Goal: Task Accomplishment & Management: Manage account settings

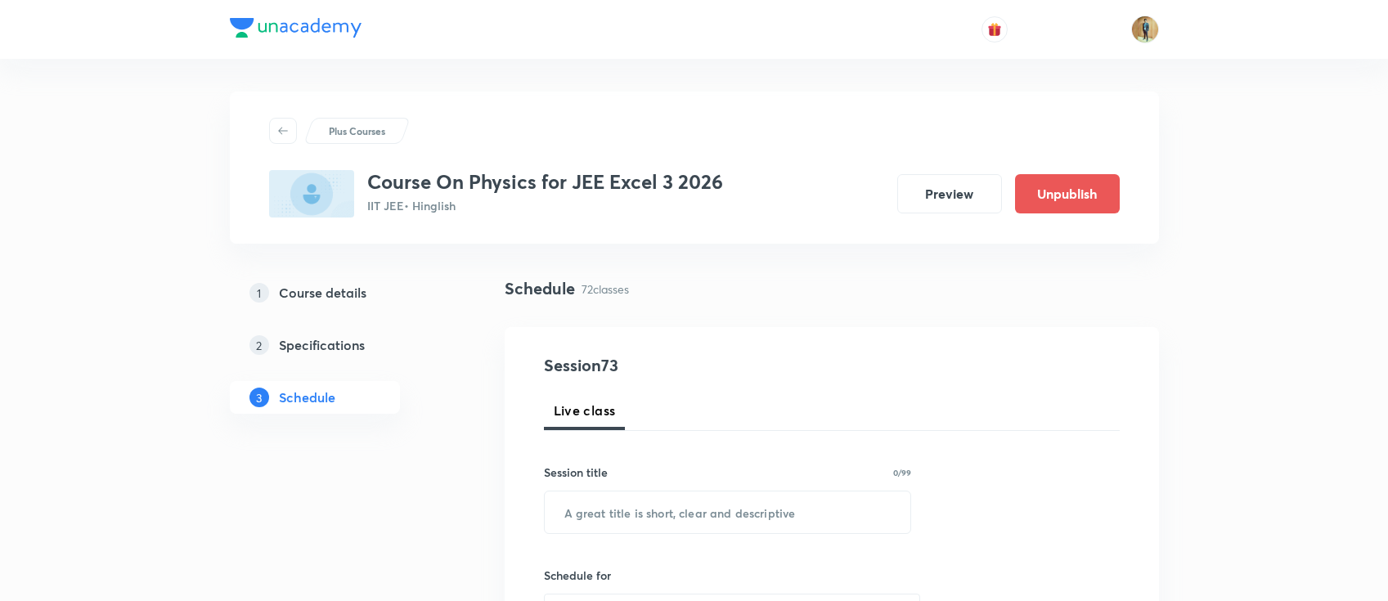
drag, startPoint x: 0, startPoint y: 0, endPoint x: 401, endPoint y: 16, distance: 401.0
click at [339, 29] on img at bounding box center [296, 28] width 132 height 20
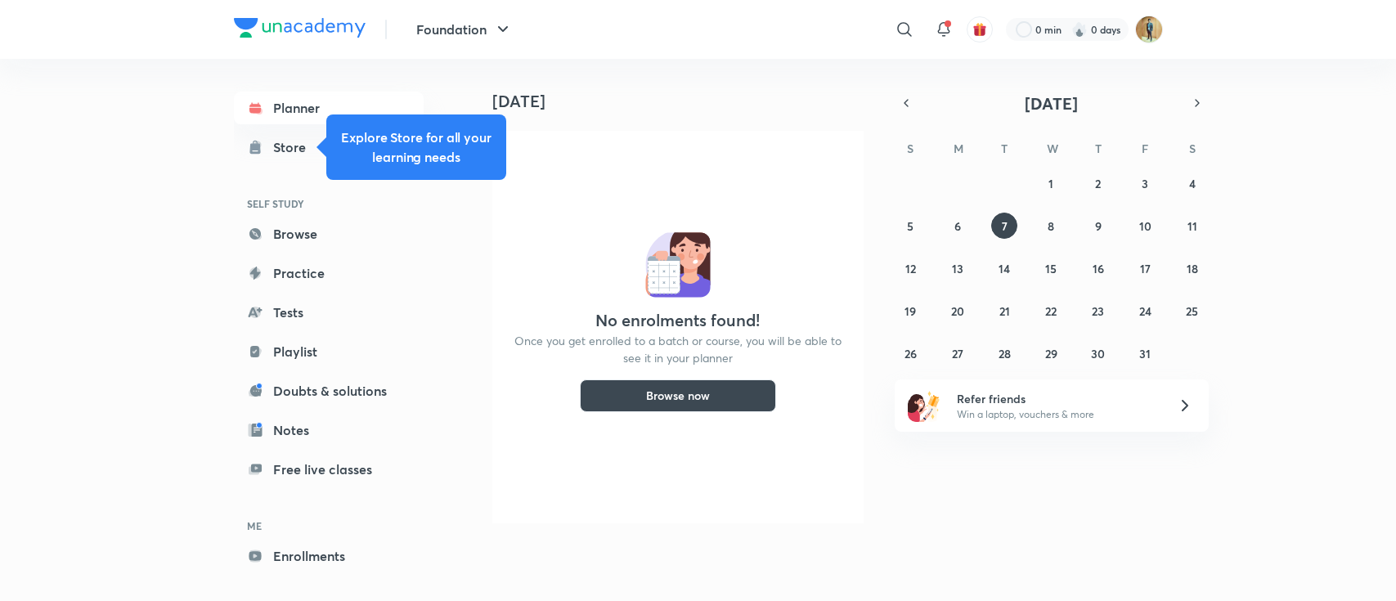
click at [1162, 27] on header "Foundation ​ 0 min 0 days" at bounding box center [698, 29] width 1396 height 59
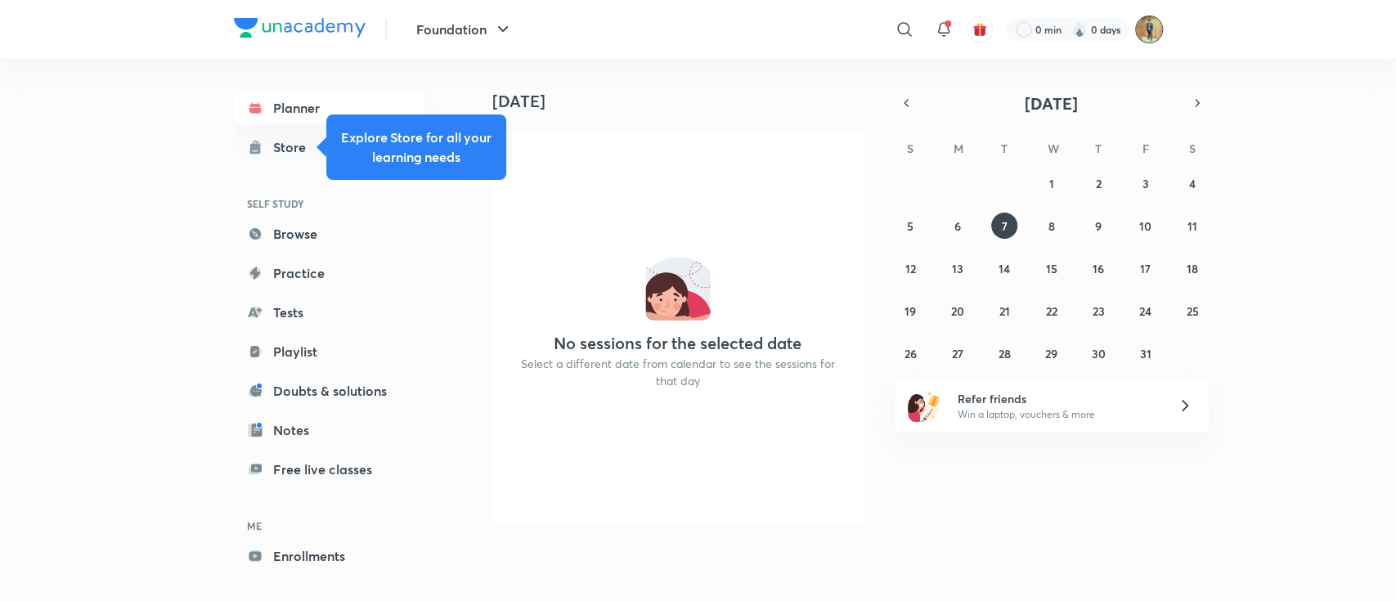
click at [1142, 35] on img at bounding box center [1149, 30] width 28 height 28
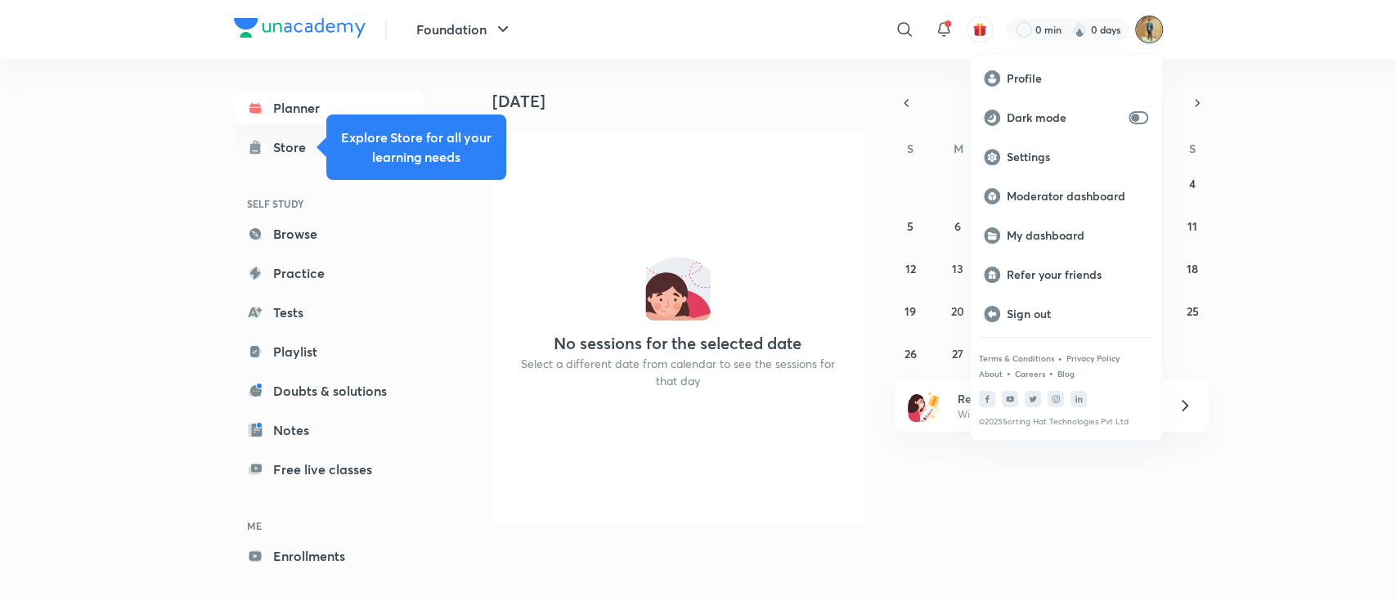
click at [1142, 32] on div at bounding box center [698, 300] width 1396 height 601
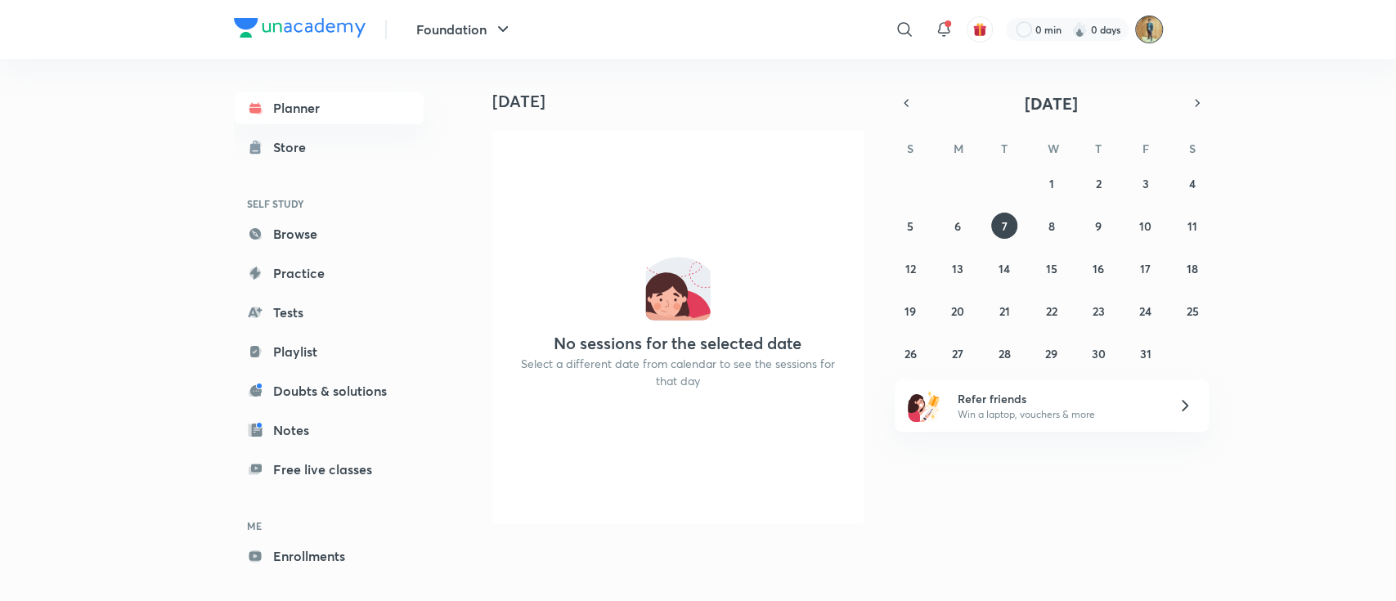
click at [1142, 32] on img at bounding box center [1149, 30] width 28 height 28
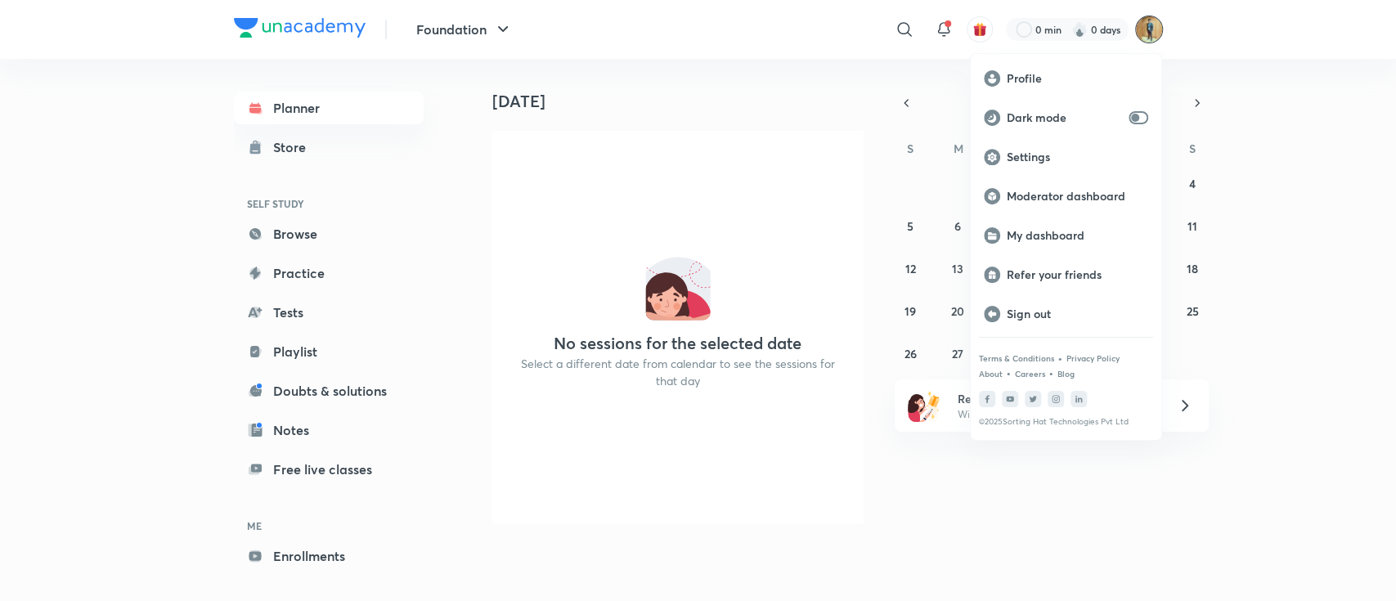
click at [1125, 34] on div at bounding box center [698, 300] width 1396 height 601
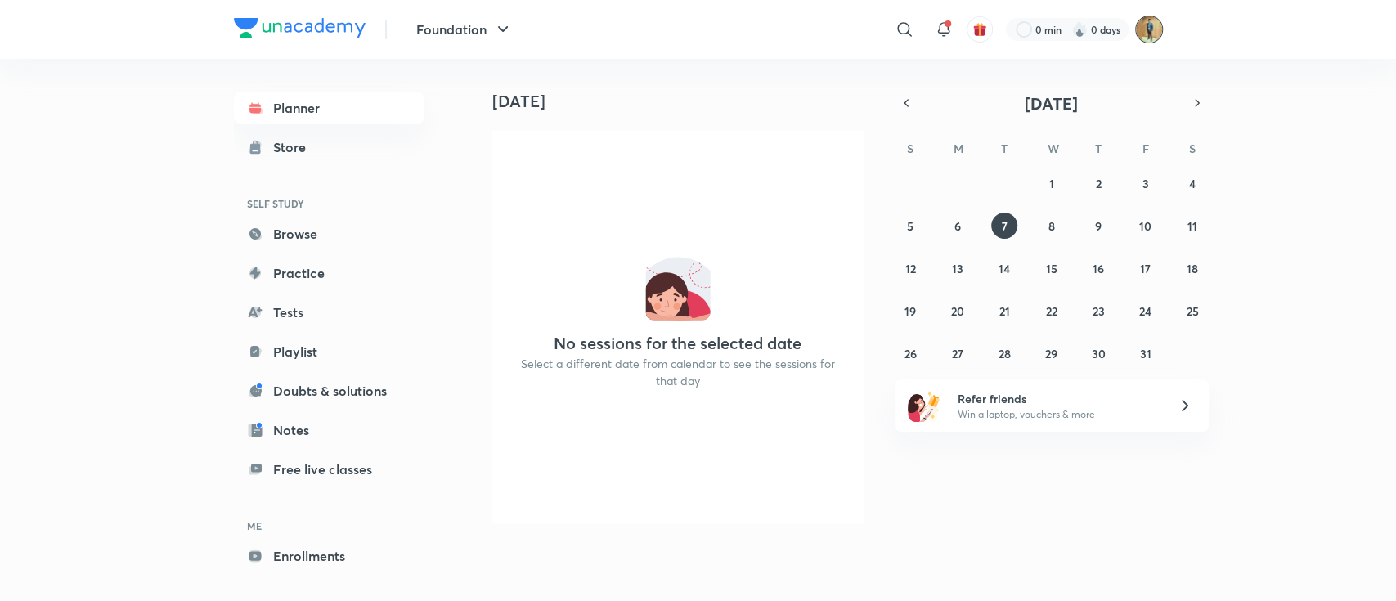
click at [1149, 36] on img at bounding box center [1149, 30] width 28 height 28
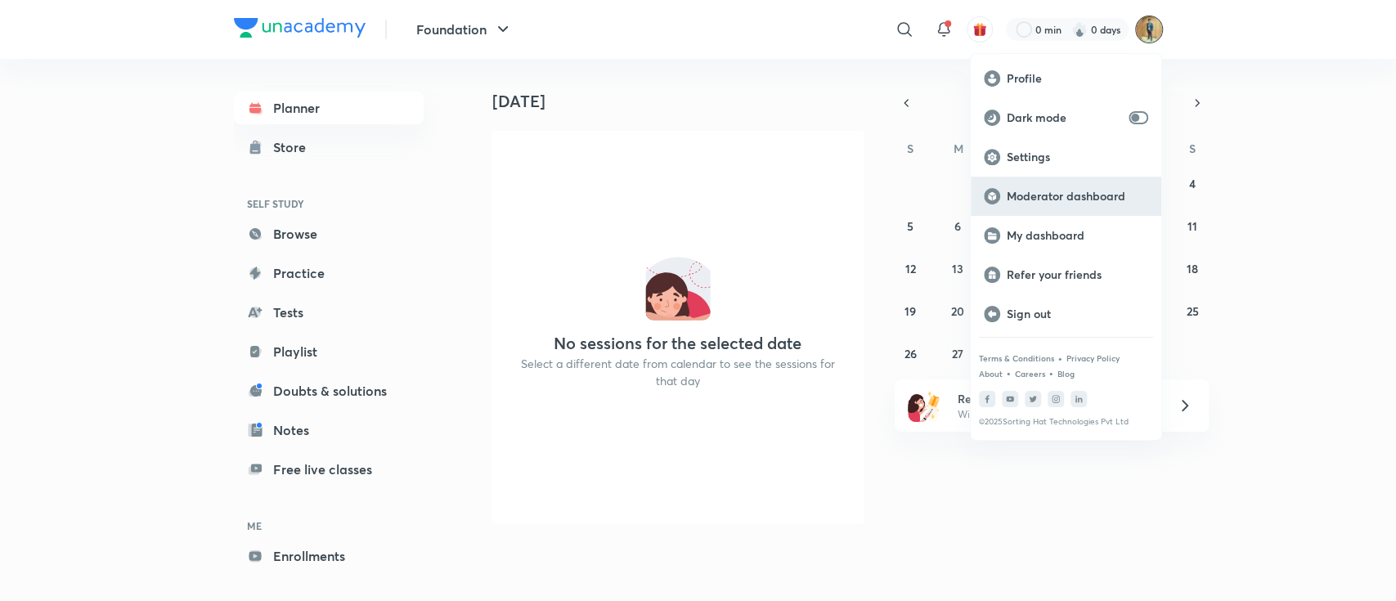
click at [1112, 182] on div "Moderator dashboard" at bounding box center [1066, 196] width 191 height 39
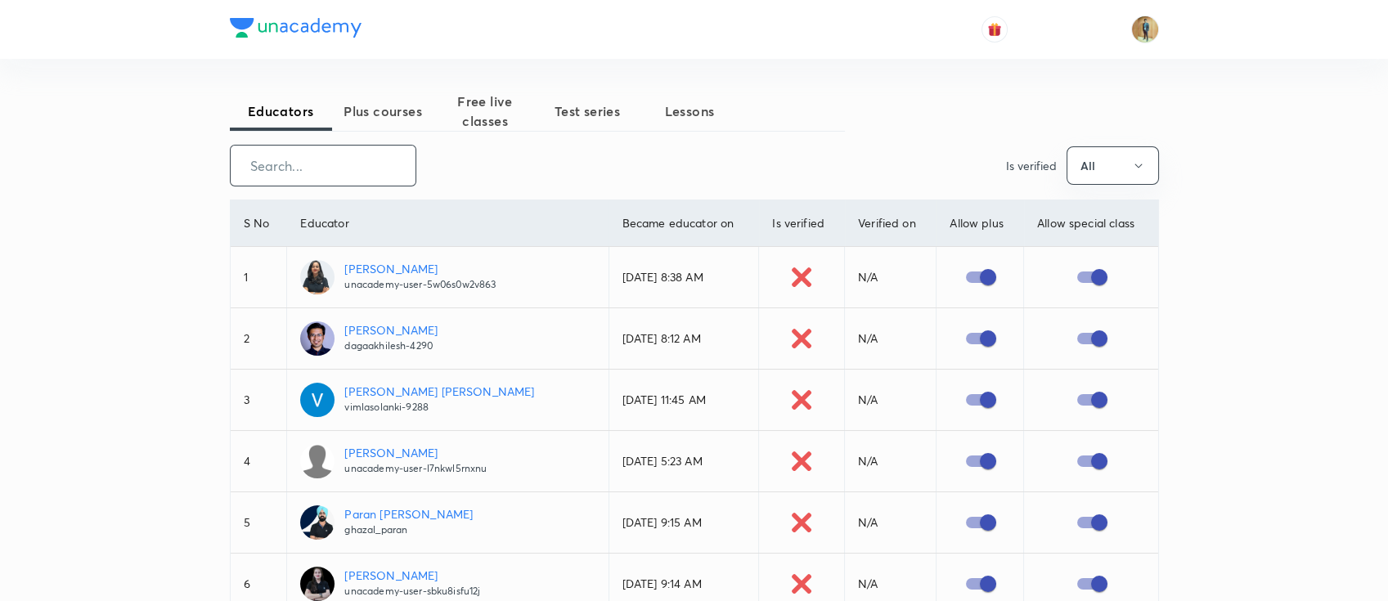
click at [341, 174] on input "text" at bounding box center [323, 166] width 185 height 42
paste input "awinashgupta"
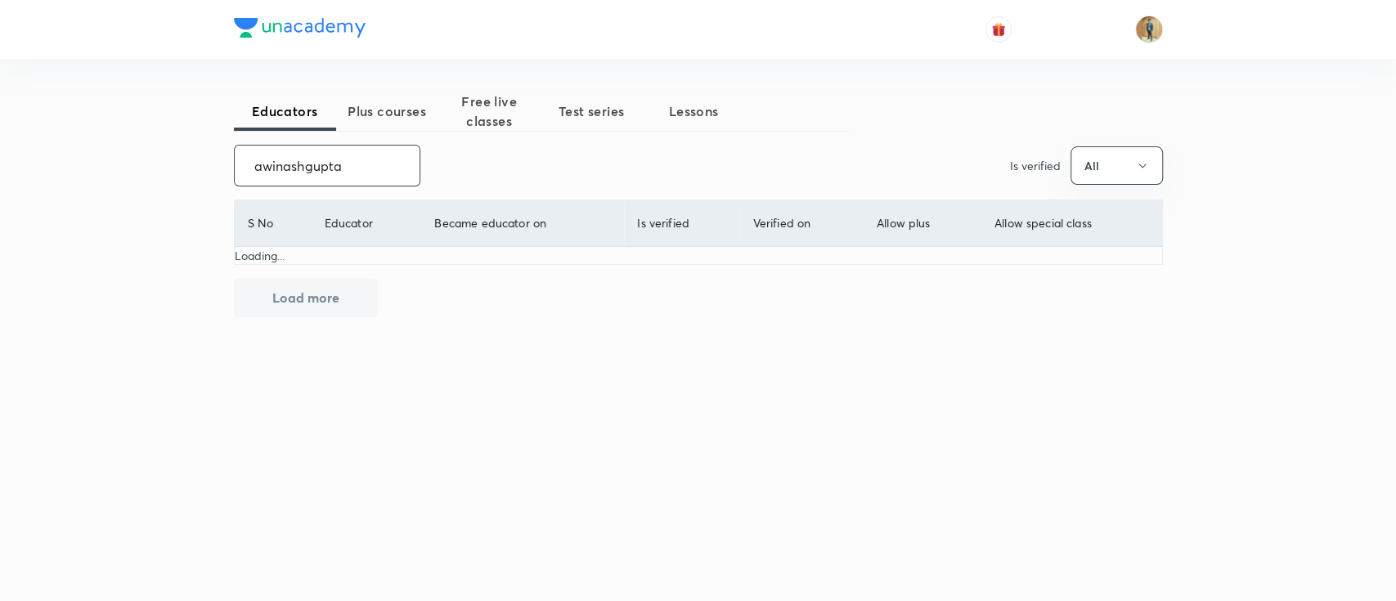
drag, startPoint x: 370, startPoint y: 174, endPoint x: 128, endPoint y: 165, distance: 243.0
click at [128, 165] on div "Educators Plus courses Free live classes Test series Lessons awinashgupta ​ Is …" at bounding box center [698, 300] width 1396 height 601
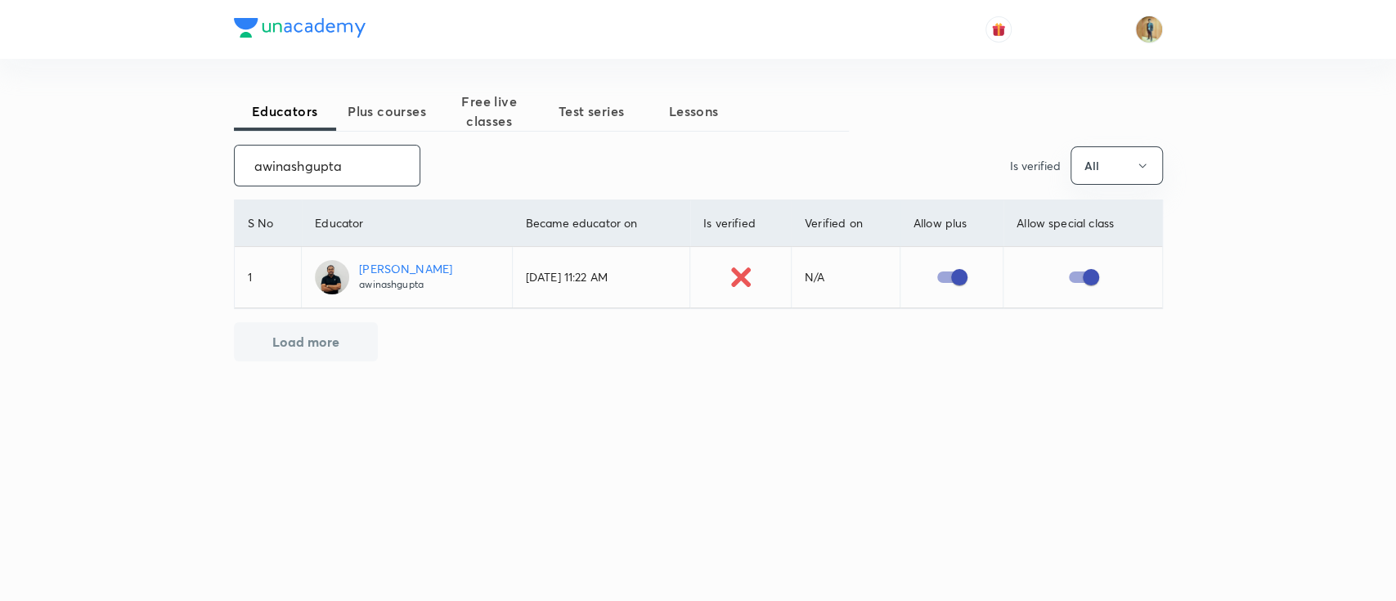
type input "awinashgupta"
click at [510, 106] on span "Free live classes" at bounding box center [489, 111] width 102 height 39
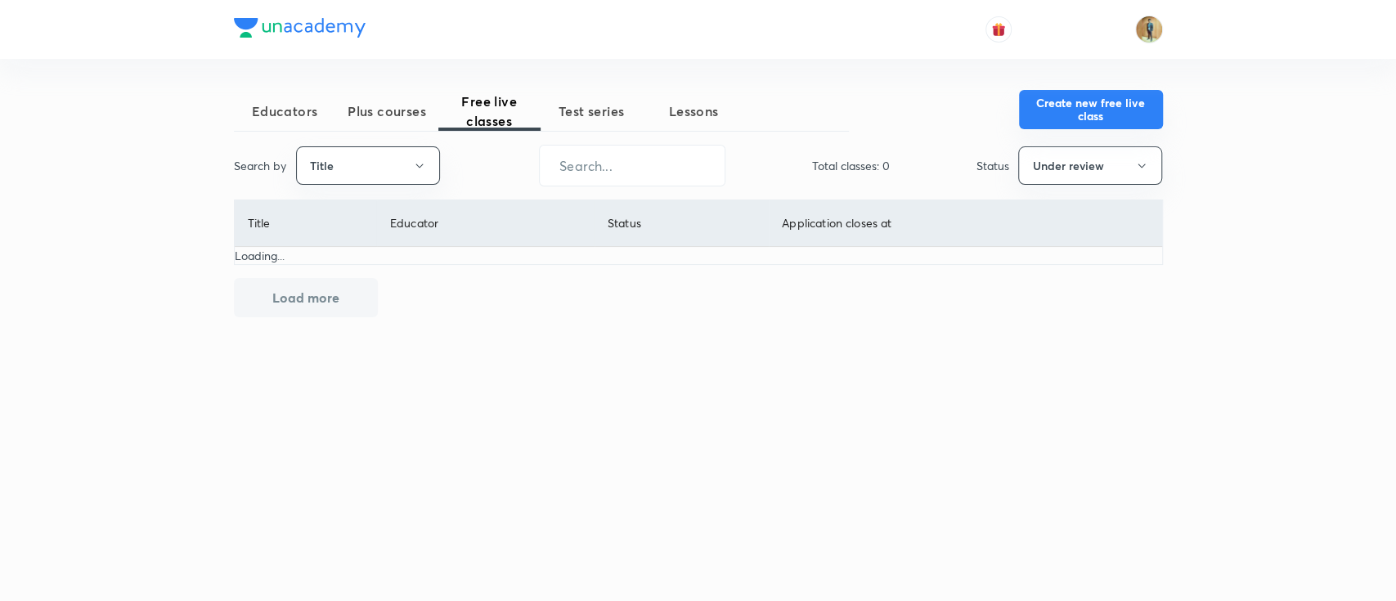
click at [1119, 121] on button "Create new free live class" at bounding box center [1091, 109] width 144 height 39
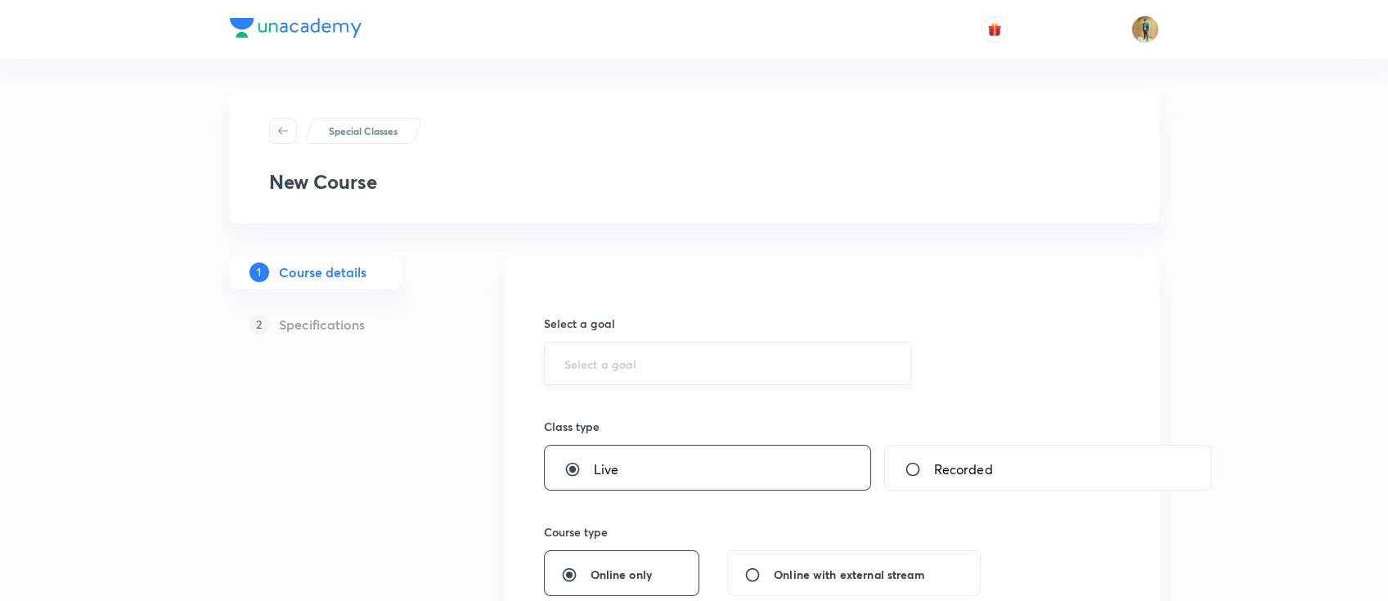
click at [623, 362] on input "text" at bounding box center [727, 364] width 327 height 16
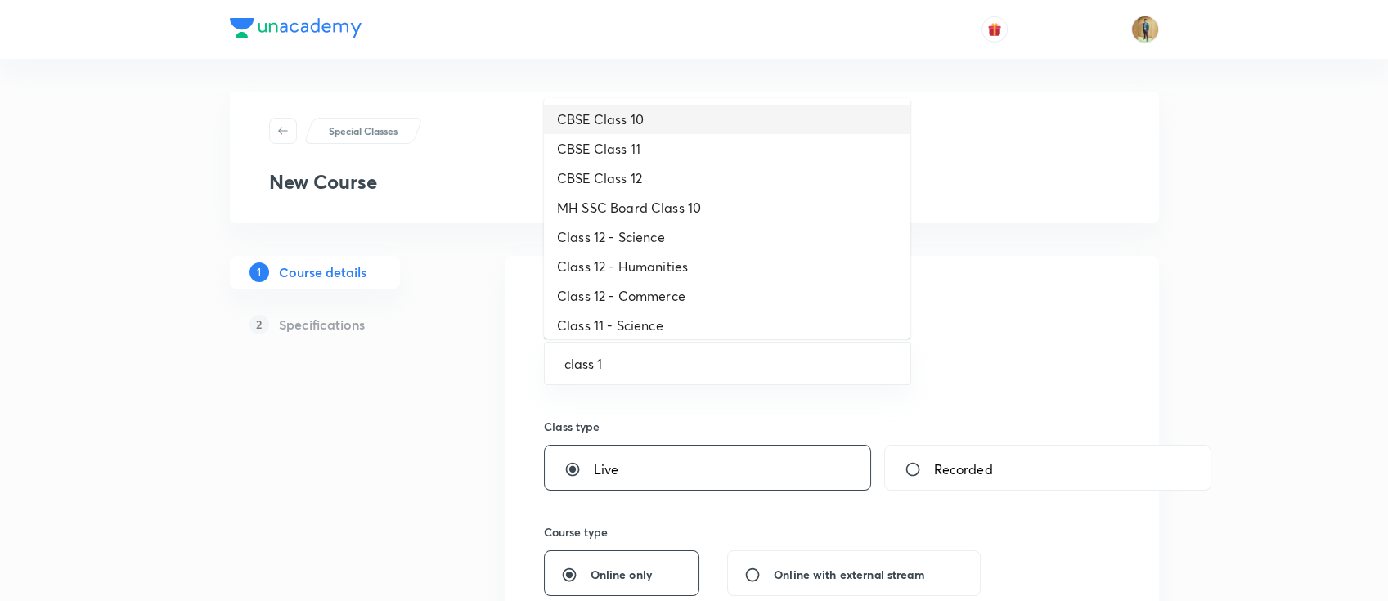
click at [654, 127] on li "CBSE Class 10" at bounding box center [727, 119] width 366 height 29
type input "CBSE Class 10"
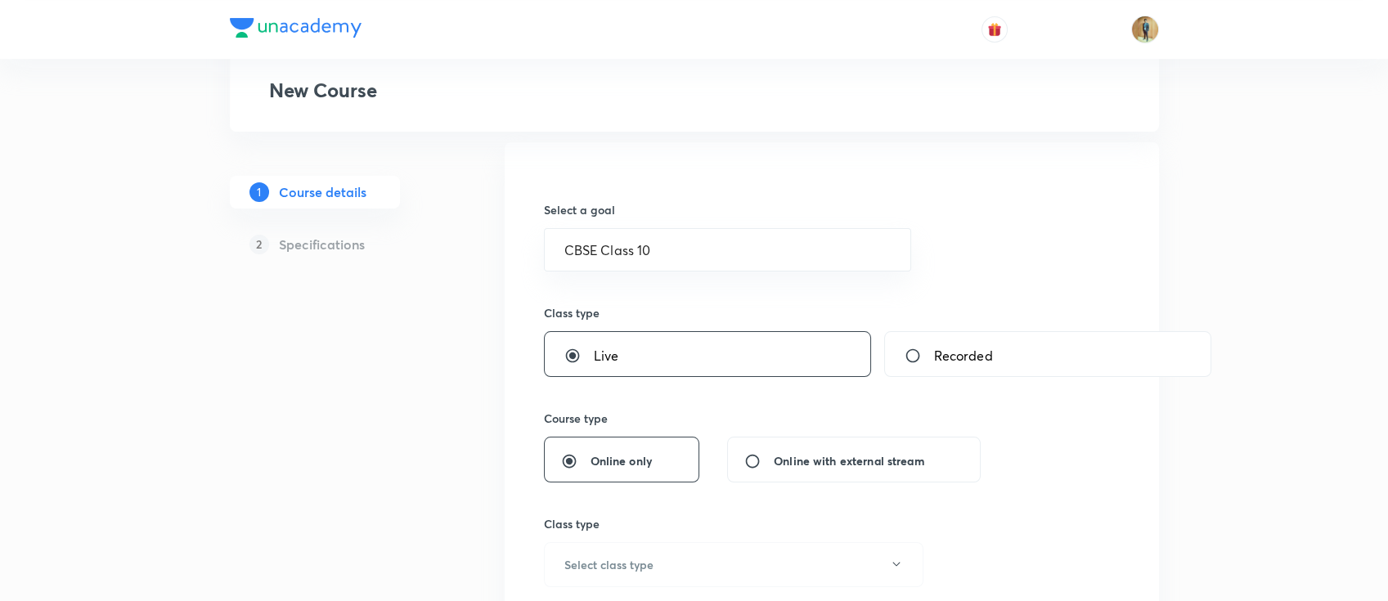
scroll to position [72, 0]
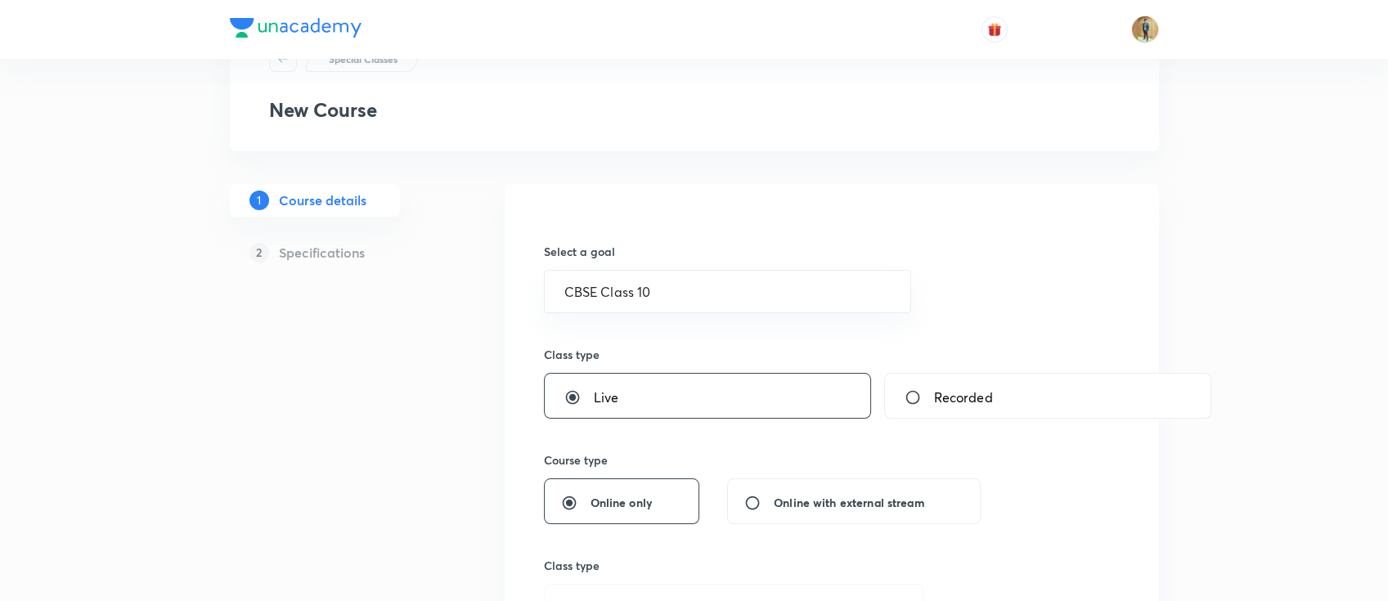
click at [717, 266] on div "Select a goal CBSE Class 10 ​" at bounding box center [728, 278] width 368 height 70
click at [720, 273] on div "CBSE Class 10 ​" at bounding box center [728, 291] width 368 height 43
click at [720, 278] on div "CBSE Class 10 ​" at bounding box center [728, 291] width 368 height 43
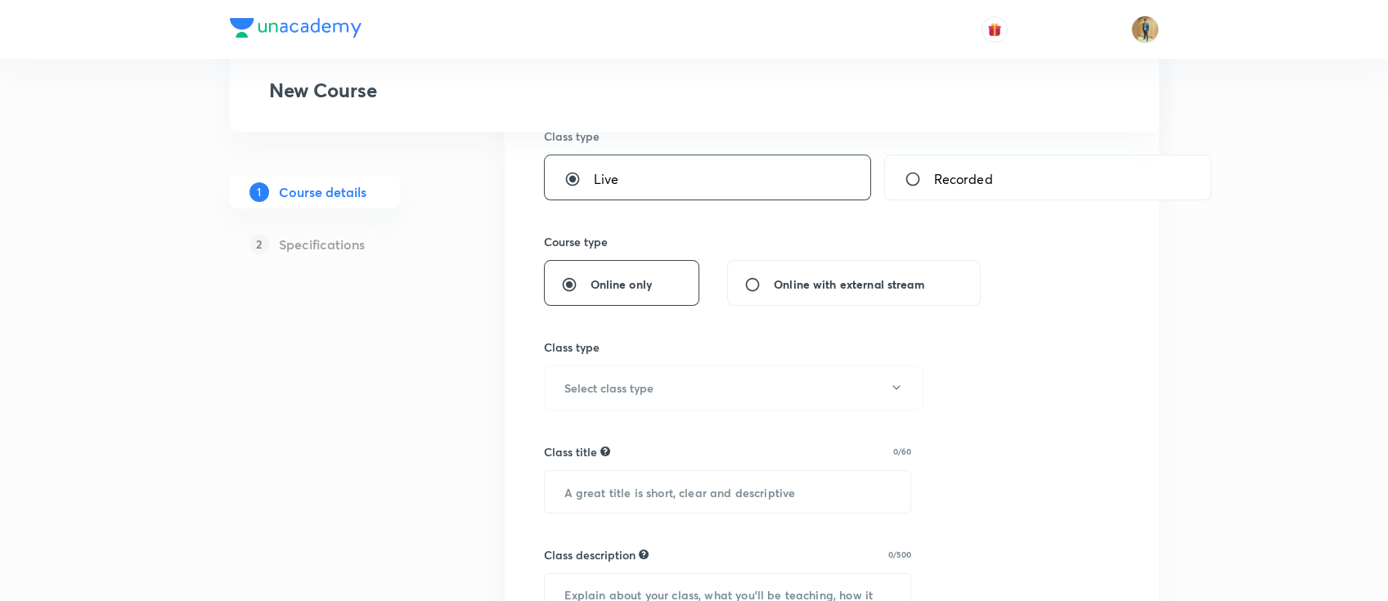
scroll to position [363, 0]
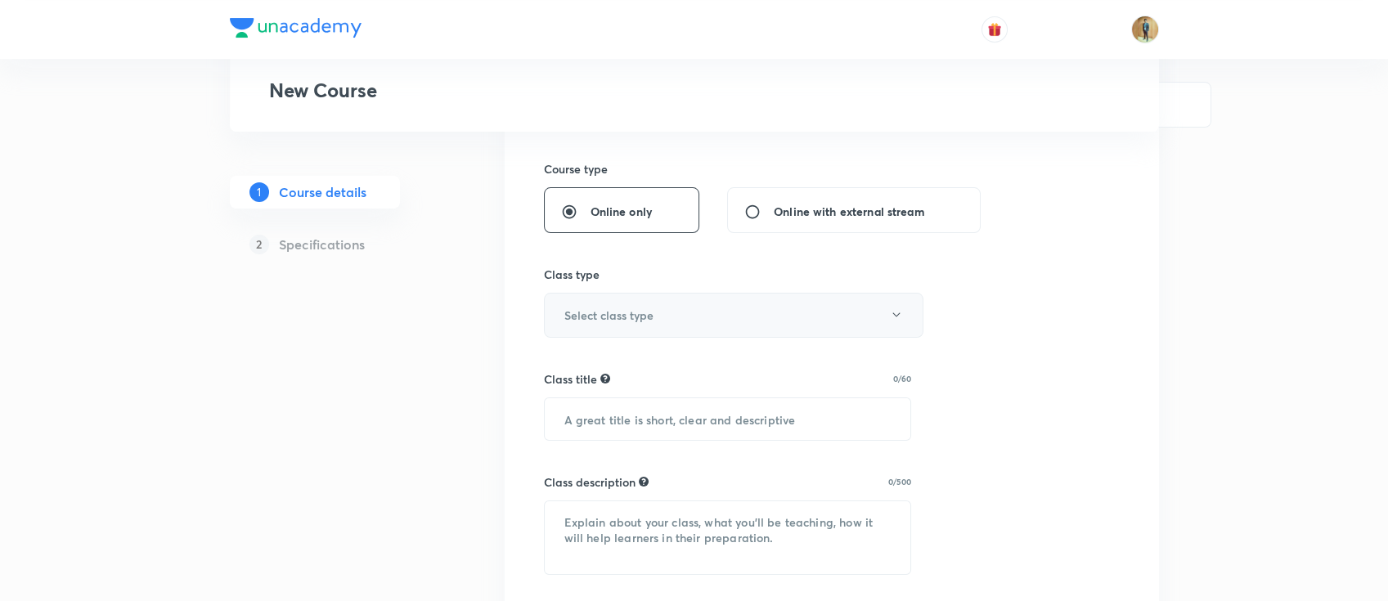
click at [687, 321] on button "Select class type" at bounding box center [733, 315] width 379 height 45
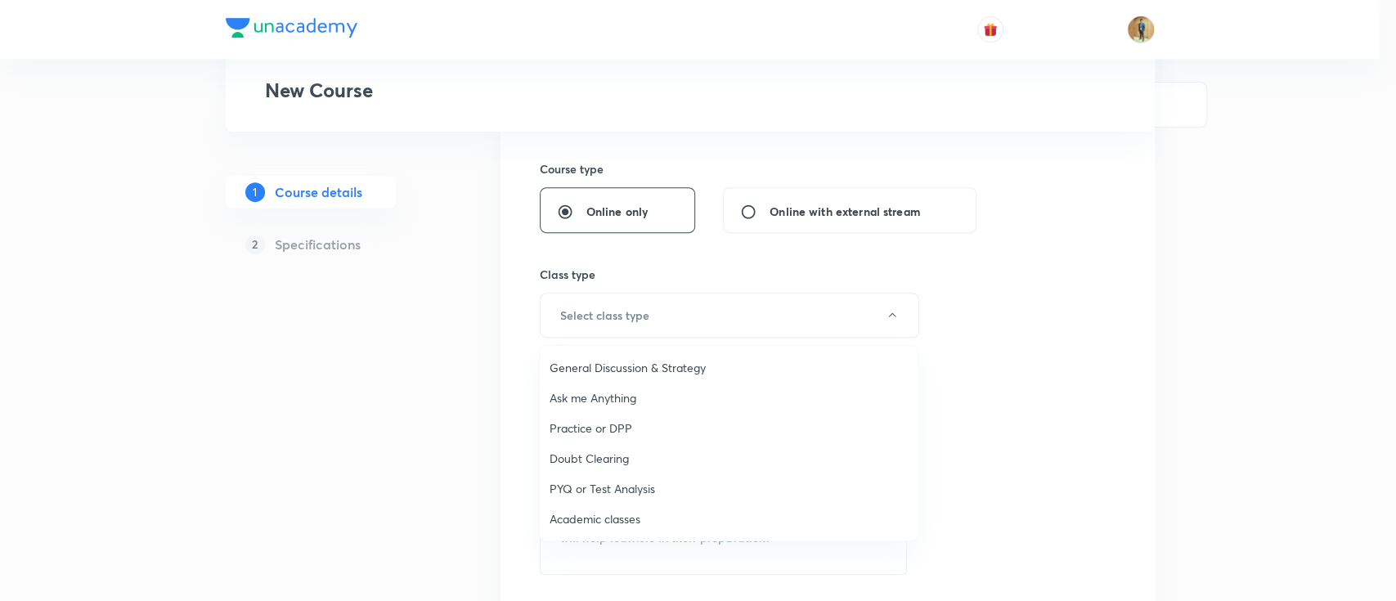
click at [595, 524] on span "Academic classes" at bounding box center [728, 518] width 358 height 17
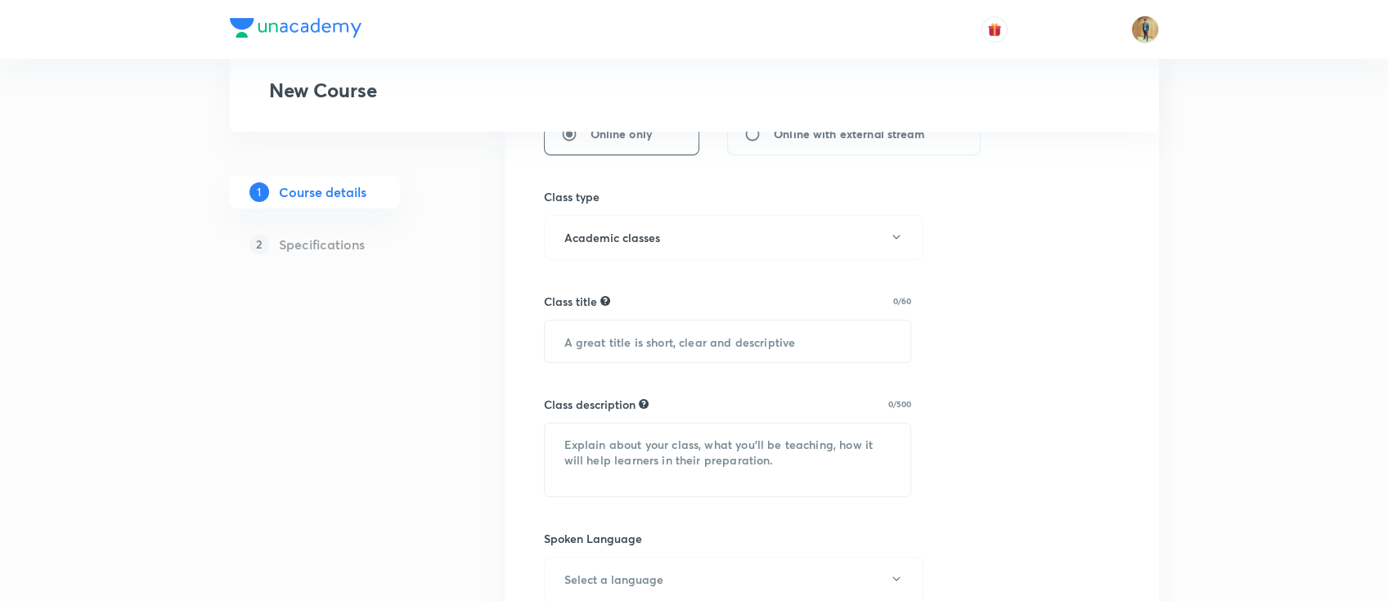
scroll to position [509, 0]
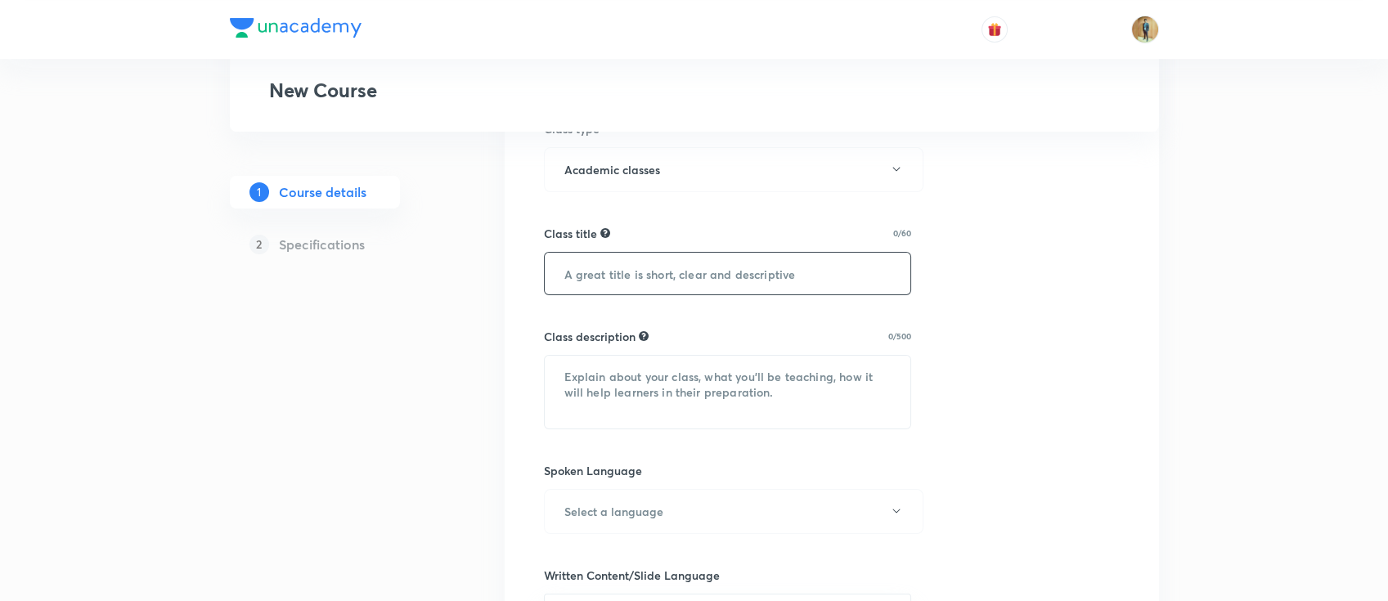
click at [646, 285] on input "text" at bounding box center [728, 274] width 366 height 42
paste input "awinashgupta"
type input "awinashgupta"
drag, startPoint x: 708, startPoint y: 278, endPoint x: 366, endPoint y: 278, distance: 342.6
click at [350, 276] on div "Special Classes New Course 1 Course details 2 Specifications Select a goal CBSE…" at bounding box center [694, 384] width 929 height 1603
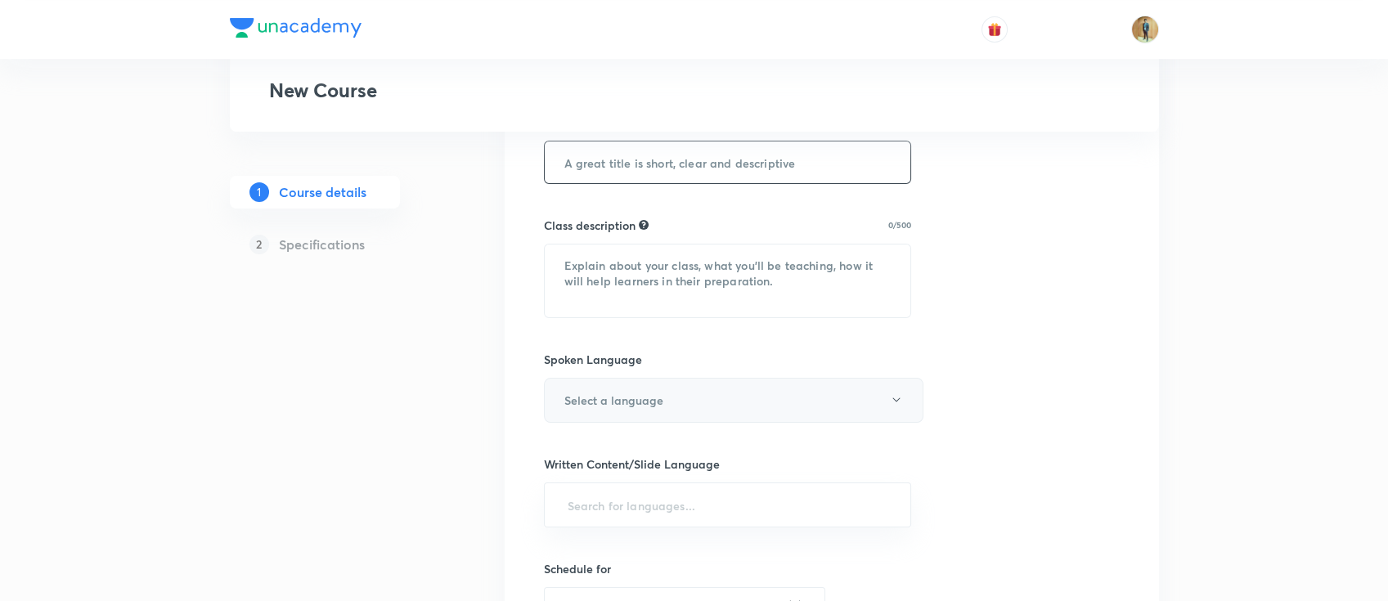
scroll to position [726, 0]
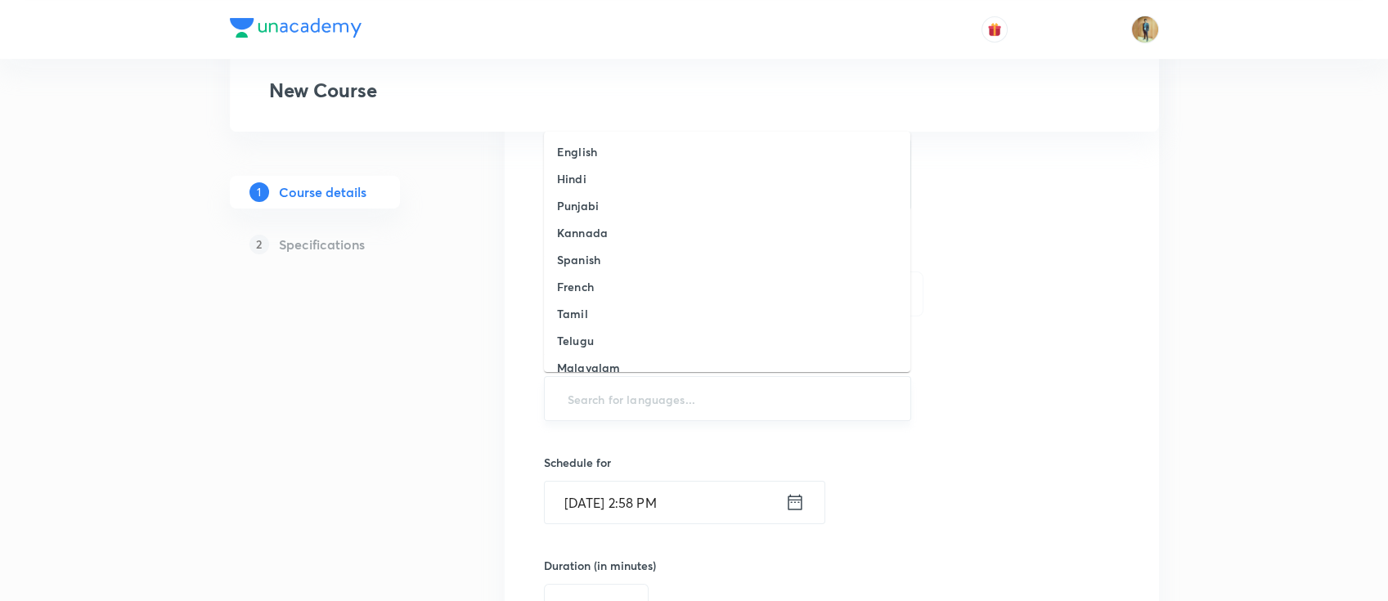
click at [675, 385] on input "text" at bounding box center [727, 398] width 327 height 30
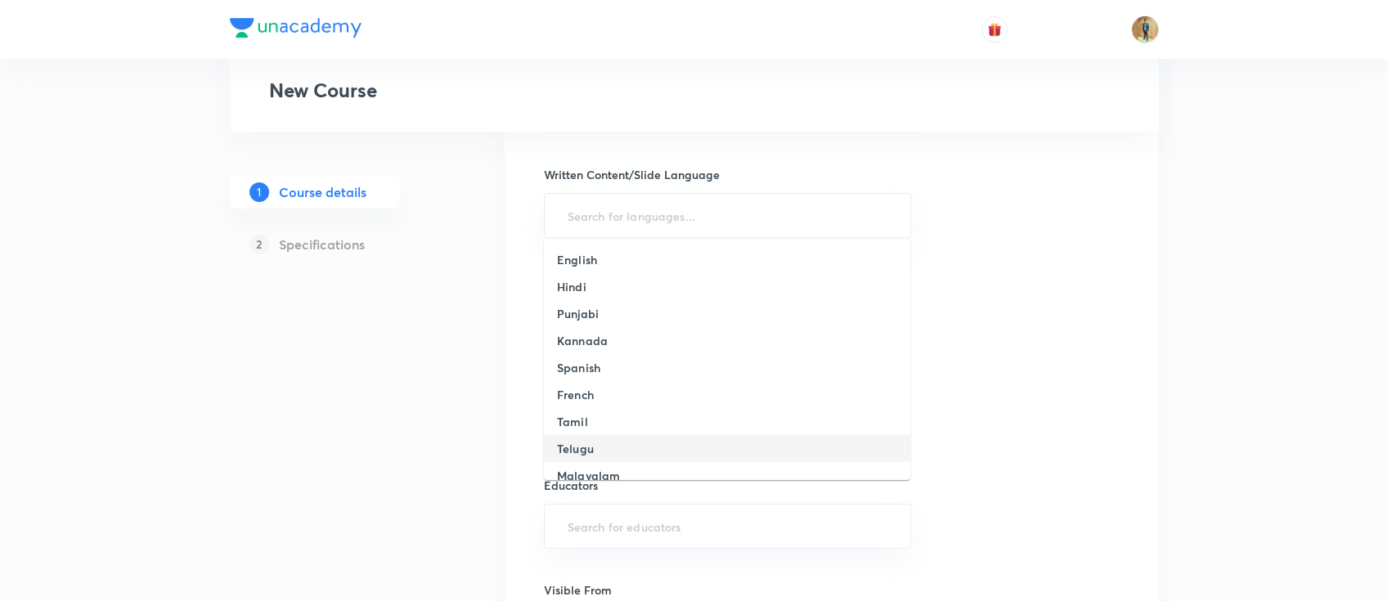
scroll to position [1017, 0]
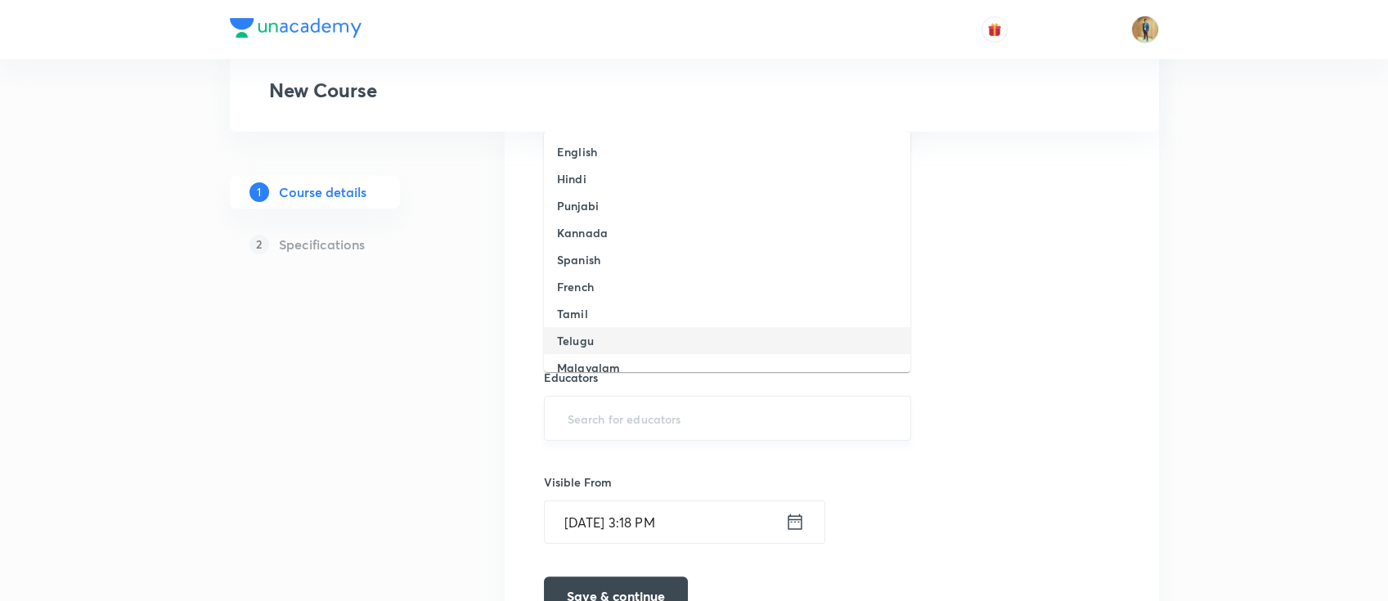
click at [676, 411] on input "text" at bounding box center [727, 418] width 327 height 30
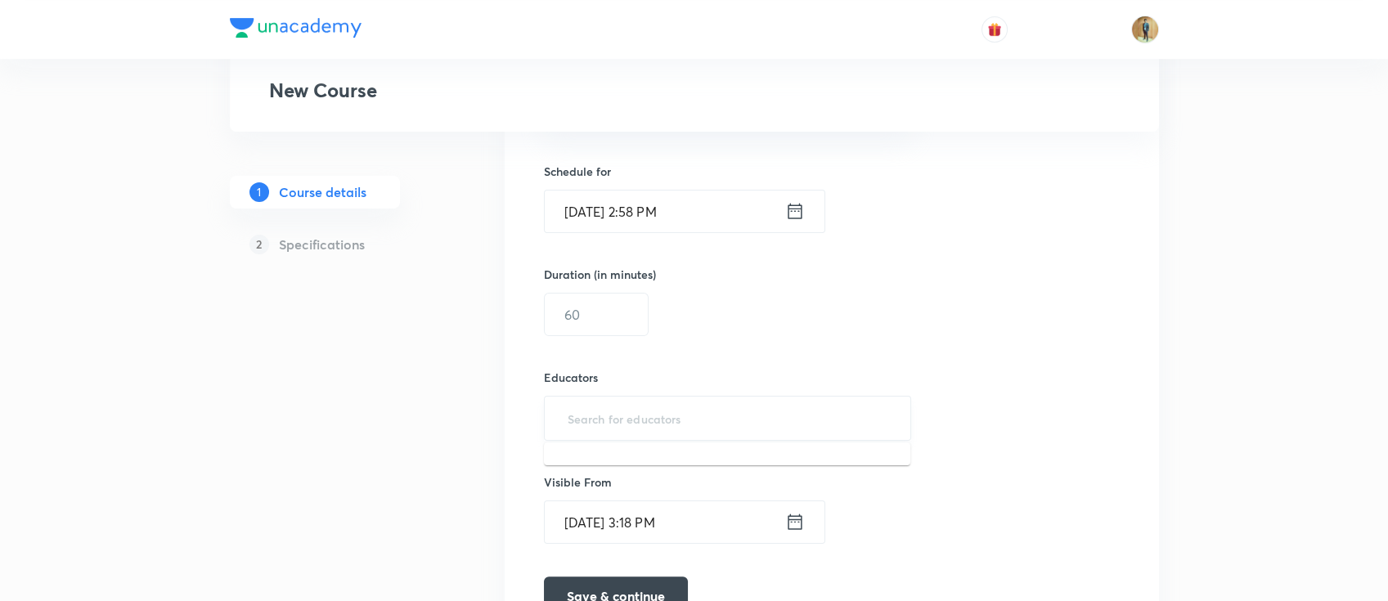
paste input "awinashgupta"
type input "awinashgupta"
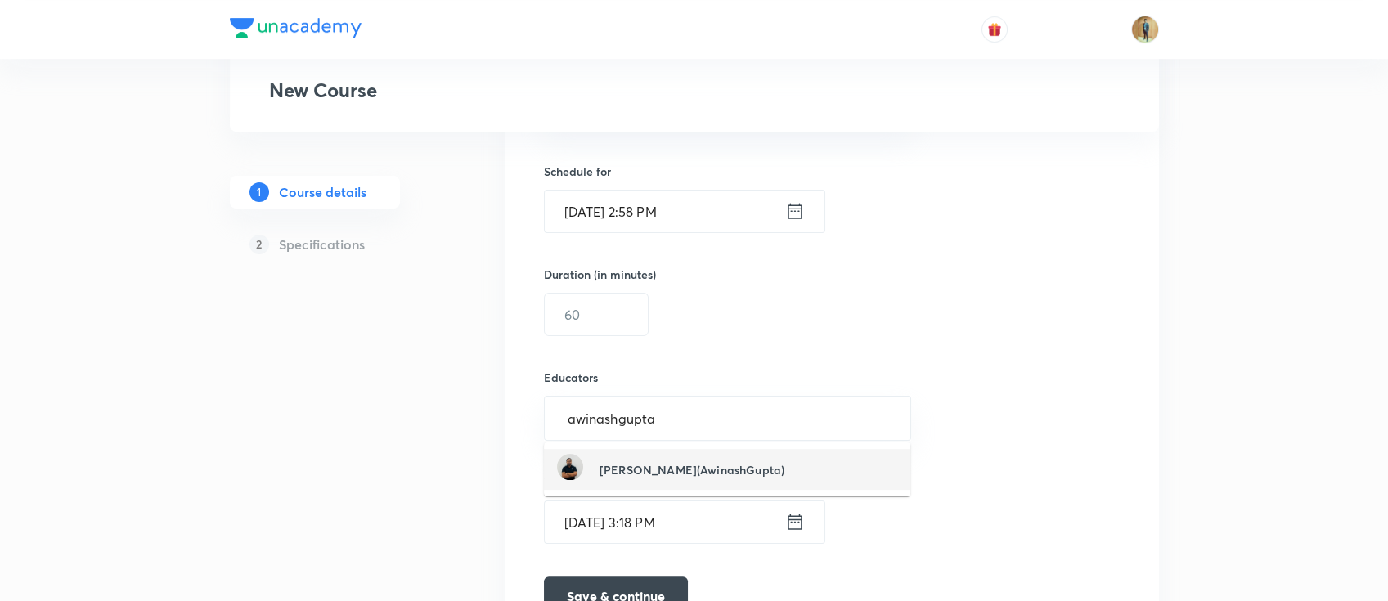
click at [679, 469] on h6 "Awinash Awinash(AwinashGupta)" at bounding box center [691, 469] width 185 height 17
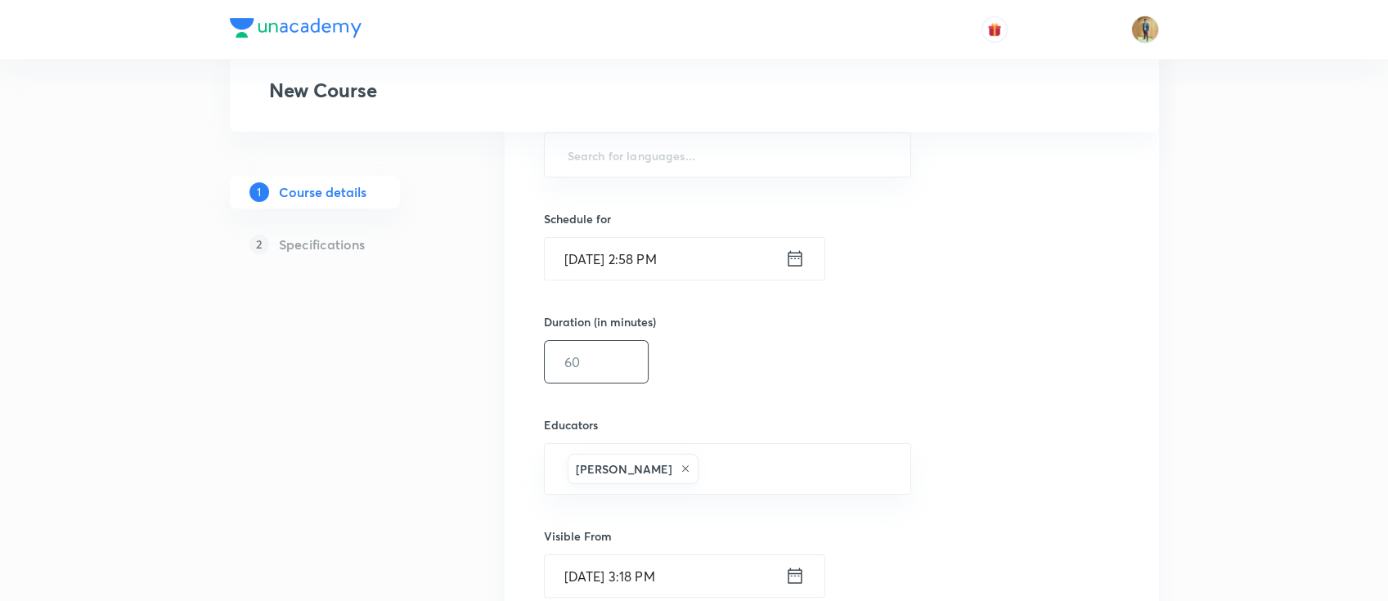
scroll to position [944, 0]
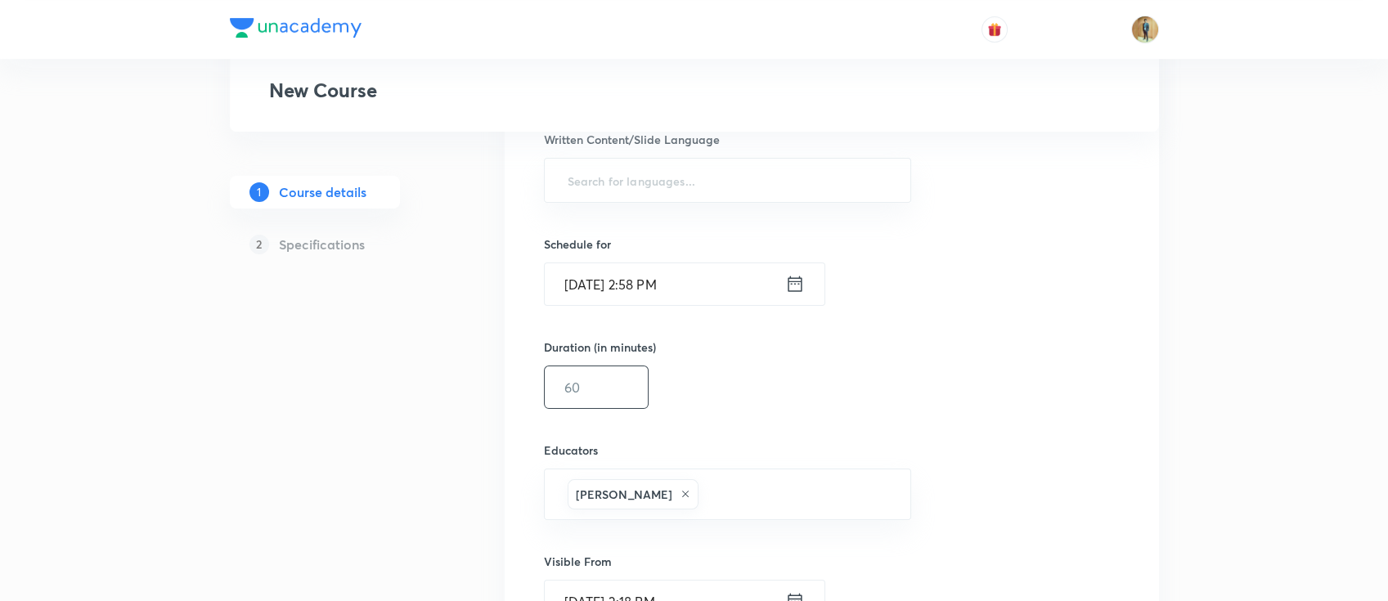
click at [608, 395] on input "text" at bounding box center [596, 387] width 103 height 42
type input "60"
click at [746, 286] on input "Oct 7, 2025, 2:58 PM" at bounding box center [665, 284] width 240 height 42
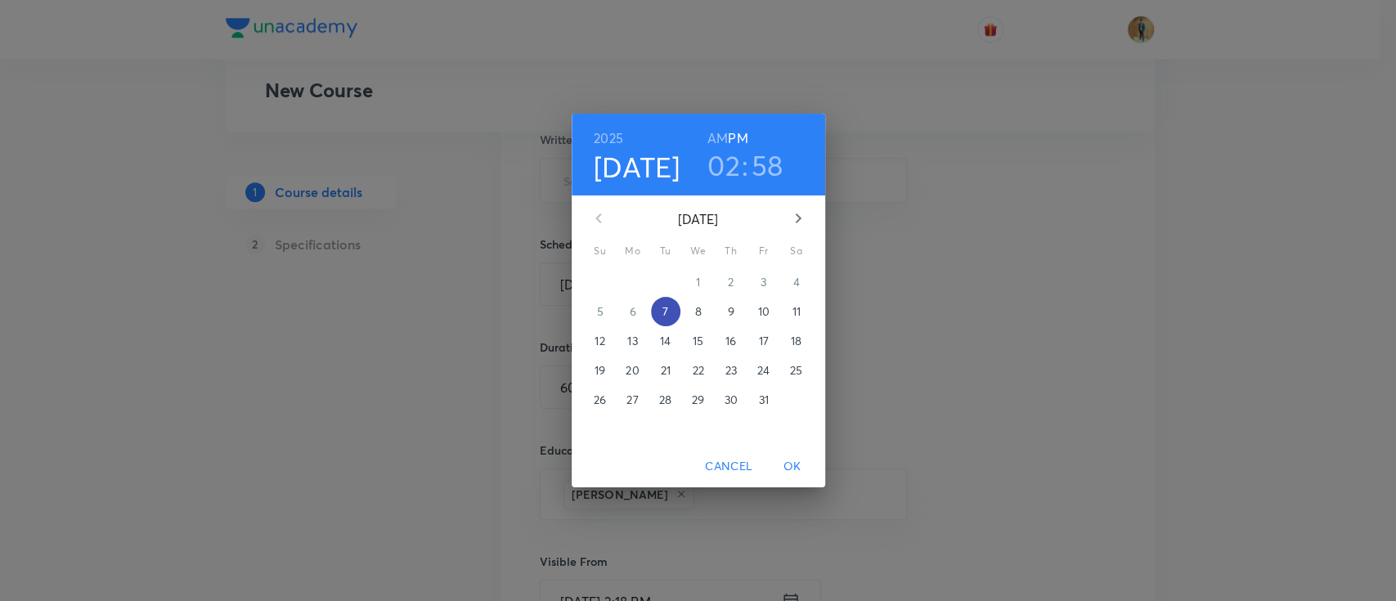
click at [667, 319] on p "7" at bounding box center [665, 311] width 6 height 16
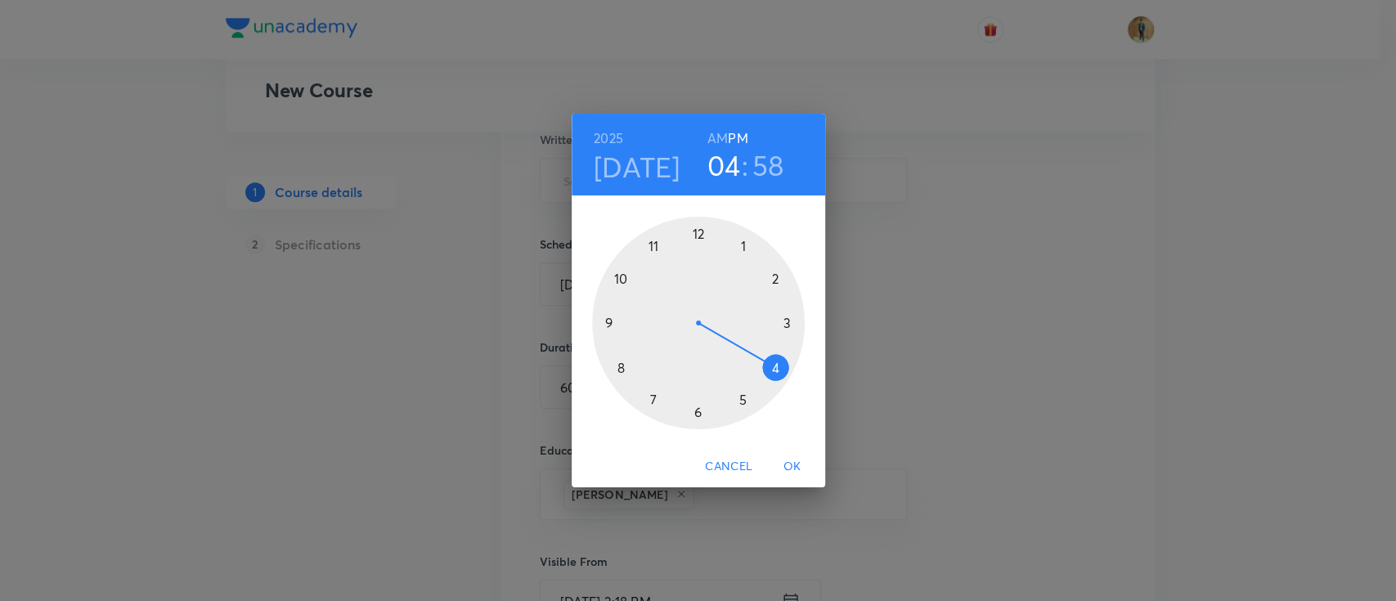
drag, startPoint x: 778, startPoint y: 280, endPoint x: 783, endPoint y: 383, distance: 103.1
click at [783, 383] on div at bounding box center [698, 323] width 213 height 213
click at [698, 237] on div at bounding box center [698, 323] width 213 height 213
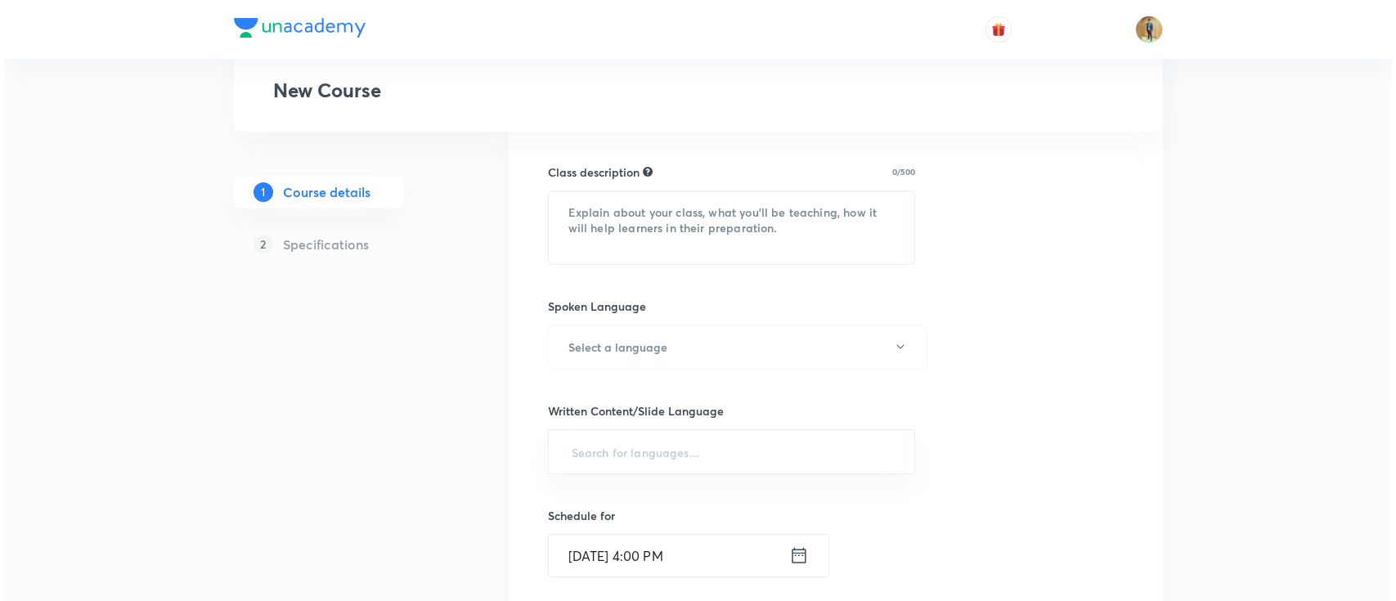
scroll to position [765, 0]
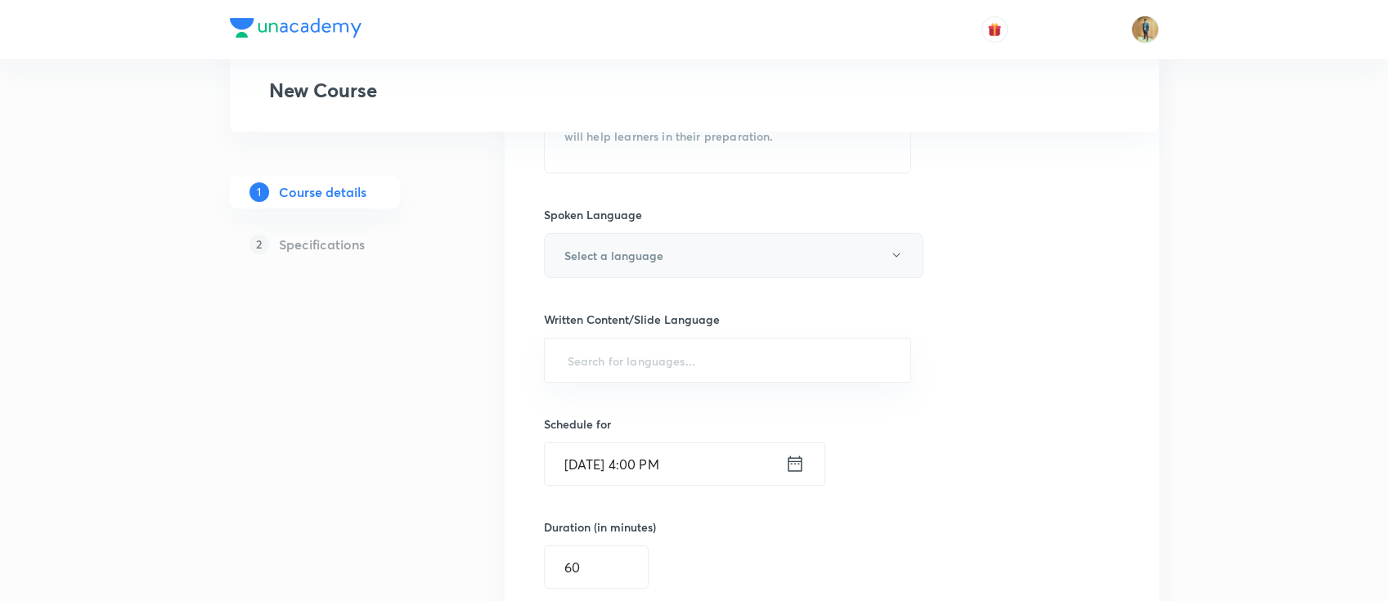
click at [671, 252] on button "Select a language" at bounding box center [733, 255] width 379 height 45
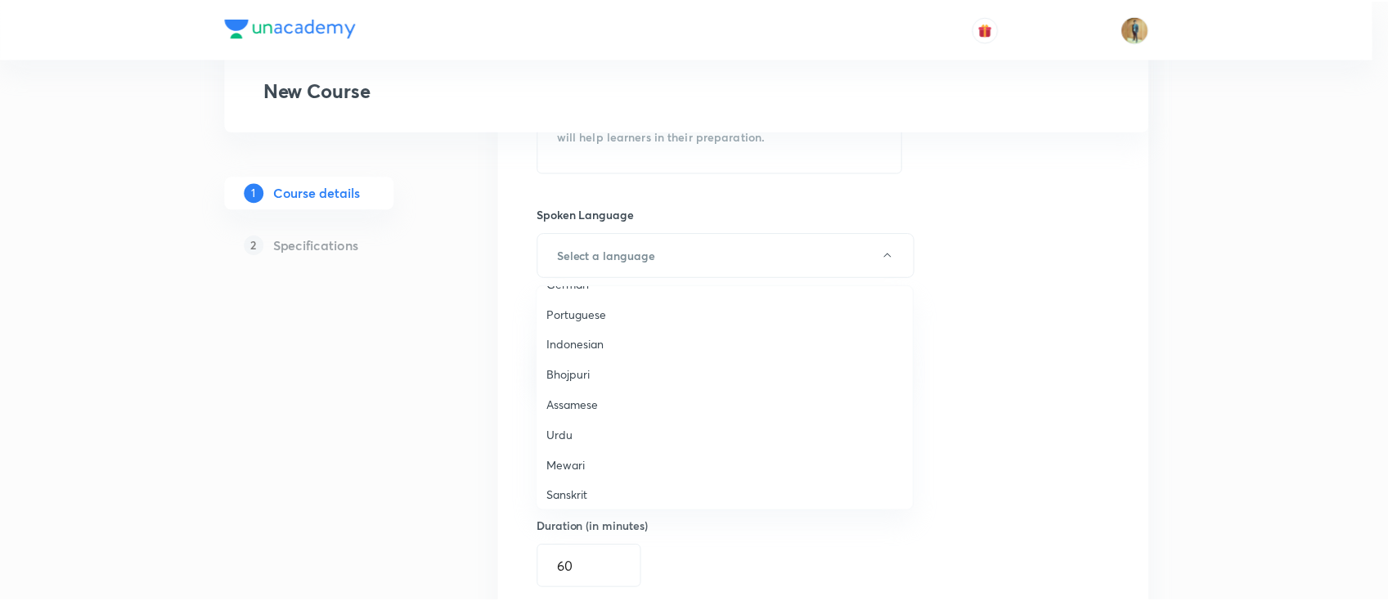
scroll to position [484, 0]
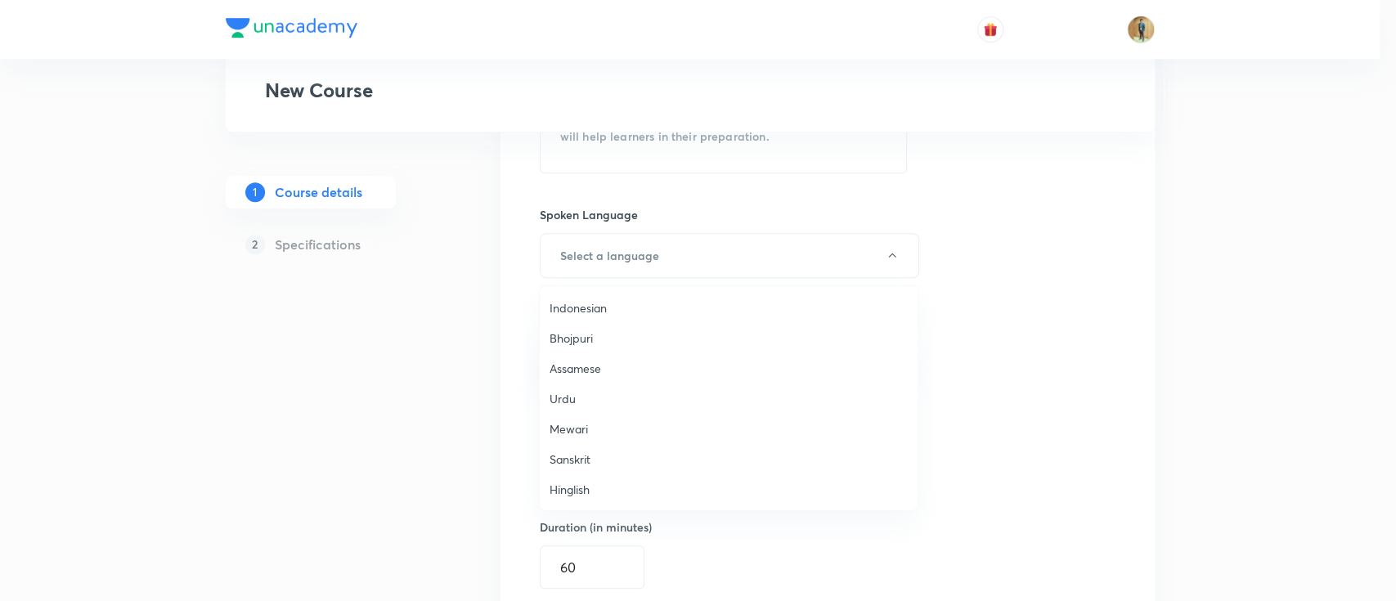
click at [615, 489] on span "Hinglish" at bounding box center [728, 489] width 358 height 17
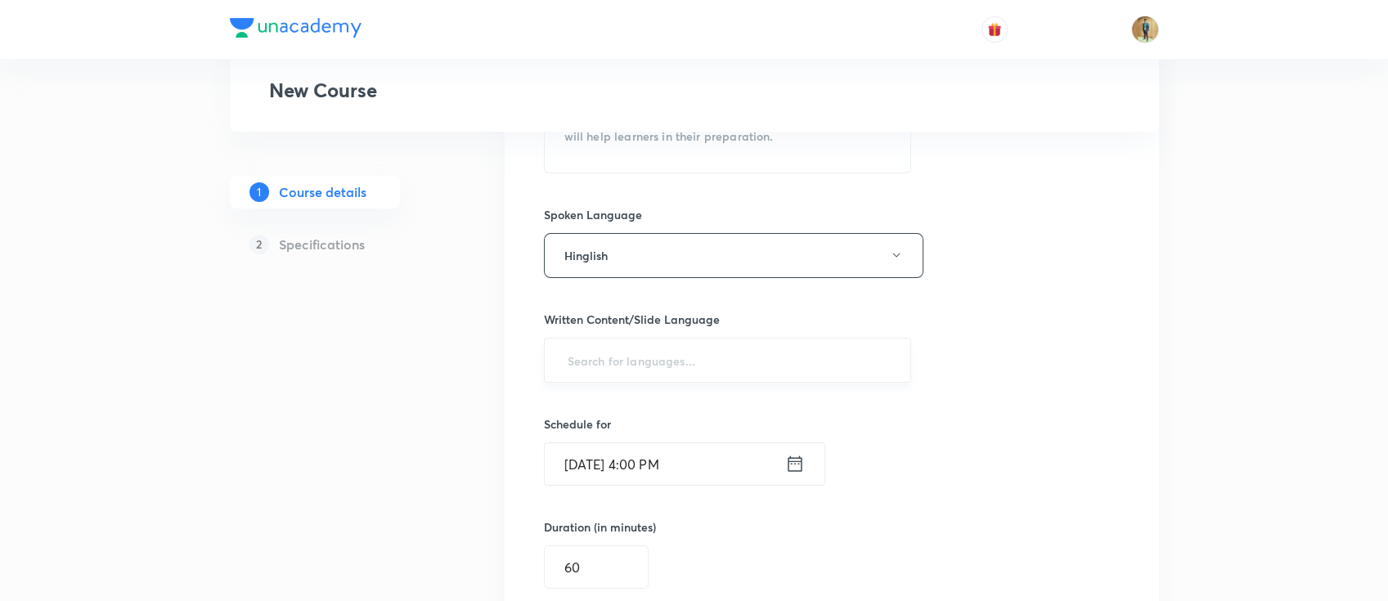
click at [679, 370] on input "text" at bounding box center [727, 360] width 327 height 30
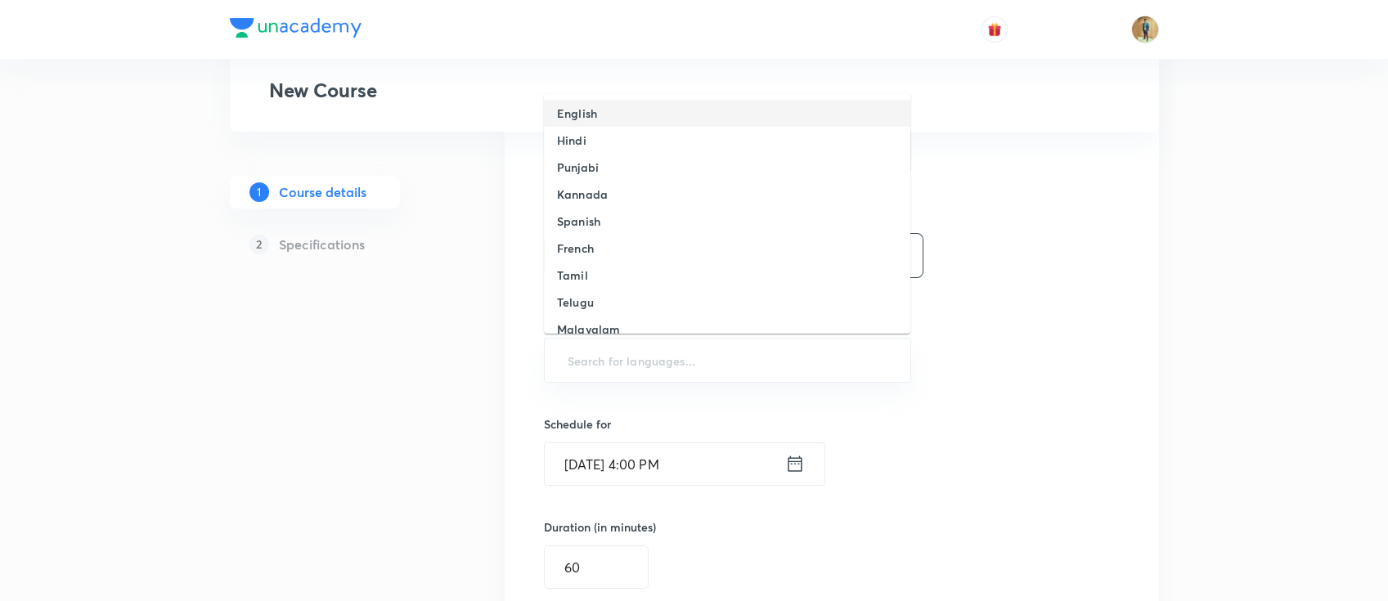
click at [600, 111] on li "English" at bounding box center [727, 113] width 366 height 27
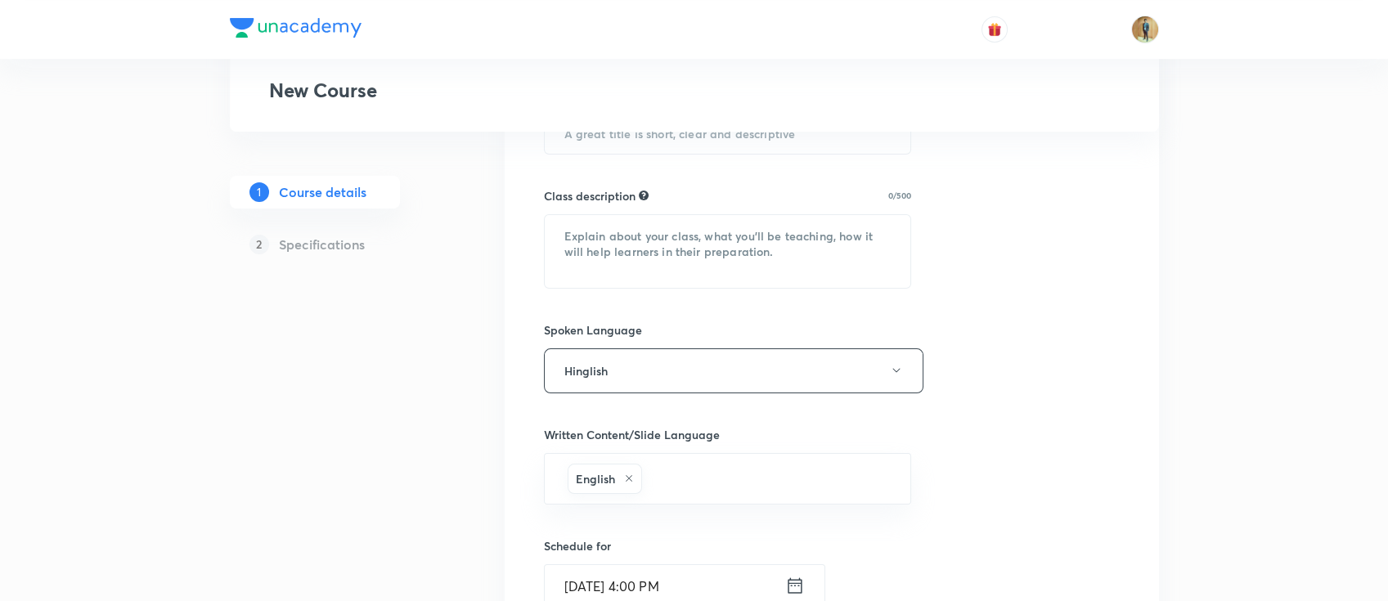
scroll to position [546, 0]
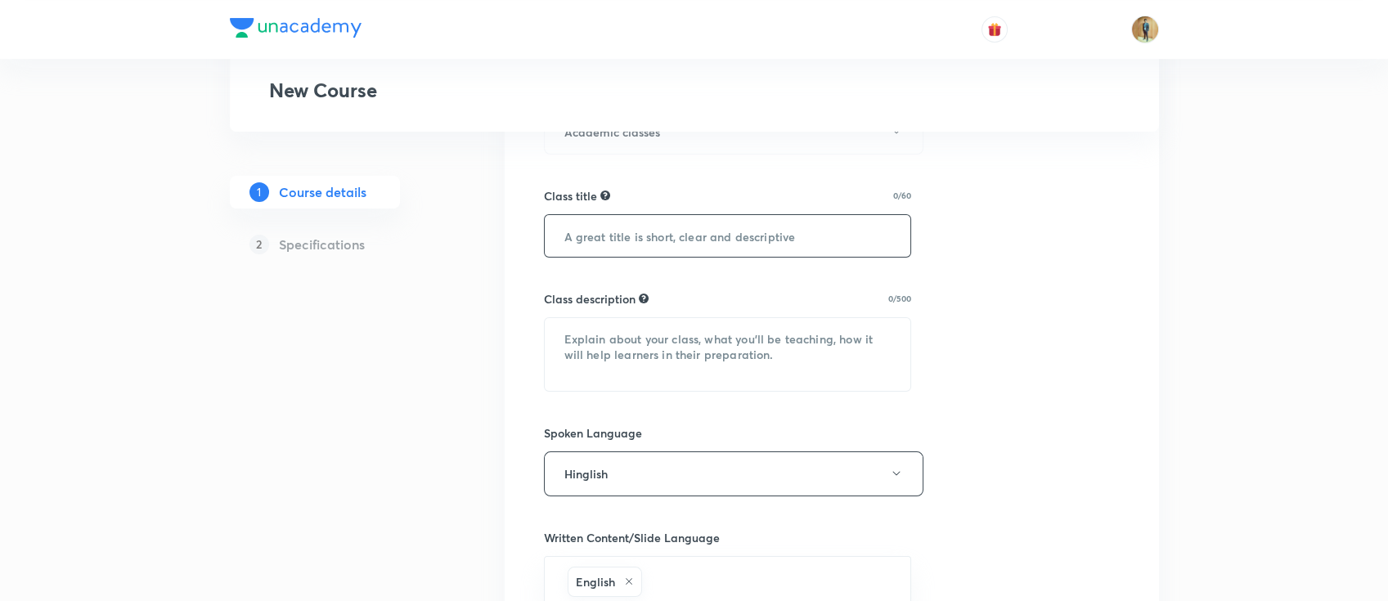
click at [648, 224] on input "text" at bounding box center [728, 236] width 366 height 42
paste input "olympiad"
drag, startPoint x: 570, startPoint y: 236, endPoint x: 556, endPoint y: 236, distance: 13.9
click at [556, 236] on input "olympiad" at bounding box center [728, 236] width 366 height 42
click at [759, 224] on input "Olympiad" at bounding box center [728, 236] width 366 height 42
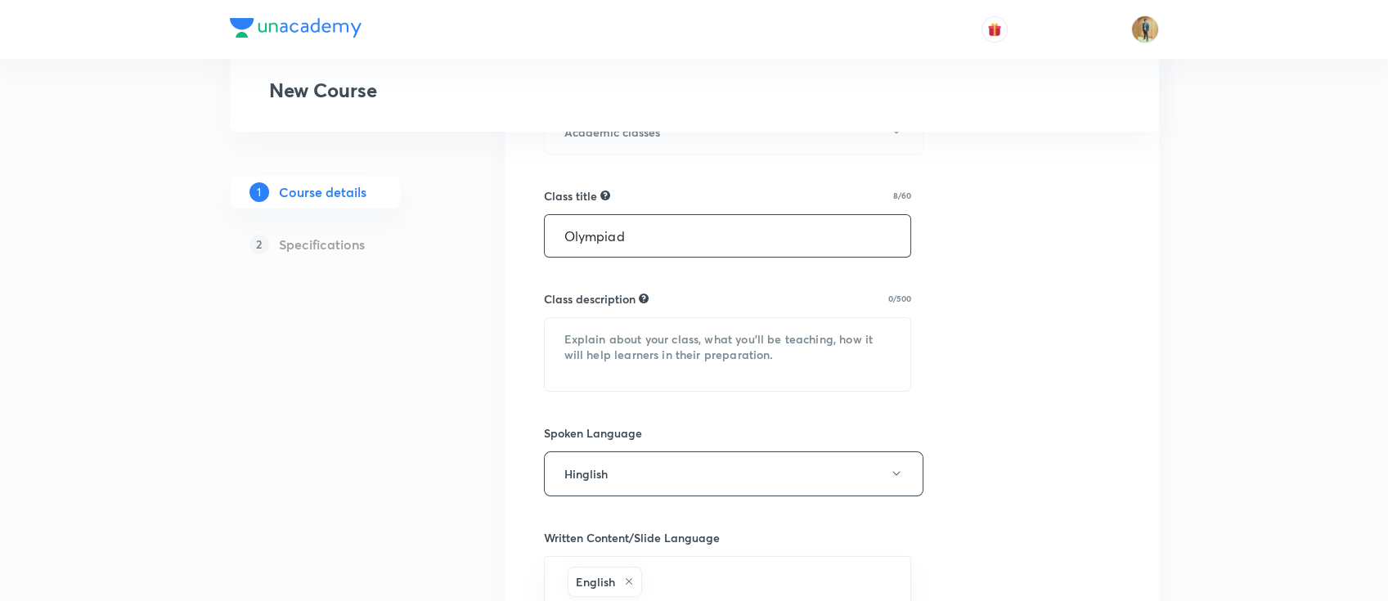
click at [653, 244] on input "Olympiad" at bounding box center [728, 236] width 366 height 42
type input "Olympiad Class-1"
click at [733, 343] on textarea at bounding box center [728, 354] width 366 height 73
paste textarea "In this course, Awinash sir will cover Maths for Class X. All the important top…"
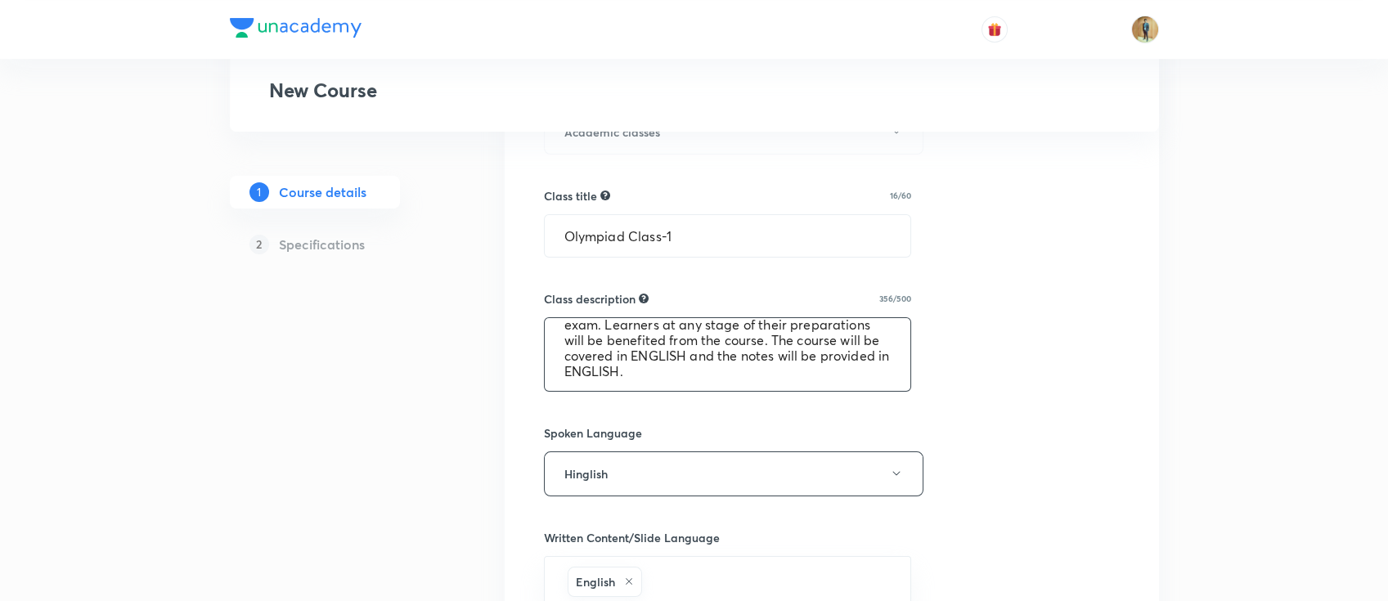
scroll to position [78, 0]
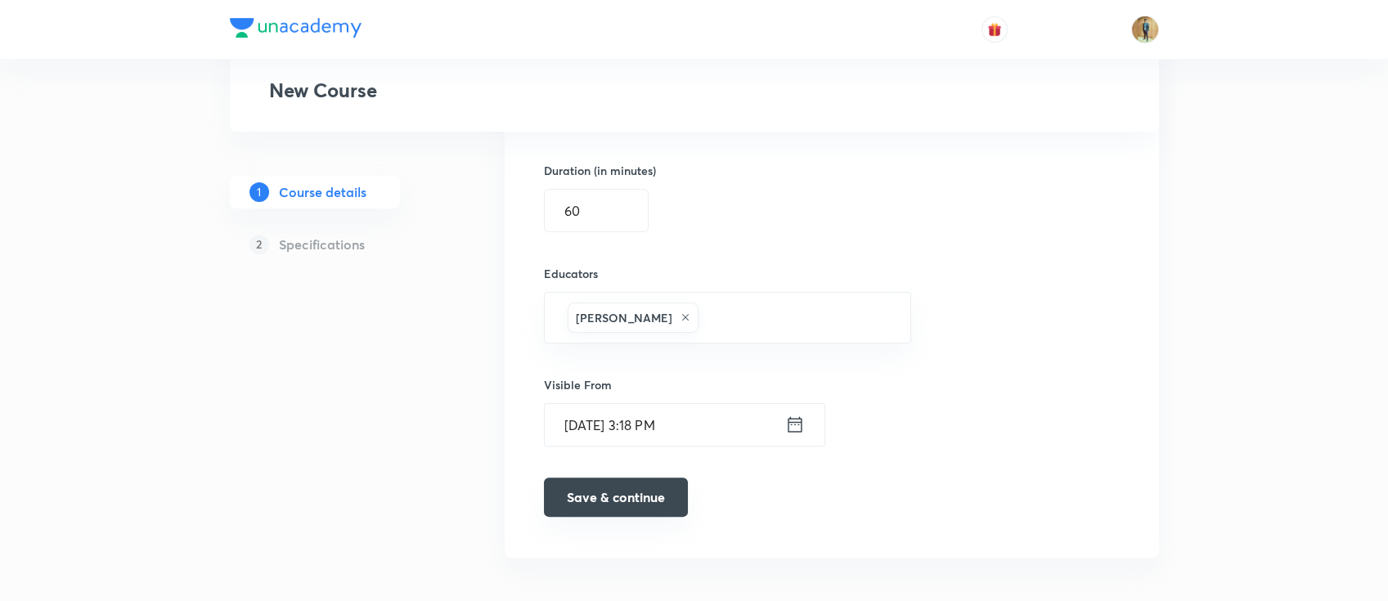
type textarea "In this course, Awinash sir will cover Maths for Class X. All the important top…"
click at [600, 504] on button "Save & continue" at bounding box center [616, 497] width 144 height 39
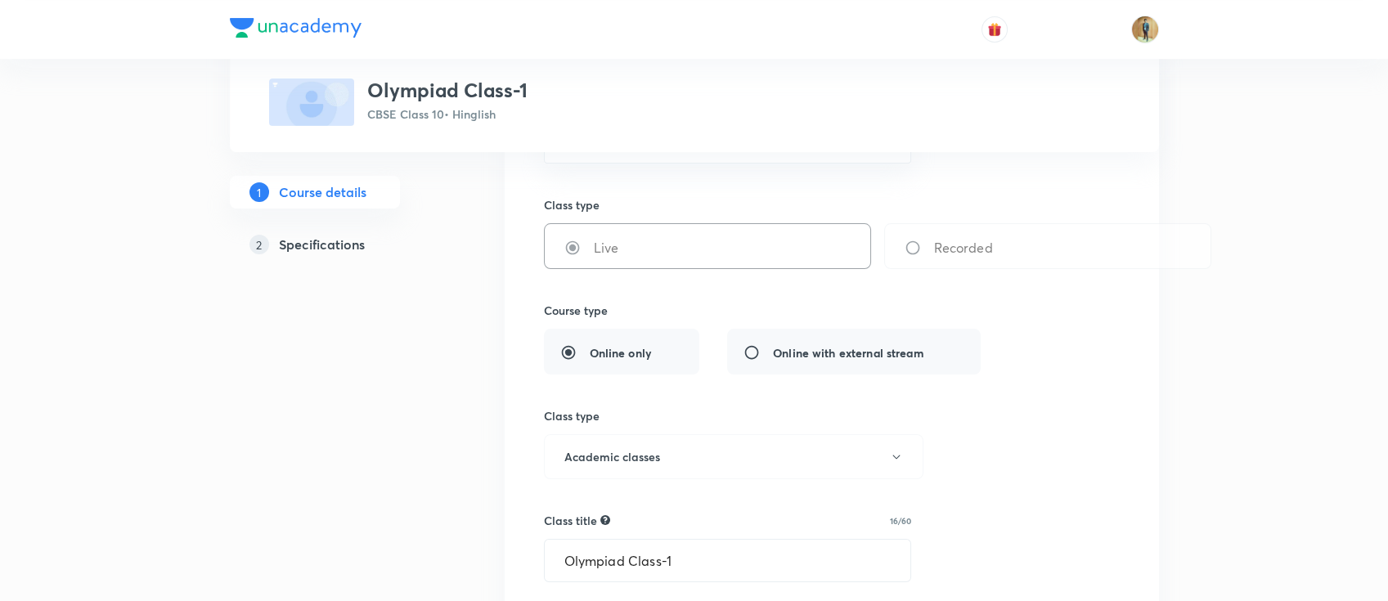
scroll to position [58, 0]
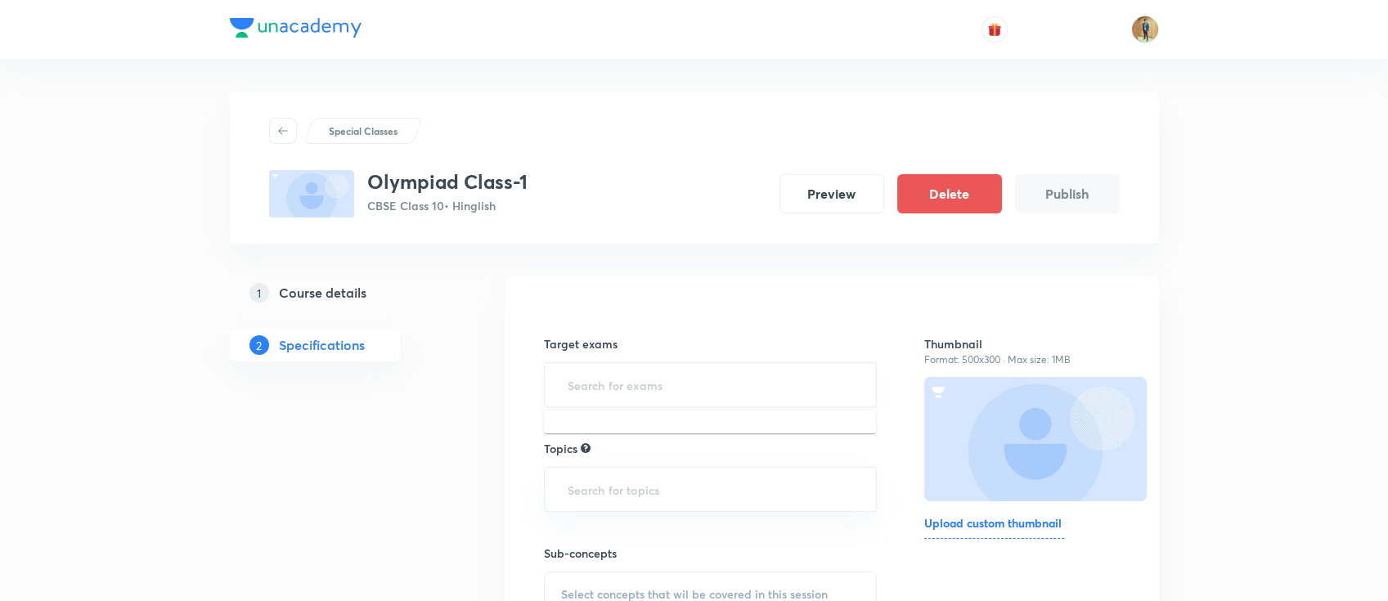
click at [683, 389] on input "text" at bounding box center [710, 385] width 293 height 30
click at [666, 397] on input "text" at bounding box center [710, 385] width 293 height 30
click at [667, 386] on input "text" at bounding box center [710, 385] width 293 height 30
type input "o"
type input "f"
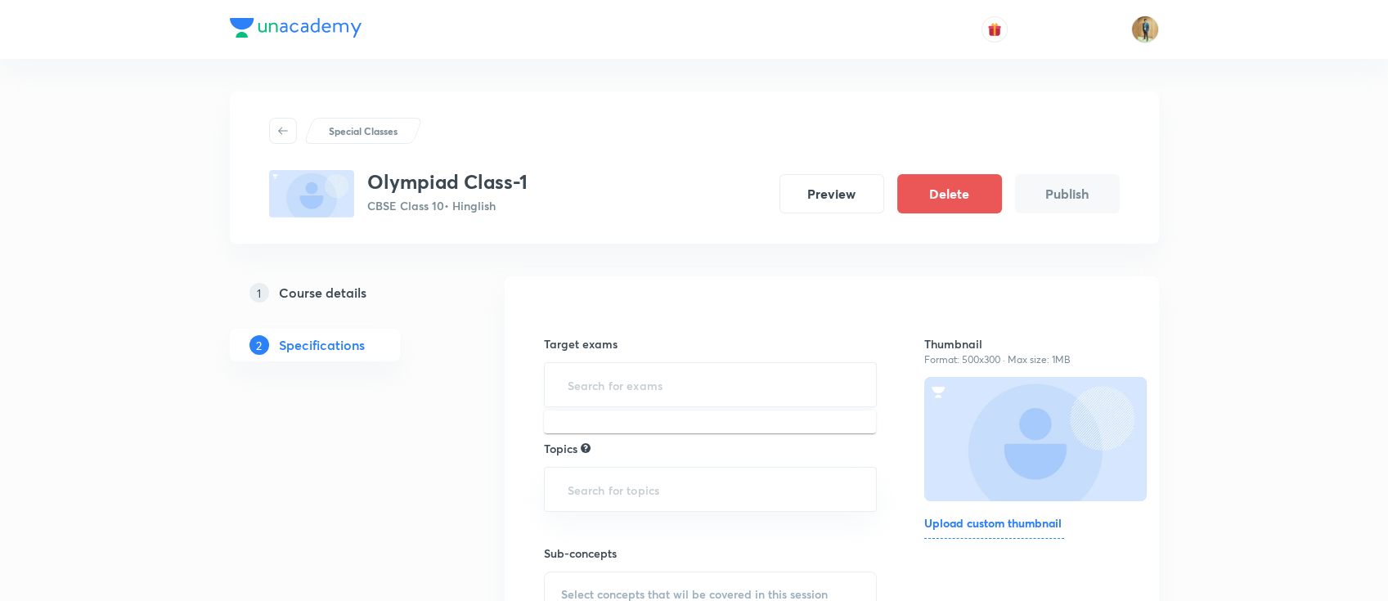
type input "c"
click at [662, 420] on li "CBSE Class 10" at bounding box center [710, 431] width 332 height 29
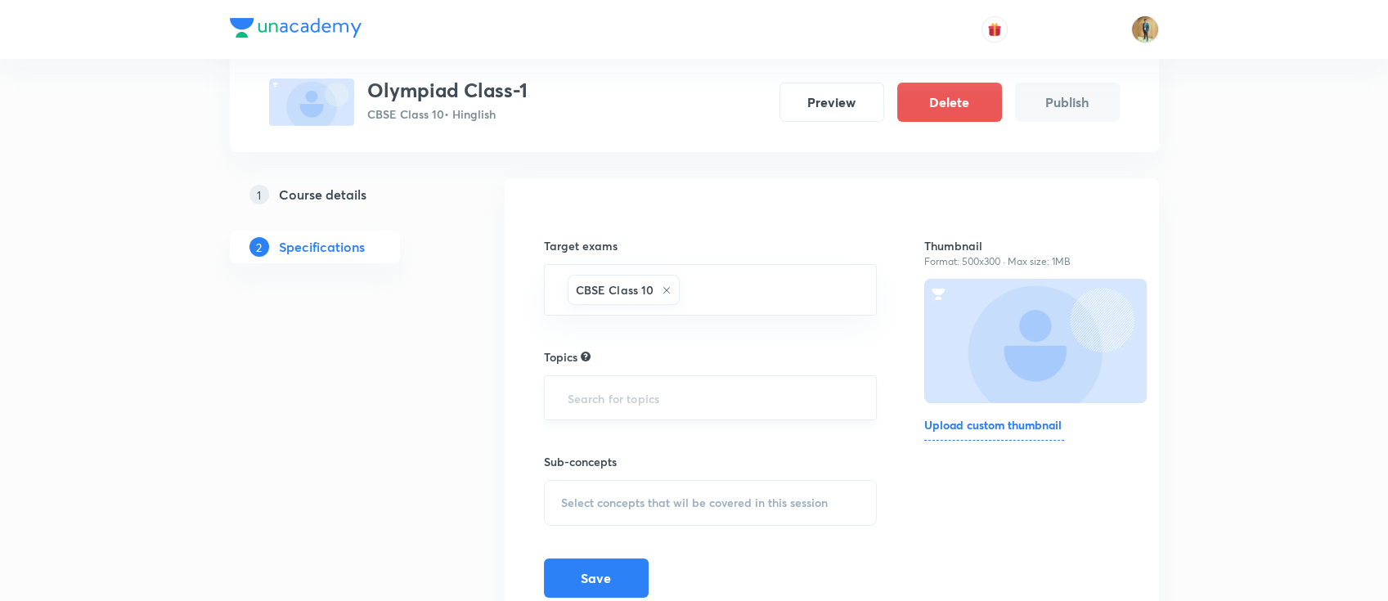
scroll to position [173, 0]
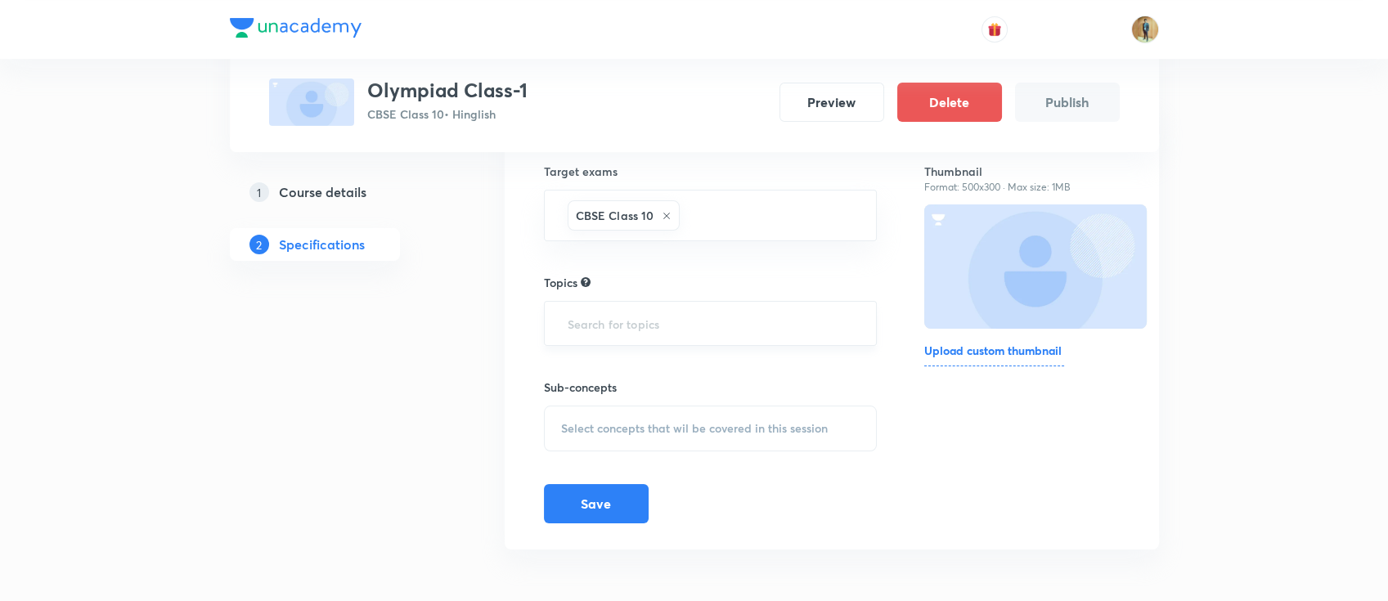
click at [662, 331] on input "text" at bounding box center [710, 323] width 293 height 30
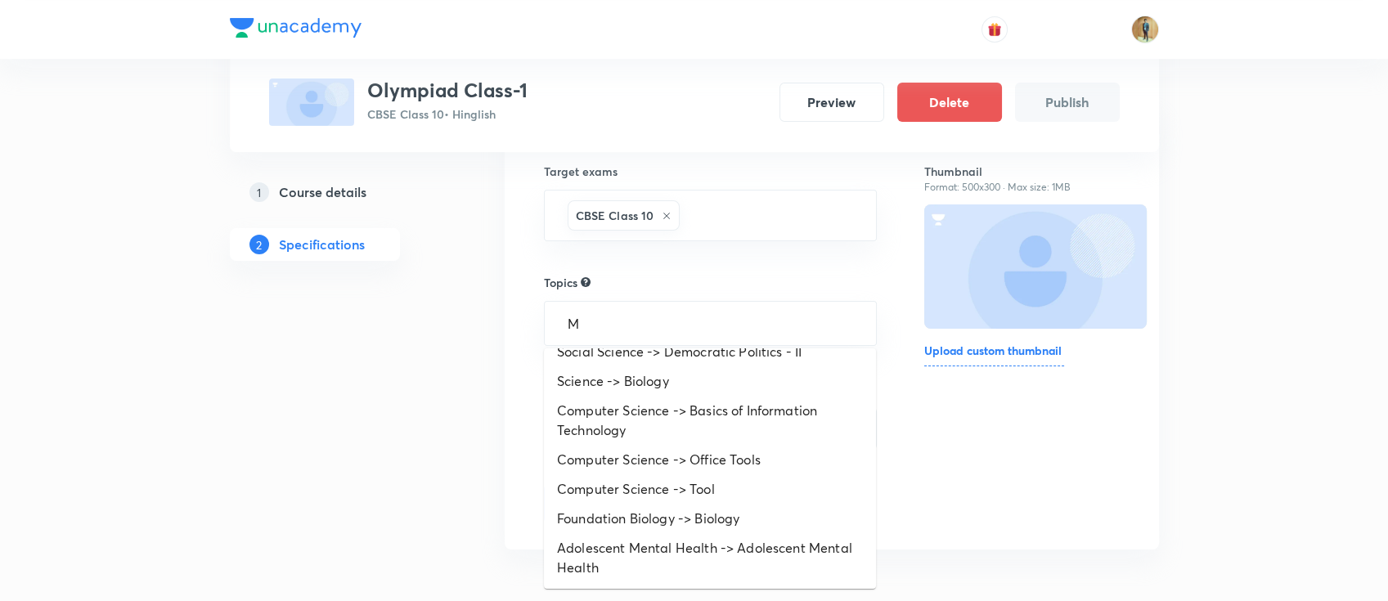
scroll to position [0, 0]
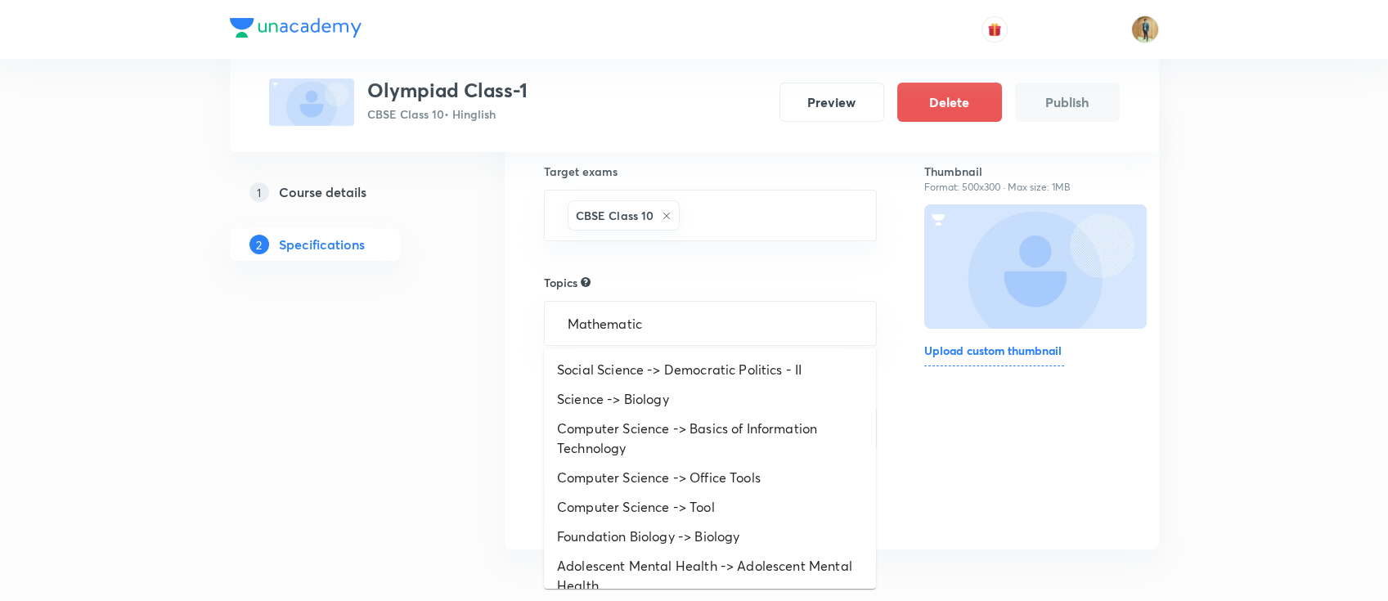
type input "Mathematics"
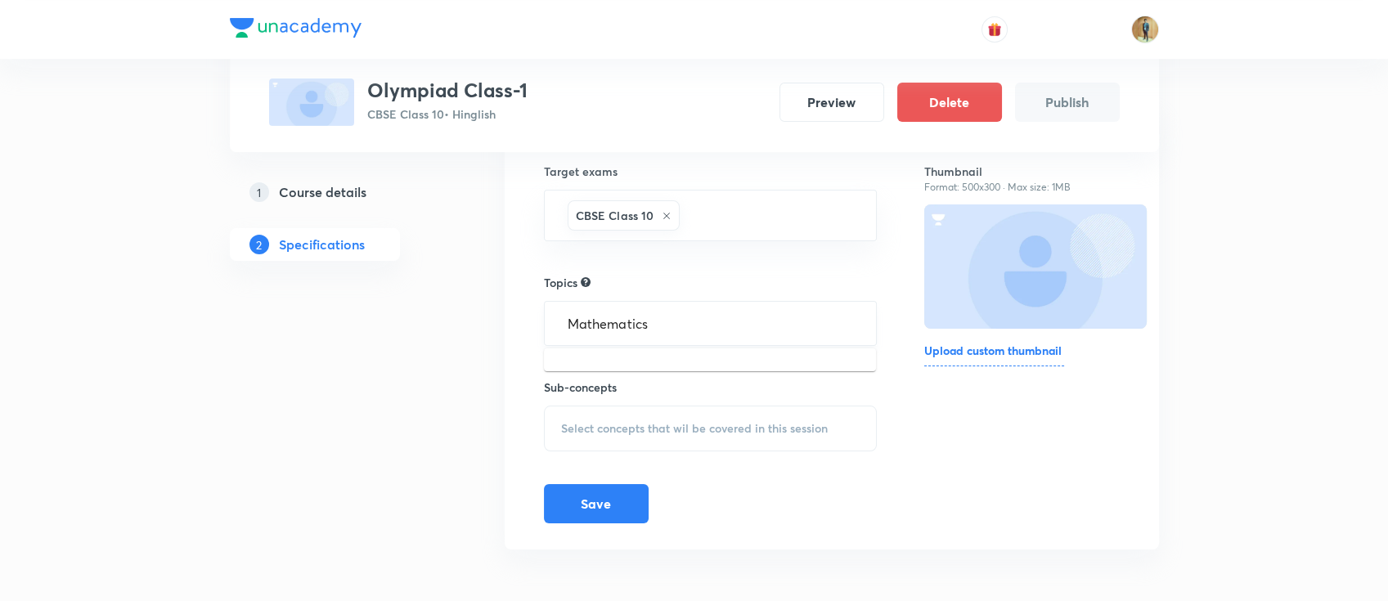
click at [684, 324] on input "Mathematics" at bounding box center [710, 323] width 293 height 30
click at [693, 392] on li "Computer Science -> Basics of Information Technology" at bounding box center [710, 379] width 332 height 49
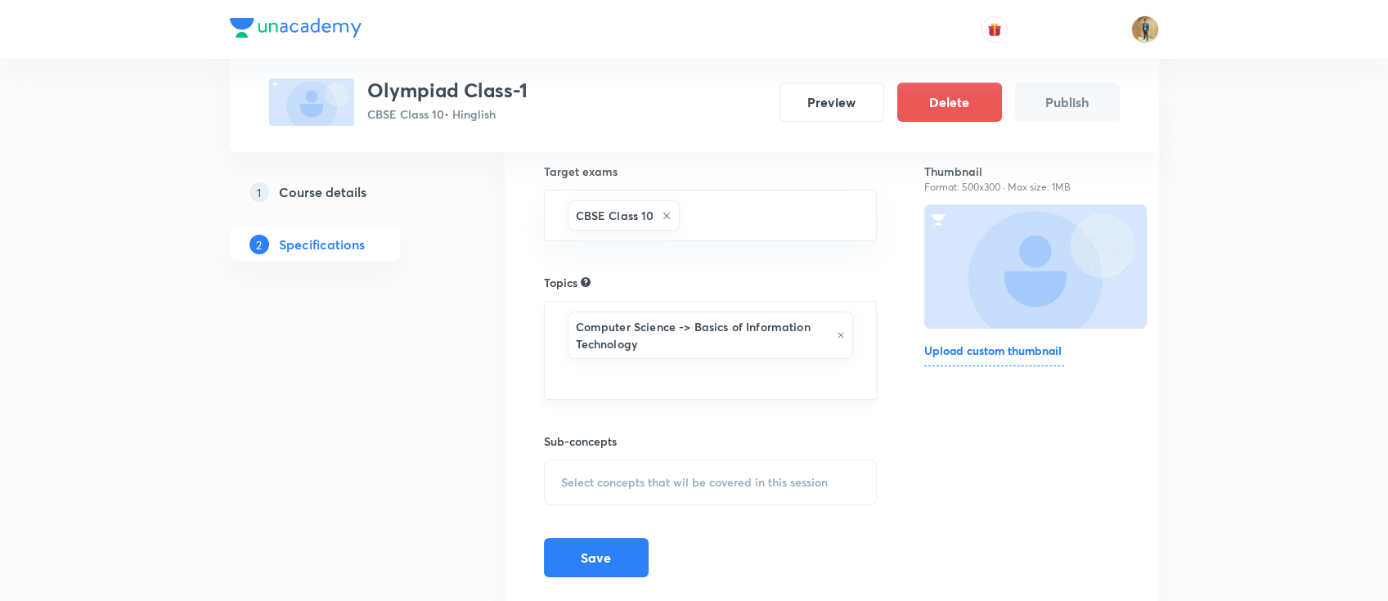
click at [841, 337] on icon at bounding box center [840, 335] width 8 height 10
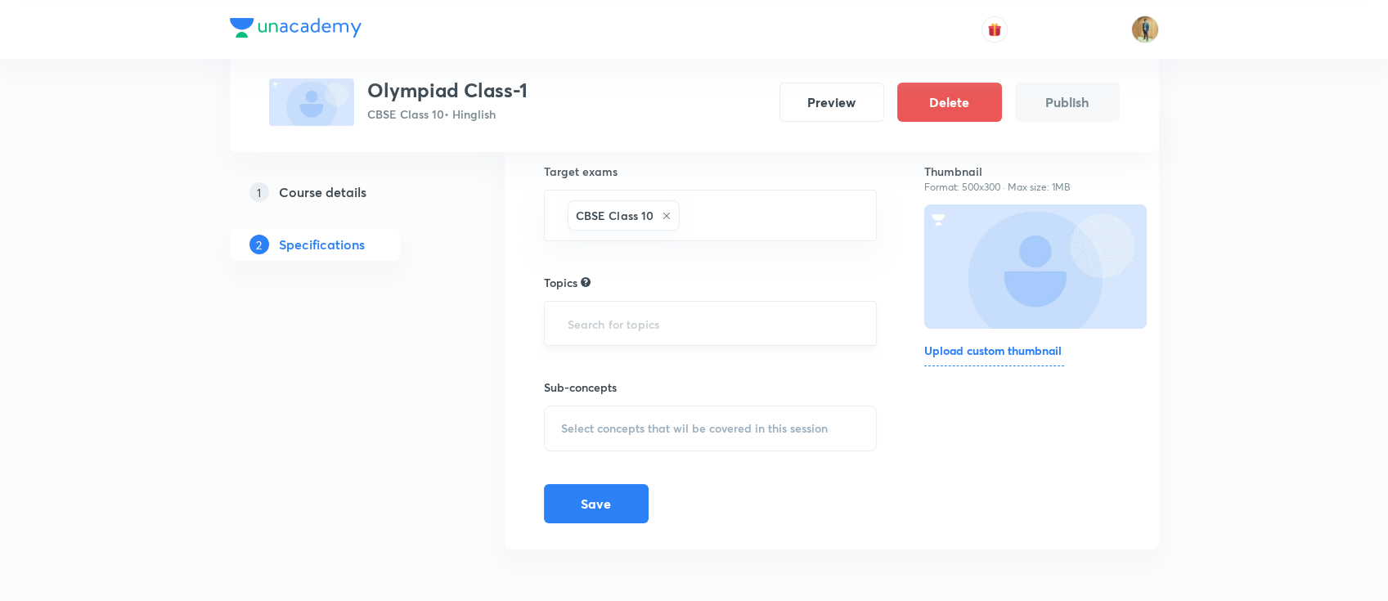
click at [751, 339] on div "​" at bounding box center [711, 323] width 334 height 45
drag, startPoint x: 629, startPoint y: 325, endPoint x: 459, endPoint y: 313, distance: 170.5
click at [459, 313] on div "Special Classes Olympiad Class-1 CBSE Class 10 • Hinglish Preview Delete Publis…" at bounding box center [694, 245] width 929 height 653
type input "Mensurati"
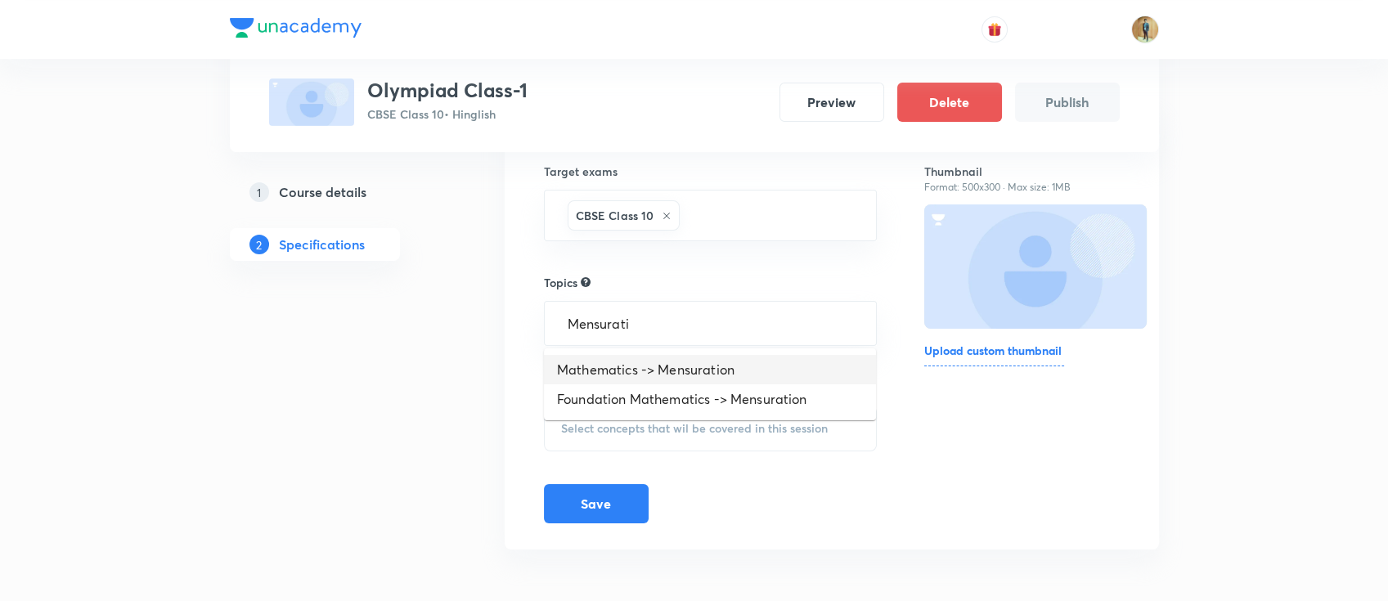
click at [742, 359] on li "Mathematics -> Mensuration" at bounding box center [710, 369] width 332 height 29
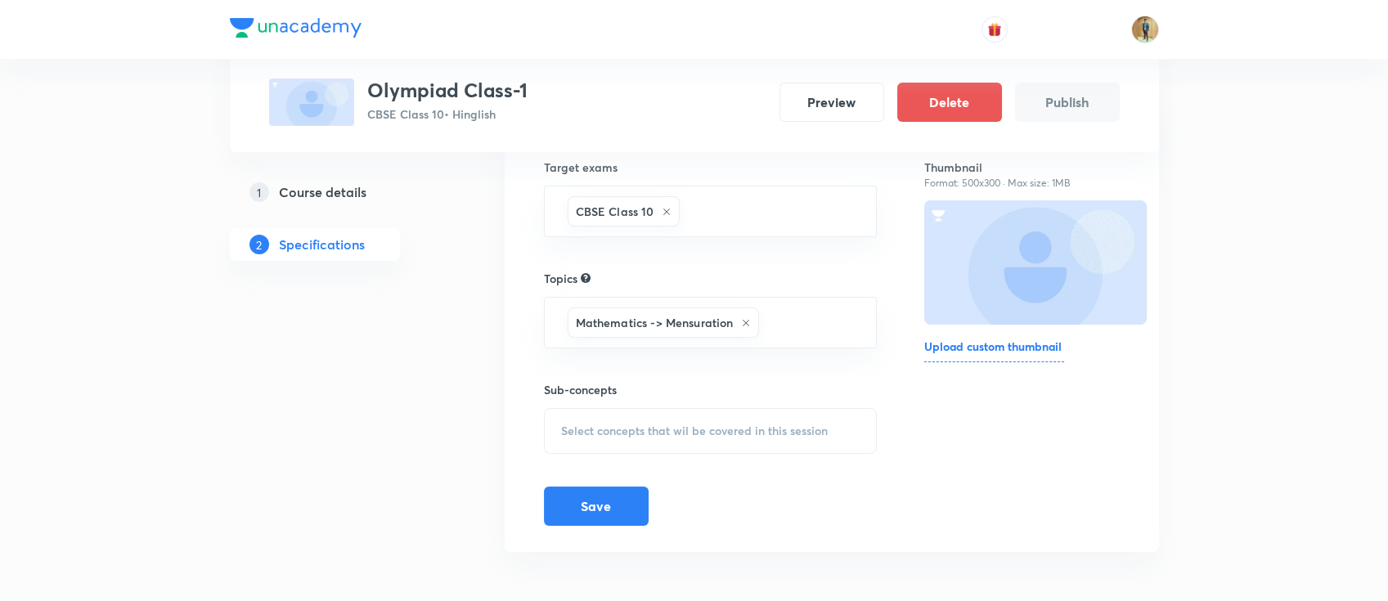
scroll to position [178, 0]
click at [635, 413] on div "Select concepts that wil be covered in this session" at bounding box center [711, 429] width 334 height 46
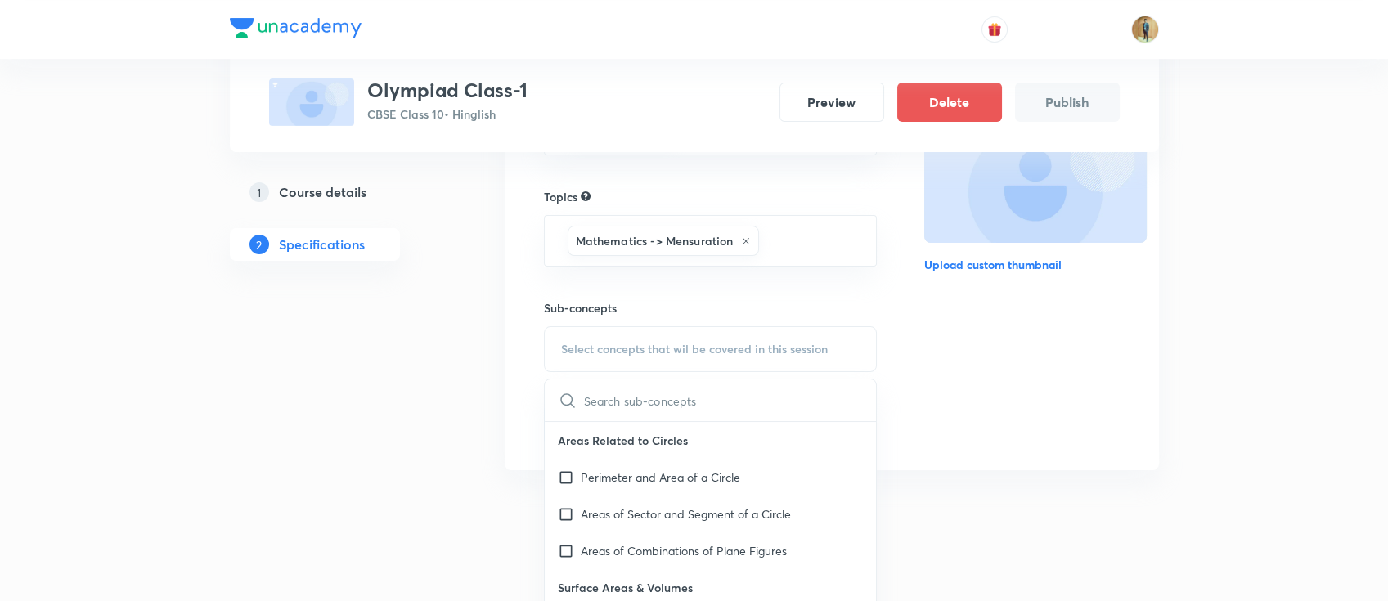
scroll to position [324, 0]
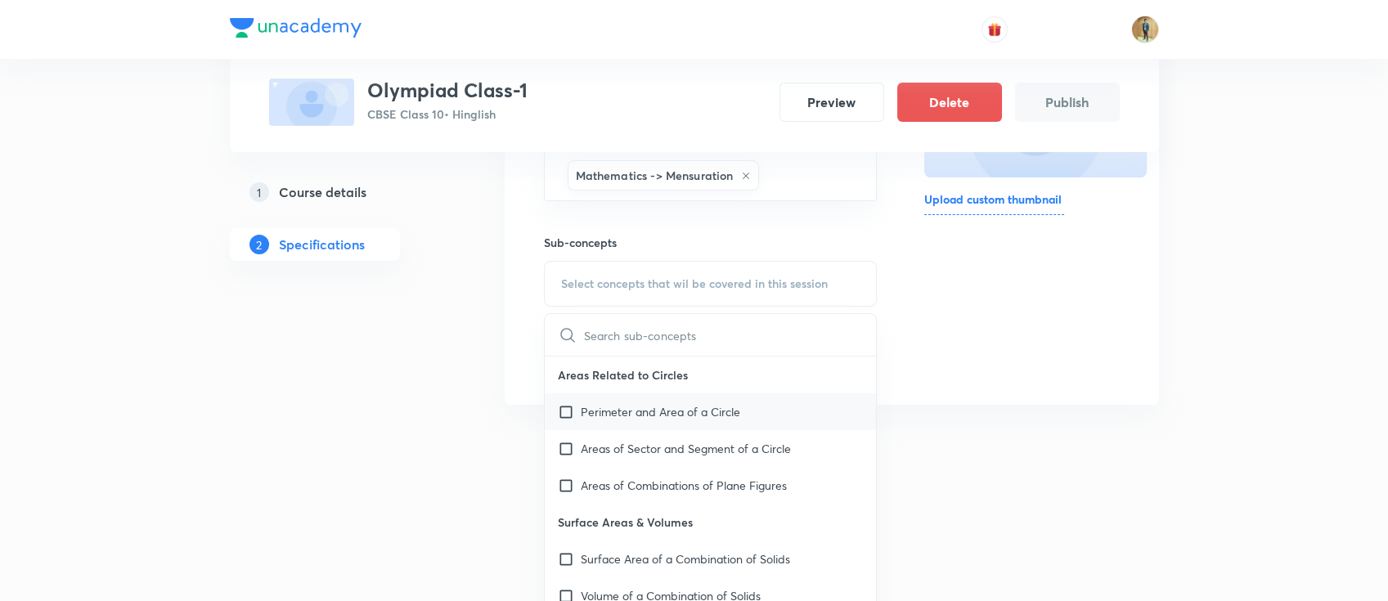
click at [637, 403] on p "Perimeter and Area of a Circle" at bounding box center [660, 411] width 159 height 17
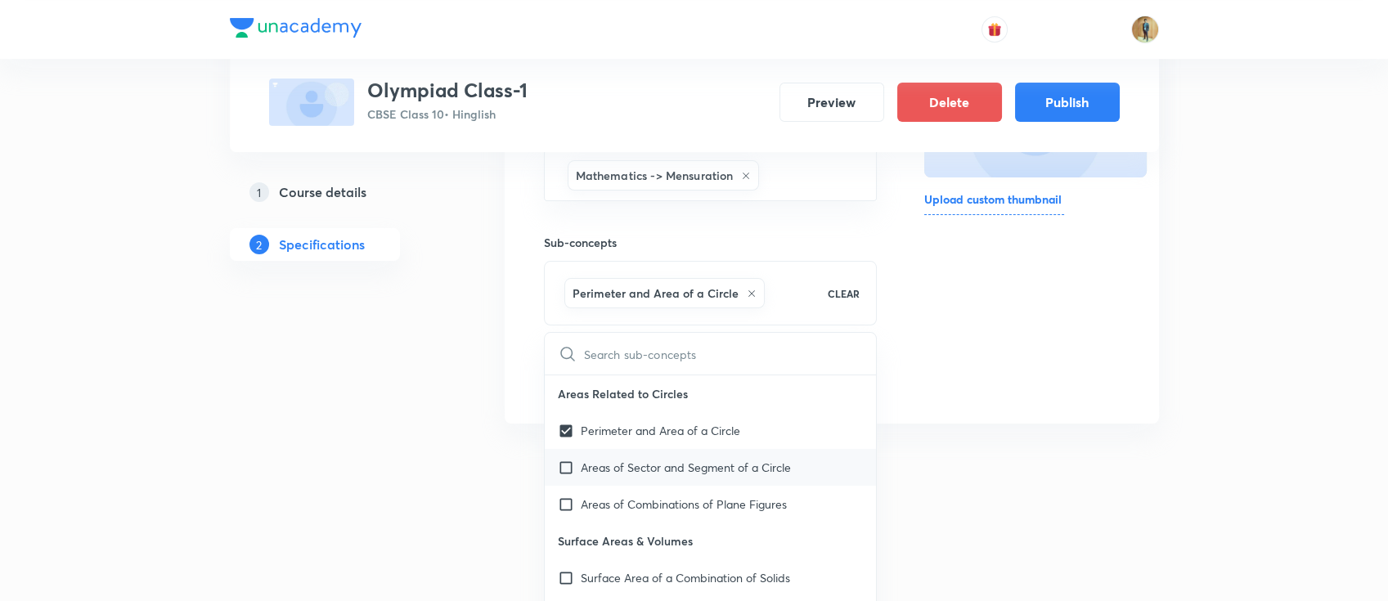
click at [629, 464] on p "Areas of Sector and Segment of a Circle" at bounding box center [686, 467] width 210 height 17
checkbox input "true"
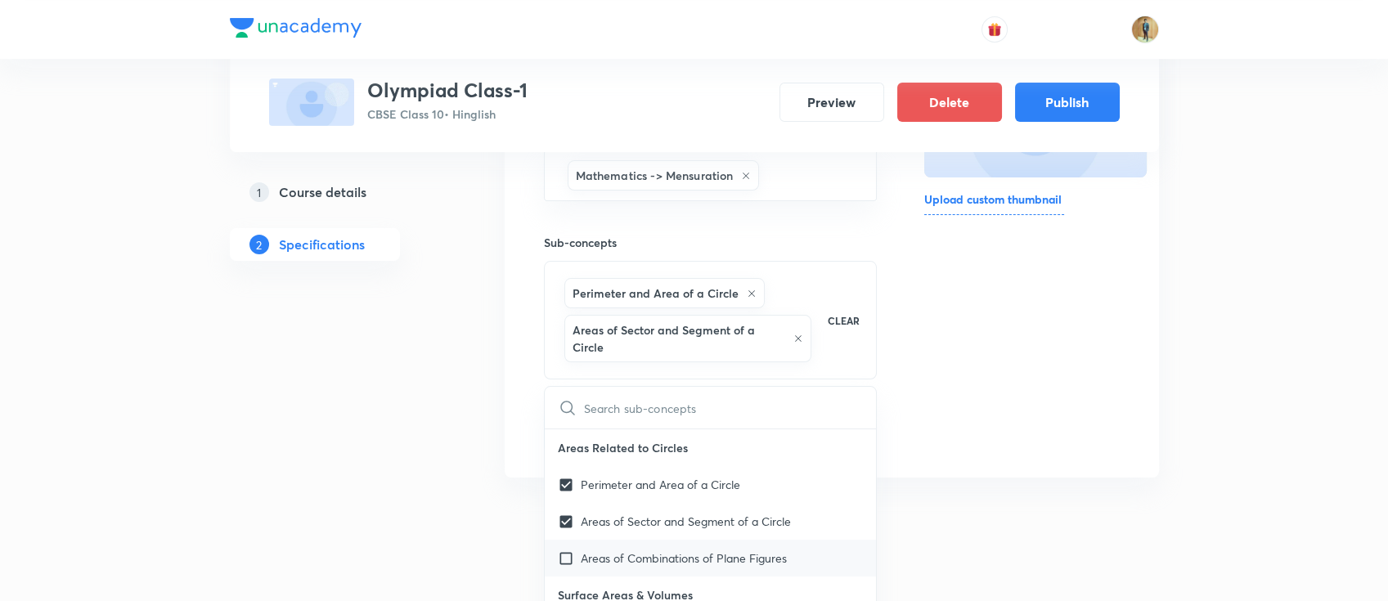
click at [702, 550] on p "Areas of Combinations of Plane Figures" at bounding box center [684, 557] width 206 height 17
checkbox input "true"
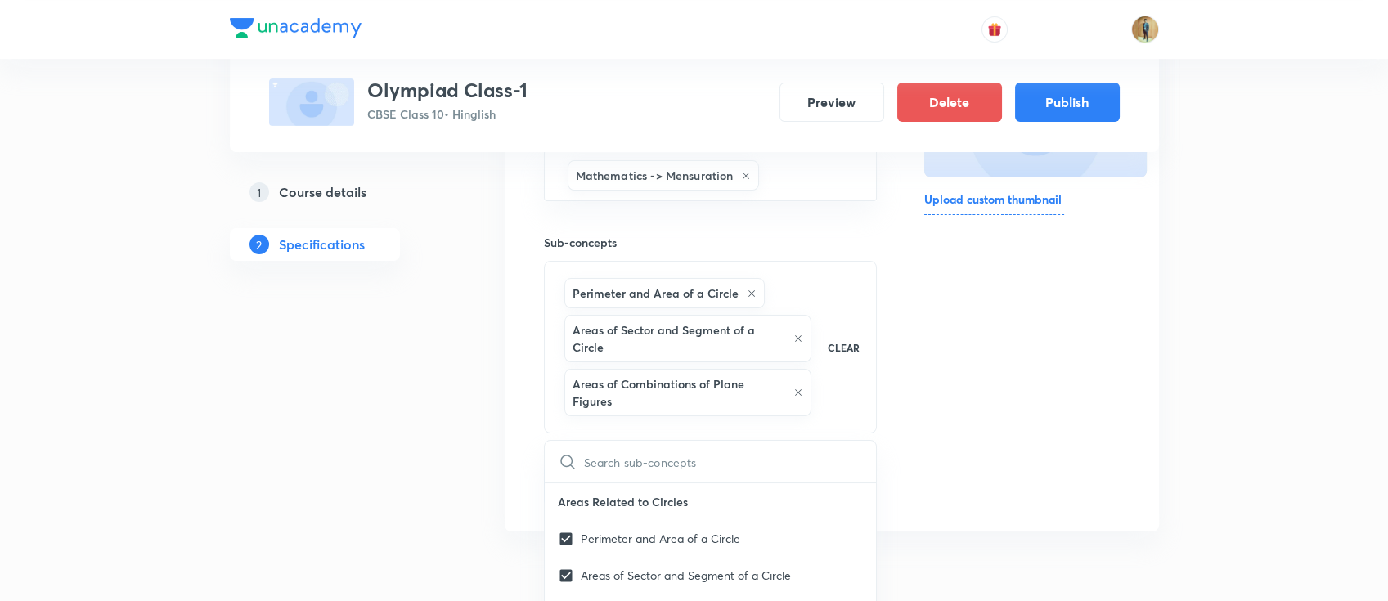
click at [1094, 448] on div "Thumbnail Format: 500x300 · Max size: 1MB Upload custom thumbnail" at bounding box center [1021, 242] width 195 height 527
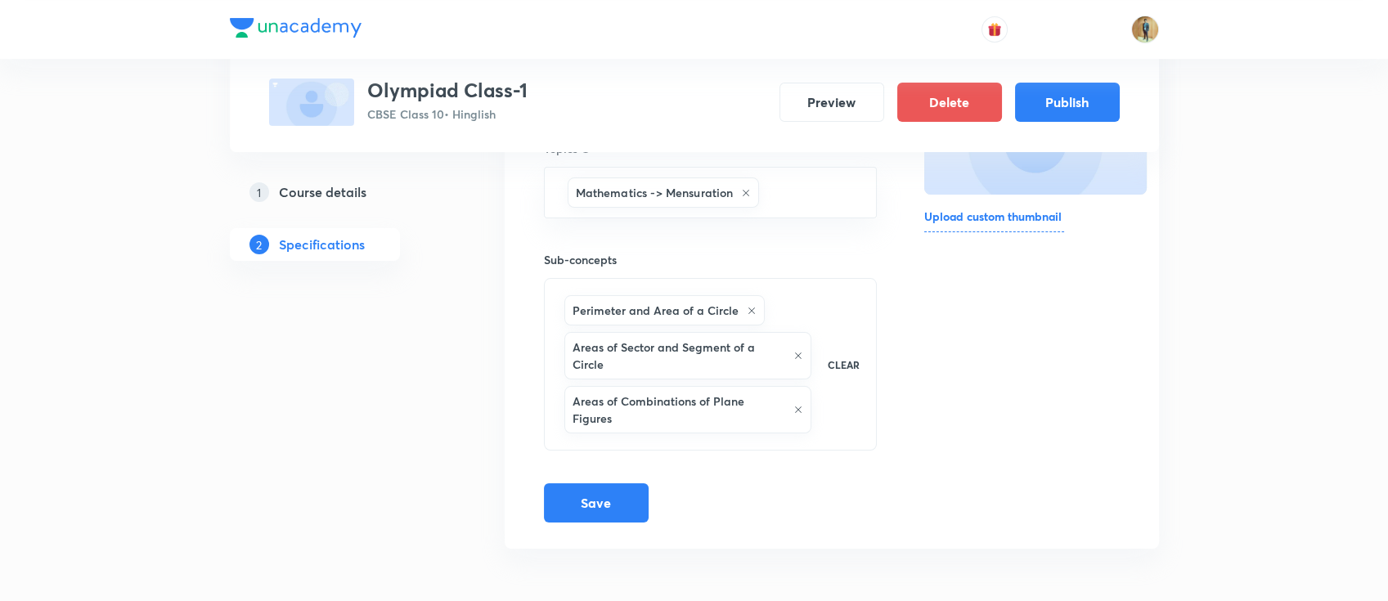
scroll to position [288, 0]
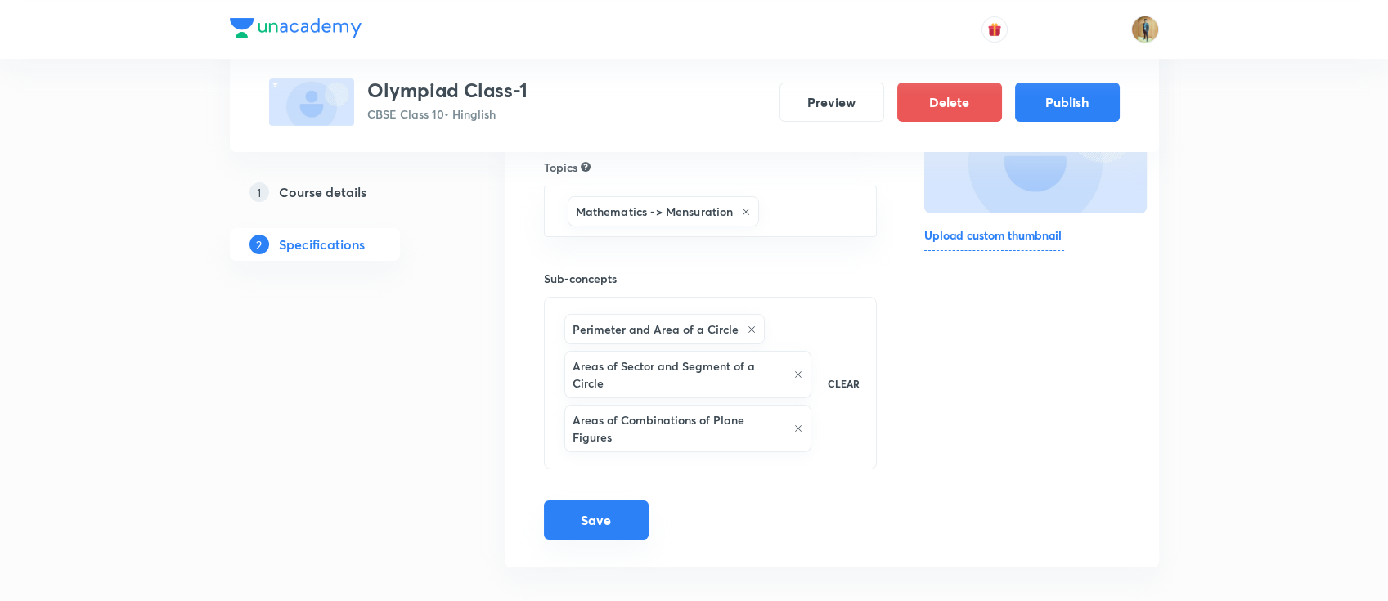
click at [602, 500] on button "Save" at bounding box center [596, 519] width 105 height 39
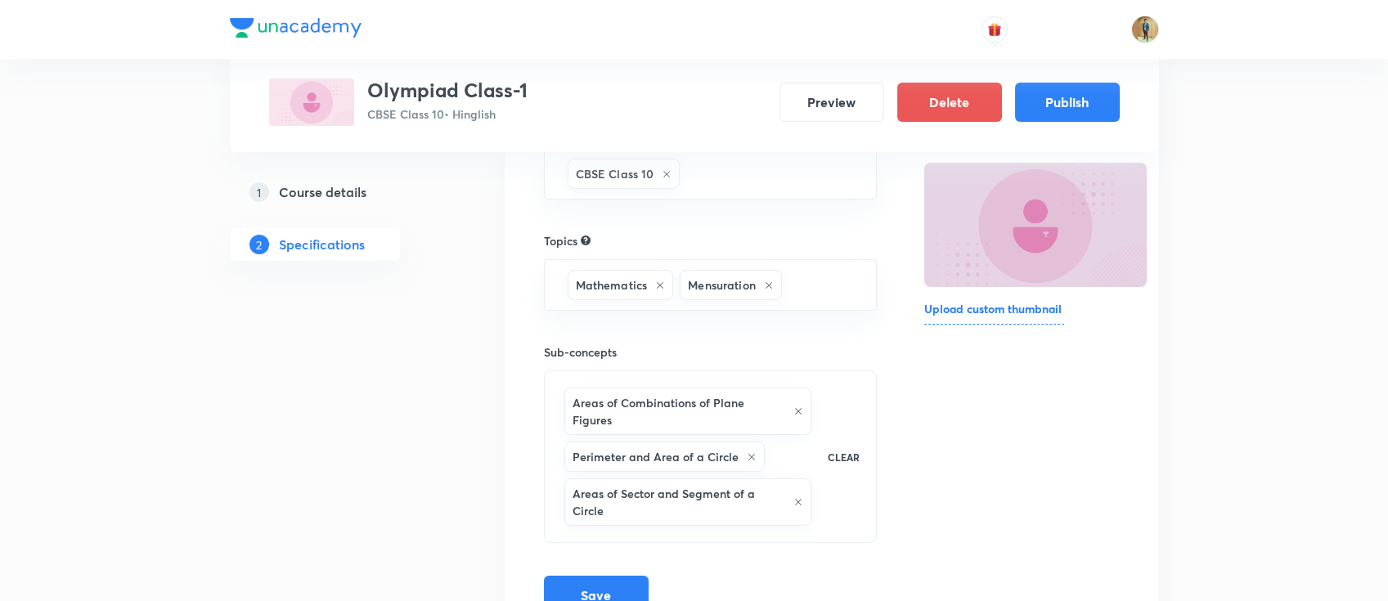
scroll to position [0, 0]
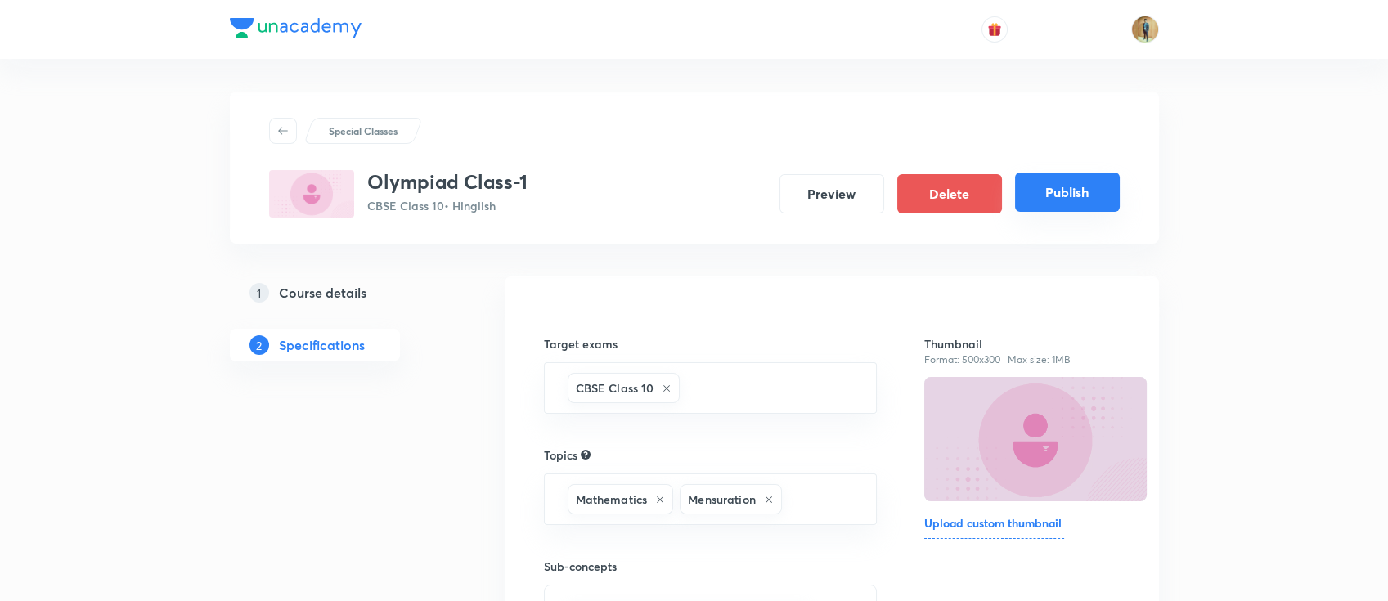
click at [1059, 195] on button "Publish" at bounding box center [1067, 192] width 105 height 39
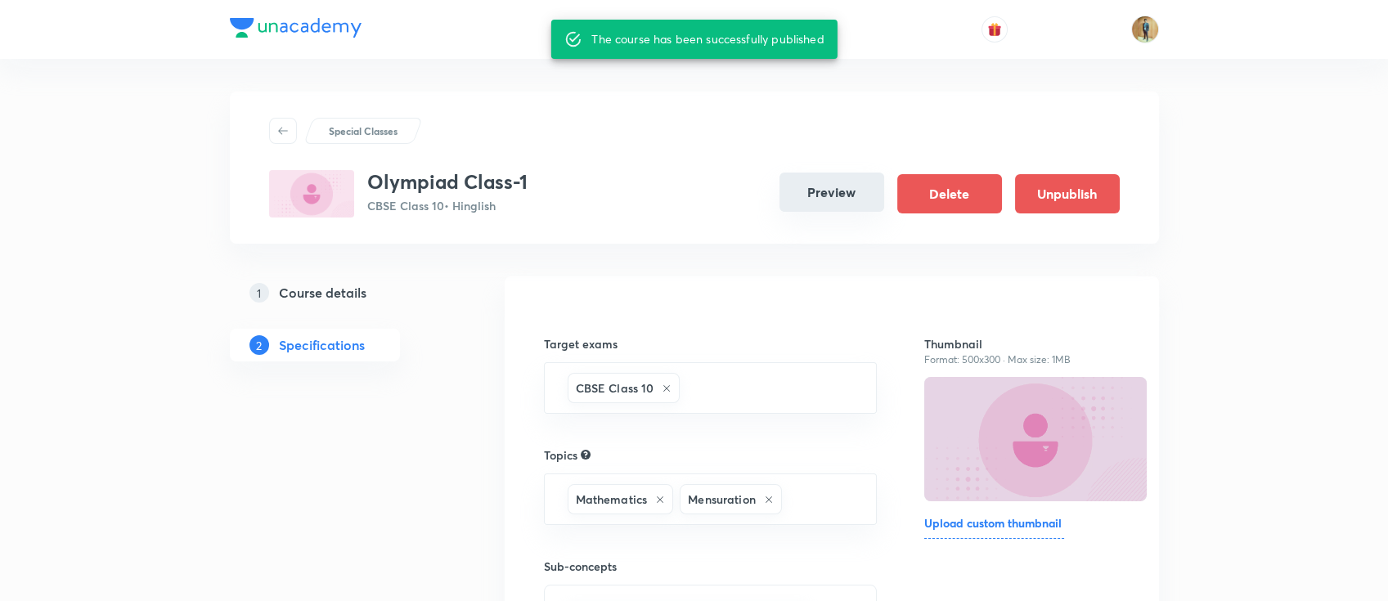
click at [825, 195] on button "Preview" at bounding box center [831, 192] width 105 height 39
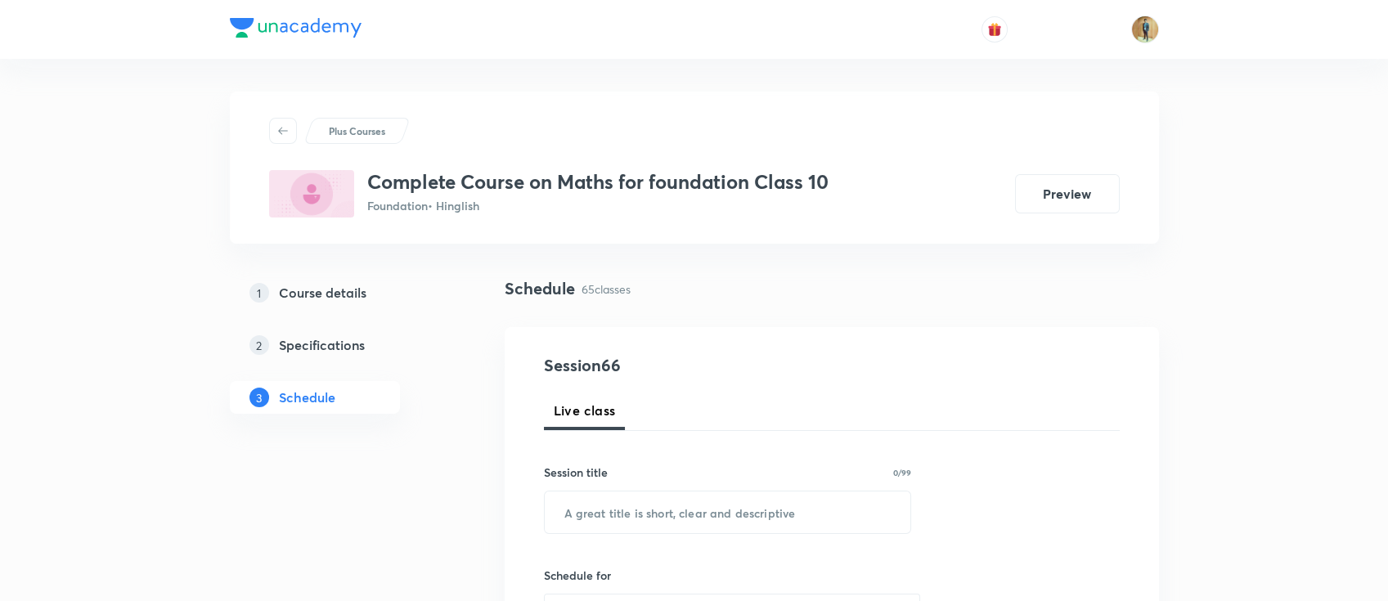
click at [729, 114] on div "Plus Courses Complete Course on Maths for foundation Class 10 Foundation • Hing…" at bounding box center [694, 168] width 929 height 152
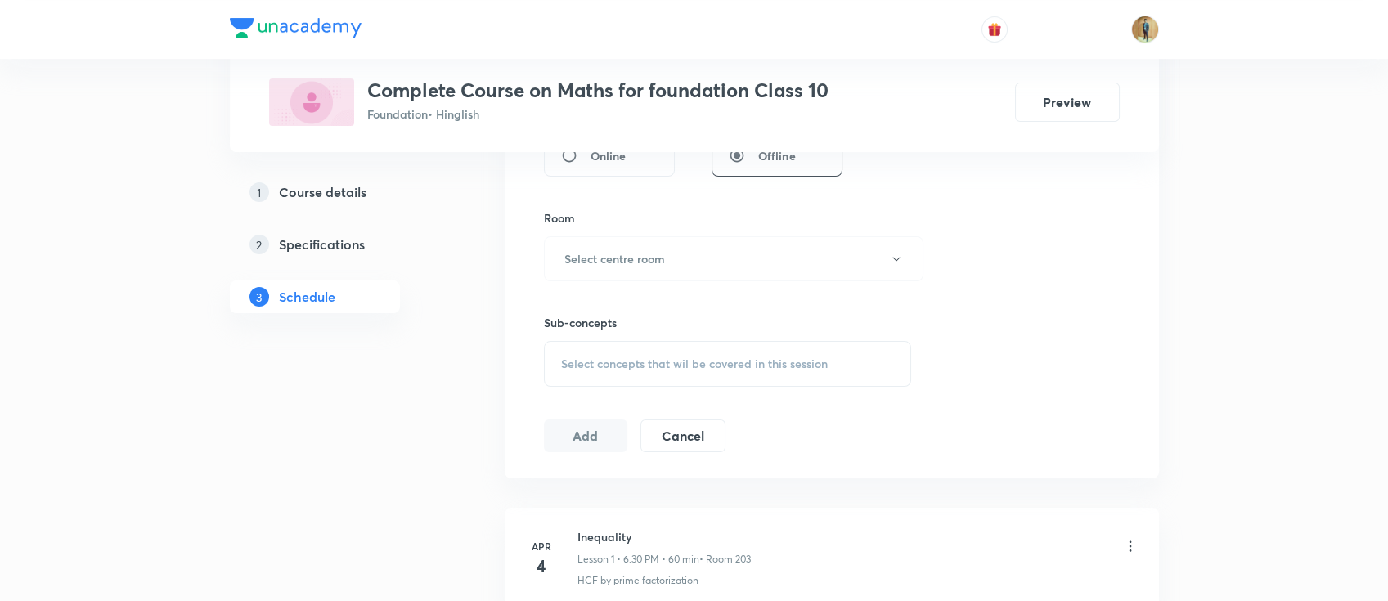
scroll to position [654, 0]
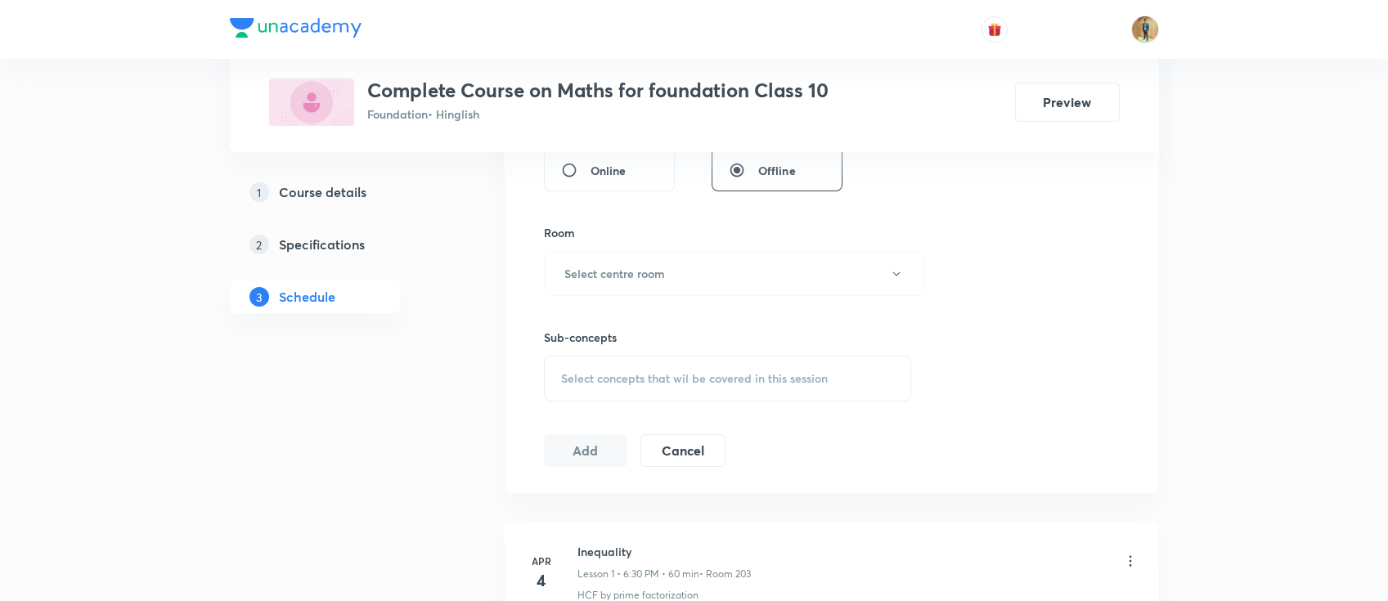
click at [342, 182] on h5 "Course details" at bounding box center [322, 192] width 87 height 20
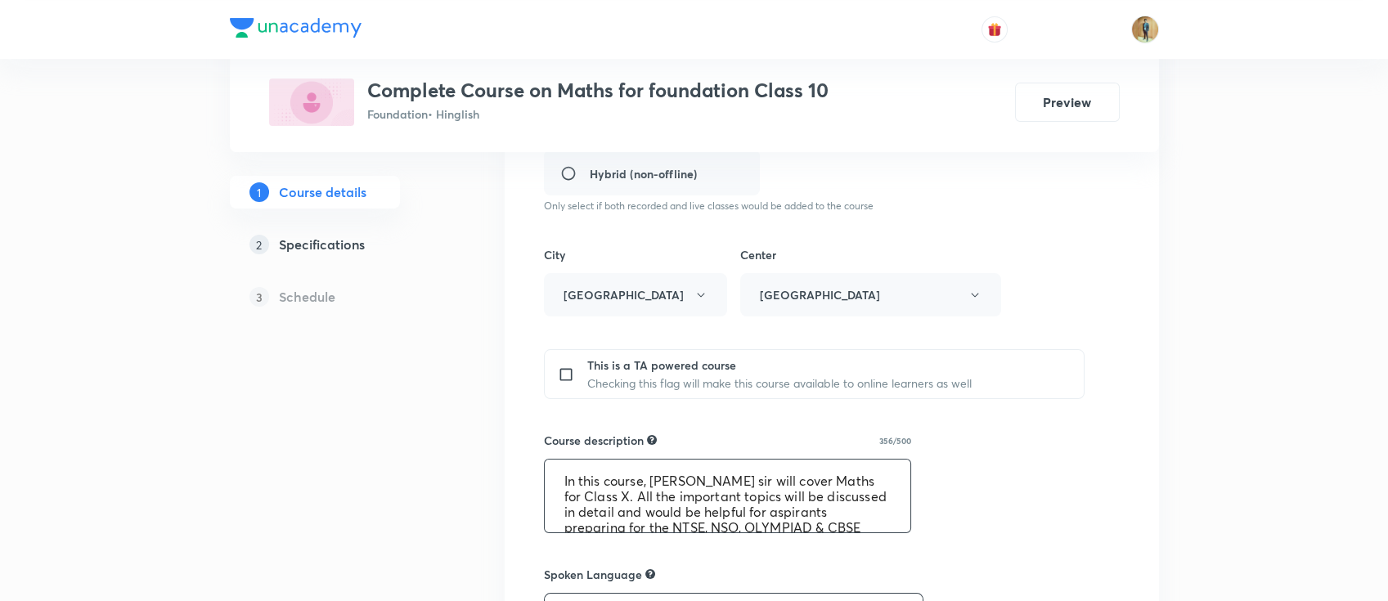
scroll to position [581, 0]
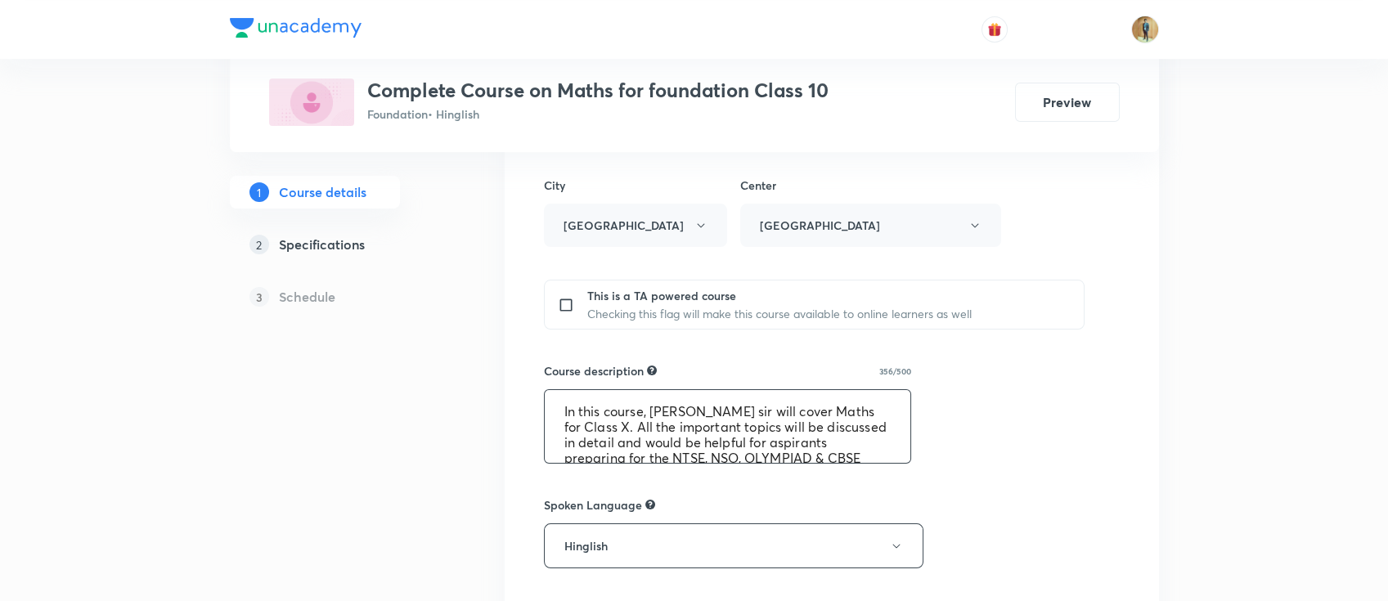
click at [747, 452] on textarea "In this course, [PERSON_NAME] sir will cover Maths for Class X. All the importa…" at bounding box center [728, 426] width 366 height 73
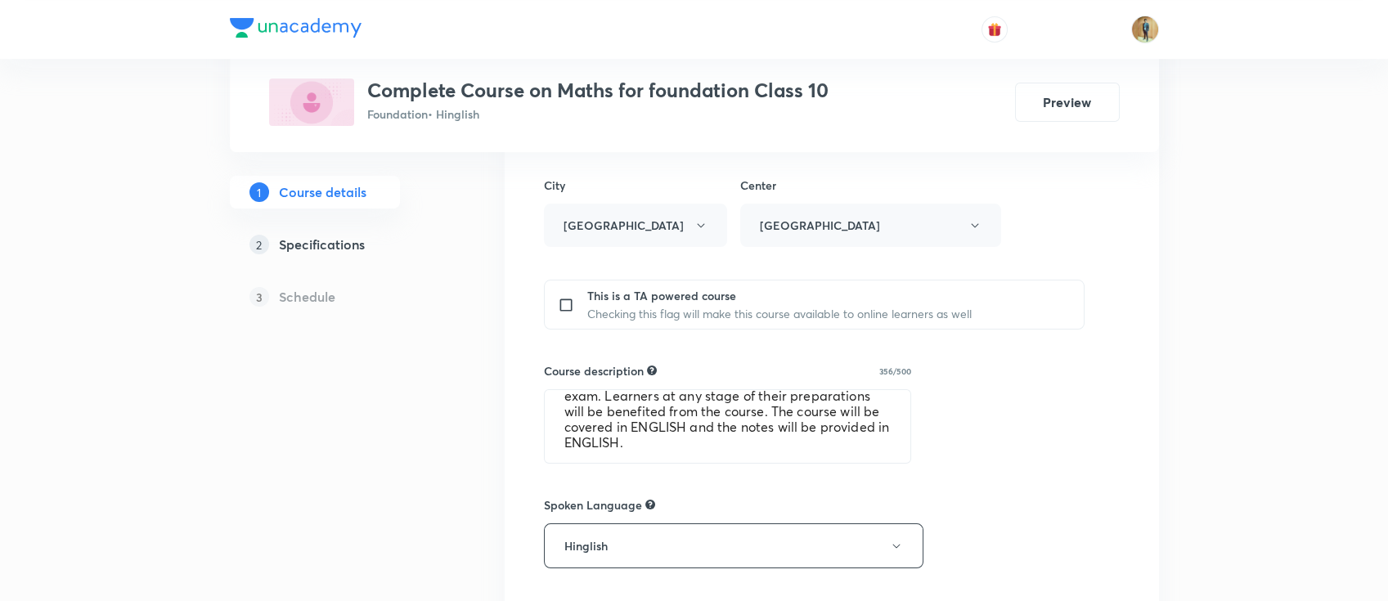
click at [1078, 442] on div "Course title 48/80 Complete Course on Maths for foundation Class 10 ​ Educator …" at bounding box center [832, 340] width 576 height 1238
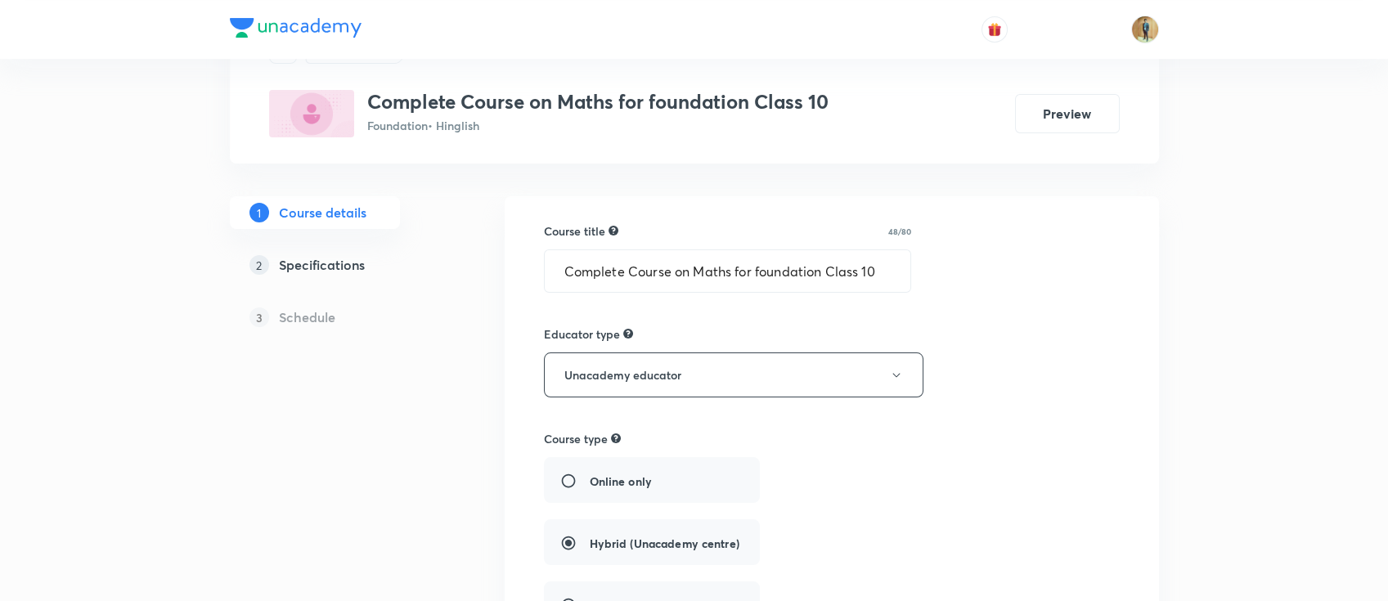
scroll to position [0, 0]
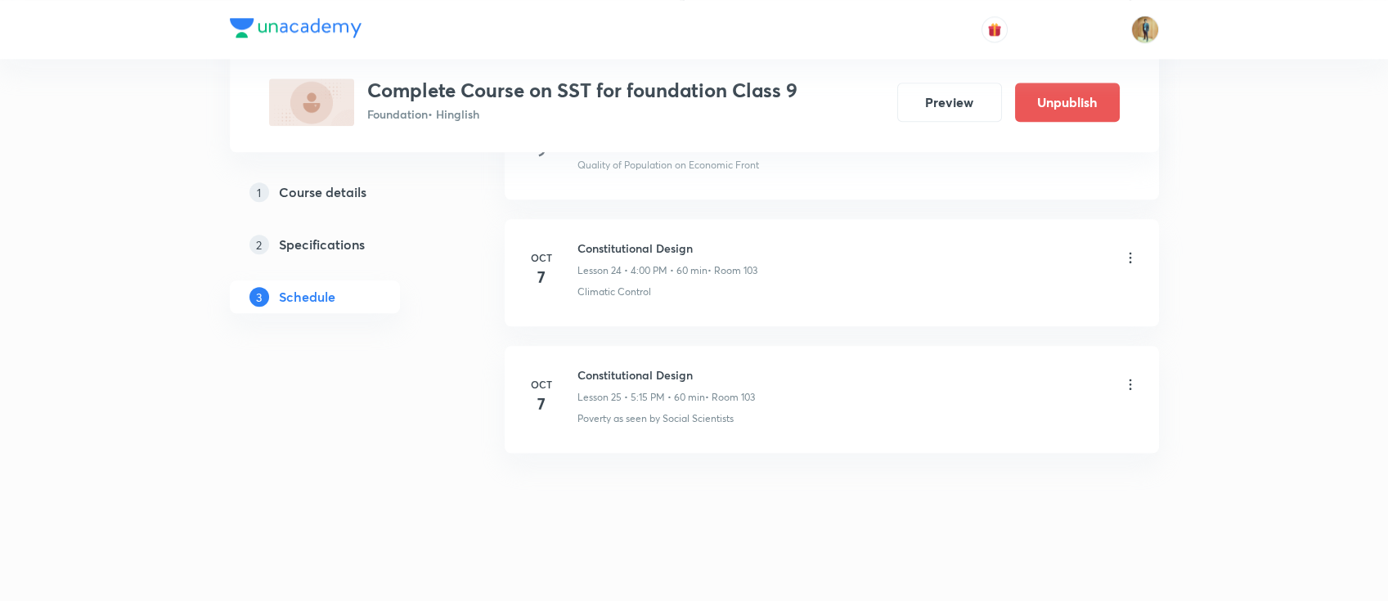
click at [1132, 252] on icon at bounding box center [1130, 257] width 16 height 16
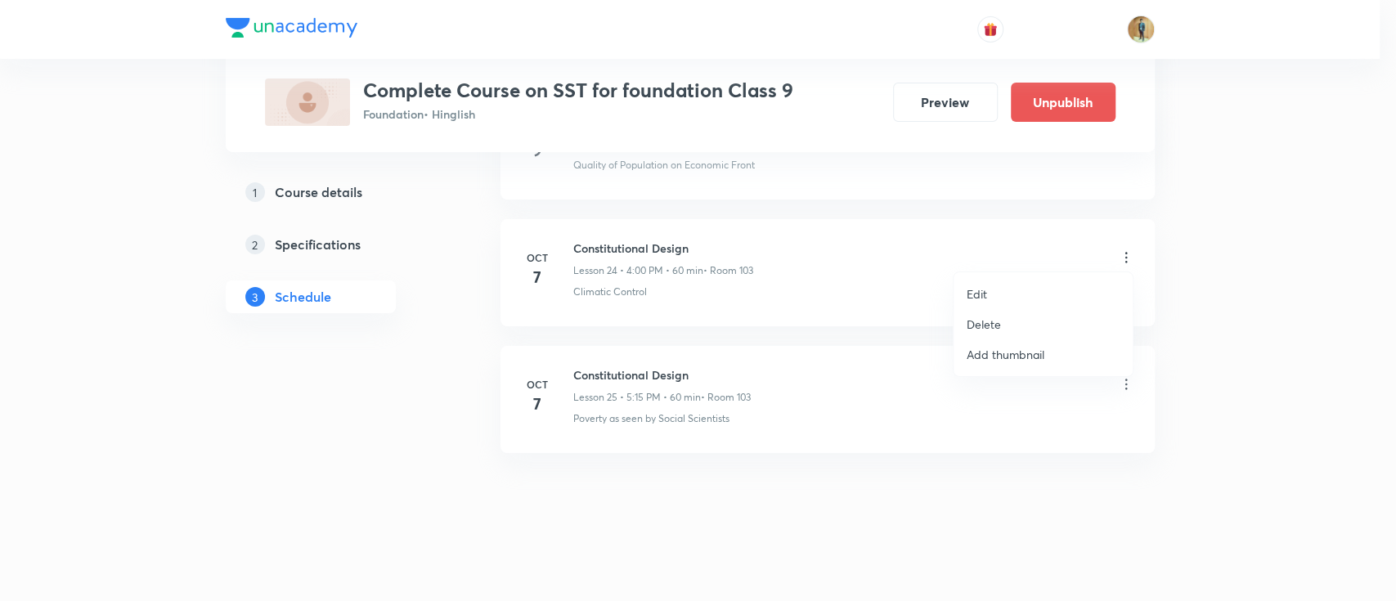
click at [996, 296] on li "Edit" at bounding box center [1042, 294] width 179 height 30
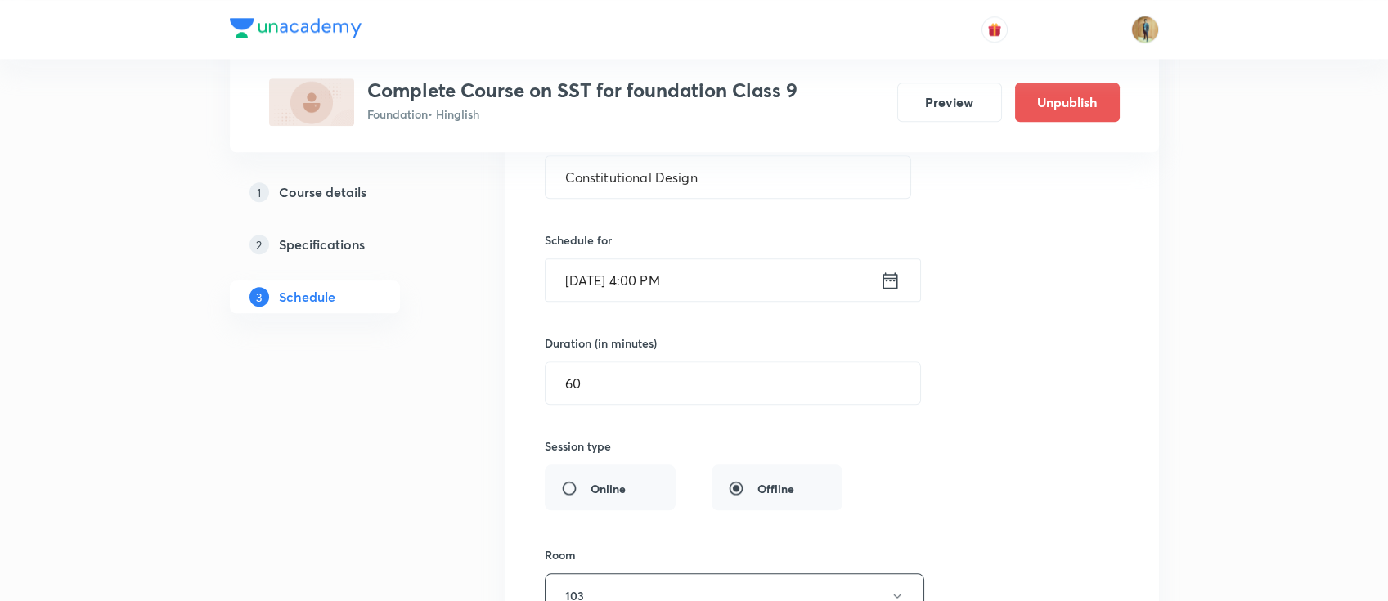
scroll to position [3163, 0]
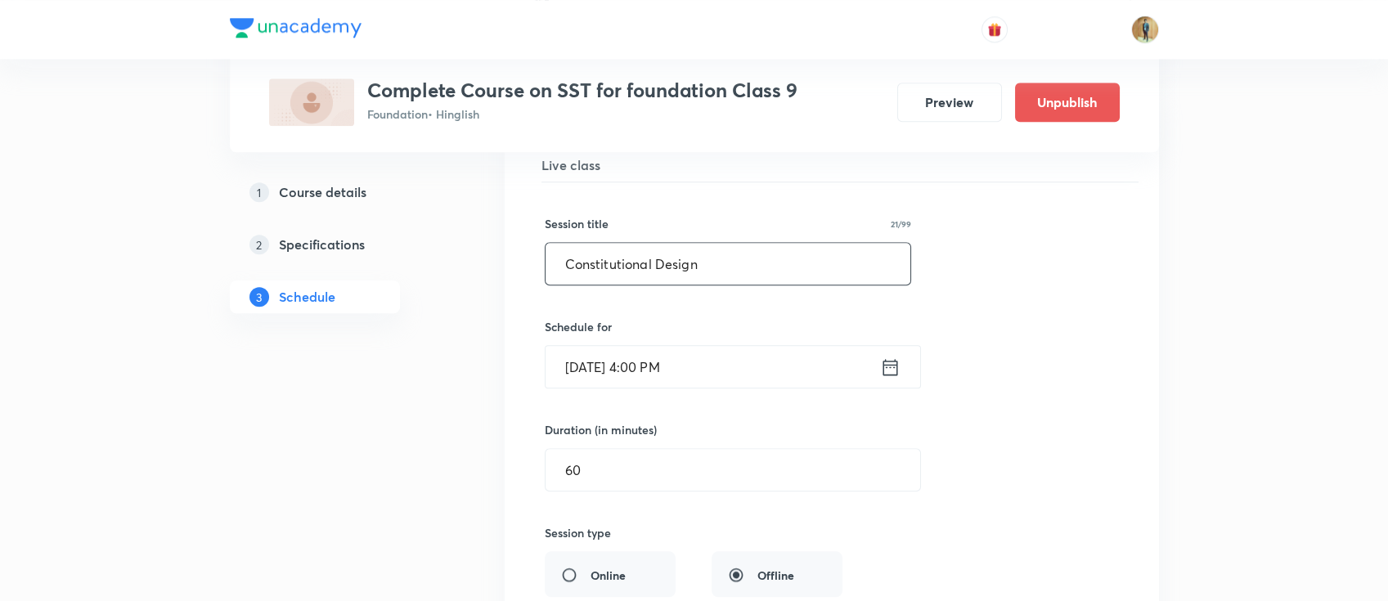
click at [706, 258] on input "Constitutional Design" at bounding box center [728, 264] width 366 height 42
paste input "https://unacademy.com/educator/plus-courses/edit/PA26MSUX?step=3"
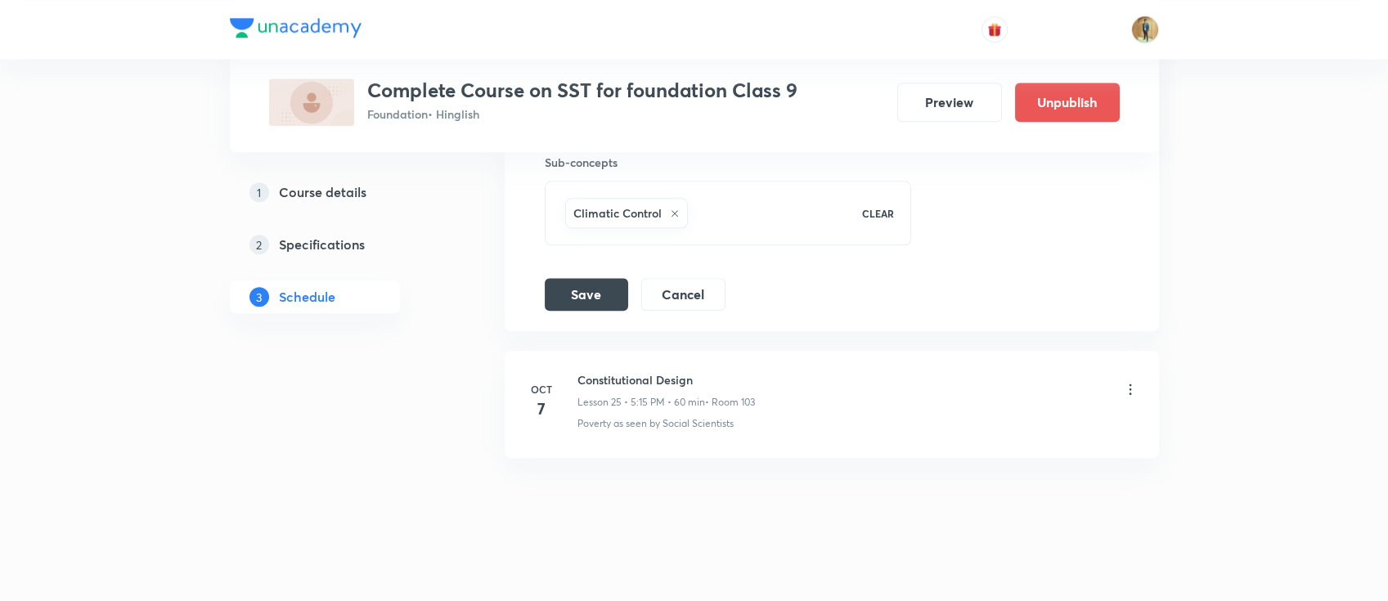
scroll to position [3752, 0]
type input "Climate-1"
click at [582, 285] on button "Save" at bounding box center [586, 287] width 83 height 33
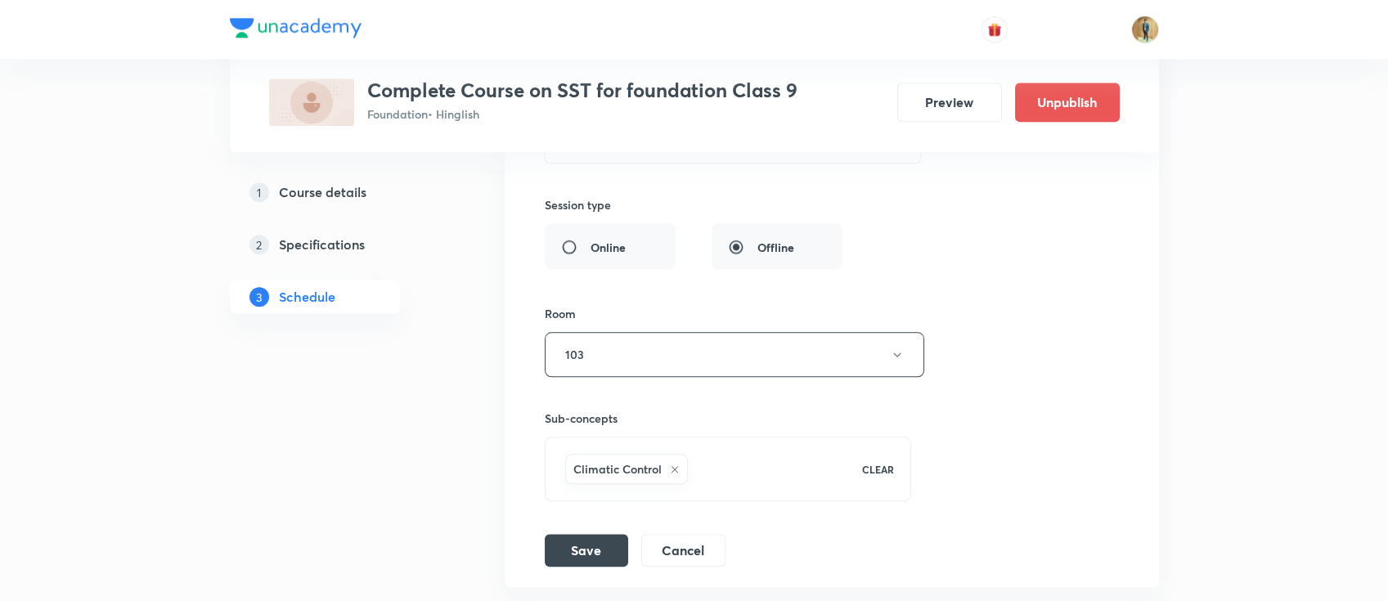
scroll to position [3519, 0]
click at [671, 356] on button "103" at bounding box center [734, 353] width 379 height 45
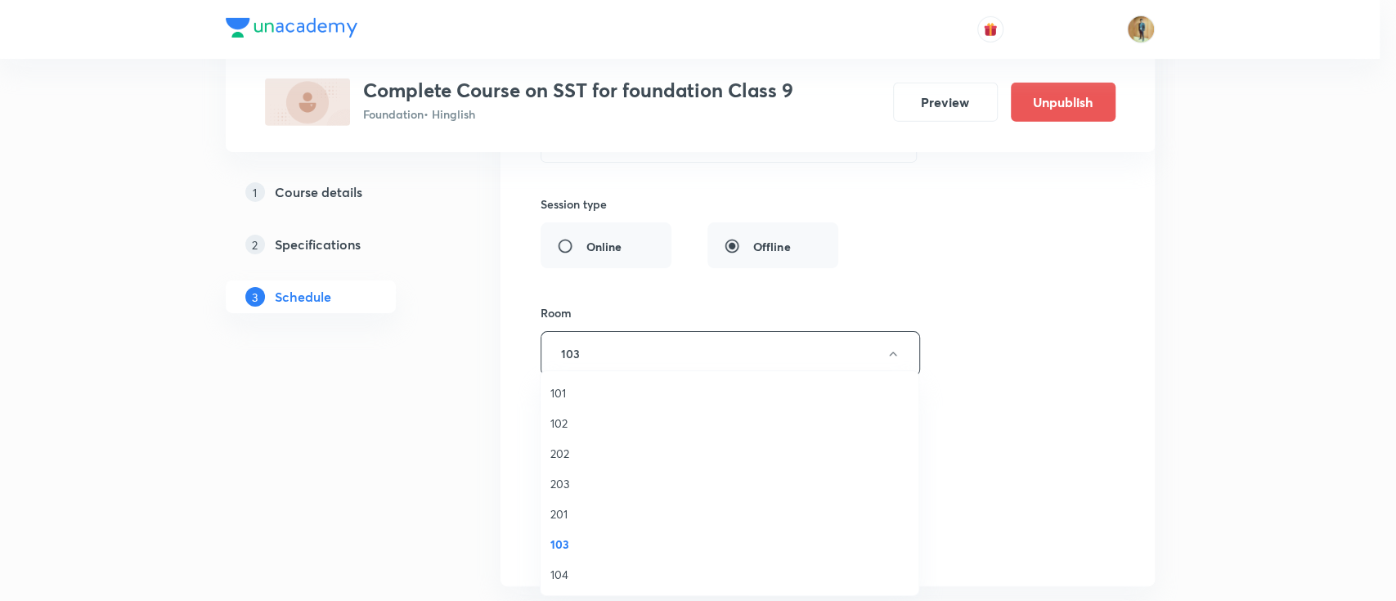
click at [579, 580] on span "104" at bounding box center [729, 574] width 358 height 17
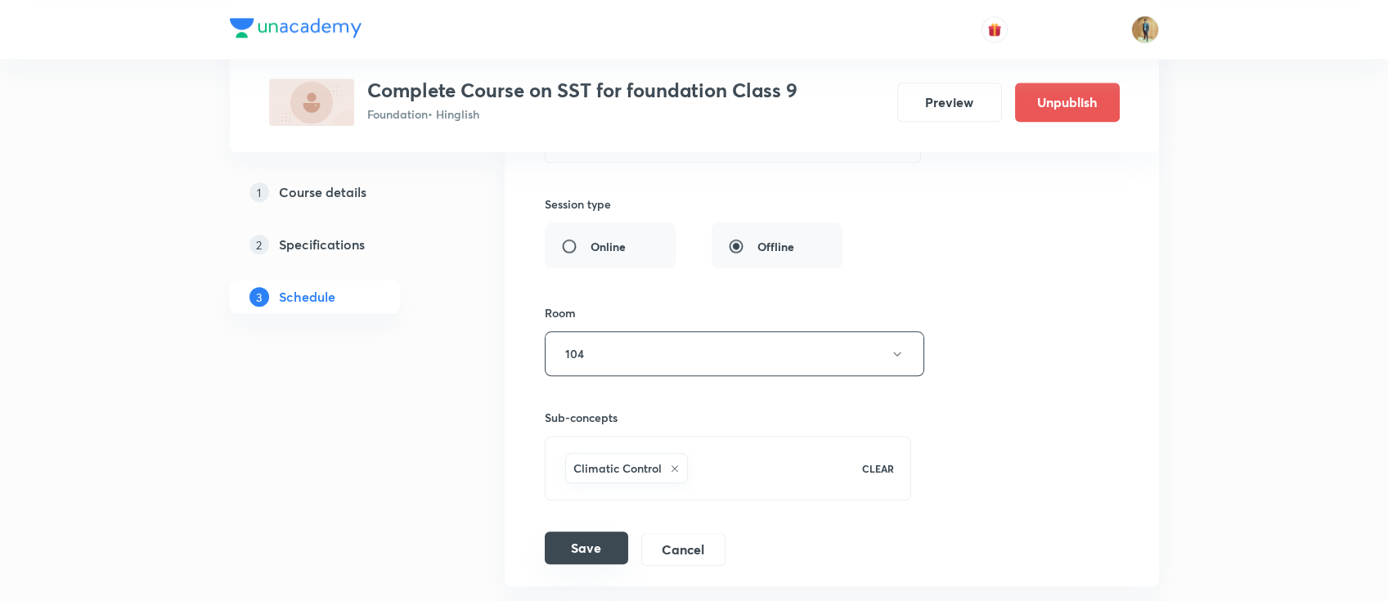
click at [567, 558] on div "Save Cancel" at bounding box center [642, 549] width 194 height 33
click at [578, 542] on button "Save" at bounding box center [586, 547] width 83 height 33
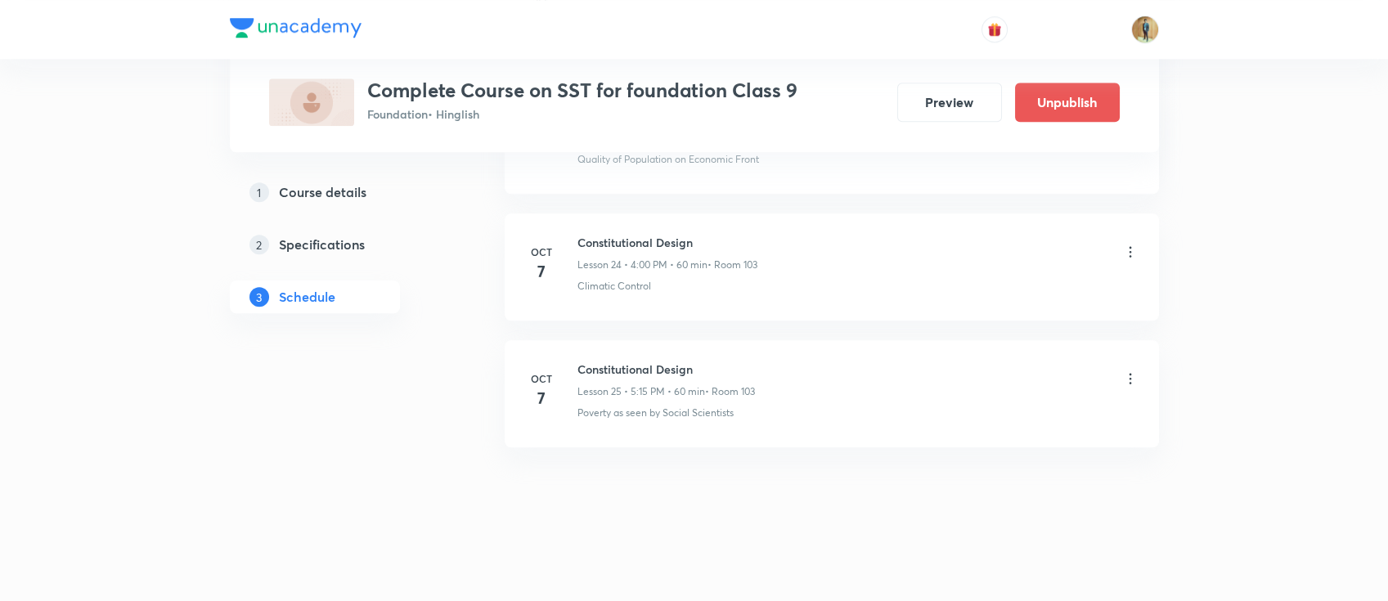
scroll to position [3124, 0]
click at [1128, 376] on icon at bounding box center [1130, 383] width 16 height 16
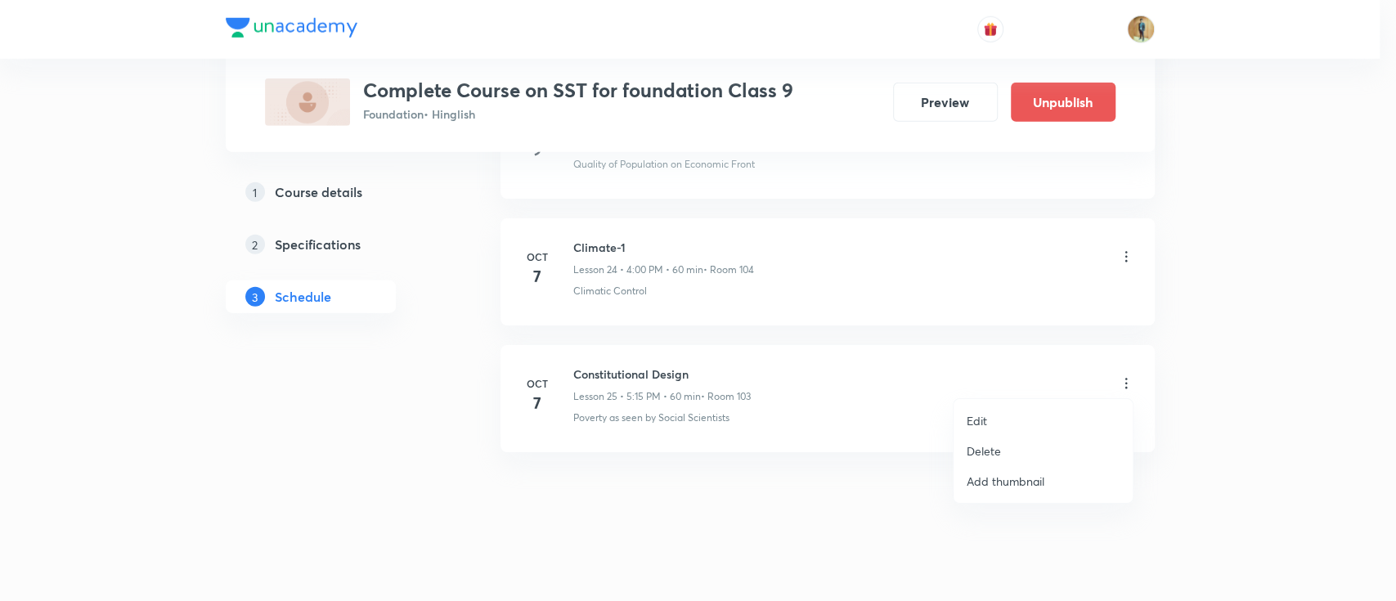
click at [982, 419] on p "Edit" at bounding box center [977, 420] width 20 height 17
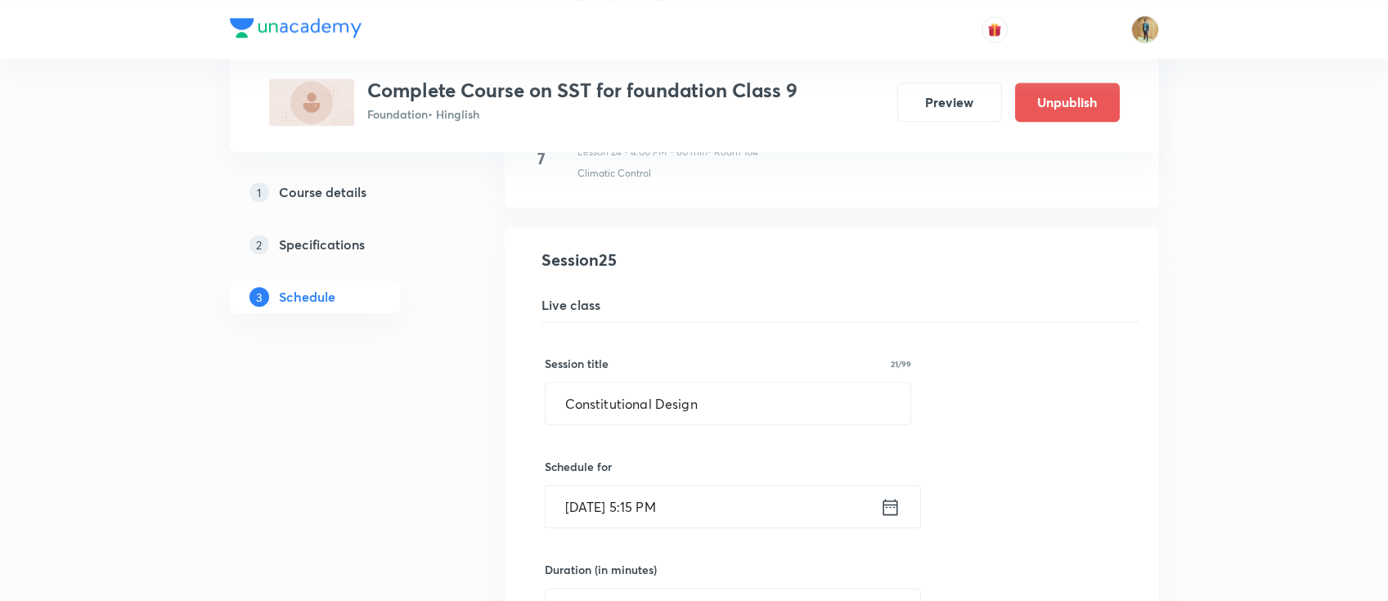
scroll to position [3152, 0]
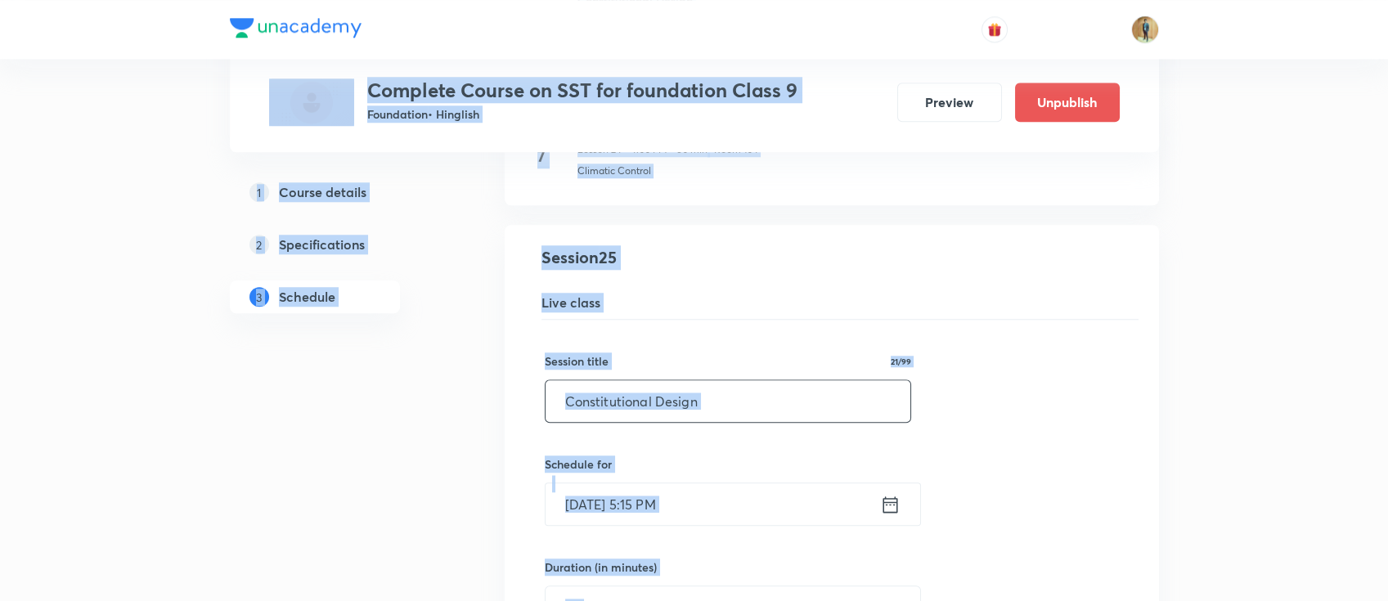
click at [783, 398] on input "Constitutional Design" at bounding box center [728, 401] width 366 height 42
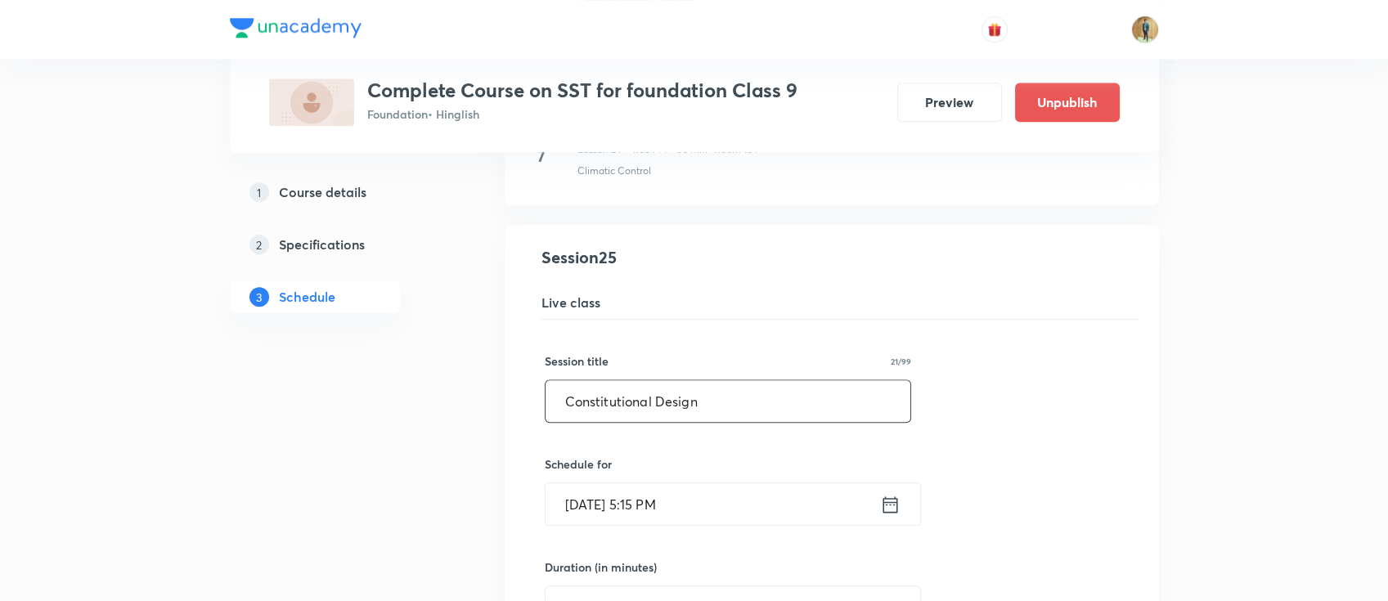
paste input "https://unacademy.com/educator/plus-courses/edit/PA26MSUX?step=3"
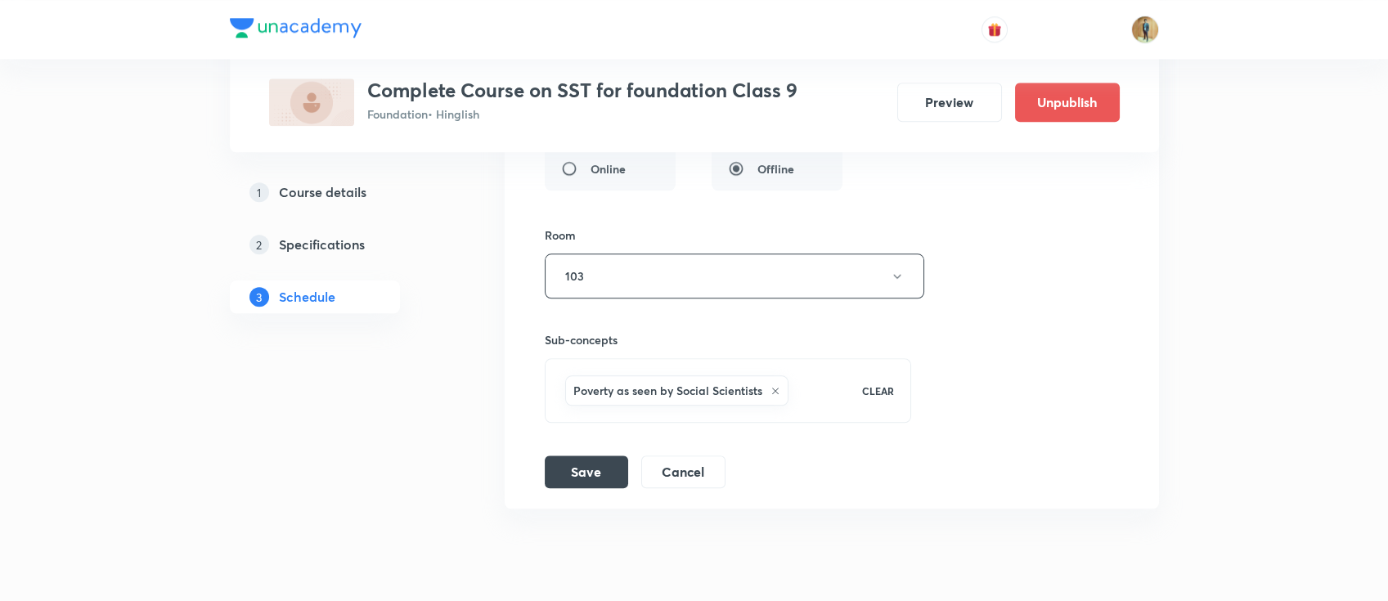
scroll to position [3697, 0]
type input "Climate-2"
click at [694, 280] on button "103" at bounding box center [734, 275] width 379 height 45
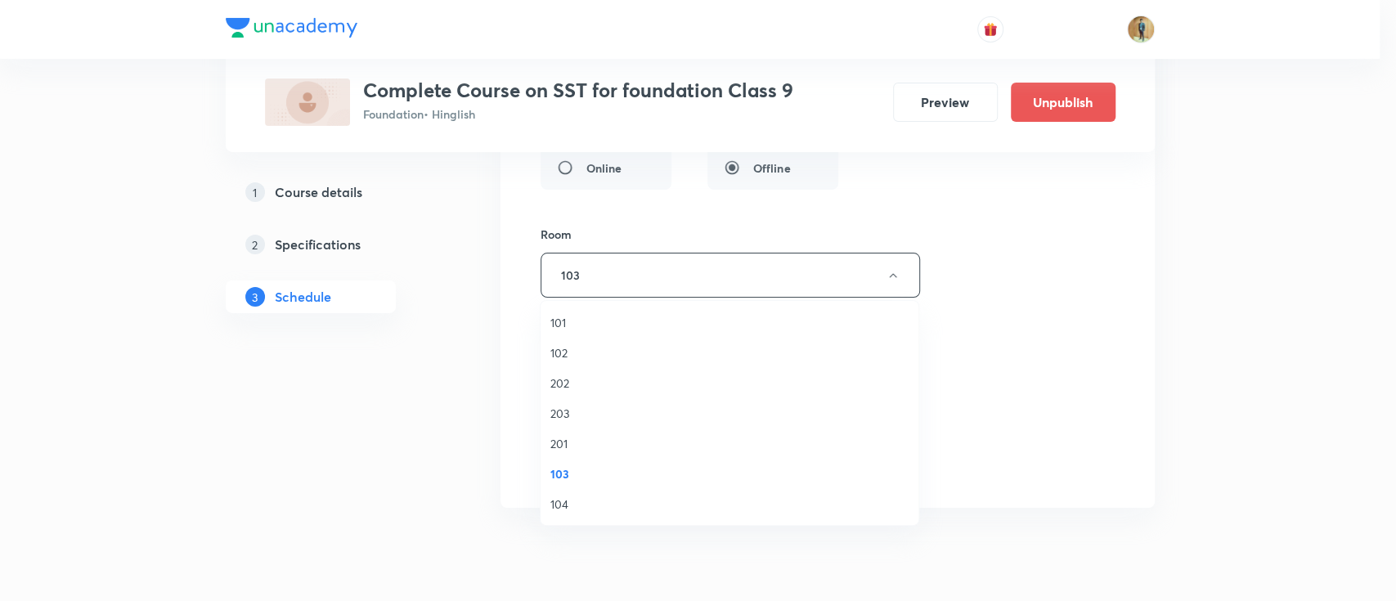
click at [564, 499] on span "104" at bounding box center [729, 504] width 358 height 17
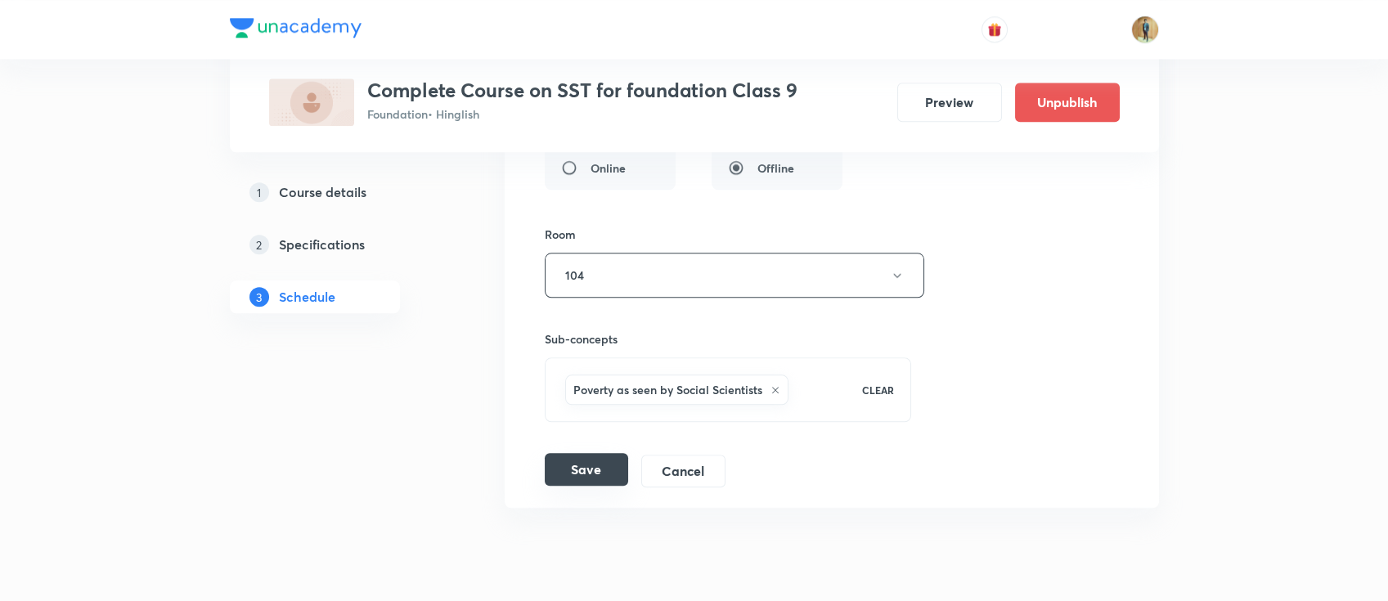
click at [581, 455] on button "Save" at bounding box center [586, 469] width 83 height 33
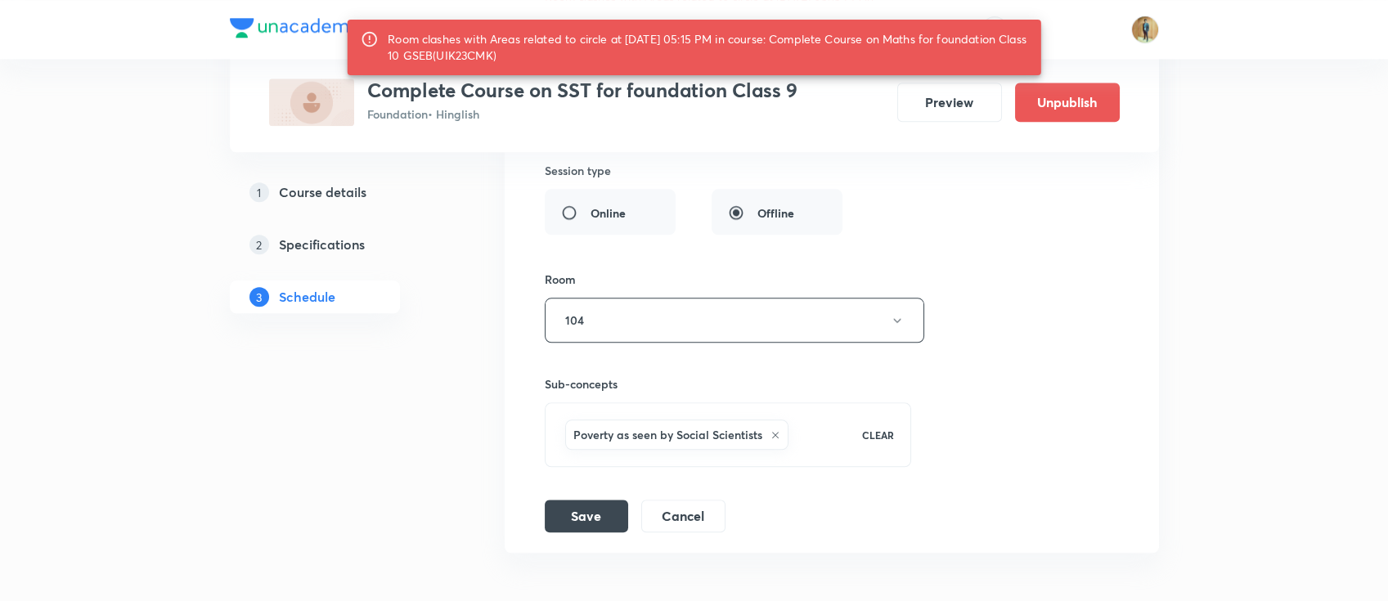
click at [697, 290] on div "Room 104" at bounding box center [728, 307] width 367 height 72
click at [693, 302] on button "104" at bounding box center [734, 320] width 379 height 45
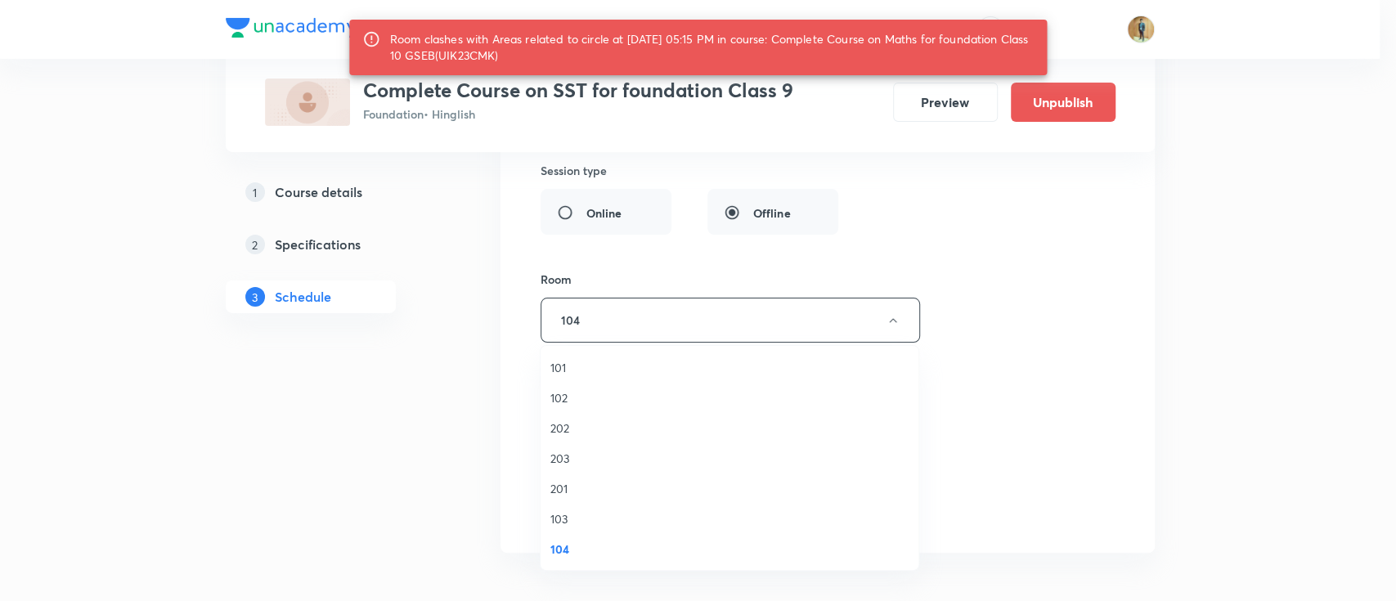
click at [599, 524] on span "103" at bounding box center [729, 518] width 358 height 17
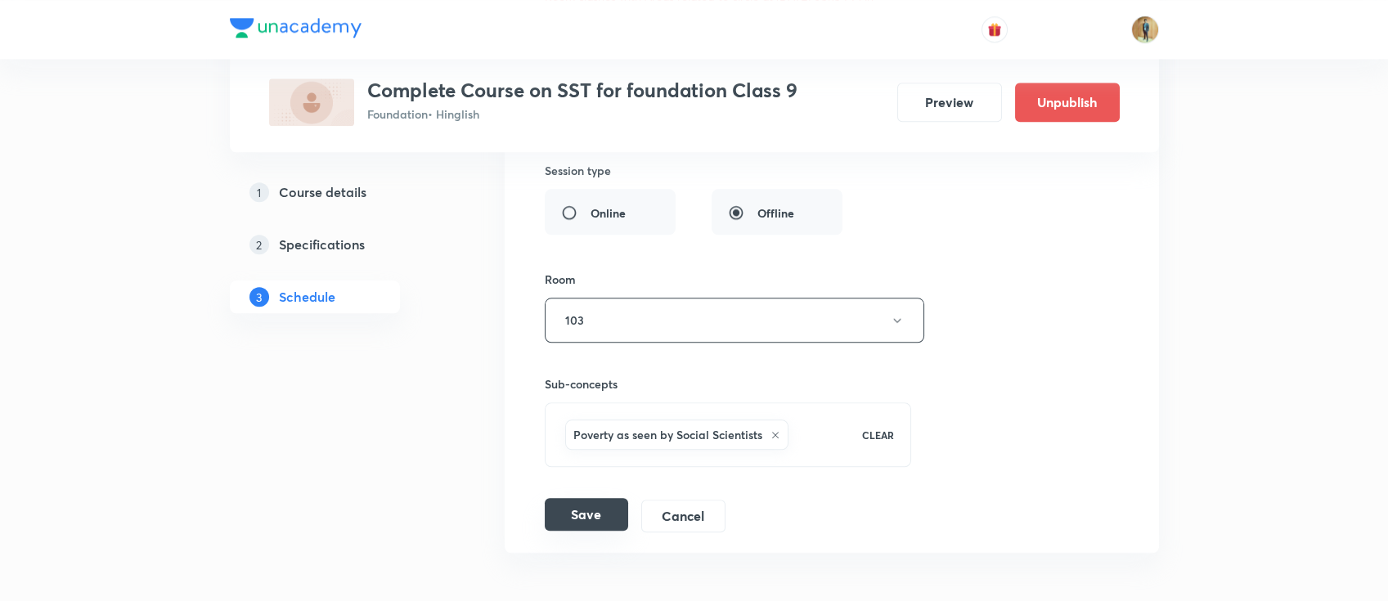
click at [579, 509] on button "Save" at bounding box center [586, 514] width 83 height 33
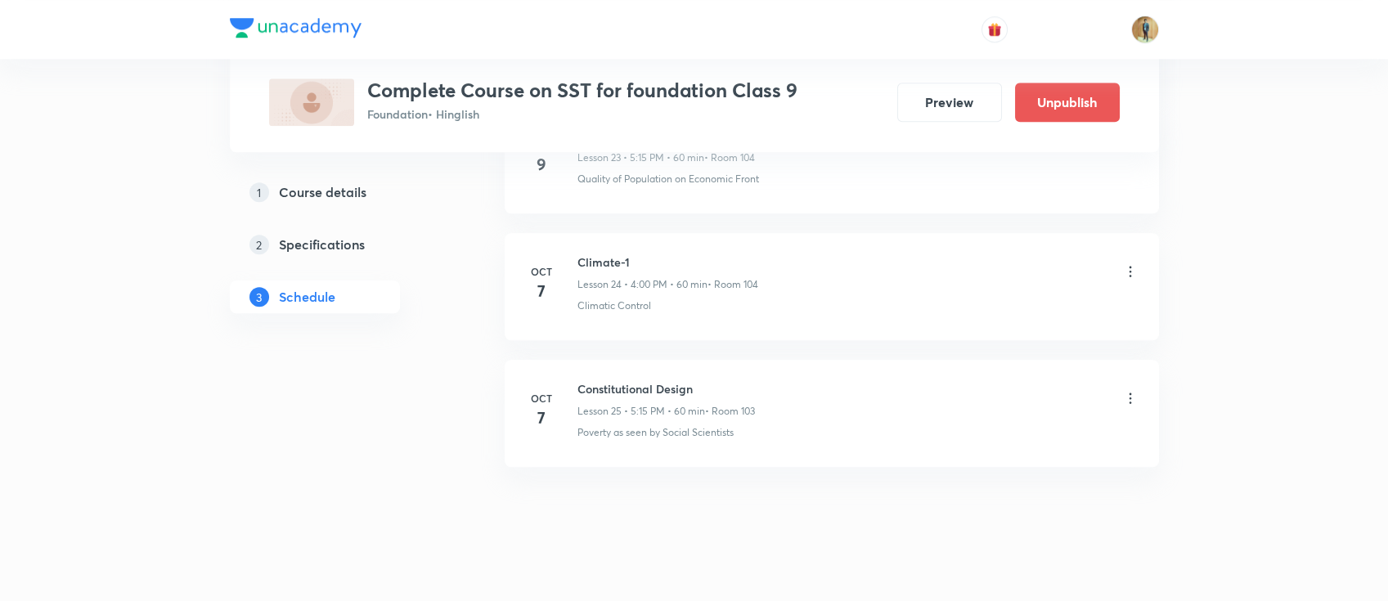
scroll to position [3124, 0]
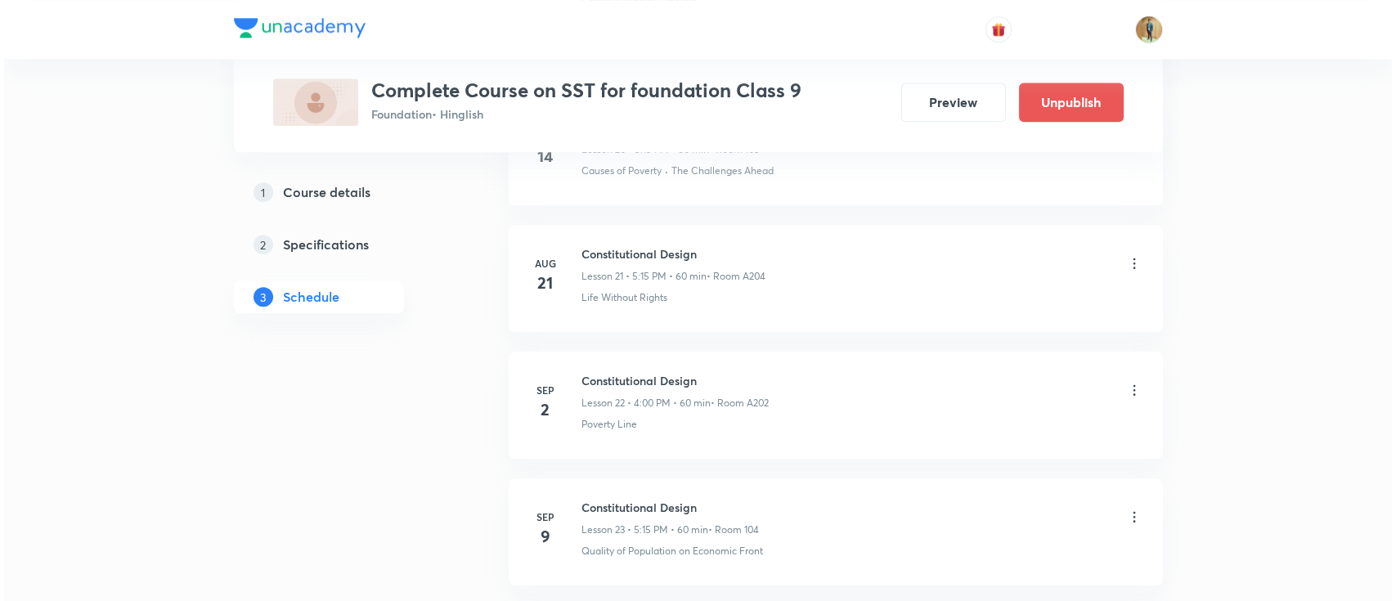
scroll to position [3874, 0]
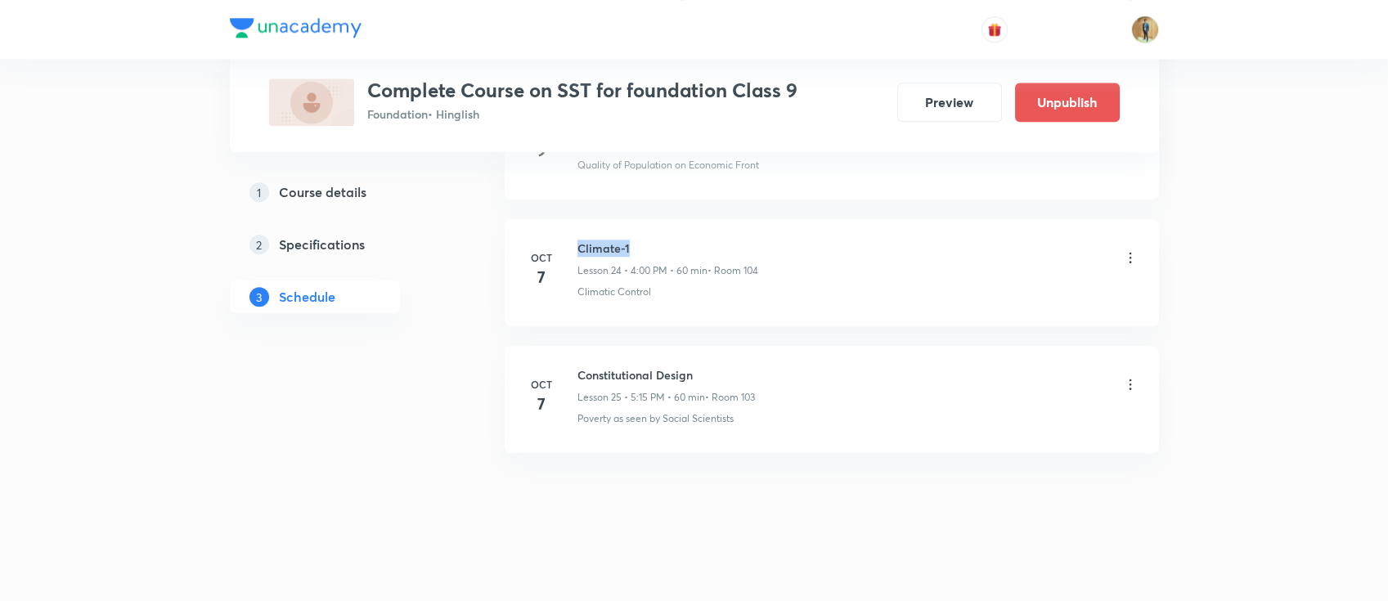
drag, startPoint x: 576, startPoint y: 237, endPoint x: 645, endPoint y: 241, distance: 68.8
click at [645, 241] on h6 "Climate-1" at bounding box center [667, 248] width 181 height 17
copy h6 "Climate-1"
click at [1130, 382] on icon at bounding box center [1130, 384] width 16 height 16
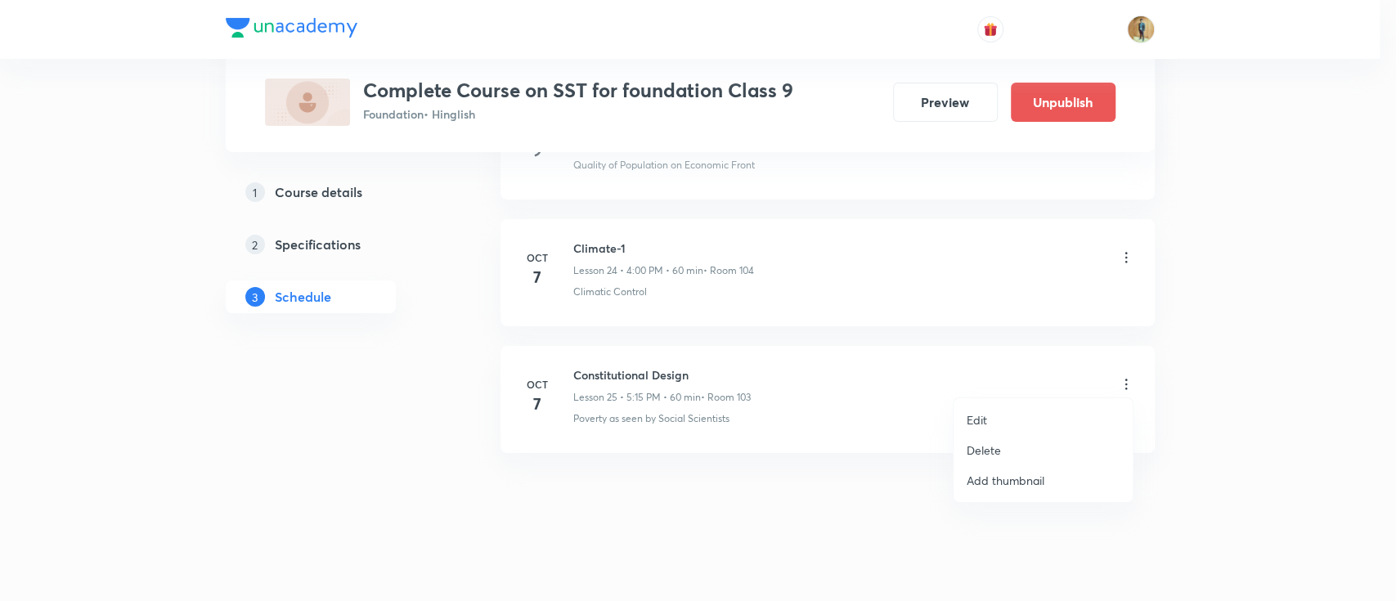
click at [974, 419] on p "Edit" at bounding box center [977, 419] width 20 height 17
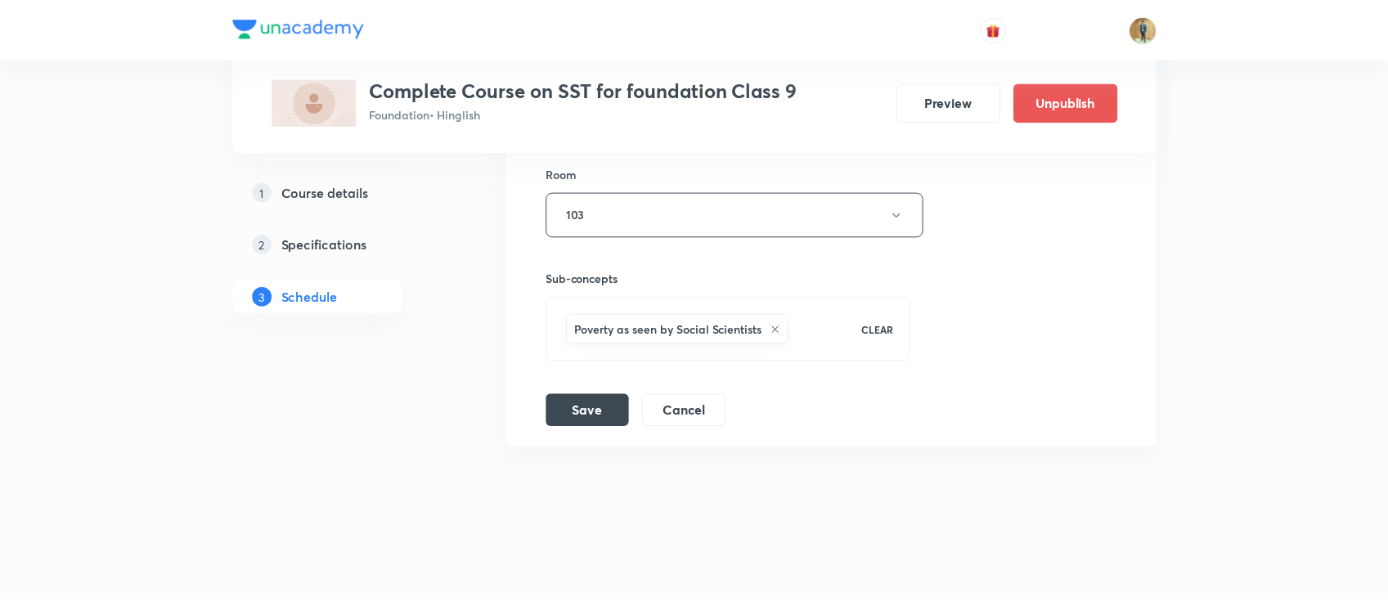
scroll to position [3752, 0]
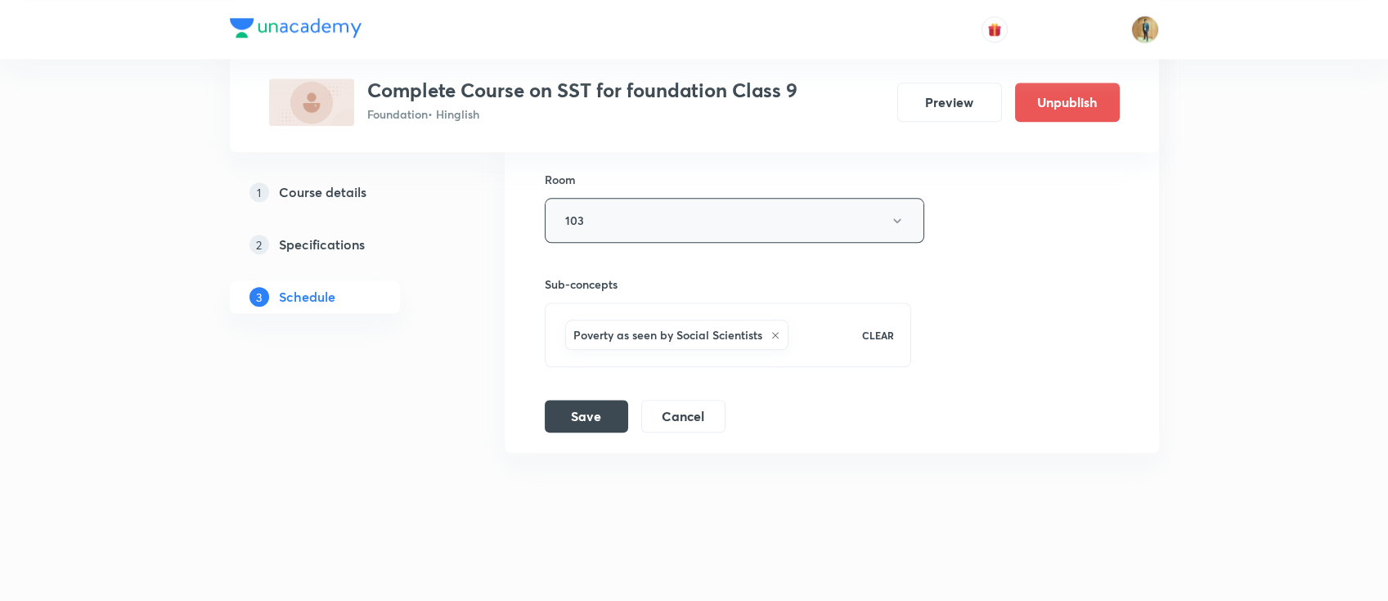
click at [644, 220] on button "103" at bounding box center [734, 220] width 379 height 45
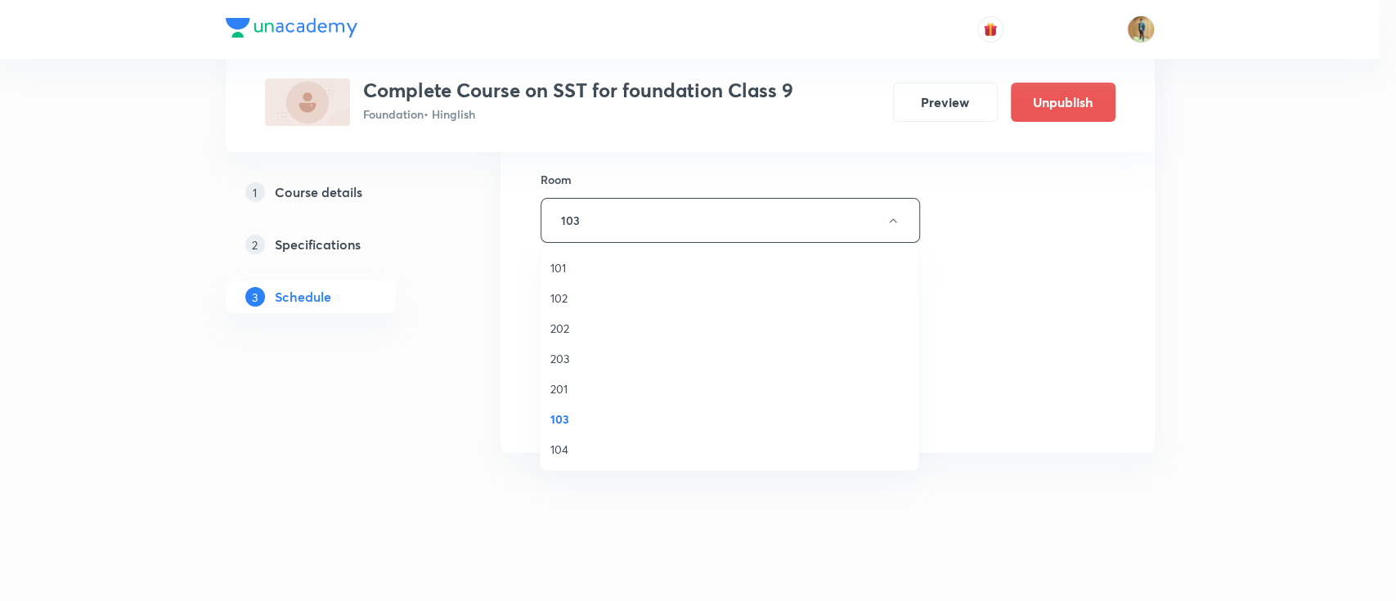
click at [585, 445] on span "104" at bounding box center [729, 449] width 358 height 17
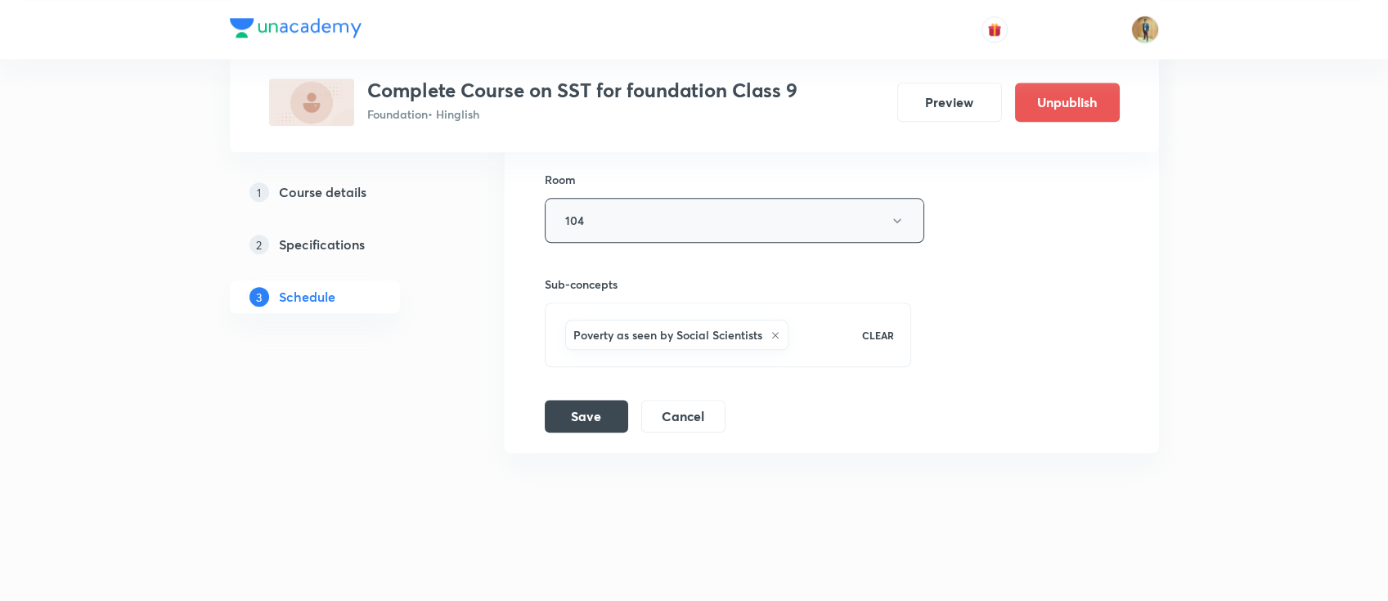
click at [644, 221] on button "104" at bounding box center [734, 220] width 379 height 45
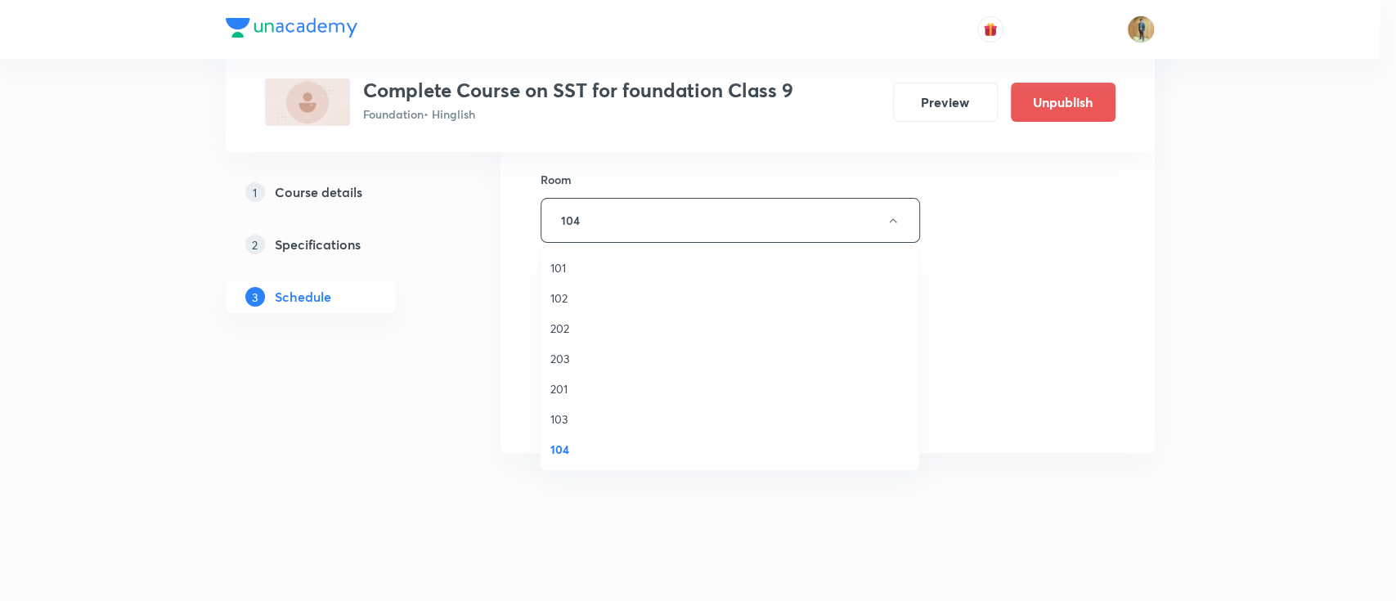
click at [589, 422] on span "103" at bounding box center [729, 418] width 358 height 17
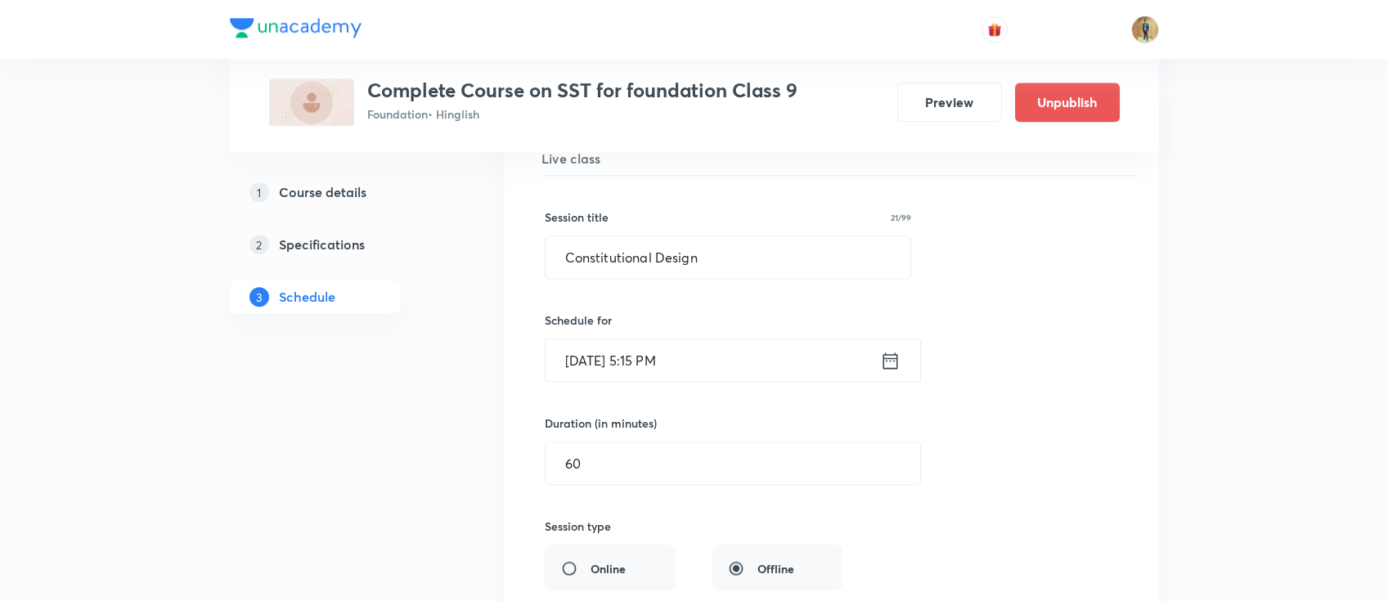
scroll to position [3243, 0]
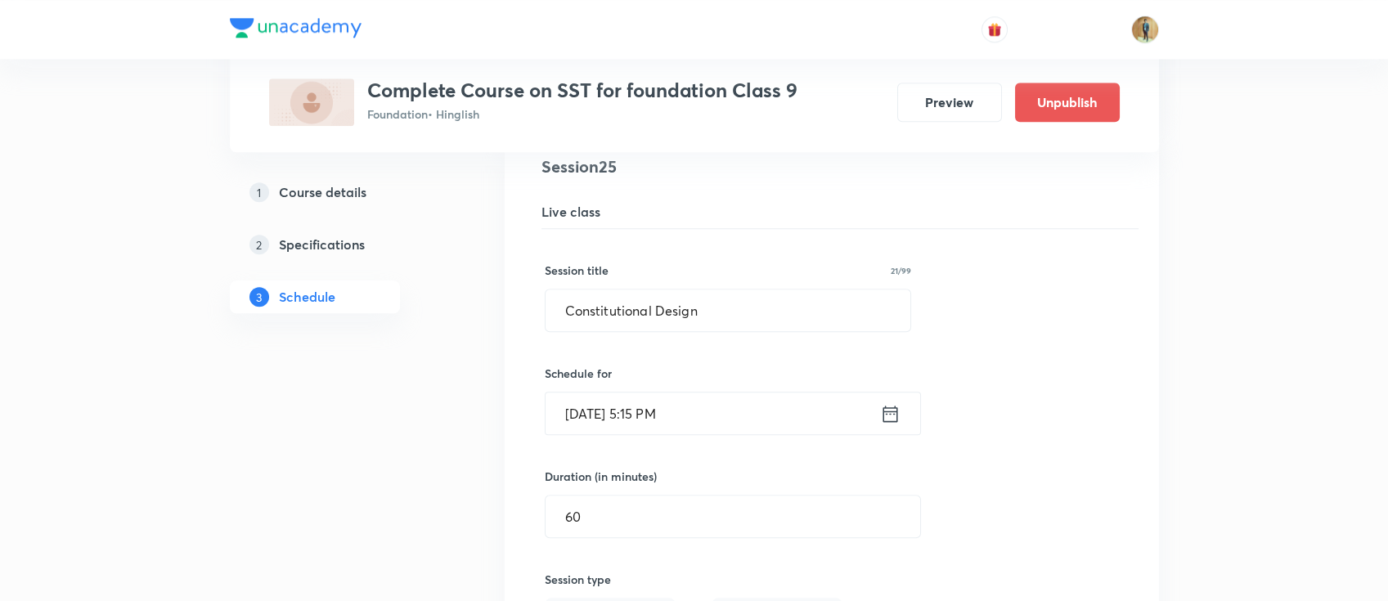
drag, startPoint x: 750, startPoint y: 312, endPoint x: 353, endPoint y: 312, distance: 396.6
paste input "limate-1"
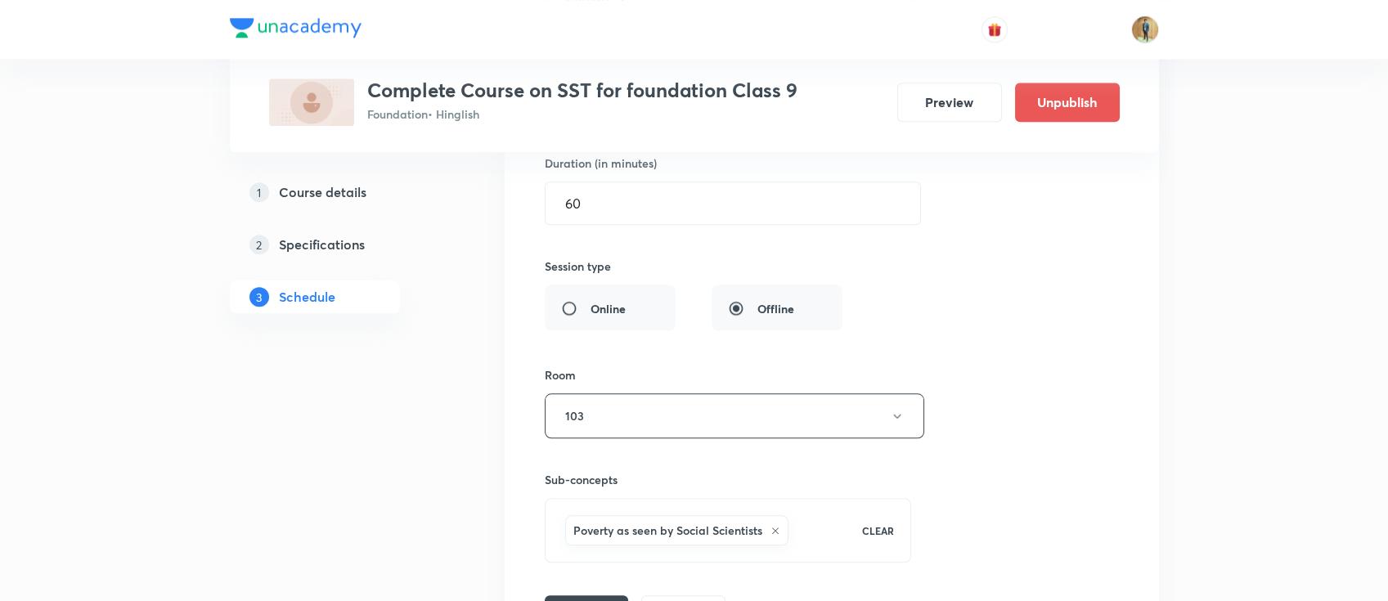
scroll to position [3606, 0]
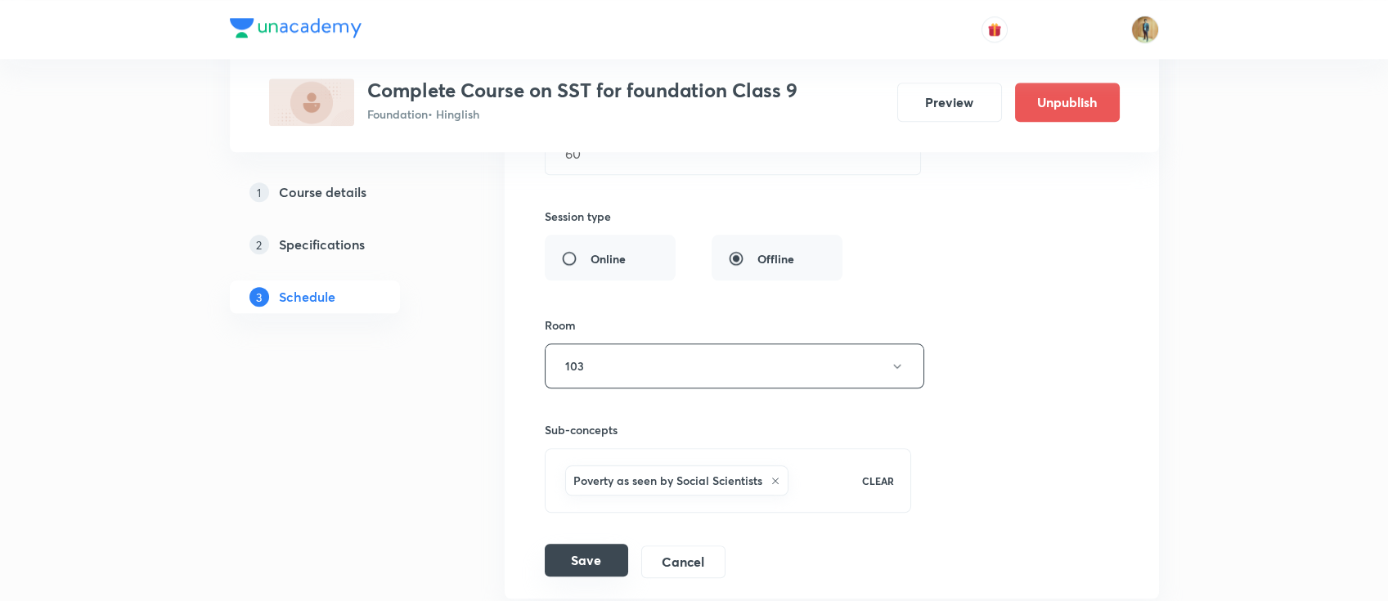
type input "Climate-2"
click at [590, 548] on button "Save" at bounding box center [586, 560] width 83 height 33
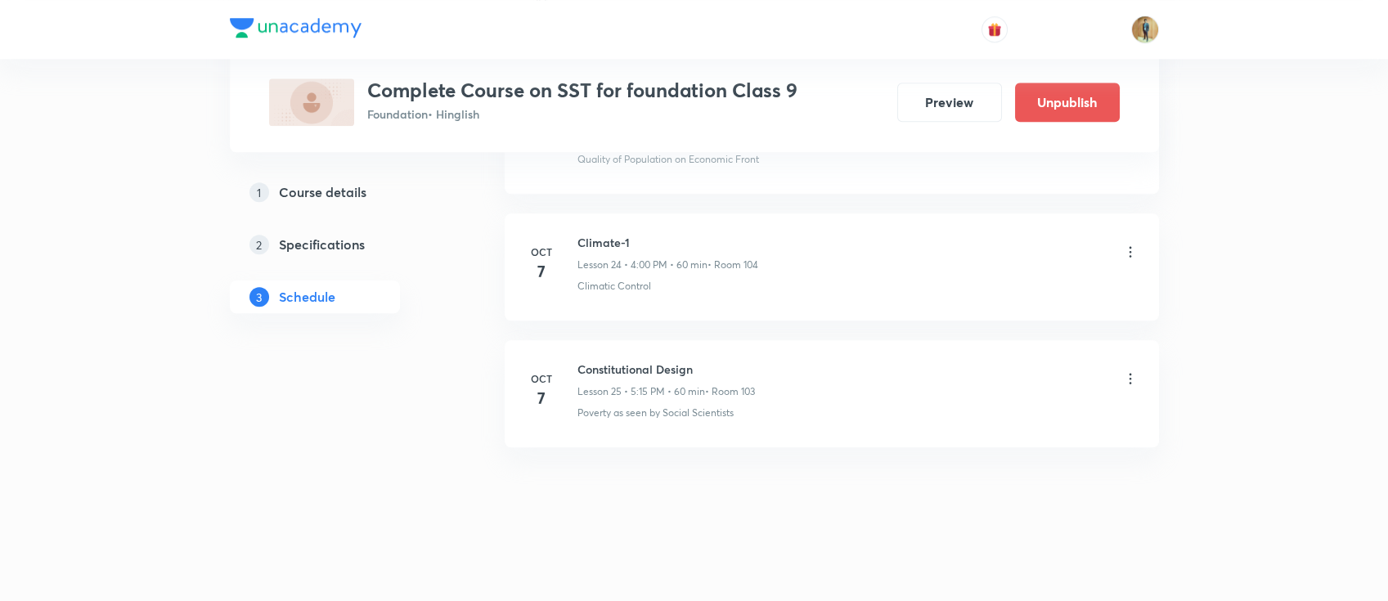
scroll to position [3124, 0]
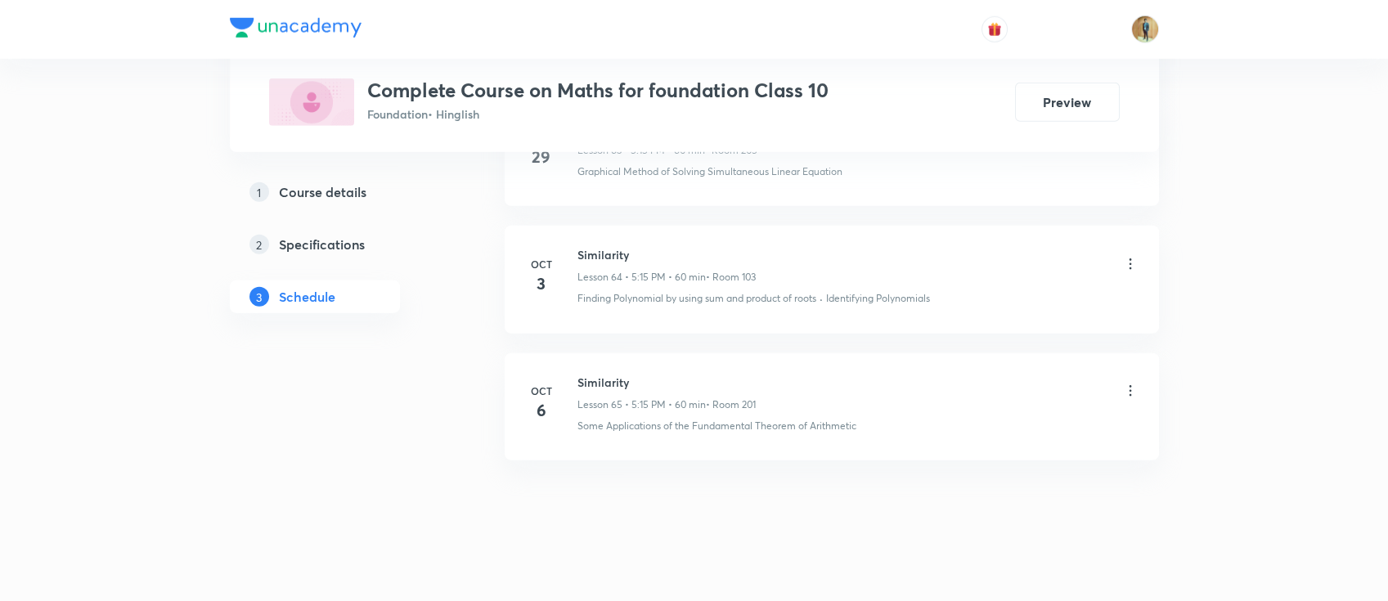
drag, startPoint x: 577, startPoint y: 371, endPoint x: 622, endPoint y: 375, distance: 45.2
click at [621, 374] on h6 "Similarity" at bounding box center [666, 382] width 178 height 17
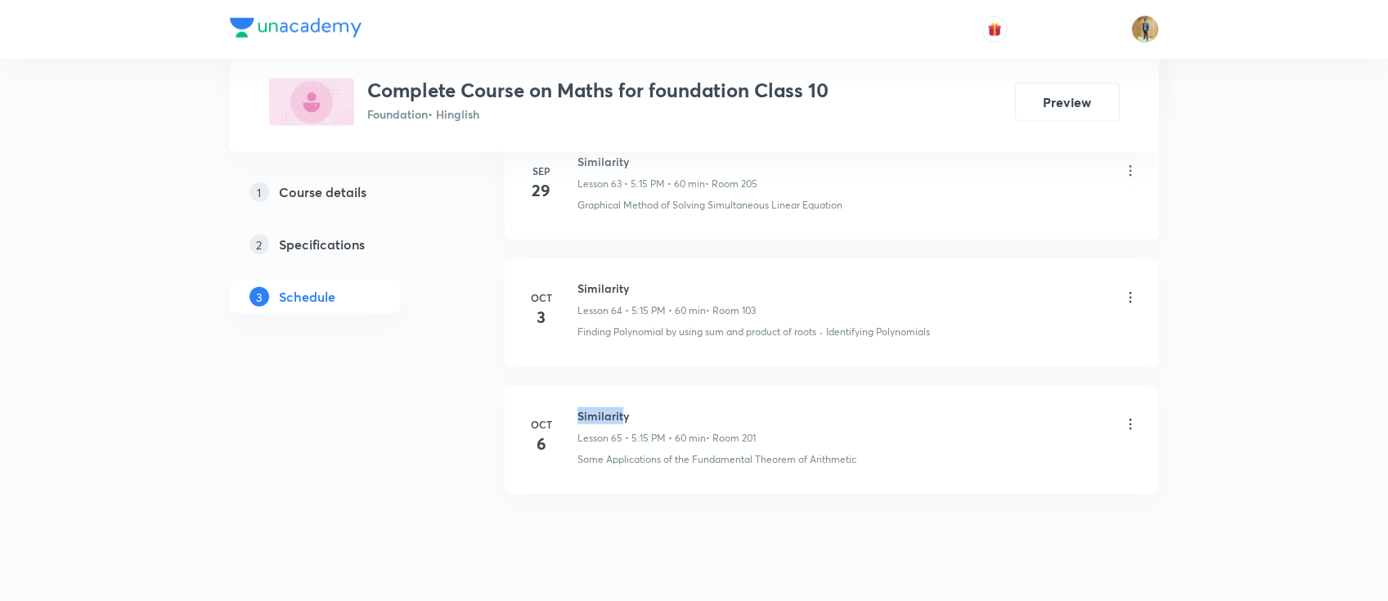
scroll to position [8986, 0]
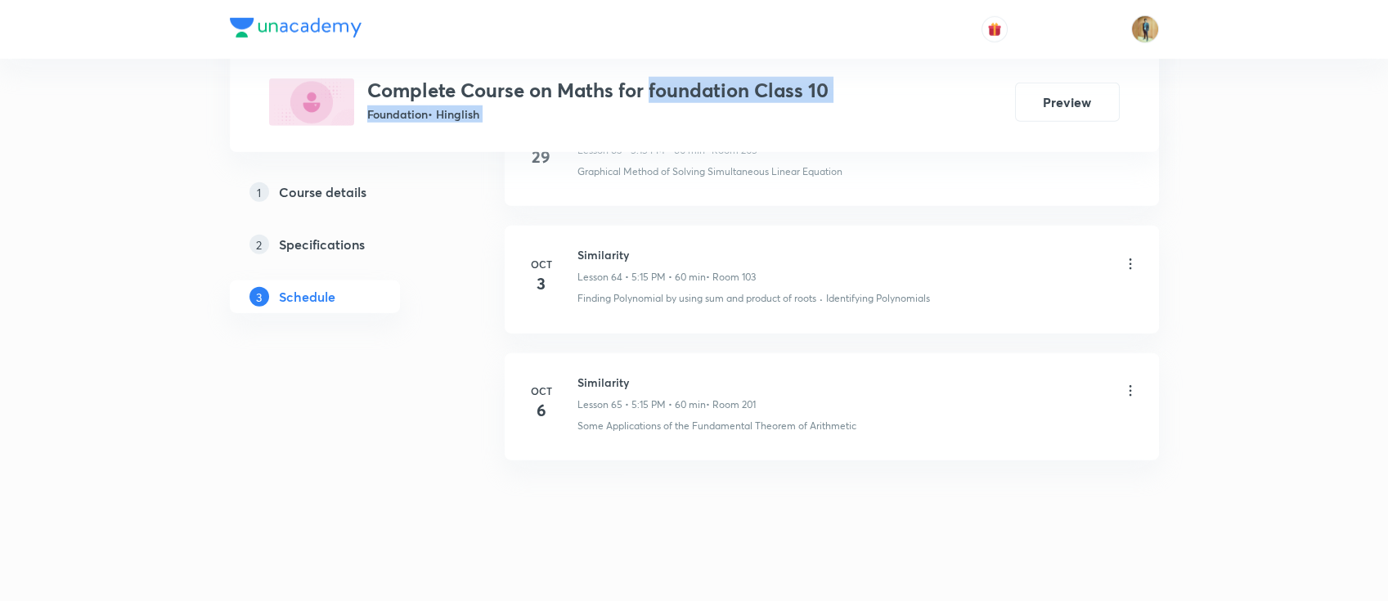
drag, startPoint x: 651, startPoint y: 96, endPoint x: 953, endPoint y: 122, distance: 302.9
click at [953, 122] on div "Complete Course on Maths for foundation Class 10 Foundation • Hinglish Preview" at bounding box center [694, 101] width 850 height 47
click at [935, 128] on div "Plus Courses Complete Course on Maths for foundation Class 10 Foundation • Hing…" at bounding box center [694, 76] width 929 height 152
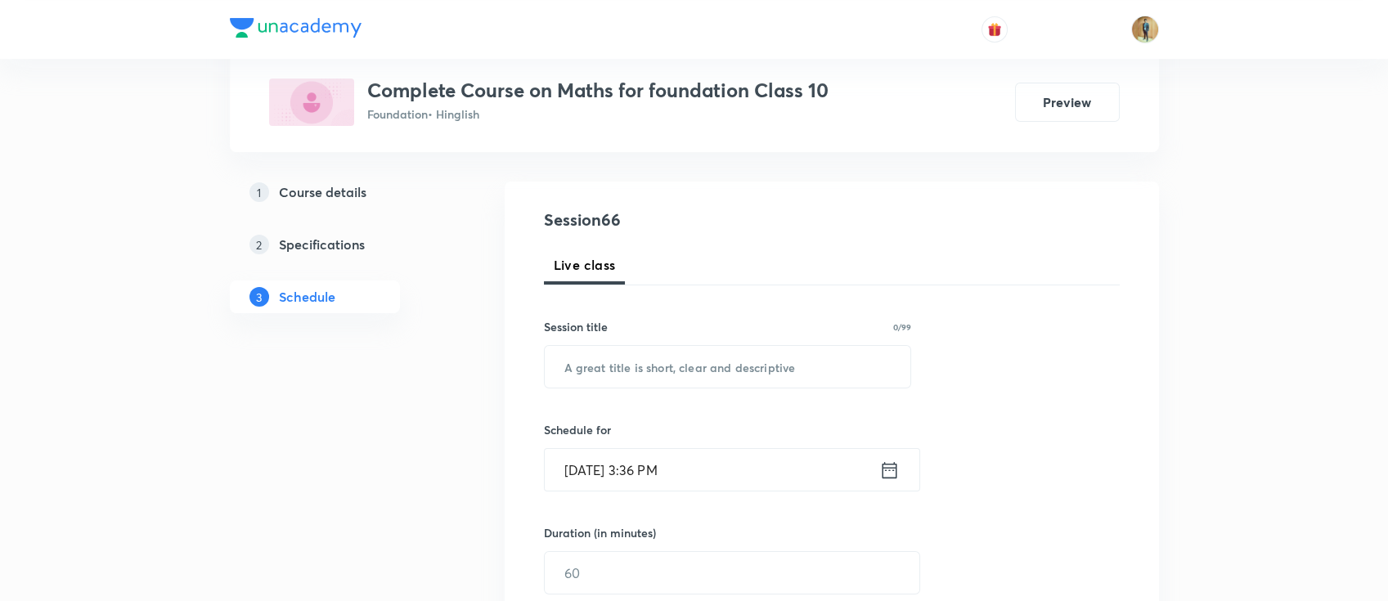
scroll to position [218, 0]
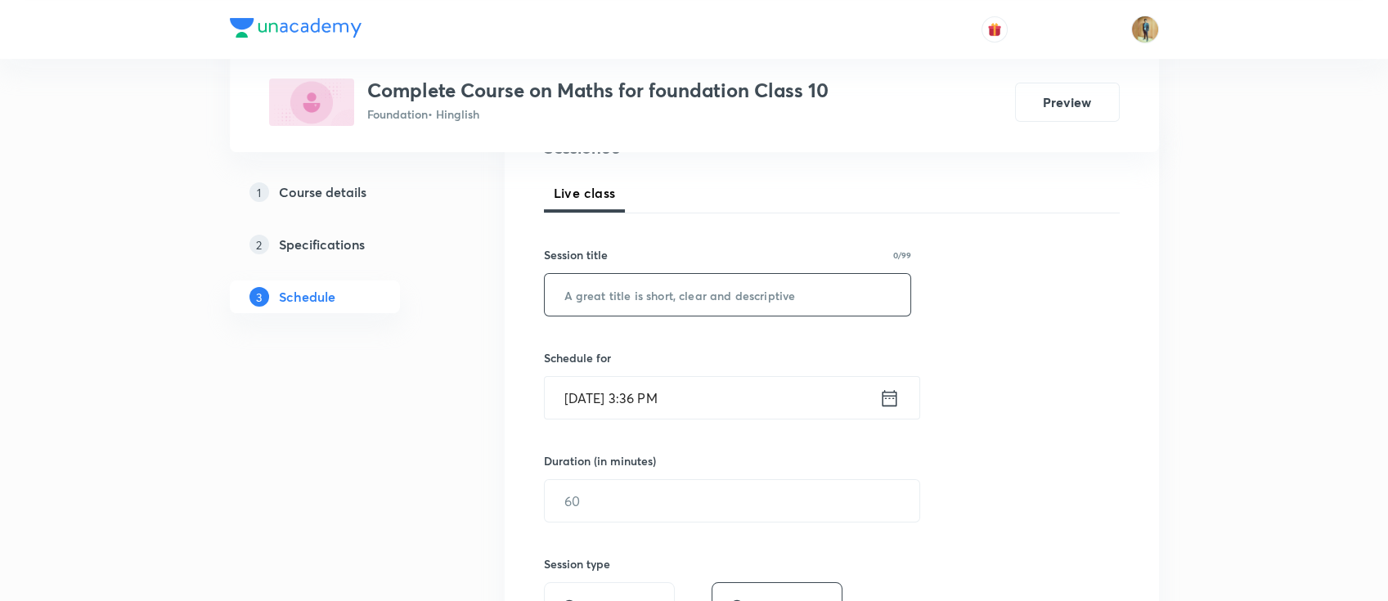
click at [706, 299] on input "text" at bounding box center [728, 295] width 366 height 42
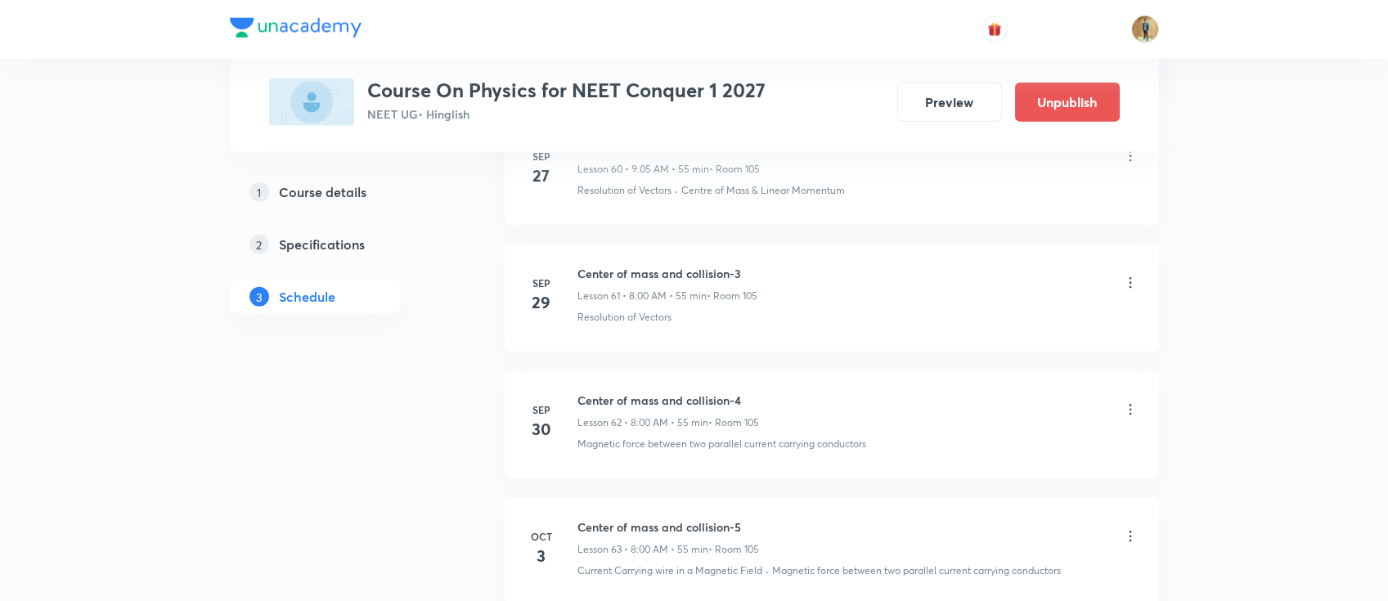
scroll to position [9194, 0]
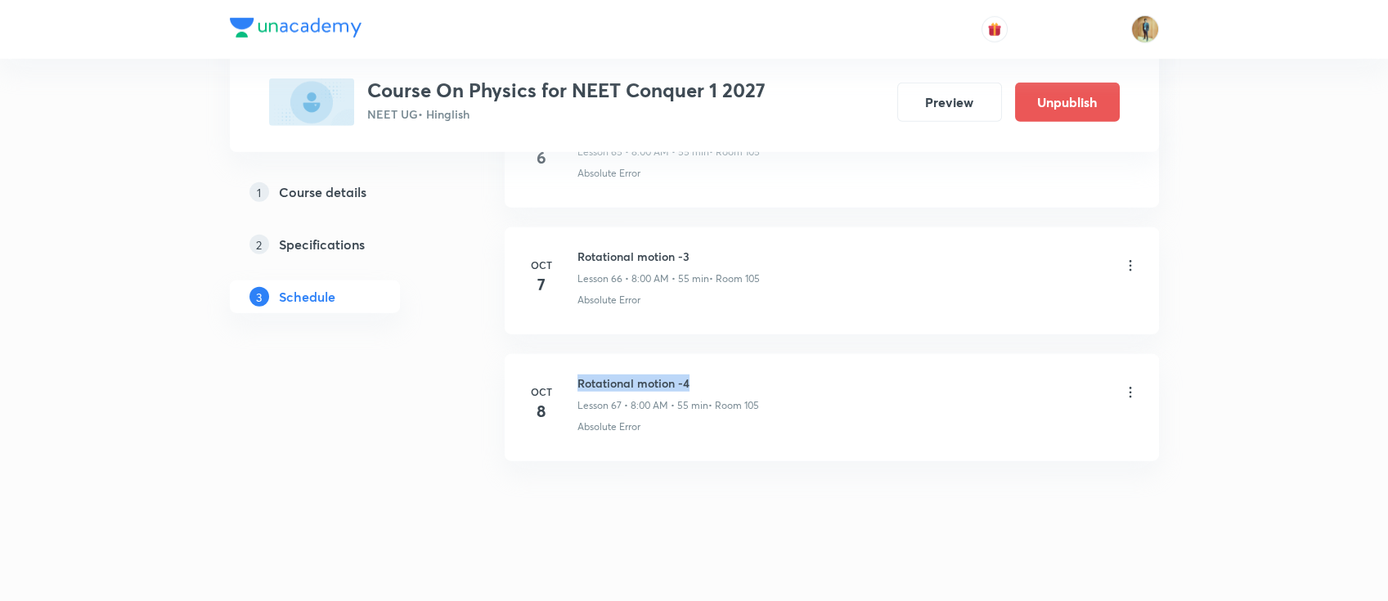
drag, startPoint x: 577, startPoint y: 372, endPoint x: 755, endPoint y: 371, distance: 177.4
click at [755, 374] on h6 "Rotational motion -4" at bounding box center [668, 382] width 182 height 17
click at [731, 357] on li "[DATE] Rotational motion -4 Lesson 67 • 8:00 AM • 55 min • Room 105 Absolute Er…" at bounding box center [832, 407] width 654 height 107
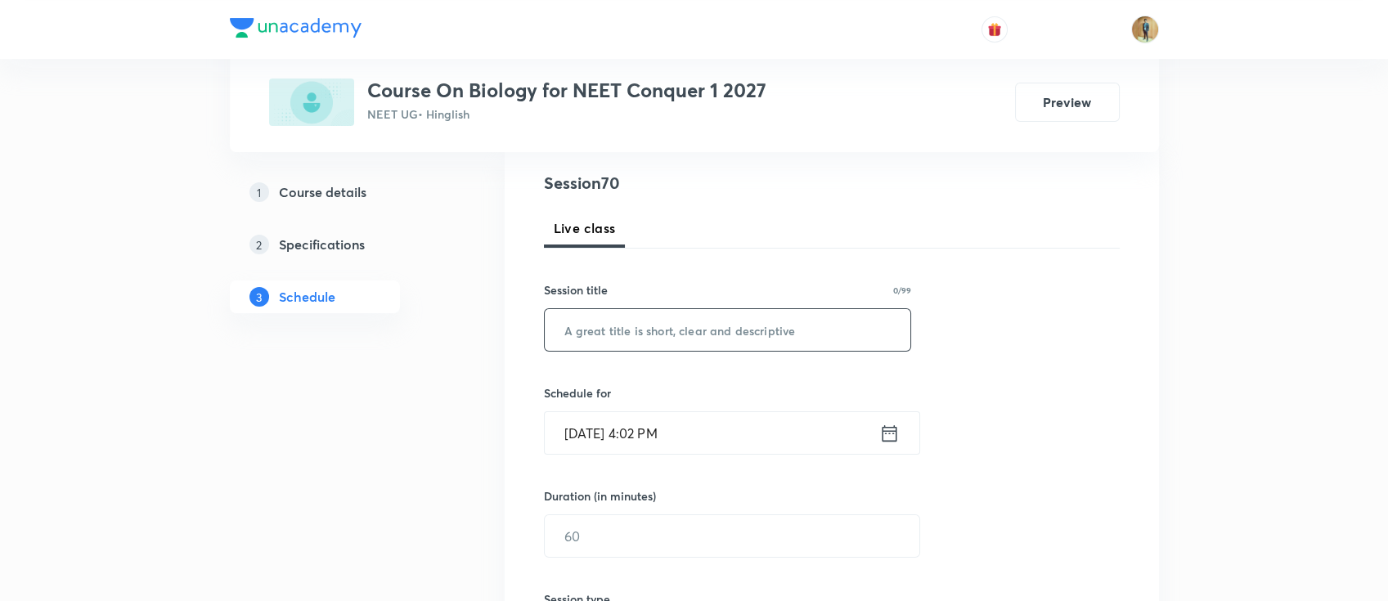
scroll to position [218, 0]
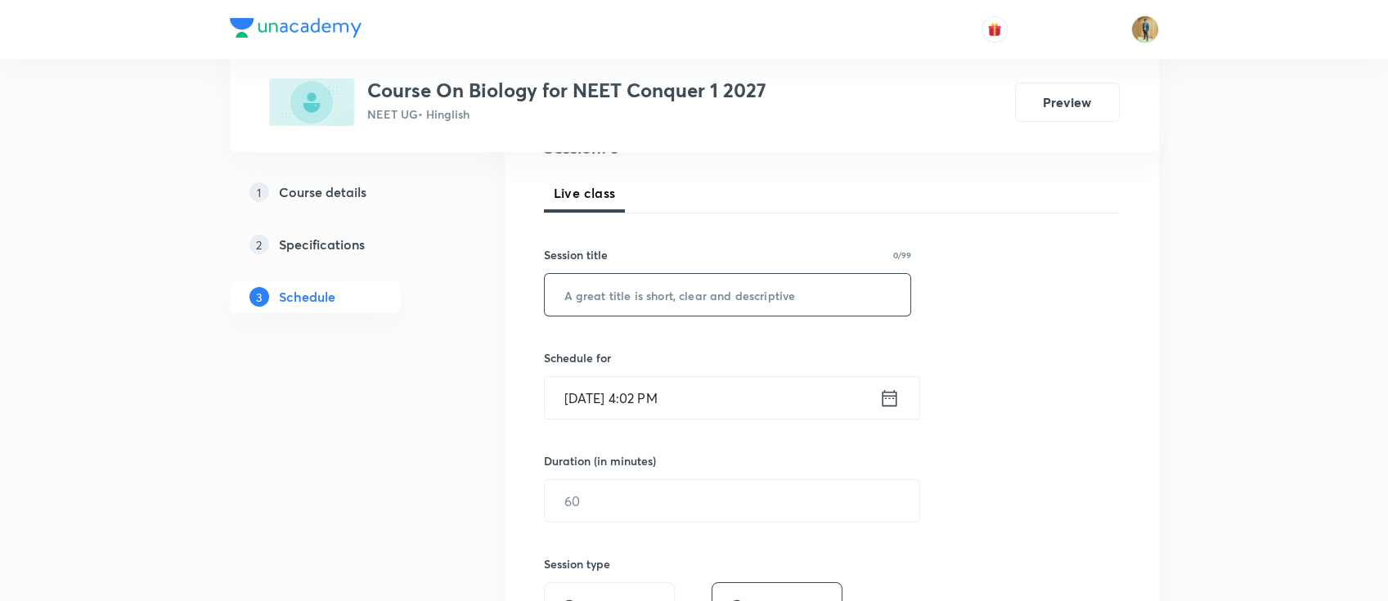
click at [732, 299] on input "text" at bounding box center [728, 295] width 366 height 42
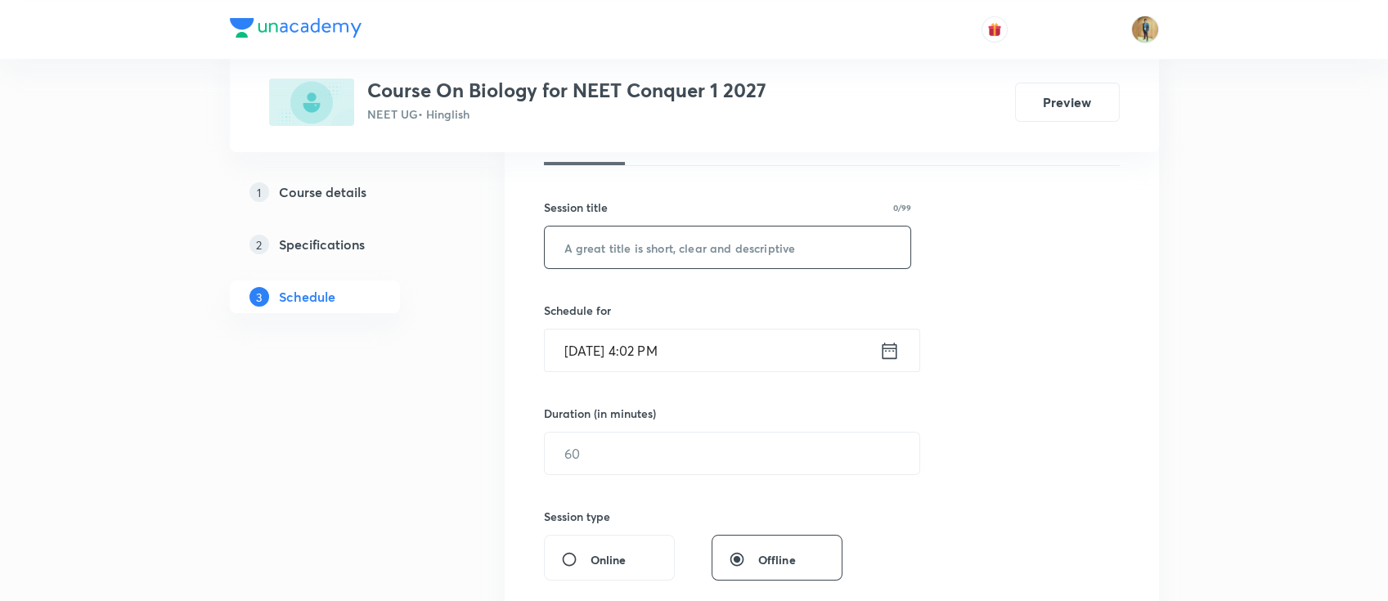
scroll to position [363, 0]
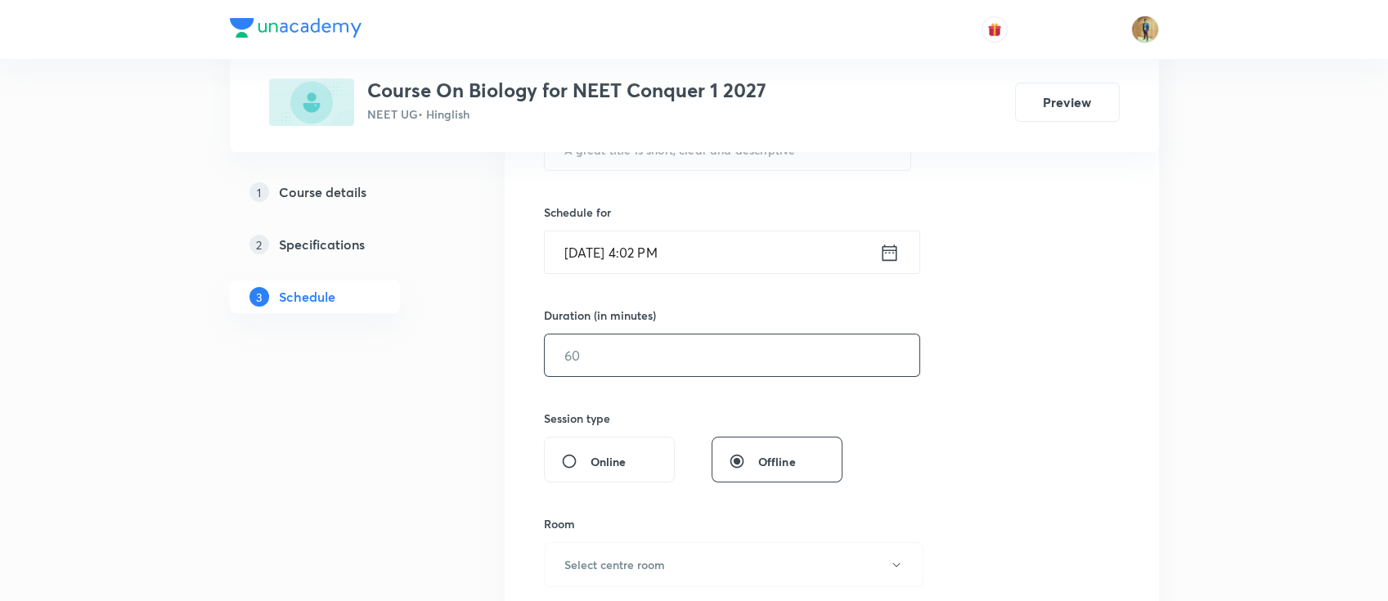
click at [635, 341] on input "text" at bounding box center [732, 355] width 374 height 42
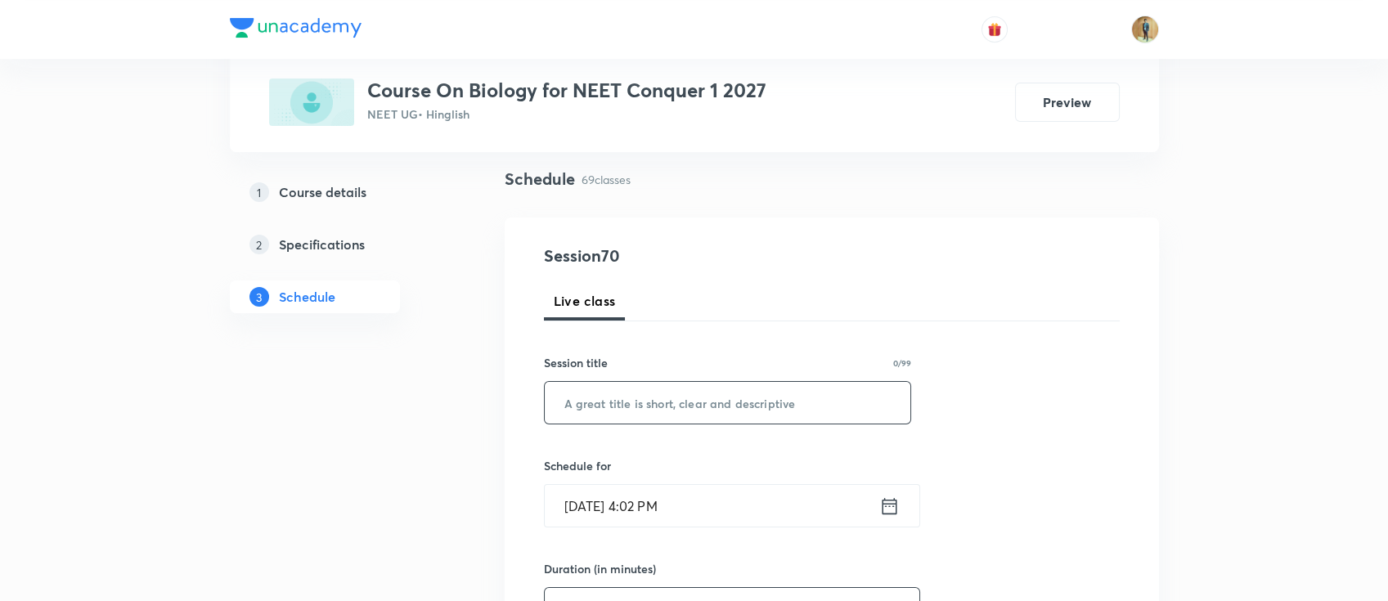
scroll to position [145, 0]
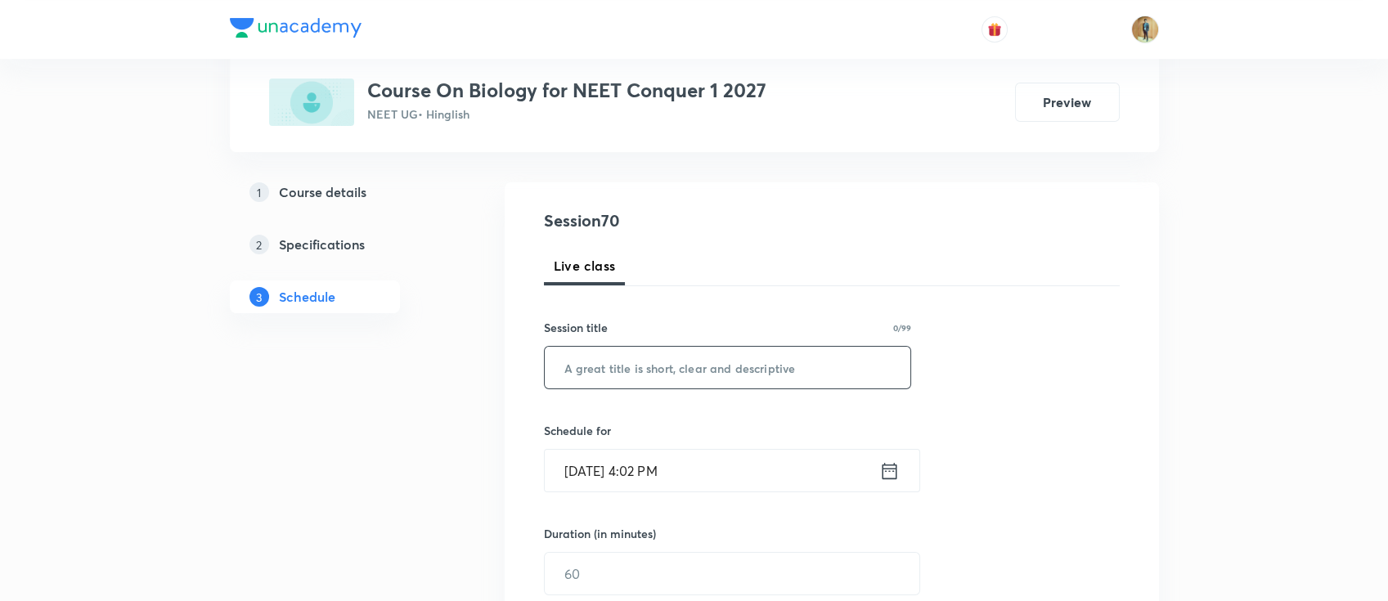
click at [784, 376] on input "text" at bounding box center [728, 368] width 366 height 42
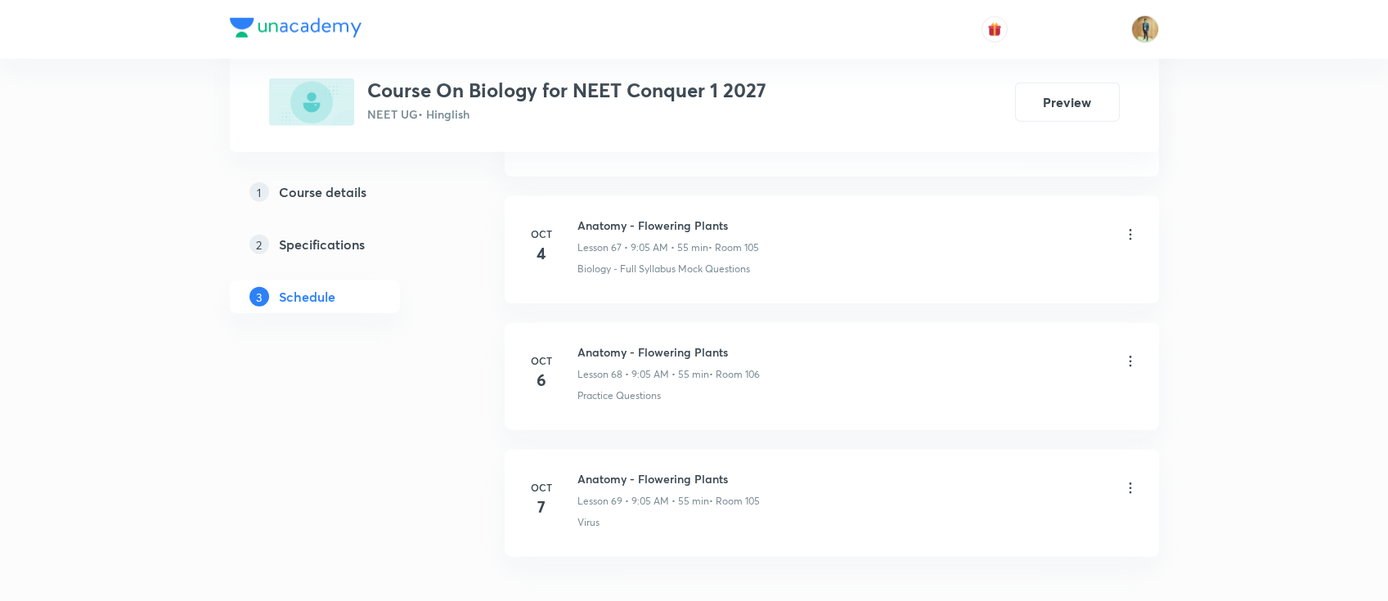
scroll to position [9450, 0]
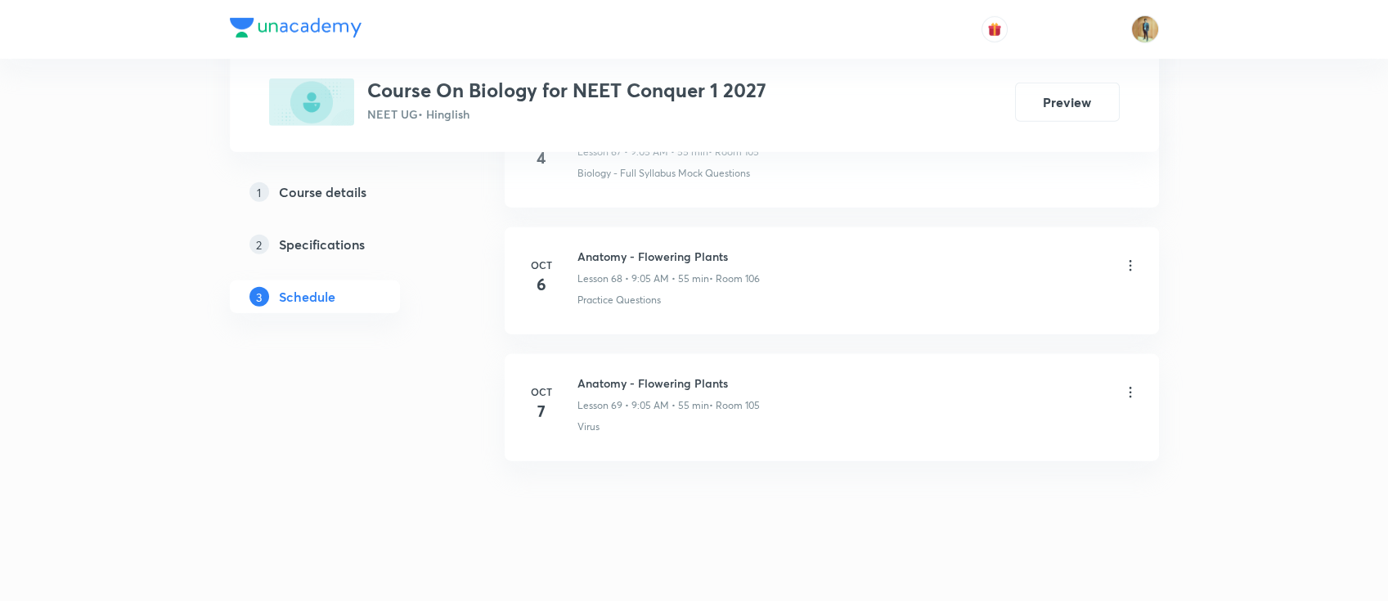
drag, startPoint x: 576, startPoint y: 369, endPoint x: 828, endPoint y: 378, distance: 252.0
click at [825, 378] on div "Anatomy - Flowering Plants Lesson 69 • 9:05 AM • 55 min • Room 105" at bounding box center [857, 393] width 561 height 38
drag, startPoint x: 711, startPoint y: 361, endPoint x: 726, endPoint y: 363, distance: 15.7
click at [713, 374] on h6 "Anatomy - Flowering Plants" at bounding box center [668, 382] width 182 height 17
click at [727, 374] on h6 "Anatomy - Flowering Plants" at bounding box center [668, 382] width 182 height 17
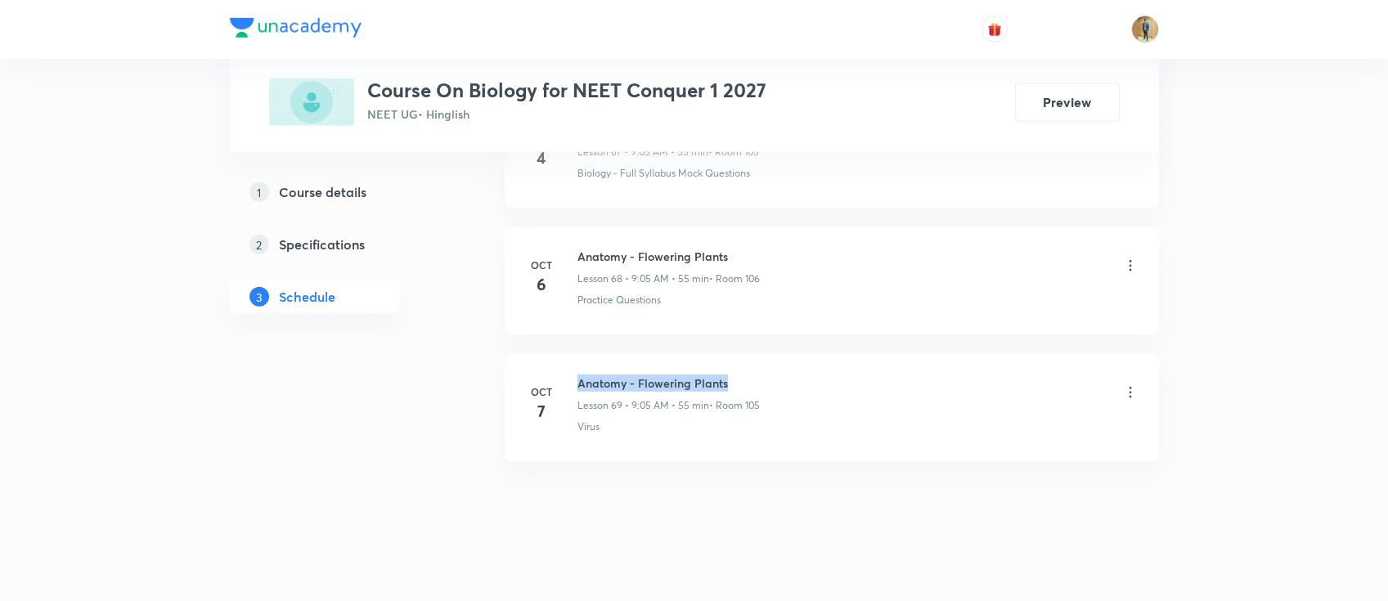
copy h6 "Anatomy - Flowering Plants"
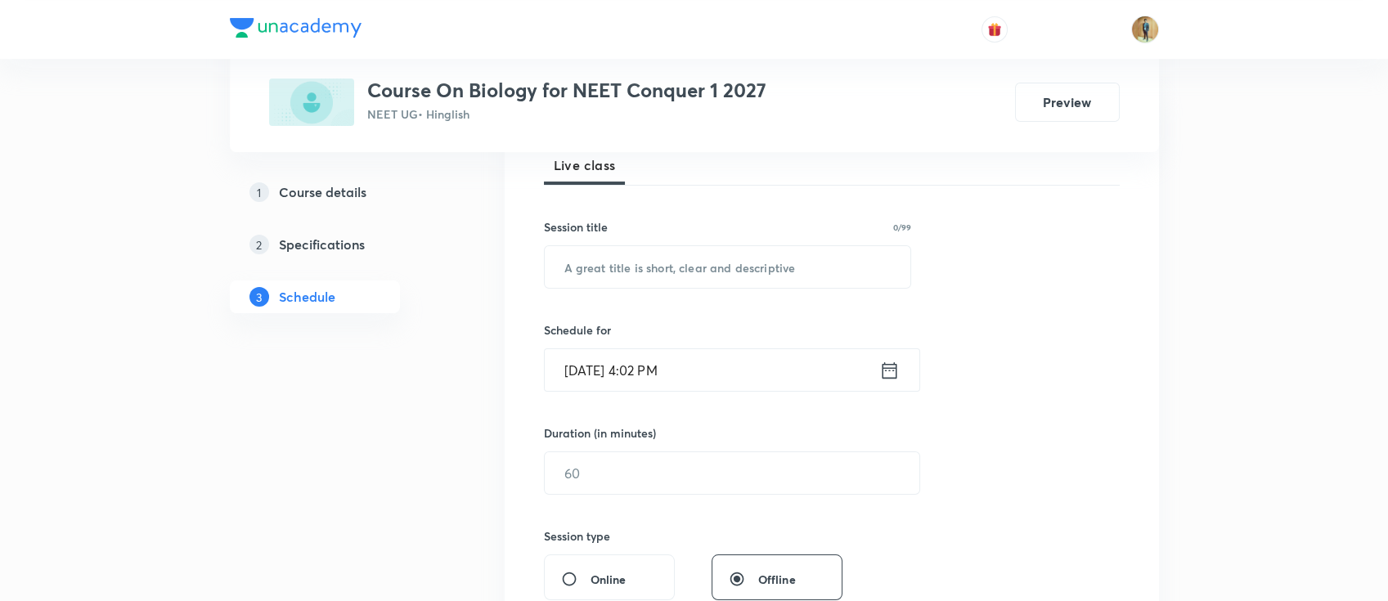
scroll to position [290, 0]
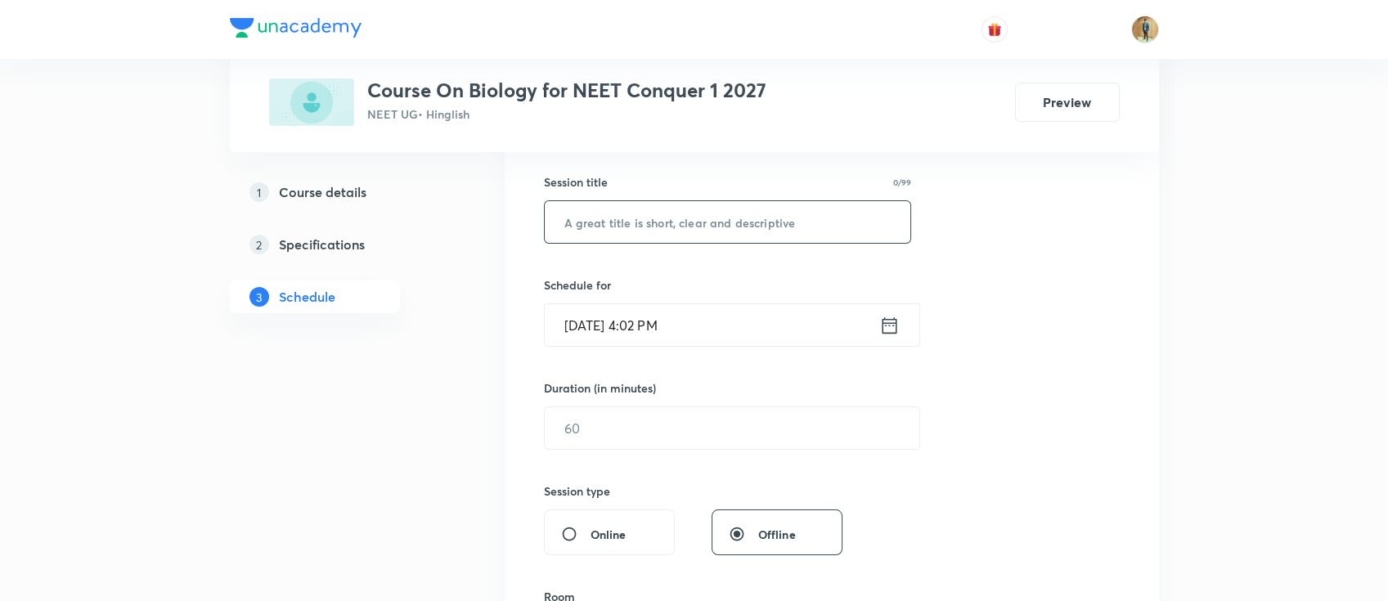
click at [665, 235] on input "text" at bounding box center [728, 222] width 366 height 42
paste input "Anatomy - Flowering Plants"
type input "Anatomy - Flowering Plants"
click at [747, 325] on input "Oct 7, 2025, 4:02 PM" at bounding box center [712, 325] width 334 height 42
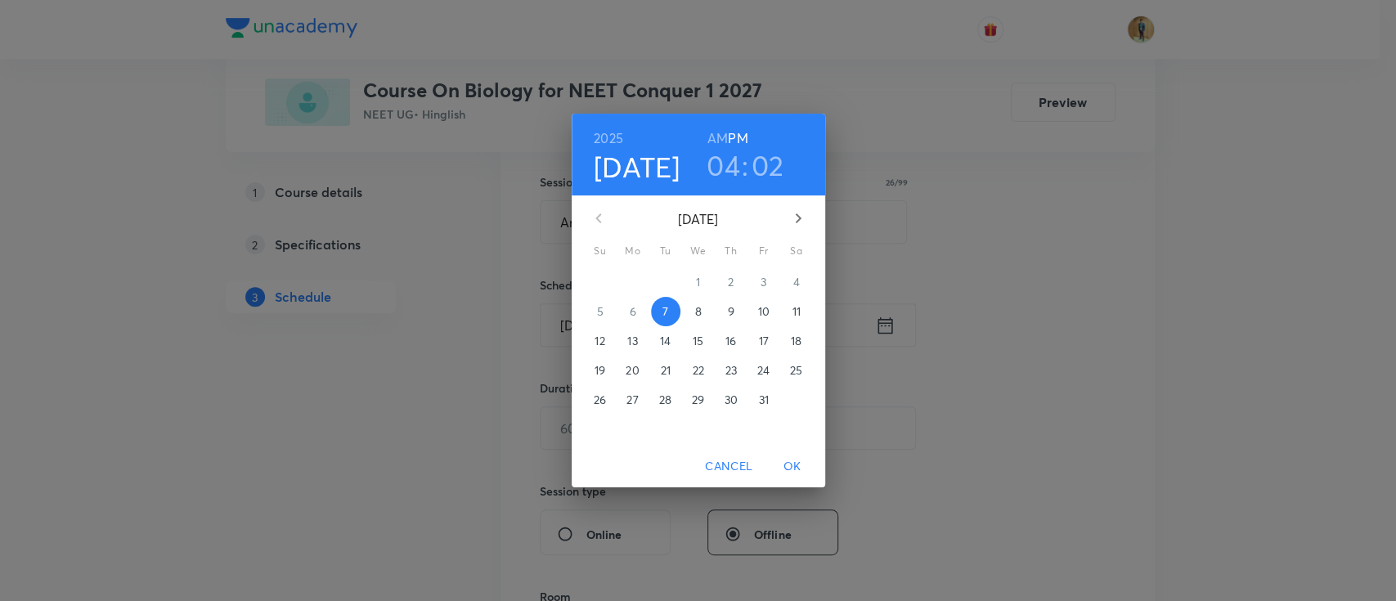
click at [699, 314] on p "8" at bounding box center [697, 311] width 7 height 16
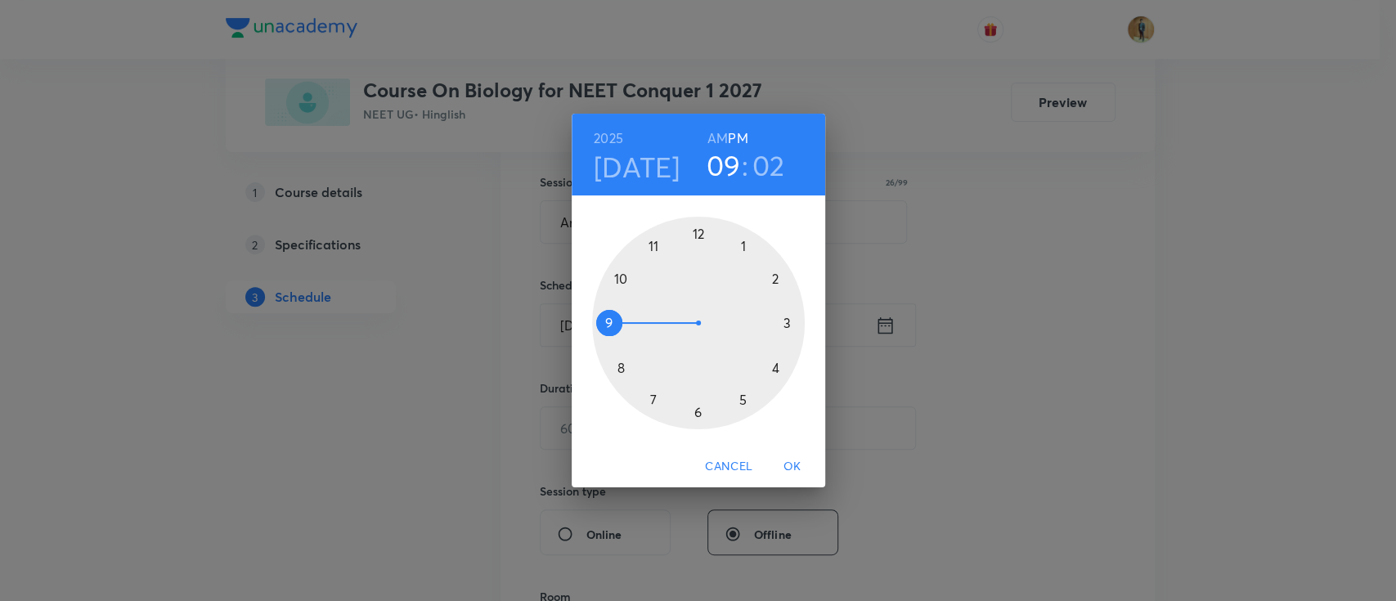
drag, startPoint x: 775, startPoint y: 368, endPoint x: 595, endPoint y: 318, distance: 186.7
click at [595, 318] on div at bounding box center [698, 323] width 213 height 213
drag, startPoint x: 714, startPoint y: 232, endPoint x: 702, endPoint y: 232, distance: 12.3
click at [702, 232] on div at bounding box center [698, 323] width 213 height 213
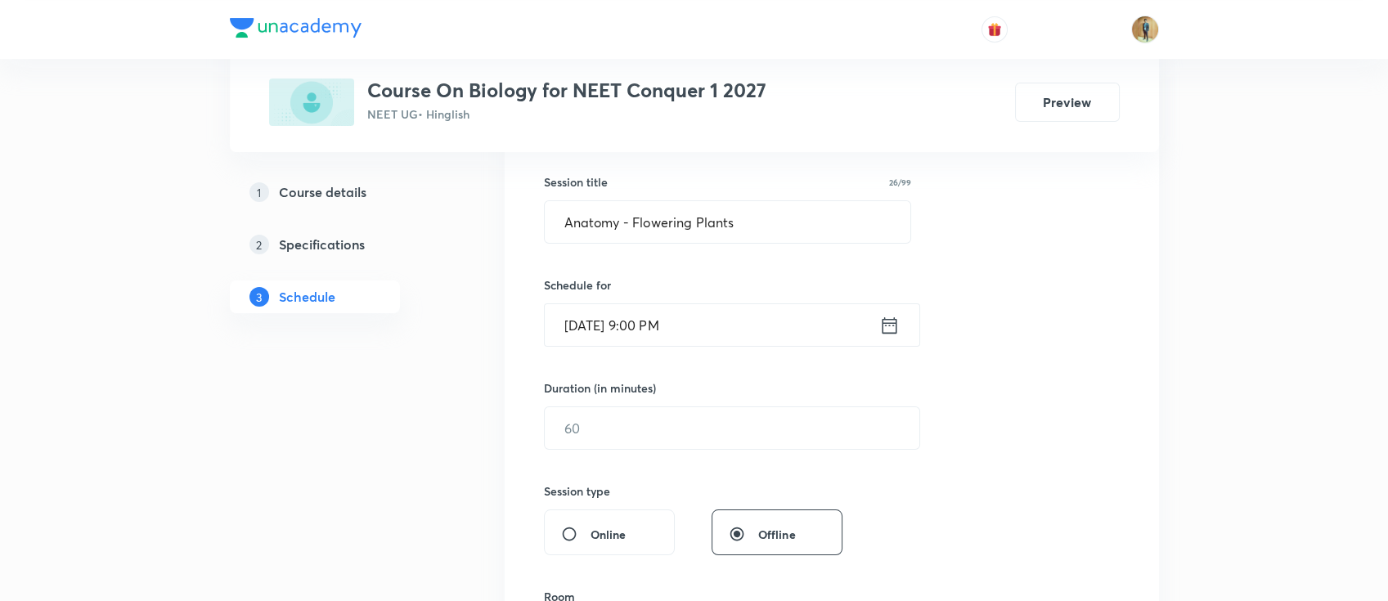
click at [718, 325] on input "Oct 8, 2025, 9:00 PM" at bounding box center [712, 325] width 334 height 42
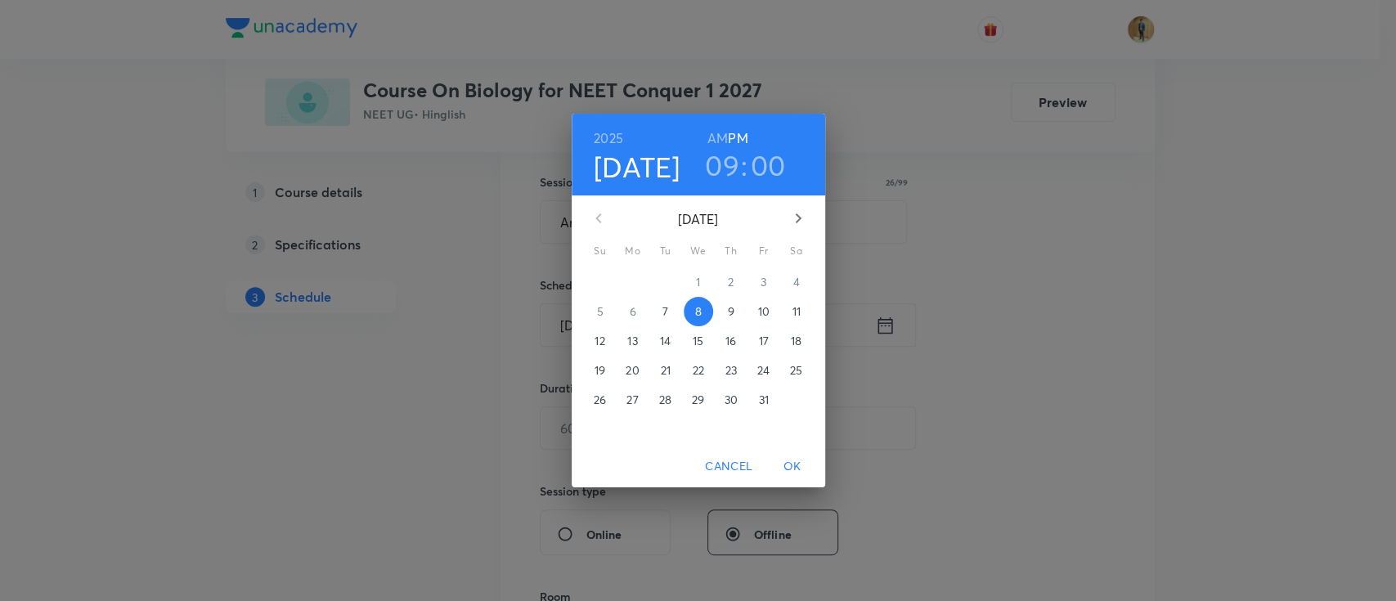
click at [720, 139] on h6 "AM" at bounding box center [717, 138] width 20 height 23
click at [788, 457] on span "OK" at bounding box center [792, 466] width 39 height 20
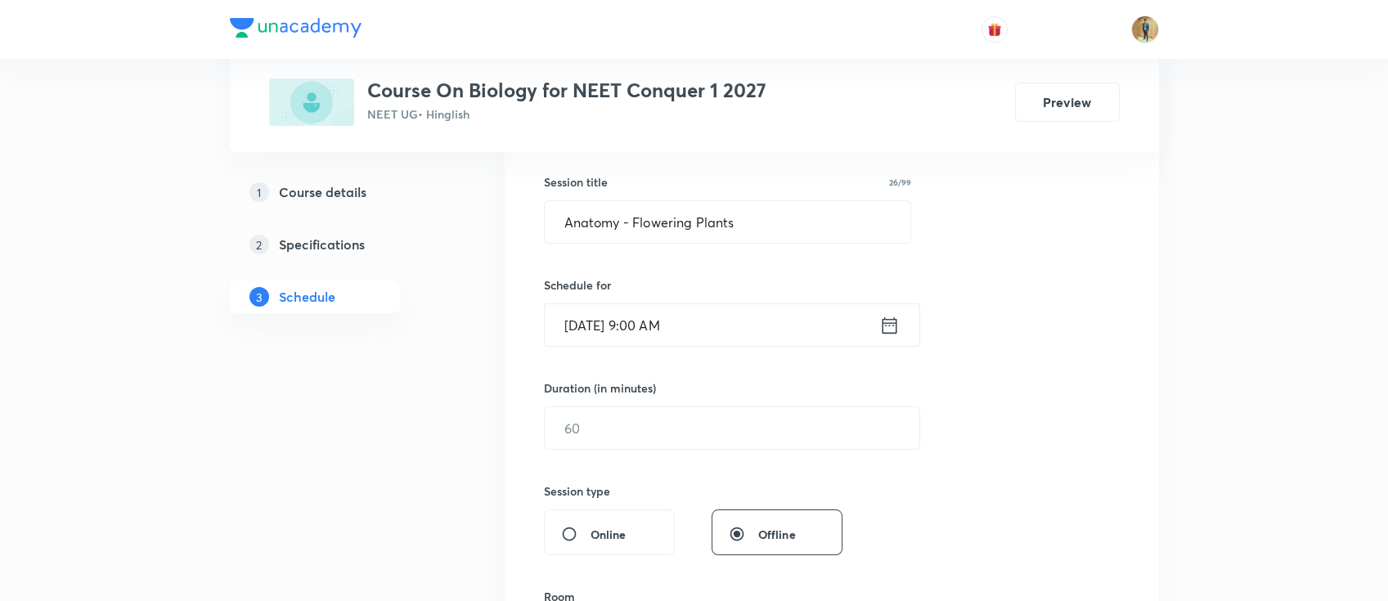
click at [739, 324] on input "Oct 8, 2025, 9:00 AM" at bounding box center [712, 325] width 334 height 42
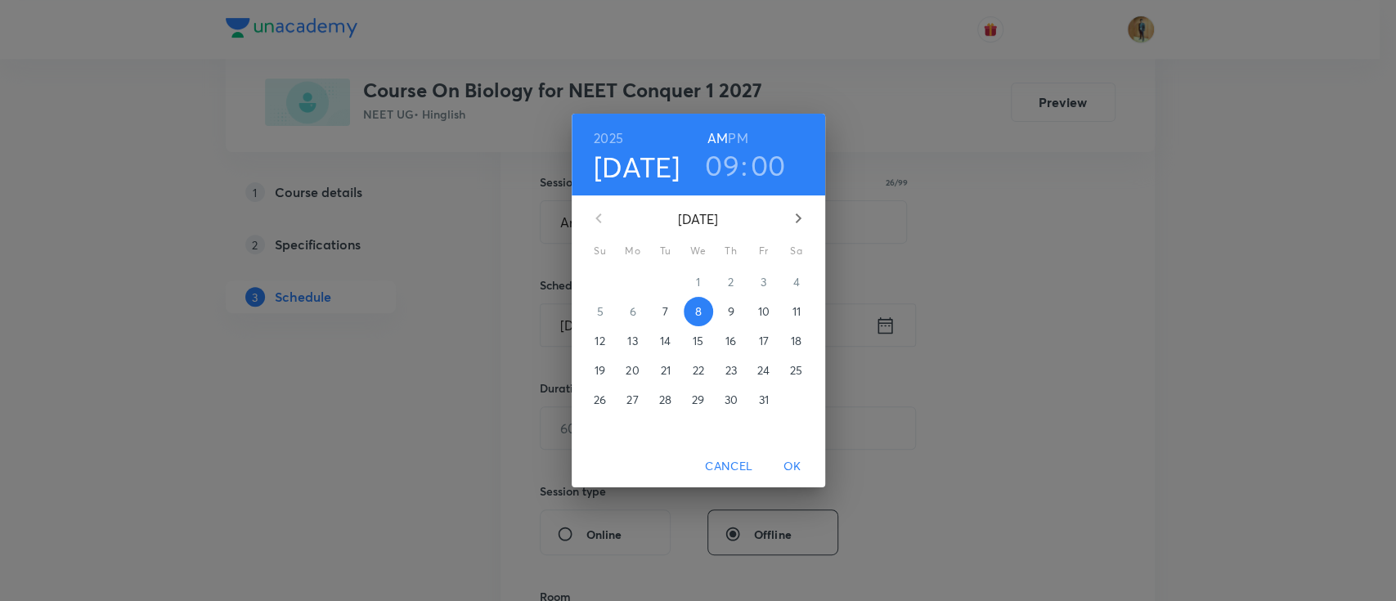
click at [765, 168] on h3 "00" at bounding box center [768, 165] width 35 height 34
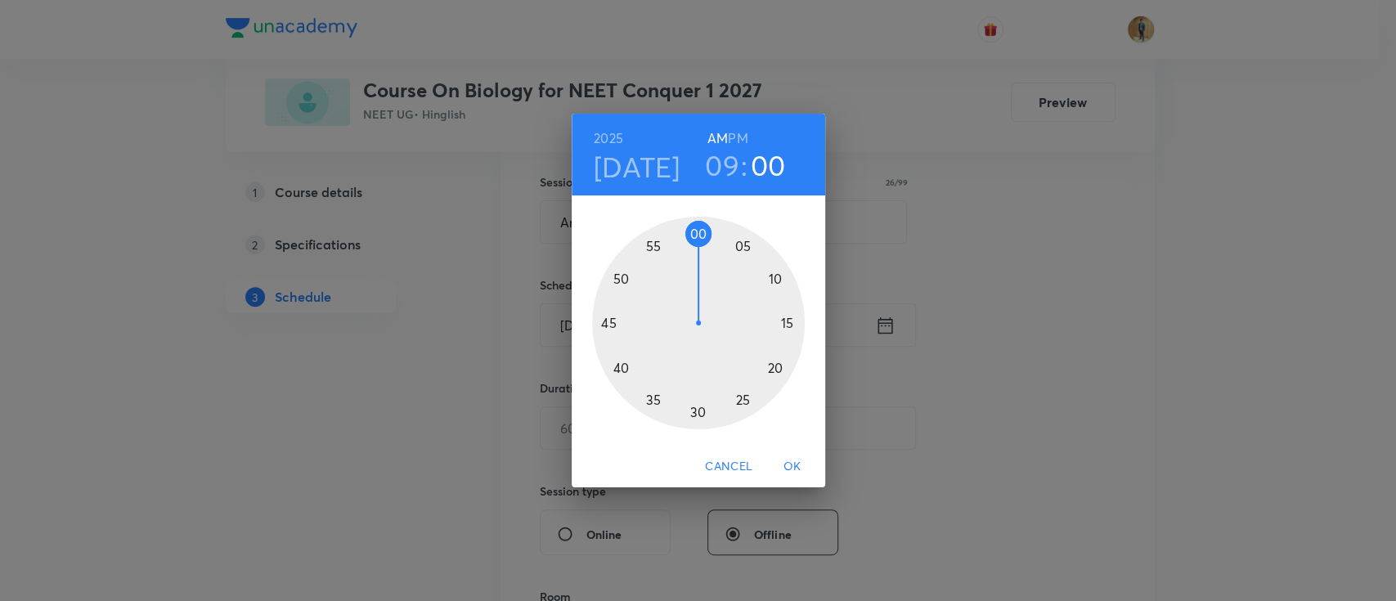
click at [738, 244] on div at bounding box center [698, 323] width 213 height 213
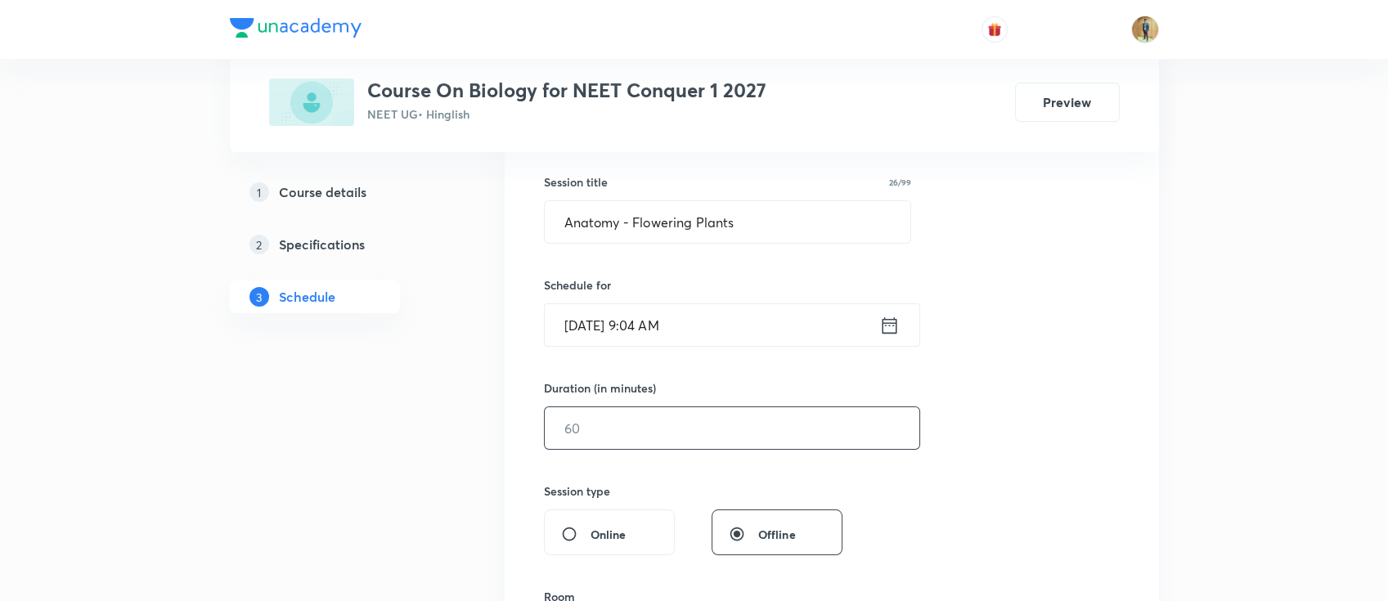
click at [654, 437] on input "text" at bounding box center [732, 428] width 374 height 42
type input "7"
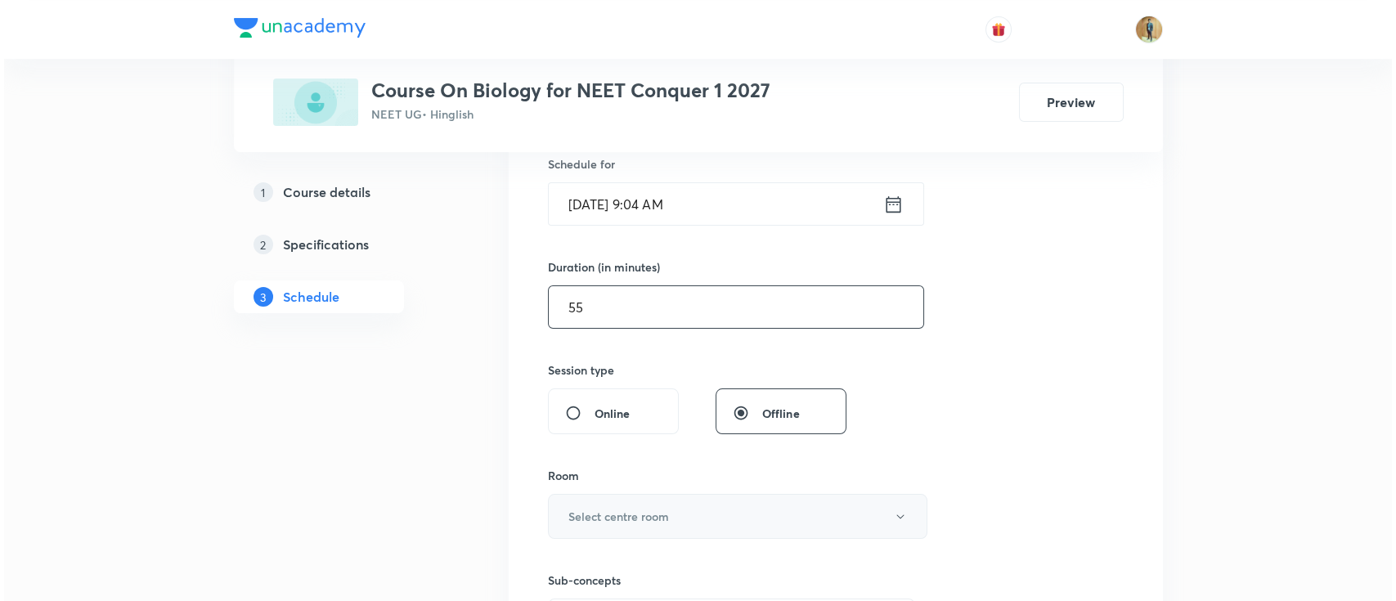
scroll to position [509, 0]
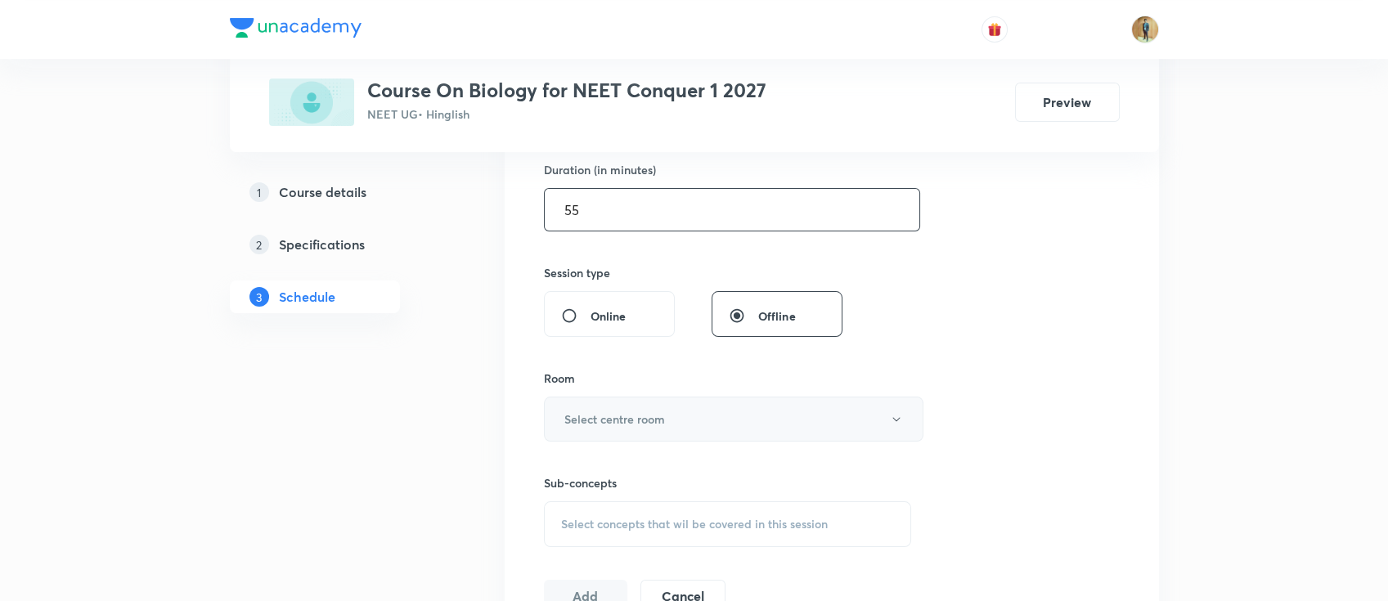
type input "55"
click at [671, 417] on button "Select centre room" at bounding box center [733, 419] width 379 height 45
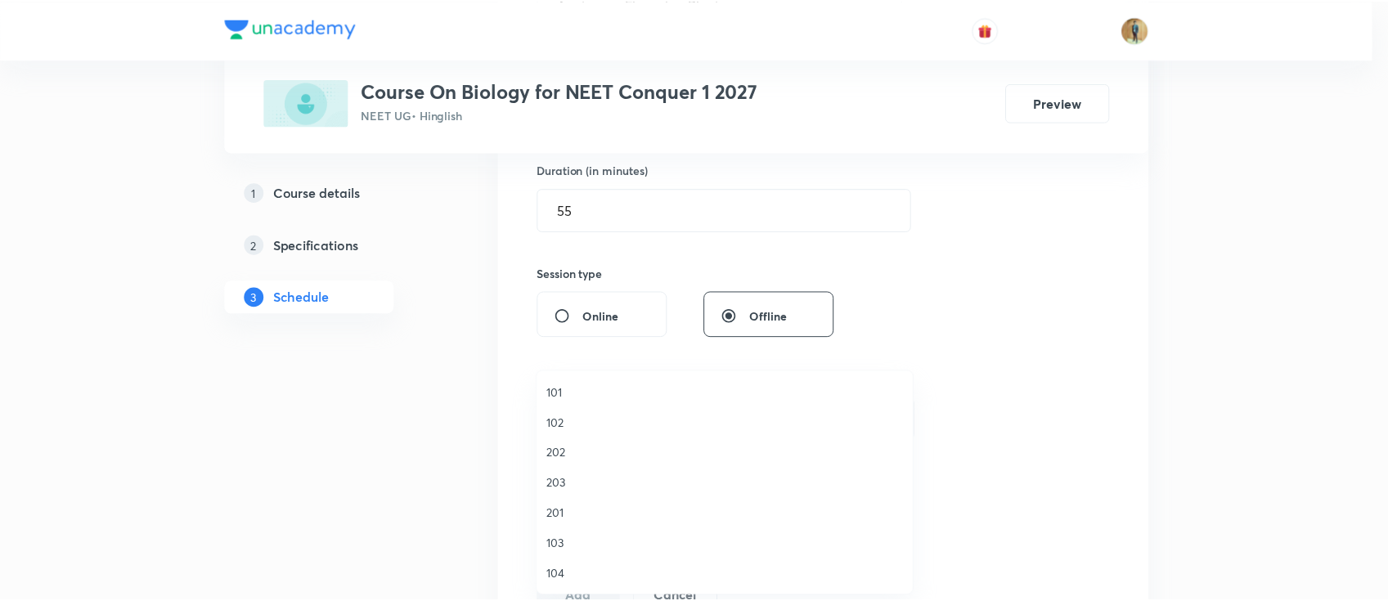
scroll to position [218, 0]
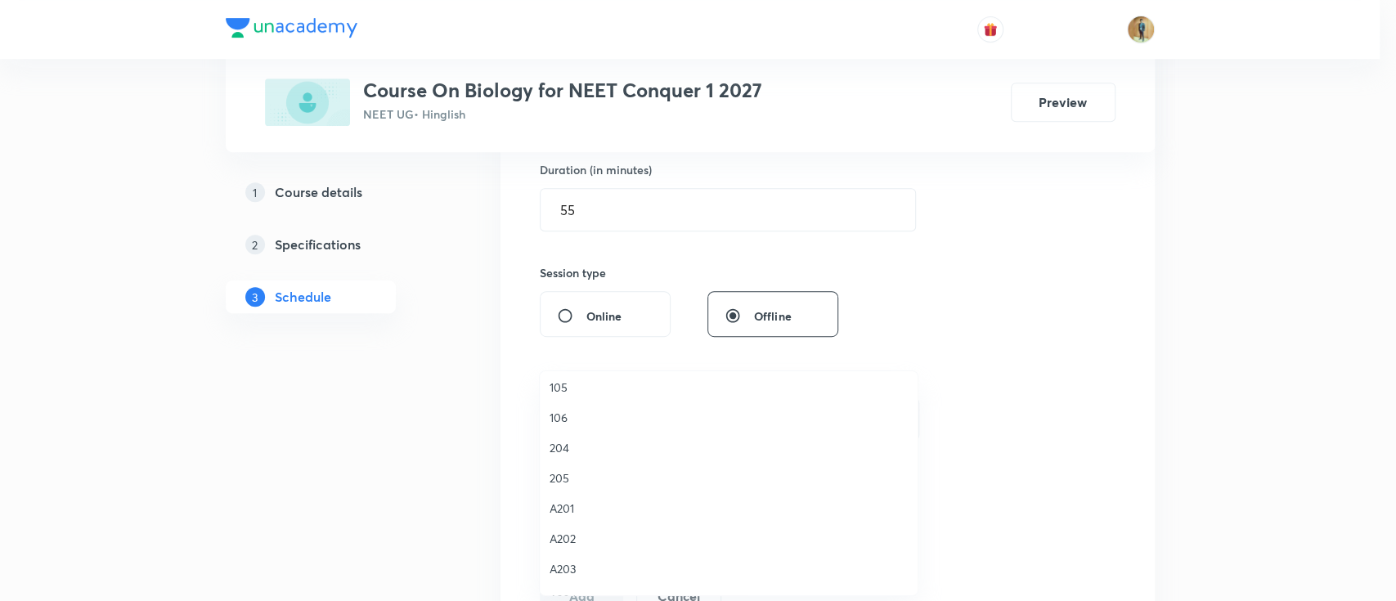
click at [569, 389] on span "105" at bounding box center [728, 387] width 358 height 17
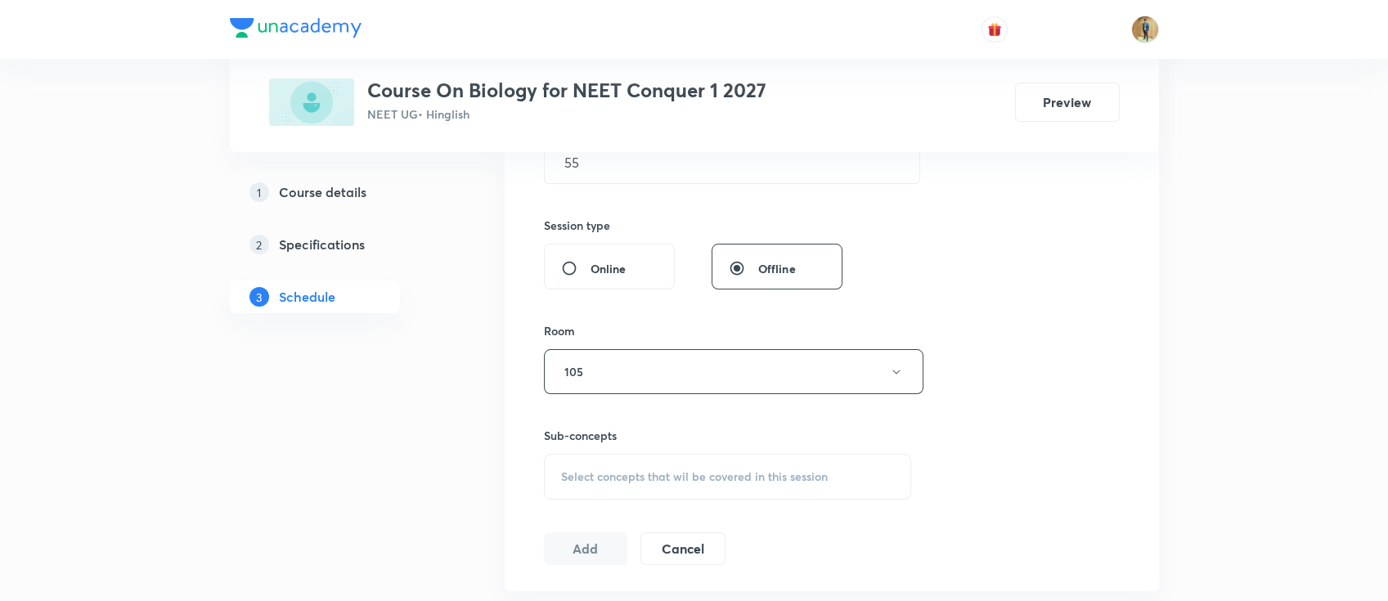
scroll to position [581, 0]
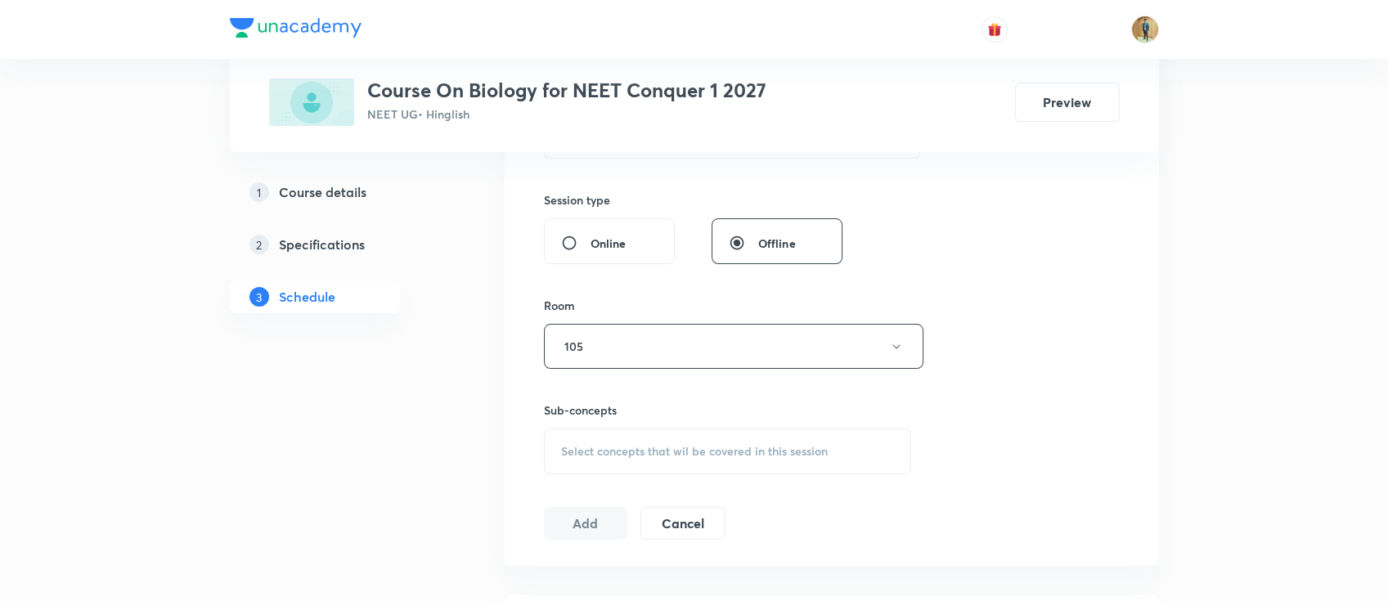
click at [697, 445] on span "Select concepts that wil be covered in this session" at bounding box center [694, 451] width 267 height 13
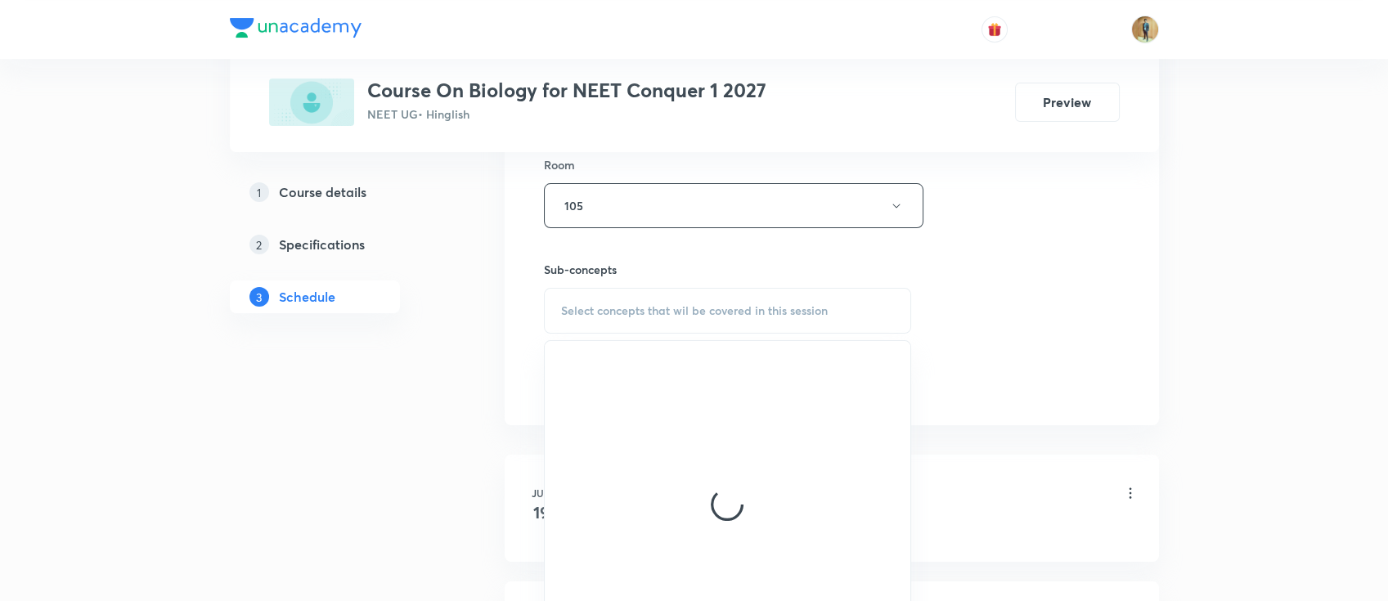
scroll to position [799, 0]
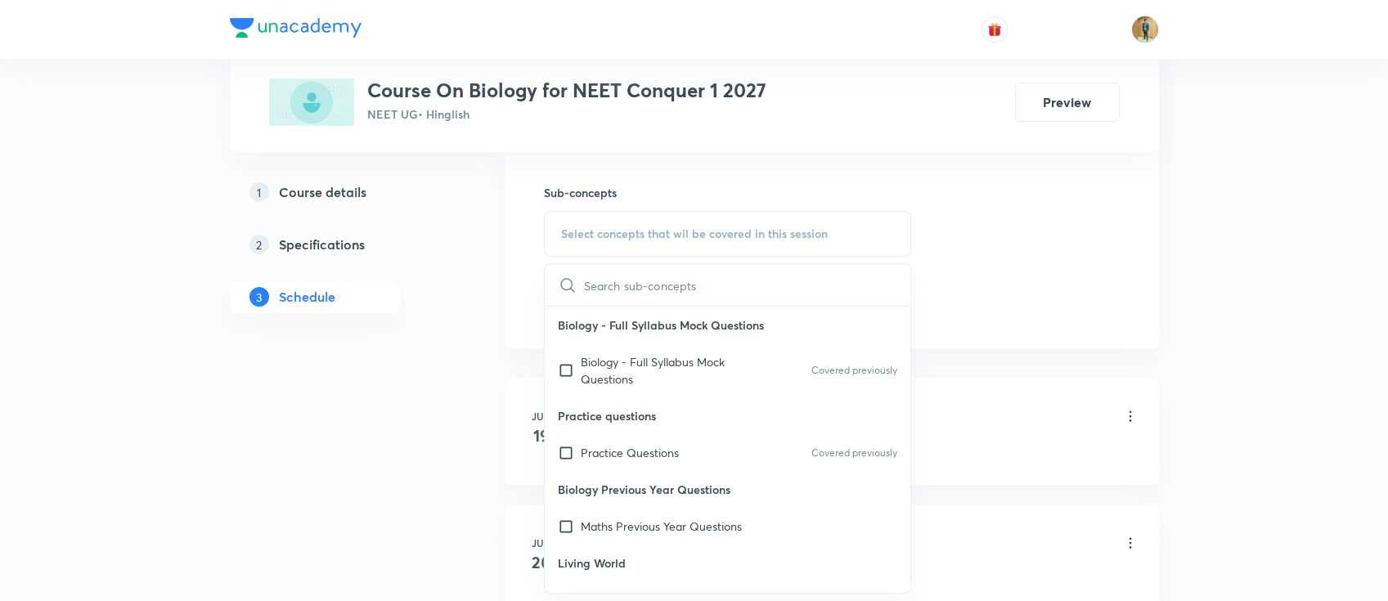
click at [660, 428] on p "Practice questions" at bounding box center [728, 415] width 366 height 37
click at [653, 472] on p "Biology Previous Year Questions" at bounding box center [728, 489] width 366 height 37
click at [652, 518] on p "Maths Previous Year Questions" at bounding box center [661, 526] width 161 height 17
checkbox input "true"
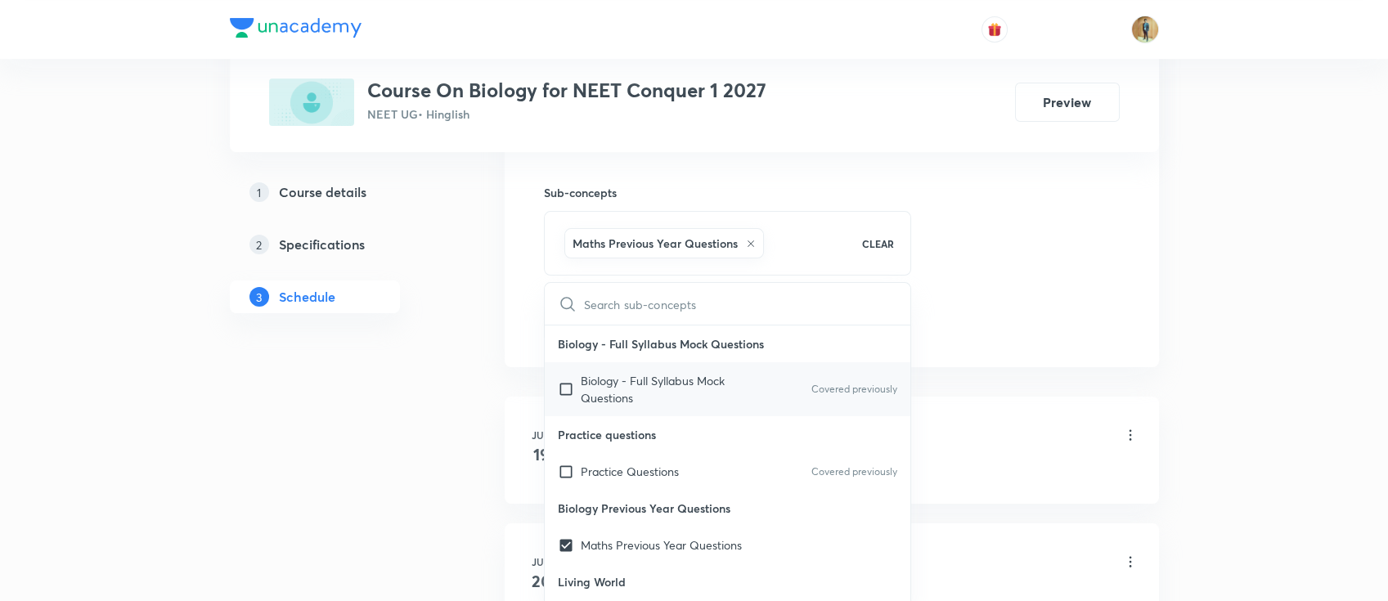
click at [648, 378] on p "Biology - Full Syllabus Mock Questions" at bounding box center [663, 389] width 165 height 34
checkbox input "true"
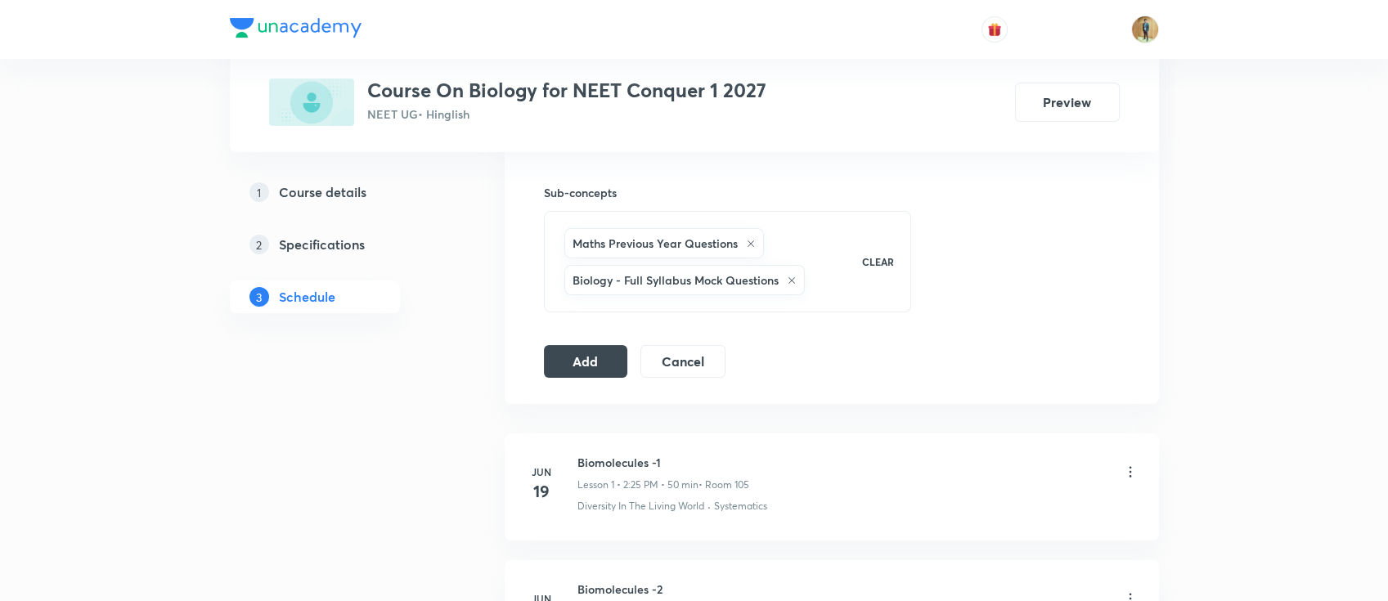
click at [591, 357] on button "Add" at bounding box center [586, 359] width 84 height 33
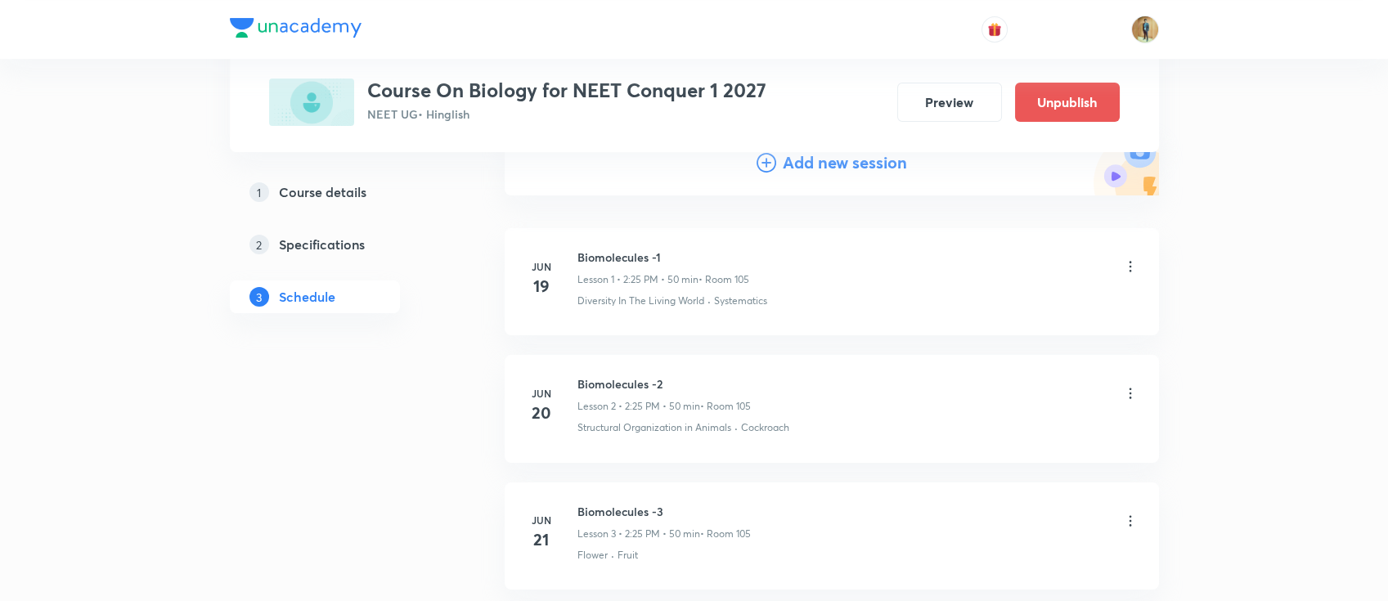
scroll to position [117, 0]
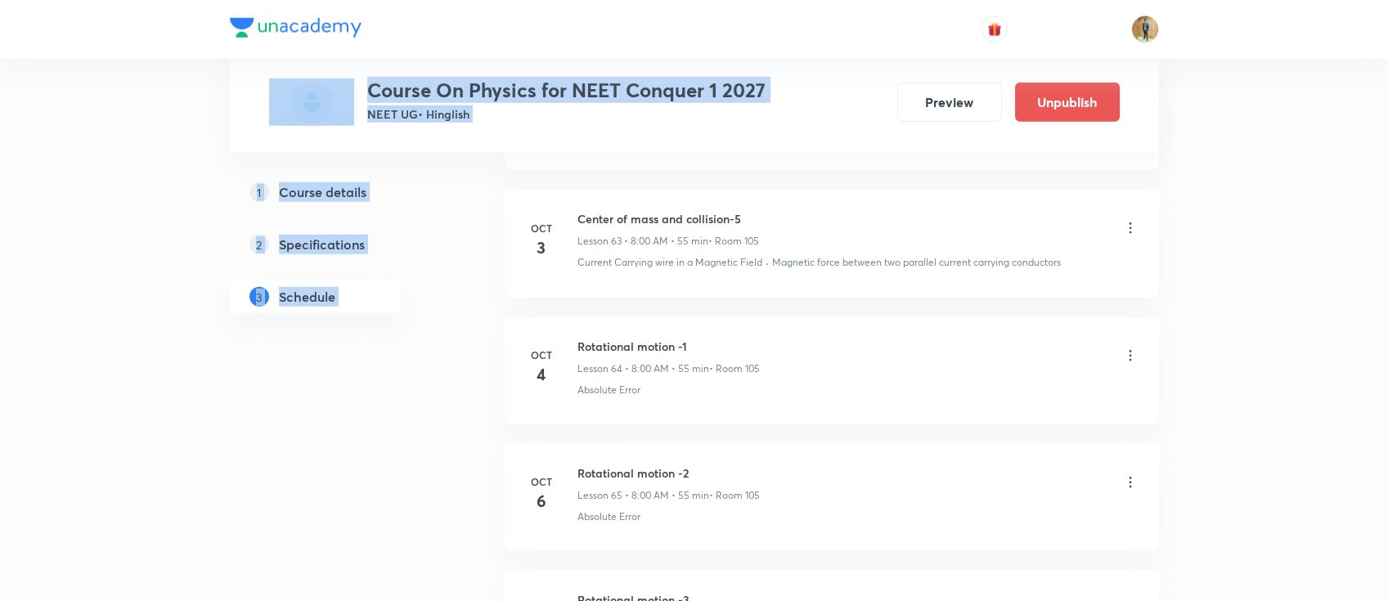
scroll to position [9194, 0]
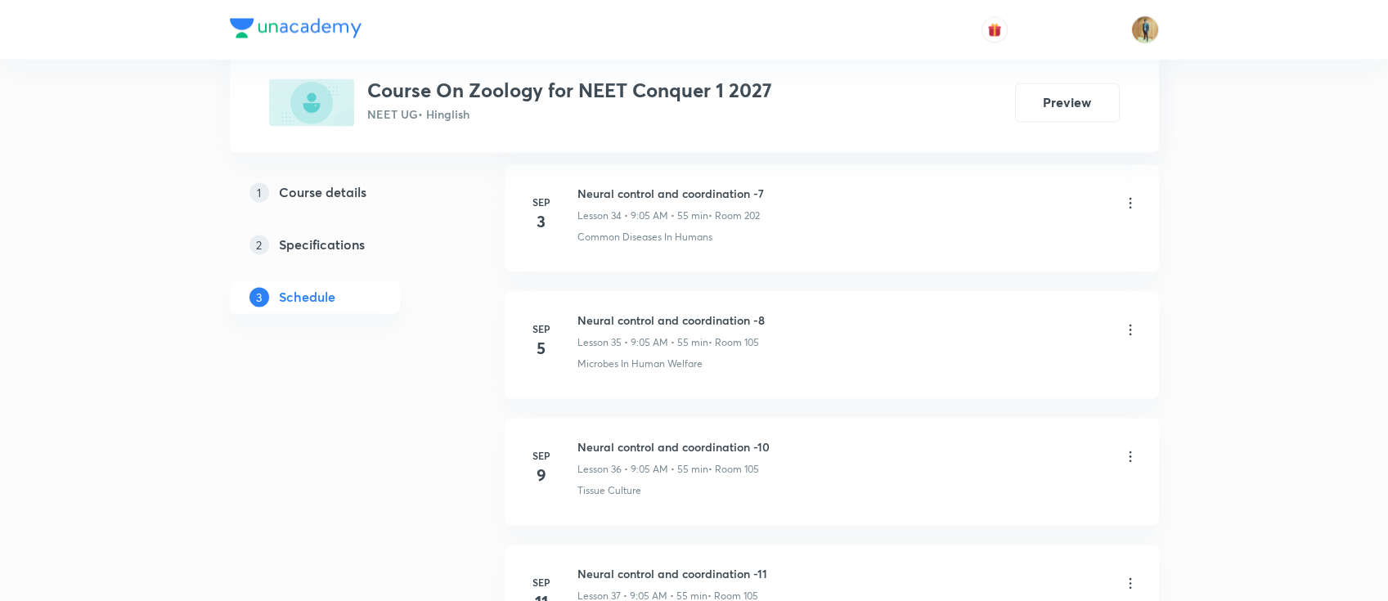
scroll to position [6790, 0]
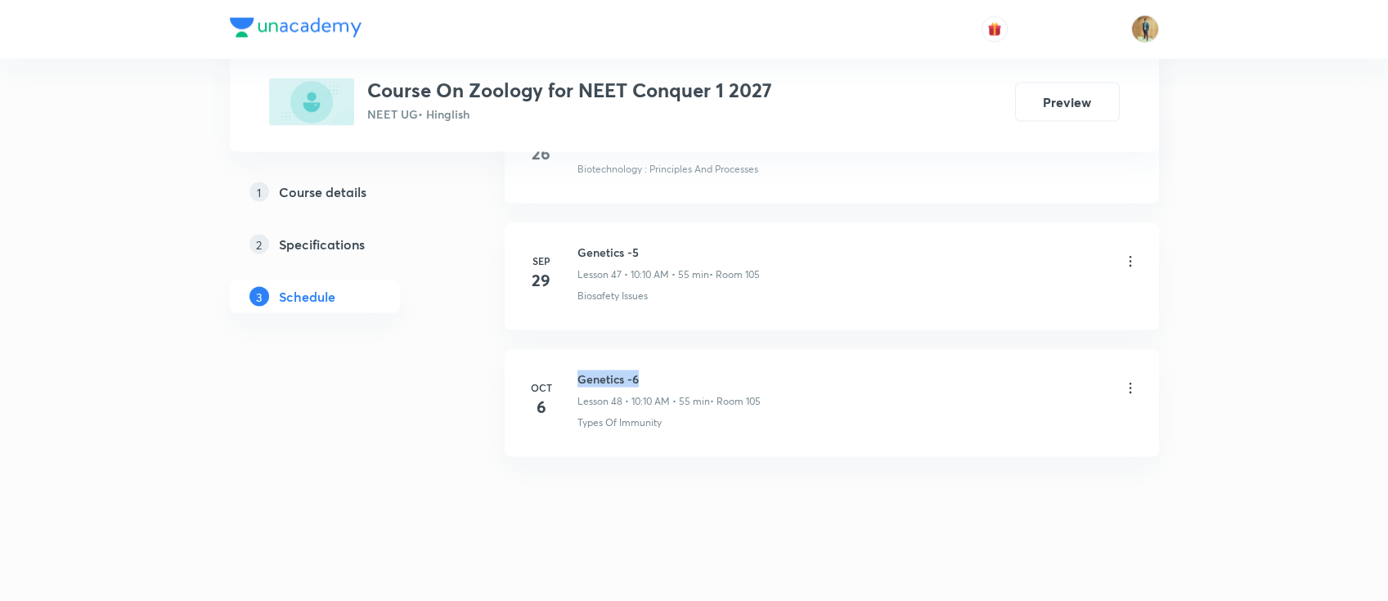
drag, startPoint x: 579, startPoint y: 370, endPoint x: 725, endPoint y: 370, distance: 146.4
click at [725, 370] on h6 "Genetics -6" at bounding box center [668, 378] width 183 height 17
copy h6 "Genetics -6"
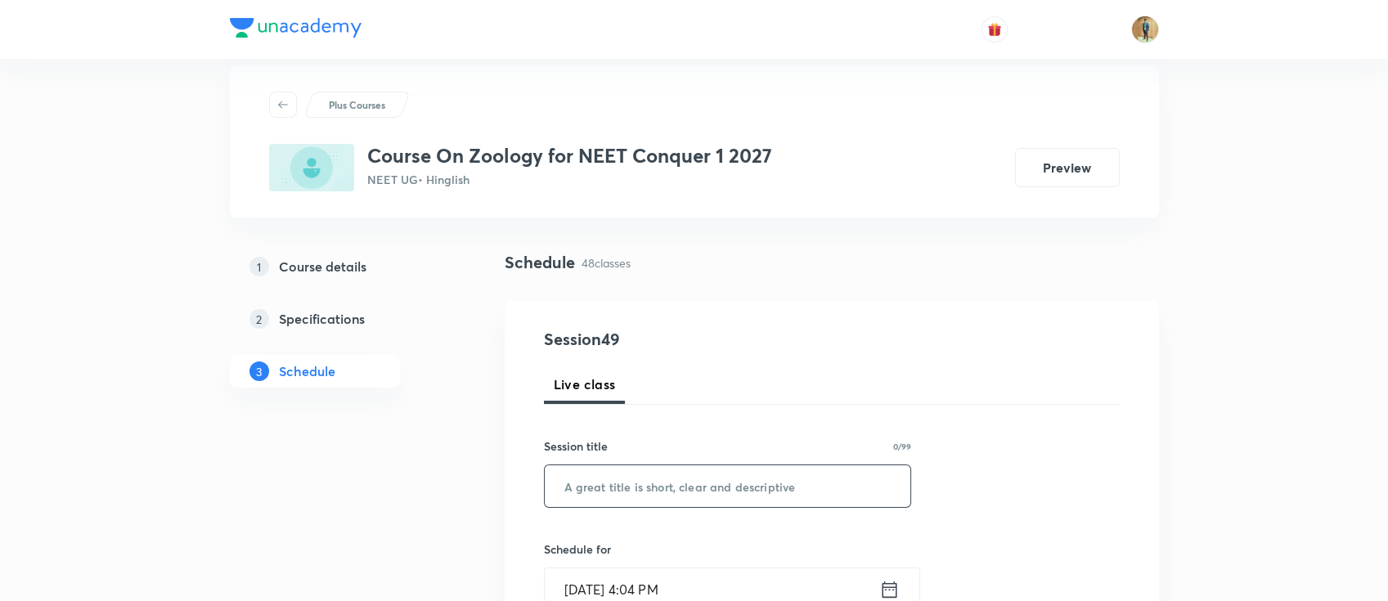
scroll to position [72, 0]
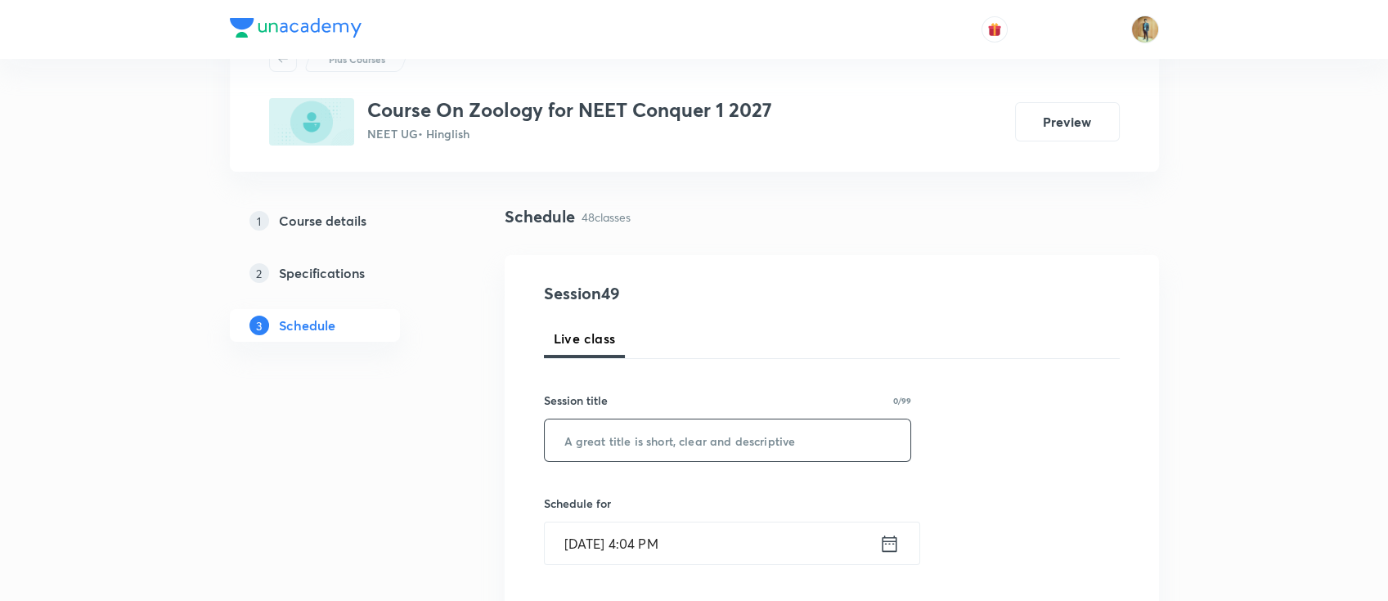
click at [679, 454] on input "text" at bounding box center [728, 440] width 366 height 42
paste input "Genetics -6"
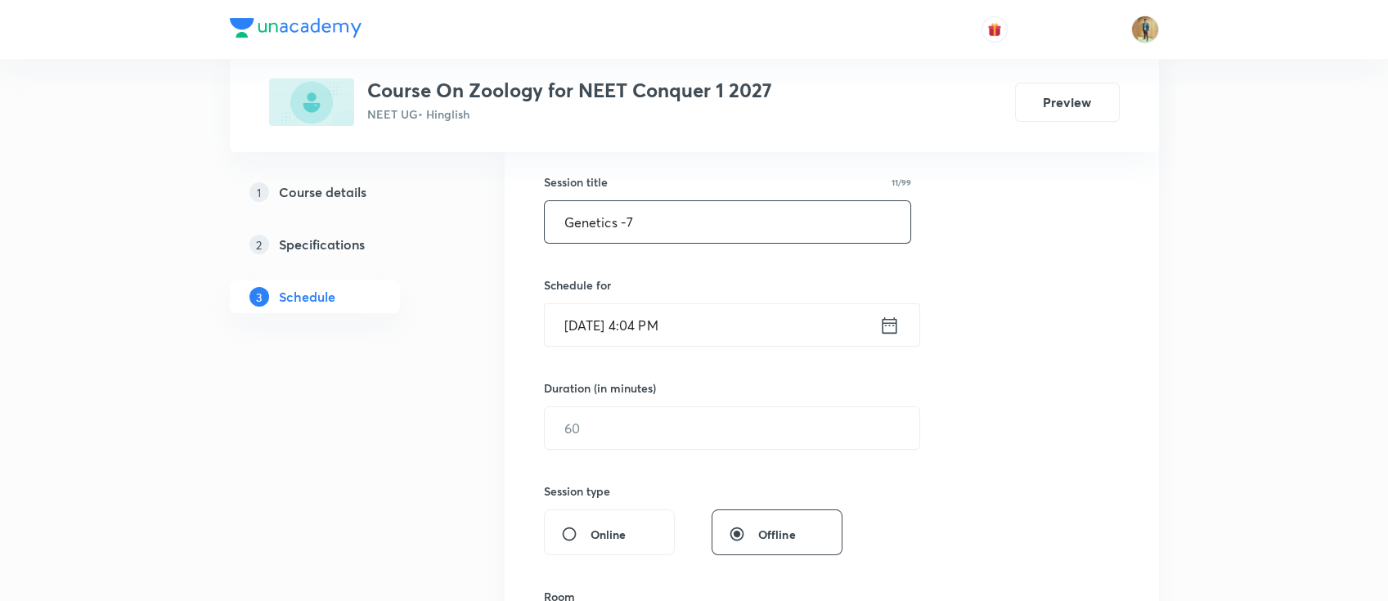
type input "Genetics -7"
click at [751, 334] on input "Oct 7, 2025, 4:04 PM" at bounding box center [712, 325] width 334 height 42
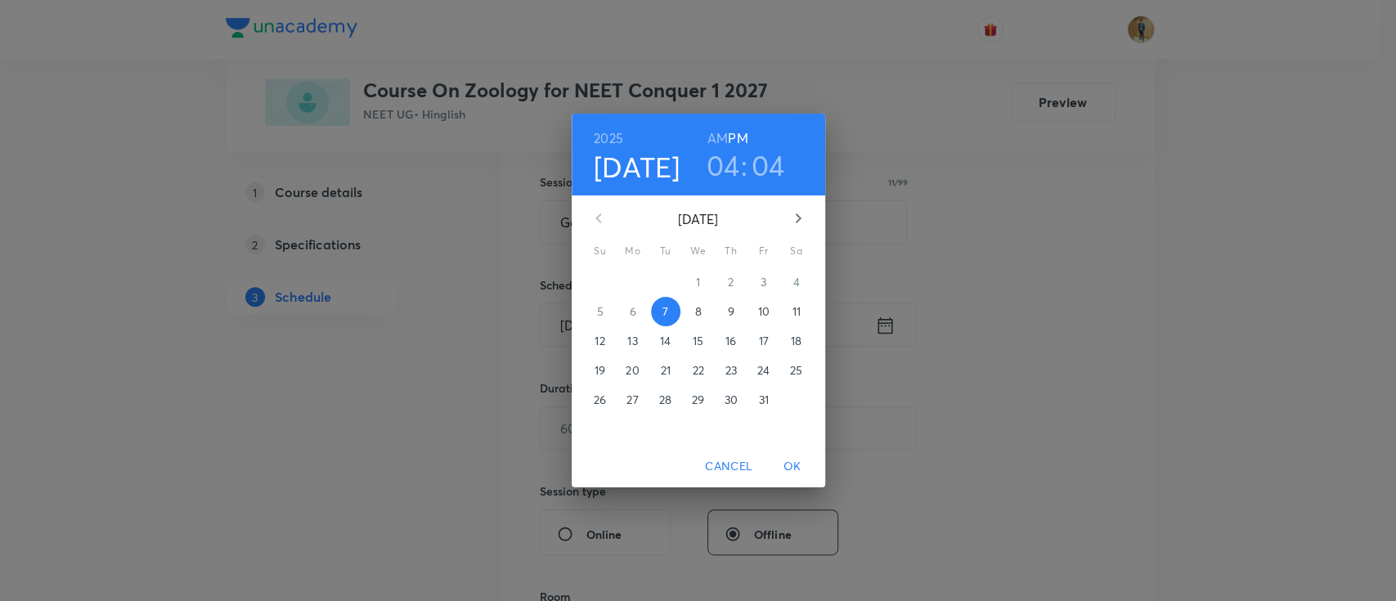
click at [693, 314] on span "8" at bounding box center [698, 311] width 29 height 16
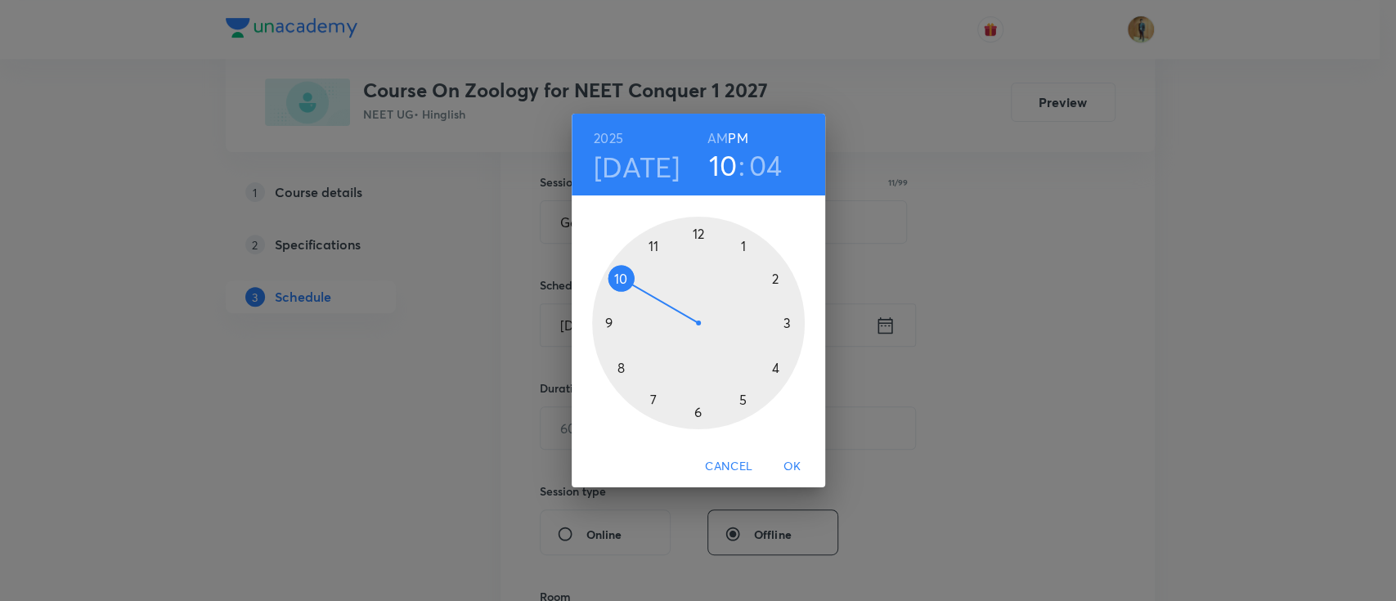
drag, startPoint x: 778, startPoint y: 371, endPoint x: 595, endPoint y: 291, distance: 199.9
click at [595, 291] on div at bounding box center [698, 323] width 213 height 213
drag, startPoint x: 734, startPoint y: 242, endPoint x: 760, endPoint y: 286, distance: 50.9
click at [760, 286] on div at bounding box center [698, 323] width 213 height 213
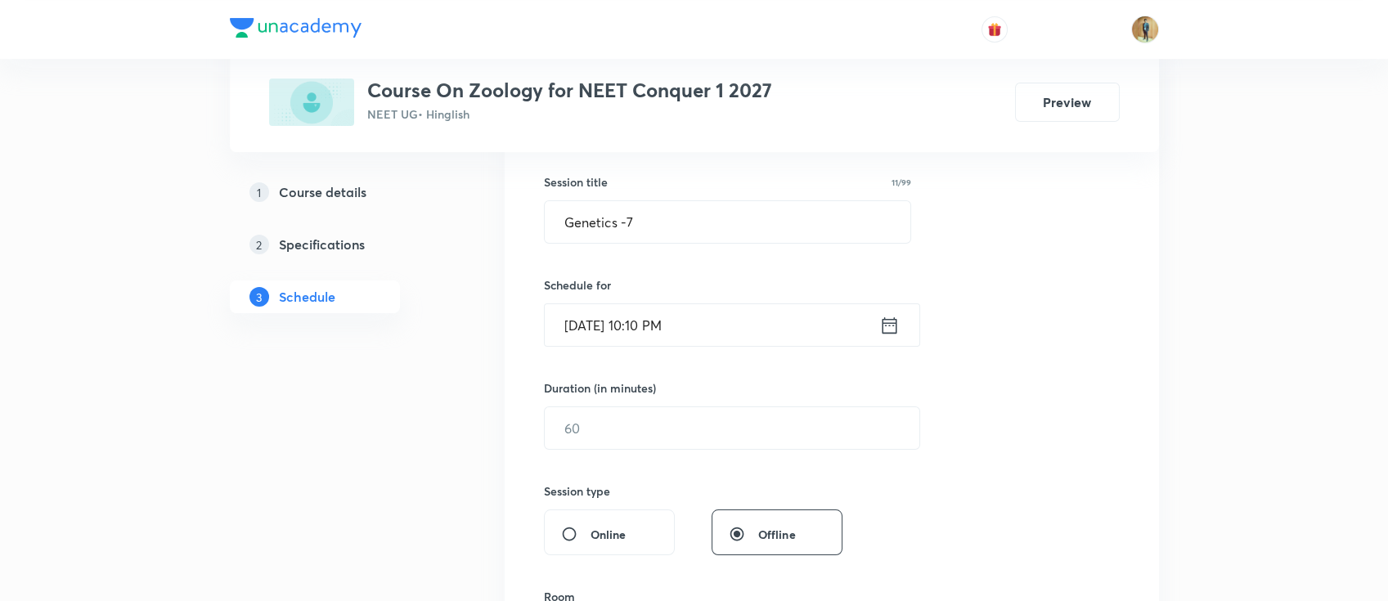
click at [731, 301] on div "Schedule for Oct 8, 2025, 10:10 PM ​" at bounding box center [728, 311] width 368 height 70
click at [733, 334] on input "Oct 8, 2025, 10:10 PM" at bounding box center [712, 325] width 334 height 42
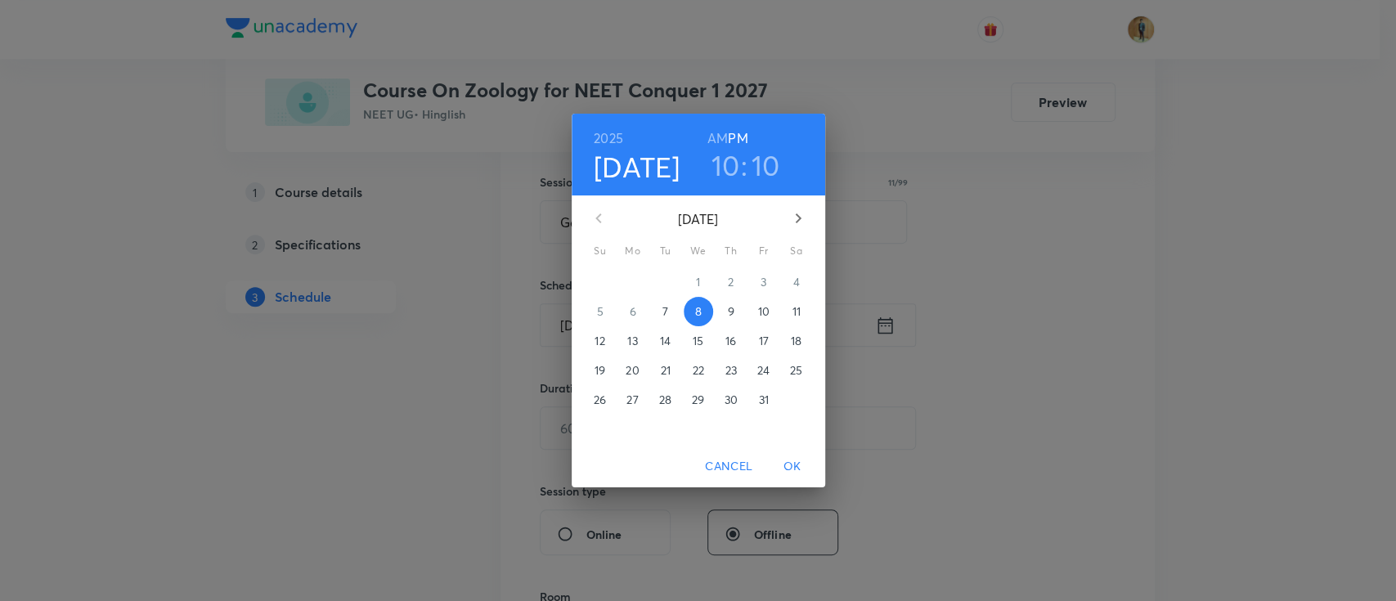
click at [722, 134] on h6 "AM" at bounding box center [717, 138] width 20 height 23
click at [785, 469] on span "OK" at bounding box center [792, 466] width 39 height 20
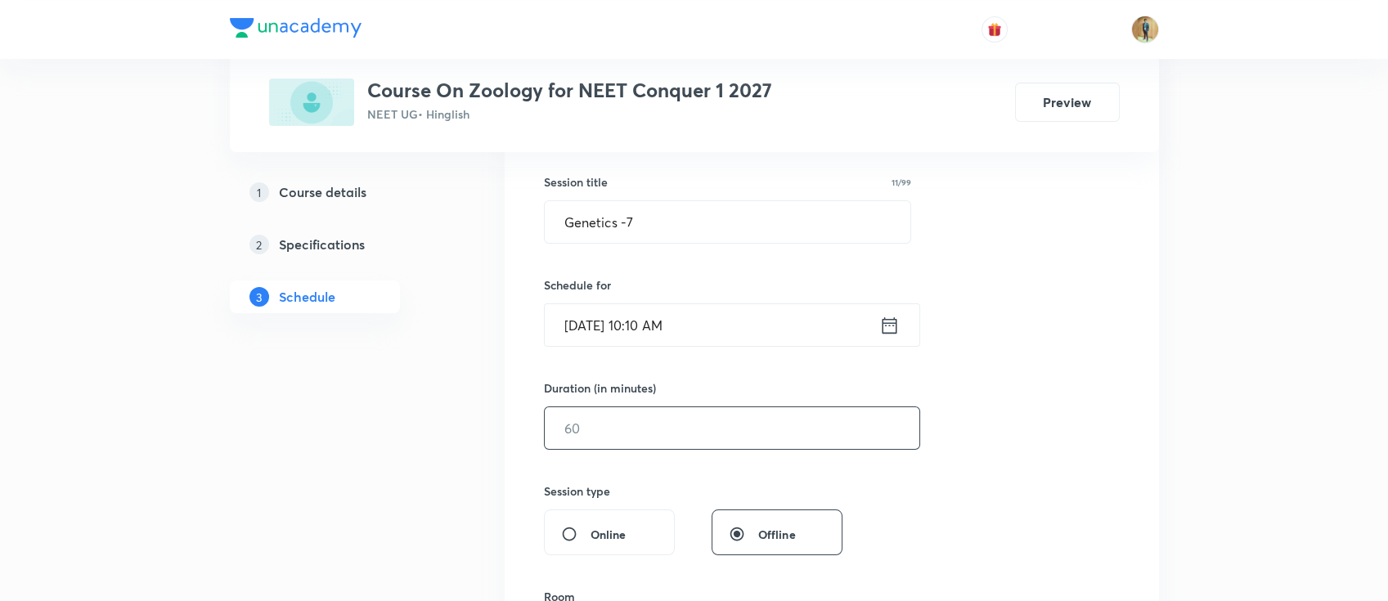
click at [731, 415] on input "text" at bounding box center [732, 428] width 374 height 42
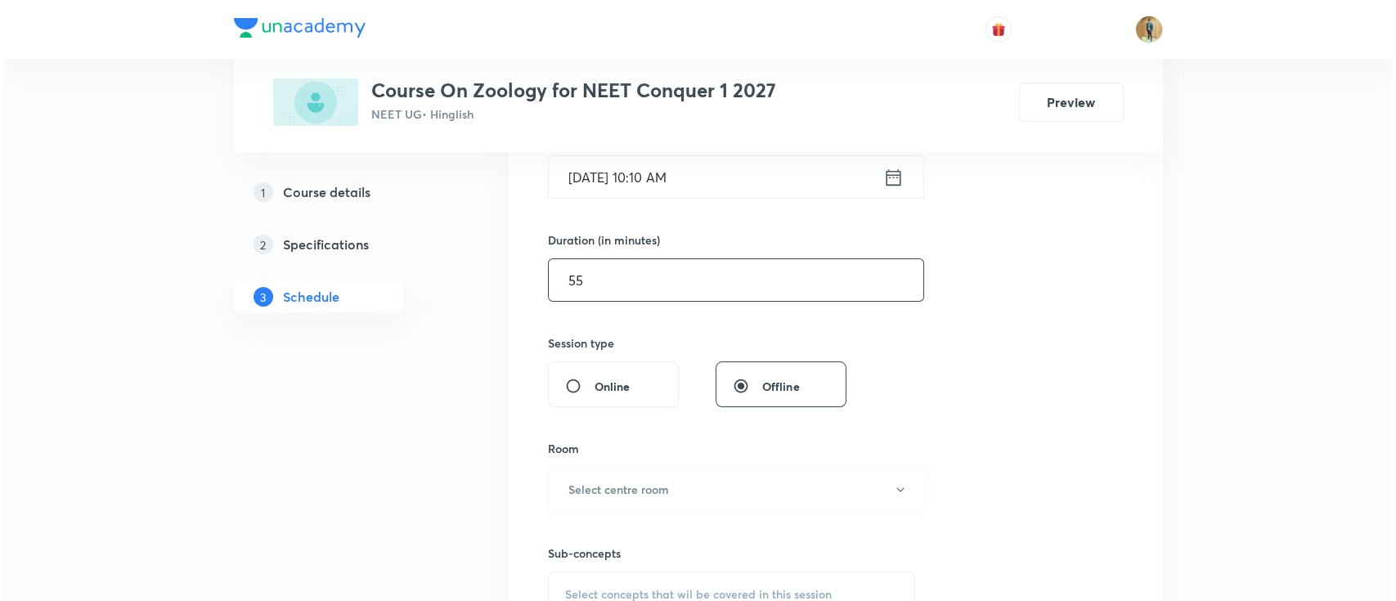
scroll to position [509, 0]
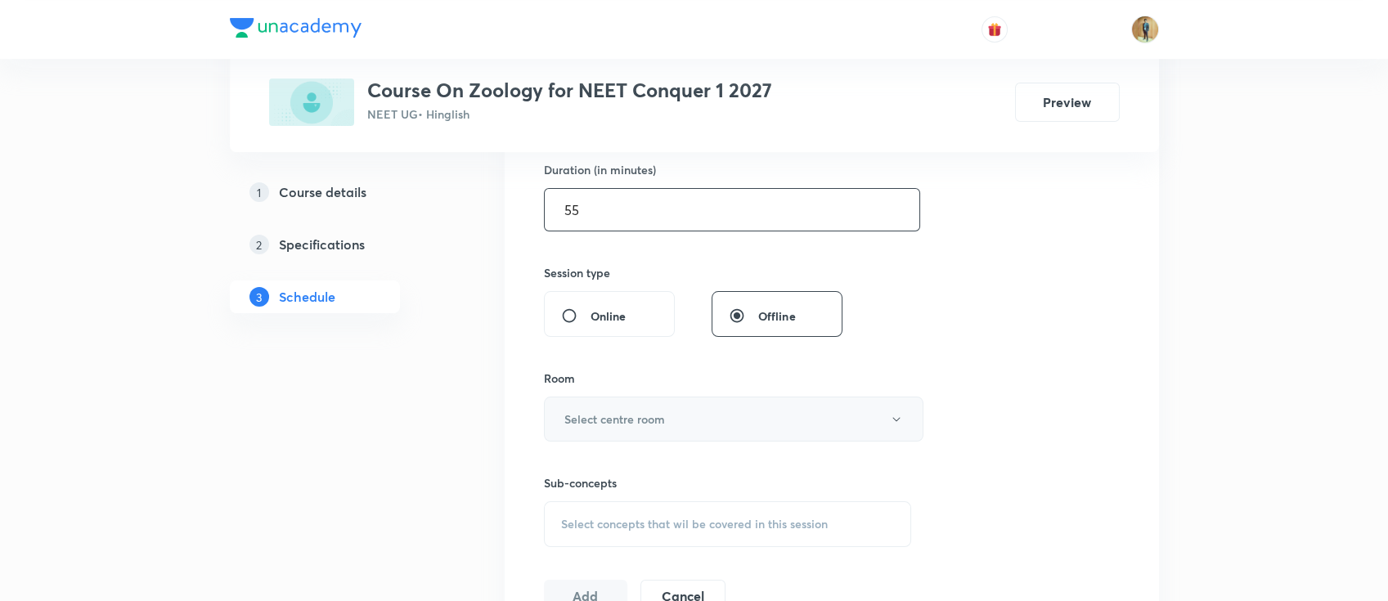
type input "55"
click at [628, 415] on h6 "Select centre room" at bounding box center [614, 418] width 101 height 17
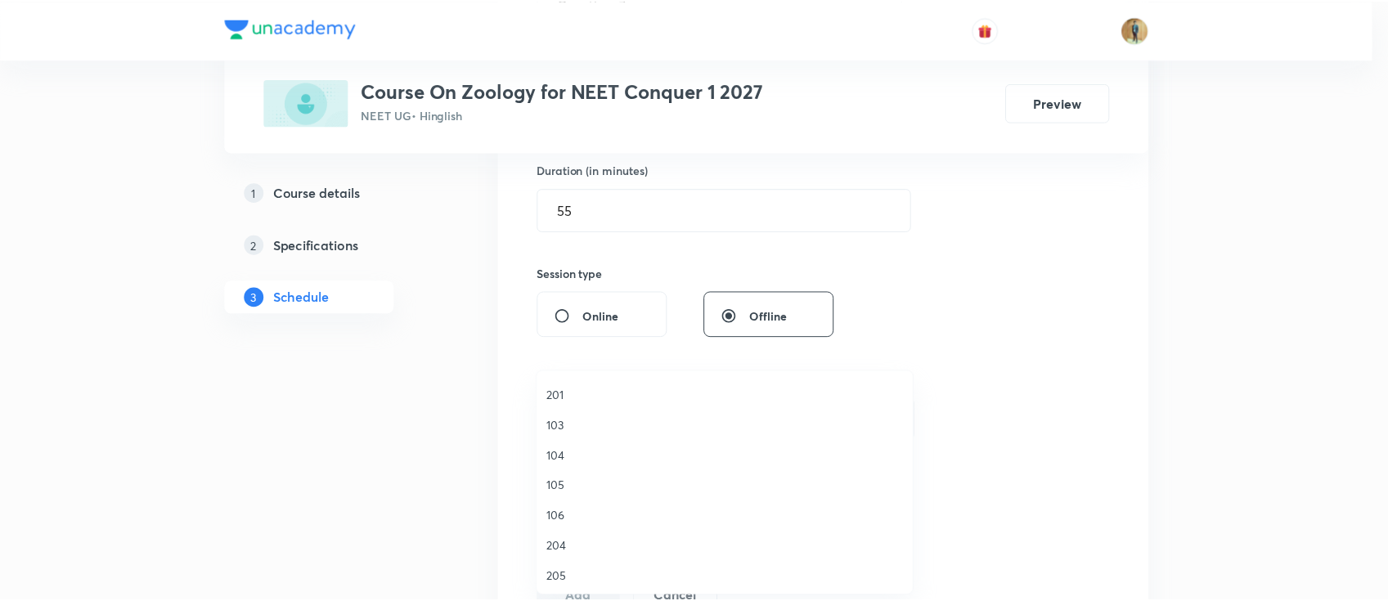
scroll to position [218, 0]
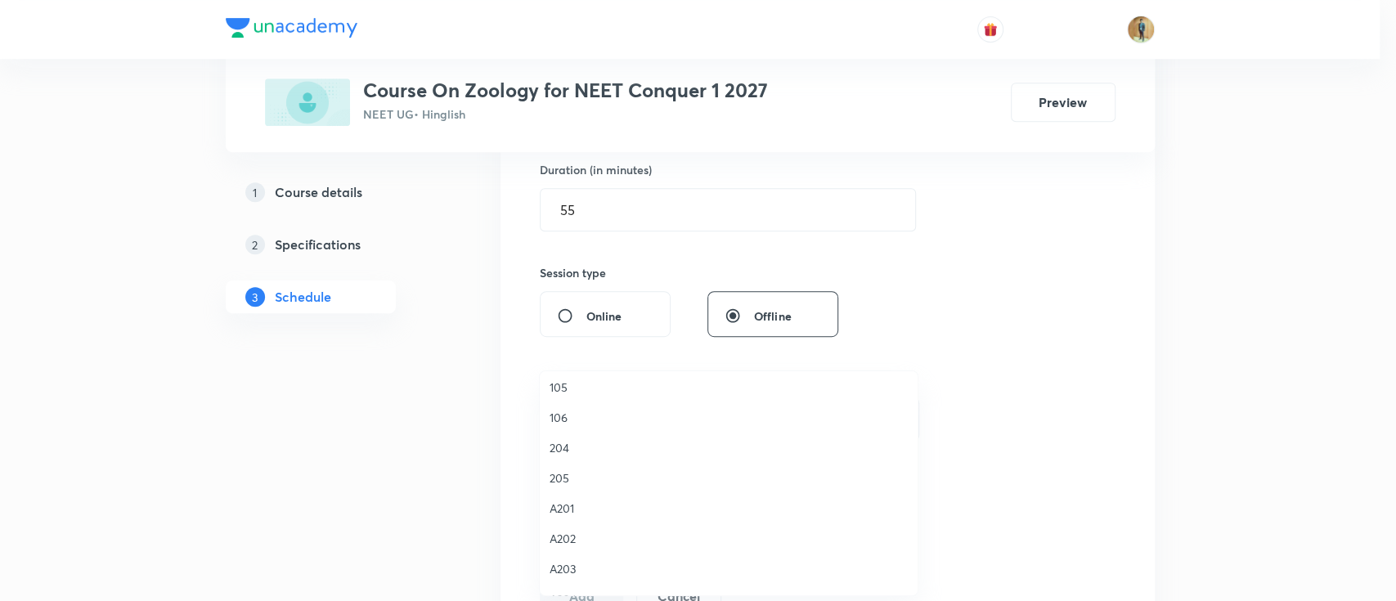
click at [1207, 306] on div at bounding box center [698, 300] width 1396 height 601
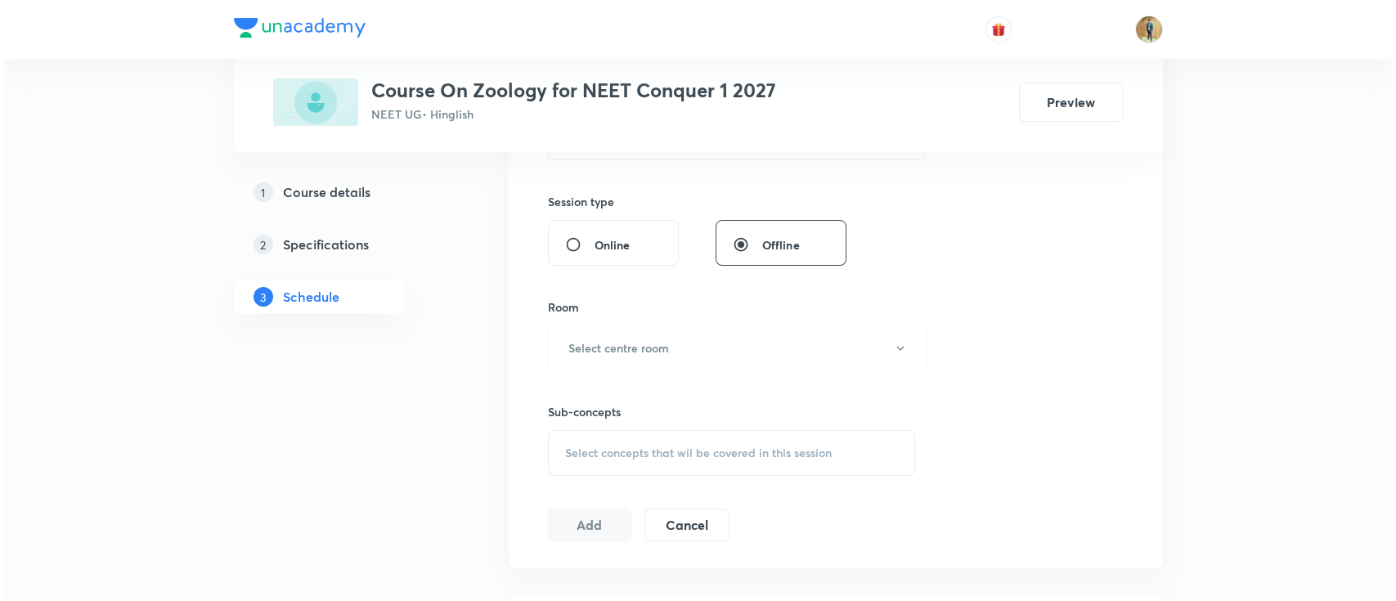
scroll to position [605, 0]
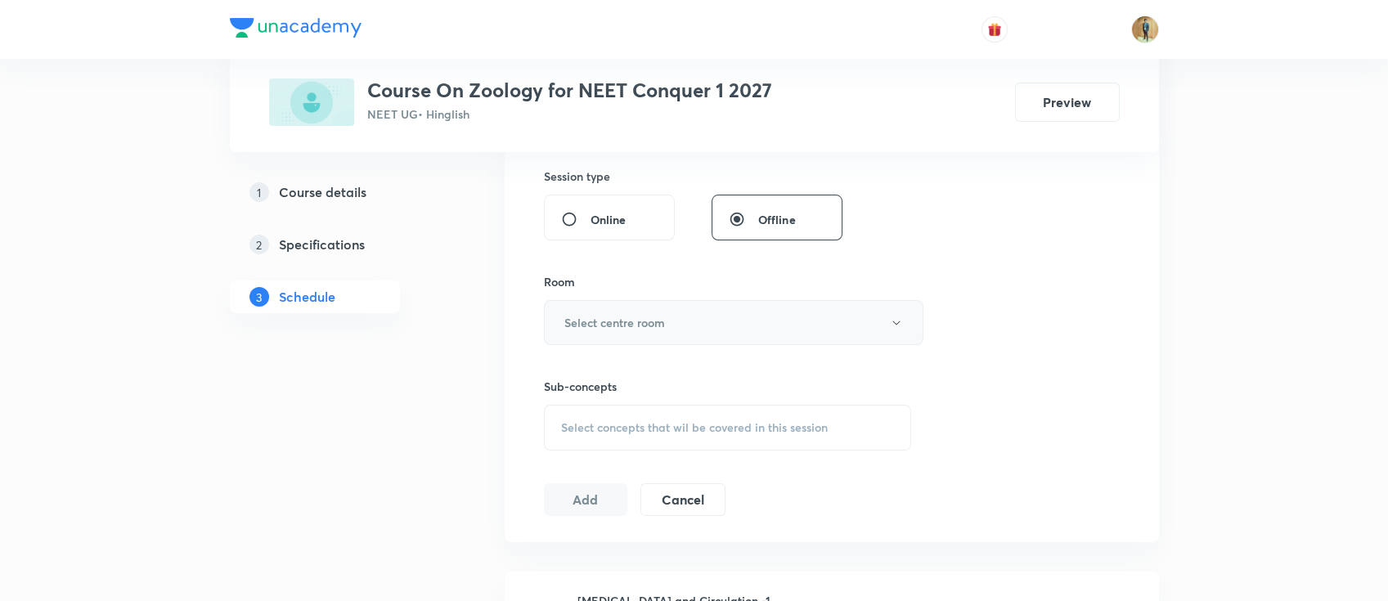
click at [695, 339] on button "Select centre room" at bounding box center [733, 322] width 379 height 45
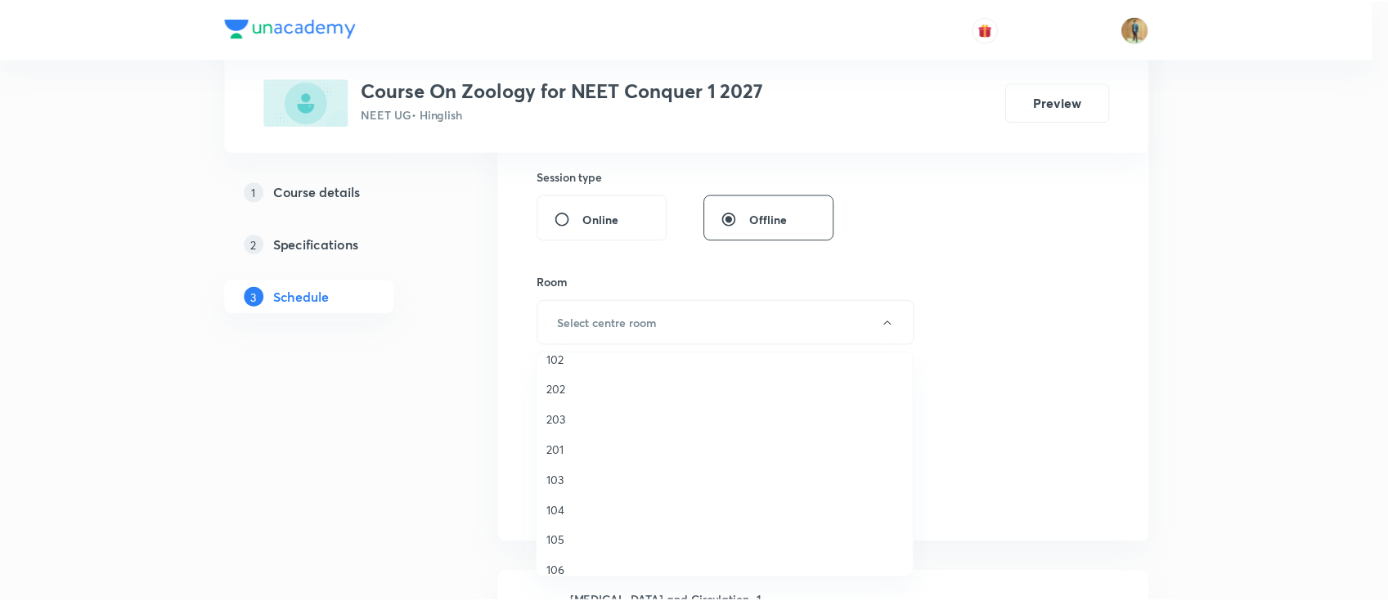
scroll to position [72, 0]
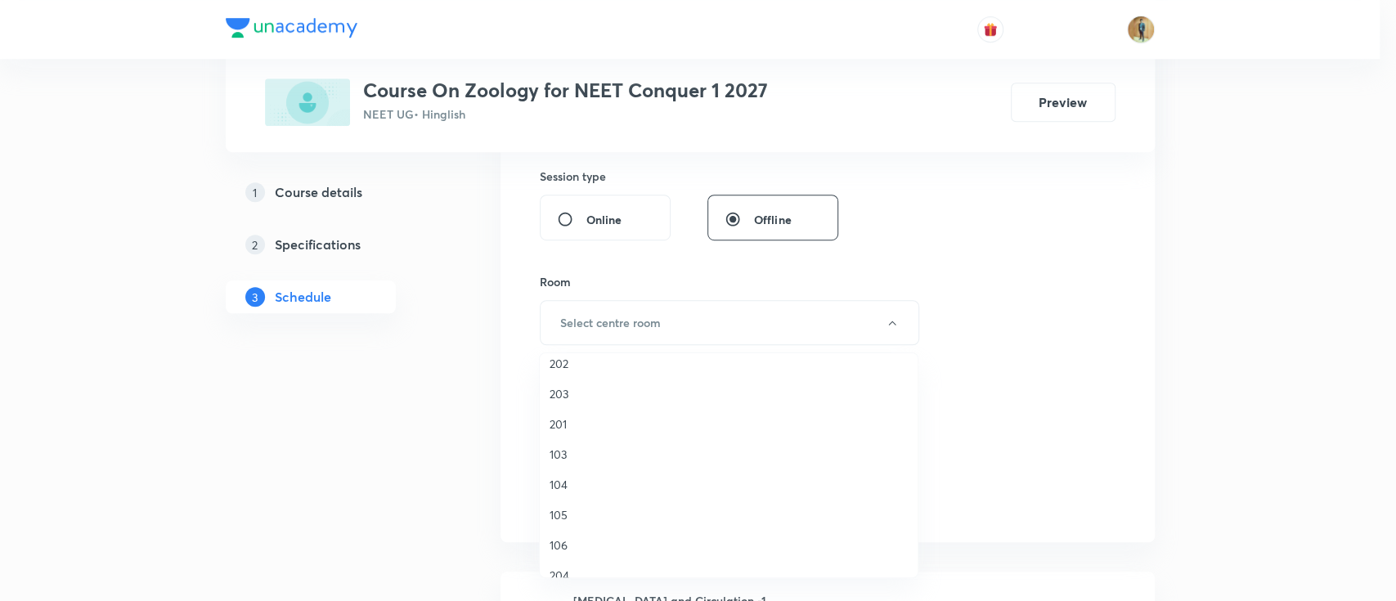
click at [567, 513] on span "105" at bounding box center [728, 514] width 358 height 17
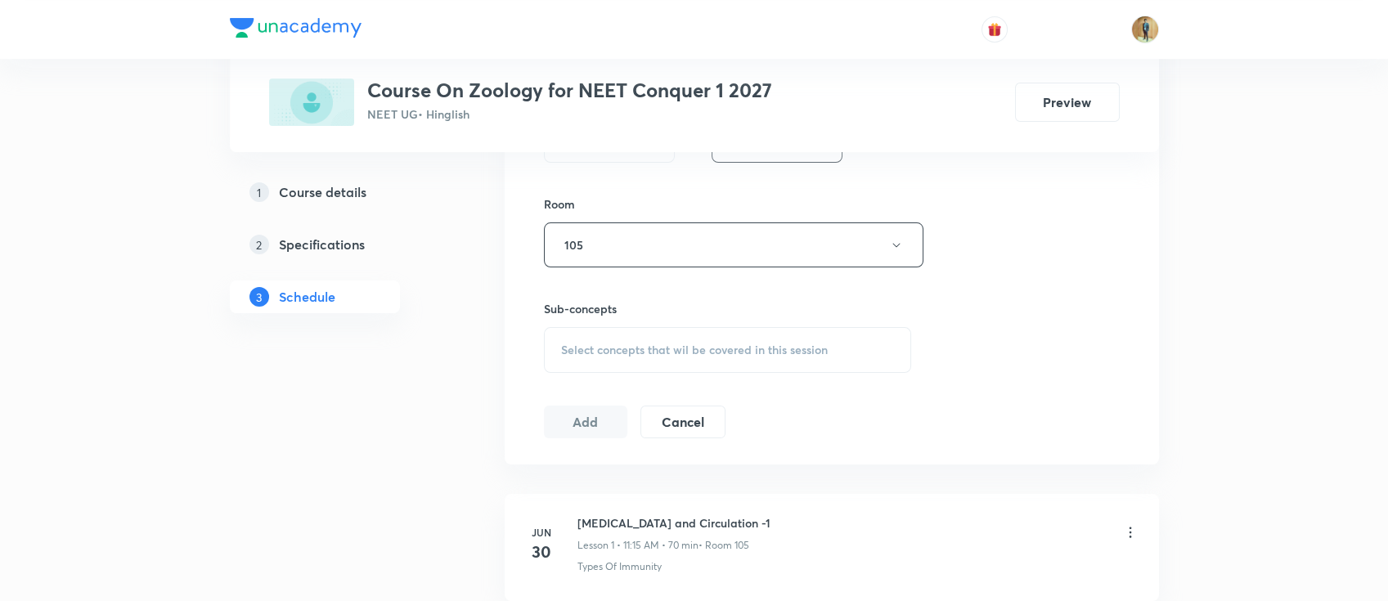
scroll to position [751, 0]
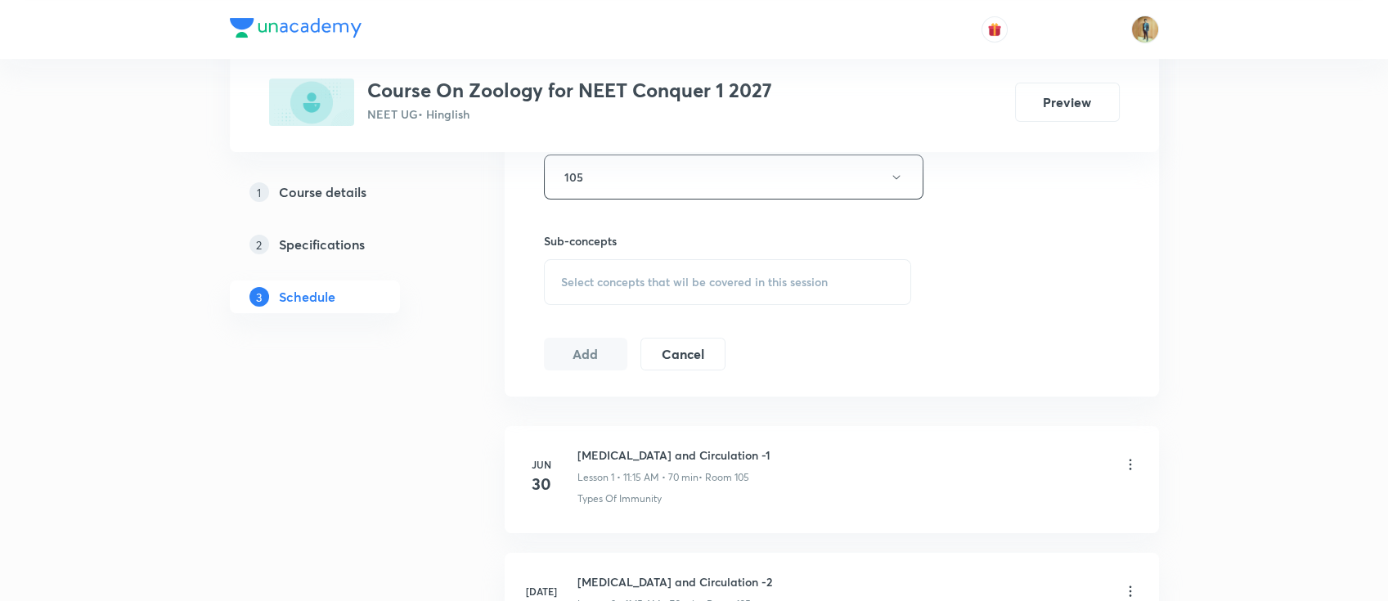
click at [644, 268] on div "Select concepts that wil be covered in this session" at bounding box center [728, 282] width 368 height 46
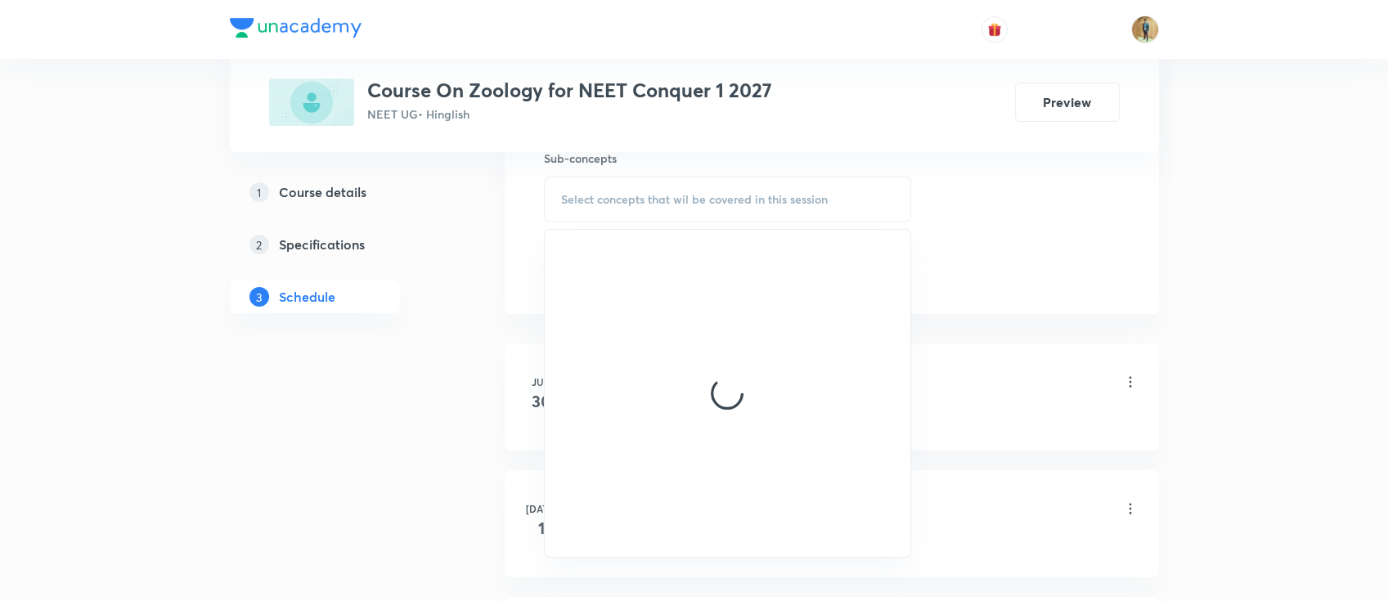
scroll to position [896, 0]
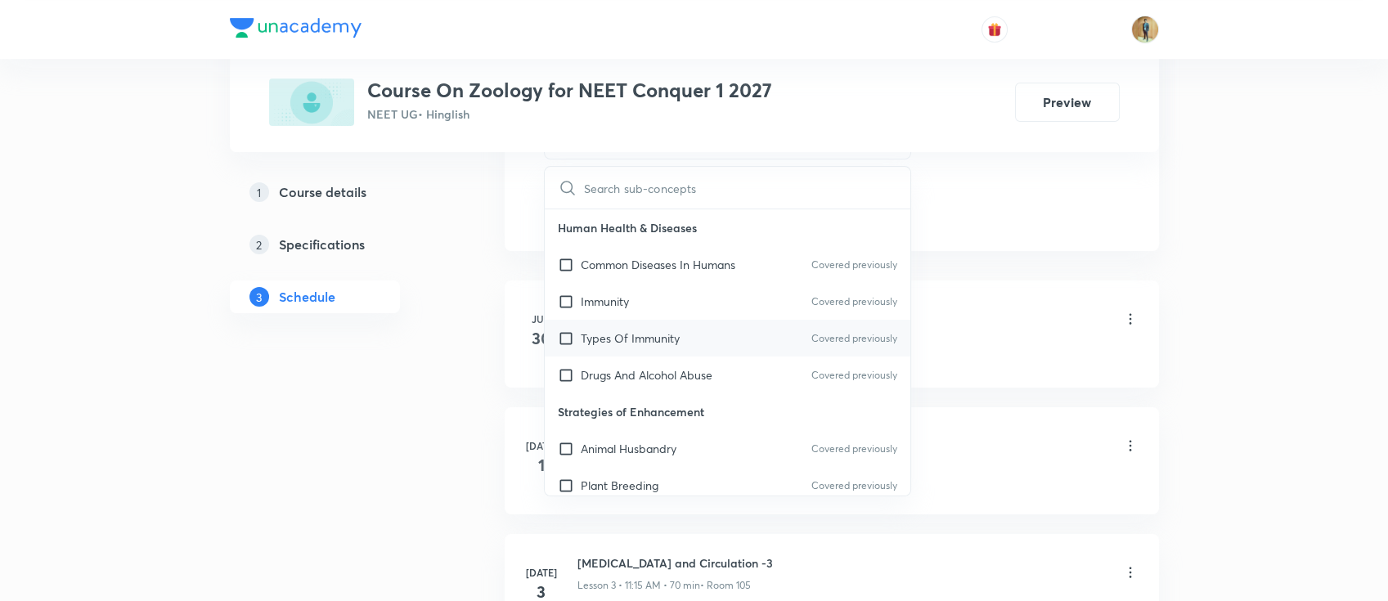
click at [630, 339] on p "Types Of Immunity" at bounding box center [630, 338] width 99 height 17
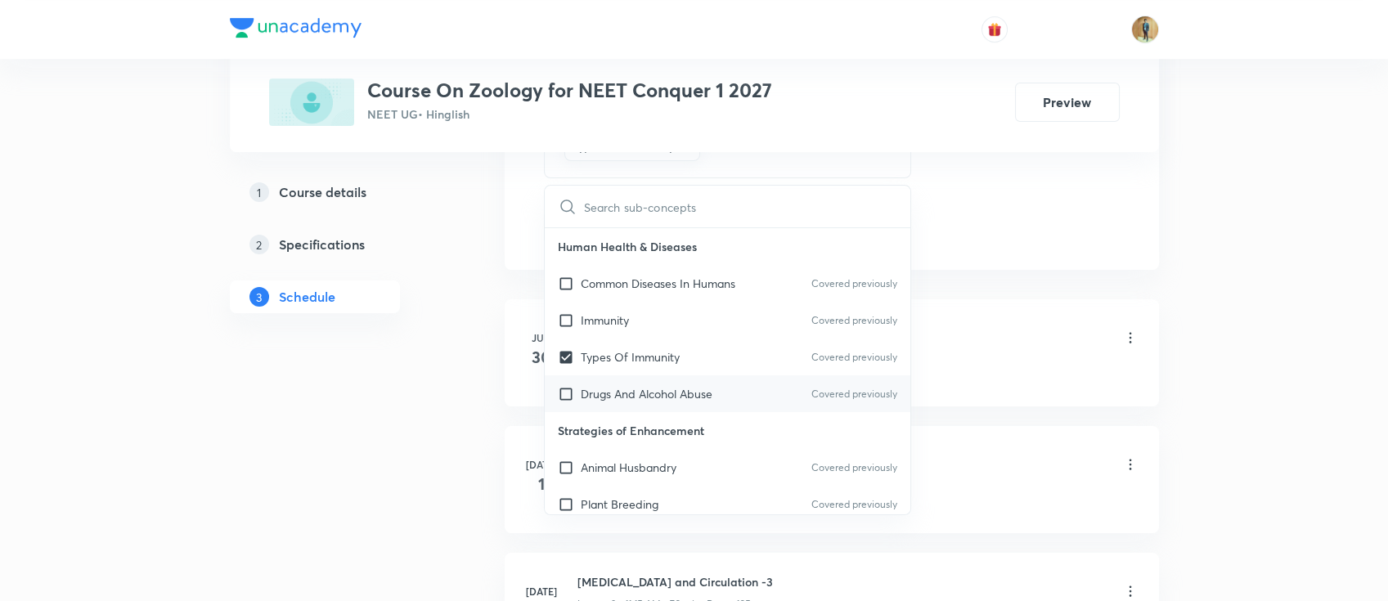
click at [626, 385] on p "Drugs And Alcohol Abuse" at bounding box center [647, 393] width 132 height 17
checkbox input "true"
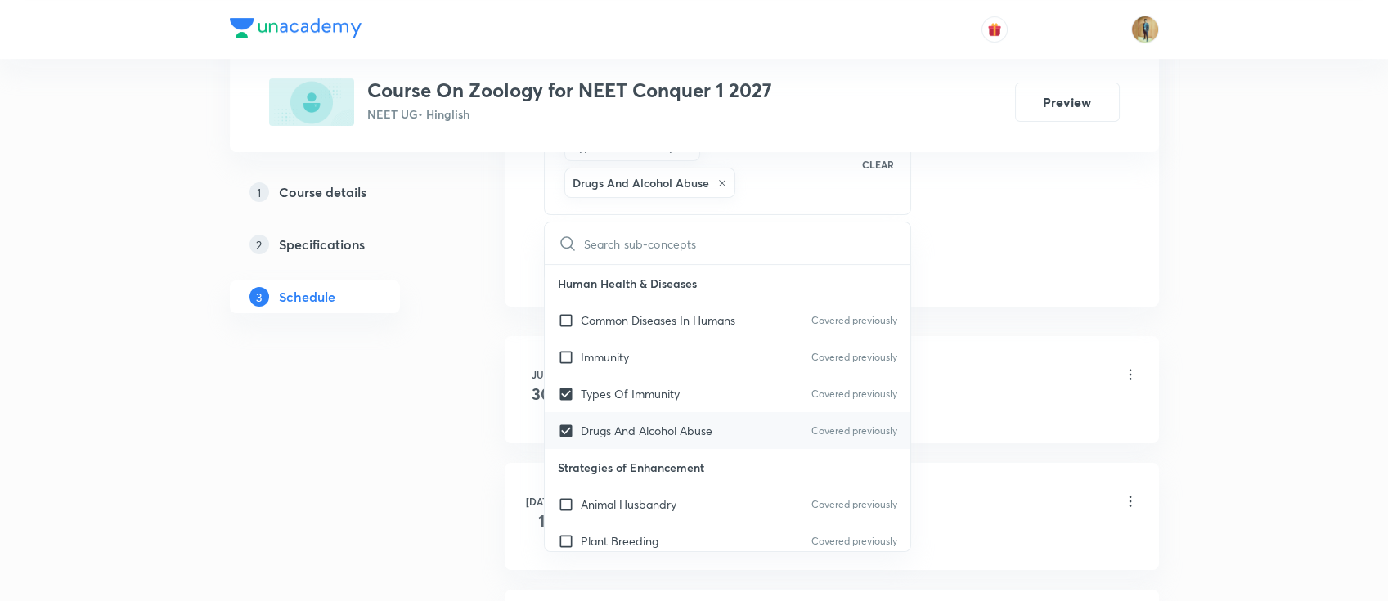
click at [1061, 351] on li "Jun 30 Body fluids and Circulation -1 Lesson 1 • 11:15 AM • 70 min • Room 105 T…" at bounding box center [832, 389] width 654 height 107
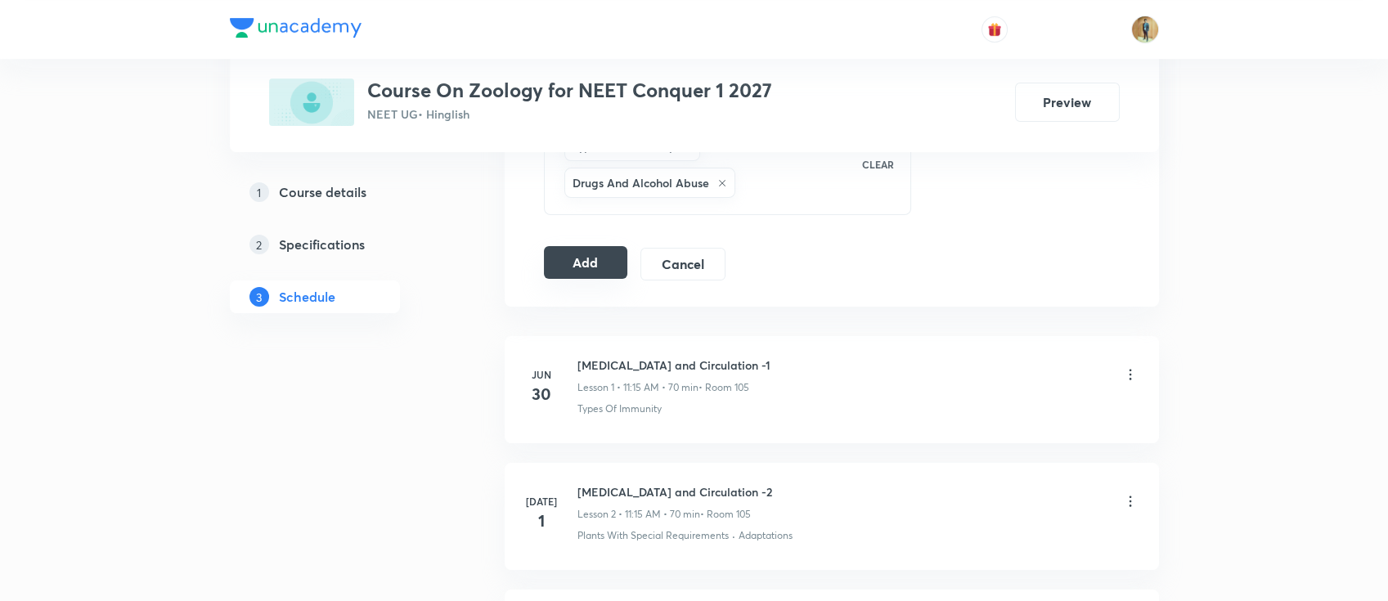
click at [579, 263] on button "Add" at bounding box center [586, 262] width 84 height 33
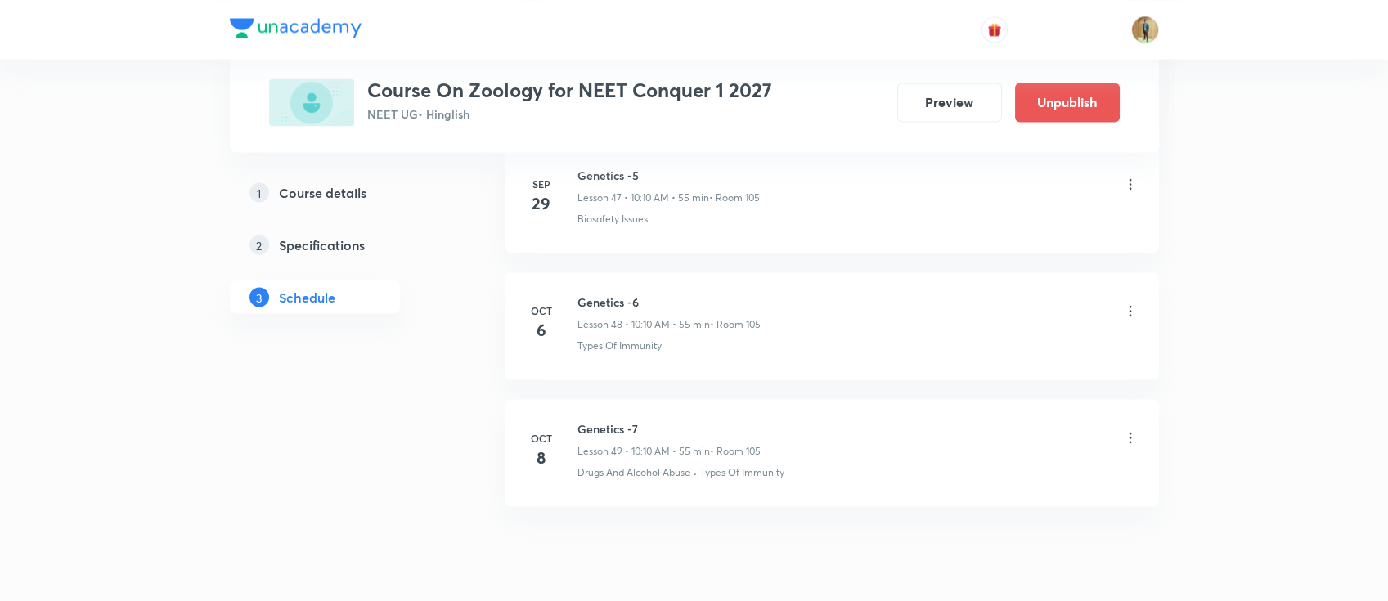
scroll to position [6166, 0]
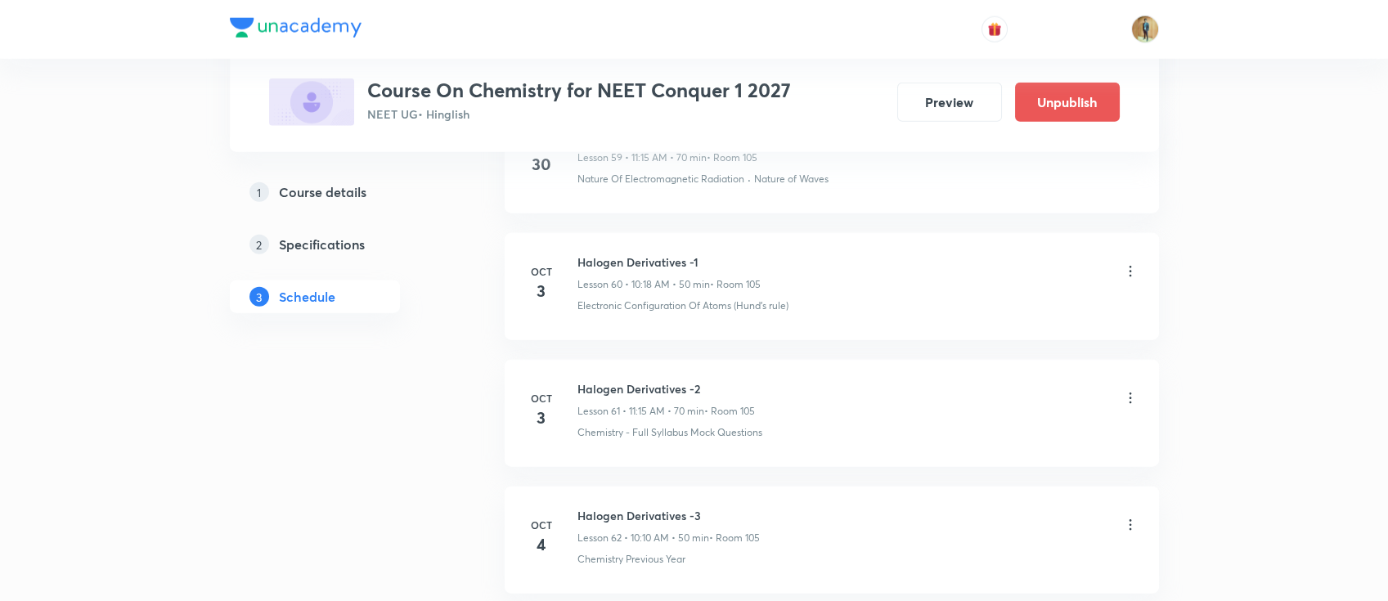
scroll to position [8816, 0]
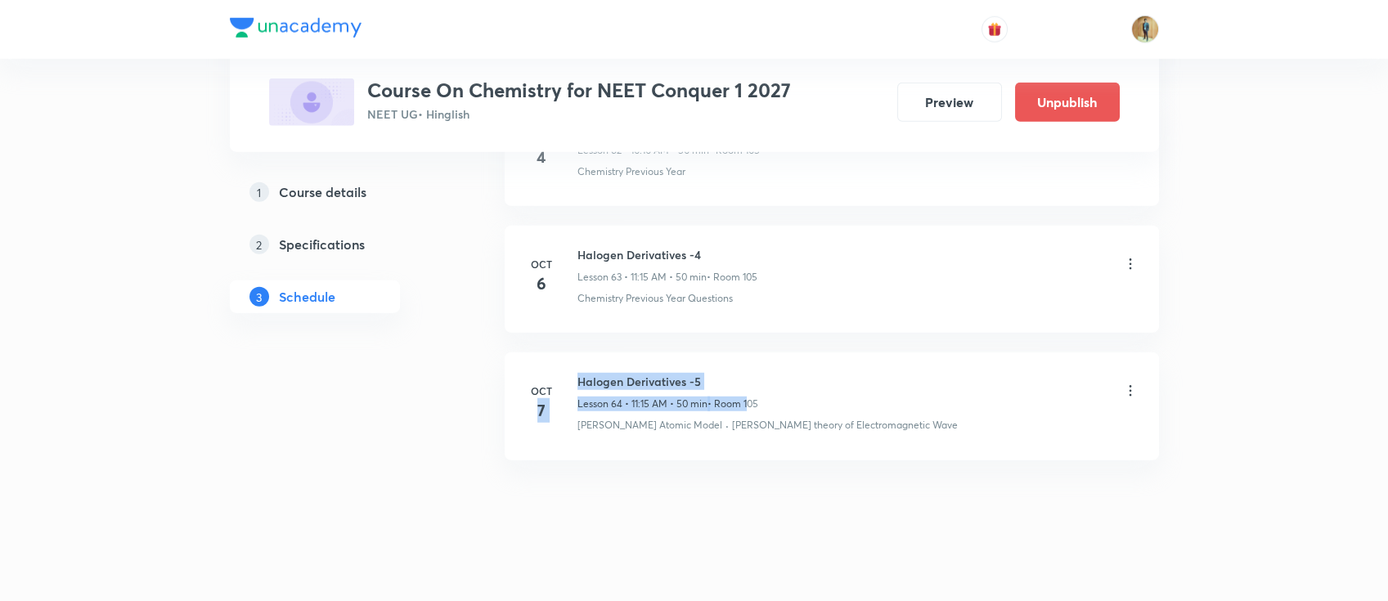
drag, startPoint x: 576, startPoint y: 373, endPoint x: 747, endPoint y: 383, distance: 172.0
click at [745, 383] on div "[DATE] Halogen Derivatives -5 Lesson 64 • 11:15 AM • 50 min • Room 105 [PERSON_…" at bounding box center [831, 403] width 613 height 60
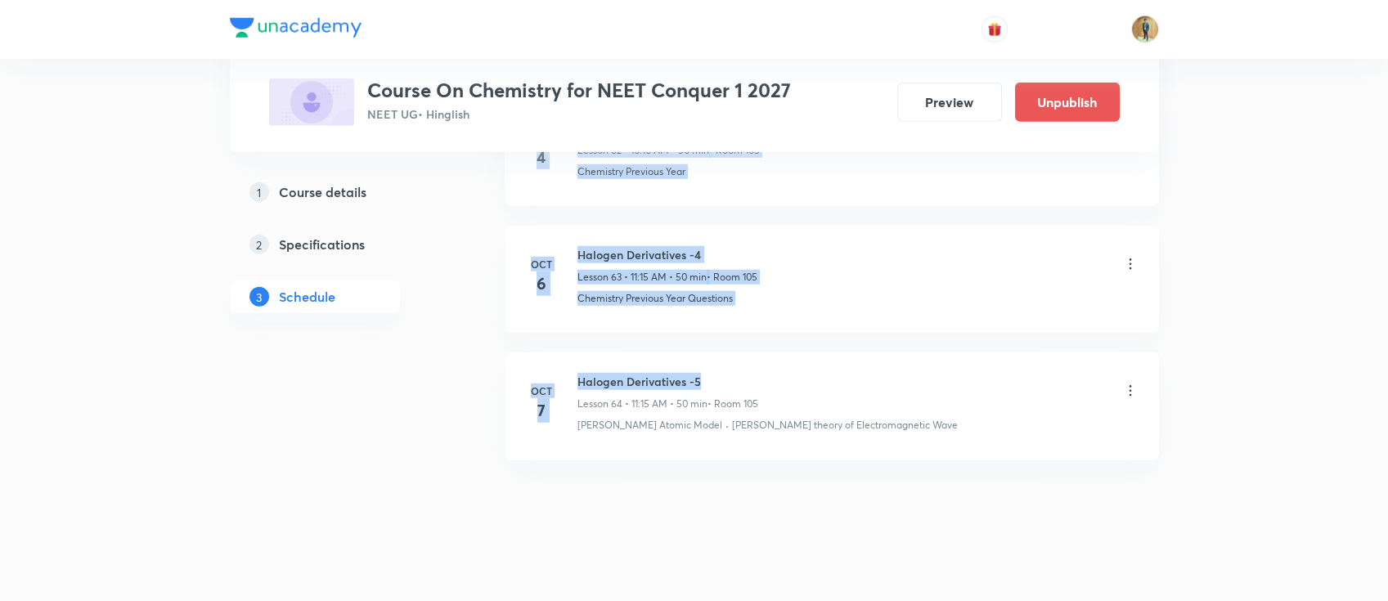
click at [702, 373] on h6 "Halogen Derivatives -5" at bounding box center [667, 381] width 181 height 17
click at [703, 373] on h6 "Halogen Derivatives -5" at bounding box center [667, 381] width 181 height 17
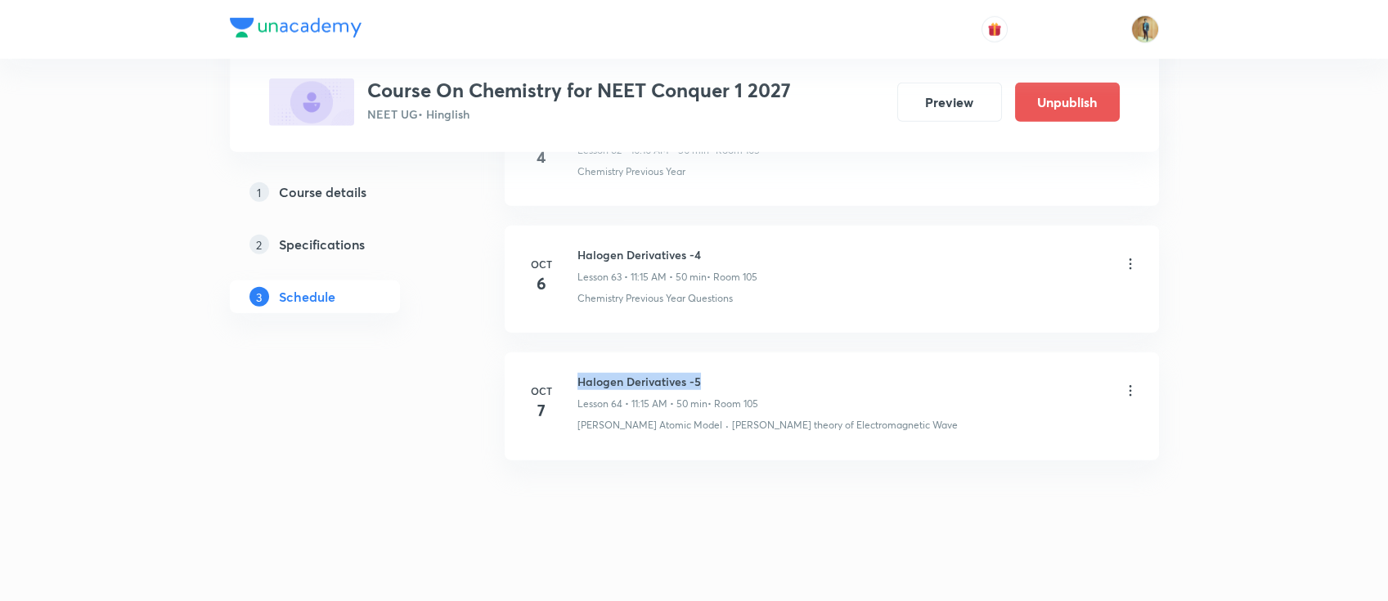
drag, startPoint x: 704, startPoint y: 368, endPoint x: 576, endPoint y: 374, distance: 127.7
click at [577, 374] on h6 "Halogen Derivatives -5" at bounding box center [667, 381] width 181 height 17
copy h6 "Halogen Derivatives -5"
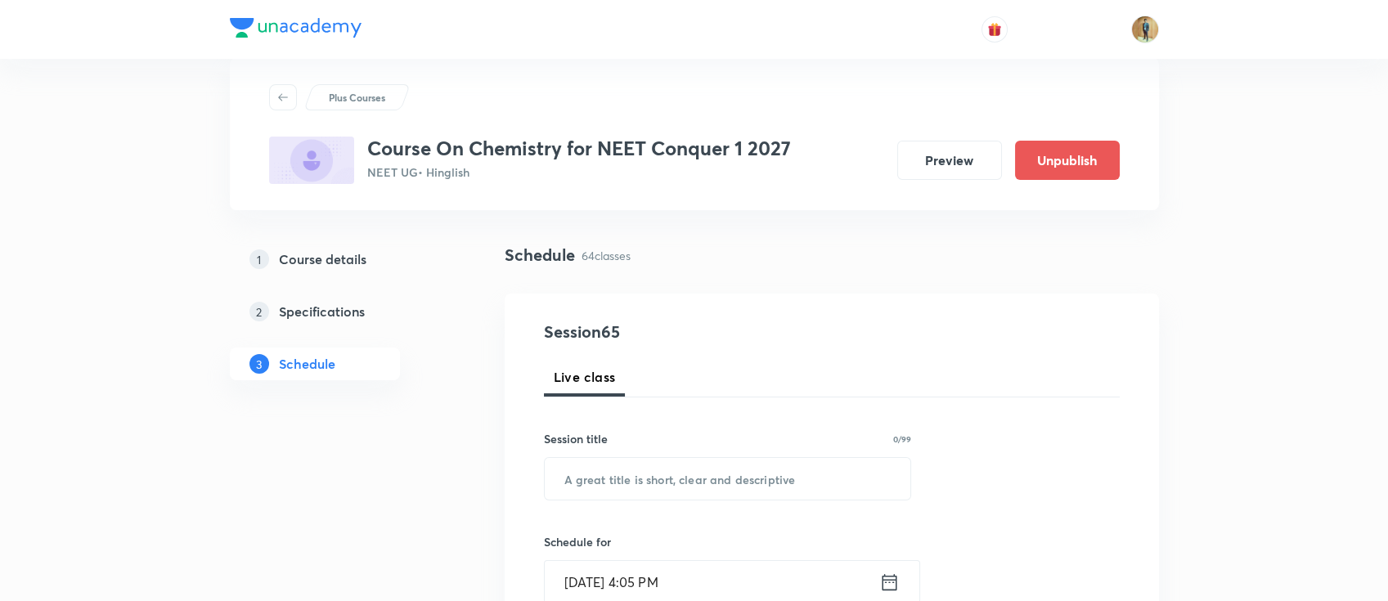
scroll to position [0, 0]
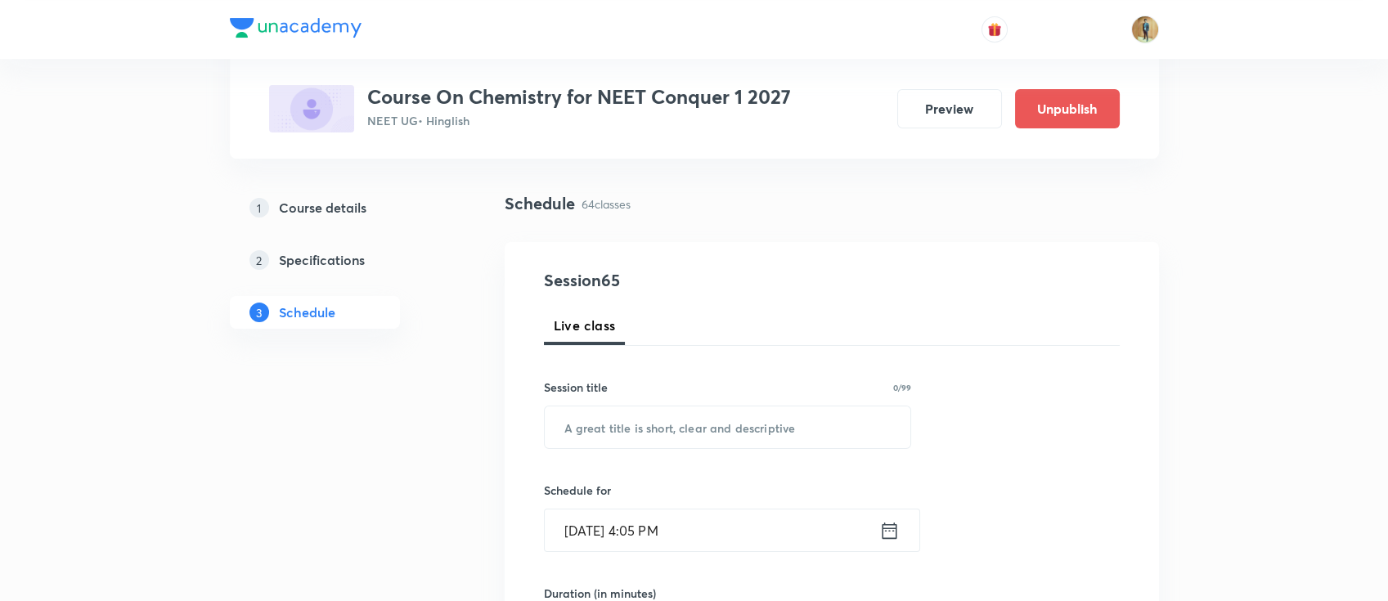
scroll to position [145, 0]
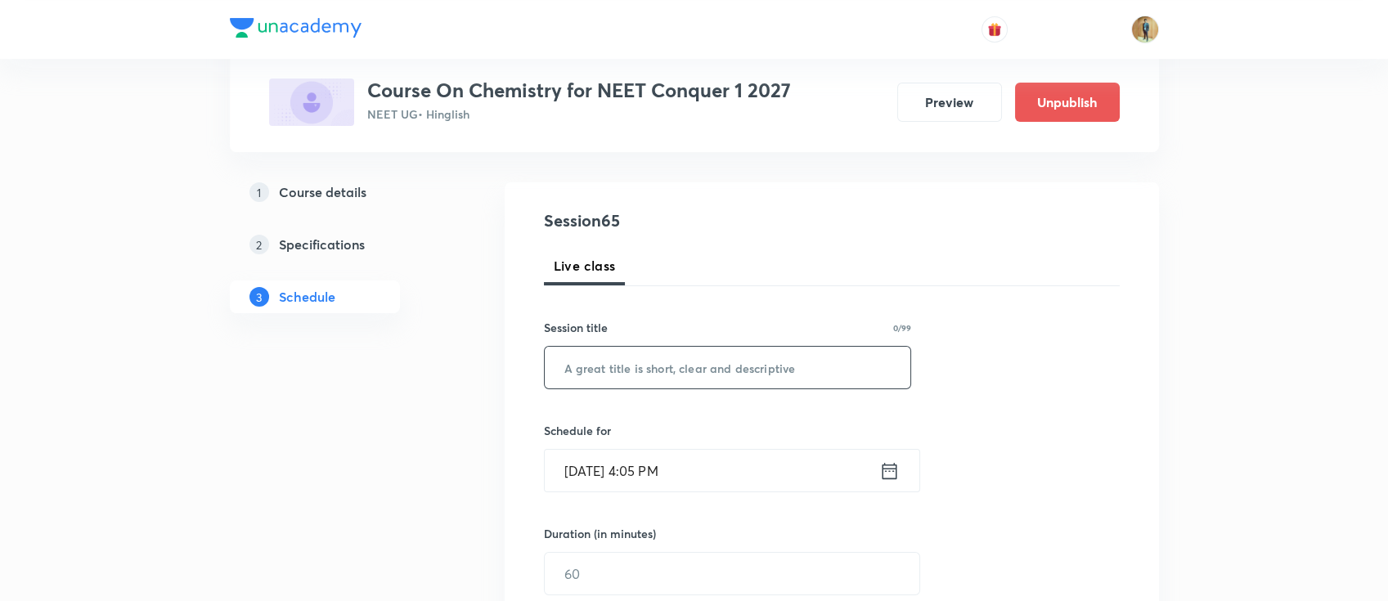
click at [669, 378] on input "text" at bounding box center [728, 368] width 366 height 42
paste input "Halogen Derivatives -5"
type input "Halogen Derivatives -6"
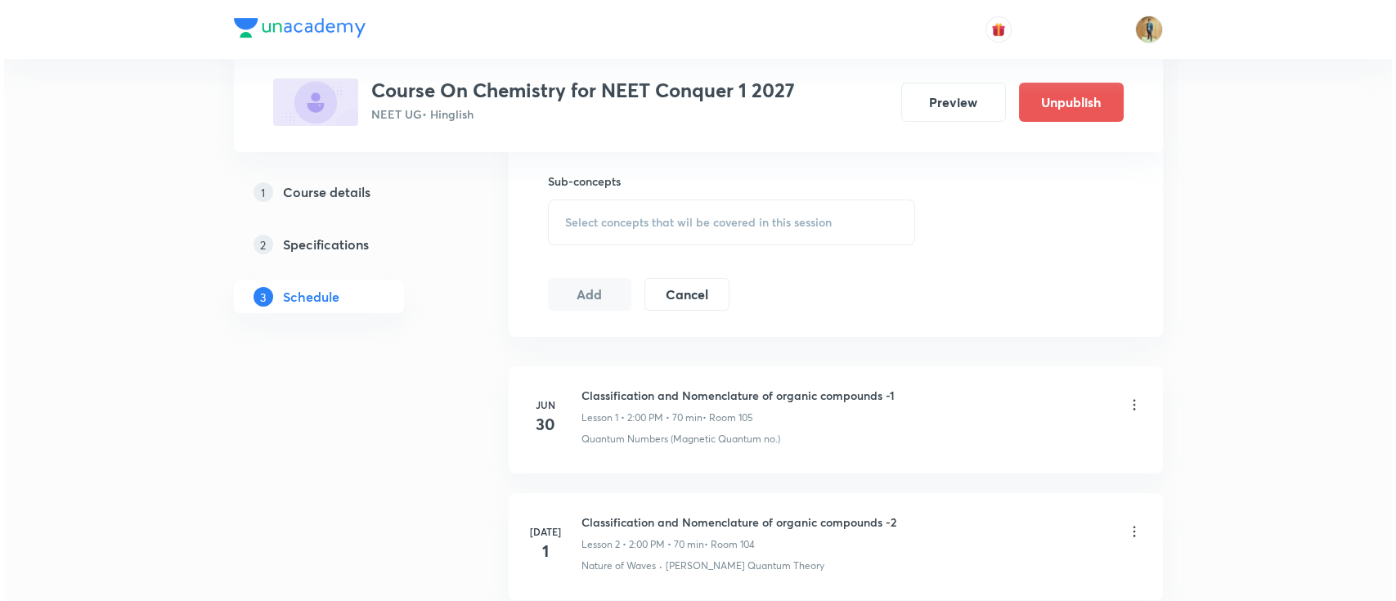
scroll to position [592, 0]
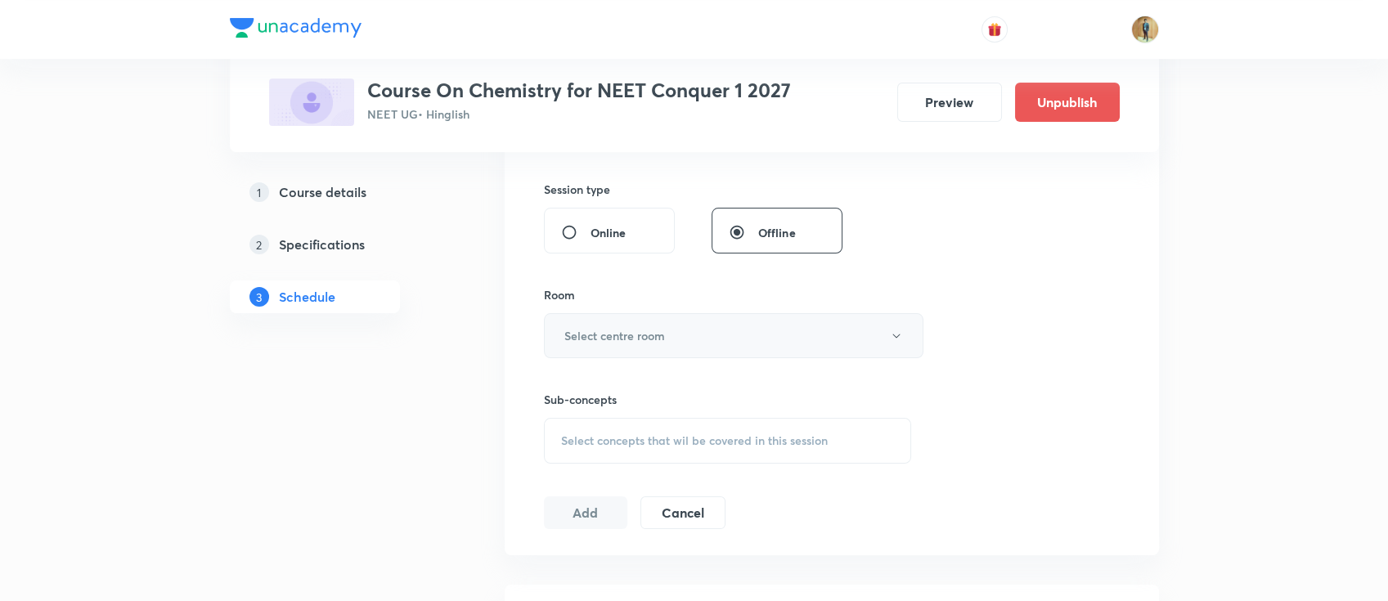
click at [664, 339] on h6 "Select centre room" at bounding box center [614, 335] width 101 height 17
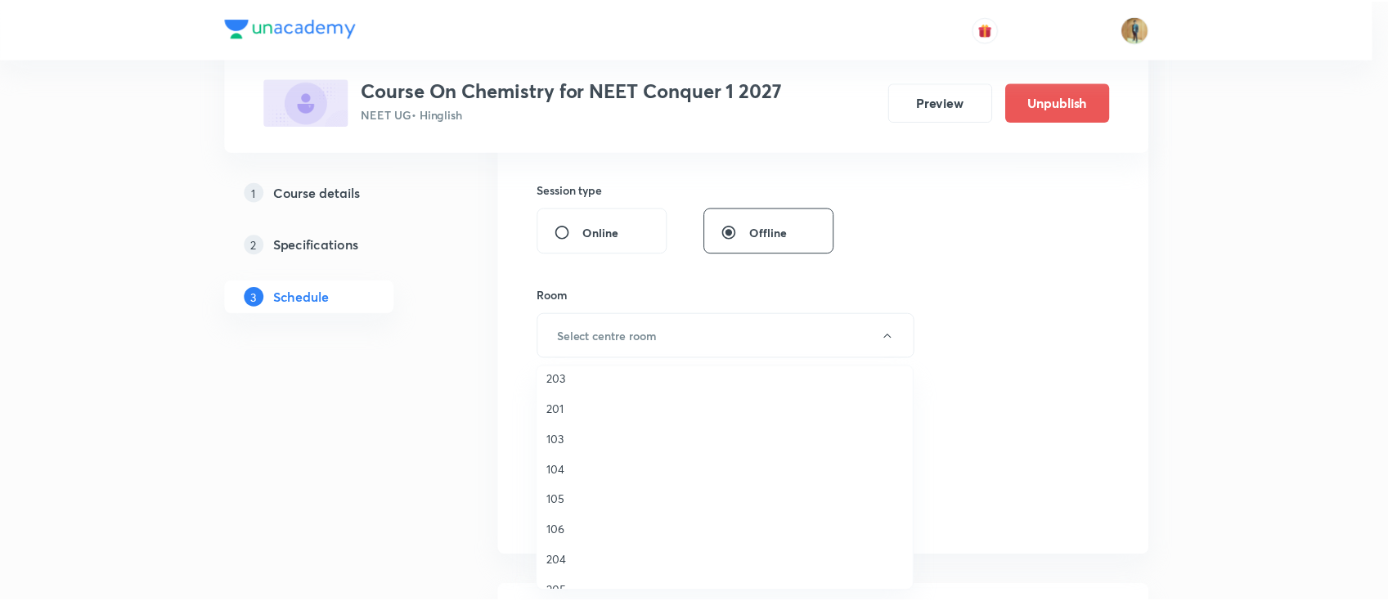
scroll to position [218, 0]
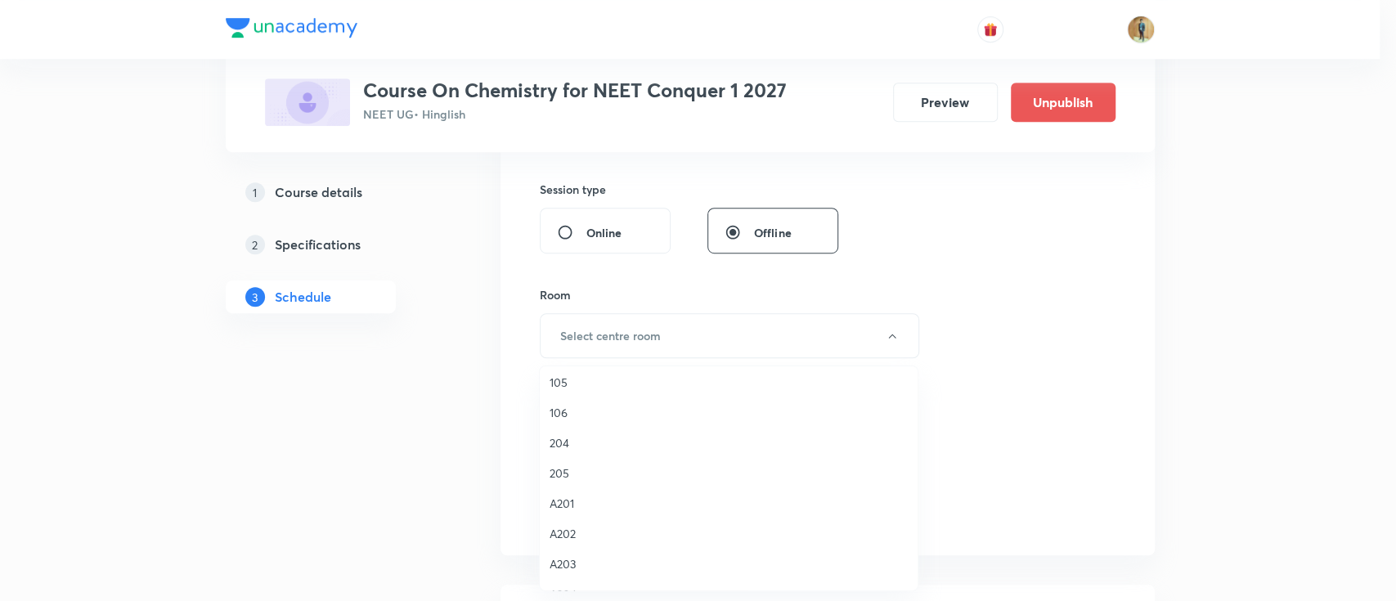
click at [572, 383] on span "105" at bounding box center [728, 382] width 358 height 17
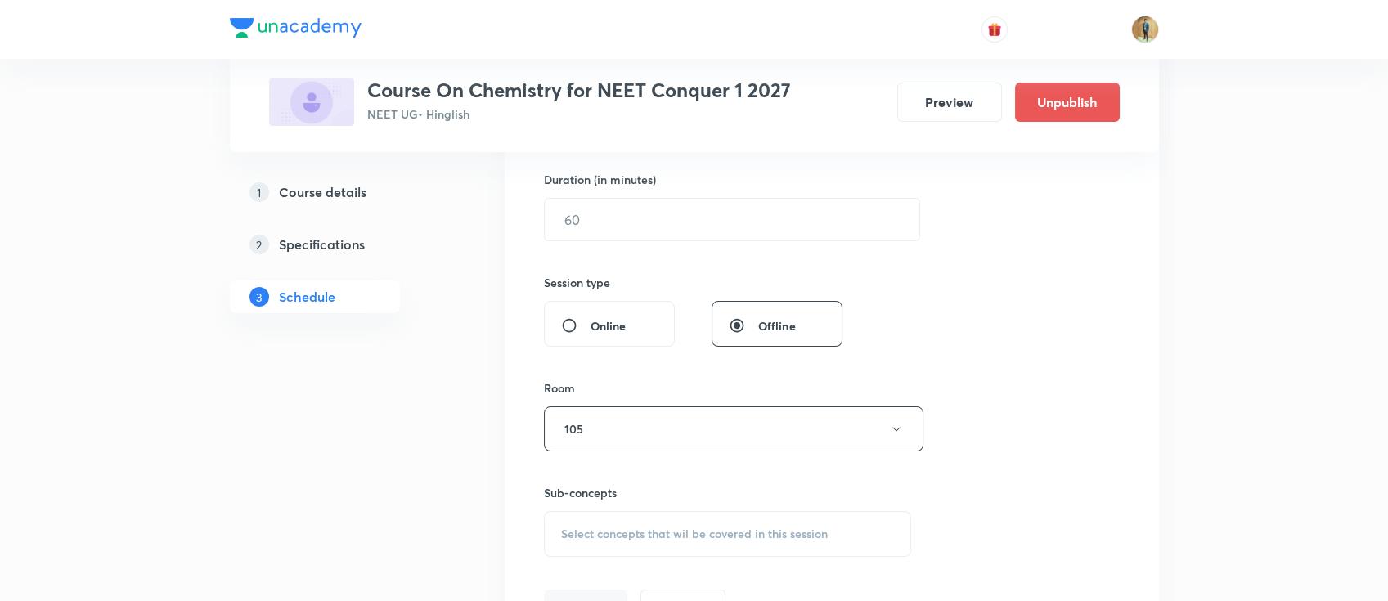
scroll to position [446, 0]
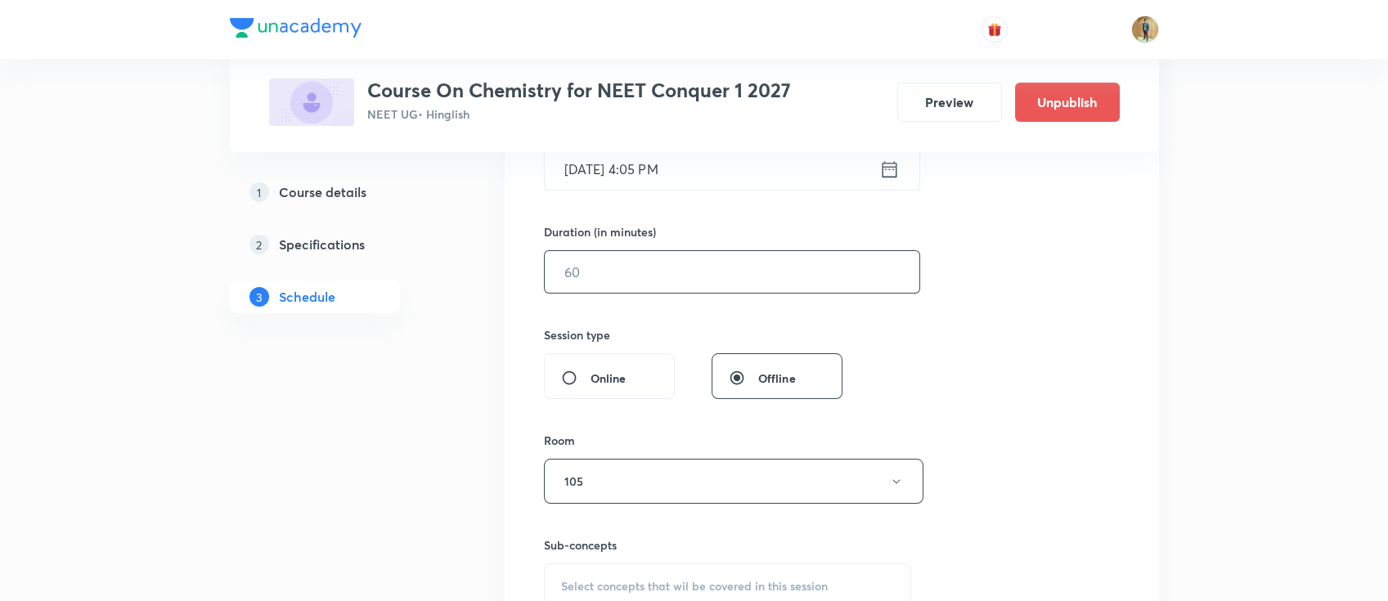
click at [632, 261] on input "text" at bounding box center [732, 272] width 374 height 42
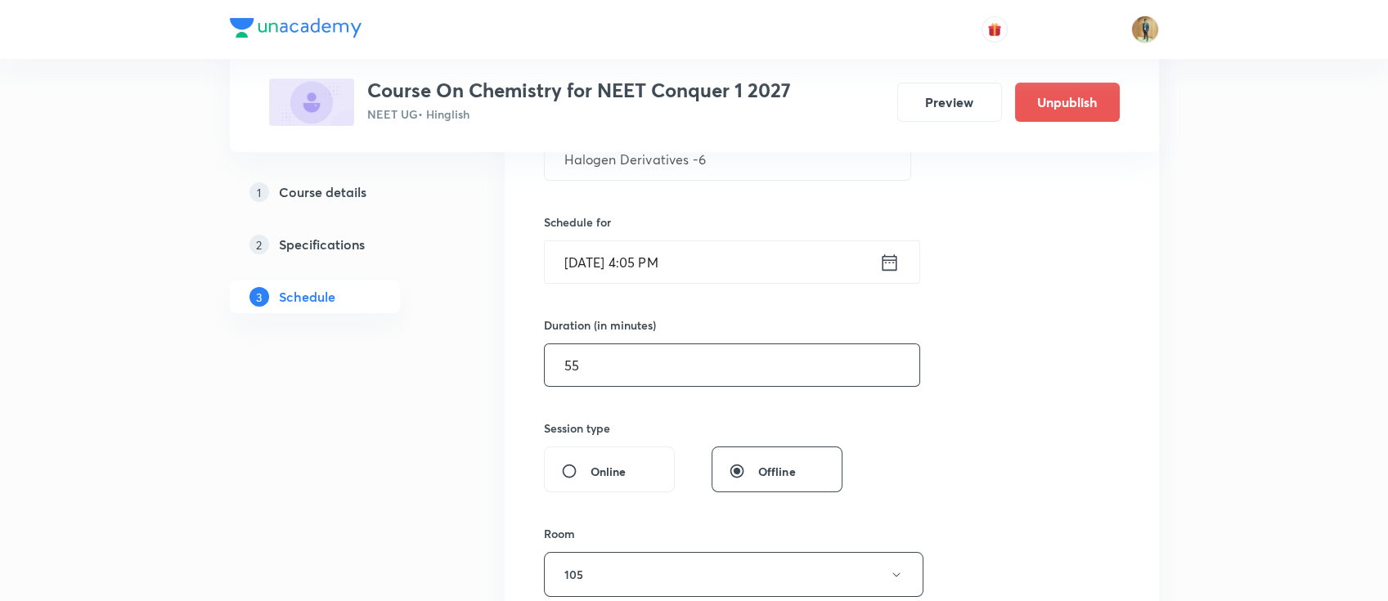
scroll to position [301, 0]
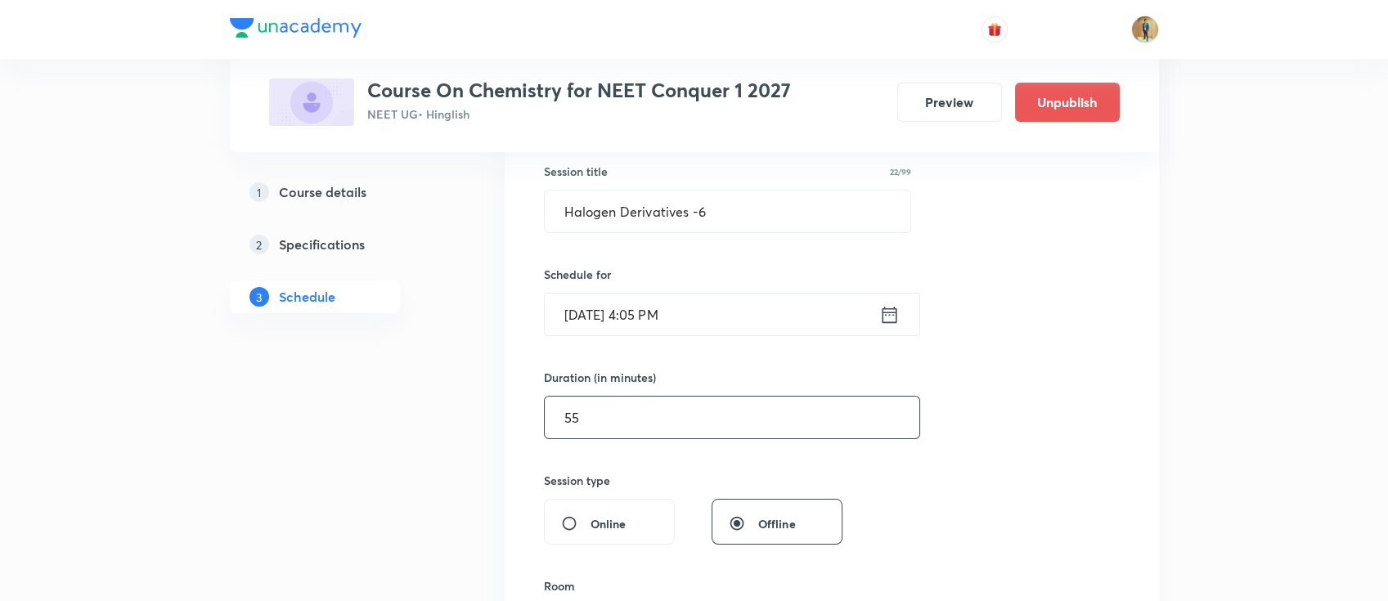
type input "55"
click at [796, 304] on input "Oct 7, 2025, 4:05 PM" at bounding box center [712, 315] width 334 height 42
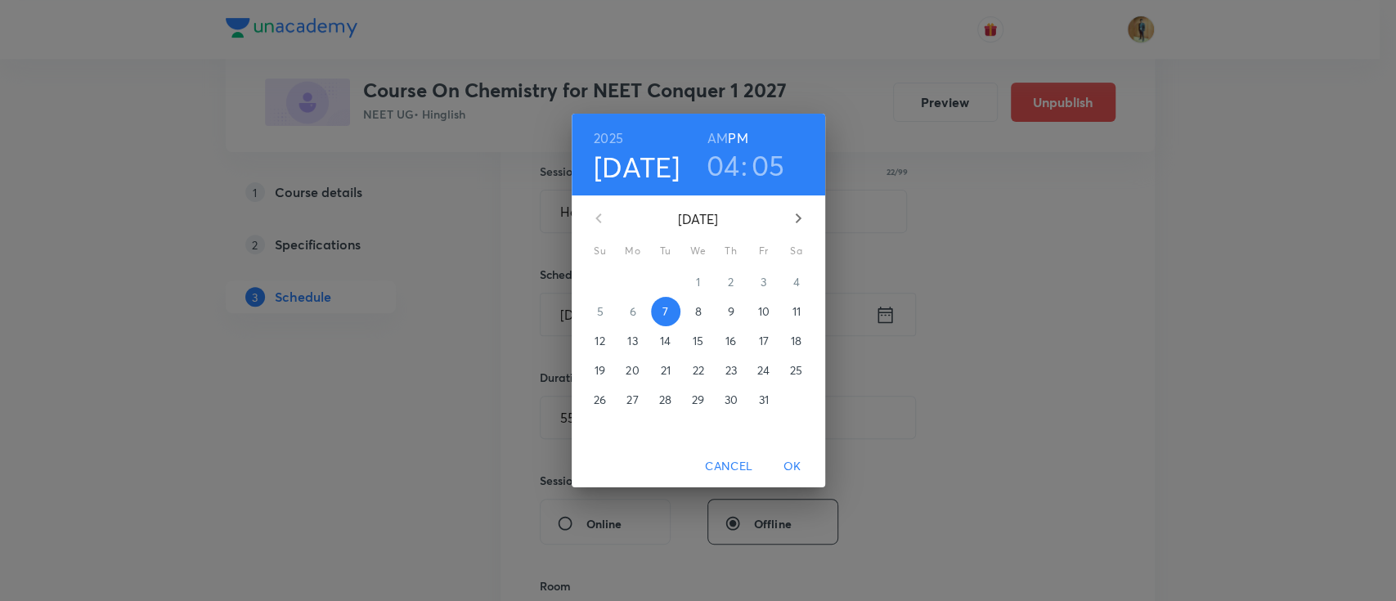
click at [702, 312] on span "8" at bounding box center [698, 311] width 29 height 16
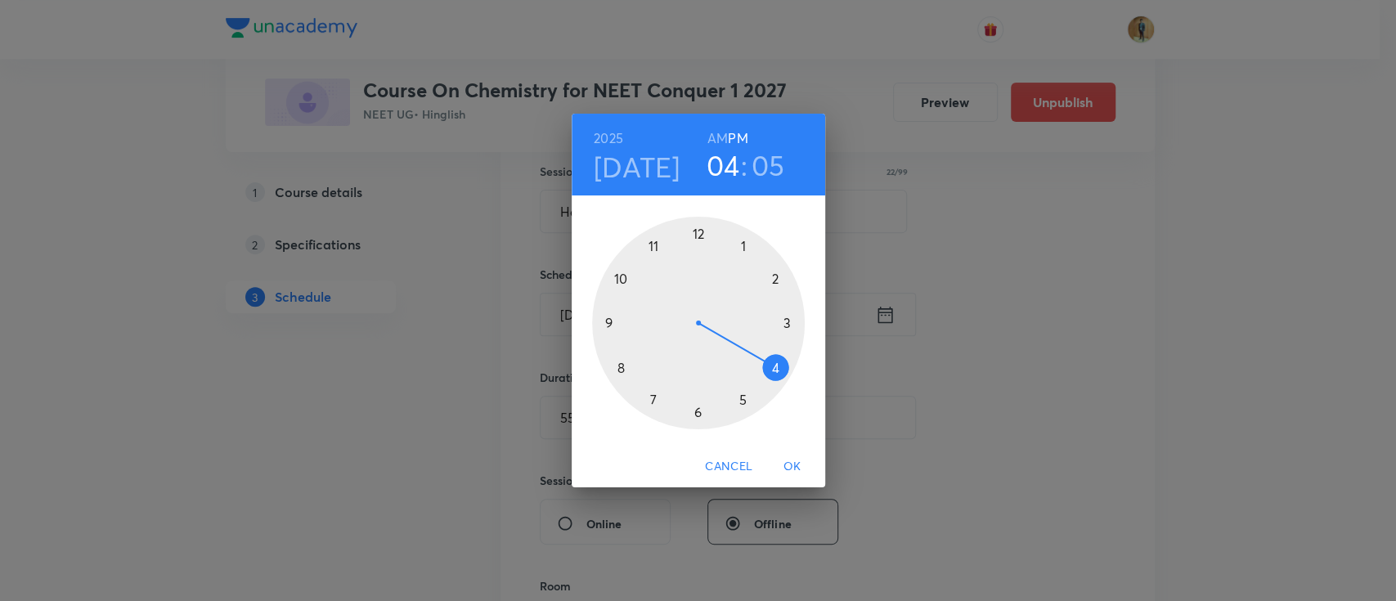
click at [723, 132] on h6 "AM" at bounding box center [717, 138] width 20 height 23
click at [650, 248] on div at bounding box center [698, 323] width 213 height 213
click at [785, 323] on div at bounding box center [698, 323] width 213 height 213
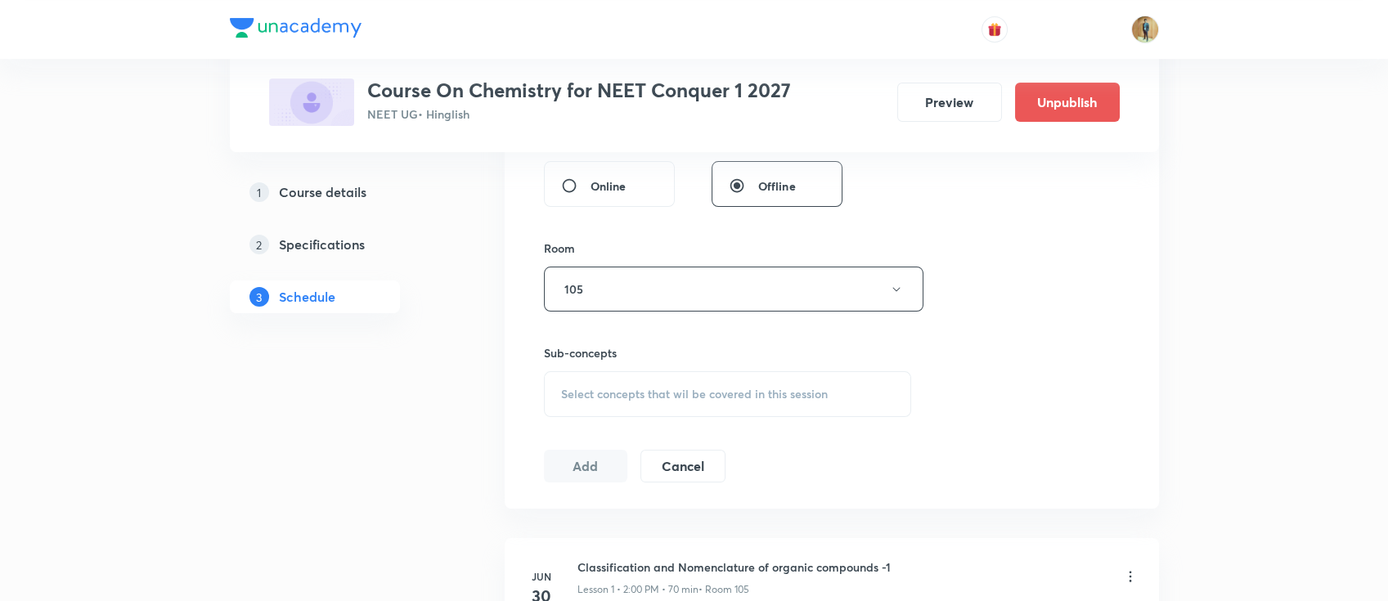
scroll to position [665, 0]
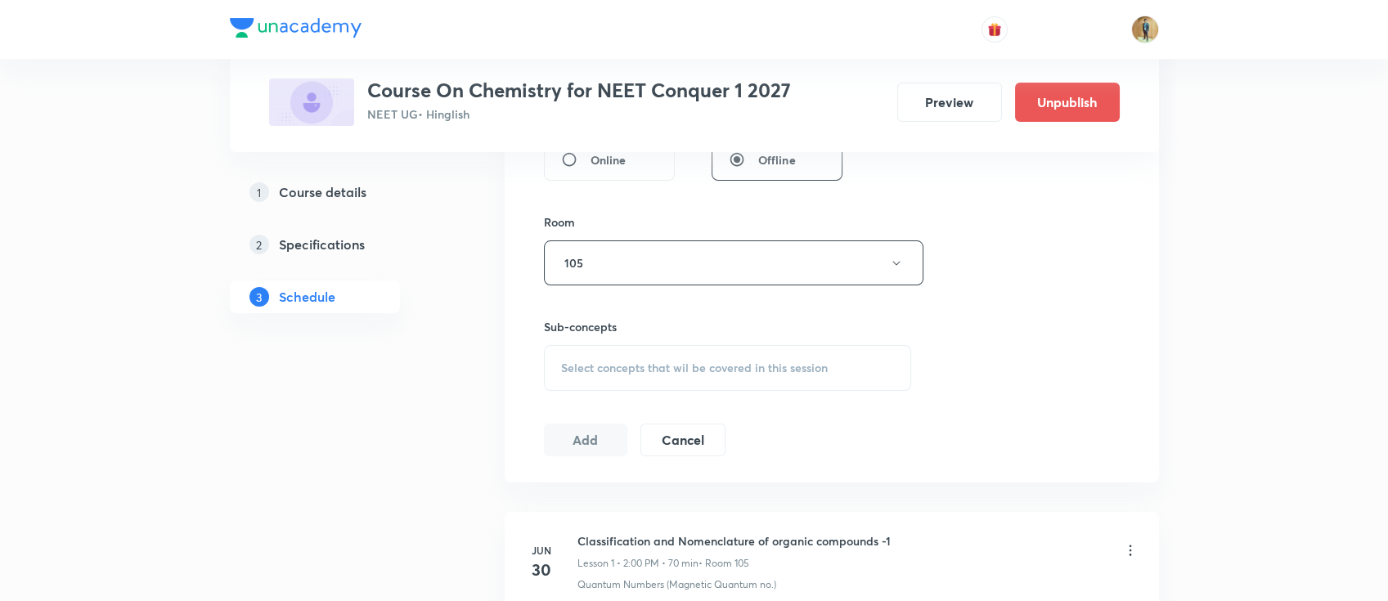
click at [698, 383] on div "Select concepts that wil be covered in this session" at bounding box center [728, 368] width 368 height 46
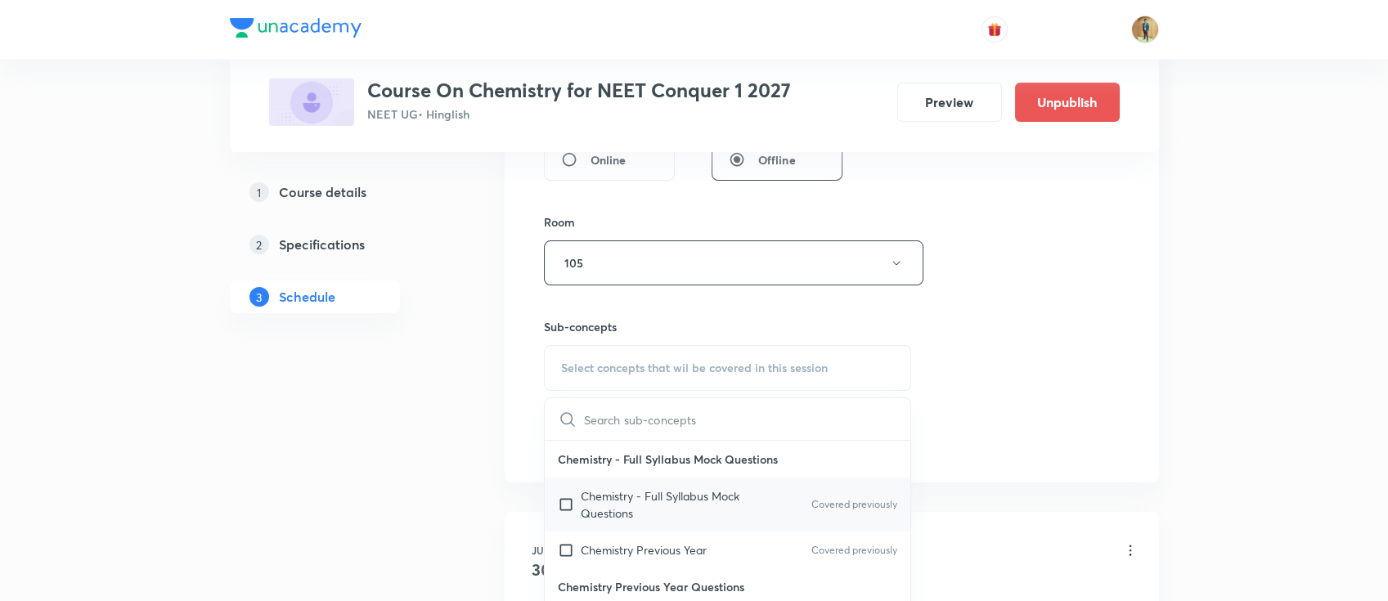
click at [680, 494] on p "Chemistry - Full Syllabus Mock Questions" at bounding box center [663, 504] width 165 height 34
checkbox input "true"
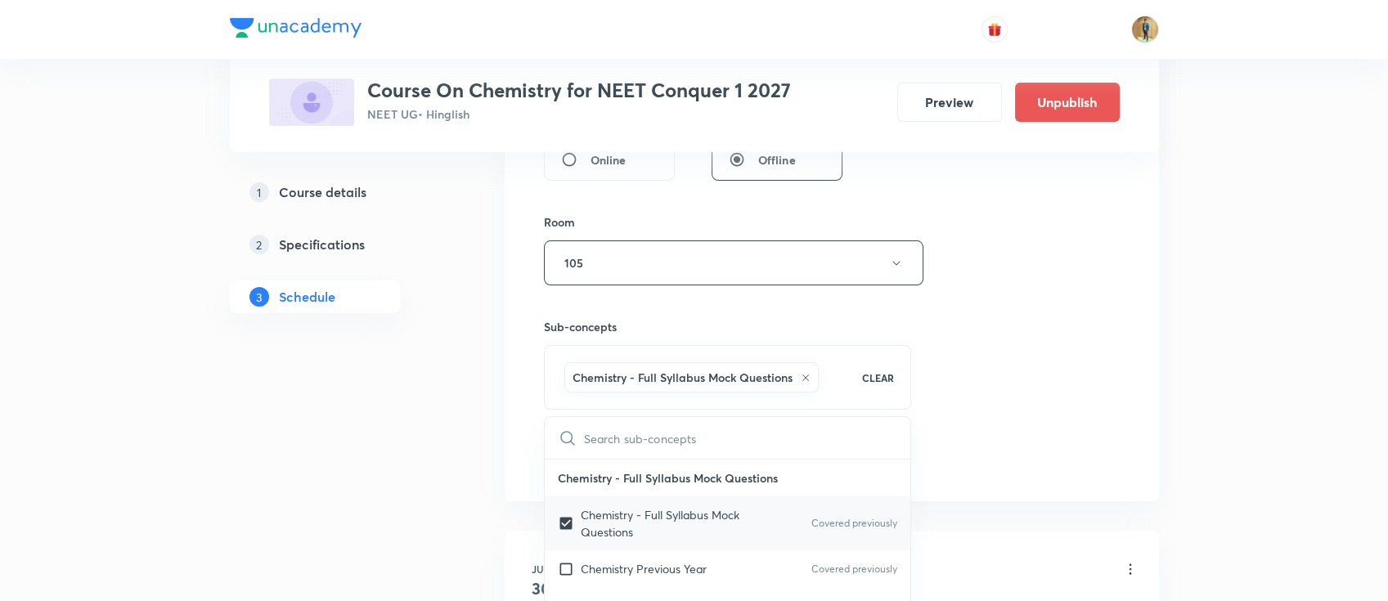
scroll to position [883, 0]
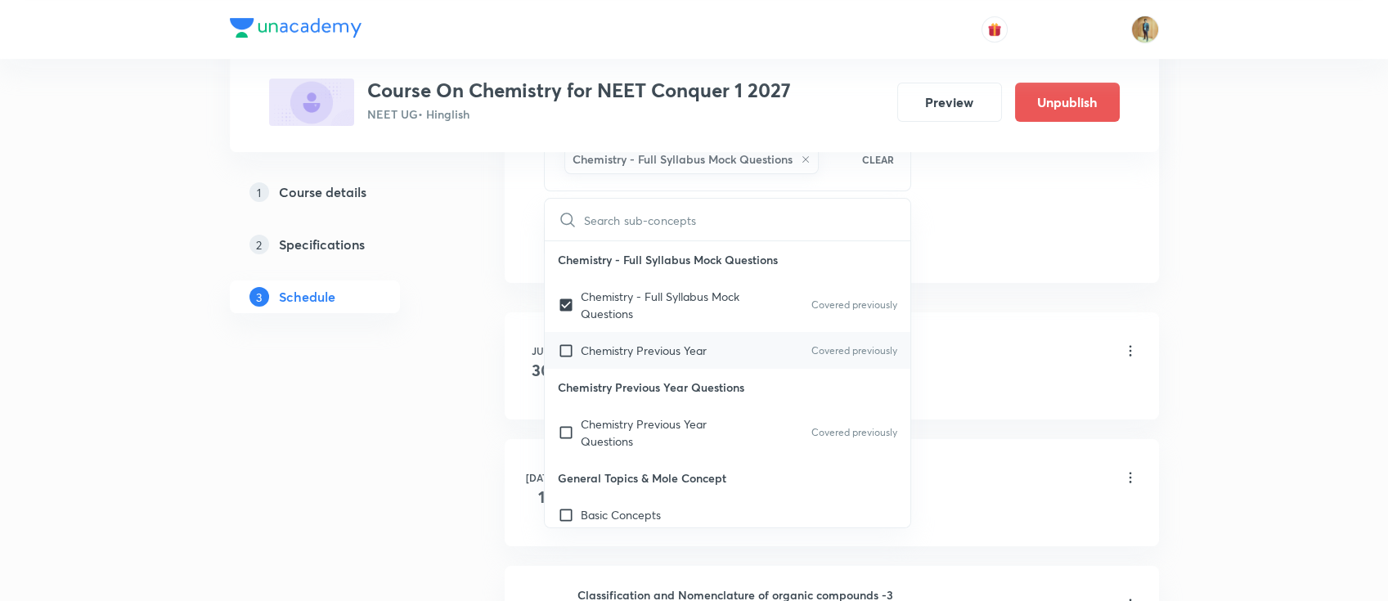
click at [666, 362] on div "Chemistry Previous Year Covered previously" at bounding box center [728, 350] width 366 height 37
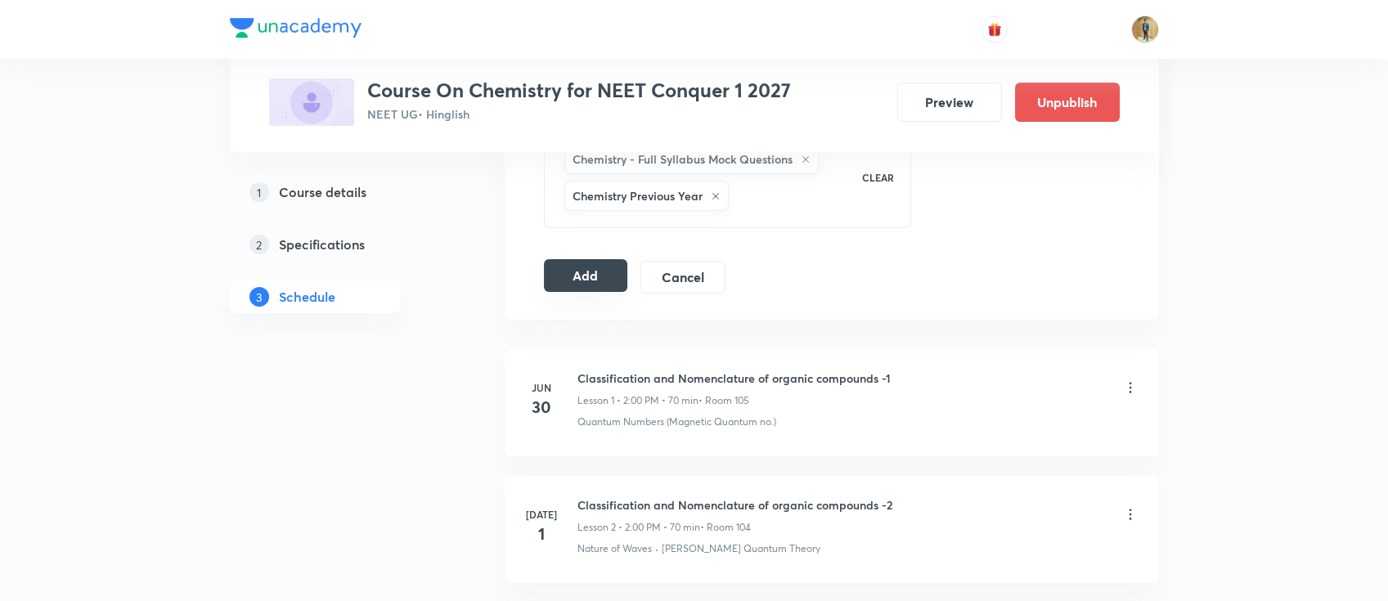
click at [600, 265] on button "Add" at bounding box center [586, 275] width 84 height 33
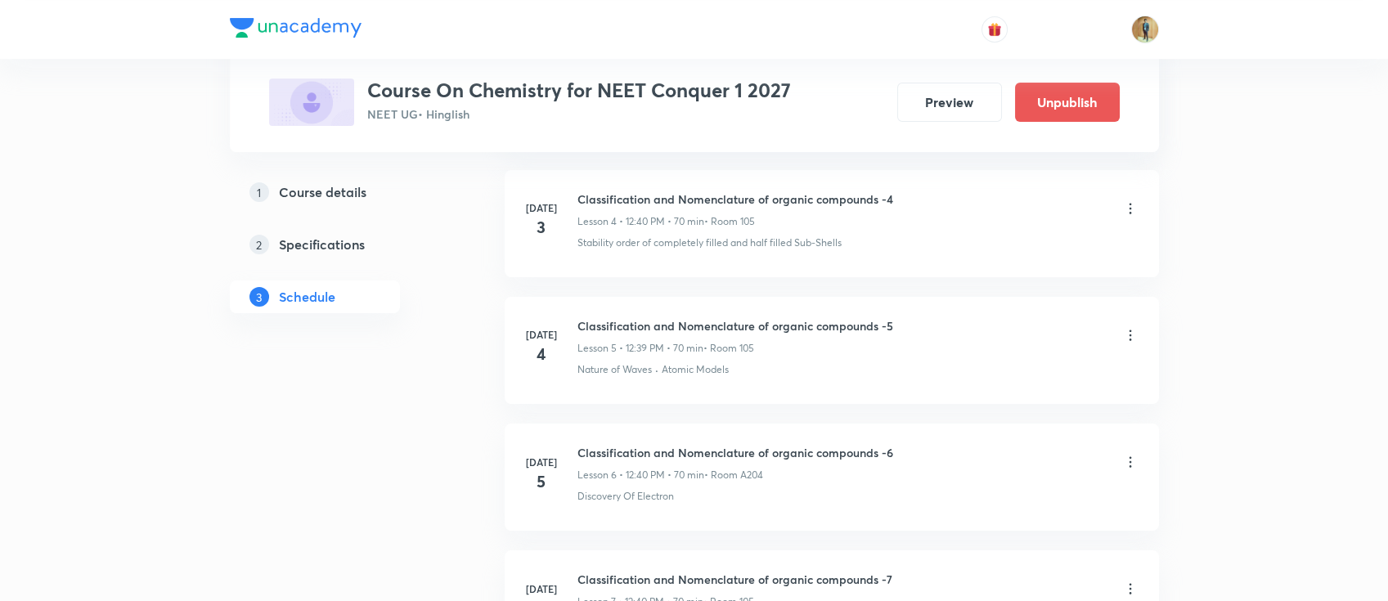
scroll to position [519, 0]
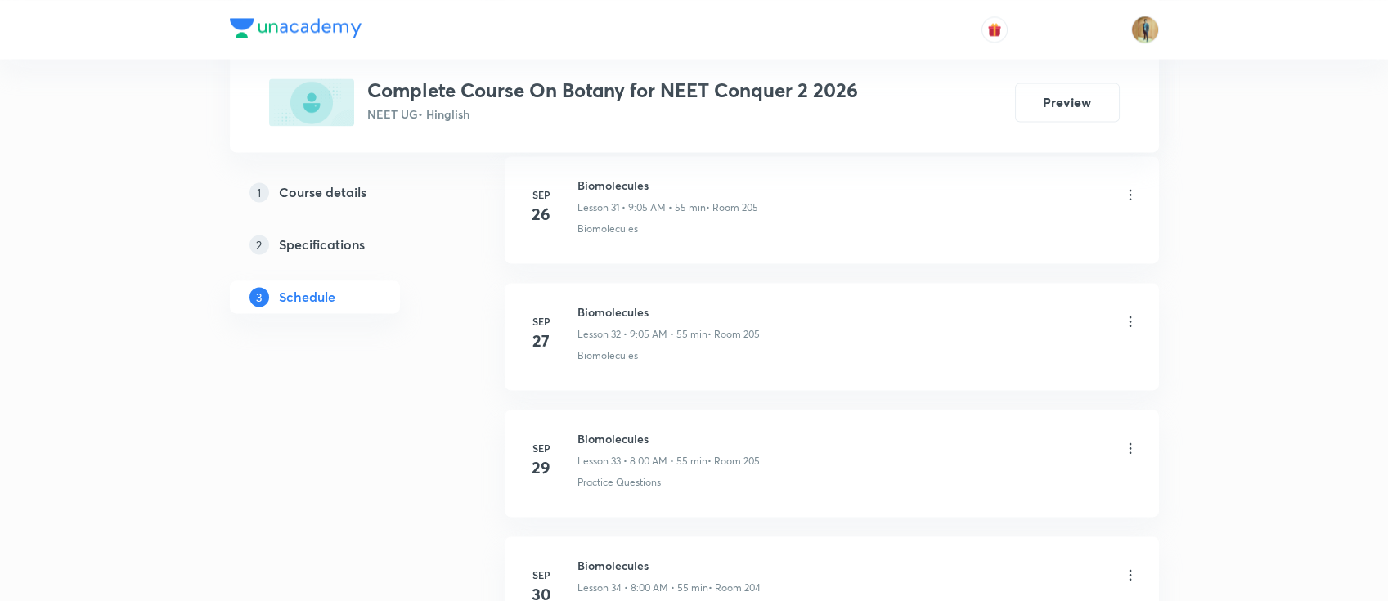
scroll to position [5522, 0]
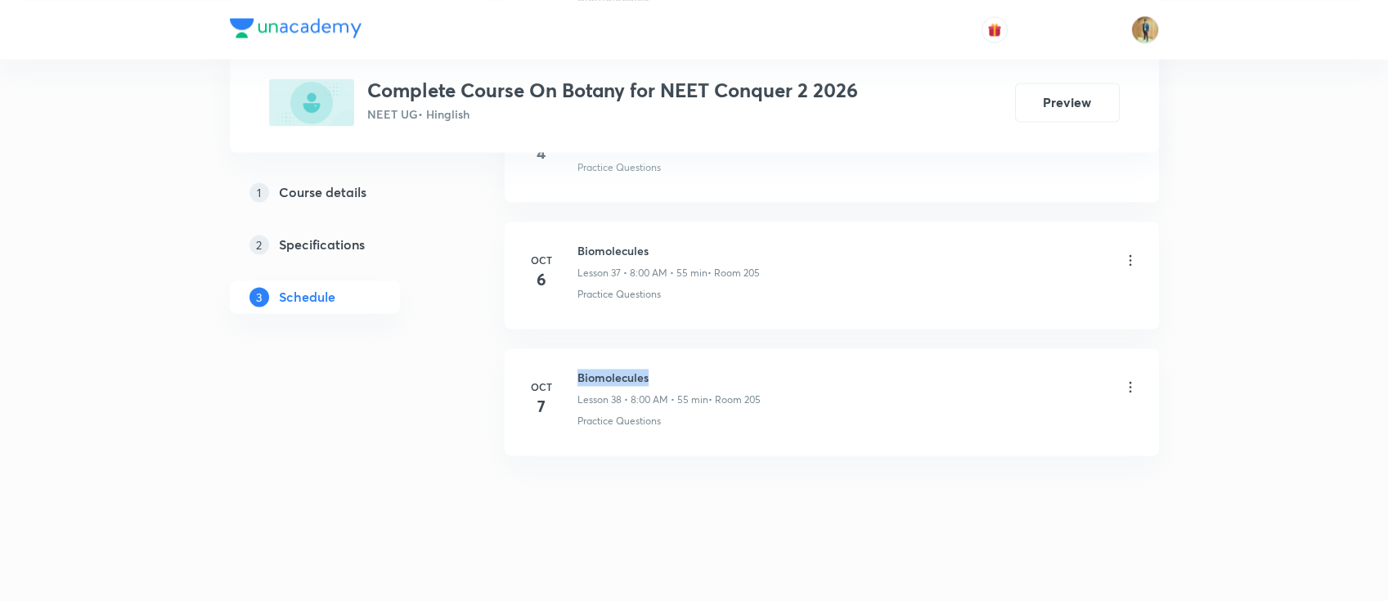
drag, startPoint x: 578, startPoint y: 374, endPoint x: 765, endPoint y: 369, distance: 187.3
click at [765, 369] on div "Biomolecules Lesson 38 • 8:00 AM • 55 min • Room 205" at bounding box center [857, 388] width 561 height 38
copy h6 "Biomolecules"
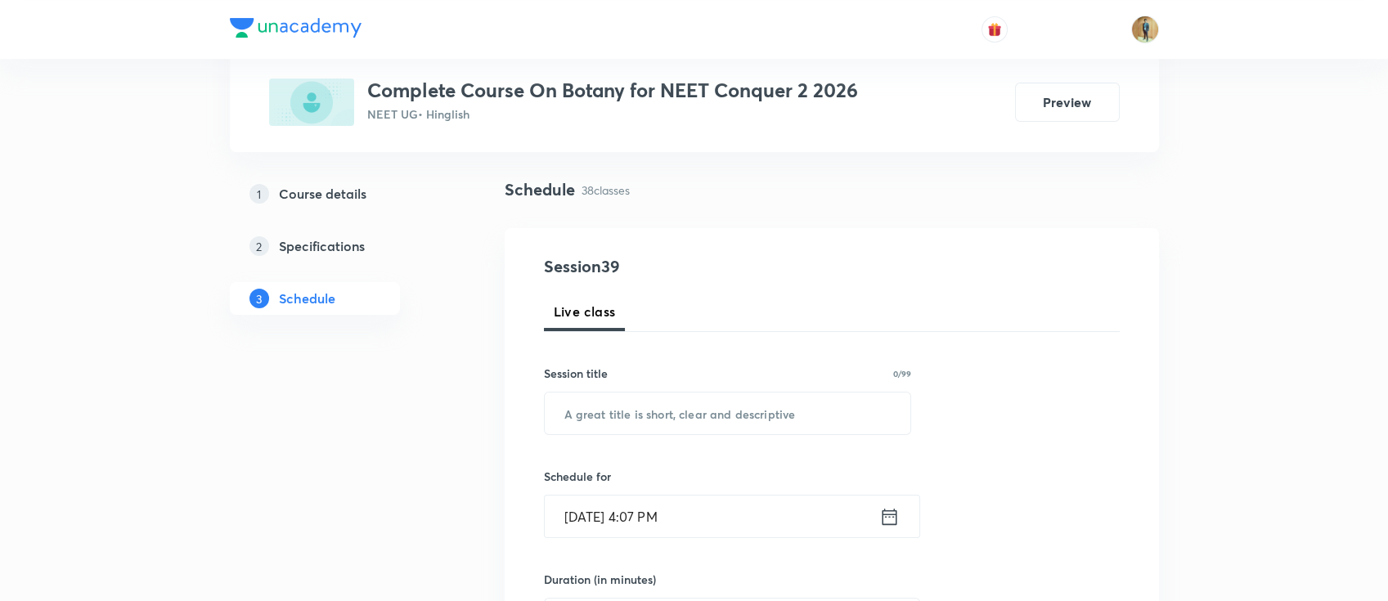
scroll to position [218, 0]
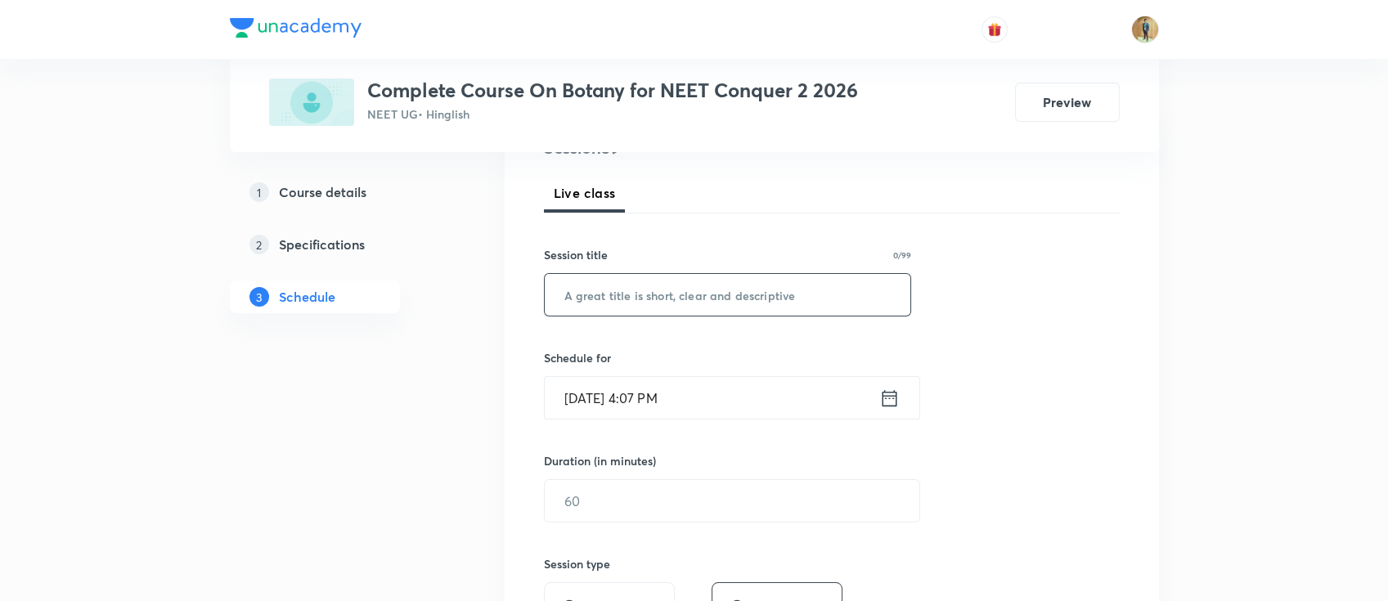
click at [813, 289] on input "text" at bounding box center [728, 295] width 366 height 42
paste input "Biomolecules"
type input "Biomolecules"
click at [760, 403] on input "Oct 7, 2025, 4:07 PM" at bounding box center [712, 398] width 334 height 42
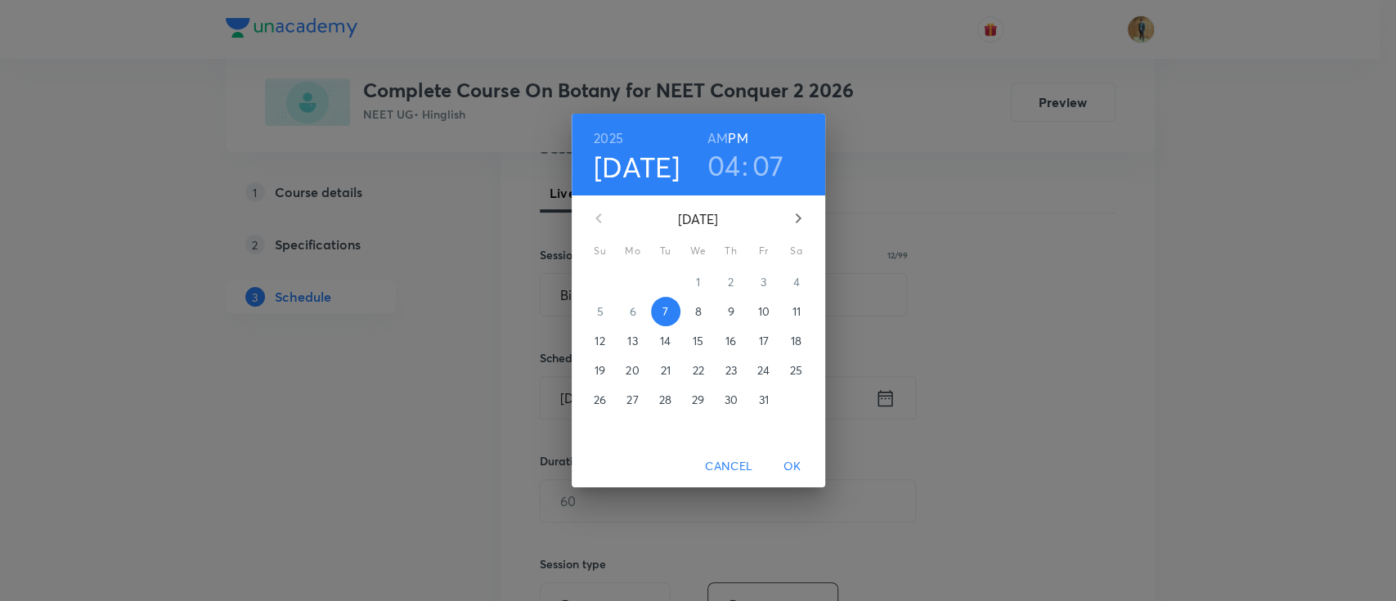
click at [722, 134] on h6 "AM" at bounding box center [717, 138] width 20 height 23
click at [697, 313] on p "8" at bounding box center [697, 311] width 7 height 16
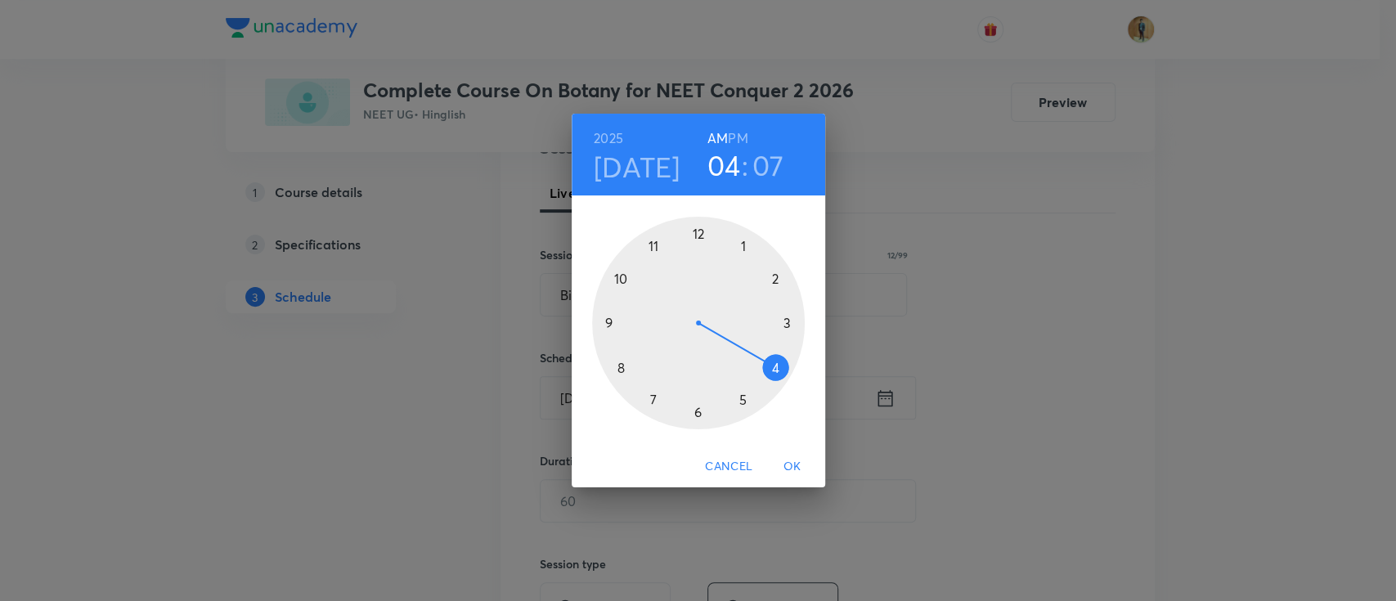
click at [616, 370] on div at bounding box center [698, 323] width 213 height 213
click at [700, 231] on div at bounding box center [698, 323] width 213 height 213
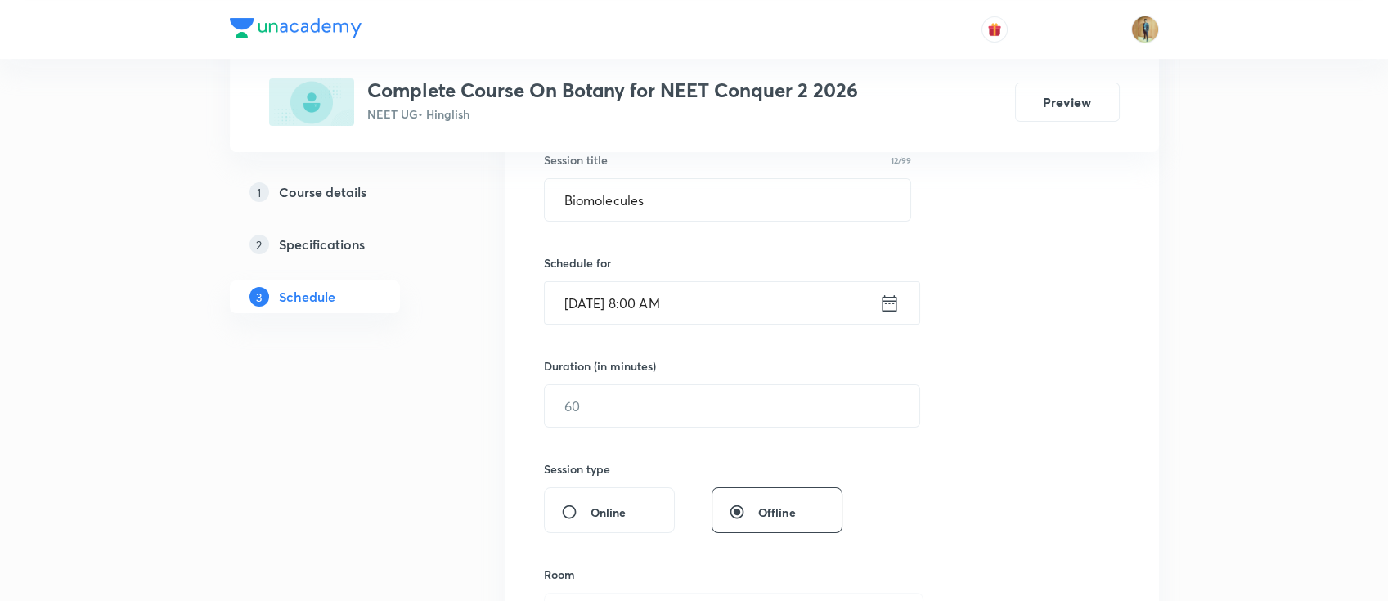
scroll to position [363, 0]
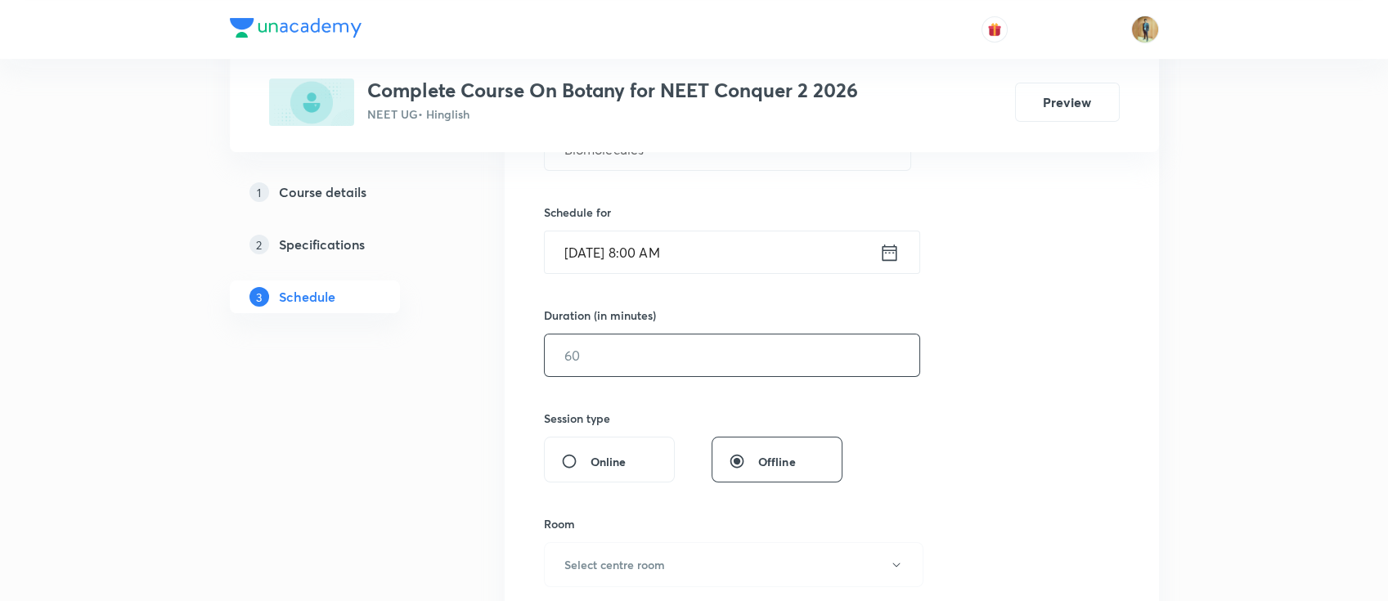
click at [693, 350] on input "text" at bounding box center [732, 355] width 374 height 42
drag, startPoint x: 693, startPoint y: 350, endPoint x: 442, endPoint y: 325, distance: 252.3
click at [633, 348] on input "55" at bounding box center [732, 355] width 374 height 42
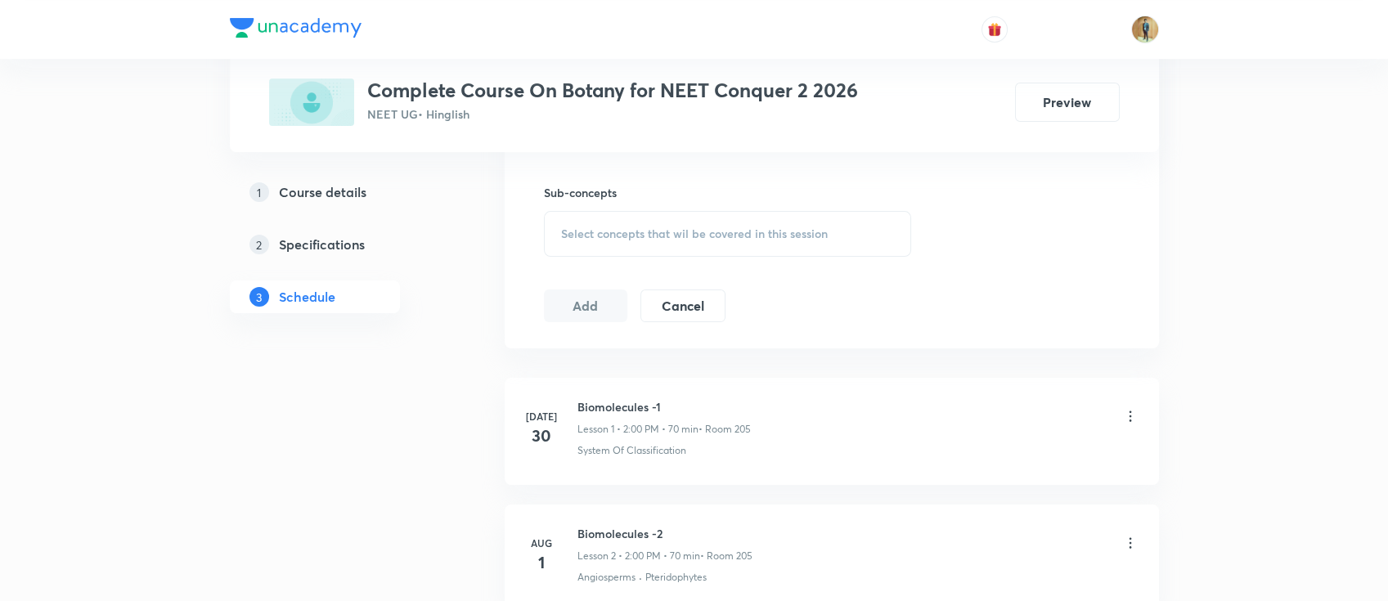
scroll to position [654, 0]
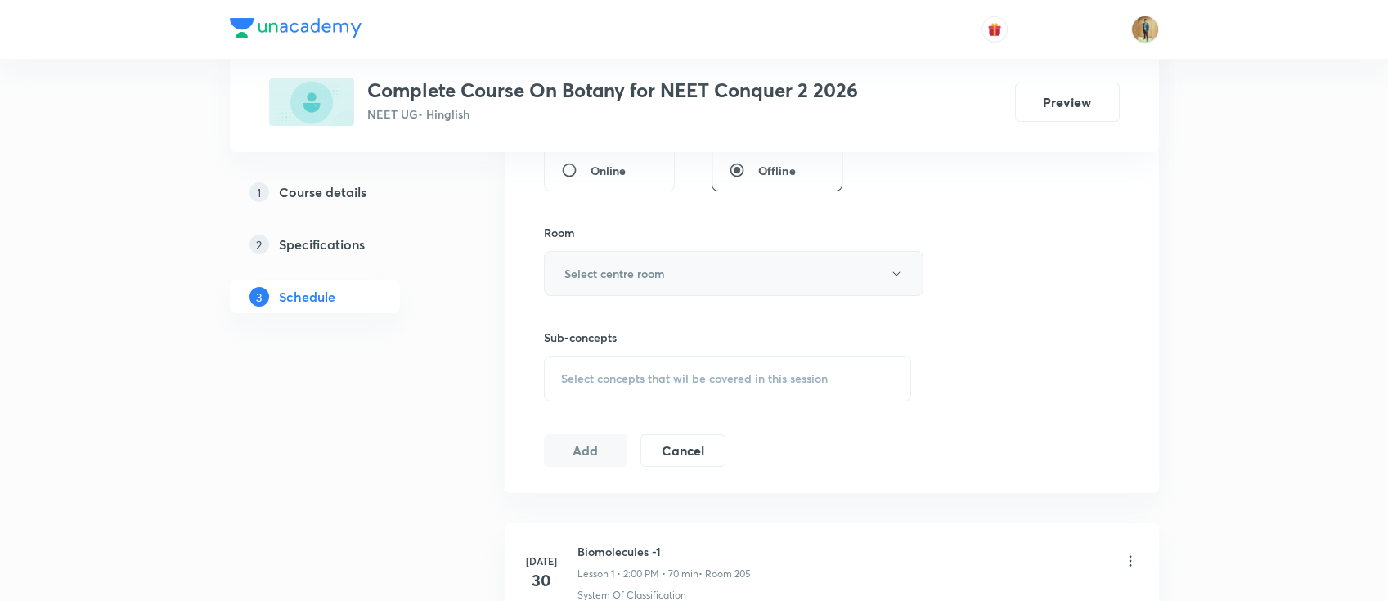
type input "55"
click at [690, 291] on button "Select centre room" at bounding box center [733, 273] width 379 height 45
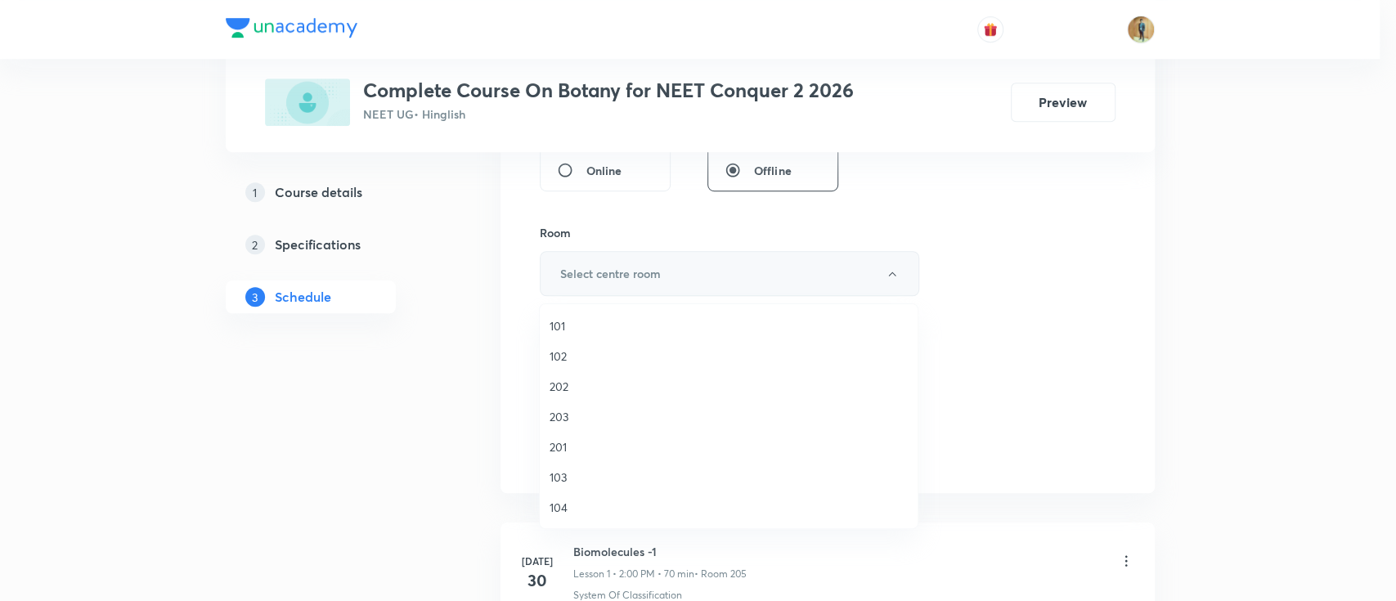
click at [690, 291] on div at bounding box center [698, 300] width 1396 height 601
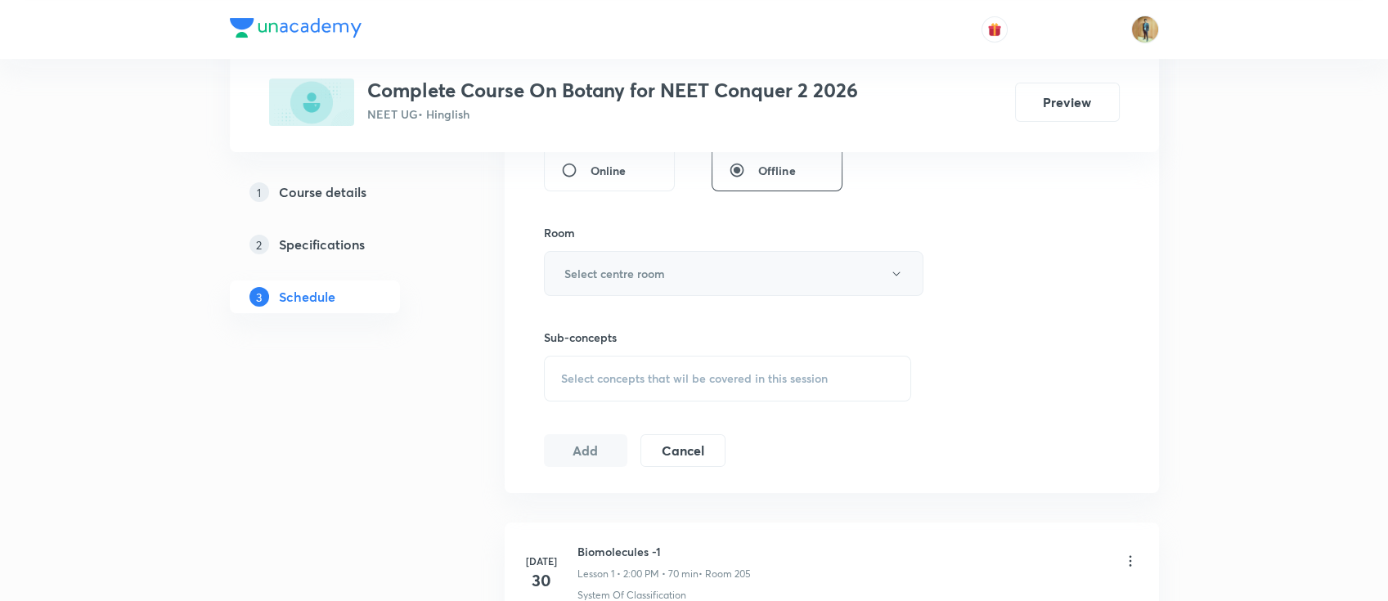
click at [684, 265] on button "Select centre room" at bounding box center [733, 273] width 379 height 45
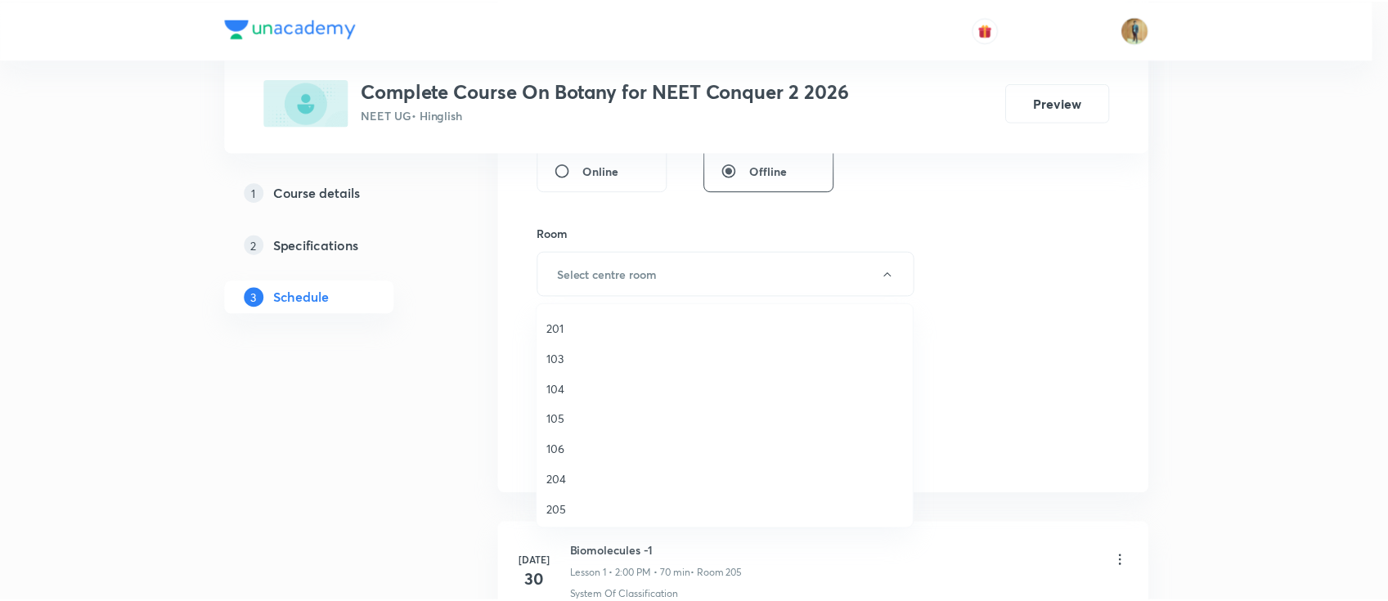
scroll to position [145, 0]
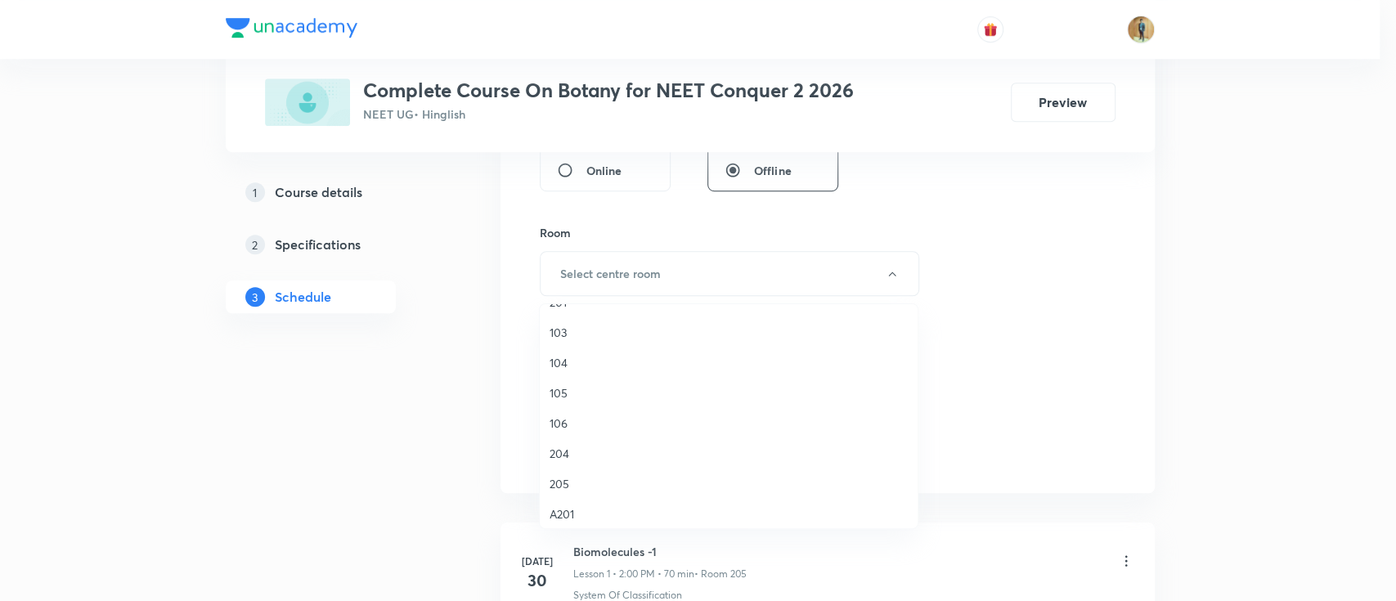
click at [562, 487] on span "205" at bounding box center [728, 483] width 358 height 17
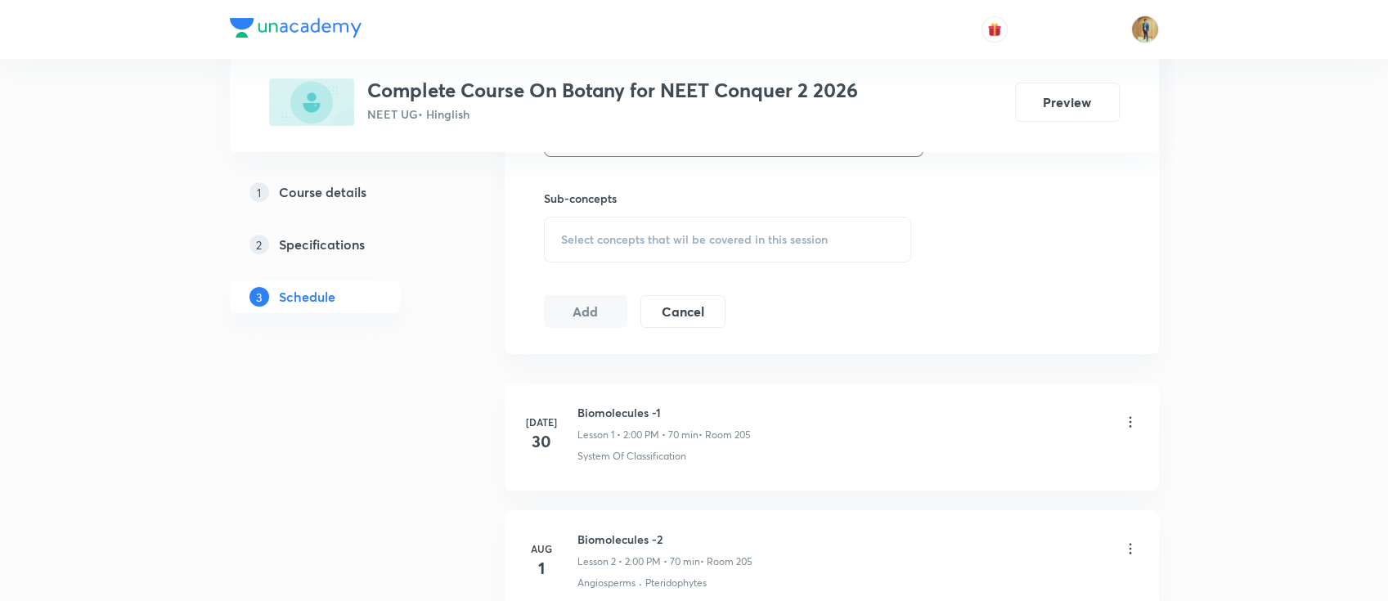
scroll to position [799, 0]
click at [689, 250] on div "Select concepts that wil be covered in this session" at bounding box center [728, 234] width 368 height 46
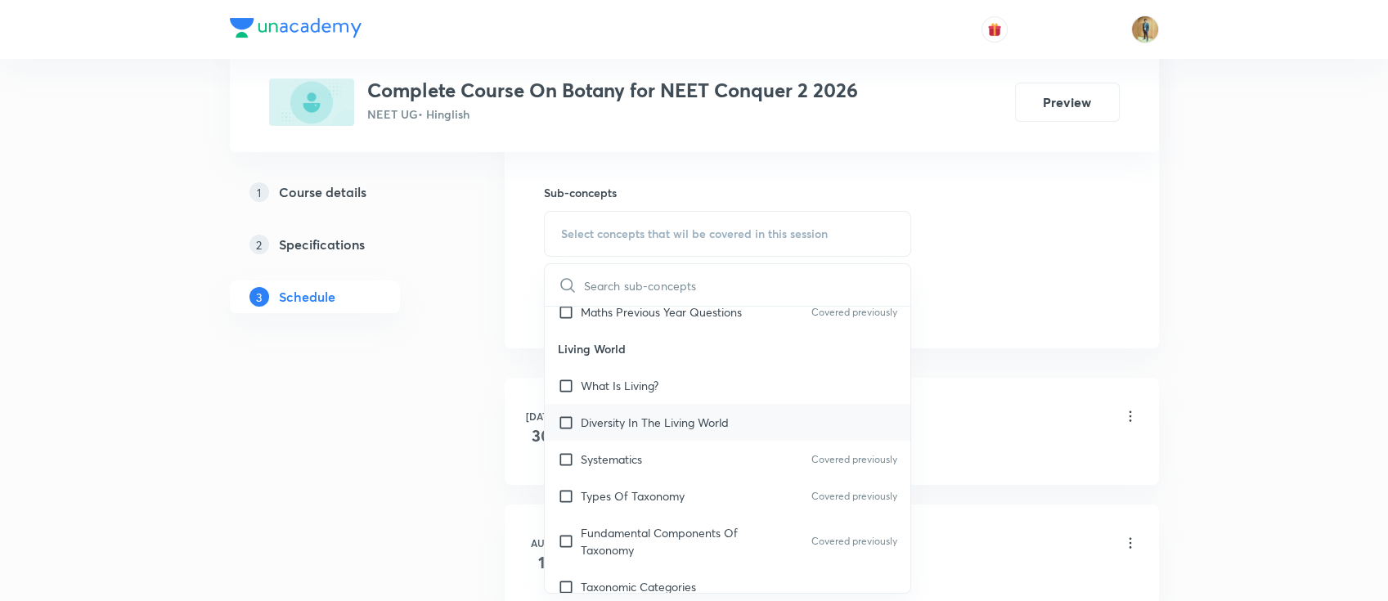
scroll to position [290, 0]
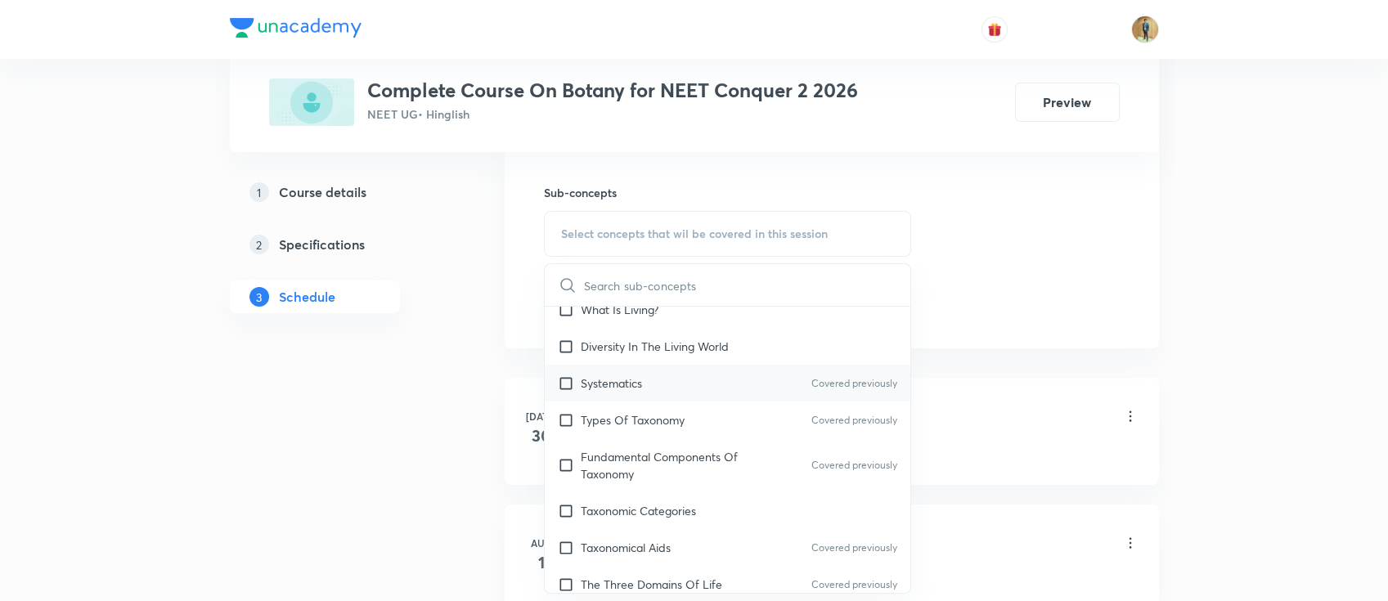
click at [619, 390] on div "Systematics Covered previously" at bounding box center [728, 383] width 366 height 37
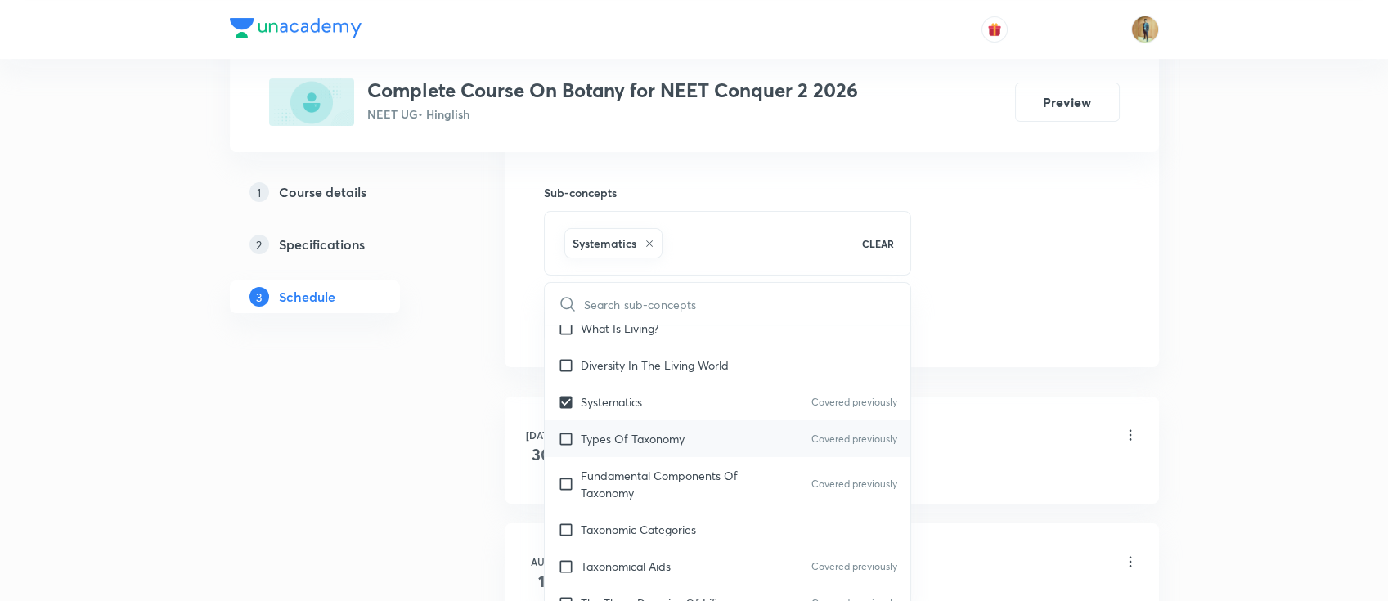
click at [615, 422] on div "Types Of Taxonomy Covered previously" at bounding box center [728, 438] width 366 height 37
checkbox input "true"
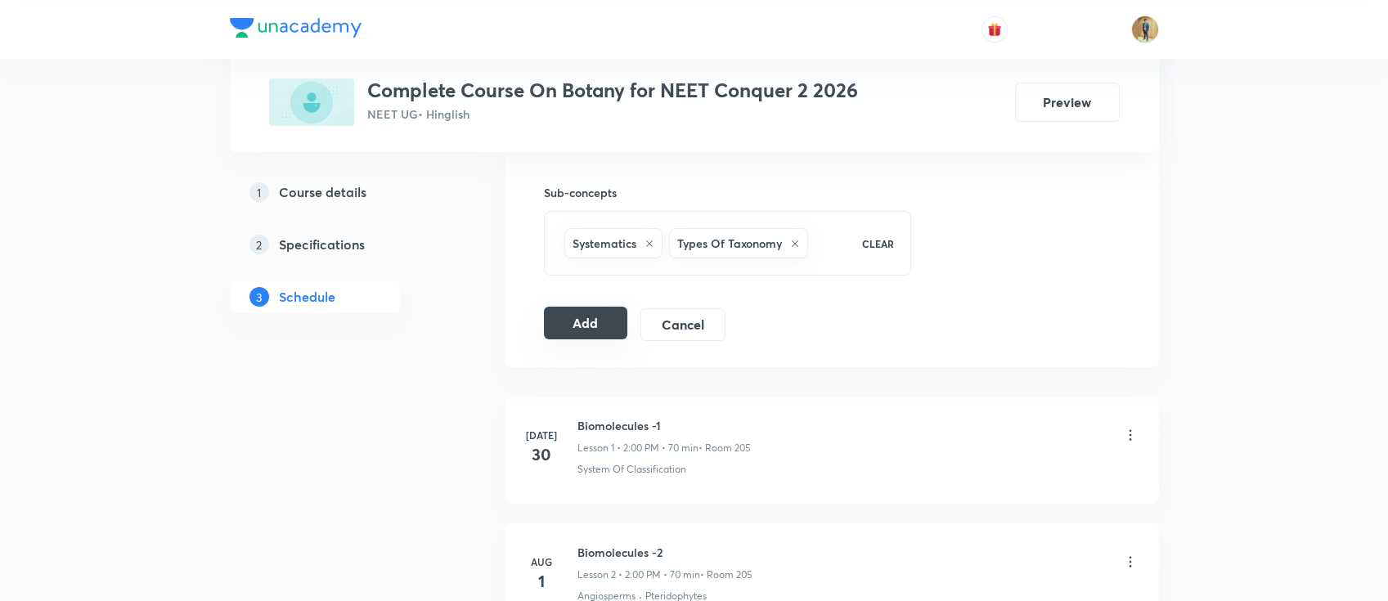
click at [599, 334] on button "Add" at bounding box center [586, 323] width 84 height 33
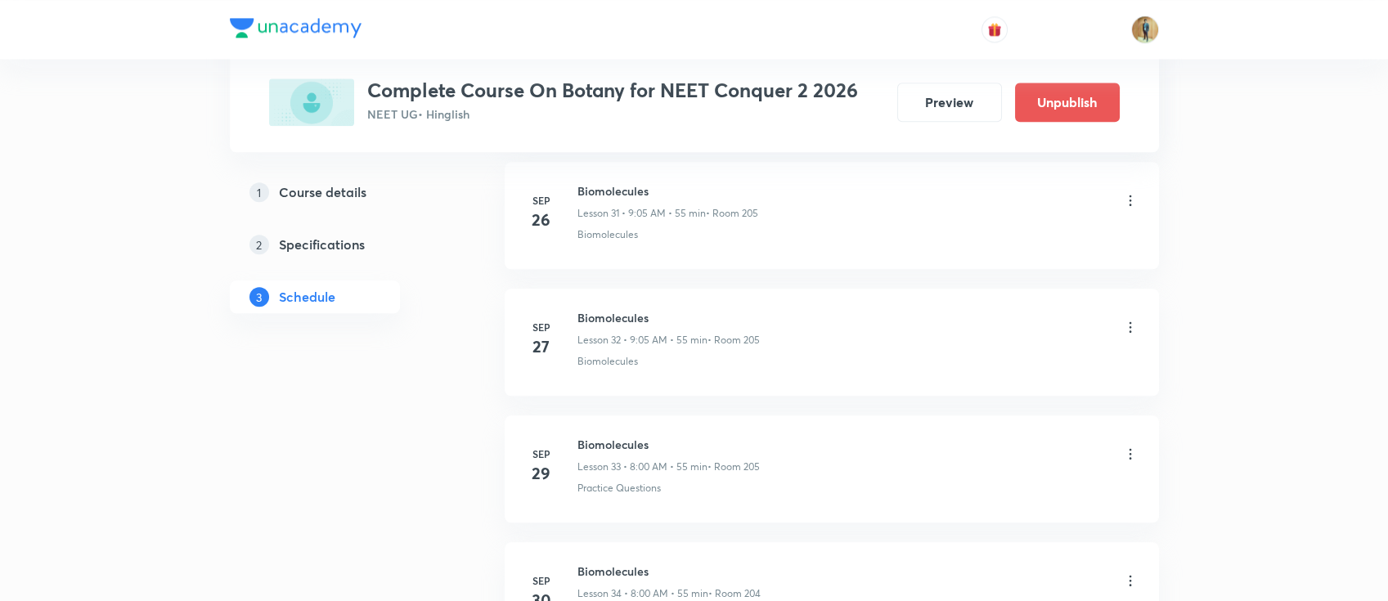
scroll to position [4899, 0]
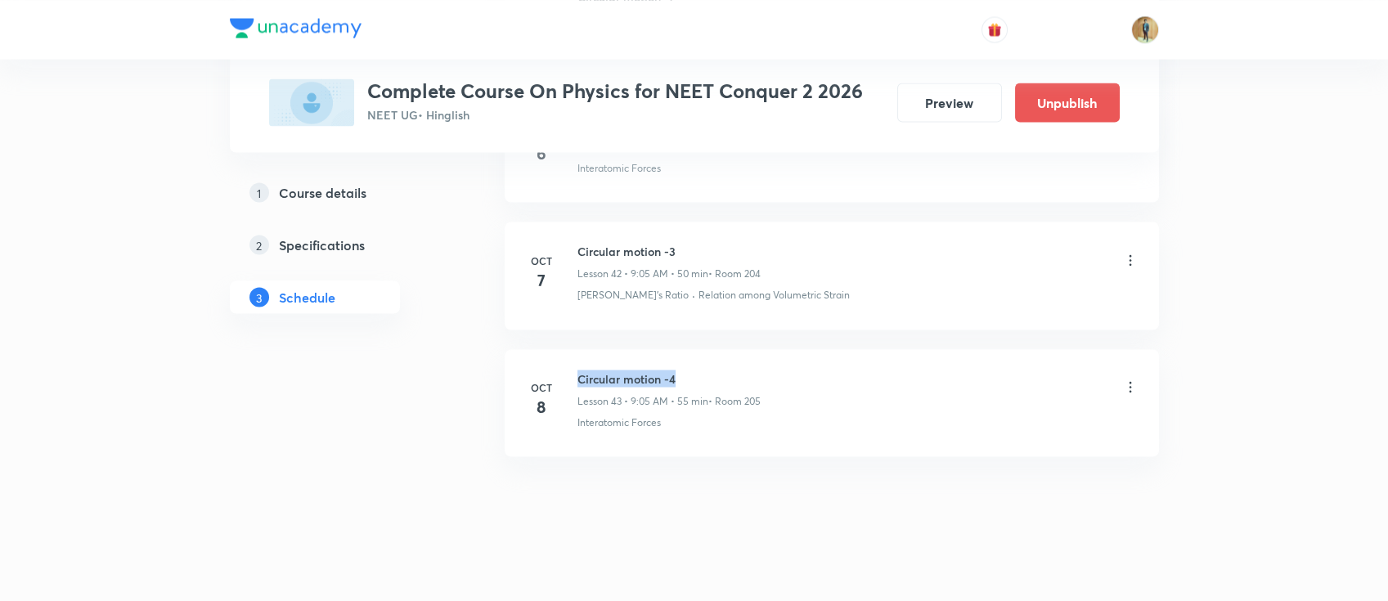
drag, startPoint x: 578, startPoint y: 372, endPoint x: 825, endPoint y: 368, distance: 247.0
click at [825, 370] on div "Circular motion -4 Lesson 43 • 9:05 AM • 55 min • Room 205" at bounding box center [857, 389] width 561 height 38
copy h6 "Circular motion -4"
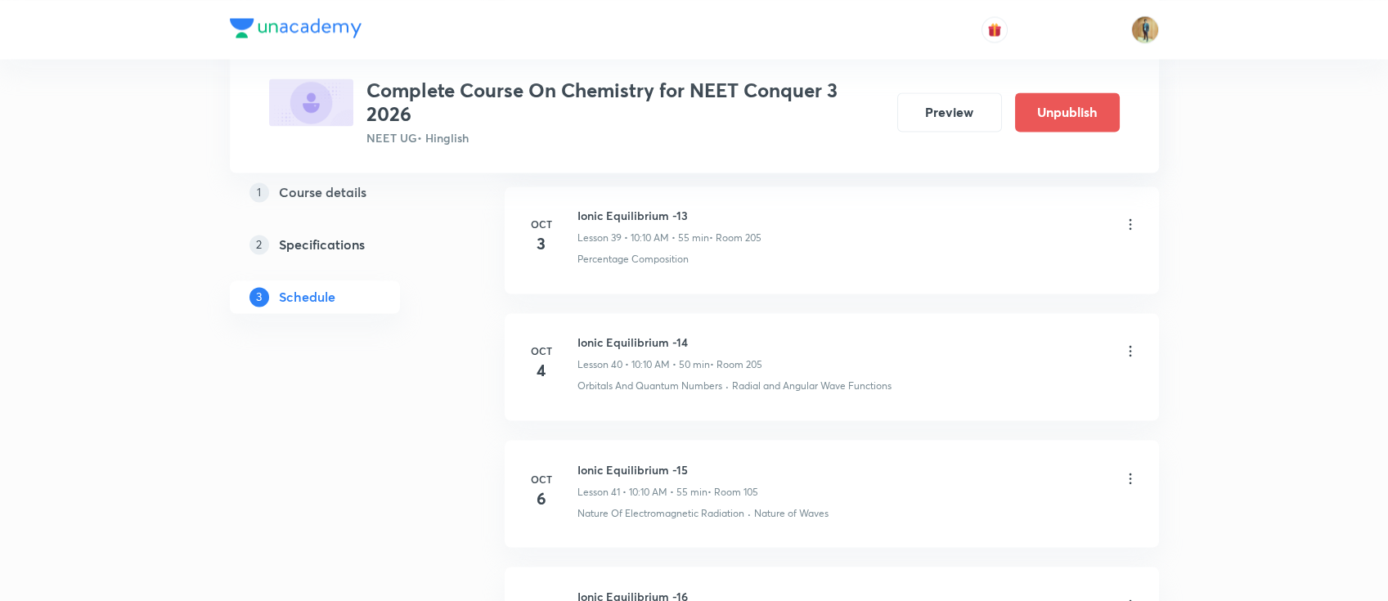
scroll to position [6049, 0]
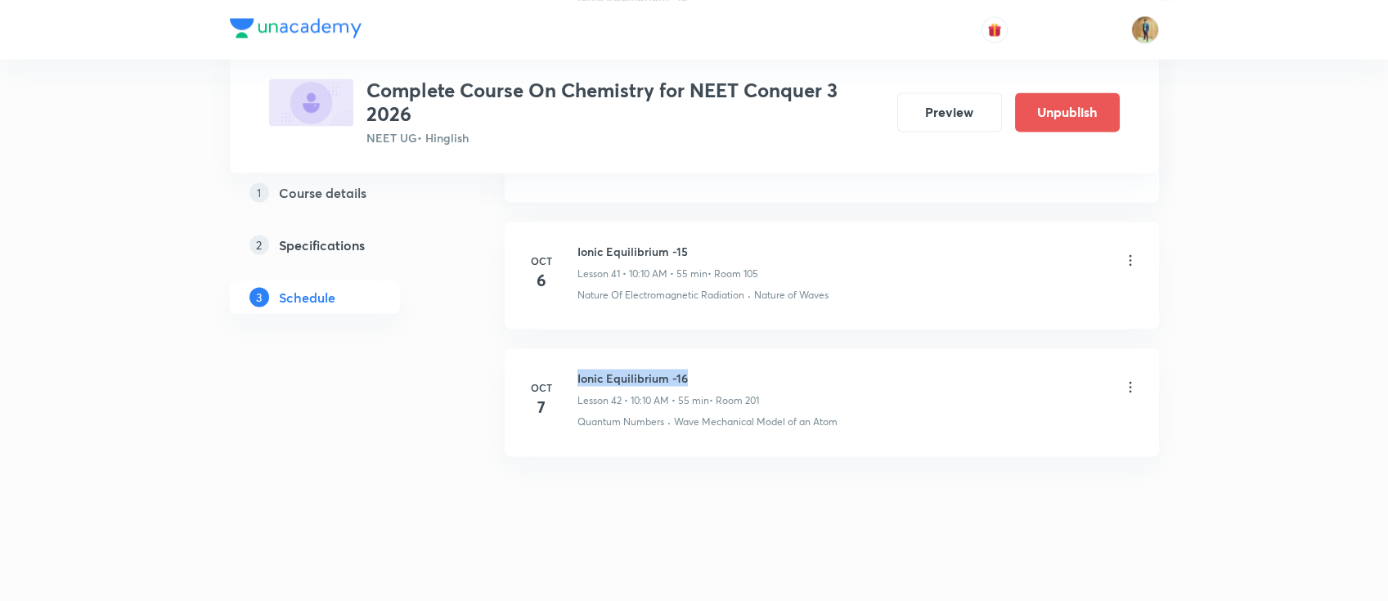
drag, startPoint x: 576, startPoint y: 371, endPoint x: 729, endPoint y: 370, distance: 152.9
click at [729, 370] on h6 "Ionic Equilibrium -16" at bounding box center [668, 377] width 182 height 17
copy h6 "Ionic Equilibrium -16"
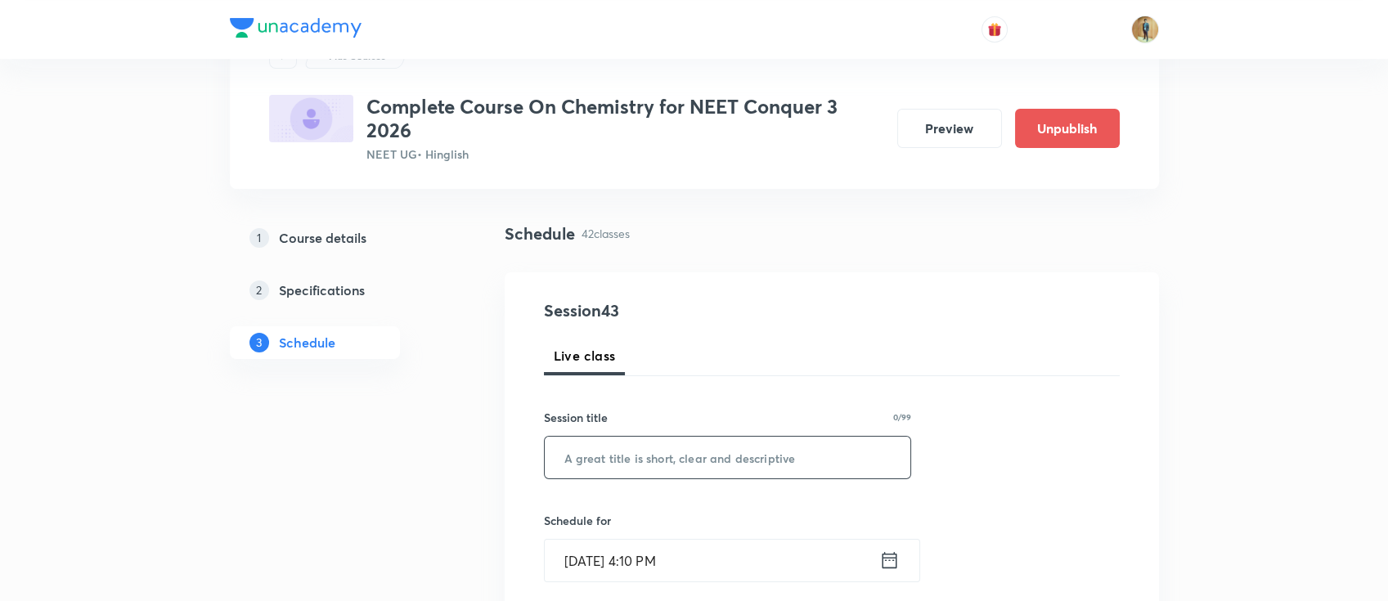
scroll to position [145, 0]
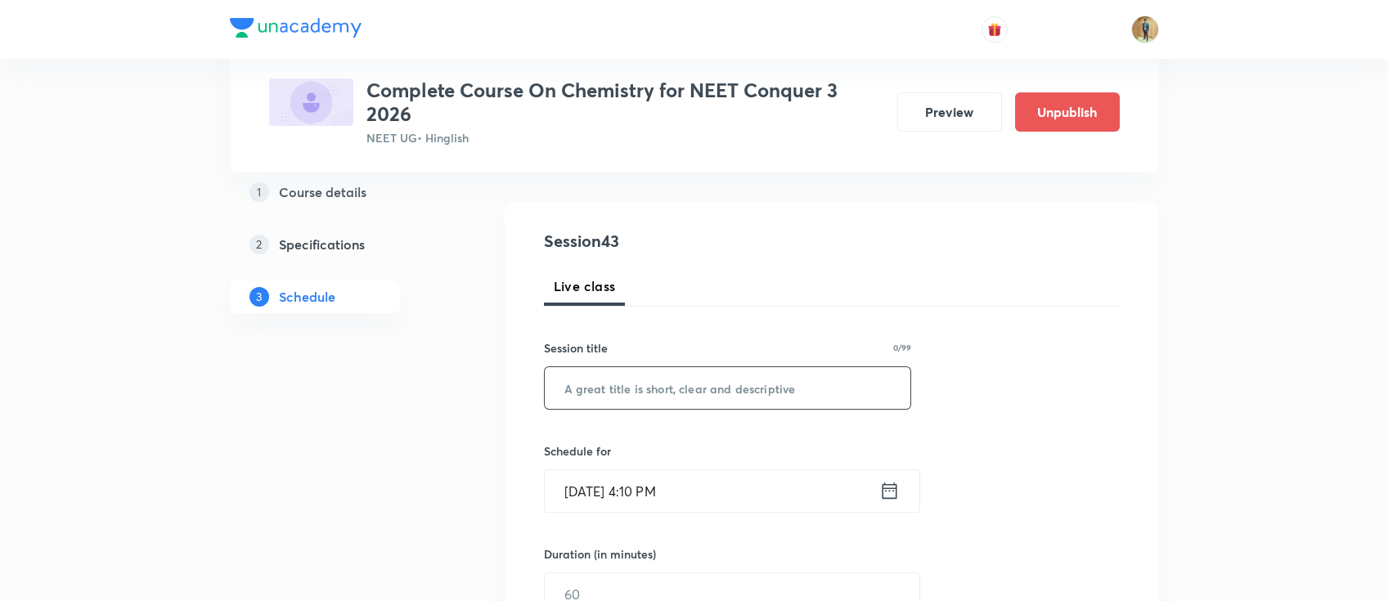
click at [731, 393] on input "text" at bounding box center [728, 388] width 366 height 42
paste input "Ionic Equilibrium -16"
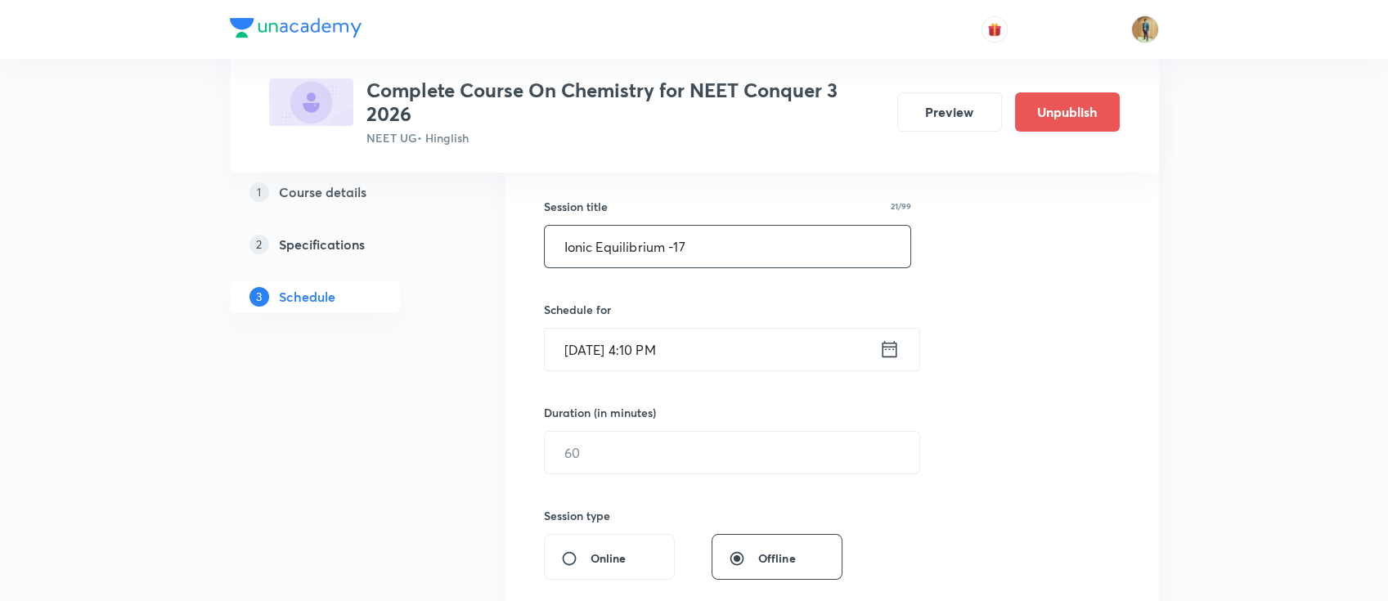
scroll to position [436, 0]
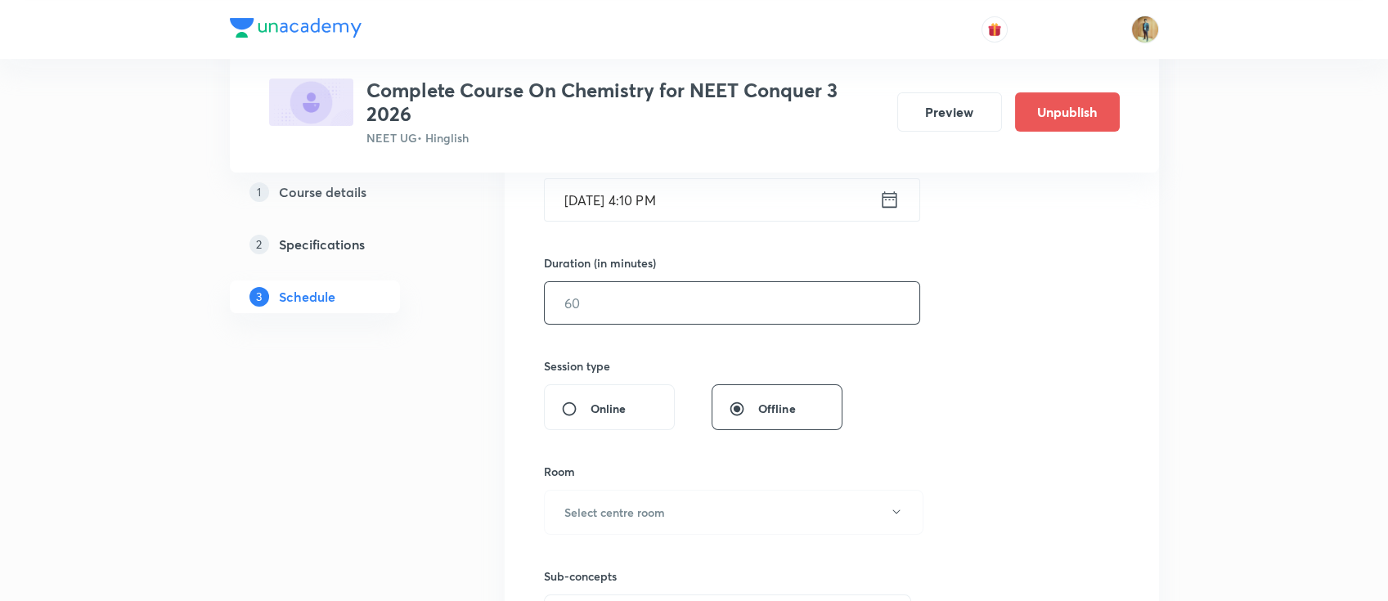
type input "Ionic Equilibrium -17"
click at [723, 315] on input "text" at bounding box center [732, 303] width 374 height 42
type input "55"
click at [730, 207] on input "[DATE] 4:10 PM" at bounding box center [712, 200] width 334 height 42
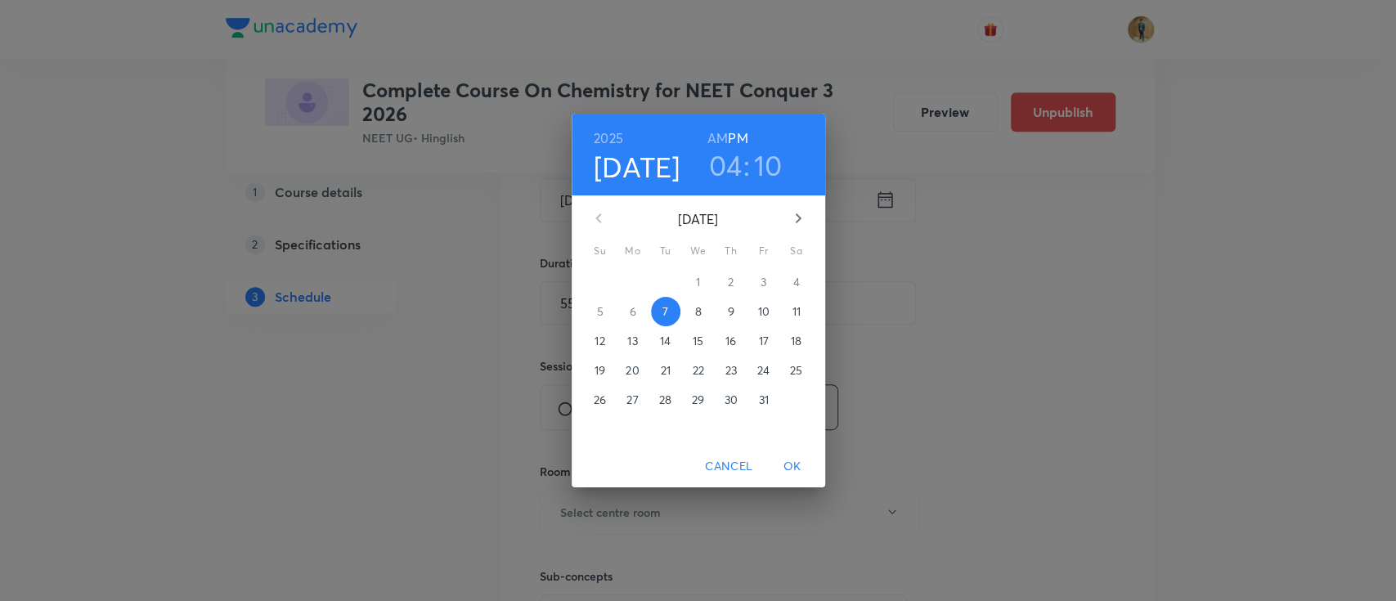
click at [700, 313] on p "8" at bounding box center [697, 311] width 7 height 16
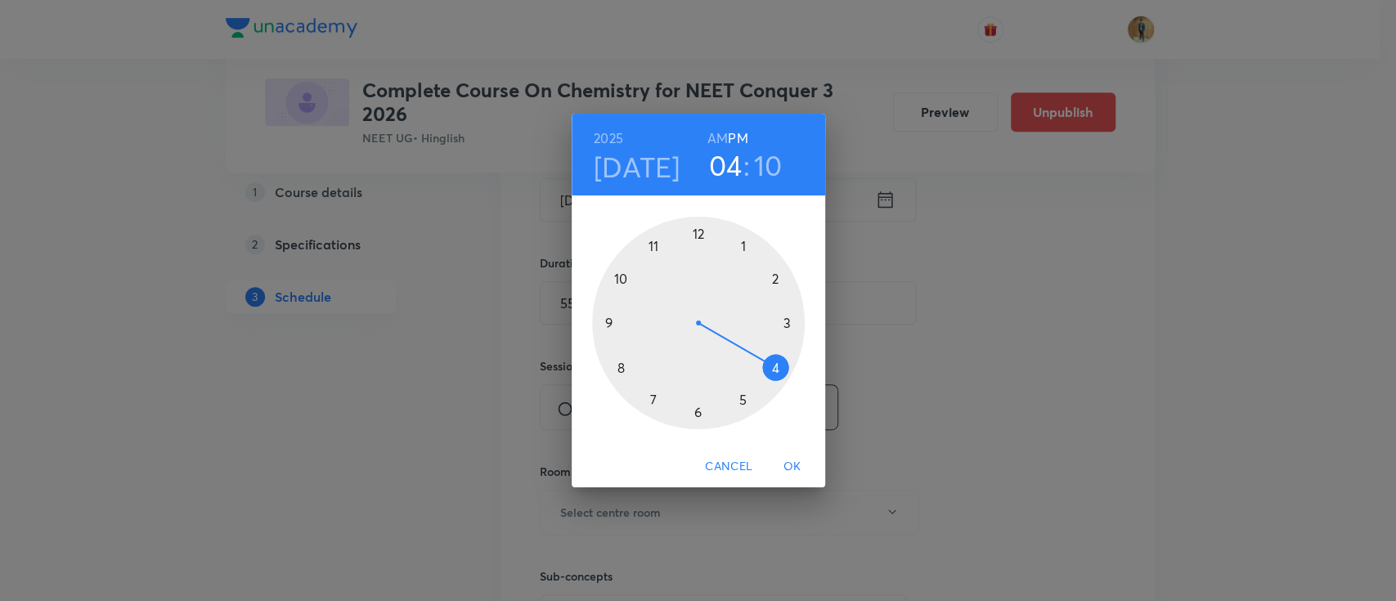
click at [713, 137] on h6 "AM" at bounding box center [717, 138] width 20 height 23
click at [616, 276] on div at bounding box center [698, 323] width 213 height 213
click at [778, 278] on div at bounding box center [698, 323] width 213 height 213
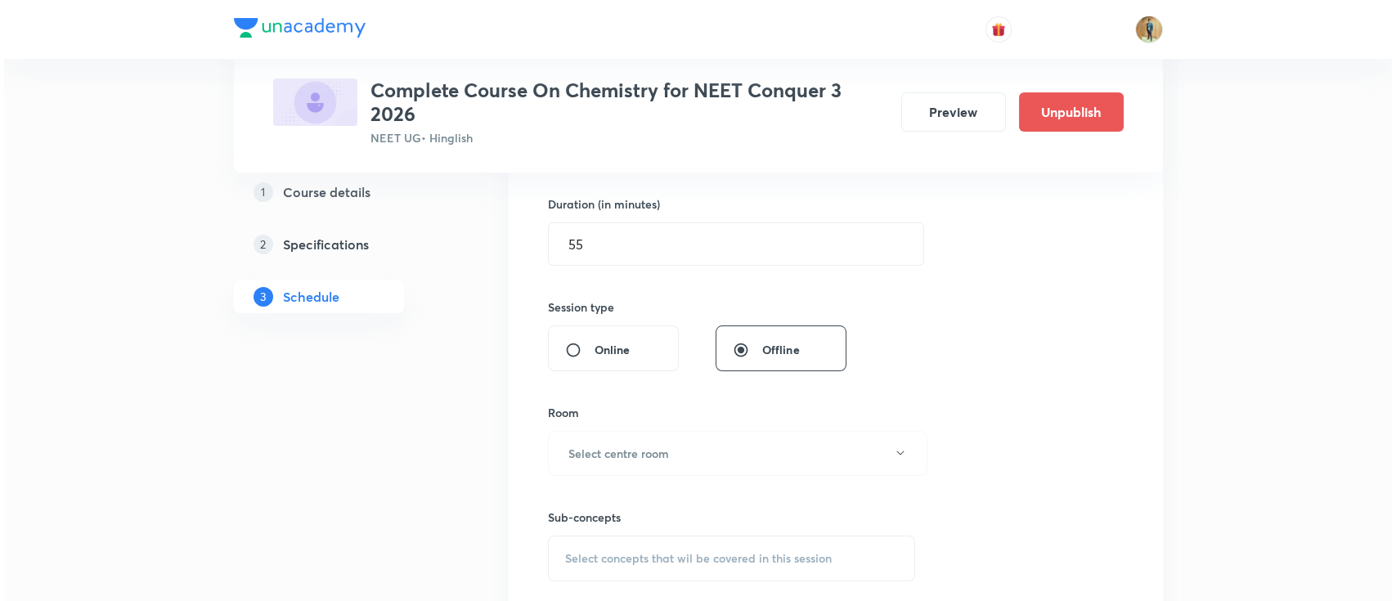
scroll to position [581, 0]
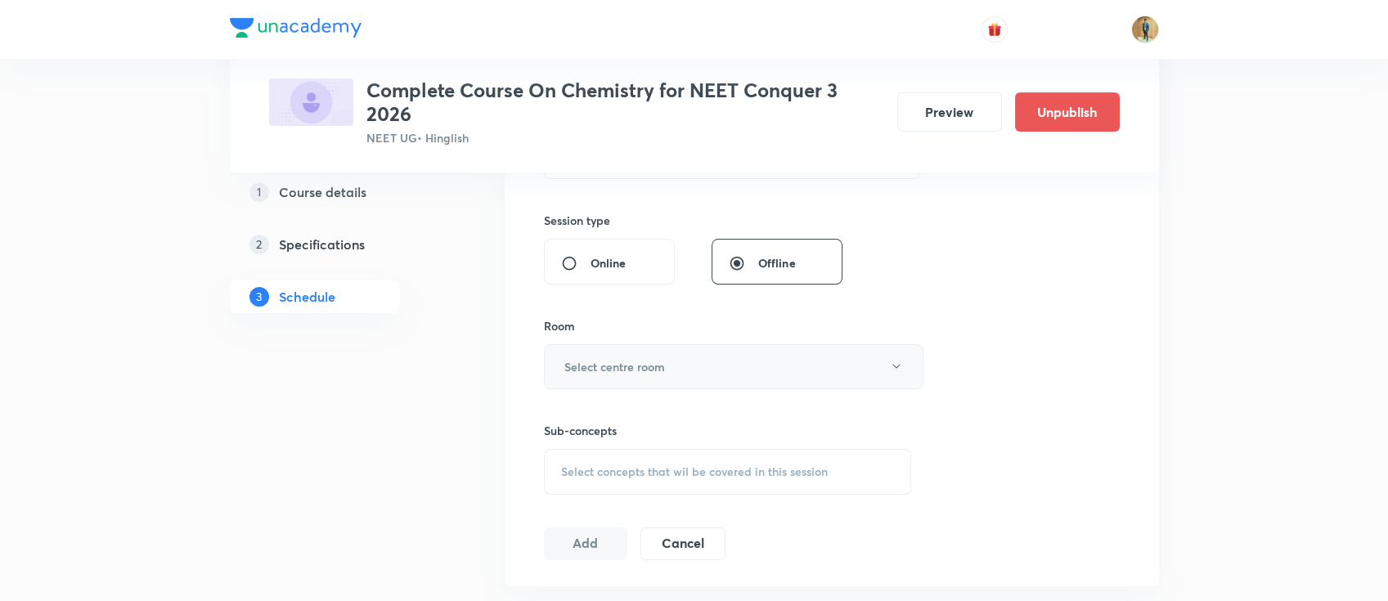
click at [622, 359] on h6 "Select centre room" at bounding box center [614, 366] width 101 height 17
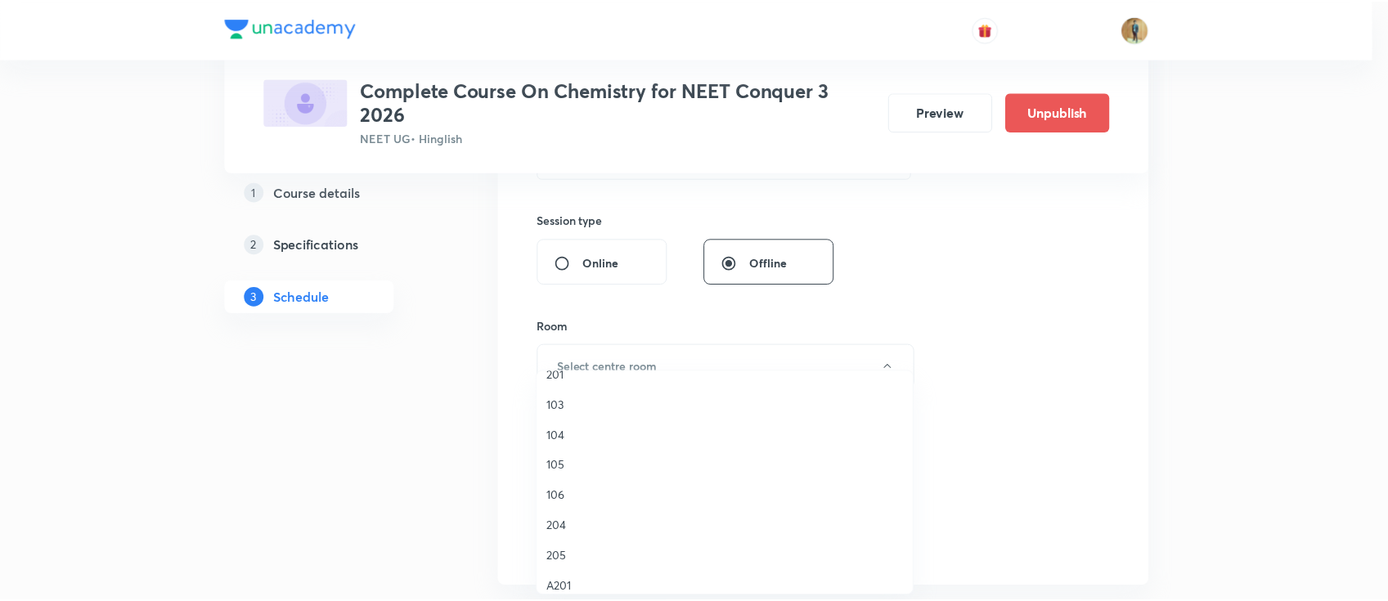
scroll to position [145, 0]
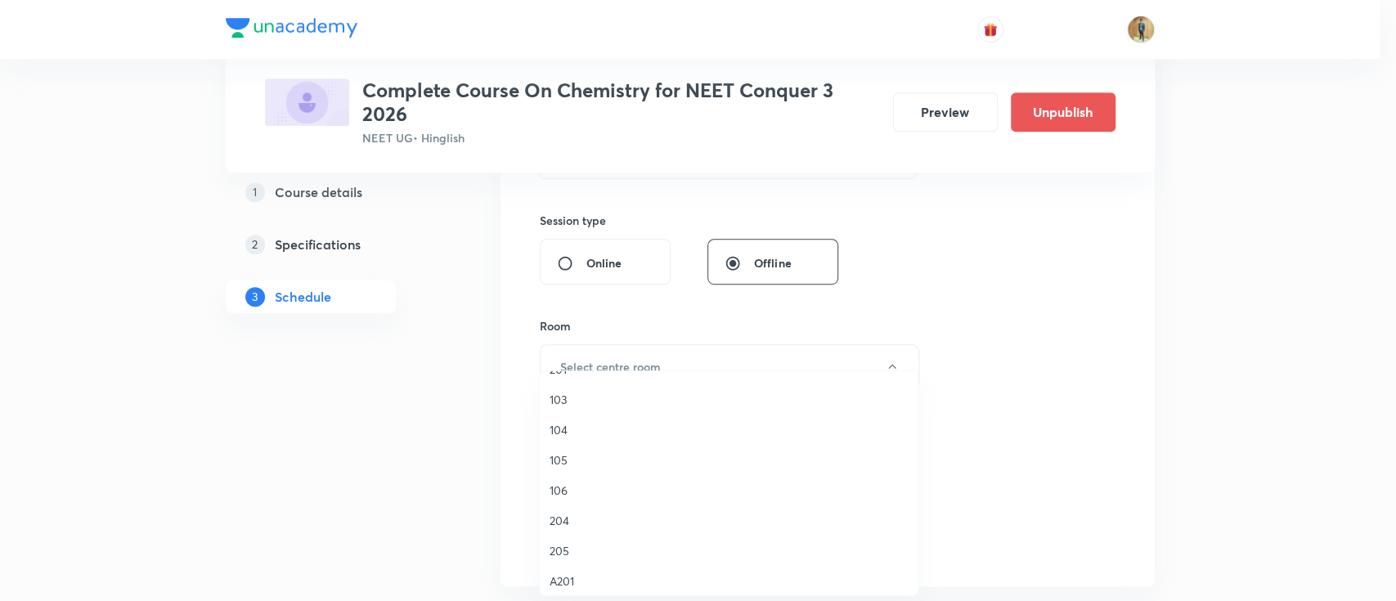
click at [577, 545] on span "205" at bounding box center [728, 550] width 358 height 17
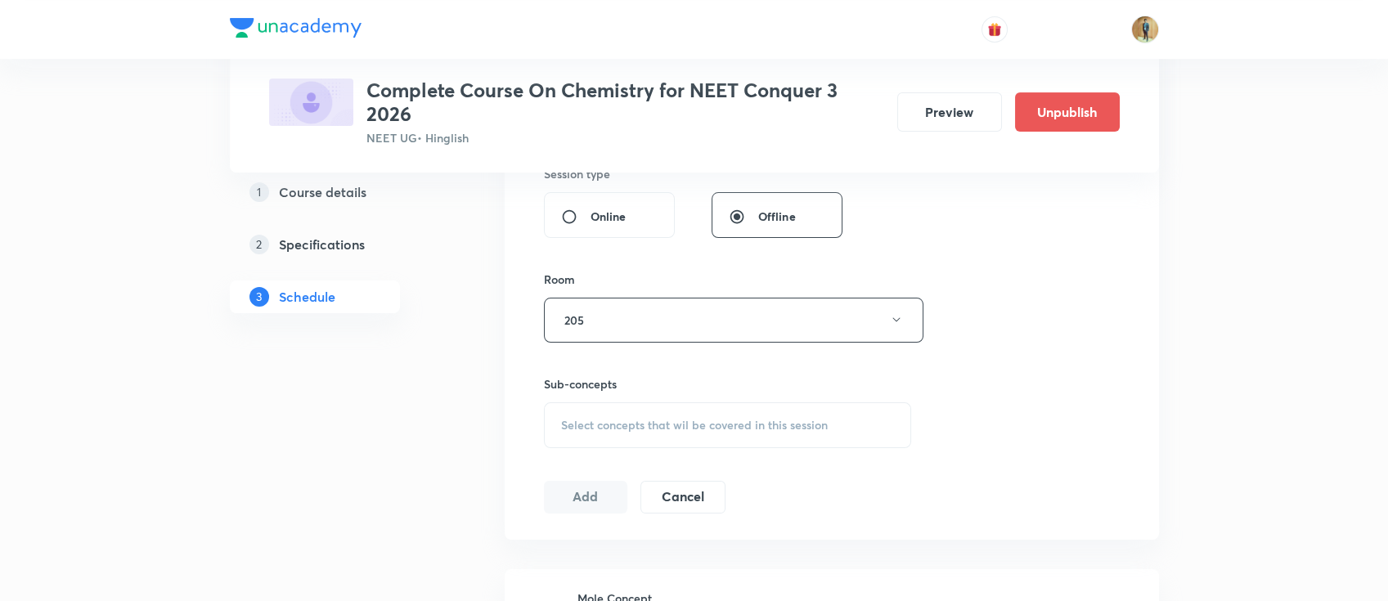
scroll to position [654, 0]
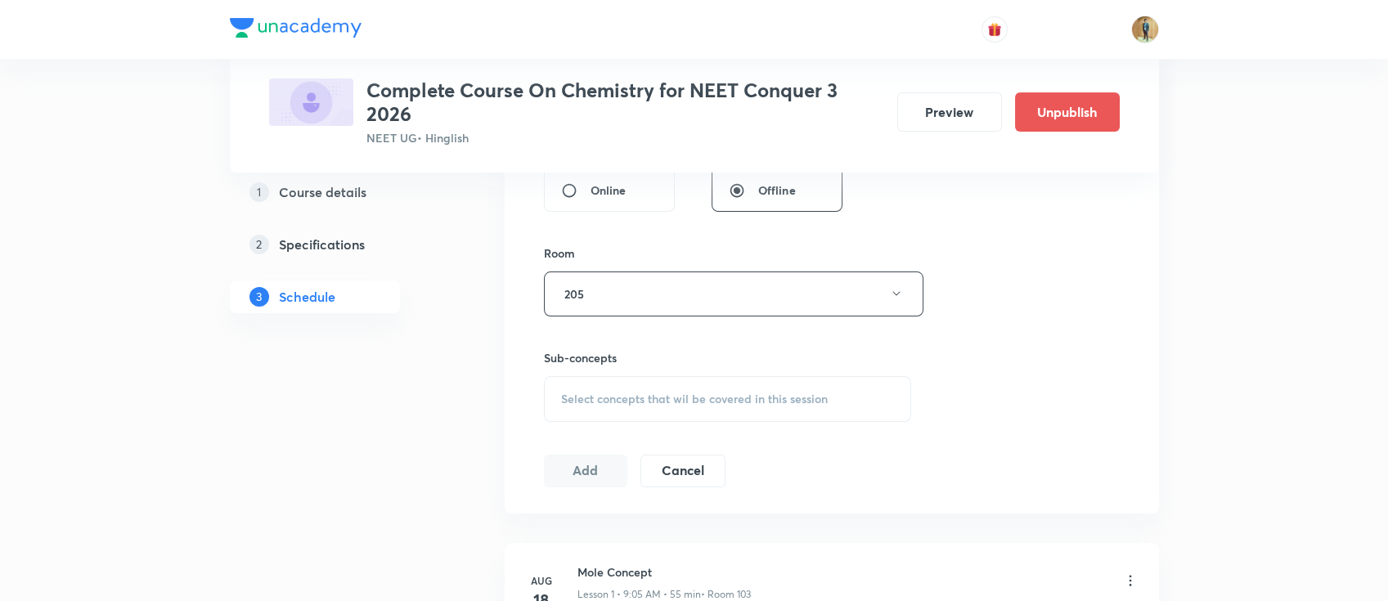
click at [621, 397] on span "Select concepts that wil be covered in this session" at bounding box center [694, 398] width 267 height 13
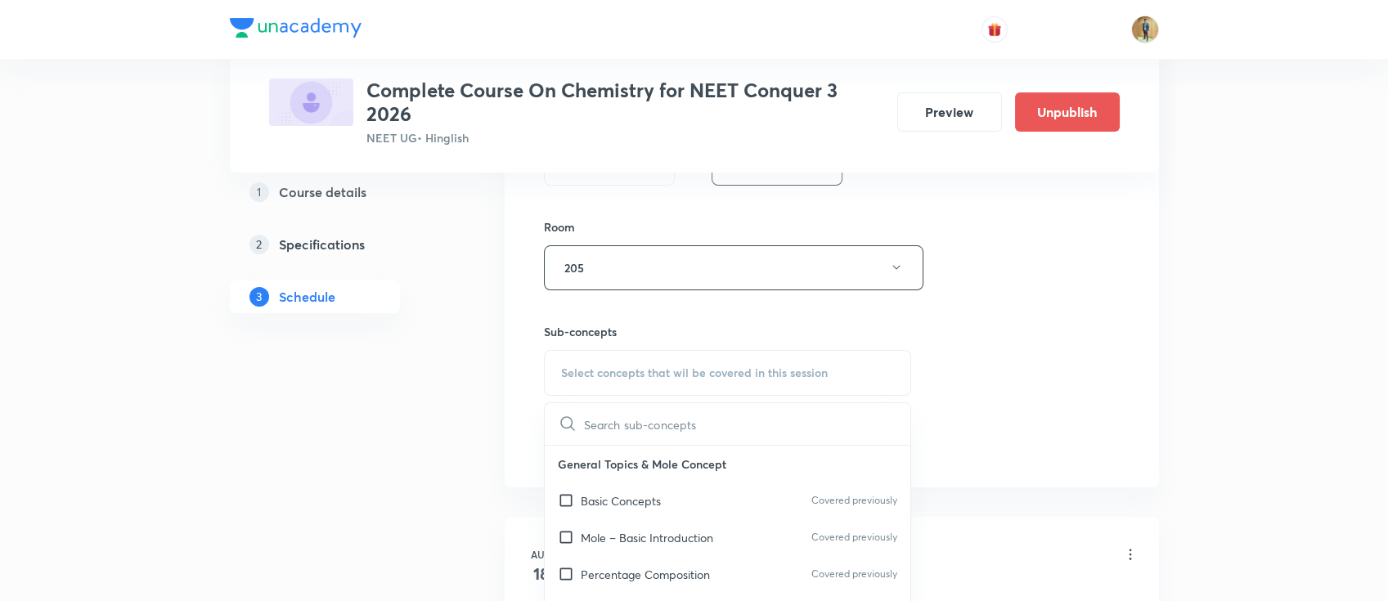
scroll to position [726, 0]
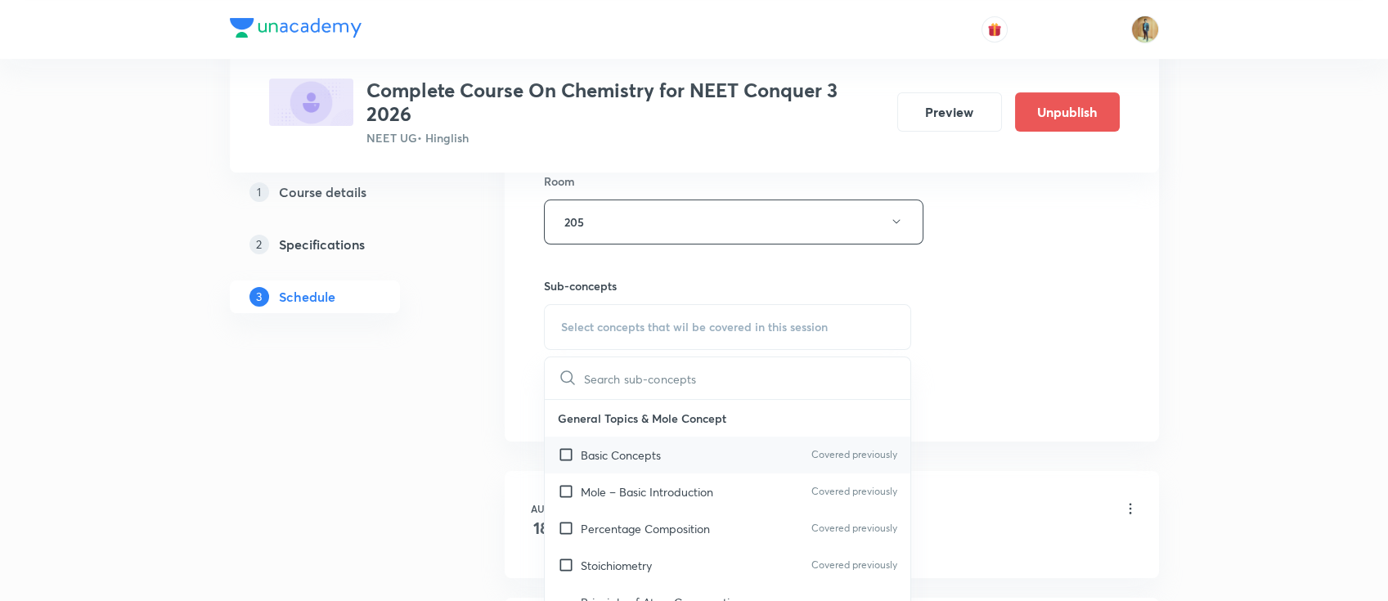
click at [660, 461] on p "Basic Concepts" at bounding box center [621, 454] width 80 height 17
click at [660, 473] on div "Basic Concepts Covered previously" at bounding box center [728, 455] width 366 height 37
drag, startPoint x: 1138, startPoint y: 389, endPoint x: 1012, endPoint y: 376, distance: 126.6
click at [1137, 389] on div "Session 43 Live class Session title 21/99 Ionic Equilibrium -17 ​ Schedule for …" at bounding box center [832, 31] width 654 height 820
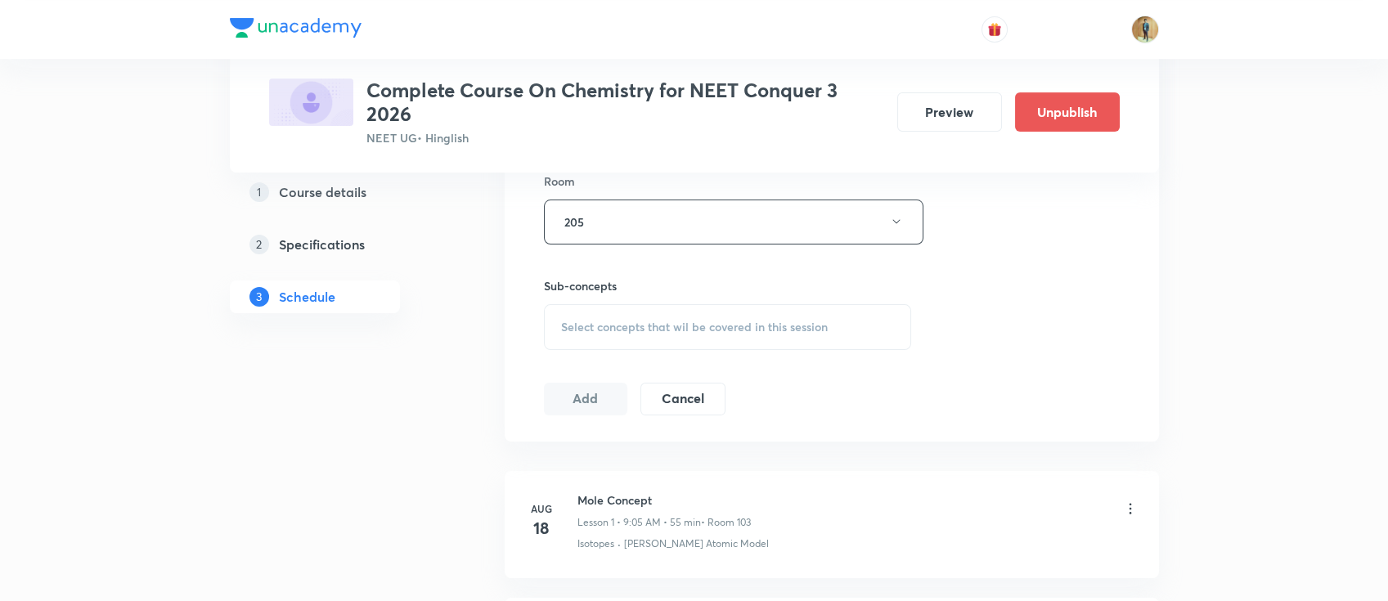
click at [675, 311] on div "Select concepts that wil be covered in this session" at bounding box center [728, 327] width 368 height 46
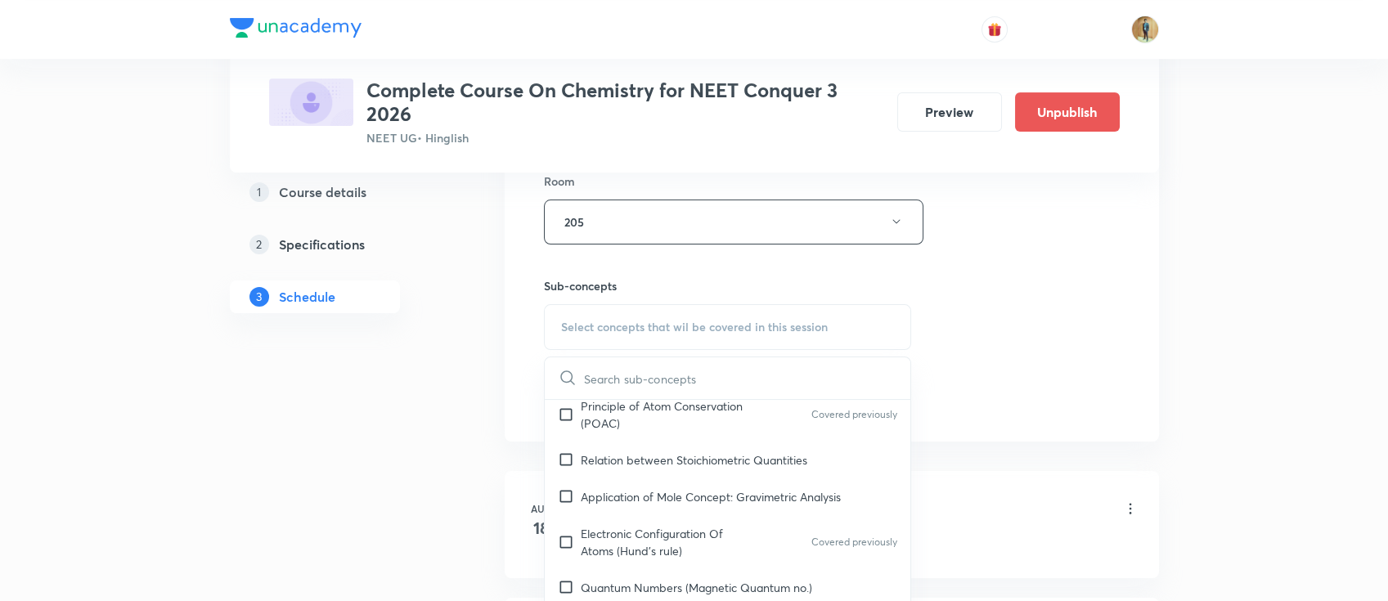
scroll to position [290, 0]
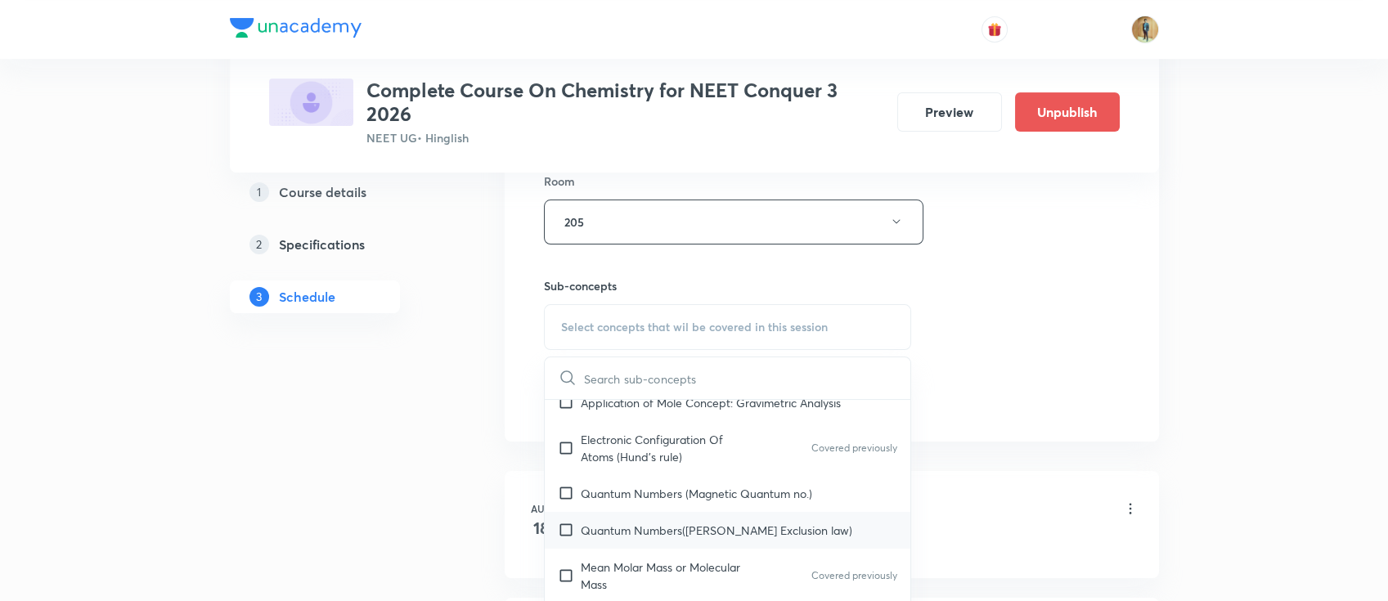
click at [626, 531] on p "Quantum Numbers(Pauli's Exclusion law)" at bounding box center [716, 530] width 271 height 17
checkbox input "true"
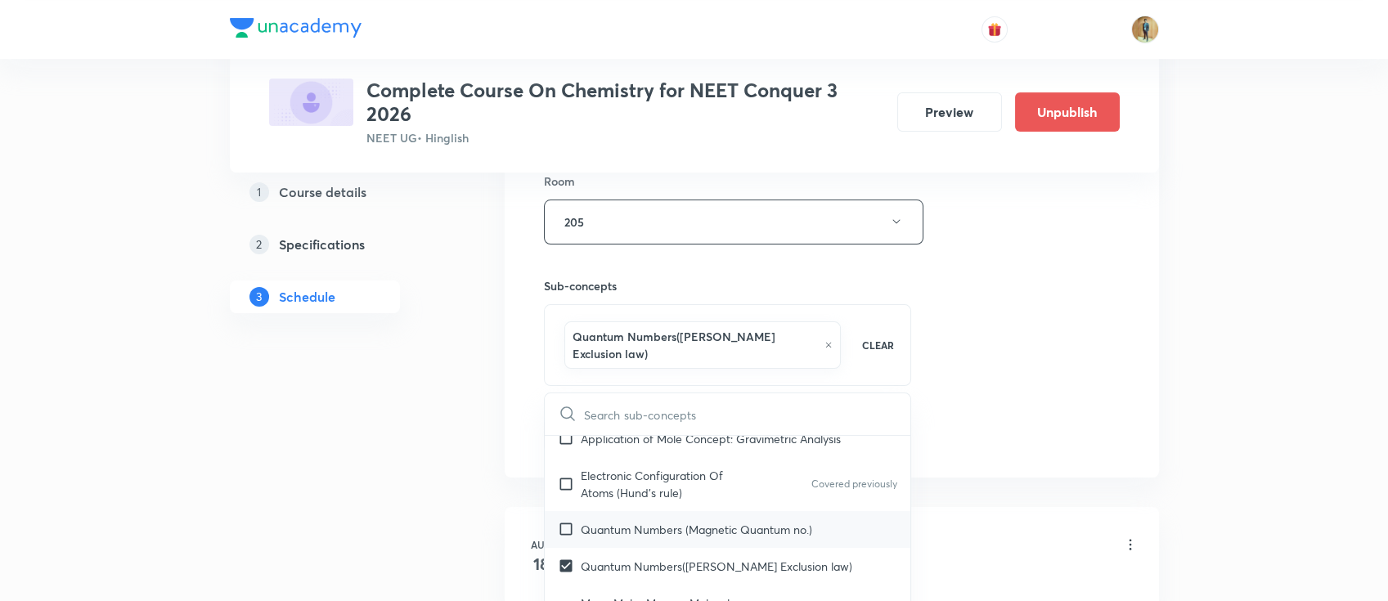
click at [697, 511] on div "Quantum Numbers (Magnetic Quantum no.)" at bounding box center [728, 529] width 366 height 37
checkbox input "true"
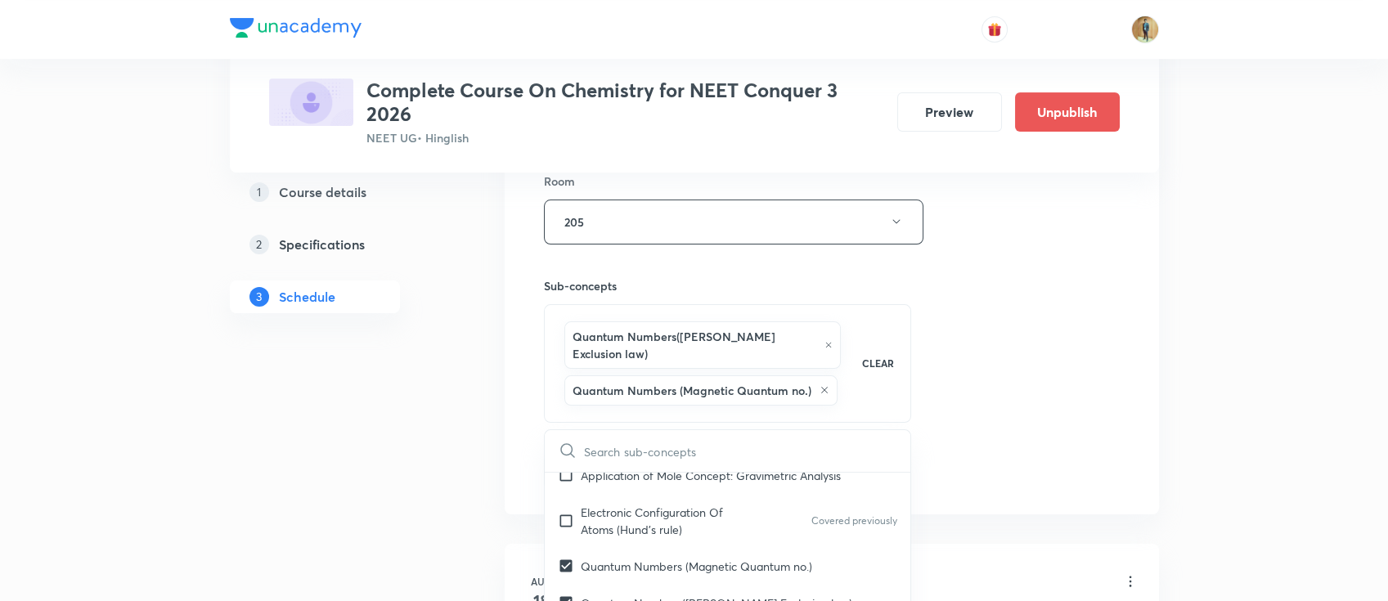
click at [1077, 334] on div "Session 43 Live class Session title 21/99 Ionic Equilibrium -17 ​ Schedule for …" at bounding box center [832, 68] width 576 height 841
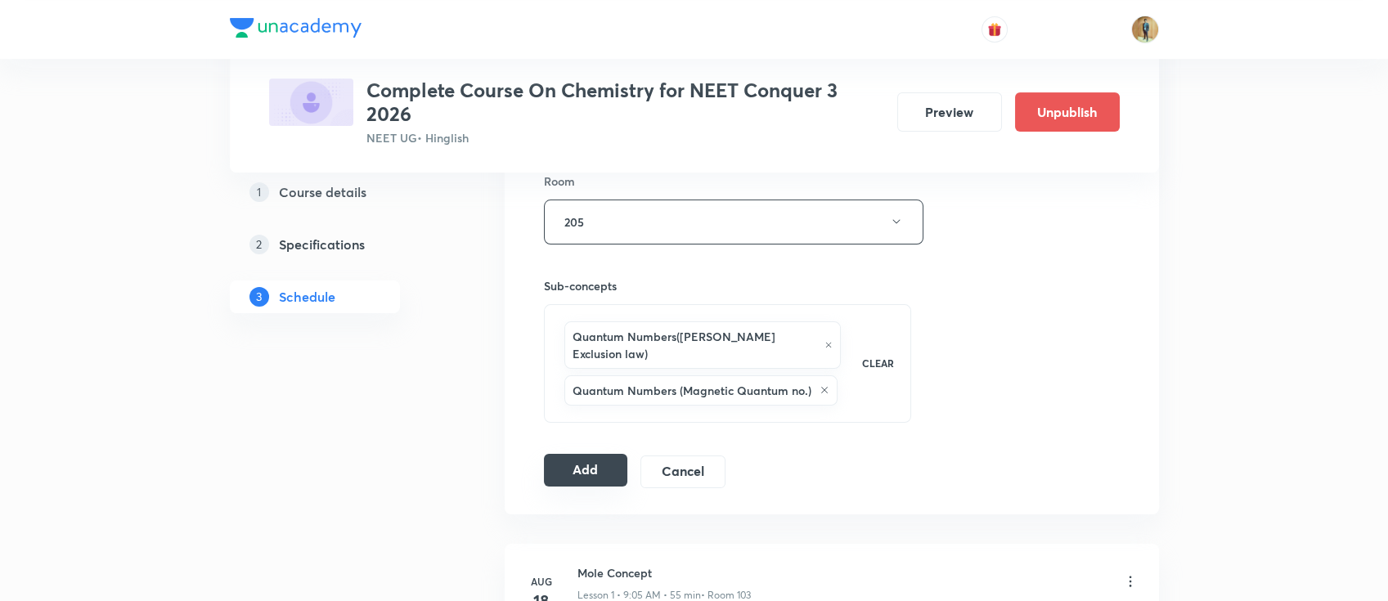
click at [584, 454] on button "Add" at bounding box center [586, 470] width 84 height 33
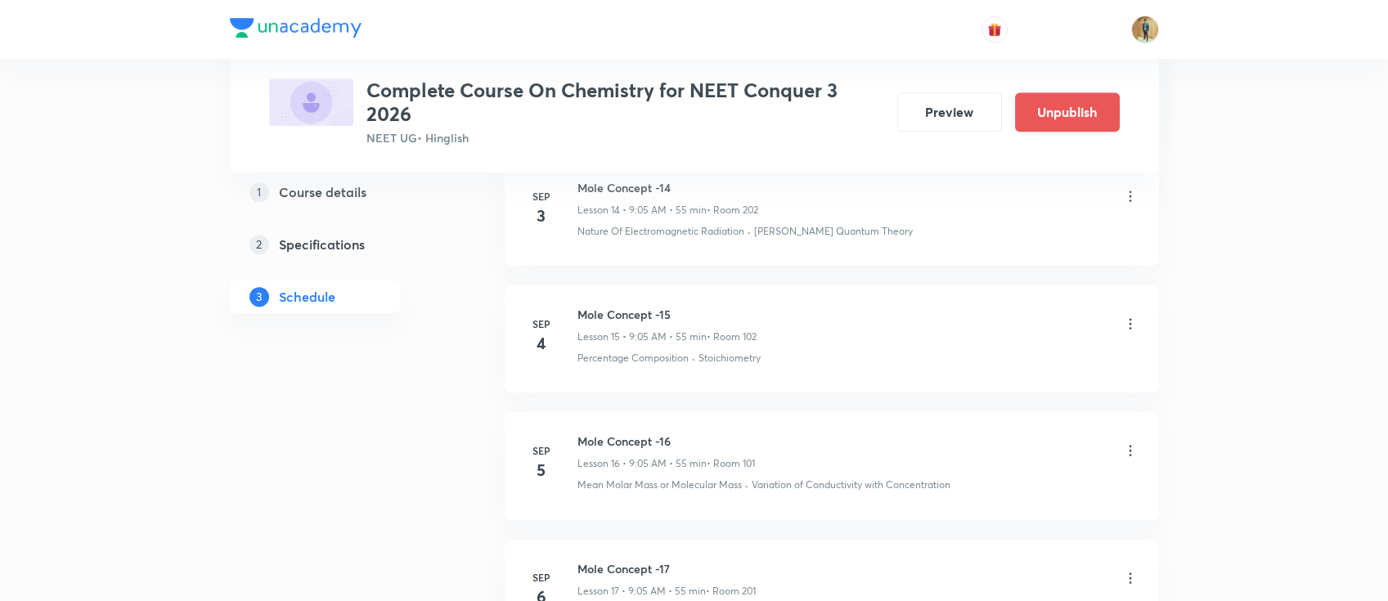
scroll to position [0, 0]
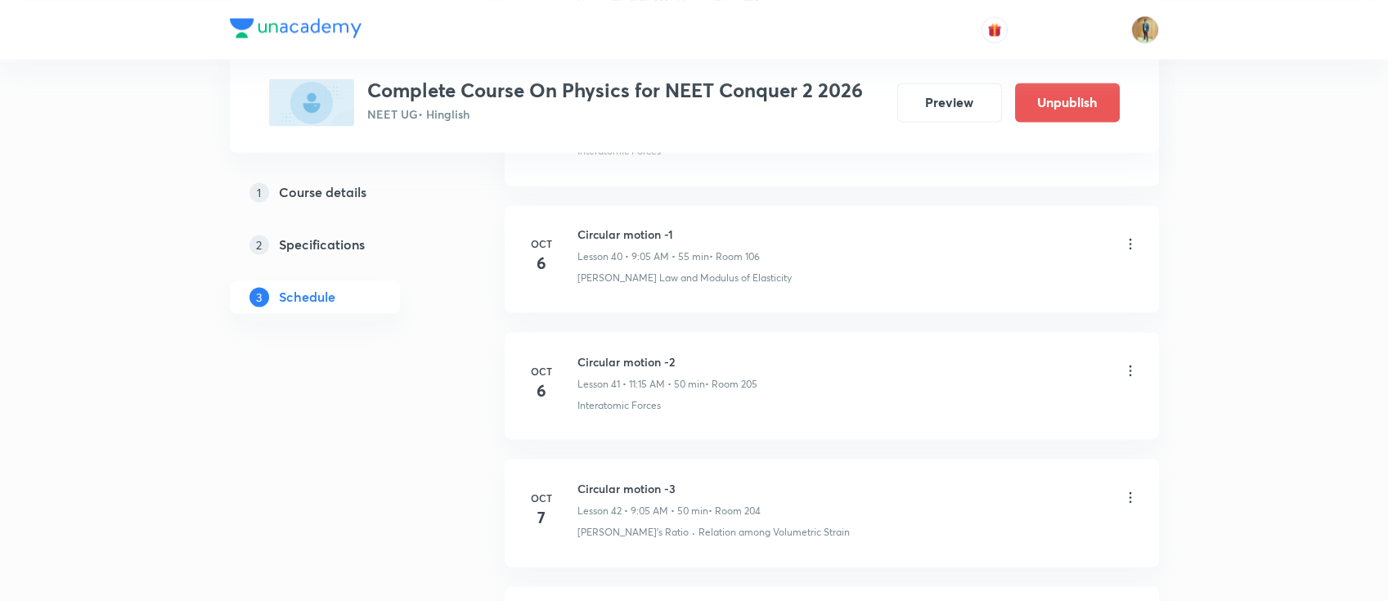
scroll to position [6155, 0]
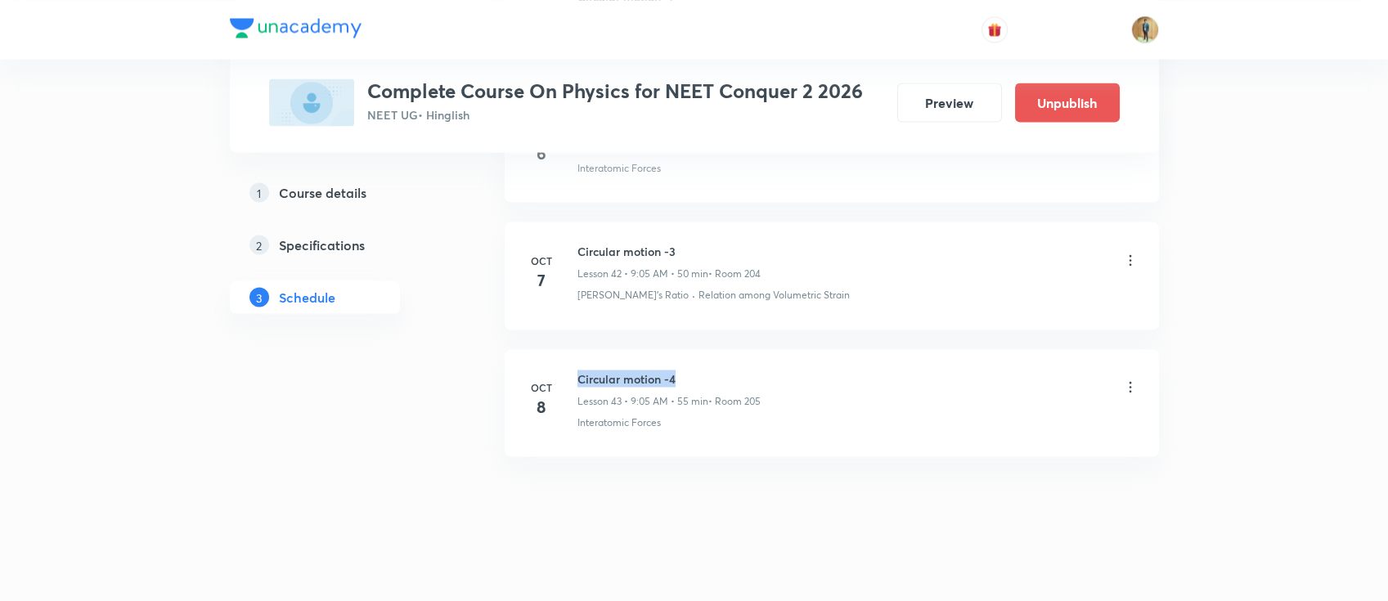
drag, startPoint x: 577, startPoint y: 370, endPoint x: 760, endPoint y: 368, distance: 182.4
click at [760, 370] on h6 "Circular motion -4" at bounding box center [668, 378] width 183 height 17
copy h6 "Circular motion -4"
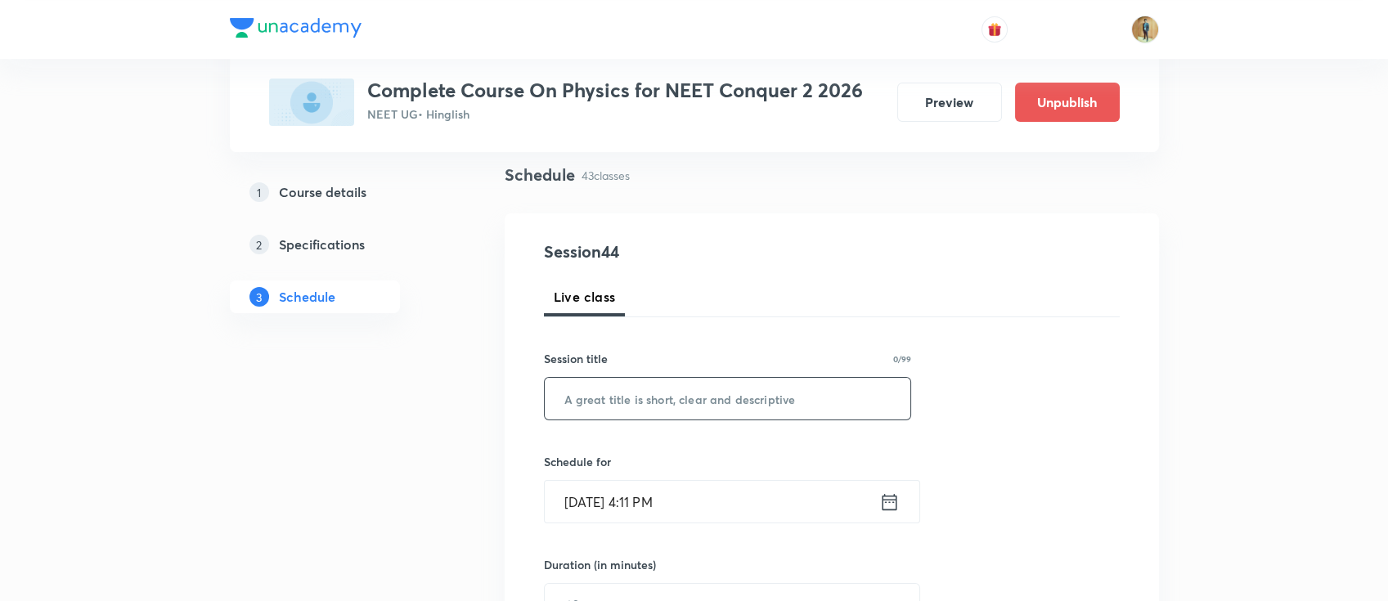
scroll to position [195, 0]
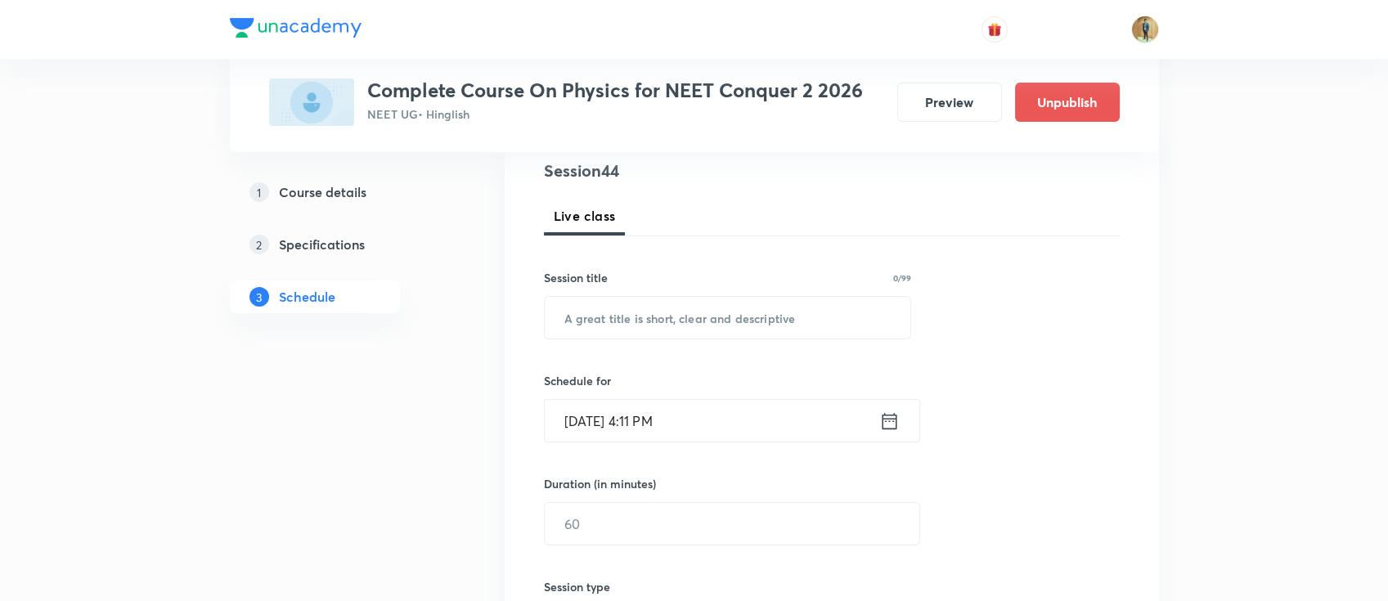
click at [704, 340] on div "Session 44 Live class Session title 0/99 ​ Schedule for Oct 7, 2025, 4:11 PM ​ …" at bounding box center [832, 543] width 576 height 768
click at [707, 328] on input "text" at bounding box center [728, 318] width 366 height 42
paste input "Circular motion -4"
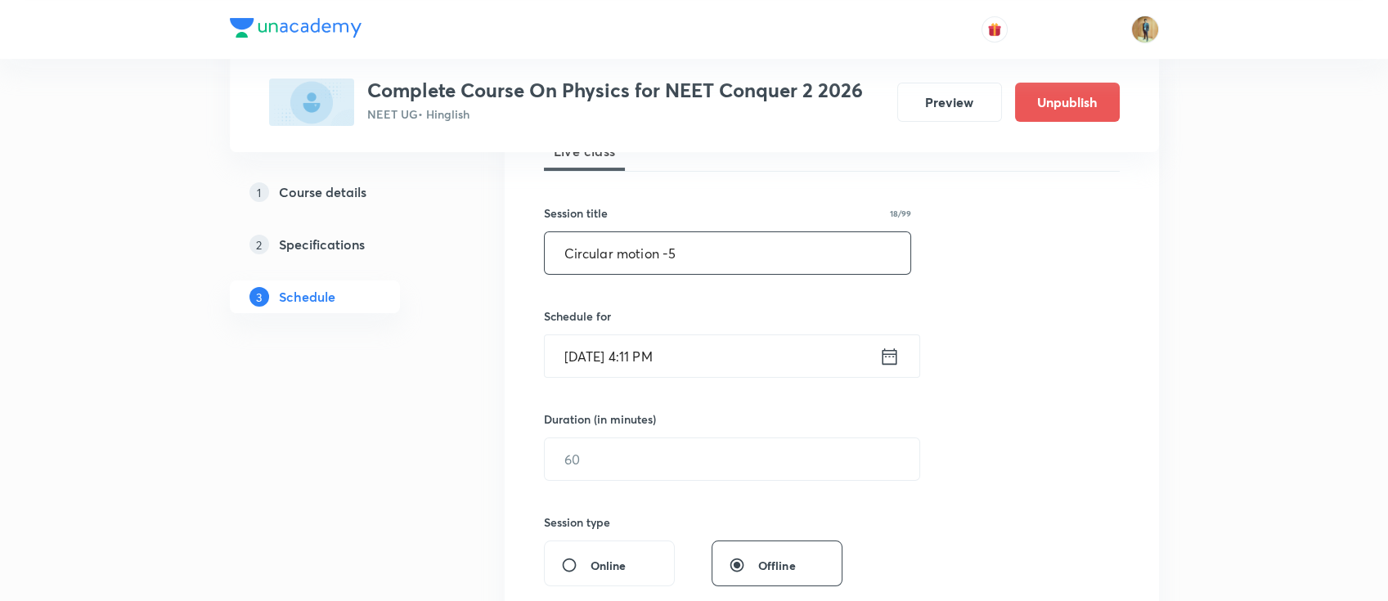
scroll to position [340, 0]
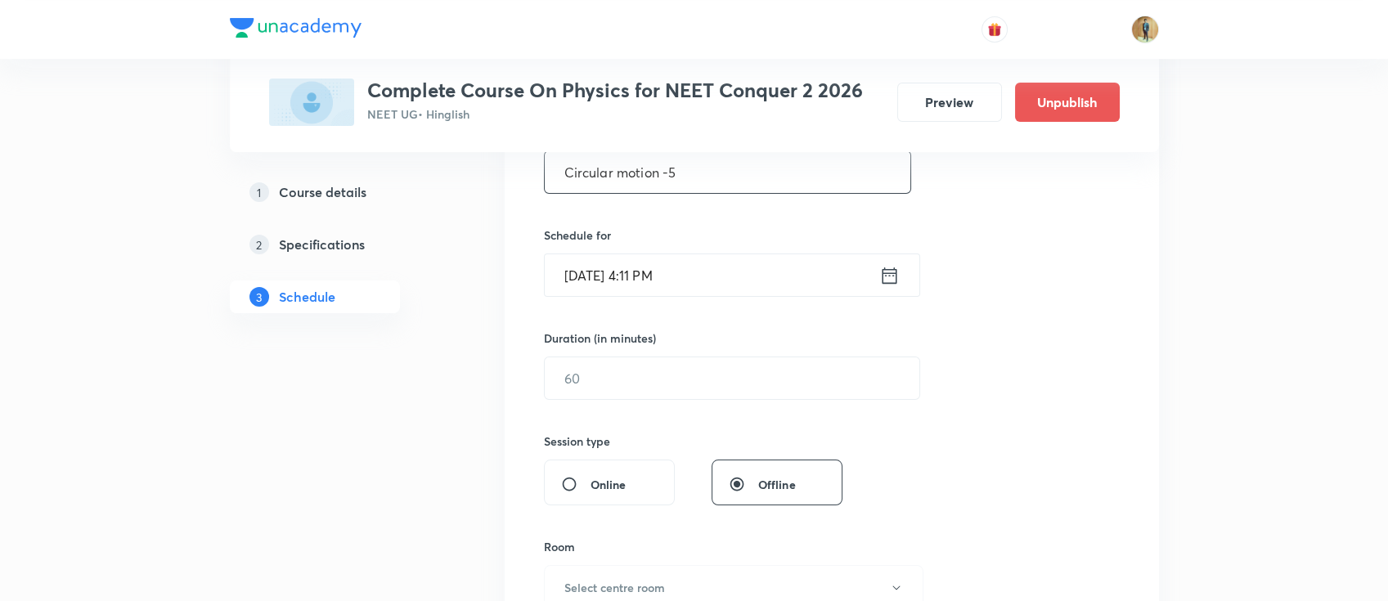
type input "Circular motion -5"
click at [731, 254] on input "Oct 7, 2025, 4:11 PM" at bounding box center [712, 275] width 334 height 42
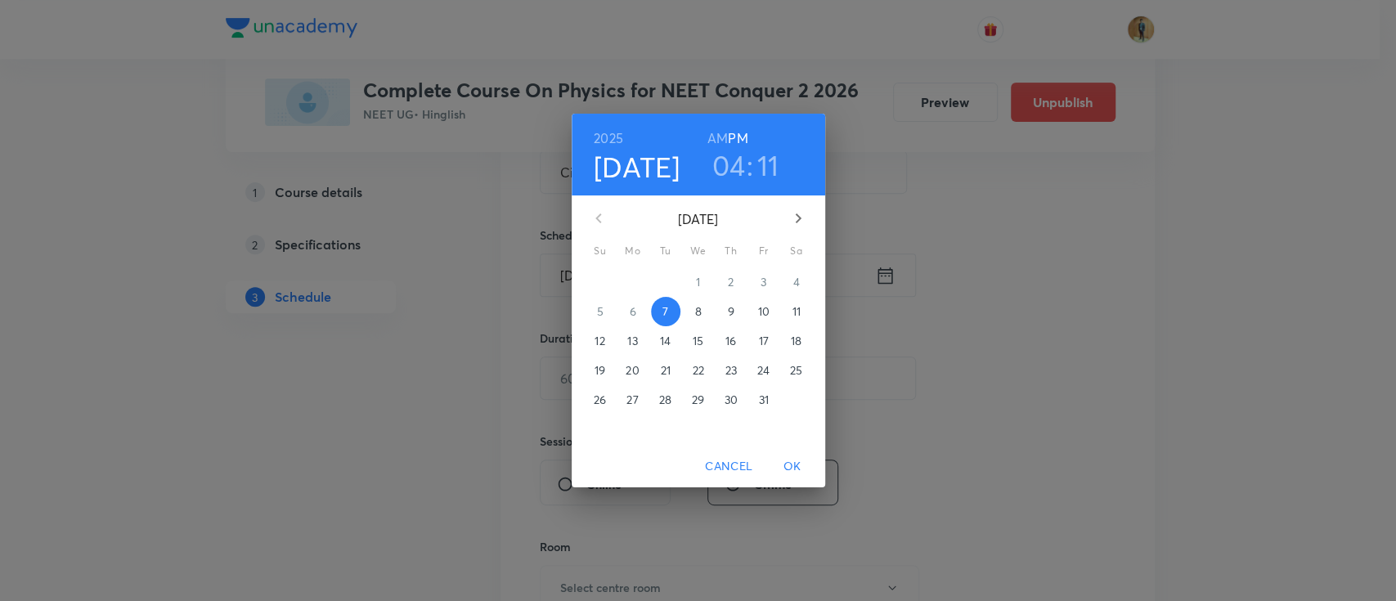
click at [696, 316] on p "8" at bounding box center [697, 311] width 7 height 16
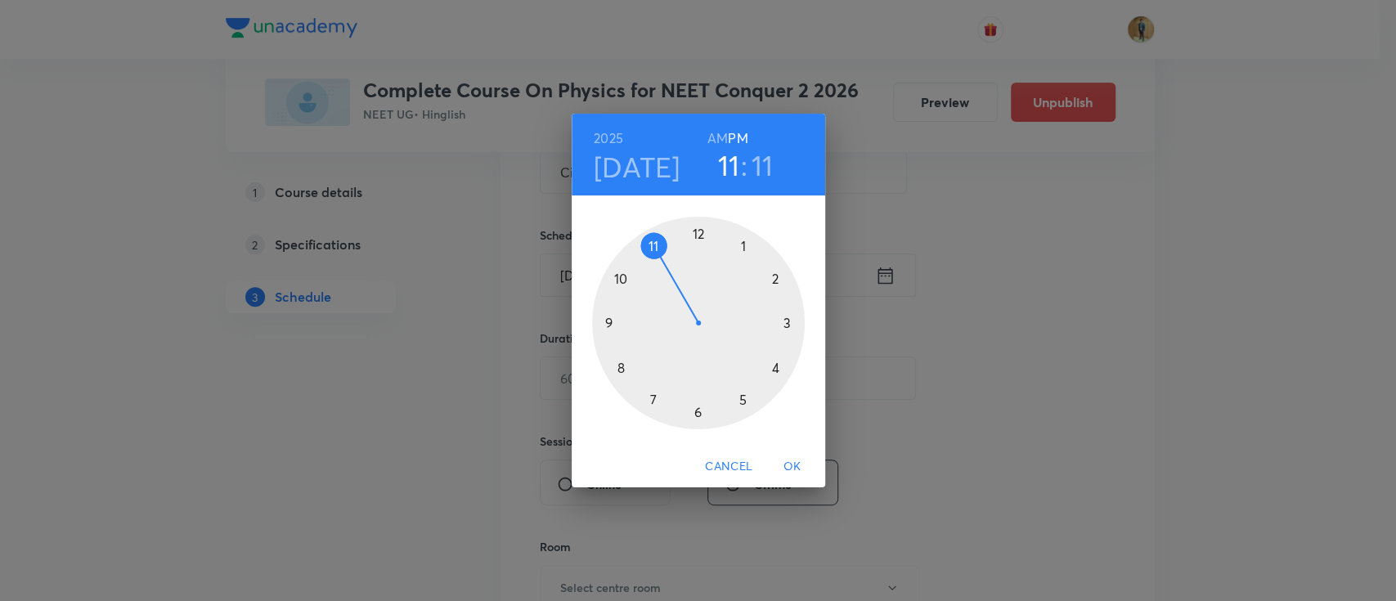
drag, startPoint x: 777, startPoint y: 369, endPoint x: 668, endPoint y: 258, distance: 155.0
click at [668, 258] on div at bounding box center [698, 323] width 213 height 213
click at [714, 137] on h6 "AM" at bounding box center [717, 138] width 20 height 23
drag, startPoint x: 768, startPoint y: 281, endPoint x: 769, endPoint y: 322, distance: 40.9
click at [769, 322] on div at bounding box center [698, 323] width 213 height 213
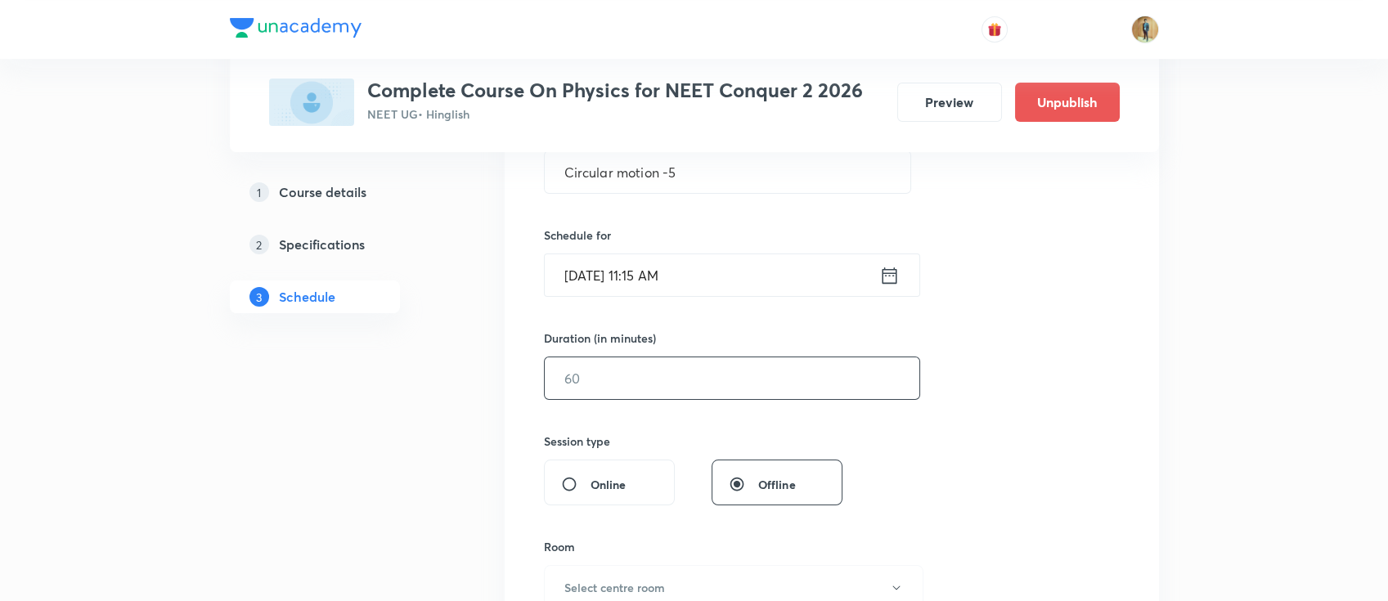
click at [633, 378] on input "text" at bounding box center [732, 378] width 374 height 42
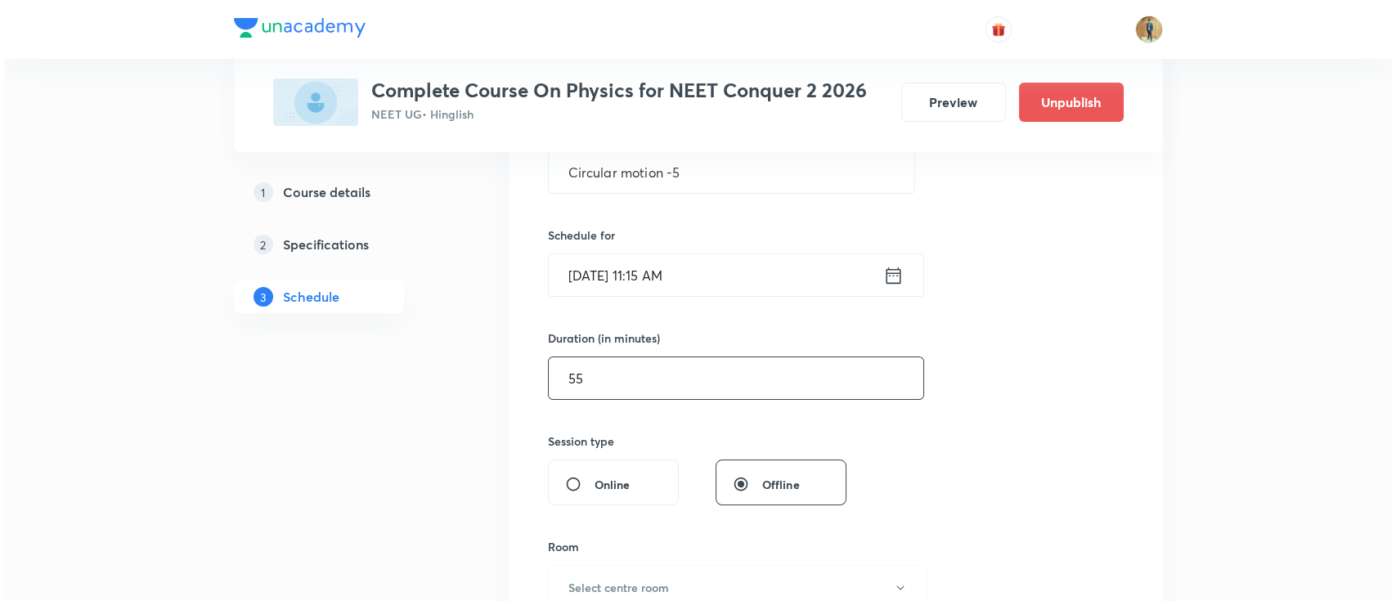
scroll to position [558, 0]
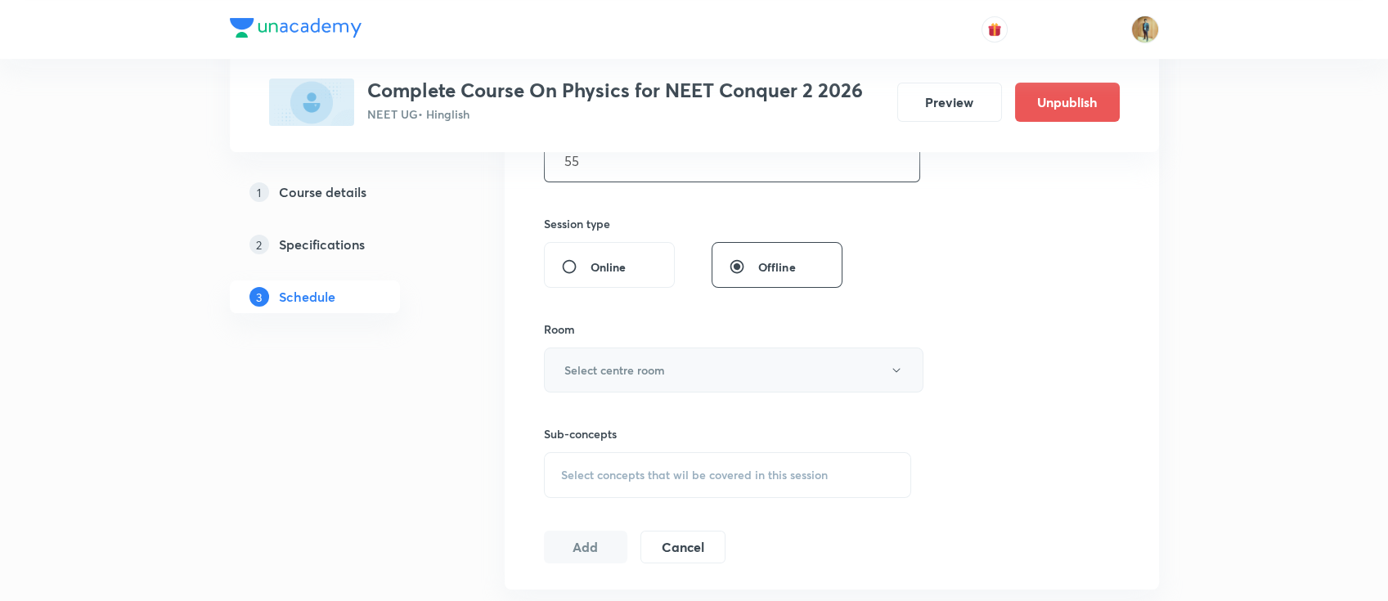
type input "55"
click at [631, 374] on h6 "Select centre room" at bounding box center [614, 369] width 101 height 17
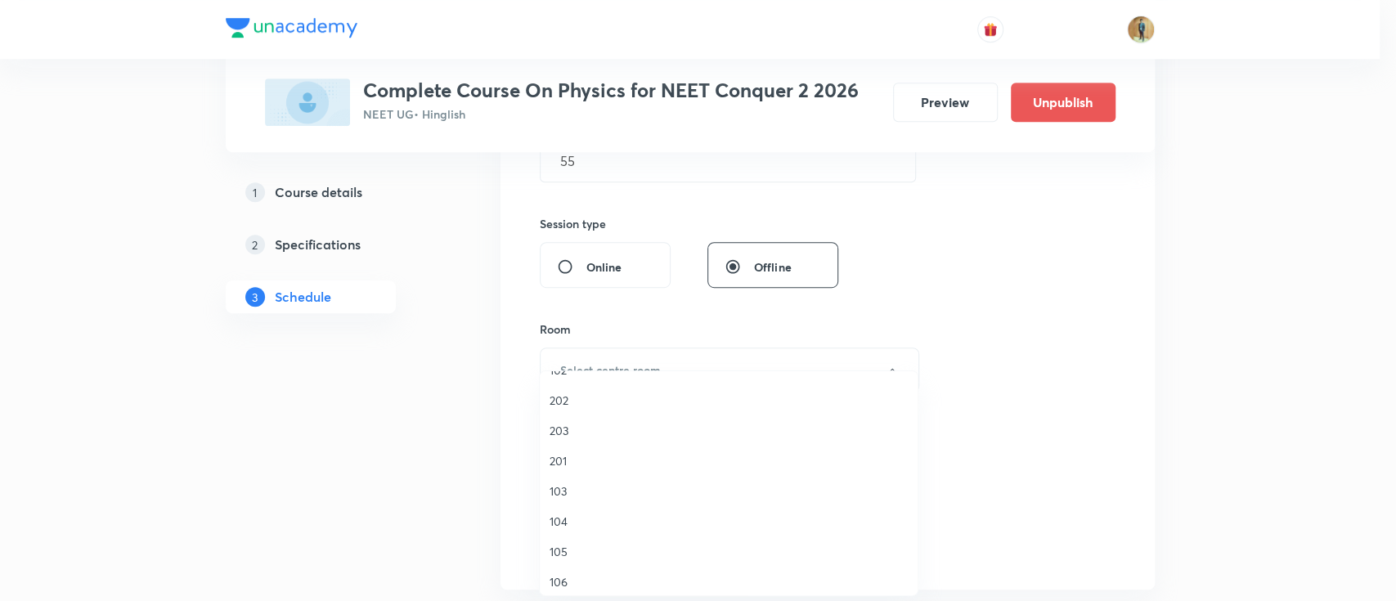
scroll to position [145, 0]
click at [563, 458] on span "105" at bounding box center [728, 459] width 358 height 17
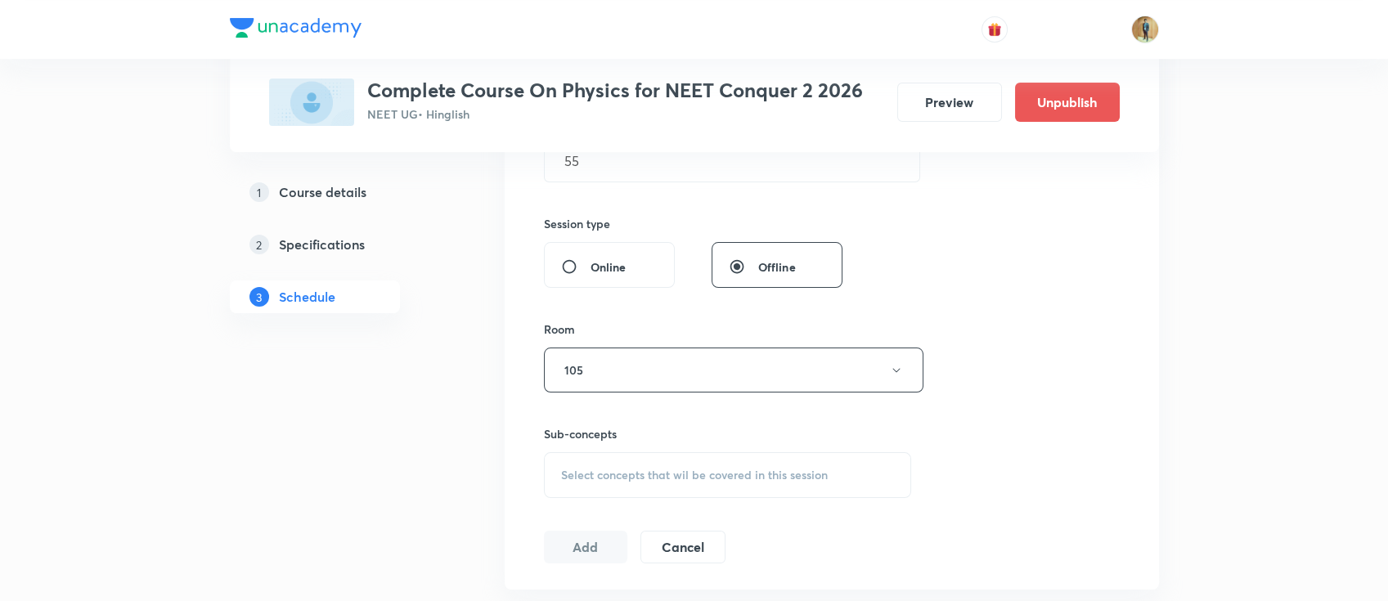
click at [628, 396] on div "Sub-concepts Select concepts that wil be covered in this session" at bounding box center [728, 444] width 368 height 105
click at [628, 383] on button "105" at bounding box center [733, 370] width 379 height 45
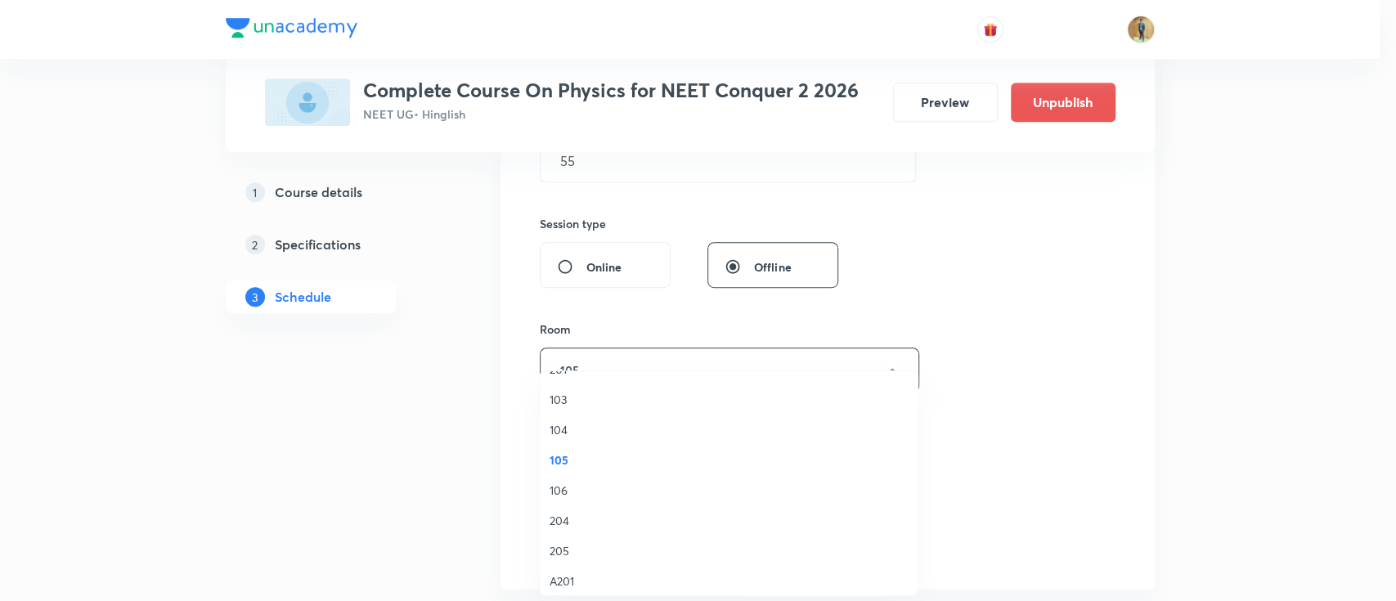
click at [581, 549] on span "205" at bounding box center [728, 550] width 358 height 17
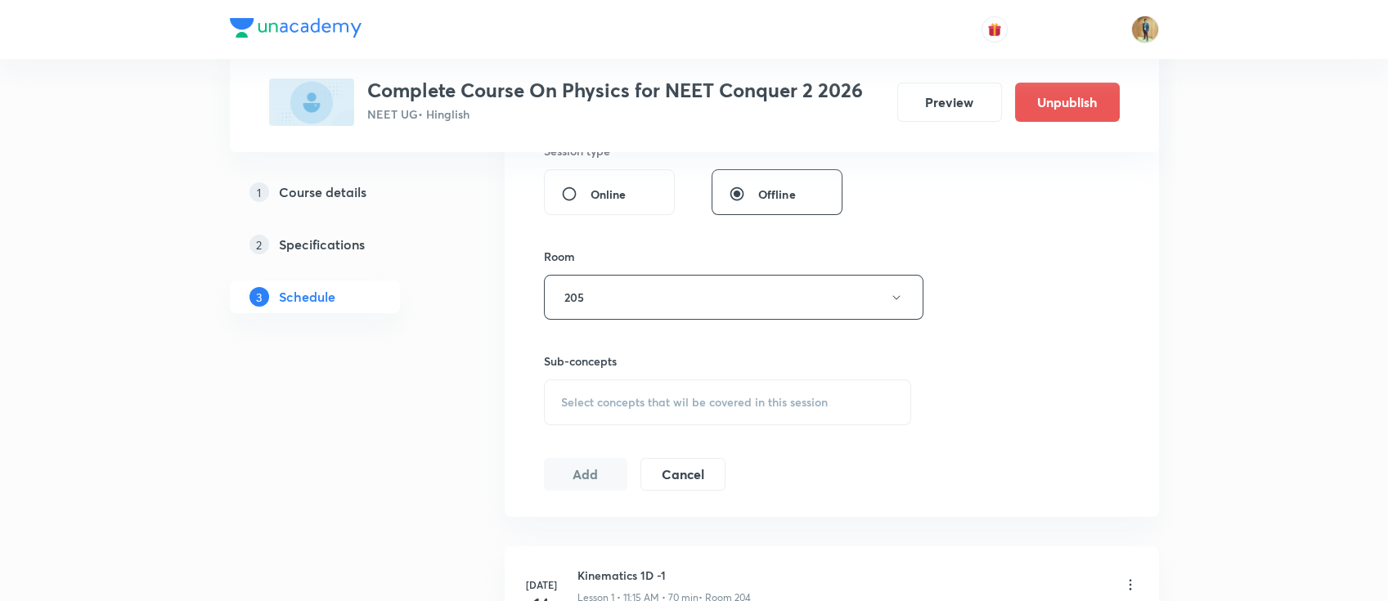
click at [604, 416] on div "Select concepts that wil be covered in this session" at bounding box center [728, 402] width 368 height 46
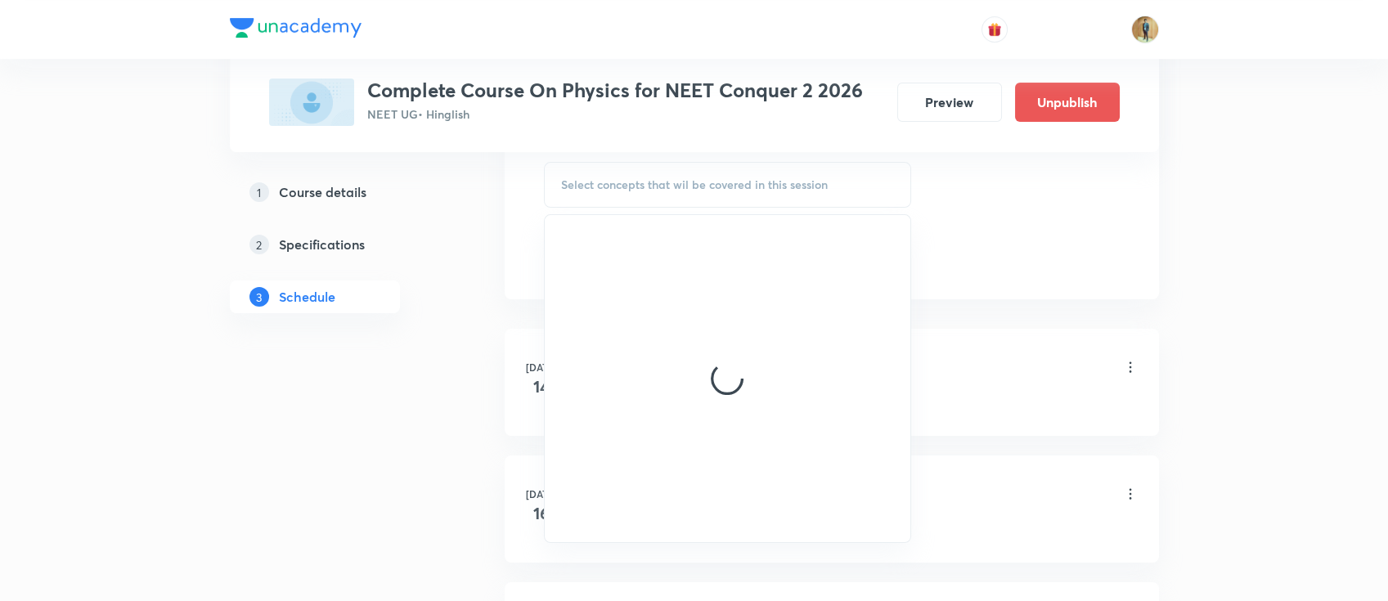
scroll to position [849, 0]
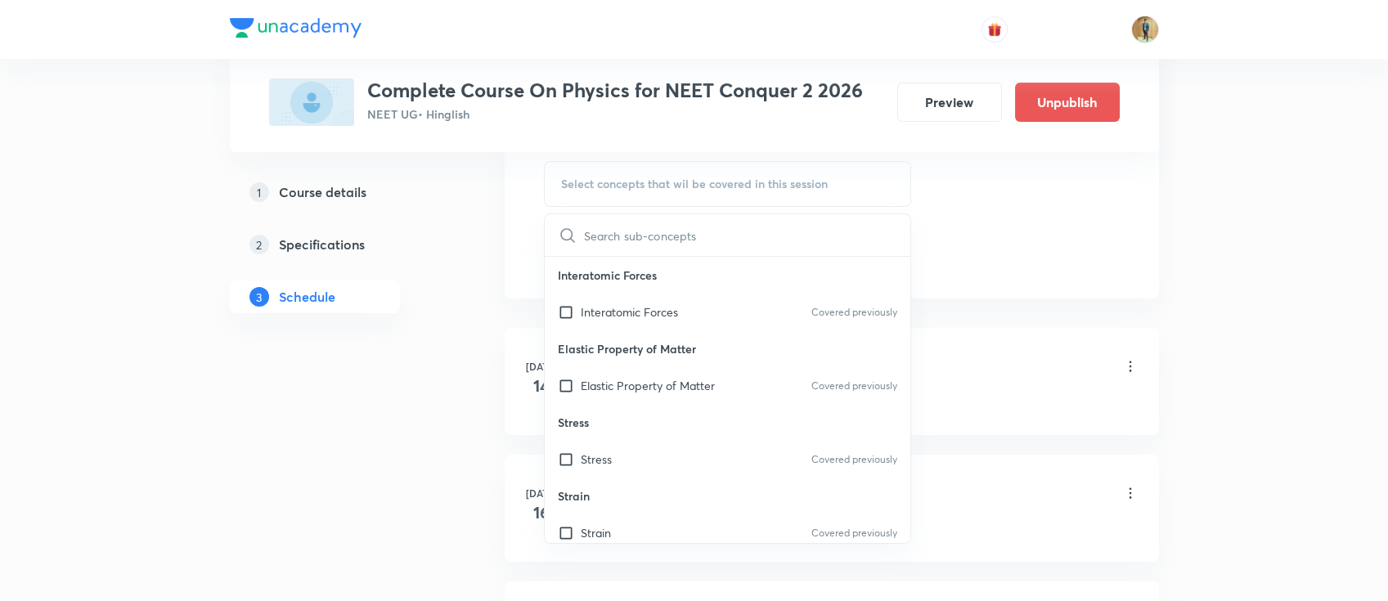
click at [599, 454] on p "Stress" at bounding box center [596, 459] width 31 height 17
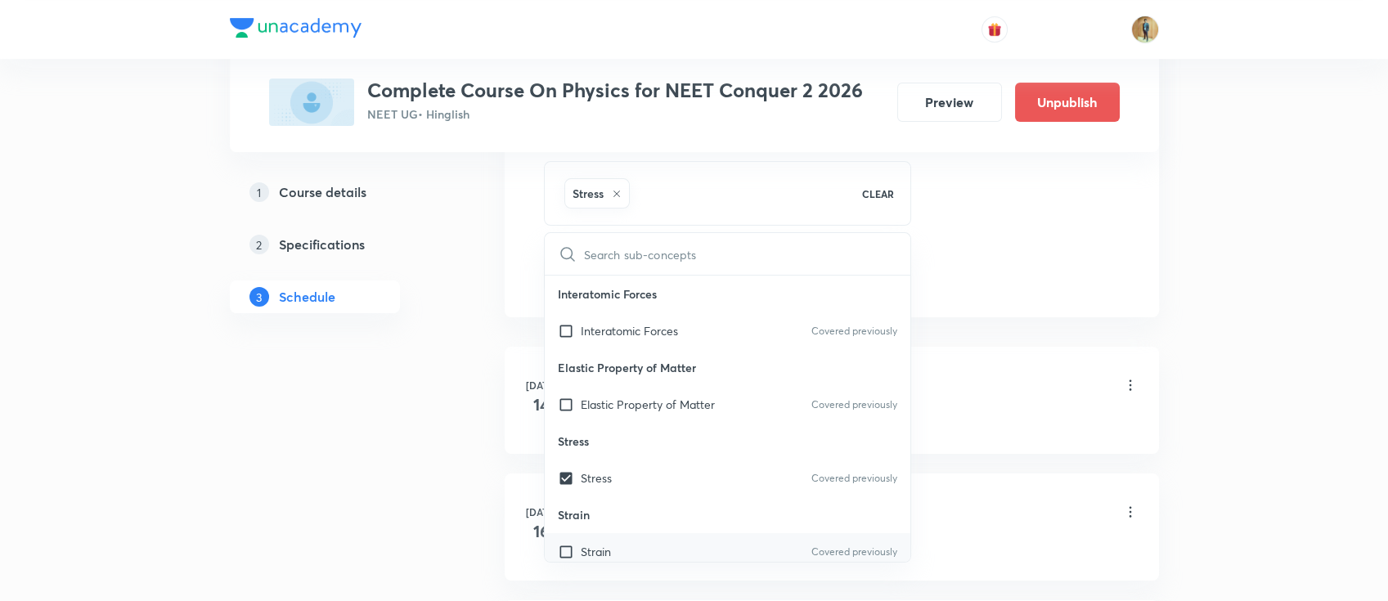
click at [584, 543] on p "Strain" at bounding box center [596, 551] width 30 height 17
checkbox input "true"
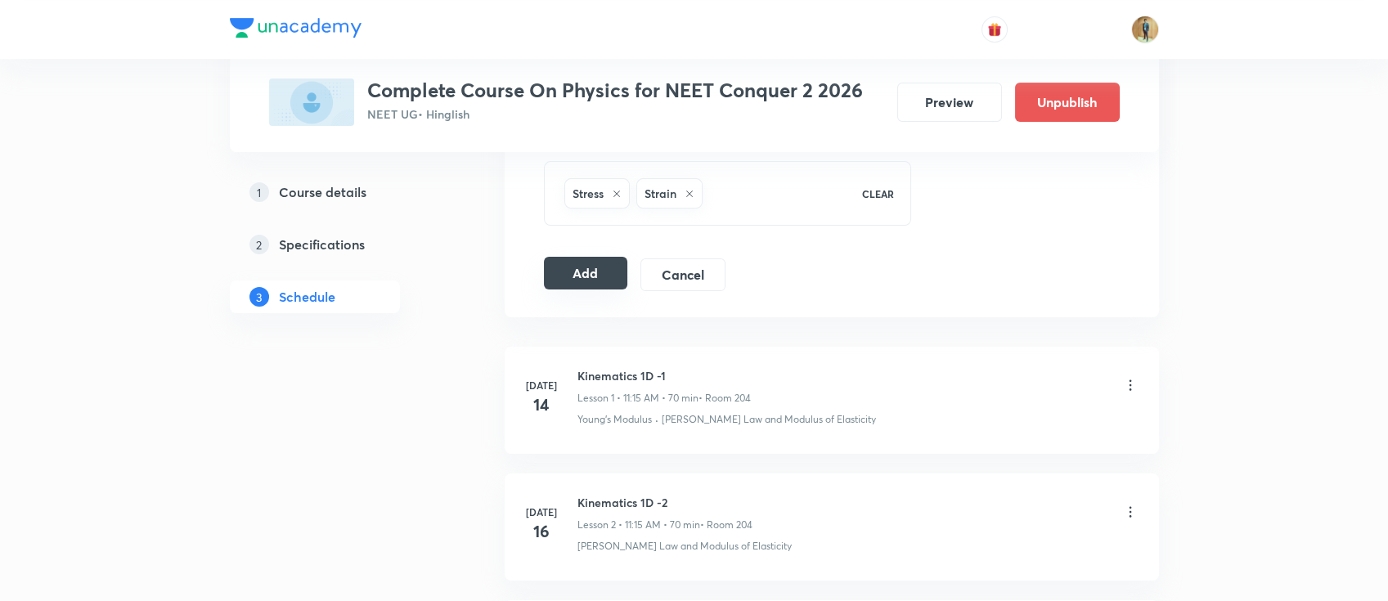
click at [595, 284] on button "Add" at bounding box center [586, 273] width 84 height 33
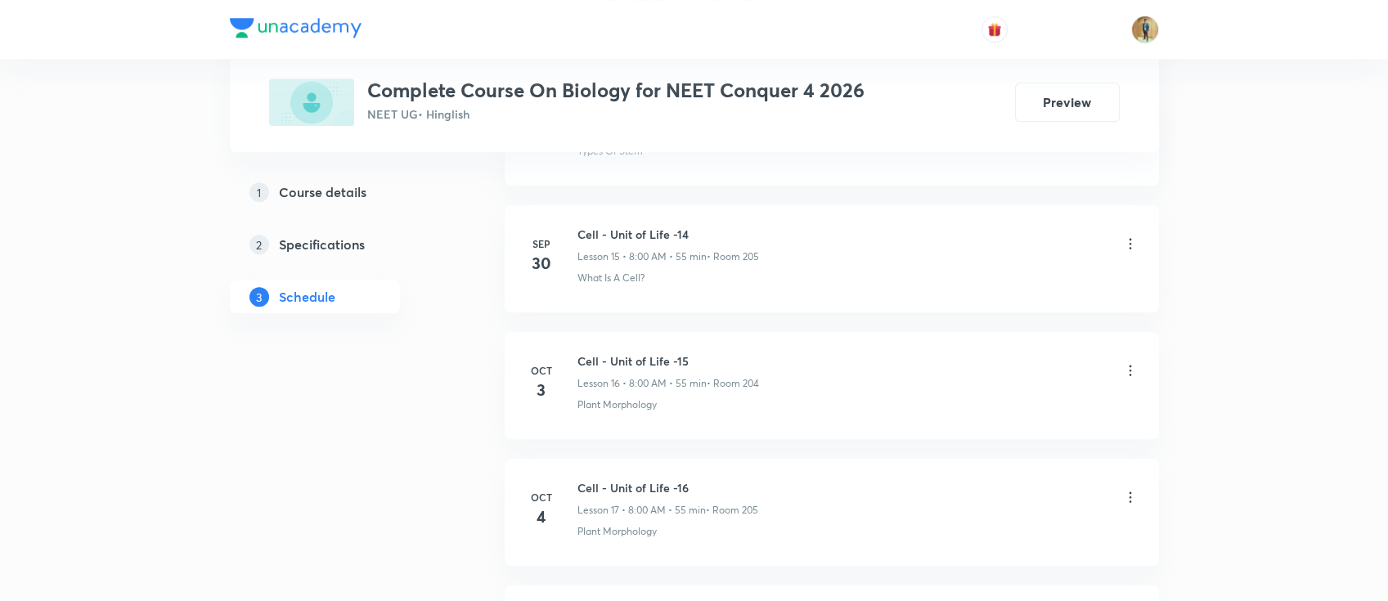
scroll to position [3114, 0]
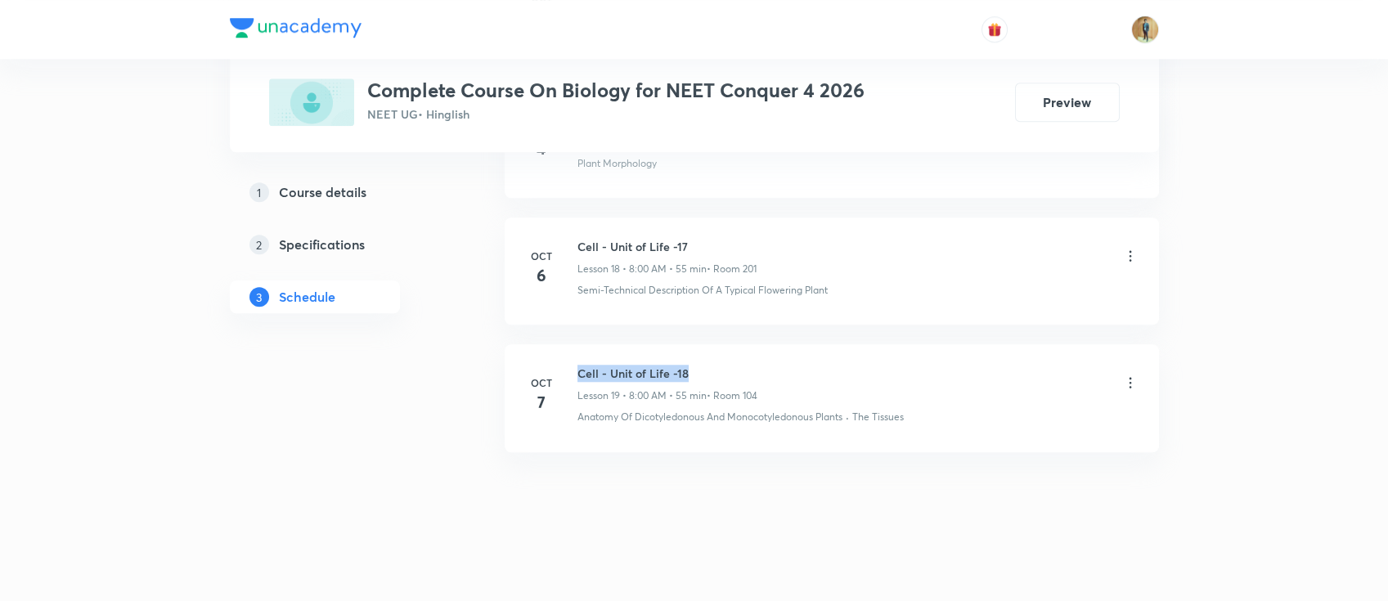
drag, startPoint x: 576, startPoint y: 370, endPoint x: 722, endPoint y: 370, distance: 145.6
click at [722, 370] on h6 "Cell - Unit of Life -18" at bounding box center [667, 373] width 180 height 17
copy h6 "Cell - Unit of Life -18"
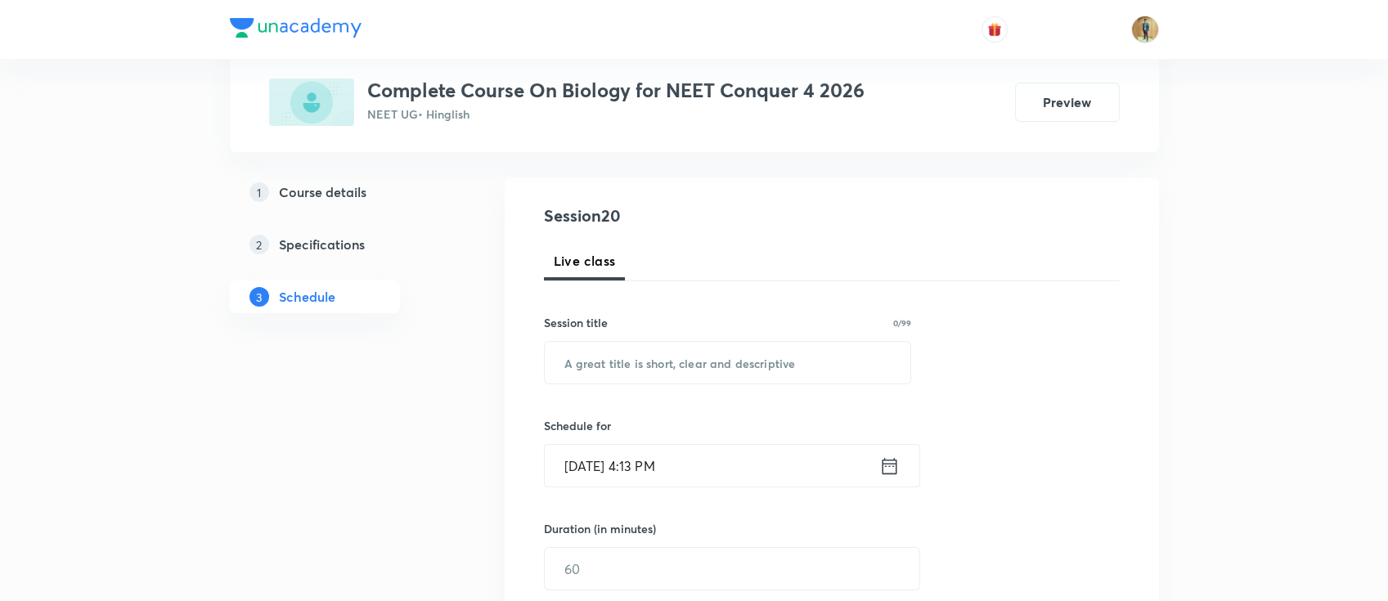
scroll to position [218, 0]
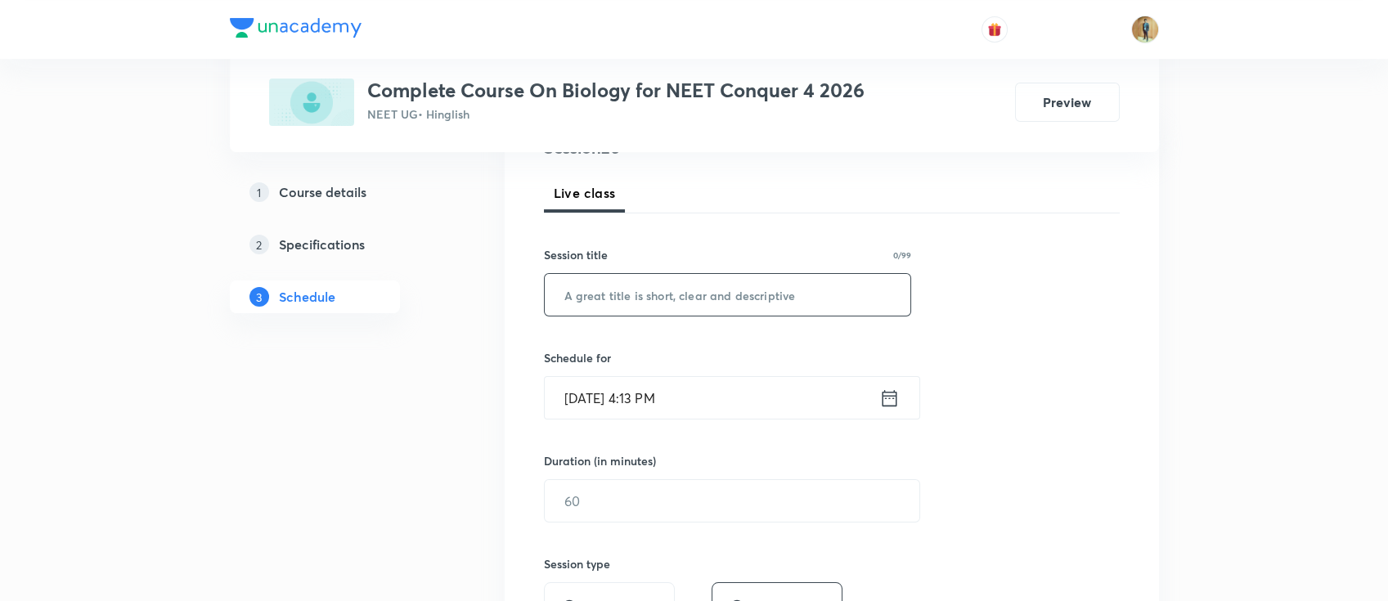
click at [662, 305] on input "text" at bounding box center [728, 295] width 366 height 42
paste input "Cell - Unit of Life -18"
type input "Cell - Unit of Life -19"
click at [701, 390] on input "Oct 7, 2025, 4:13 PM" at bounding box center [712, 398] width 334 height 42
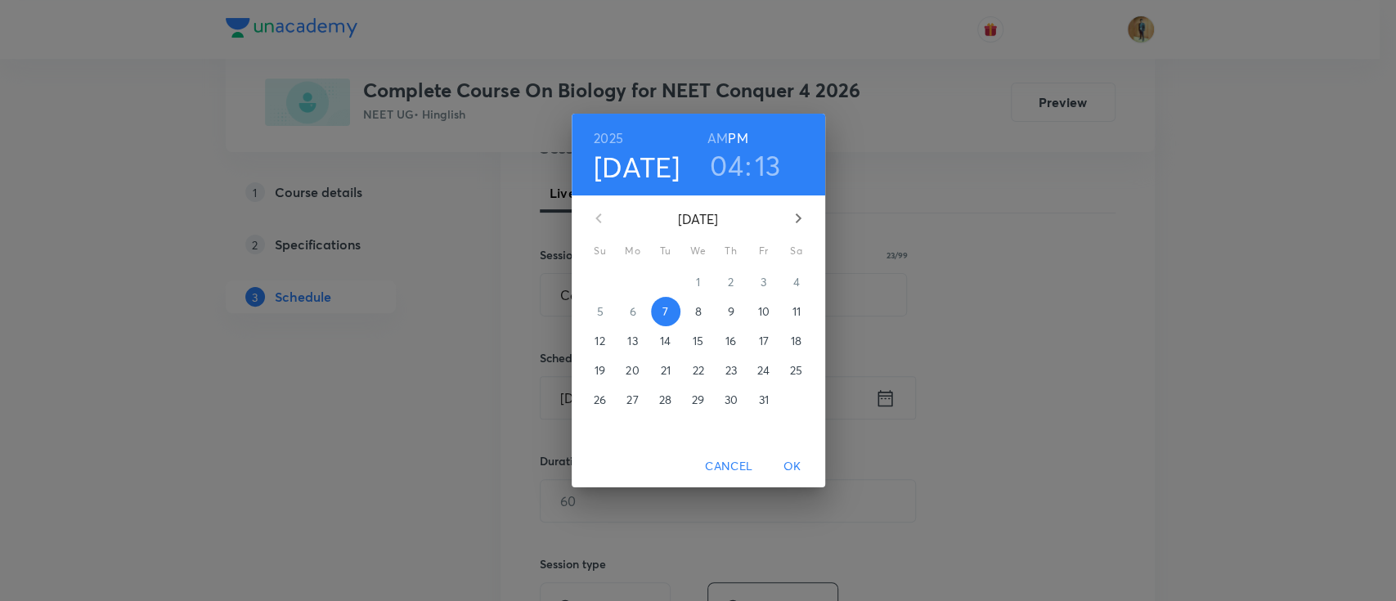
click at [694, 313] on p "8" at bounding box center [697, 311] width 7 height 16
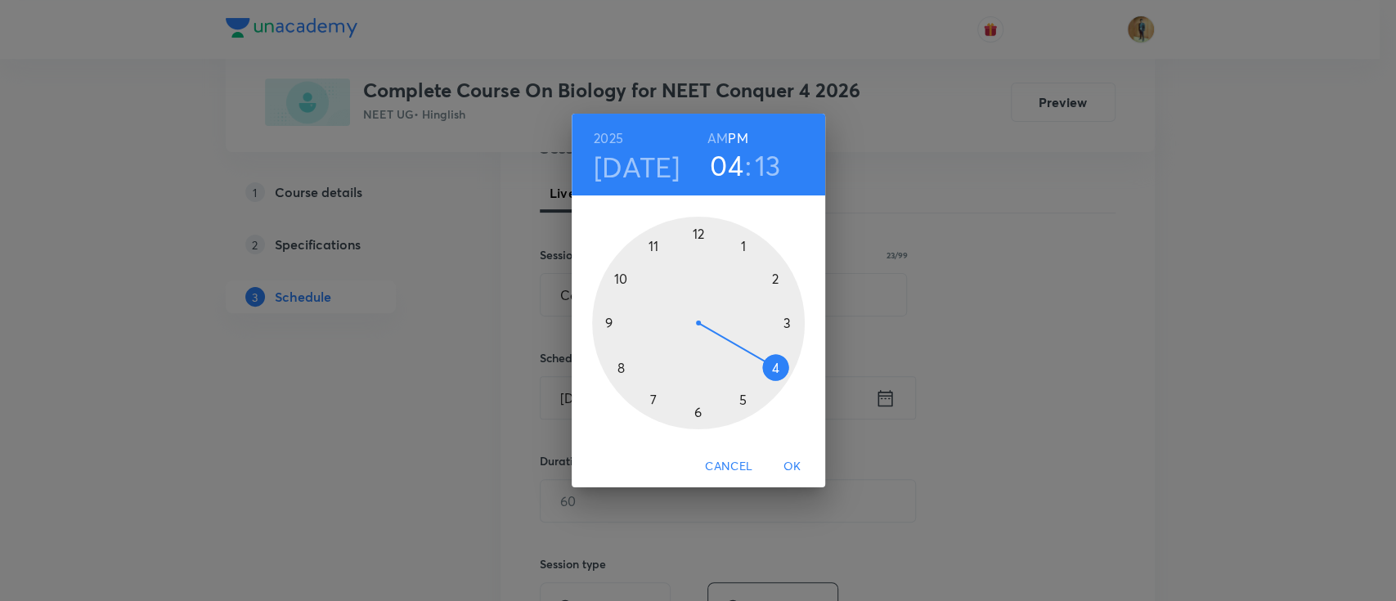
click at [738, 128] on h6 "PM" at bounding box center [738, 138] width 20 height 23
click at [720, 137] on h6 "AM" at bounding box center [717, 138] width 20 height 23
click at [624, 367] on div at bounding box center [698, 323] width 213 height 213
click at [699, 231] on div at bounding box center [698, 323] width 213 height 213
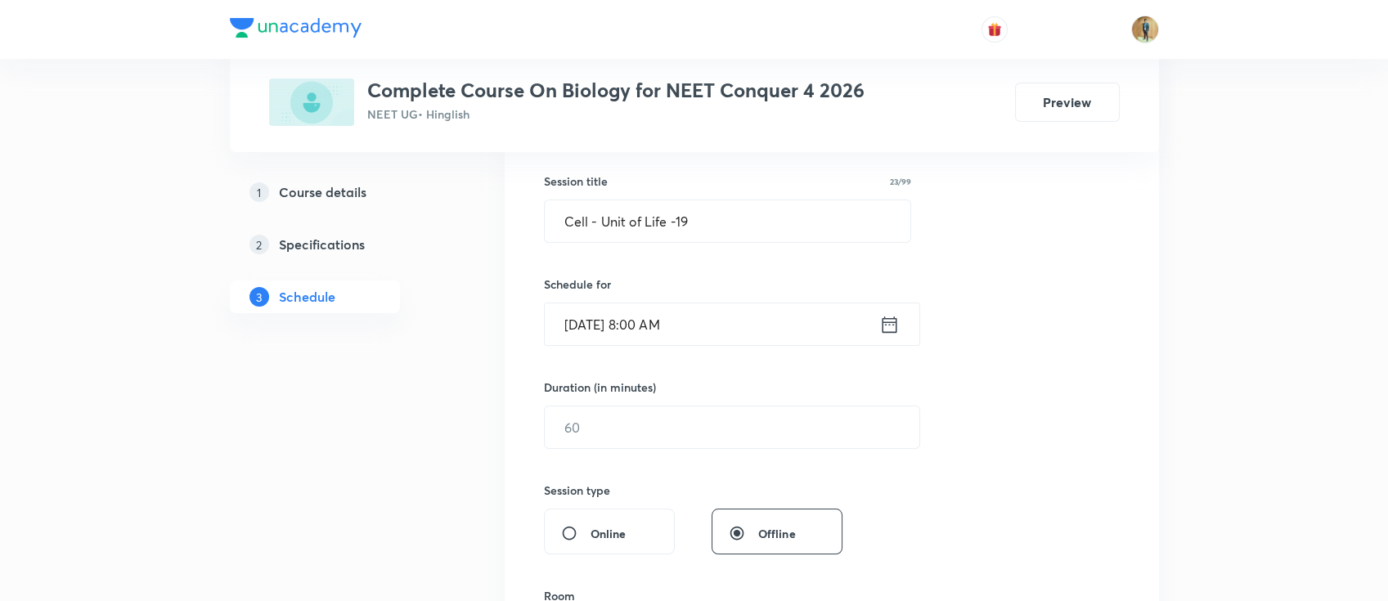
scroll to position [436, 0]
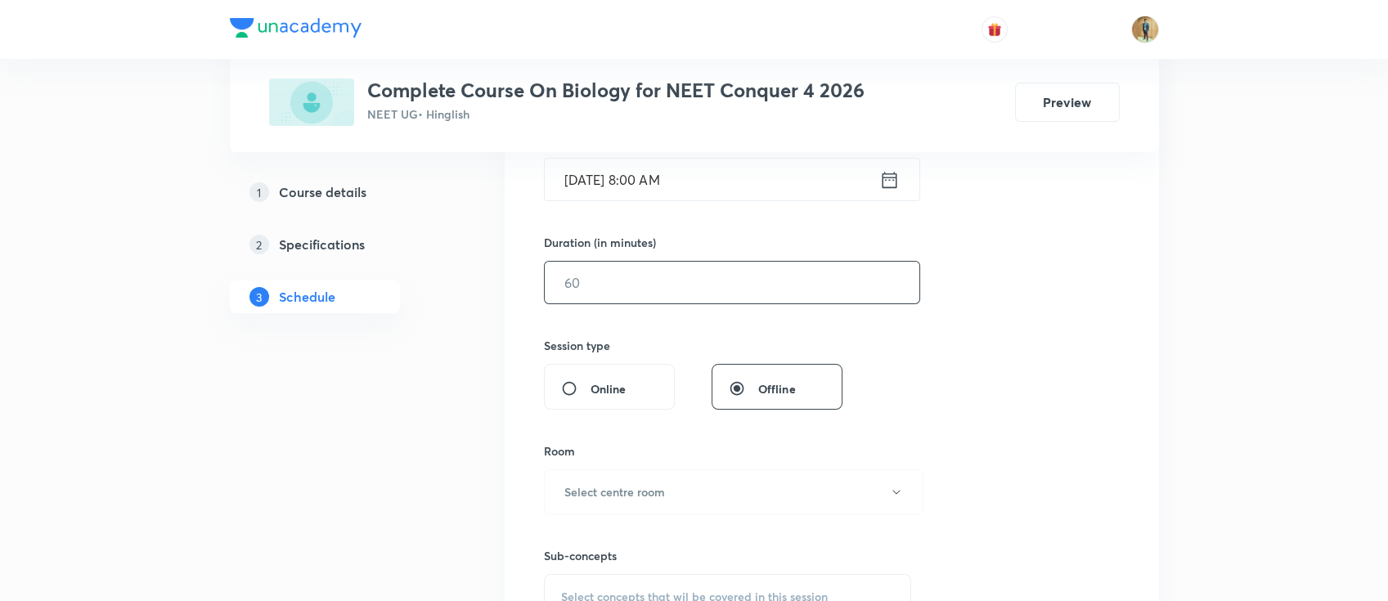
click at [597, 278] on input "text" at bounding box center [732, 283] width 374 height 42
type input "55"
click at [1140, 297] on div "Session 20 Live class Session title 23/99 Cell - Unit of Life -19 ​ Schedule fo…" at bounding box center [832, 301] width 654 height 820
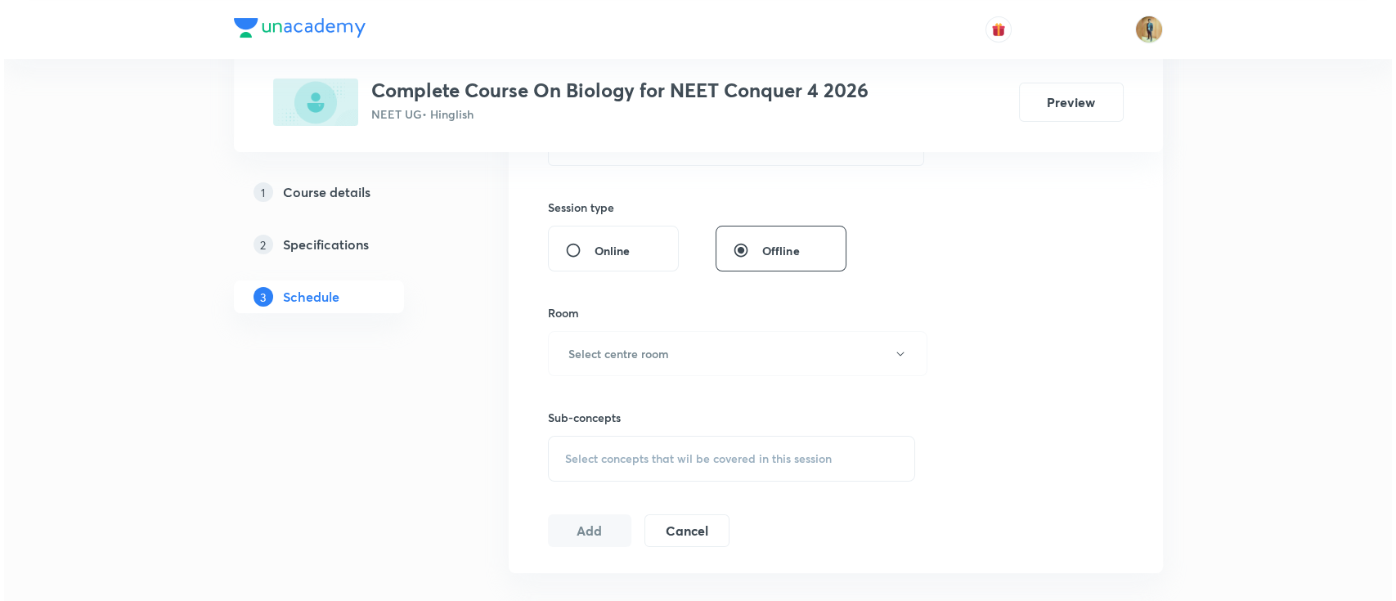
scroll to position [654, 0]
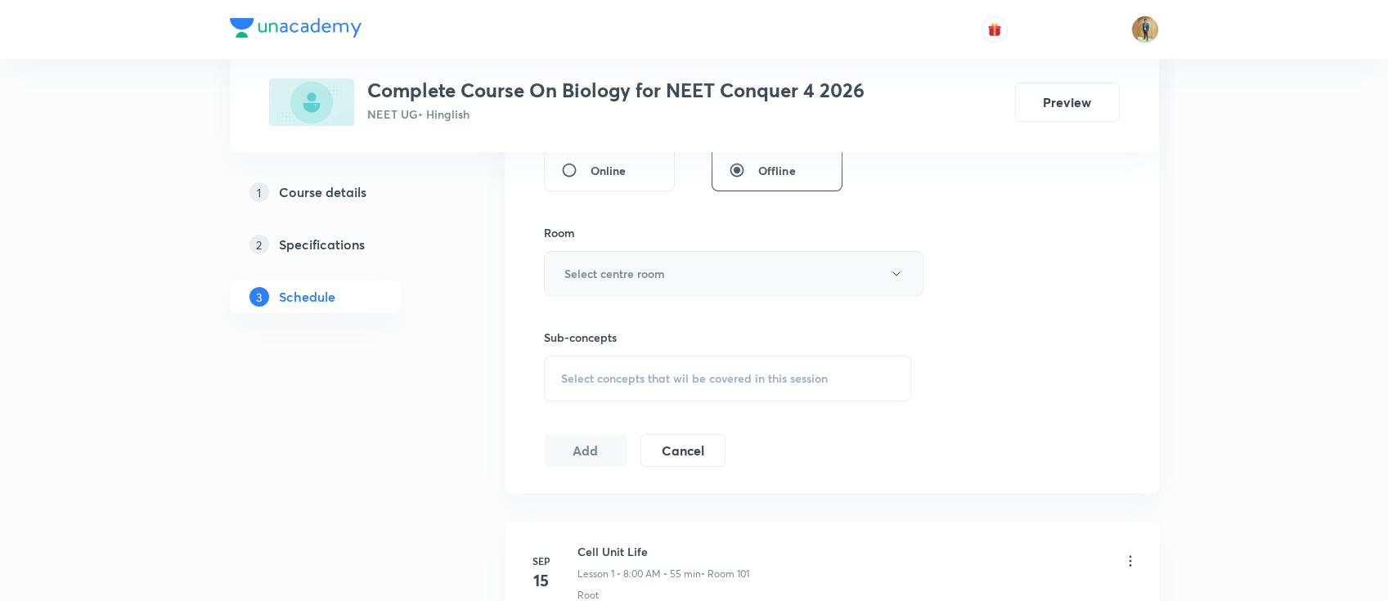
click at [635, 284] on button "Select centre room" at bounding box center [733, 273] width 379 height 45
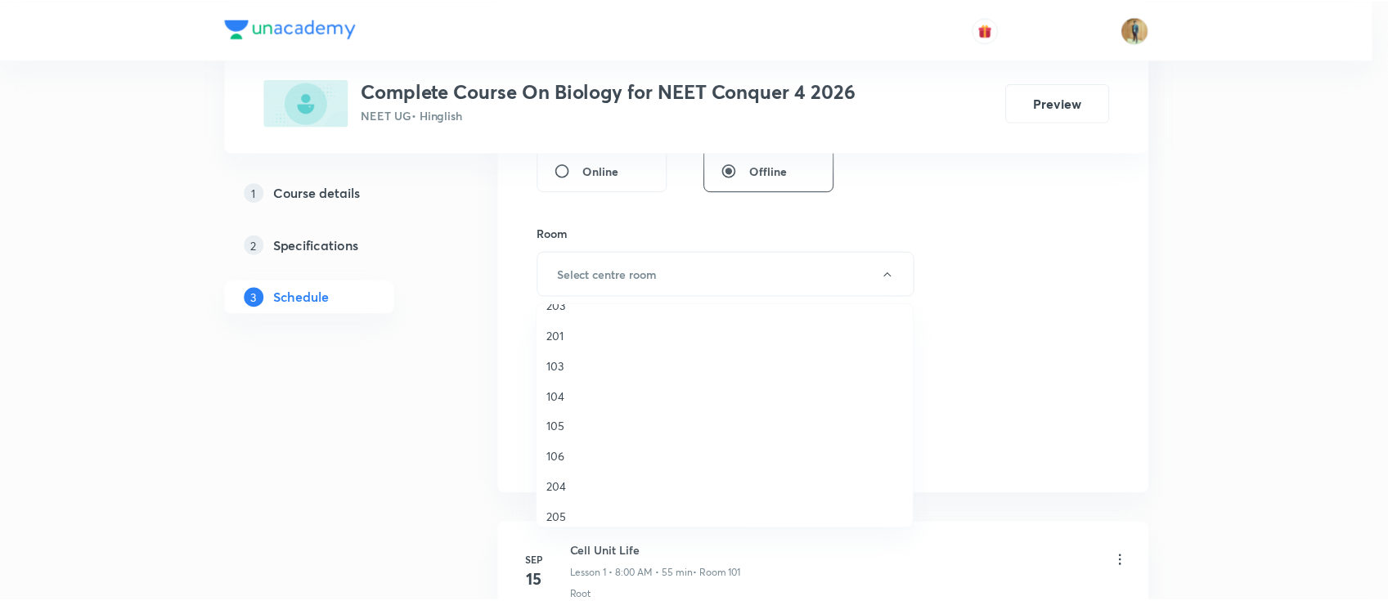
scroll to position [218, 0]
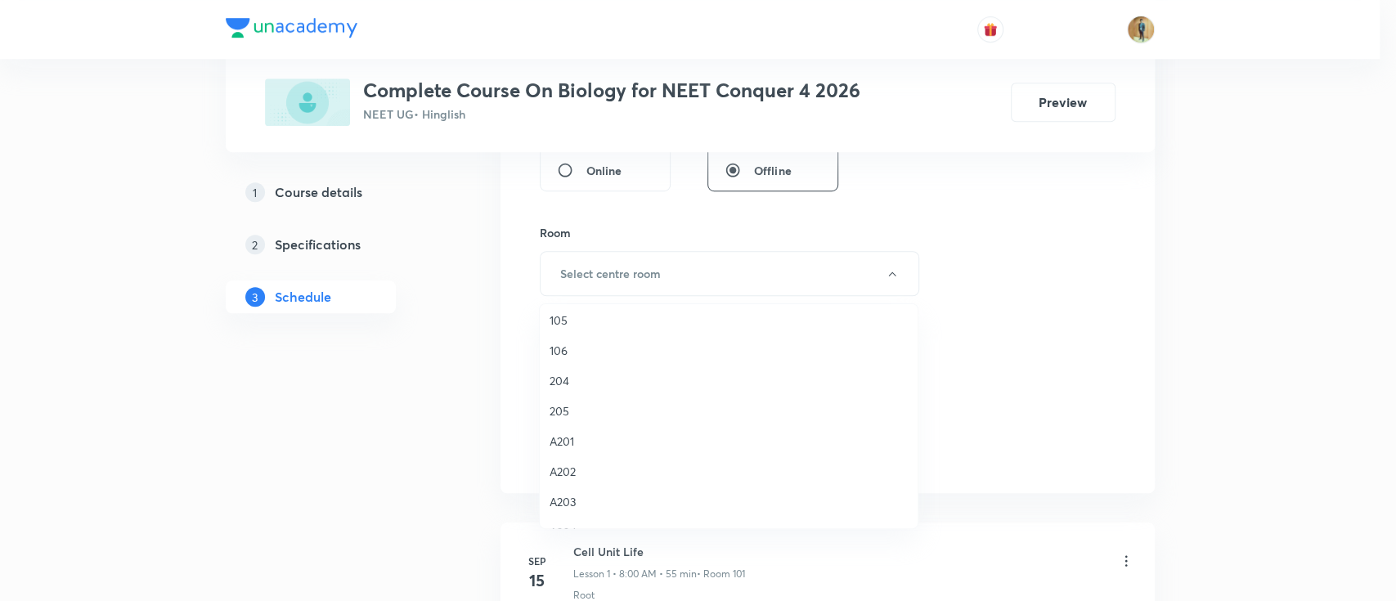
click at [572, 470] on span "A202" at bounding box center [728, 471] width 358 height 17
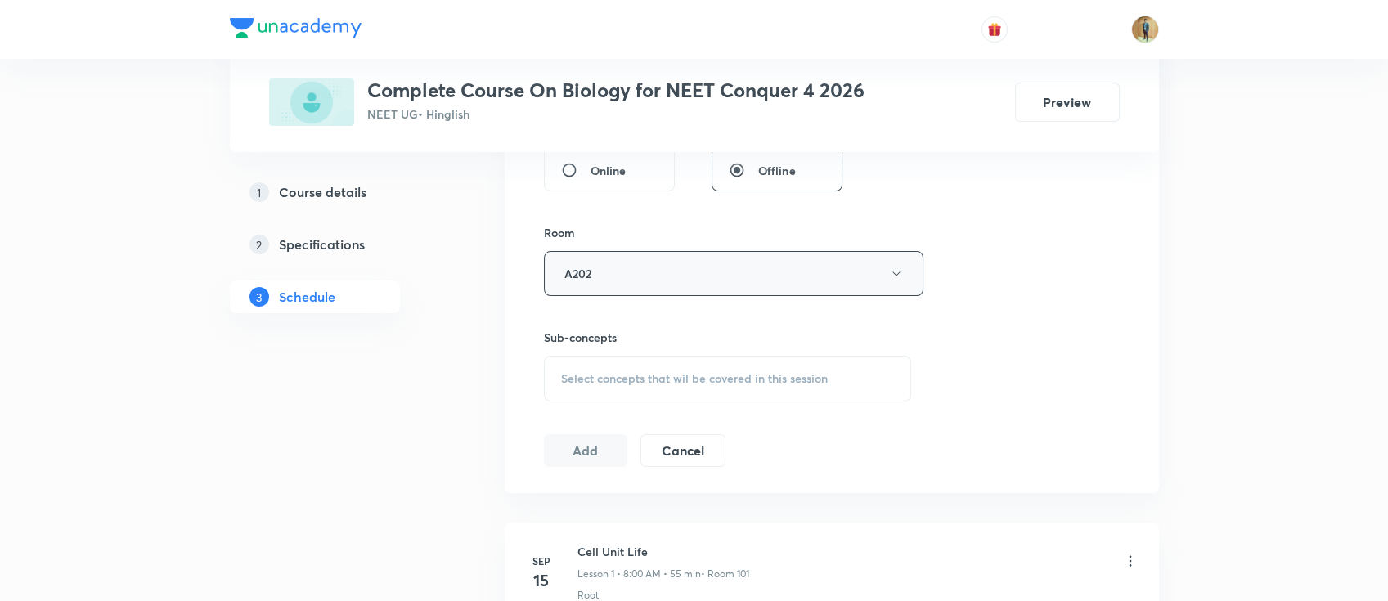
click at [604, 259] on button "A202" at bounding box center [733, 273] width 379 height 45
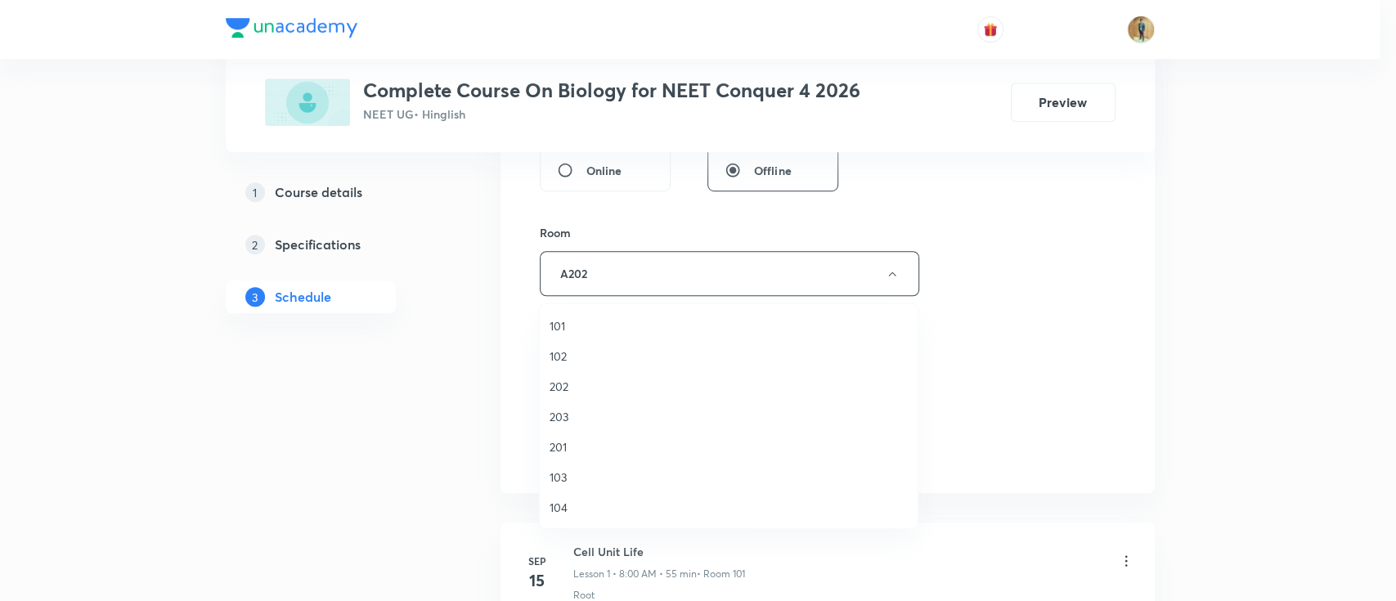
click at [570, 387] on span "202" at bounding box center [728, 386] width 358 height 17
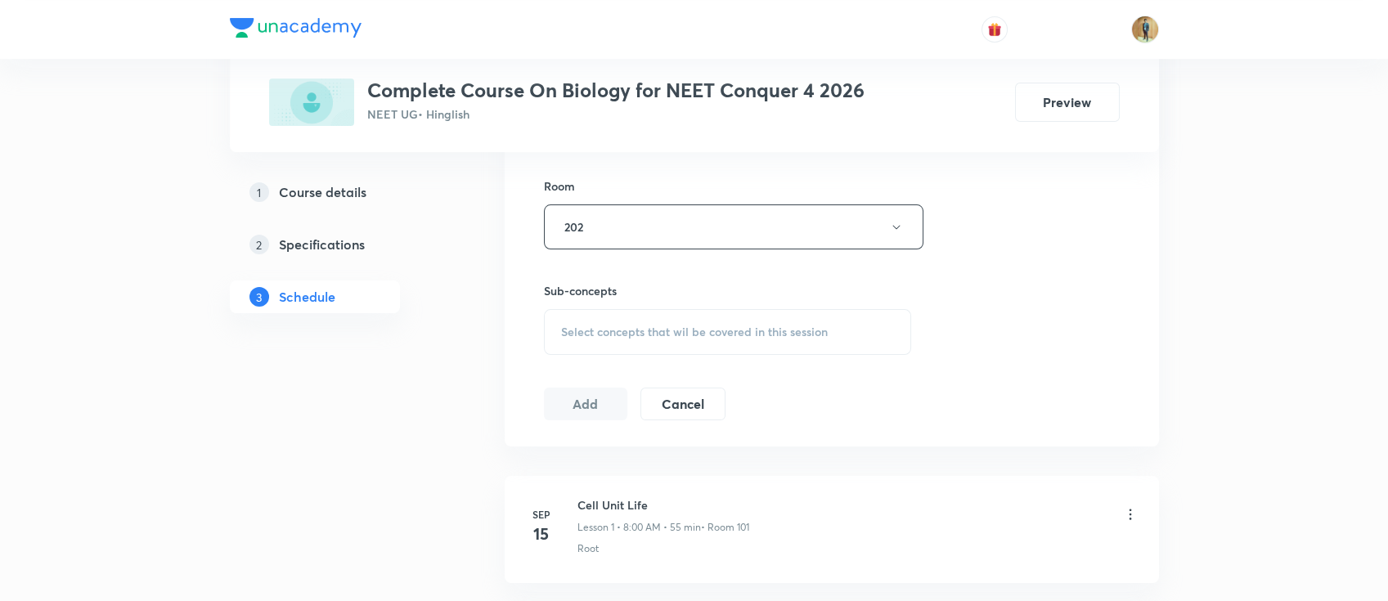
scroll to position [726, 0]
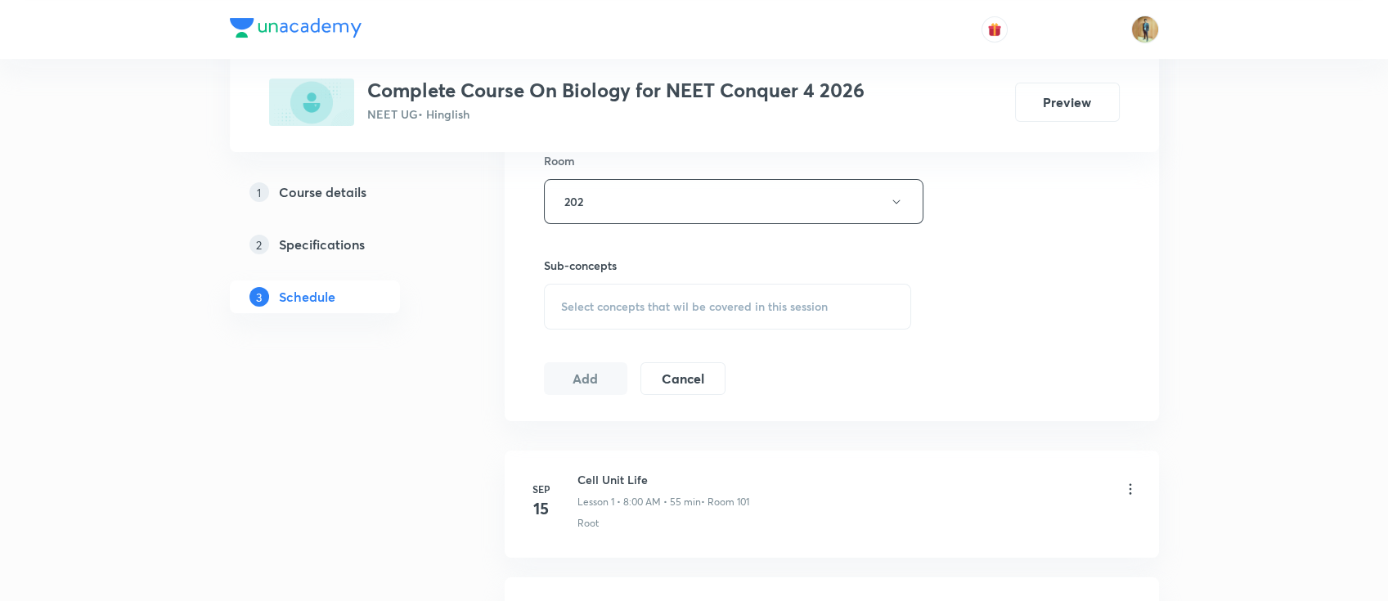
click at [626, 314] on div "Select concepts that wil be covered in this session" at bounding box center [728, 307] width 368 height 46
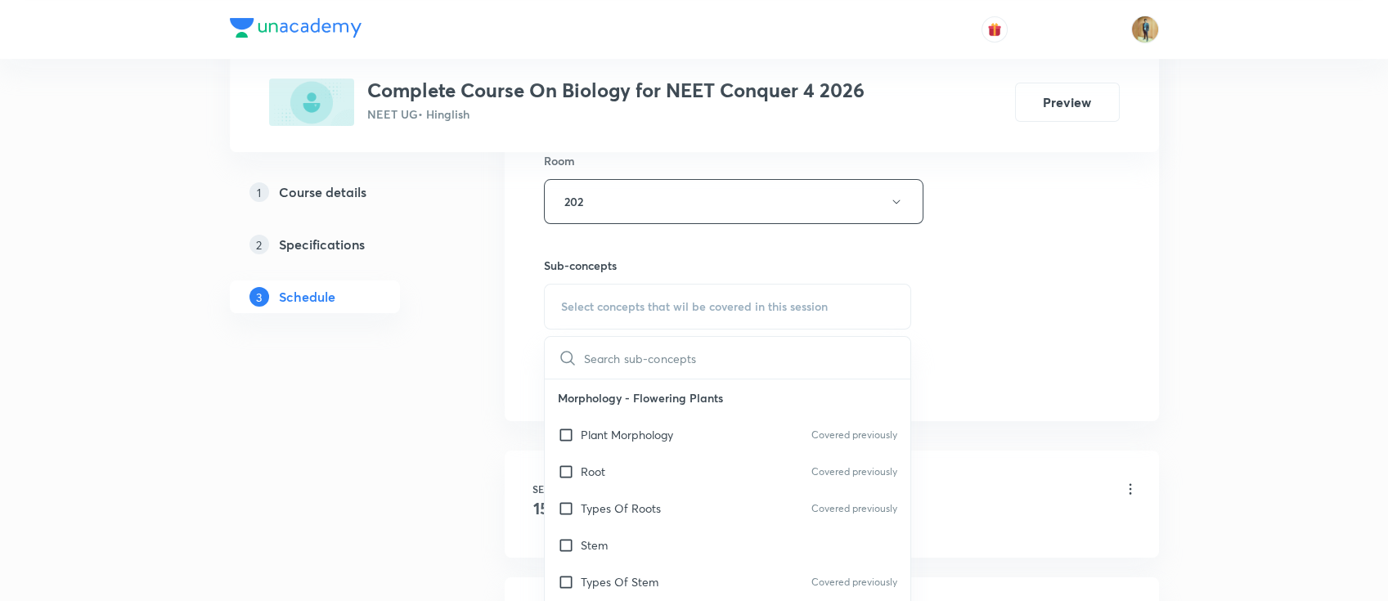
click at [626, 314] on div "Select concepts that wil be covered in this session" at bounding box center [728, 307] width 368 height 46
click at [995, 303] on div "Session 20 Live class Session title 23/99 Cell - Unit of Life -19 ​ Schedule fo…" at bounding box center [832, 11] width 576 height 768
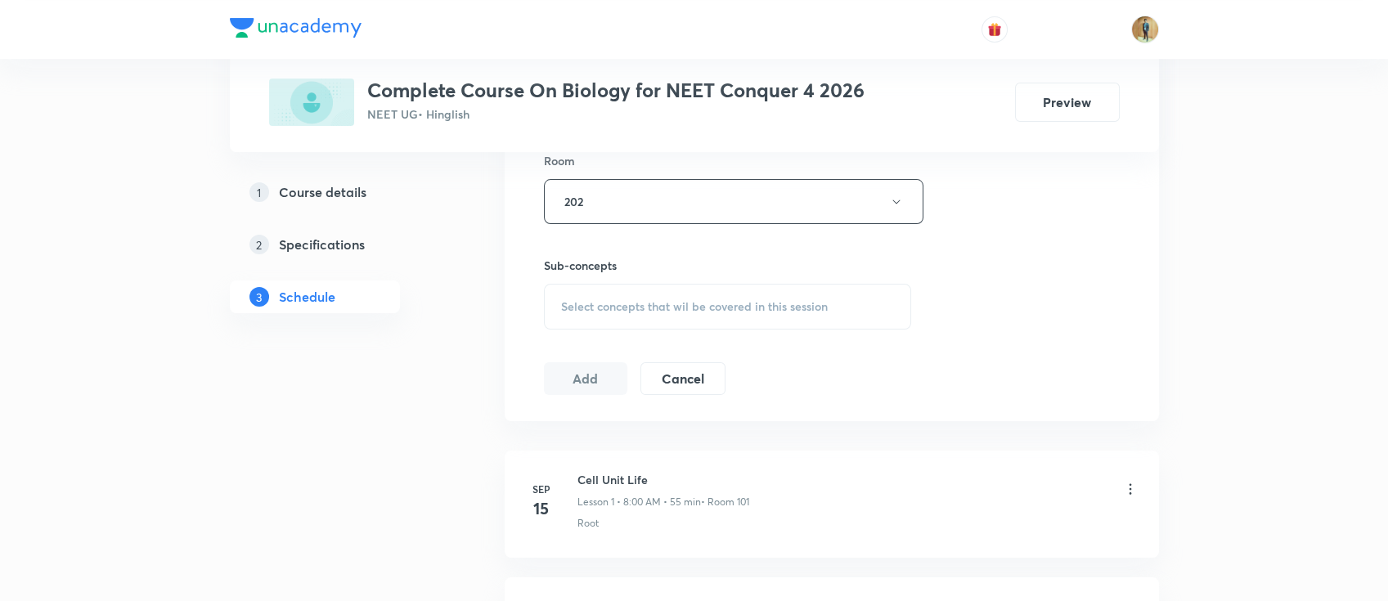
click at [545, 288] on div "Select concepts that wil be covered in this session" at bounding box center [728, 307] width 368 height 46
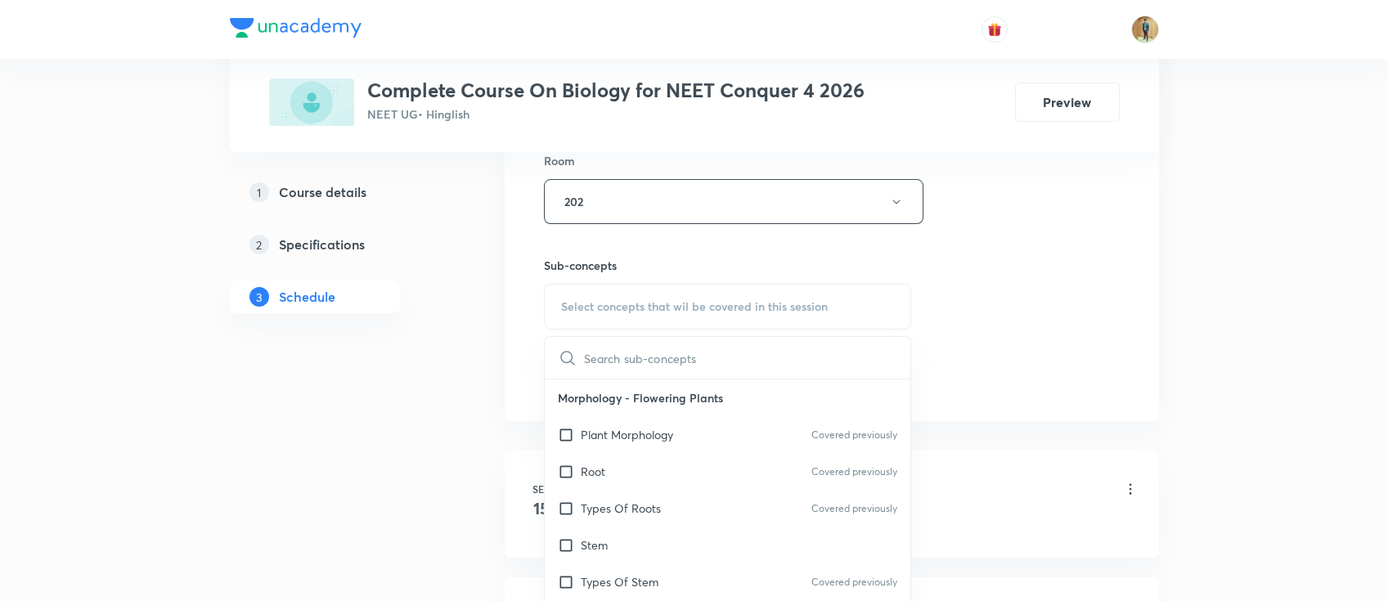
click at [663, 292] on div "Select concepts that wil be covered in this session" at bounding box center [728, 307] width 368 height 46
click at [1074, 245] on div "Session 20 Live class Session title 23/99 Cell - Unit of Life -19 ​ Schedule fo…" at bounding box center [832, 11] width 576 height 768
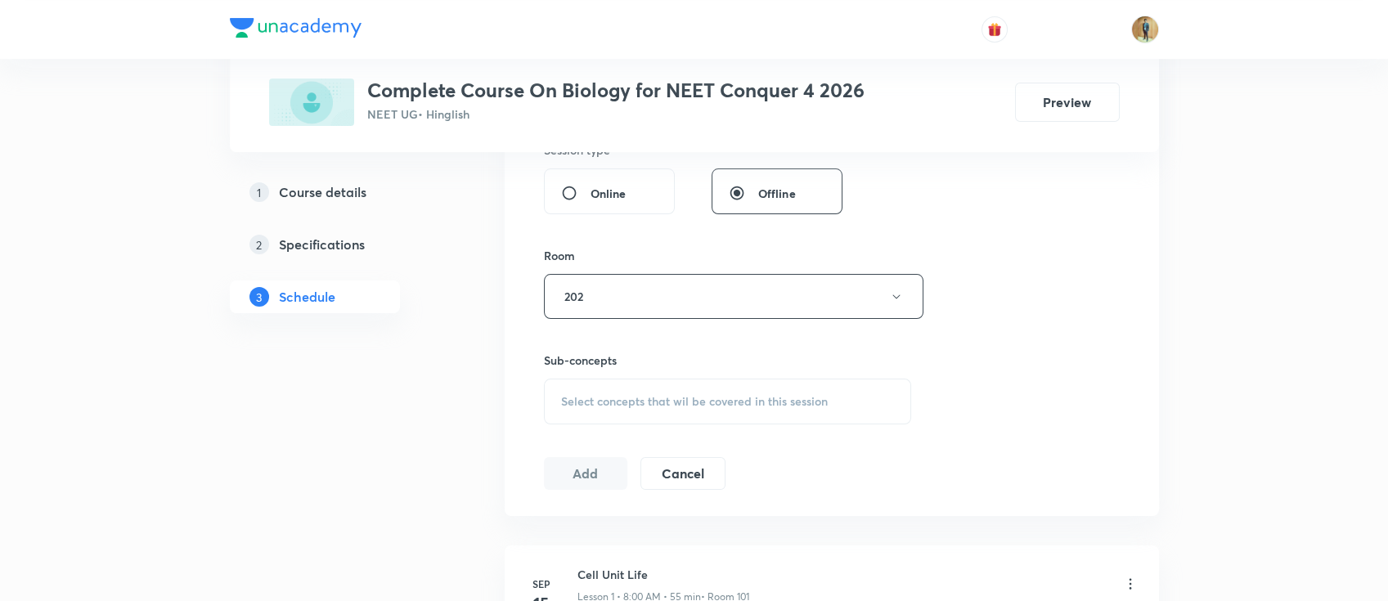
scroll to position [654, 0]
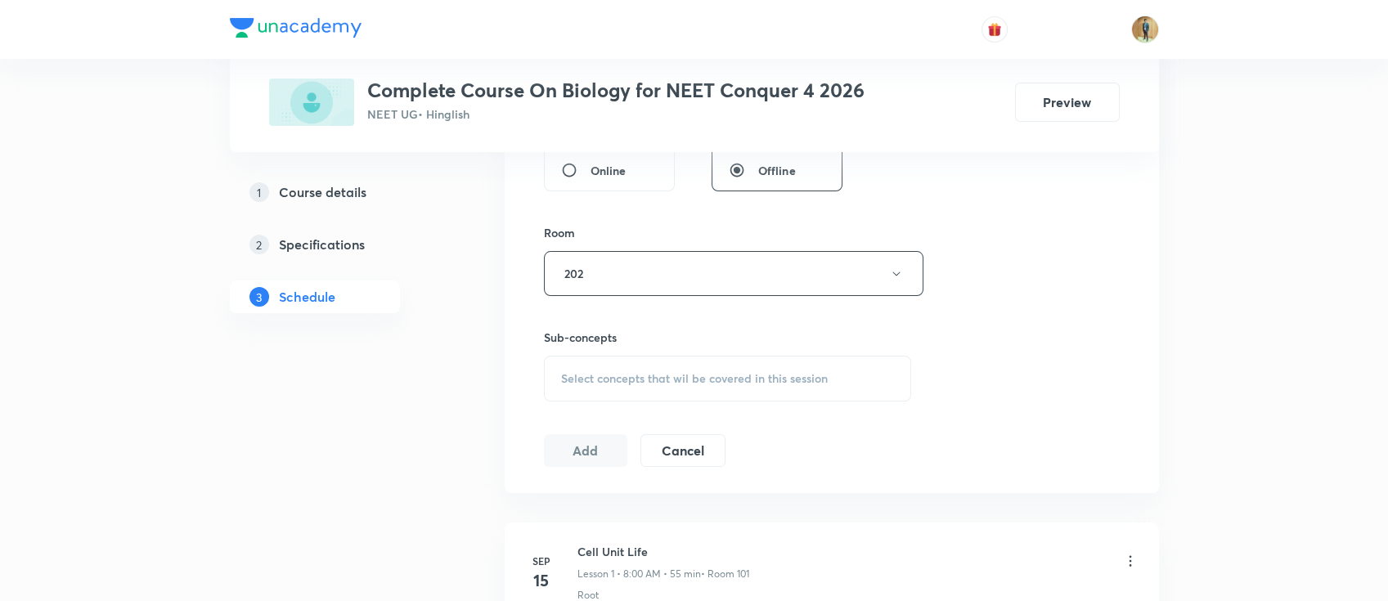
click at [643, 376] on span "Select concepts that wil be covered in this session" at bounding box center [694, 378] width 267 height 13
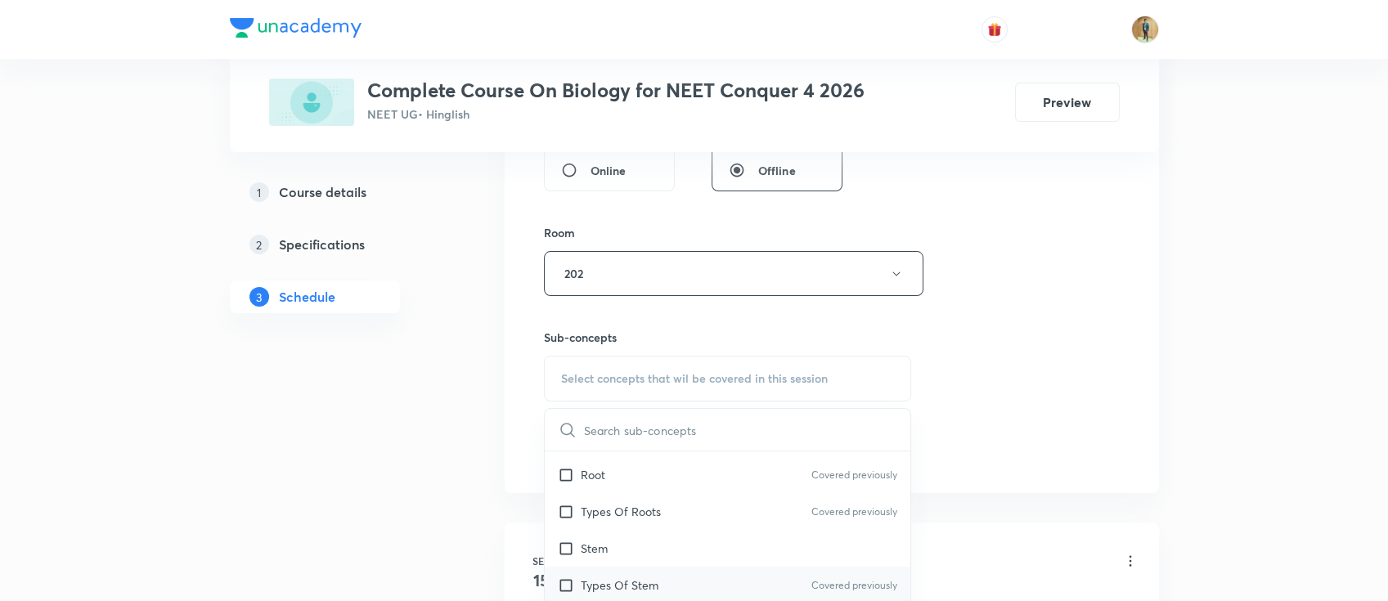
scroll to position [145, 0]
click at [625, 500] on p "Types Of Stem" at bounding box center [620, 508] width 78 height 17
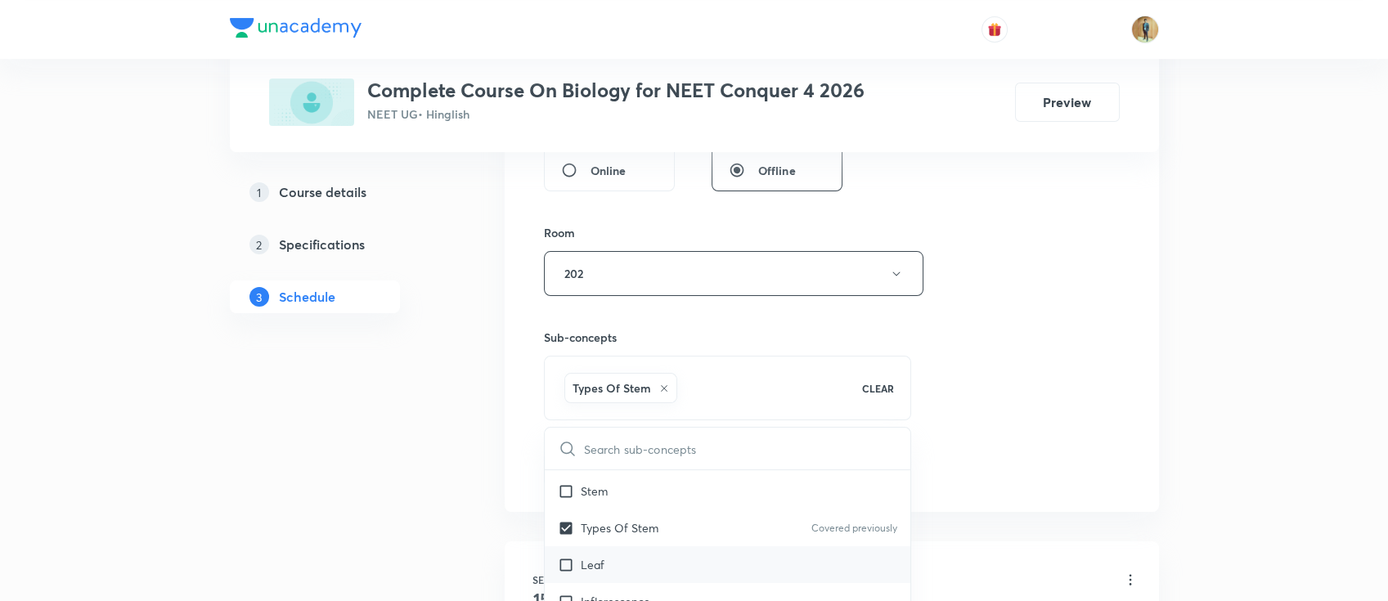
click at [590, 572] on div "Leaf" at bounding box center [728, 564] width 366 height 37
checkbox input "true"
click at [1026, 415] on div "Session 20 Live class Session title 23/99 Cell - Unit of Life -19 ​ Schedule fo…" at bounding box center [832, 92] width 576 height 787
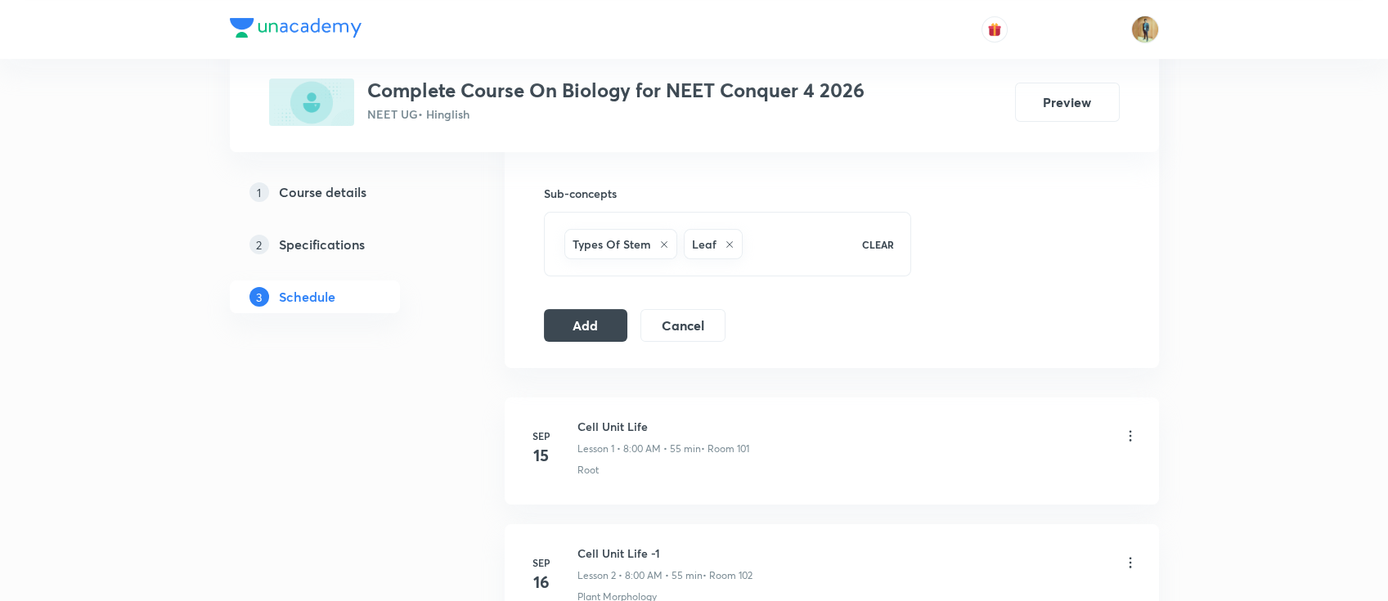
scroll to position [799, 0]
click at [578, 324] on button "Add" at bounding box center [586, 323] width 84 height 33
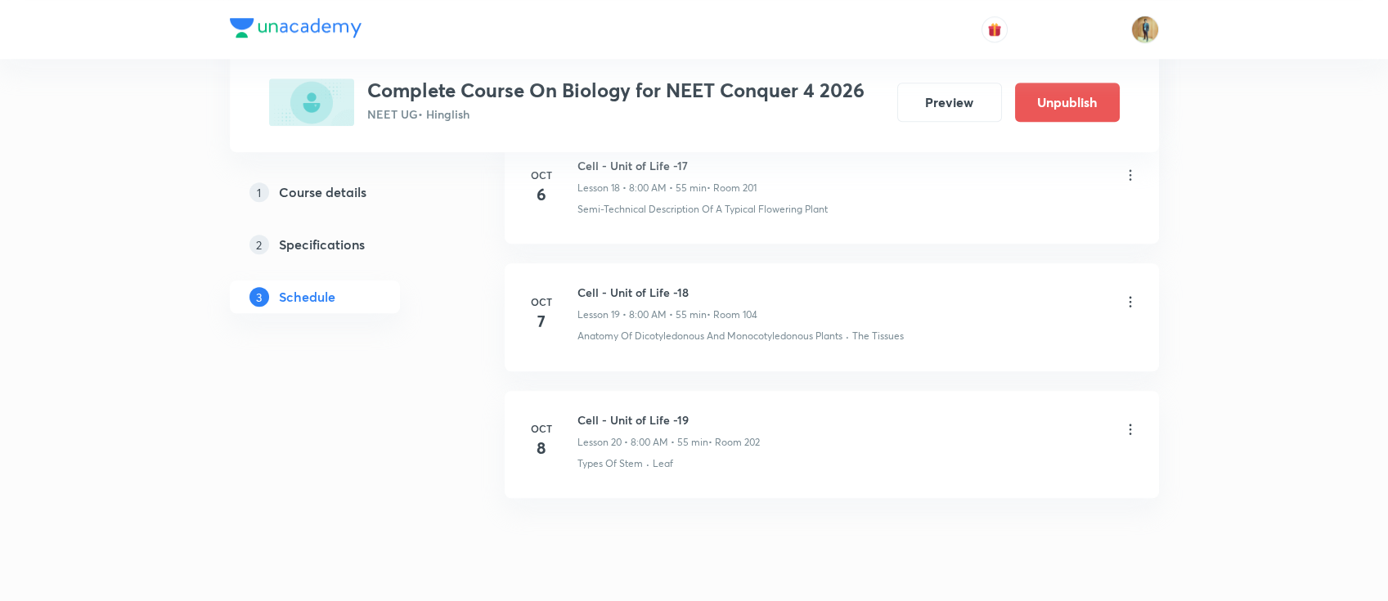
scroll to position [2490, 0]
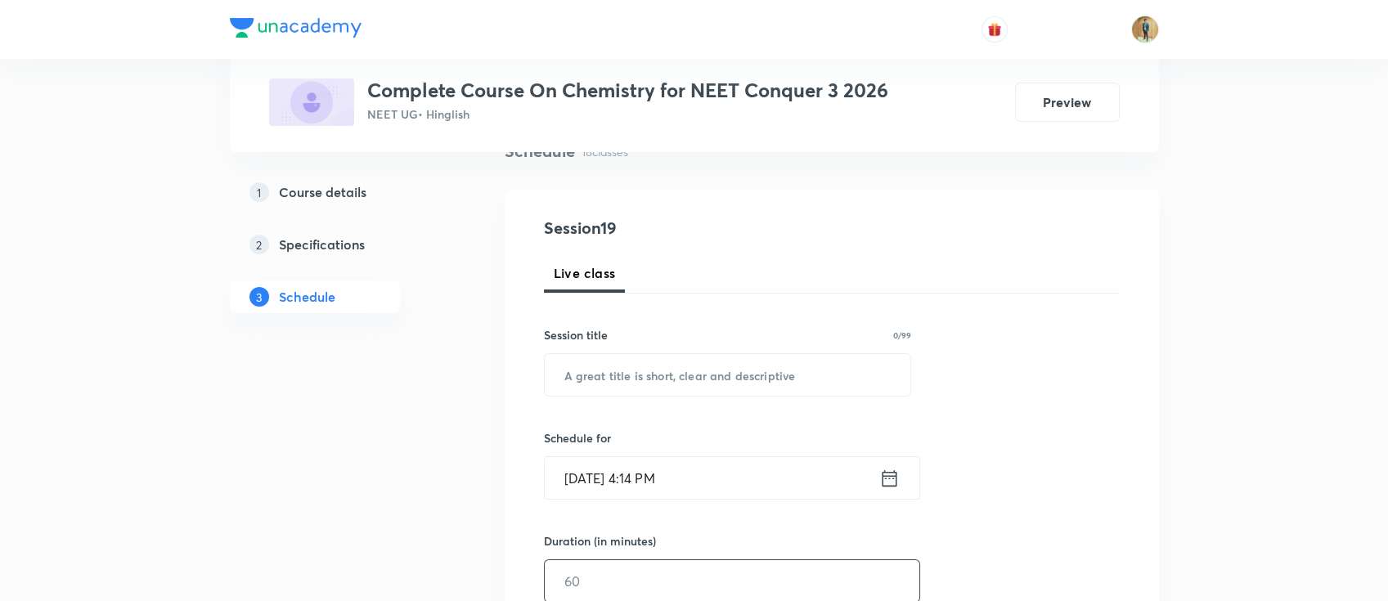
scroll to position [290, 0]
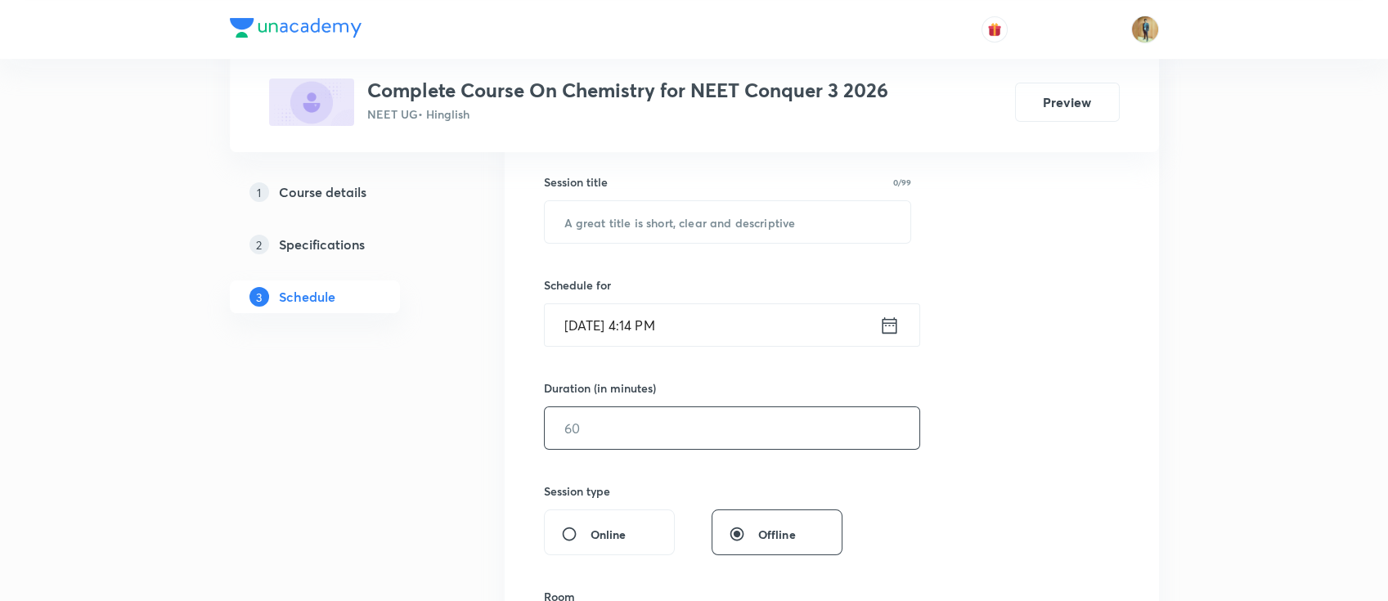
click at [638, 430] on input "text" at bounding box center [732, 428] width 374 height 42
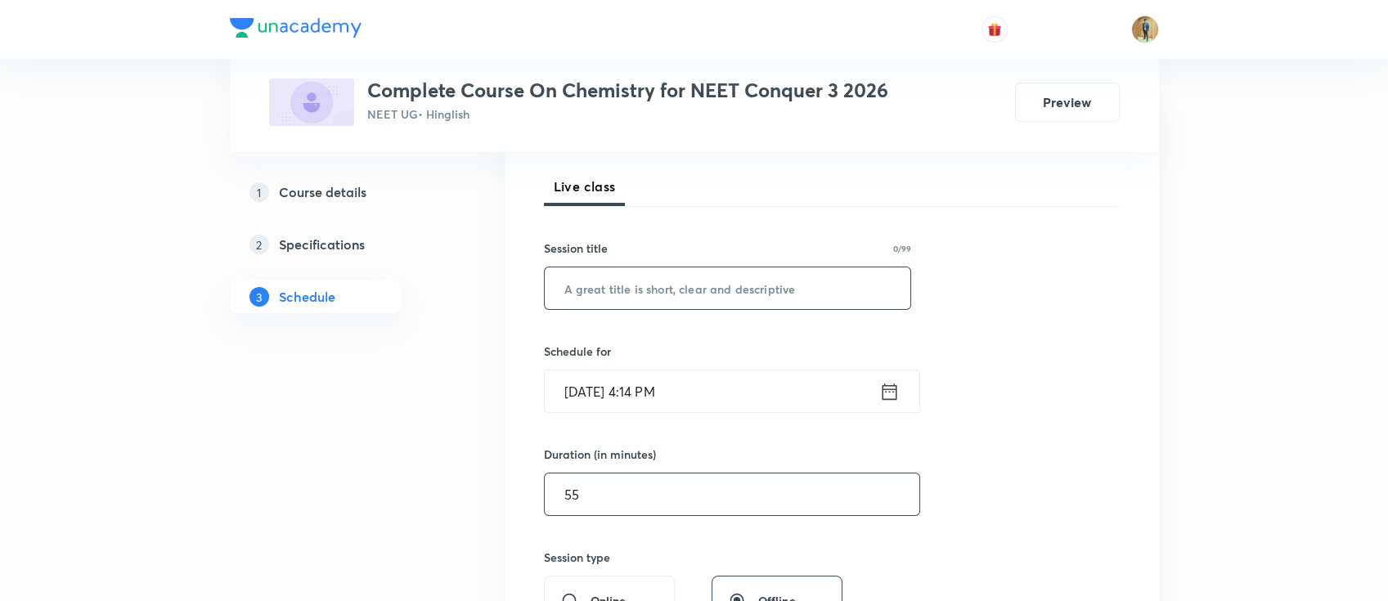
scroll to position [145, 0]
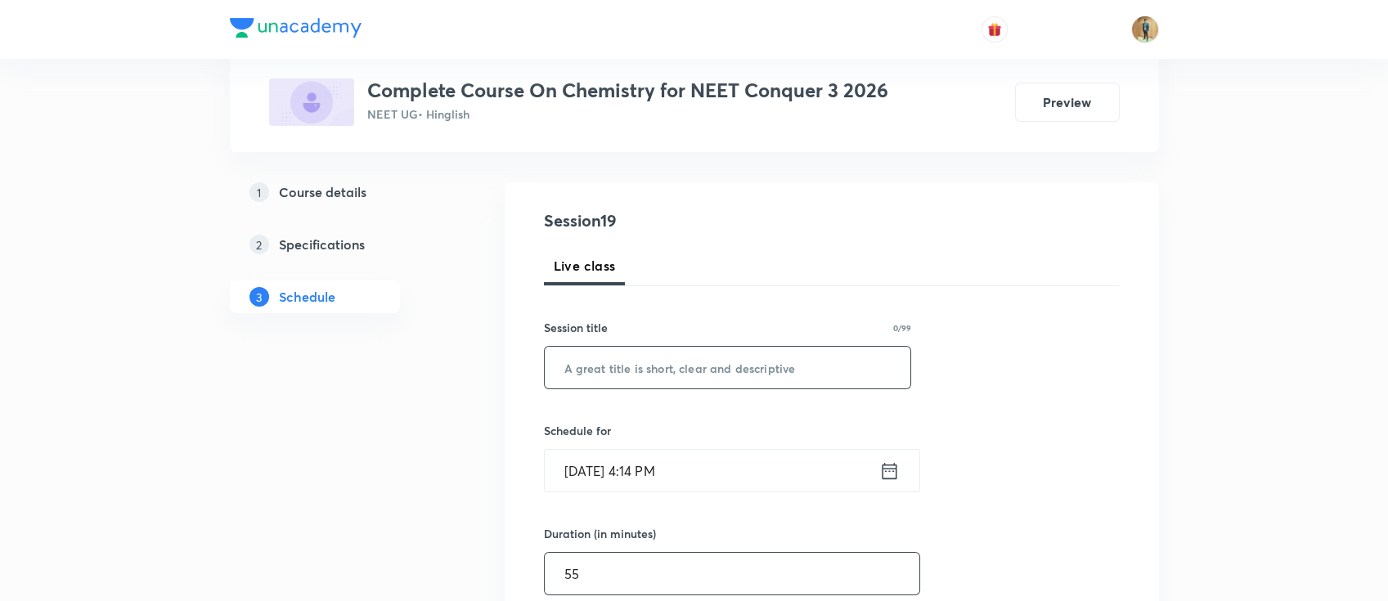
type input "55"
click at [718, 361] on input "text" at bounding box center [728, 368] width 366 height 42
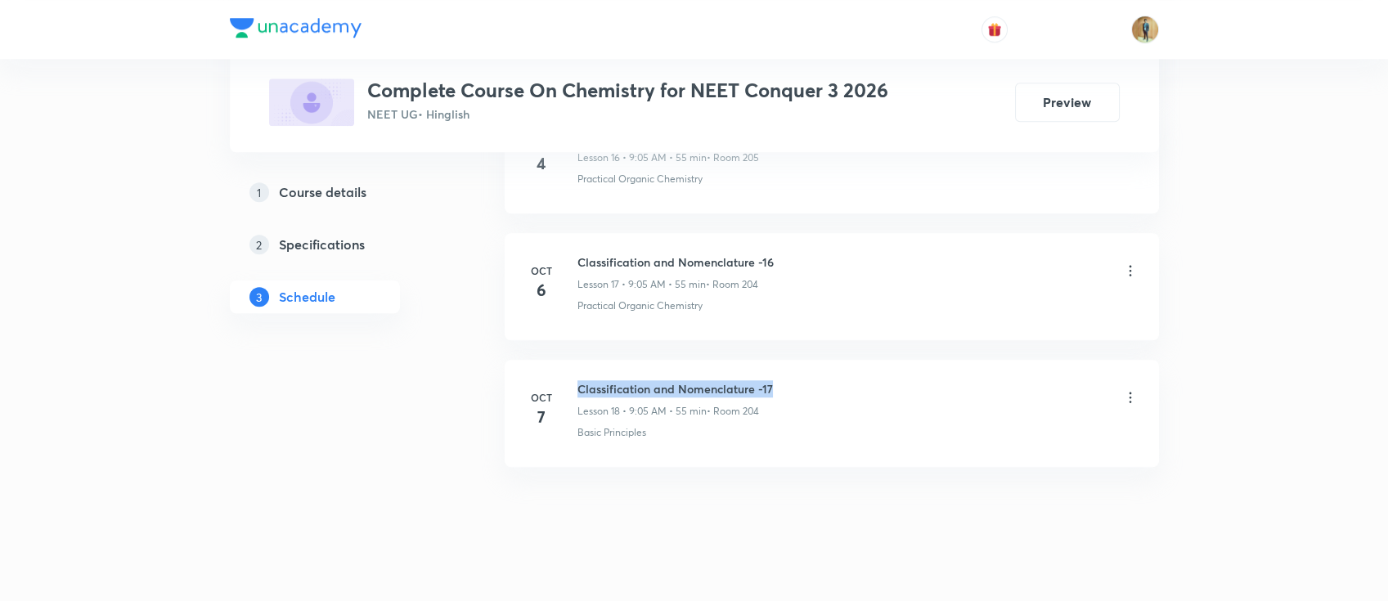
drag, startPoint x: 577, startPoint y: 376, endPoint x: 911, endPoint y: 373, distance: 333.6
click at [911, 380] on div "Classification and Nomenclature -17 Lesson 18 • 9:05 AM • 55 min • Room 204" at bounding box center [857, 399] width 561 height 38
copy h6 "Classification and Nomenclature -17"
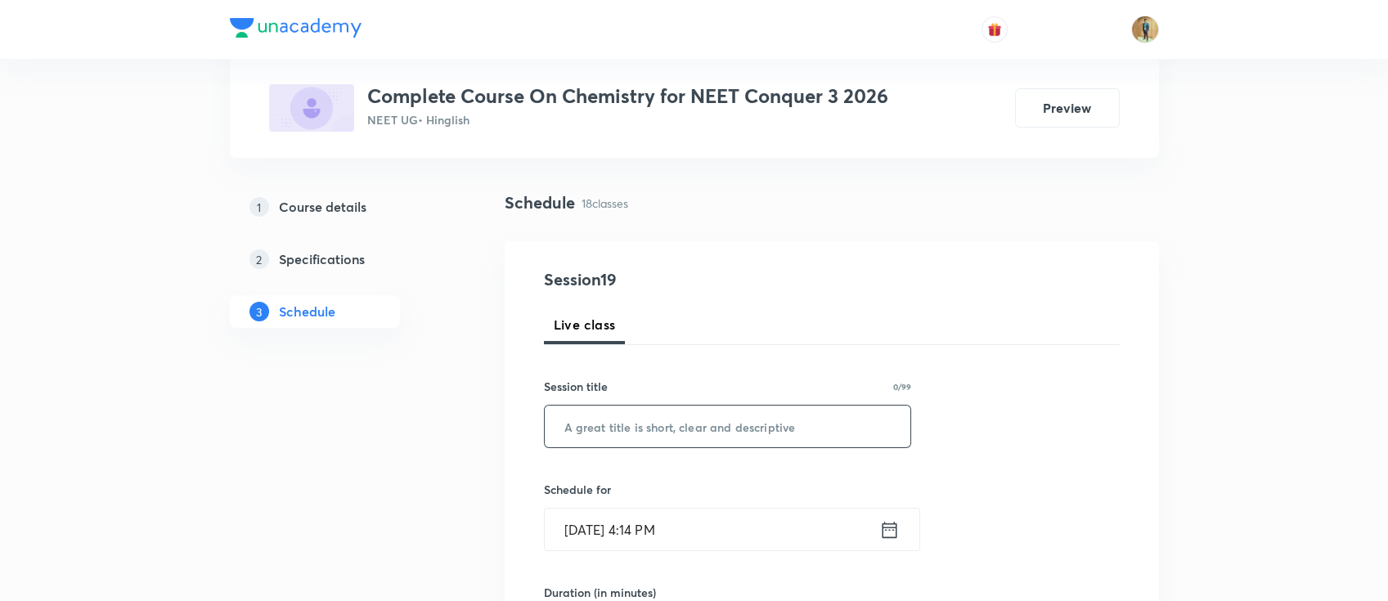
click at [787, 414] on input "text" at bounding box center [728, 427] width 366 height 42
paste input "Classification and Nomenclature -17"
type input "Classification and Nomenclature -18"
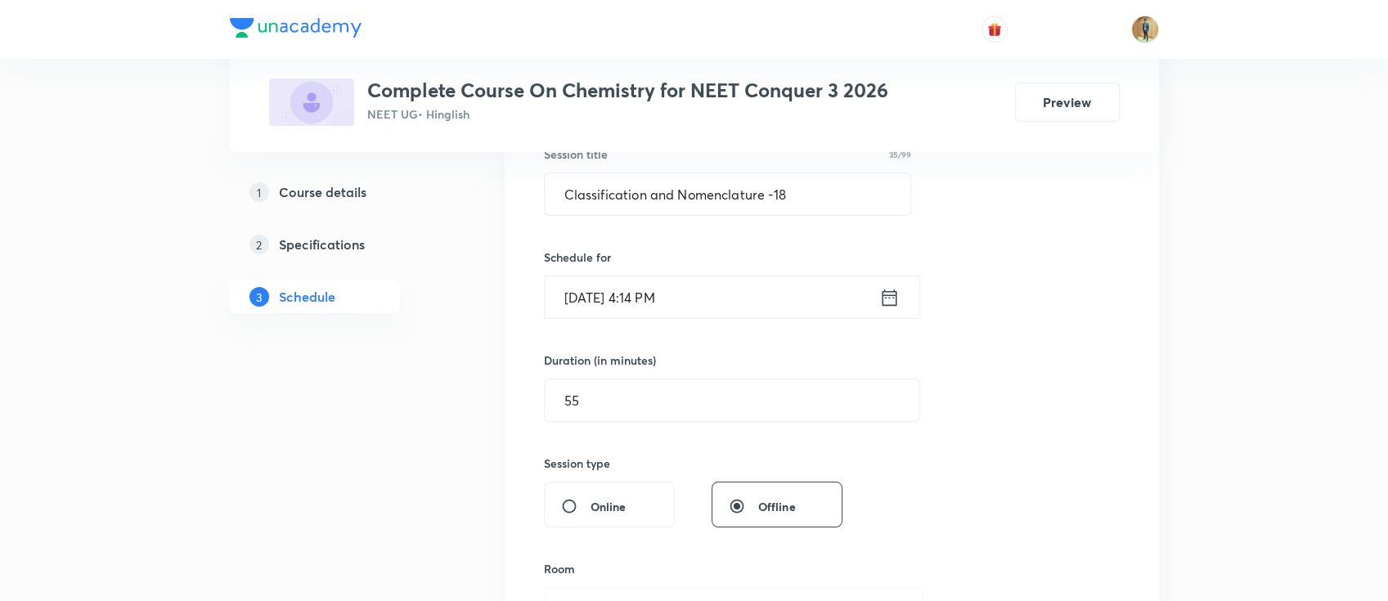
scroll to position [377, 0]
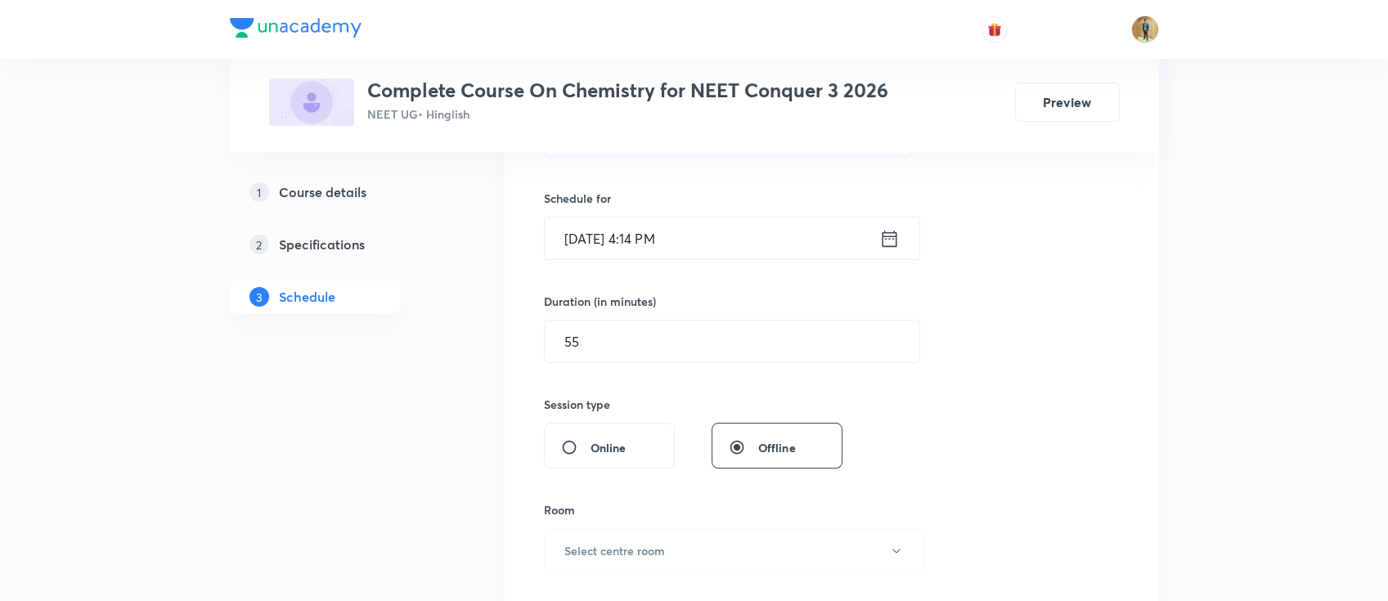
click at [752, 239] on input "[DATE] 4:14 PM" at bounding box center [712, 239] width 334 height 42
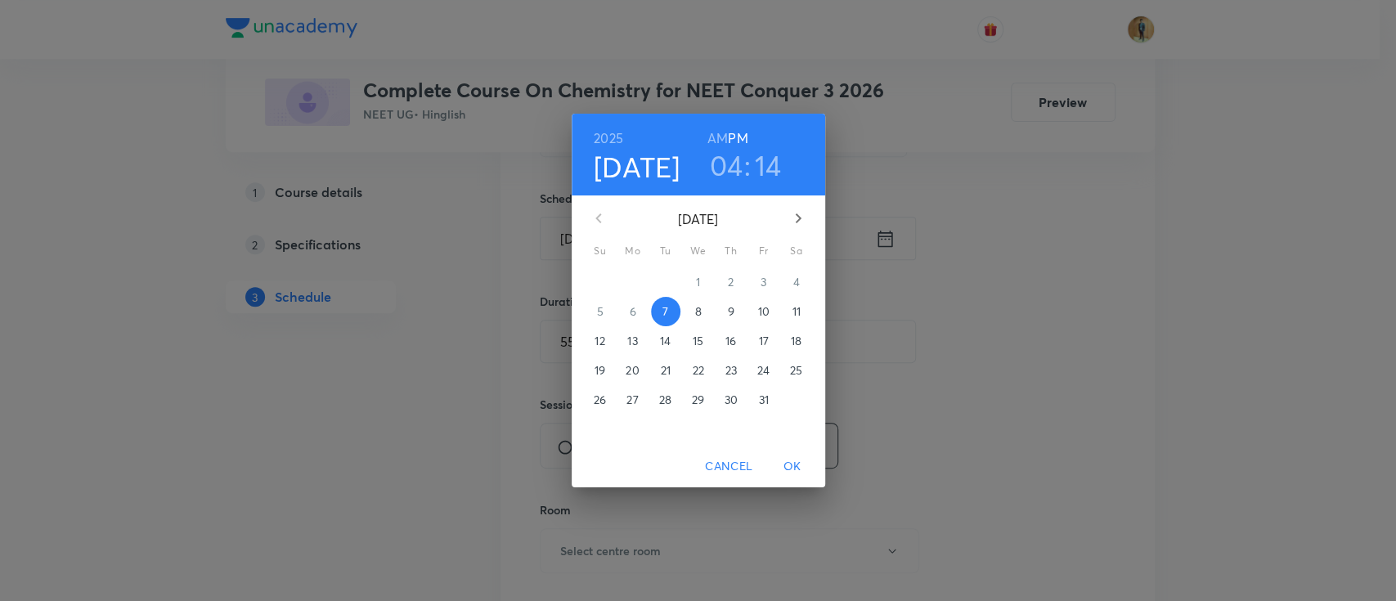
click at [690, 316] on span "8" at bounding box center [698, 311] width 29 height 16
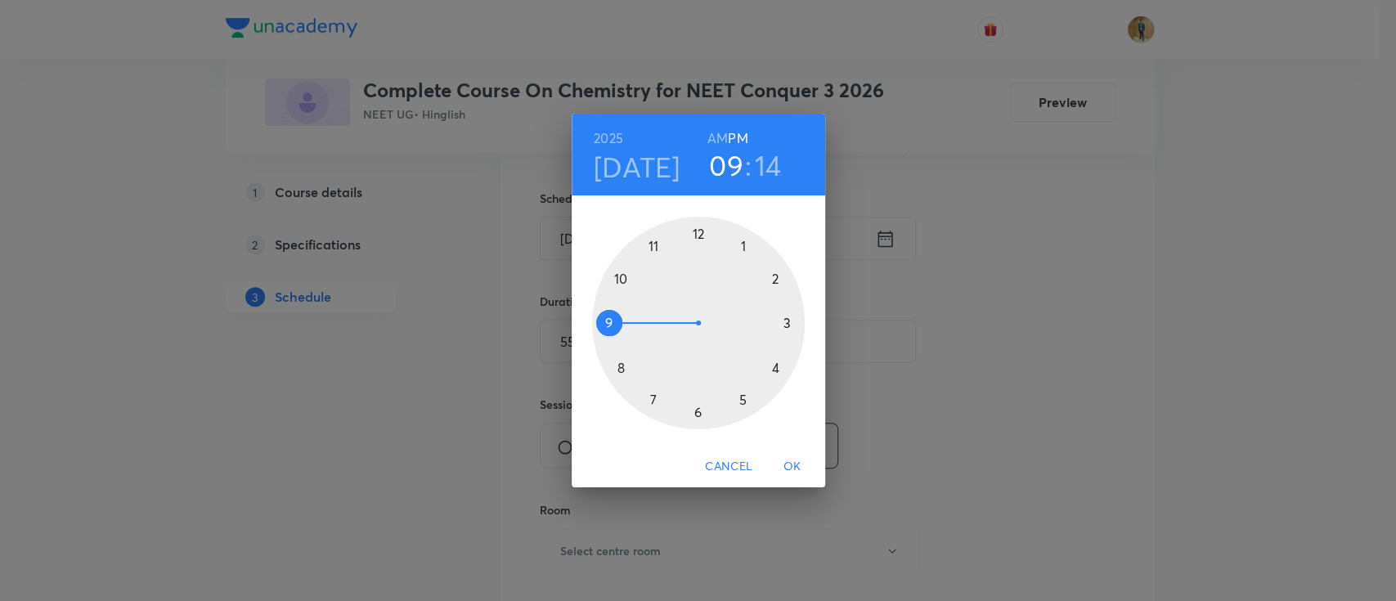
drag, startPoint x: 771, startPoint y: 363, endPoint x: 596, endPoint y: 316, distance: 181.3
click at [596, 316] on div at bounding box center [698, 323] width 213 height 213
click at [718, 139] on h6 "AM" at bounding box center [717, 138] width 20 height 23
click at [744, 245] on div at bounding box center [698, 323] width 213 height 213
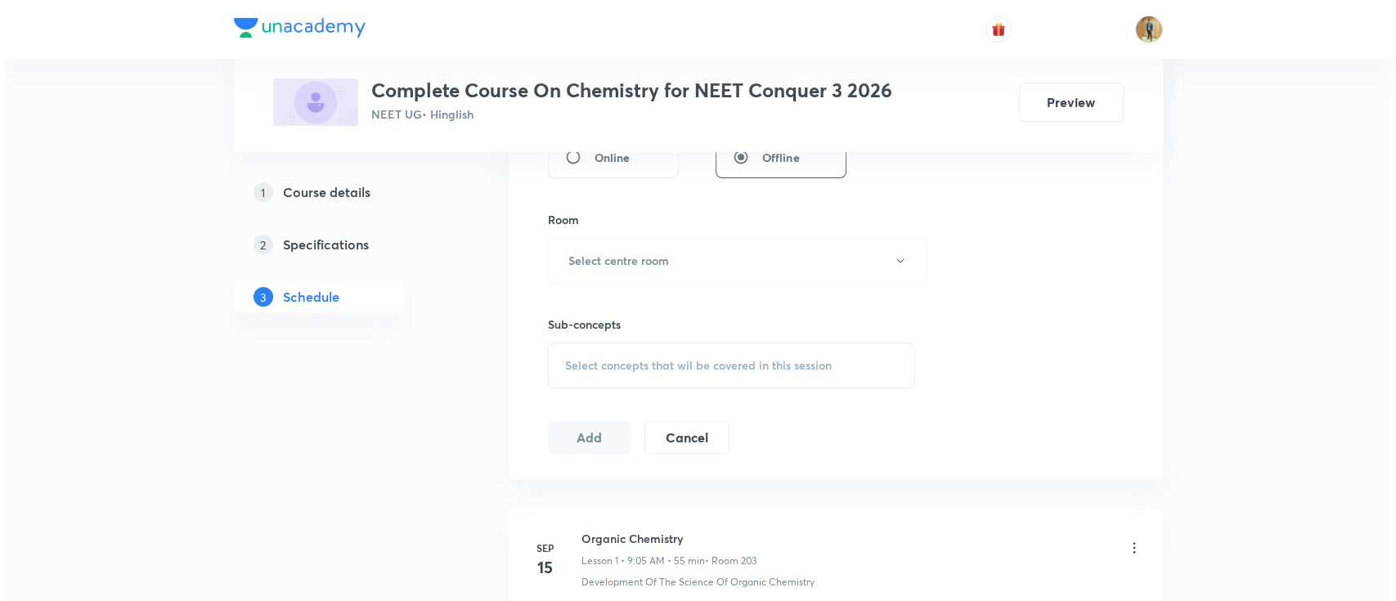
scroll to position [595, 0]
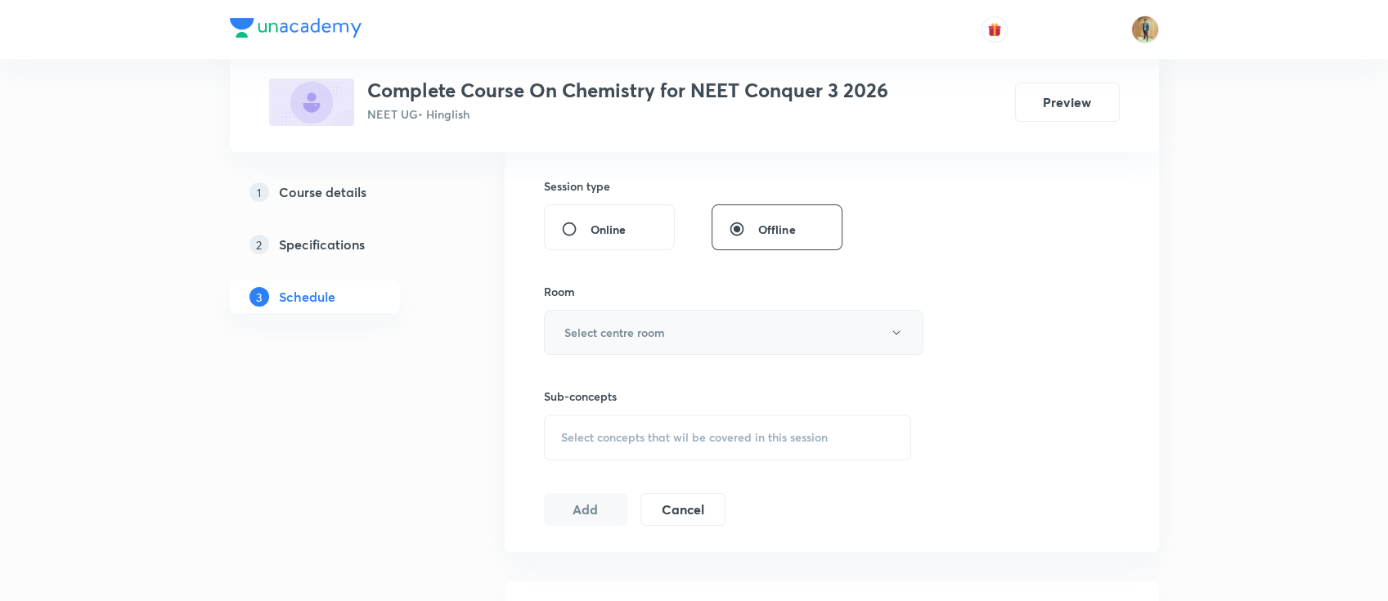
click at [659, 333] on h6 "Select centre room" at bounding box center [614, 332] width 101 height 17
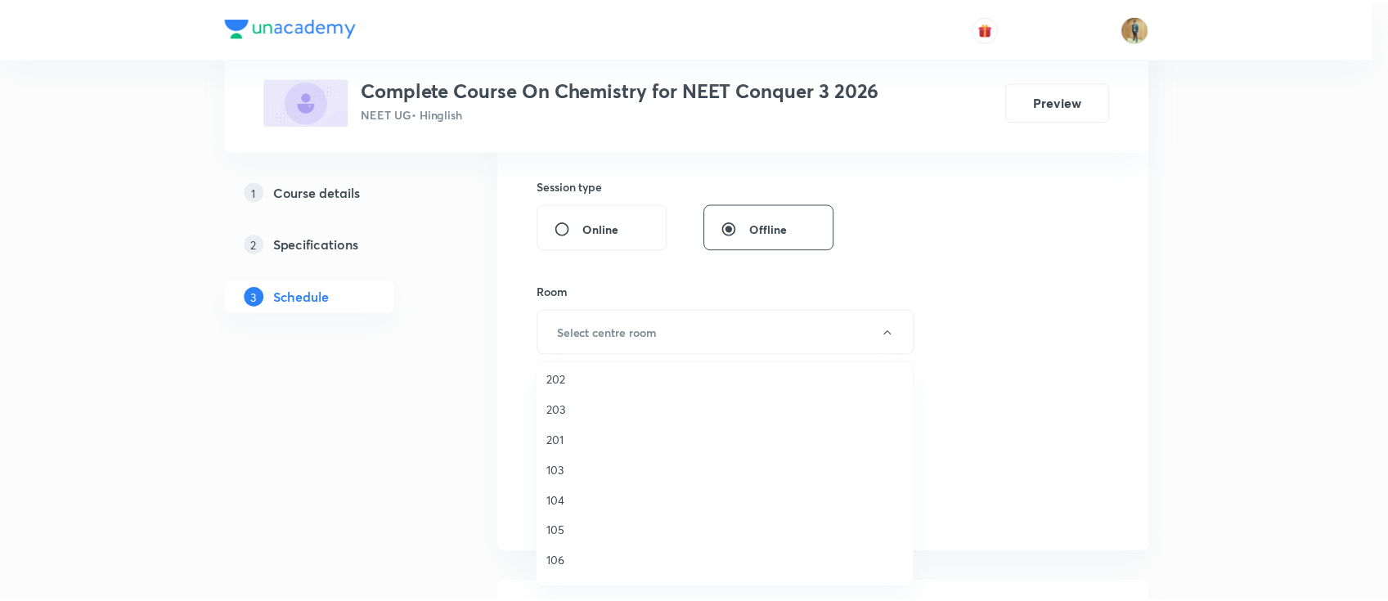
scroll to position [0, 0]
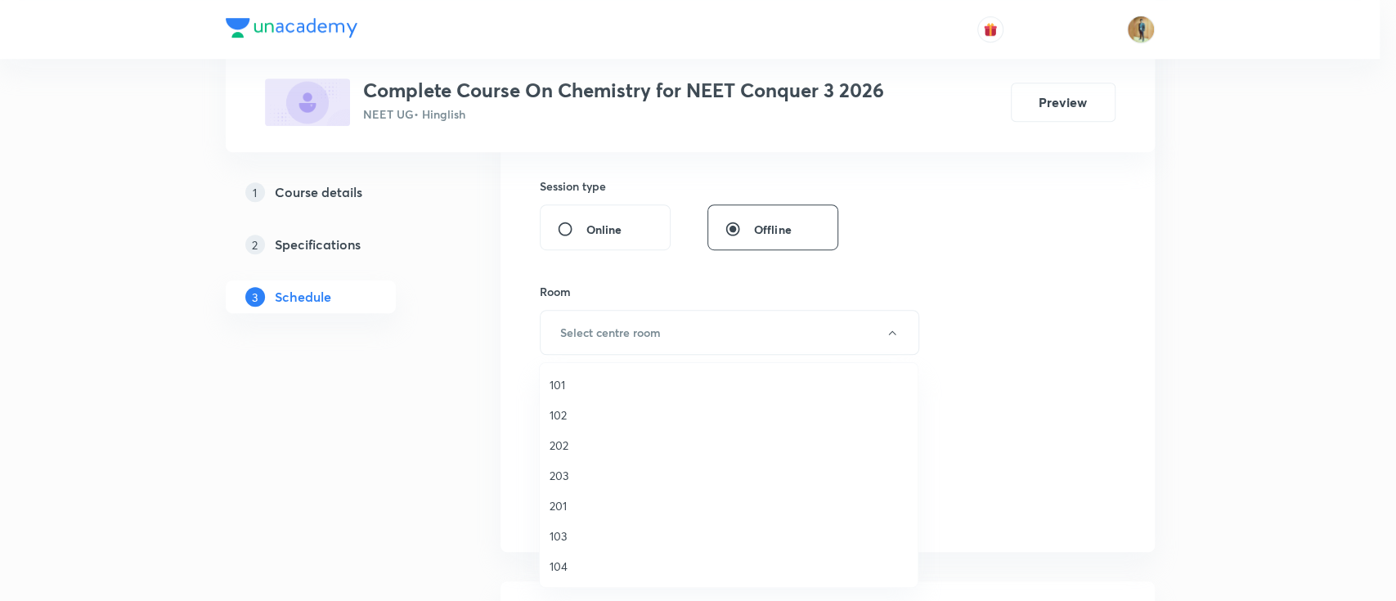
click at [560, 450] on span "202" at bounding box center [728, 445] width 358 height 17
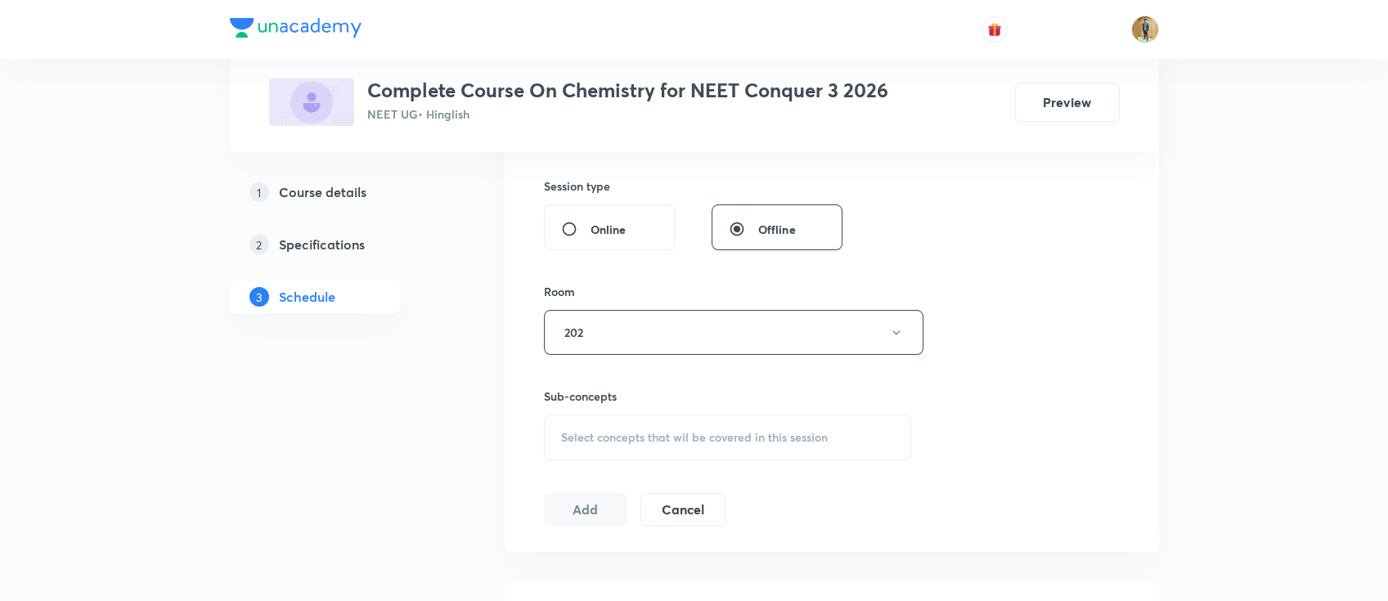
click at [1028, 297] on div "Session 19 Live class Session title 35/99 Classification and Nomenclature -18 ​…" at bounding box center [832, 142] width 576 height 768
click at [584, 445] on div "Select concepts that wil be covered in this session" at bounding box center [728, 438] width 368 height 46
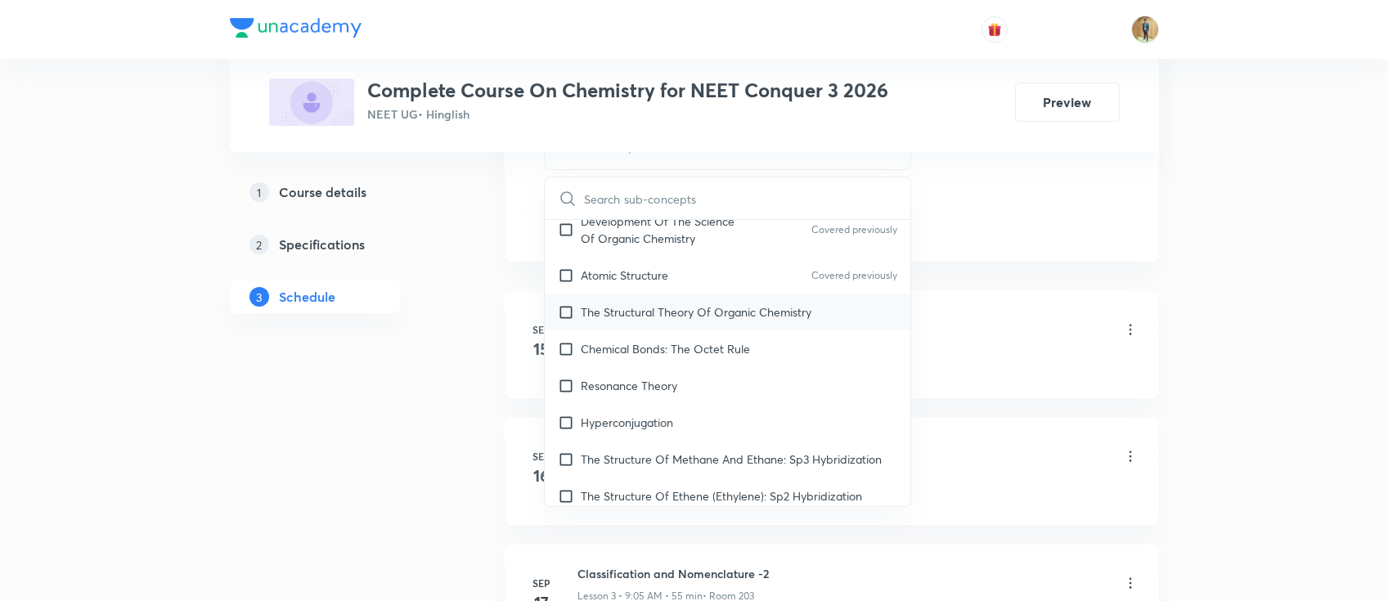
scroll to position [218, 0]
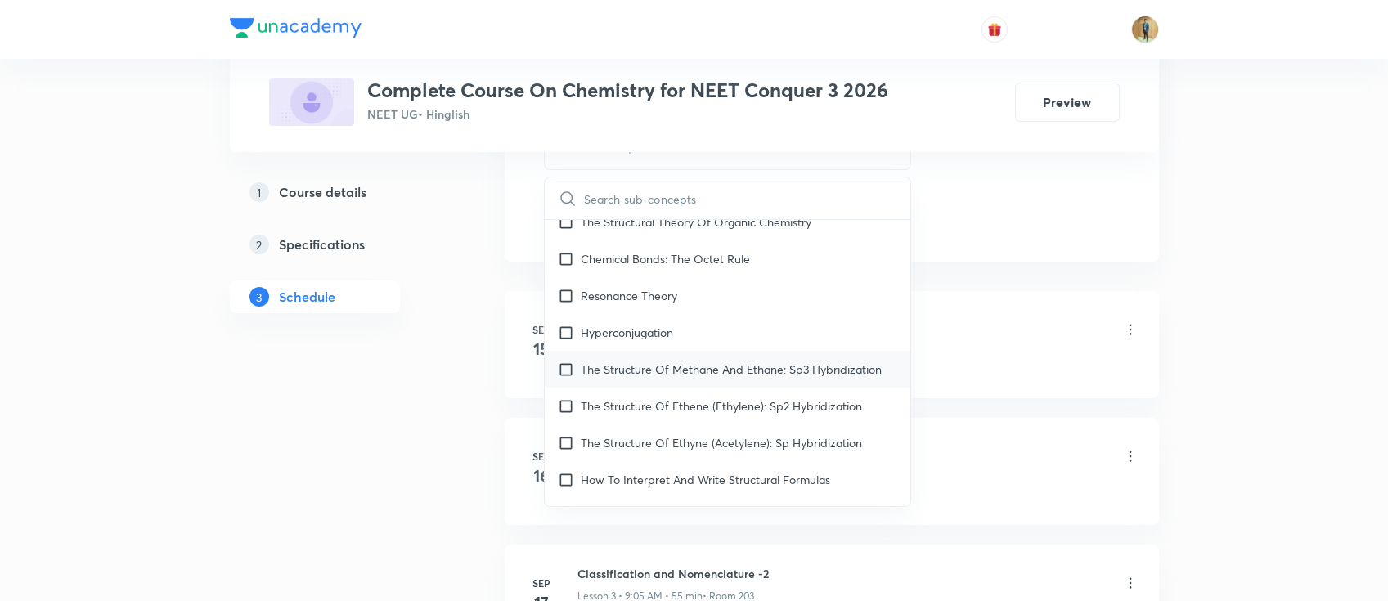
click at [630, 374] on p "The Structure Of Methane And Ethane: Sp3 Hybridization" at bounding box center [731, 369] width 301 height 17
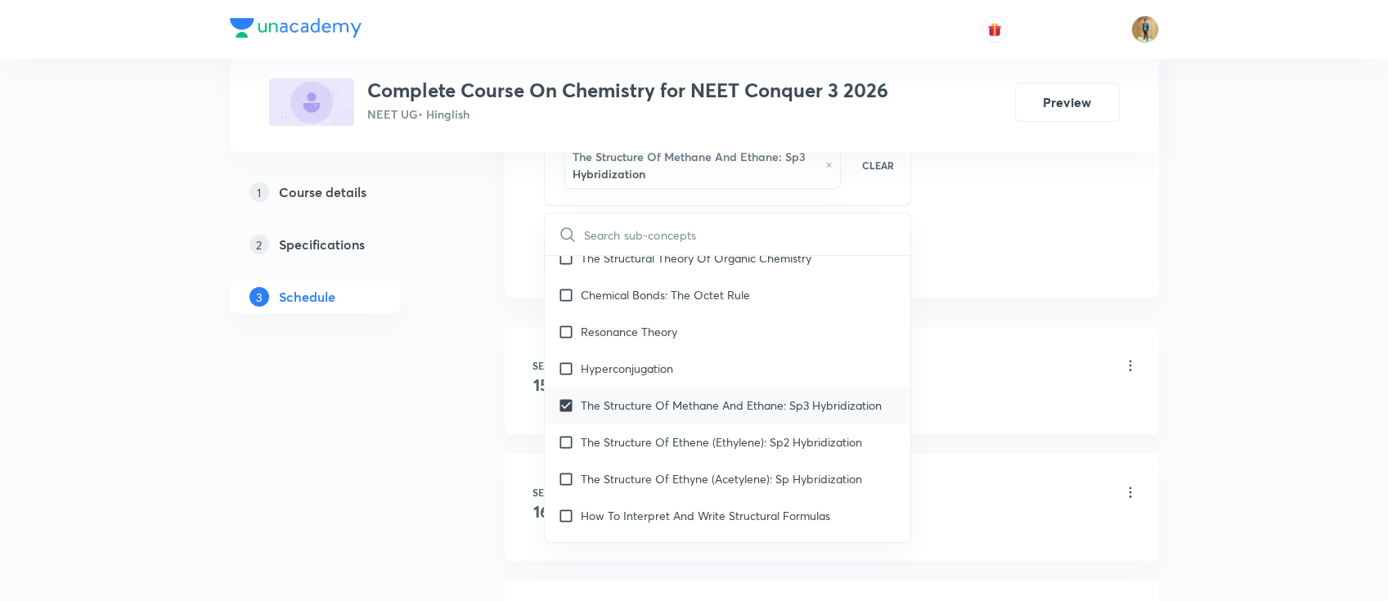
click at [622, 414] on p "The Structure Of Methane And Ethane: Sp3 Hybridization" at bounding box center [731, 405] width 301 height 17
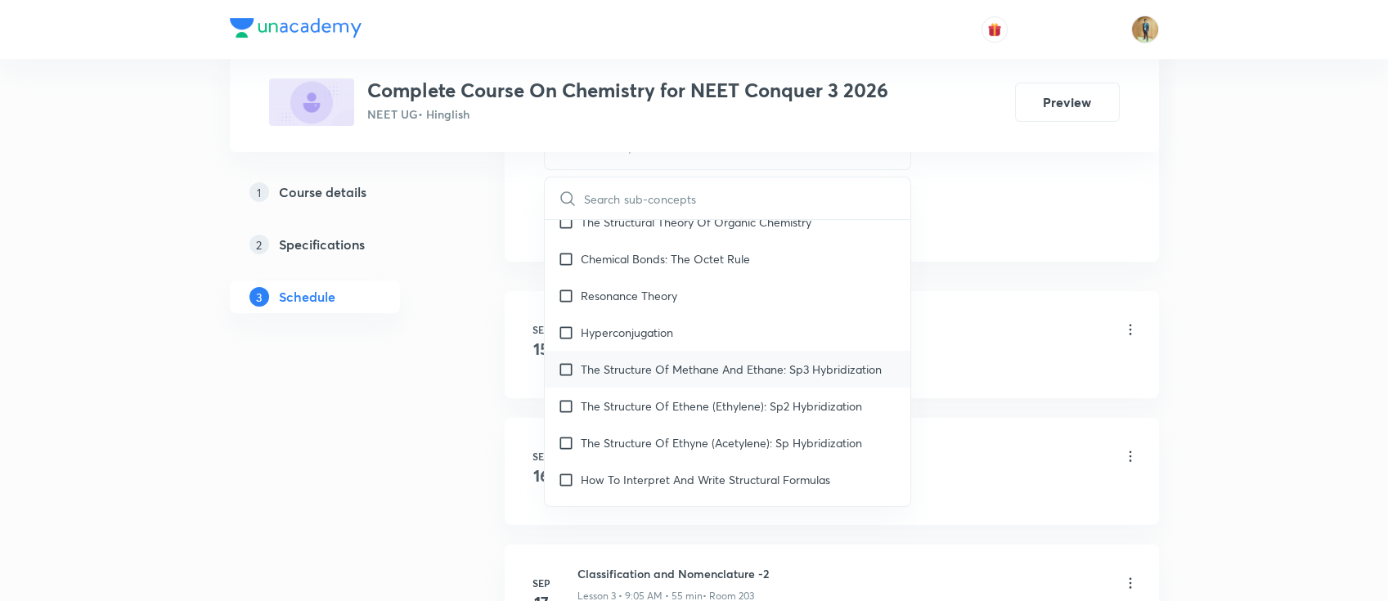
click at [624, 369] on p "The Structure Of Methane And Ethane: Sp3 Hybridization" at bounding box center [731, 369] width 301 height 17
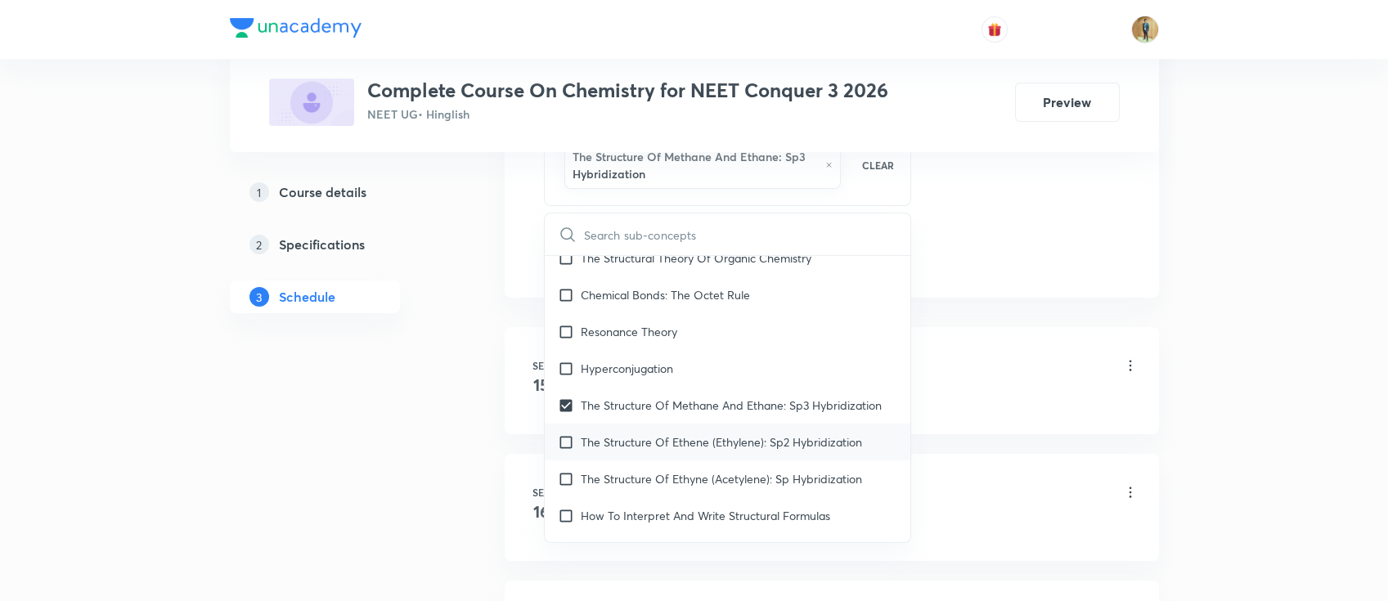
click at [615, 451] on p "The Structure Of Ethene (Ethylene): Sp2 Hybridization" at bounding box center [721, 441] width 281 height 17
checkbox input "true"
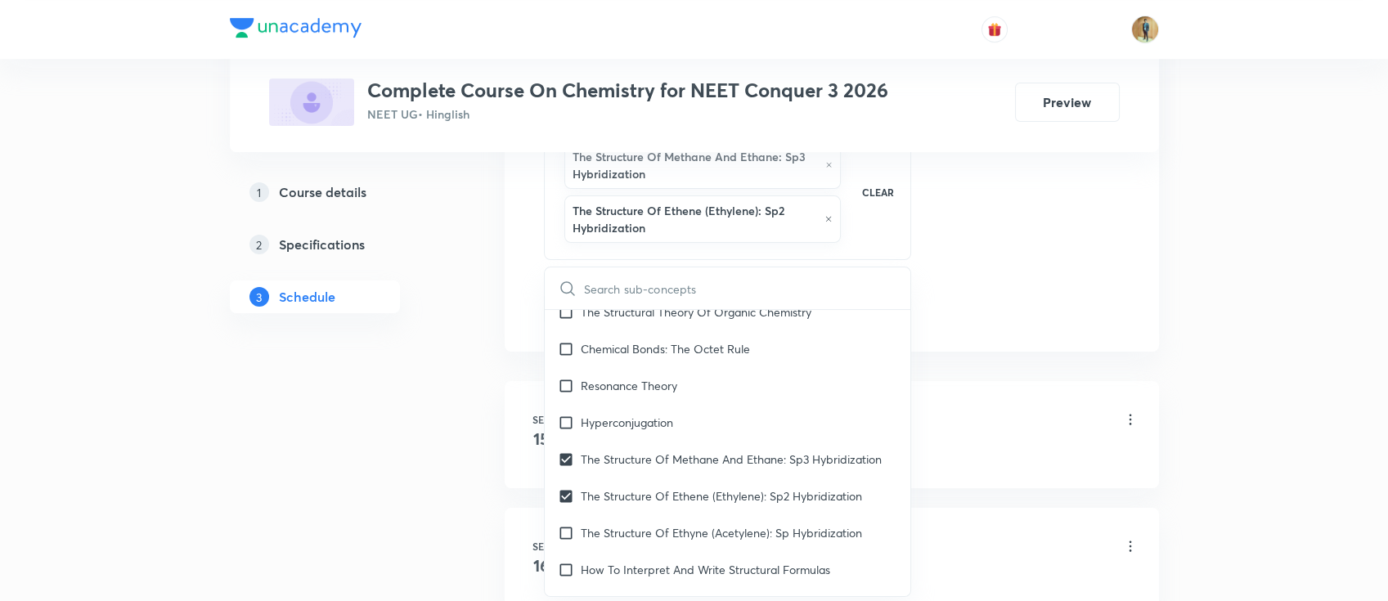
click at [1015, 416] on div "Organic Chemistry Lesson 1 • 9:05 AM • 55 min • Room 203" at bounding box center [857, 420] width 561 height 38
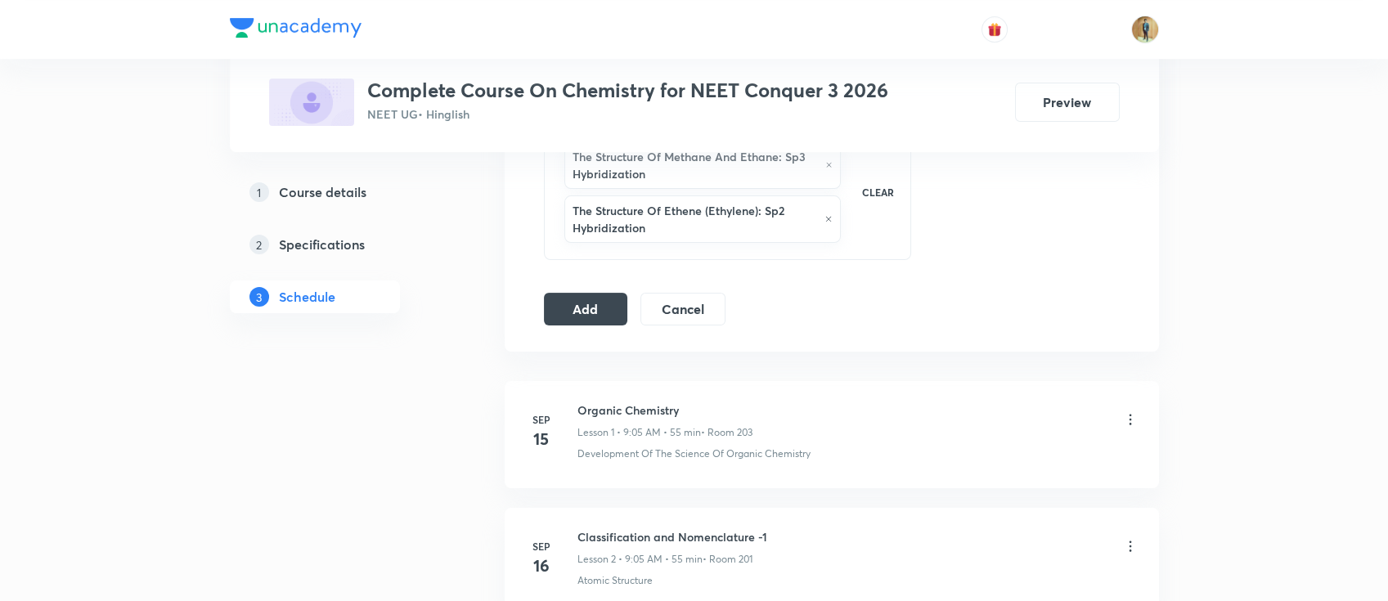
click at [581, 297] on button "Add" at bounding box center [586, 307] width 84 height 33
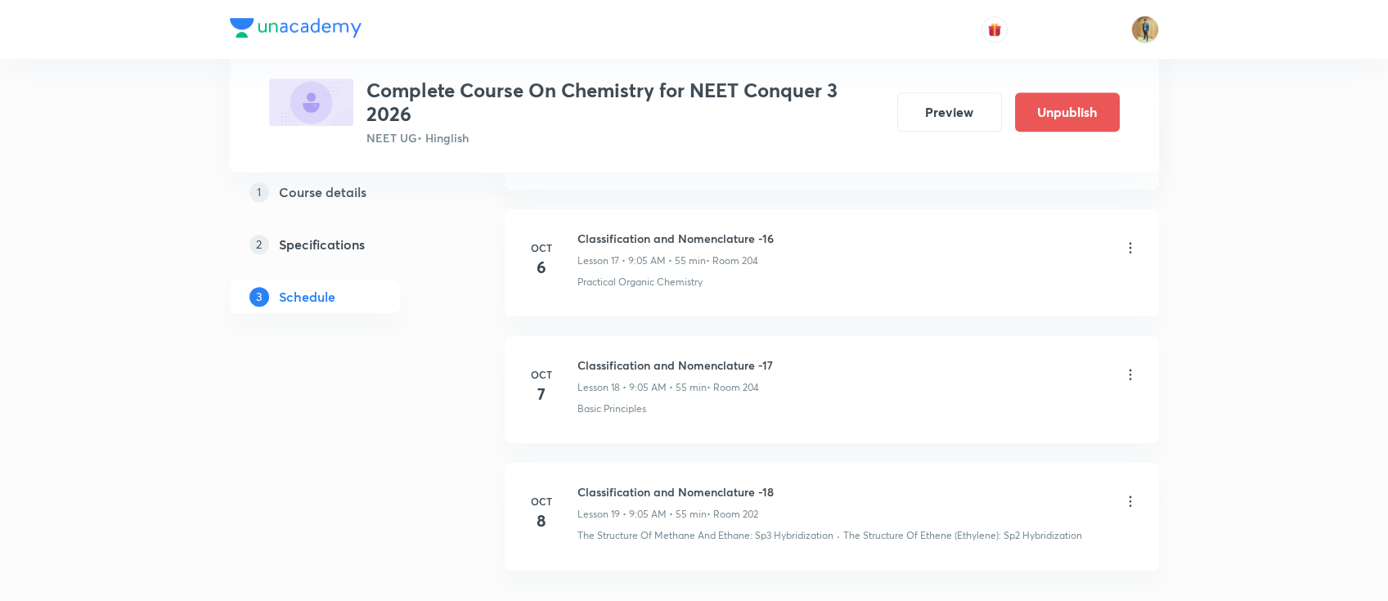
scroll to position [2384, 0]
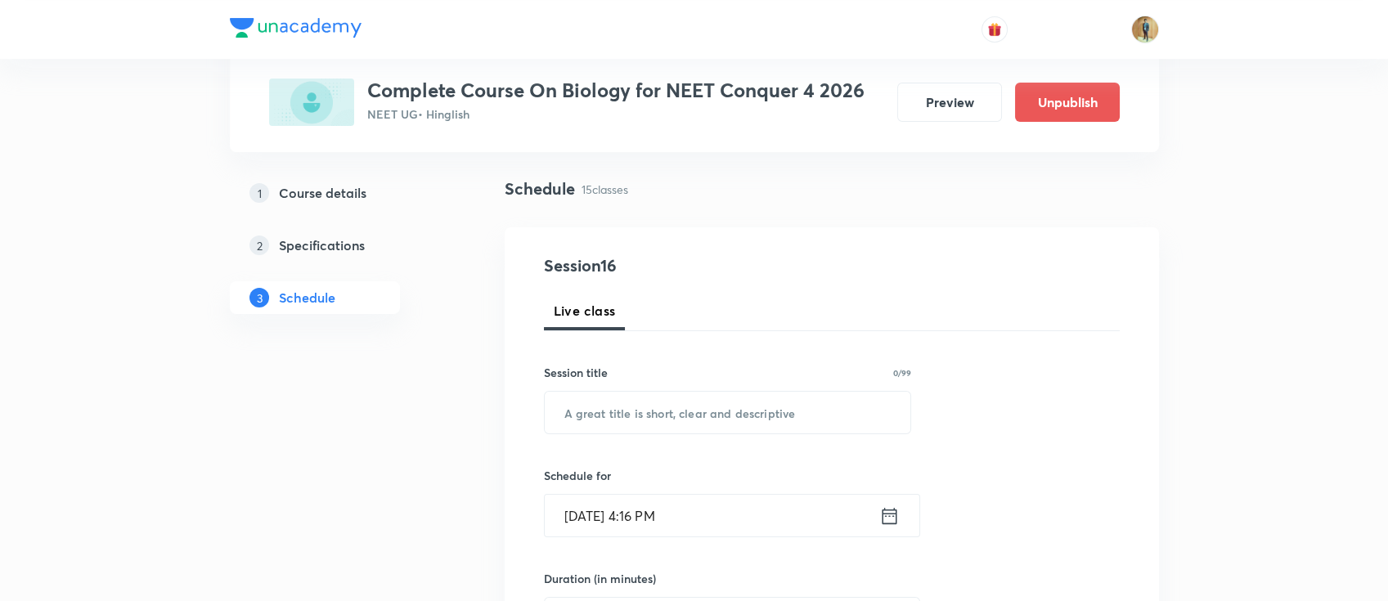
scroll to position [218, 0]
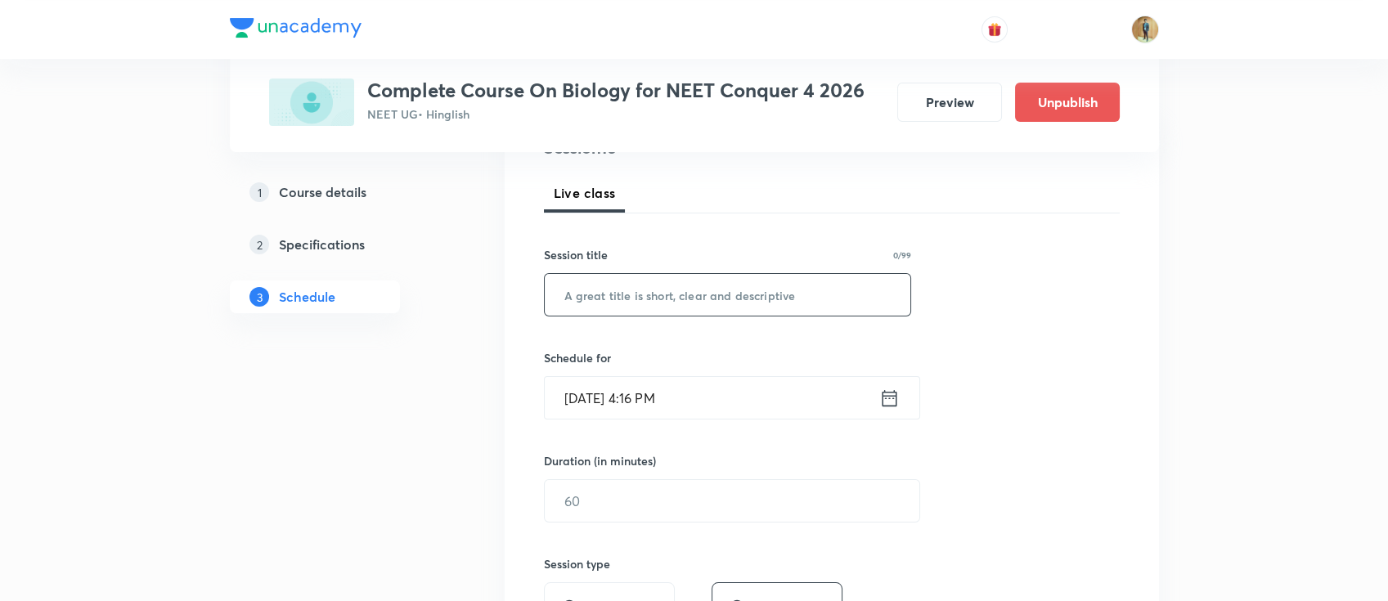
click at [641, 291] on input "text" at bounding box center [728, 295] width 366 height 42
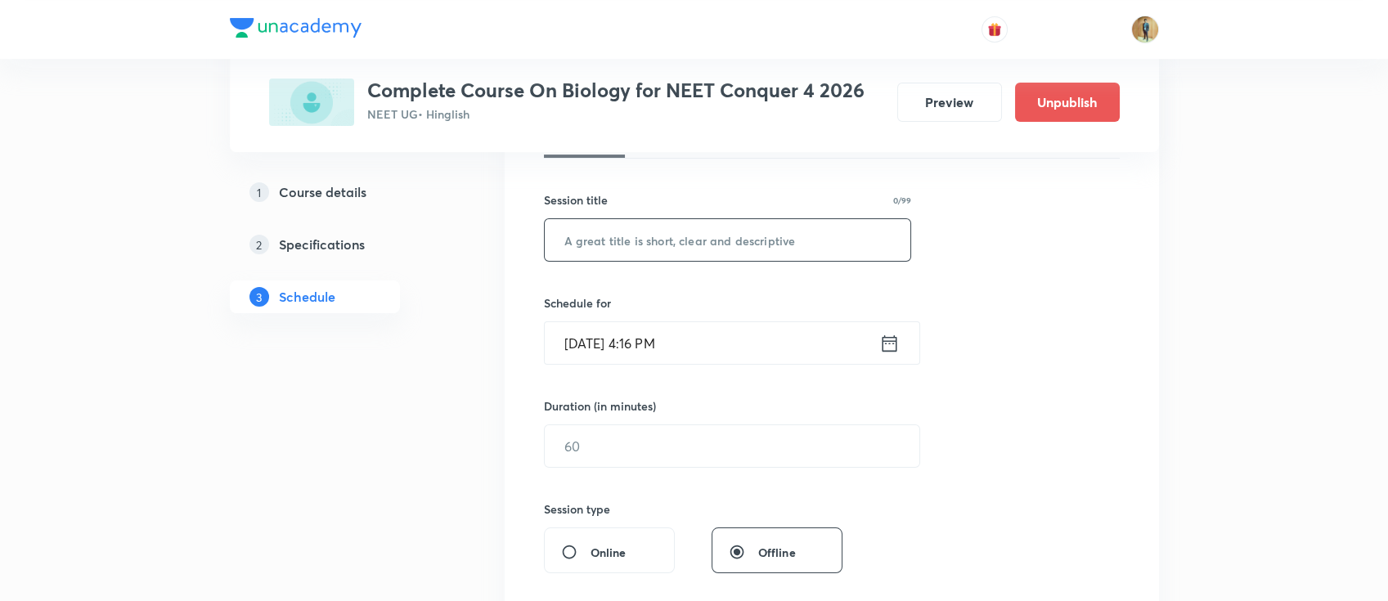
scroll to position [363, 0]
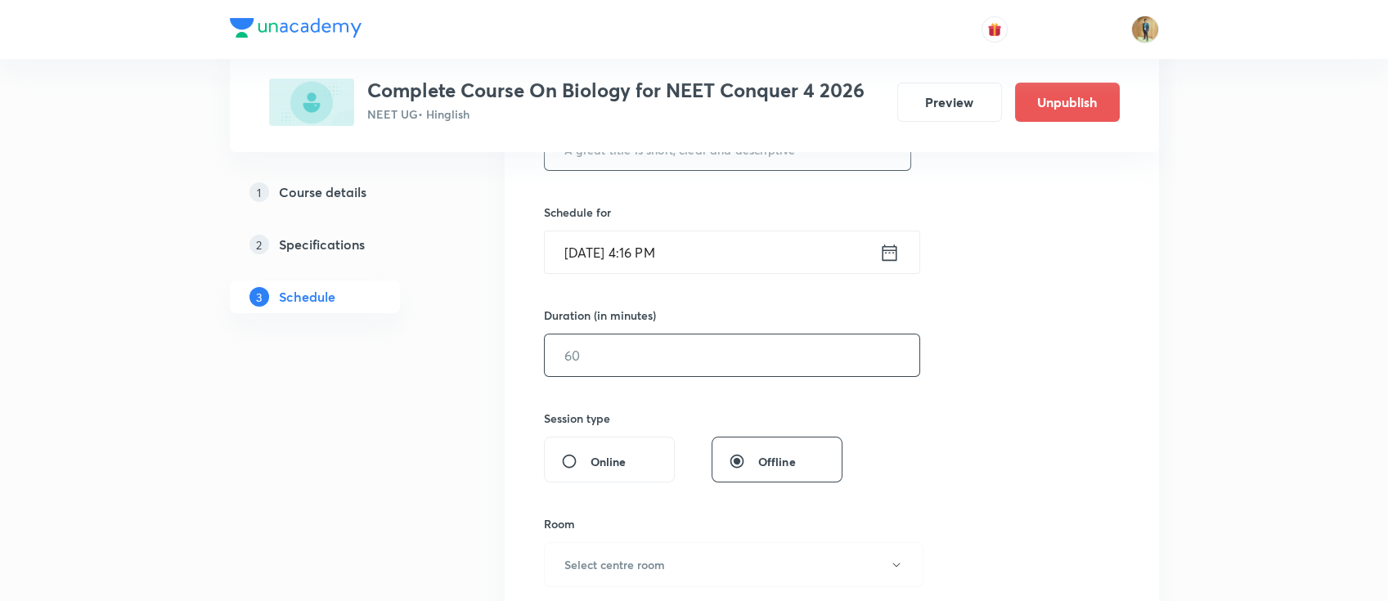
click at [654, 361] on input "text" at bounding box center [732, 355] width 374 height 42
type input "55"
click at [671, 228] on div "Schedule for [DATE] 4:16 PM ​" at bounding box center [728, 239] width 368 height 70
click at [682, 253] on input "[DATE] 4:16 PM" at bounding box center [712, 252] width 334 height 42
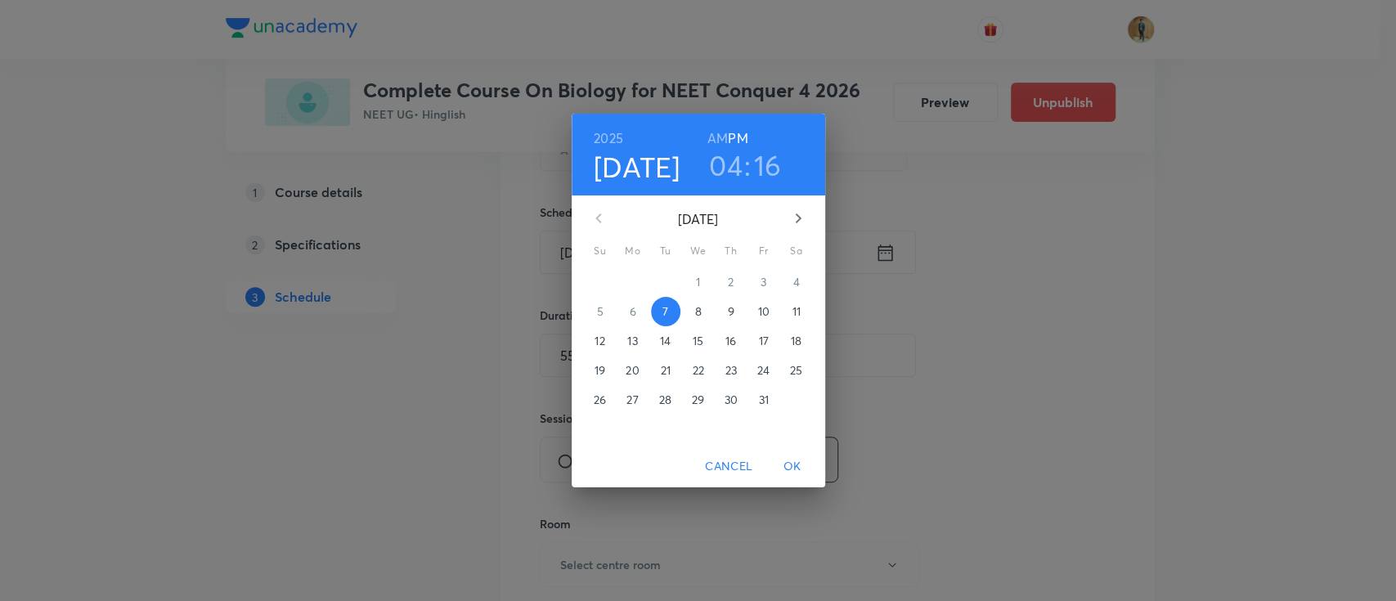
click at [693, 311] on span "8" at bounding box center [698, 311] width 29 height 16
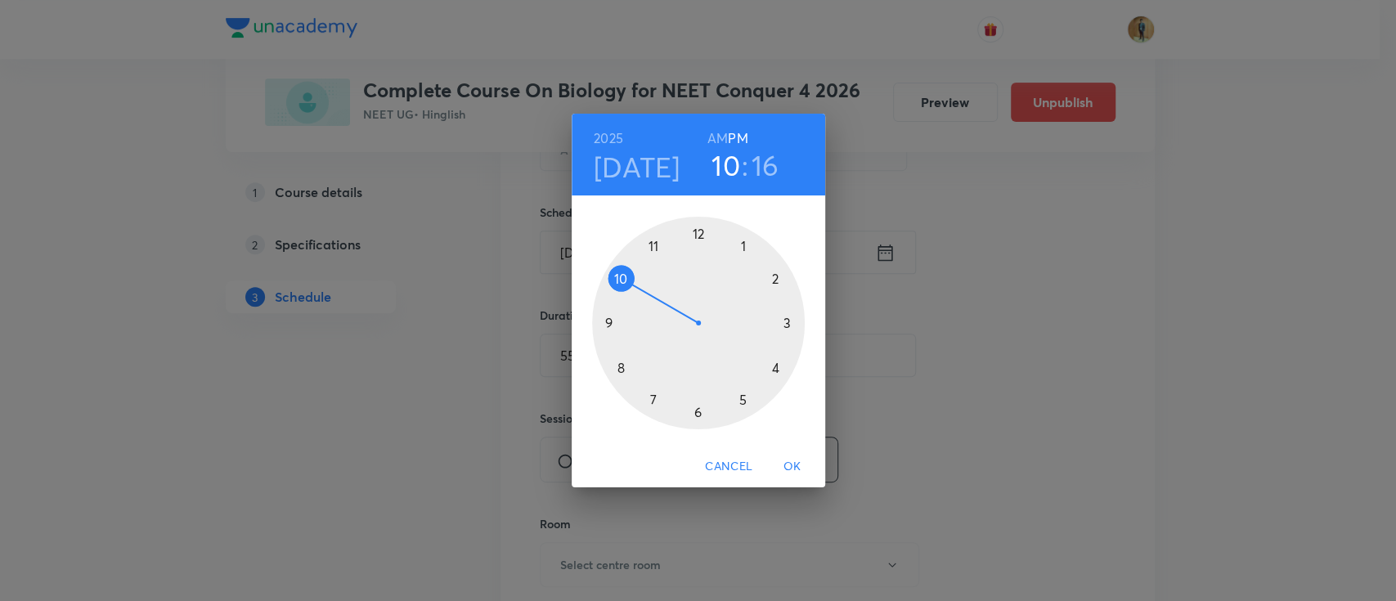
drag, startPoint x: 675, startPoint y: 315, endPoint x: 619, endPoint y: 285, distance: 62.9
click at [615, 285] on div at bounding box center [698, 323] width 213 height 213
click at [713, 134] on h6 "AM" at bounding box center [717, 138] width 20 height 23
click at [778, 276] on div at bounding box center [698, 323] width 213 height 213
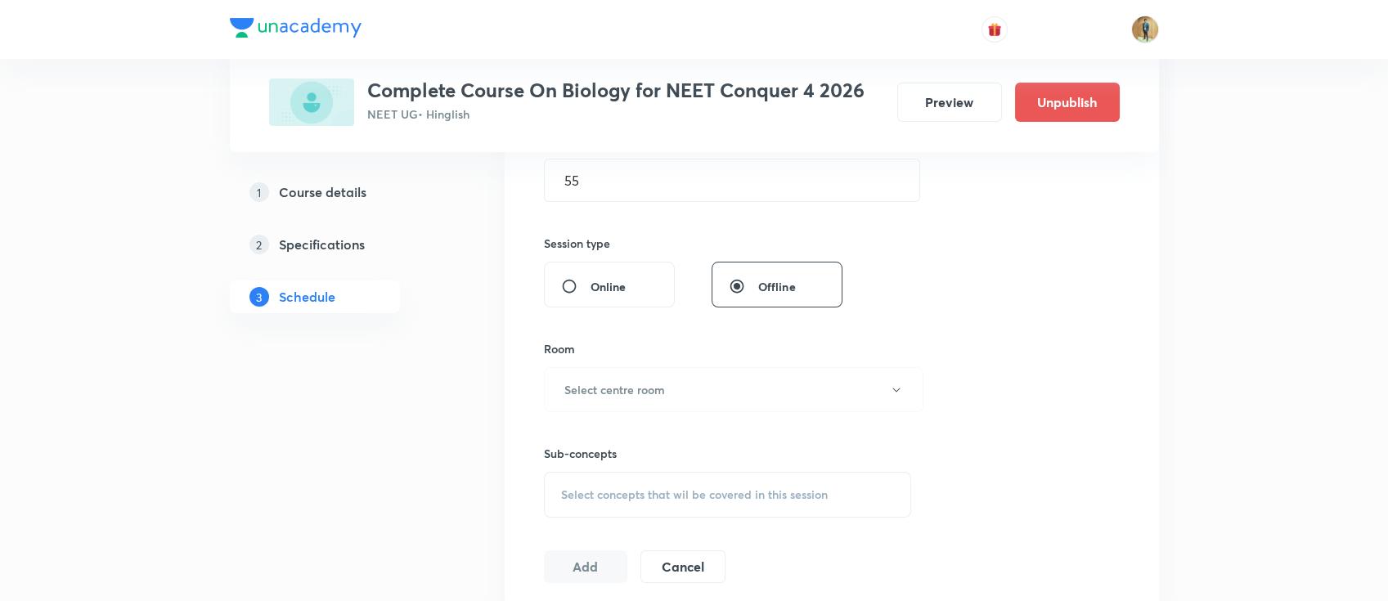
scroll to position [581, 0]
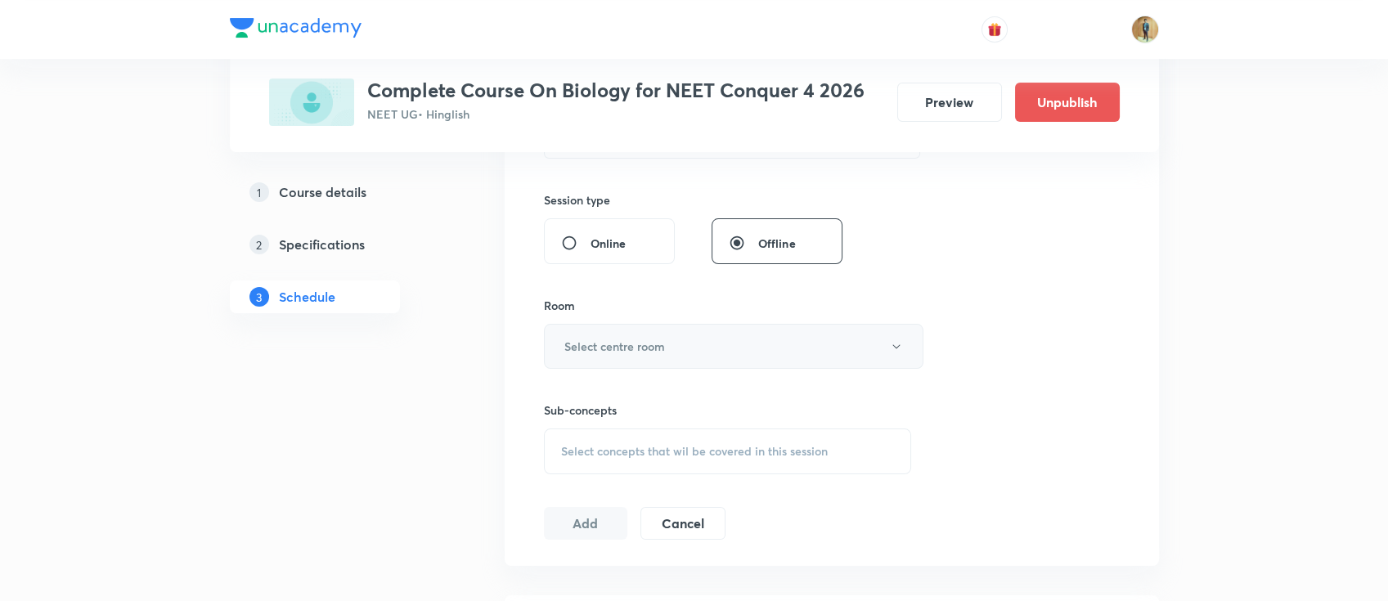
click at [682, 348] on button "Select centre room" at bounding box center [733, 346] width 379 height 45
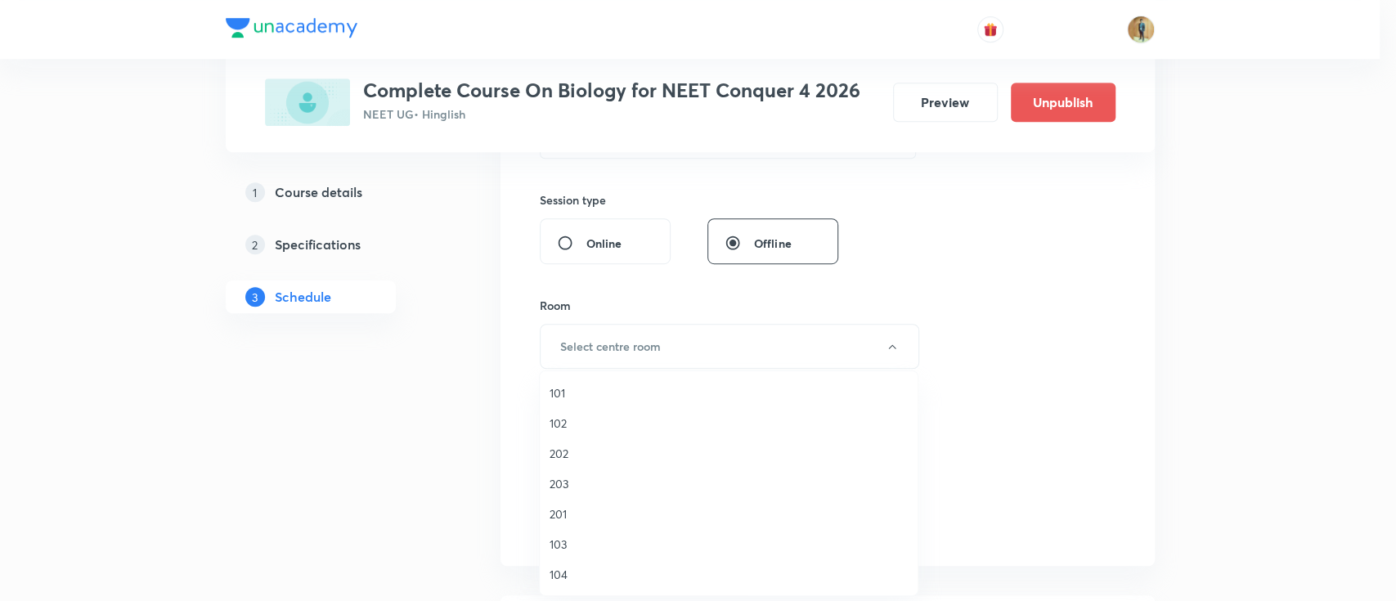
click at [681, 350] on div at bounding box center [698, 300] width 1396 height 601
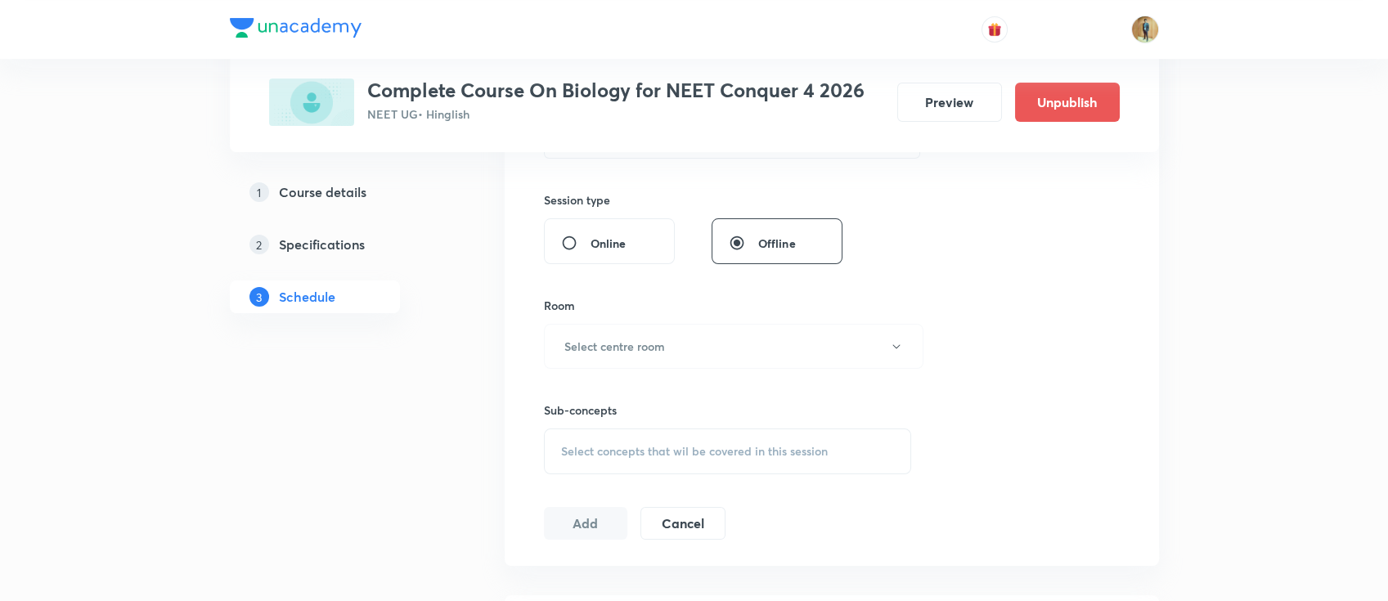
click at [681, 350] on button "Select centre room" at bounding box center [733, 346] width 379 height 45
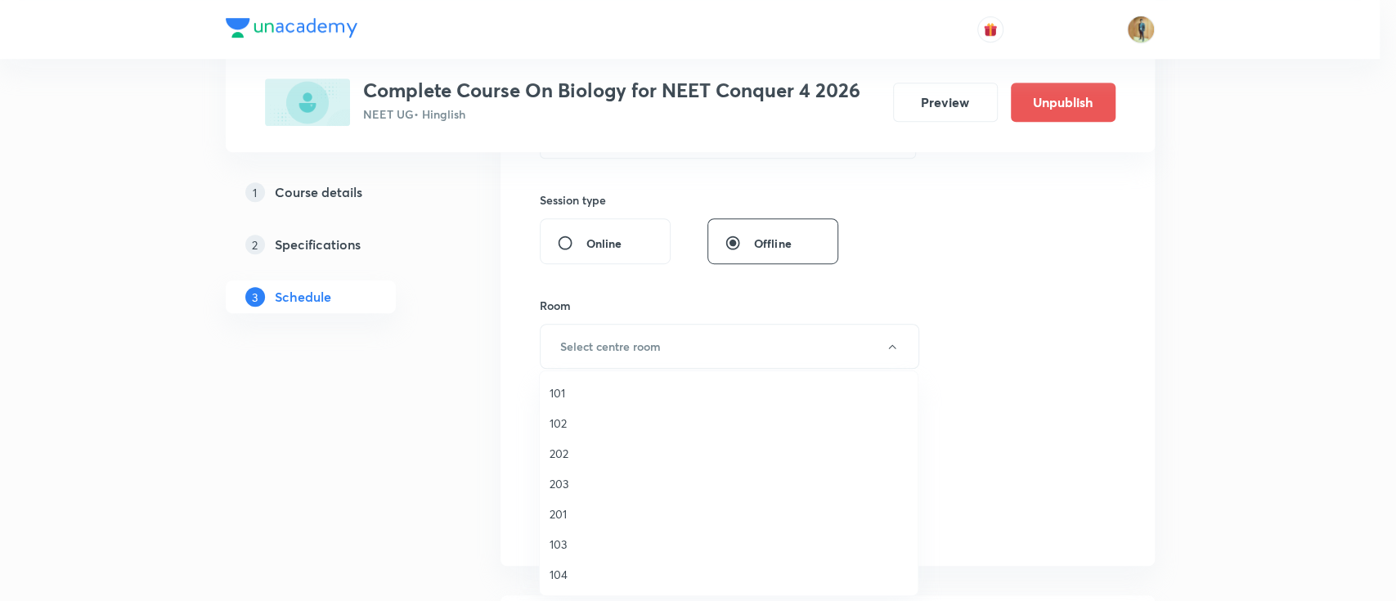
click at [575, 446] on span "202" at bounding box center [728, 453] width 358 height 17
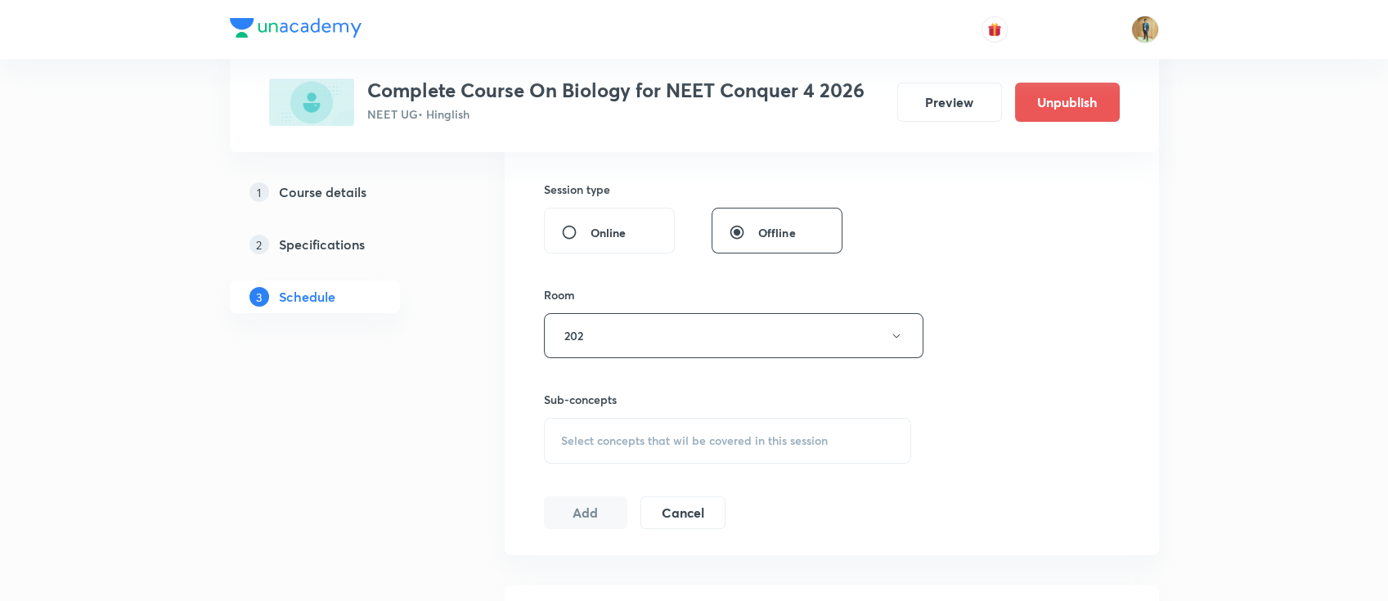
scroll to position [726, 0]
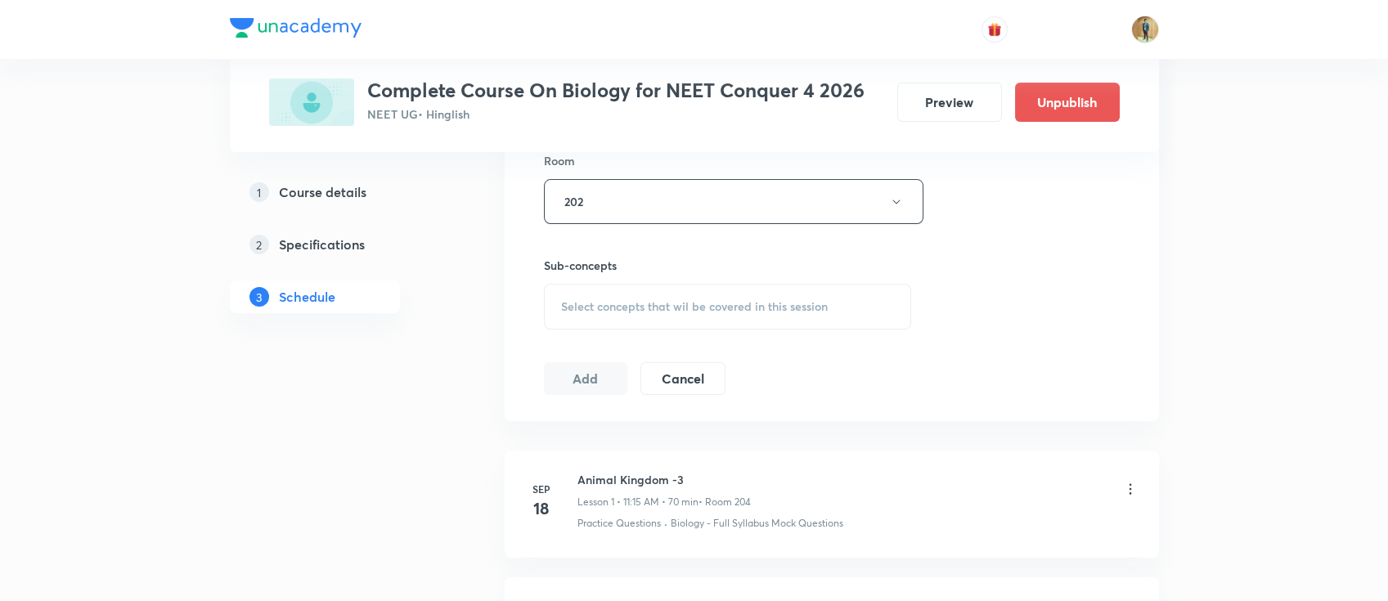
click at [631, 303] on span "Select concepts that wil be covered in this session" at bounding box center [694, 306] width 267 height 13
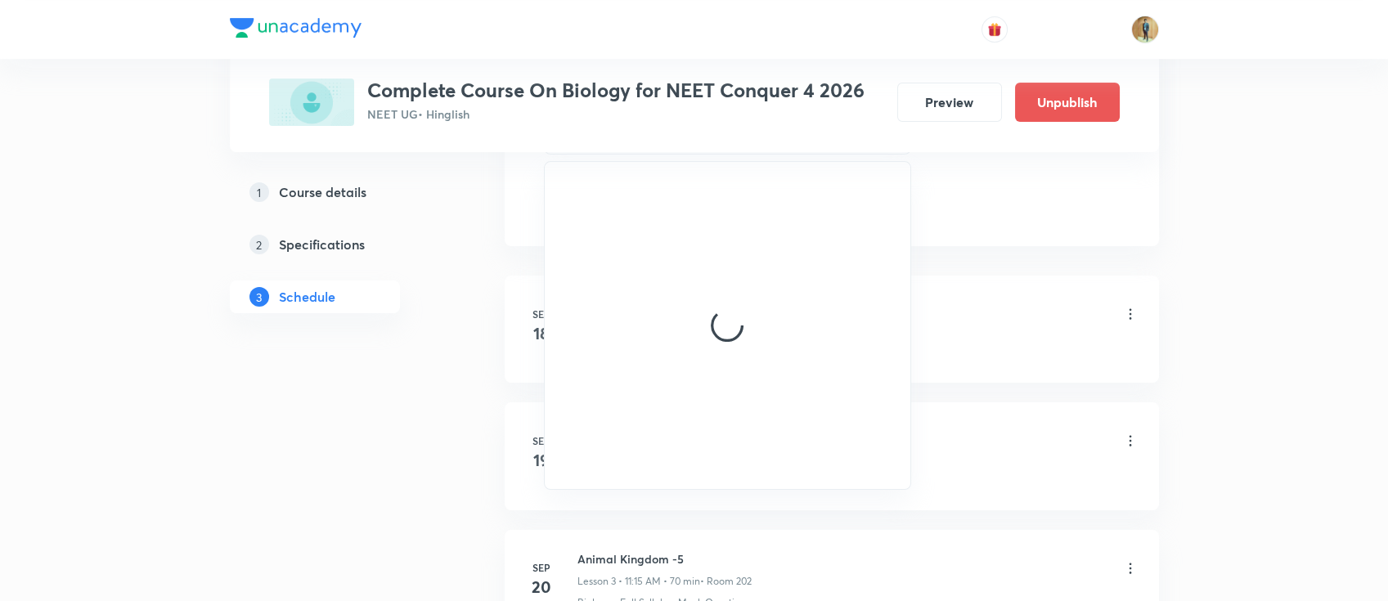
scroll to position [944, 0]
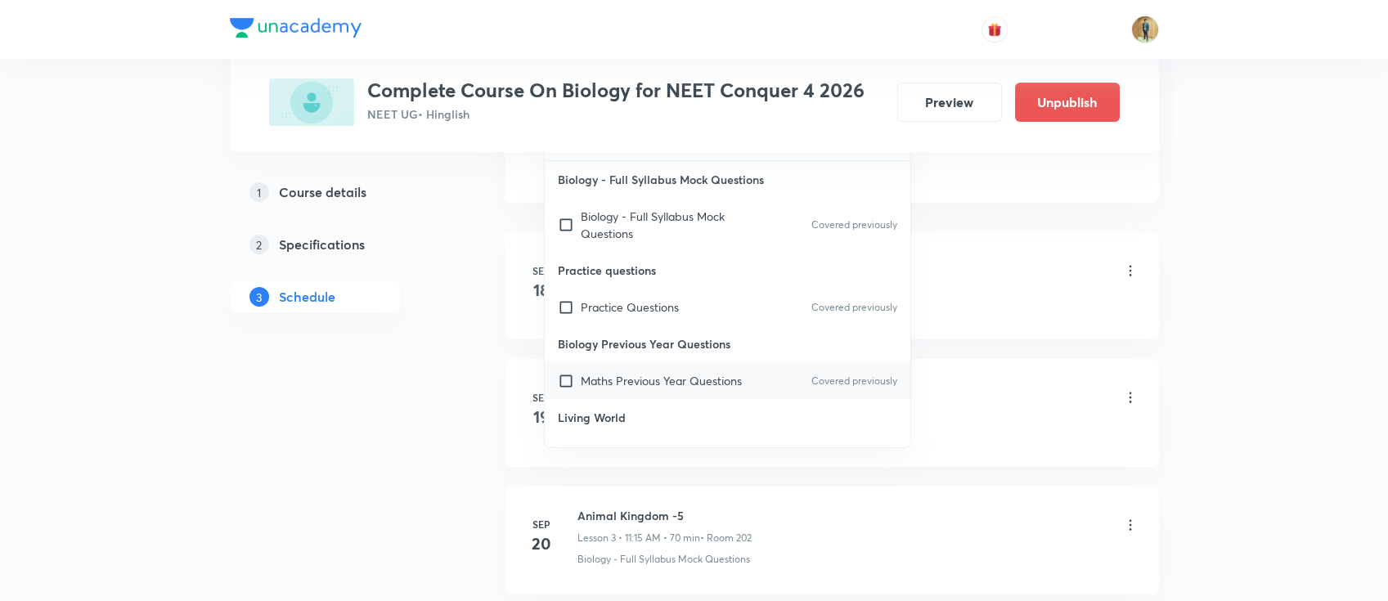
click at [620, 384] on p "Maths Previous Year Questions" at bounding box center [661, 380] width 161 height 17
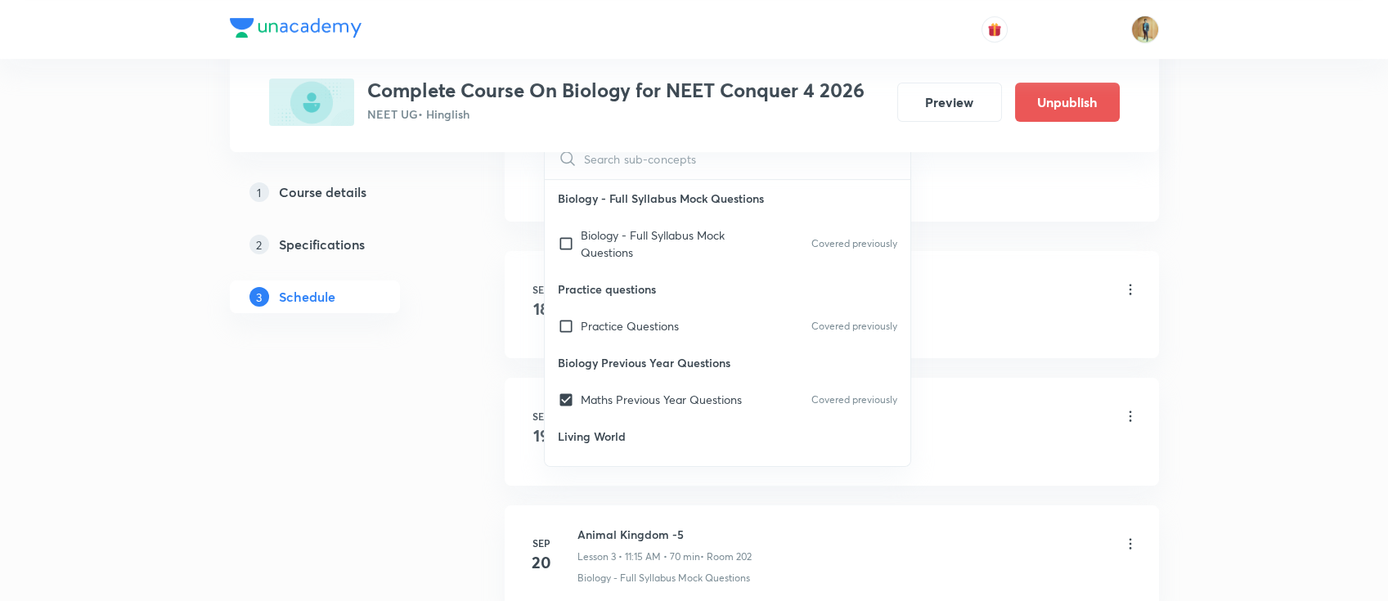
drag, startPoint x: 628, startPoint y: 410, endPoint x: 629, endPoint y: 402, distance: 8.2
click at [627, 412] on div "Maths Previous Year Questions Covered previously" at bounding box center [728, 399] width 366 height 37
checkbox input "false"
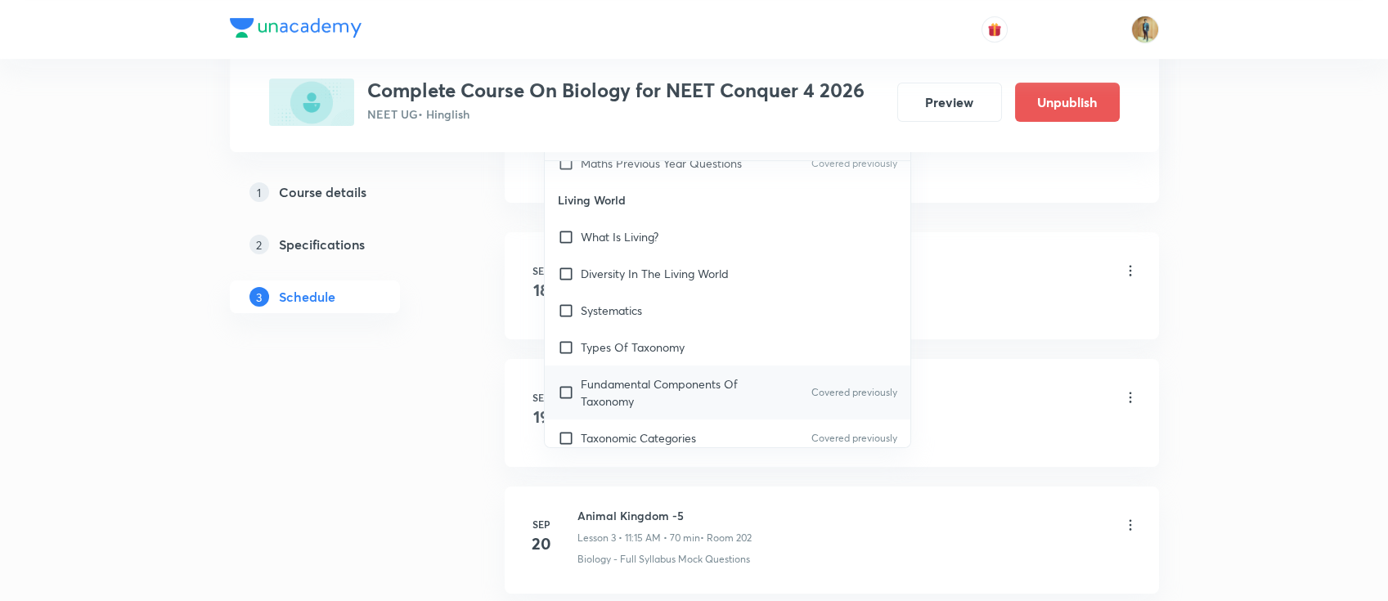
scroll to position [436, 0]
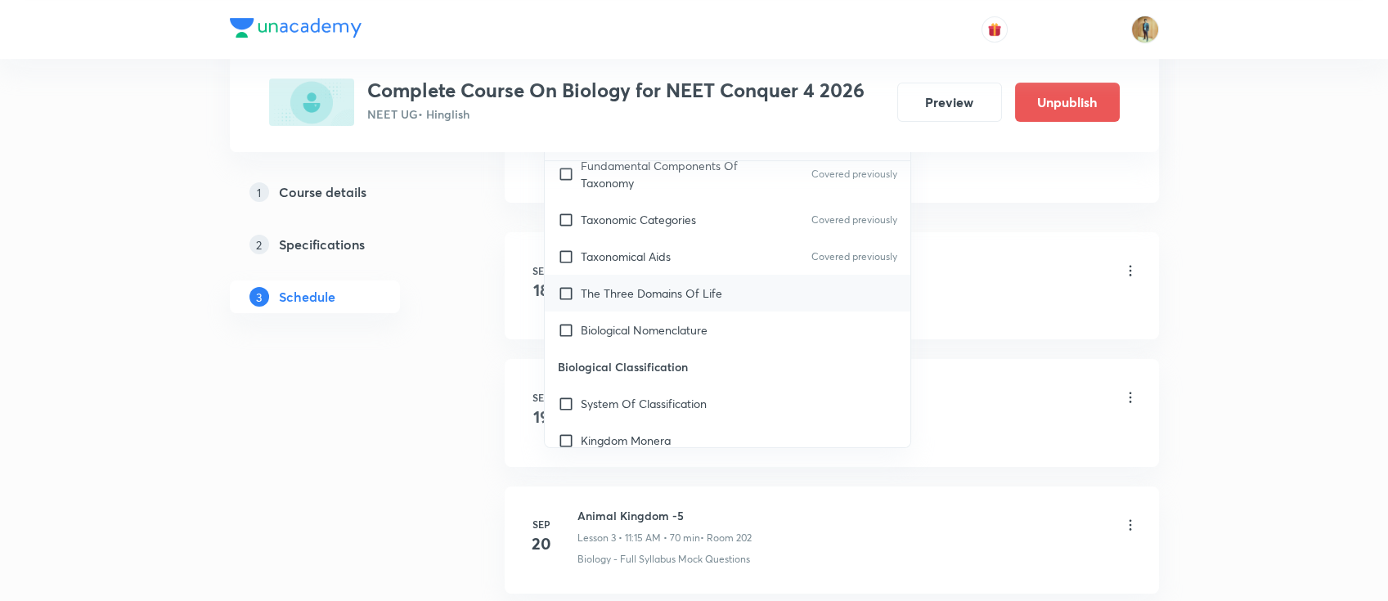
click at [616, 290] on p "The Three Domains Of Life" at bounding box center [651, 293] width 141 height 17
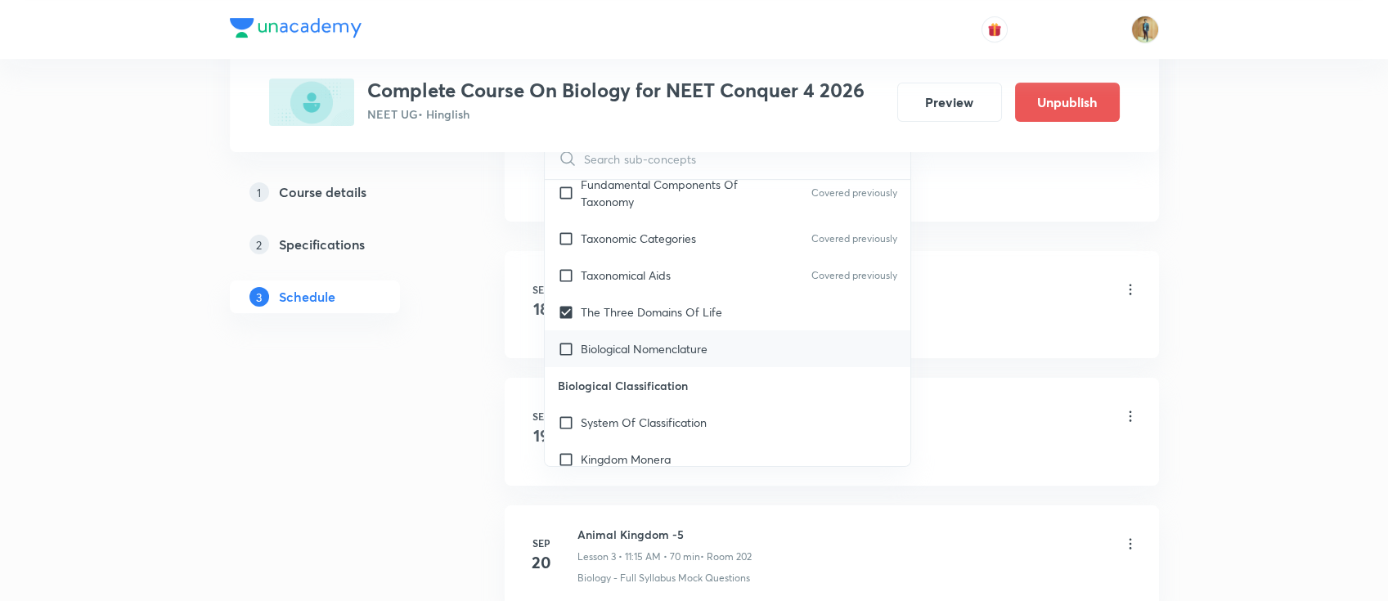
click at [609, 330] on div "Biological Nomenclature" at bounding box center [728, 348] width 366 height 37
checkbox input "true"
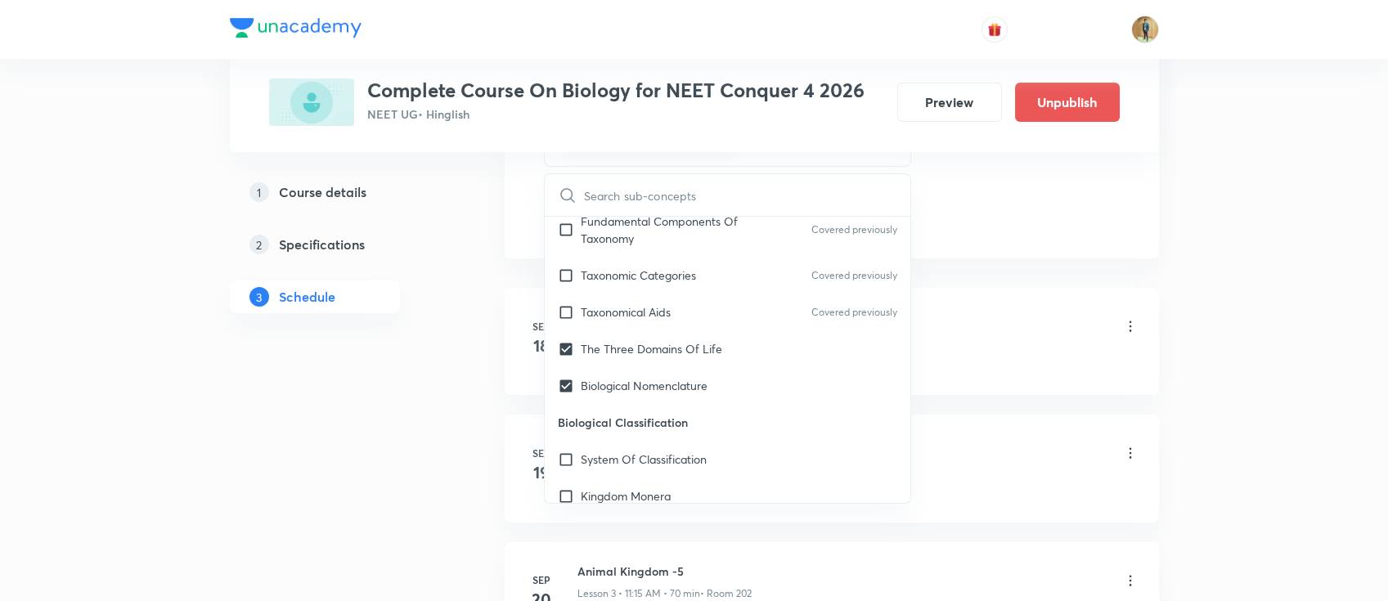
click at [1120, 347] on div "Animal Kingdom -3 Lesson 1 • 11:15 AM • 70 min • Room 204 Practice Questions · …" at bounding box center [857, 338] width 561 height 60
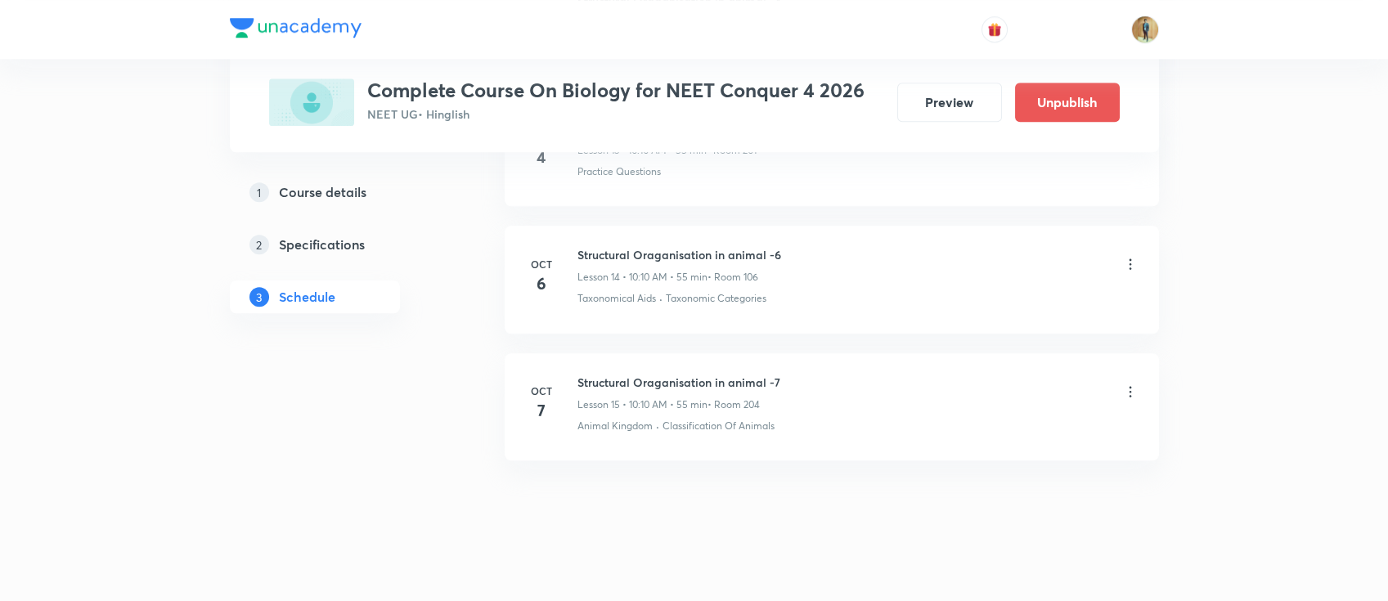
scroll to position [2664, 0]
drag, startPoint x: 578, startPoint y: 370, endPoint x: 1145, endPoint y: 415, distance: 568.5
click at [878, 366] on div "Structural Oraganisation in animal -7 Lesson 15 • 10:10 AM • 55 min • Room 204" at bounding box center [857, 385] width 561 height 38
copy h6 "Structural Oraganisation in animal -7"
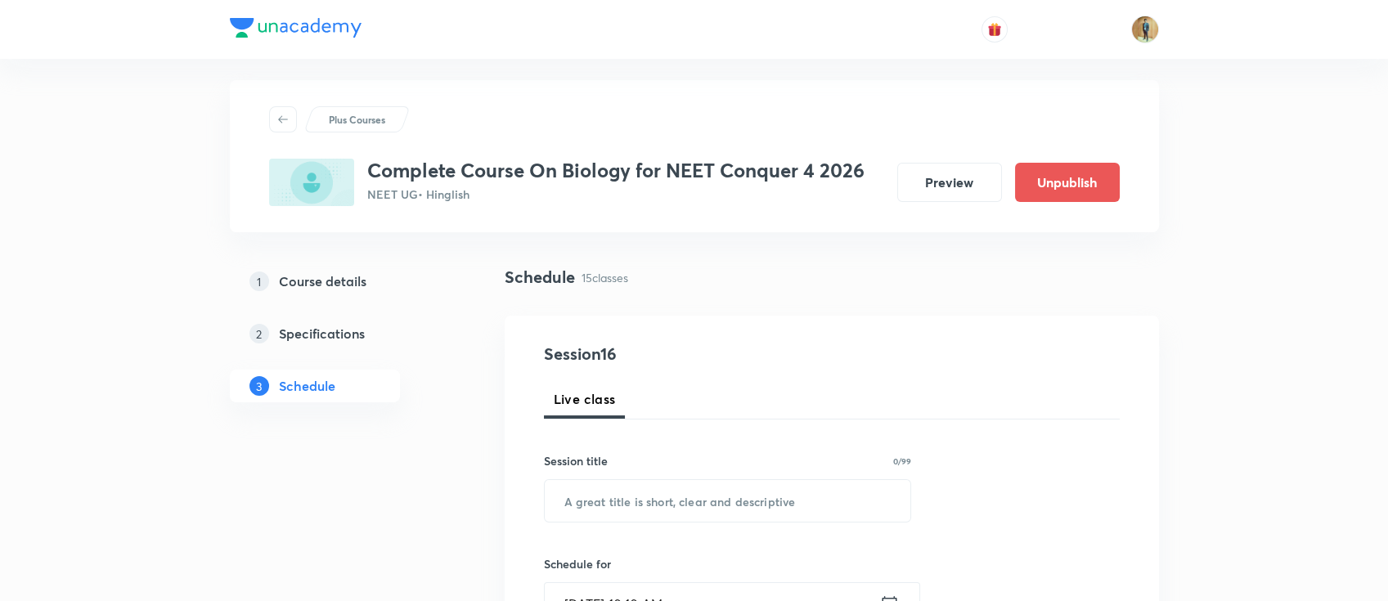
scroll to position [0, 0]
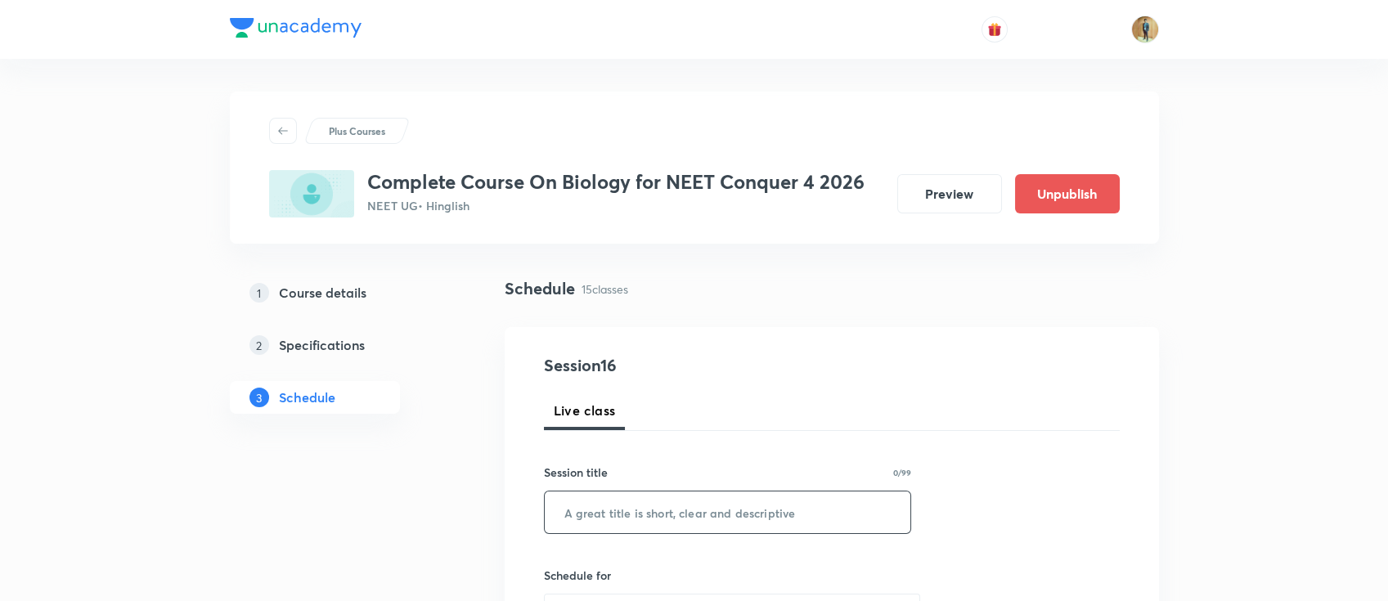
click at [684, 517] on input "text" at bounding box center [728, 512] width 366 height 42
paste input "Structural Oraganisation in animal -7"
type input "Structural Oraganisation in animal -8"
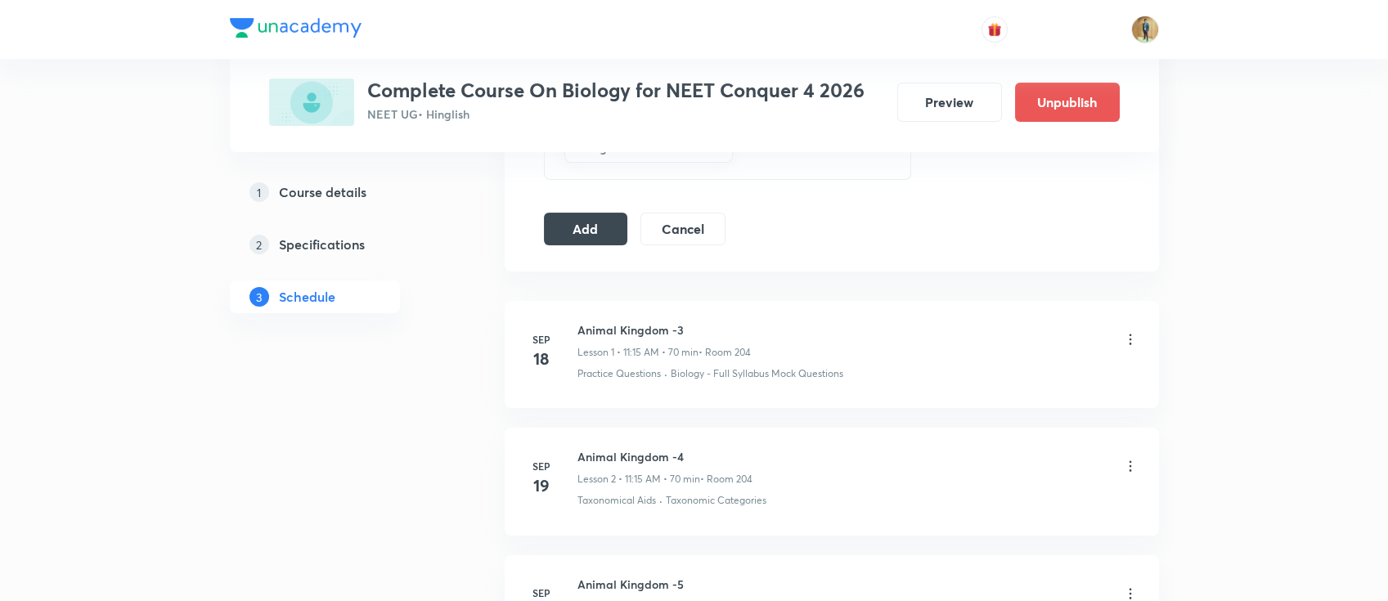
scroll to position [980, 0]
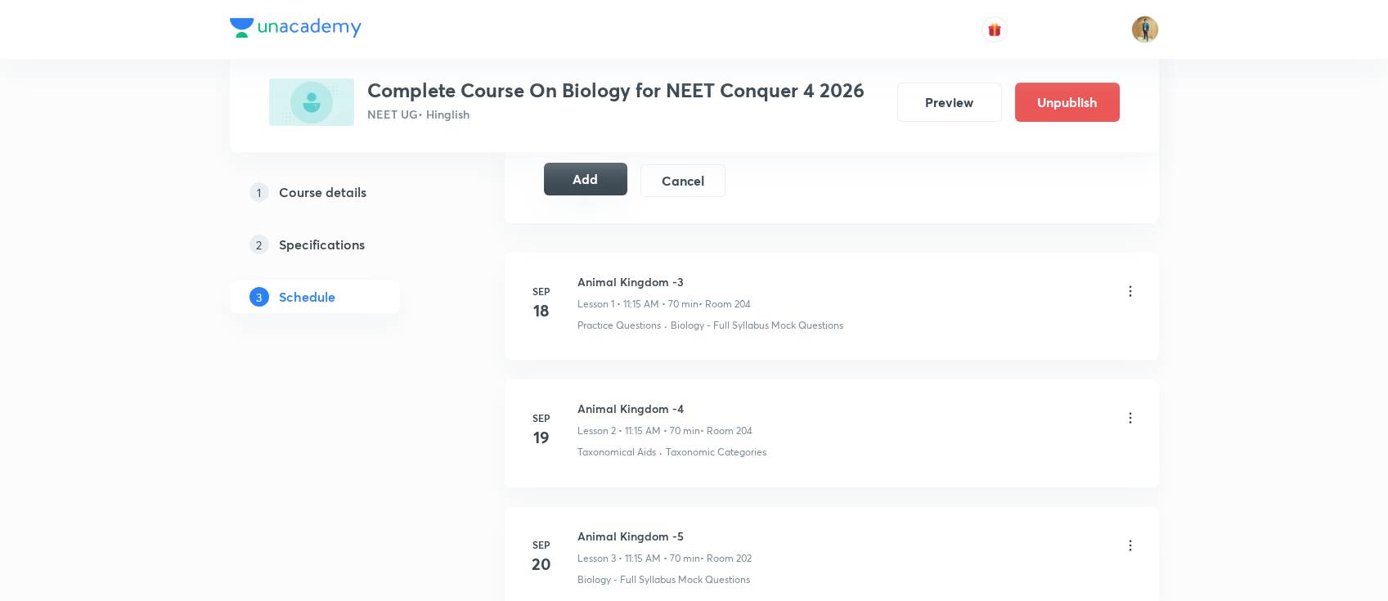
click at [575, 170] on button "Add" at bounding box center [586, 179] width 84 height 33
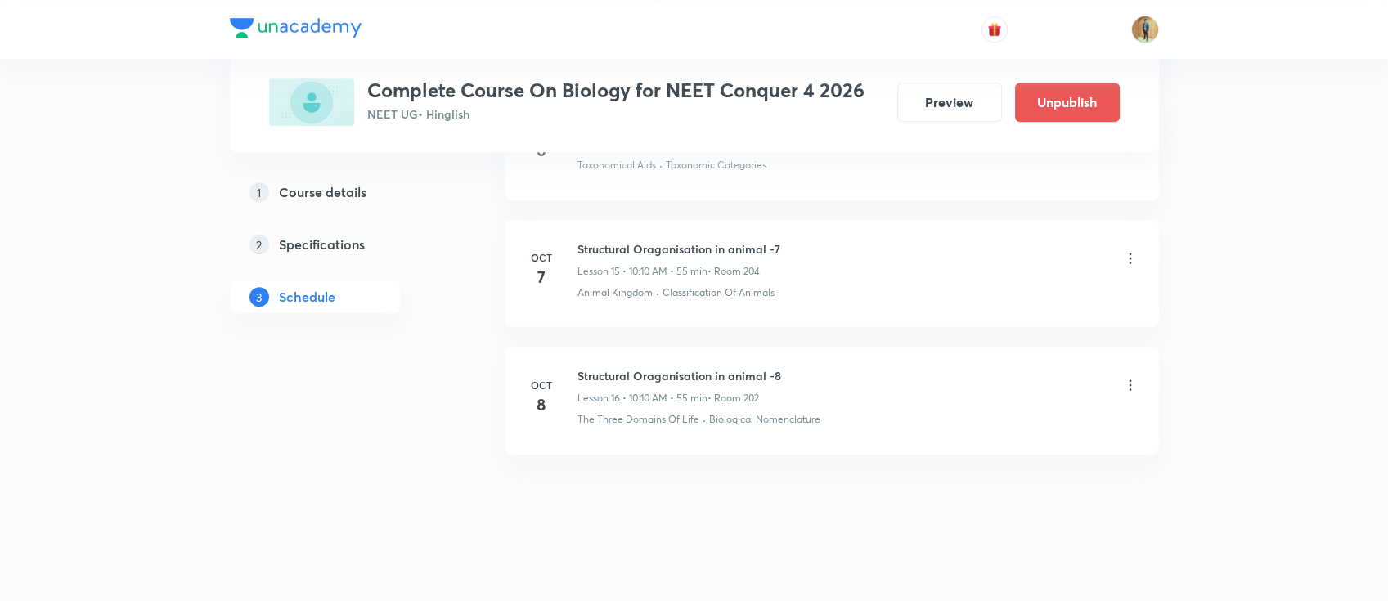
scroll to position [1985, 0]
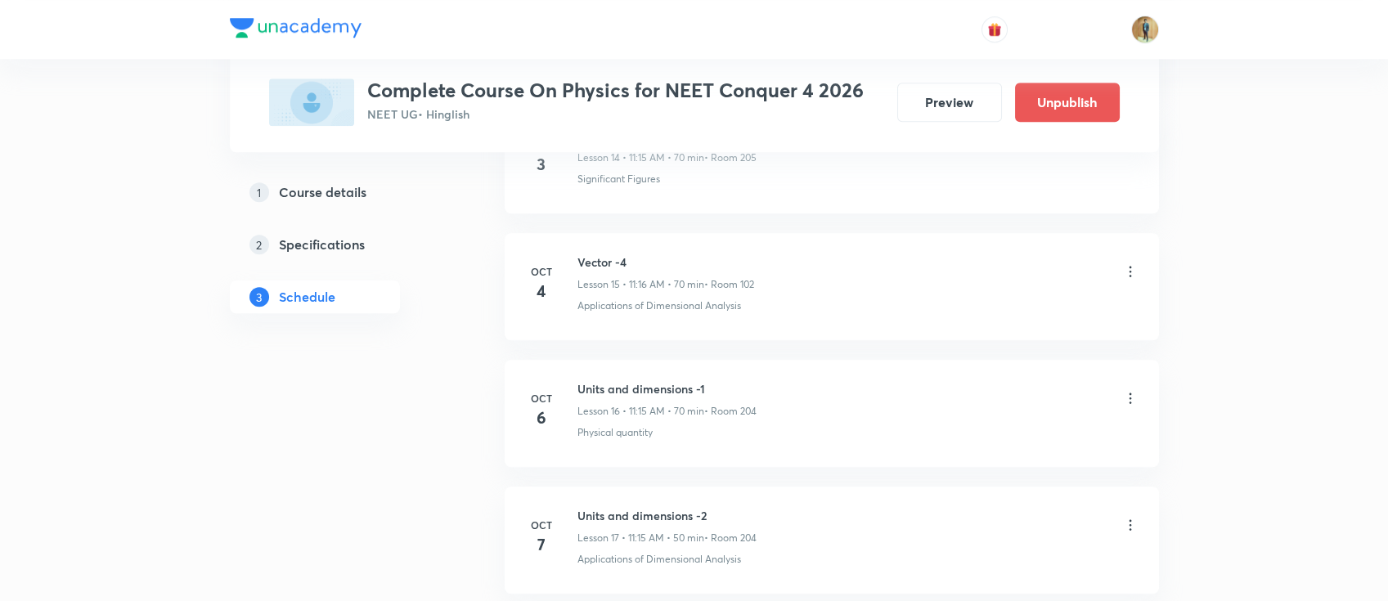
scroll to position [2860, 0]
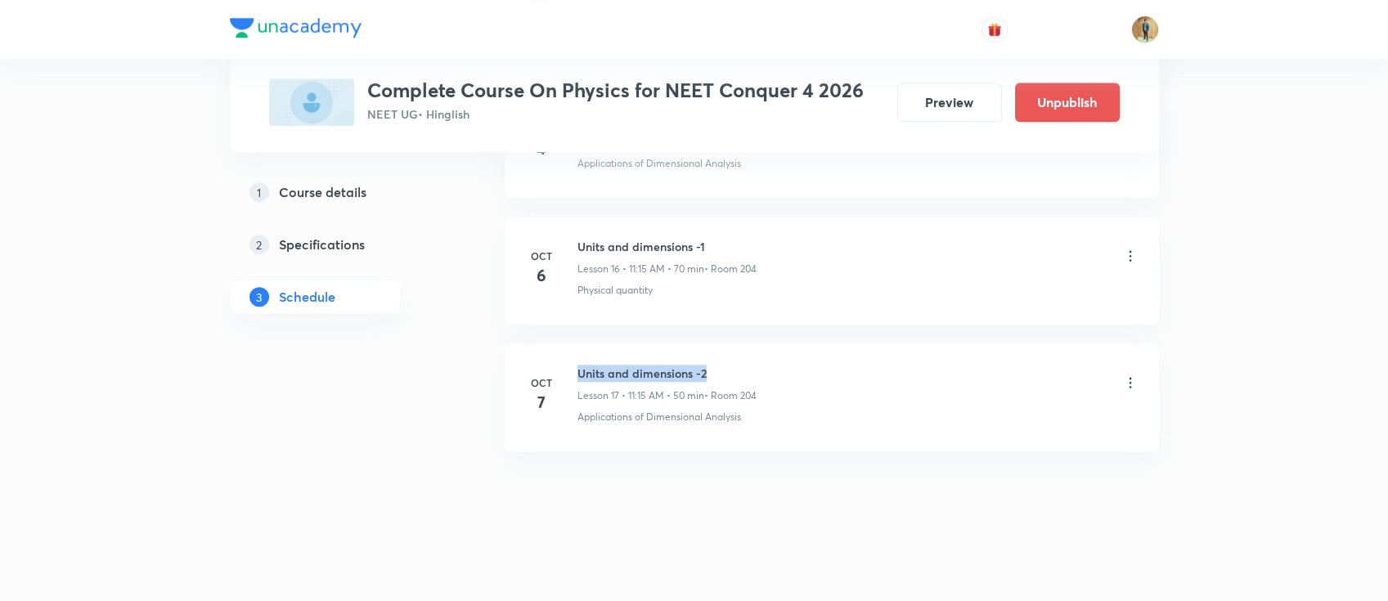
drag, startPoint x: 576, startPoint y: 371, endPoint x: 895, endPoint y: 370, distance: 318.9
click at [895, 370] on div "Units and dimensions -2 Lesson 17 • 11:15 AM • 50 min • Room 204" at bounding box center [857, 384] width 561 height 38
copy h6 "Units and dimensions -2"
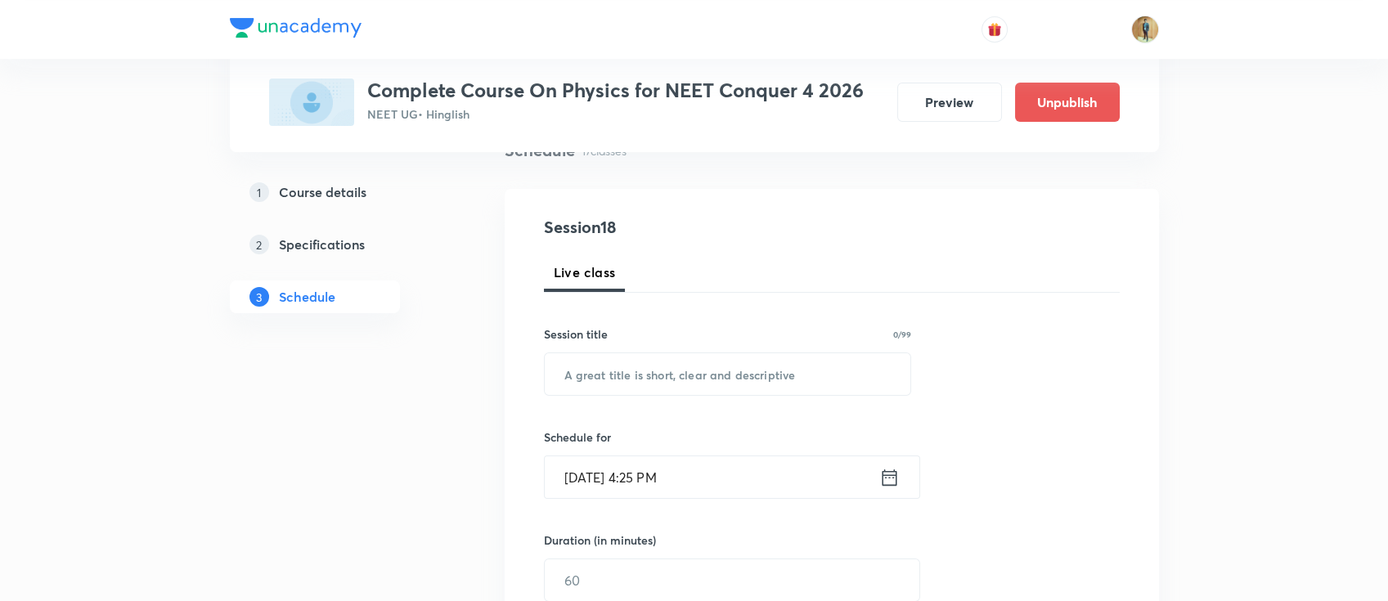
scroll to position [218, 0]
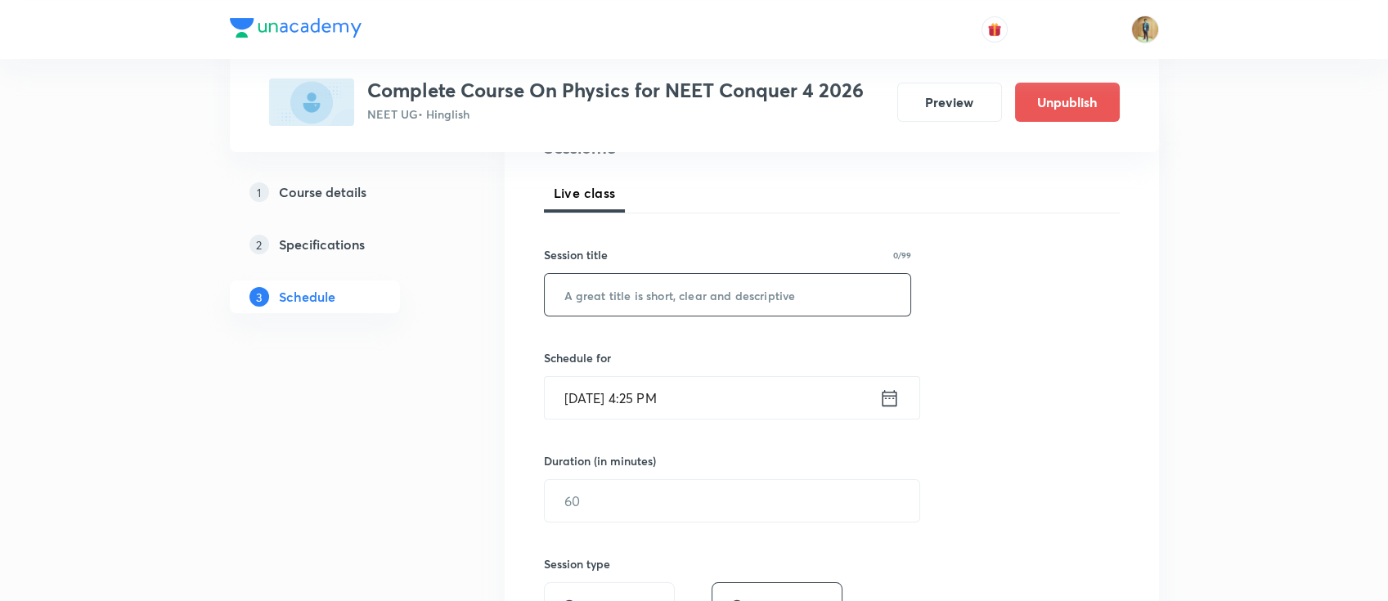
click at [734, 290] on input "text" at bounding box center [728, 295] width 366 height 42
paste input "Units and dimensions -2"
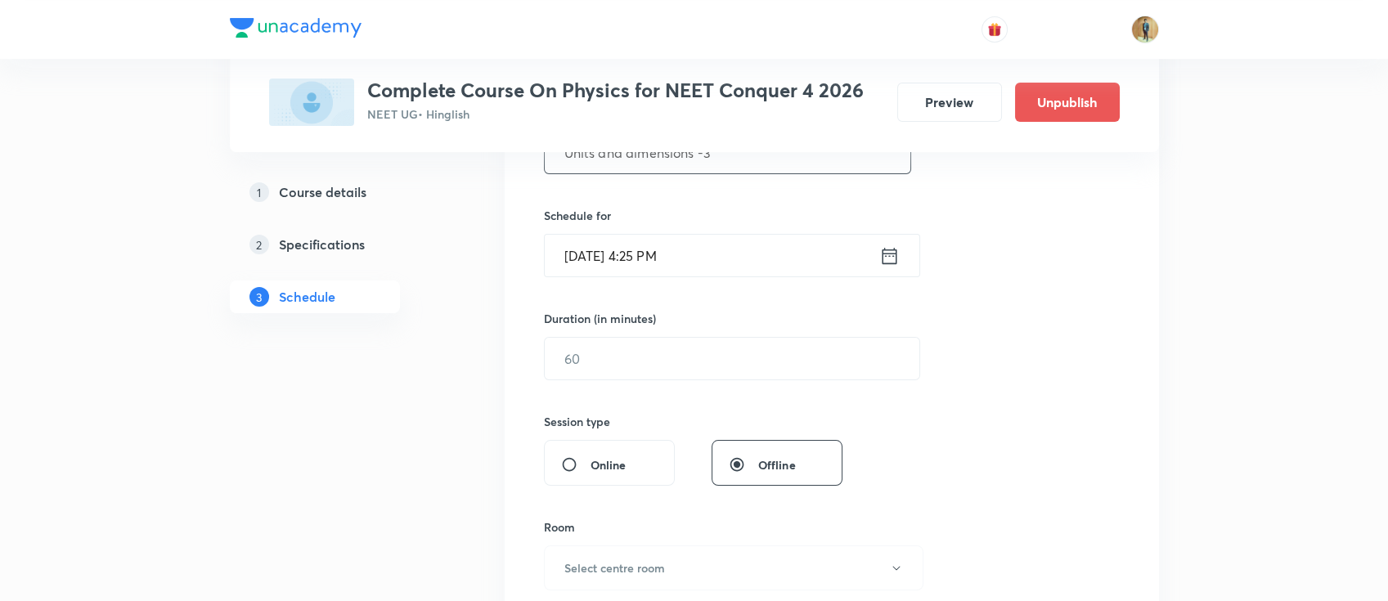
scroll to position [363, 0]
type input "Units and dimensions -3"
click at [746, 244] on input "[DATE] 4:25 PM" at bounding box center [712, 252] width 334 height 42
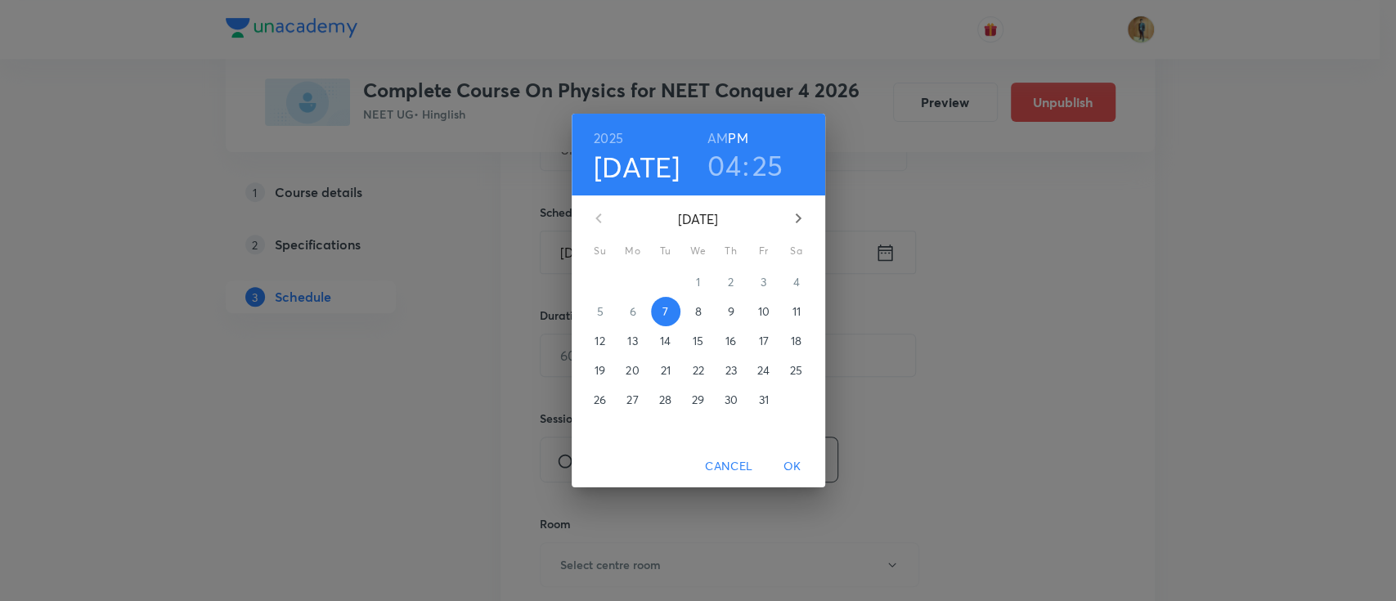
click at [703, 316] on span "8" at bounding box center [698, 311] width 29 height 16
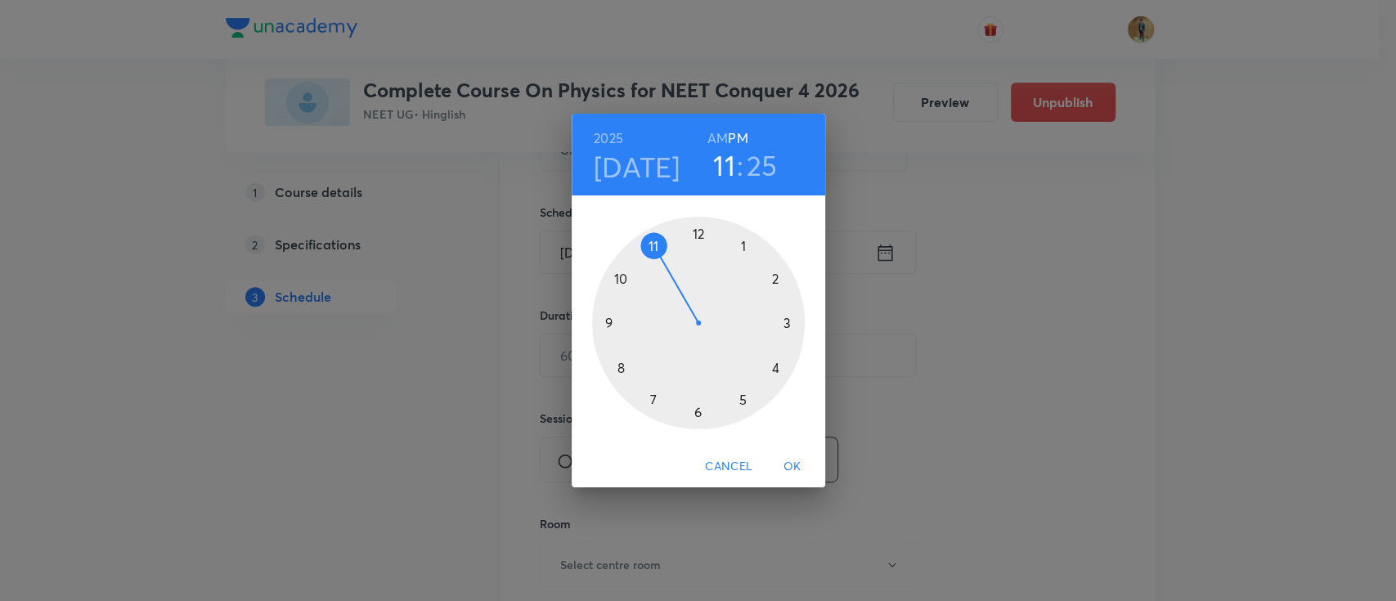
drag, startPoint x: 778, startPoint y: 363, endPoint x: 669, endPoint y: 247, distance: 159.1
click at [657, 245] on div at bounding box center [698, 323] width 213 height 213
click at [720, 136] on h6 "AM" at bounding box center [717, 138] width 20 height 23
click at [787, 322] on div at bounding box center [698, 323] width 213 height 213
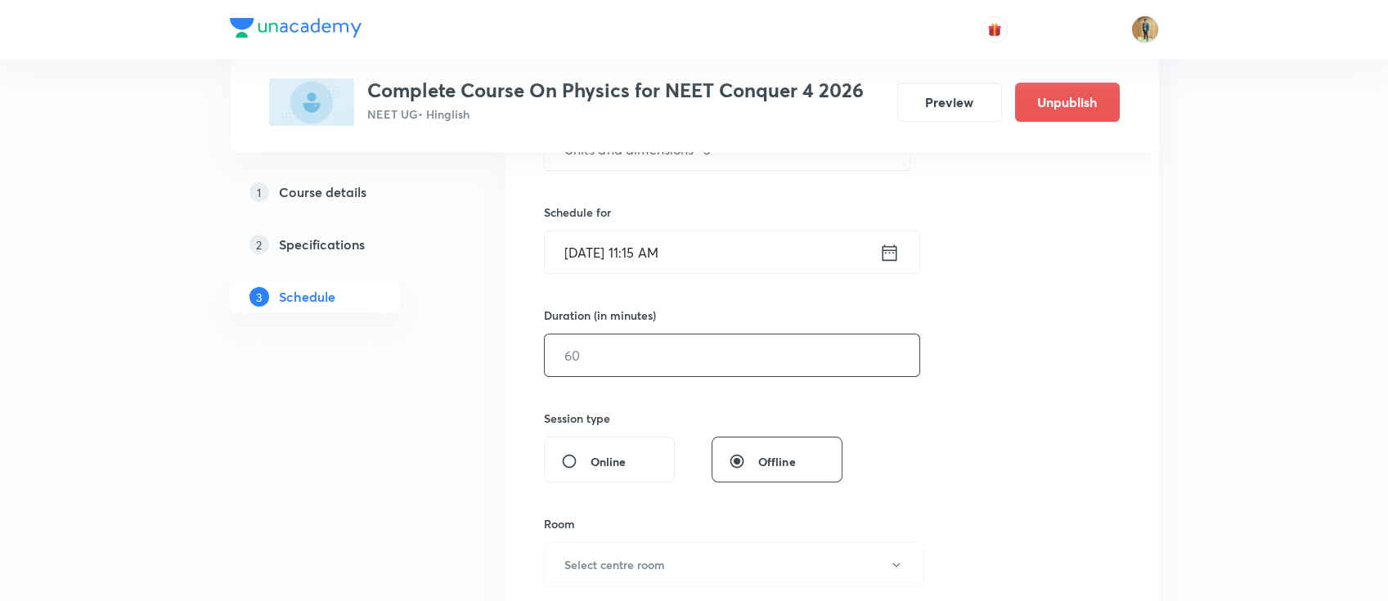
click at [649, 364] on input "text" at bounding box center [732, 355] width 374 height 42
type input "6"
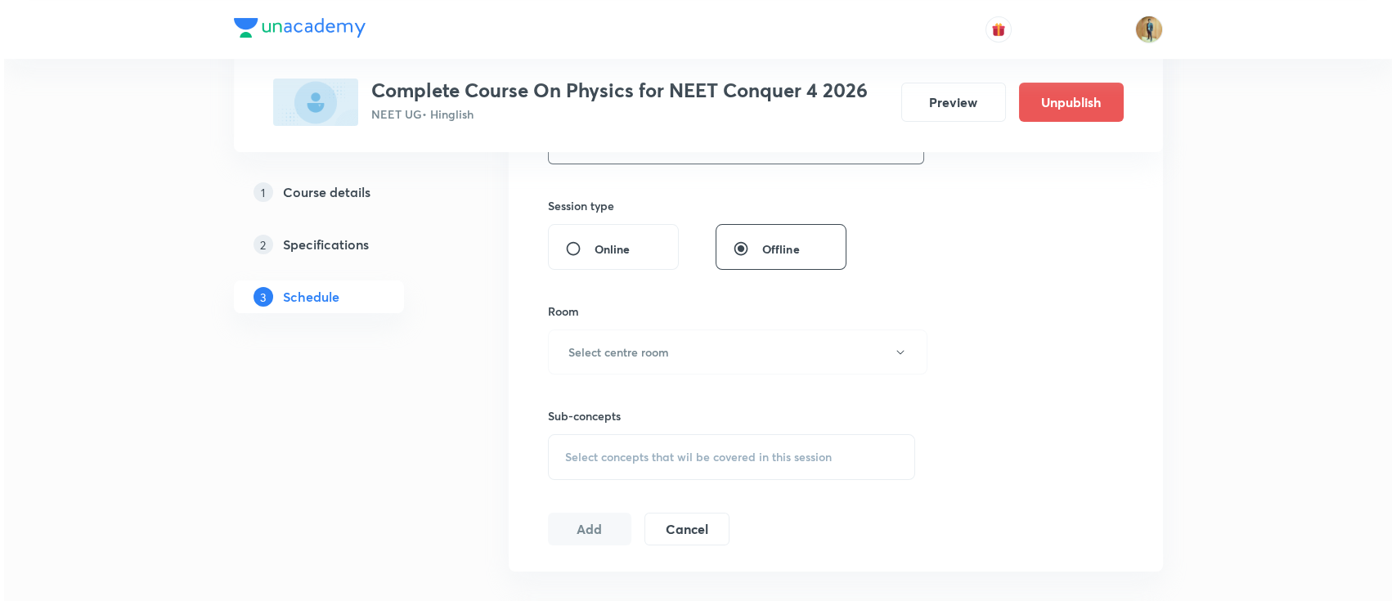
scroll to position [654, 0]
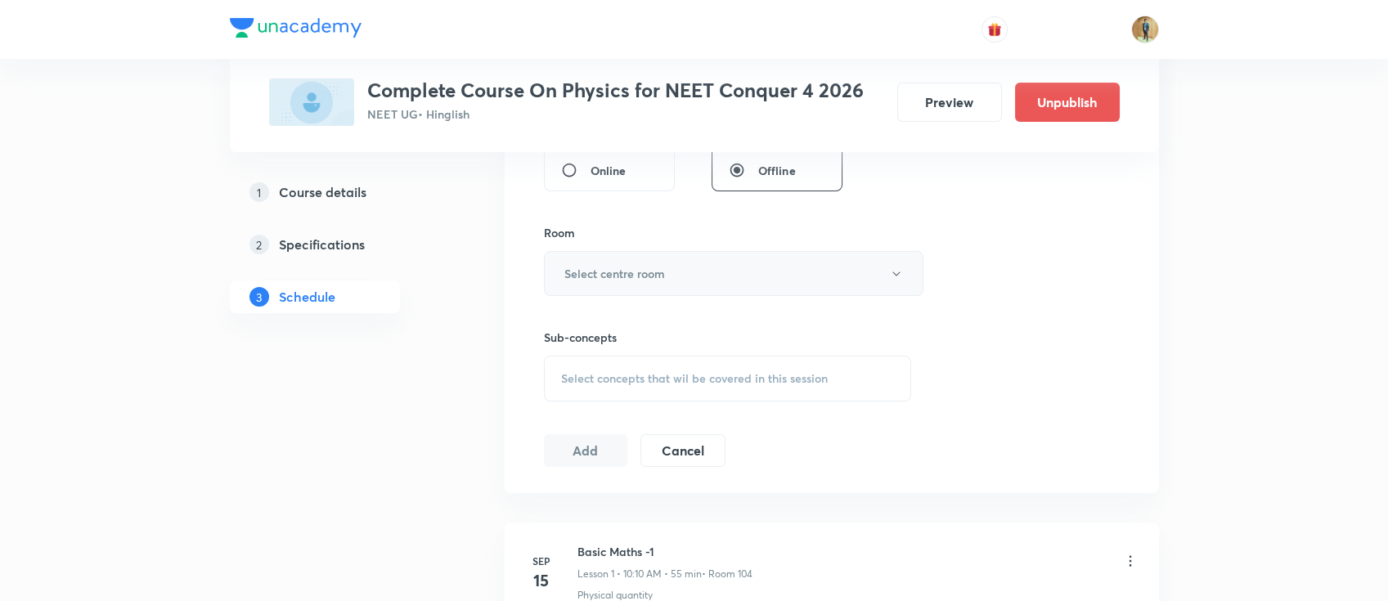
type input "55"
click at [658, 287] on button "Select centre room" at bounding box center [733, 273] width 379 height 45
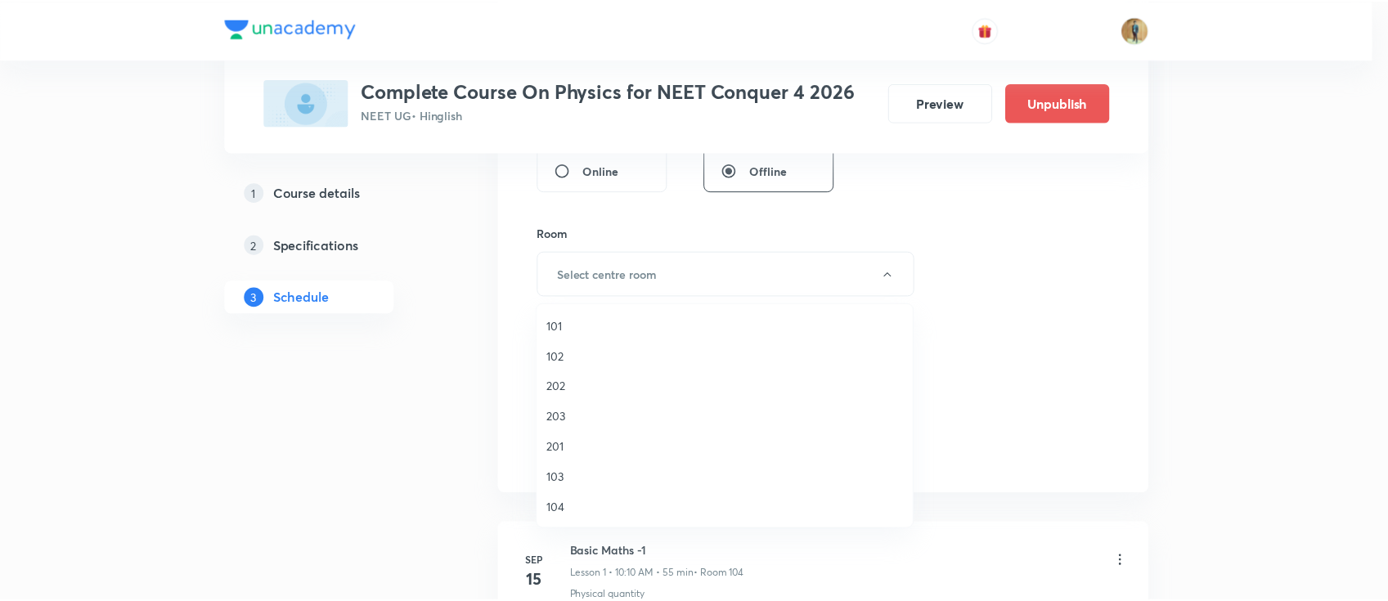
scroll to position [72, 0]
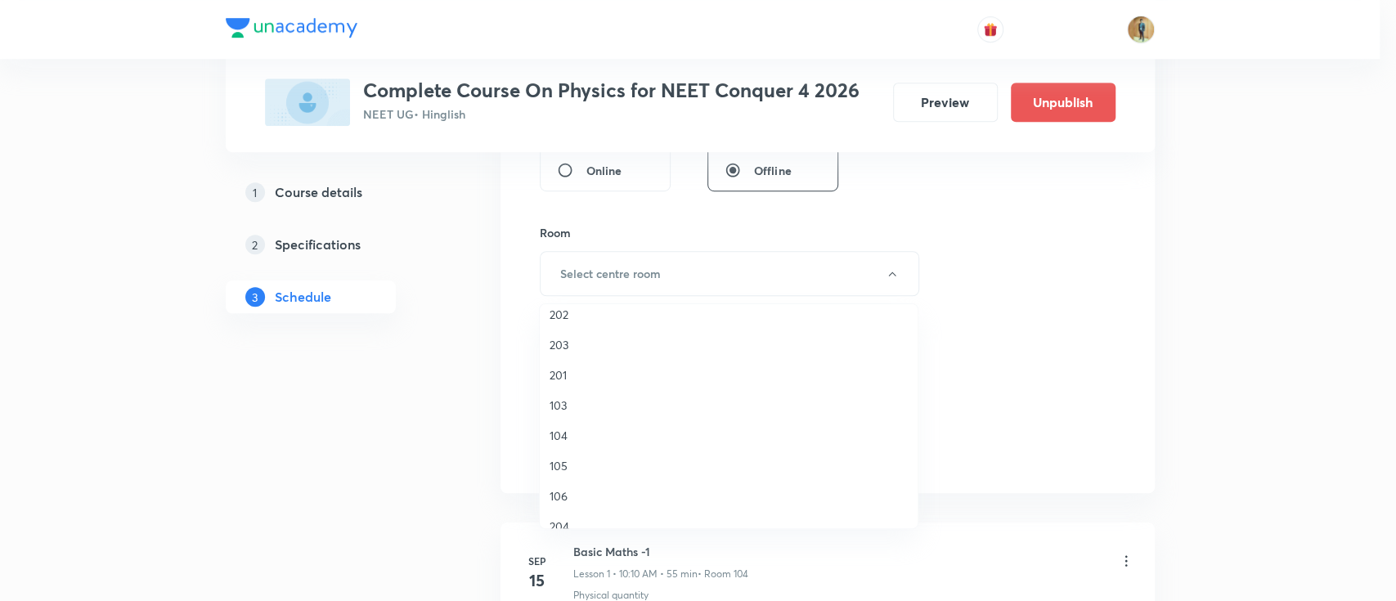
click at [570, 316] on span "202" at bounding box center [728, 314] width 358 height 17
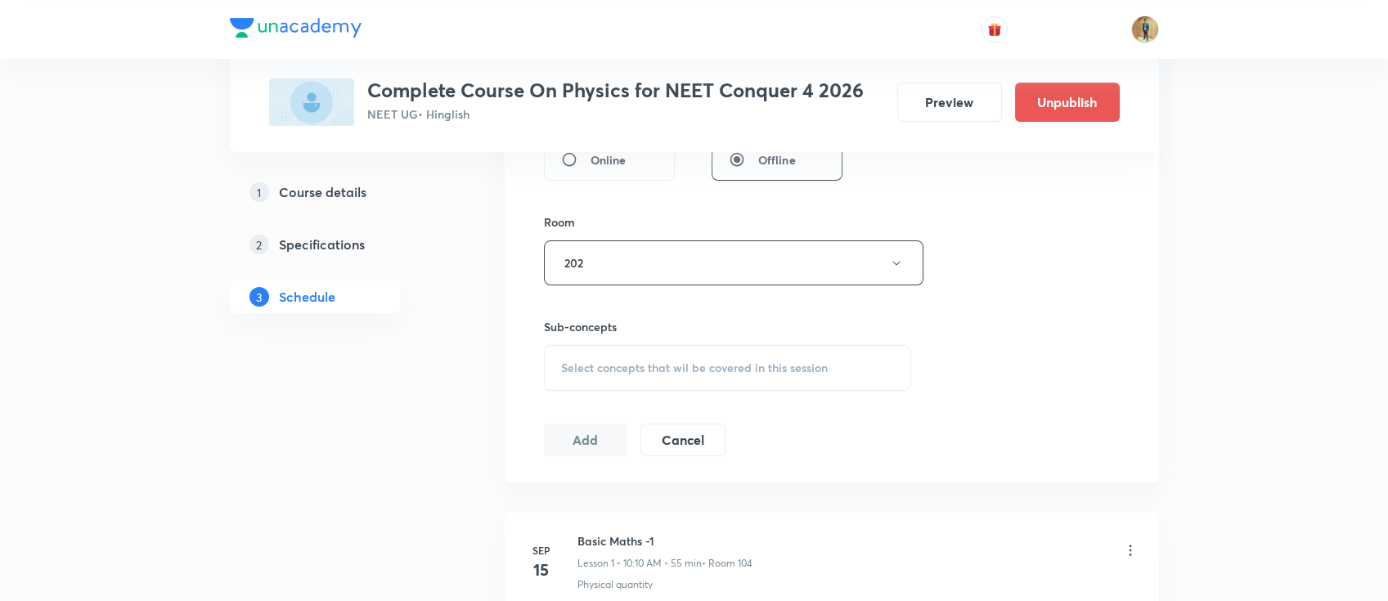
scroll to position [799, 0]
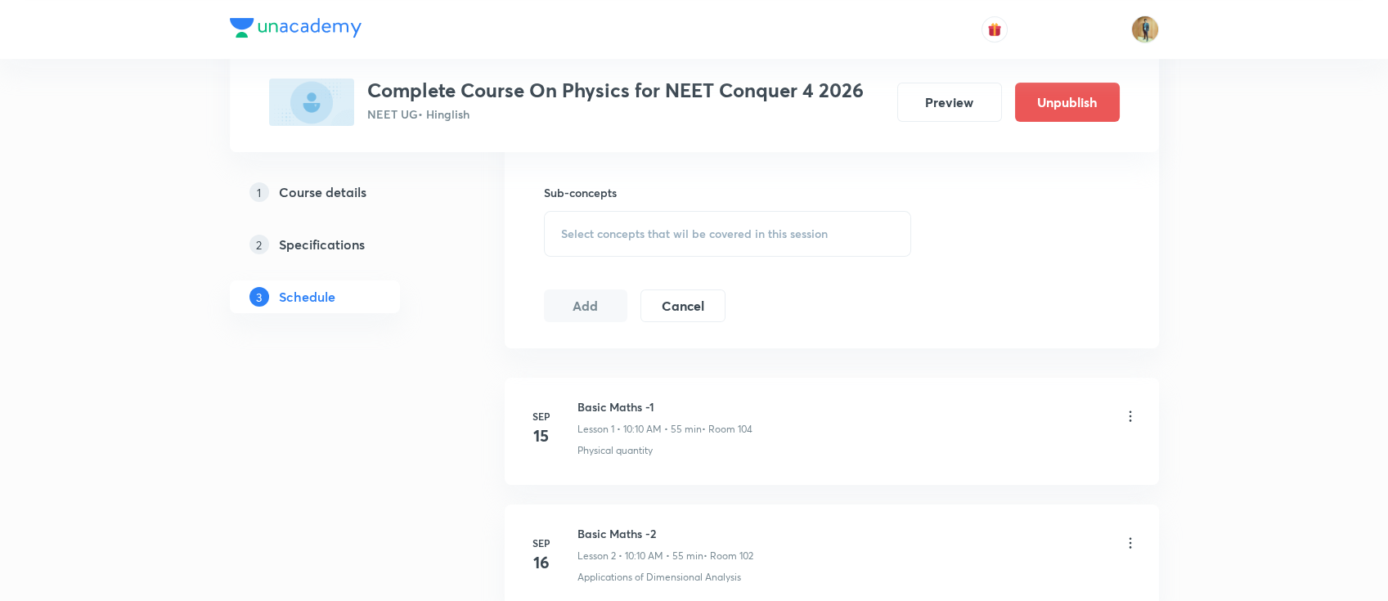
click at [600, 240] on div "Select concepts that wil be covered in this session" at bounding box center [728, 234] width 368 height 46
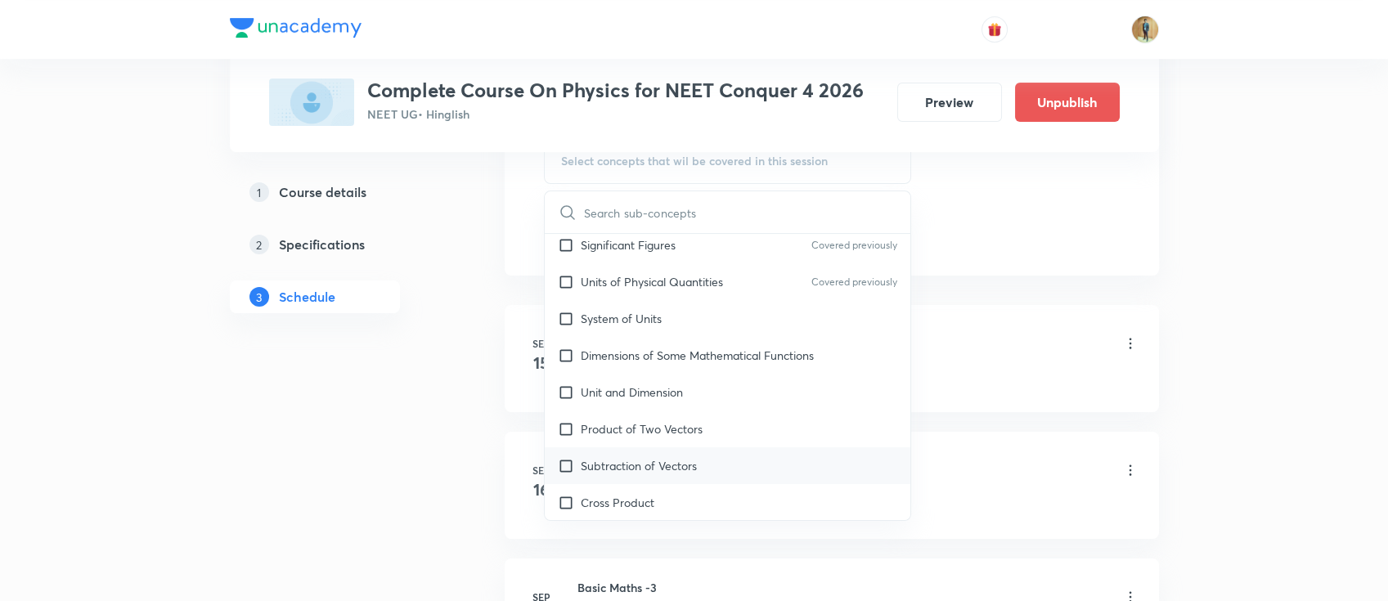
scroll to position [218, 0]
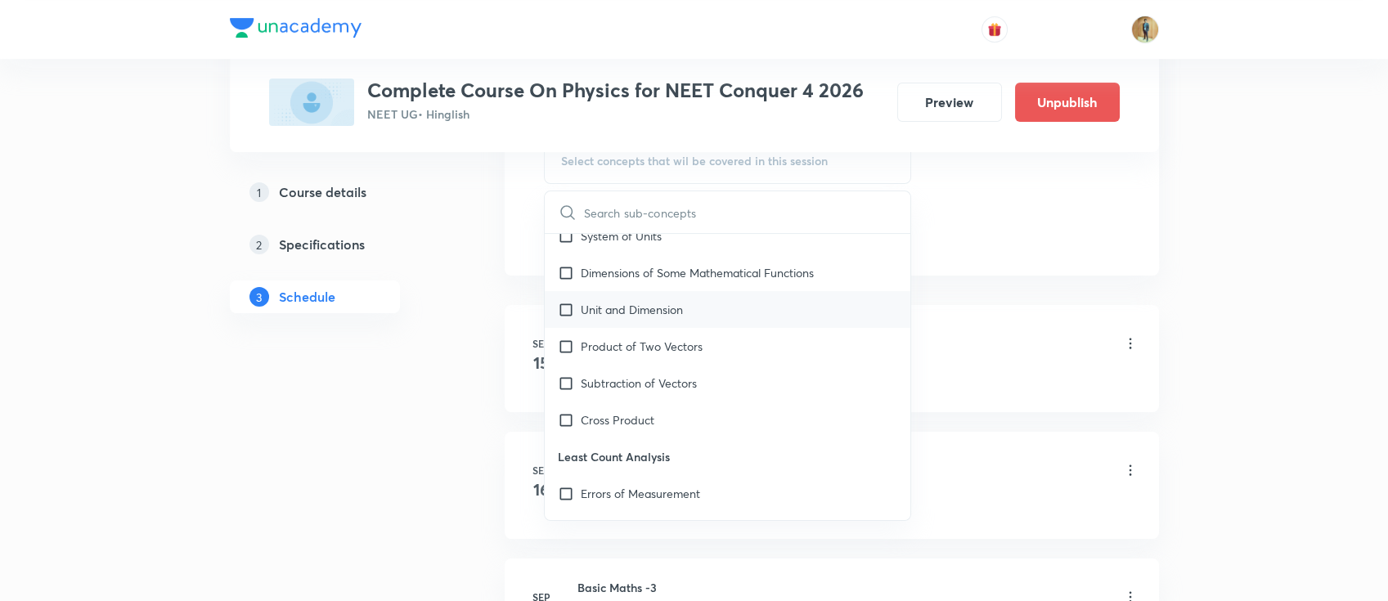
click at [617, 303] on p "Unit and Dimension" at bounding box center [632, 309] width 102 height 17
checkbox input "true"
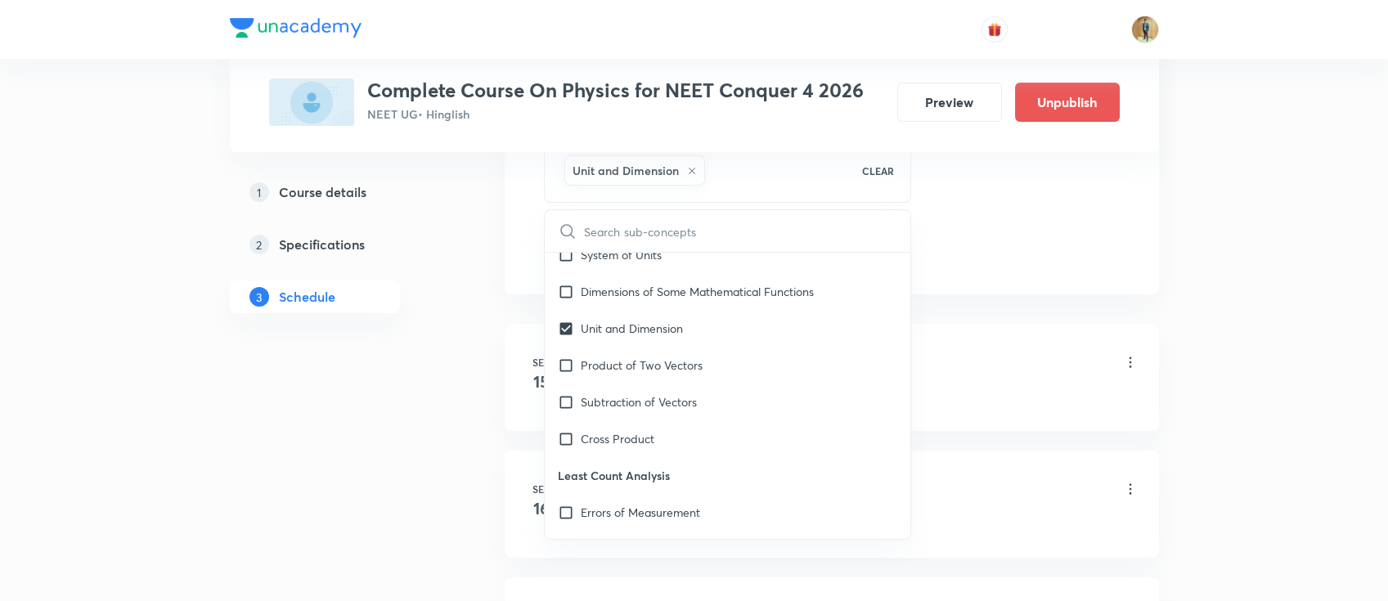
drag, startPoint x: 1101, startPoint y: 287, endPoint x: 1066, endPoint y: 276, distance: 37.0
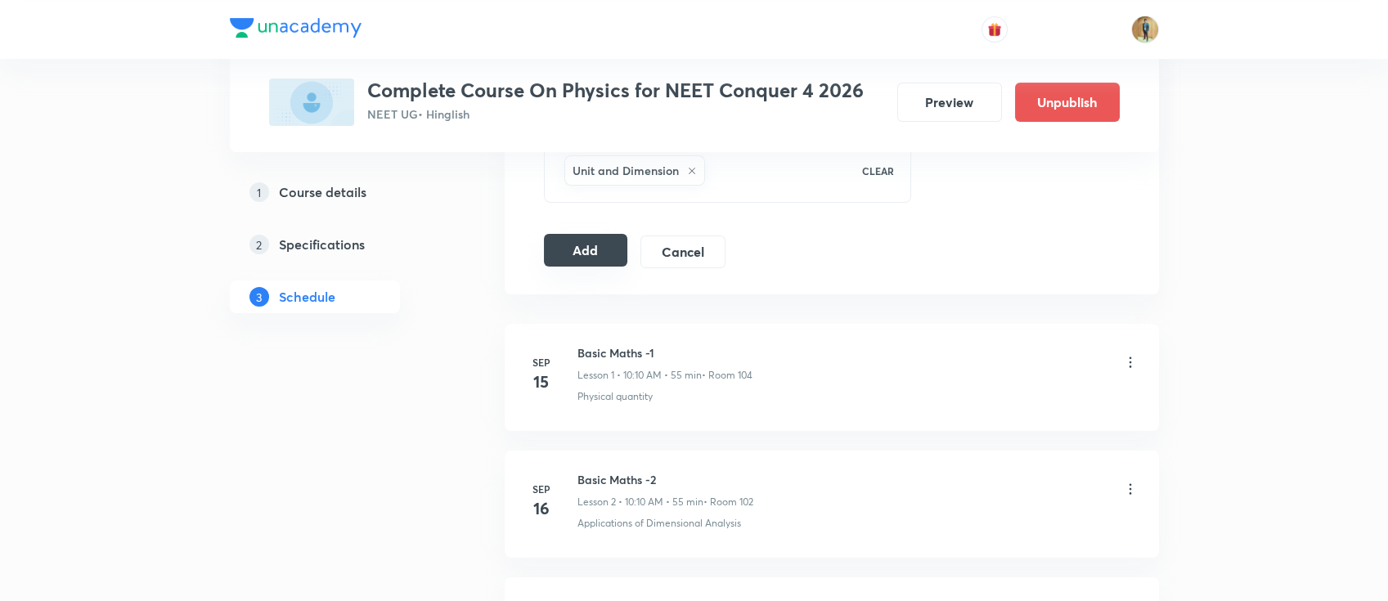
click at [580, 246] on button "Add" at bounding box center [586, 250] width 84 height 33
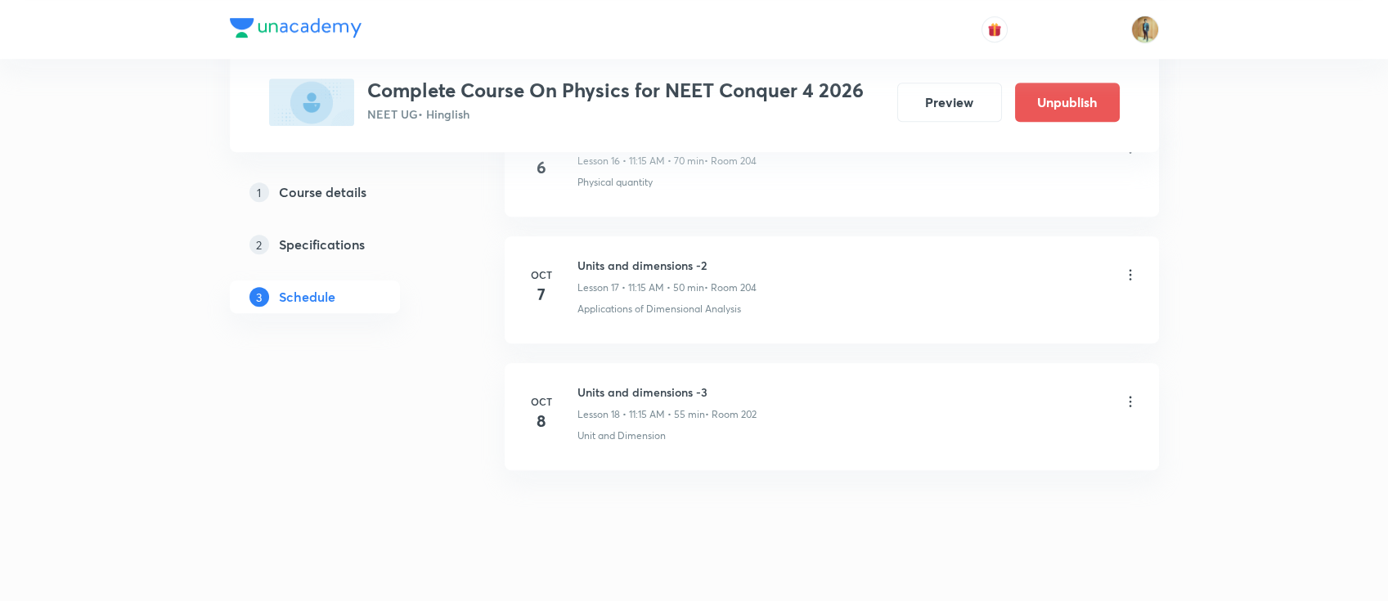
scroll to position [2236, 0]
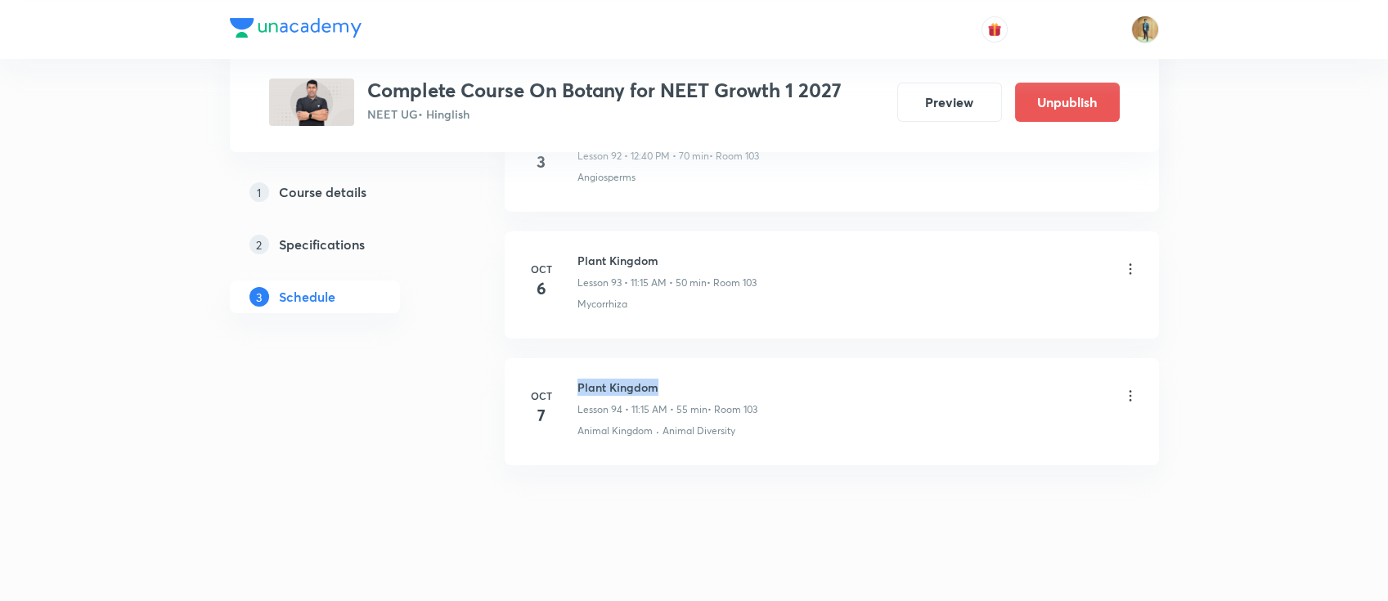
drag, startPoint x: 580, startPoint y: 370, endPoint x: 774, endPoint y: 370, distance: 193.8
click at [774, 379] on div "Plant Kingdom Lesson 94 • 11:15 AM • 55 min • Room 103" at bounding box center [857, 398] width 561 height 38
copy h6 "Plant Kingdom"
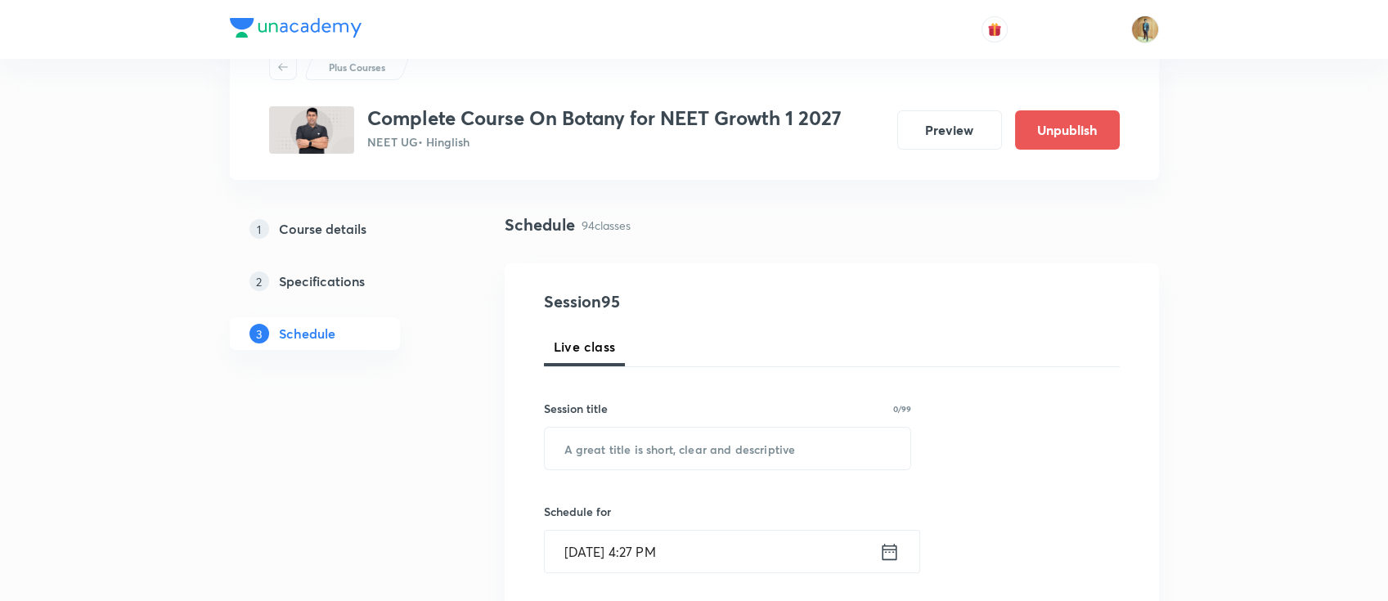
scroll to position [218, 0]
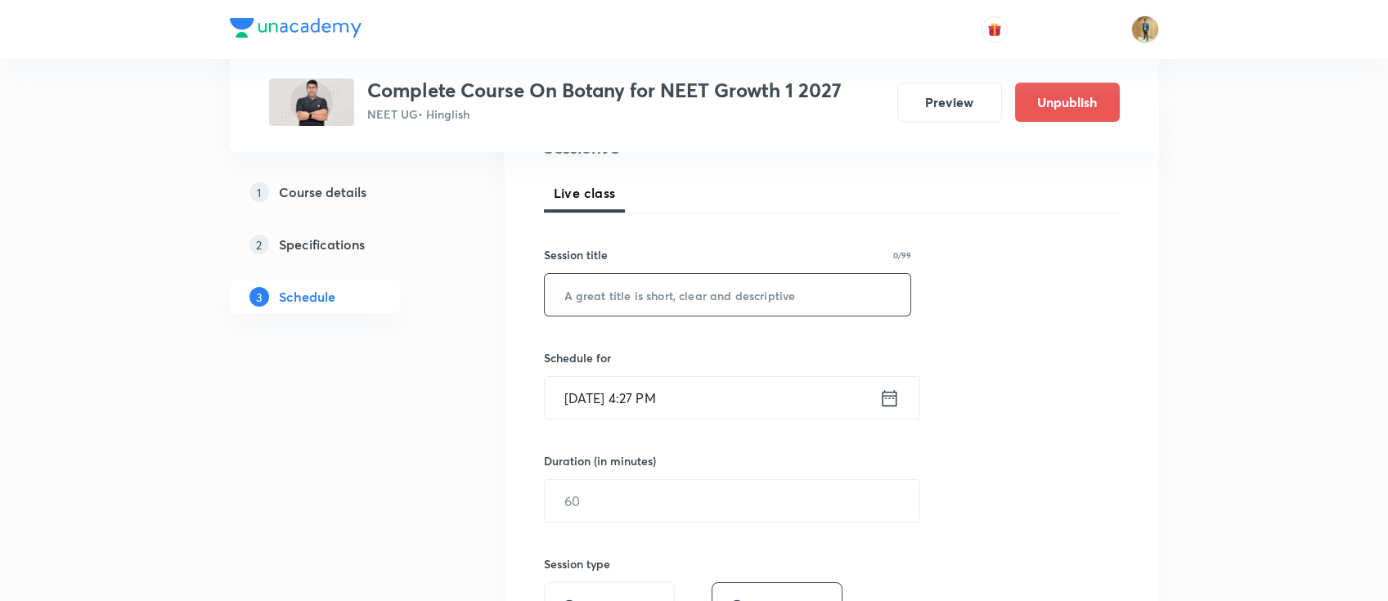
click at [681, 302] on input "text" at bounding box center [728, 295] width 366 height 42
paste input "Plant Kingdom"
type input "Plant Kingdom"
click at [731, 397] on input "[DATE] 4:27 PM" at bounding box center [712, 398] width 334 height 42
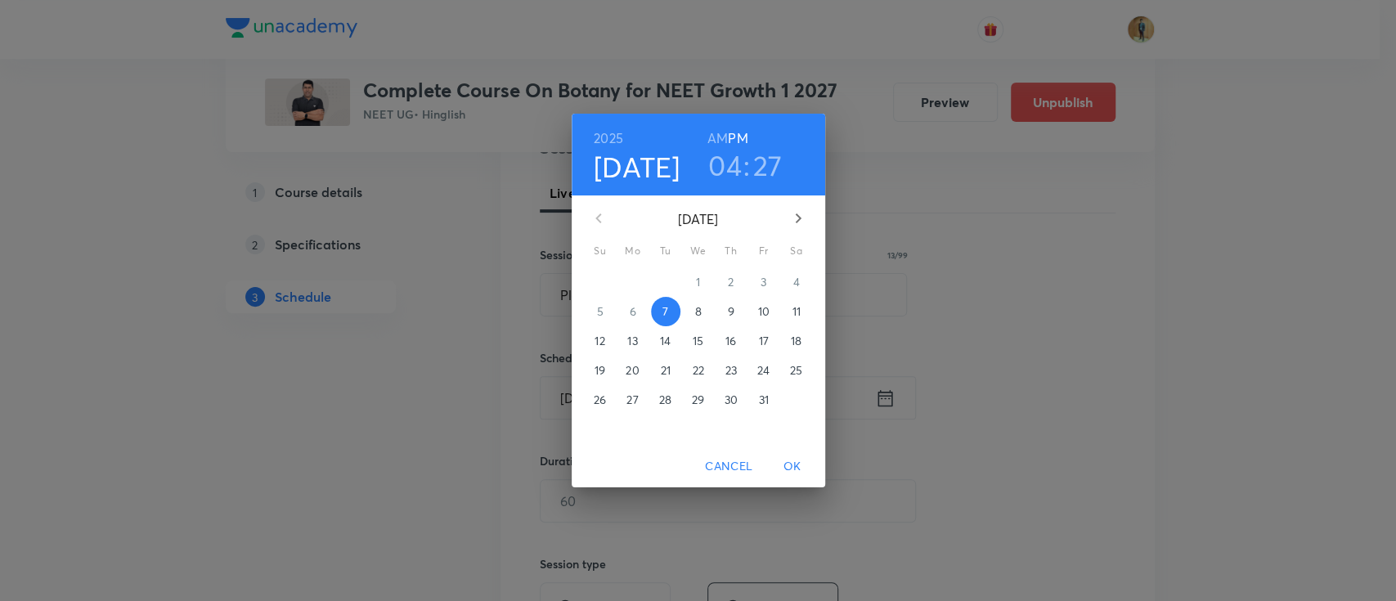
click at [697, 310] on p "8" at bounding box center [697, 311] width 7 height 16
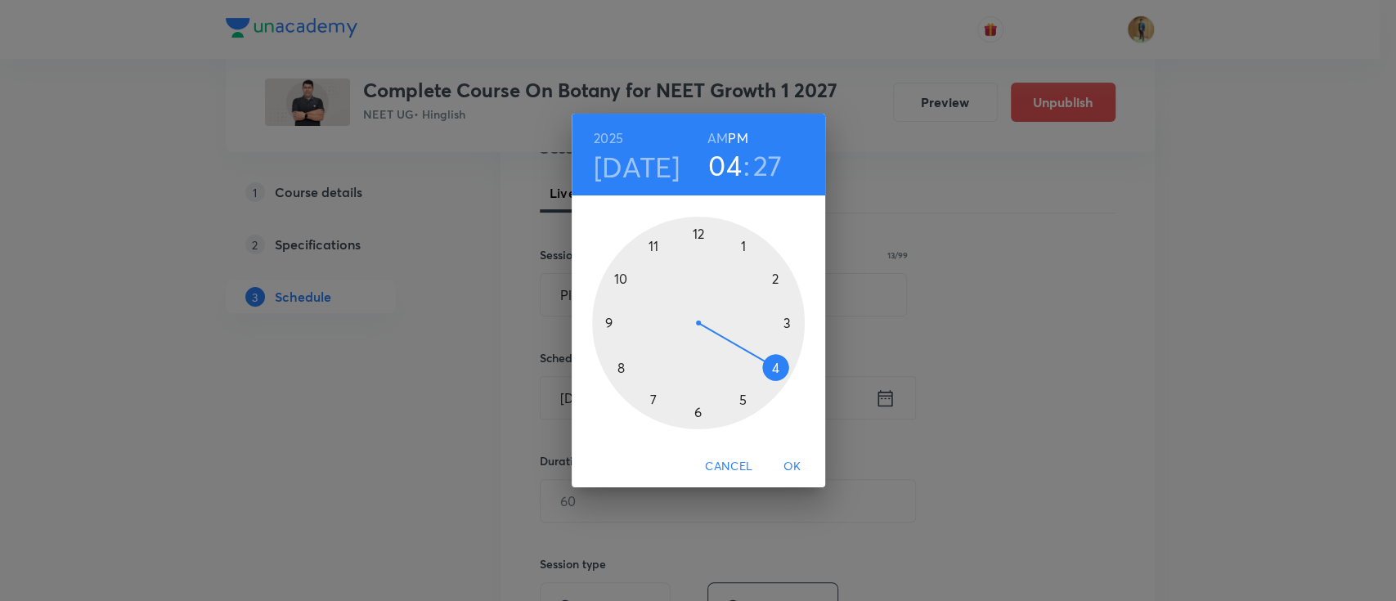
click at [620, 364] on div at bounding box center [698, 323] width 213 height 213
click at [715, 134] on h6 "AM" at bounding box center [717, 138] width 20 height 23
click at [720, 164] on h3 "08" at bounding box center [725, 165] width 34 height 34
drag, startPoint x: 623, startPoint y: 361, endPoint x: 643, endPoint y: 258, distance: 104.9
click at [643, 258] on div at bounding box center [698, 323] width 213 height 213
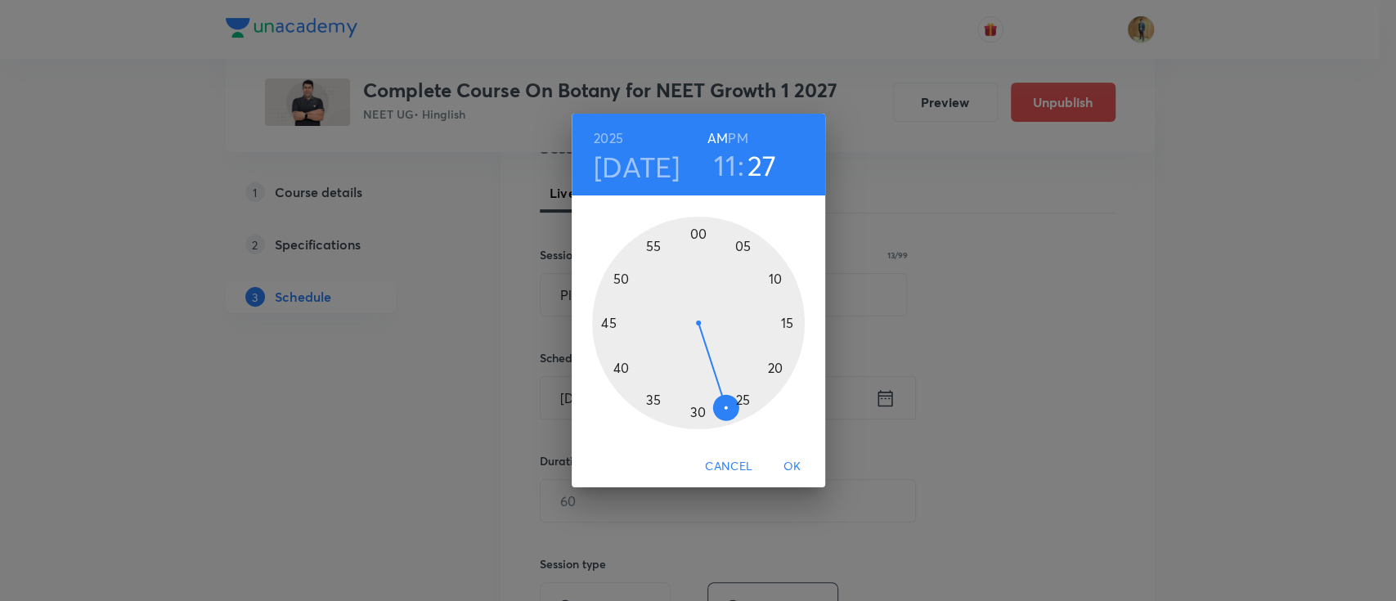
click at [730, 163] on h3 "11" at bounding box center [725, 165] width 22 height 34
click at [760, 167] on h3 "27" at bounding box center [761, 165] width 29 height 34
click at [787, 322] on div at bounding box center [698, 323] width 213 height 213
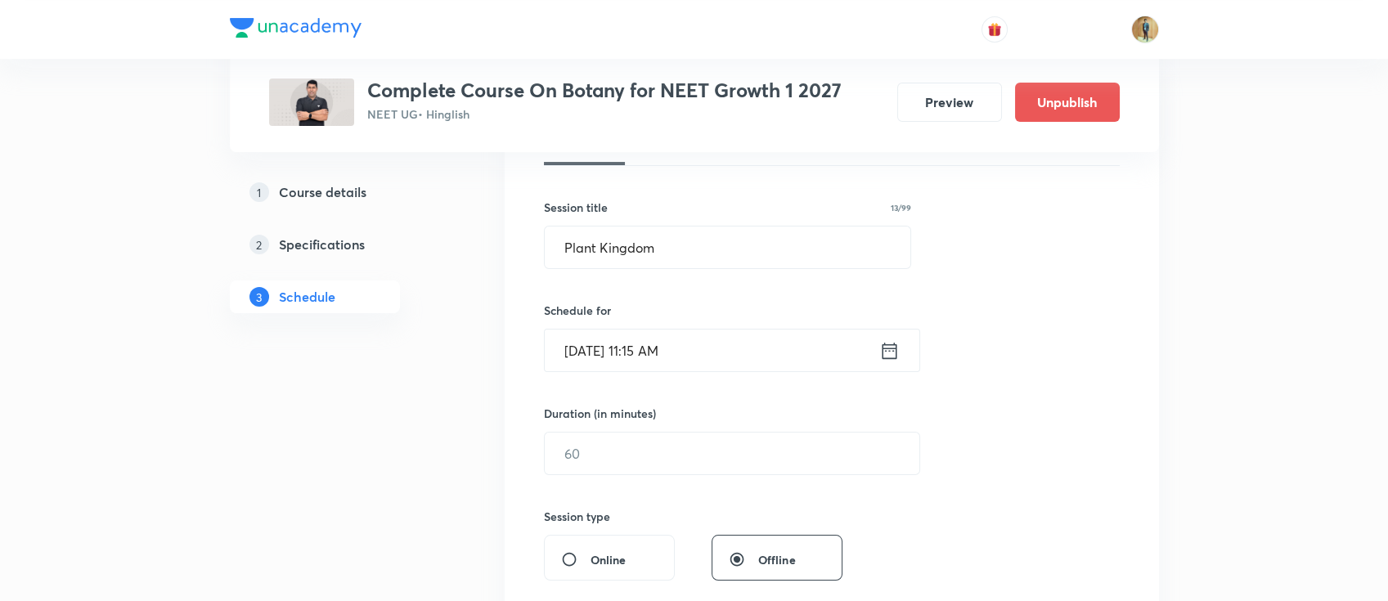
scroll to position [290, 0]
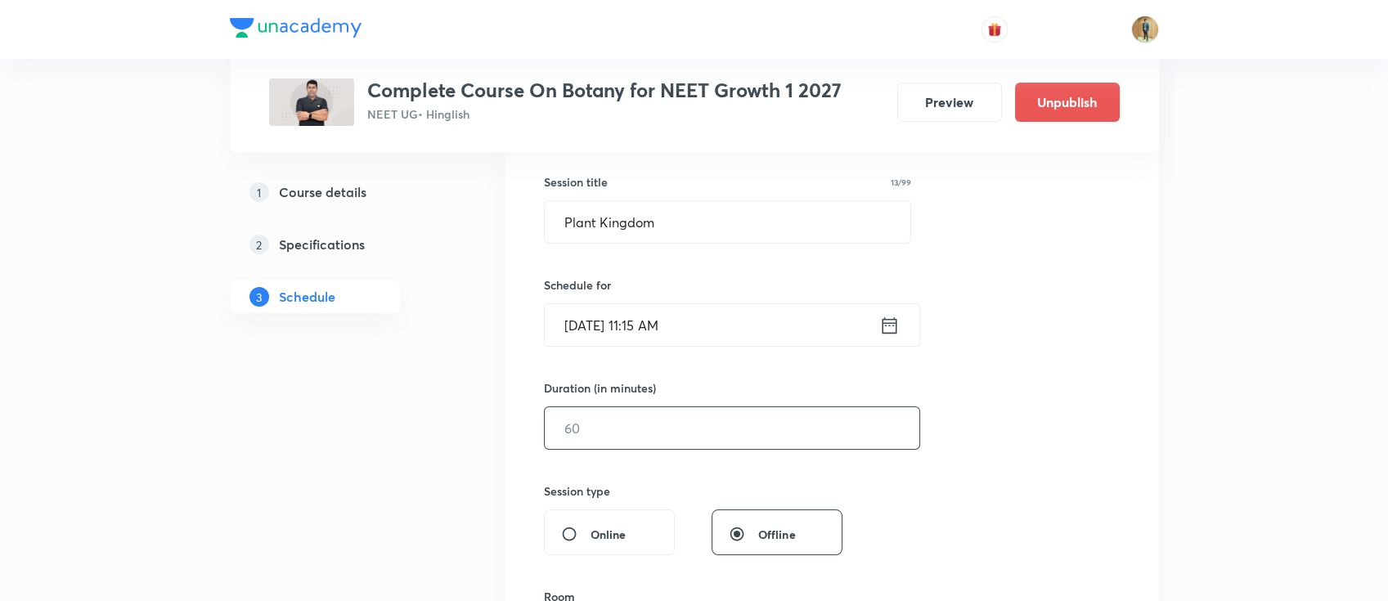
click at [696, 410] on input "text" at bounding box center [732, 428] width 374 height 42
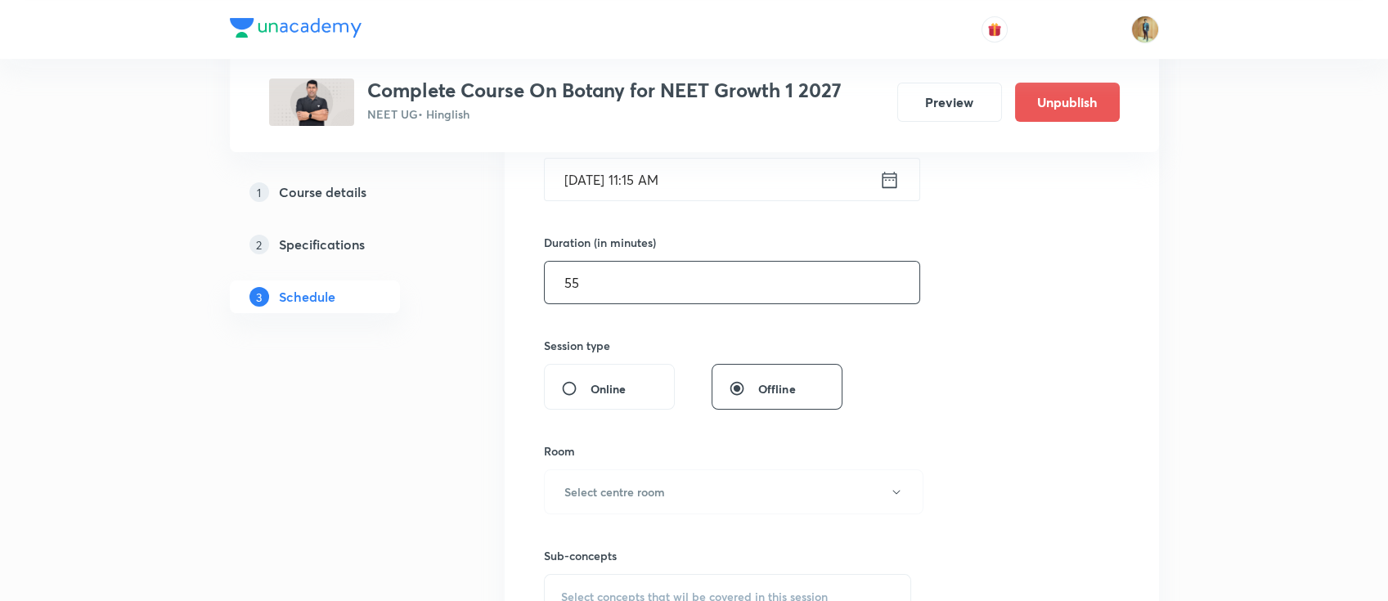
type input "55"
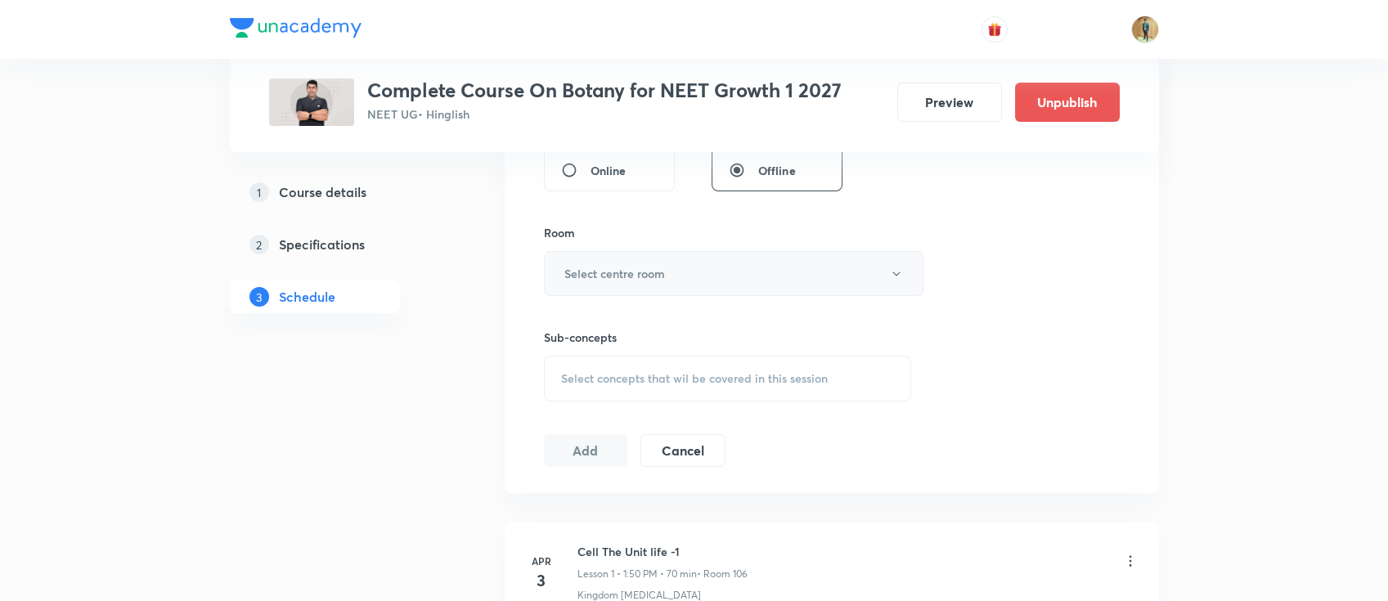
click at [671, 288] on button "Select centre room" at bounding box center [733, 273] width 379 height 45
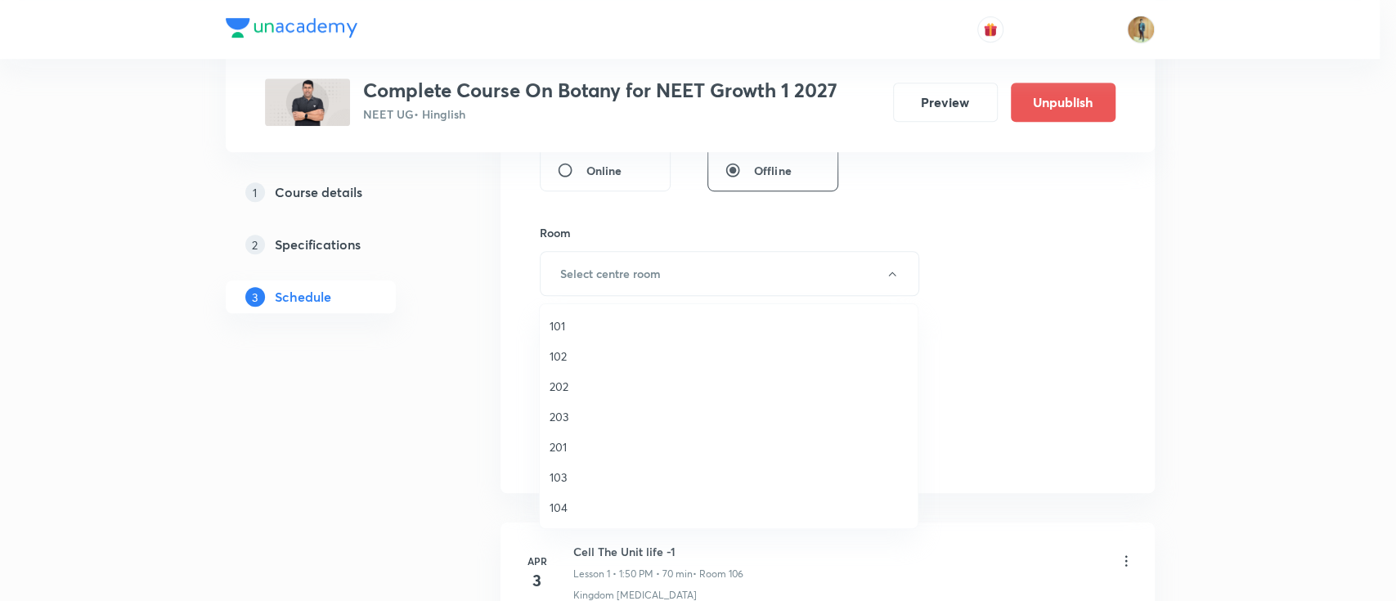
click at [569, 469] on span "103" at bounding box center [728, 477] width 358 height 17
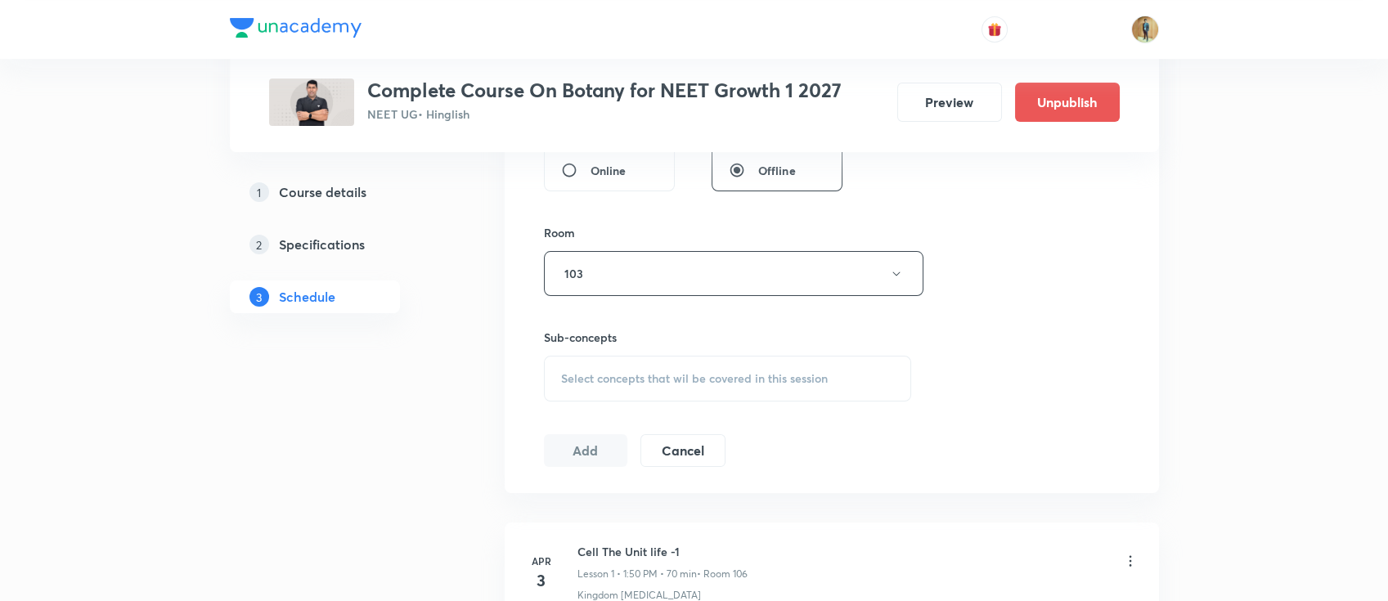
click at [729, 380] on span "Select concepts that wil be covered in this session" at bounding box center [694, 378] width 267 height 13
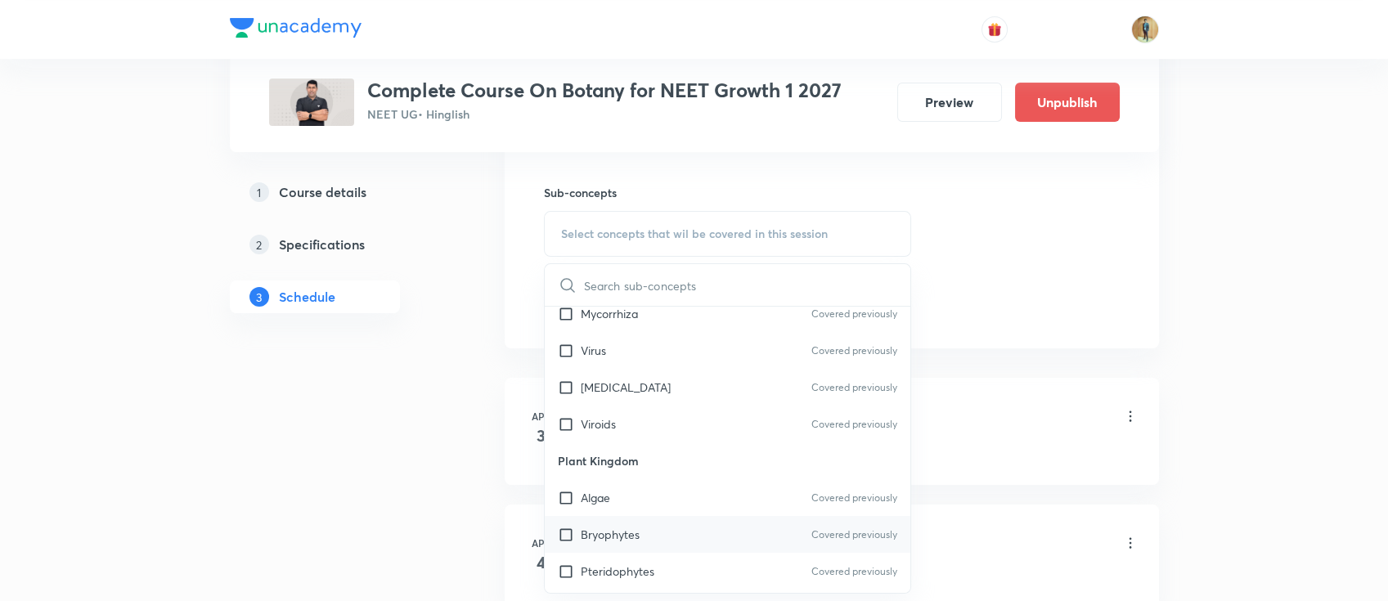
scroll to position [1090, 0]
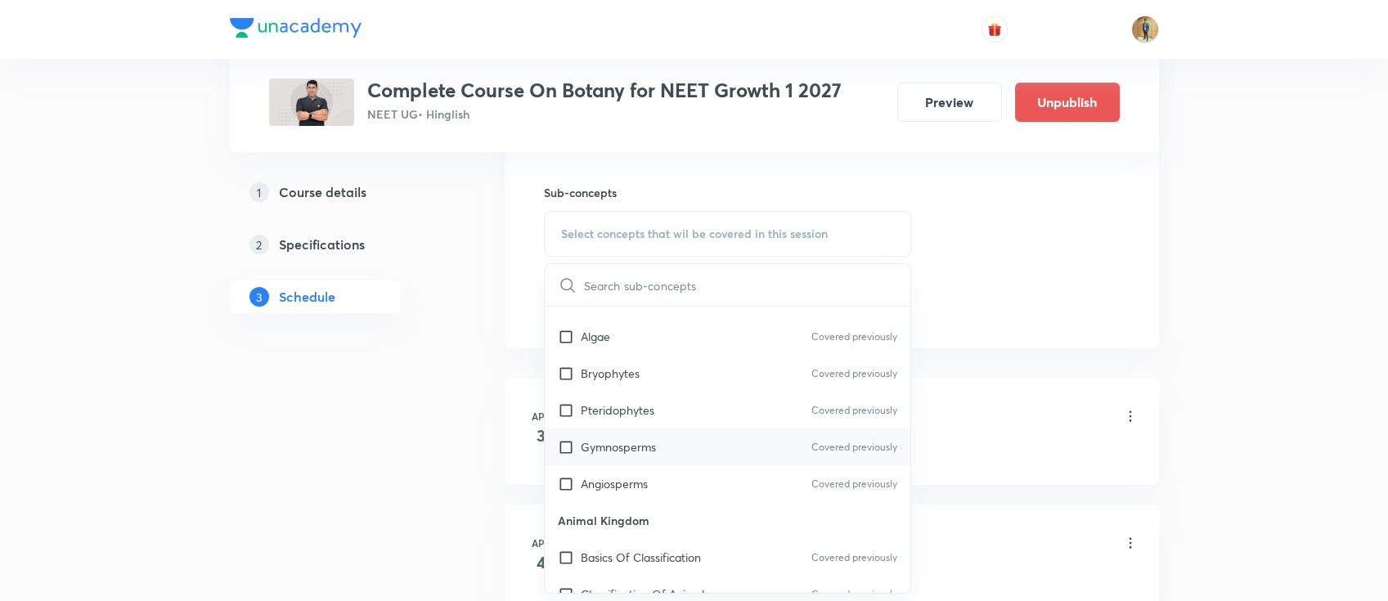
click at [671, 448] on div "Gymnosperms Covered previously" at bounding box center [728, 446] width 366 height 37
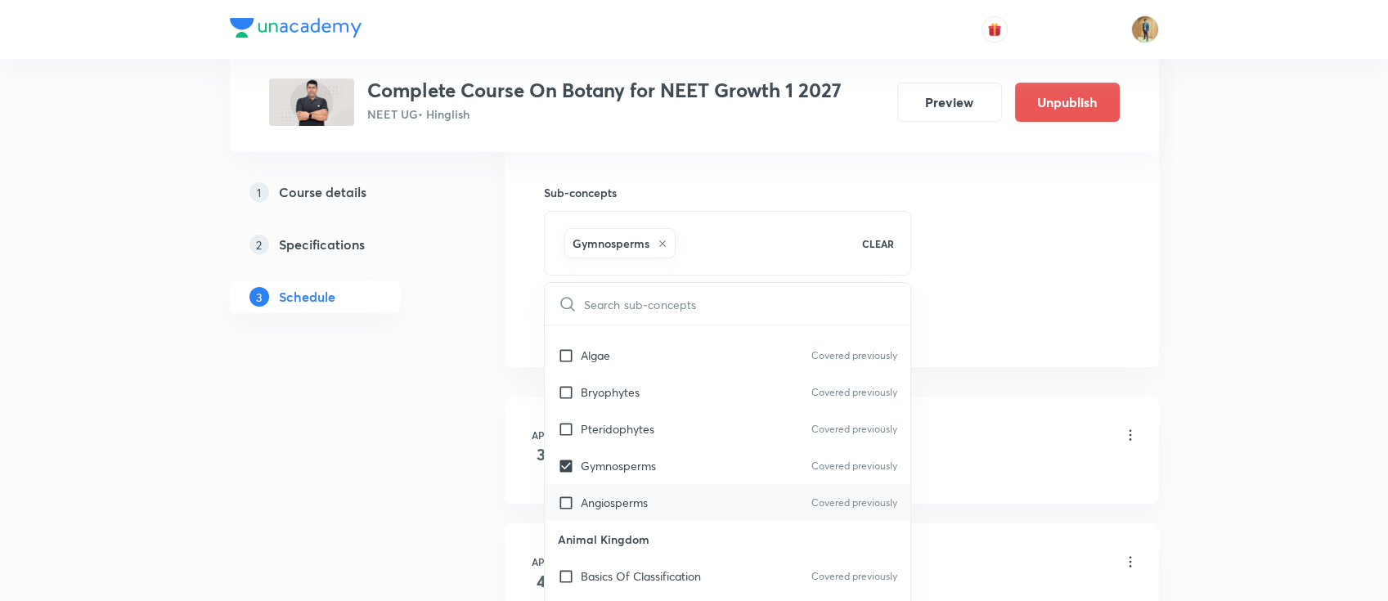
click at [659, 484] on div "Angiosperms Covered previously" at bounding box center [728, 502] width 366 height 37
checkbox input "true"
click at [988, 400] on li "[DATE] Cell The Unit life -1 Lesson 1 • 1:50 PM • 70 min • Room 106 Kingdom [ME…" at bounding box center [832, 450] width 654 height 107
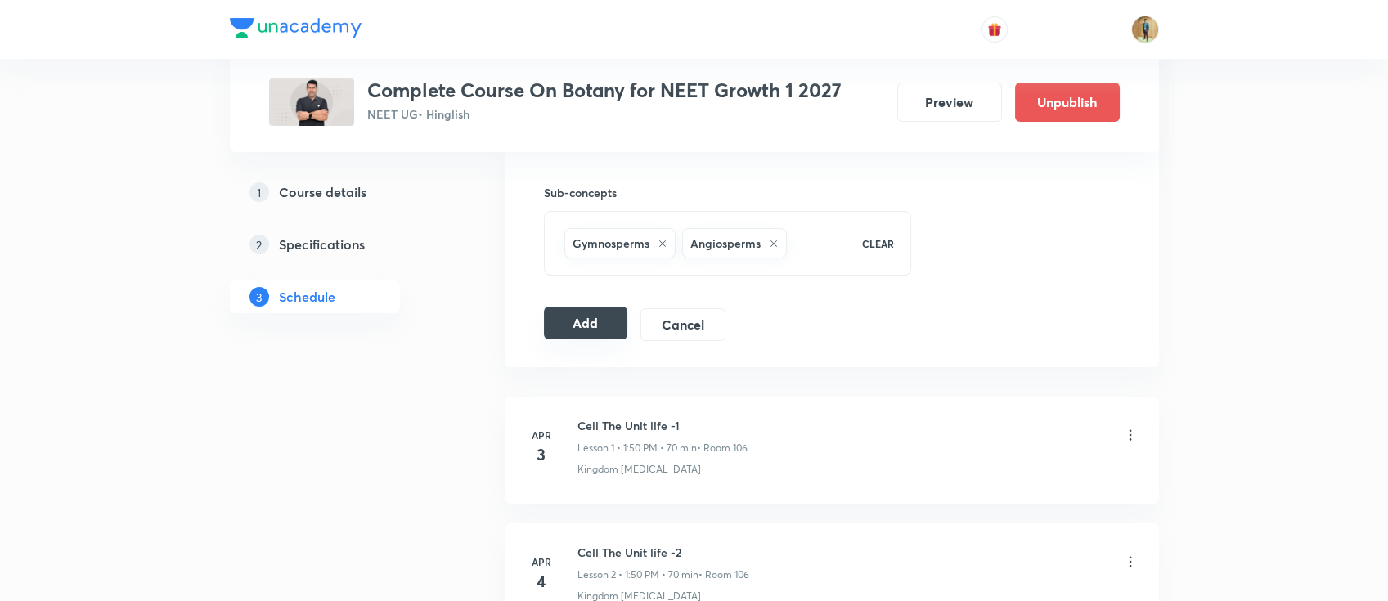
click at [598, 318] on button "Add" at bounding box center [586, 323] width 84 height 33
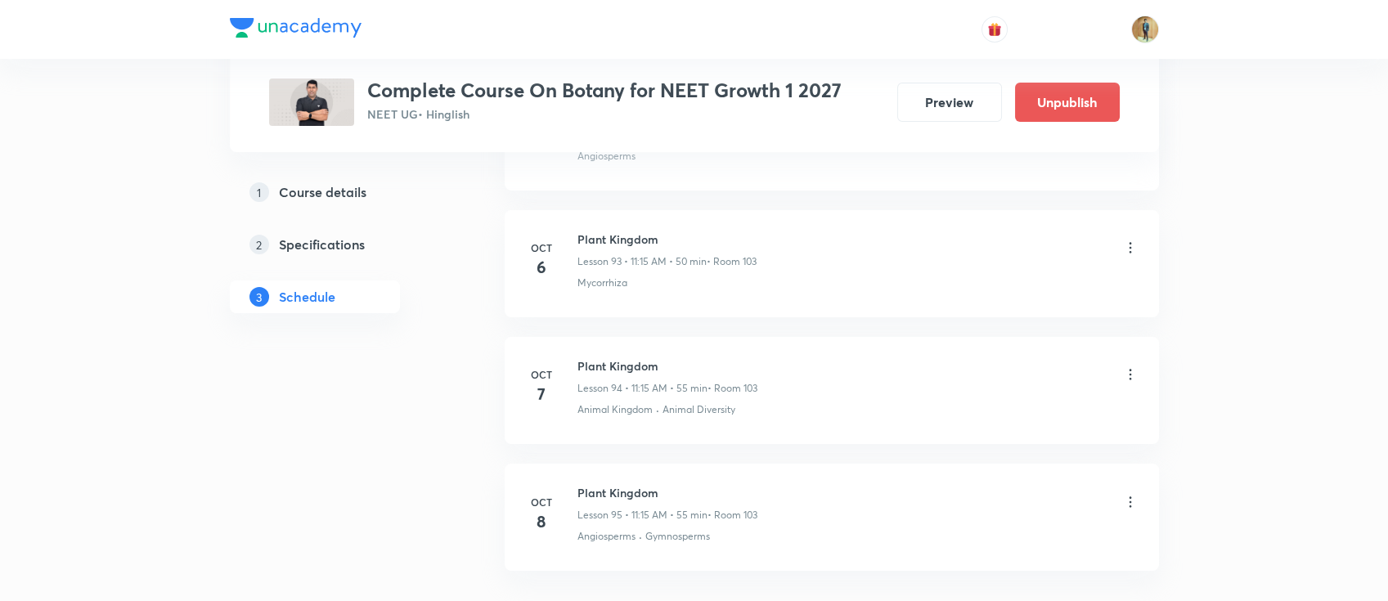
scroll to position [11993, 0]
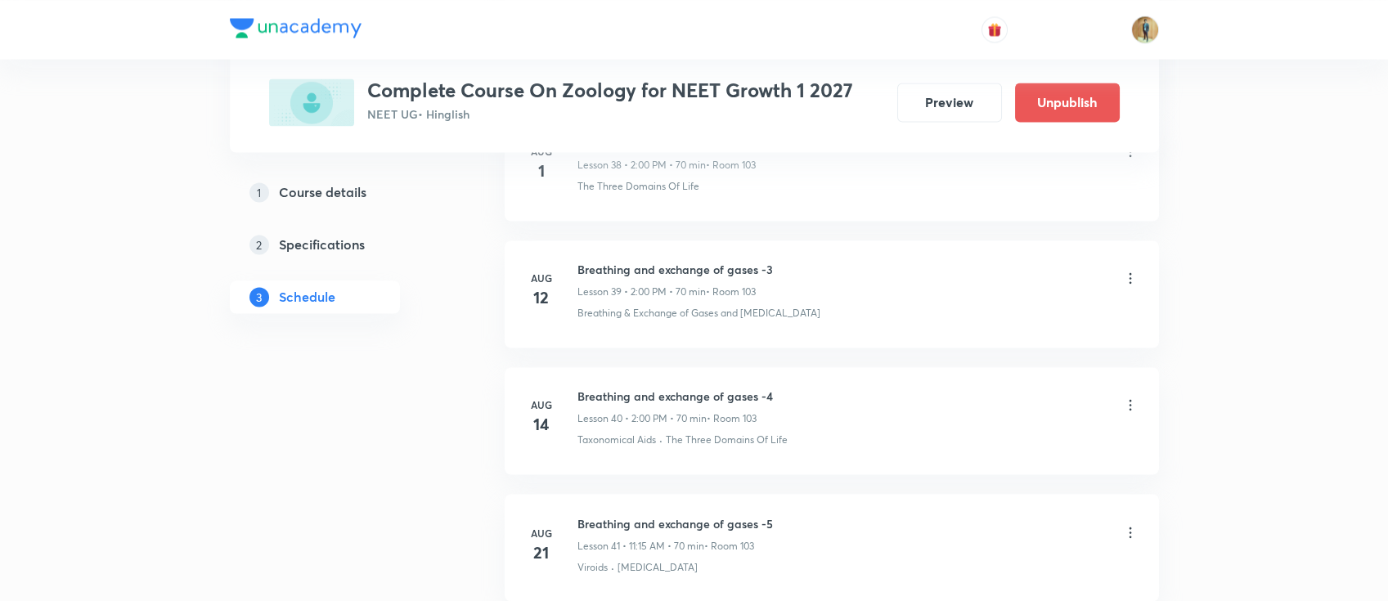
scroll to position [7298, 0]
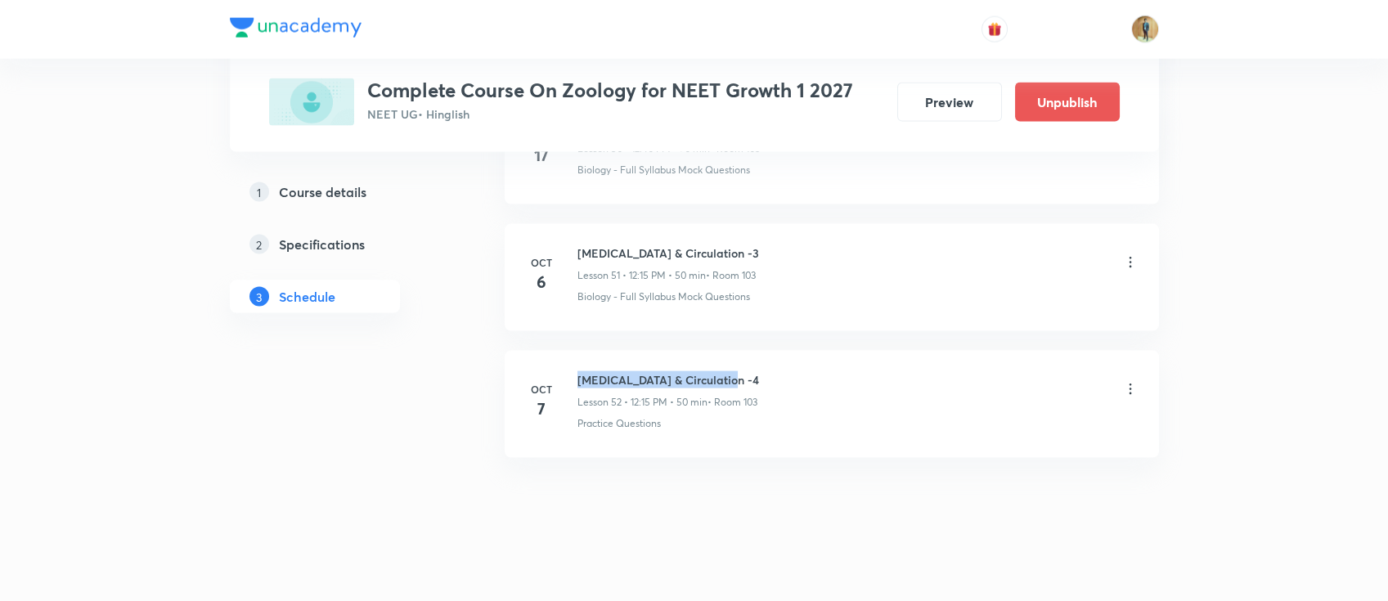
drag, startPoint x: 579, startPoint y: 374, endPoint x: 752, endPoint y: 373, distance: 173.4
click at [750, 373] on h6 "[MEDICAL_DATA] & Circulation -4" at bounding box center [668, 379] width 182 height 17
copy h6 "[MEDICAL_DATA] & Circulation -4"
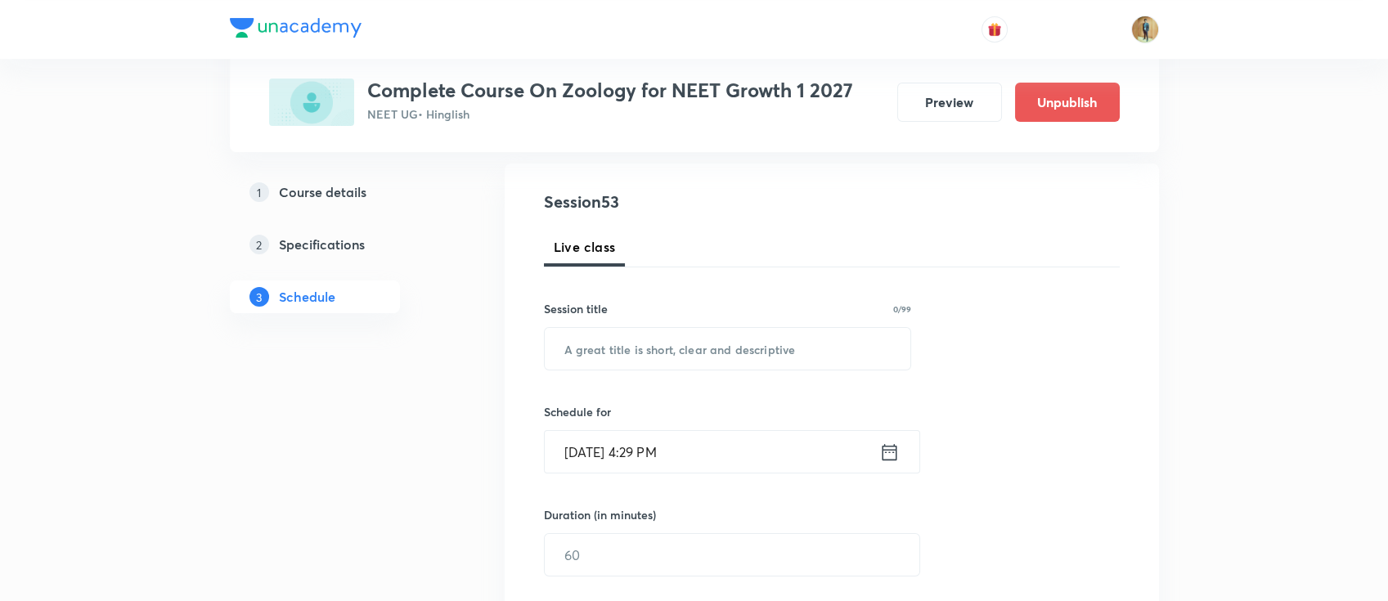
scroll to position [236, 0]
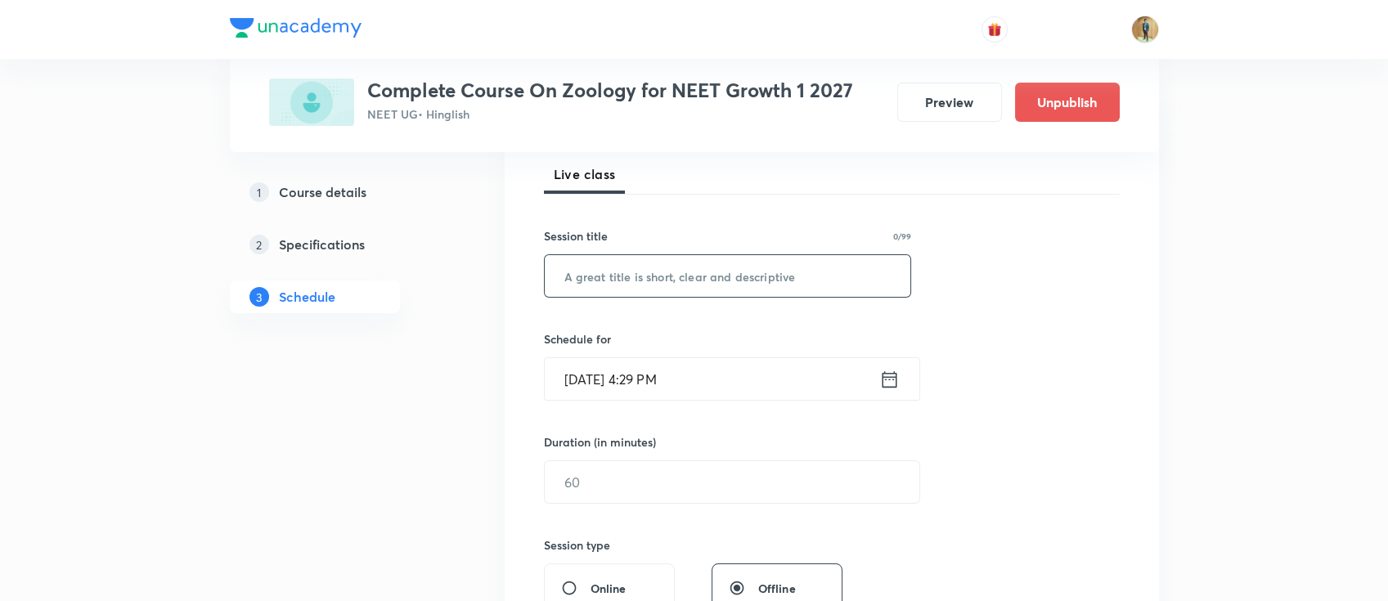
click at [635, 285] on input "text" at bounding box center [728, 276] width 366 height 42
paste input "[MEDICAL_DATA] & Circulation -4"
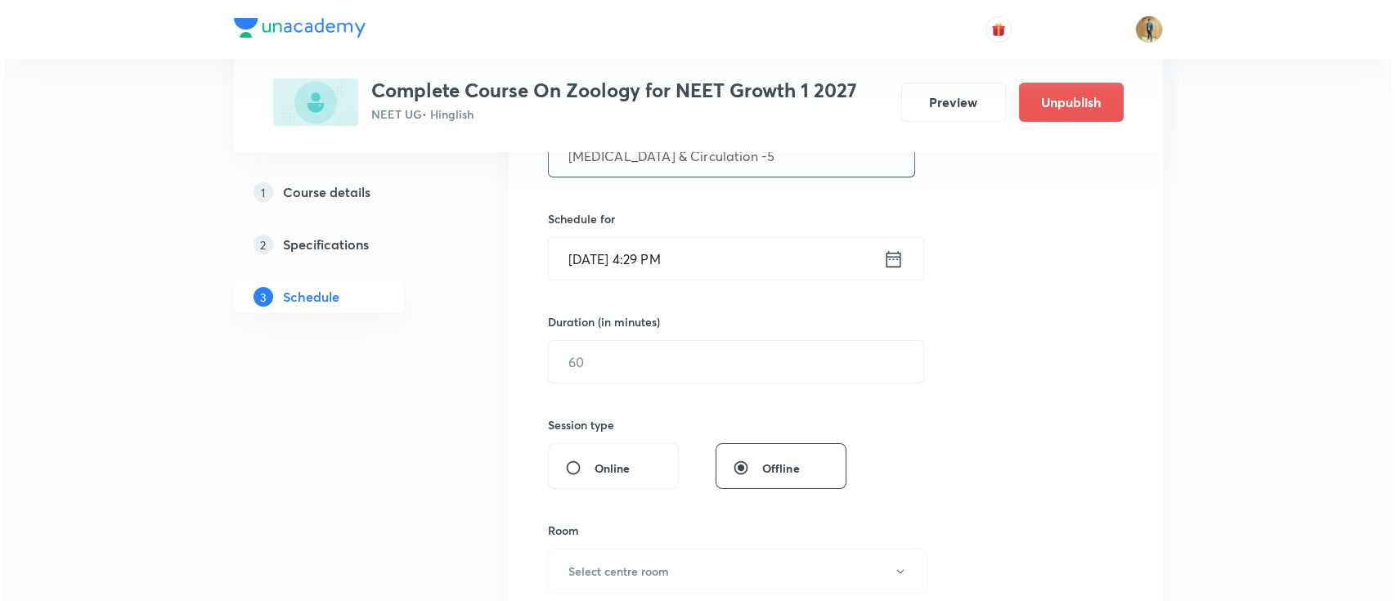
scroll to position [455, 0]
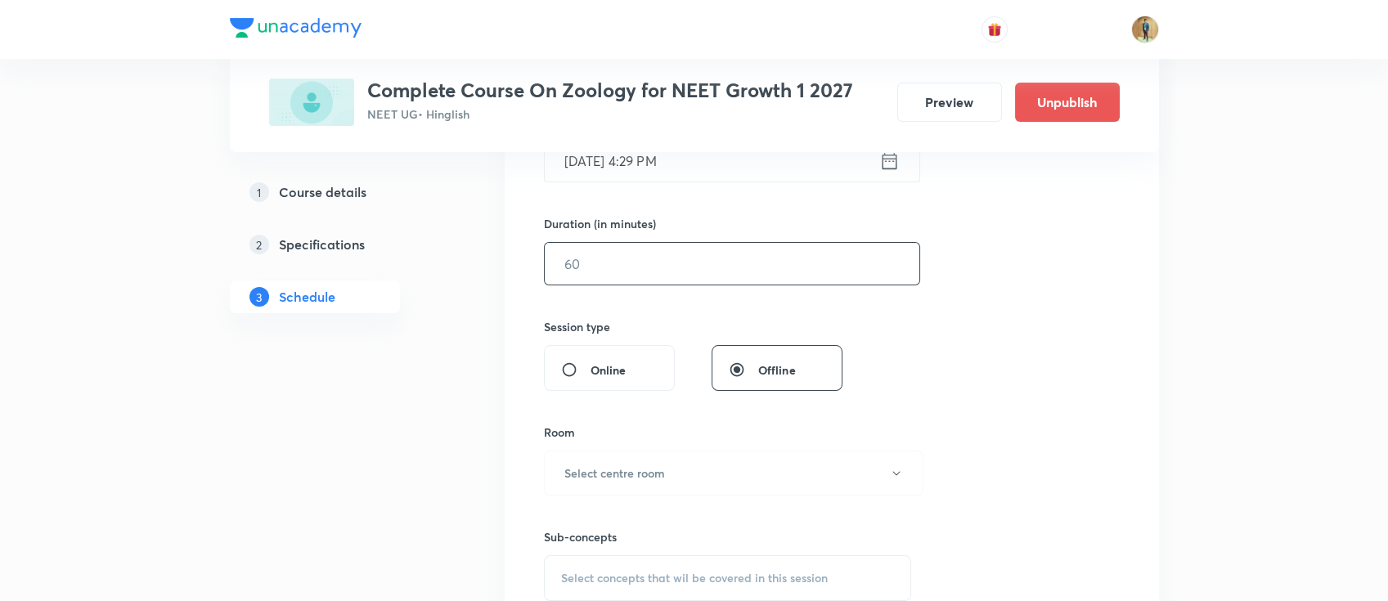
type input "[MEDICAL_DATA] & Circulation -5"
click at [612, 253] on input "text" at bounding box center [732, 264] width 374 height 42
drag, startPoint x: 620, startPoint y: 262, endPoint x: 516, endPoint y: 261, distance: 103.9
click at [516, 261] on div "Session 53 Live class Session title 27/99 [MEDICAL_DATA] & Circulation -5 ​ Sch…" at bounding box center [832, 282] width 654 height 820
type input "55"
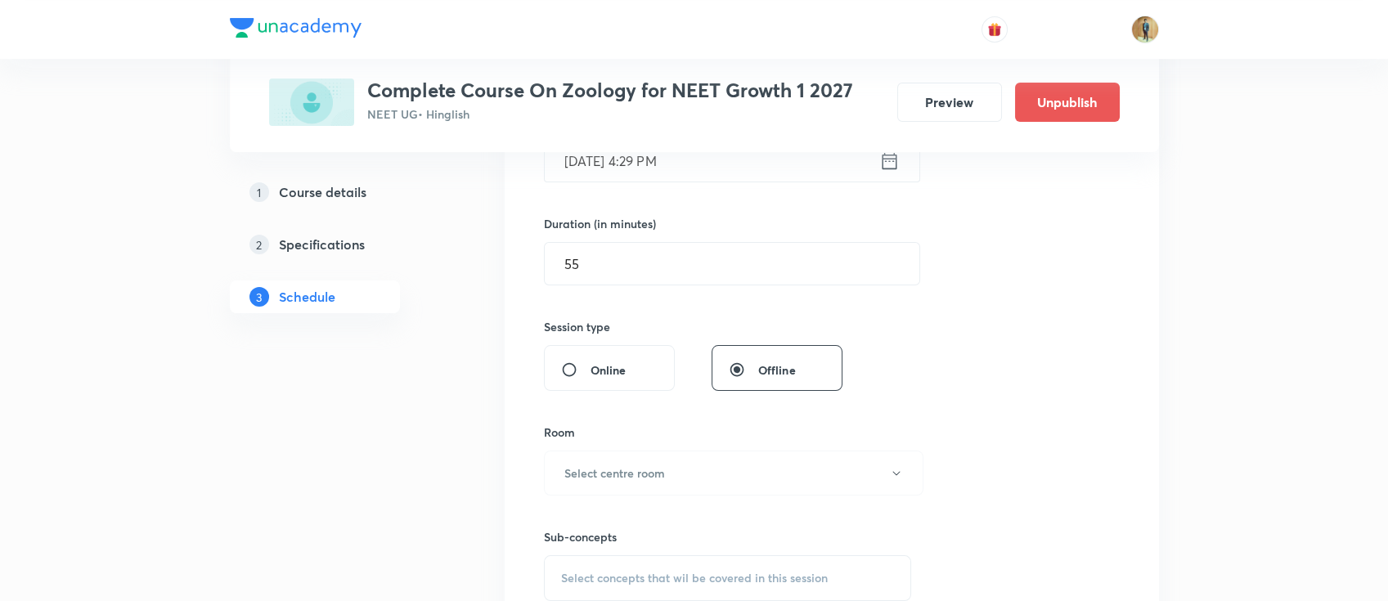
click at [693, 163] on input "[DATE] 4:29 PM" at bounding box center [712, 161] width 334 height 42
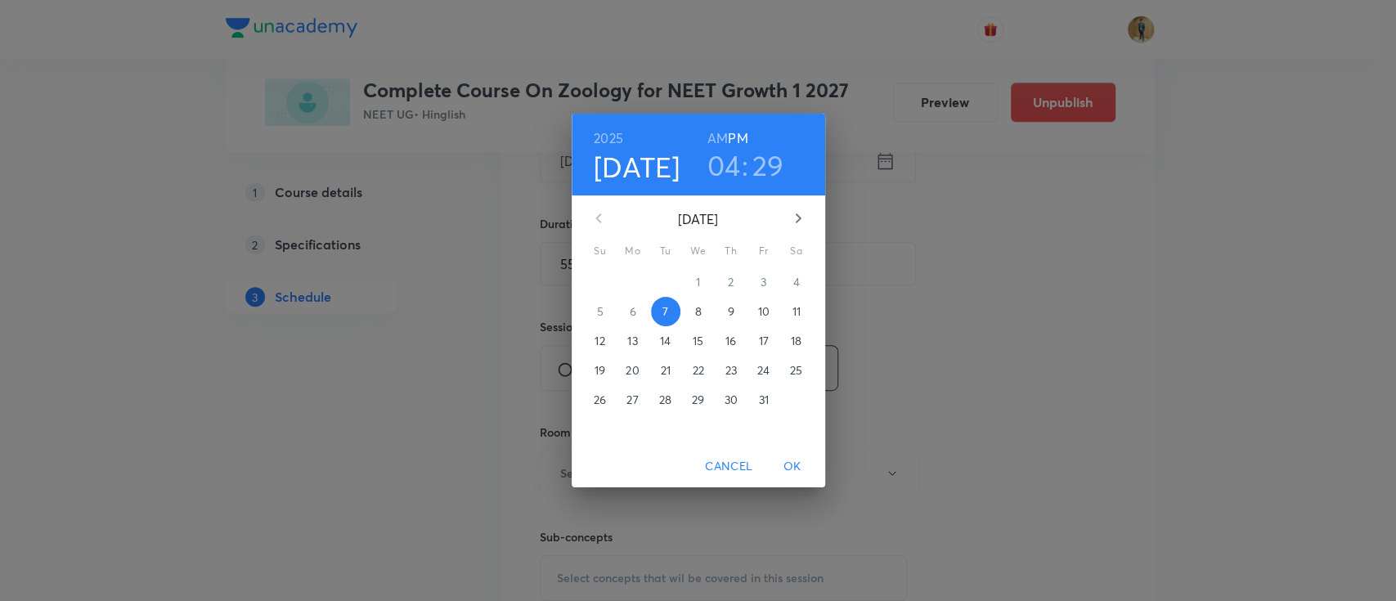
click at [693, 302] on button "8" at bounding box center [698, 311] width 29 height 29
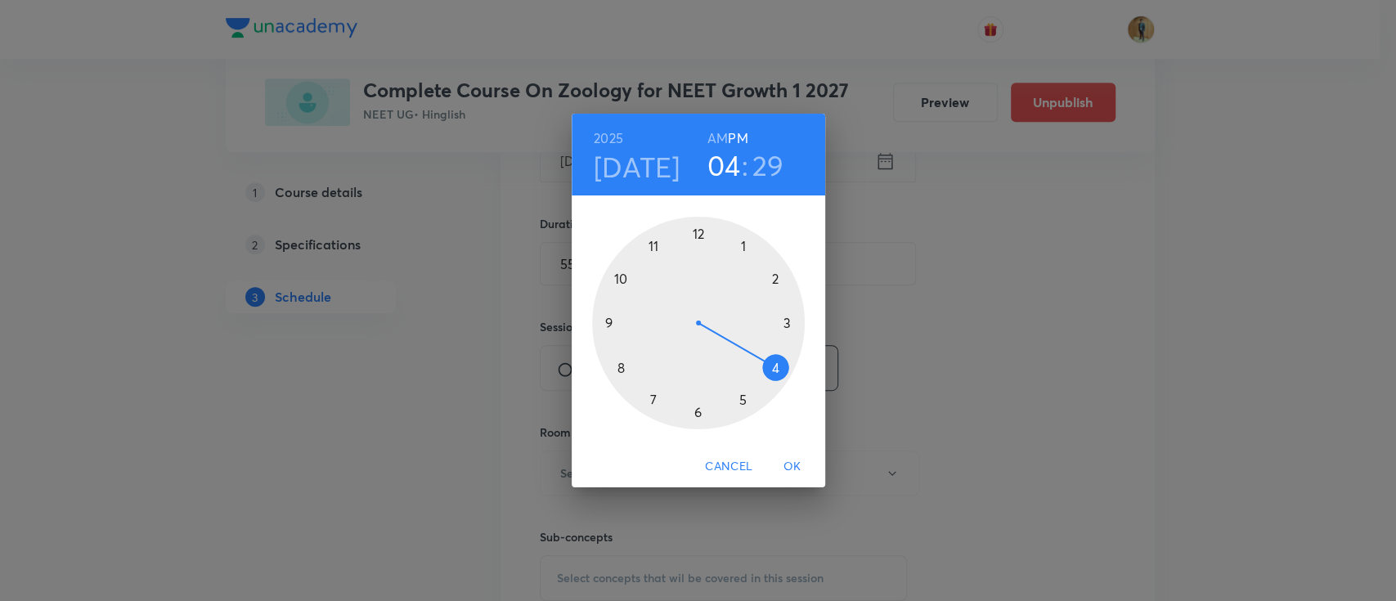
click at [693, 235] on div at bounding box center [698, 323] width 213 height 213
drag, startPoint x: 709, startPoint y: 409, endPoint x: 734, endPoint y: 257, distance: 154.2
click at [734, 257] on div at bounding box center [698, 323] width 213 height 213
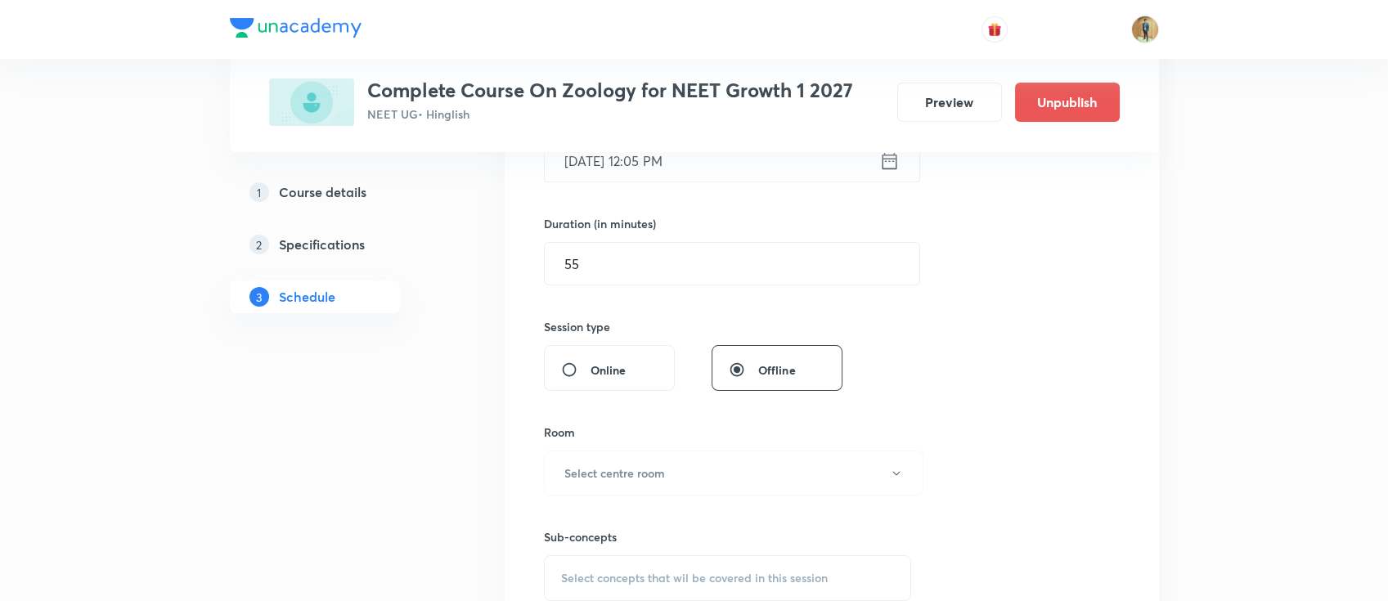
click at [705, 166] on input "[DATE] 12:05 PM" at bounding box center [712, 161] width 334 height 42
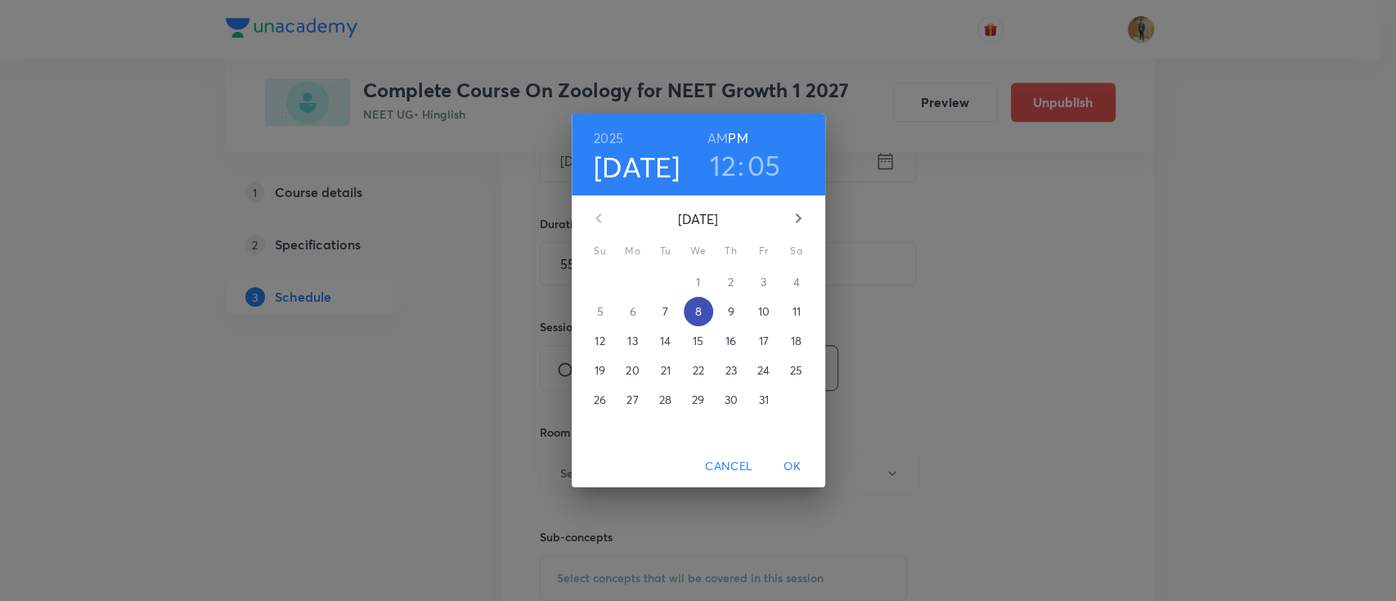
click at [702, 312] on span "8" at bounding box center [698, 311] width 29 height 16
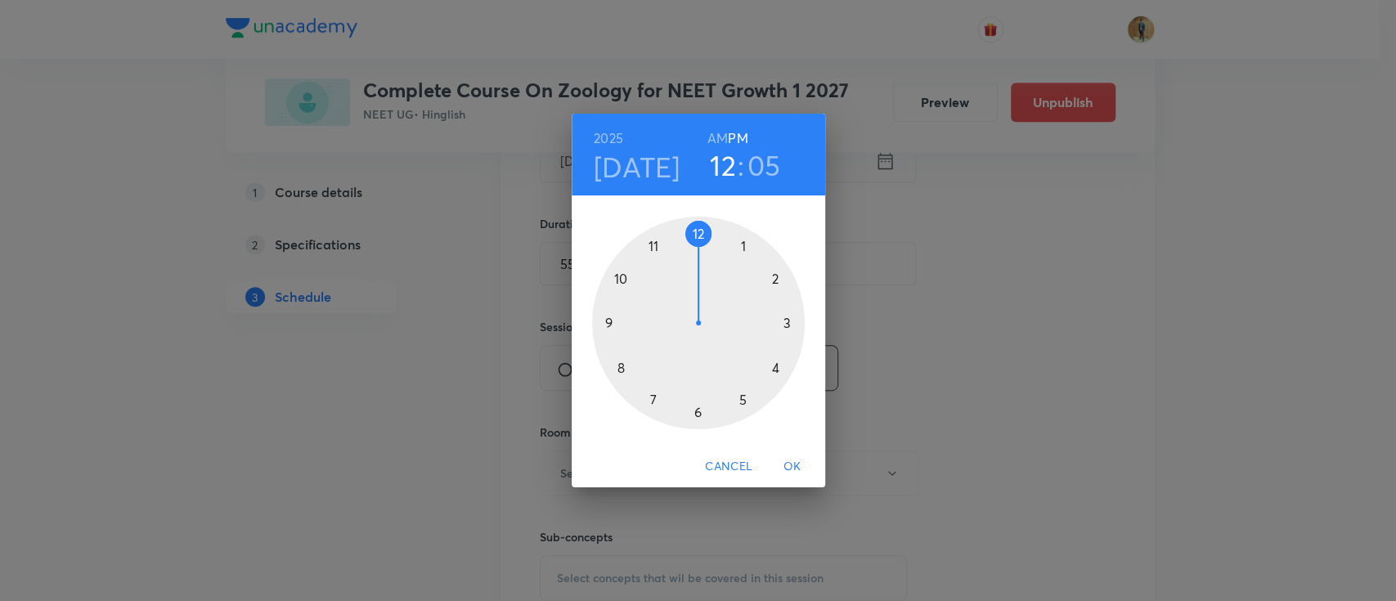
click at [756, 168] on h3 "05" at bounding box center [764, 165] width 34 height 34
click at [787, 324] on div at bounding box center [698, 323] width 213 height 213
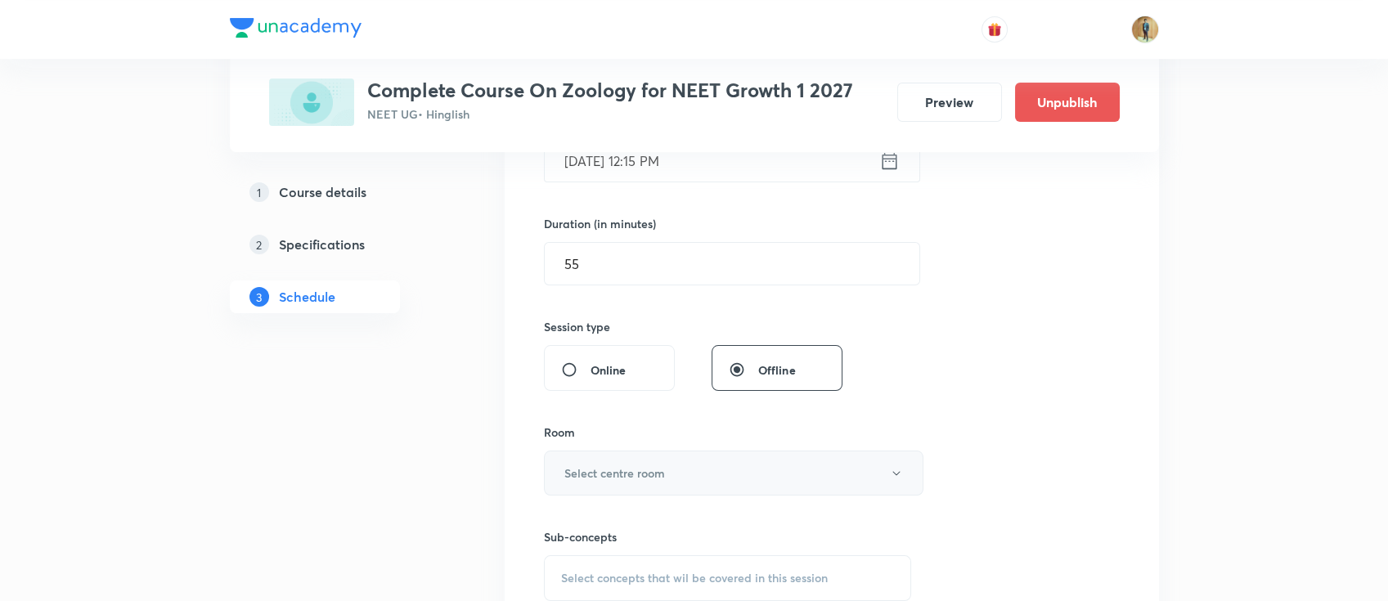
click at [674, 467] on button "Select centre room" at bounding box center [733, 473] width 379 height 45
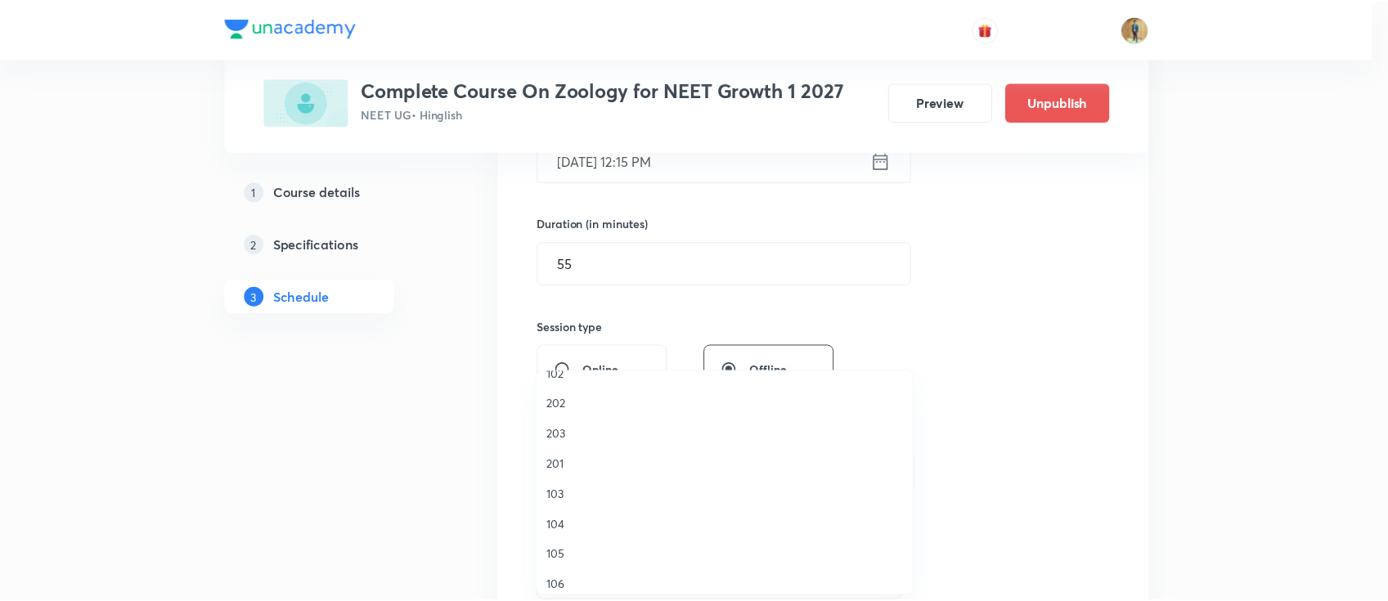
scroll to position [72, 0]
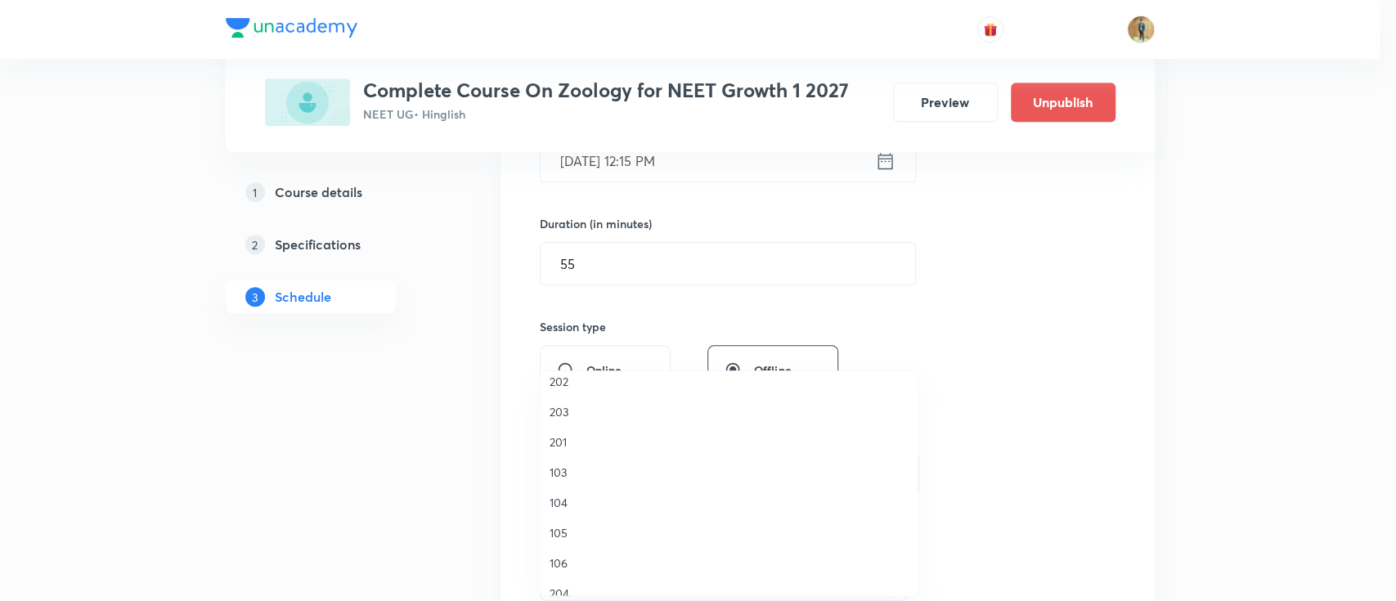
click at [589, 469] on span "103" at bounding box center [728, 472] width 358 height 17
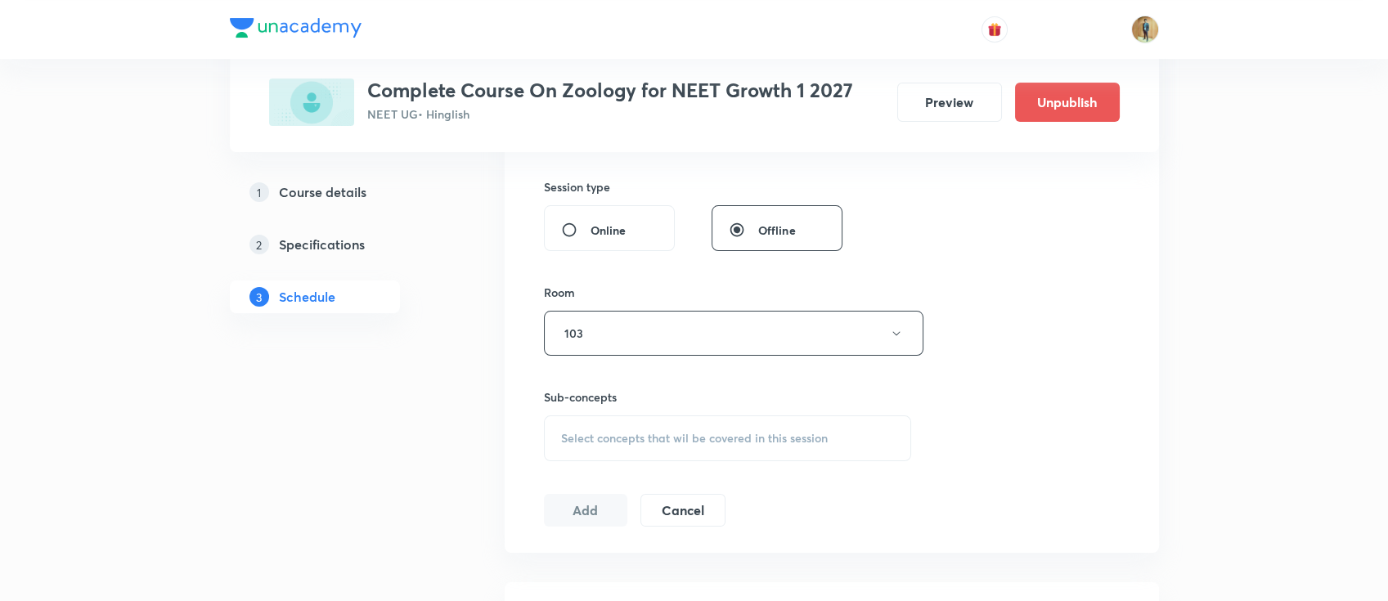
scroll to position [673, 0]
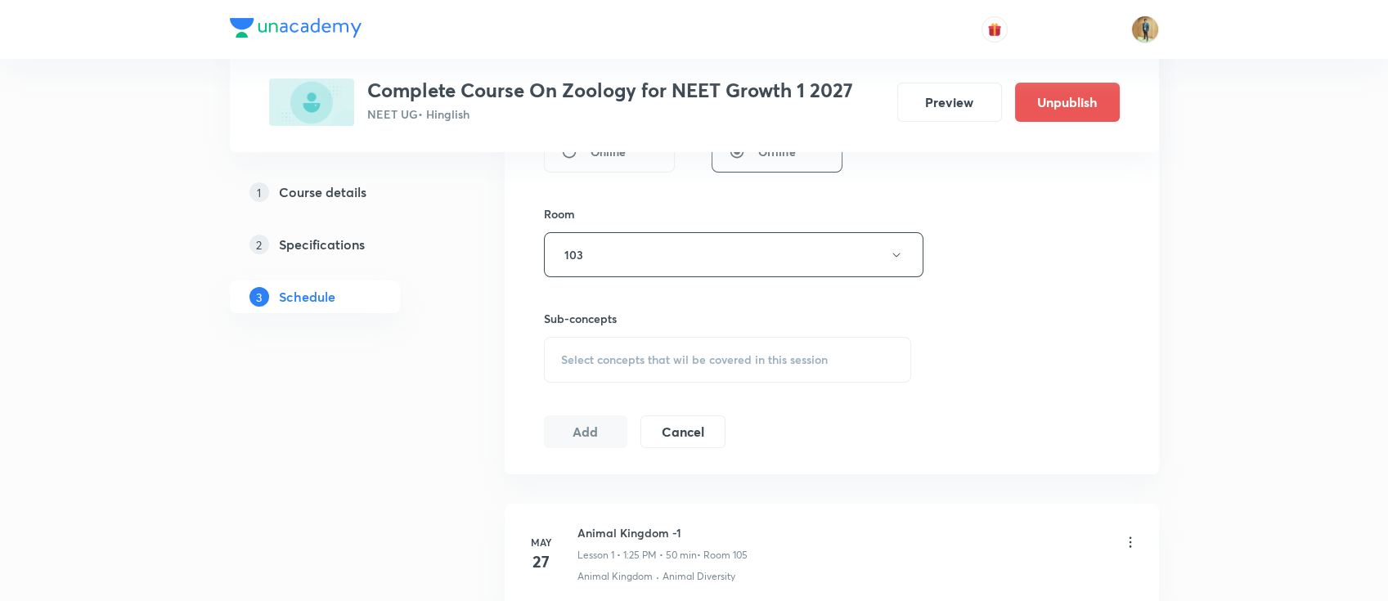
click at [620, 363] on span "Select concepts that wil be covered in this session" at bounding box center [694, 359] width 267 height 13
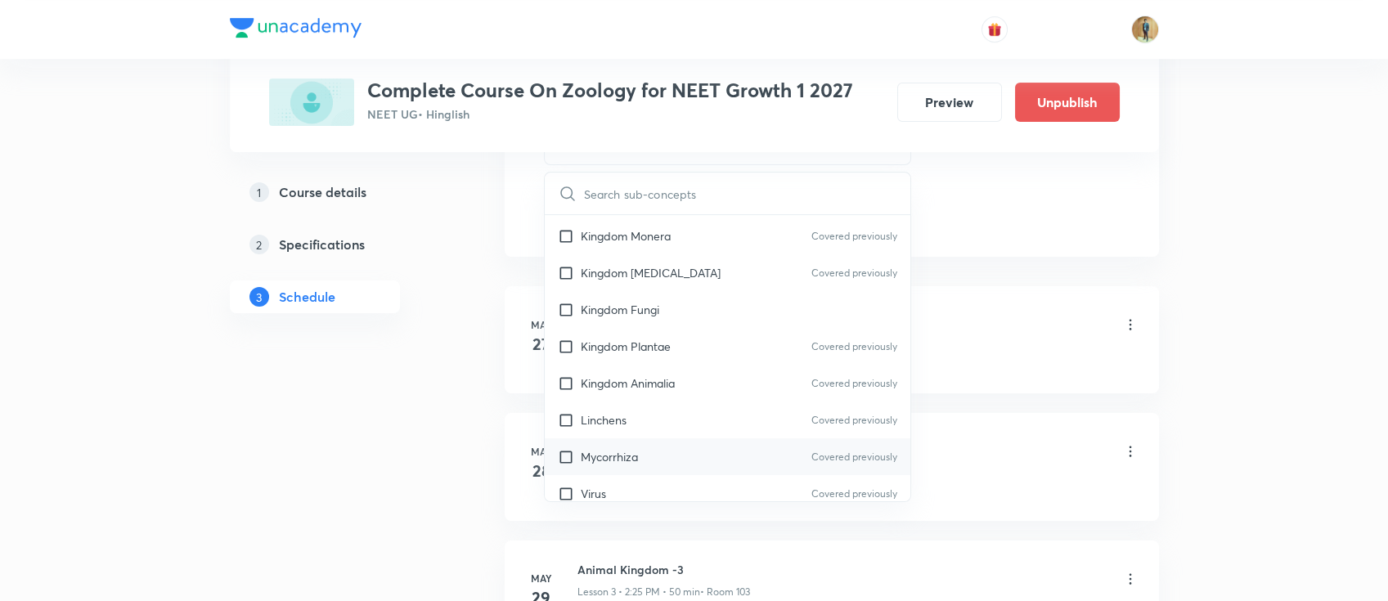
scroll to position [726, 0]
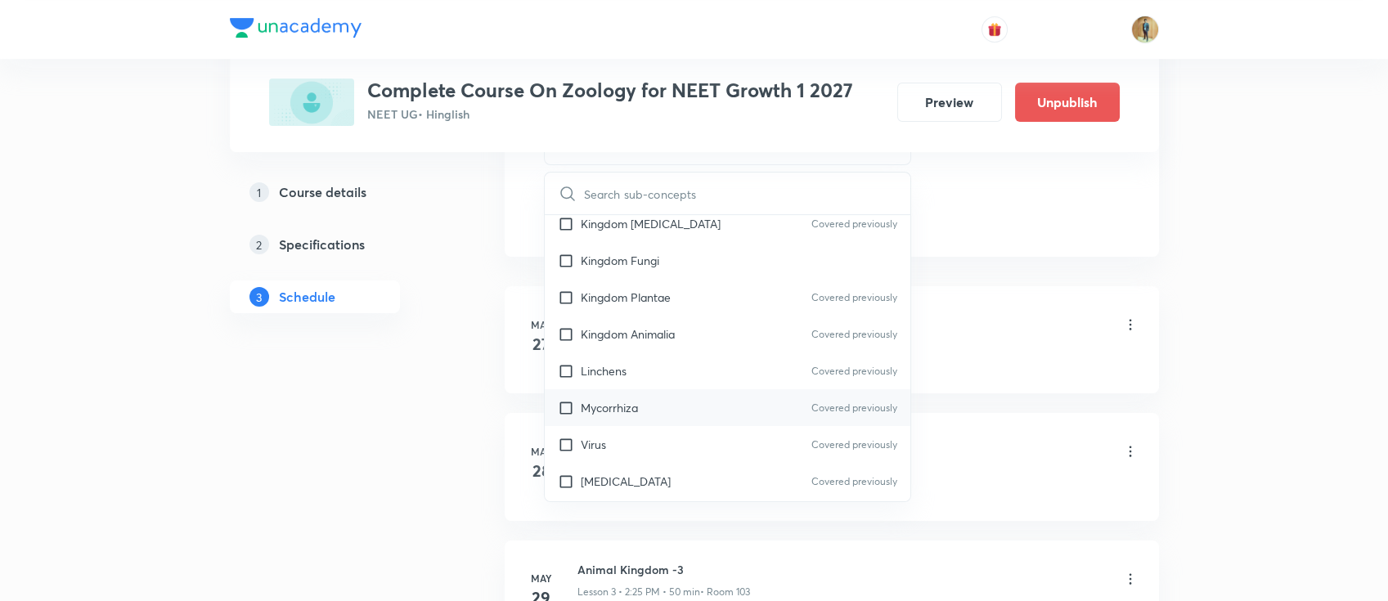
click at [648, 406] on div "Mycorrhiza Covered previously" at bounding box center [728, 407] width 366 height 37
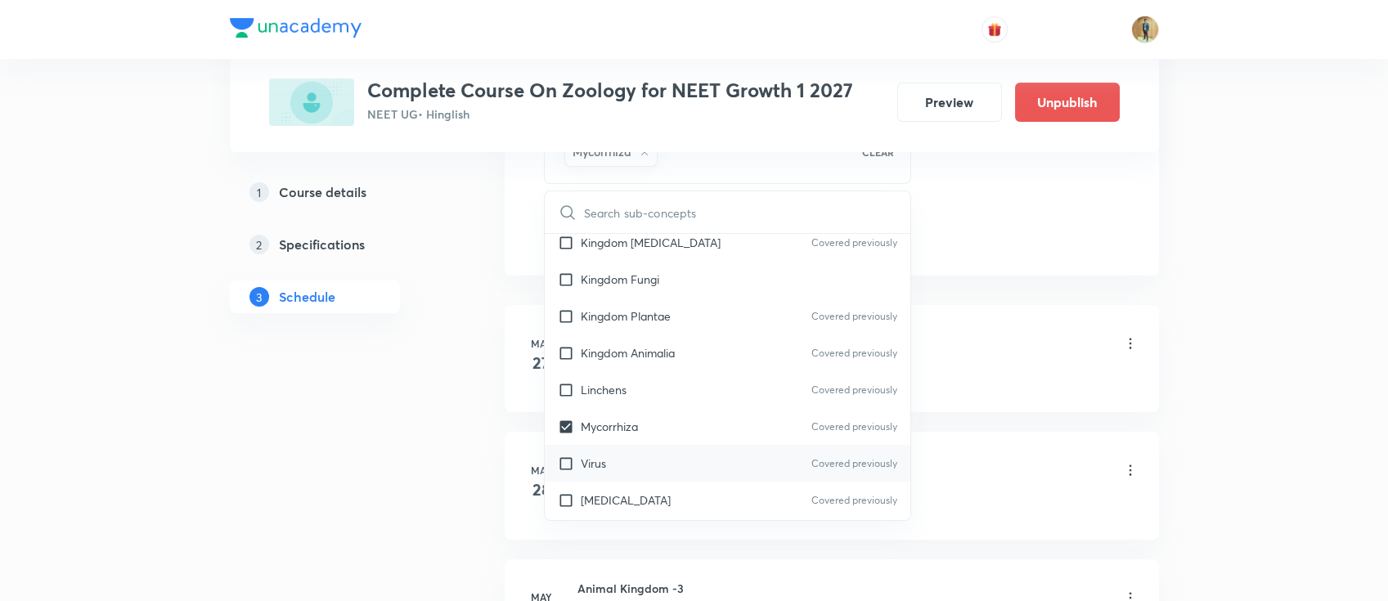
click at [615, 450] on div "Virus Covered previously" at bounding box center [728, 463] width 366 height 37
checkbox input "true"
click at [1046, 376] on div "Animal Kingdom · Animal Diversity" at bounding box center [857, 377] width 561 height 15
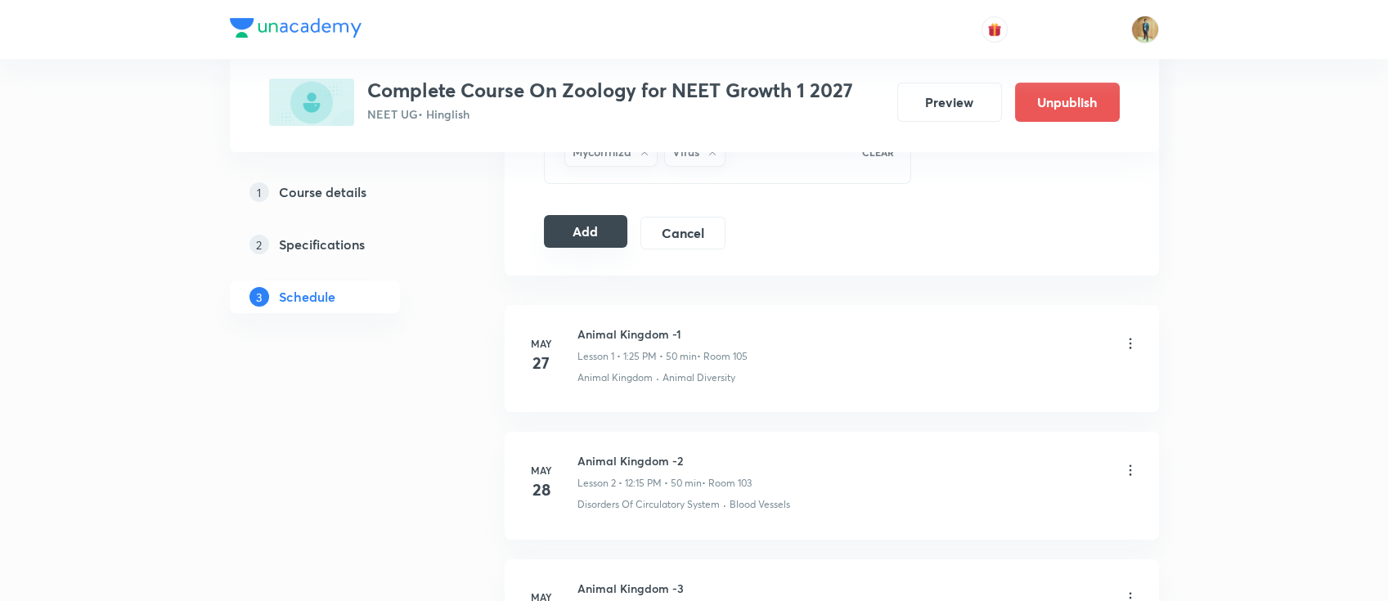
click at [591, 235] on button "Add" at bounding box center [586, 231] width 84 height 33
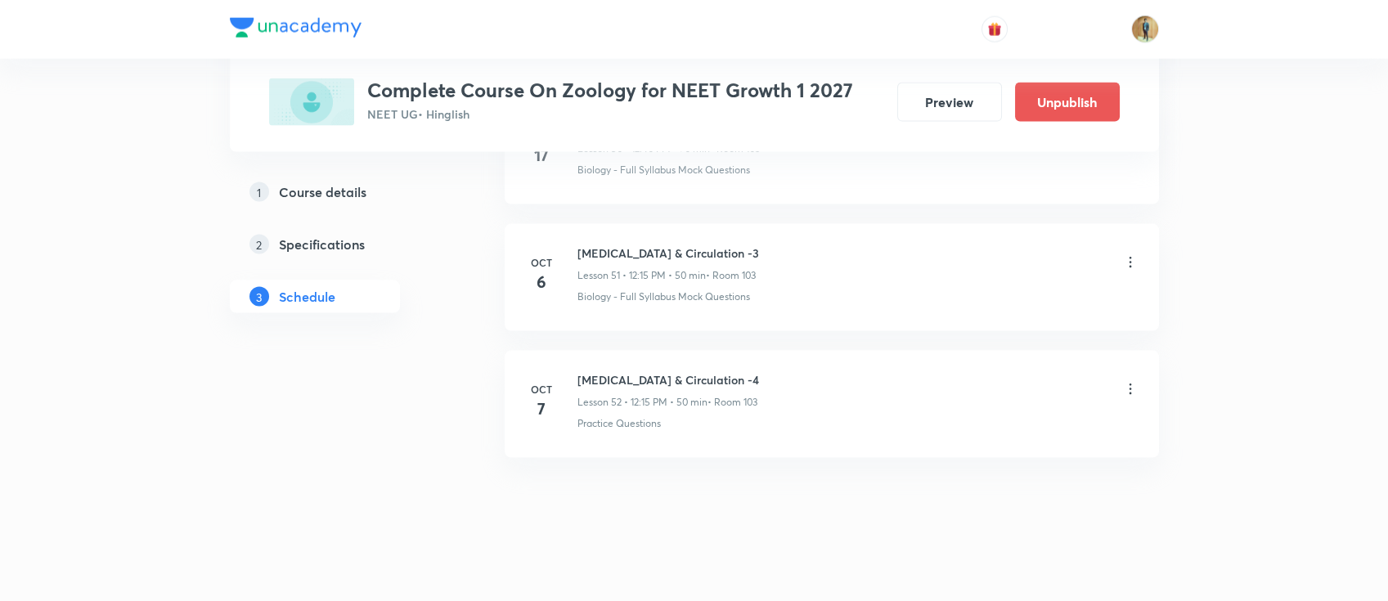
scroll to position [6547, 0]
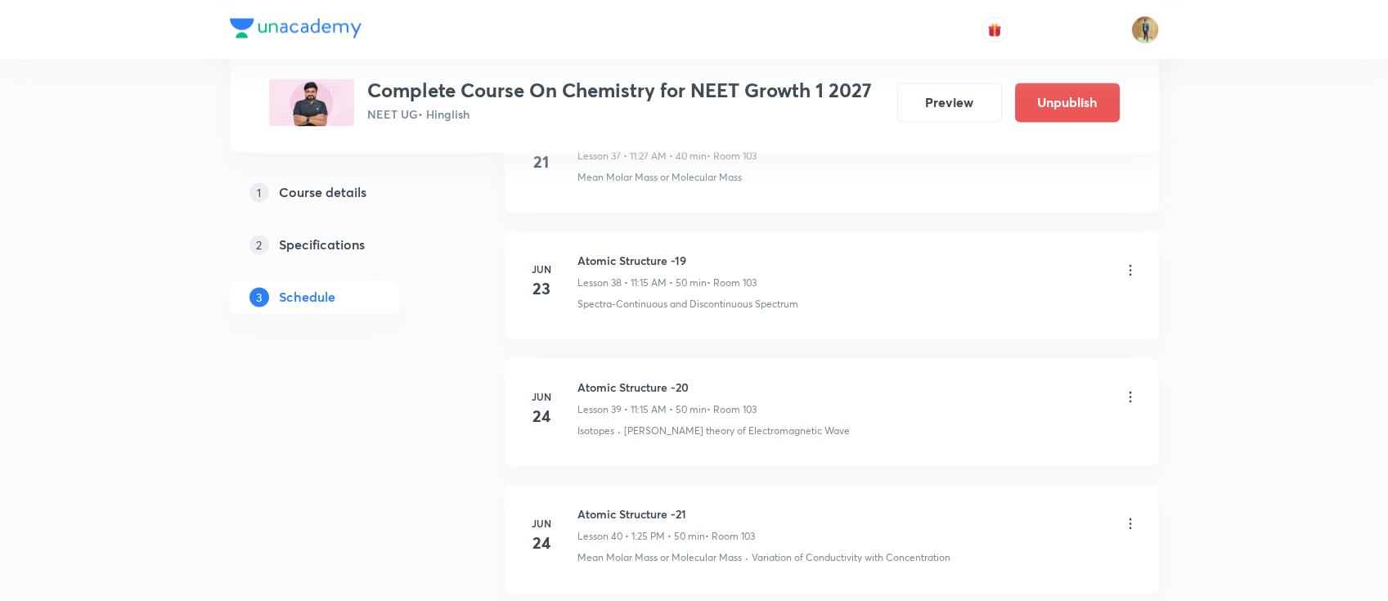
scroll to position [6535, 0]
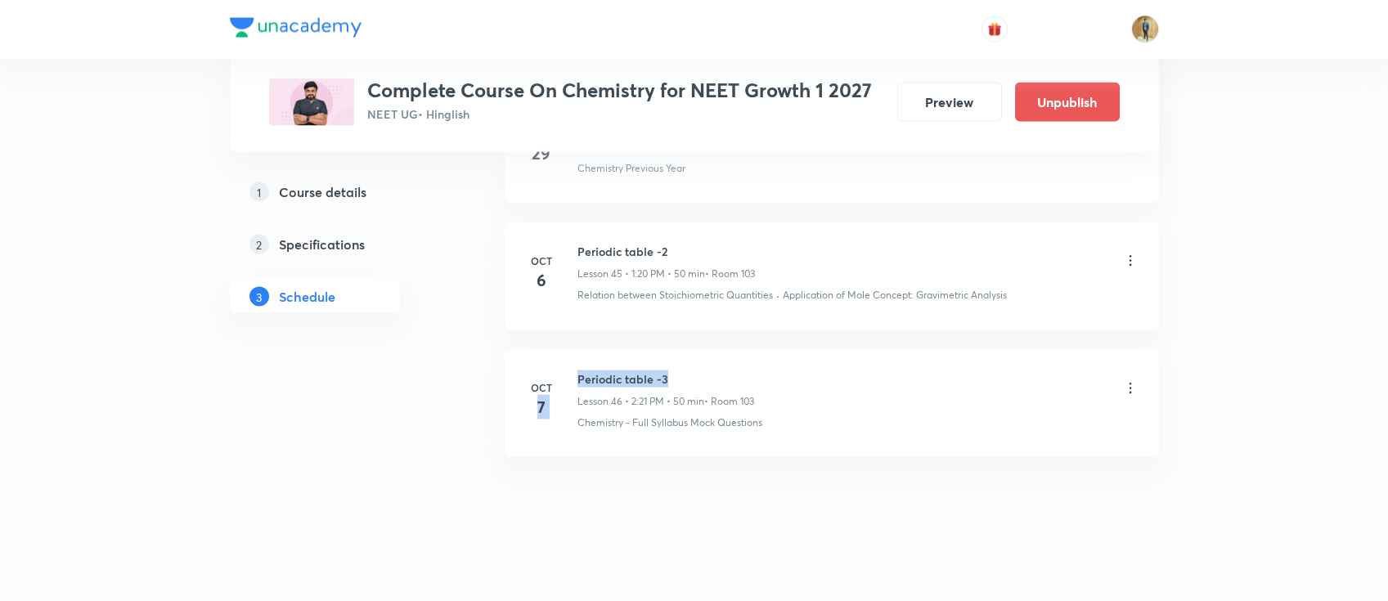
drag, startPoint x: 576, startPoint y: 376, endPoint x: 663, endPoint y: 362, distance: 88.6
click at [663, 370] on div "[DATE] Periodic table -3 Lesson 46 • 2:21 PM • 50 min • Room 103 Chemistry - Fu…" at bounding box center [831, 400] width 613 height 60
drag, startPoint x: 731, startPoint y: 356, endPoint x: 667, endPoint y: 363, distance: 64.2
click at [729, 357] on li "[DATE] Periodic table -3 Lesson 46 • 2:21 PM • 50 min • Room 103 Chemistry - Fu…" at bounding box center [832, 403] width 654 height 107
click at [588, 370] on h6 "Periodic table -3" at bounding box center [665, 378] width 177 height 17
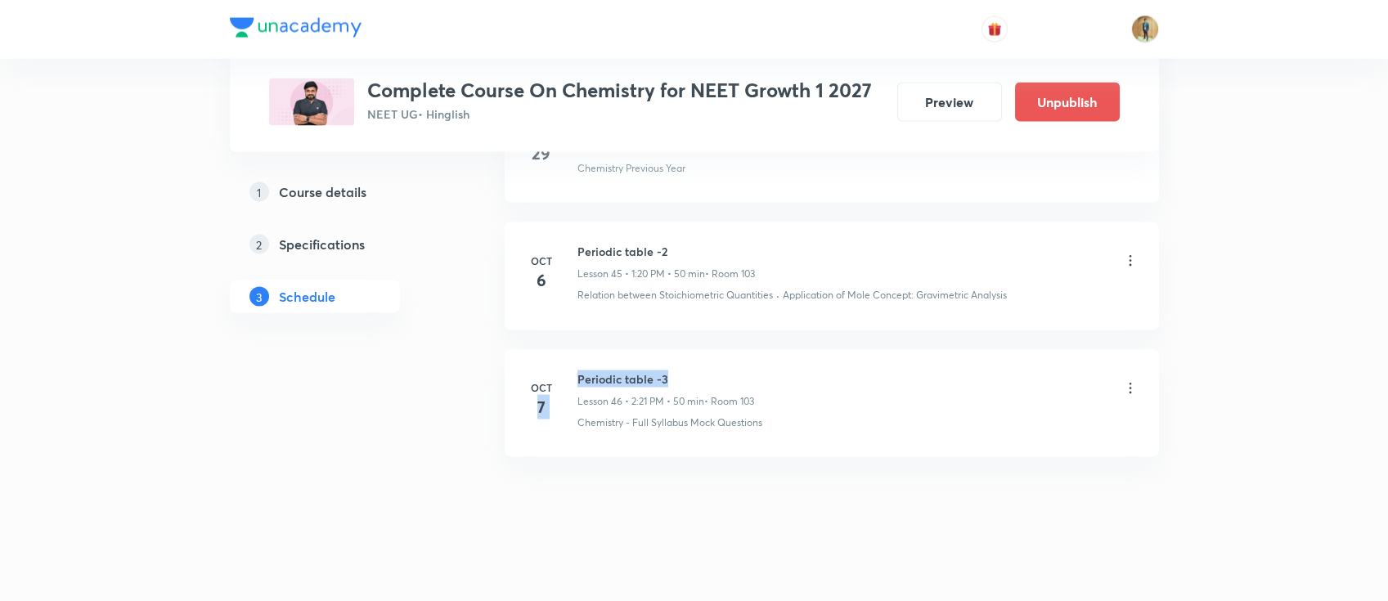
drag, startPoint x: 576, startPoint y: 370, endPoint x: 675, endPoint y: 367, distance: 99.8
click at [675, 370] on div "[DATE] Periodic table -3 Lesson 46 • 2:21 PM • 50 min • Room 103 Chemistry - Fu…" at bounding box center [831, 400] width 613 height 60
click at [675, 370] on h6 "Periodic table -3" at bounding box center [665, 378] width 177 height 17
drag, startPoint x: 668, startPoint y: 367, endPoint x: 576, endPoint y: 368, distance: 92.4
click at [577, 370] on h6 "Periodic table -3" at bounding box center [665, 378] width 177 height 17
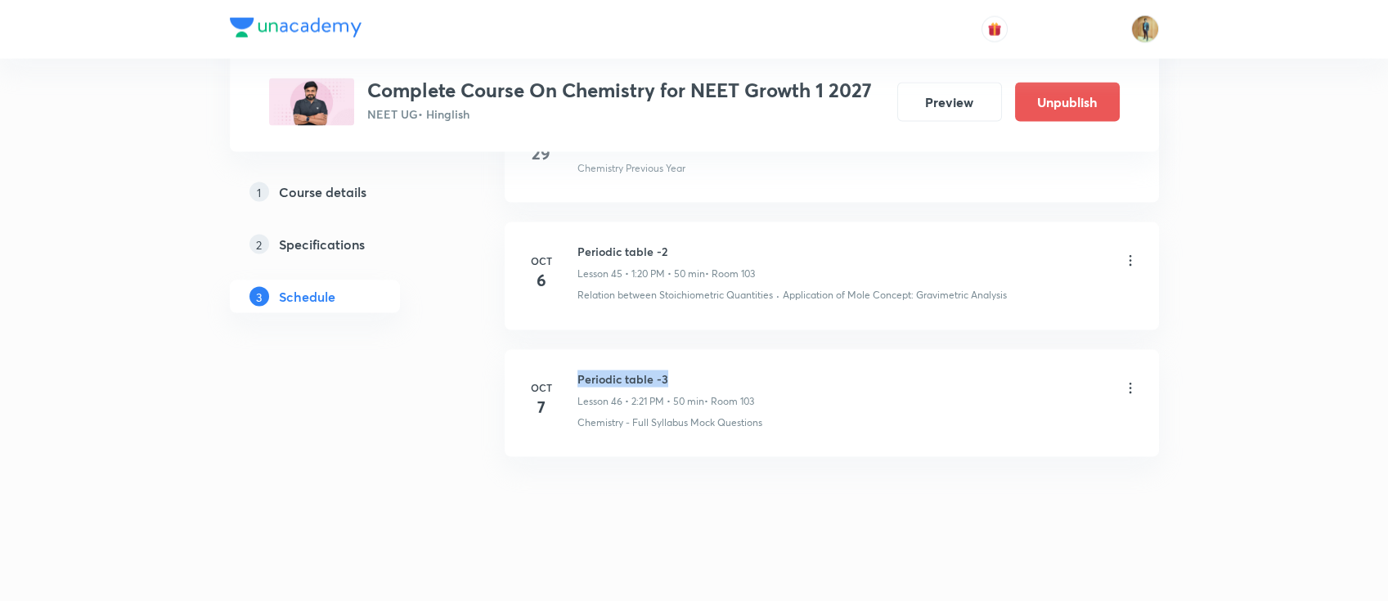
copy h6 "Periodic table -3"
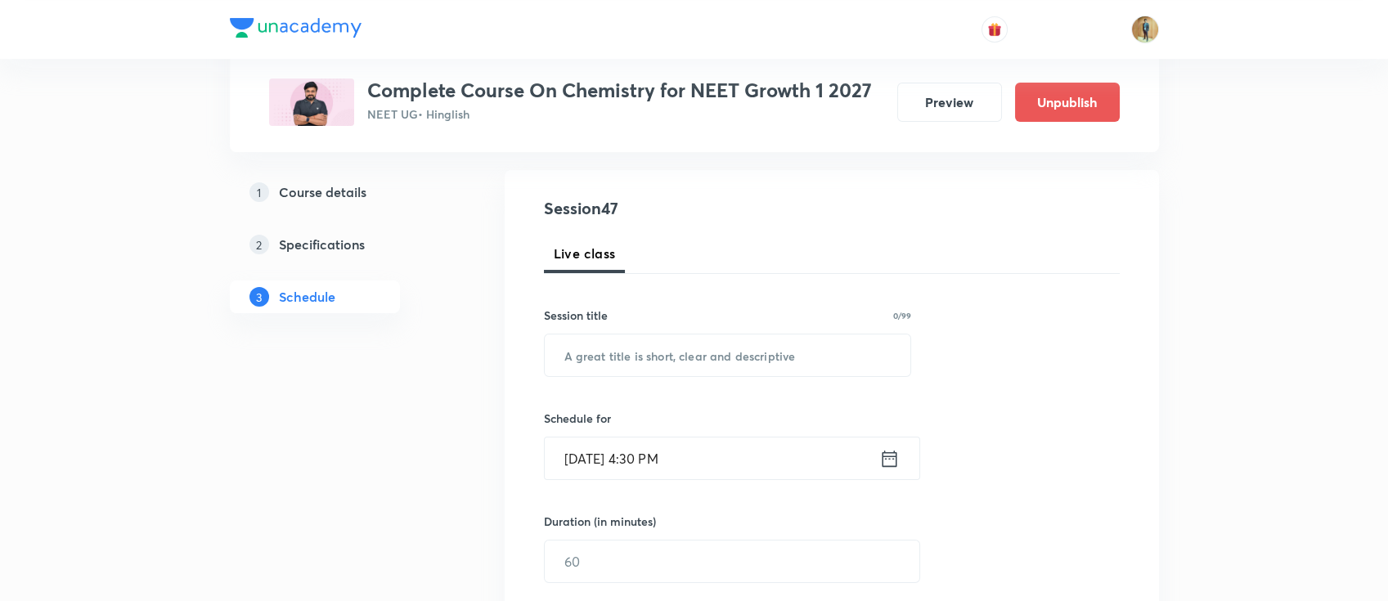
scroll to position [253, 0]
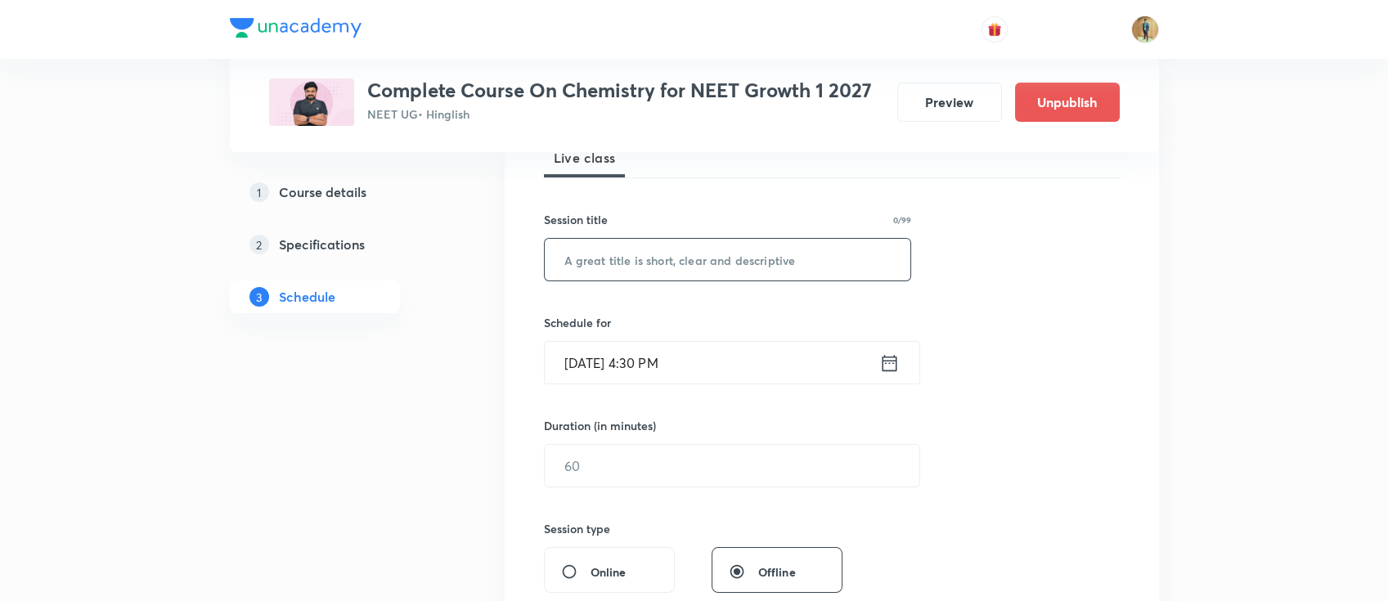
click at [670, 275] on input "text" at bounding box center [728, 260] width 366 height 42
paste input "Periodic table -3"
type input "Periodic table -4"
click at [702, 374] on input "[DATE] 4:30 PM" at bounding box center [712, 363] width 334 height 42
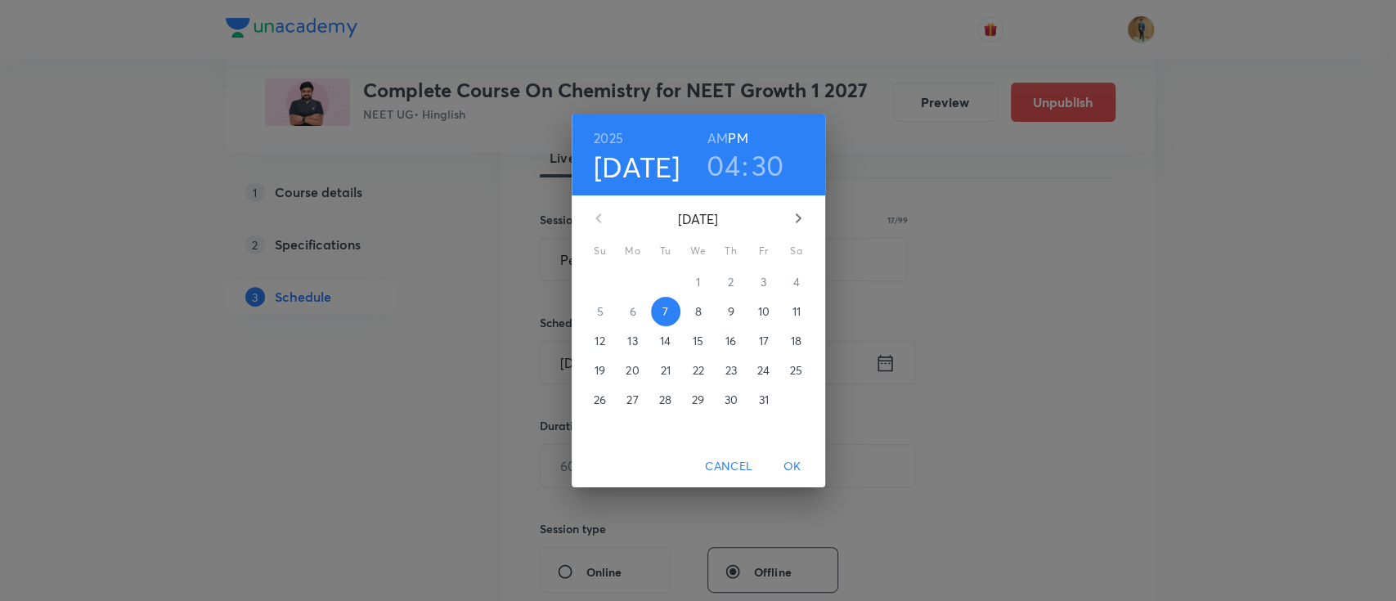
click at [704, 309] on span "8" at bounding box center [698, 311] width 29 height 16
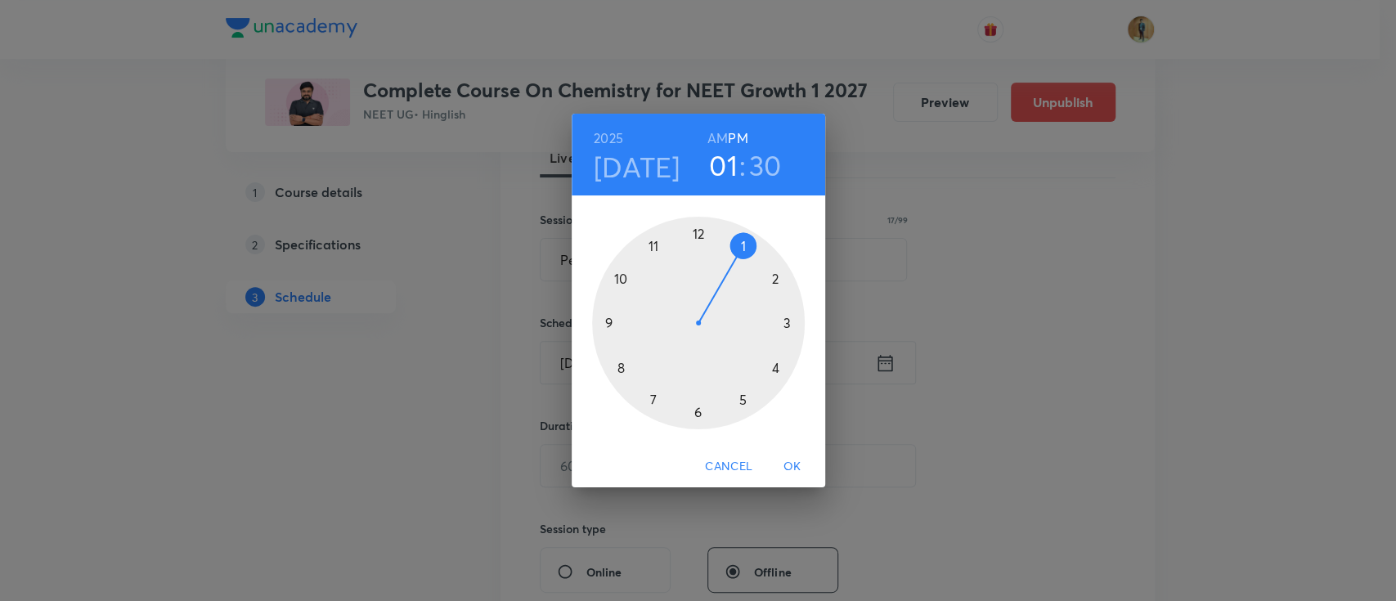
drag, startPoint x: 784, startPoint y: 376, endPoint x: 739, endPoint y: 254, distance: 129.9
click at [739, 254] on div at bounding box center [698, 323] width 213 height 213
drag, startPoint x: 697, startPoint y: 386, endPoint x: 772, endPoint y: 367, distance: 77.5
click at [772, 367] on div at bounding box center [698, 323] width 213 height 213
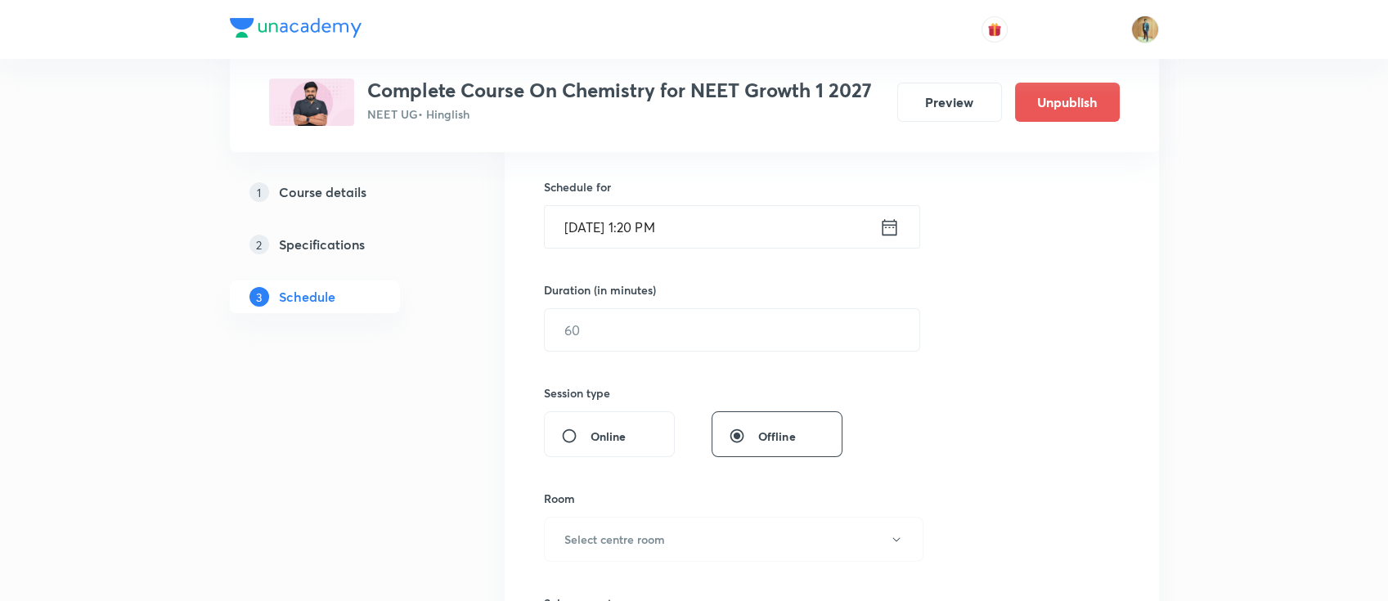
scroll to position [471, 0]
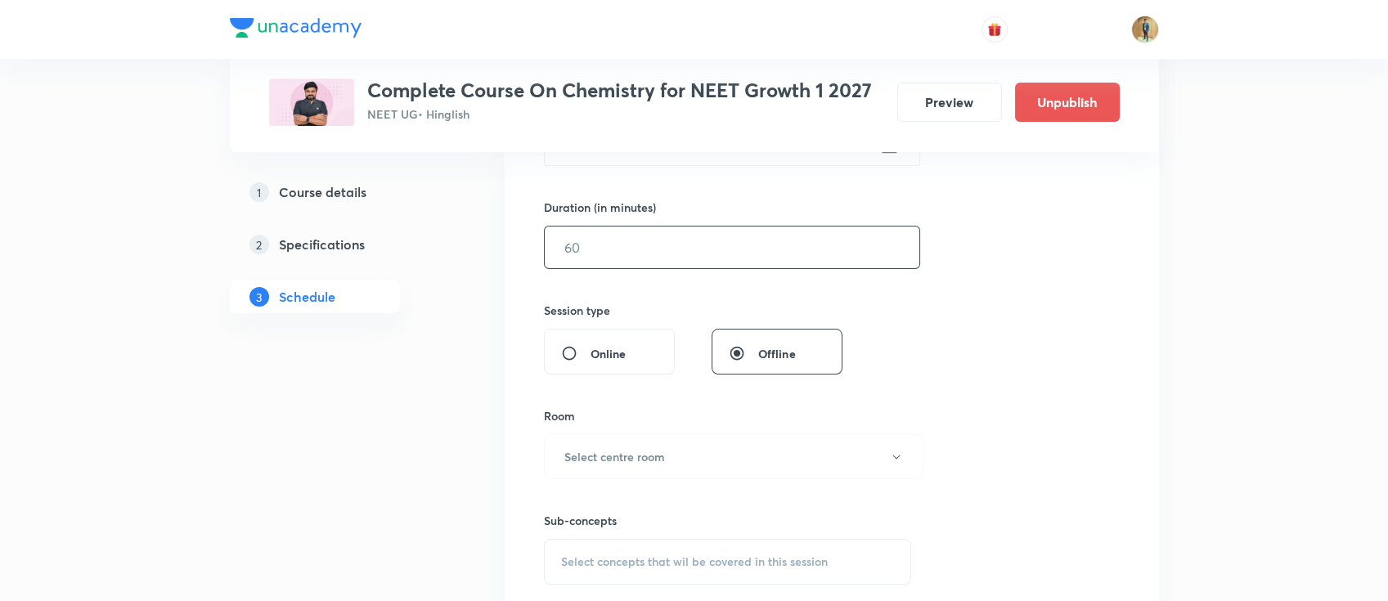
click at [650, 251] on input "text" at bounding box center [732, 247] width 374 height 42
type input "55"
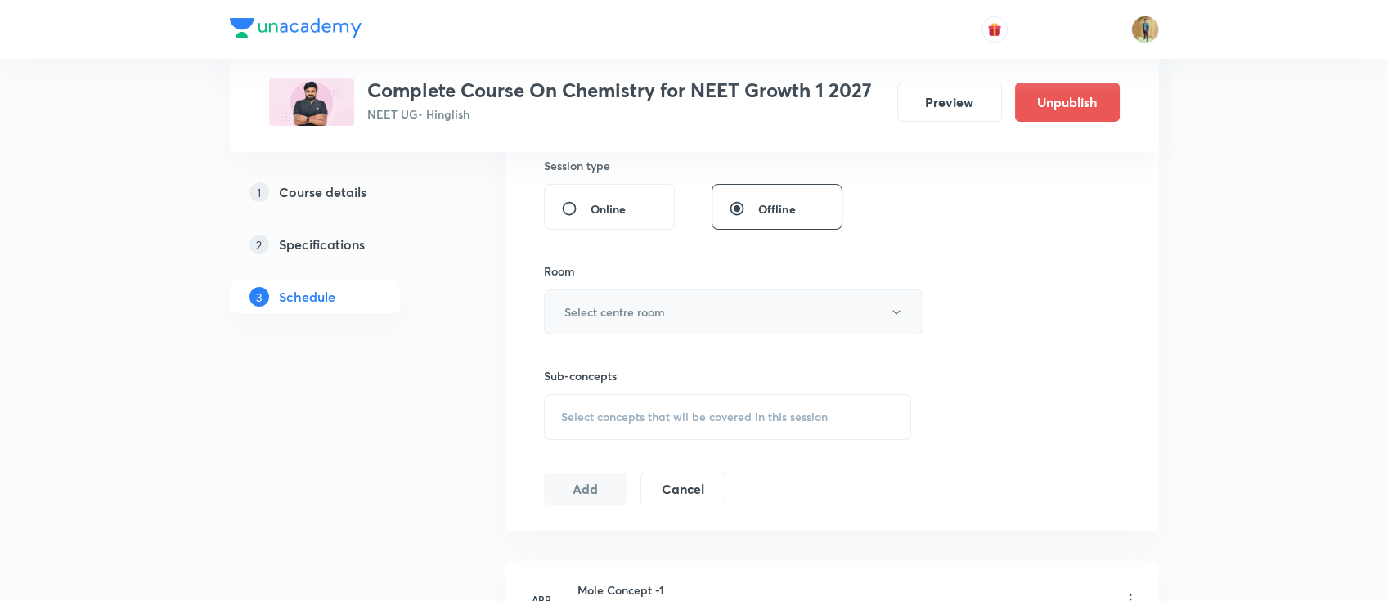
click at [648, 298] on button "Select centre room" at bounding box center [733, 311] width 379 height 45
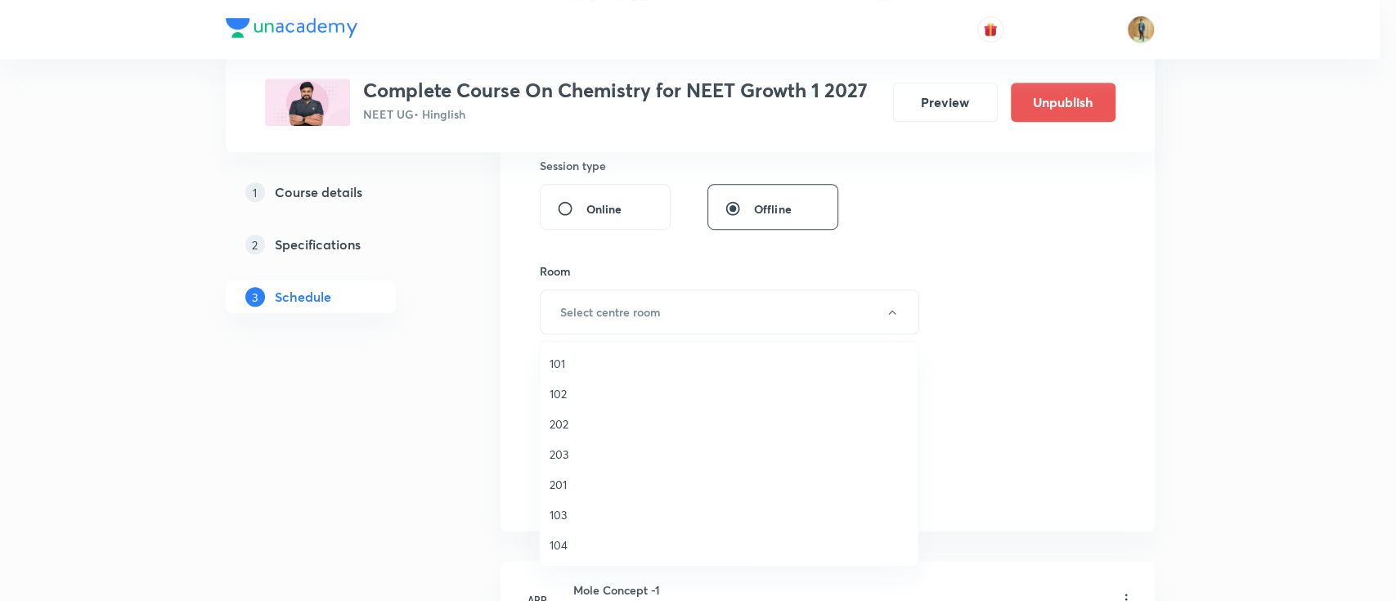
click at [567, 507] on span "103" at bounding box center [728, 514] width 358 height 17
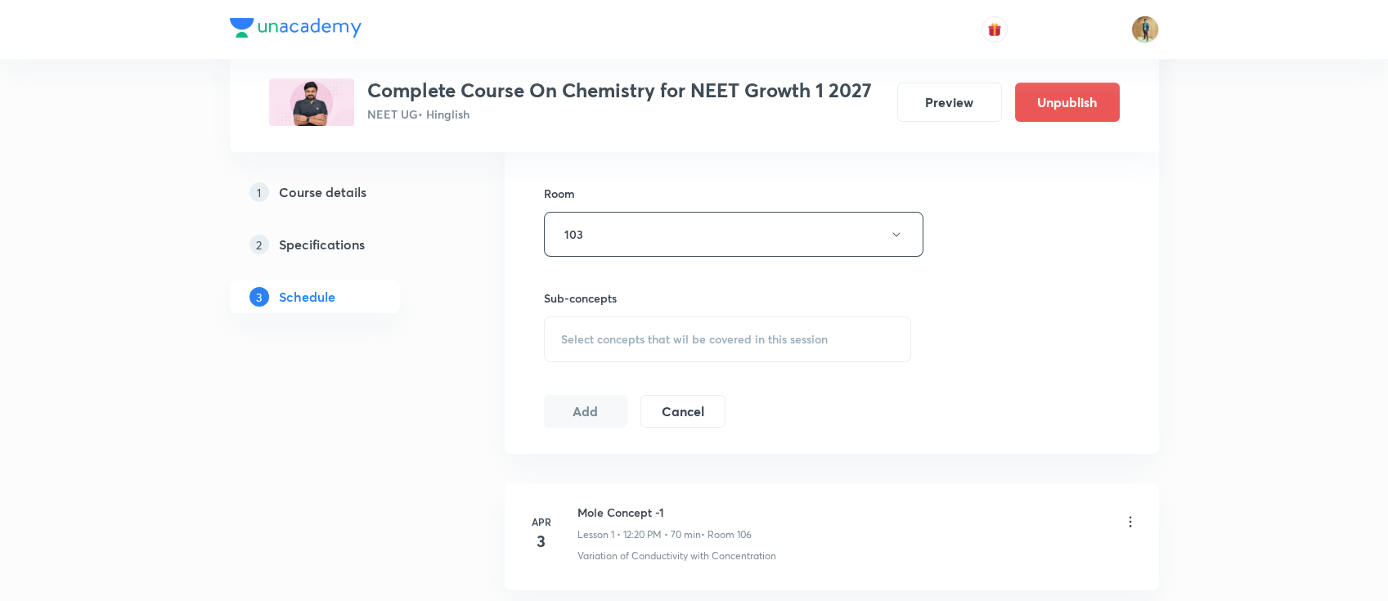
scroll to position [761, 0]
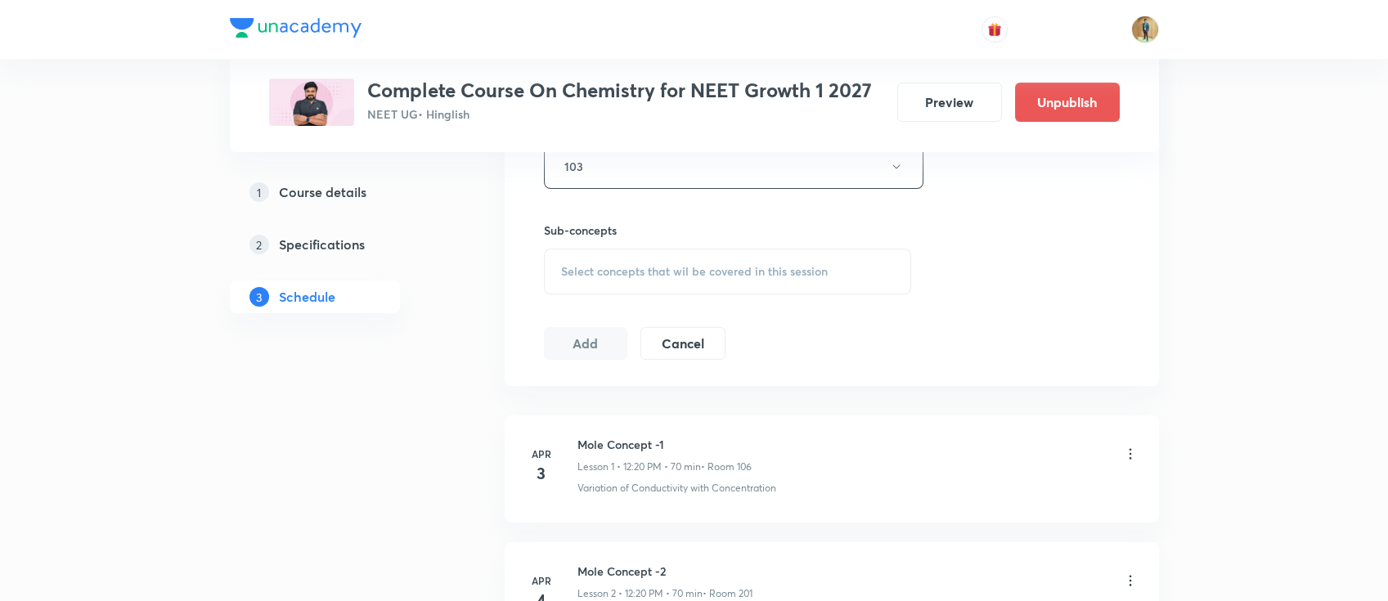
click at [639, 249] on div "Select concepts that wil be covered in this session" at bounding box center [728, 272] width 368 height 46
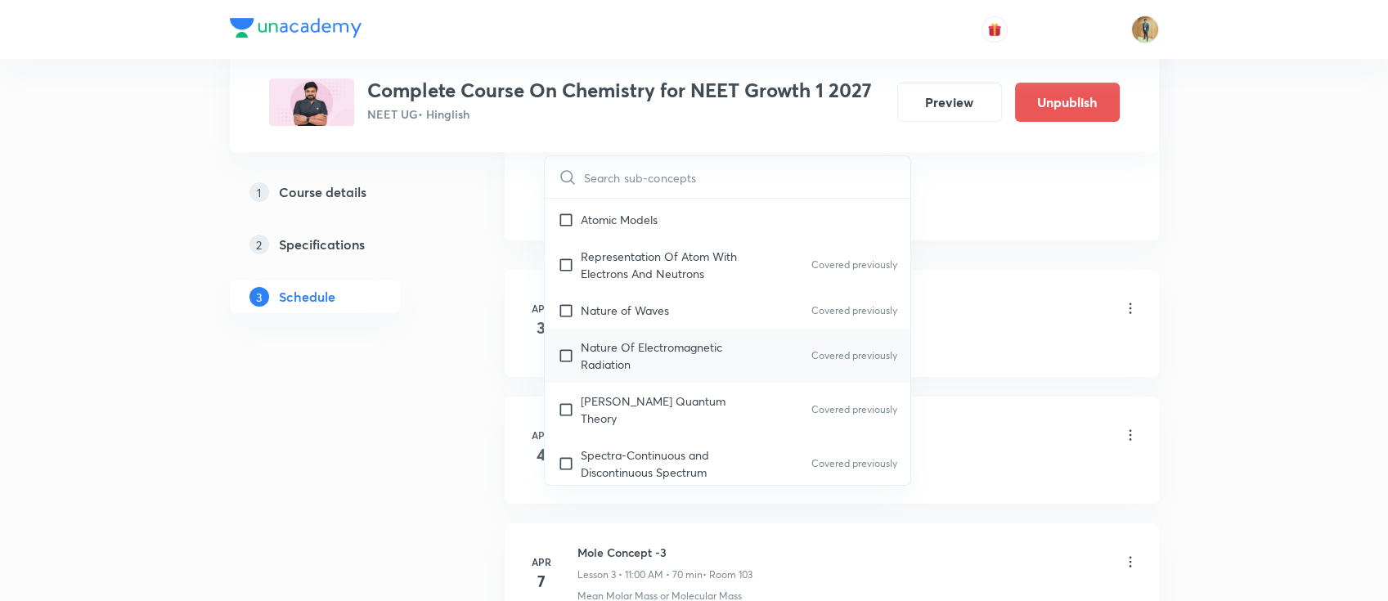
scroll to position [1017, 0]
click at [624, 343] on p "Nature Of Electromagnetic Radiation" at bounding box center [663, 354] width 165 height 34
checkbox input "true"
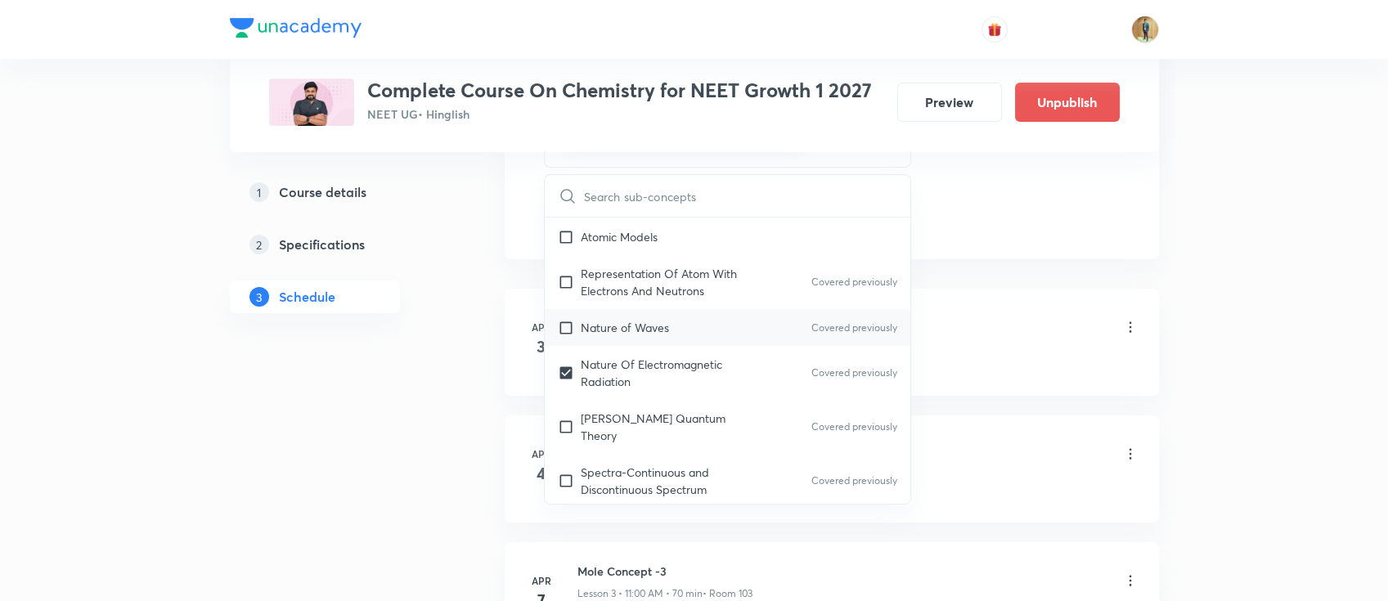
click at [615, 319] on p "Nature of Waves" at bounding box center [625, 327] width 88 height 17
checkbox input "true"
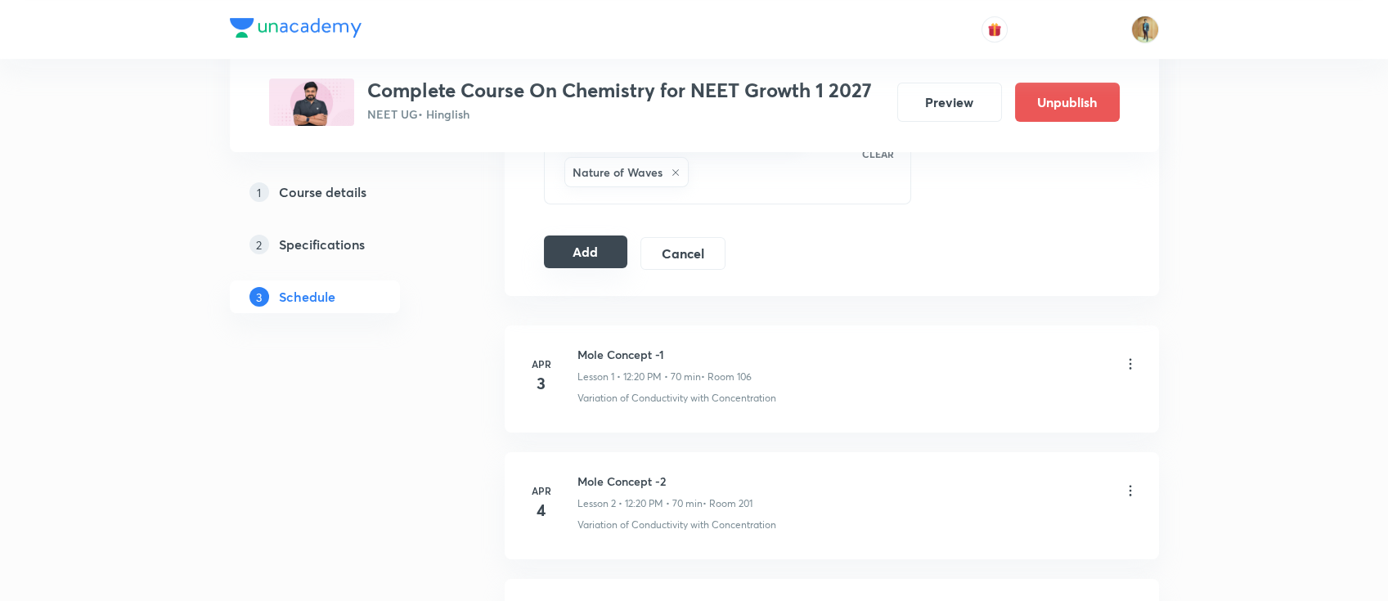
click at [580, 258] on button "Add" at bounding box center [586, 251] width 84 height 33
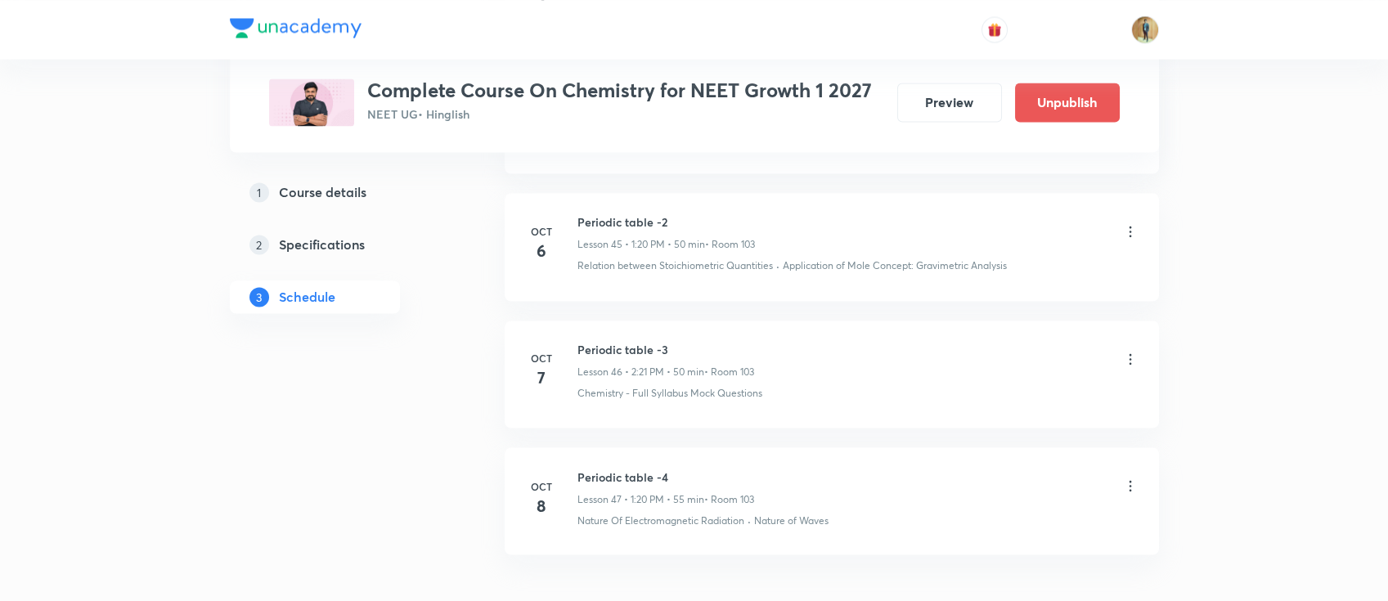
scroll to position [5911, 0]
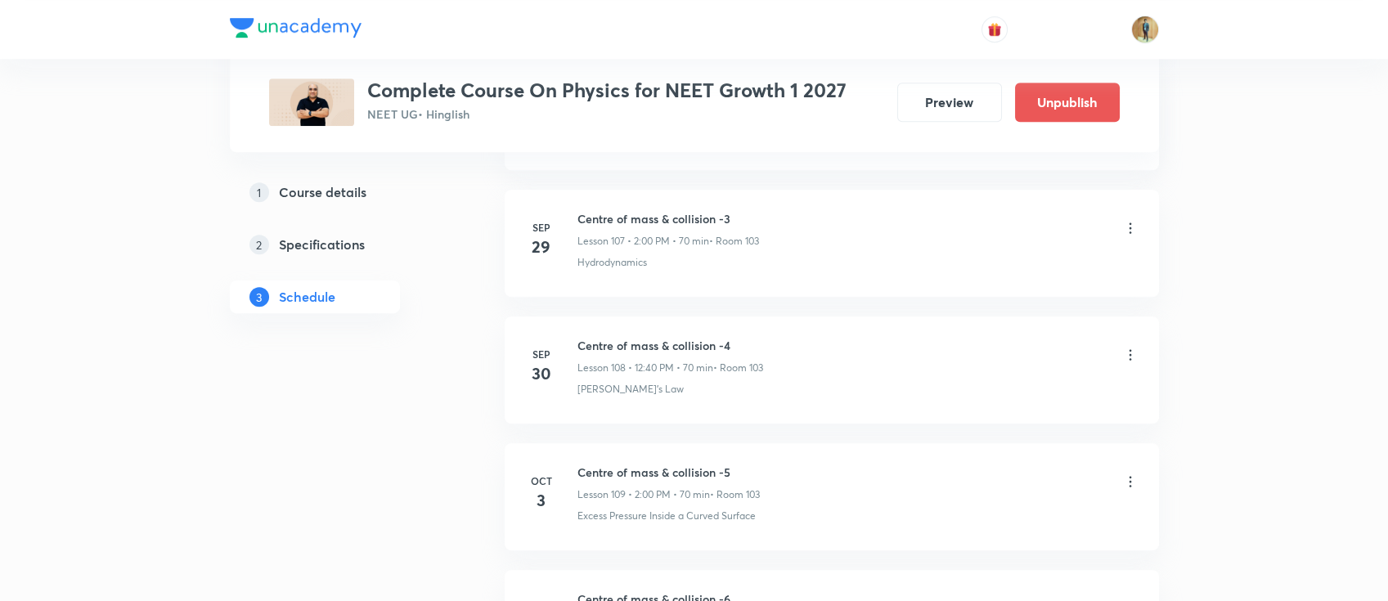
scroll to position [14771, 0]
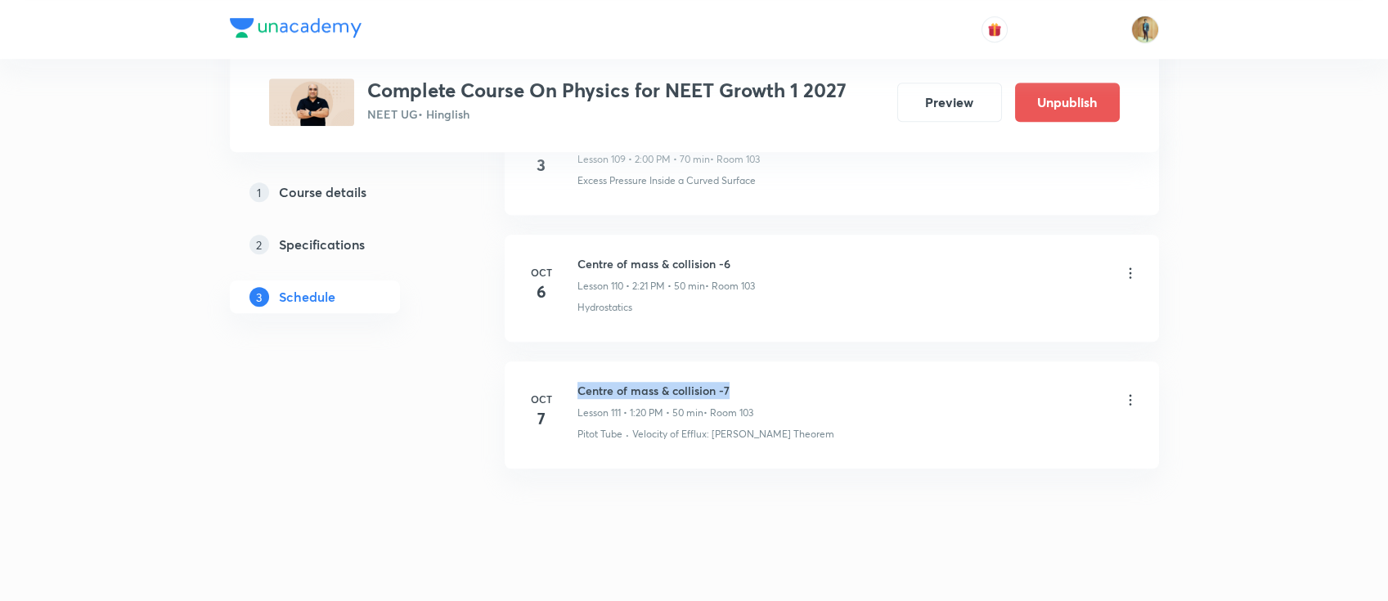
drag, startPoint x: 578, startPoint y: 370, endPoint x: 844, endPoint y: 374, distance: 265.8
click at [844, 382] on div "Centre of mass & collision -7 Lesson 111 • 1:20 PM • 50 min • Room 103" at bounding box center [857, 401] width 561 height 38
copy h6 "Centre of mass & collision -7"
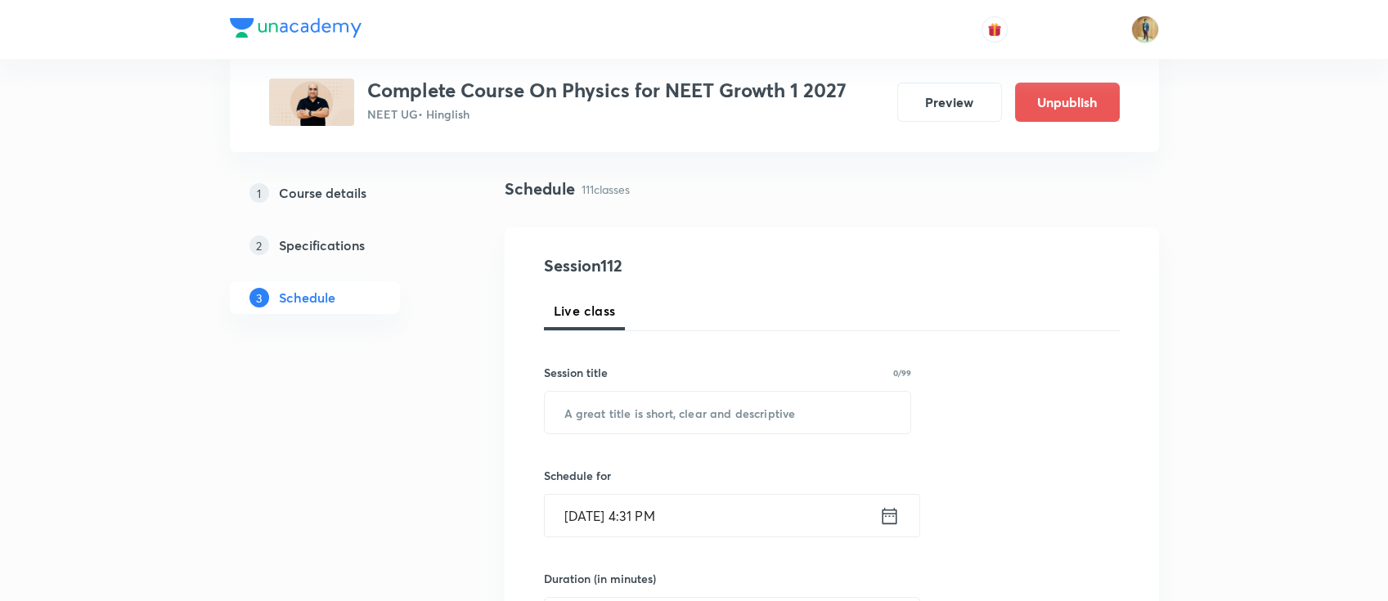
scroll to position [218, 0]
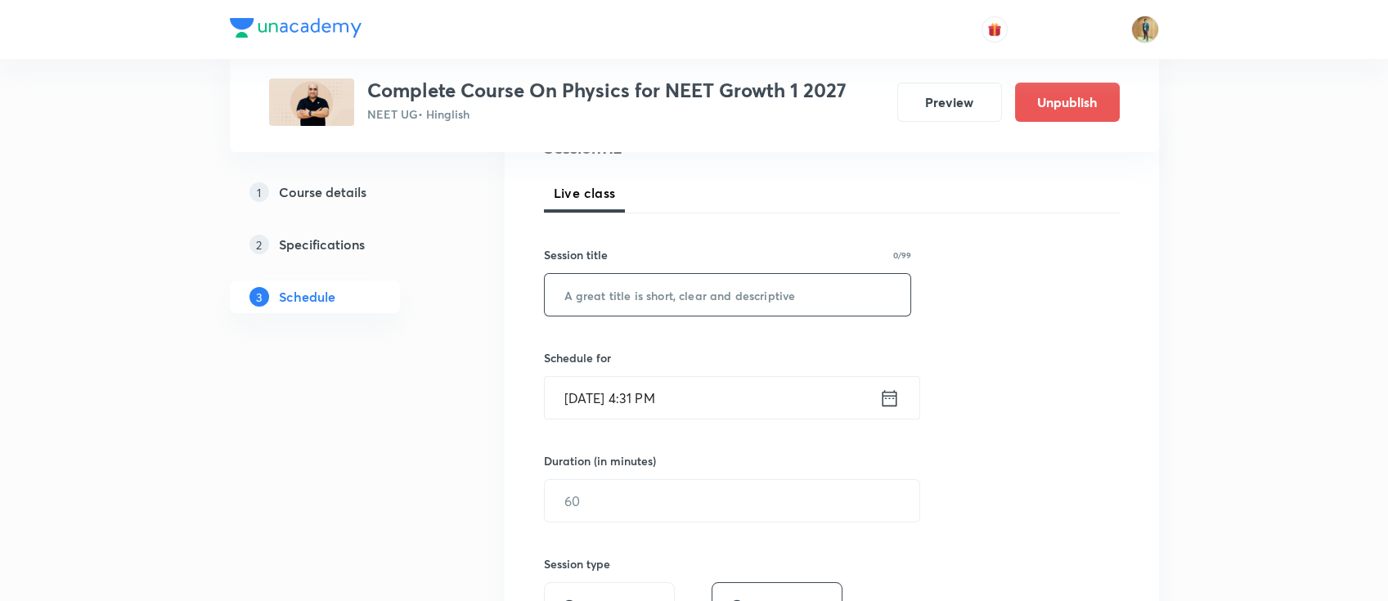
click at [636, 292] on input "text" at bounding box center [728, 295] width 366 height 42
paste input "Centre of mass & collision -7"
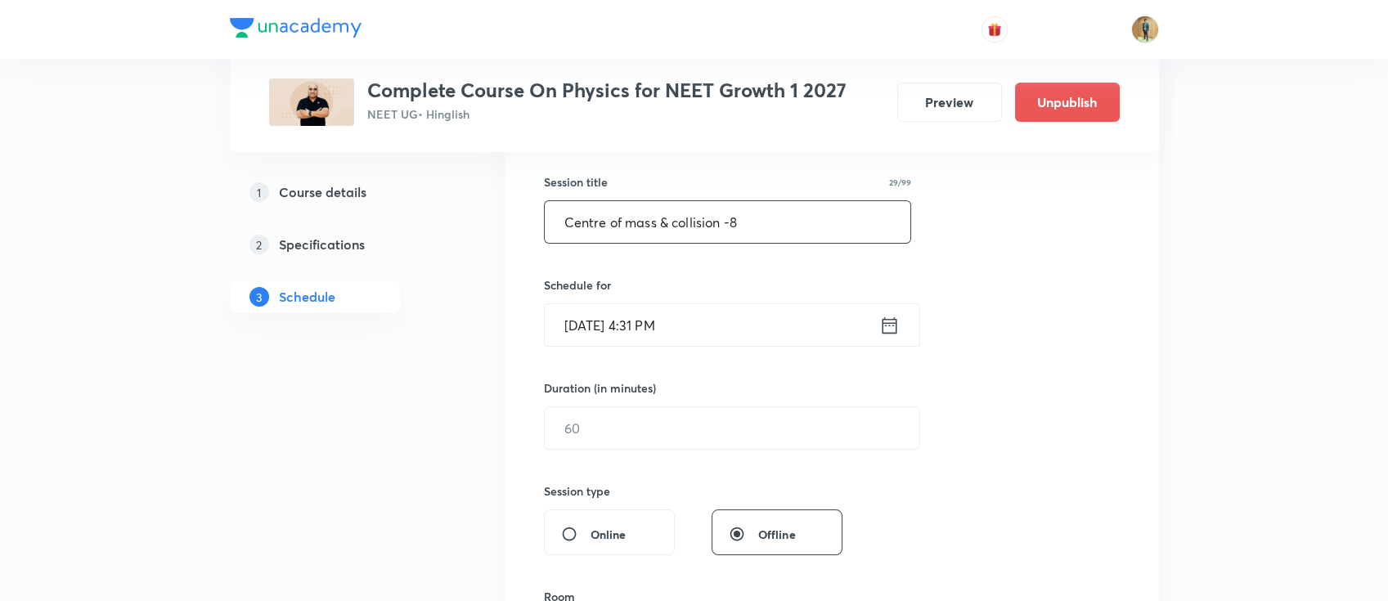
type input "Centre of mass & collision -8"
click at [734, 313] on input "Oct 7, 2025, 4:31 PM" at bounding box center [712, 325] width 334 height 42
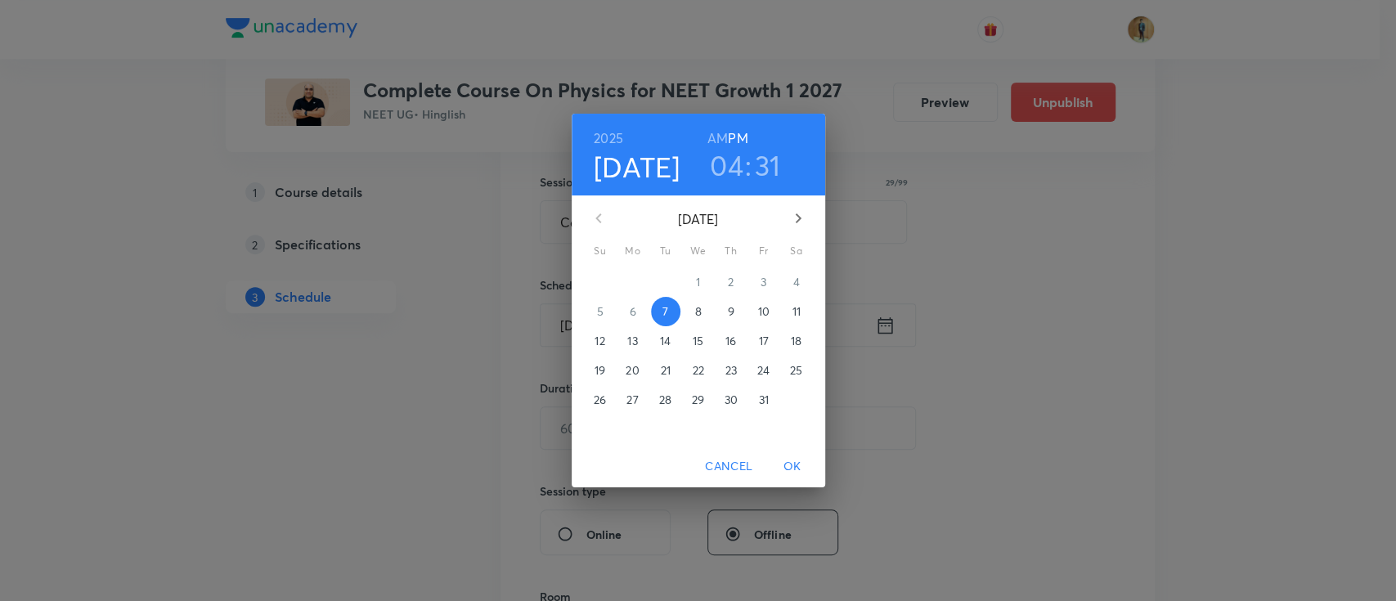
click at [696, 316] on p "8" at bounding box center [697, 311] width 7 height 16
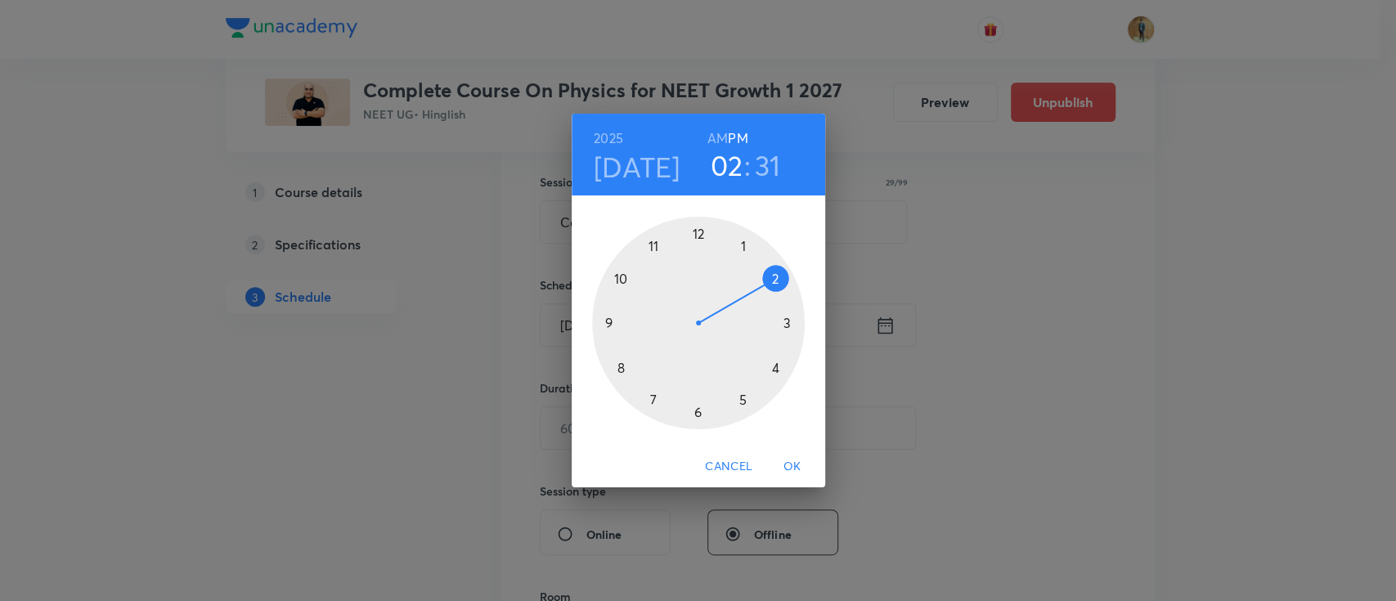
drag, startPoint x: 771, startPoint y: 332, endPoint x: 770, endPoint y: 293, distance: 39.3
click at [770, 293] on div at bounding box center [698, 323] width 213 height 213
drag, startPoint x: 691, startPoint y: 406, endPoint x: 788, endPoint y: 373, distance: 102.7
click at [788, 373] on div at bounding box center [698, 323] width 213 height 213
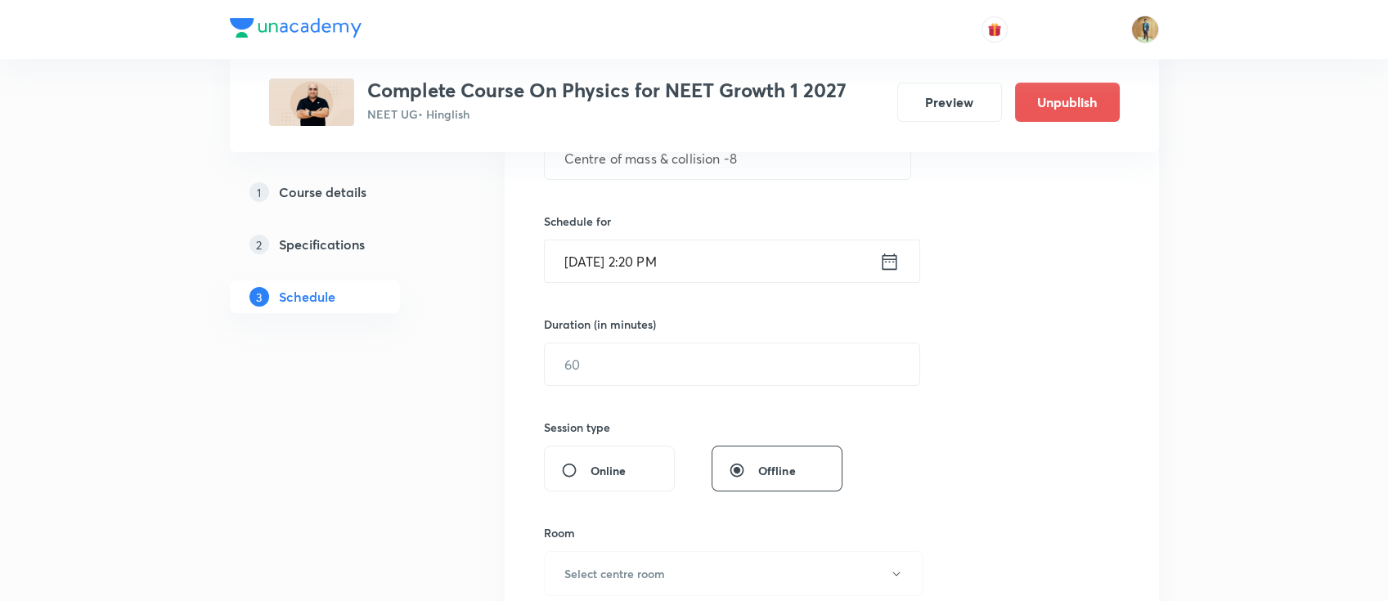
scroll to position [436, 0]
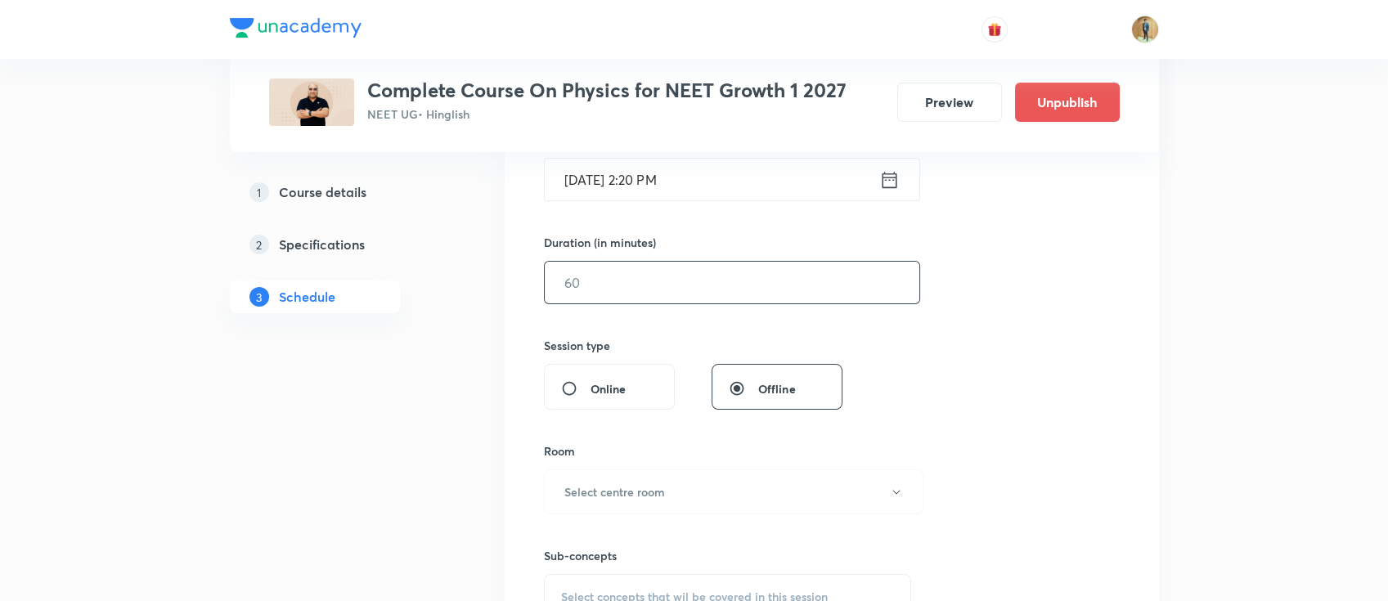
click at [675, 290] on input "text" at bounding box center [732, 283] width 374 height 42
type input "55"
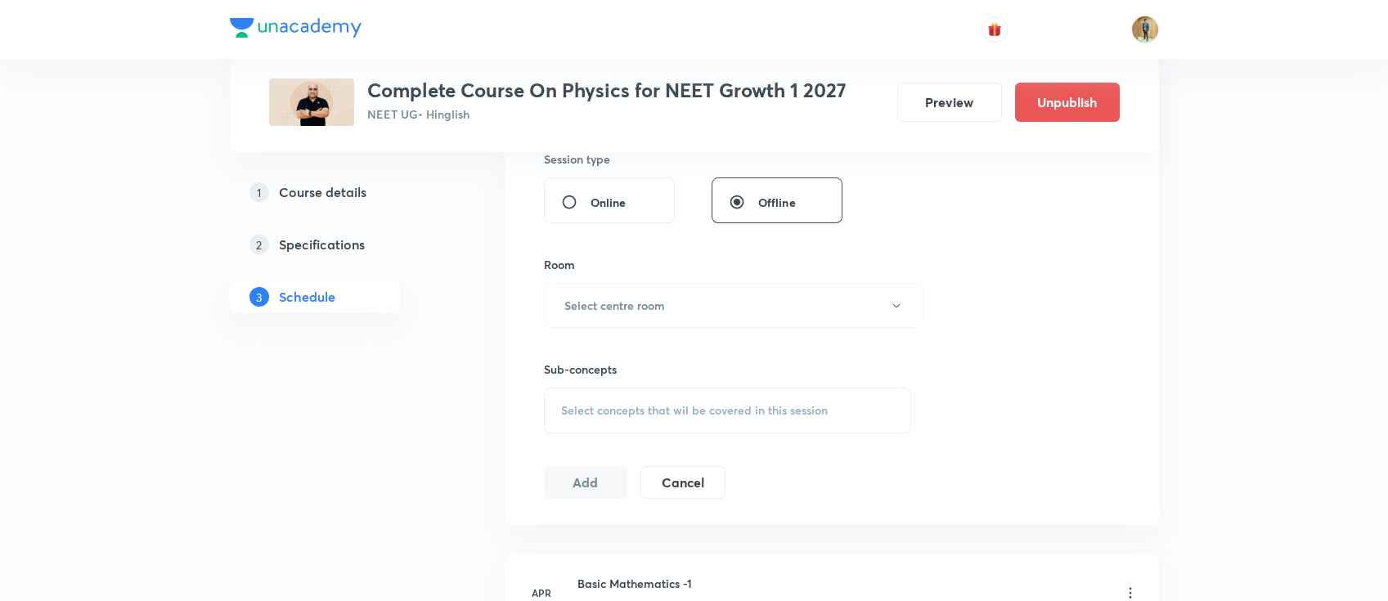
scroll to position [726, 0]
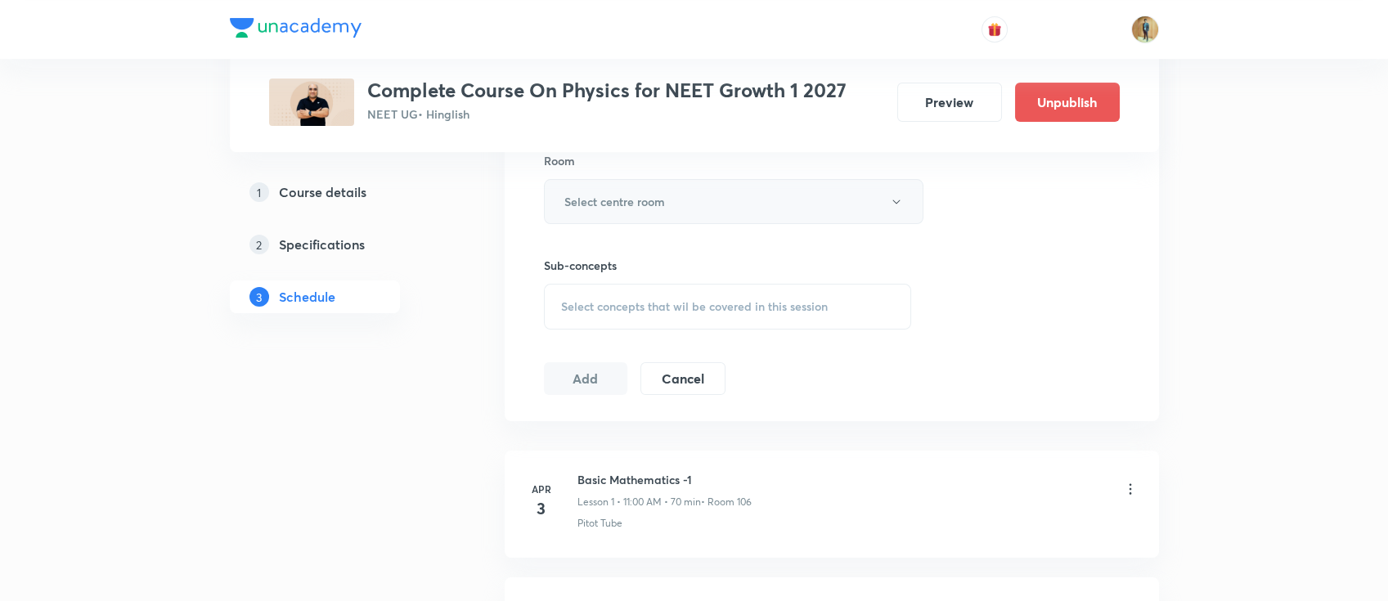
click at [644, 215] on button "Select centre room" at bounding box center [733, 201] width 379 height 45
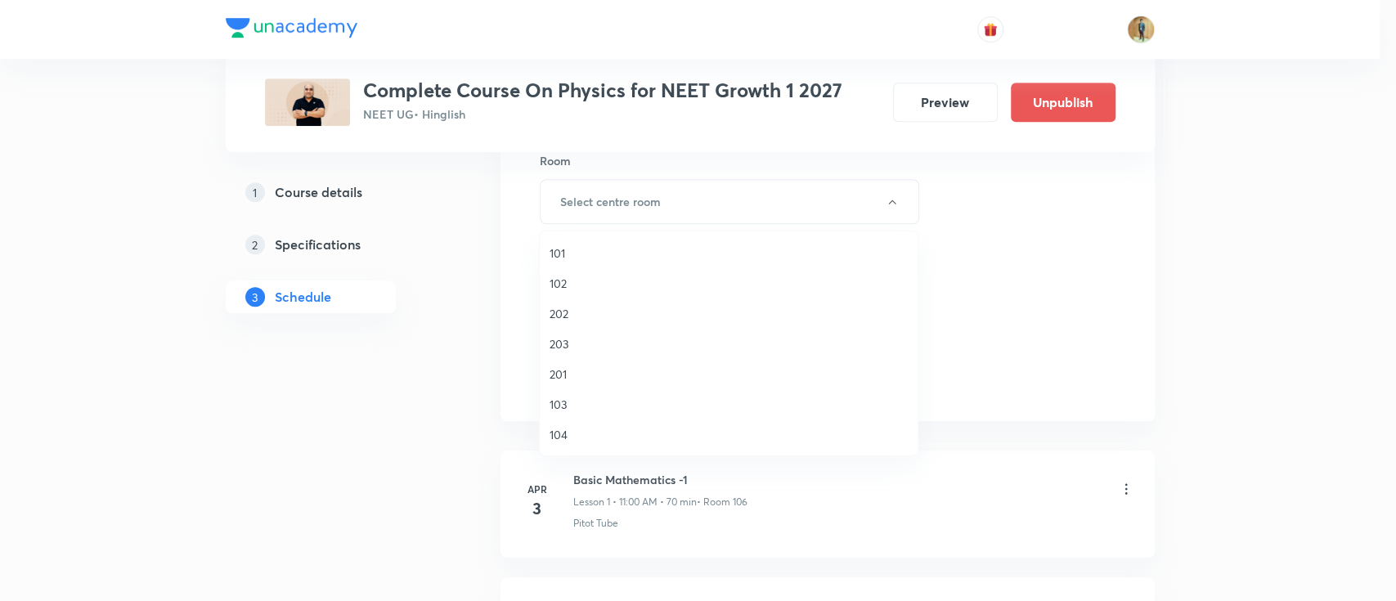
click at [593, 406] on span "103" at bounding box center [728, 404] width 358 height 17
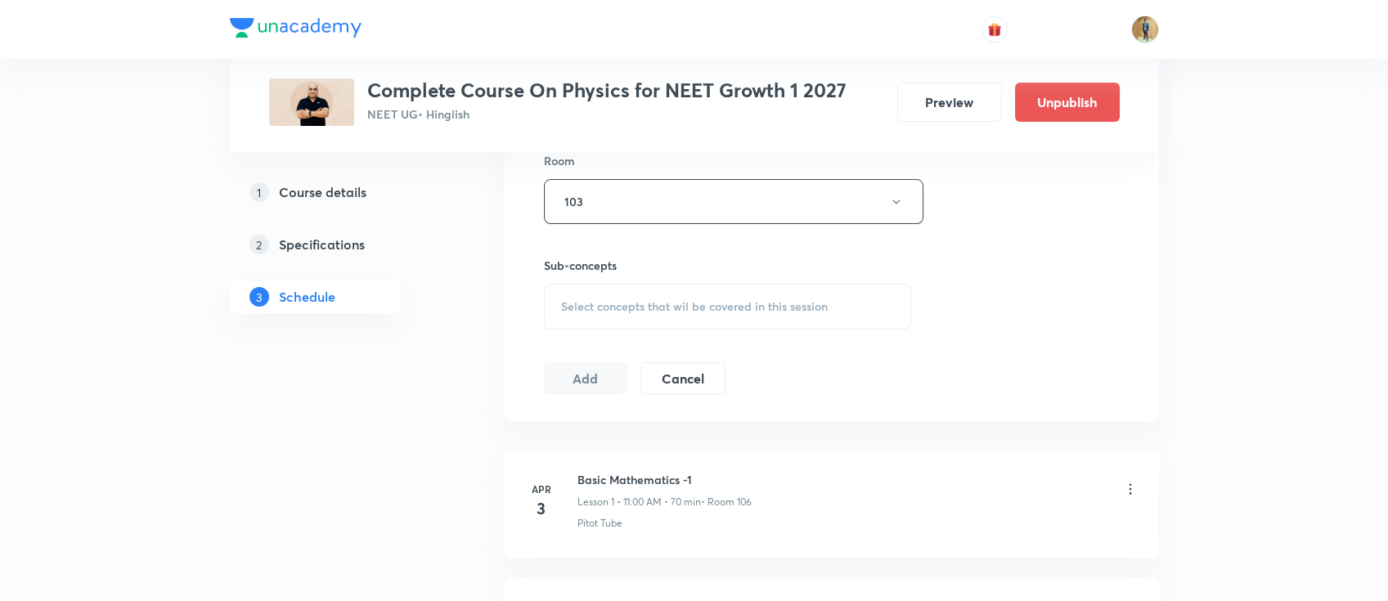
click at [711, 300] on span "Select concepts that wil be covered in this session" at bounding box center [694, 306] width 267 height 13
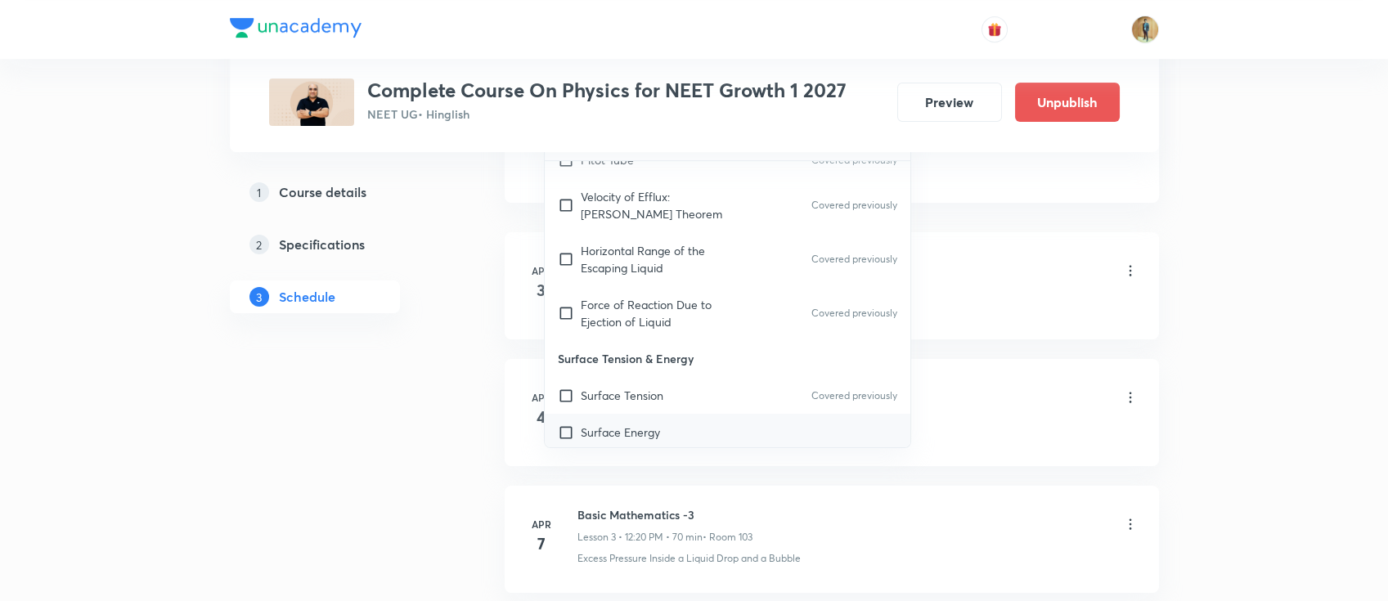
scroll to position [581, 0]
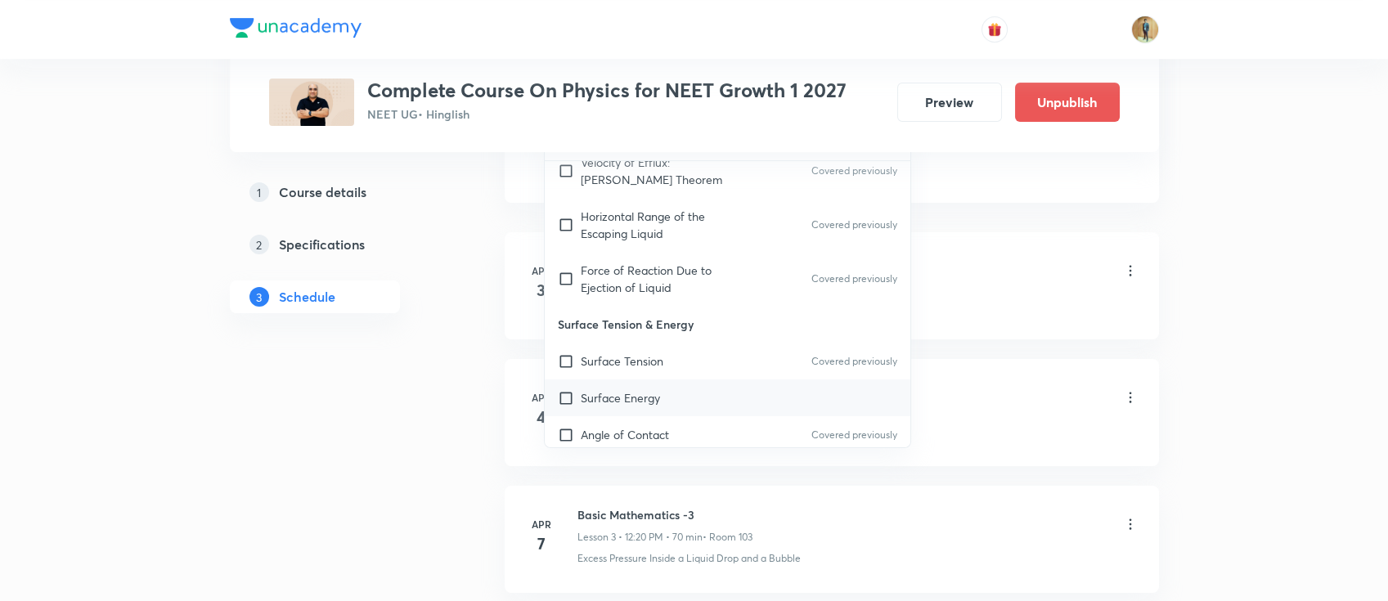
click at [624, 352] on p "Surface Tension" at bounding box center [622, 360] width 83 height 17
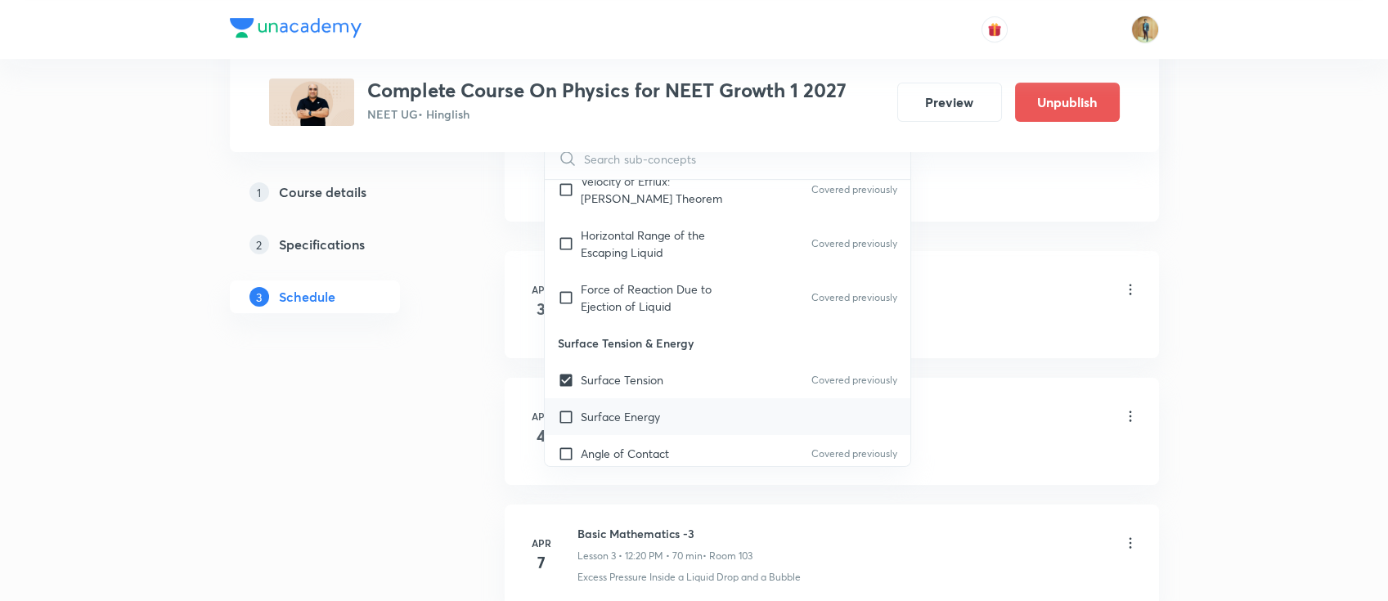
click at [621, 398] on div "Surface Energy" at bounding box center [728, 416] width 366 height 37
checkbox input "true"
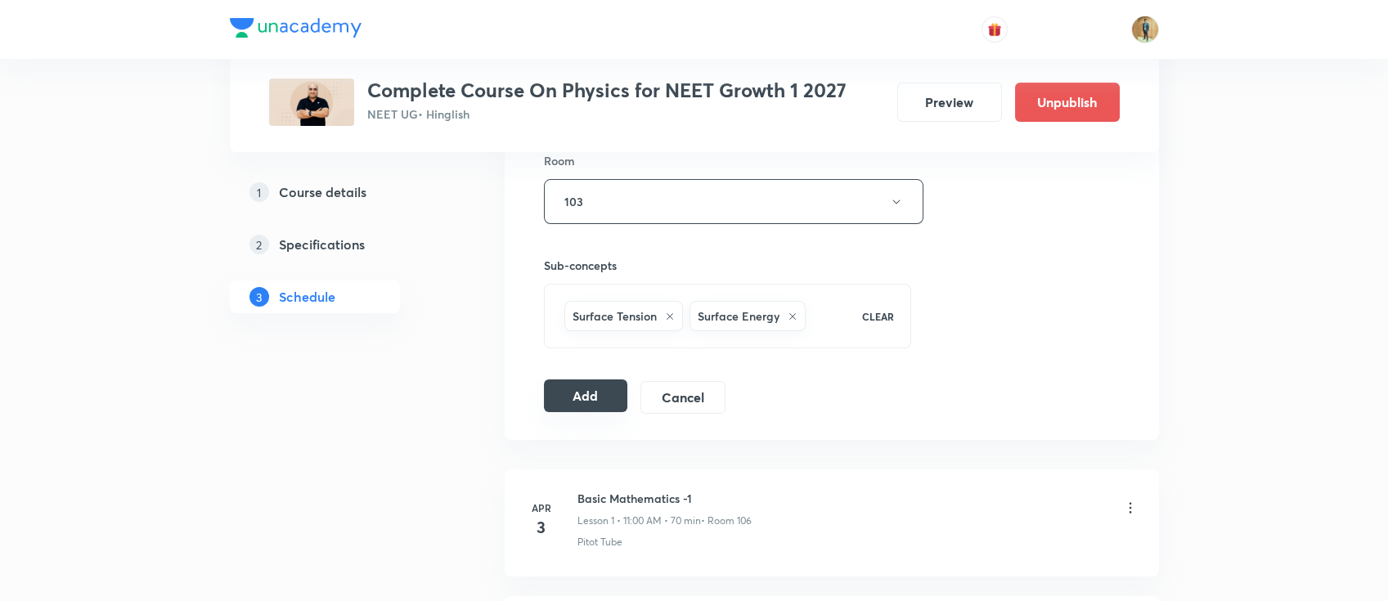
click at [585, 403] on button "Add" at bounding box center [586, 395] width 84 height 33
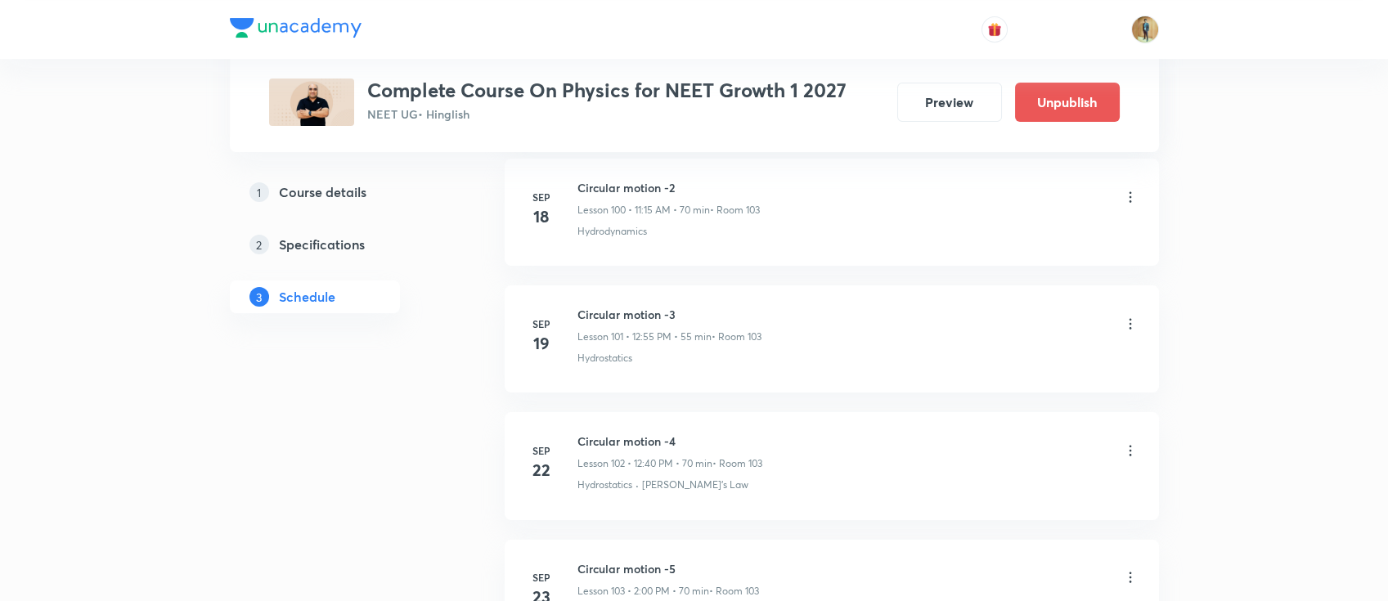
scroll to position [14147, 0]
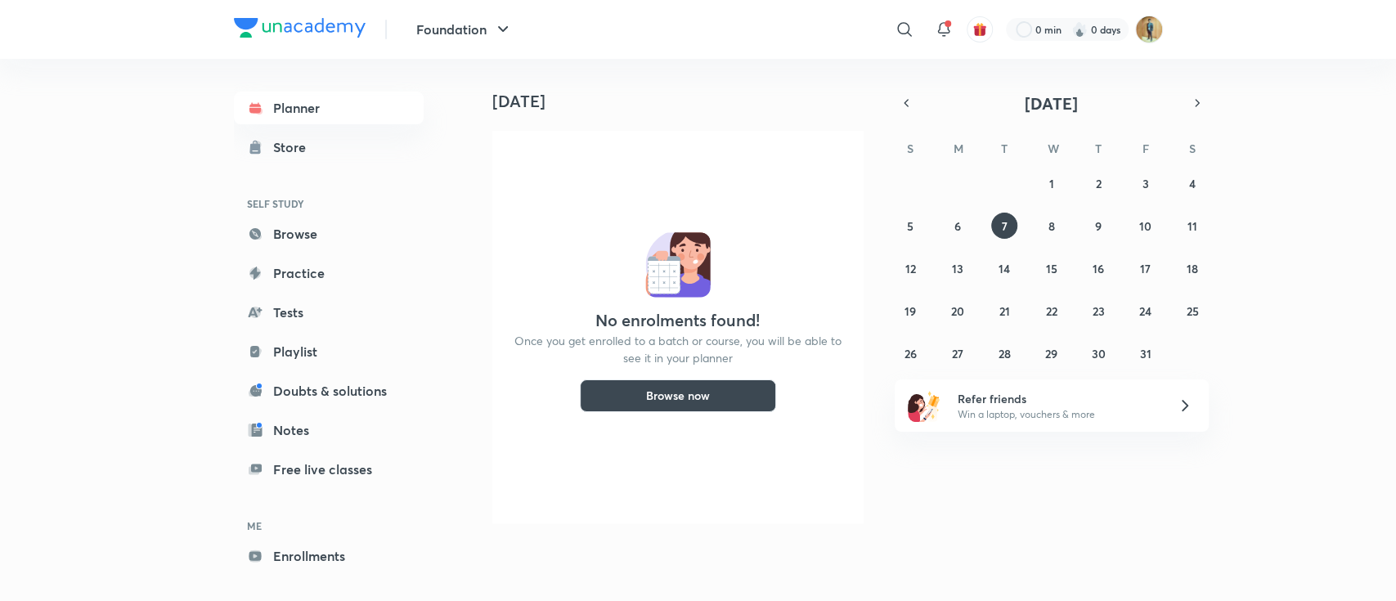
click at [1164, 32] on header "Foundation ​ 0 min 0 days" at bounding box center [698, 29] width 1396 height 59
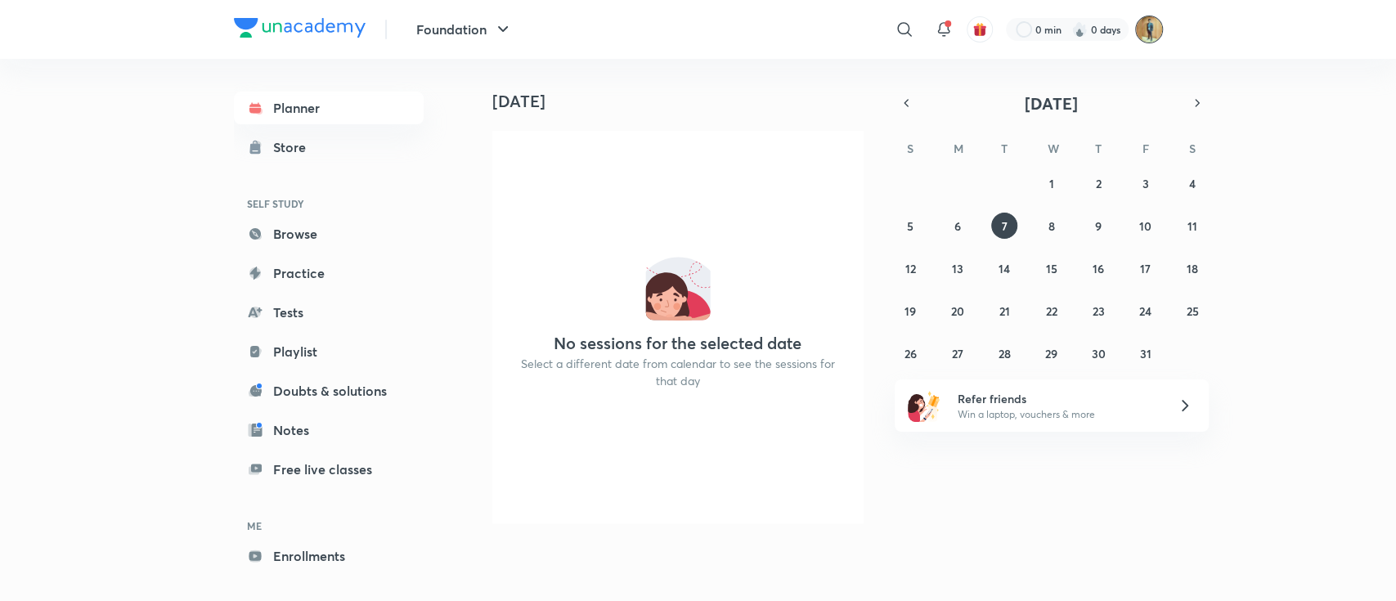
click at [1155, 32] on img at bounding box center [1149, 30] width 28 height 28
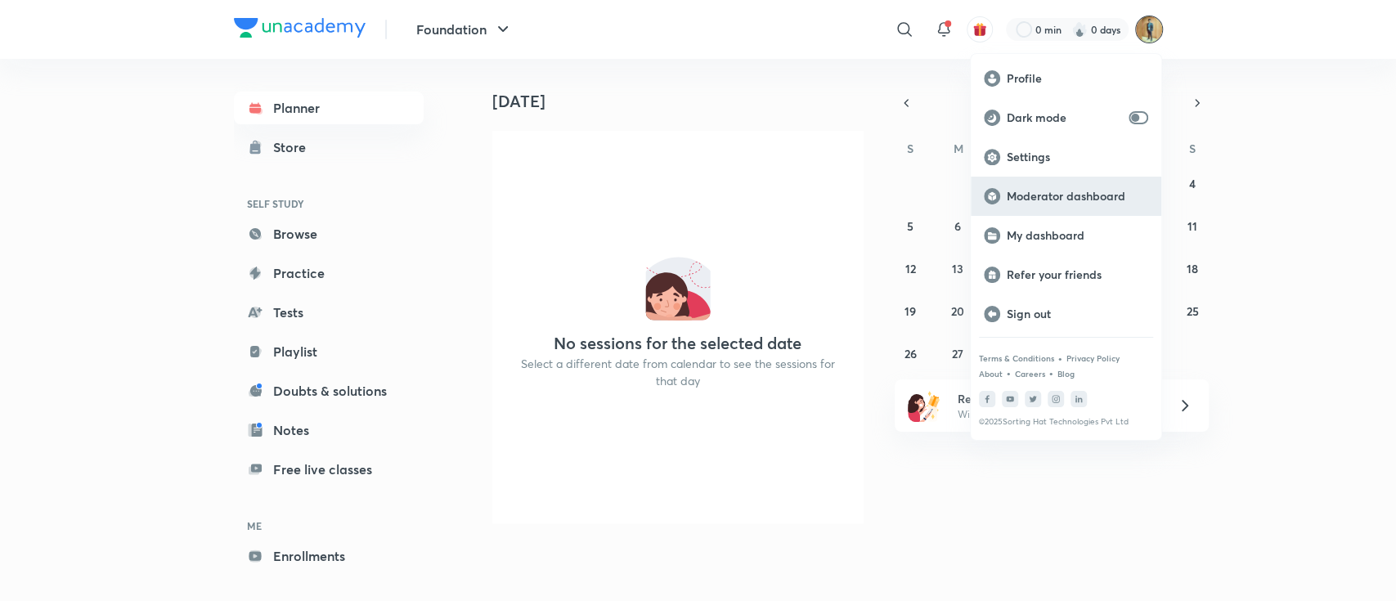
click at [1053, 204] on div "Moderator dashboard" at bounding box center [1066, 196] width 191 height 39
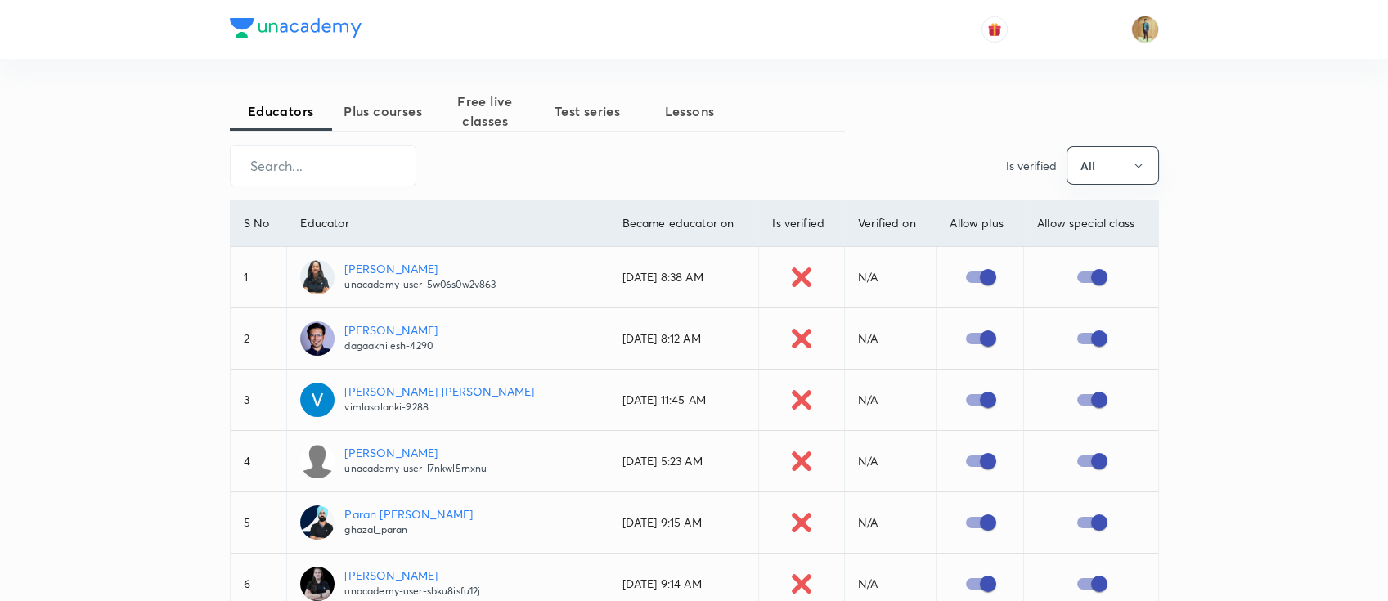
click at [469, 116] on span "Free live classes" at bounding box center [485, 111] width 102 height 39
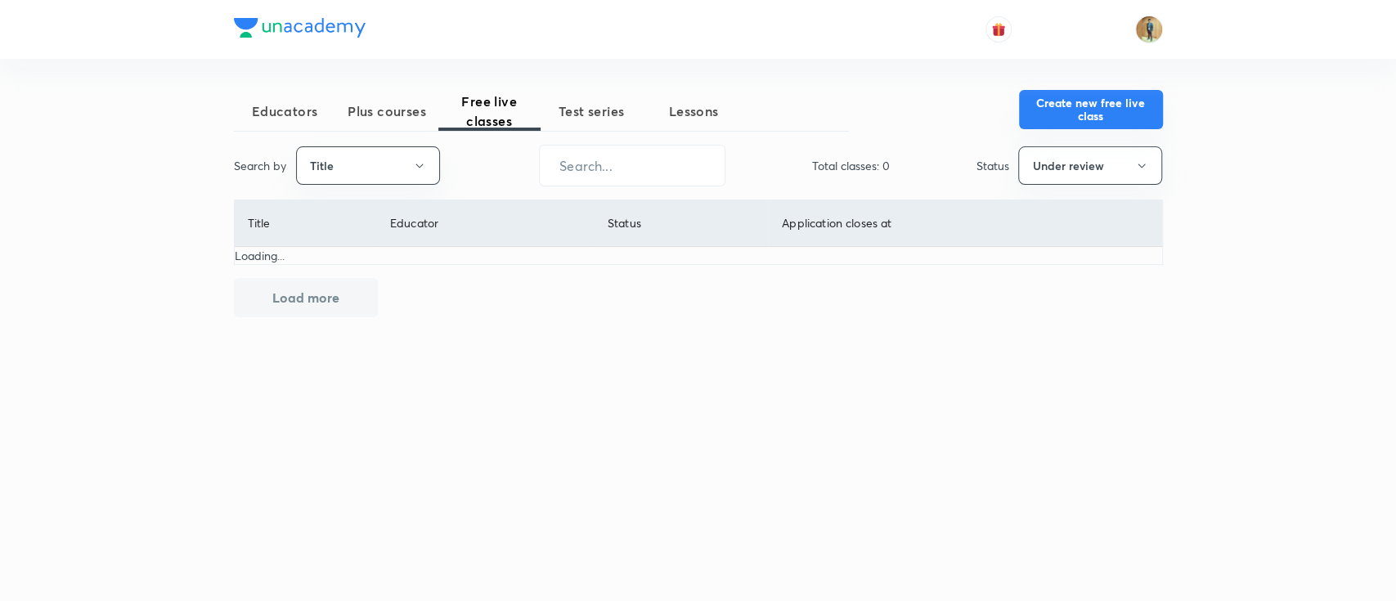
click at [1097, 123] on button "Create new free live class" at bounding box center [1091, 109] width 144 height 39
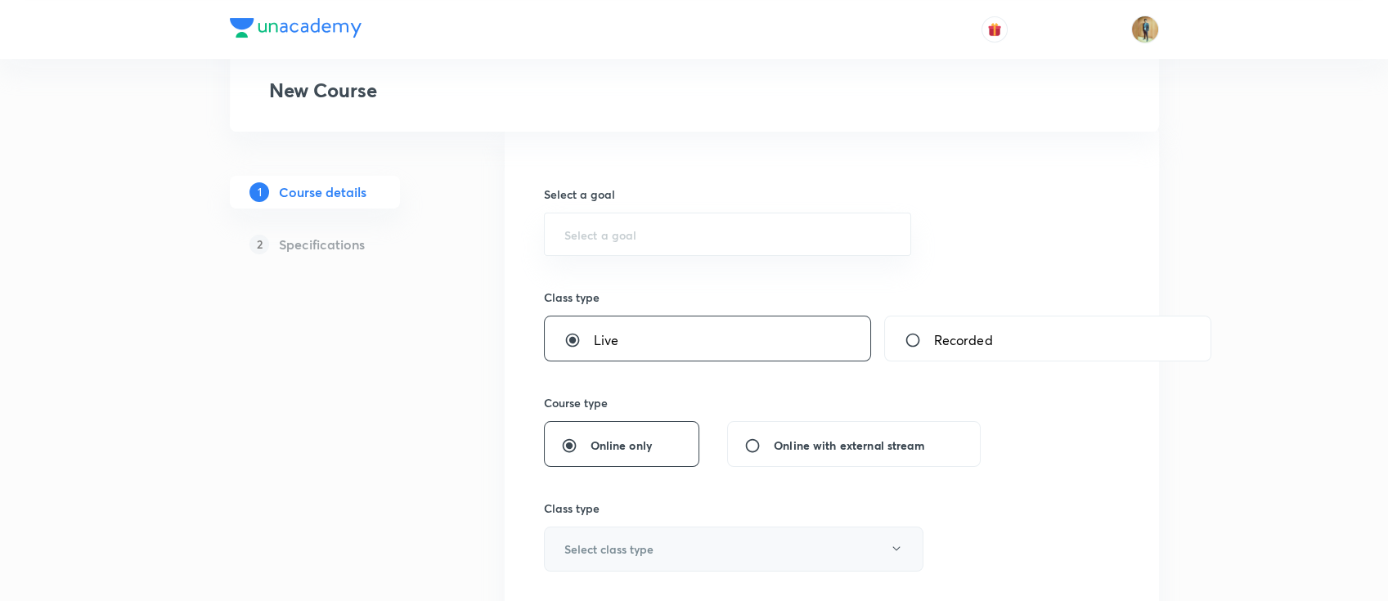
scroll to position [363, 0]
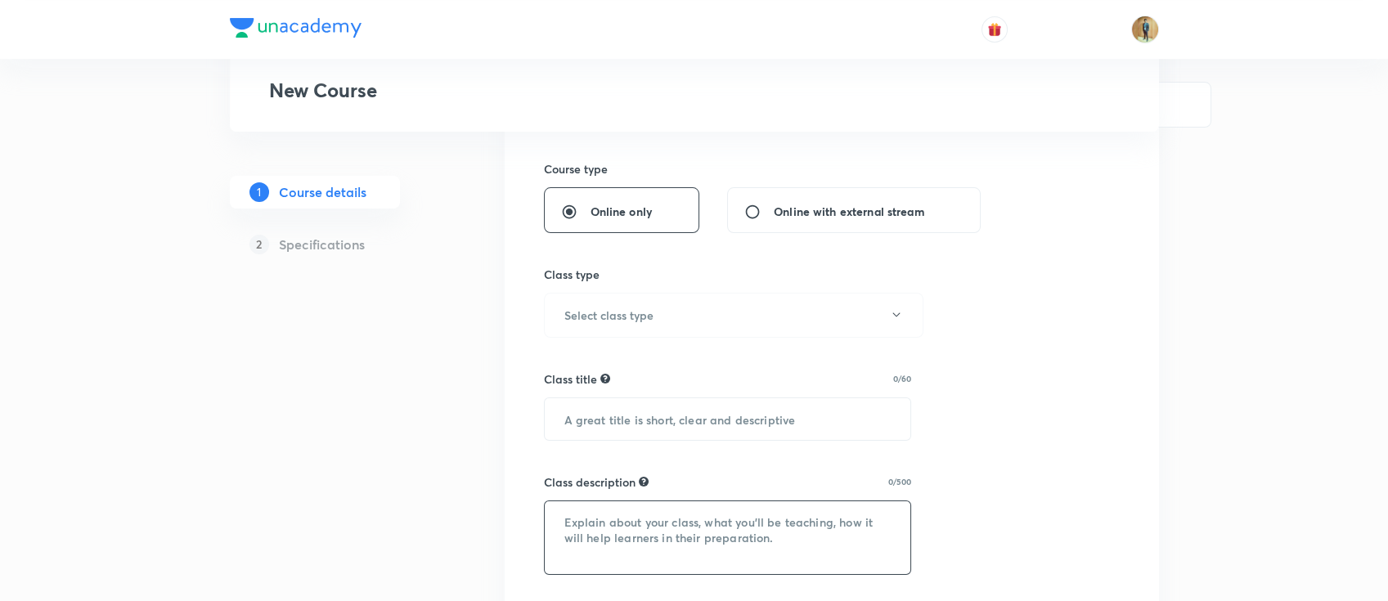
click at [715, 450] on textarea at bounding box center [728, 537] width 366 height 73
paste textarea "In this course, [PERSON_NAME] will provide in-depth knowledge of Chemistry. The…"
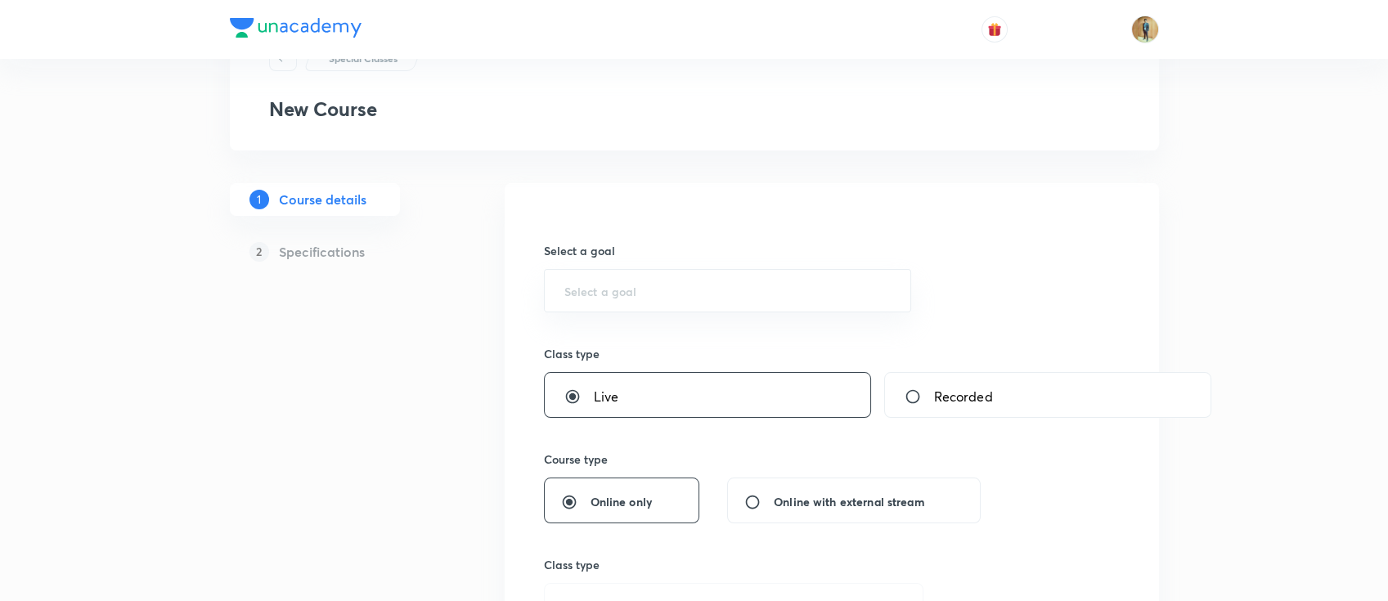
scroll to position [72, 0]
click at [706, 303] on div "​" at bounding box center [728, 291] width 368 height 43
type textarea "In this course, [PERSON_NAME] will provide in-depth knowledge of Chemistry. The…"
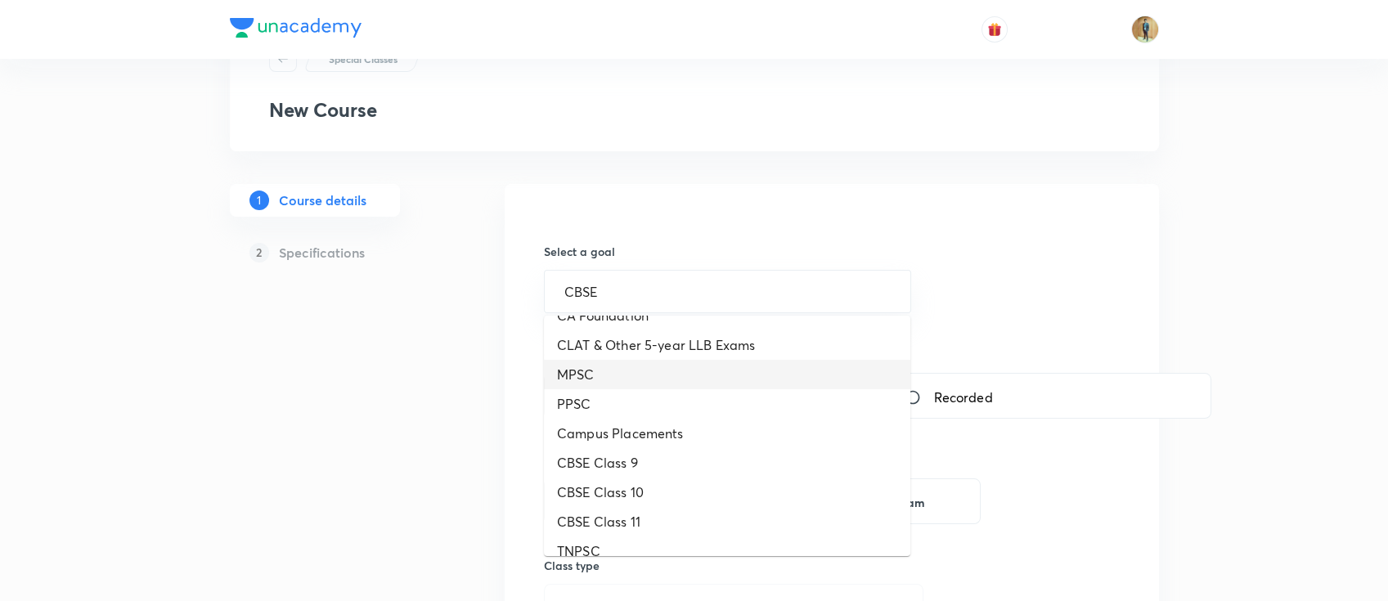
scroll to position [218, 0]
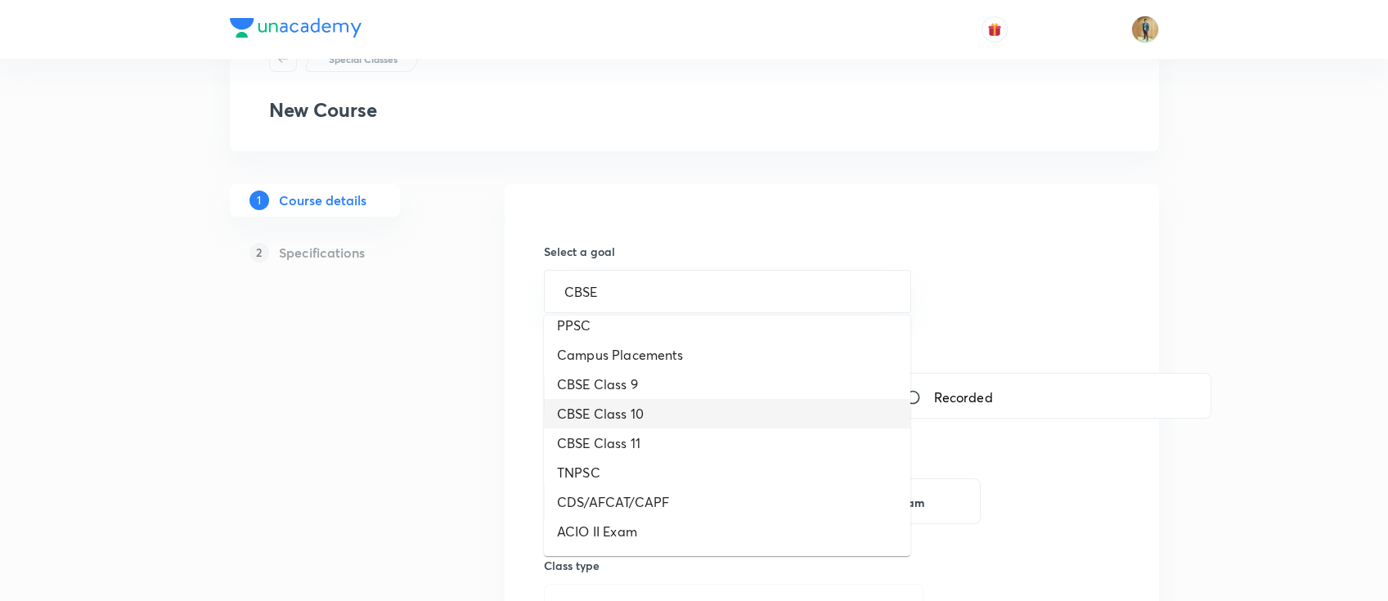
click at [644, 422] on li "CBSE Class 10" at bounding box center [727, 413] width 366 height 29
type input "CBSE Class 10"
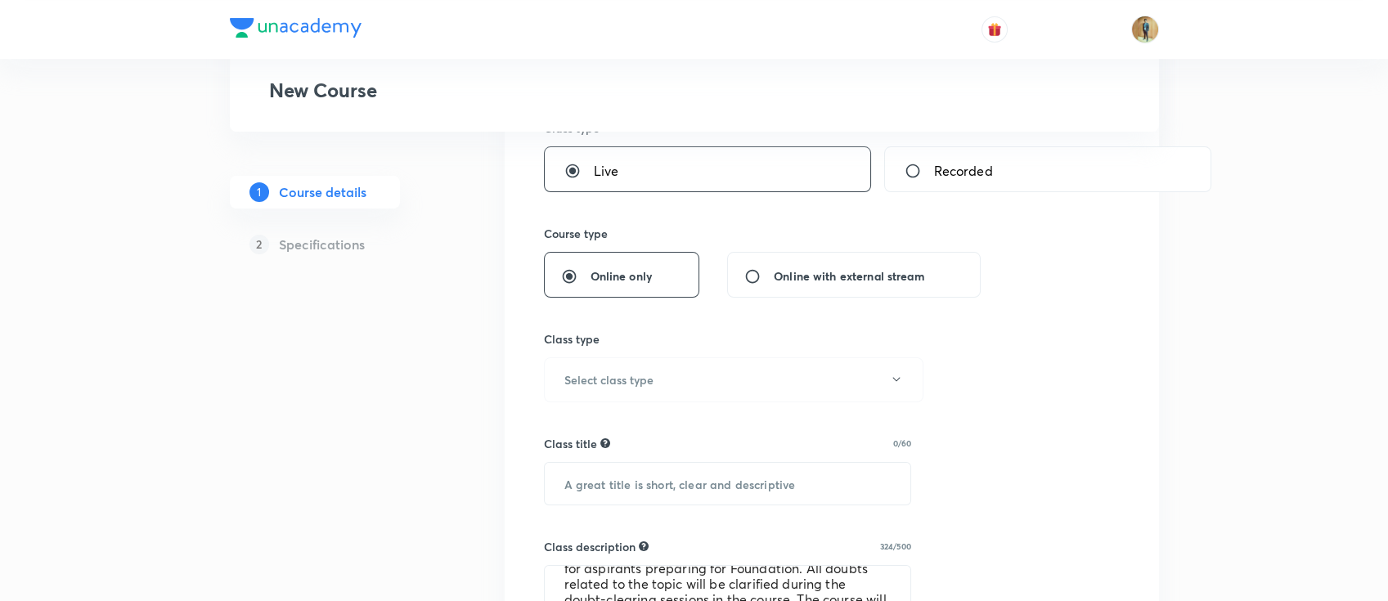
scroll to position [363, 0]
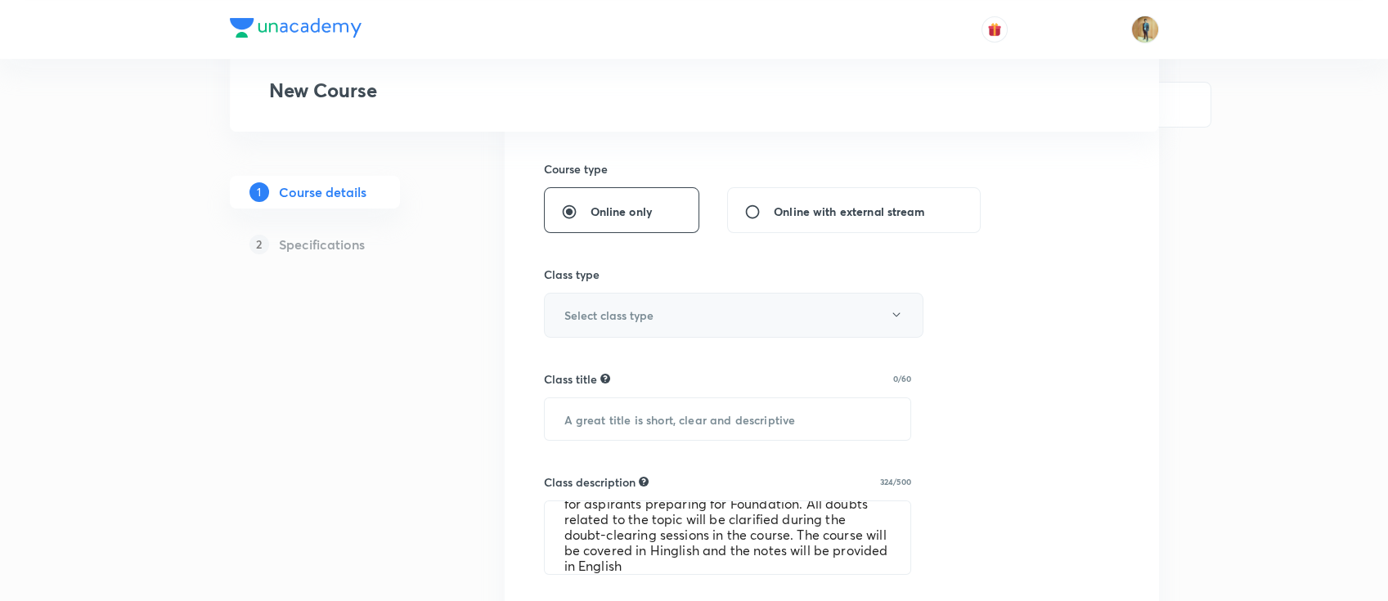
click at [683, 334] on button "Select class type" at bounding box center [733, 315] width 379 height 45
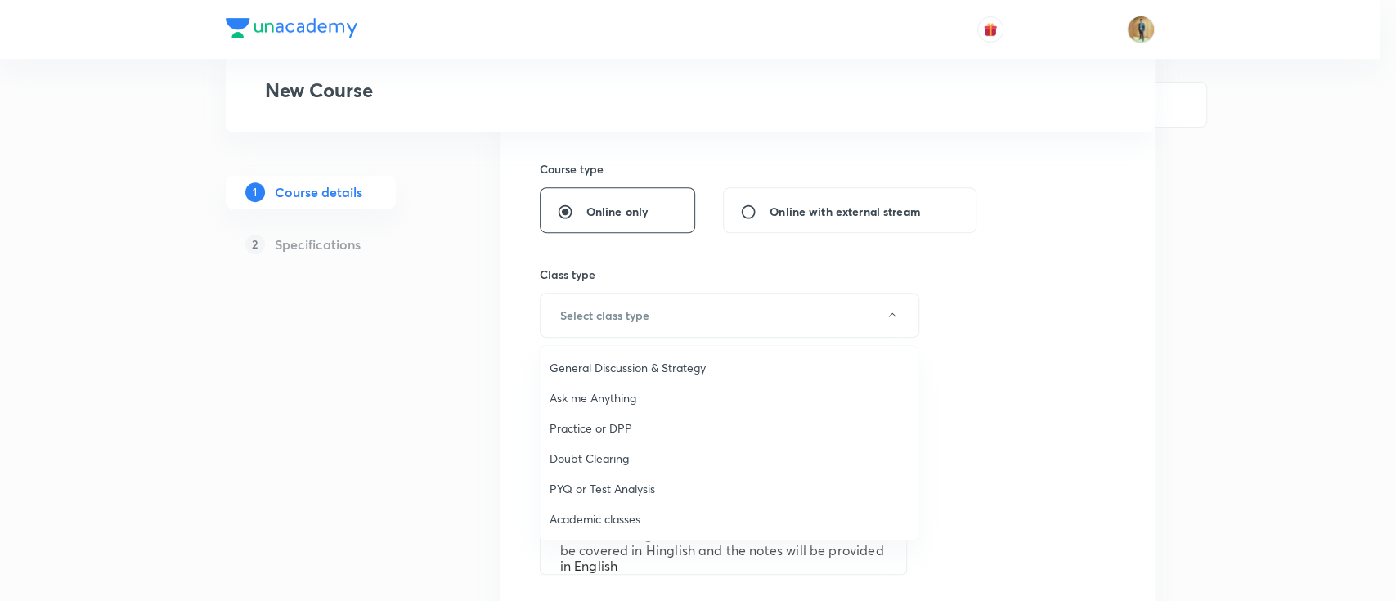
click at [640, 450] on span "Academic classes" at bounding box center [728, 518] width 358 height 17
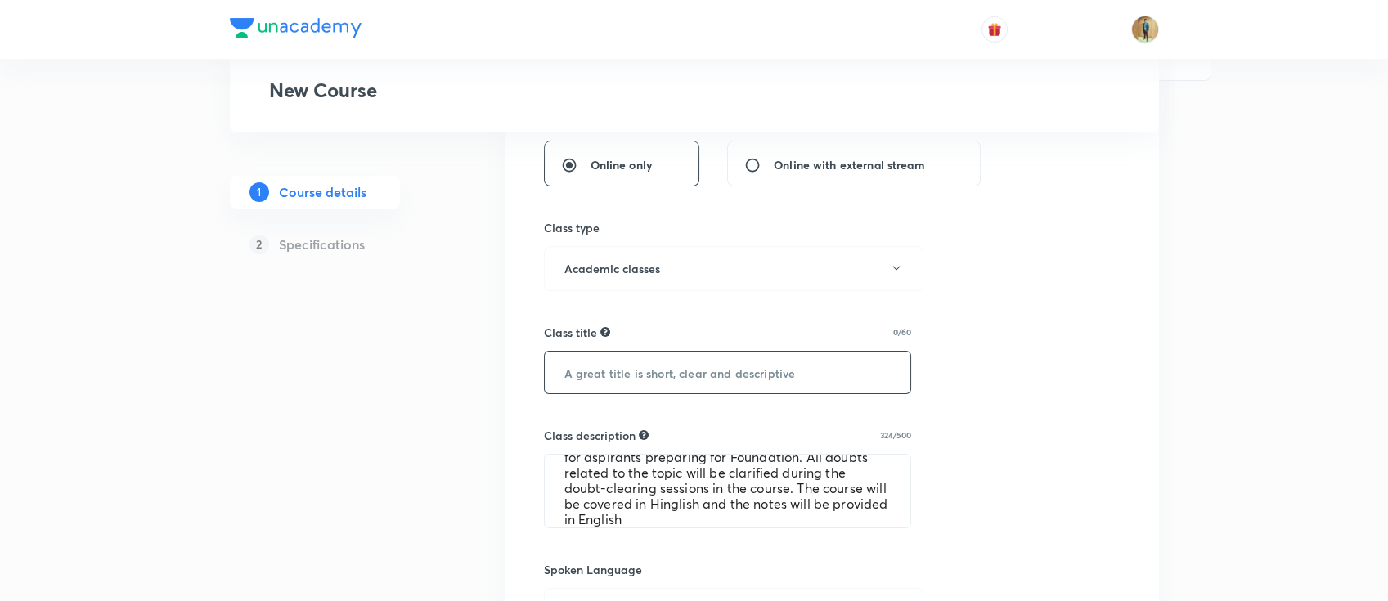
scroll to position [436, 0]
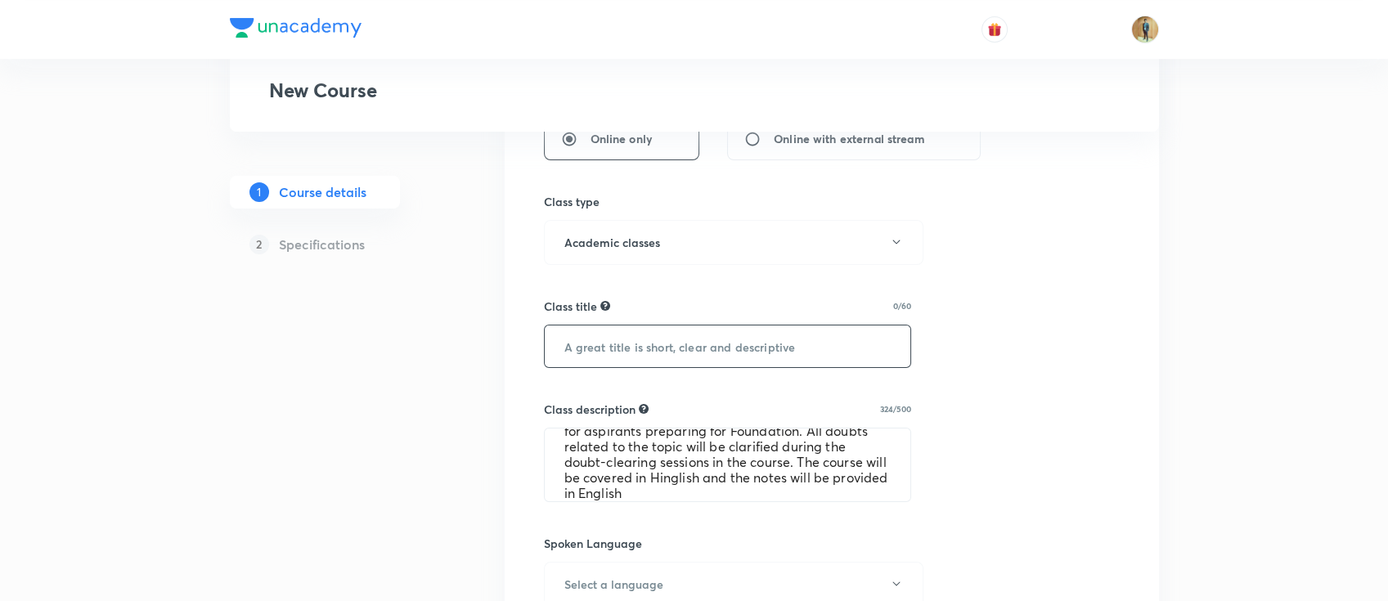
click at [657, 348] on input "text" at bounding box center [728, 346] width 366 height 42
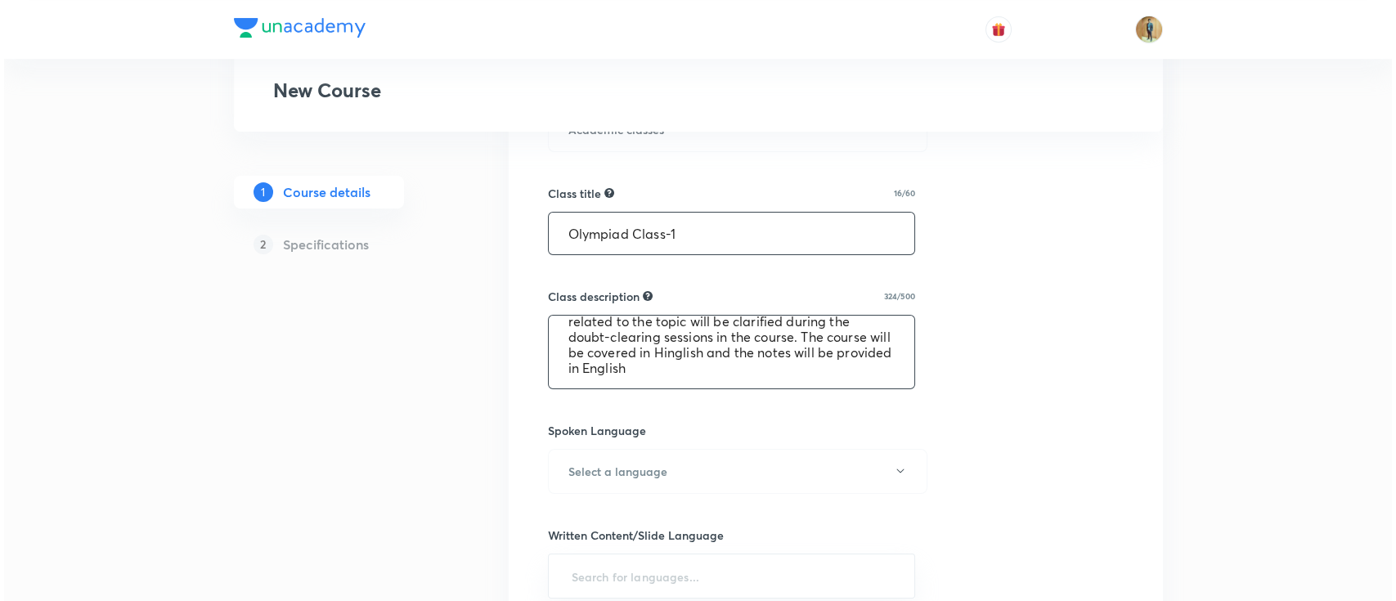
scroll to position [654, 0]
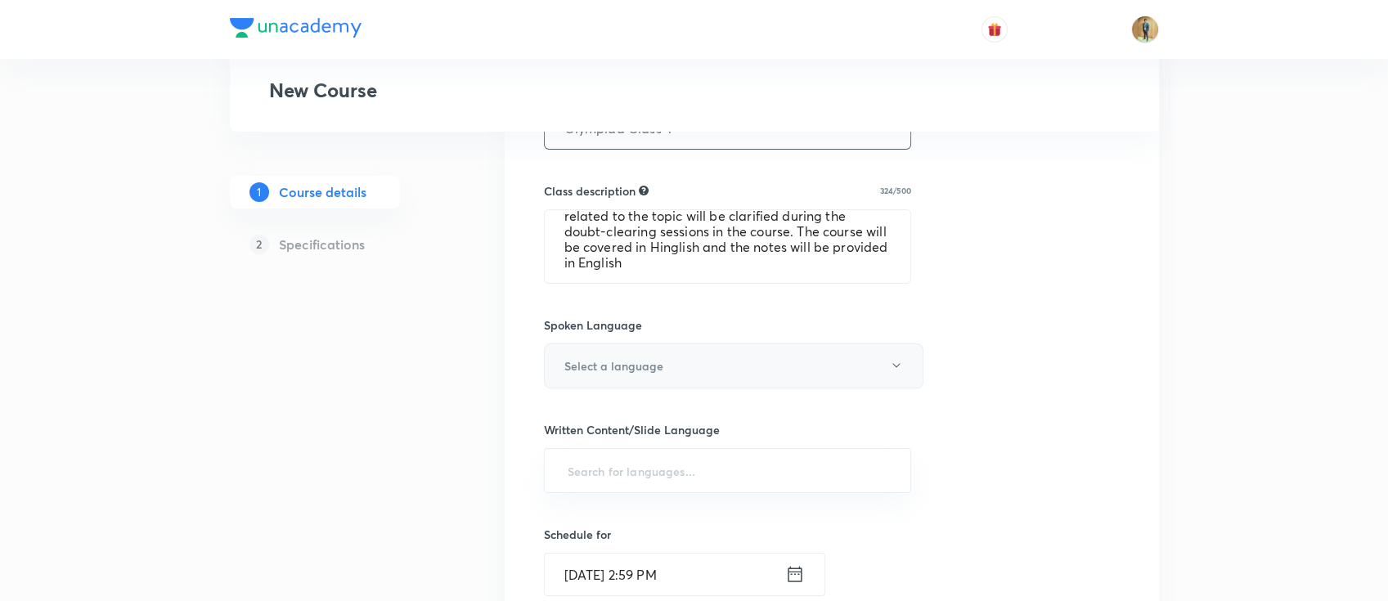
type input "Olympiad Class-1"
click at [700, 370] on button "Select a language" at bounding box center [733, 365] width 379 height 45
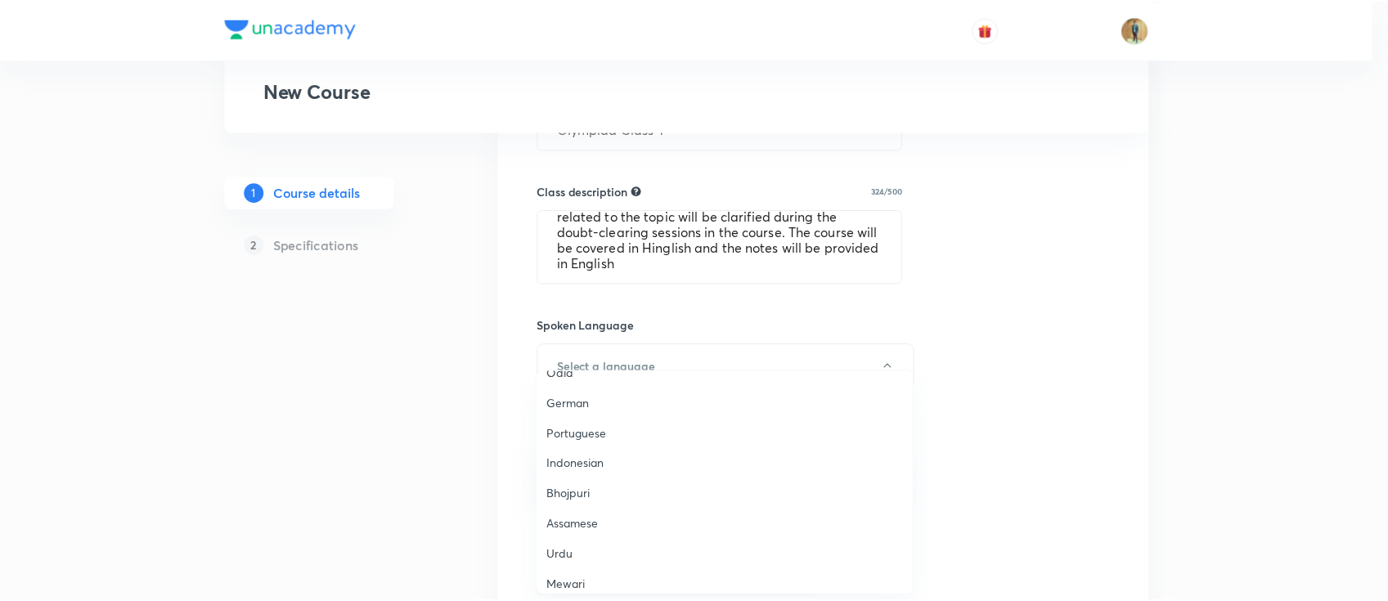
scroll to position [484, 0]
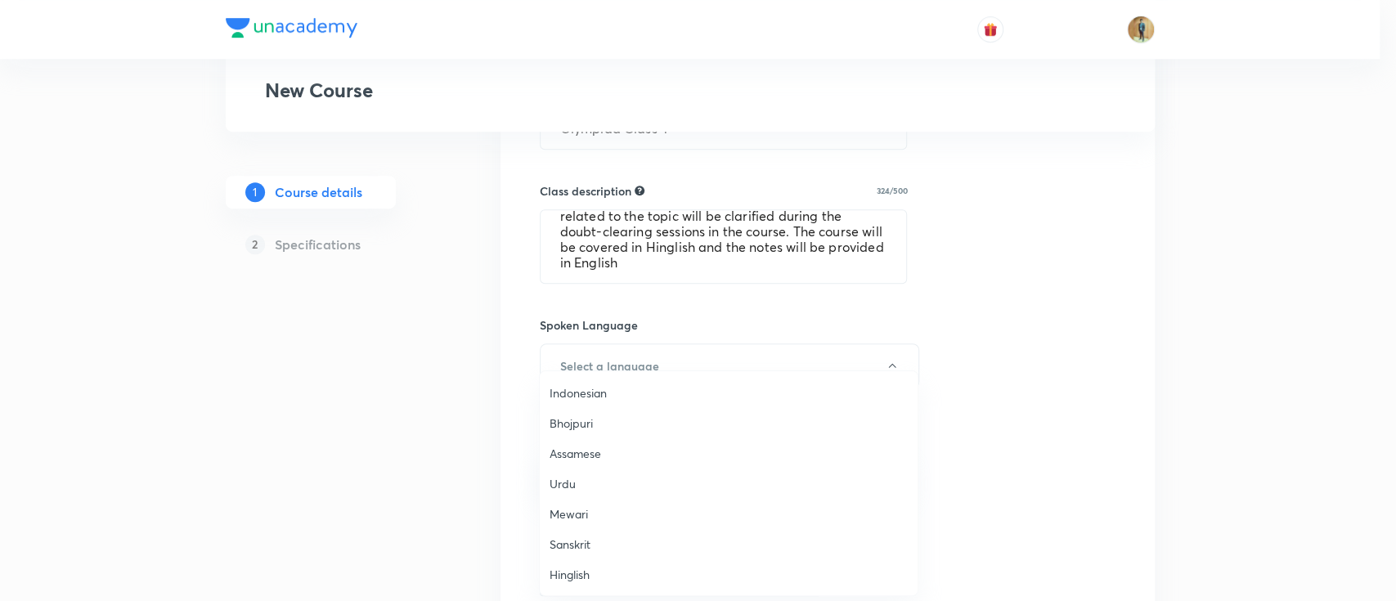
click at [596, 450] on span "Hinglish" at bounding box center [728, 574] width 358 height 17
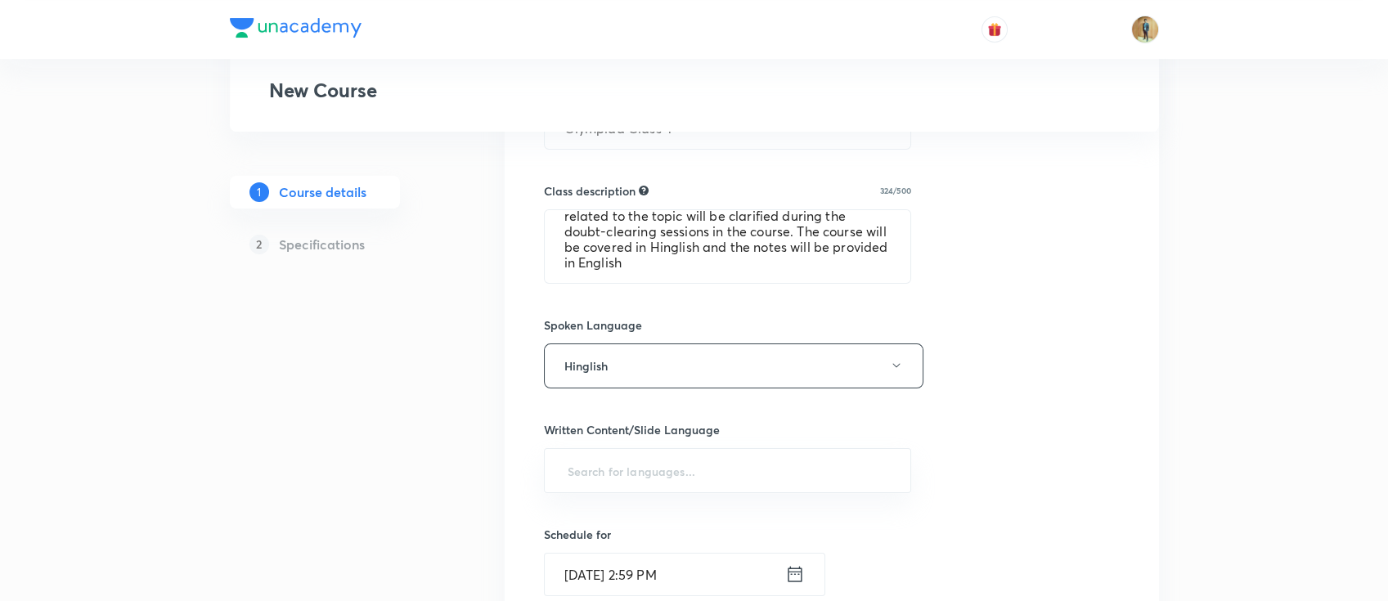
scroll to position [872, 0]
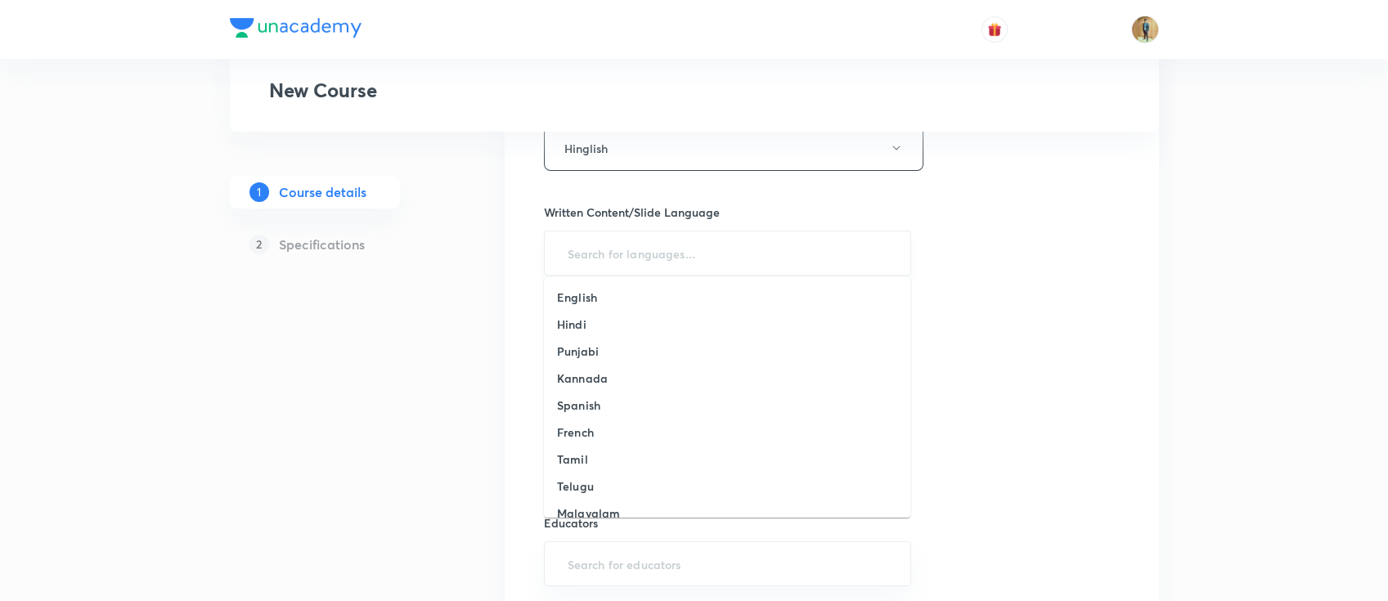
click at [673, 265] on input "text" at bounding box center [727, 253] width 327 height 30
click at [644, 301] on li "English" at bounding box center [727, 297] width 366 height 27
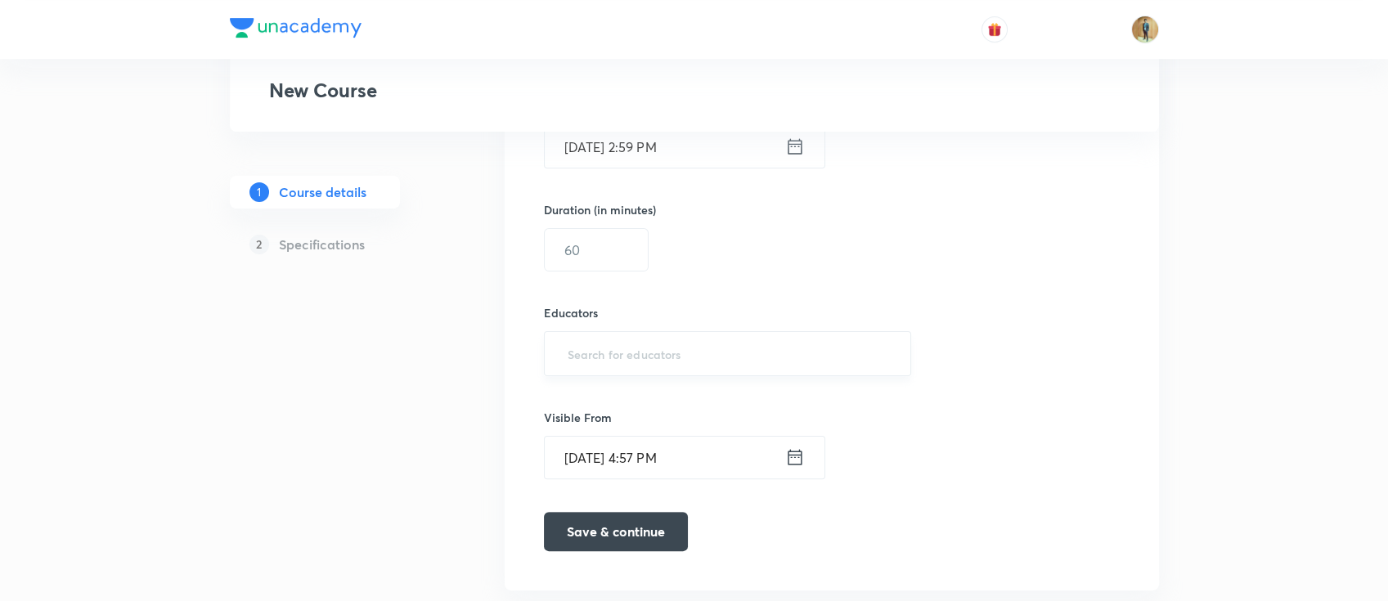
scroll to position [1090, 0]
click at [699, 136] on input "Oct 7, 2025, 2:59 PM" at bounding box center [665, 145] width 240 height 42
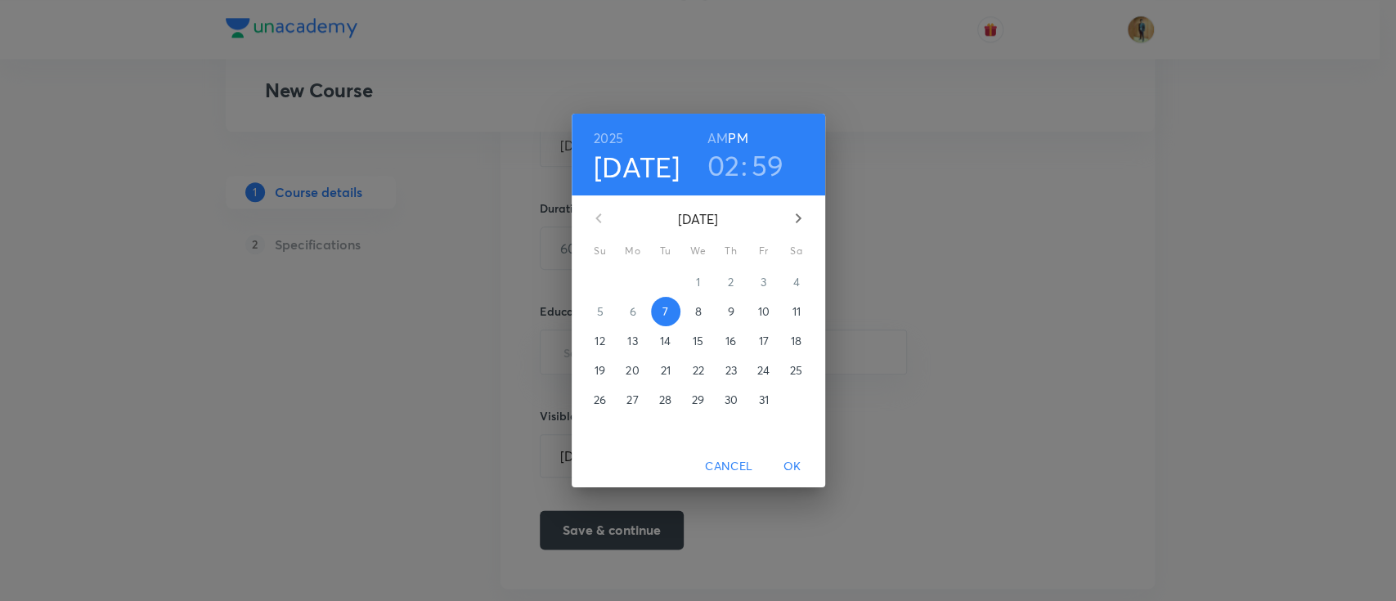
click at [702, 316] on span "8" at bounding box center [698, 311] width 29 height 16
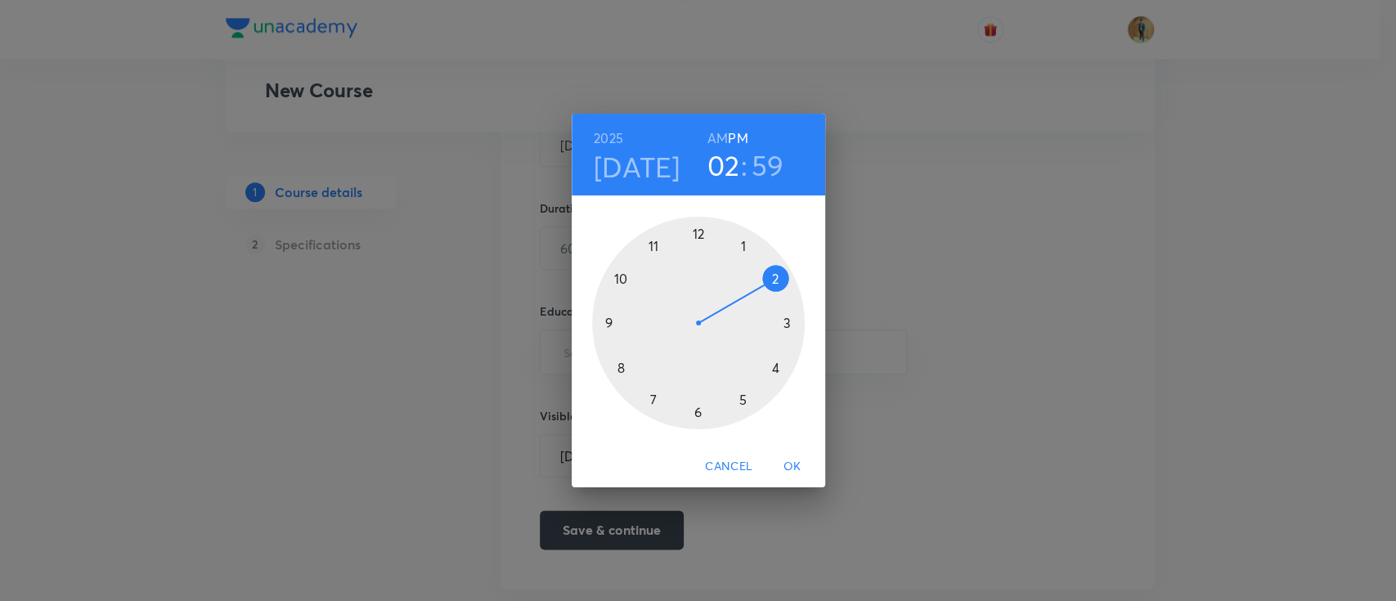
click at [716, 139] on h6 "AM" at bounding box center [717, 138] width 20 height 23
click at [617, 177] on h4 "[DATE]" at bounding box center [637, 167] width 87 height 34
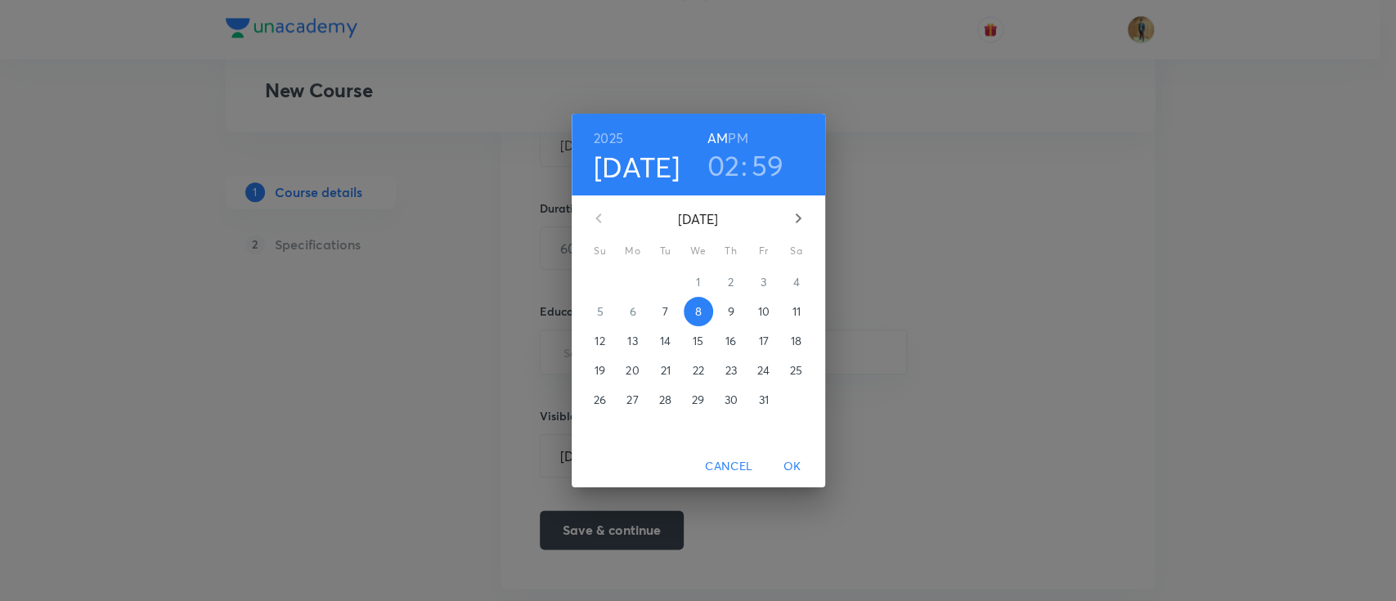
click at [669, 315] on span "7" at bounding box center [665, 311] width 29 height 16
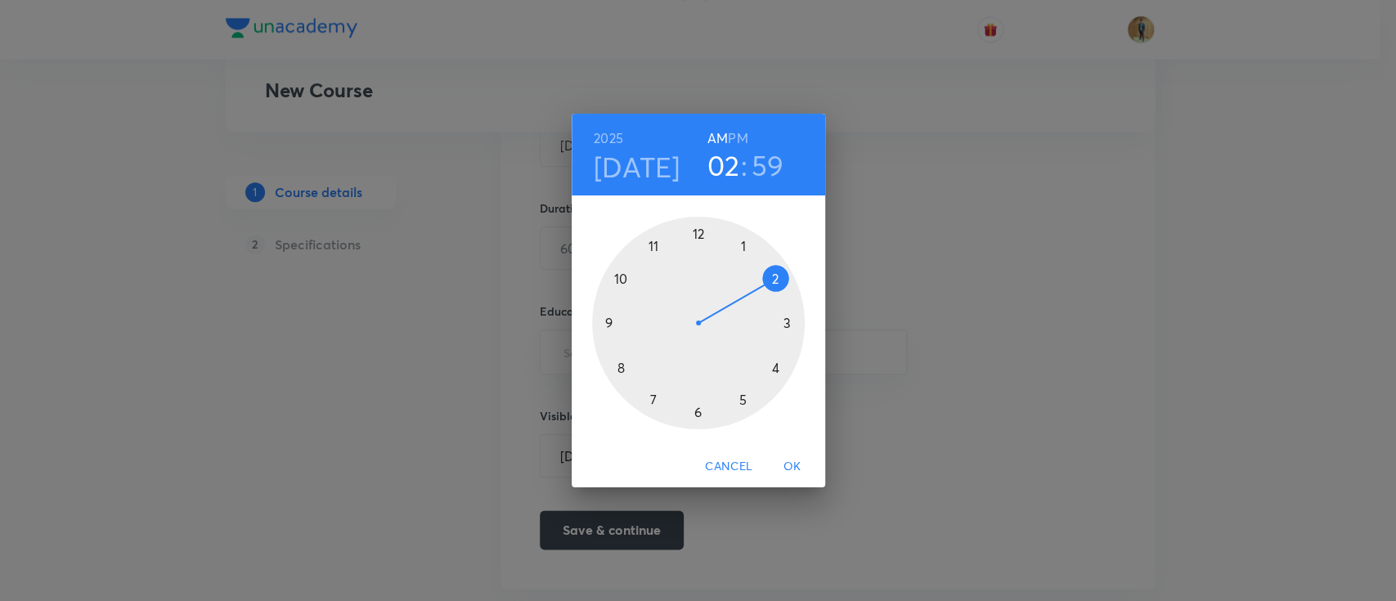
click at [650, 395] on div at bounding box center [698, 323] width 213 height 213
click at [734, 140] on h6 "PM" at bounding box center [738, 138] width 20 height 23
click at [733, 160] on h3 "07" at bounding box center [723, 165] width 32 height 34
click at [746, 401] on div at bounding box center [698, 323] width 213 height 213
drag, startPoint x: 690, startPoint y: 231, endPoint x: 700, endPoint y: 234, distance: 10.1
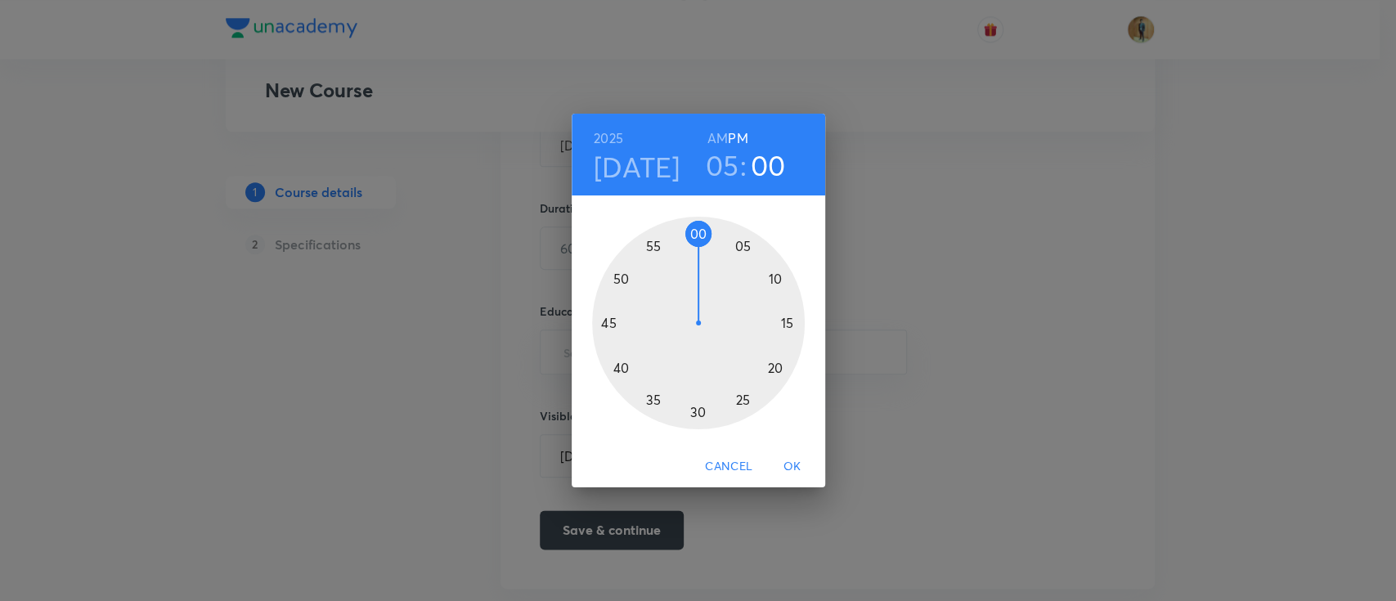
click at [700, 234] on div at bounding box center [698, 323] width 213 height 213
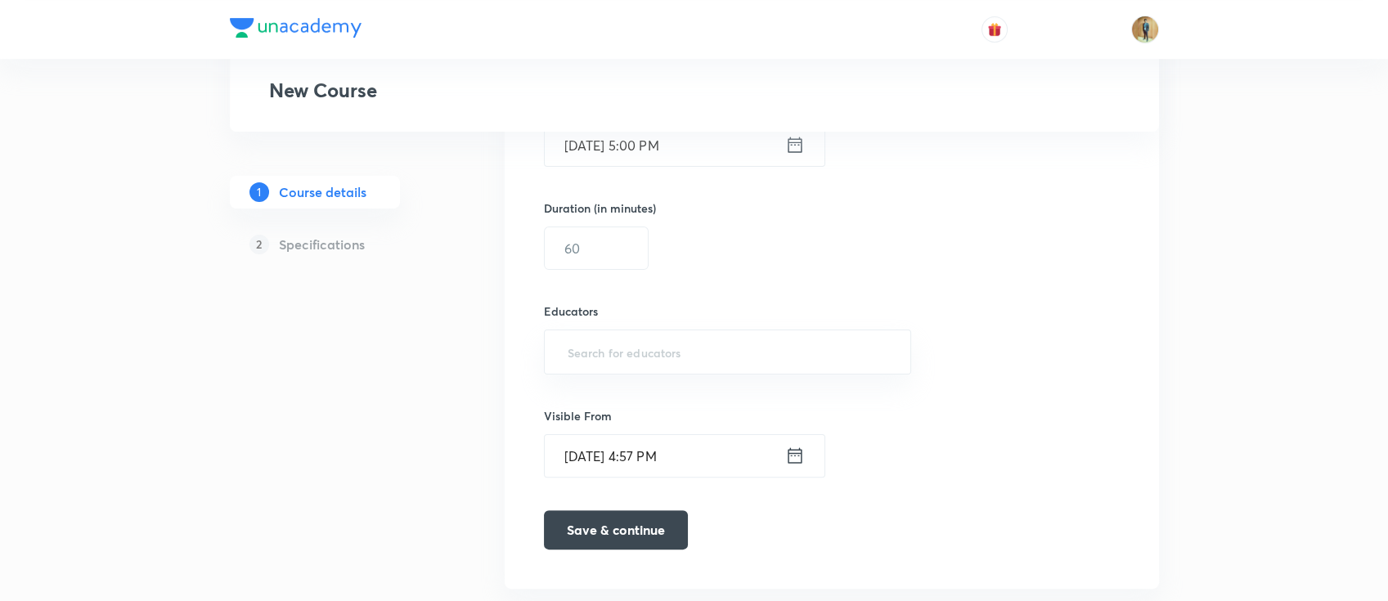
scroll to position [1128, 0]
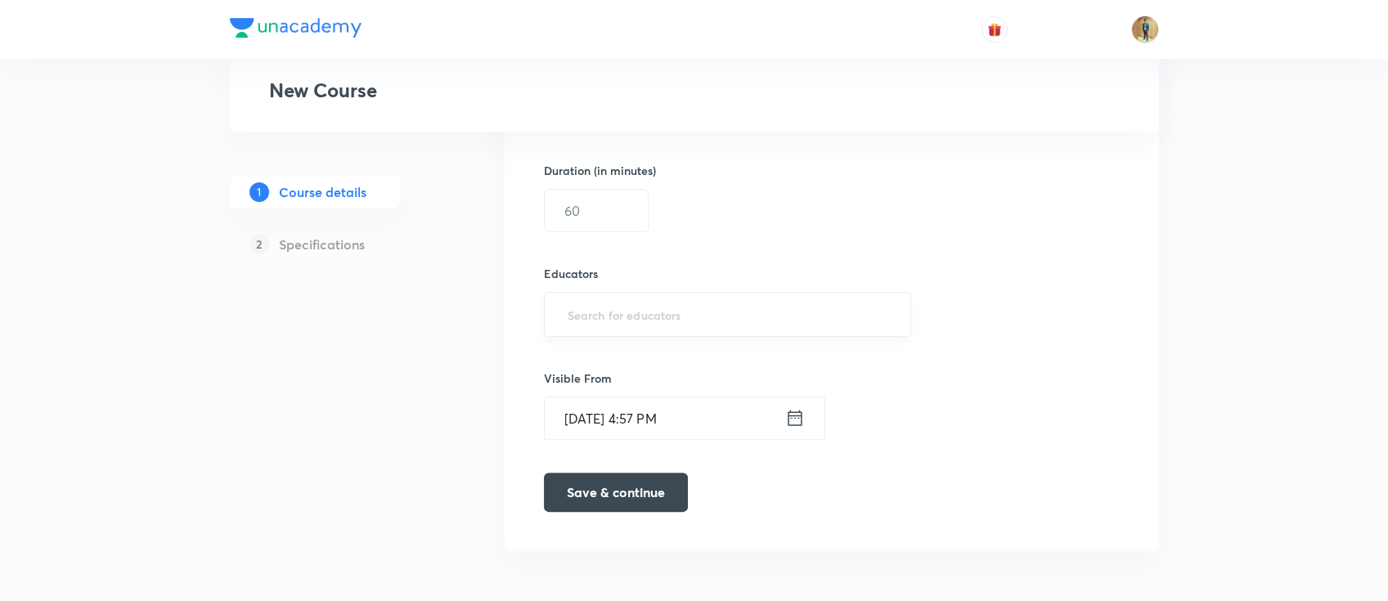
click at [702, 321] on input "text" at bounding box center [727, 314] width 327 height 30
click at [635, 190] on input "text" at bounding box center [596, 211] width 103 height 42
click at [681, 330] on div "​" at bounding box center [728, 314] width 368 height 45
type input "60"
paste input "dps1108"
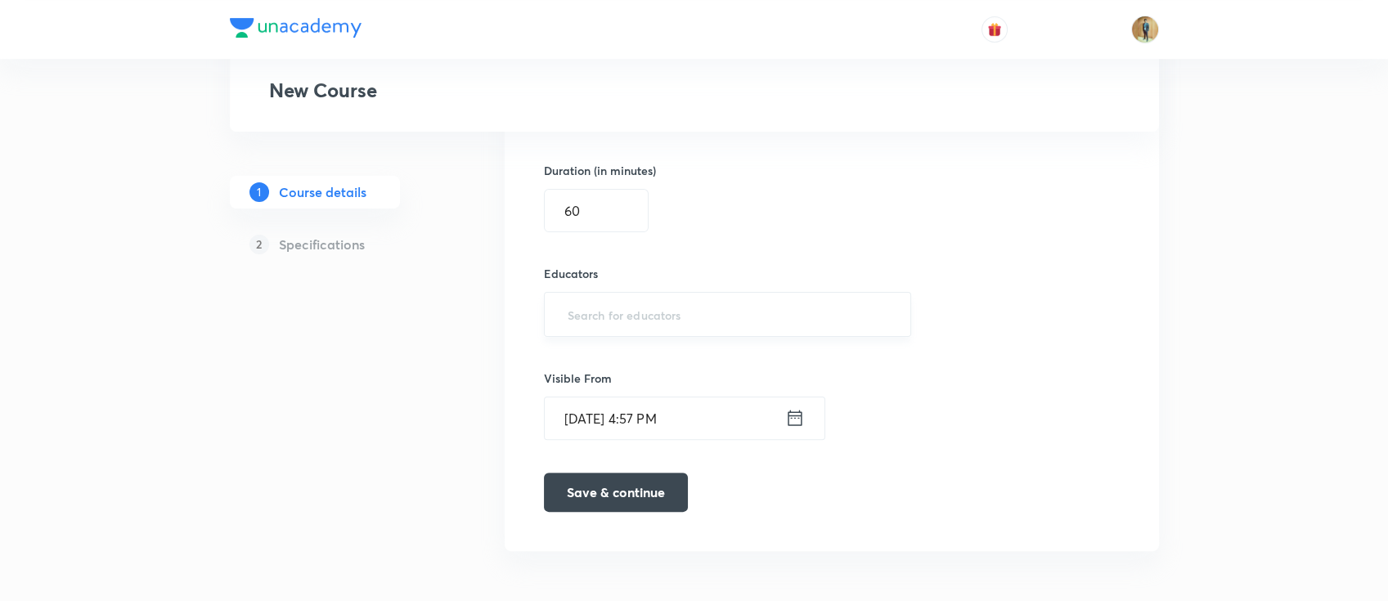
type input "dps1108"
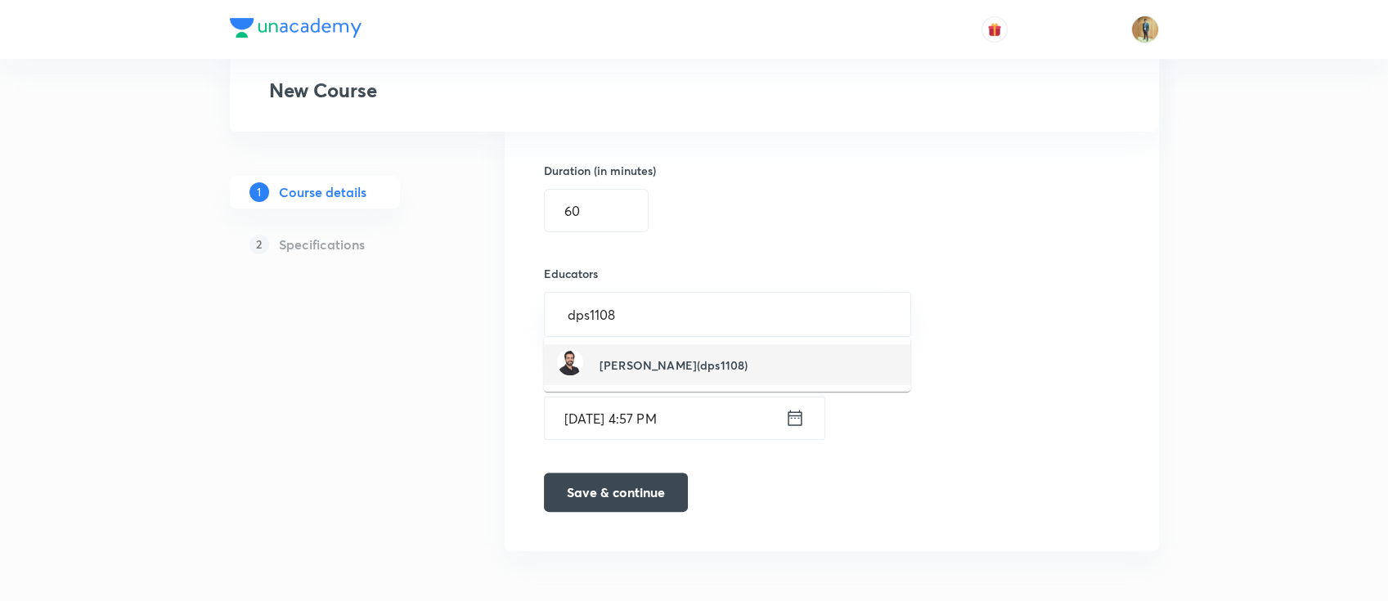
click at [686, 357] on h6 "Deepak Patidar(dps1108)" at bounding box center [673, 365] width 148 height 17
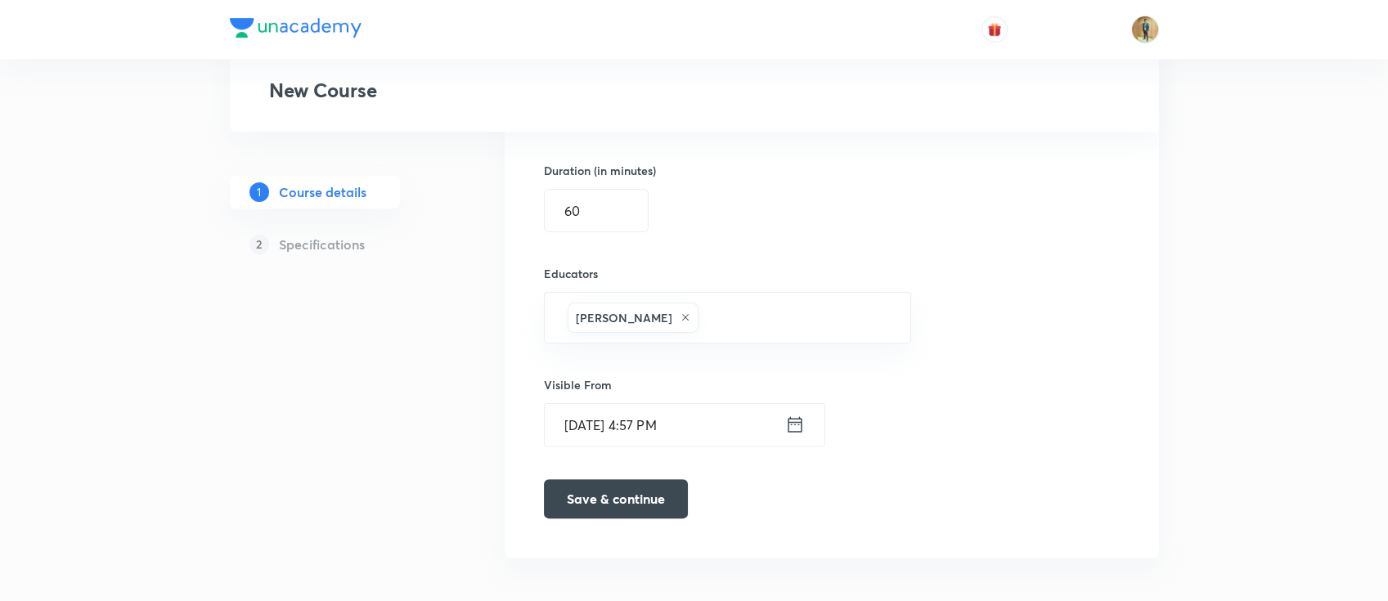
drag, startPoint x: 632, startPoint y: 487, endPoint x: 635, endPoint y: 461, distance: 26.3
click at [633, 450] on button "Save & continue" at bounding box center [616, 498] width 144 height 39
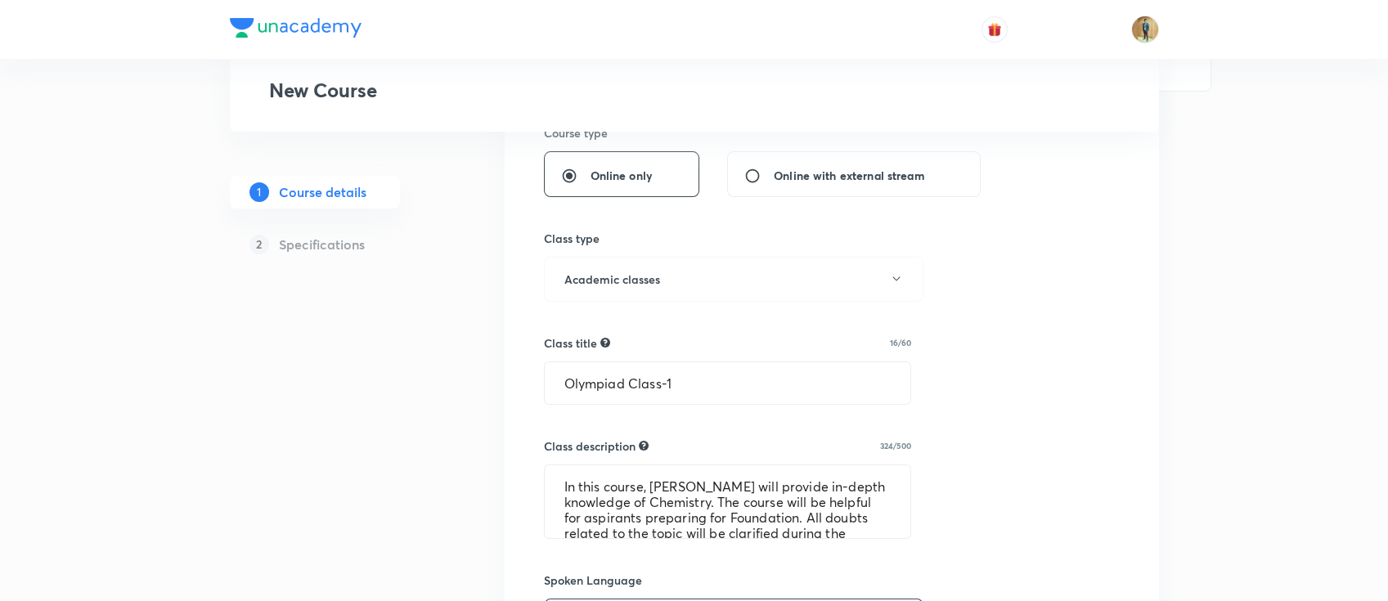
scroll to position [473, 0]
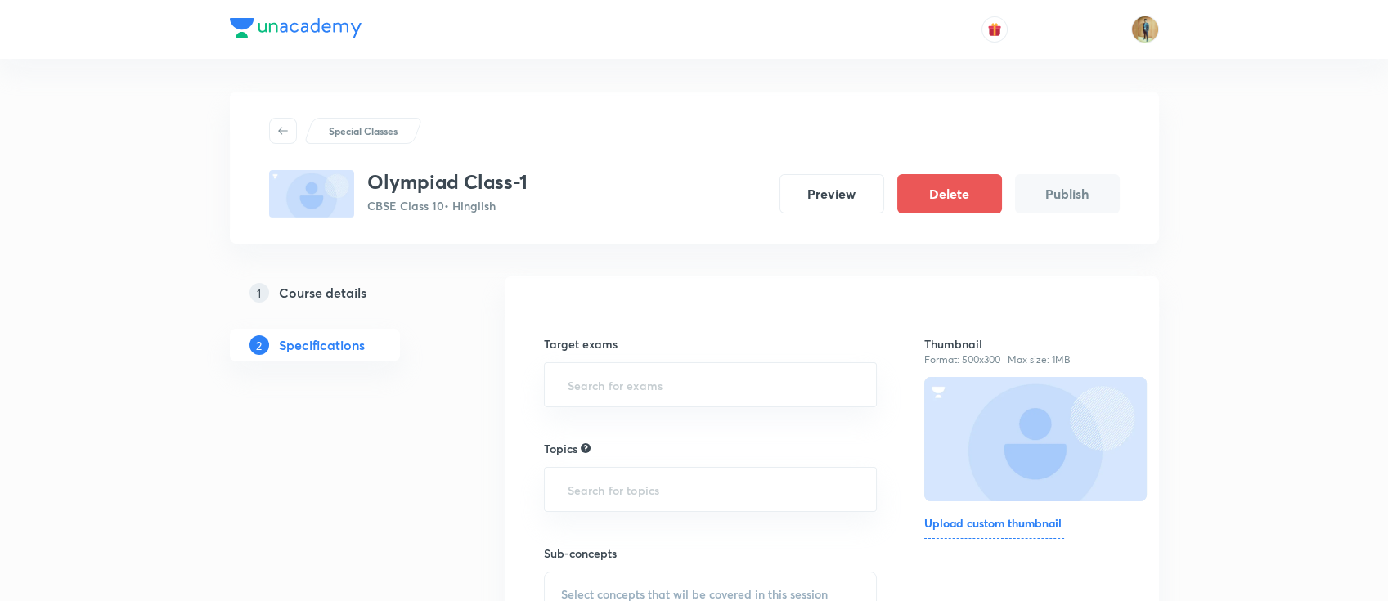
scroll to position [166, 0]
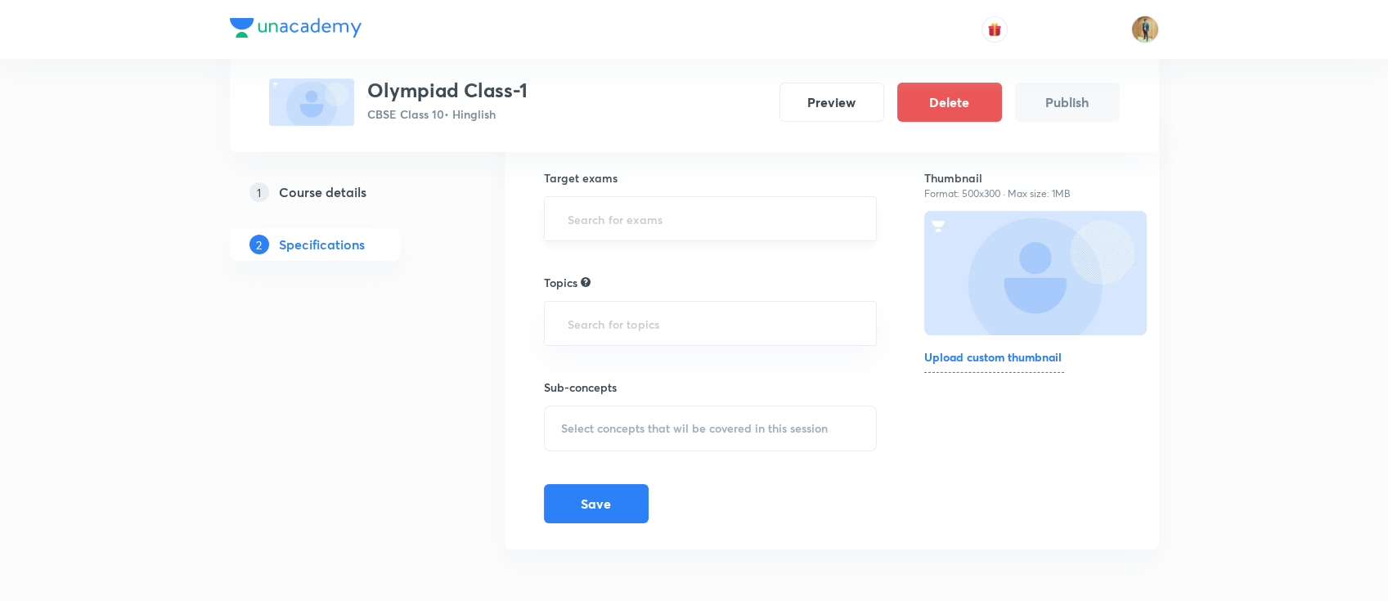
click at [677, 227] on input "text" at bounding box center [710, 219] width 293 height 30
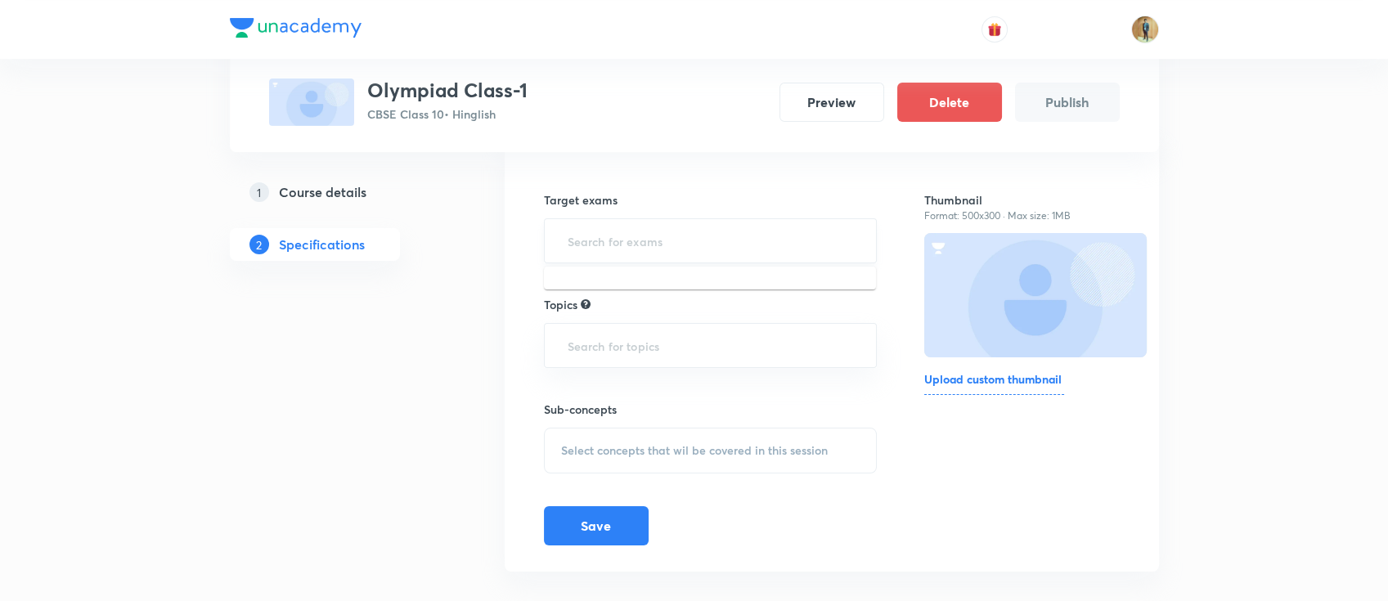
scroll to position [145, 0]
type input "Clas"
click at [658, 302] on ul "CBSE Class 10" at bounding box center [710, 287] width 332 height 43
click at [653, 287] on li "CBSE Class 10" at bounding box center [710, 286] width 332 height 29
click at [647, 361] on input "text" at bounding box center [710, 351] width 293 height 30
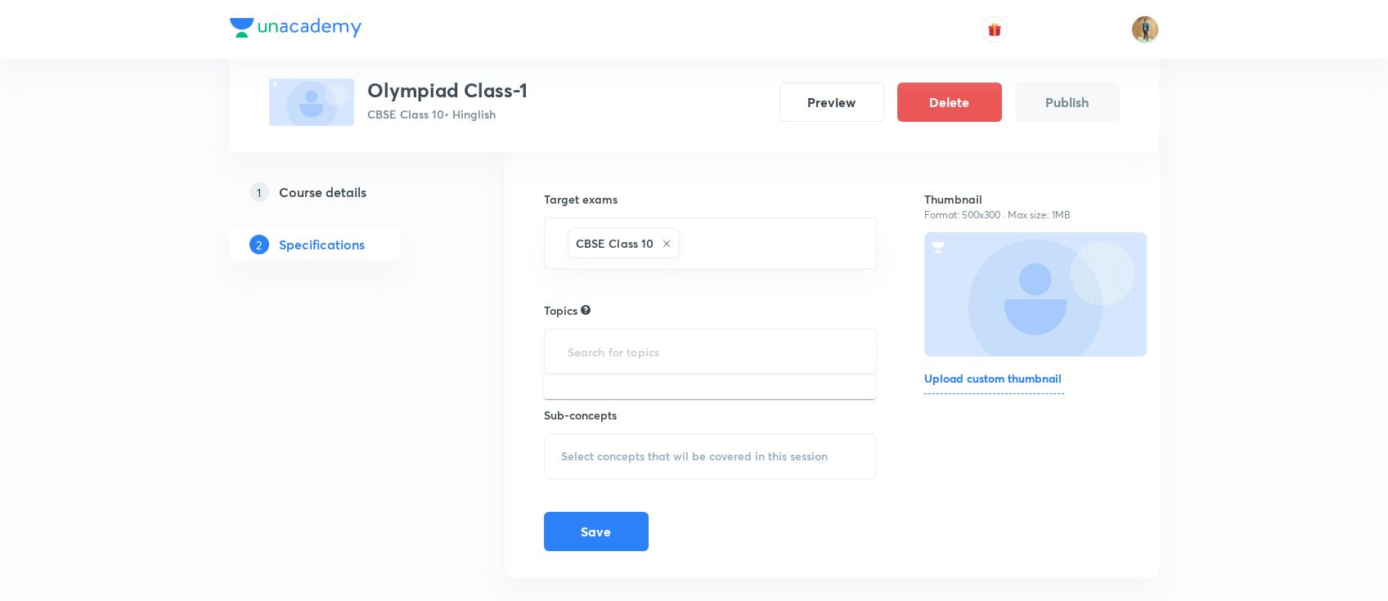
scroll to position [173, 0]
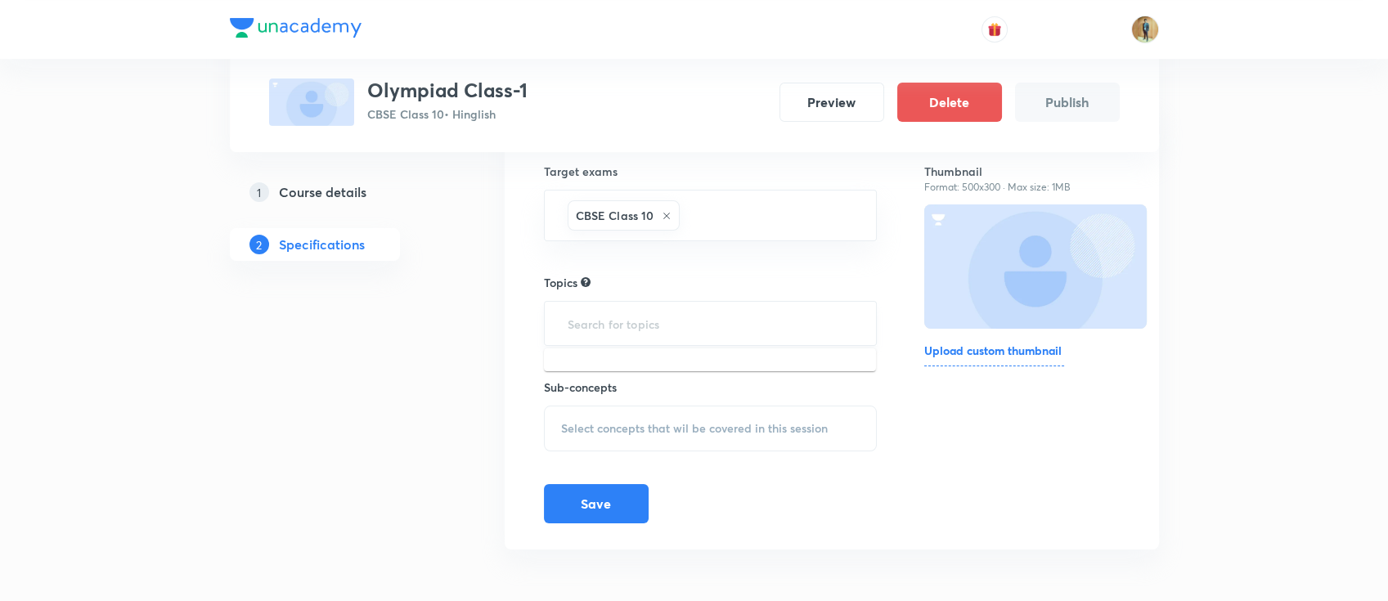
click at [641, 308] on input "text" at bounding box center [710, 323] width 293 height 30
click at [635, 344] on div "Target exams CBSE Class 10 ​ Topics ​ Sub-concepts Select concepts that wil be …" at bounding box center [711, 326] width 334 height 393
click at [636, 337] on div "​" at bounding box center [711, 323] width 334 height 45
click at [640, 328] on input "text" at bounding box center [710, 323] width 293 height 30
type input "Chemistry"
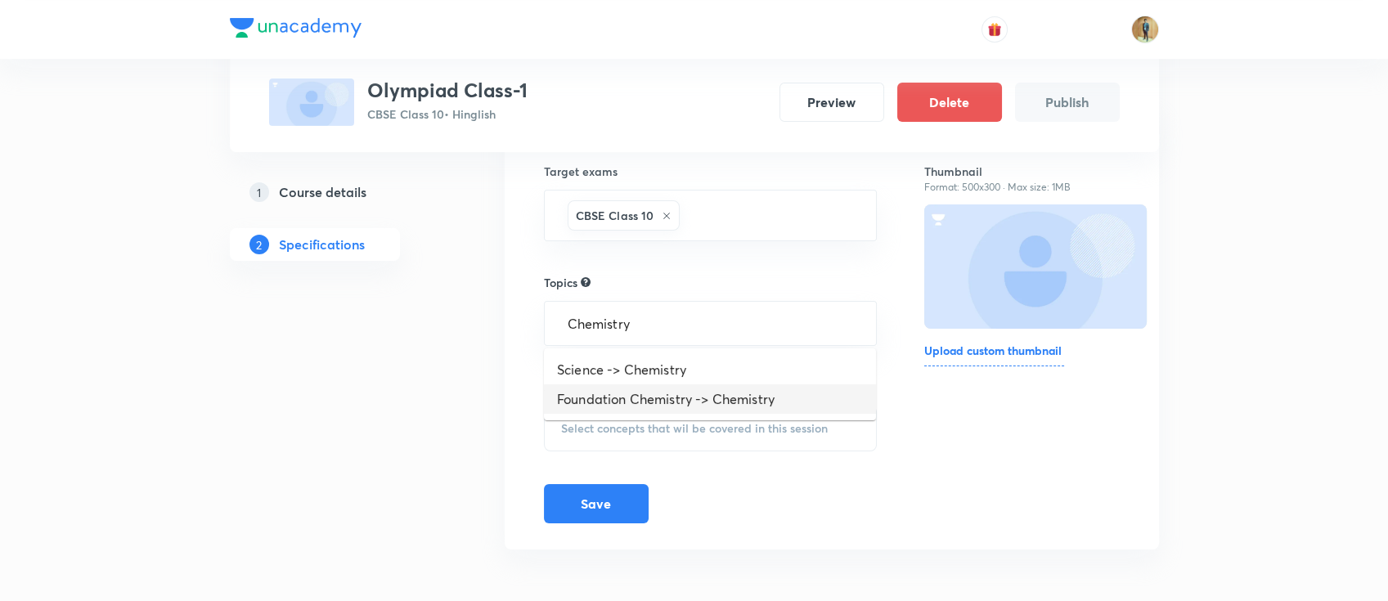
click at [692, 402] on li "Foundation Chemistry -> Chemistry" at bounding box center [710, 398] width 332 height 29
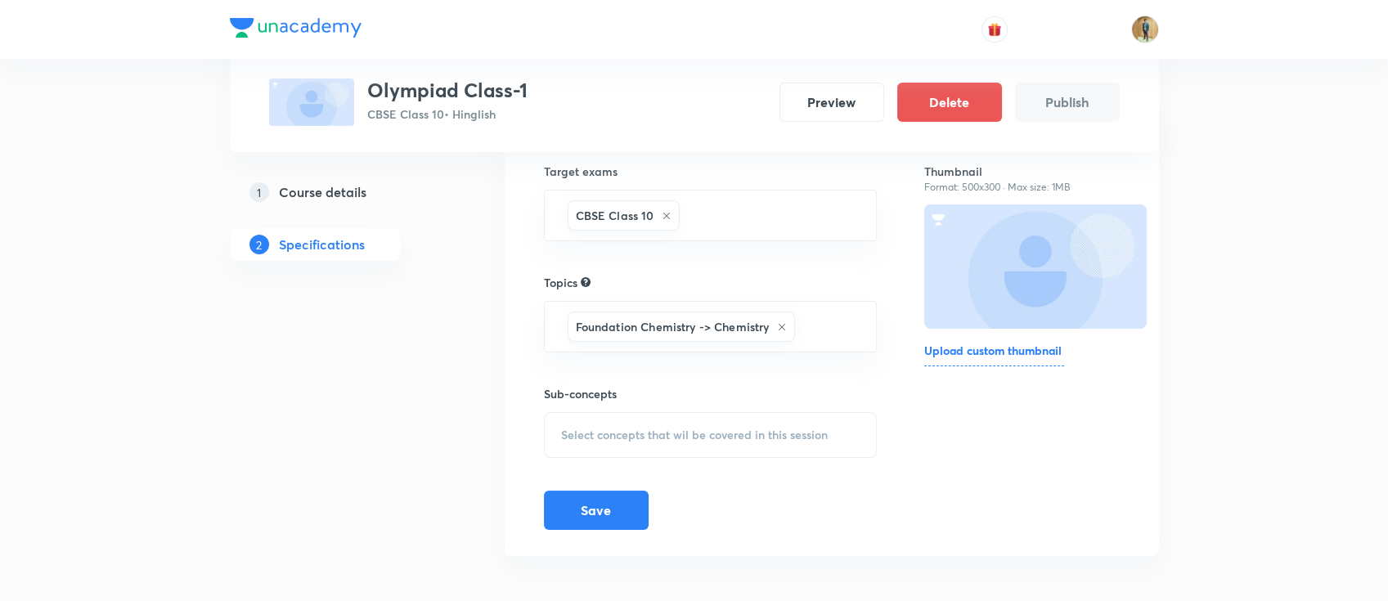
click at [713, 436] on span "Select concepts that wil be covered in this session" at bounding box center [694, 434] width 267 height 13
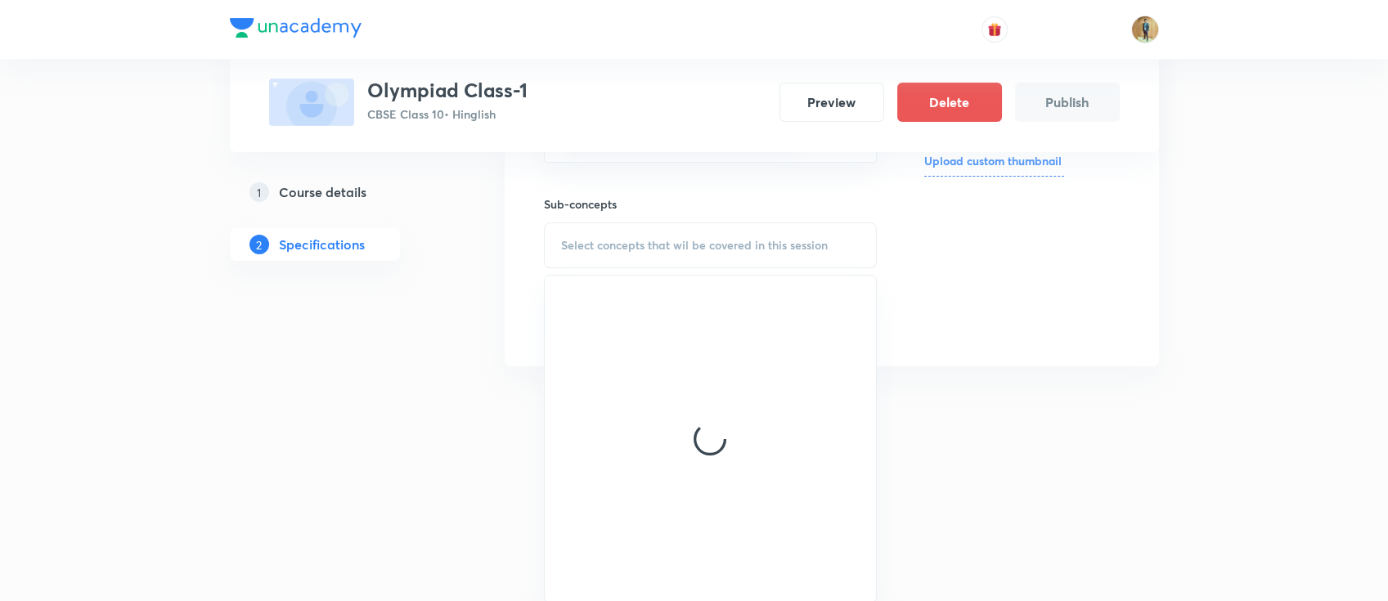
scroll to position [363, 0]
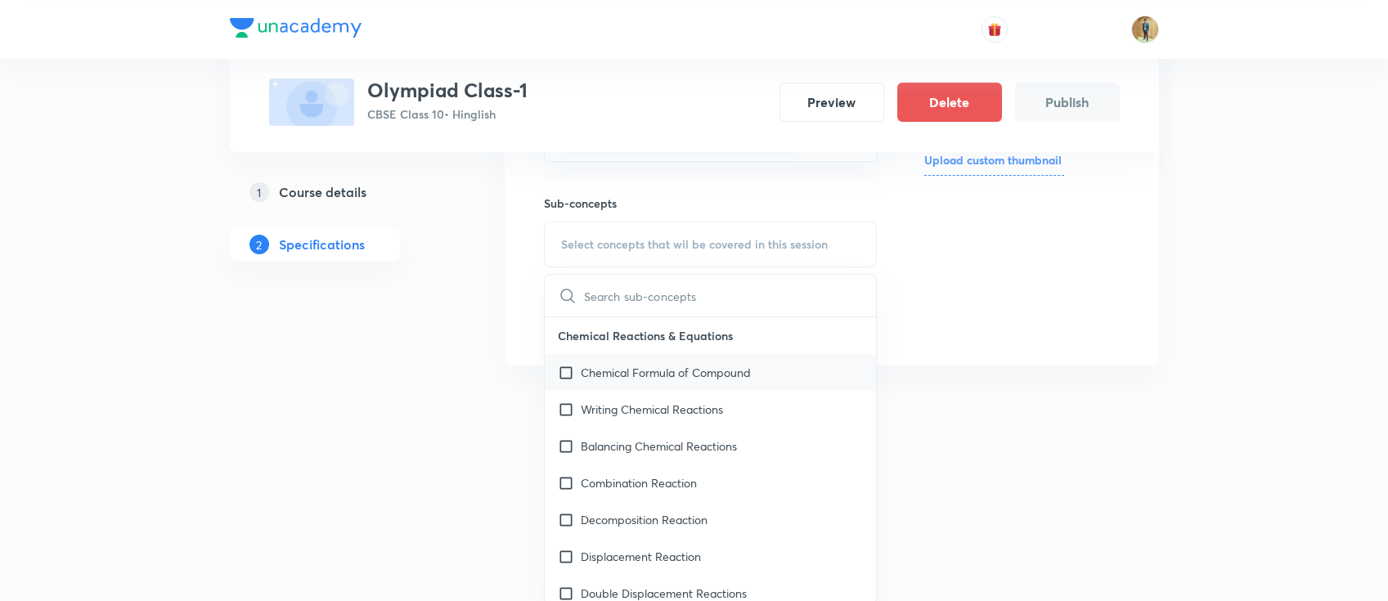
click at [684, 364] on p "Chemical Formula of Compound" at bounding box center [666, 372] width 170 height 17
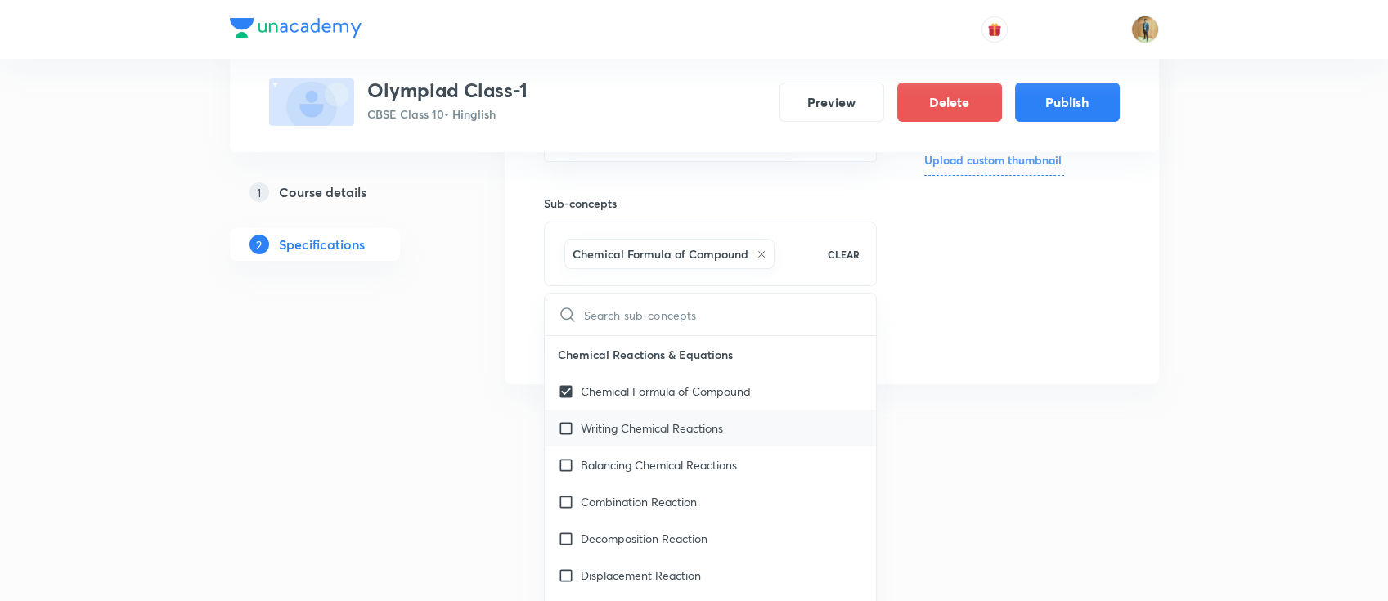
click at [668, 431] on p "Writing Chemical Reactions" at bounding box center [652, 427] width 142 height 17
checkbox input "true"
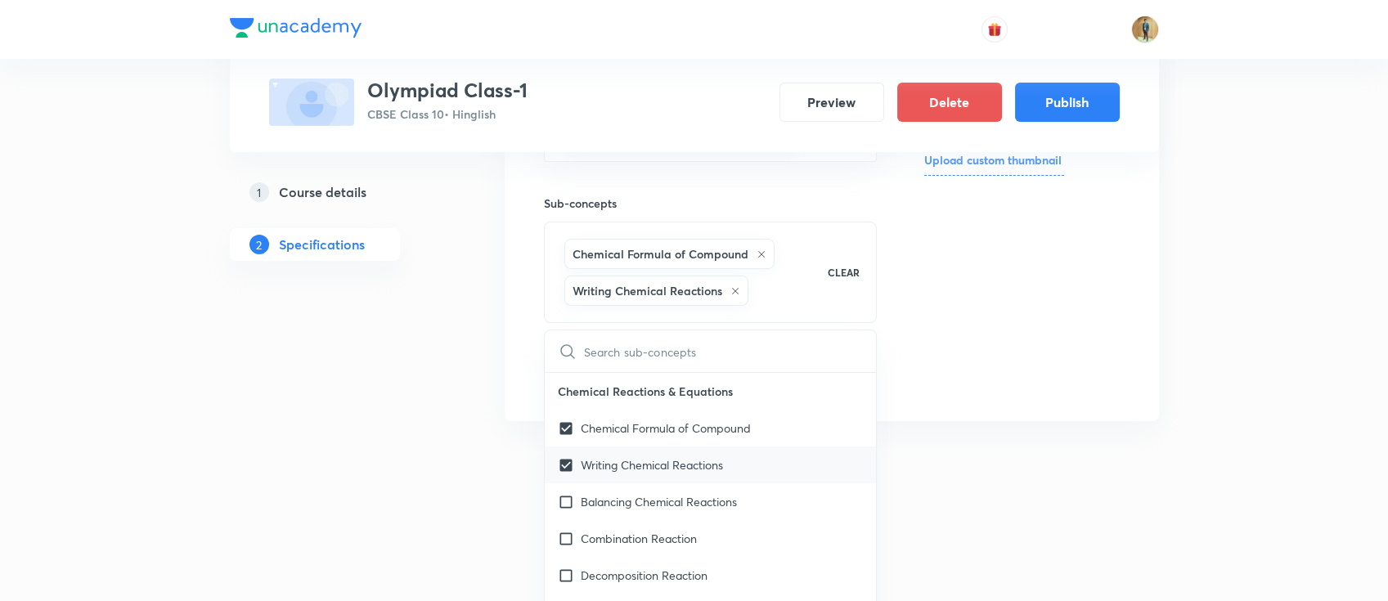
click at [660, 450] on div "Writing Chemical Reactions" at bounding box center [711, 464] width 332 height 37
checkbox input "true"
checkbox input "false"
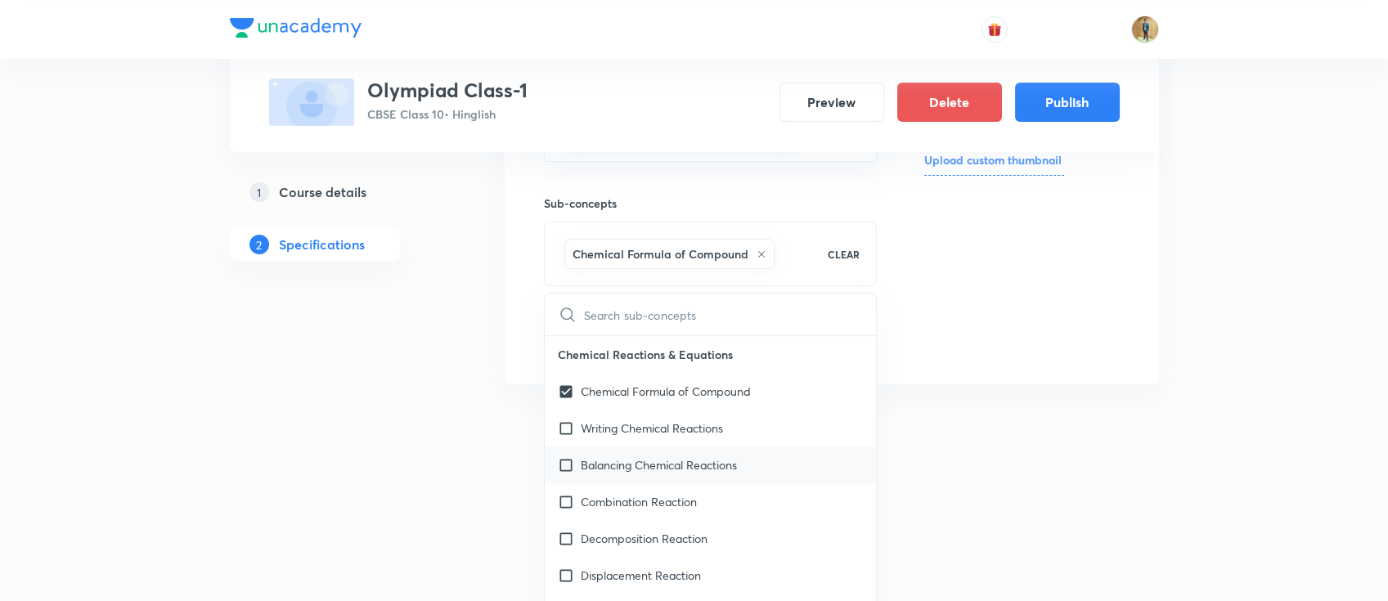
click at [670, 450] on p "Balancing Chemical Reactions" at bounding box center [659, 464] width 156 height 17
checkbox input "true"
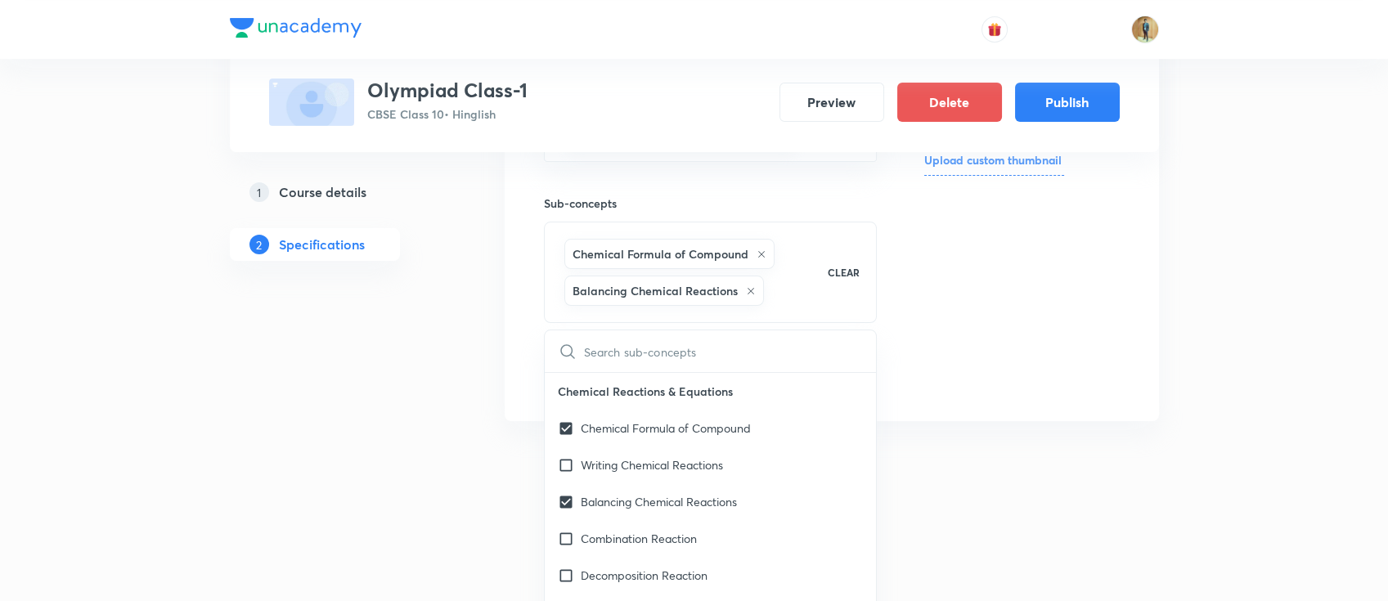
click at [1020, 414] on div "Target exams CBSE Class 10 ​ Topics Foundation Chemistry -> Chemistry ​ Sub-con…" at bounding box center [832, 167] width 654 height 508
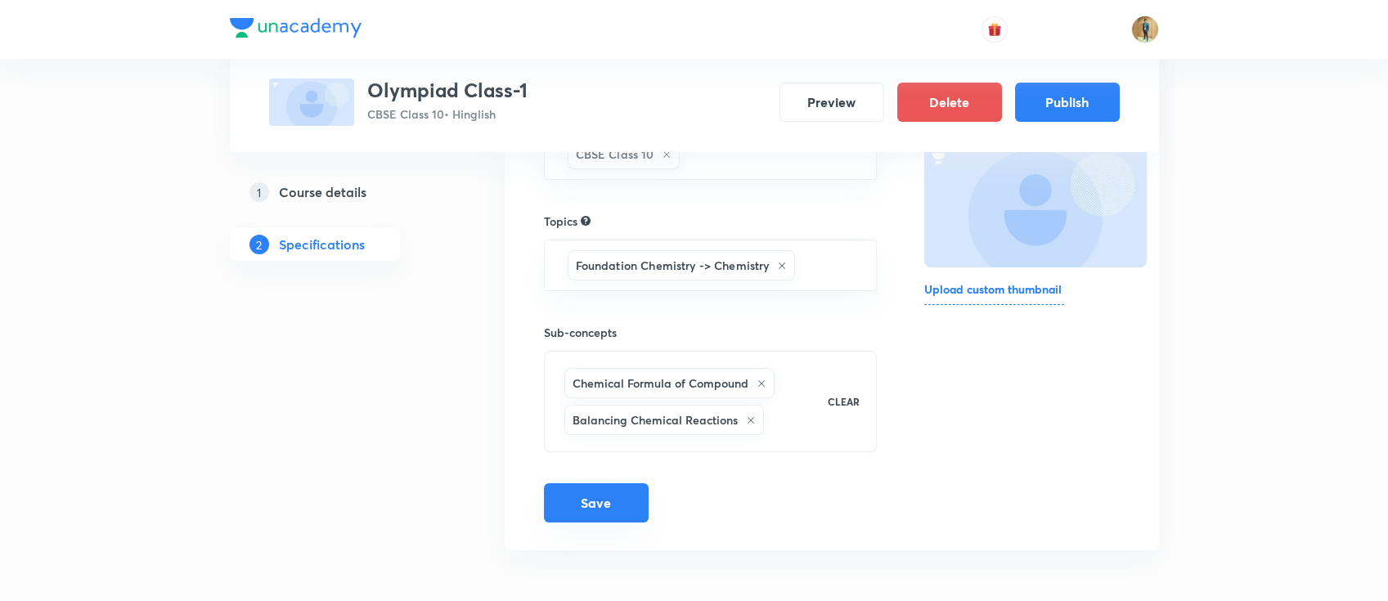
click at [612, 450] on button "Save" at bounding box center [596, 502] width 105 height 39
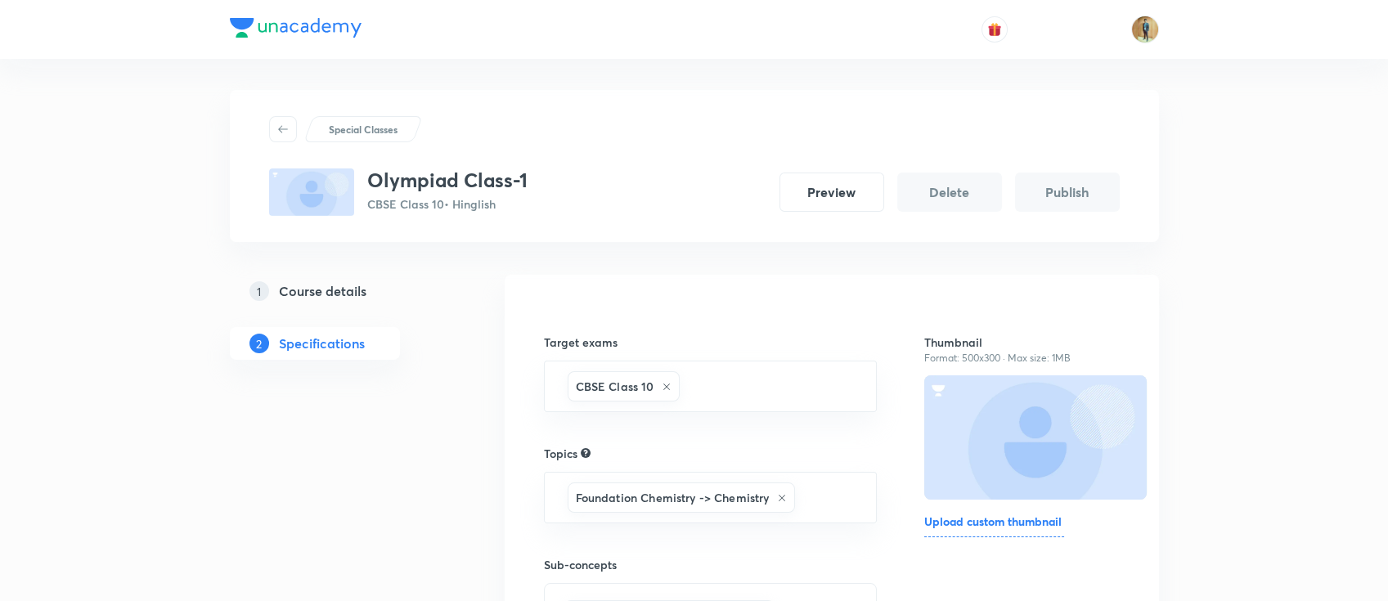
scroll to position [0, 0]
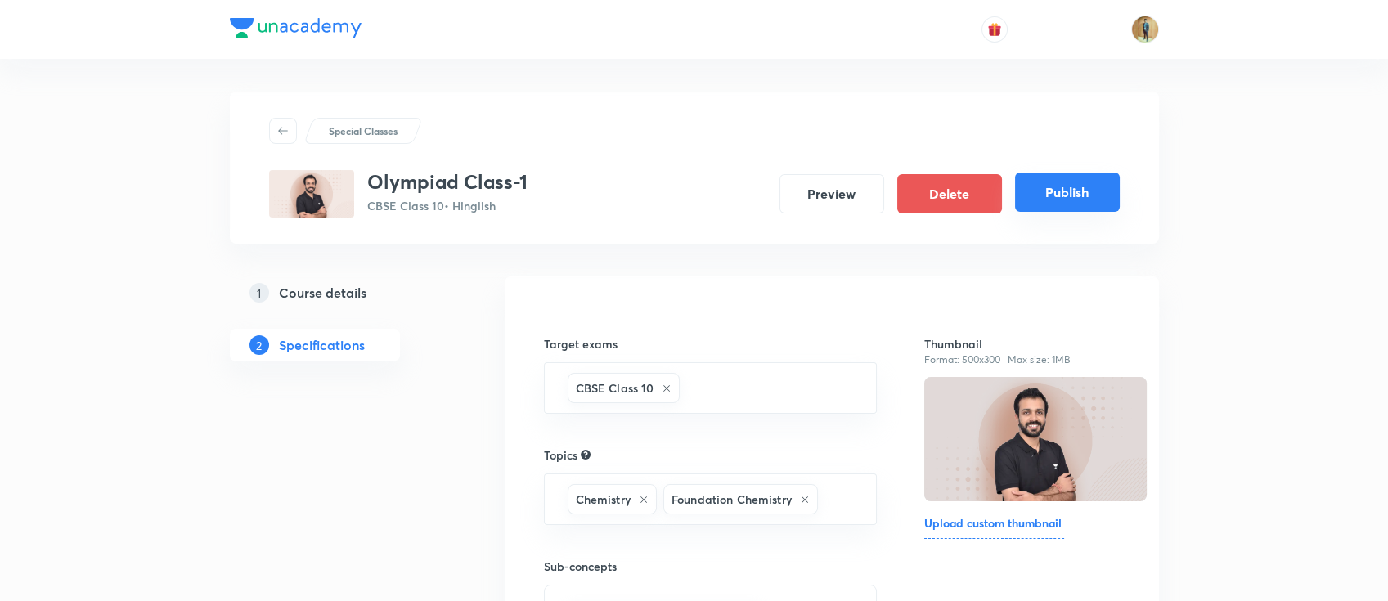
click at [1038, 196] on button "Publish" at bounding box center [1067, 192] width 105 height 39
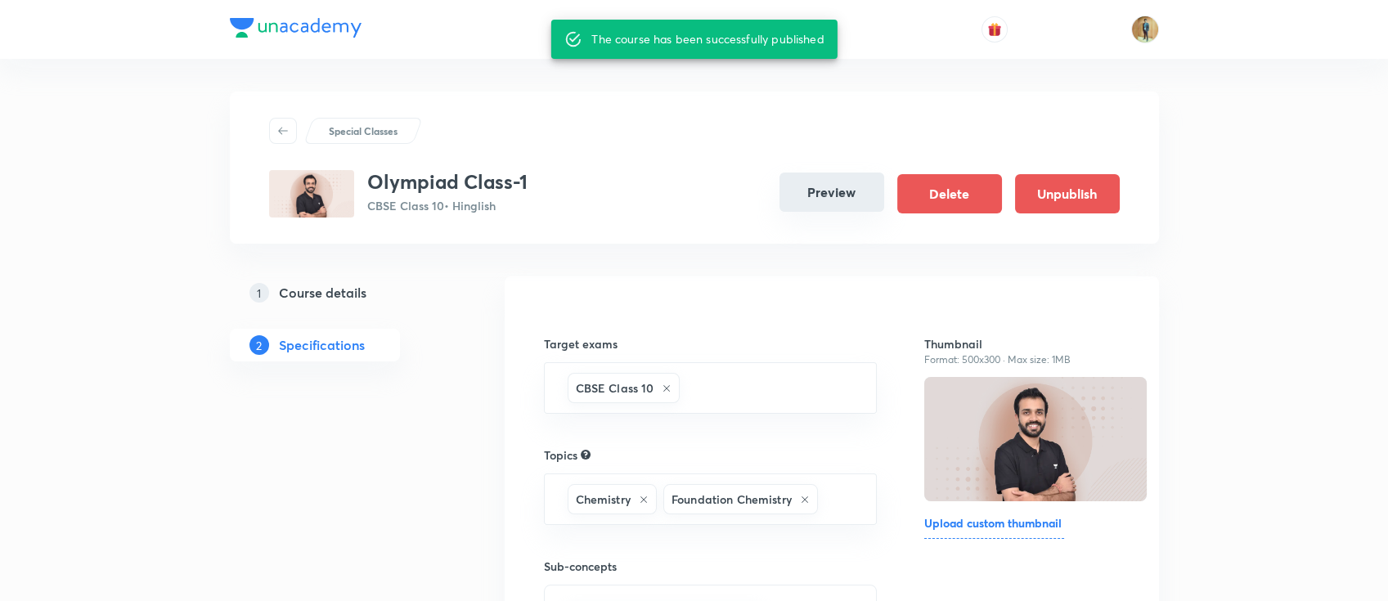
click at [814, 183] on button "Preview" at bounding box center [831, 192] width 105 height 39
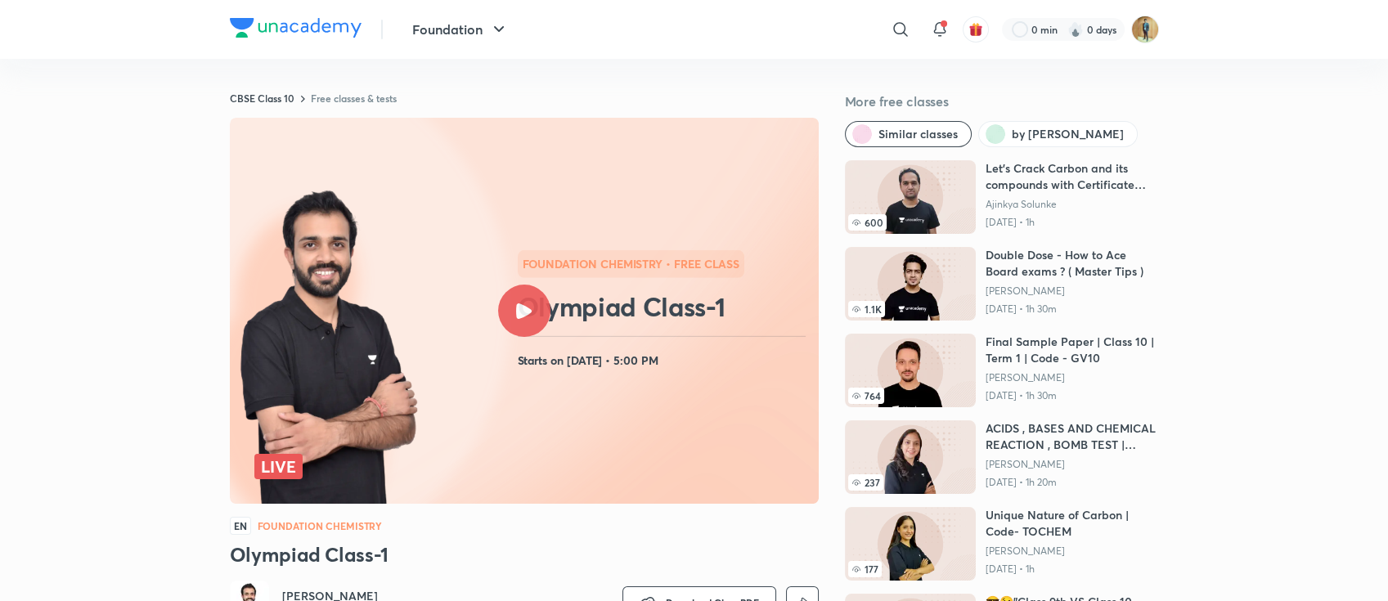
click at [531, 316] on div at bounding box center [524, 311] width 52 height 52
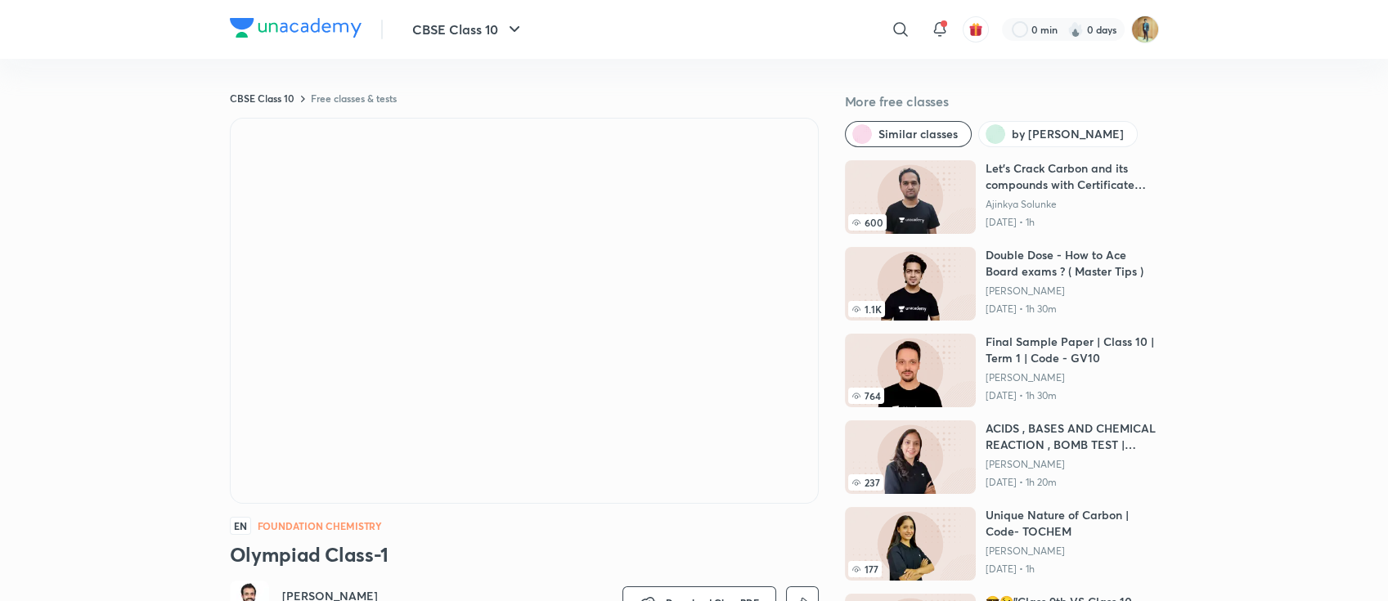
click at [823, 232] on div "CBSE Class 10 Free classes & tests More free classes Similar classes by Deepak …" at bounding box center [694, 407] width 929 height 631
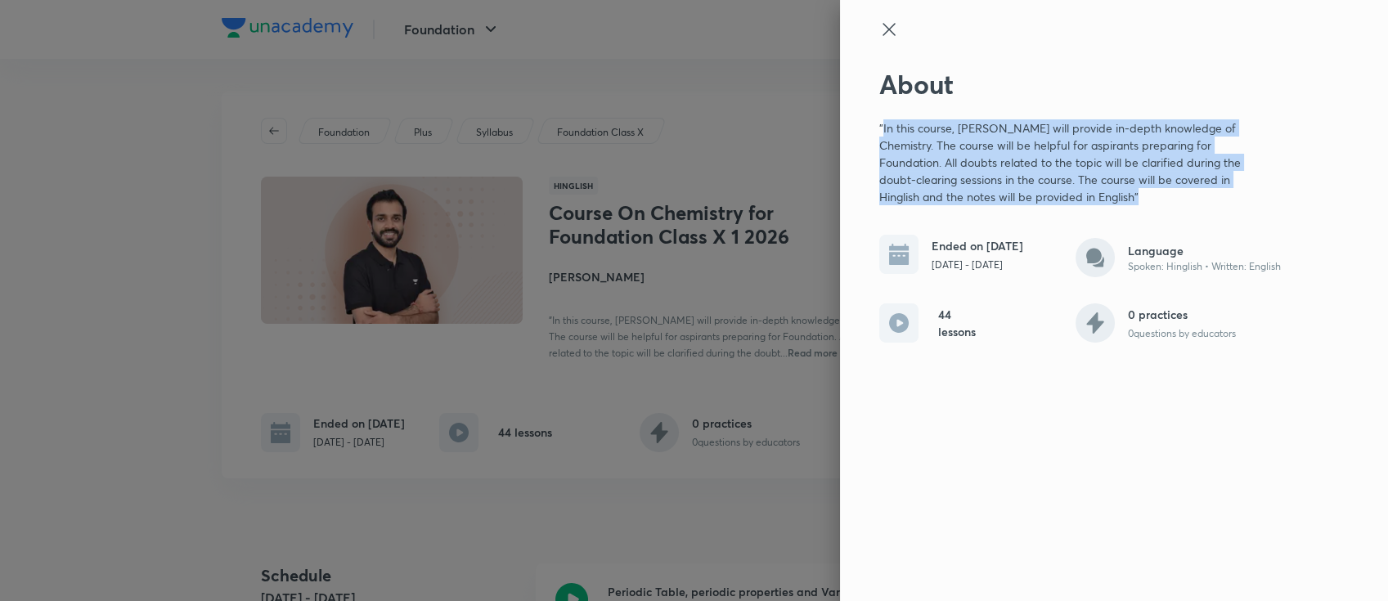
drag, startPoint x: 883, startPoint y: 134, endPoint x: 1132, endPoint y: 200, distance: 258.0
click at [1132, 200] on p ""In this course, [PERSON_NAME] will provide in-depth knowledge of Chemistry. Th…" at bounding box center [1068, 162] width 379 height 86
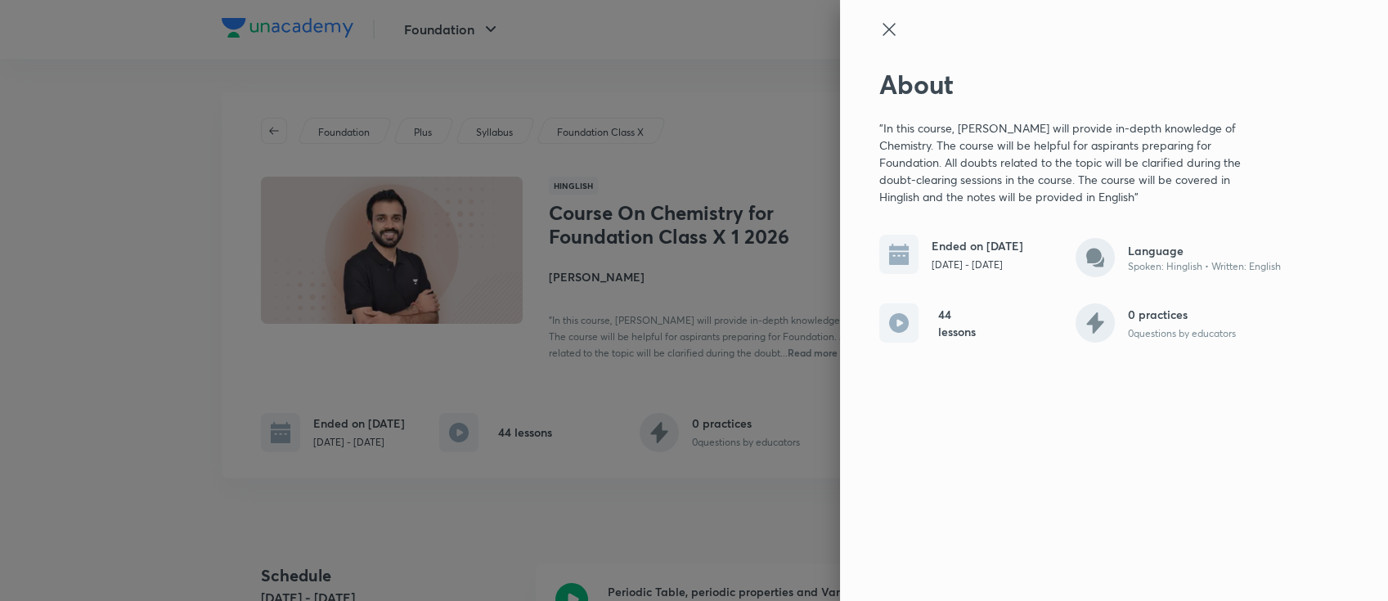
click at [753, 69] on div at bounding box center [694, 300] width 1388 height 601
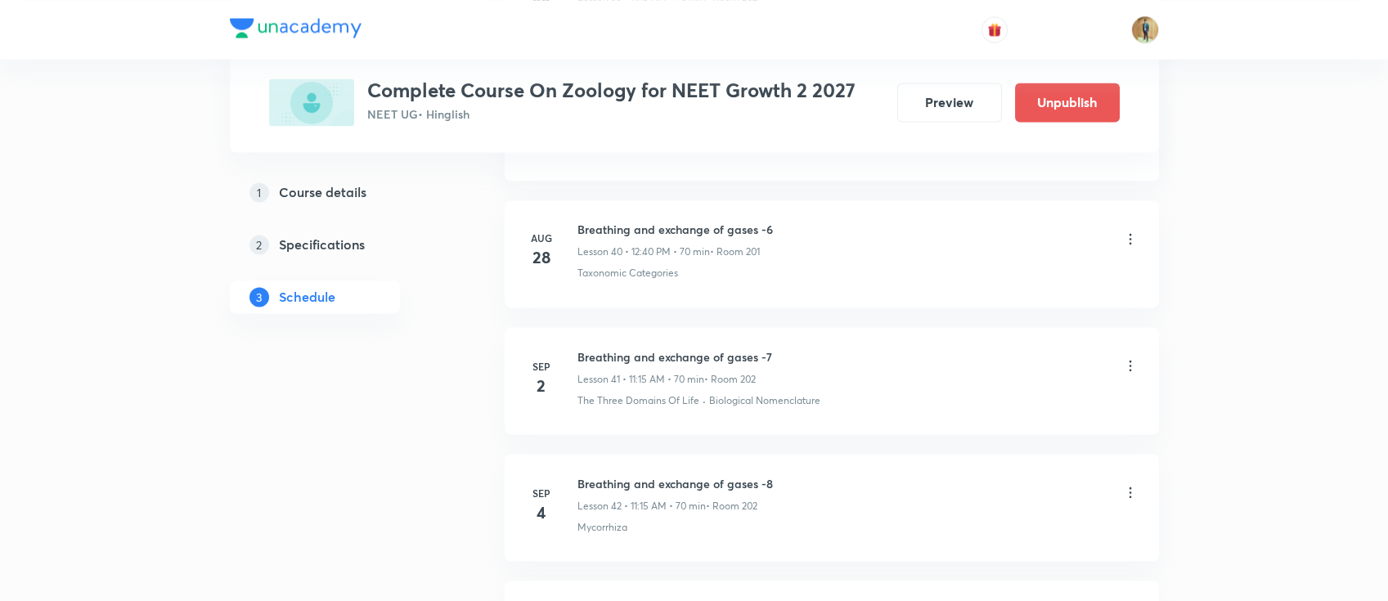
scroll to position [7044, 0]
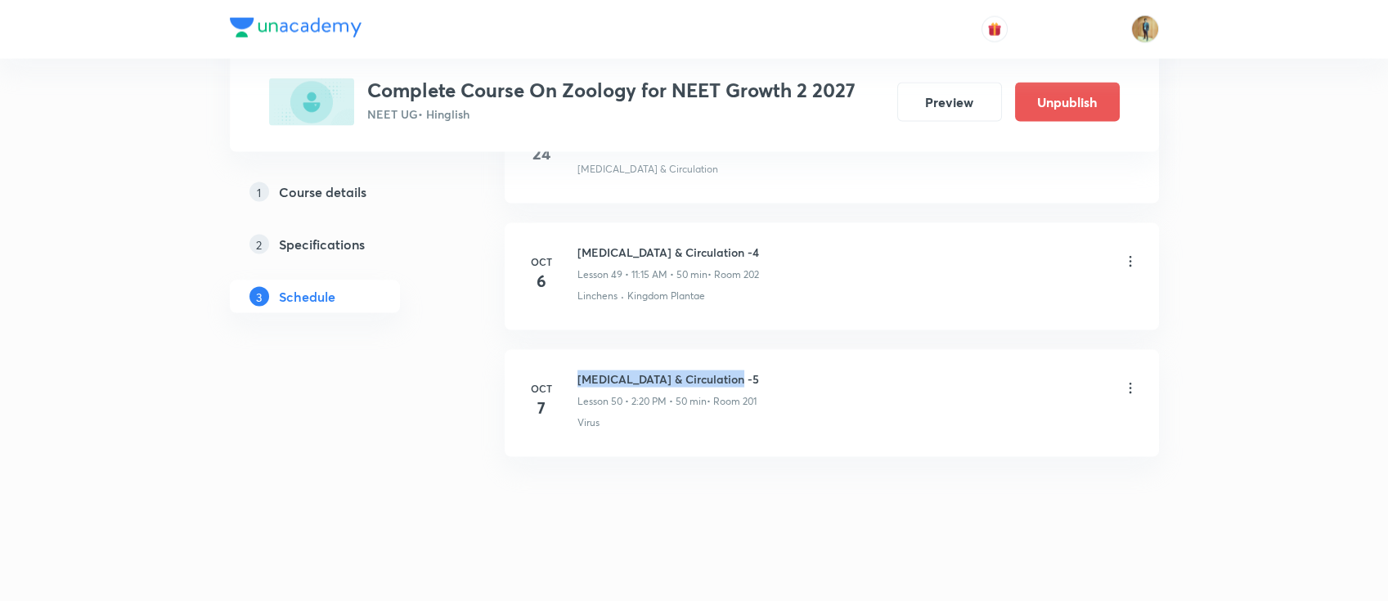
drag, startPoint x: 577, startPoint y: 374, endPoint x: 753, endPoint y: 370, distance: 175.8
click at [753, 370] on h6 "Body Fluids & Circulation -5" at bounding box center [668, 378] width 182 height 17
copy h6 "Body Fluids & Circulation -5"
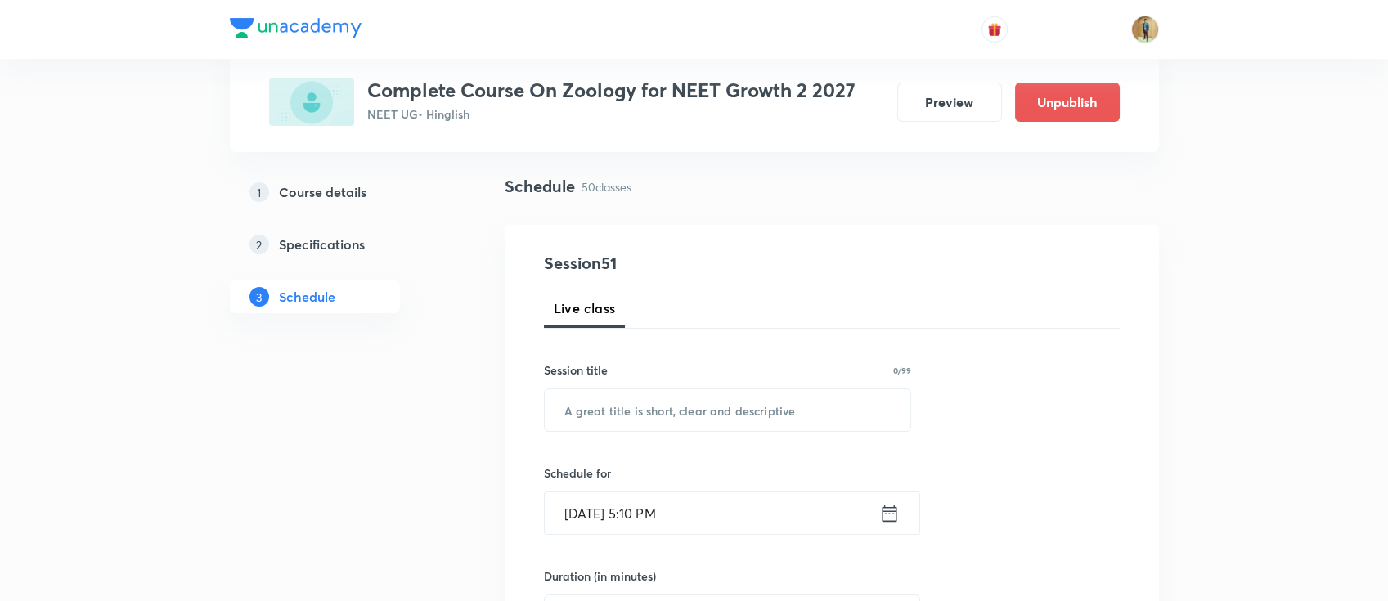
scroll to position [218, 0]
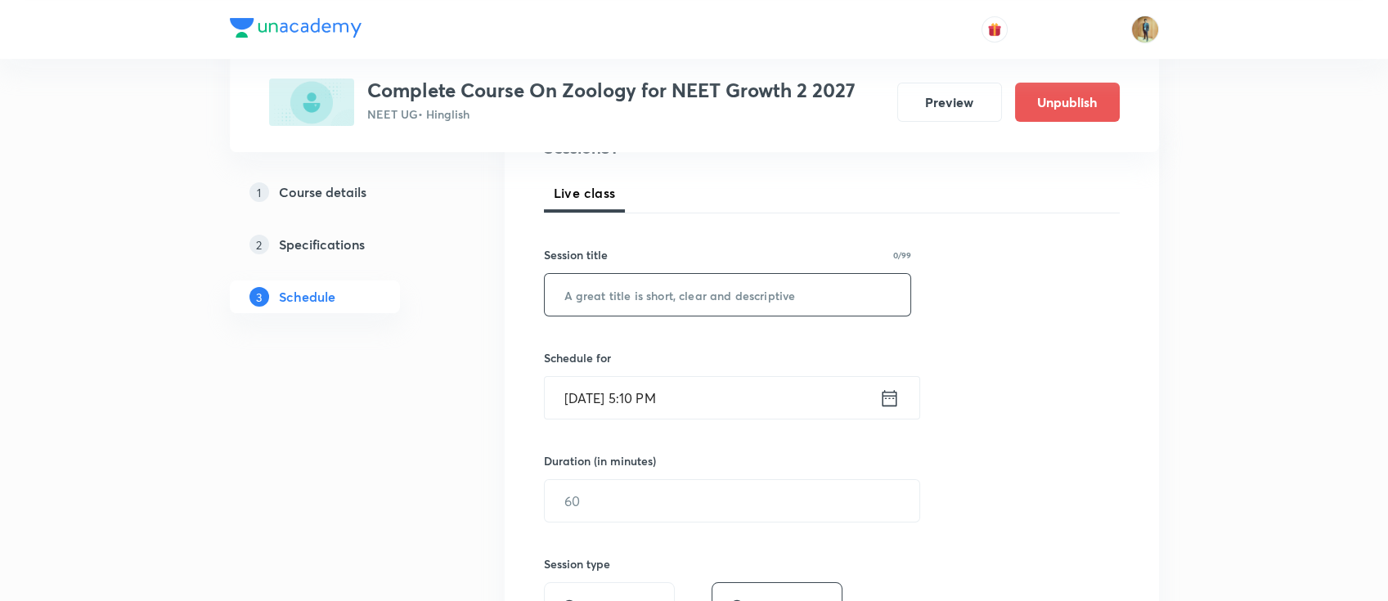
click at [706, 312] on input "text" at bounding box center [728, 295] width 366 height 42
paste input "Body Fluids & Circulation -5"
type input "Body Fluids & Circulation -6"
click at [680, 501] on input "text" at bounding box center [732, 501] width 374 height 42
type input "60"
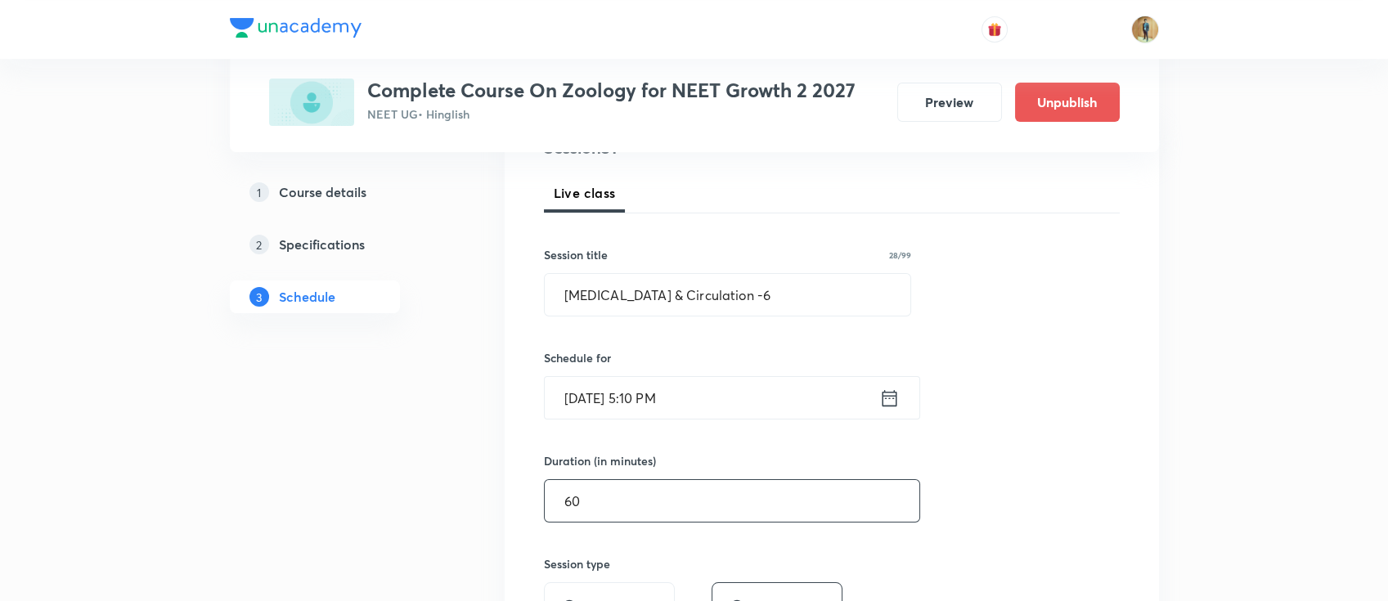
scroll to position [230, 0]
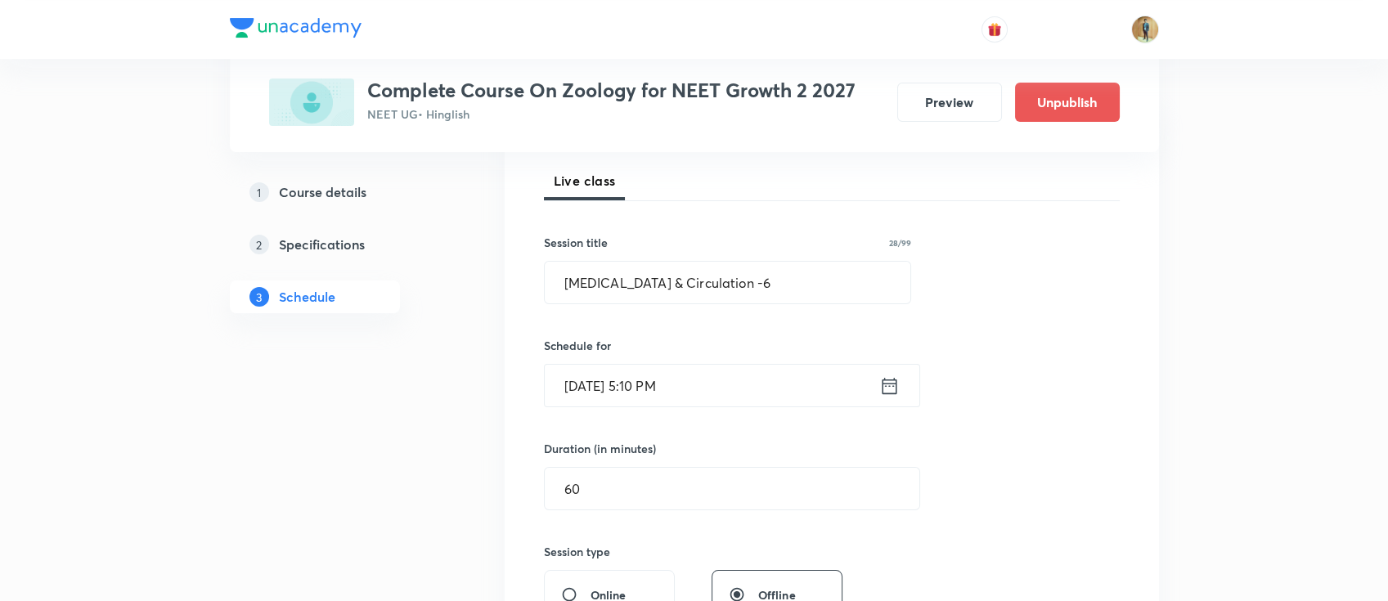
click at [710, 389] on input "Oct 7, 2025, 5:10 PM" at bounding box center [712, 386] width 334 height 42
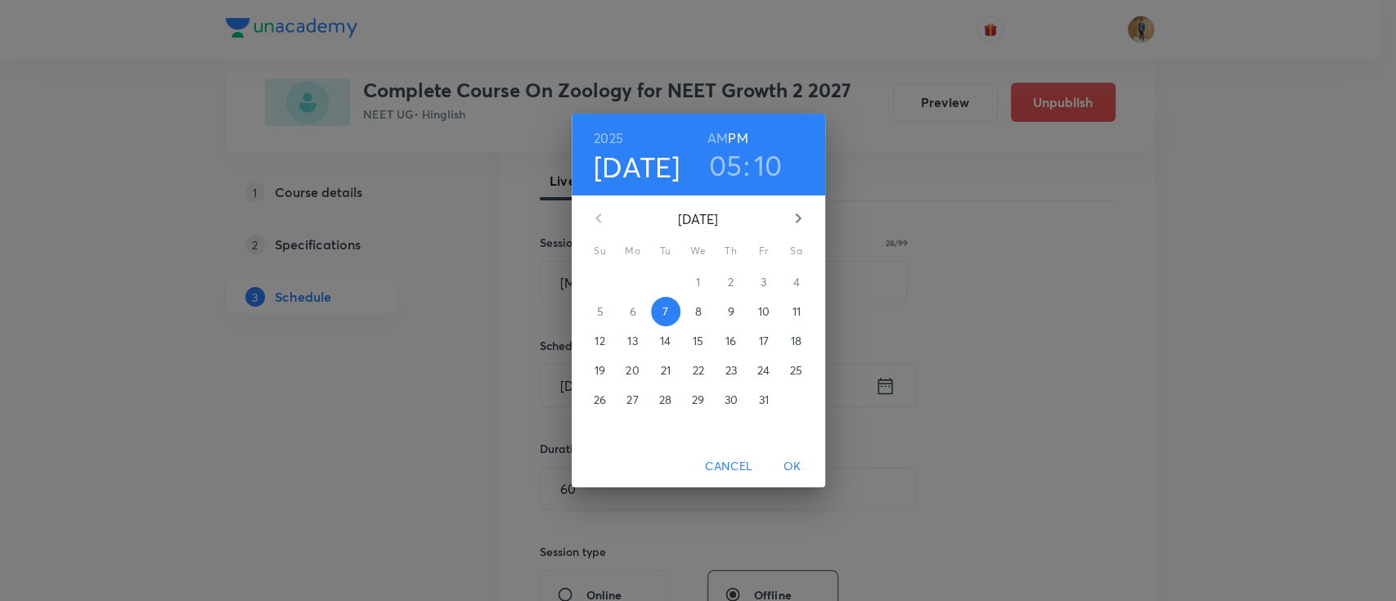
click at [698, 316] on p "8" at bounding box center [697, 311] width 7 height 16
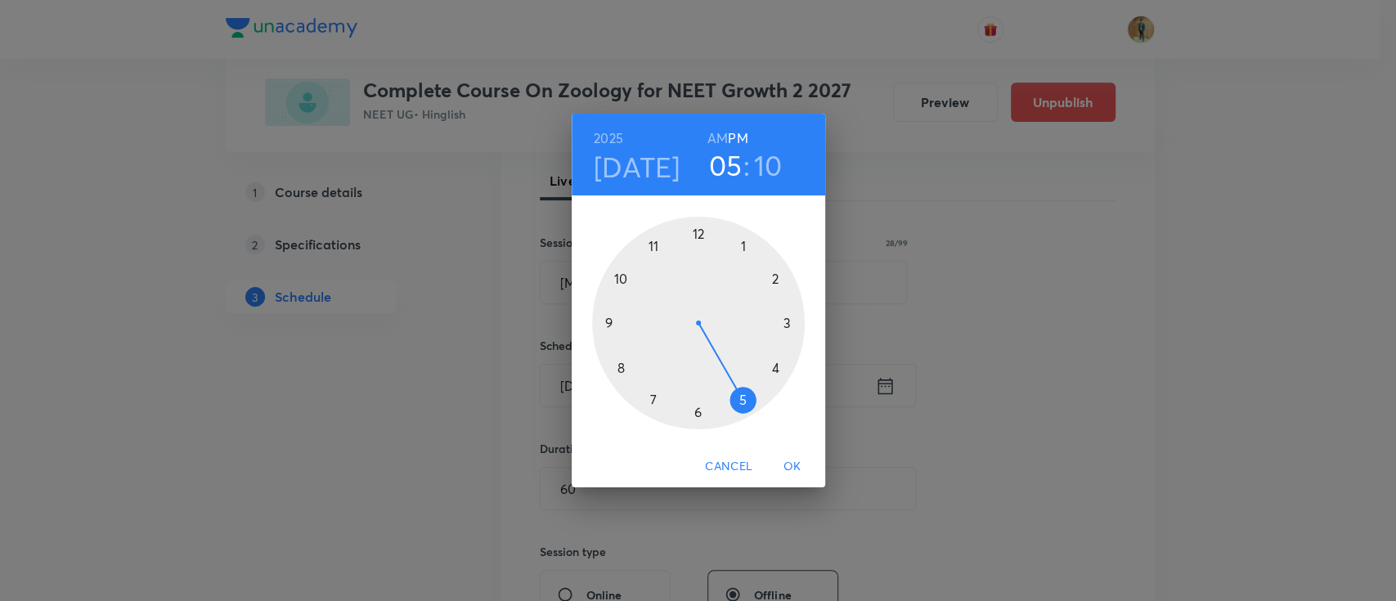
click at [741, 399] on div at bounding box center [698, 323] width 213 height 213
drag, startPoint x: 769, startPoint y: 273, endPoint x: 696, endPoint y: 241, distance: 79.5
click at [696, 241] on div at bounding box center [698, 323] width 213 height 213
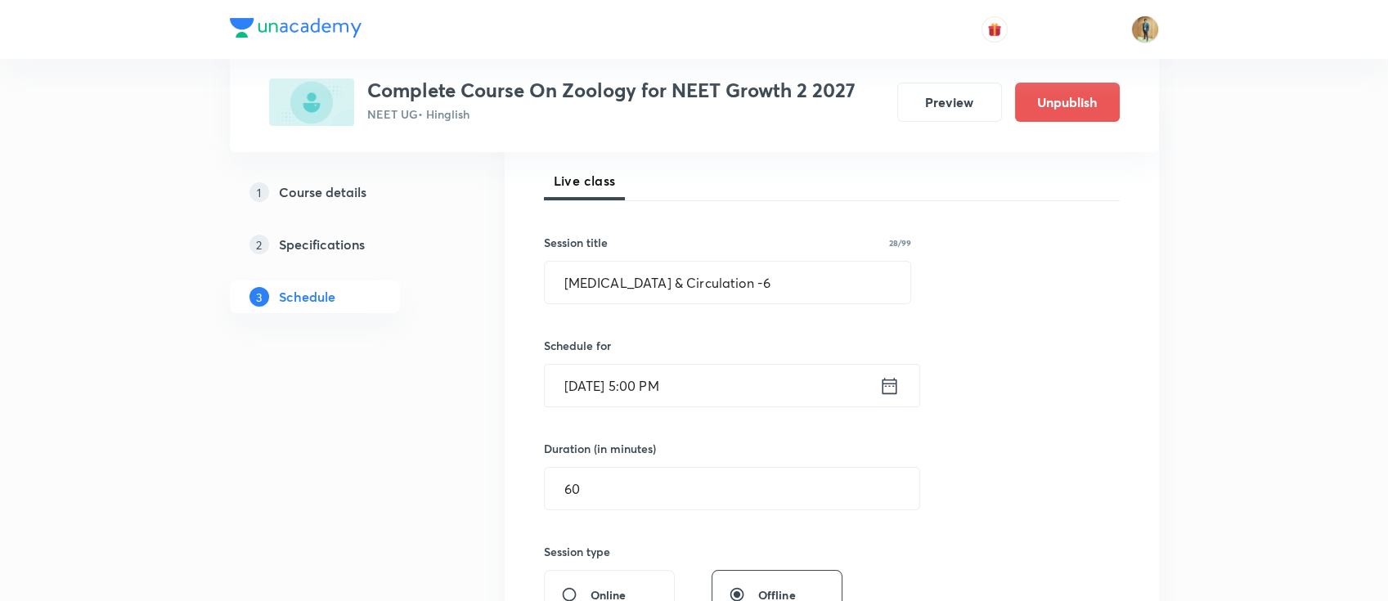
click at [733, 374] on input "Oct 8, 2025, 5:00 PM" at bounding box center [712, 386] width 334 height 42
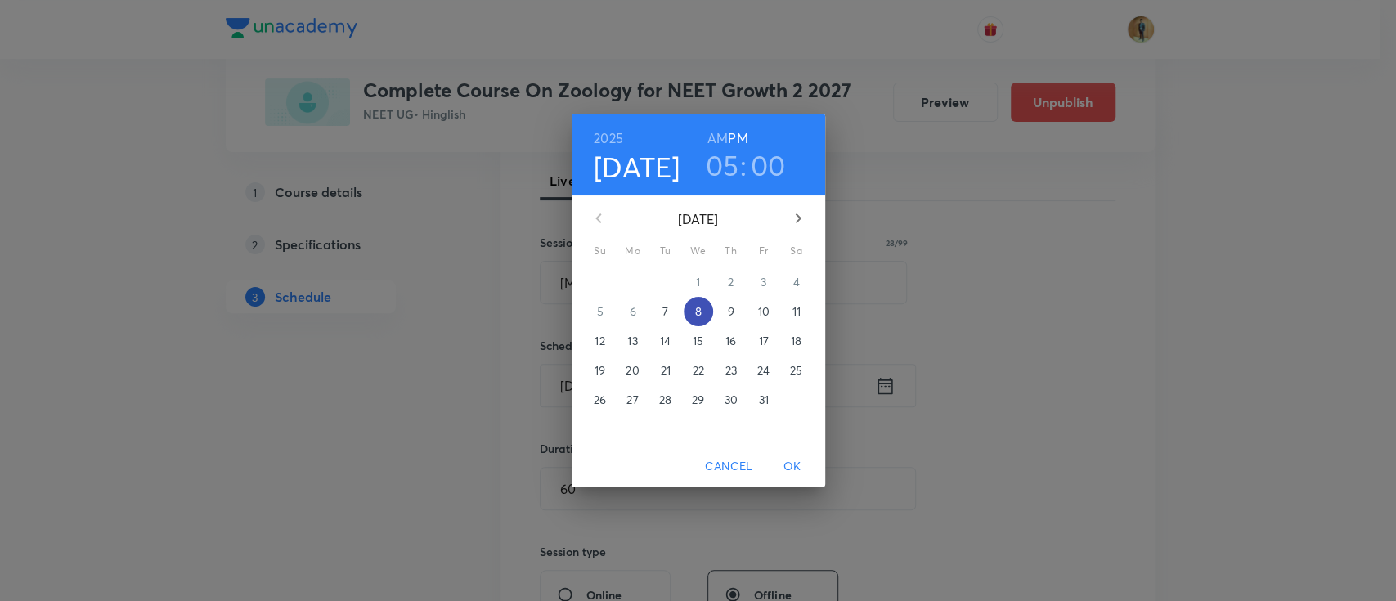
click at [698, 317] on p "8" at bounding box center [697, 311] width 7 height 16
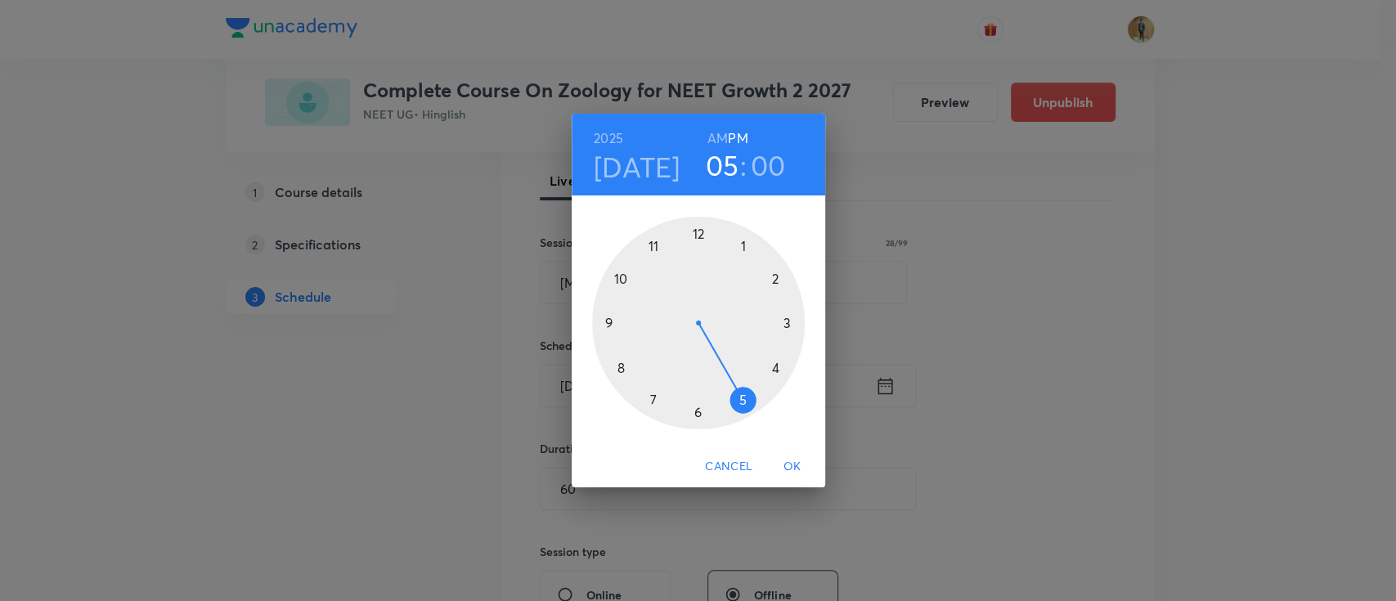
click at [713, 138] on h6 "AM" at bounding box center [717, 138] width 20 height 23
click at [720, 163] on h3 "05" at bounding box center [723, 165] width 34 height 34
drag, startPoint x: 747, startPoint y: 402, endPoint x: 658, endPoint y: 264, distance: 164.4
click at [658, 264] on div at bounding box center [698, 323] width 213 height 213
drag, startPoint x: 700, startPoint y: 235, endPoint x: 769, endPoint y: 324, distance: 111.9
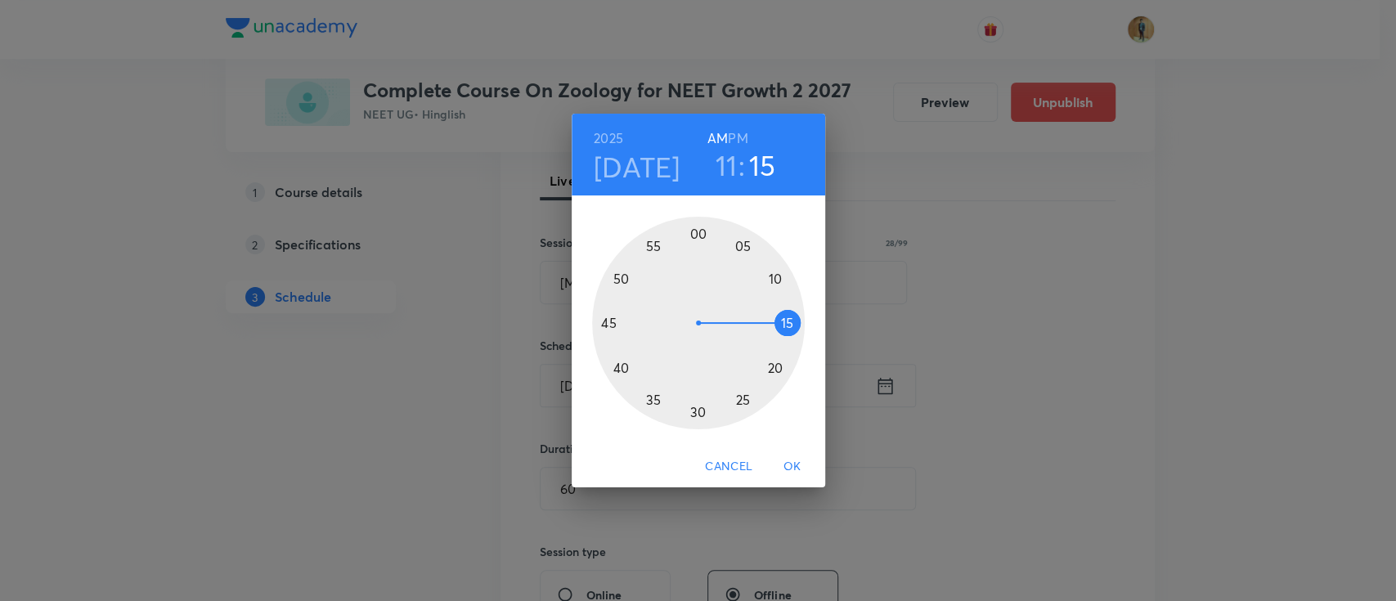
click at [769, 324] on div at bounding box center [698, 323] width 213 height 213
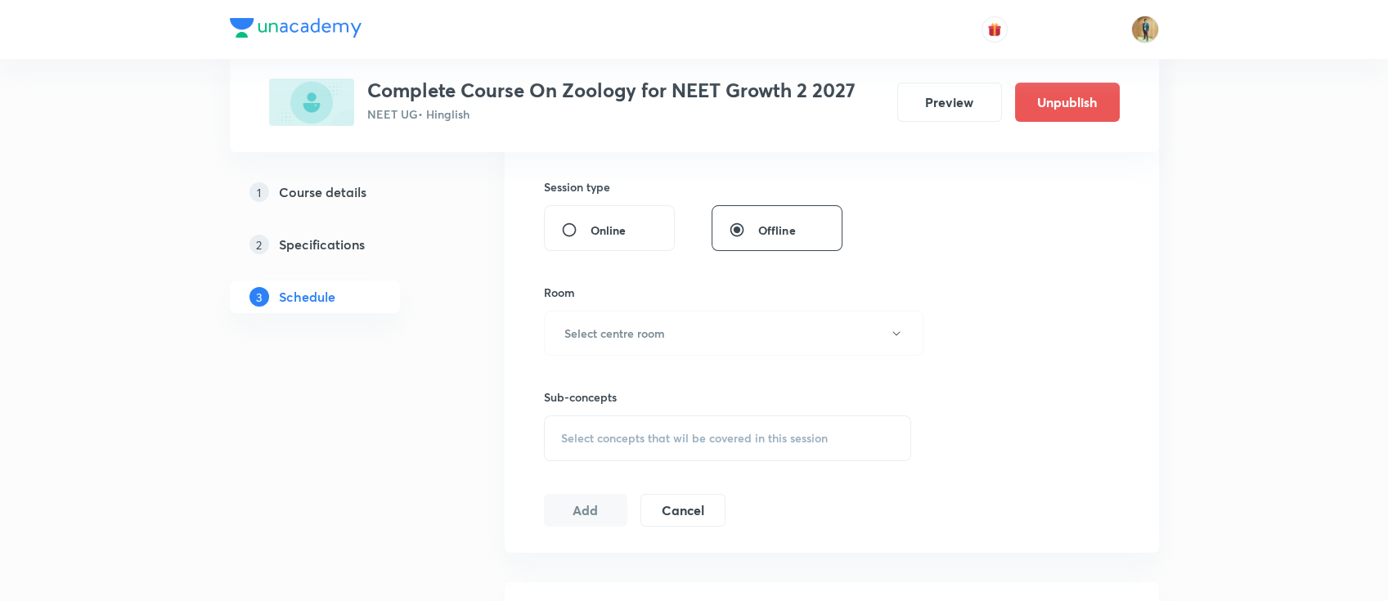
scroll to position [666, 0]
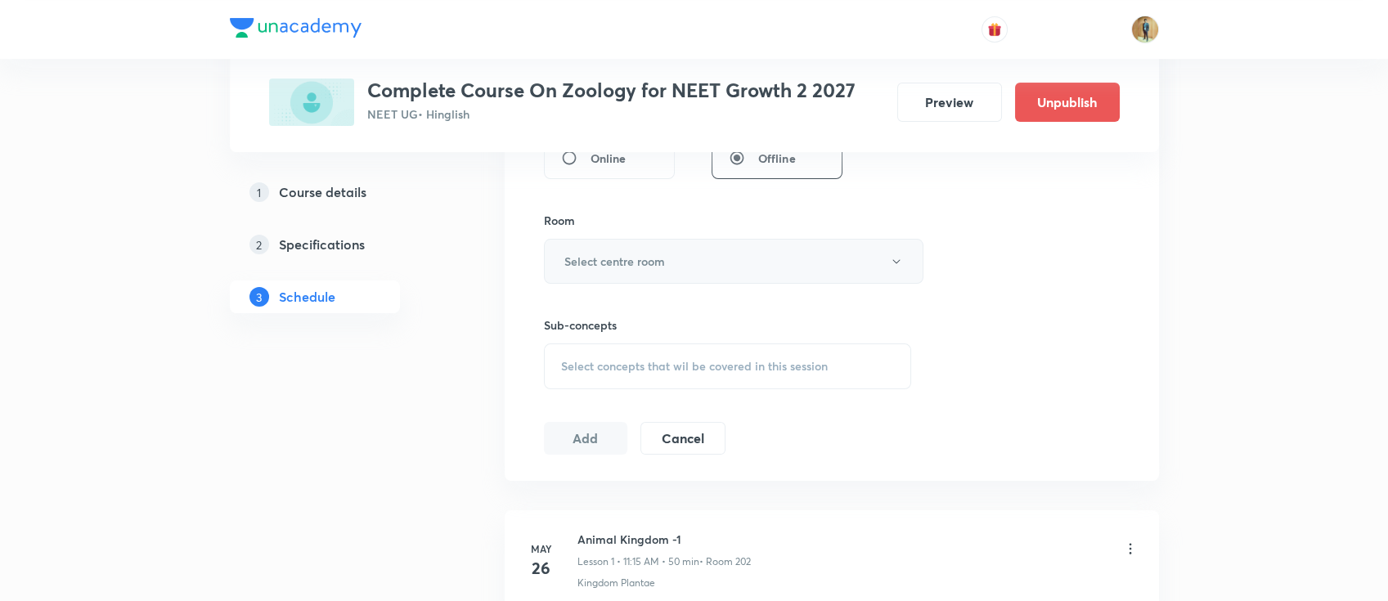
click at [656, 271] on button "Select centre room" at bounding box center [733, 261] width 379 height 45
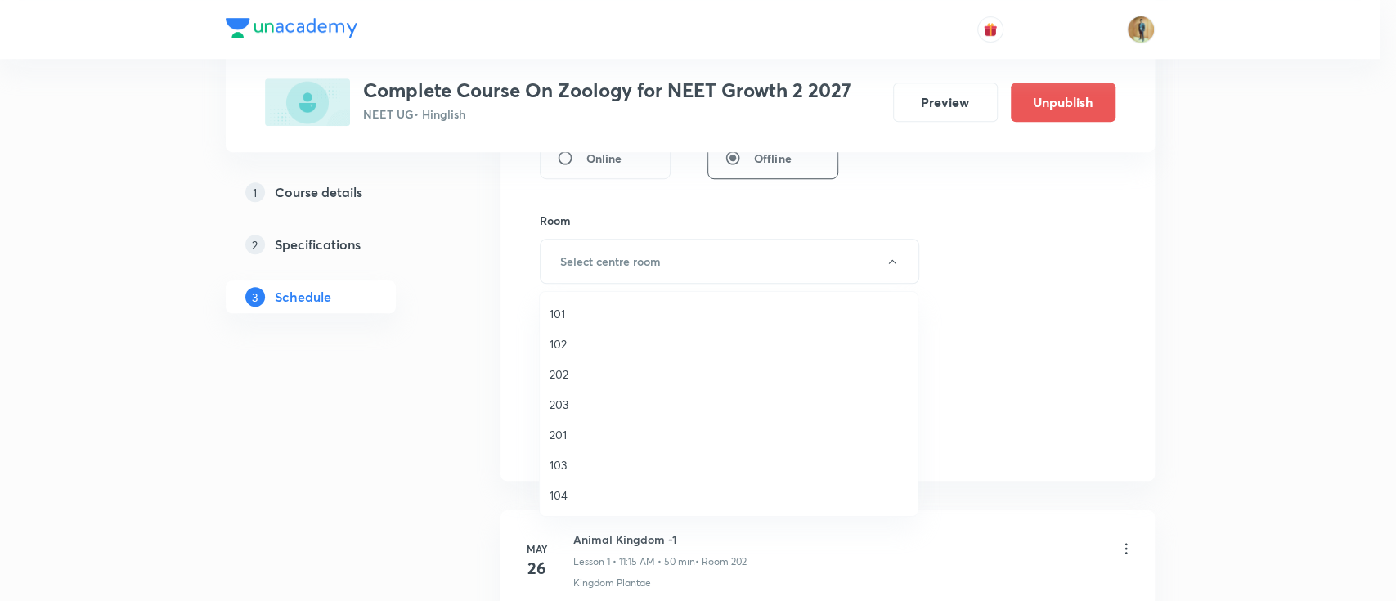
click at [572, 435] on span "201" at bounding box center [728, 434] width 358 height 17
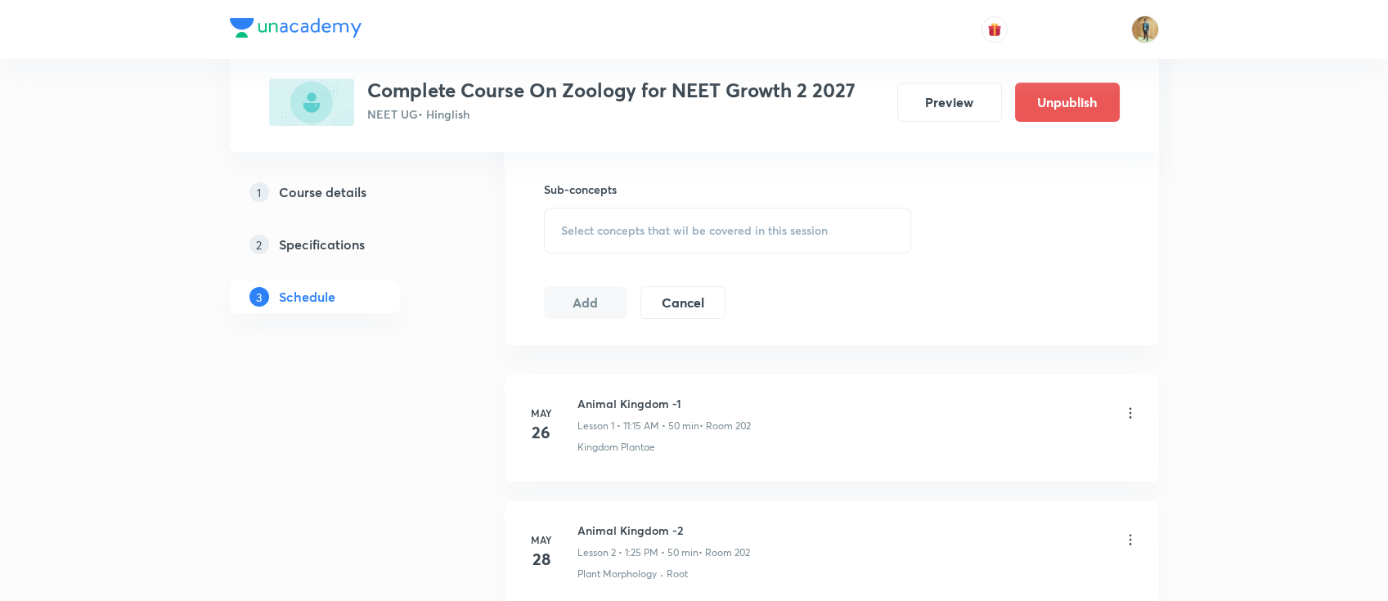
scroll to position [811, 0]
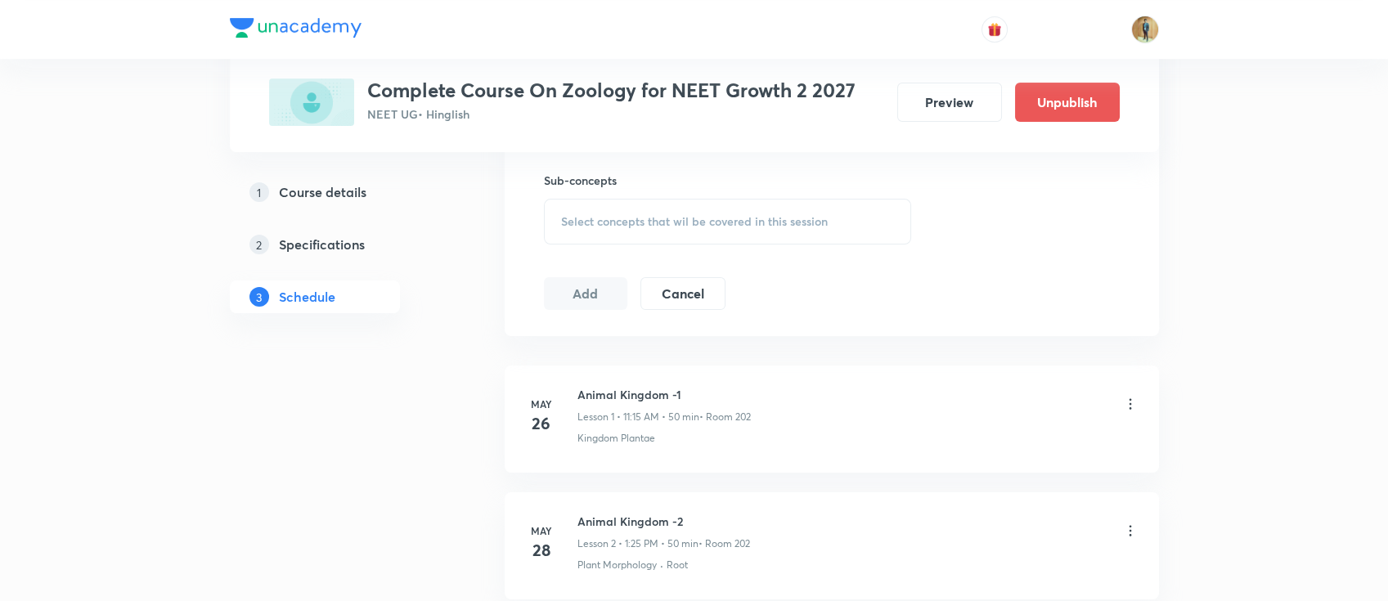
click at [670, 222] on span "Select concepts that wil be covered in this session" at bounding box center [694, 221] width 267 height 13
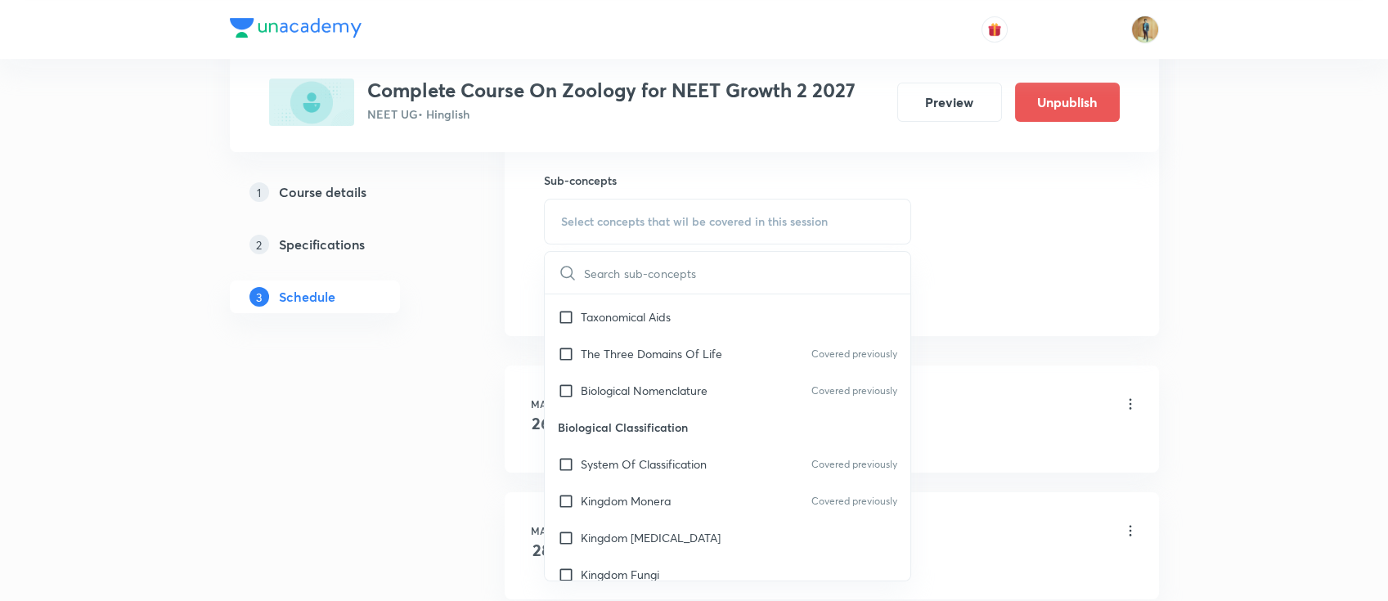
scroll to position [799, 0]
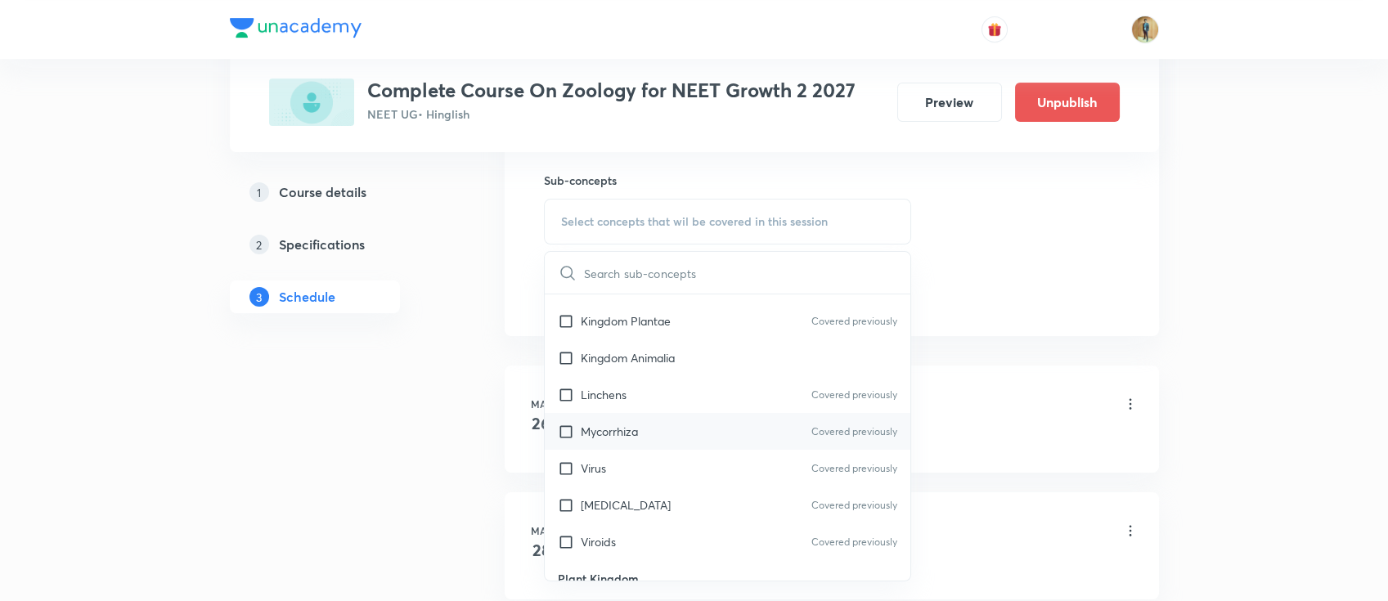
click at [644, 435] on div "Mycorrhiza Covered previously" at bounding box center [728, 431] width 366 height 37
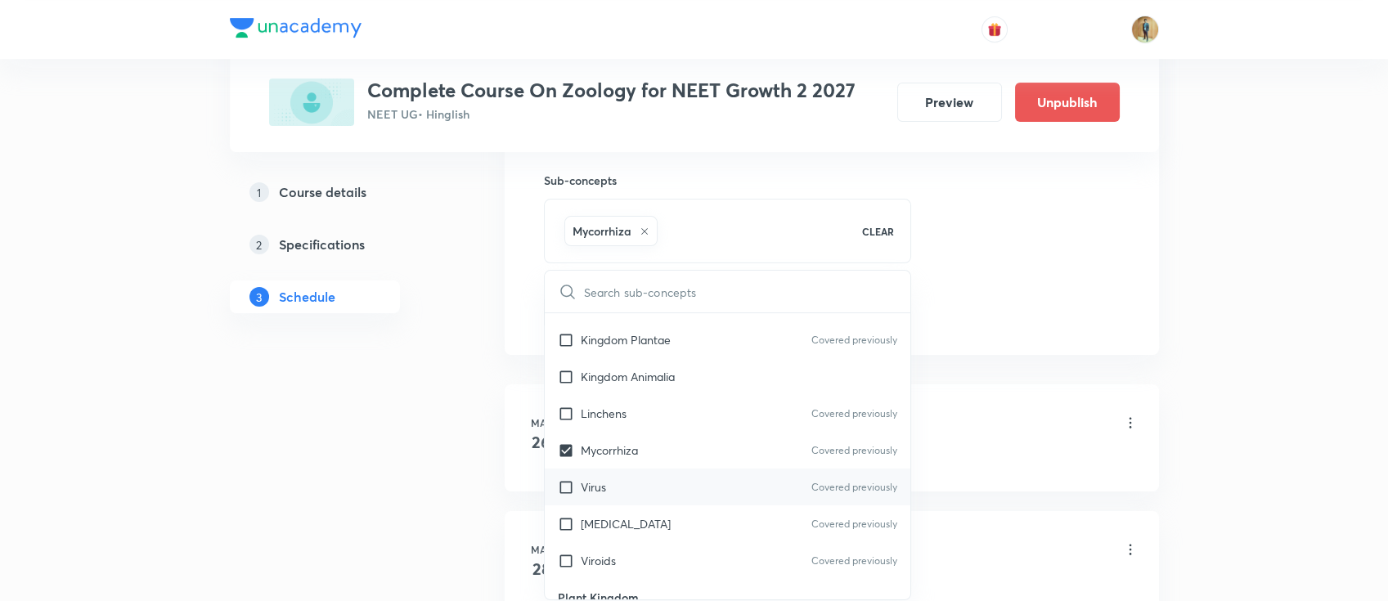
click at [592, 494] on div "Virus Covered previously" at bounding box center [728, 487] width 366 height 37
checkbox input "true"
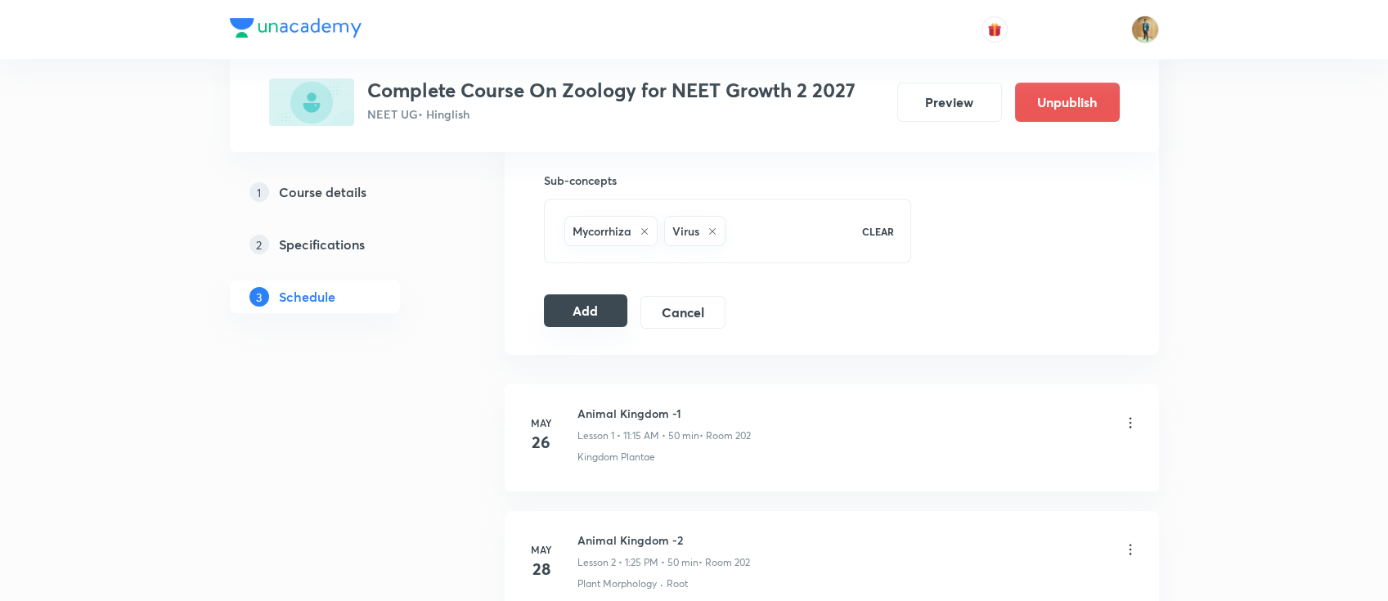
click at [581, 317] on button "Add" at bounding box center [586, 310] width 84 height 33
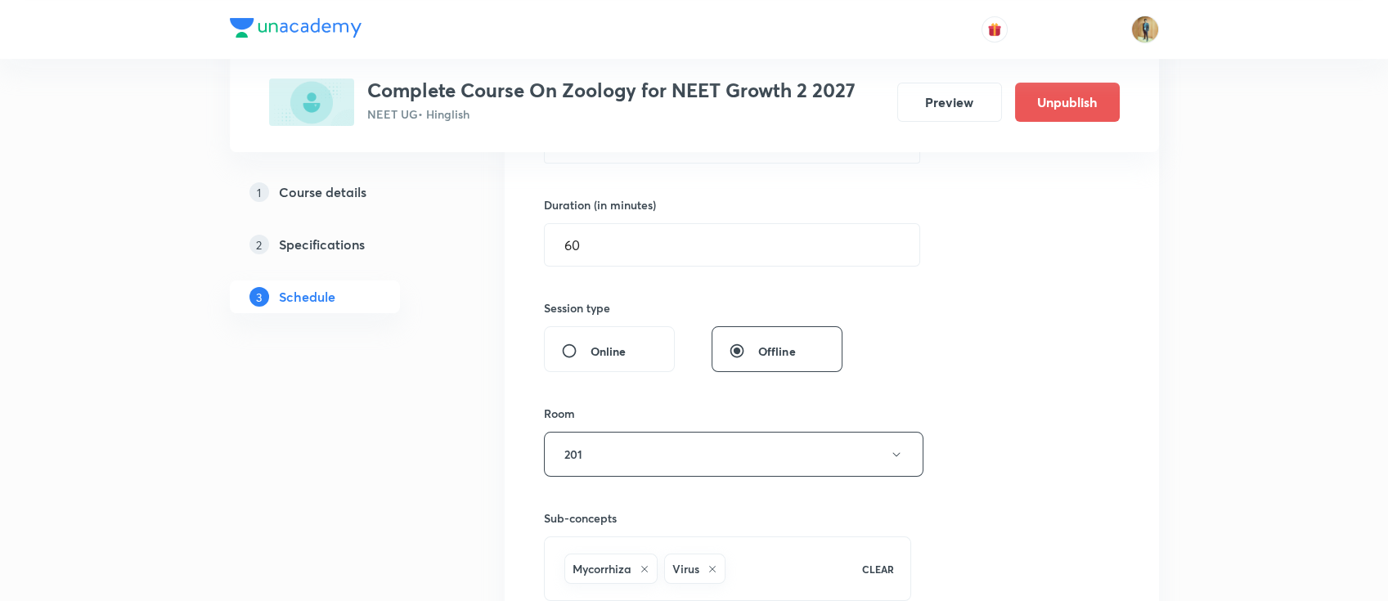
scroll to position [375, 0]
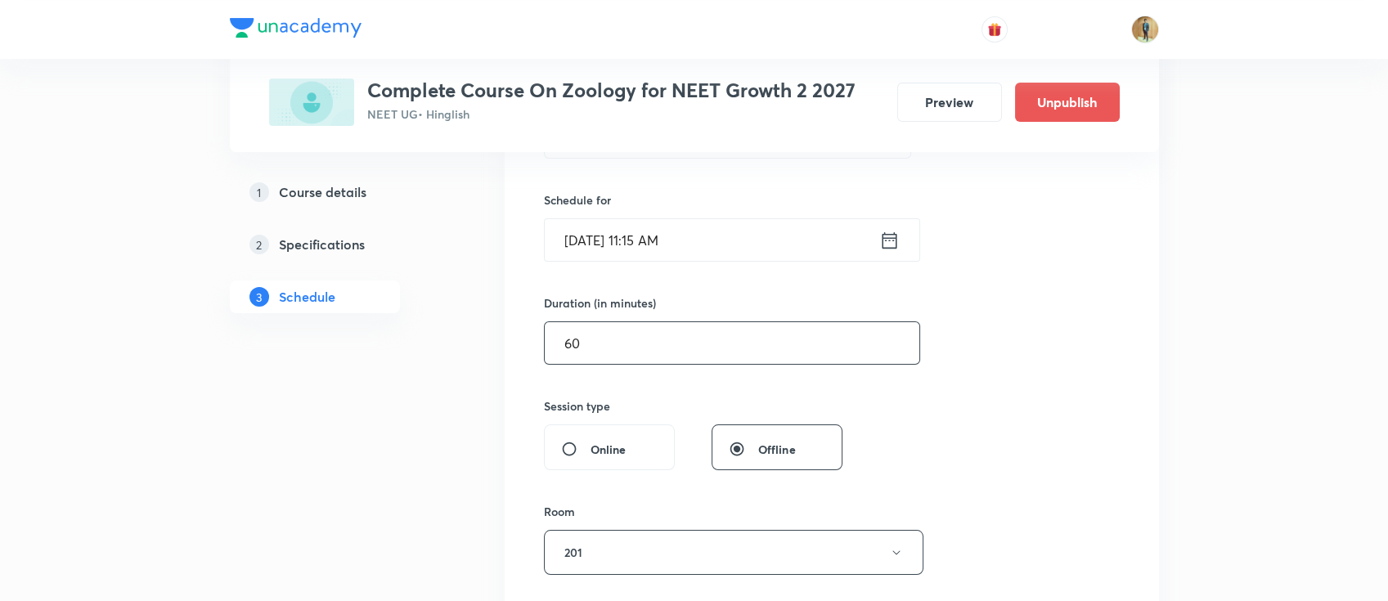
type input "55"
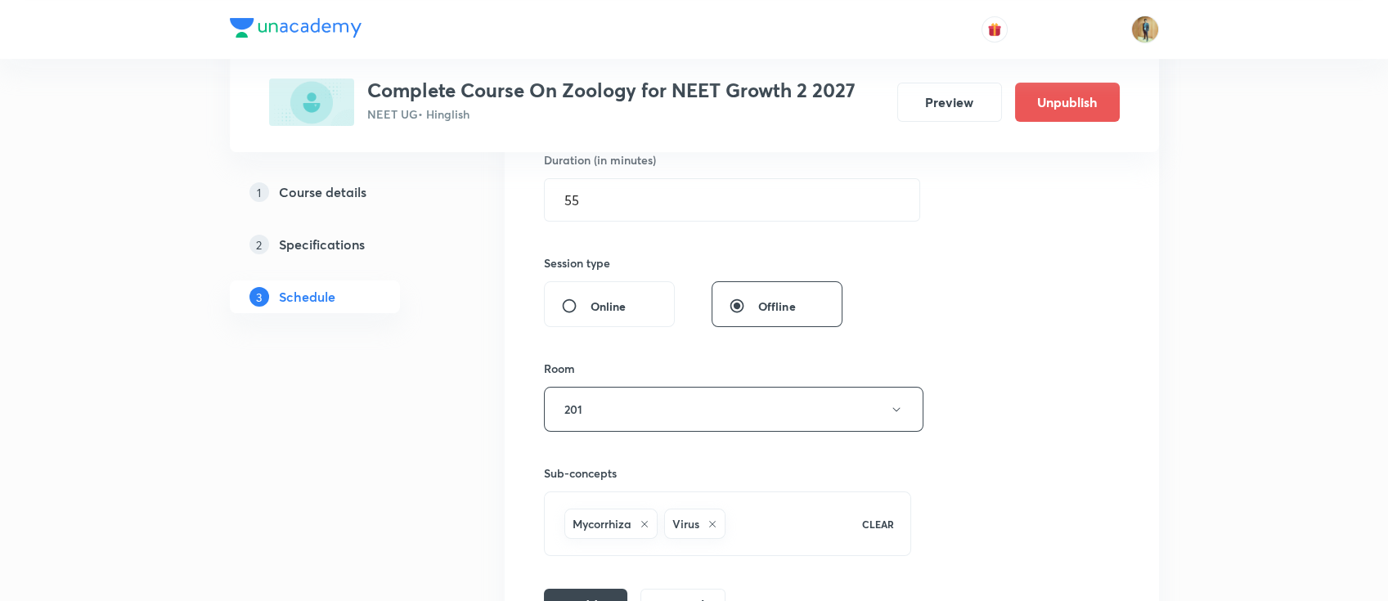
scroll to position [594, 0]
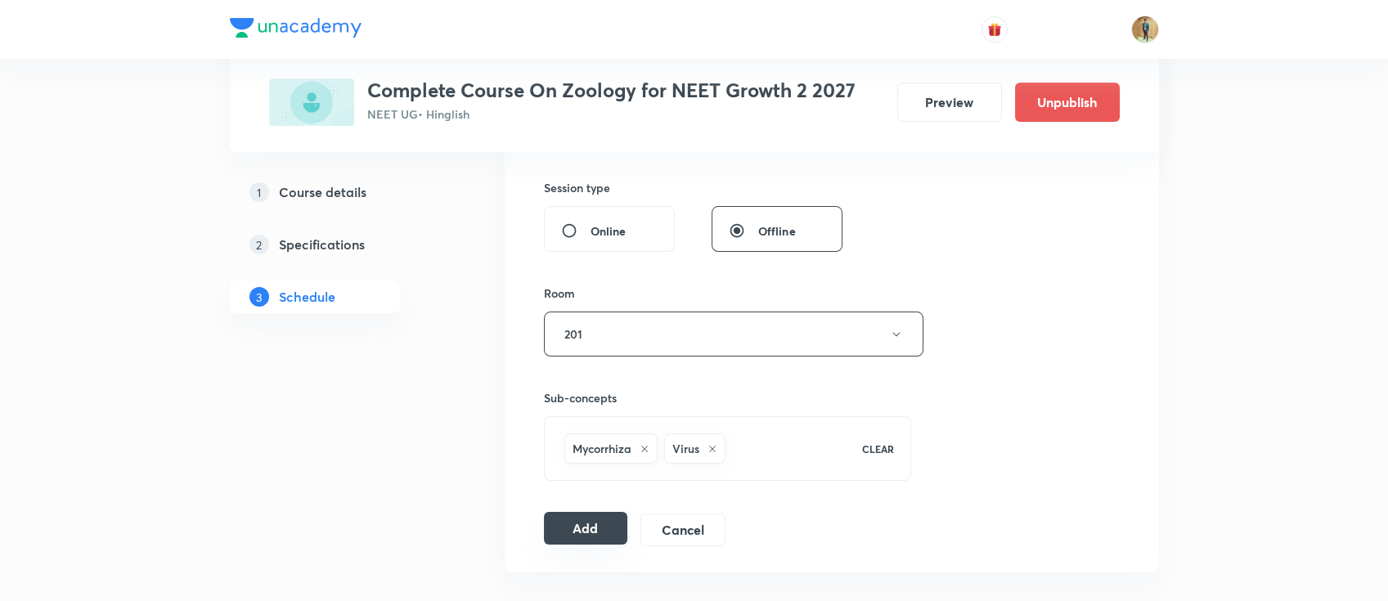
click at [592, 531] on button "Add" at bounding box center [586, 528] width 84 height 33
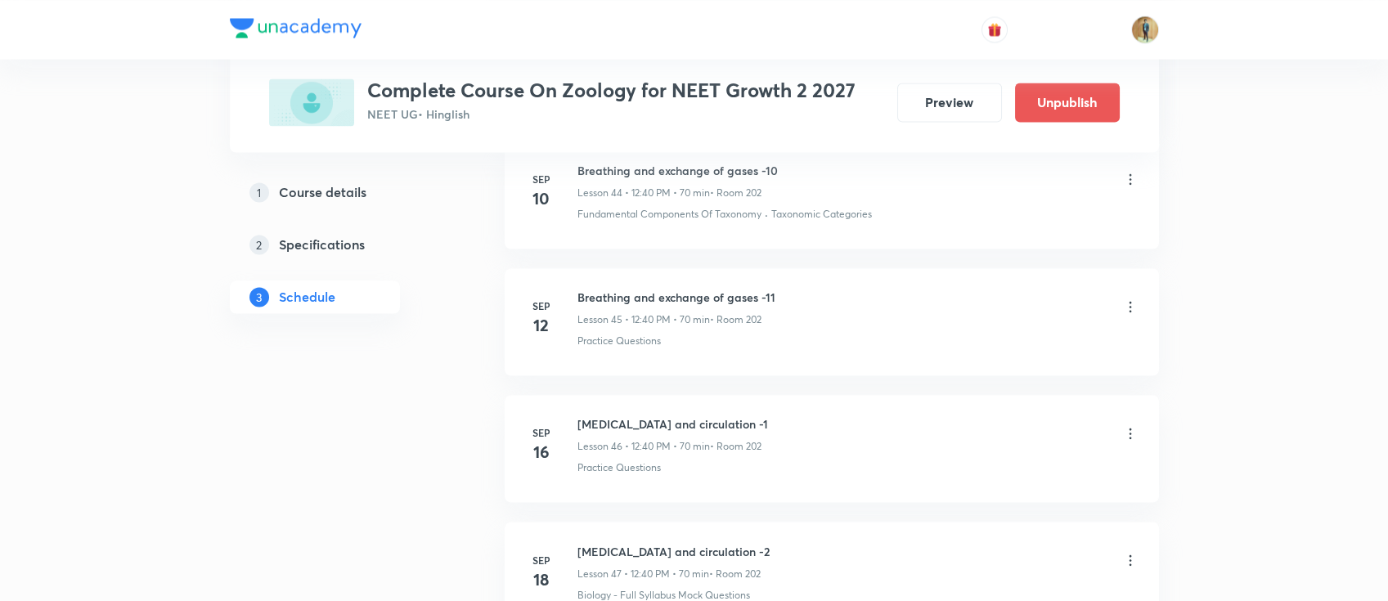
scroll to position [6420, 0]
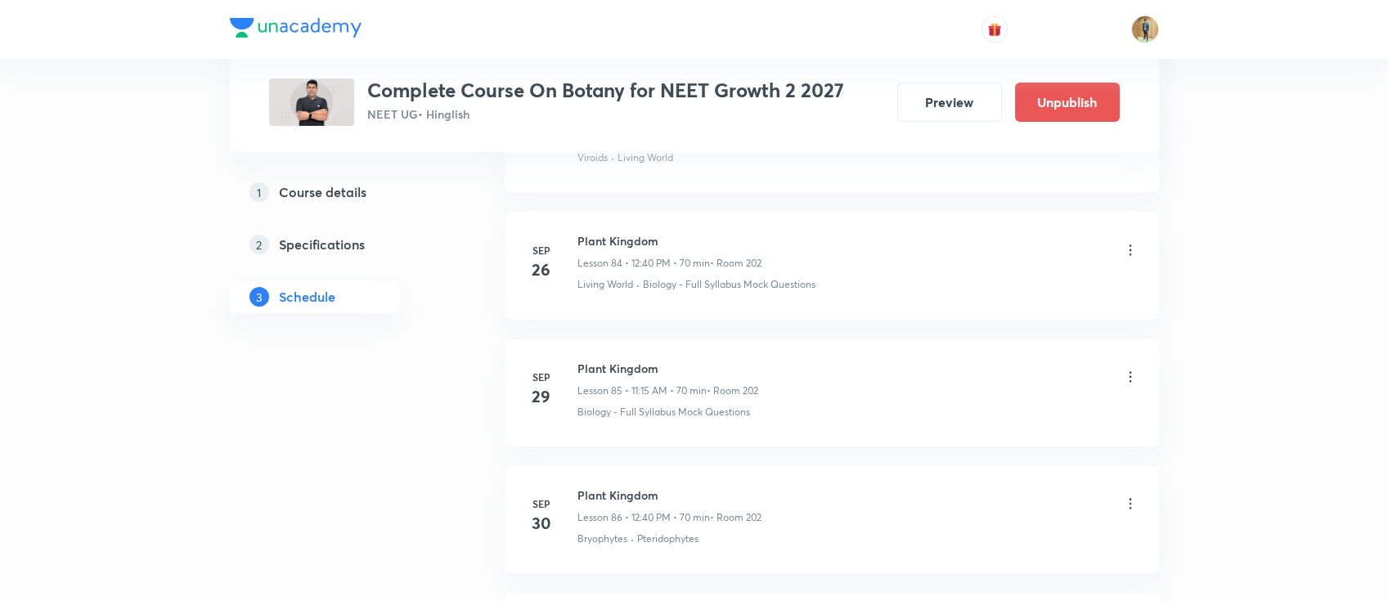
scroll to position [11857, 0]
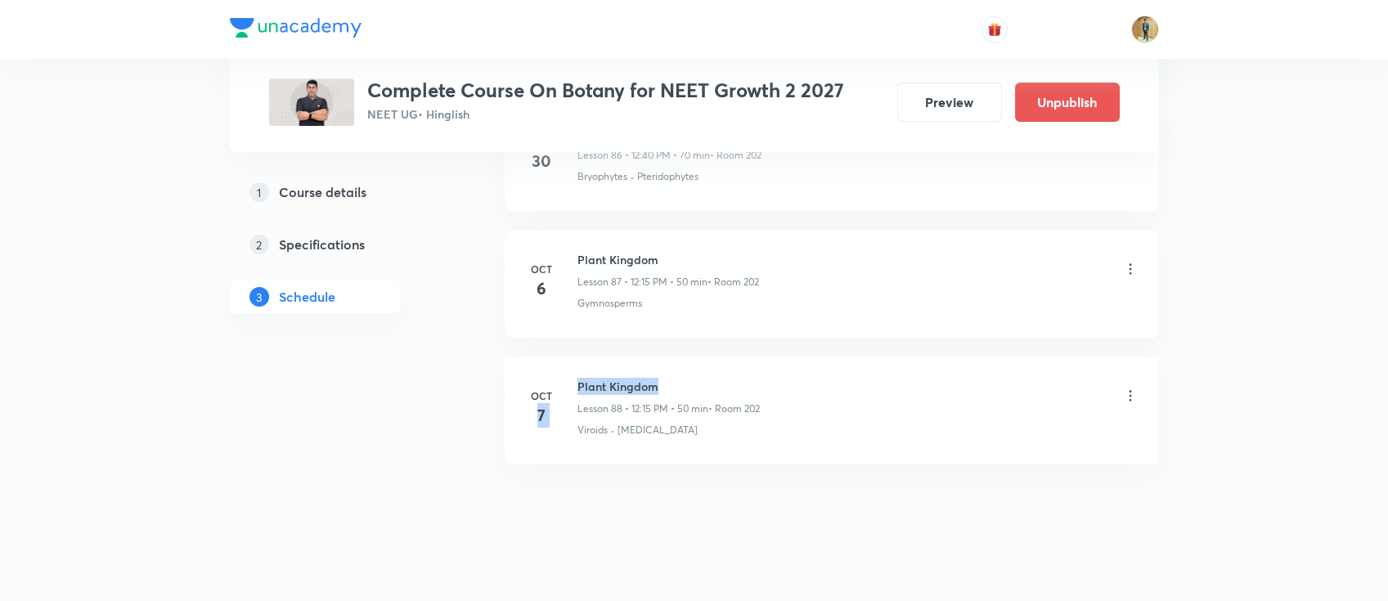
drag, startPoint x: 576, startPoint y: 372, endPoint x: 687, endPoint y: 370, distance: 111.2
click at [687, 378] on div "[DATE] Plant Kingdom Lesson 88 • 12:15 PM • 50 min • Room 202 Viroids · [MEDICA…" at bounding box center [831, 408] width 613 height 60
click at [688, 381] on div "Plant Kingdom Lesson 88 • 12:15 PM • 50 min • Room 202" at bounding box center [668, 397] width 182 height 38
drag, startPoint x: 578, startPoint y: 370, endPoint x: 668, endPoint y: 365, distance: 90.1
click at [668, 378] on h6 "Plant Kingdom" at bounding box center [668, 386] width 182 height 17
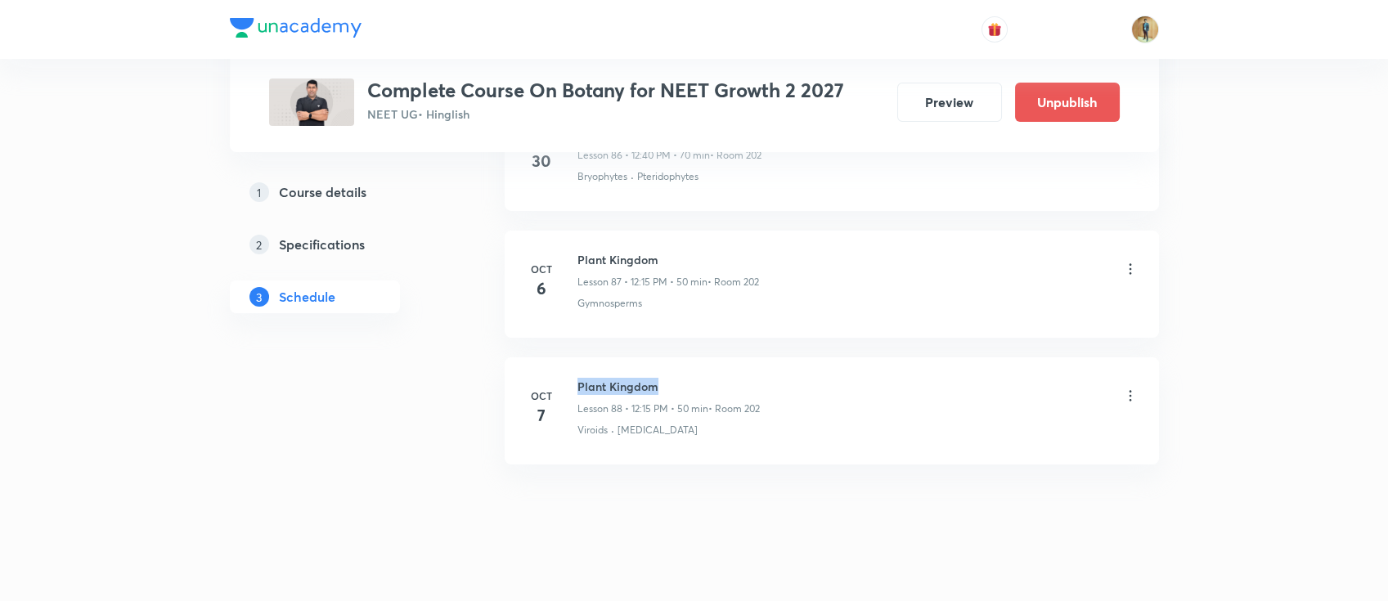
copy h6 "Plant Kingdom"
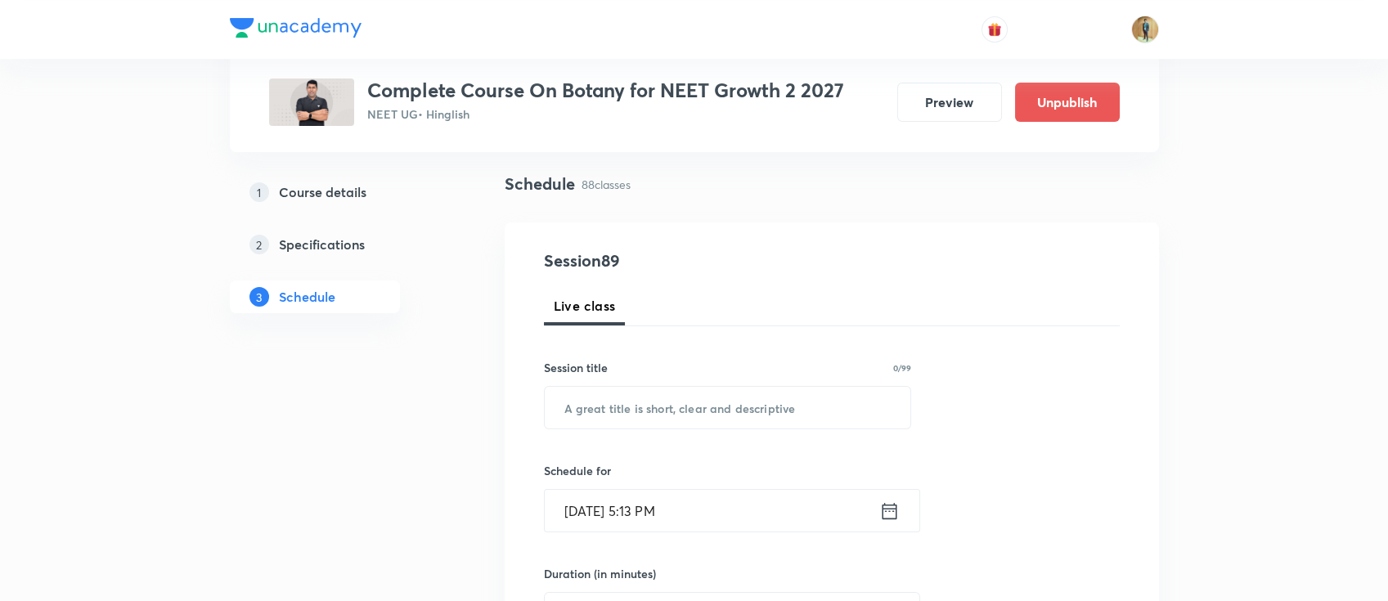
scroll to position [181, 0]
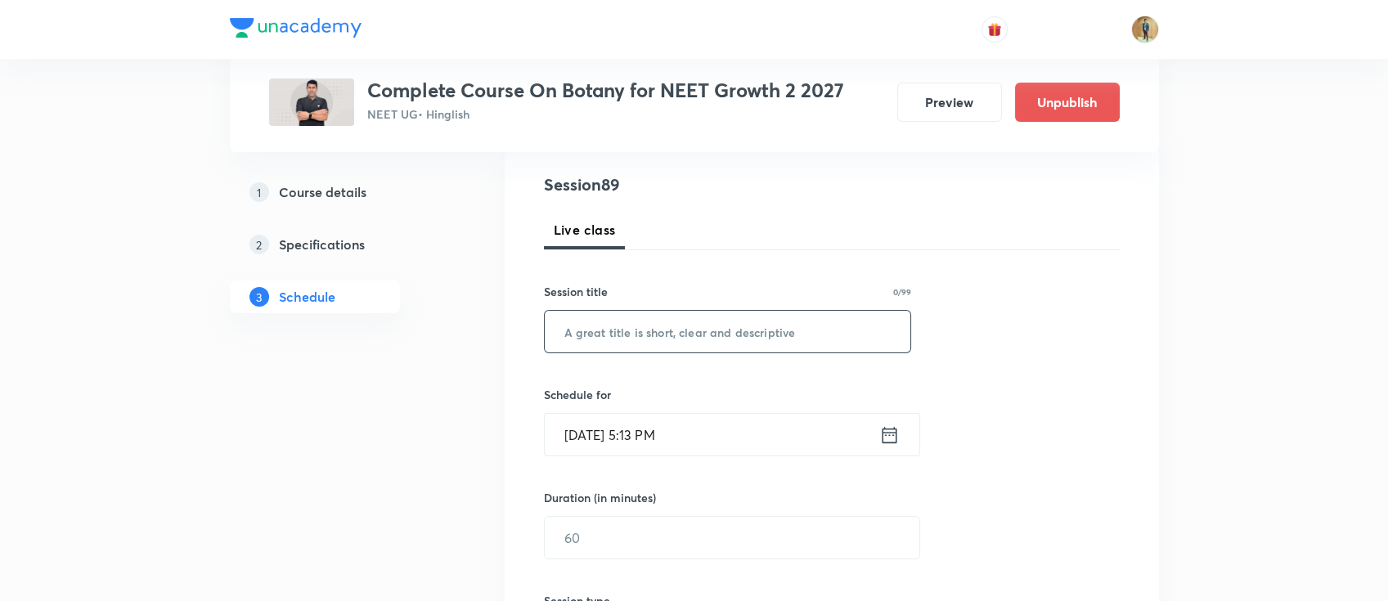
click at [650, 343] on input "text" at bounding box center [728, 332] width 366 height 42
paste input "Plant Kingdom"
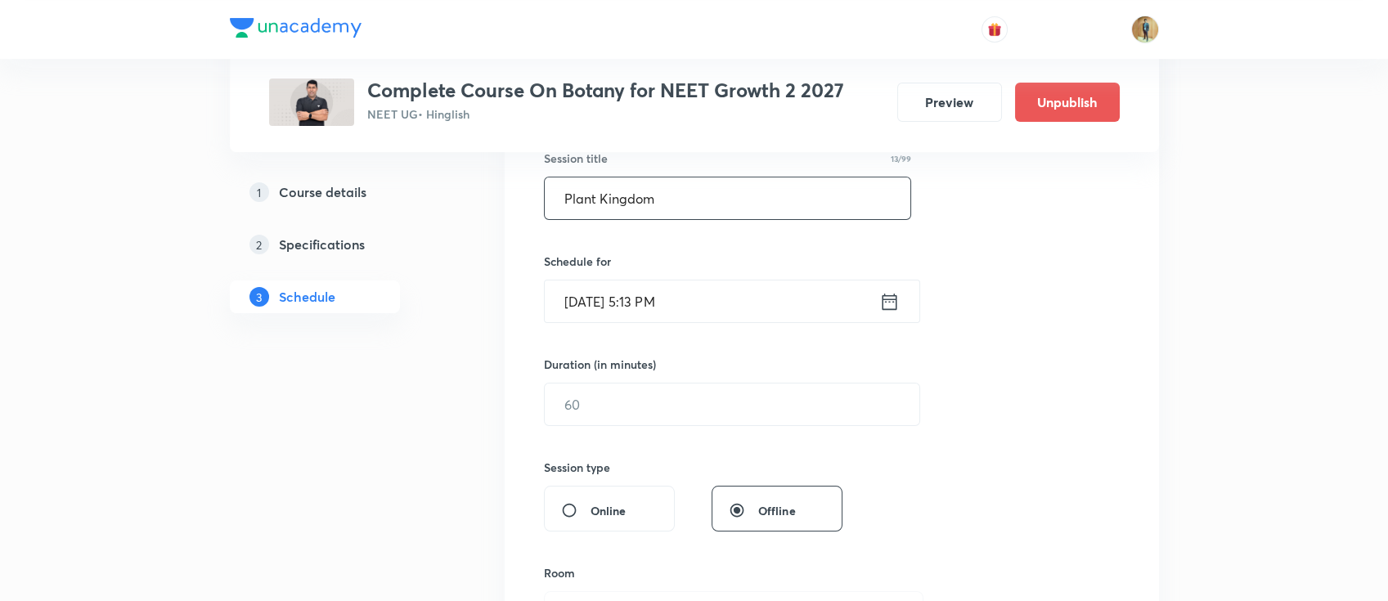
scroll to position [326, 0]
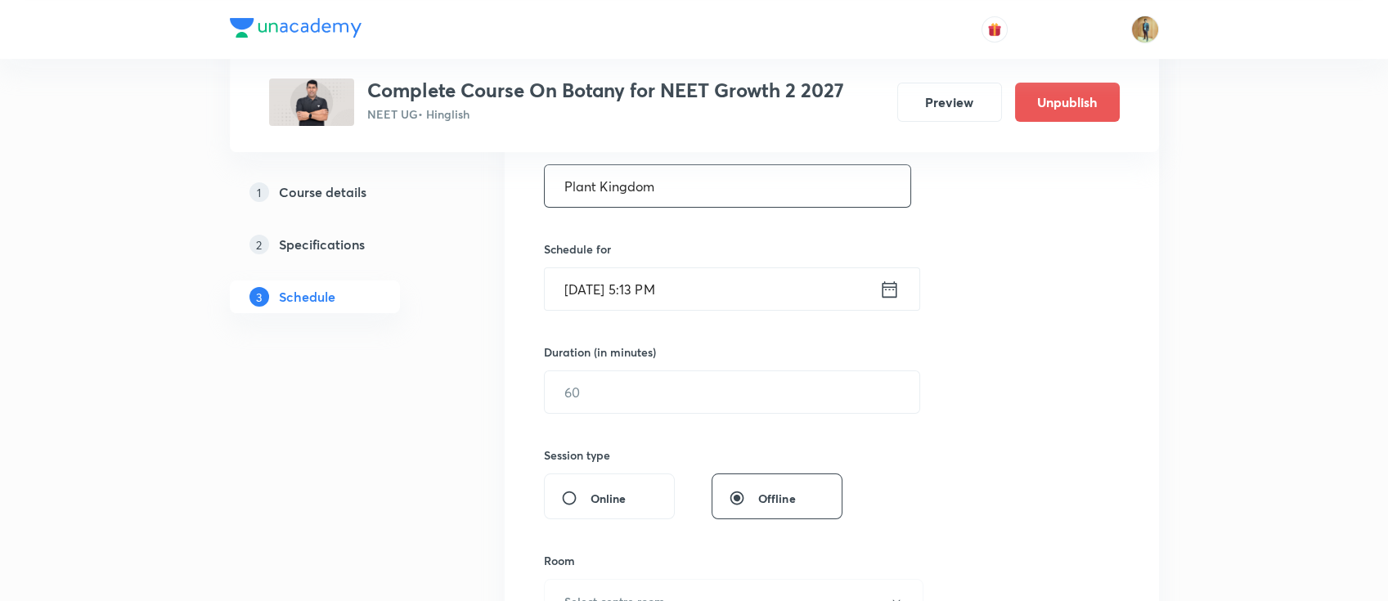
type input "Plant Kingdom"
click at [720, 304] on input "Oct 7, 2025, 5:13 PM" at bounding box center [712, 289] width 334 height 42
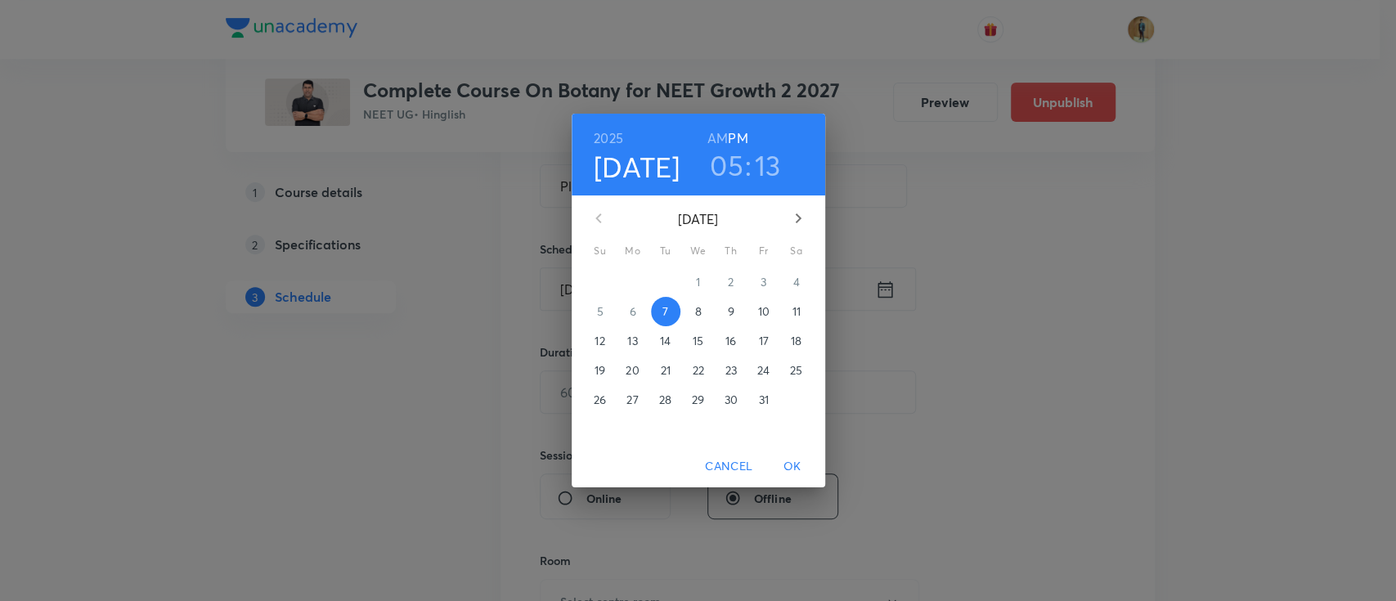
click at [952, 321] on div "2025 Oct 7 05 : 13 AM PM October 2025 Su Mo Tu We Th Fr Sa 28 29 30 1 2 3 4 5 6…" at bounding box center [698, 300] width 1396 height 601
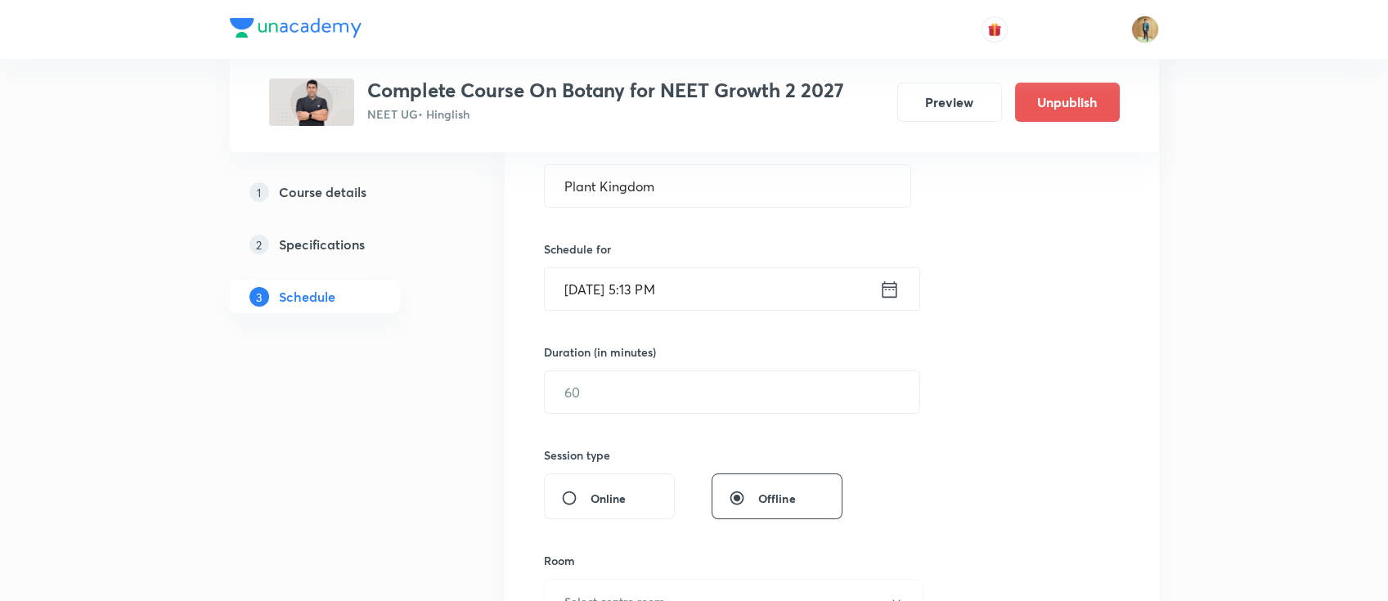
click at [711, 292] on input "Oct 7, 2025, 5:13 PM" at bounding box center [712, 289] width 334 height 42
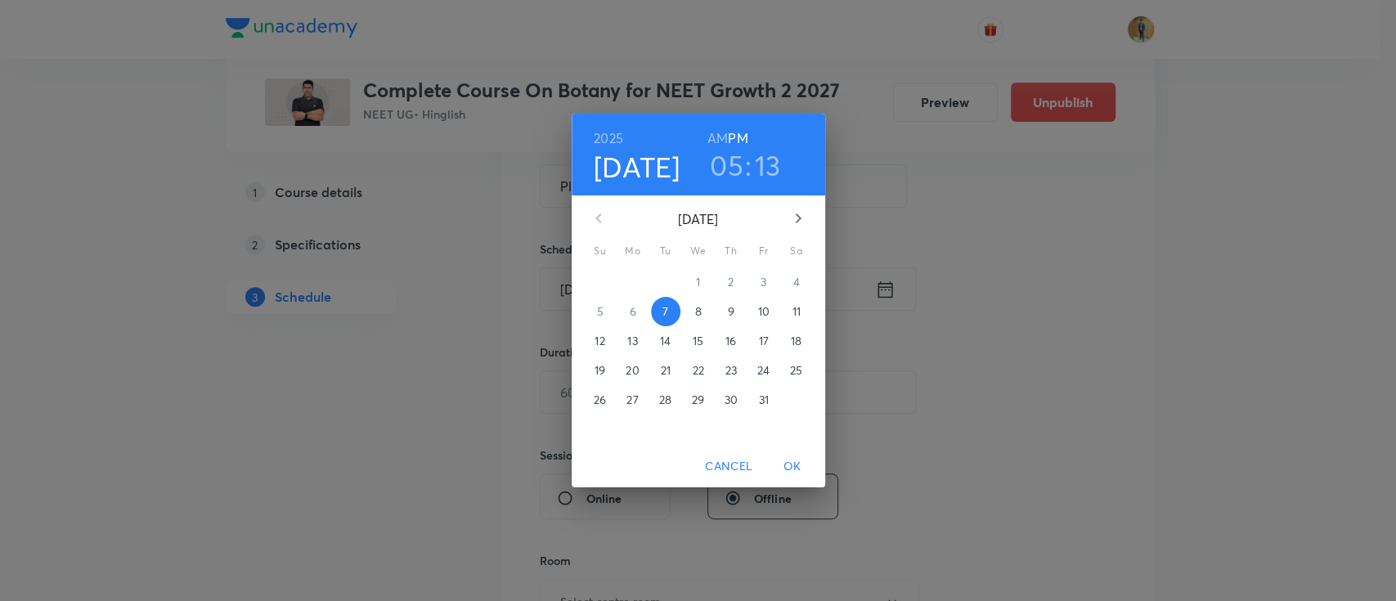
click at [697, 312] on p "8" at bounding box center [697, 311] width 7 height 16
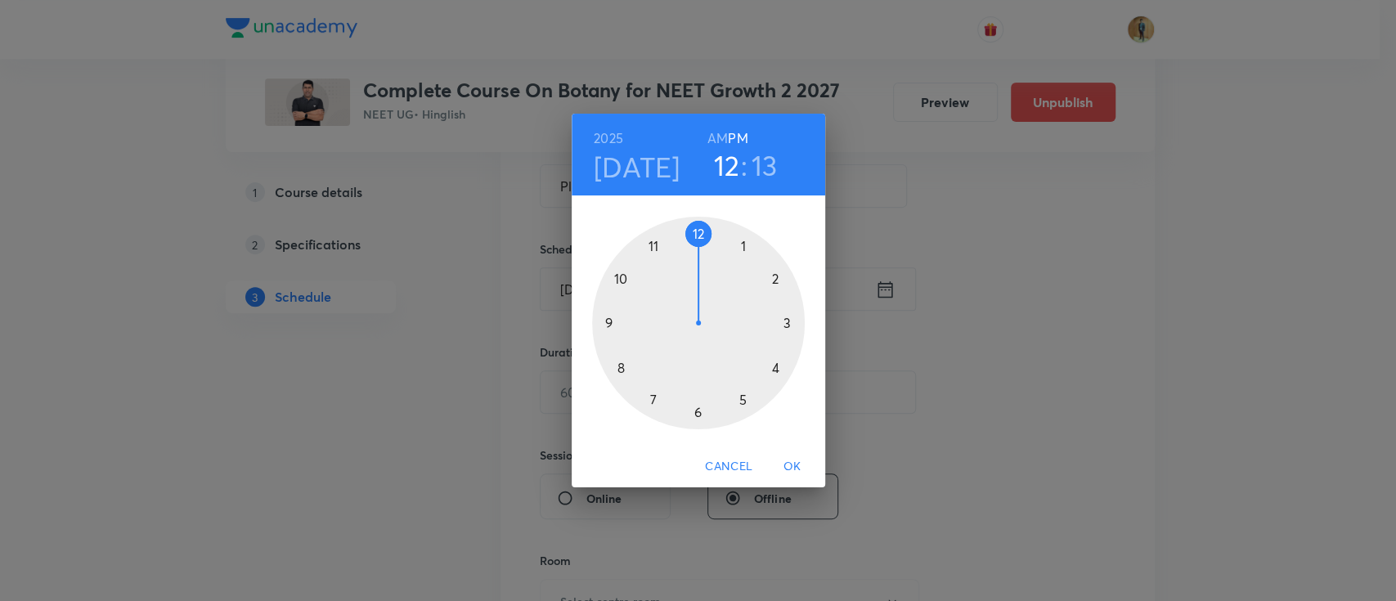
drag, startPoint x: 744, startPoint y: 400, endPoint x: 687, endPoint y: 260, distance: 151.1
click at [687, 260] on div at bounding box center [698, 323] width 213 height 213
drag, startPoint x: 778, startPoint y: 294, endPoint x: 747, endPoint y: 247, distance: 57.2
click at [747, 247] on div at bounding box center [698, 323] width 213 height 213
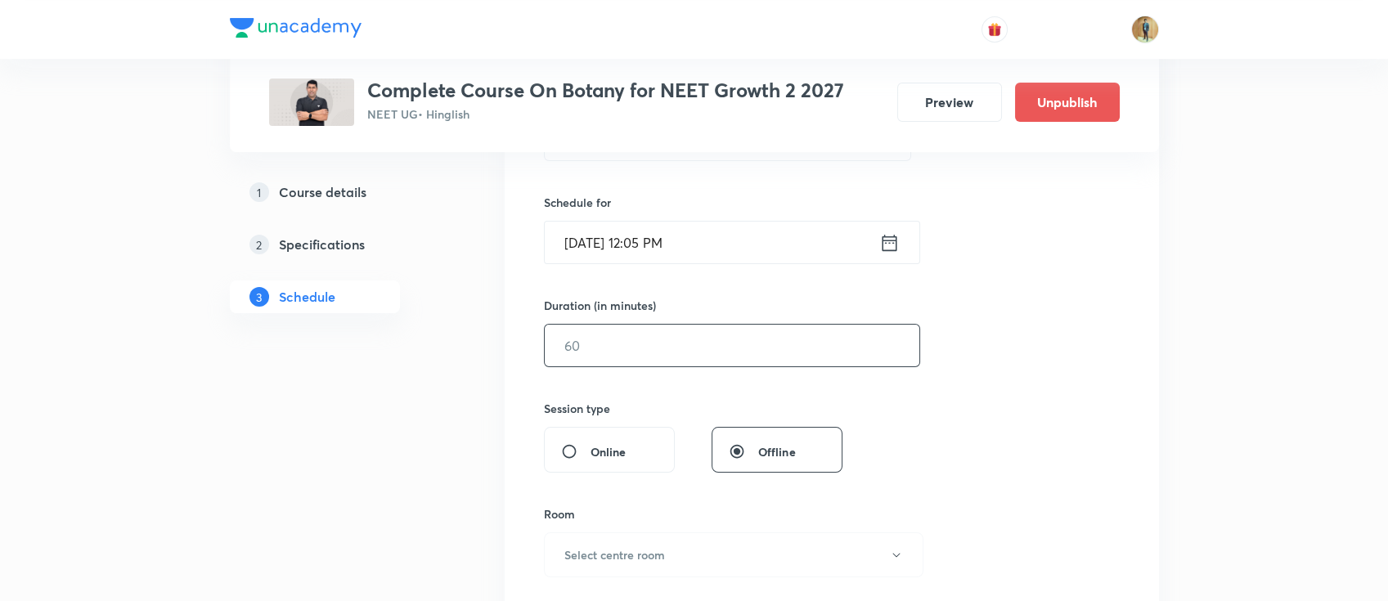
scroll to position [399, 0]
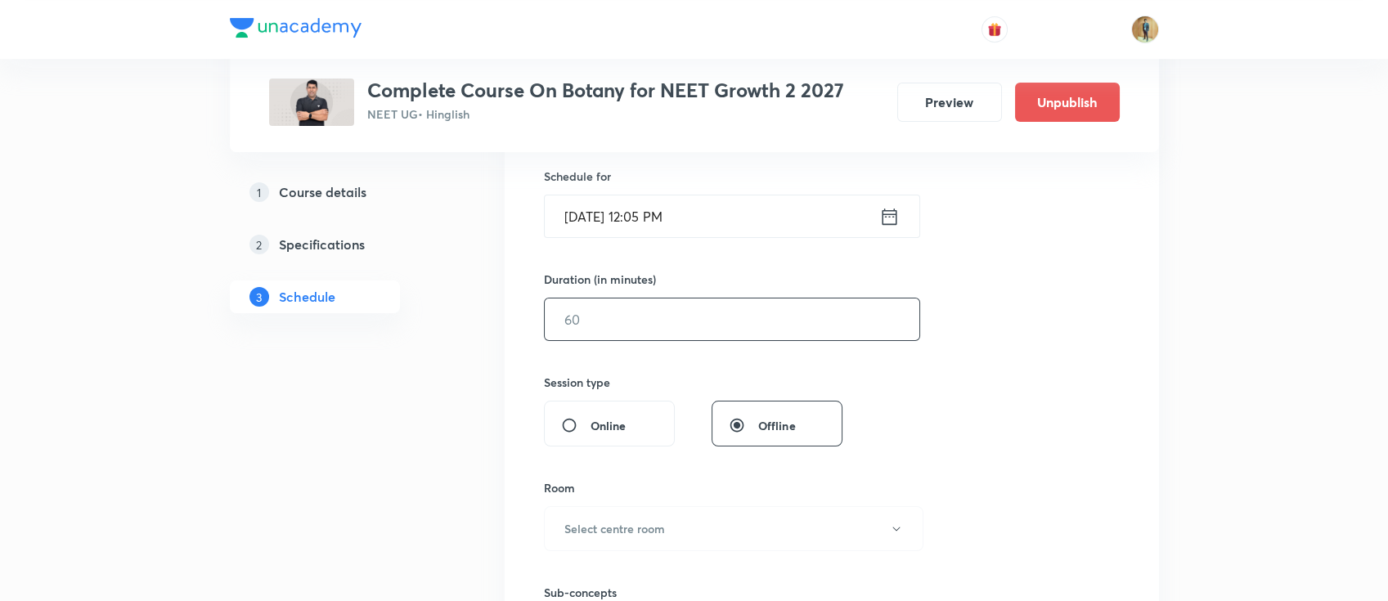
click at [724, 310] on input "text" at bounding box center [732, 319] width 374 height 42
type input "55"
click at [734, 215] on input "Oct 8, 2025, 12:05 PM" at bounding box center [712, 216] width 334 height 42
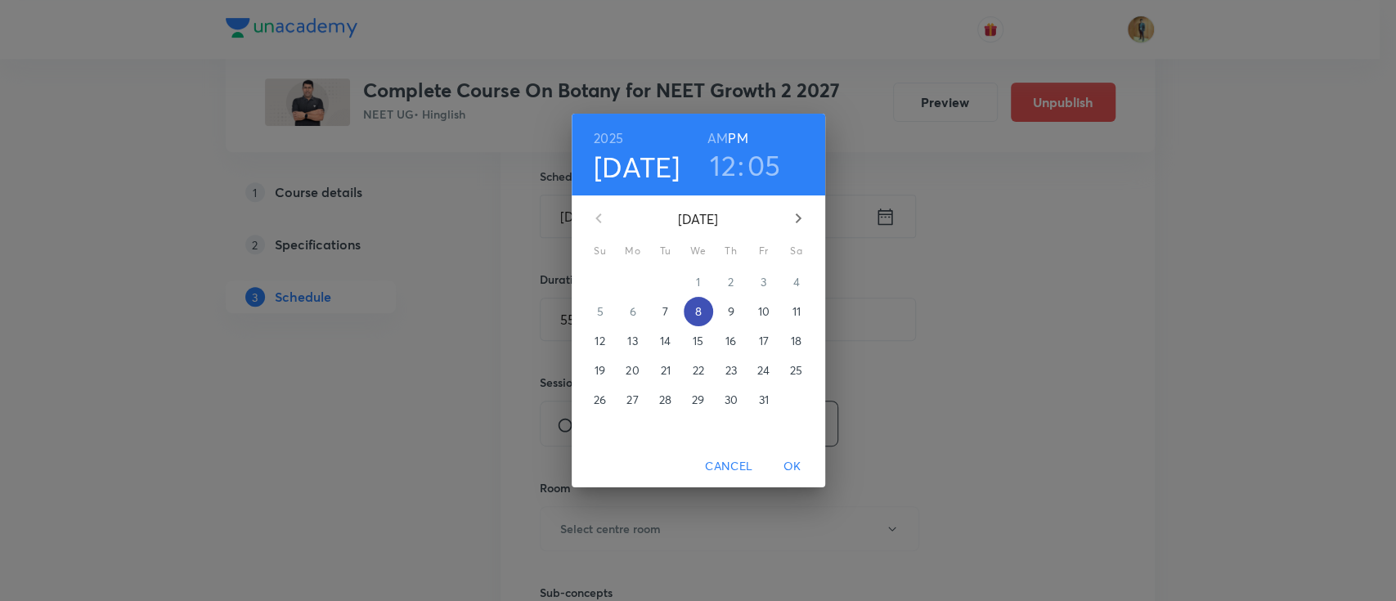
click at [704, 311] on span "8" at bounding box center [698, 311] width 29 height 16
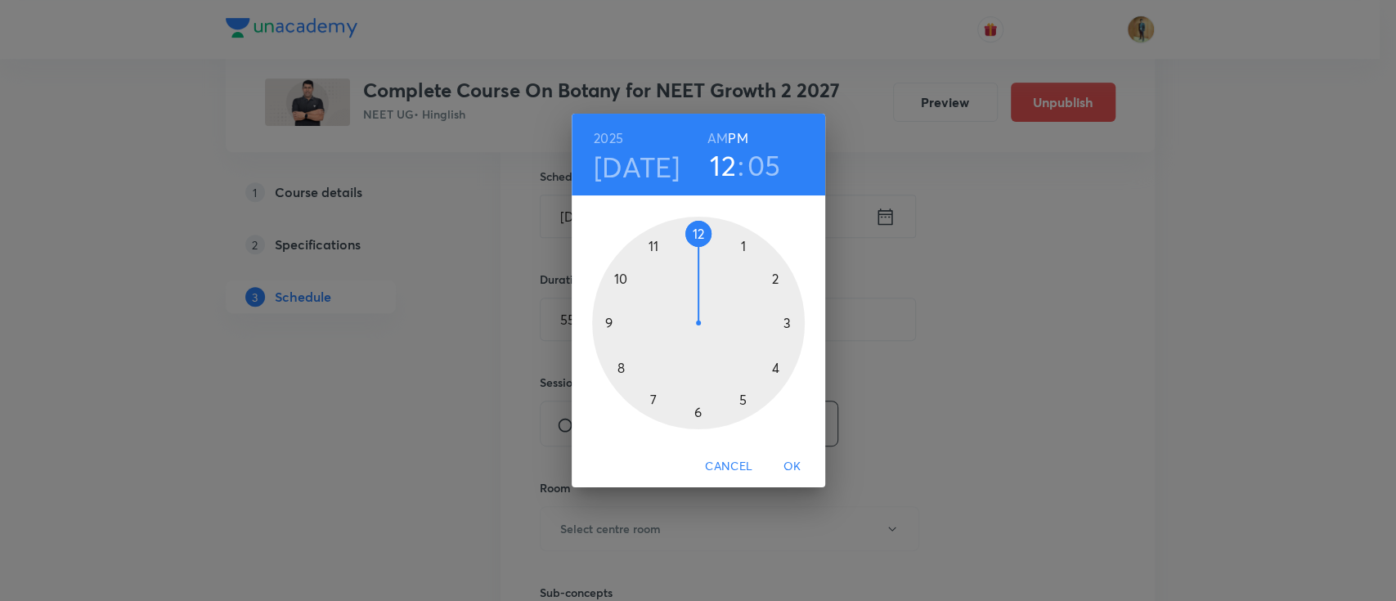
click at [760, 171] on h3 "05" at bounding box center [764, 165] width 34 height 34
click at [786, 322] on div at bounding box center [698, 323] width 213 height 213
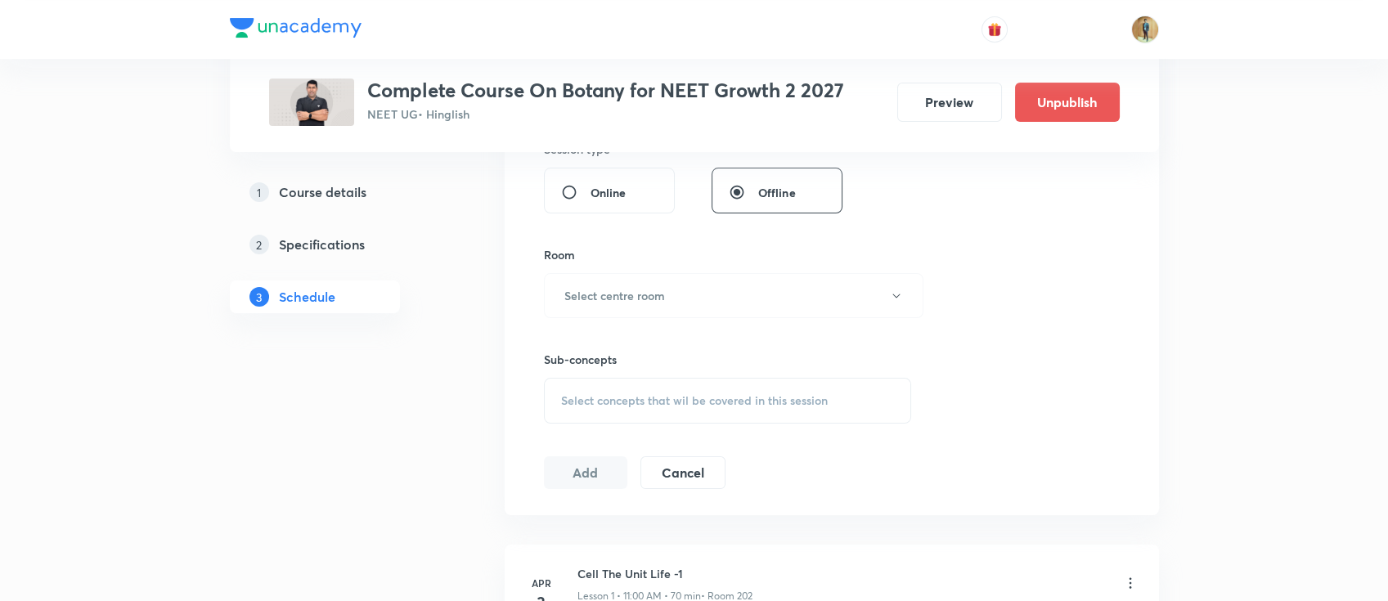
scroll to position [689, 0]
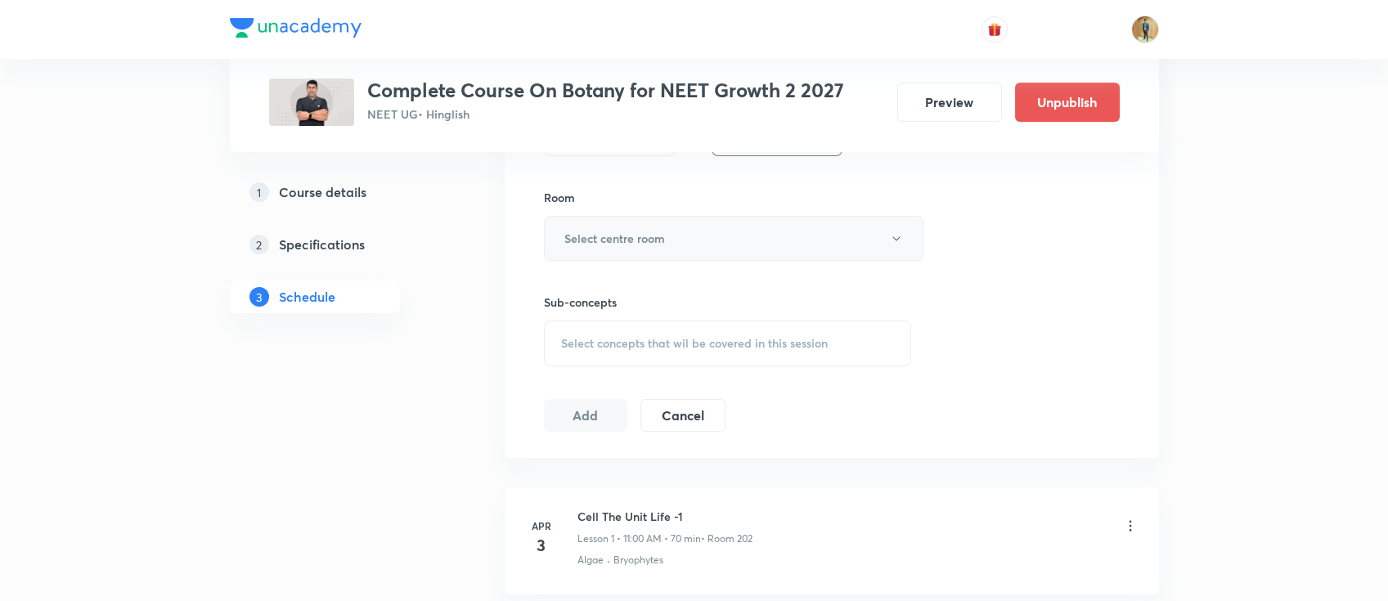
click at [653, 239] on h6 "Select centre room" at bounding box center [614, 238] width 101 height 17
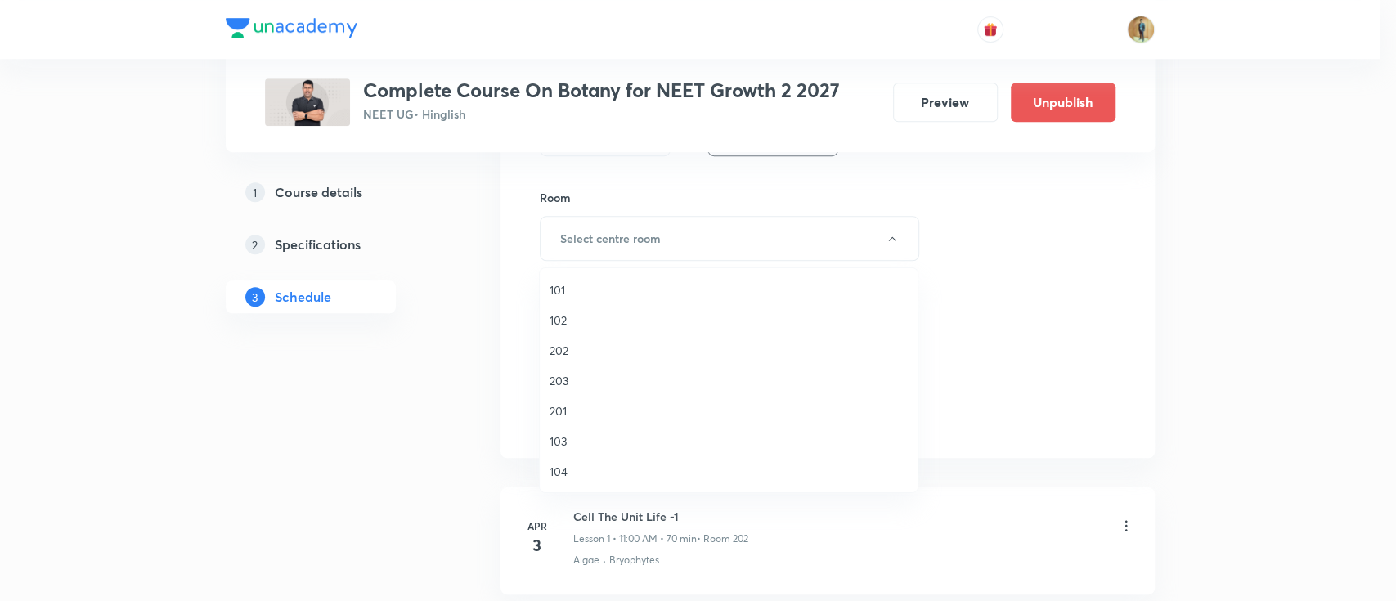
click at [567, 412] on span "201" at bounding box center [728, 410] width 358 height 17
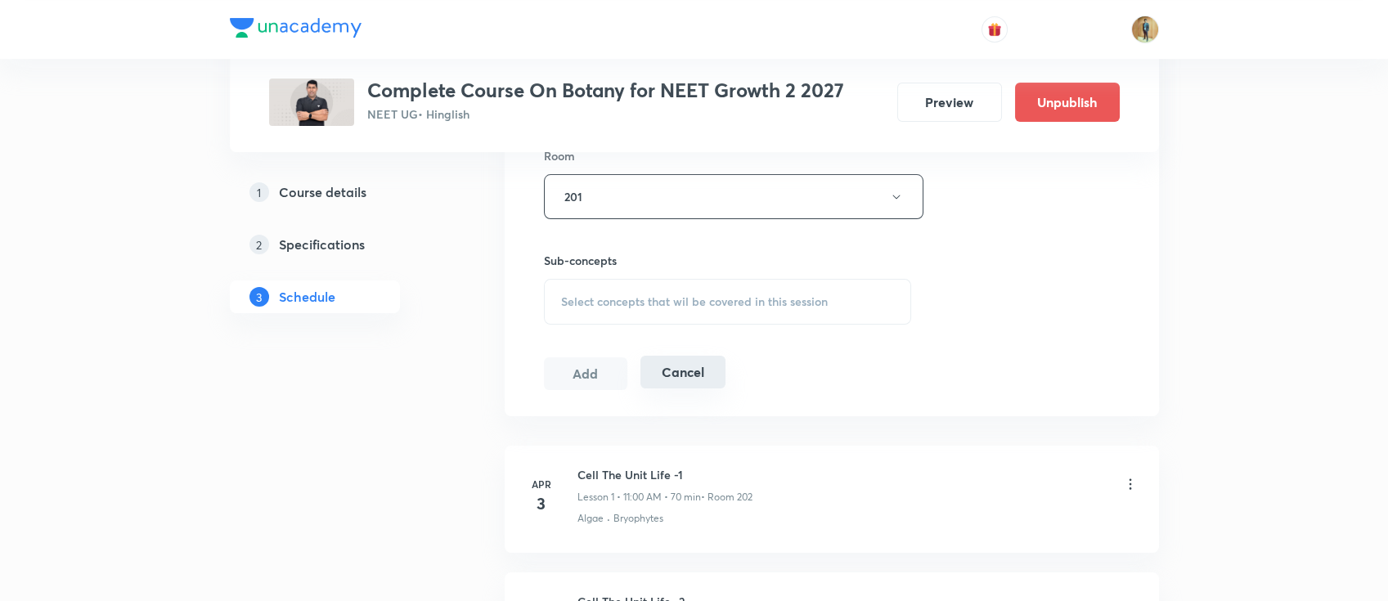
scroll to position [835, 0]
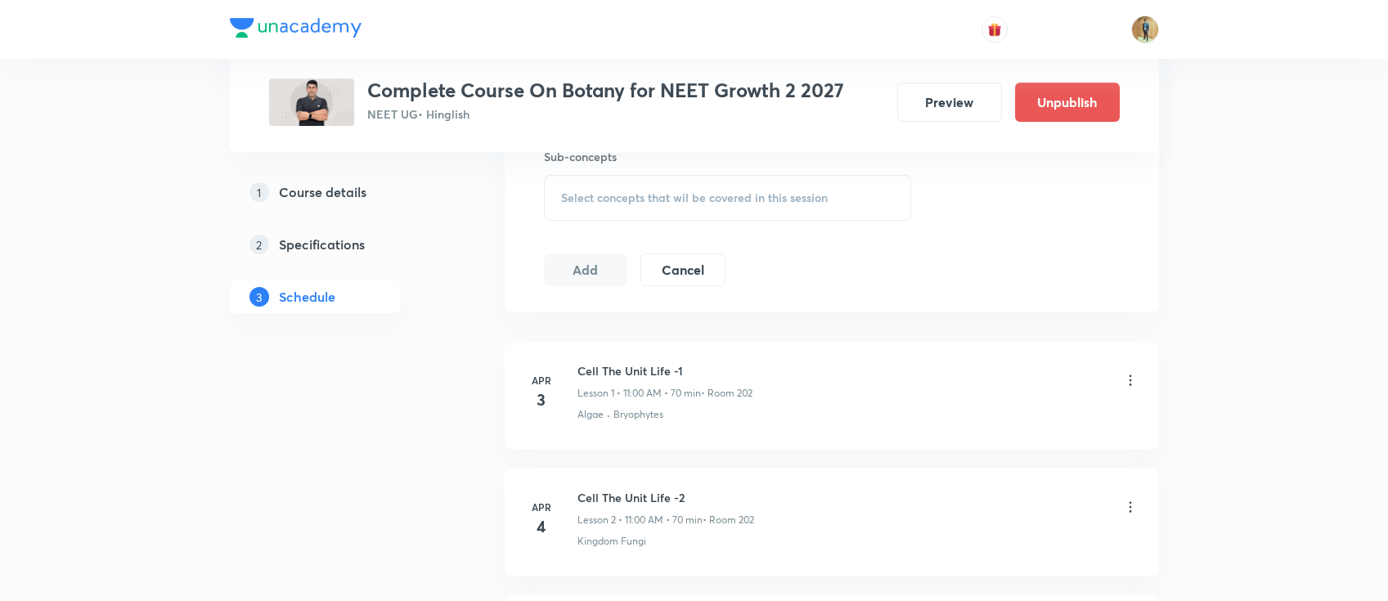
click at [628, 208] on div "Select concepts that wil be covered in this session" at bounding box center [728, 198] width 368 height 46
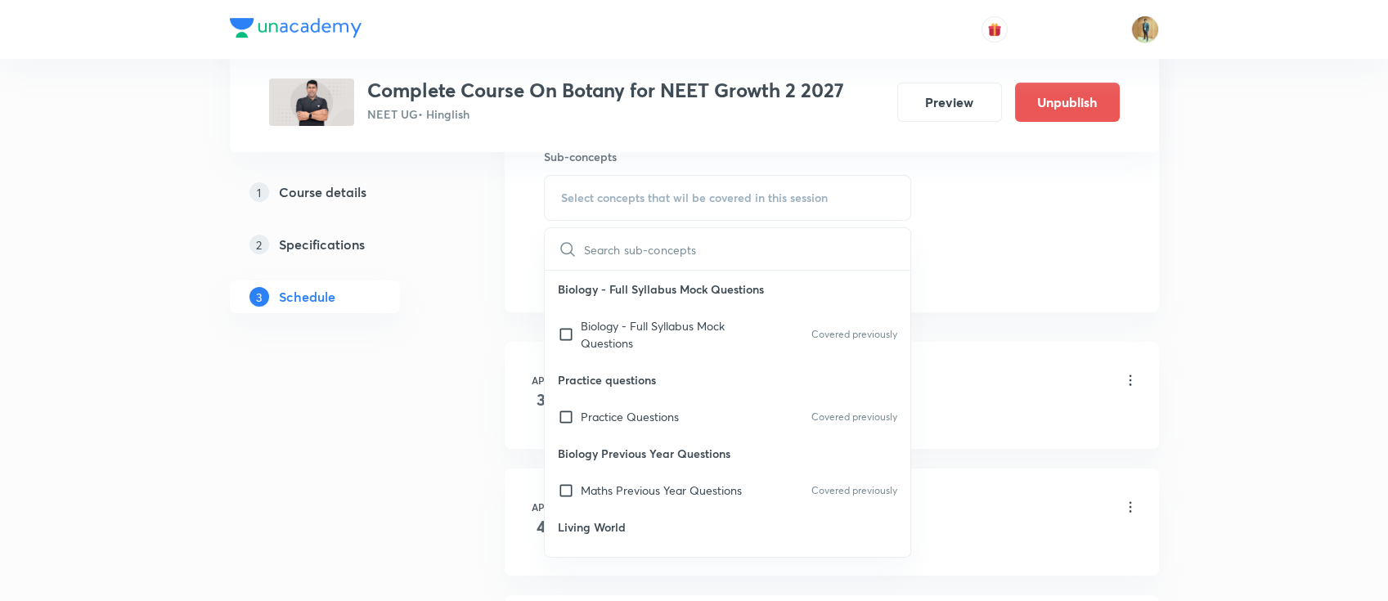
scroll to position [290, 0]
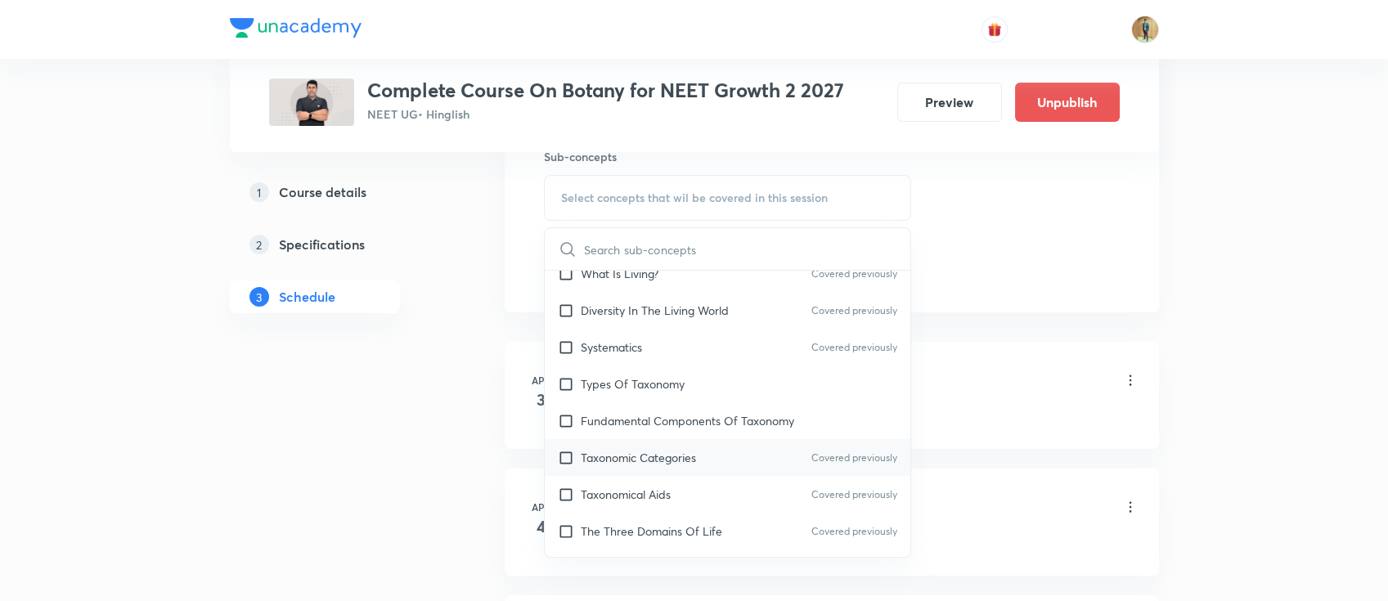
click at [658, 455] on p "Taxonomic Categories" at bounding box center [638, 457] width 115 height 17
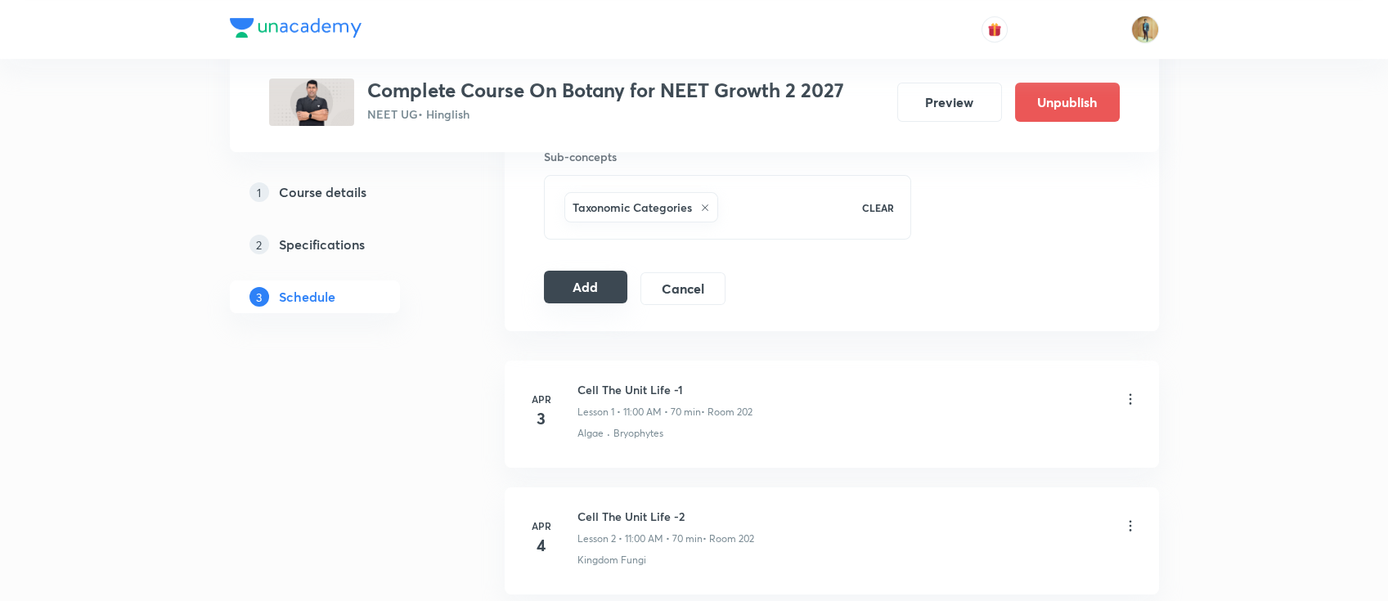
click at [579, 285] on button "Add" at bounding box center [586, 287] width 84 height 33
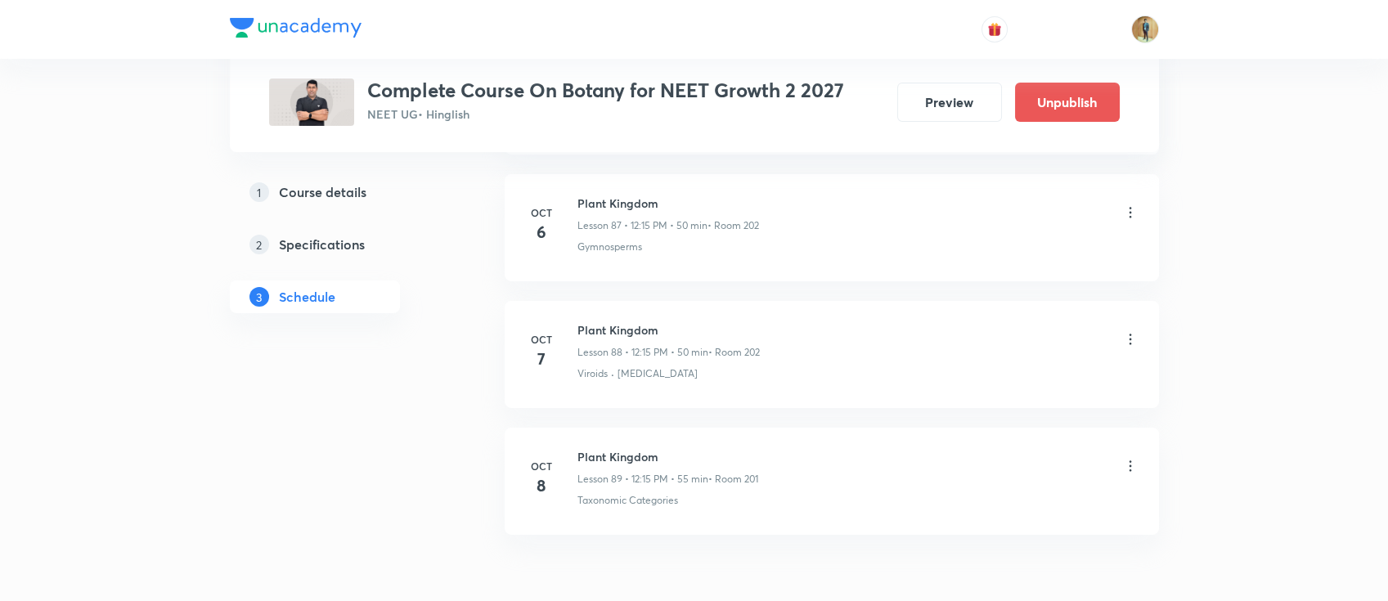
scroll to position [11233, 0]
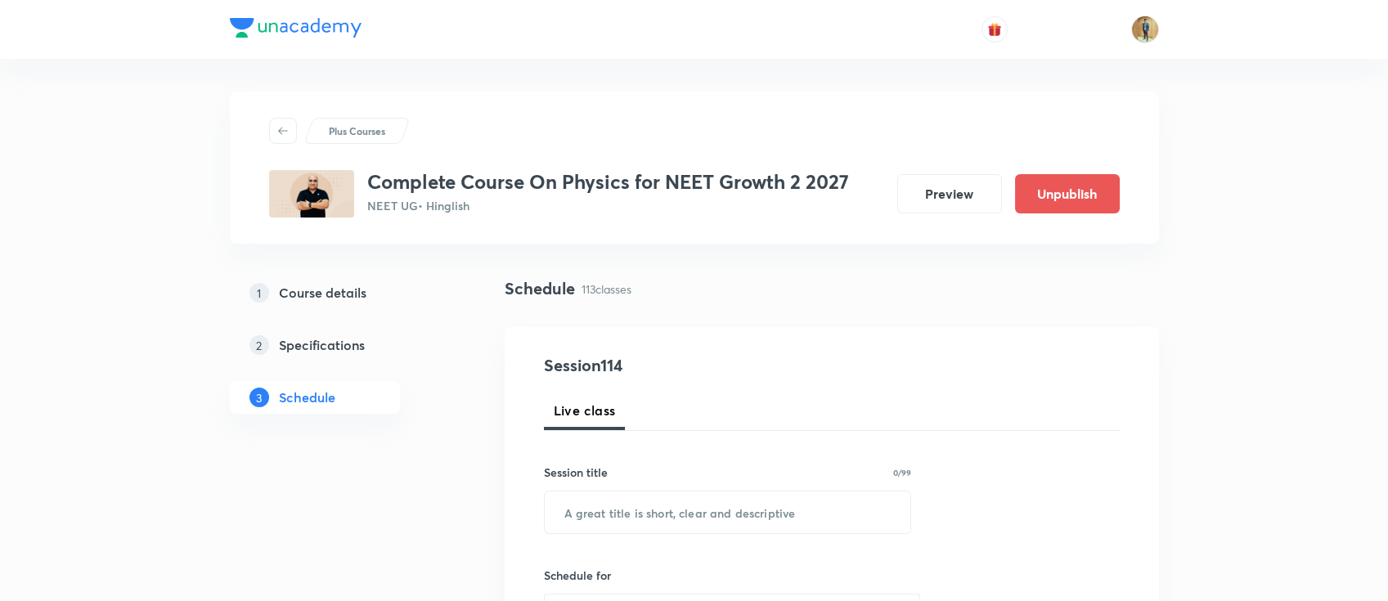
click at [777, 23] on div at bounding box center [694, 29] width 929 height 59
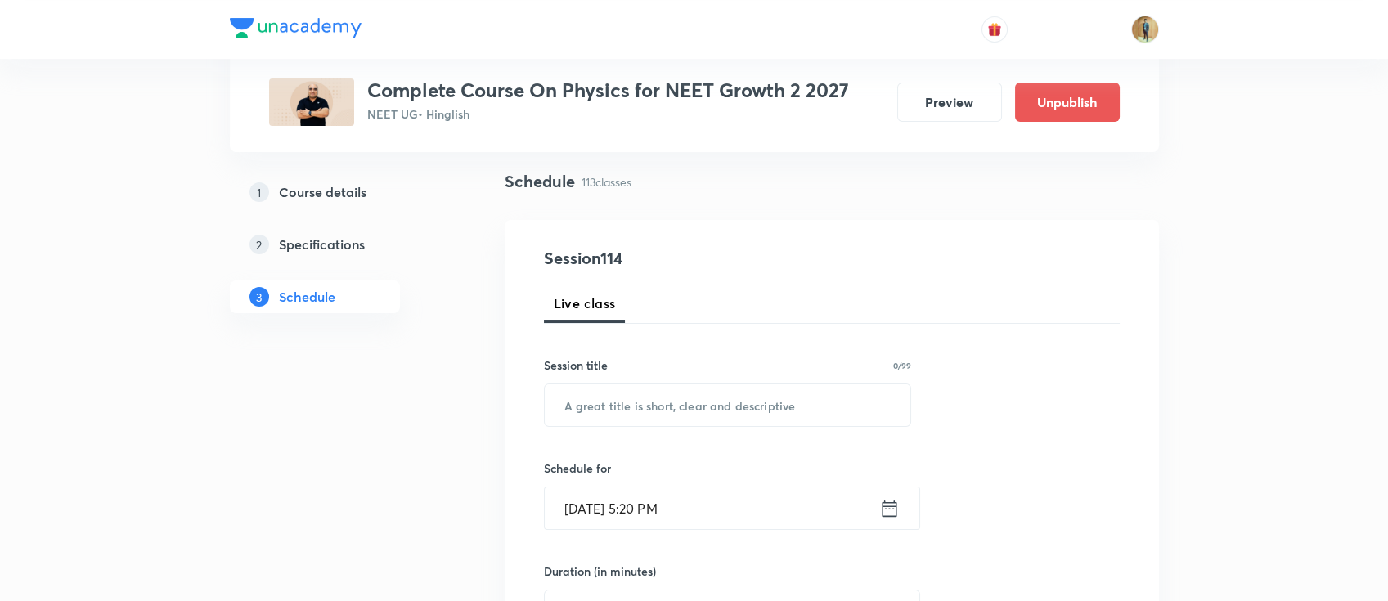
scroll to position [218, 0]
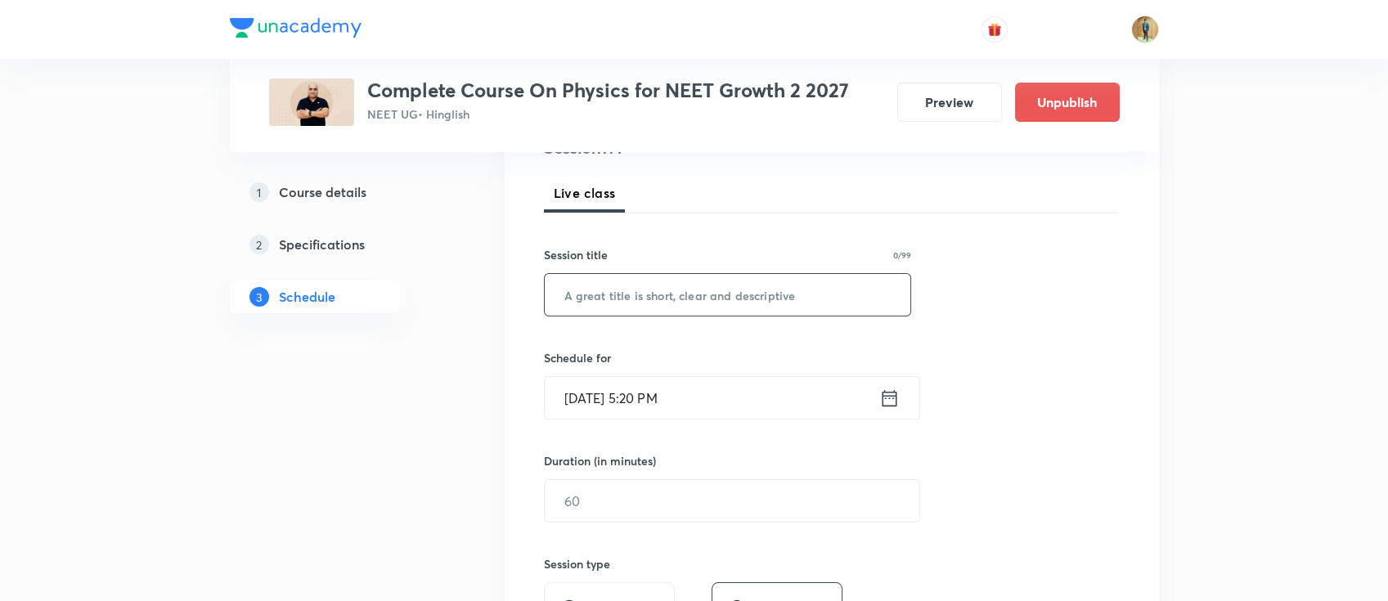
click at [691, 286] on input "text" at bounding box center [728, 295] width 366 height 42
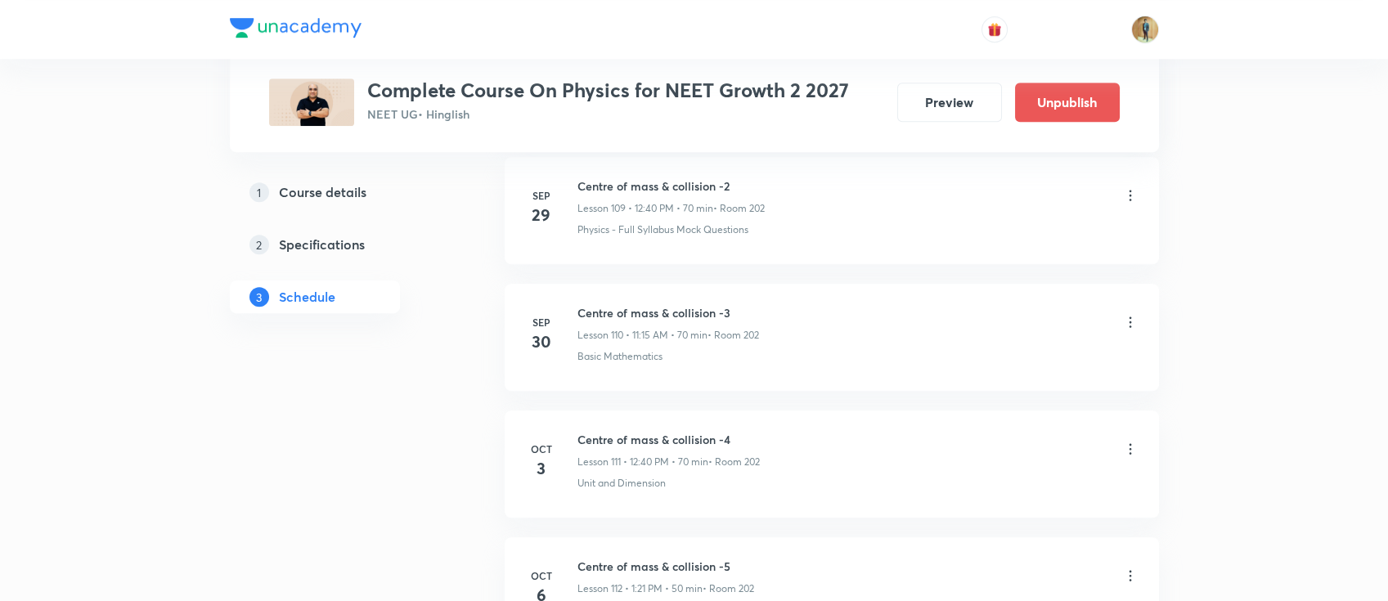
scroll to position [15023, 0]
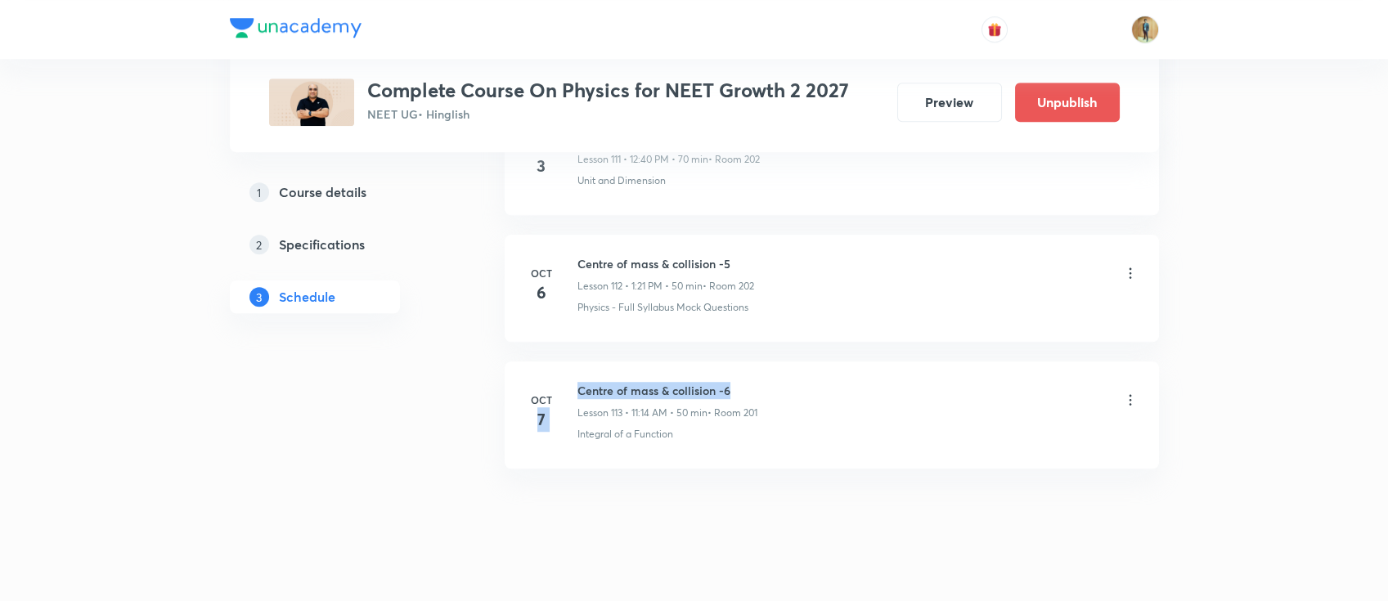
drag, startPoint x: 573, startPoint y: 374, endPoint x: 734, endPoint y: 363, distance: 161.4
click at [734, 382] on div "[DATE] Centre of mass & collision -6 Lesson 113 • 11:14 AM • 50 min • Room 201 …" at bounding box center [831, 412] width 613 height 60
click at [739, 382] on h6 "Centre of mass & collision -6" at bounding box center [667, 390] width 180 height 17
drag, startPoint x: 731, startPoint y: 374, endPoint x: 576, endPoint y: 374, distance: 154.5
click at [577, 382] on h6 "Centre of mass & collision -6" at bounding box center [667, 390] width 180 height 17
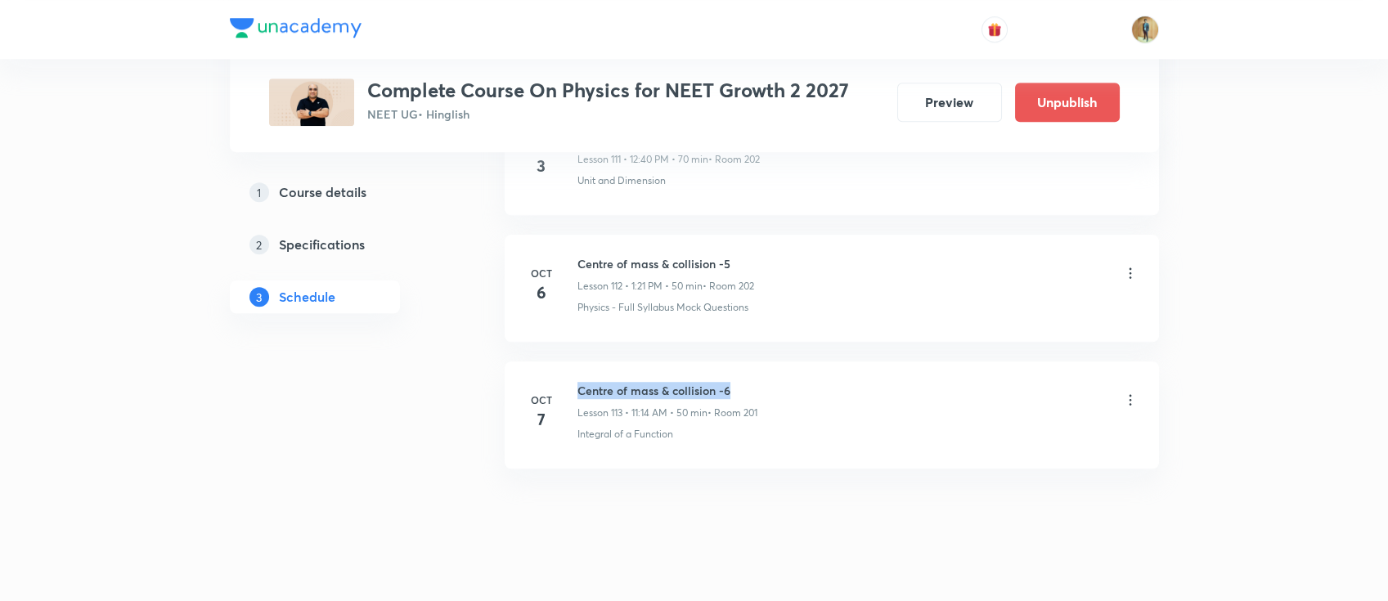
copy h6 "Centre of mass & collision -6"
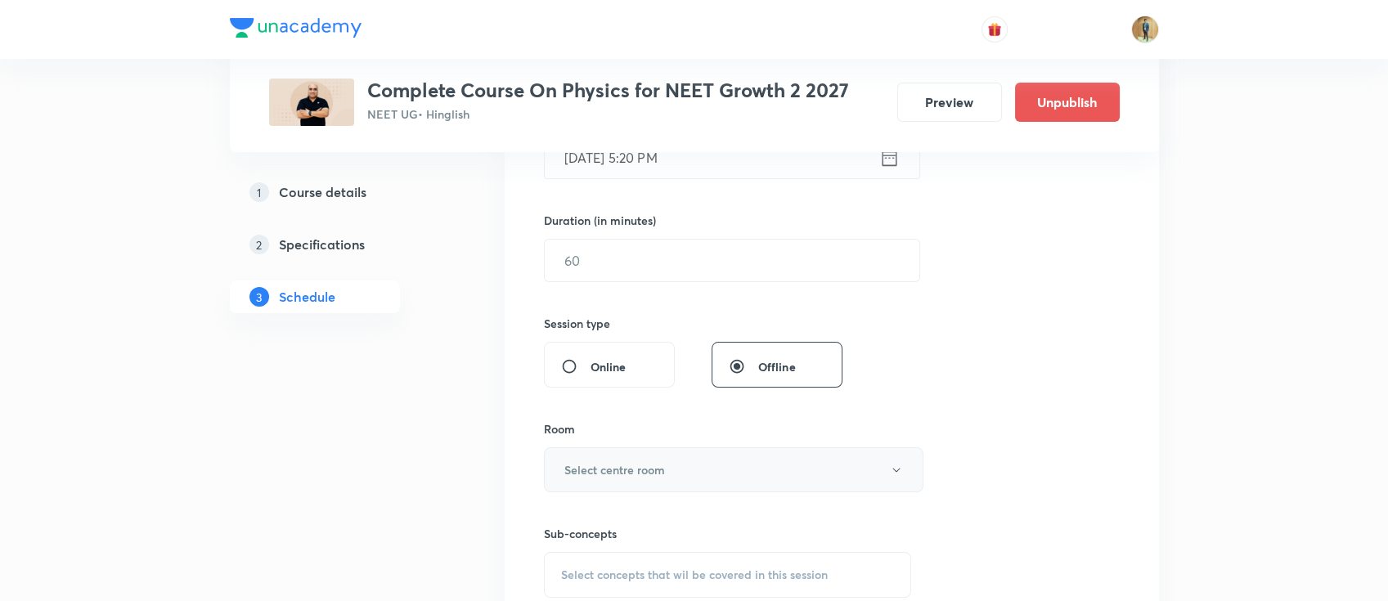
scroll to position [94, 0]
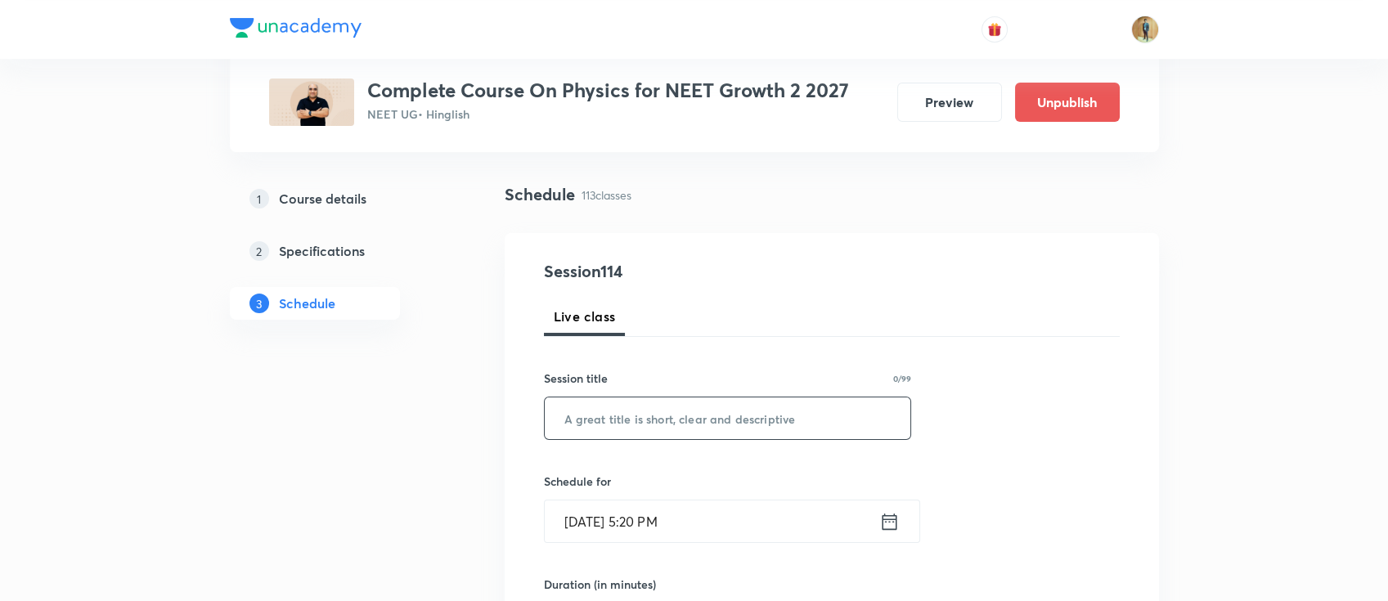
click at [666, 420] on input "text" at bounding box center [728, 418] width 366 height 42
paste input "Centre of mass & collision -6"
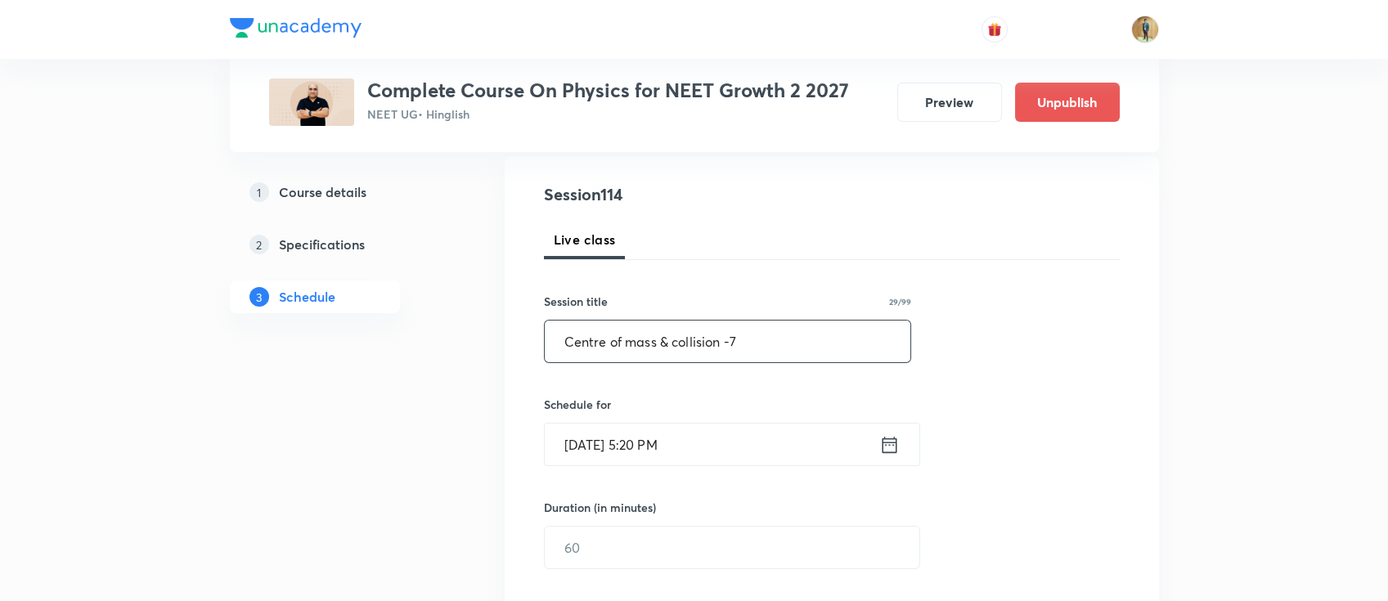
scroll to position [240, 0]
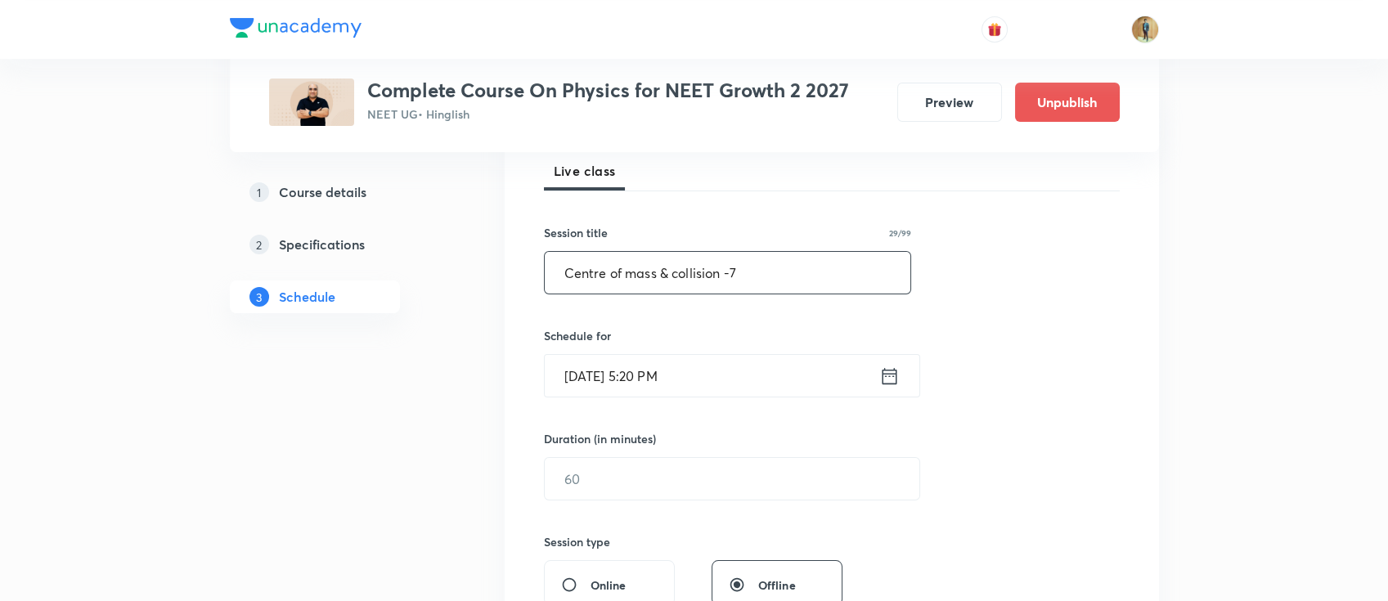
type input "Centre of mass & collision -7"
click at [730, 363] on input "[DATE] 5:20 PM" at bounding box center [712, 376] width 334 height 42
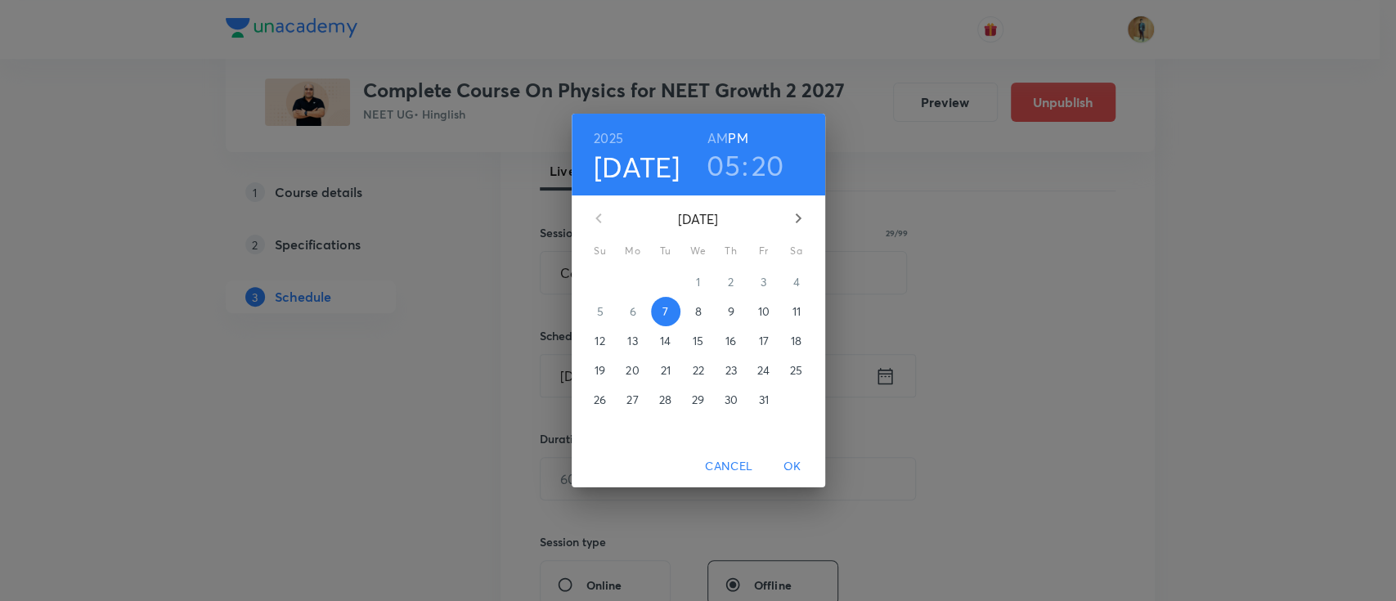
click at [701, 314] on span "8" at bounding box center [698, 311] width 29 height 16
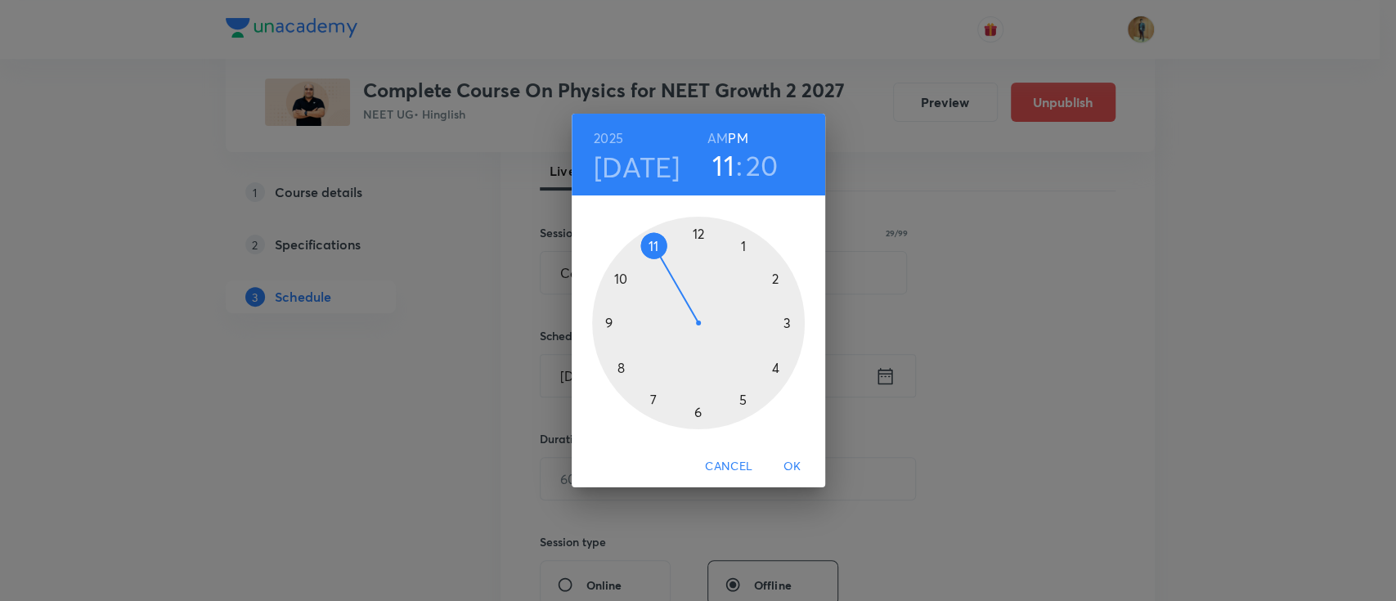
drag, startPoint x: 745, startPoint y: 401, endPoint x: 664, endPoint y: 249, distance: 171.6
click at [664, 249] on div at bounding box center [698, 323] width 213 height 213
click at [724, 168] on h3 "11" at bounding box center [723, 165] width 22 height 34
drag, startPoint x: 641, startPoint y: 240, endPoint x: 731, endPoint y: 265, distance: 93.4
click at [731, 265] on div at bounding box center [698, 323] width 213 height 213
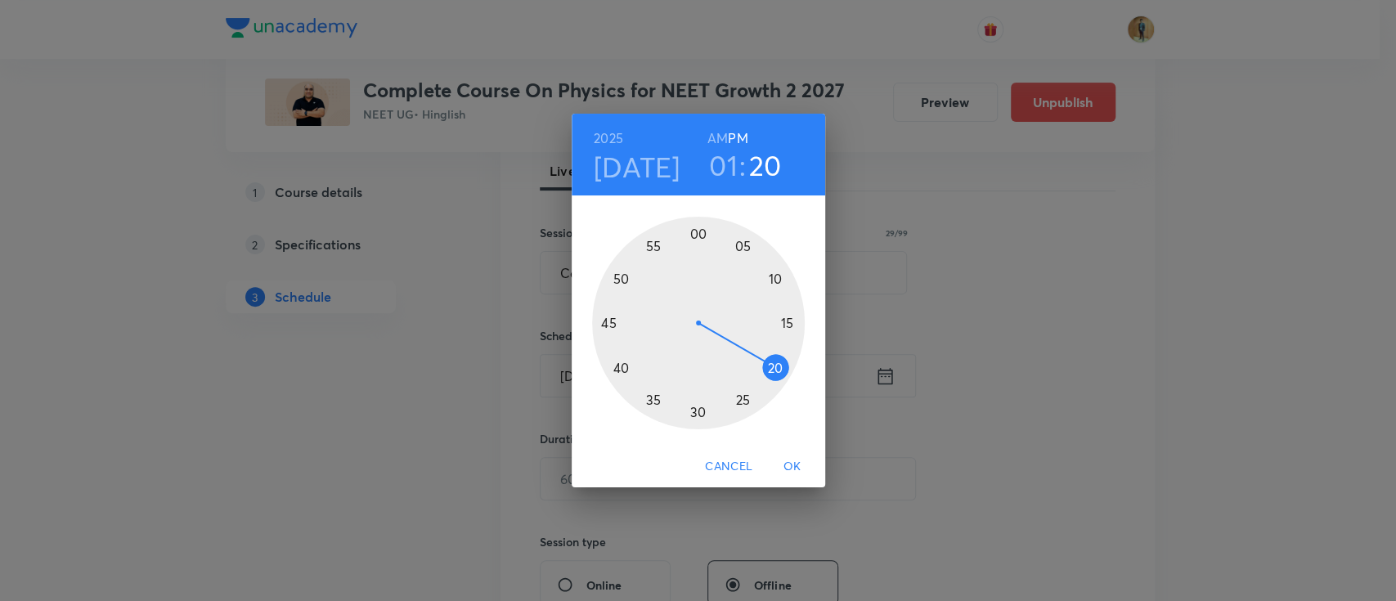
click at [777, 371] on div at bounding box center [698, 323] width 213 height 213
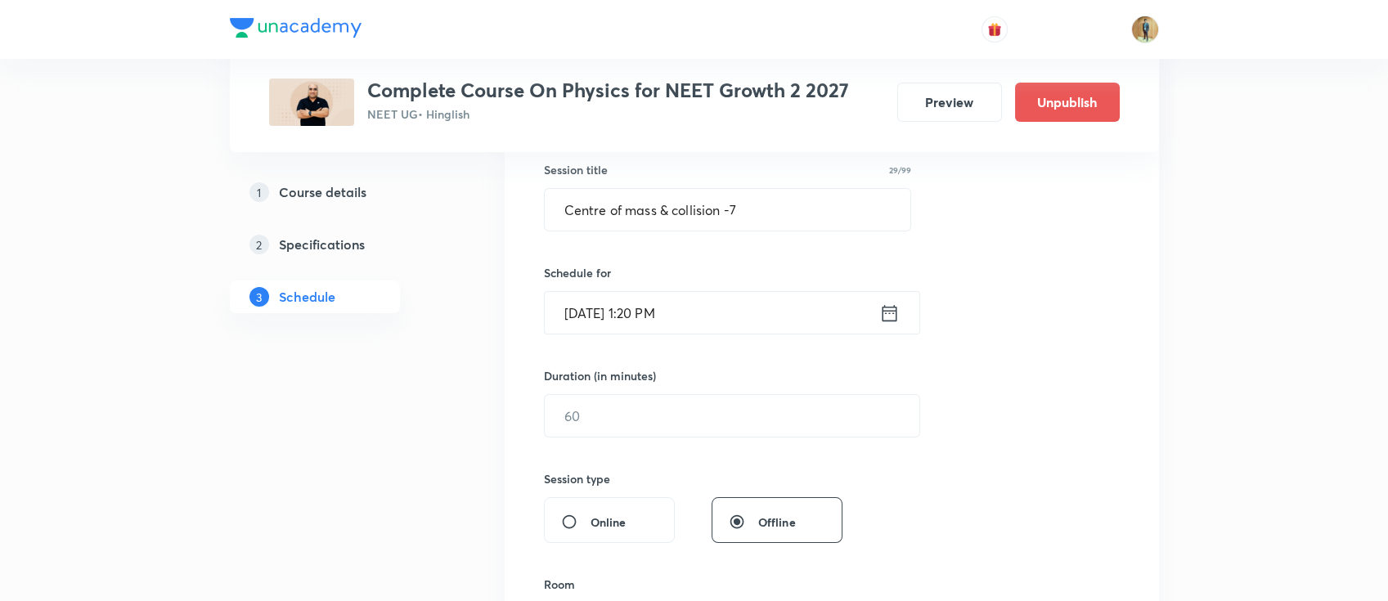
scroll to position [385, 0]
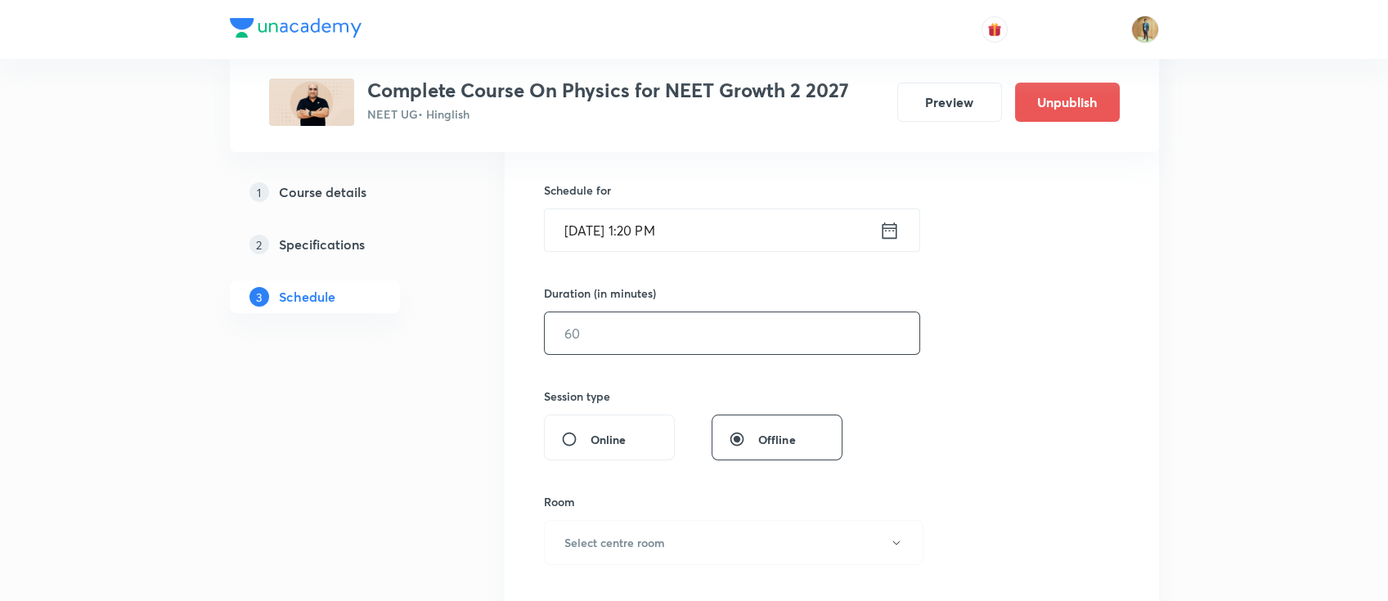
click at [660, 344] on input "text" at bounding box center [732, 333] width 374 height 42
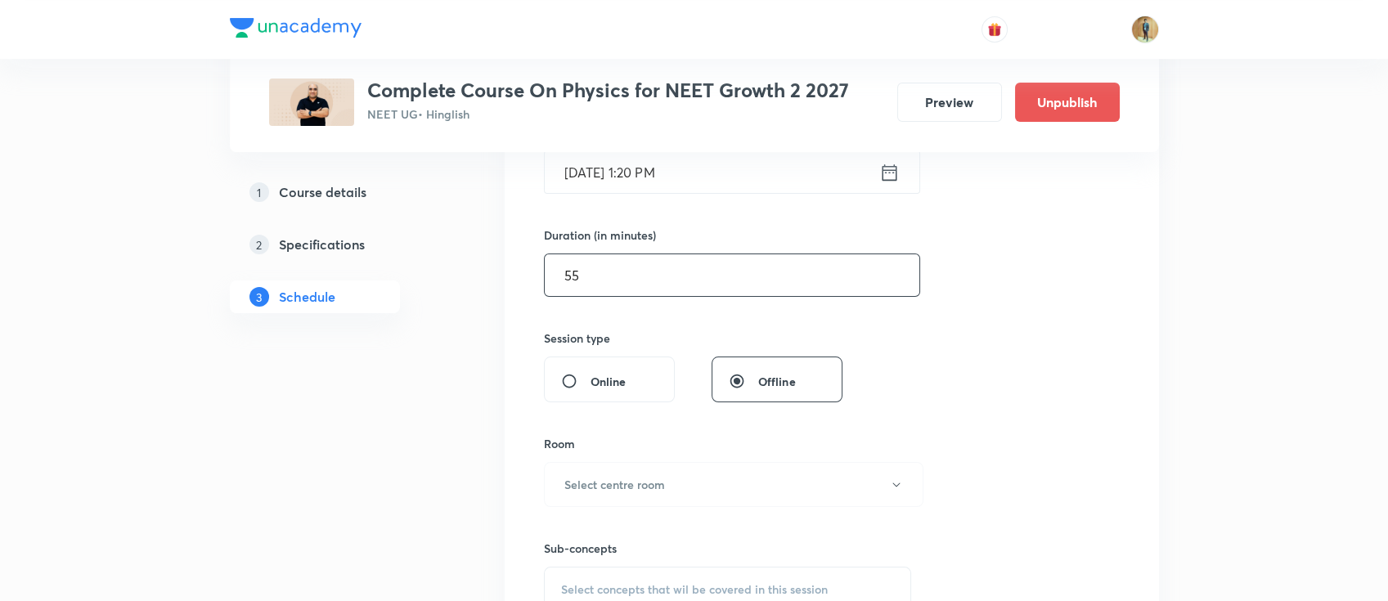
scroll to position [530, 0]
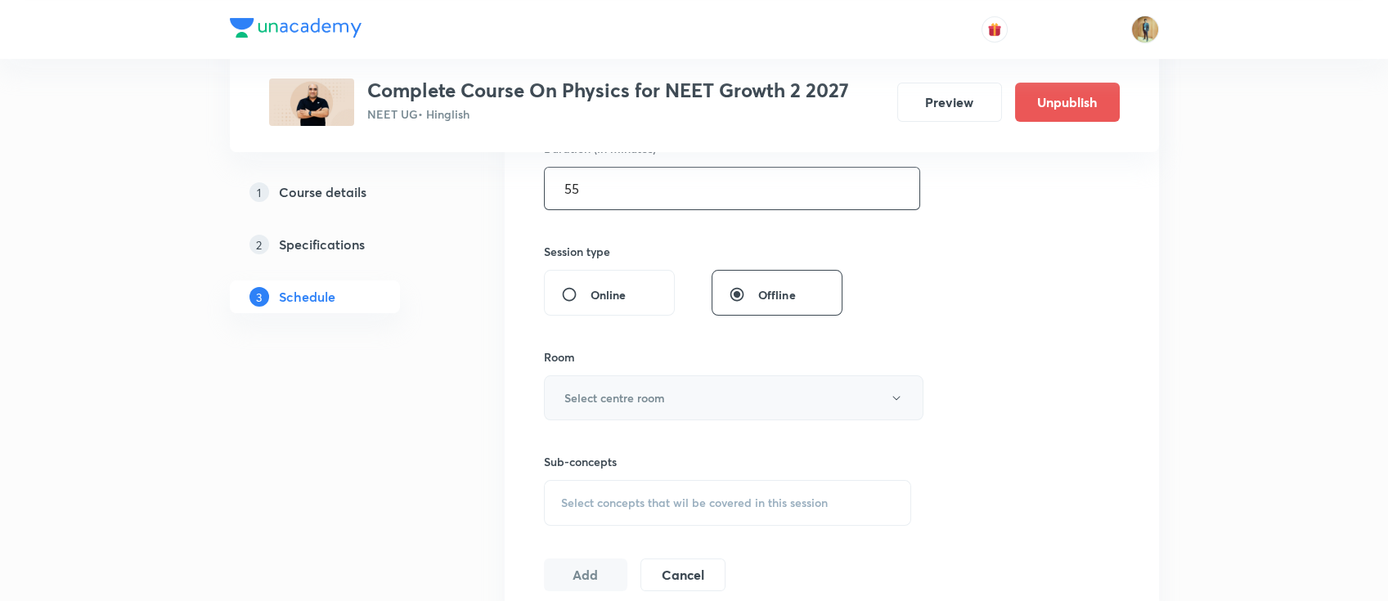
type input "55"
click at [651, 410] on button "Select centre room" at bounding box center [733, 397] width 379 height 45
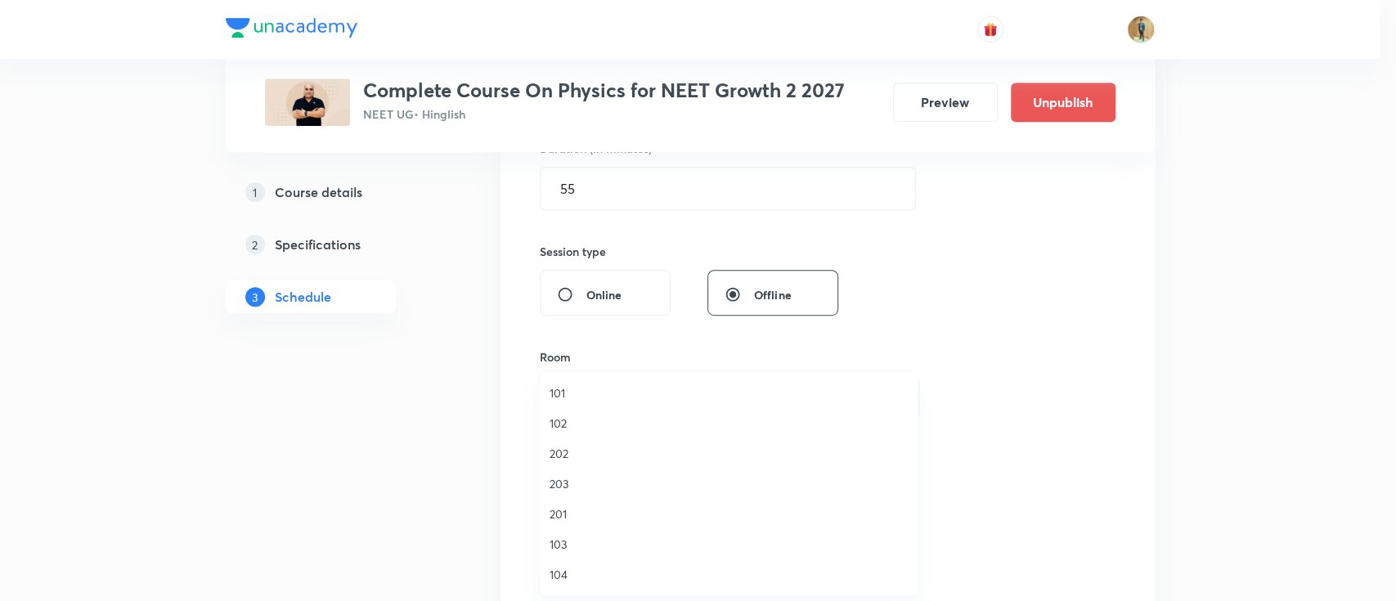
click at [573, 505] on span "201" at bounding box center [728, 513] width 358 height 17
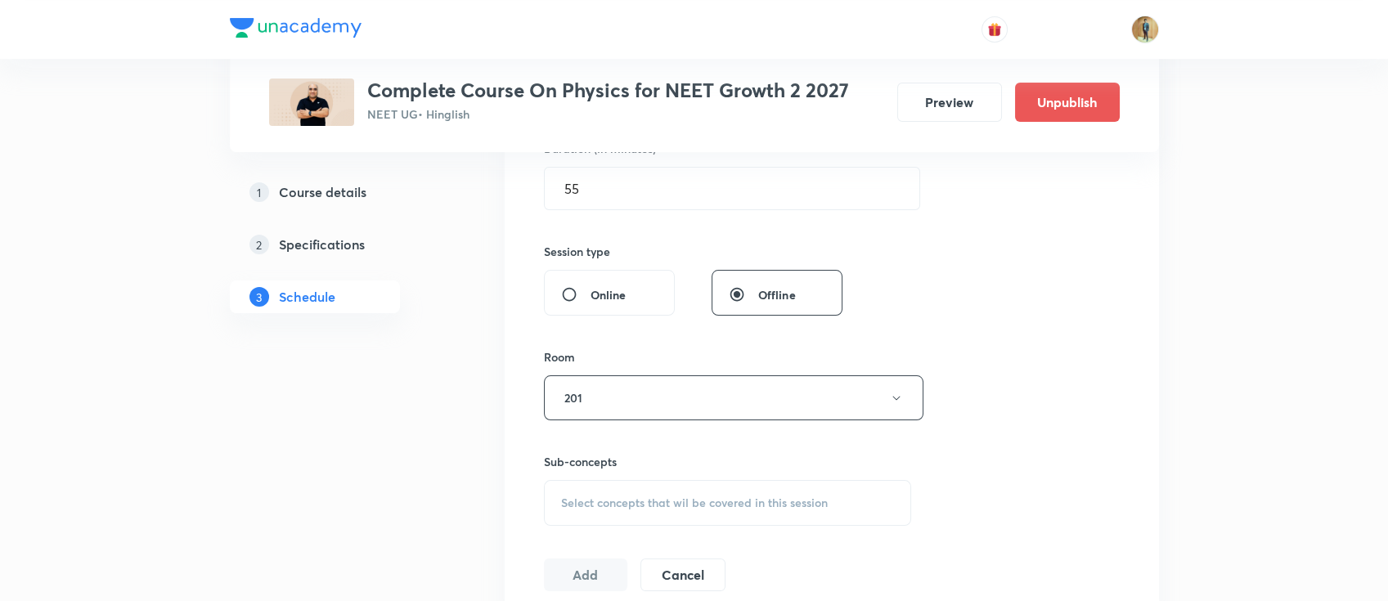
scroll to position [675, 0]
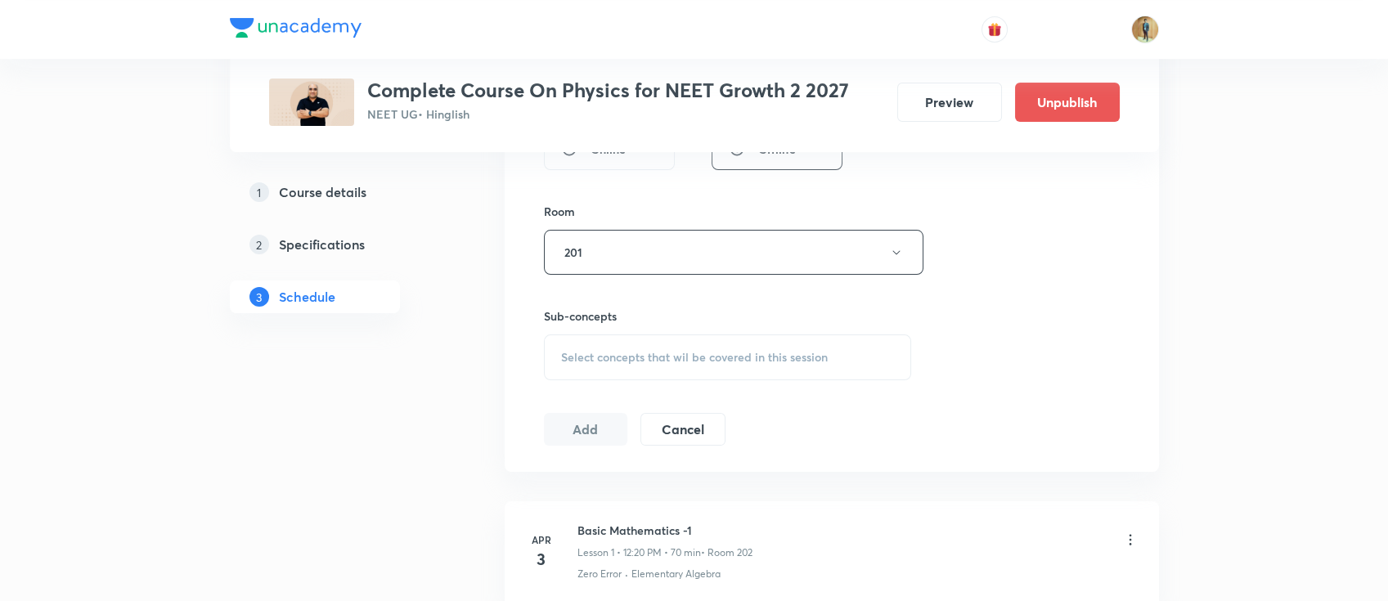
click at [653, 356] on span "Select concepts that wil be covered in this session" at bounding box center [694, 357] width 267 height 13
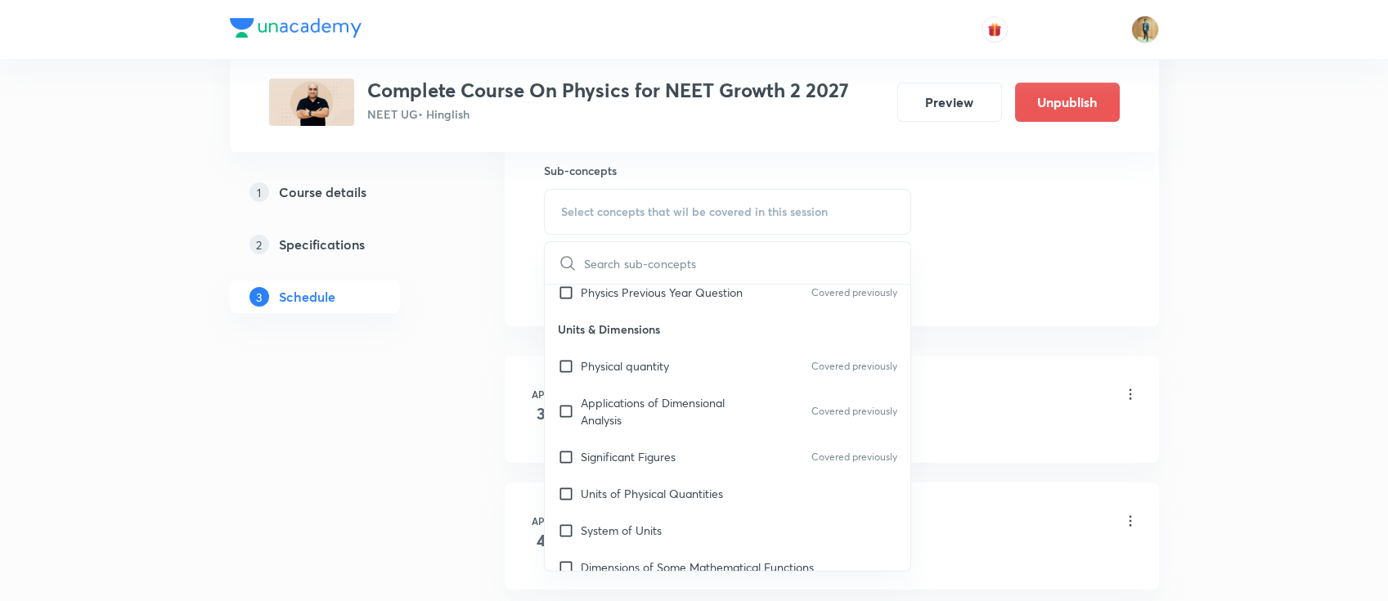
scroll to position [218, 0]
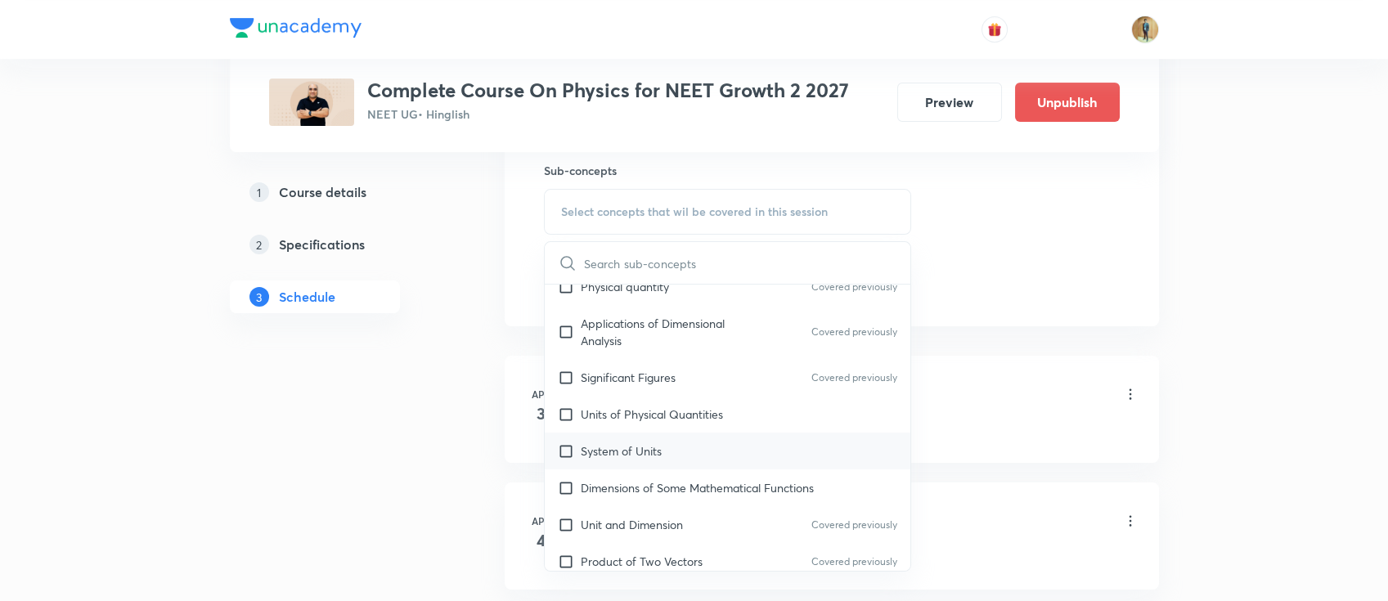
click at [637, 451] on p "System of Units" at bounding box center [621, 450] width 81 height 17
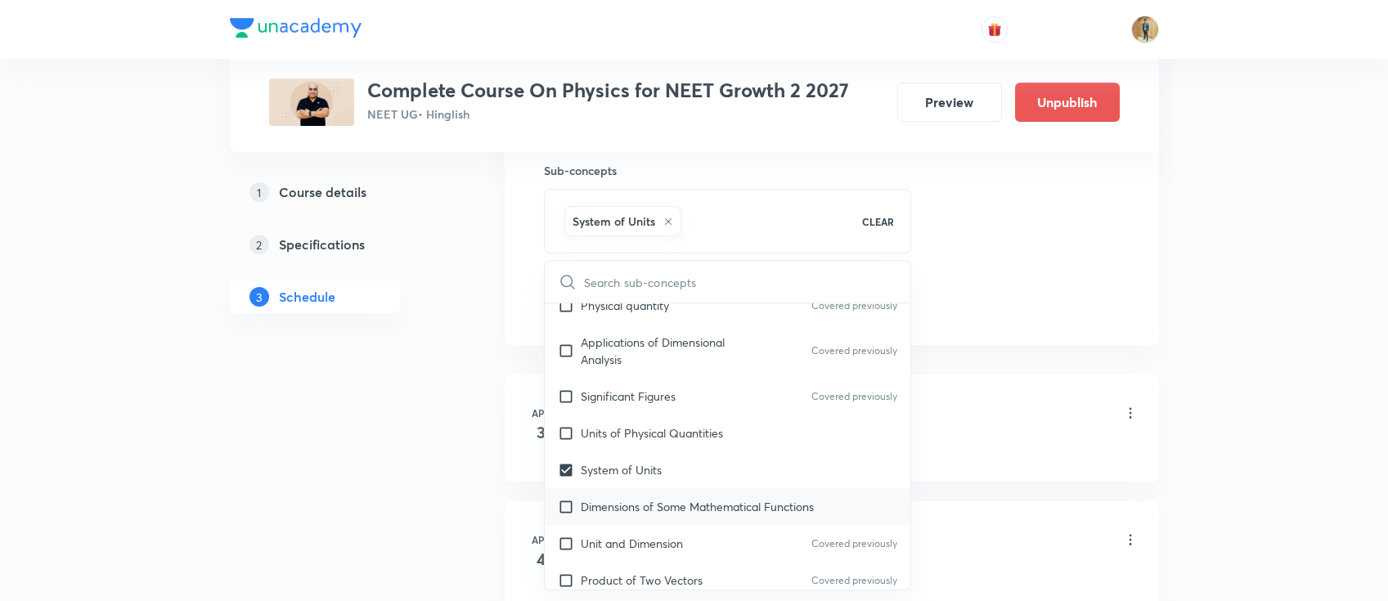
click at [638, 494] on div "Dimensions of Some Mathematical Functions" at bounding box center [728, 506] width 366 height 37
checkbox input "true"
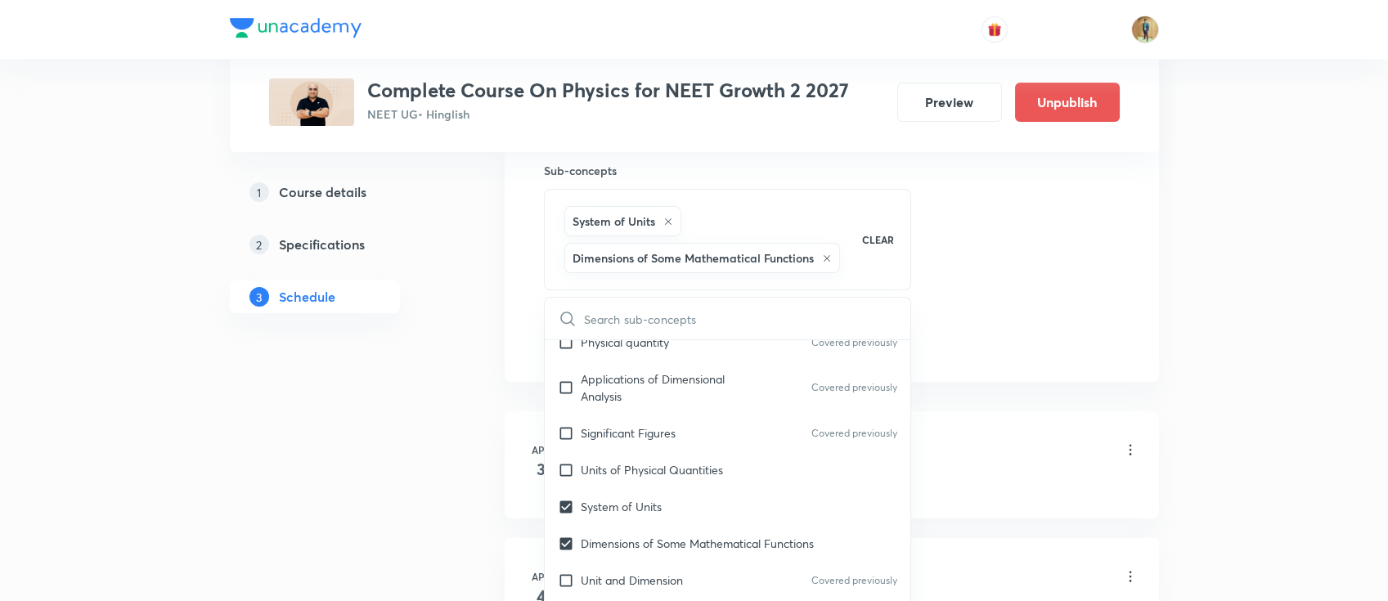
drag, startPoint x: 1110, startPoint y: 338, endPoint x: 1096, endPoint y: 316, distance: 26.5
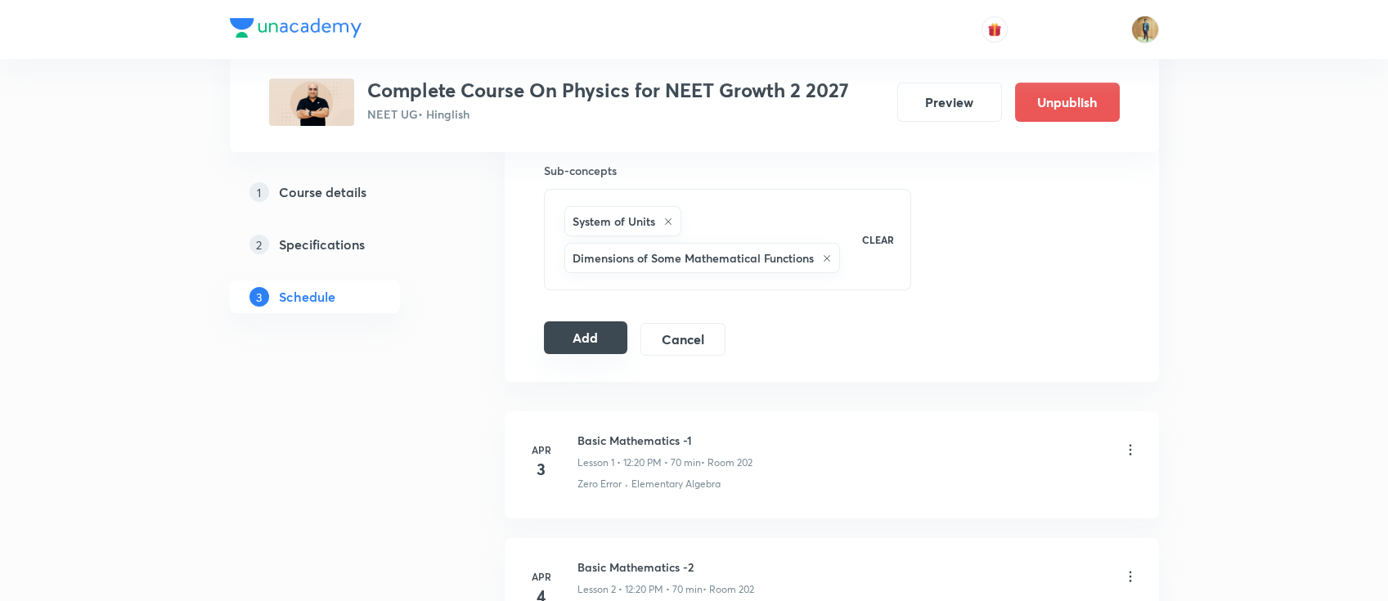
click at [576, 345] on button "Add" at bounding box center [586, 337] width 84 height 33
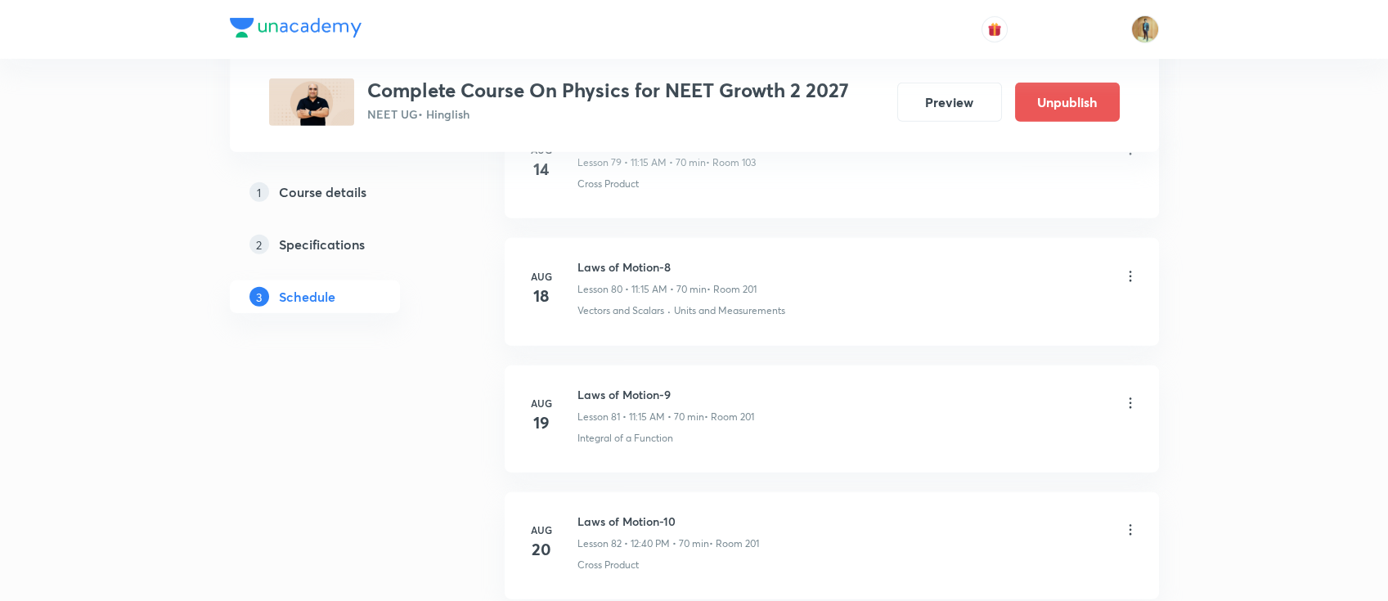
scroll to position [14273, 0]
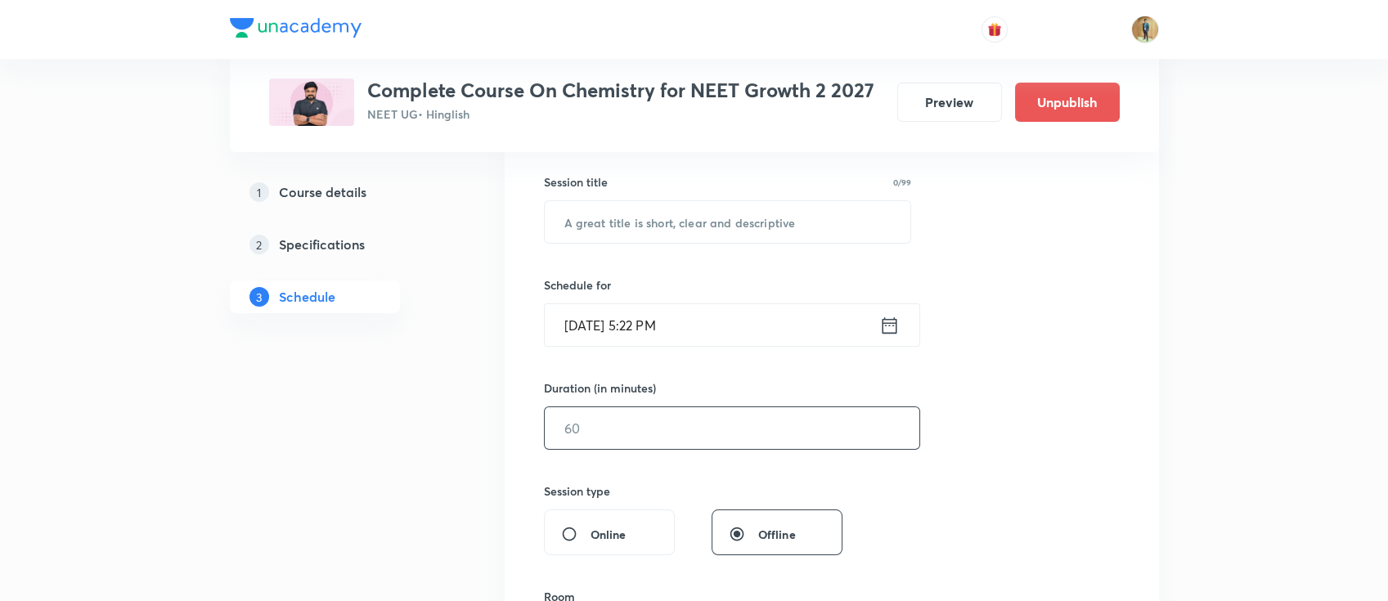
click at [693, 416] on input "text" at bounding box center [732, 428] width 374 height 42
click at [1065, 406] on div "Session 49 Live class Session title 0/99 ​ Schedule for [DATE] 5:22 PM ​ Durati…" at bounding box center [832, 447] width 576 height 768
drag, startPoint x: 743, startPoint y: 428, endPoint x: 278, endPoint y: 431, distance: 465.3
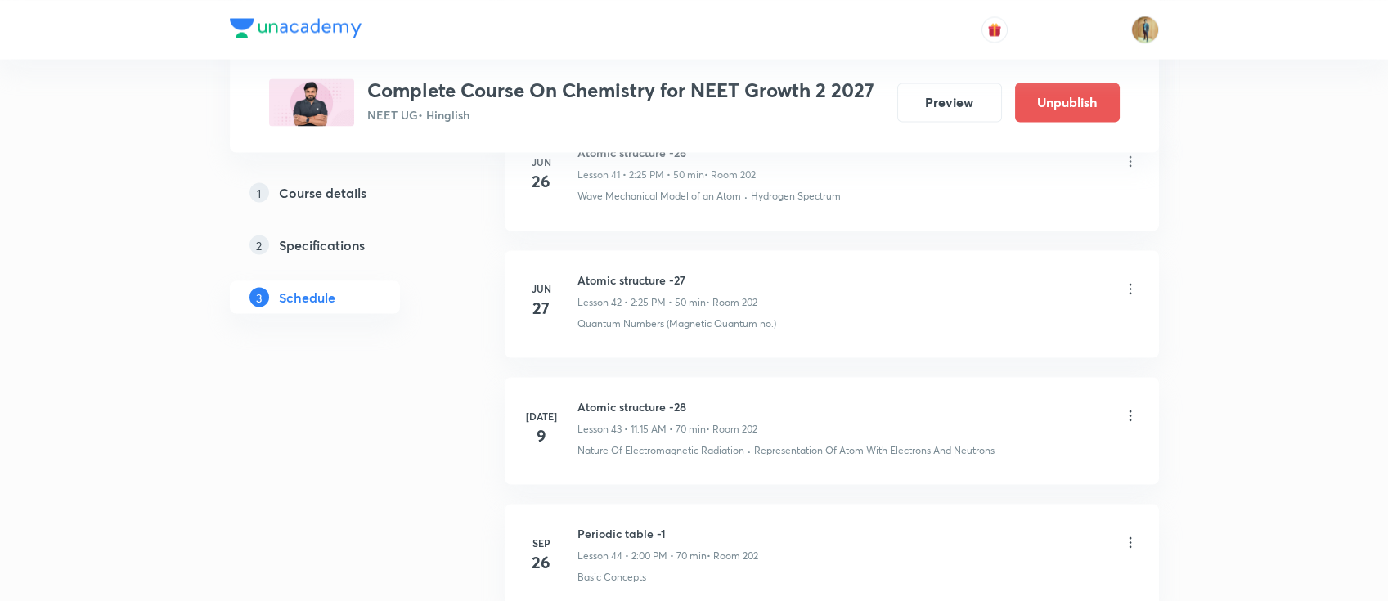
scroll to position [6790, 0]
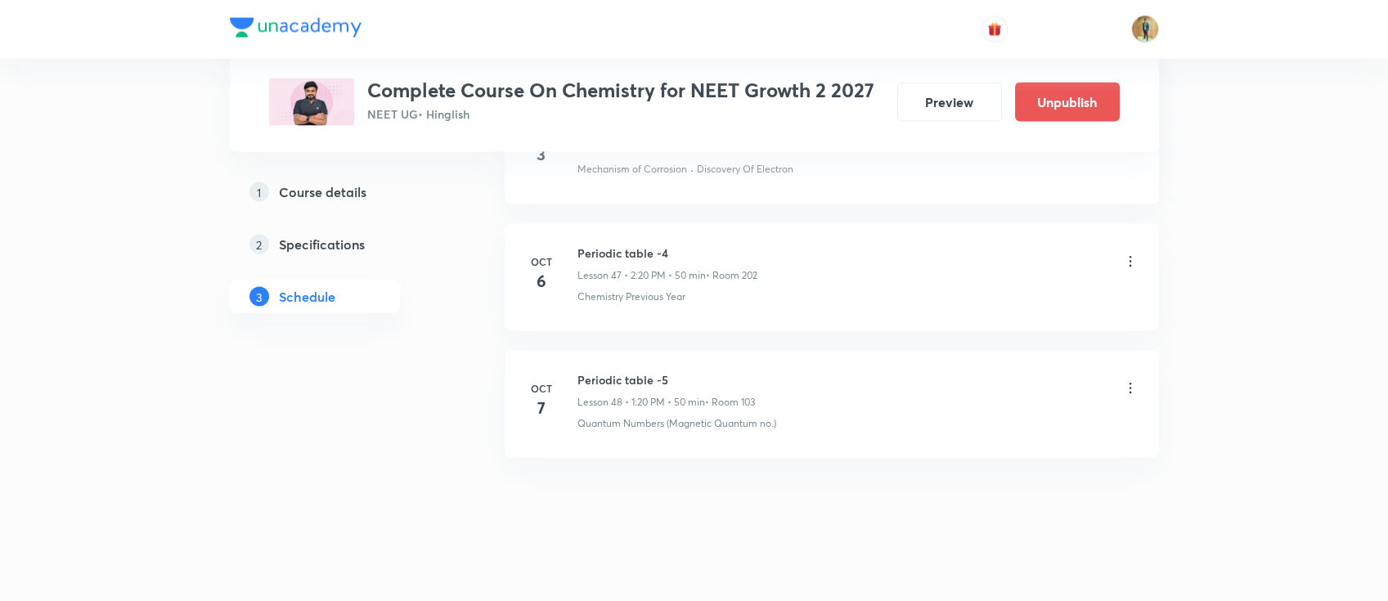
type input "5"
drag, startPoint x: 581, startPoint y: 371, endPoint x: 784, endPoint y: 364, distance: 203.7
click at [784, 371] on div "Periodic table -5 Lesson 48 • 1:20 PM • 50 min • Room 103" at bounding box center [857, 390] width 561 height 38
click at [700, 375] on h6 "Periodic table -5" at bounding box center [665, 379] width 177 height 17
drag, startPoint x: 667, startPoint y: 366, endPoint x: 554, endPoint y: 366, distance: 112.8
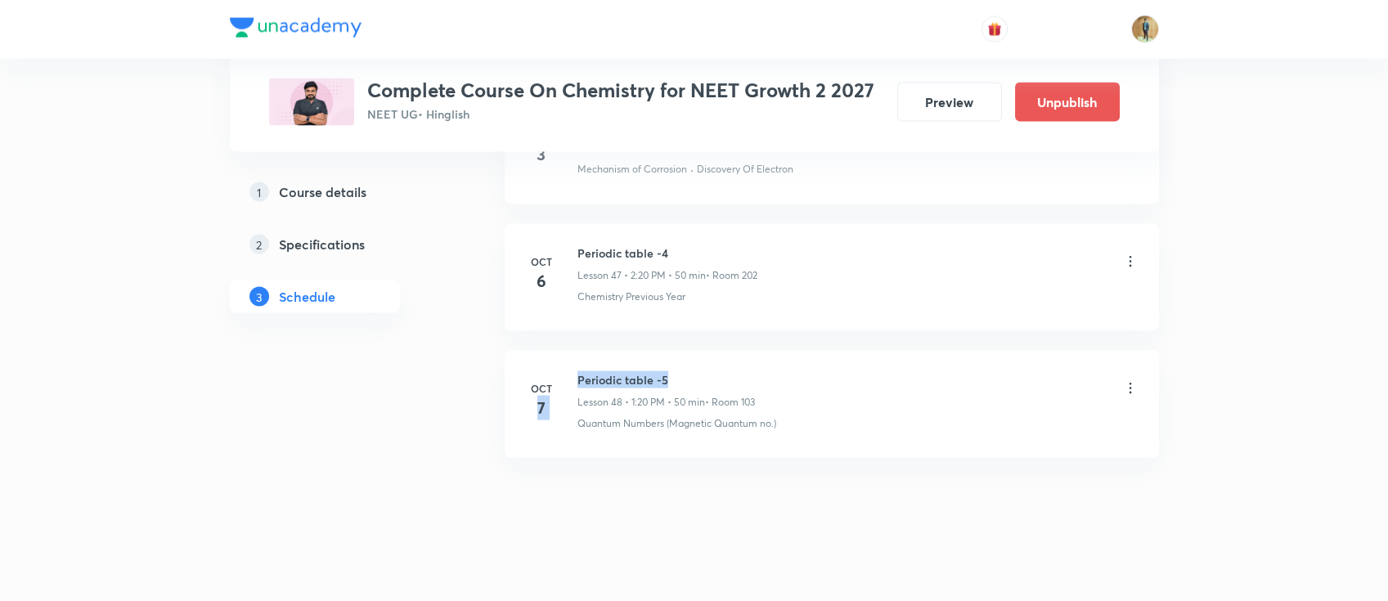
click at [554, 371] on div "[DATE] Periodic table -5 Lesson 48 • 1:20 PM • 50 min • Room 103 Quantum Number…" at bounding box center [831, 401] width 613 height 60
click at [577, 371] on h6 "Periodic table -5" at bounding box center [665, 379] width 177 height 17
copy h6 "Periodic table -5"
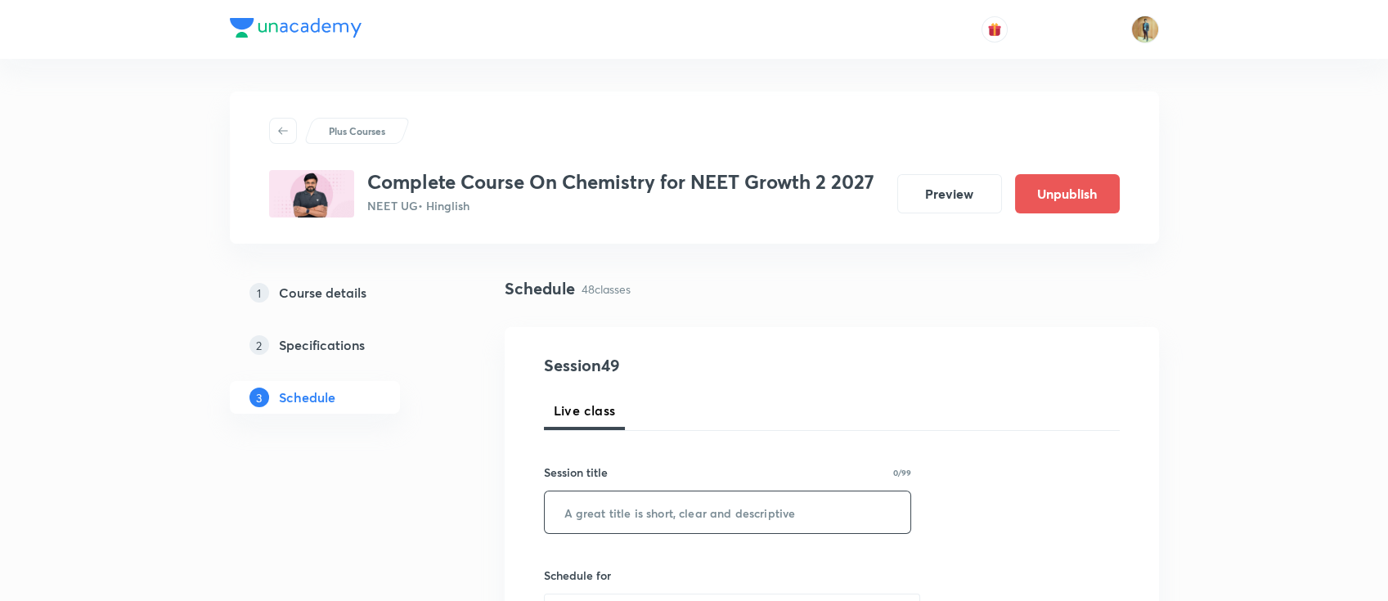
scroll to position [72, 0]
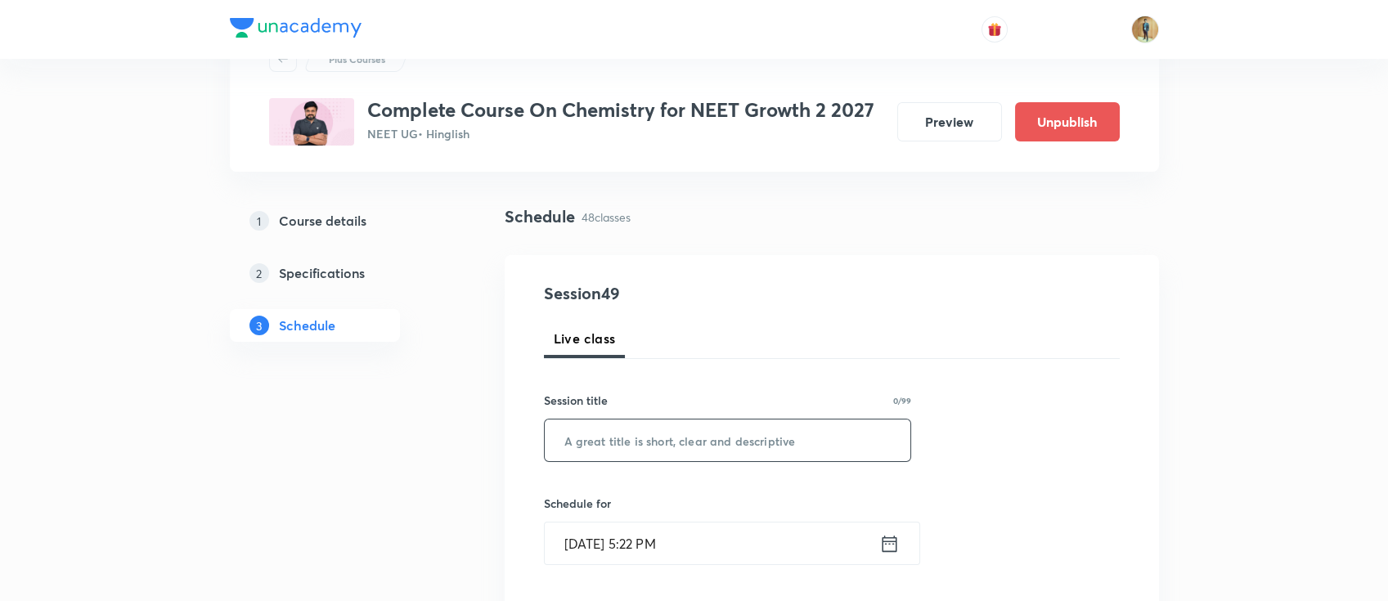
click at [702, 435] on input "text" at bounding box center [728, 440] width 366 height 42
paste input "Periodic table -5"
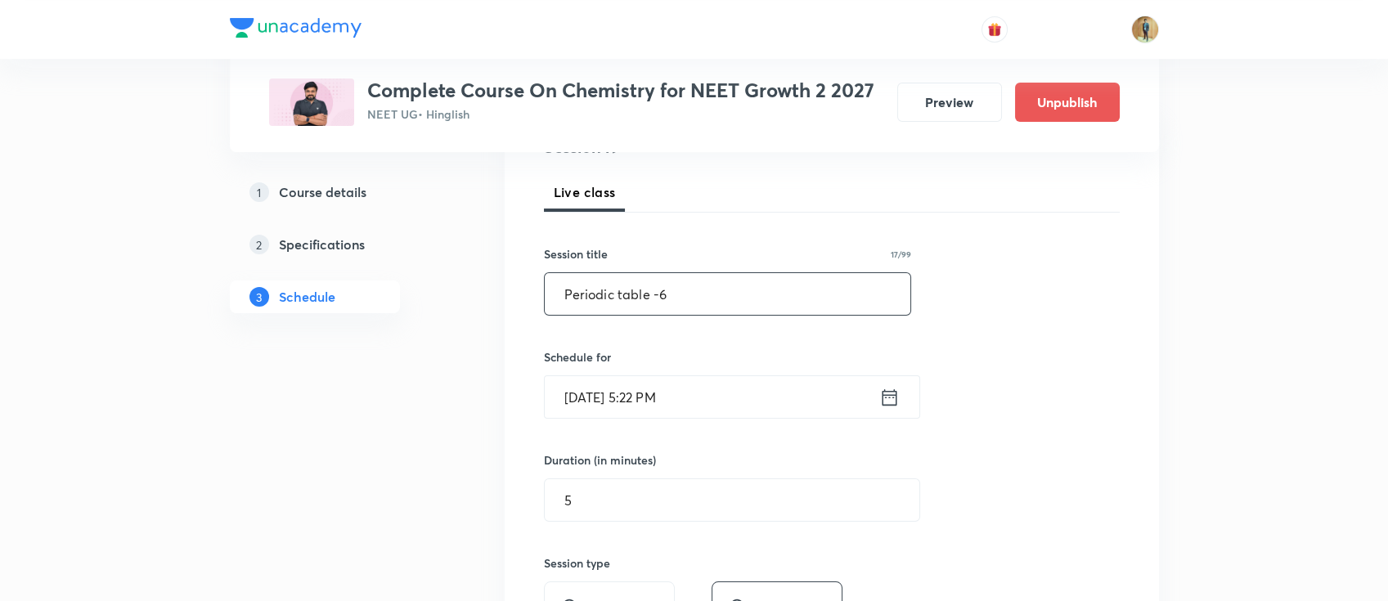
scroll to position [363, 0]
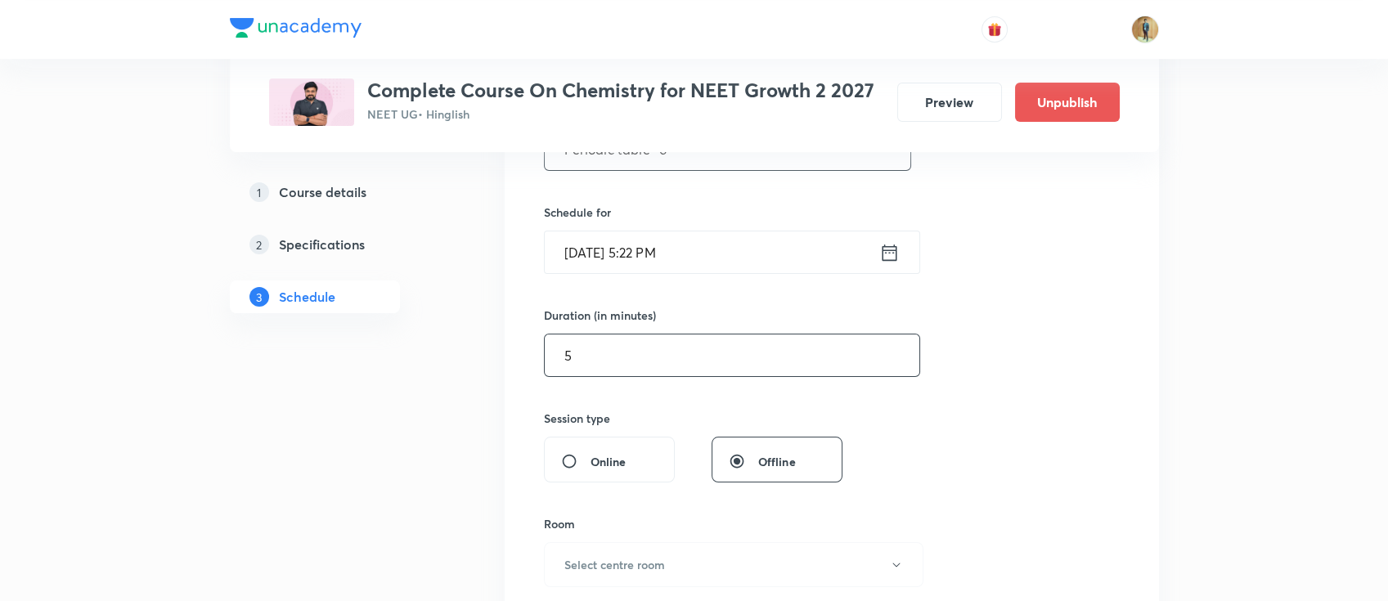
type input "Periodic table -6"
click at [700, 361] on input "5" at bounding box center [732, 355] width 374 height 42
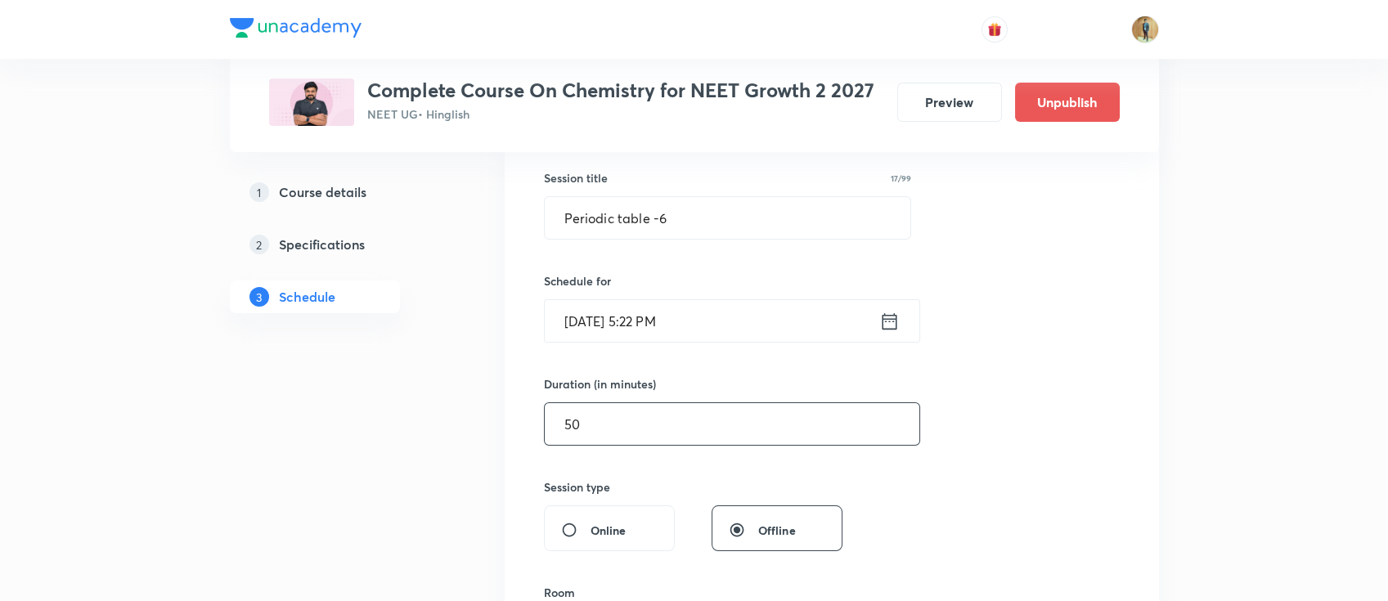
scroll to position [218, 0]
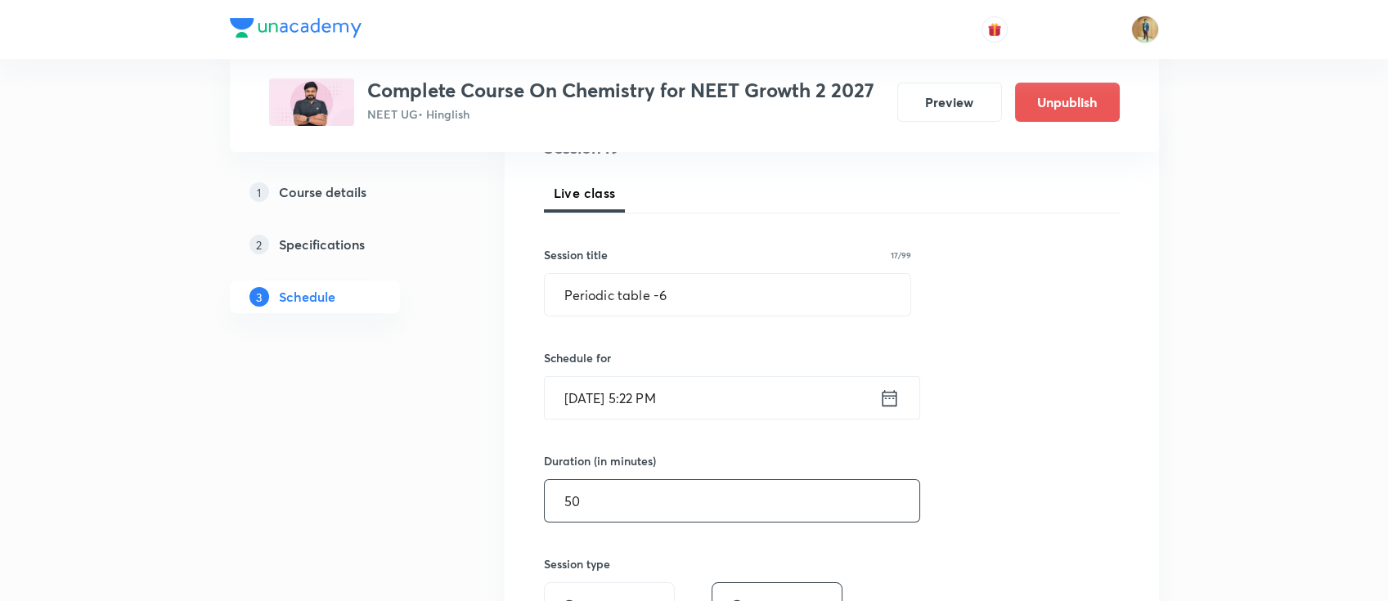
type input "50"
click at [725, 401] on input "[DATE] 5:22 PM" at bounding box center [712, 398] width 334 height 42
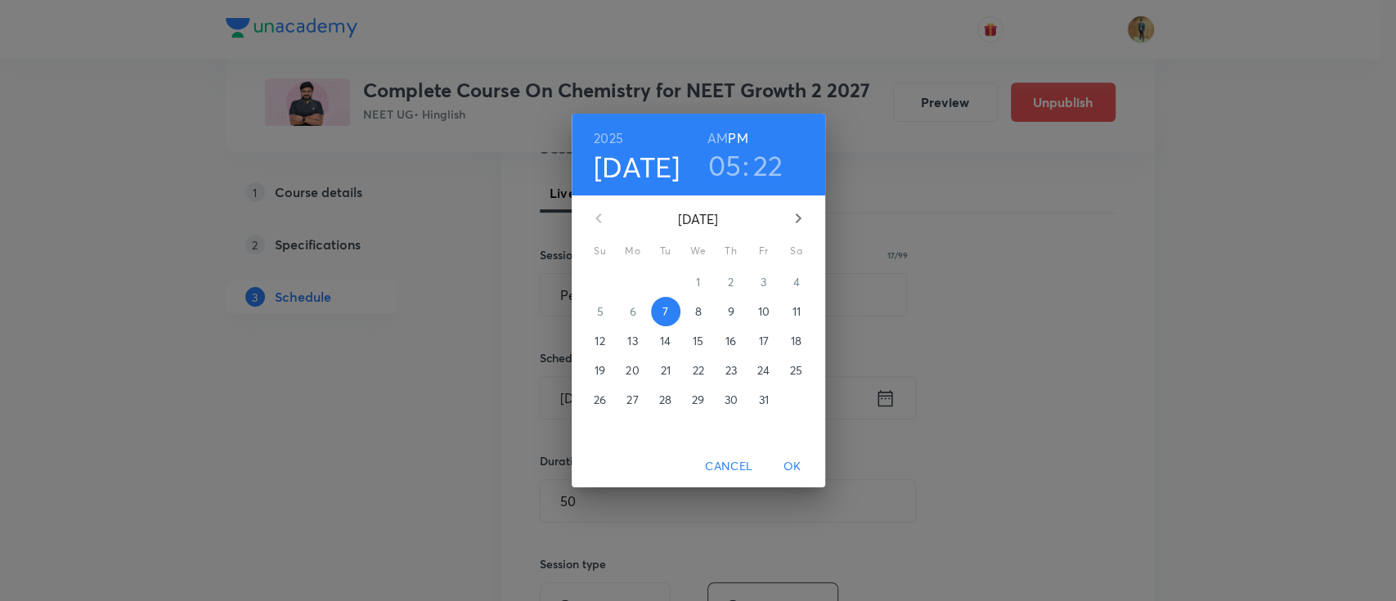
click at [695, 315] on p "8" at bounding box center [697, 311] width 7 height 16
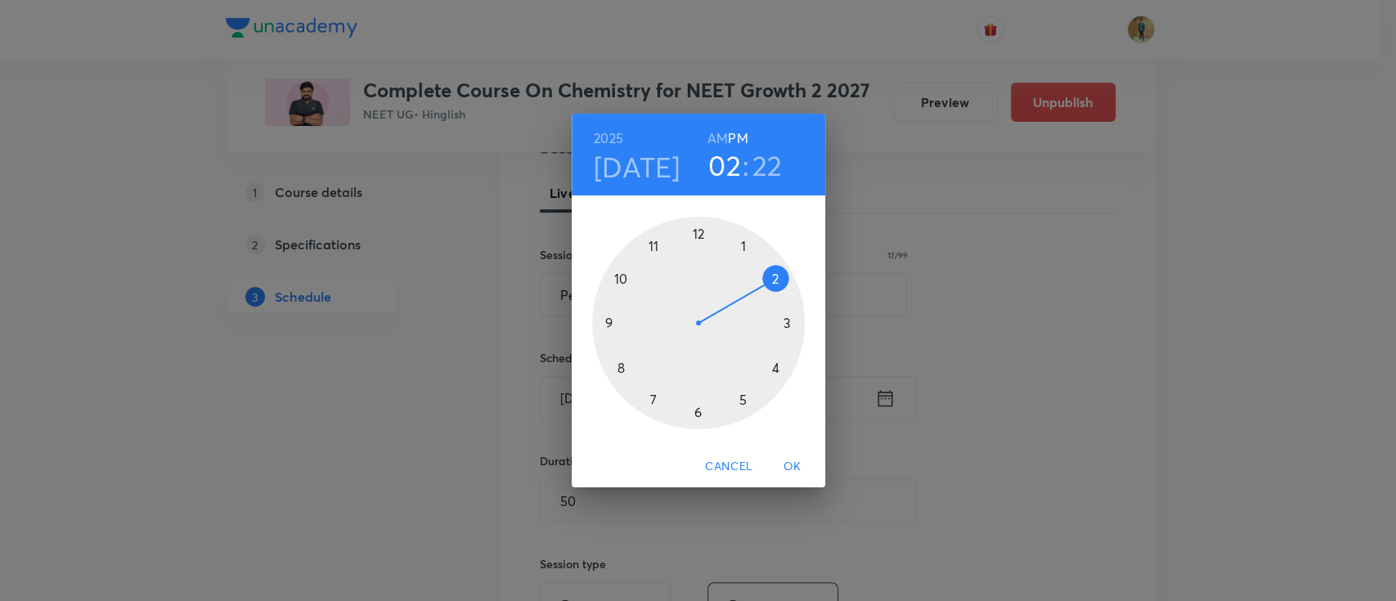
drag, startPoint x: 742, startPoint y: 400, endPoint x: 767, endPoint y: 291, distance: 111.5
click at [767, 291] on div at bounding box center [698, 323] width 213 height 213
drag, startPoint x: 765, startPoint y: 385, endPoint x: 774, endPoint y: 368, distance: 19.0
click at [774, 368] on div at bounding box center [698, 323] width 213 height 213
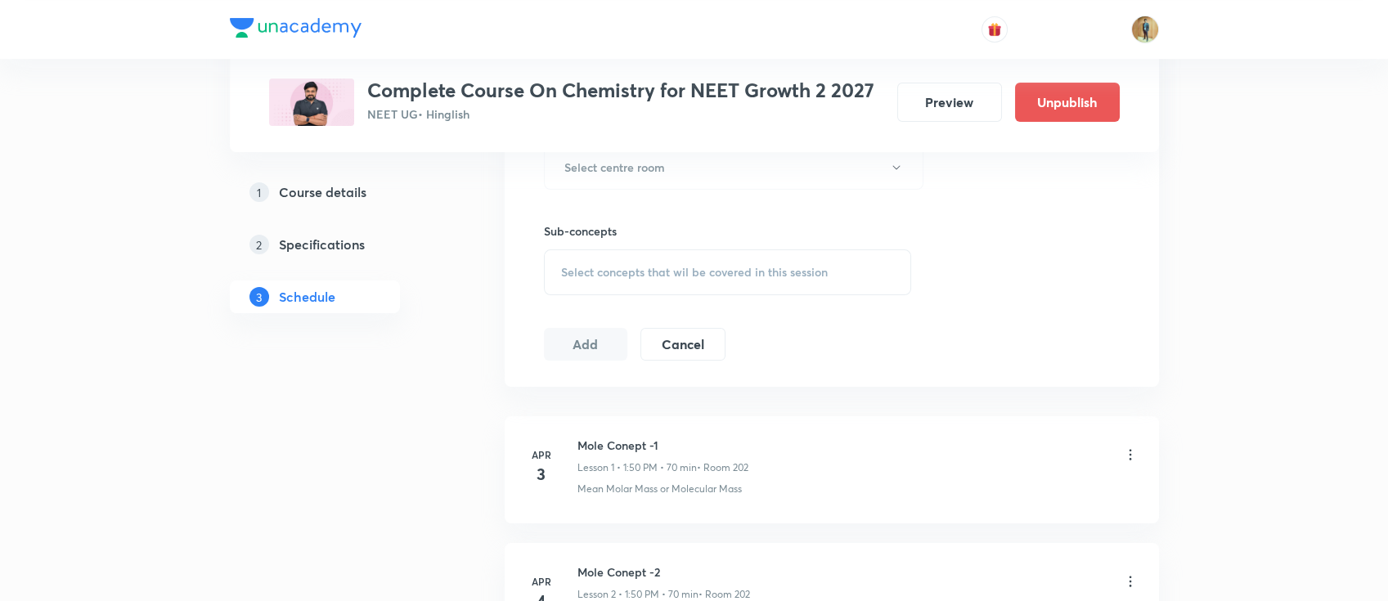
scroll to position [654, 0]
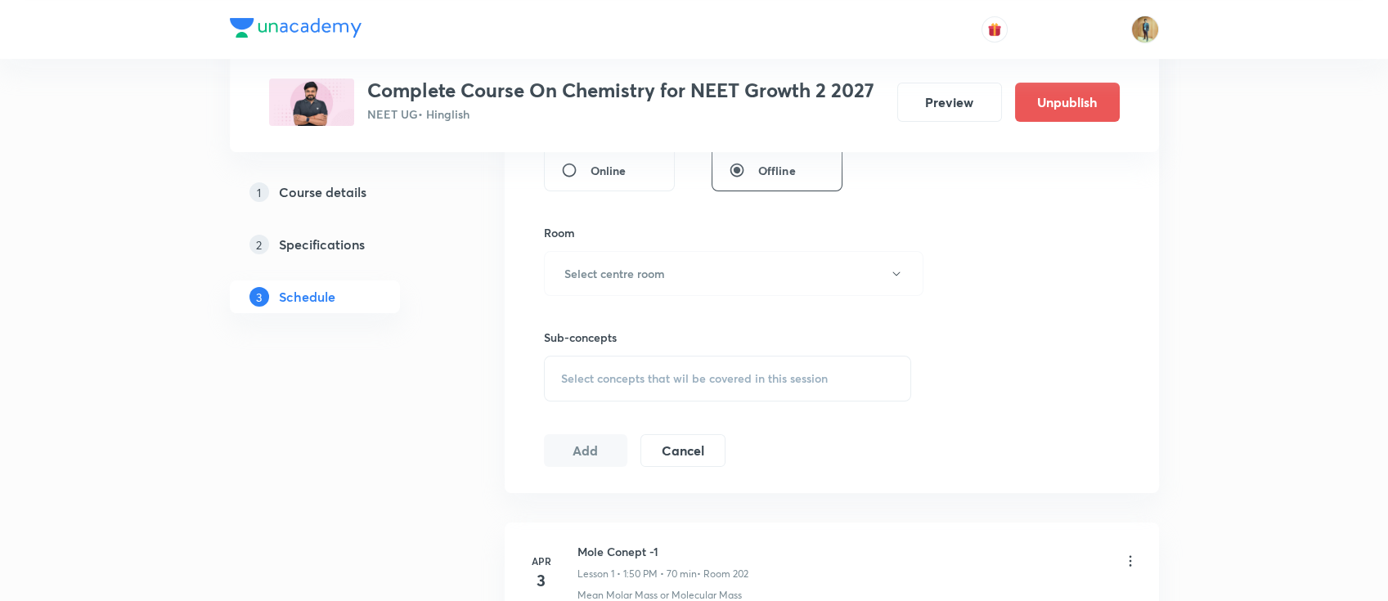
click at [594, 249] on div "Room Select centre room" at bounding box center [728, 260] width 368 height 72
click at [608, 267] on h6 "Select centre room" at bounding box center [614, 273] width 101 height 17
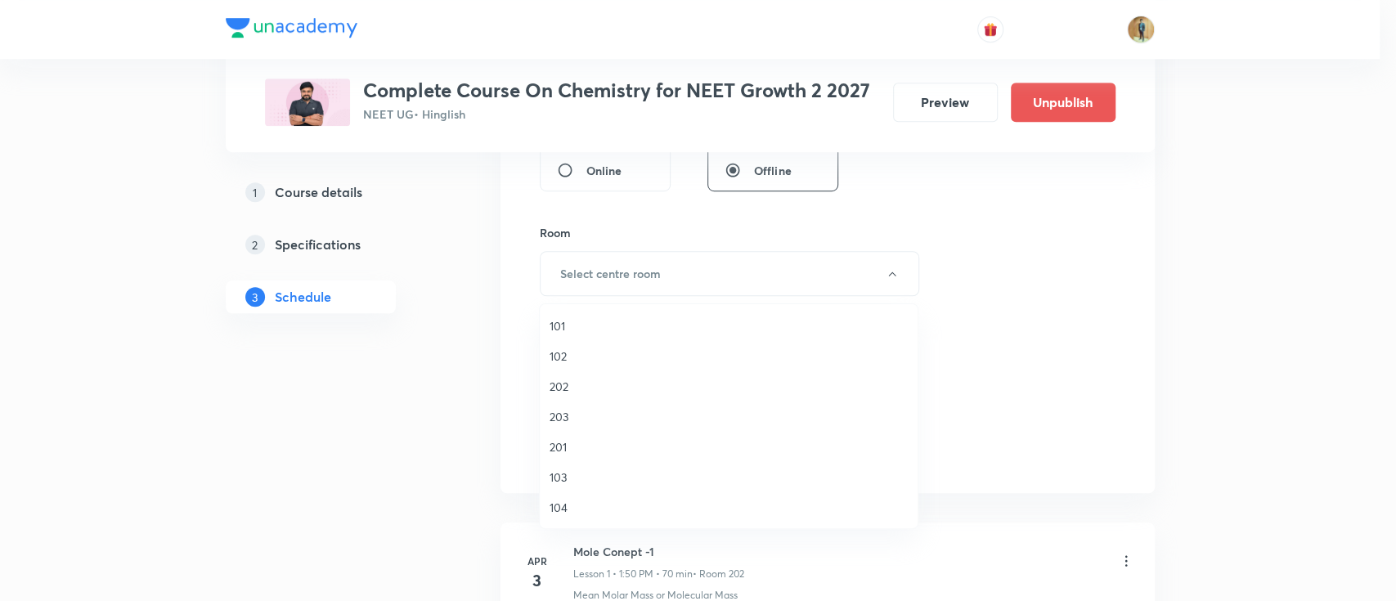
click at [578, 446] on span "201" at bounding box center [728, 446] width 358 height 17
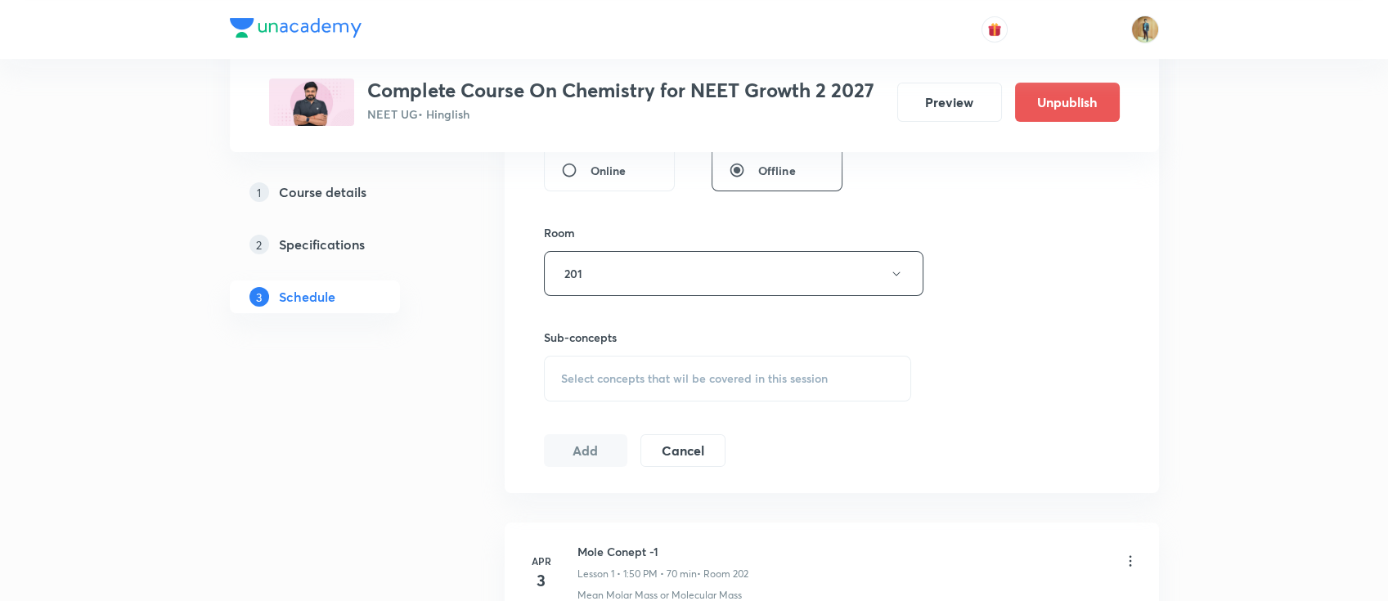
click at [648, 358] on div "Select concepts that wil be covered in this session" at bounding box center [728, 379] width 368 height 46
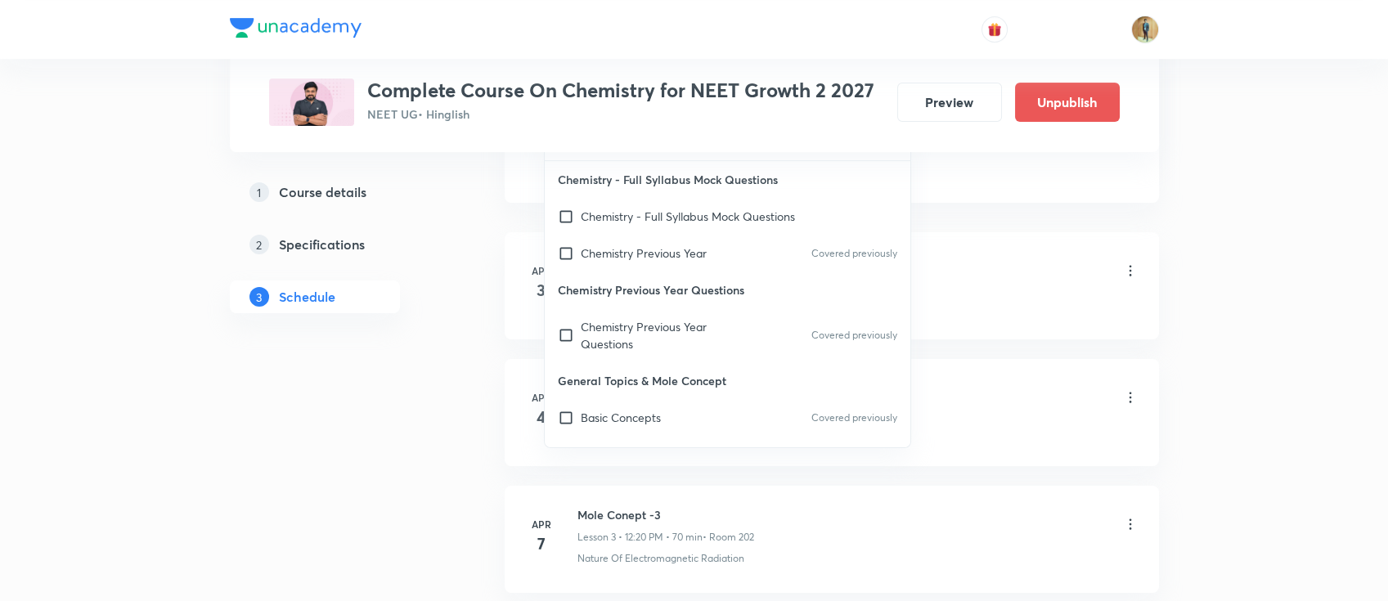
scroll to position [290, 0]
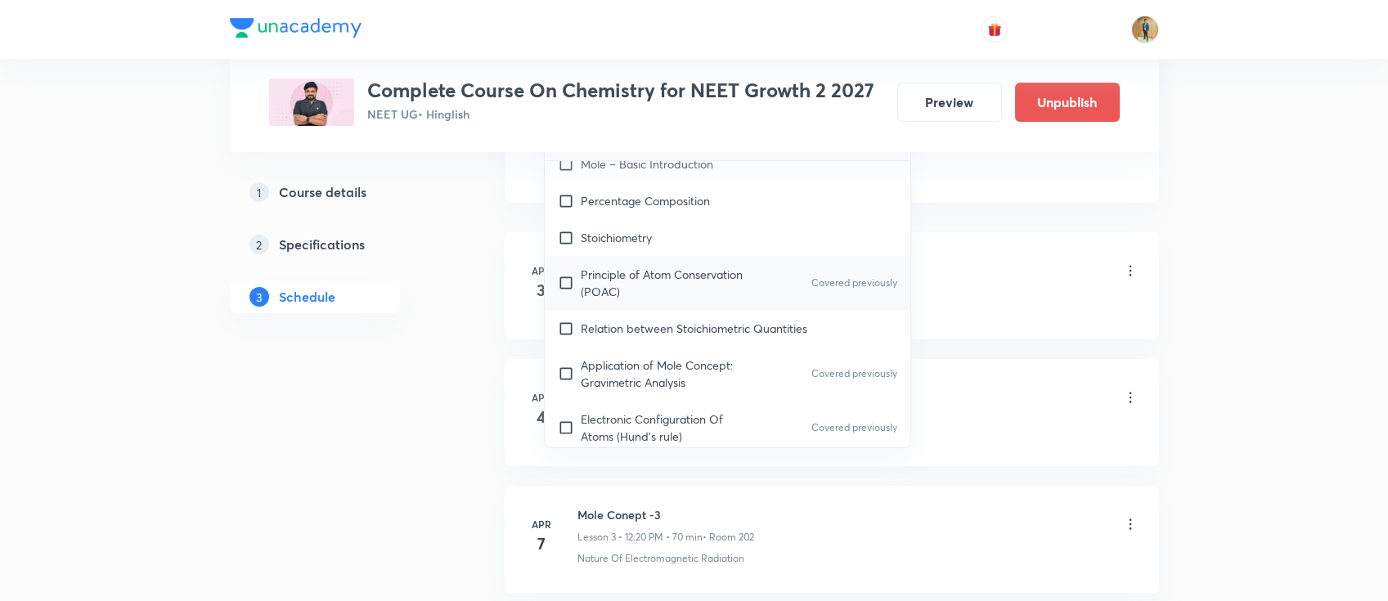
click at [635, 271] on p "Principle of Atom Conservation (POAC)" at bounding box center [663, 283] width 165 height 34
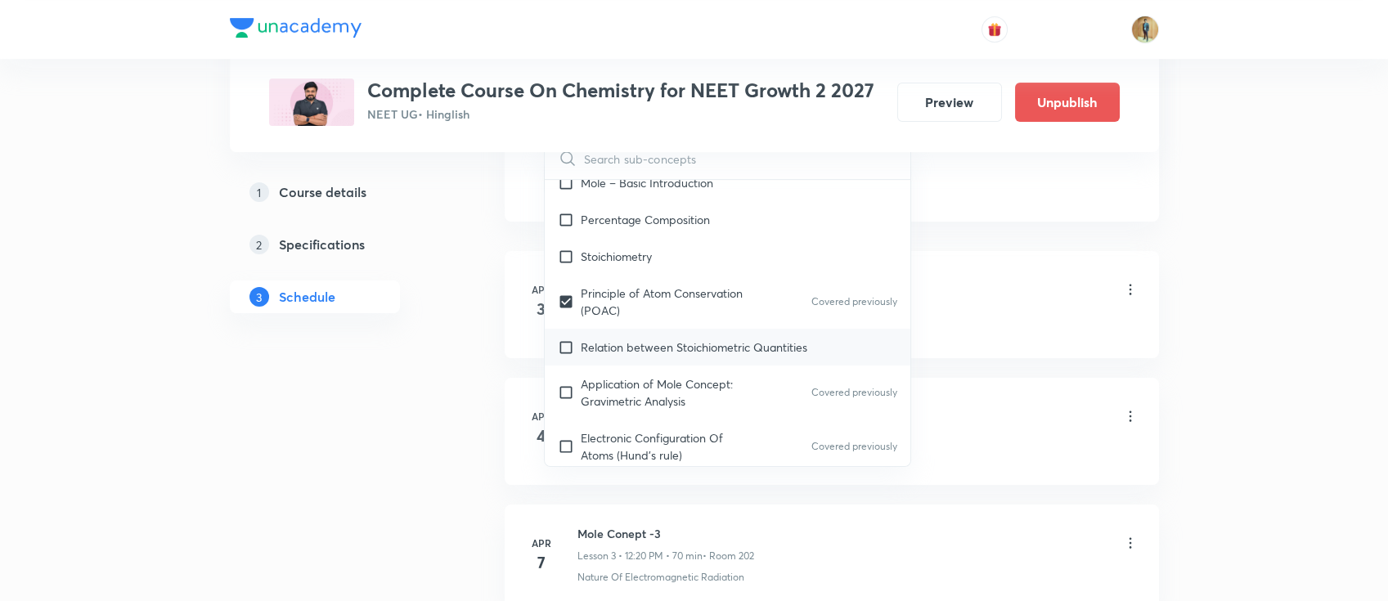
click at [638, 329] on div "Relation between Stoichiometric Quantities" at bounding box center [728, 347] width 366 height 37
checkbox input "true"
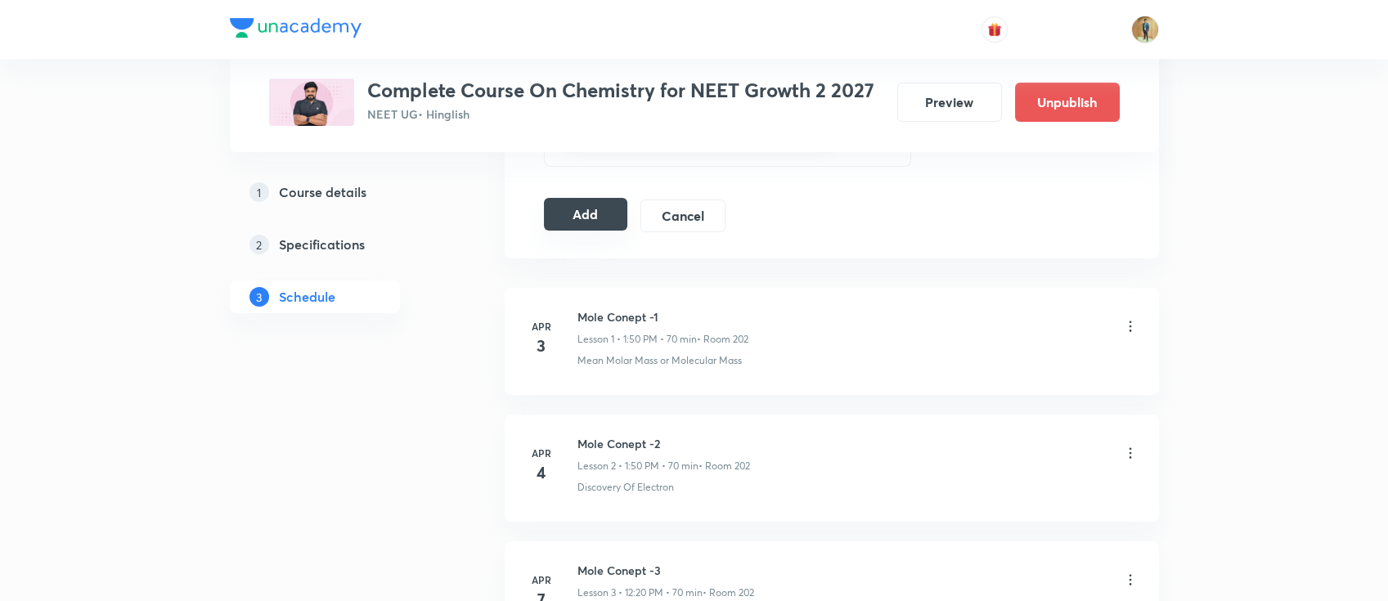
click at [591, 223] on button "Add" at bounding box center [586, 214] width 84 height 33
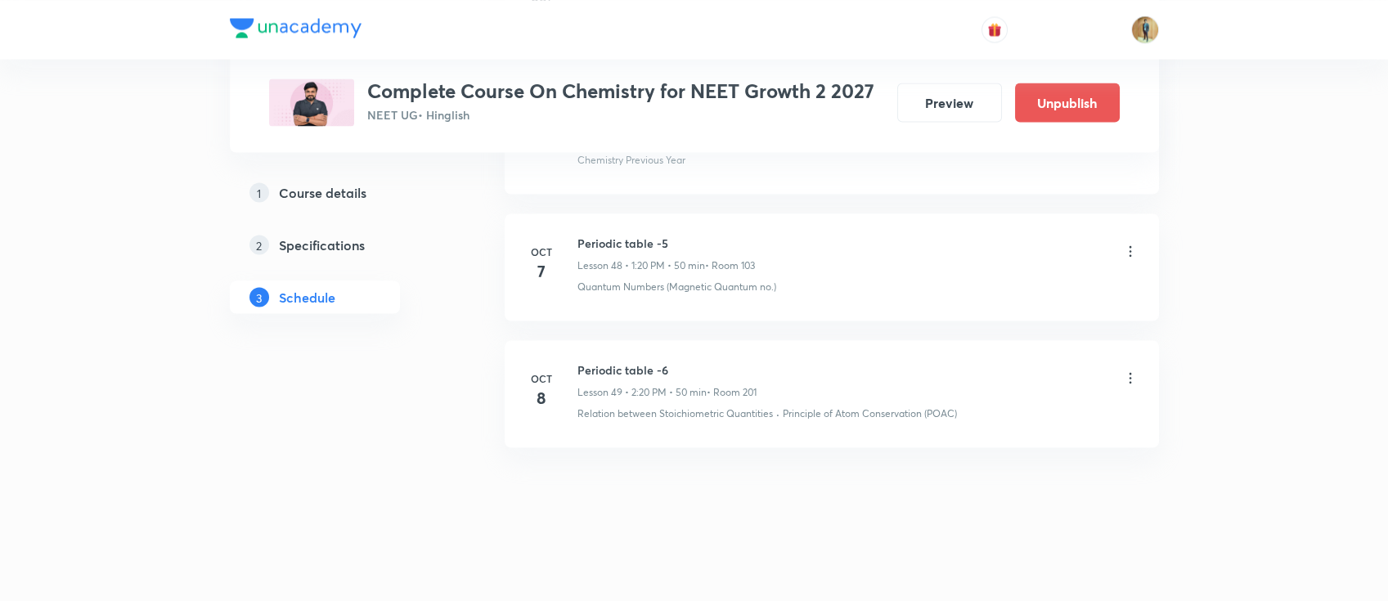
scroll to position [5999, 0]
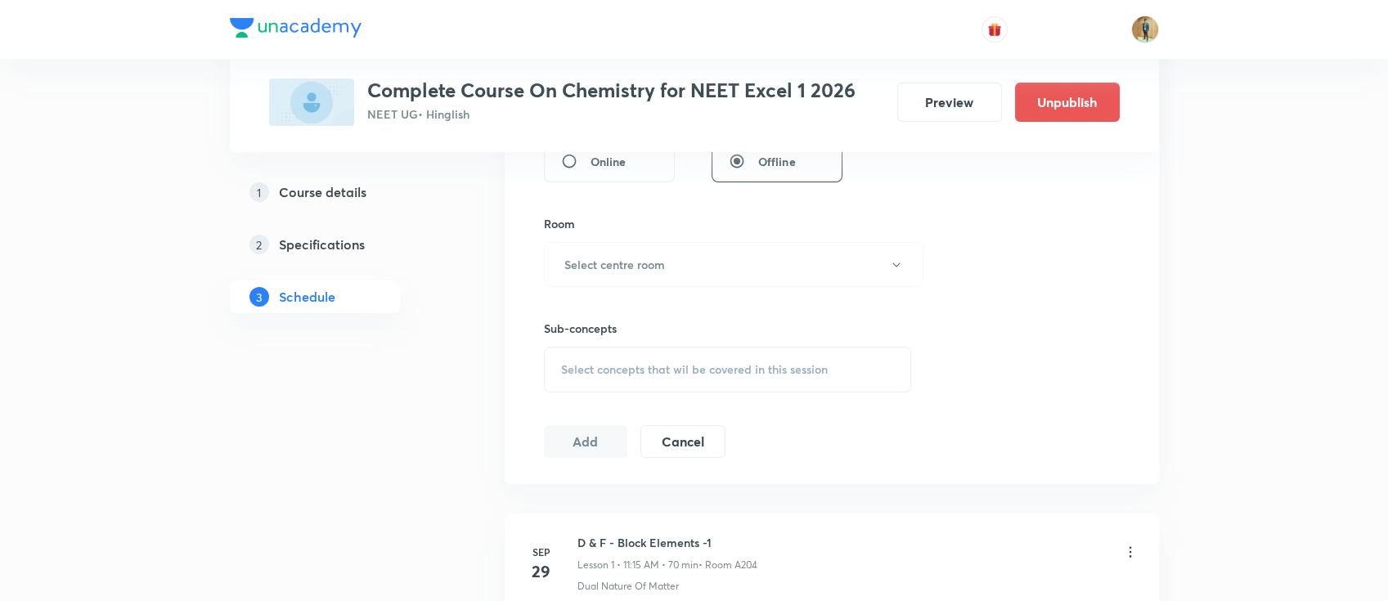
scroll to position [1215, 0]
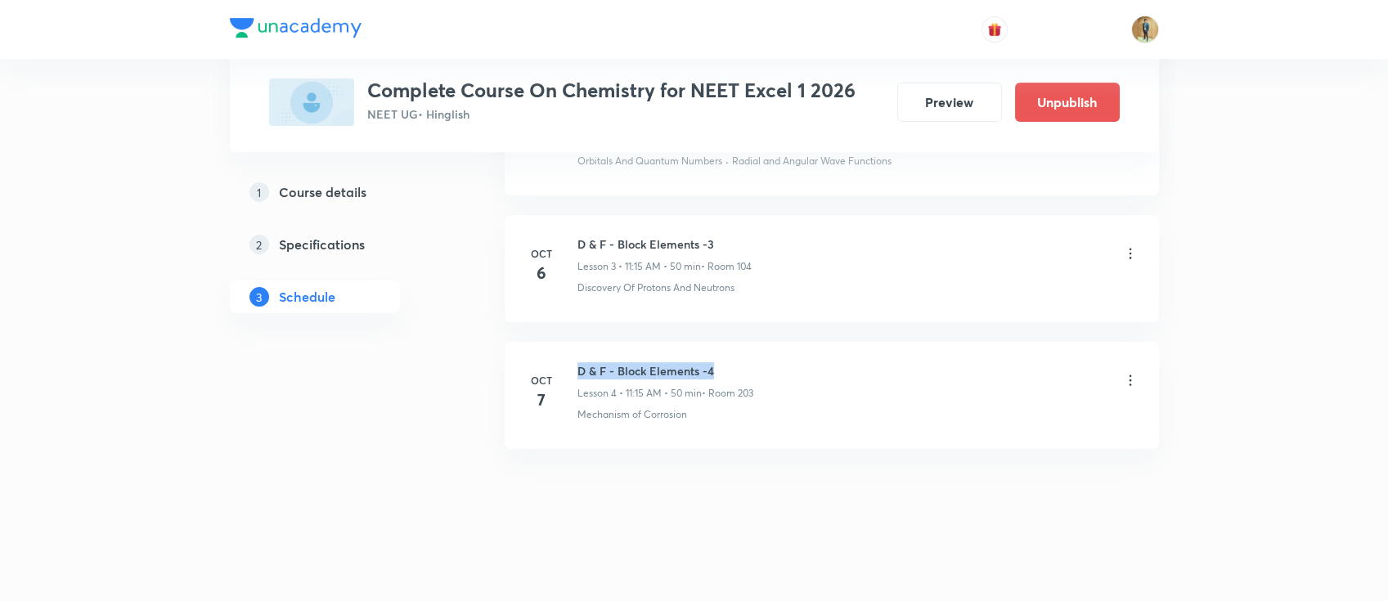
drag, startPoint x: 578, startPoint y: 373, endPoint x: 711, endPoint y: 363, distance: 133.6
click at [711, 363] on h6 "D & F - Block Elements -4" at bounding box center [665, 370] width 176 height 17
copy h6 "D & F - Block Elements -4"
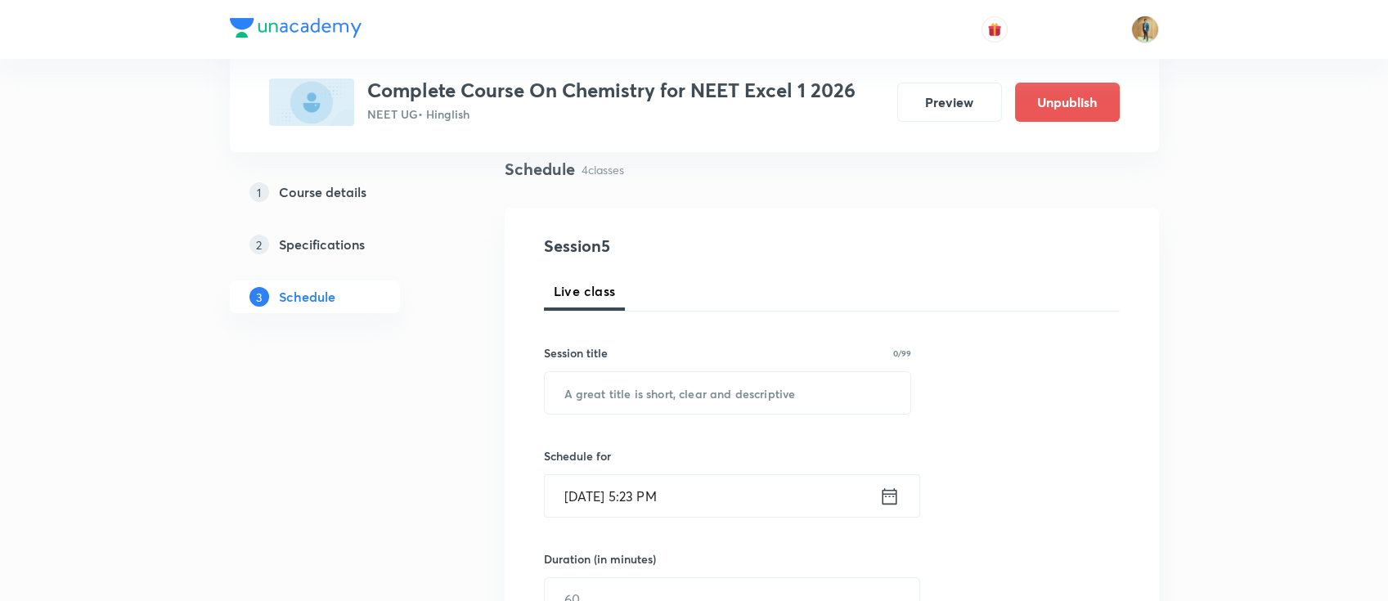
scroll to position [290, 0]
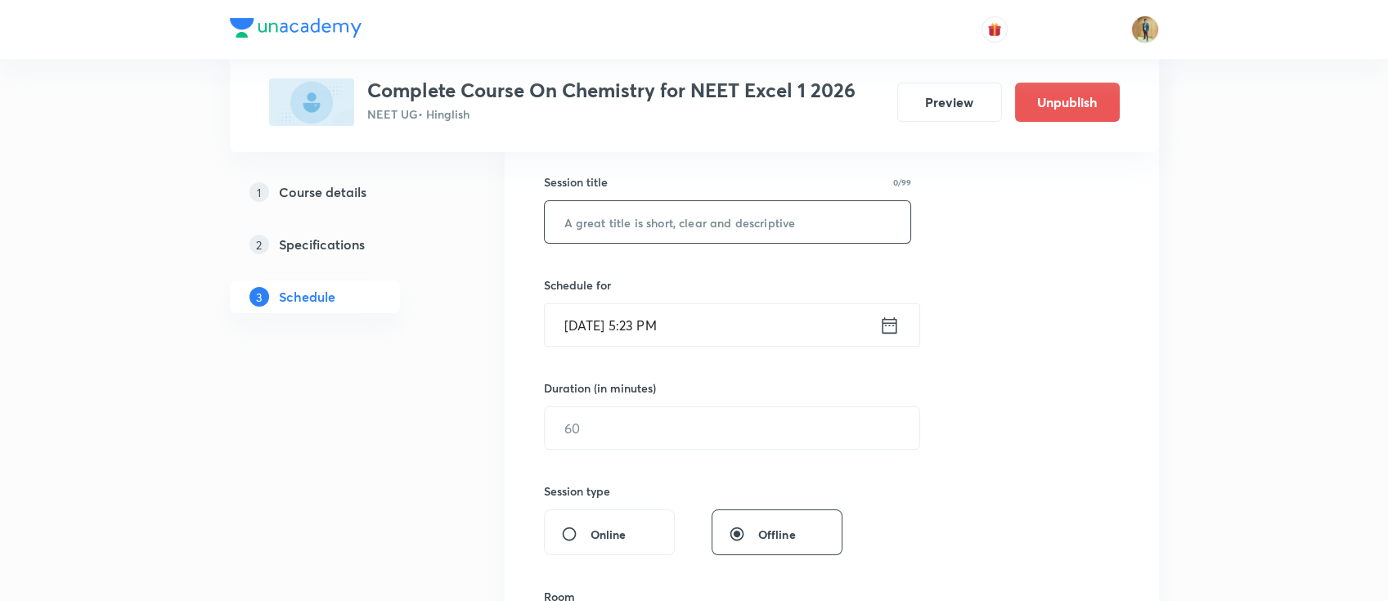
click at [651, 215] on input "text" at bounding box center [728, 222] width 366 height 42
paste input "D & F - Block Elements -4"
type input "D & F - Block Elements -5"
click at [832, 326] on input "[DATE] 5:23 PM" at bounding box center [712, 325] width 334 height 42
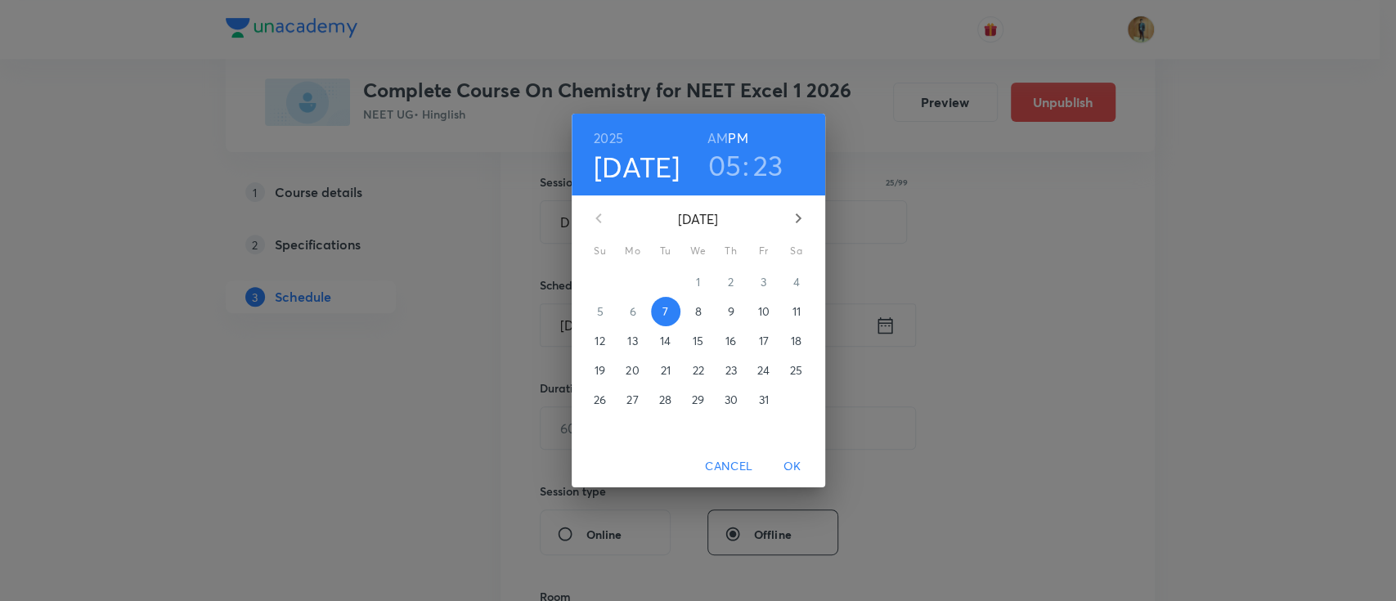
click at [700, 306] on p "8" at bounding box center [697, 311] width 7 height 16
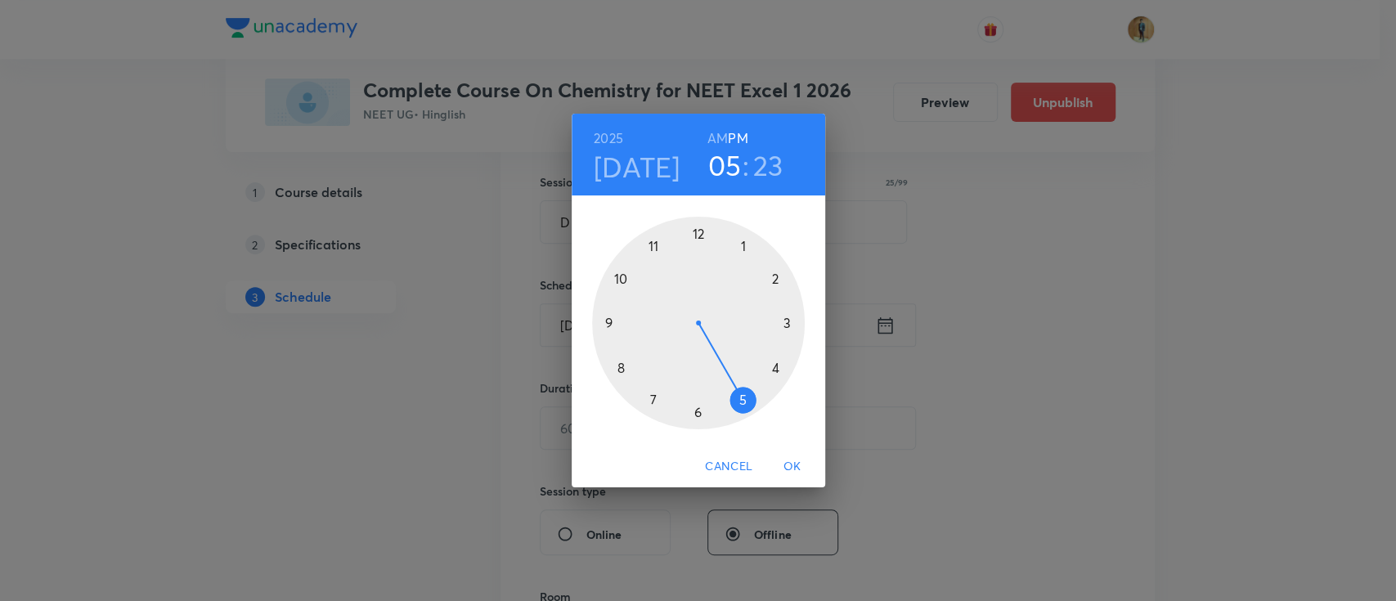
click at [720, 137] on h6 "AM" at bounding box center [717, 138] width 20 height 23
drag, startPoint x: 747, startPoint y: 405, endPoint x: 654, endPoint y: 271, distance: 162.2
click at [654, 271] on div at bounding box center [698, 323] width 213 height 213
click at [785, 322] on div at bounding box center [698, 323] width 213 height 213
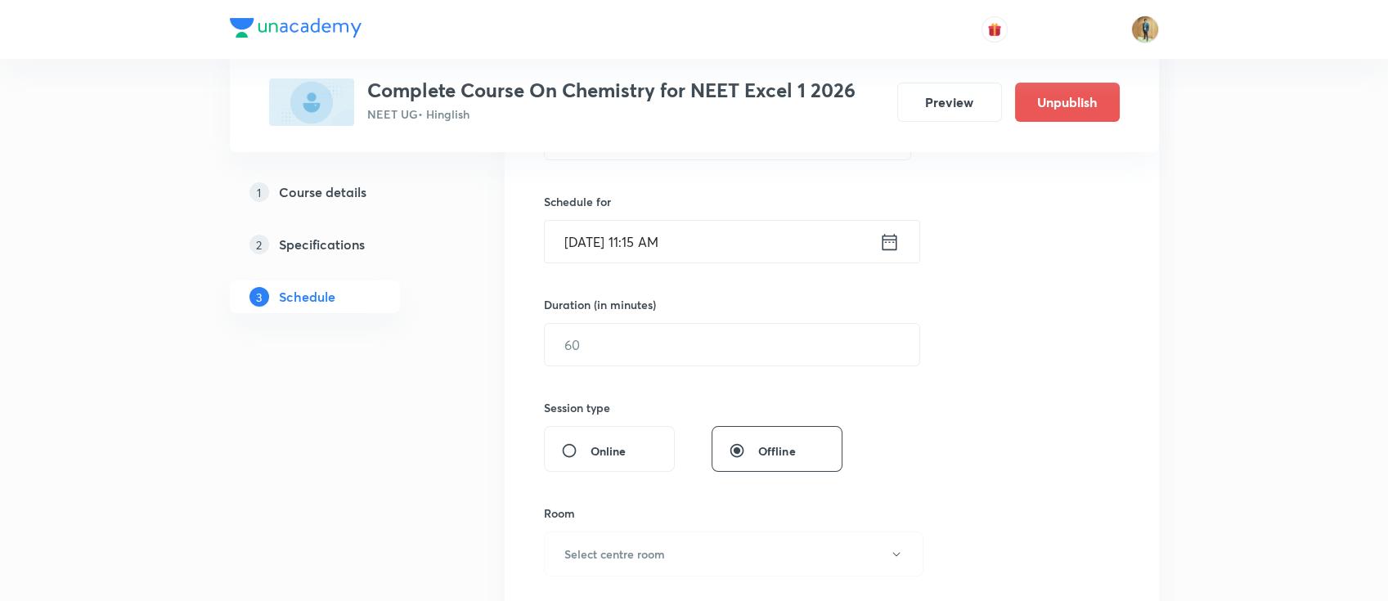
scroll to position [436, 0]
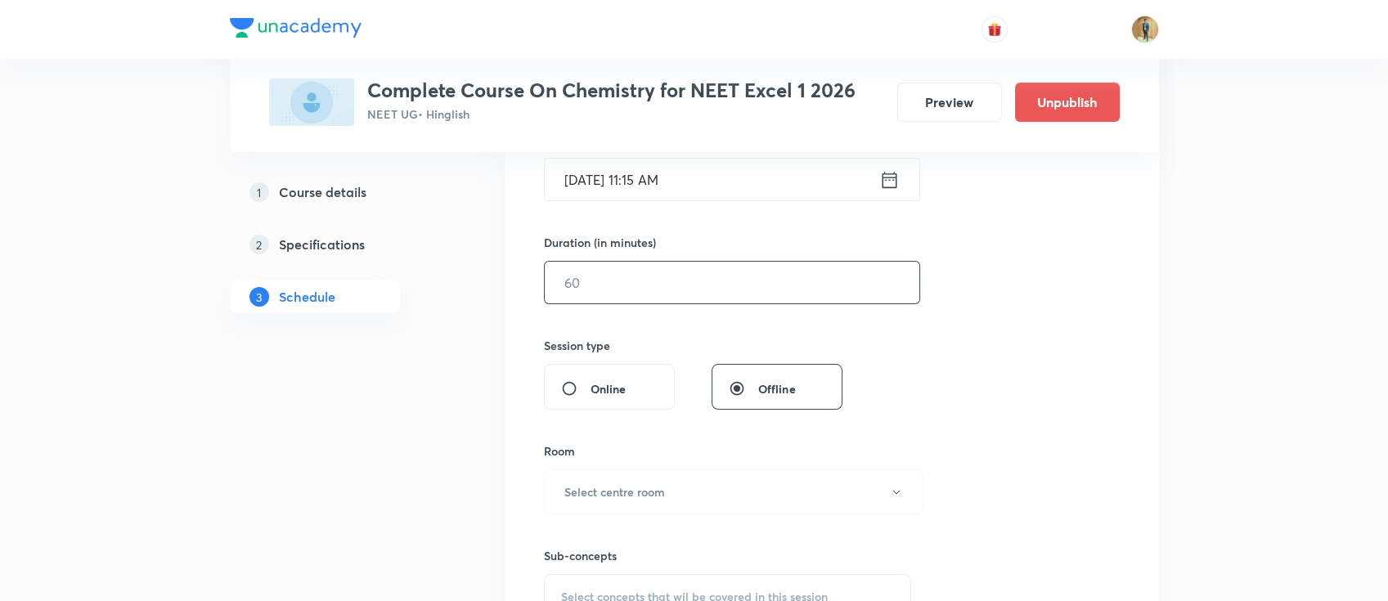
click at [682, 281] on input "text" at bounding box center [732, 283] width 374 height 42
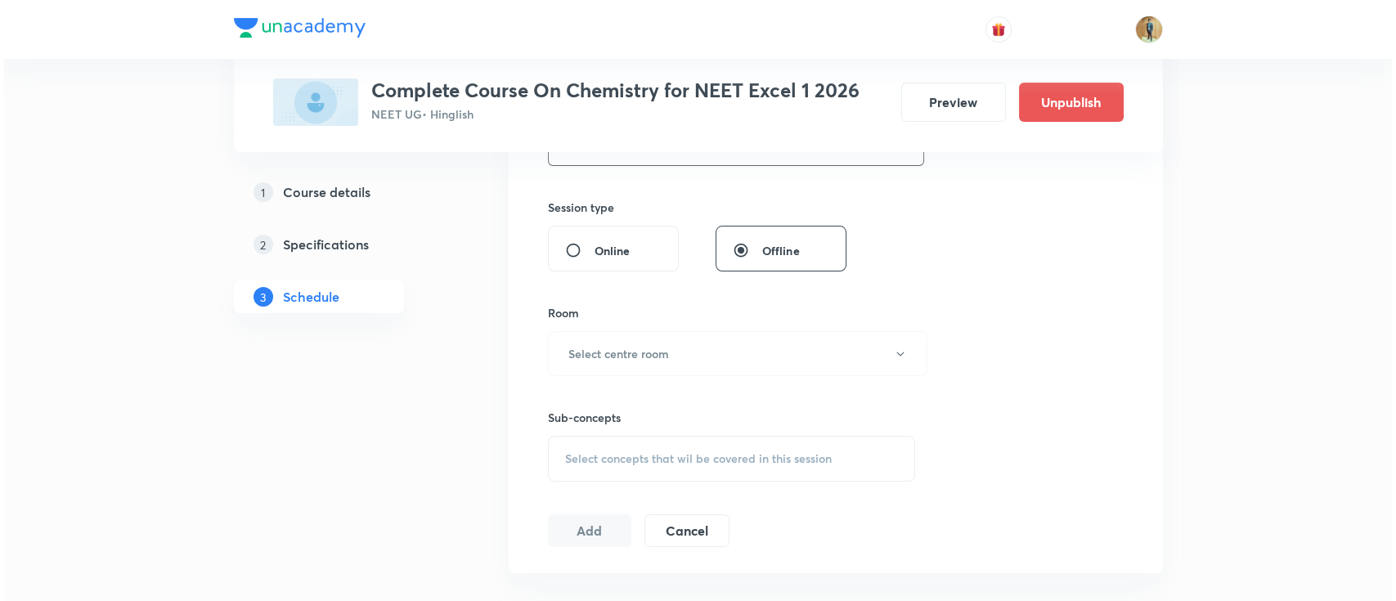
scroll to position [654, 0]
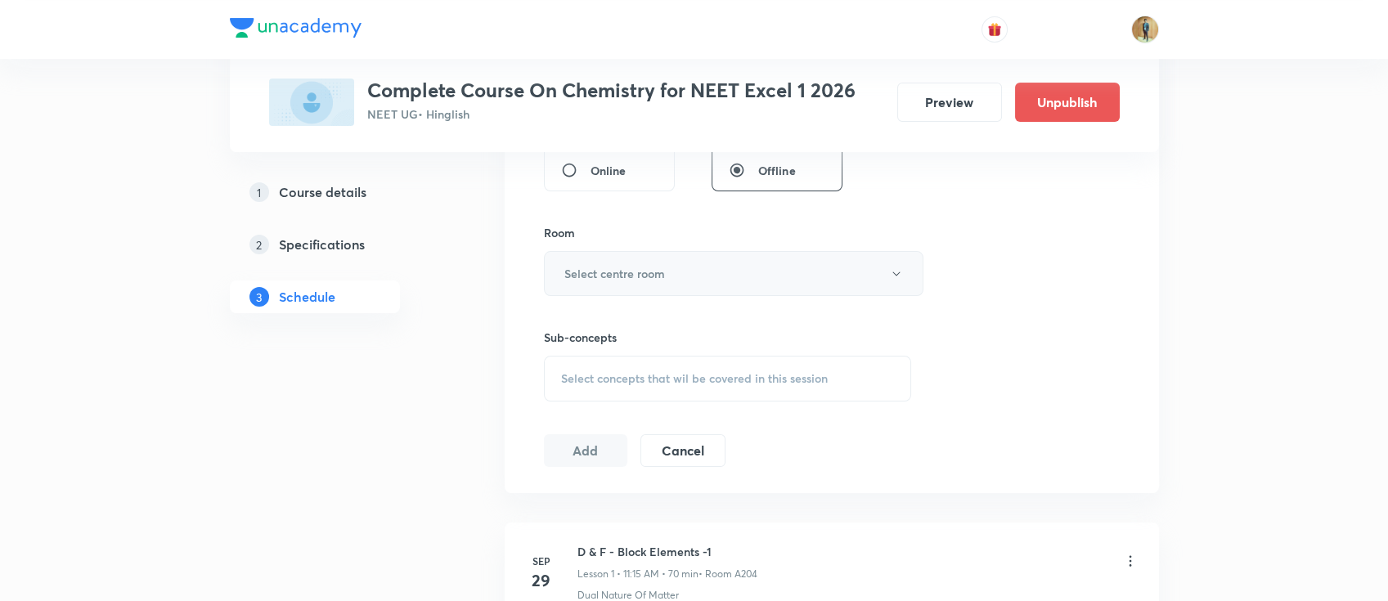
type input "55"
click at [677, 291] on button "Select centre room" at bounding box center [733, 273] width 379 height 45
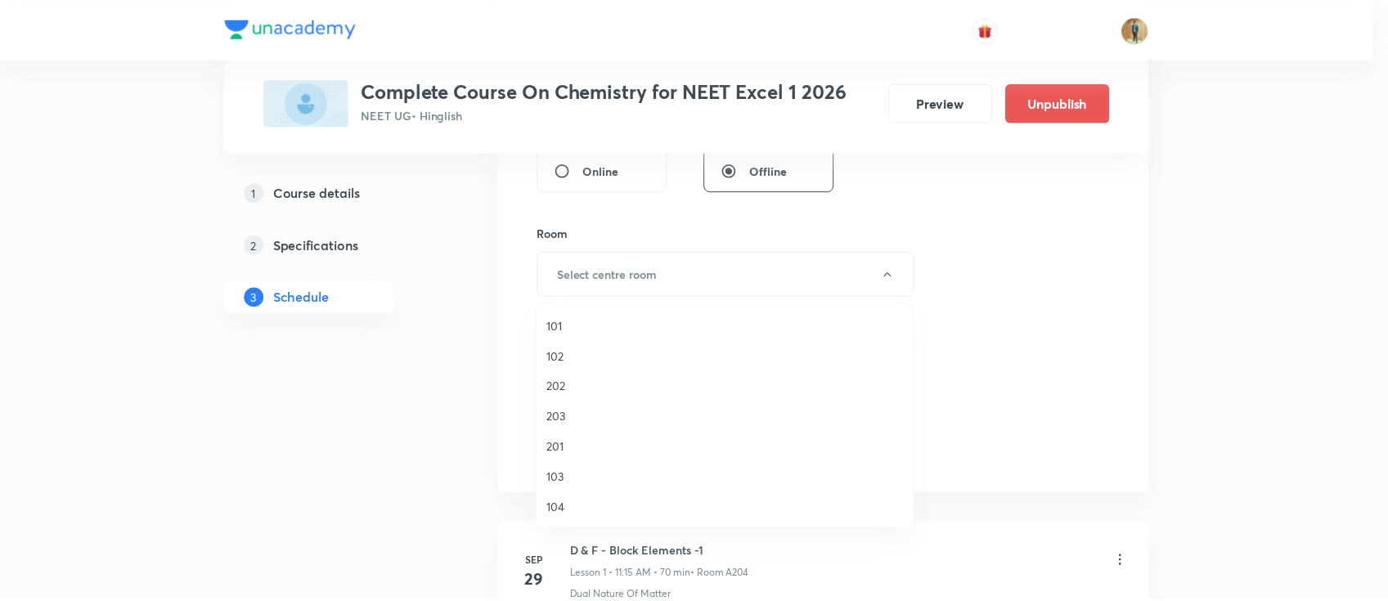
scroll to position [0, 0]
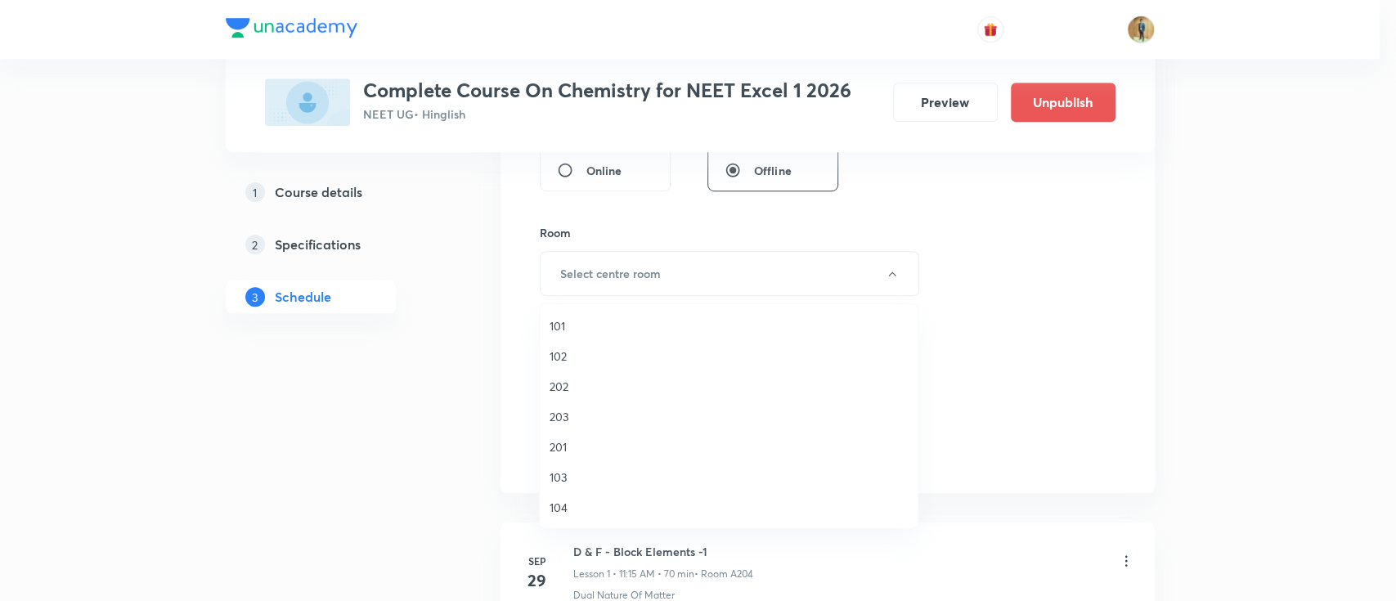
click at [583, 418] on span "203" at bounding box center [728, 416] width 358 height 17
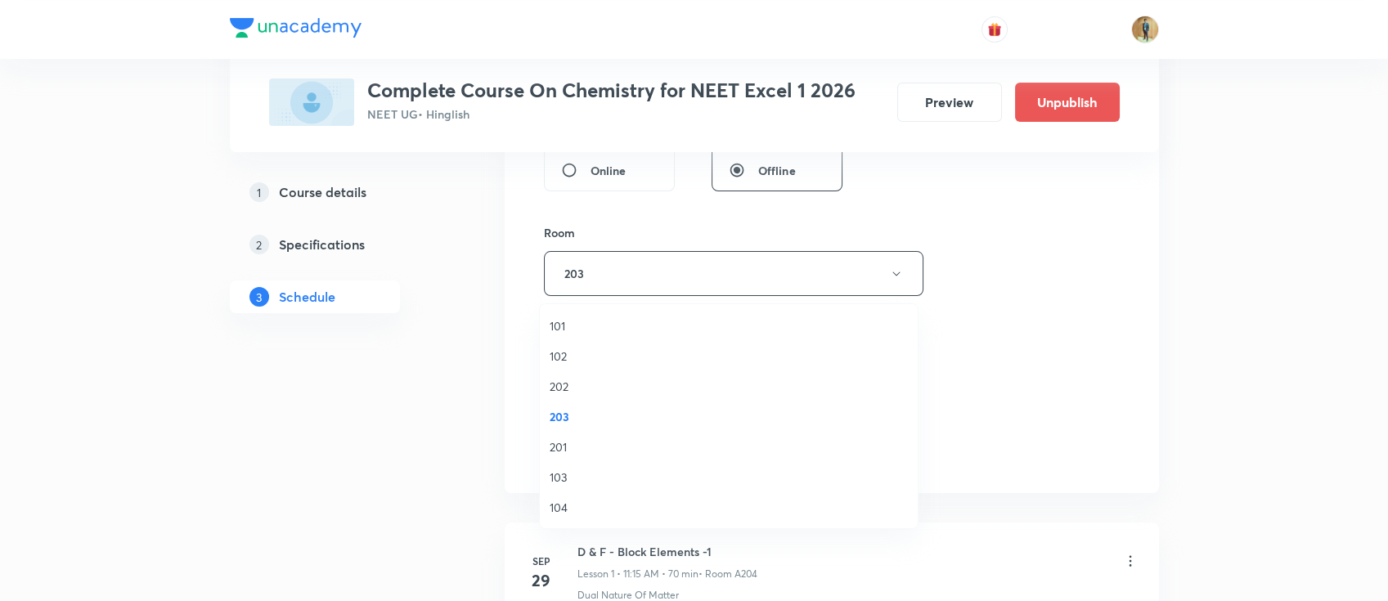
drag, startPoint x: 1216, startPoint y: 283, endPoint x: 1201, endPoint y: 285, distance: 14.8
click at [1217, 285] on div "Plus Courses Complete Course On Chemistry for NEET Excel 1 2026 NEET UG • Hingl…" at bounding box center [694, 255] width 1388 height 1818
click at [616, 369] on div "Select concepts that wil be covered in this session" at bounding box center [728, 379] width 368 height 46
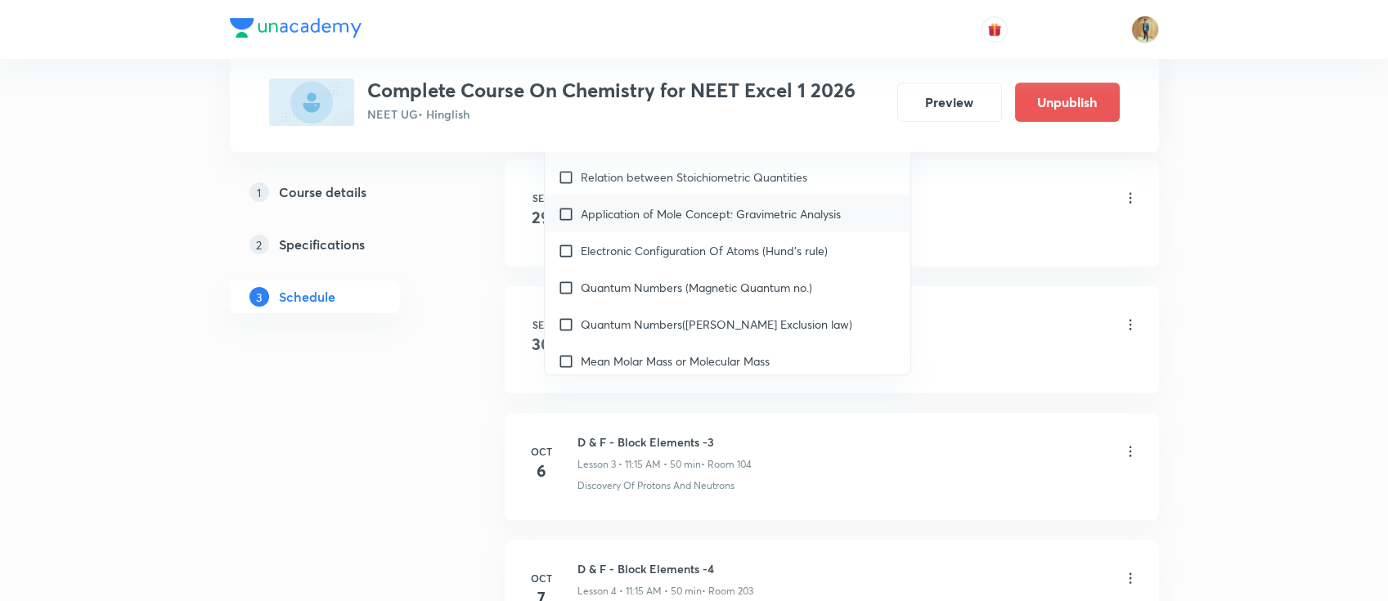
scroll to position [218, 0]
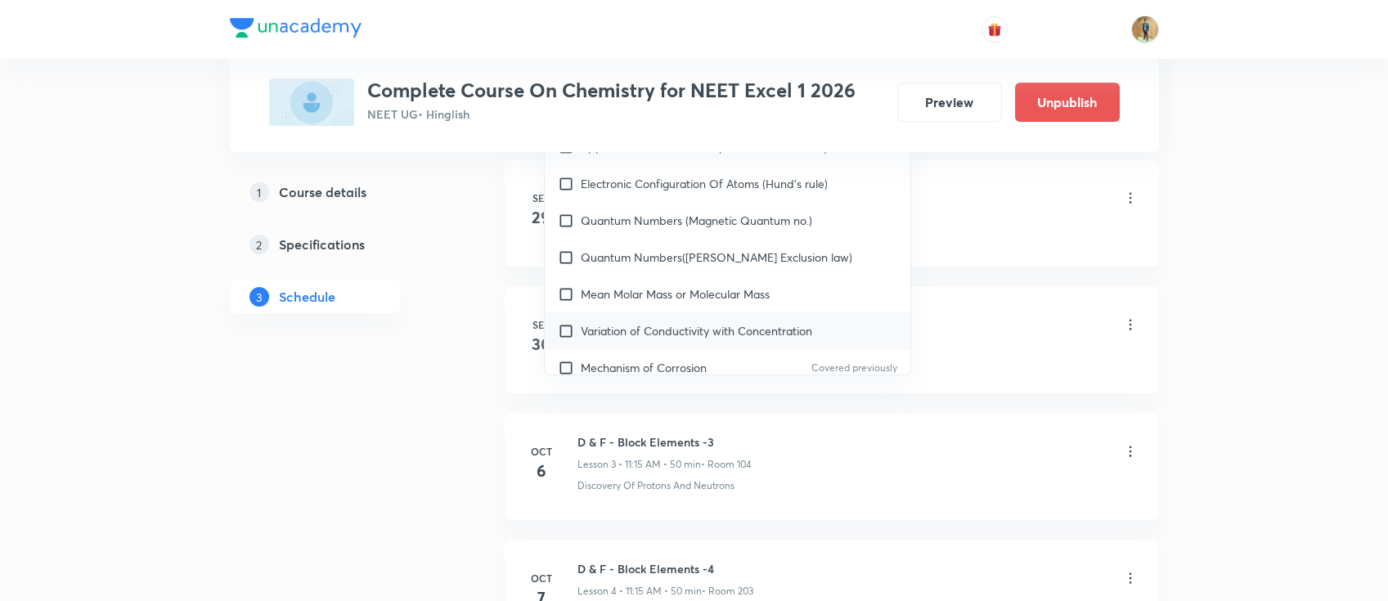
click at [654, 323] on p "Variation of Conductivity with Concentration" at bounding box center [696, 330] width 231 height 17
checkbox input "true"
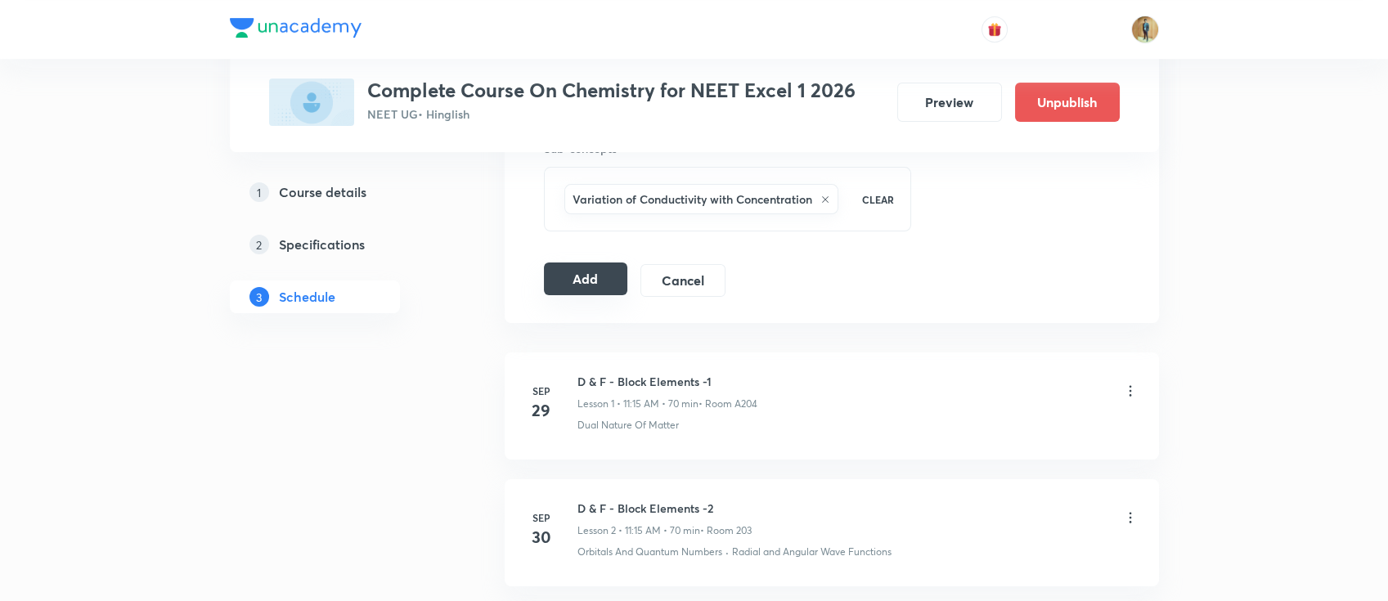
scroll to position [726, 0]
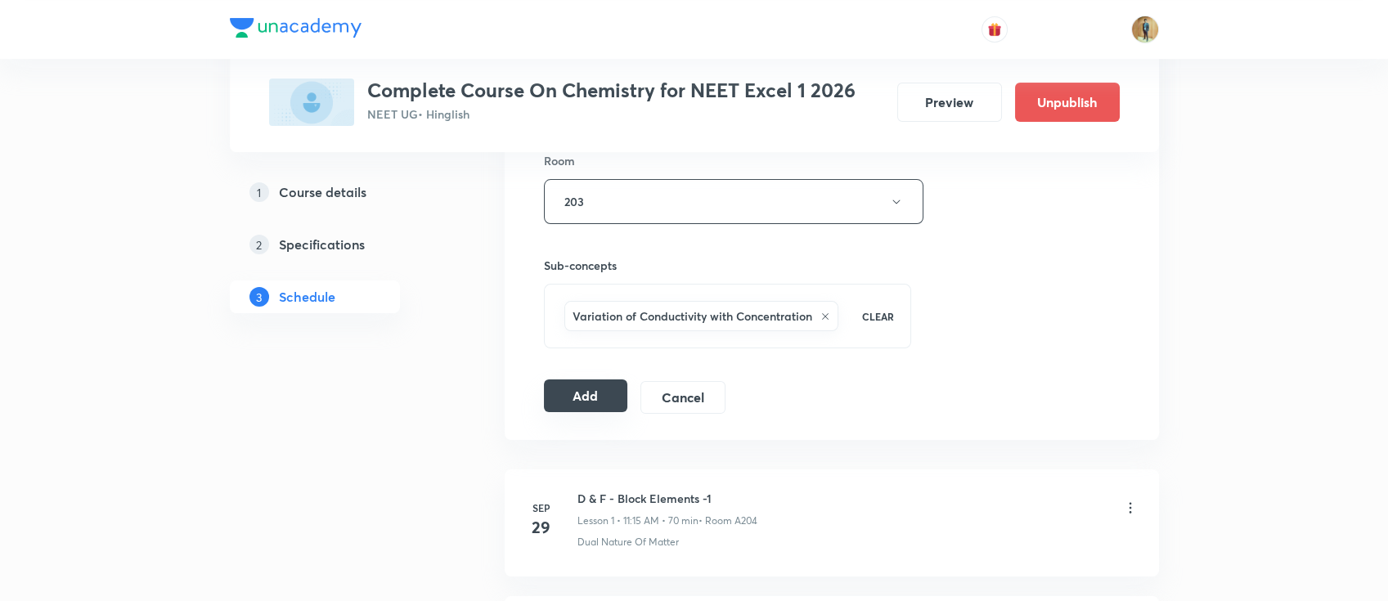
click at [578, 407] on button "Add" at bounding box center [586, 395] width 84 height 33
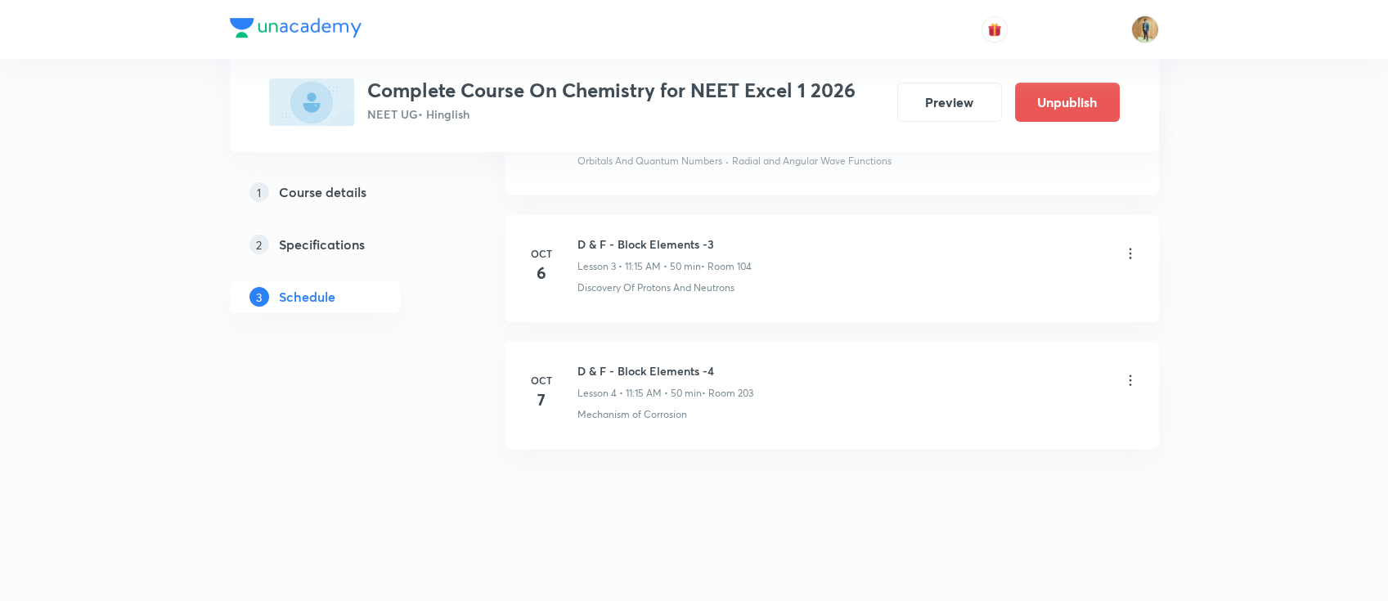
scroll to position [464, 0]
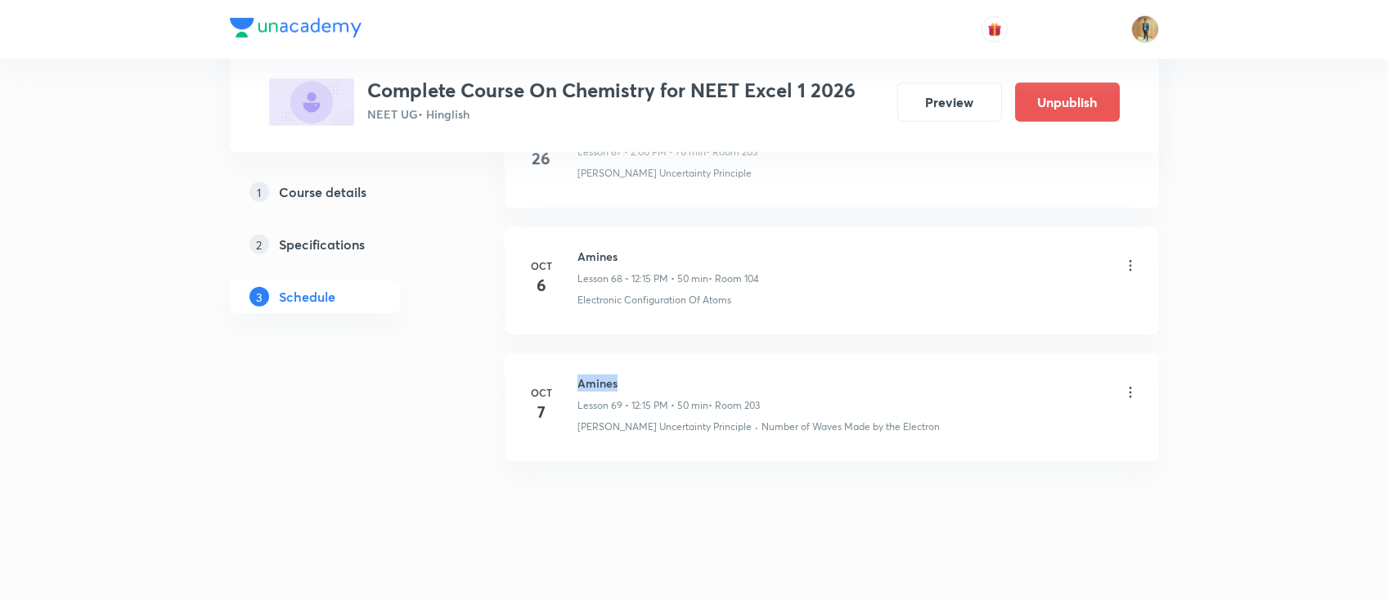
drag, startPoint x: 579, startPoint y: 372, endPoint x: 667, endPoint y: 370, distance: 88.3
click at [667, 374] on h6 "Amines" at bounding box center [668, 382] width 182 height 17
copy h6 "Amines"
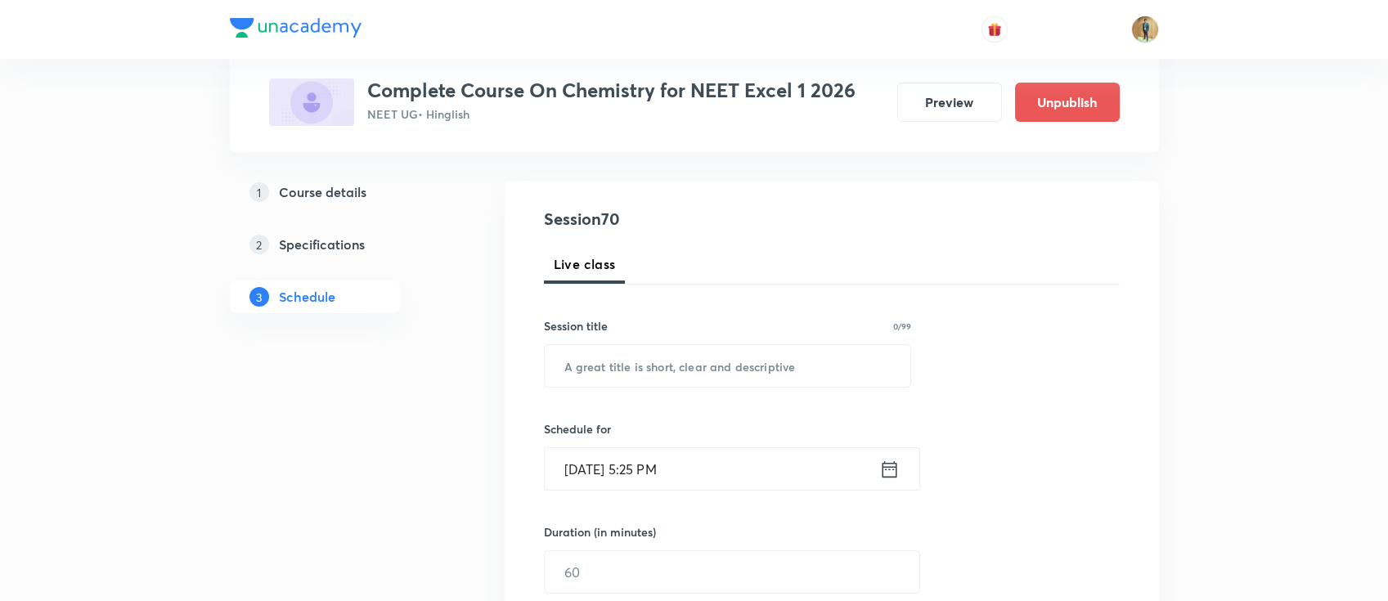
scroll to position [218, 0]
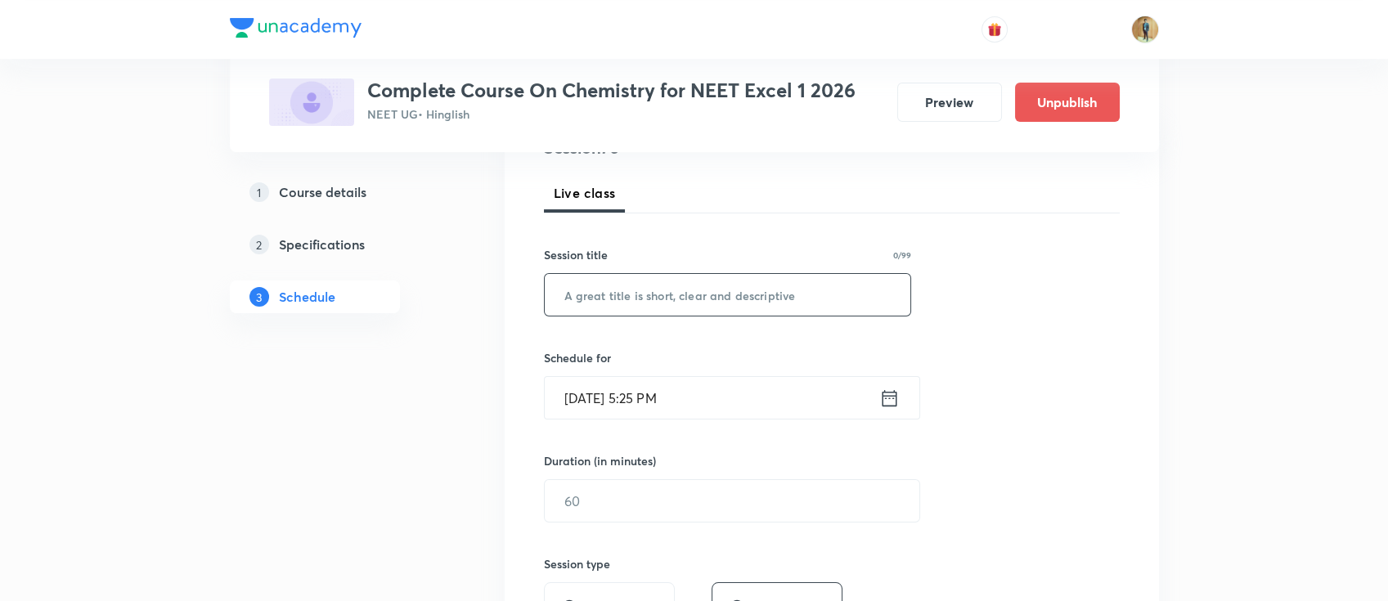
click at [643, 274] on input "text" at bounding box center [728, 295] width 366 height 42
paste input "Amines"
type input "Amines"
click at [700, 384] on input "[DATE] 5:25 PM" at bounding box center [712, 398] width 334 height 42
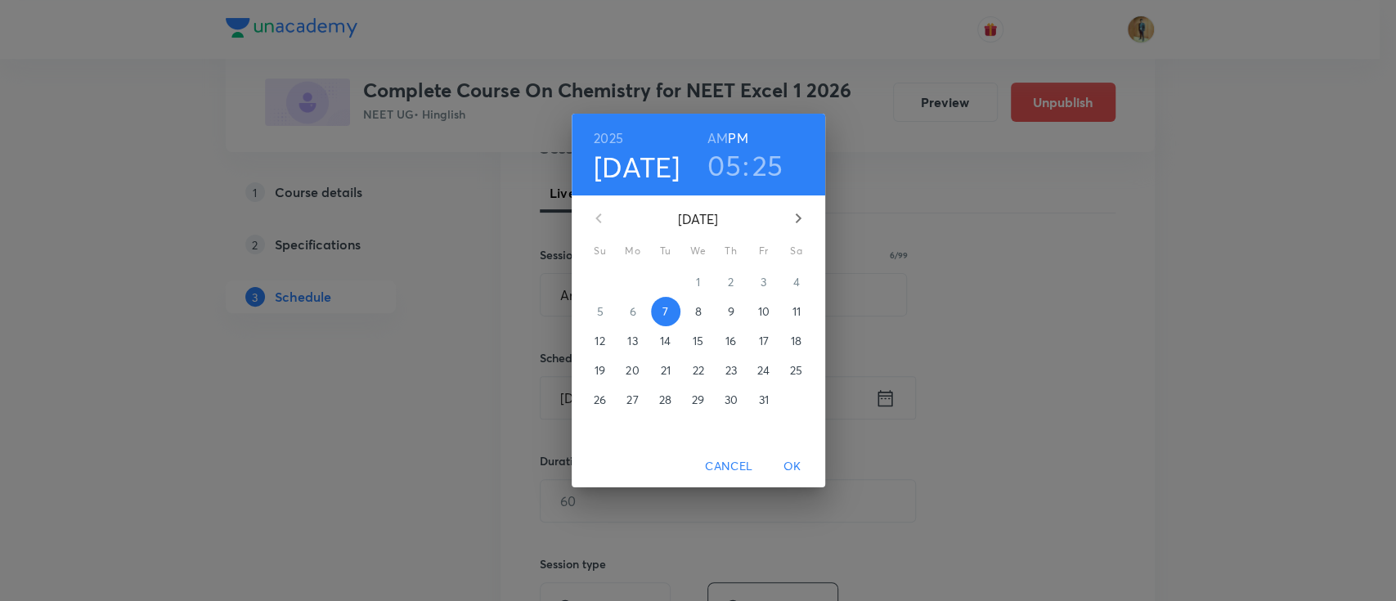
click at [701, 317] on span "8" at bounding box center [698, 311] width 29 height 16
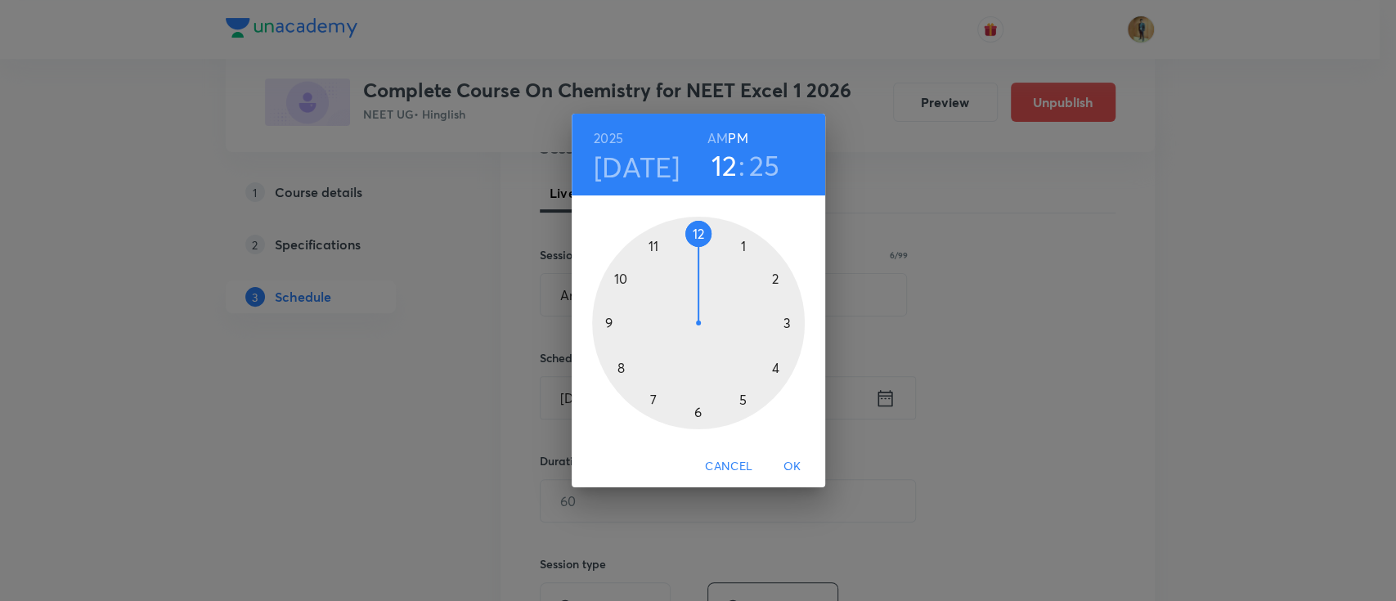
drag, startPoint x: 744, startPoint y: 370, endPoint x: 702, endPoint y: 265, distance: 113.7
click at [702, 265] on div at bounding box center [698, 323] width 213 height 213
click at [786, 324] on div at bounding box center [698, 323] width 213 height 213
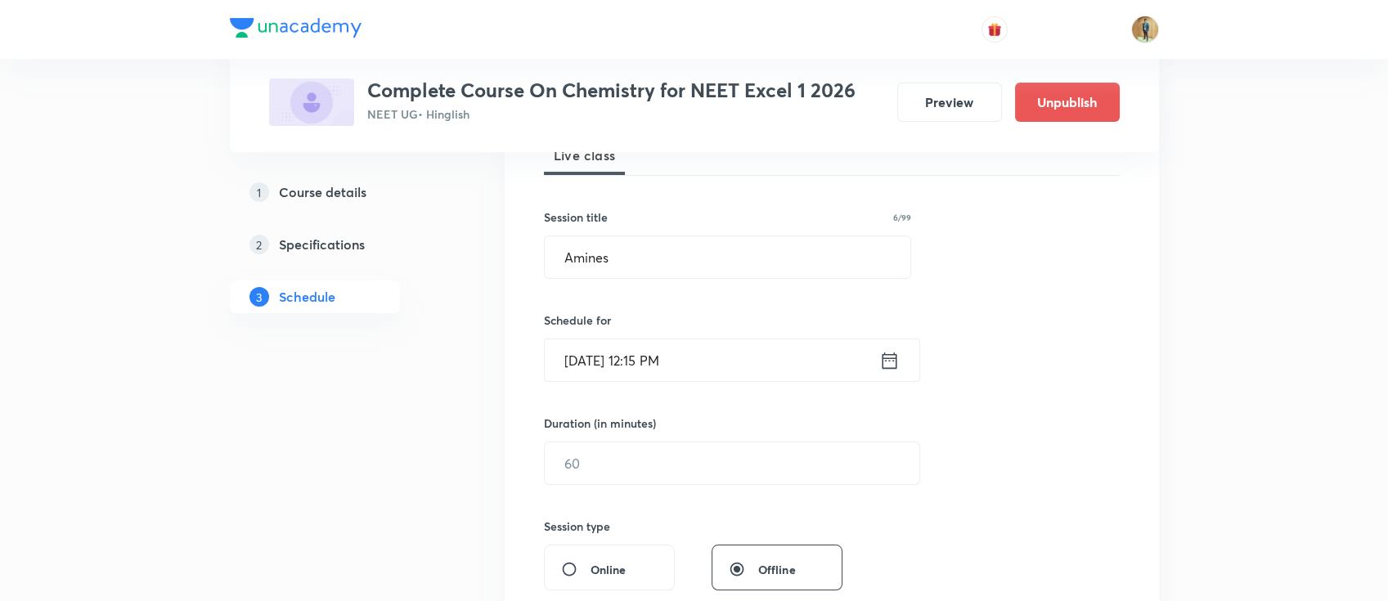
scroll to position [290, 0]
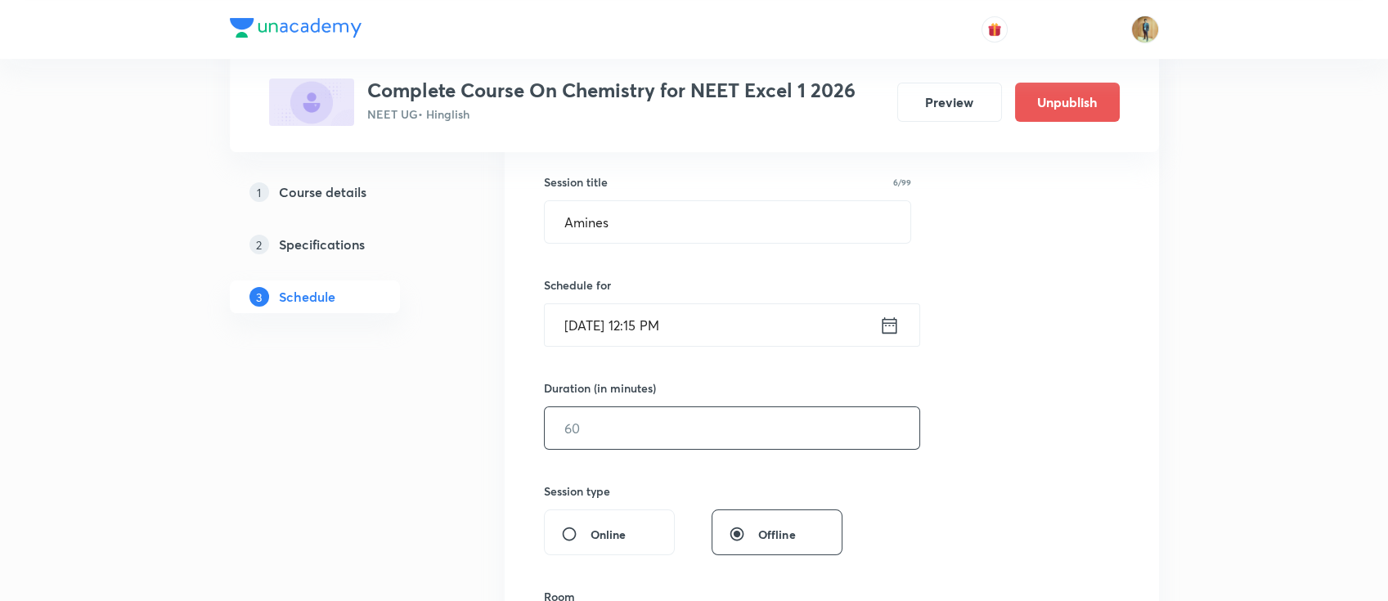
click at [696, 415] on input "text" at bounding box center [732, 428] width 374 height 42
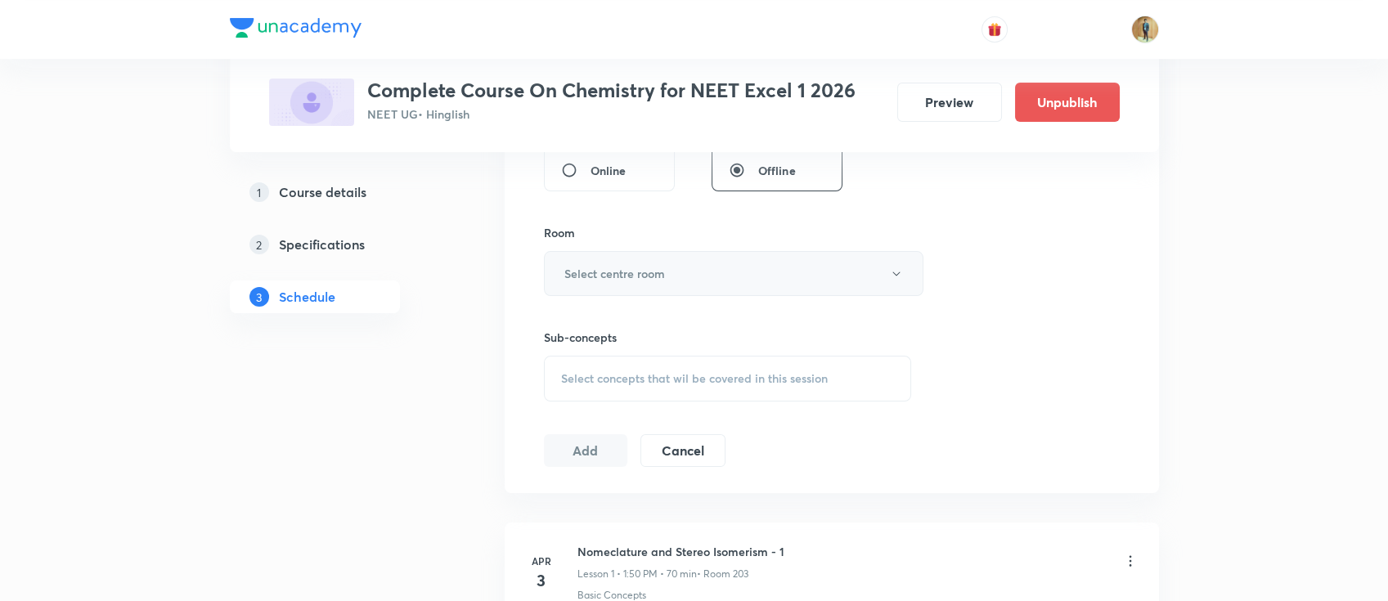
type input "55"
click at [660, 276] on h6 "Select centre room" at bounding box center [614, 273] width 101 height 17
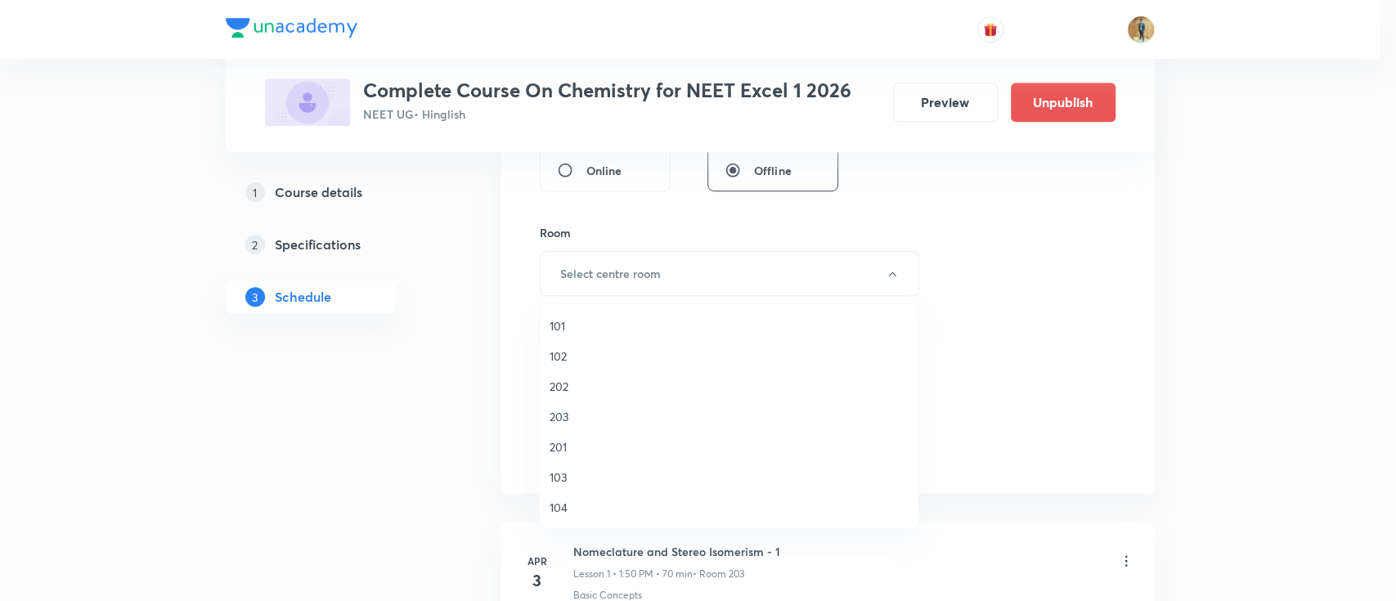
click at [563, 422] on span "203" at bounding box center [728, 416] width 358 height 17
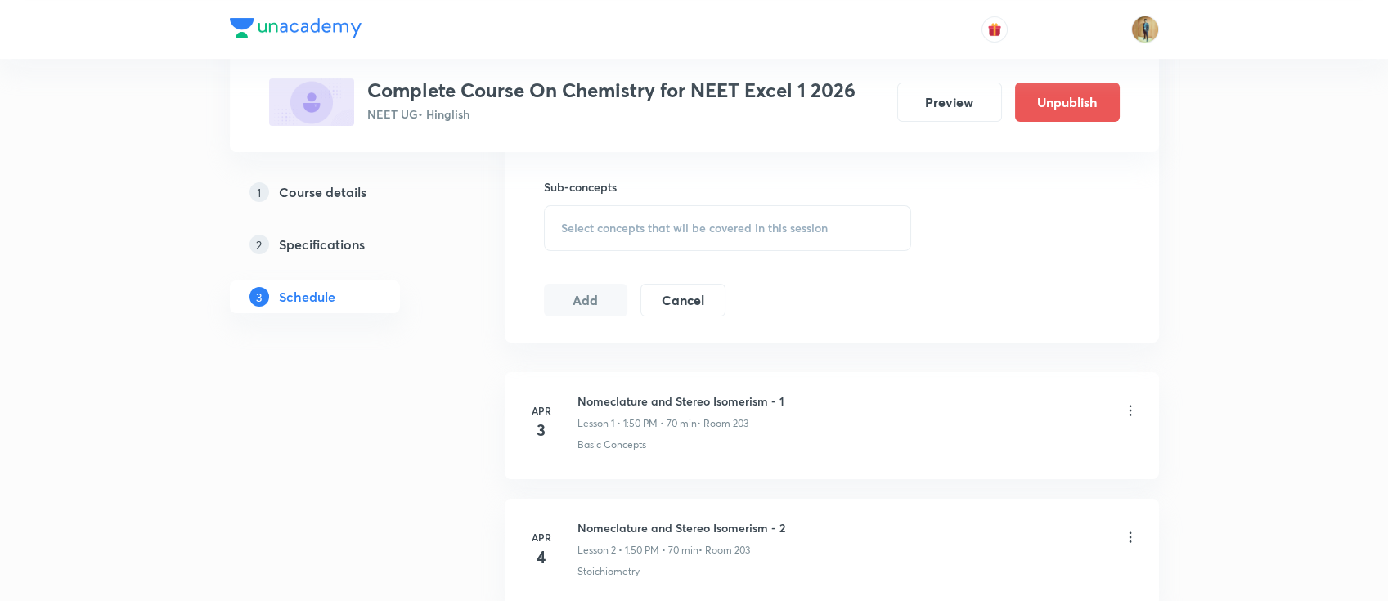
scroll to position [799, 0]
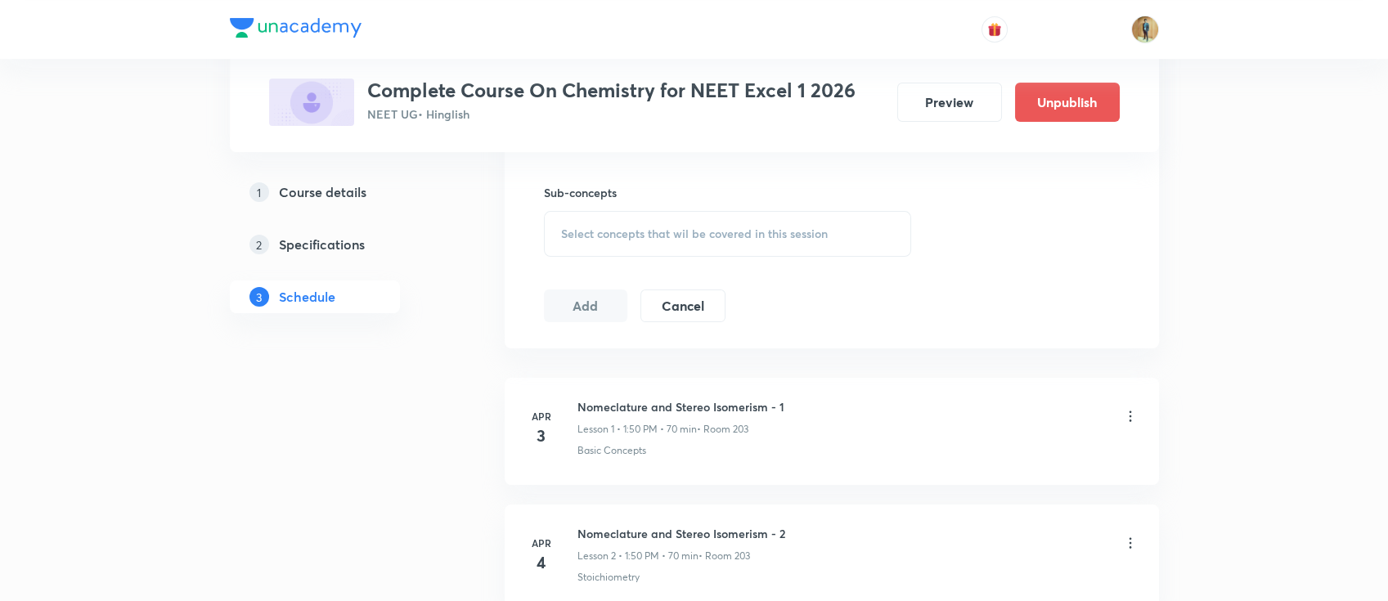
click at [613, 227] on span "Select concepts that wil be covered in this session" at bounding box center [694, 233] width 267 height 13
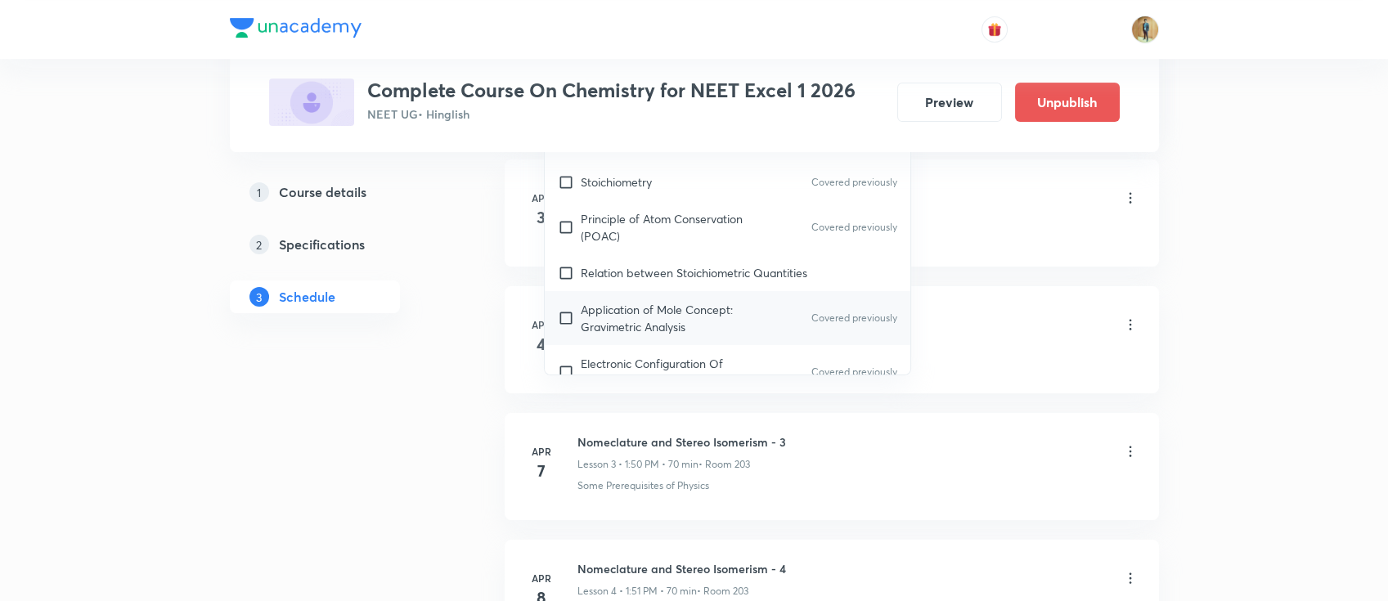
scroll to position [581, 0]
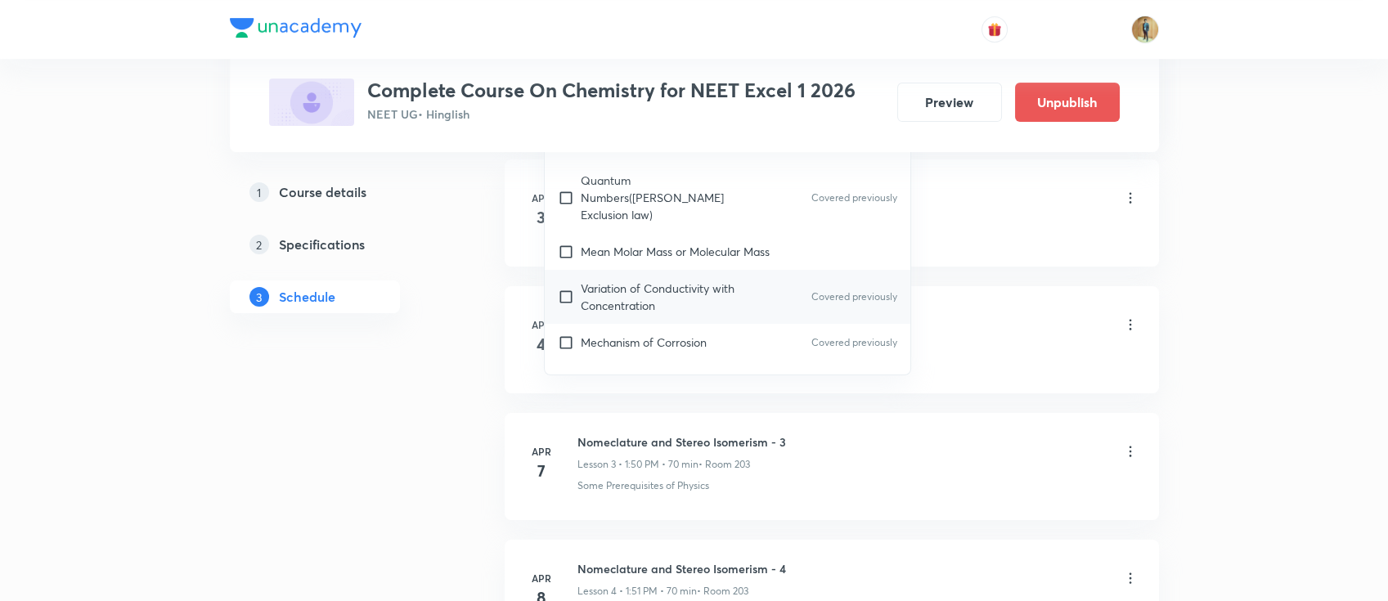
click at [668, 295] on div "Variation of Conductivity with Concentration Covered previously" at bounding box center [728, 297] width 366 height 54
checkbox input "true"
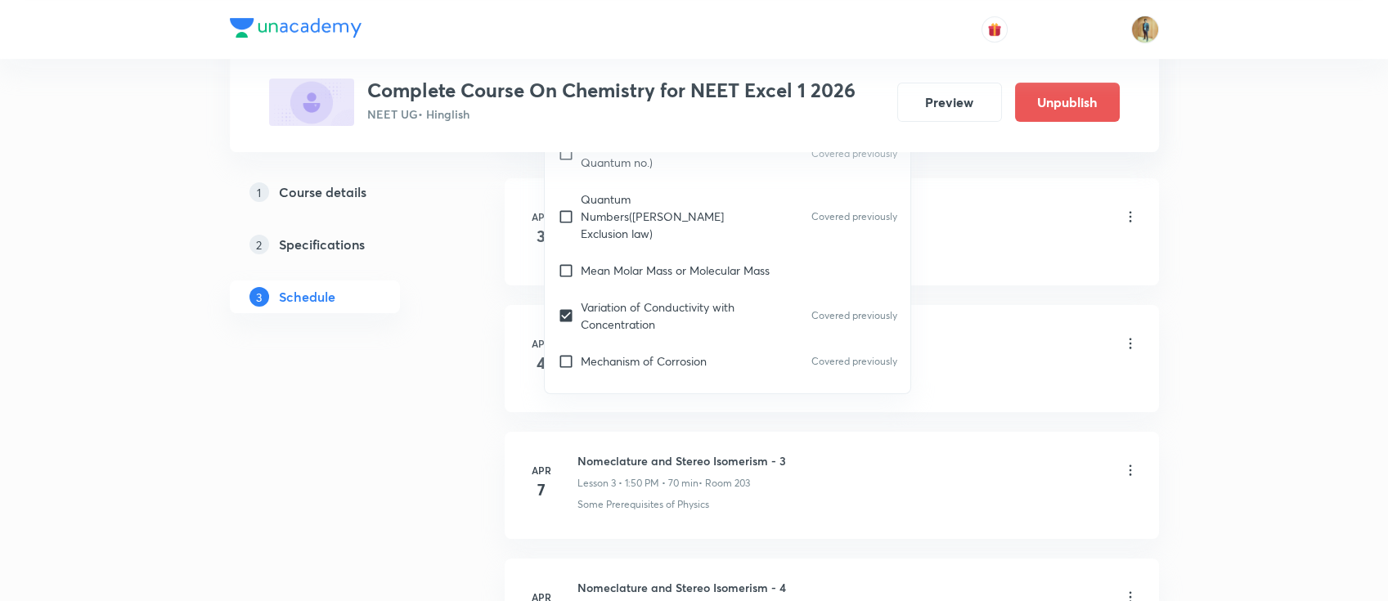
click at [1139, 256] on li "Apr 3 Nomeclature and Stereo Isomerism - 1 Lesson 1 • 1:50 PM • 70 min • Room 2…" at bounding box center [832, 231] width 654 height 107
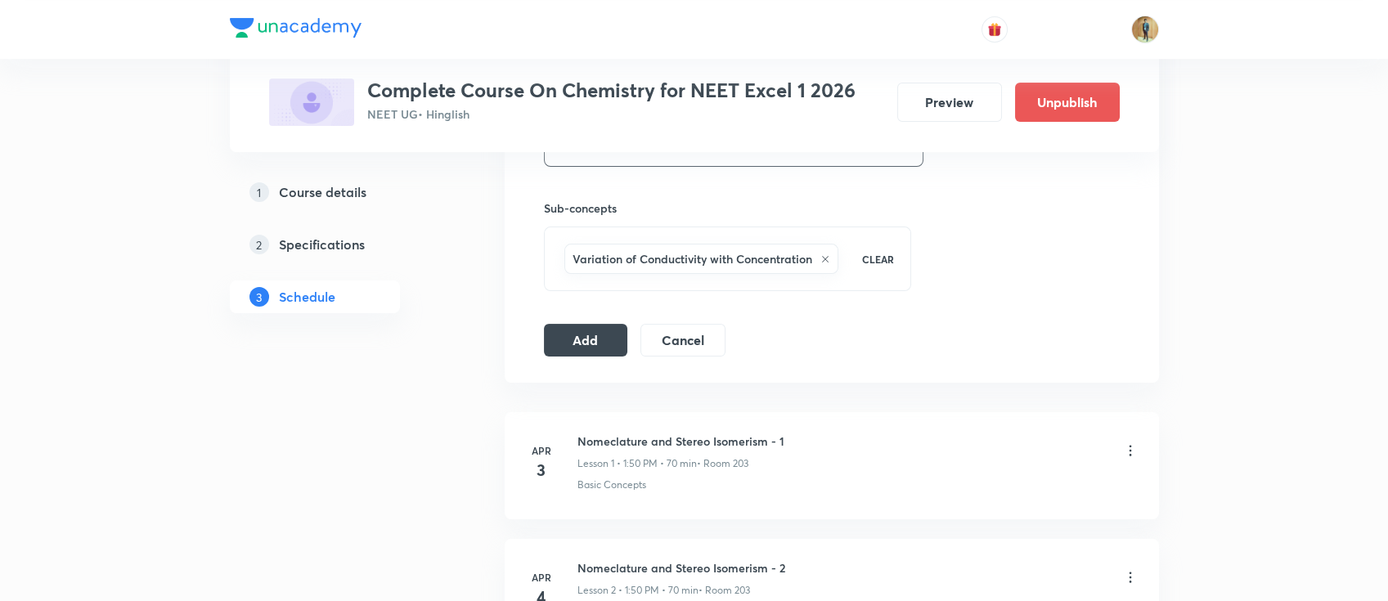
scroll to position [726, 0]
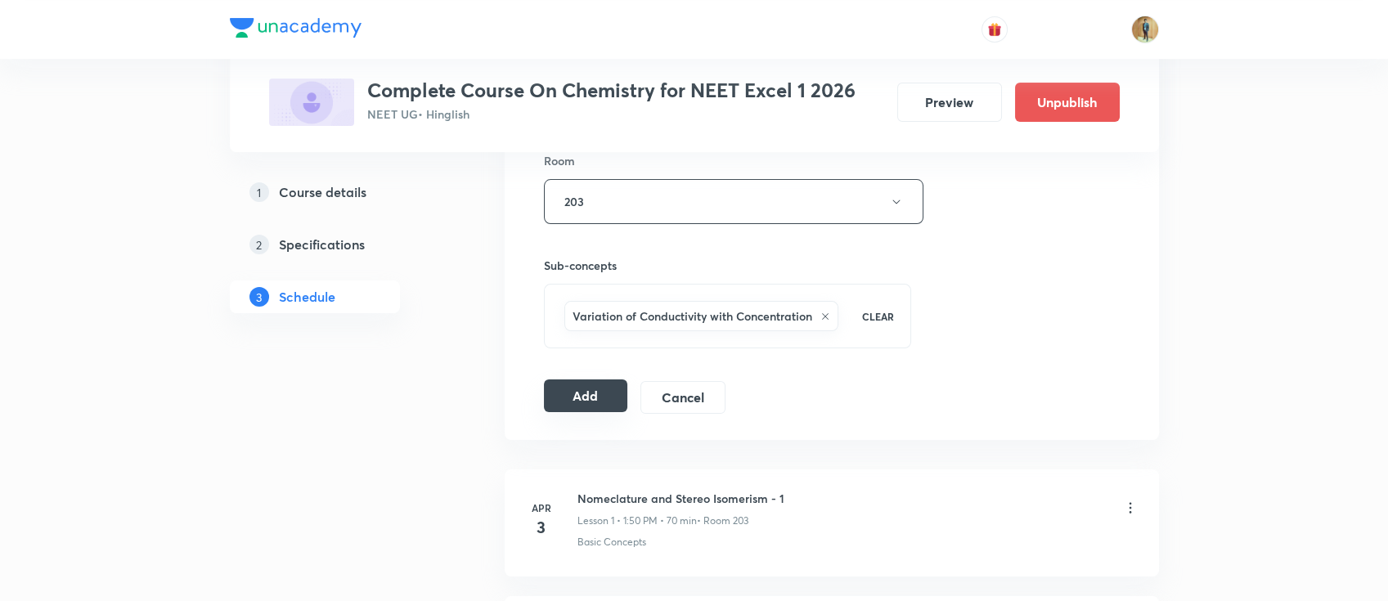
click at [576, 396] on button "Add" at bounding box center [586, 395] width 84 height 33
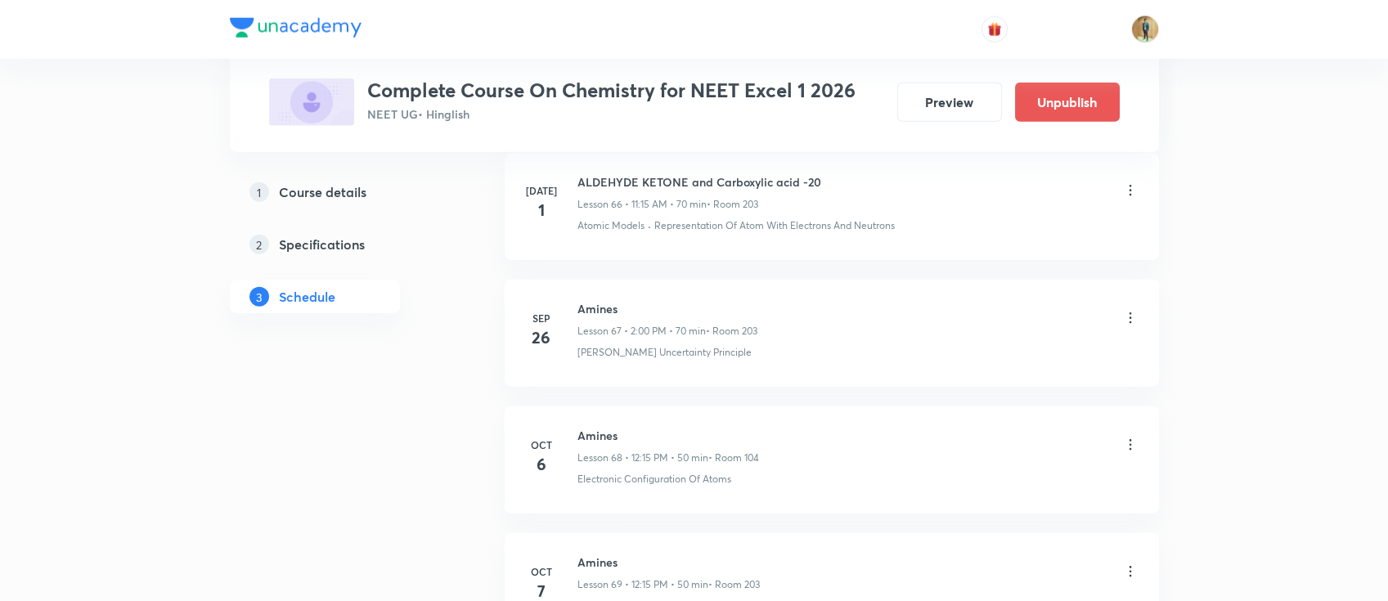
scroll to position [8743, 0]
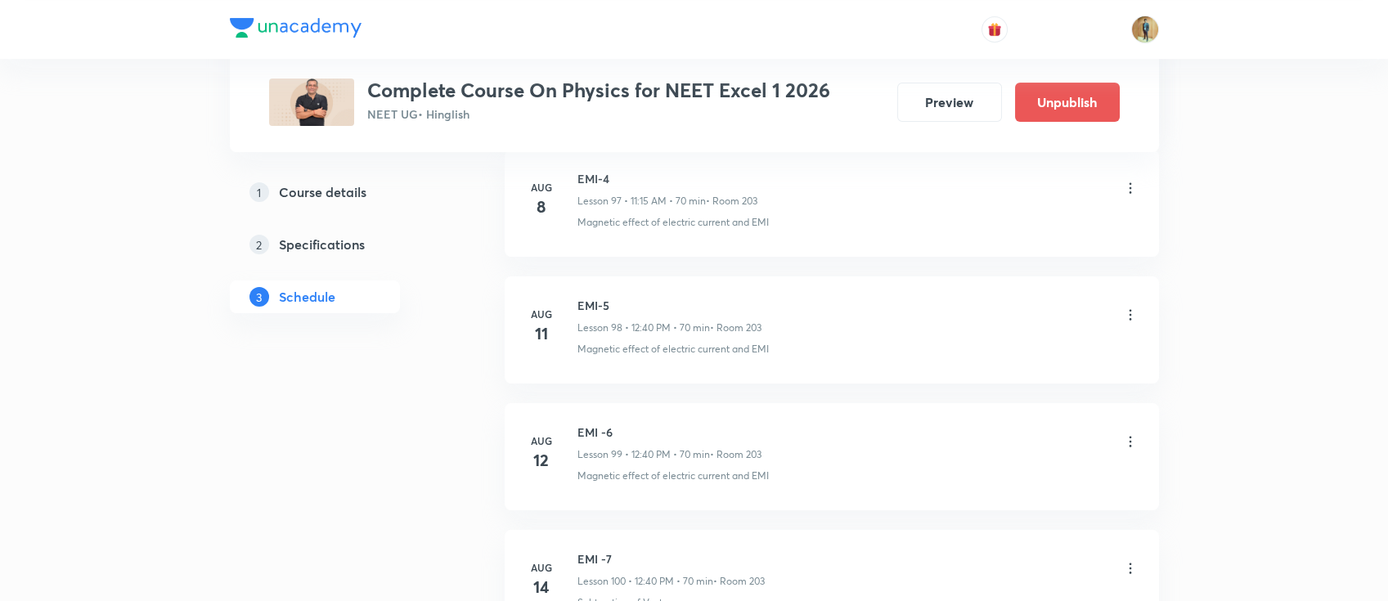
scroll to position [17937, 0]
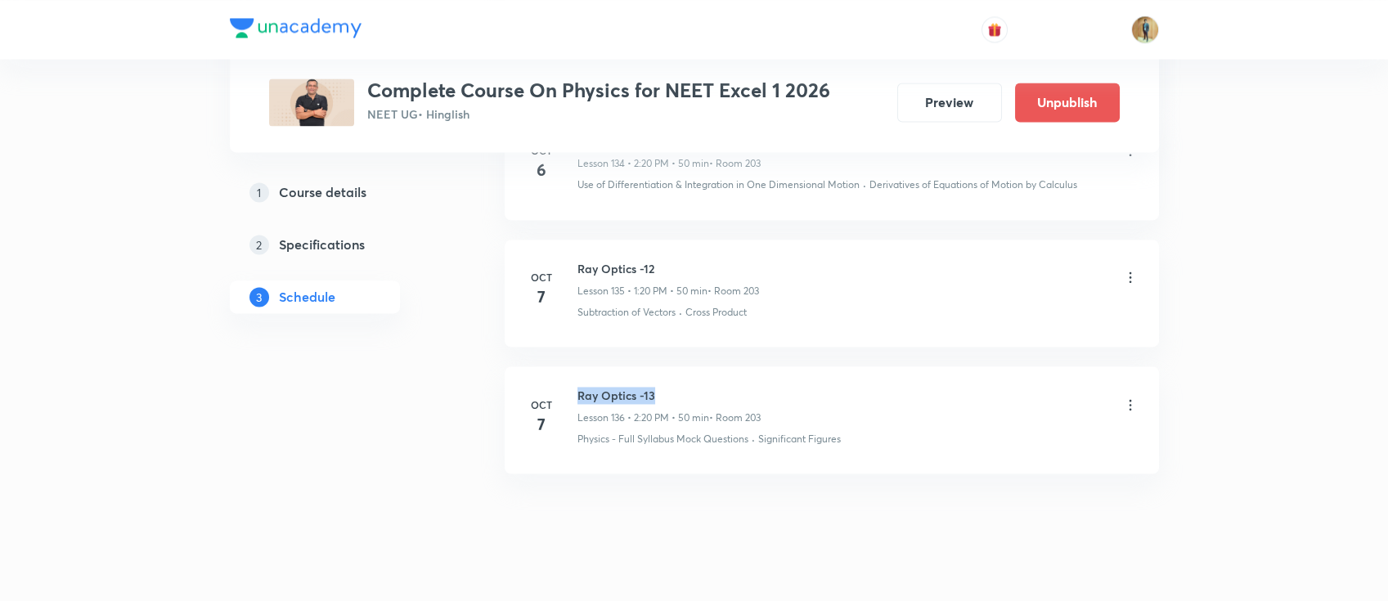
drag, startPoint x: 578, startPoint y: 371, endPoint x: 772, endPoint y: 357, distance: 194.3
click at [772, 366] on li "Oct 7 Ray Optics -13 Lesson 136 • 2:20 PM • 50 min • Room 203 Physics - Full Sy…" at bounding box center [832, 419] width 654 height 107
copy h6 "Ray Optics -13"
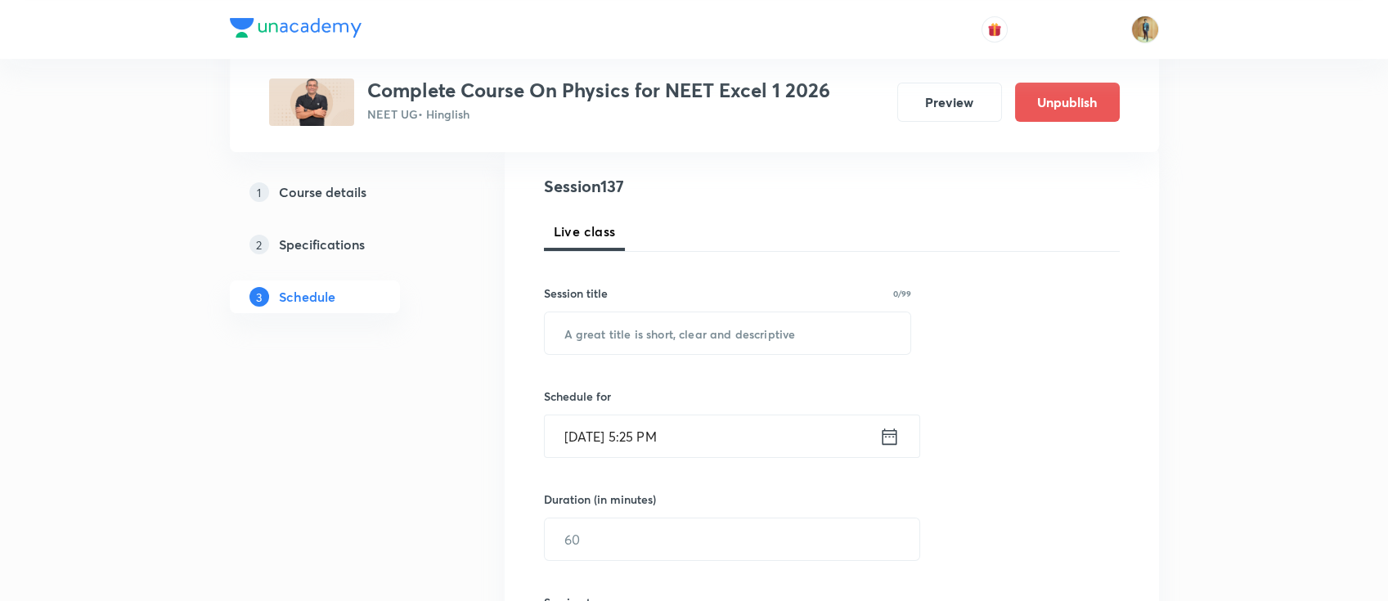
scroll to position [290, 0]
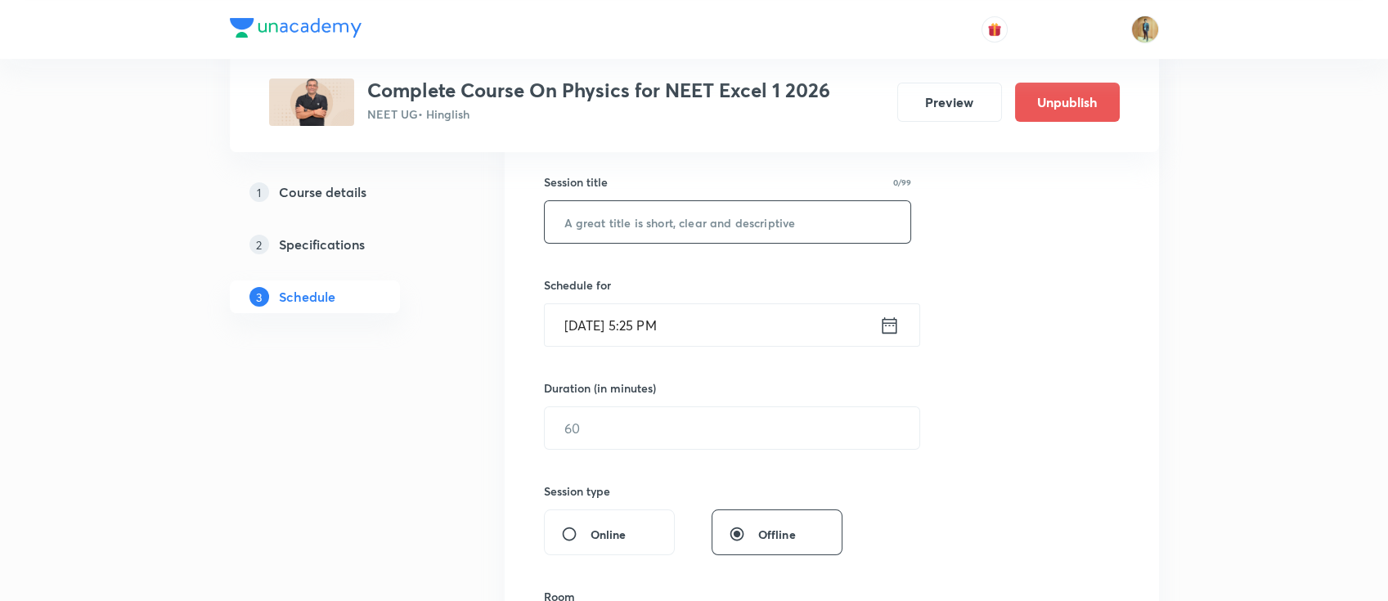
click at [683, 239] on input "text" at bounding box center [728, 222] width 366 height 42
paste input "Ray Optics -13"
type input "Ray Optics -14"
click at [733, 309] on input "Oct 7, 2025, 5:25 PM" at bounding box center [712, 325] width 334 height 42
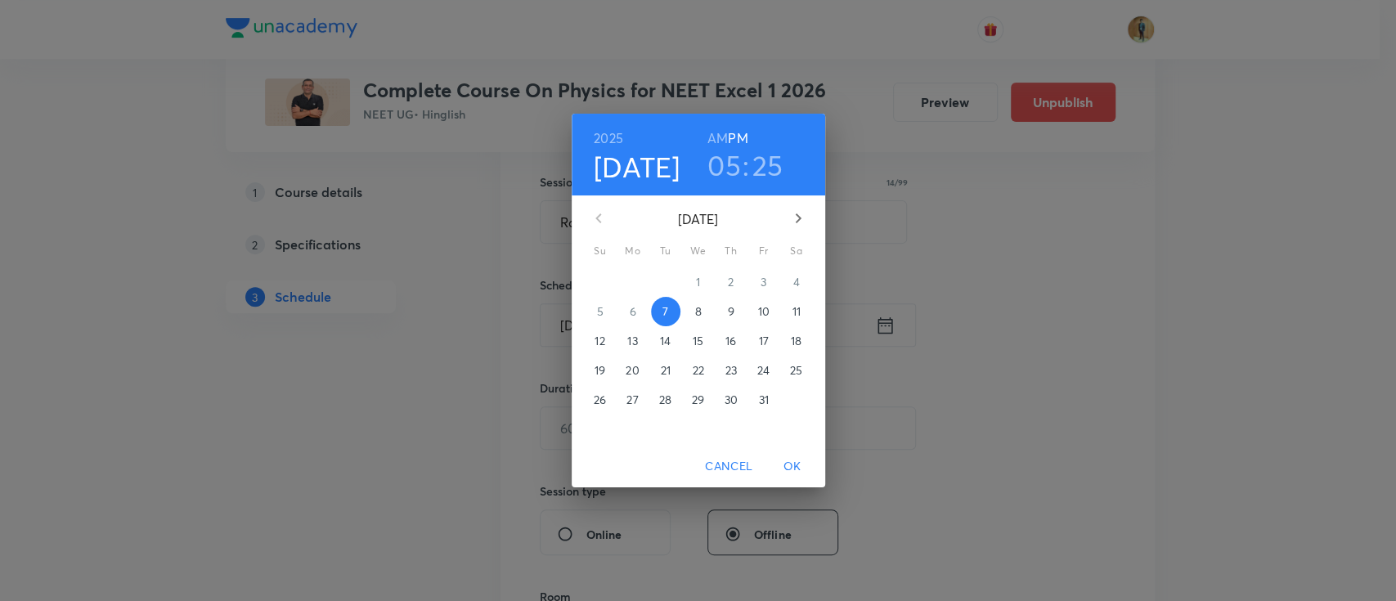
click at [705, 315] on span "8" at bounding box center [698, 311] width 29 height 16
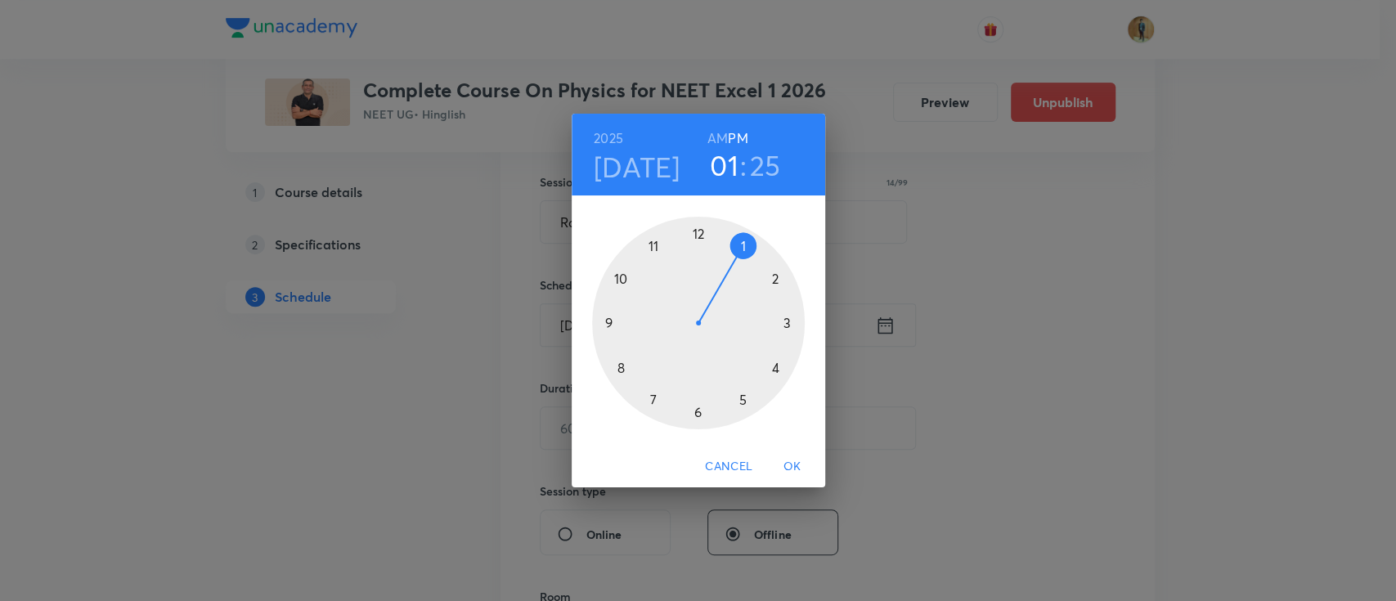
drag, startPoint x: 739, startPoint y: 406, endPoint x: 730, endPoint y: 267, distance: 139.3
click at [730, 267] on div at bounding box center [698, 323] width 213 height 213
drag, startPoint x: 746, startPoint y: 402, endPoint x: 774, endPoint y: 368, distance: 44.7
click at [774, 368] on div at bounding box center [698, 323] width 213 height 213
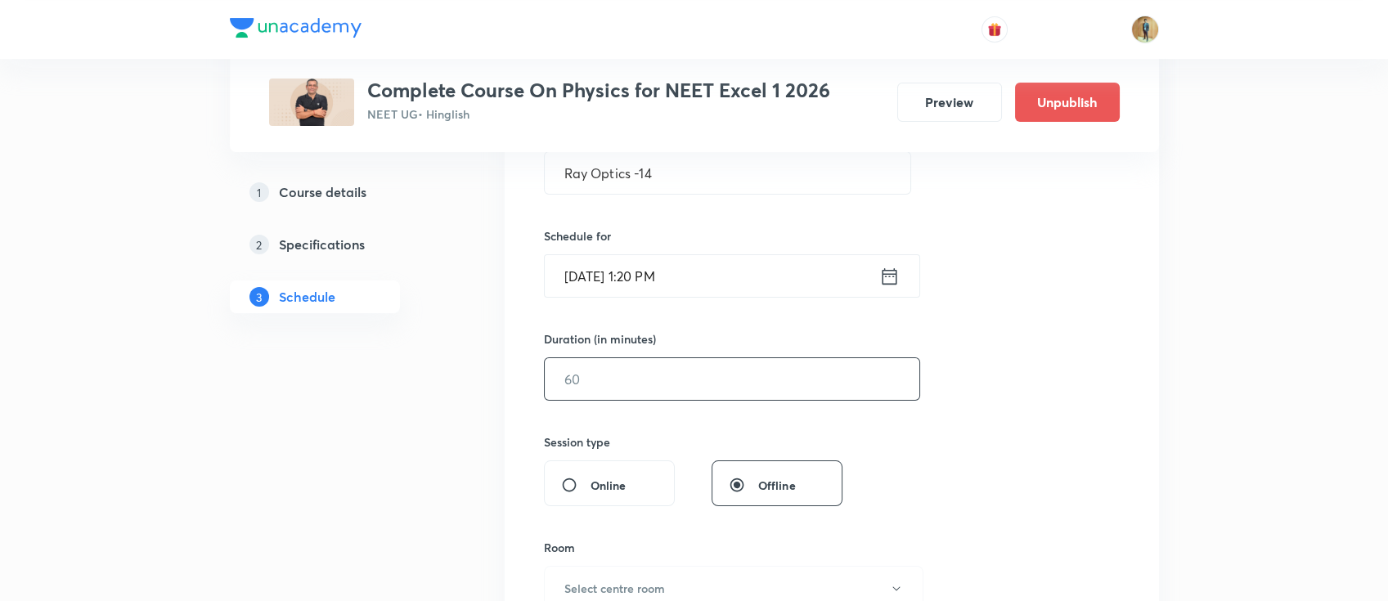
scroll to position [363, 0]
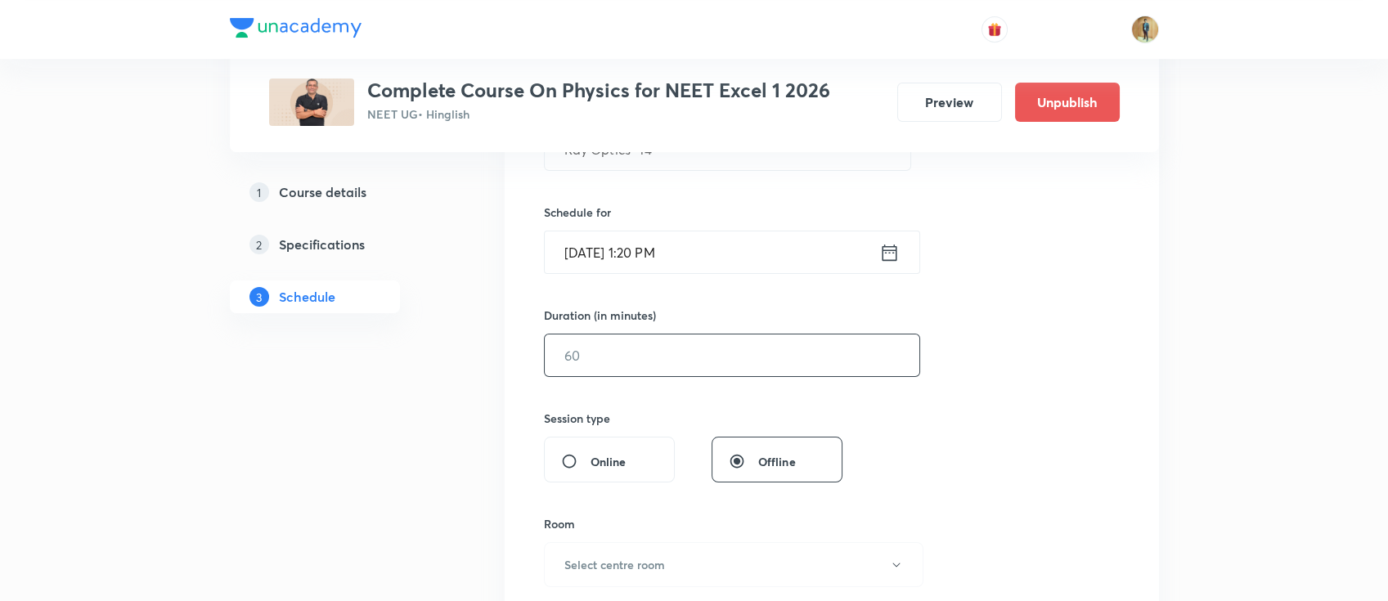
click at [634, 347] on input "text" at bounding box center [732, 355] width 374 height 42
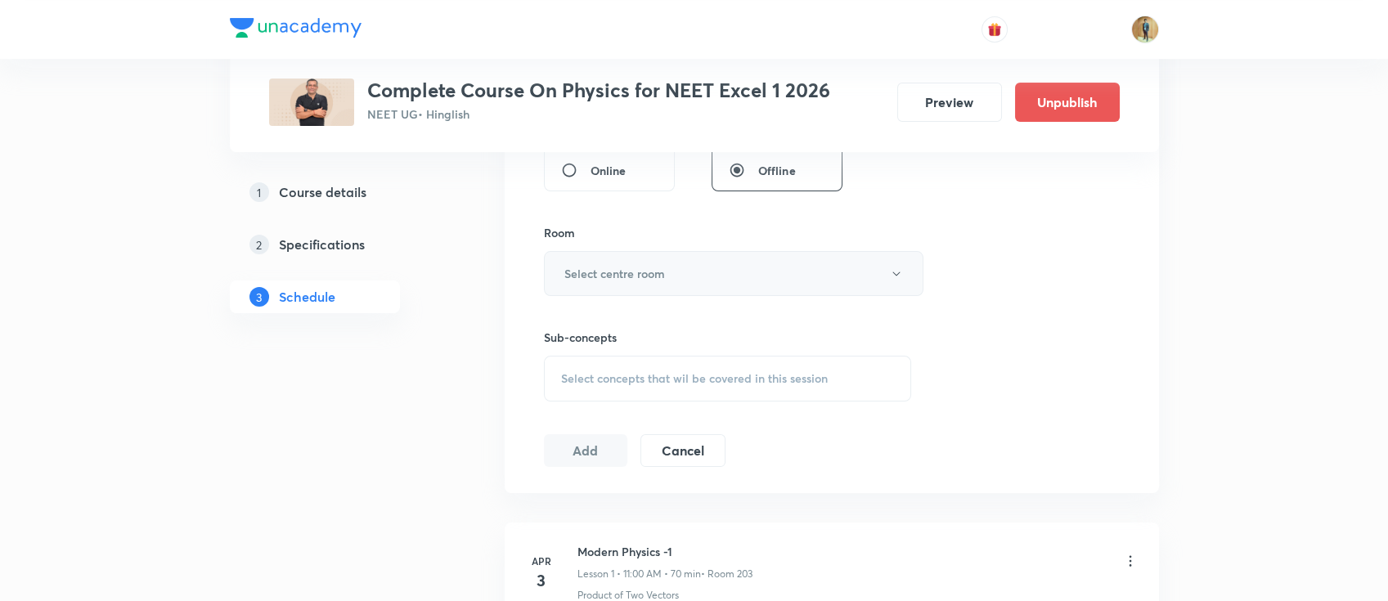
type input "55"
click at [641, 272] on h6 "Select centre room" at bounding box center [614, 273] width 101 height 17
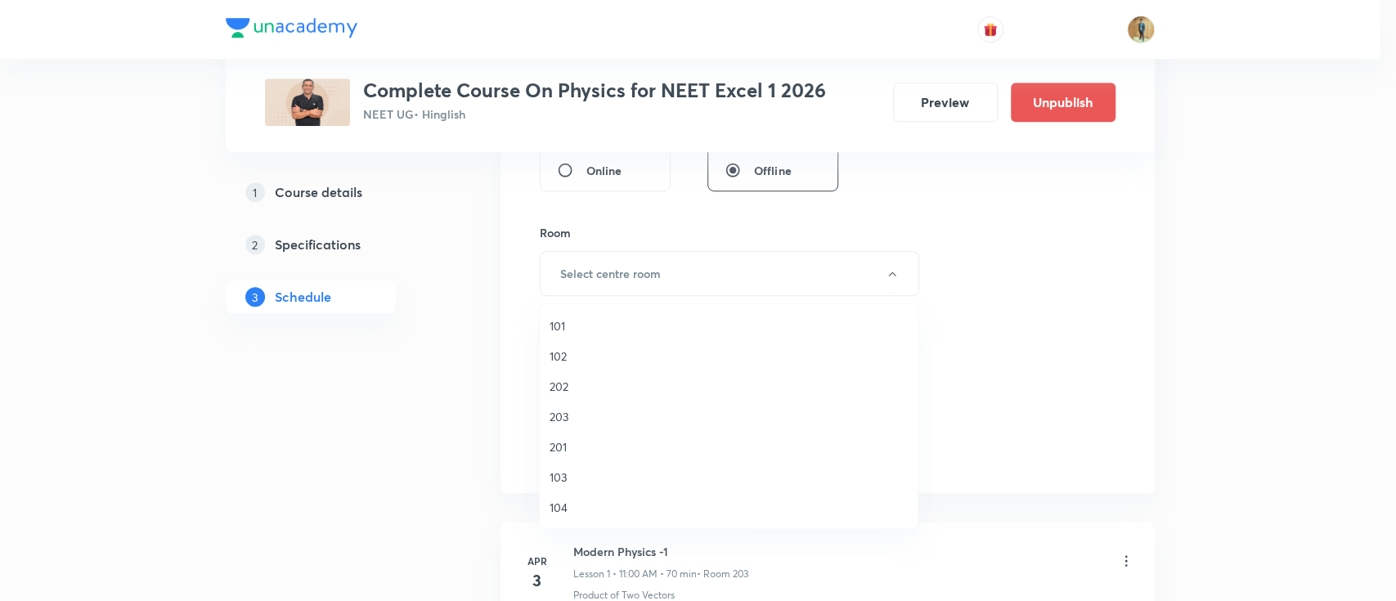
click at [568, 419] on span "203" at bounding box center [728, 416] width 358 height 17
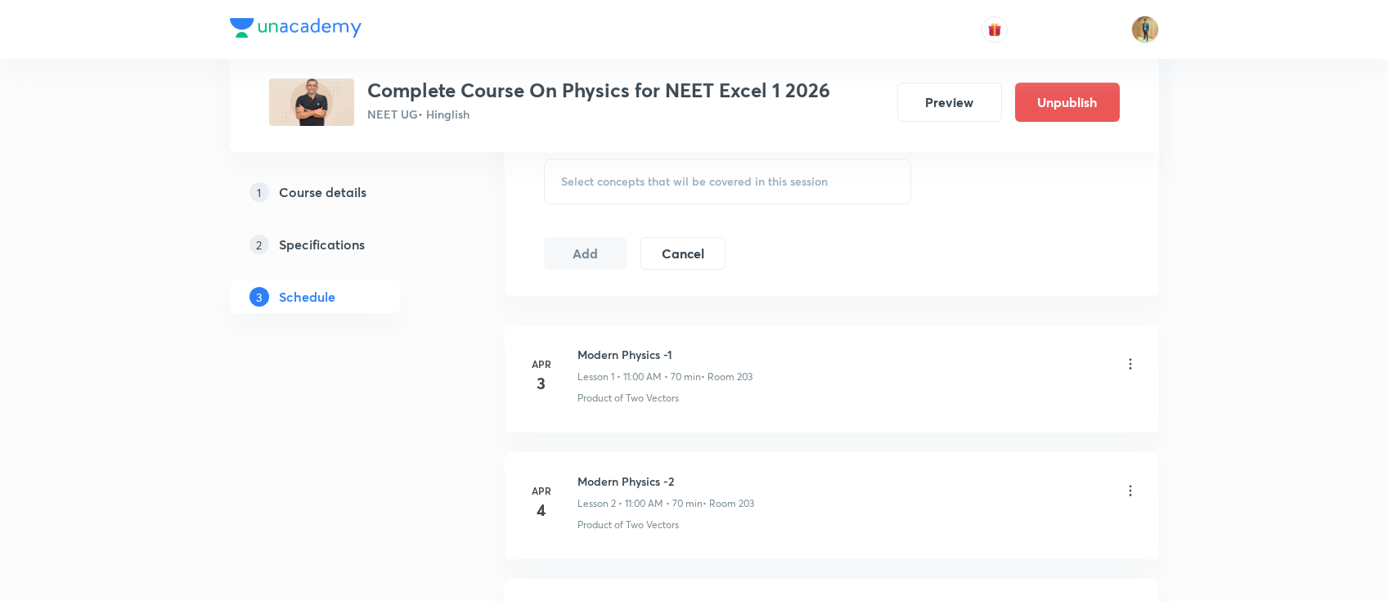
scroll to position [799, 0]
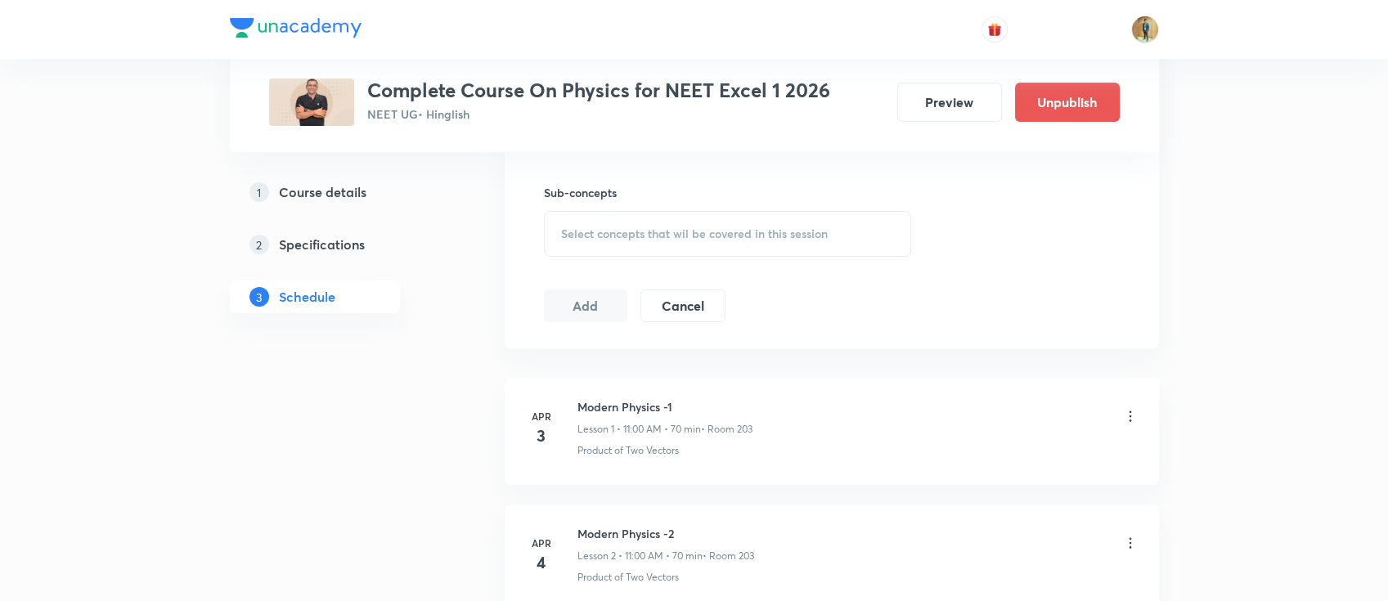
click at [608, 232] on span "Select concepts that wil be covered in this session" at bounding box center [694, 233] width 267 height 13
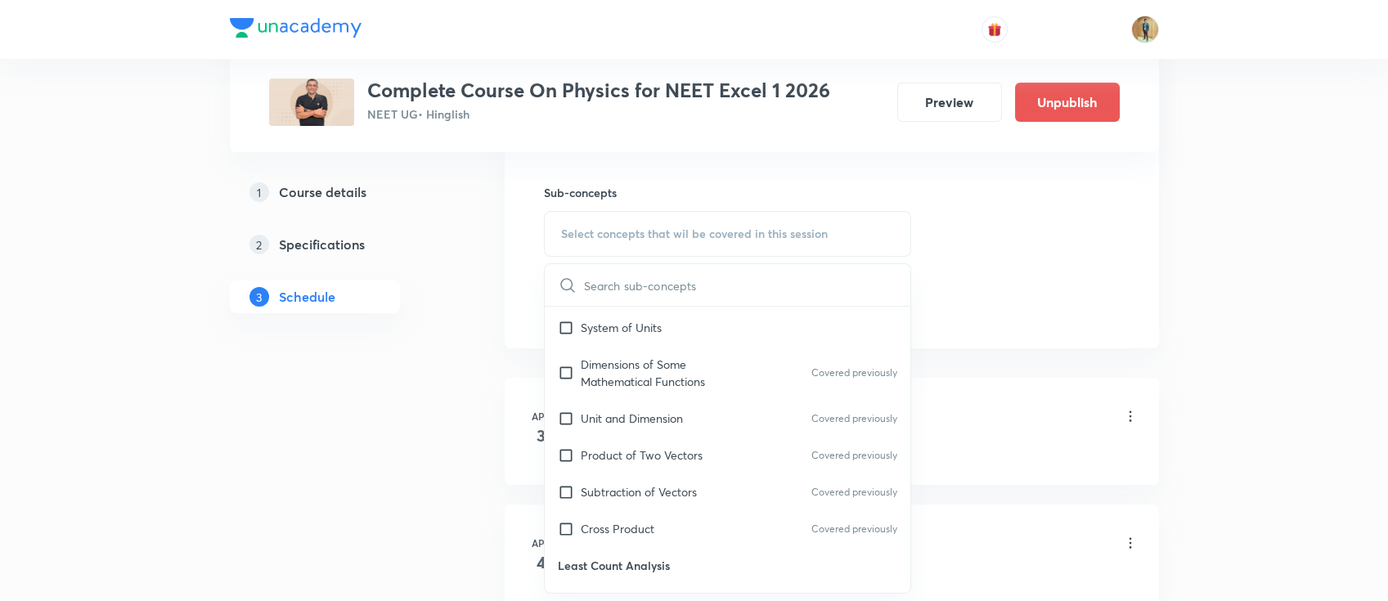
scroll to position [581, 0]
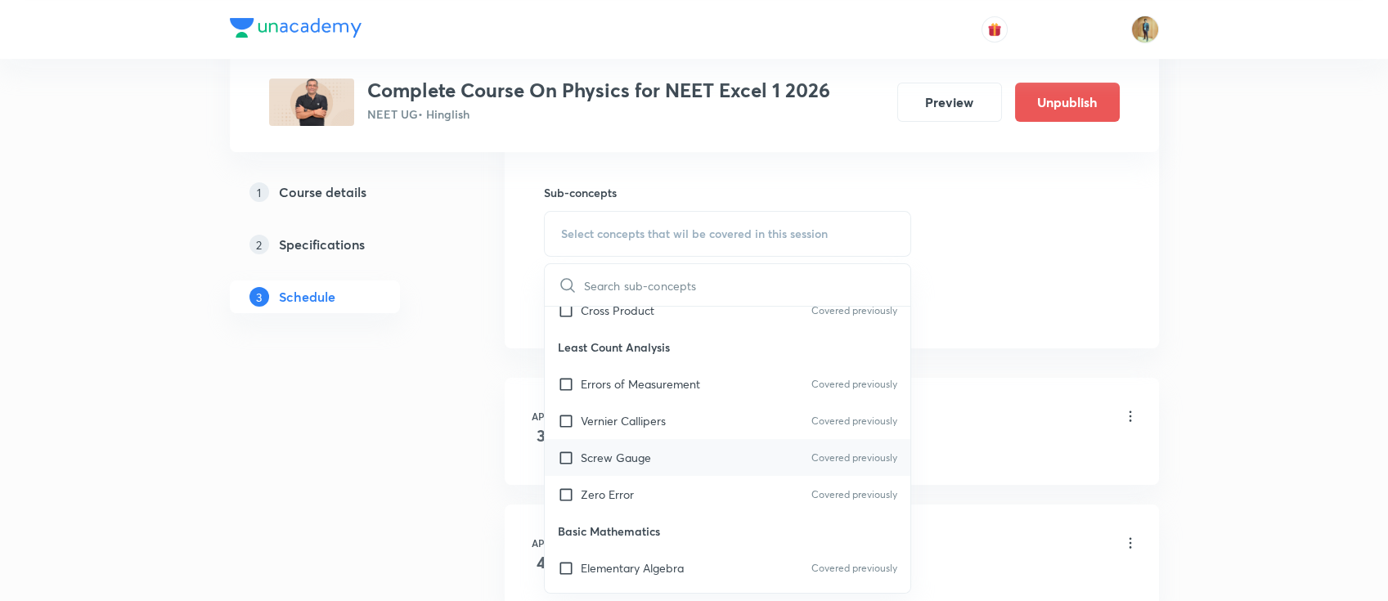
click at [617, 471] on div "Screw Gauge Covered previously" at bounding box center [728, 457] width 366 height 37
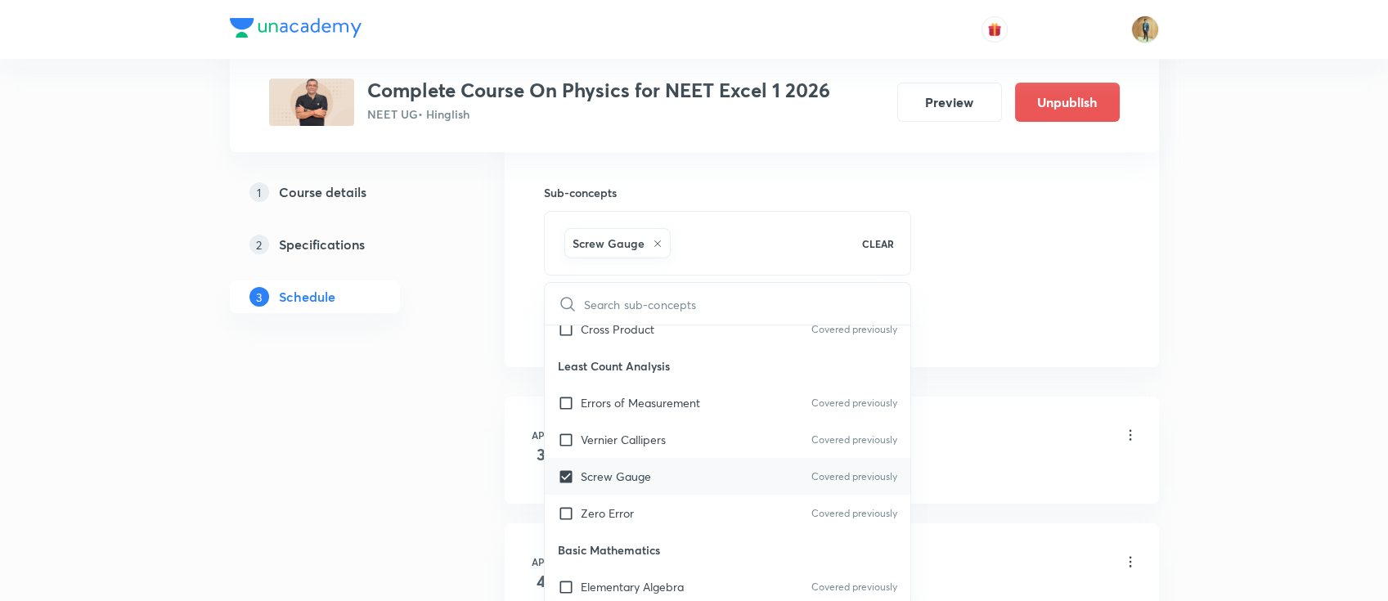
click at [615, 468] on p "Screw Gauge" at bounding box center [616, 476] width 70 height 17
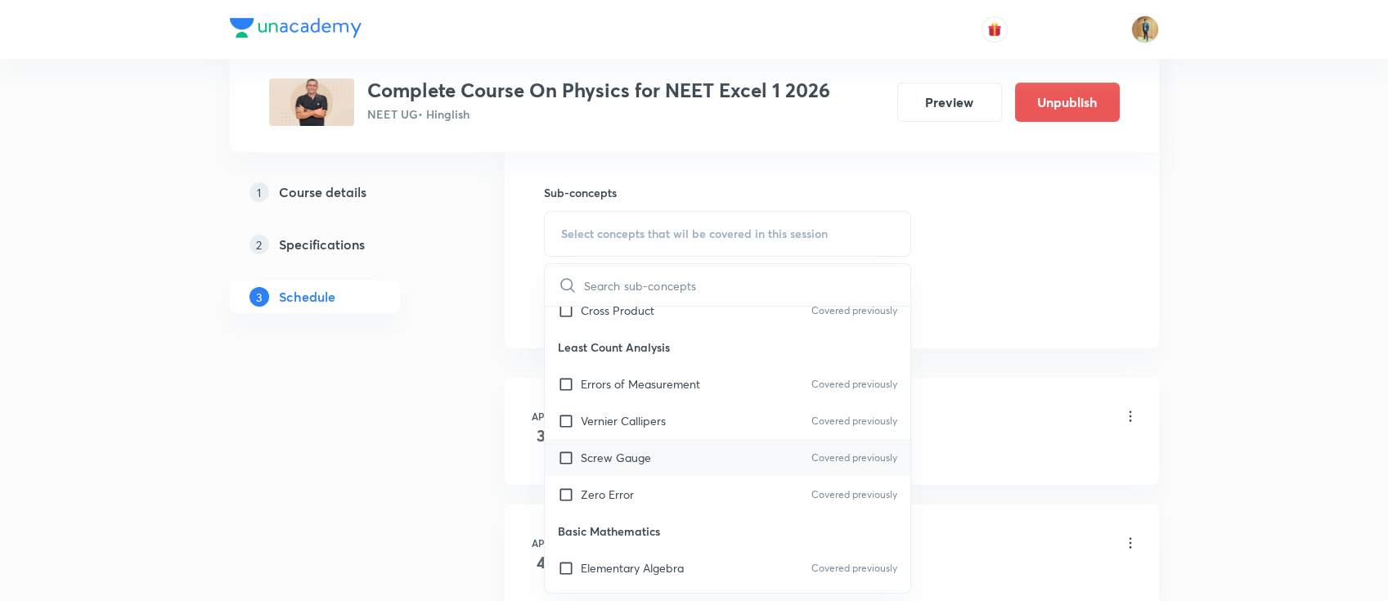
click at [615, 446] on div "Screw Gauge Covered previously" at bounding box center [728, 457] width 366 height 37
checkbox input "true"
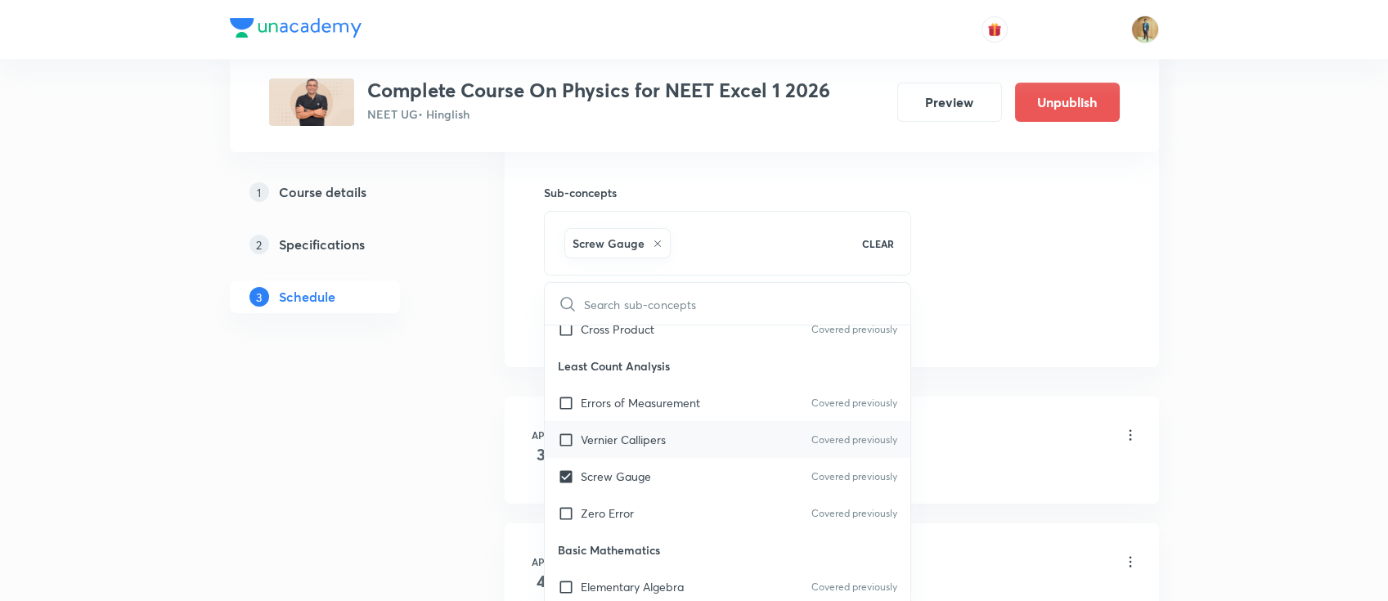
click at [617, 434] on p "Vernier Callipers" at bounding box center [623, 439] width 85 height 17
checkbox input "true"
drag, startPoint x: 1143, startPoint y: 366, endPoint x: 1089, endPoint y: 350, distance: 56.4
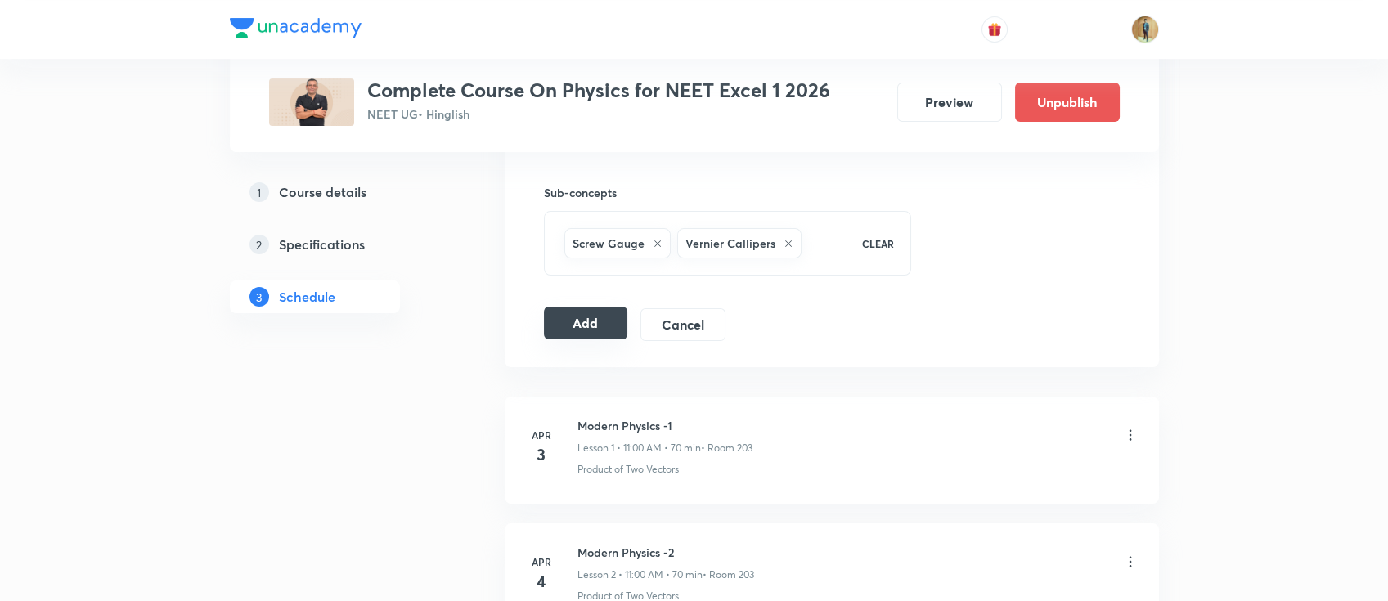
click at [598, 319] on button "Add" at bounding box center [586, 323] width 84 height 33
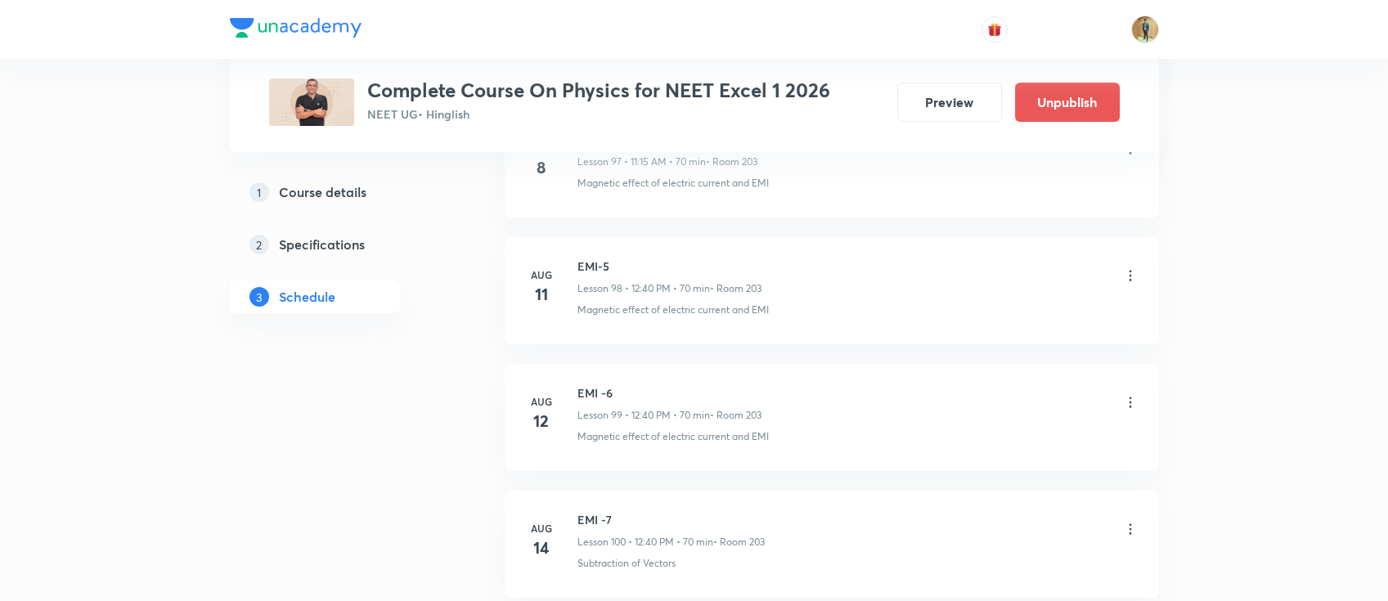
scroll to position [17956, 0]
drag, startPoint x: 578, startPoint y: 366, endPoint x: 747, endPoint y: 370, distance: 168.5
click at [747, 387] on h6 "Ray Optics -13" at bounding box center [668, 395] width 183 height 17
copy h6 "Ray Optics -13"
click at [645, 387] on h6 "Ray Optics -13" at bounding box center [668, 395] width 183 height 17
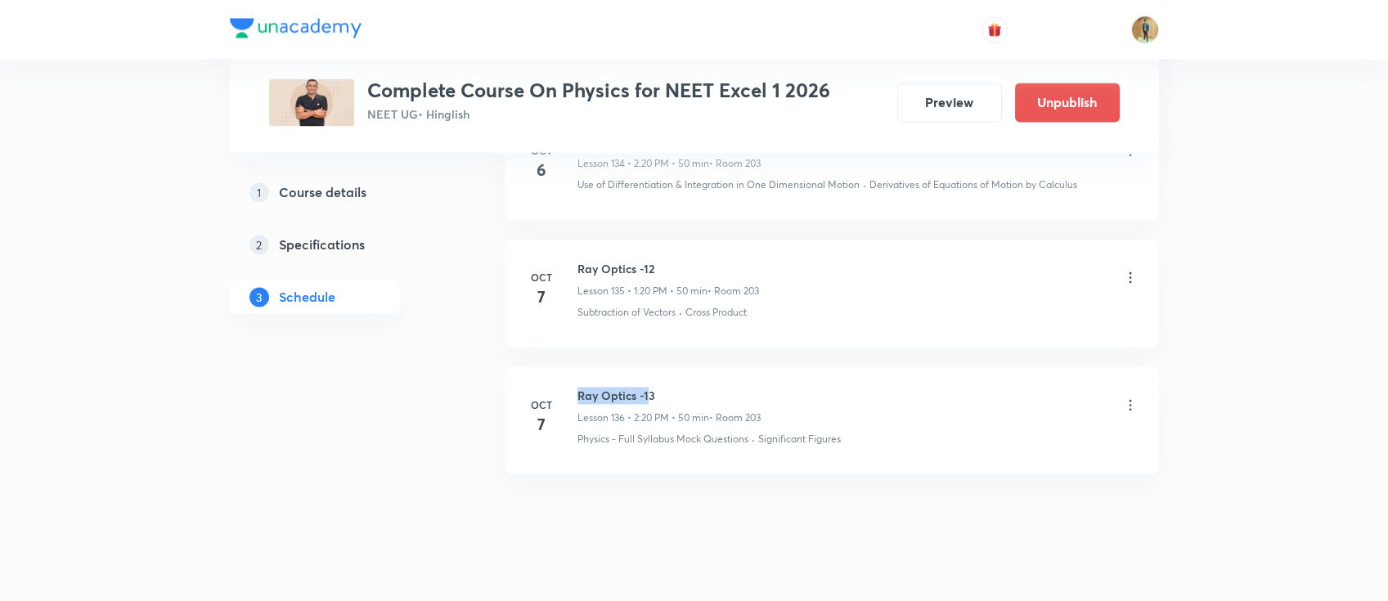
click at [647, 387] on h6 "Ray Optics -13" at bounding box center [668, 395] width 183 height 17
copy h6 "Ray Optics -1"
click at [414, 276] on div "1 Course details 2 Specifications 3 Schedule" at bounding box center [341, 254] width 222 height 157
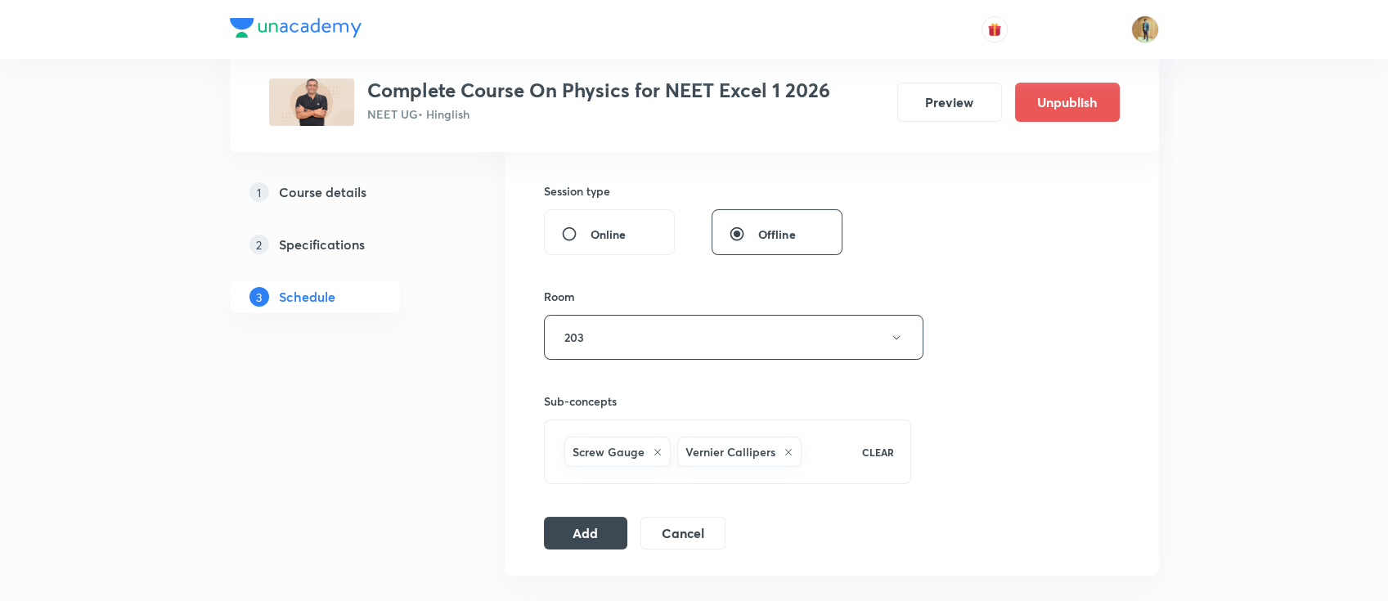
scroll to position [654, 0]
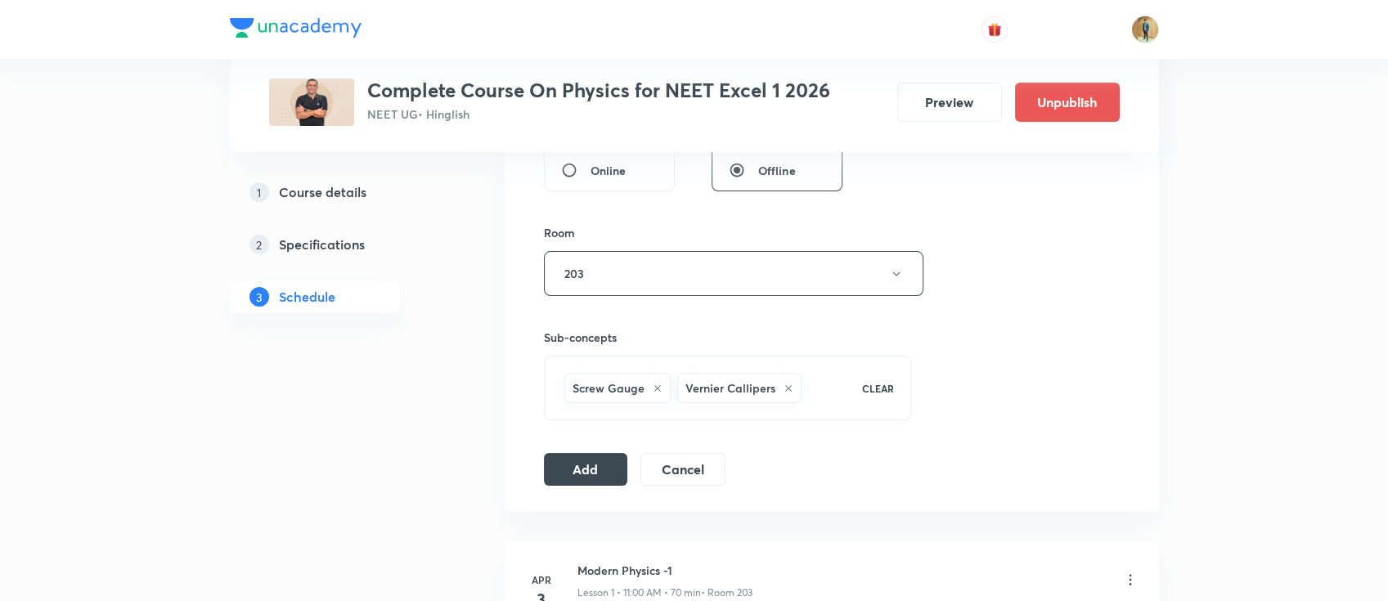
click at [576, 448] on div "Session 137 Live class Session title 14/99 Ray Optics -14 ​ Schedule for Oct 8,…" at bounding box center [832, 92] width 576 height 787
click at [569, 468] on button "Add" at bounding box center [586, 467] width 84 height 33
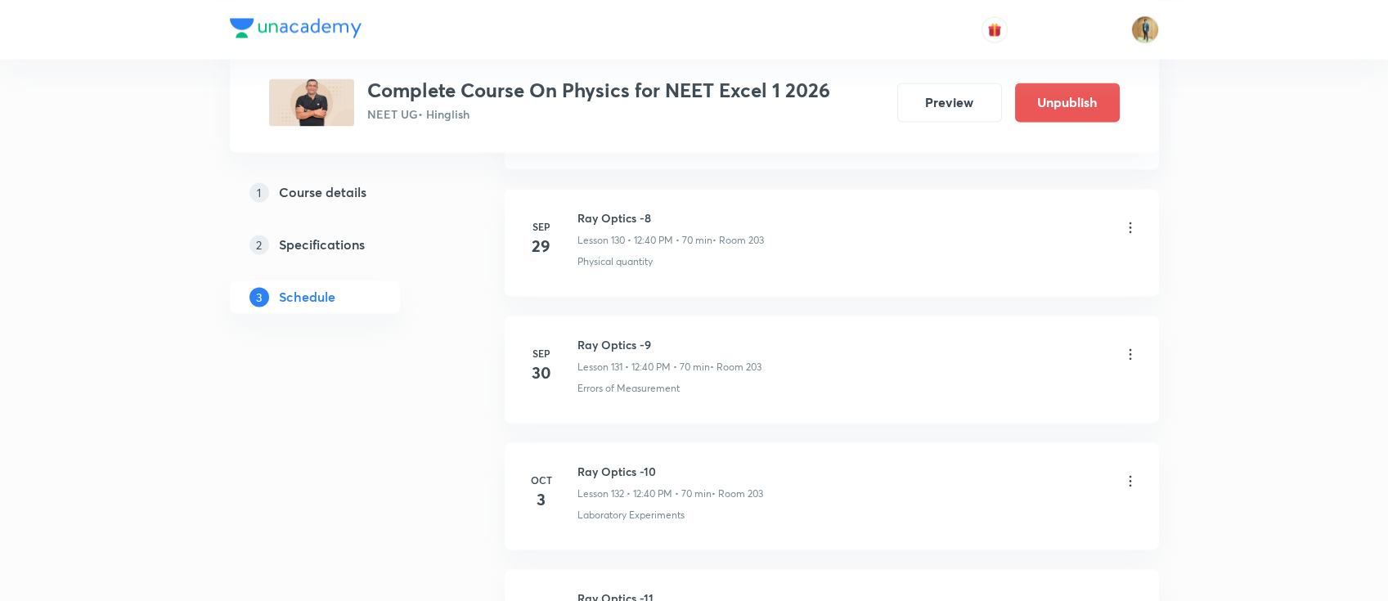
scroll to position [17956, 0]
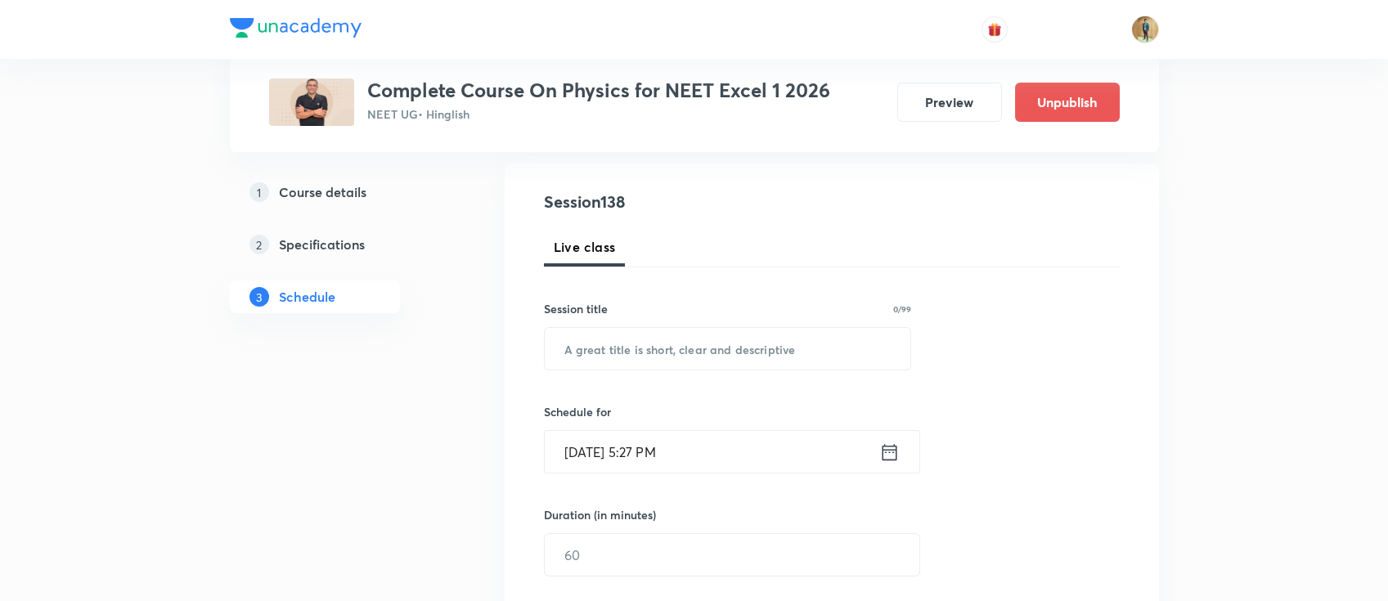
scroll to position [218, 0]
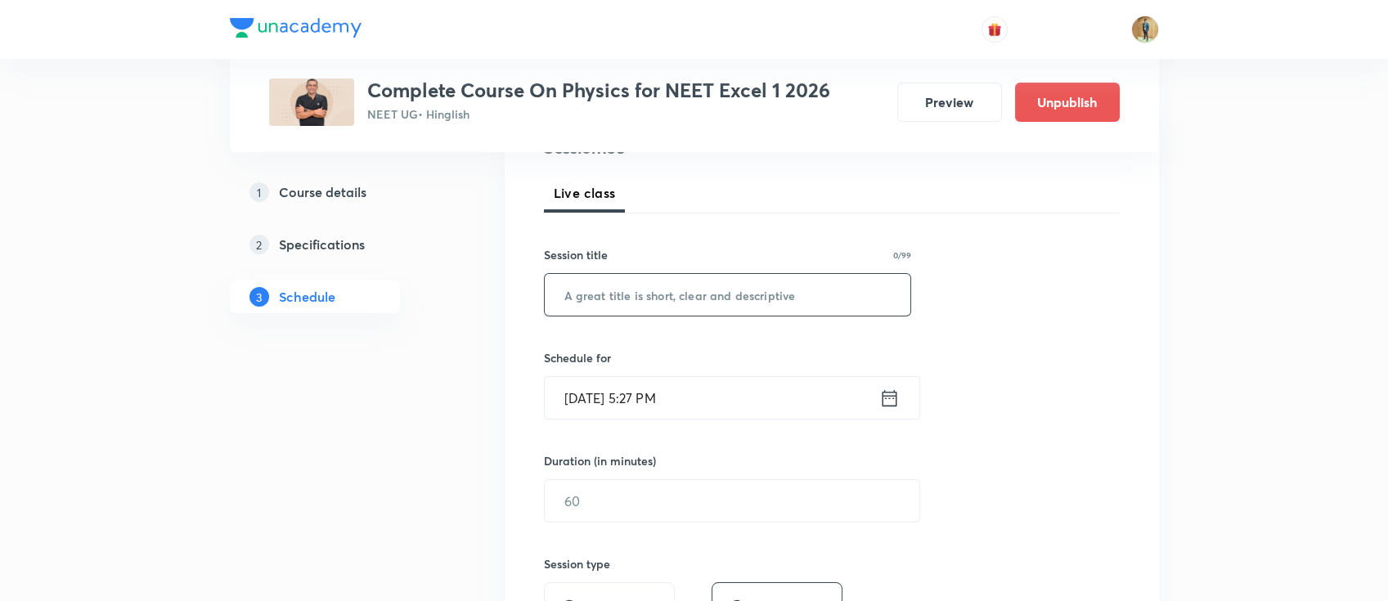
click at [720, 295] on input "text" at bounding box center [728, 295] width 366 height 42
paste input "Ray Optics -1"
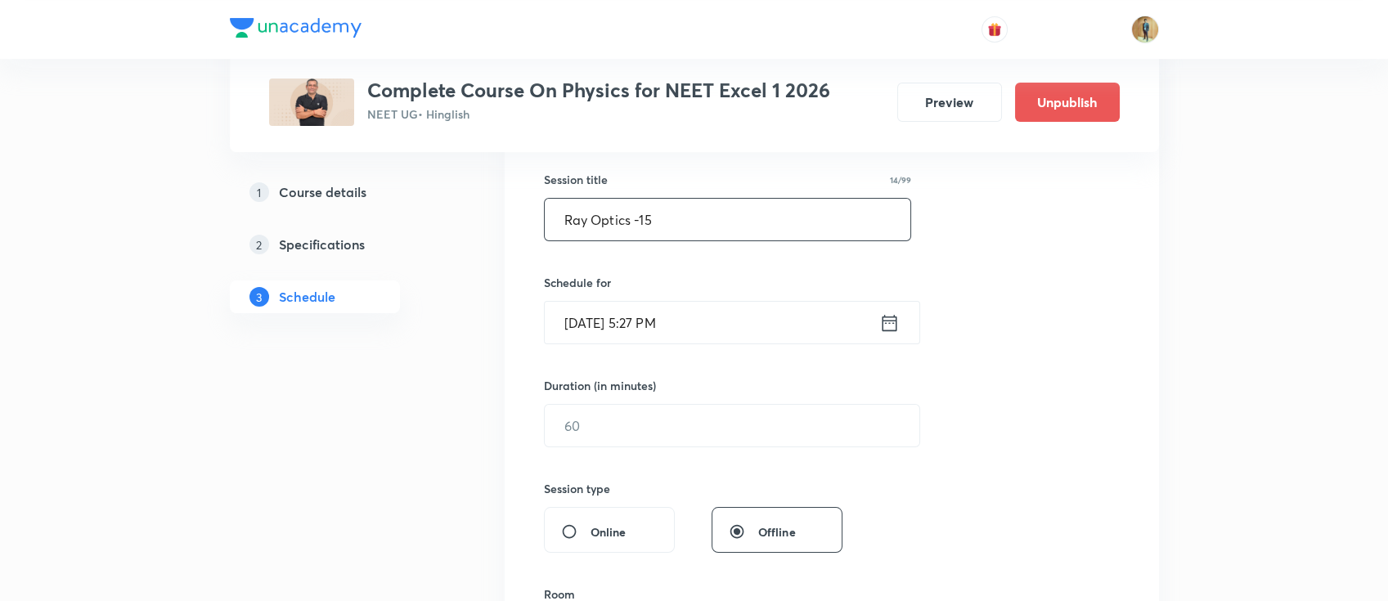
scroll to position [363, 0]
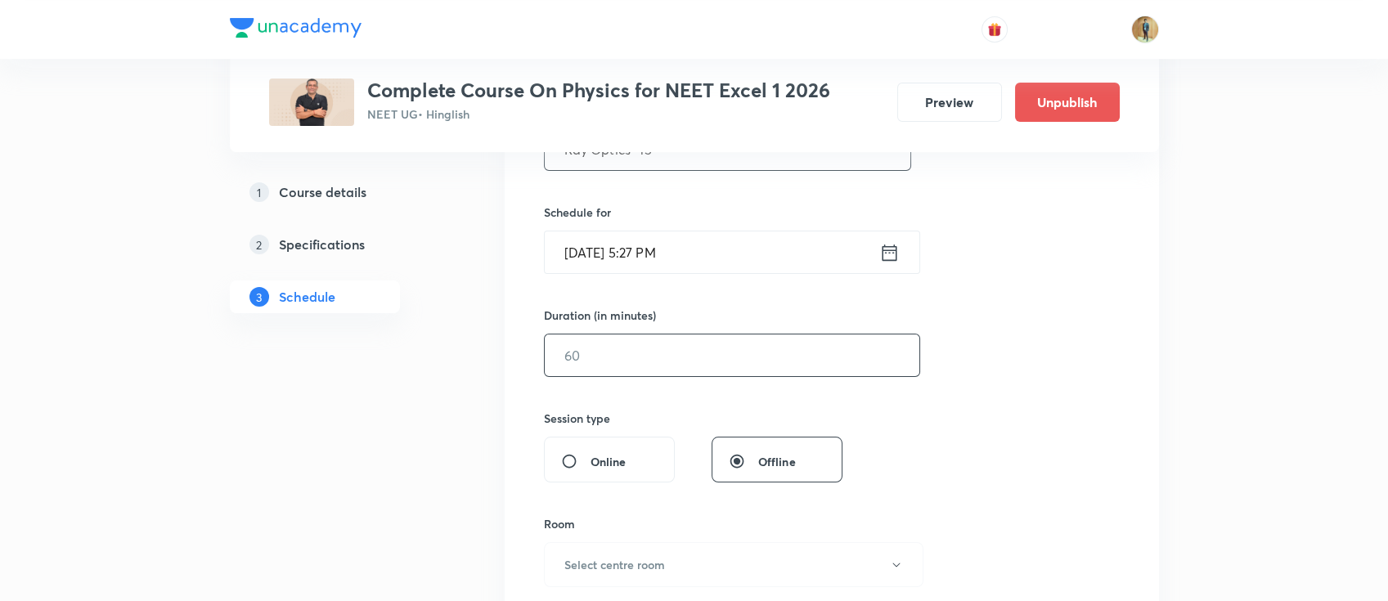
type input "Ray Optics -15"
click at [693, 351] on input "text" at bounding box center [732, 355] width 374 height 42
type input "55"
click at [684, 260] on input "[DATE] 5:27 PM" at bounding box center [712, 252] width 334 height 42
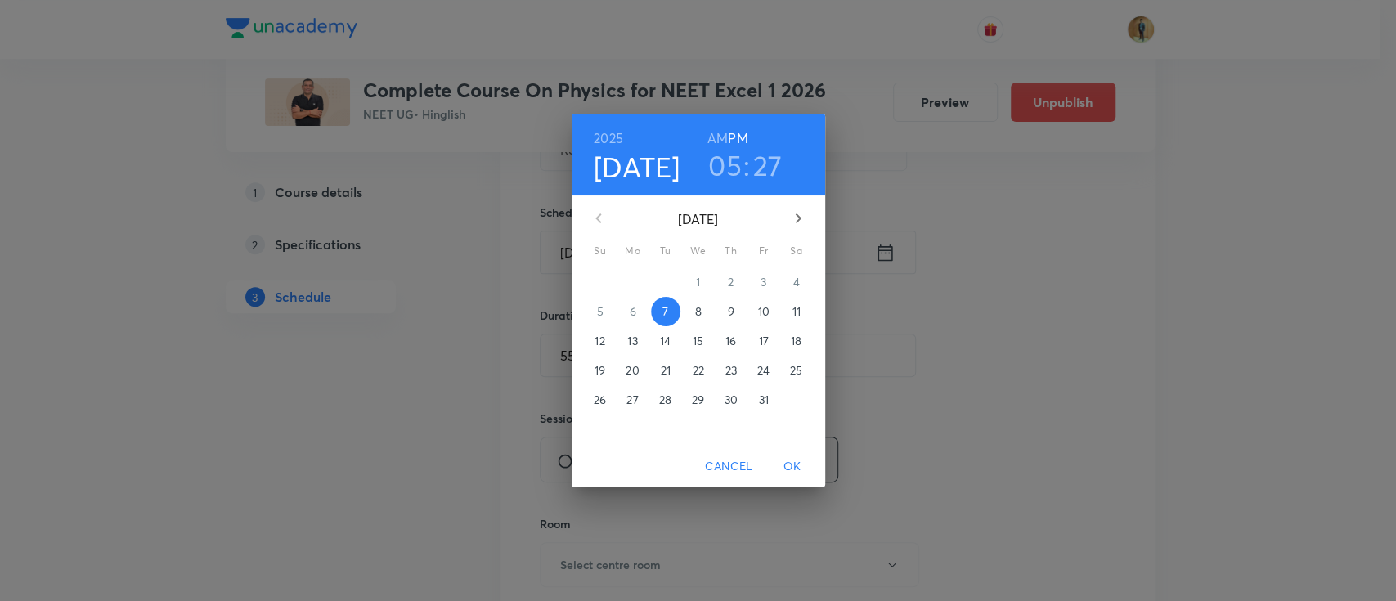
click at [695, 314] on p "8" at bounding box center [697, 311] width 7 height 16
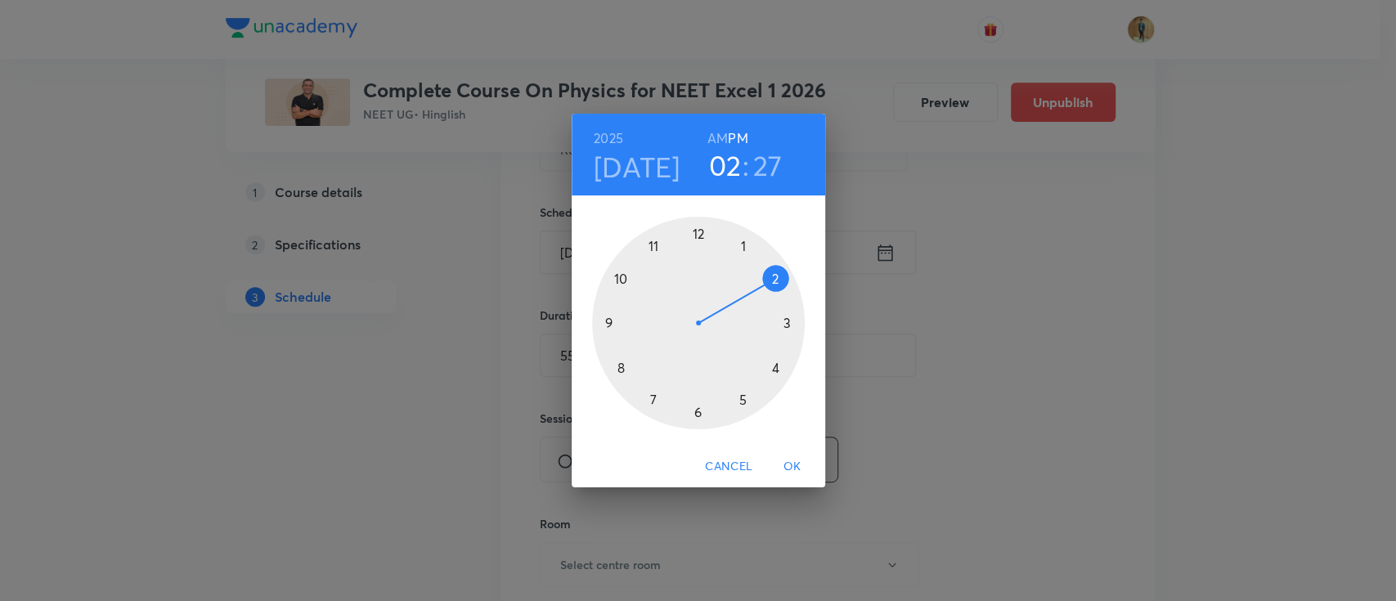
drag, startPoint x: 741, startPoint y: 403, endPoint x: 724, endPoint y: 304, distance: 100.4
click at [724, 304] on div at bounding box center [698, 323] width 213 height 213
drag, startPoint x: 730, startPoint y: 401, endPoint x: 769, endPoint y: 370, distance: 50.1
click at [769, 370] on div at bounding box center [698, 323] width 213 height 213
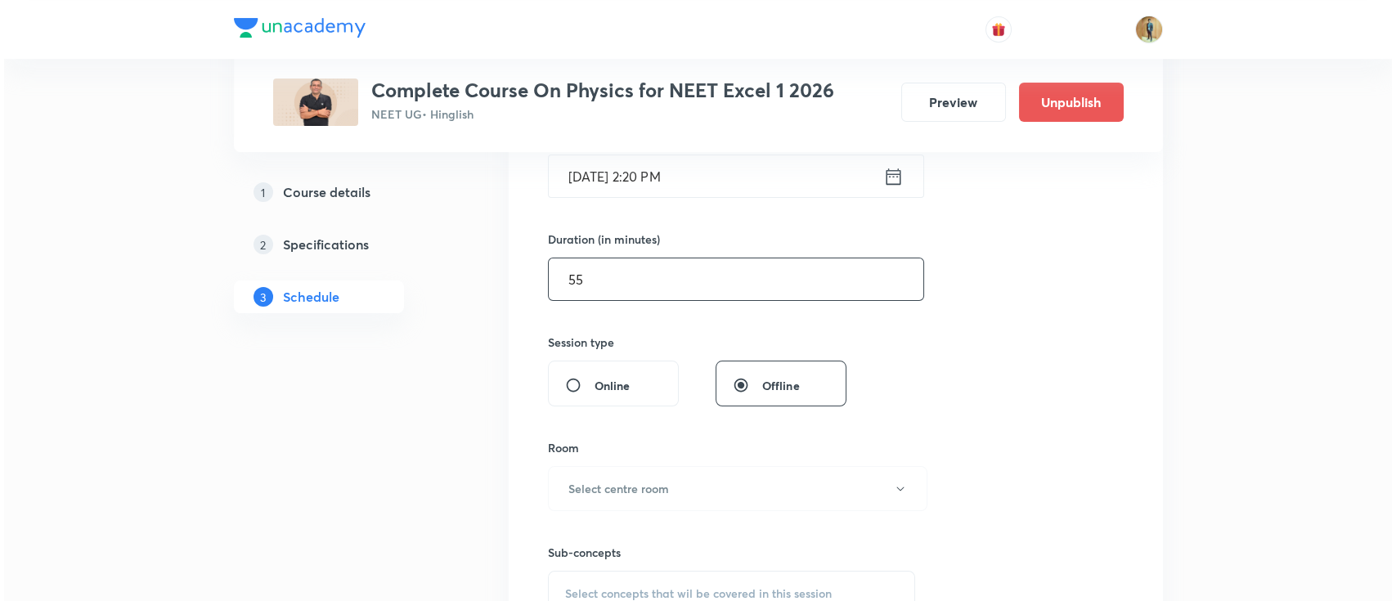
scroll to position [509, 0]
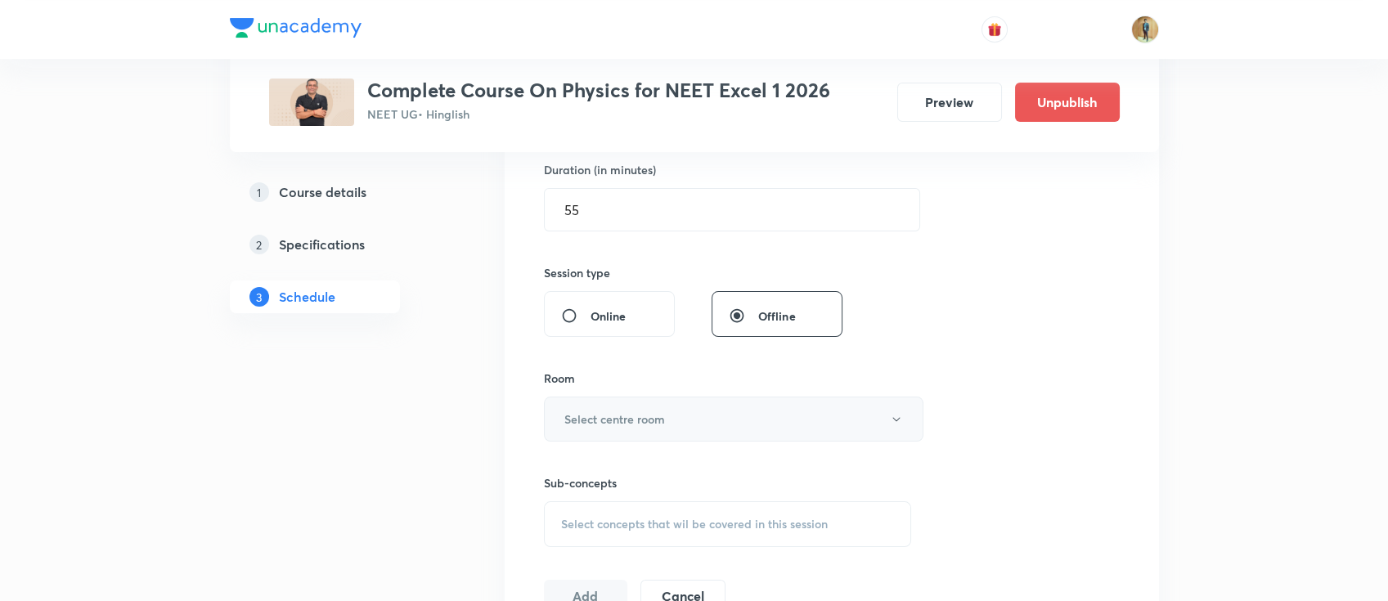
click at [672, 413] on button "Select centre room" at bounding box center [733, 419] width 379 height 45
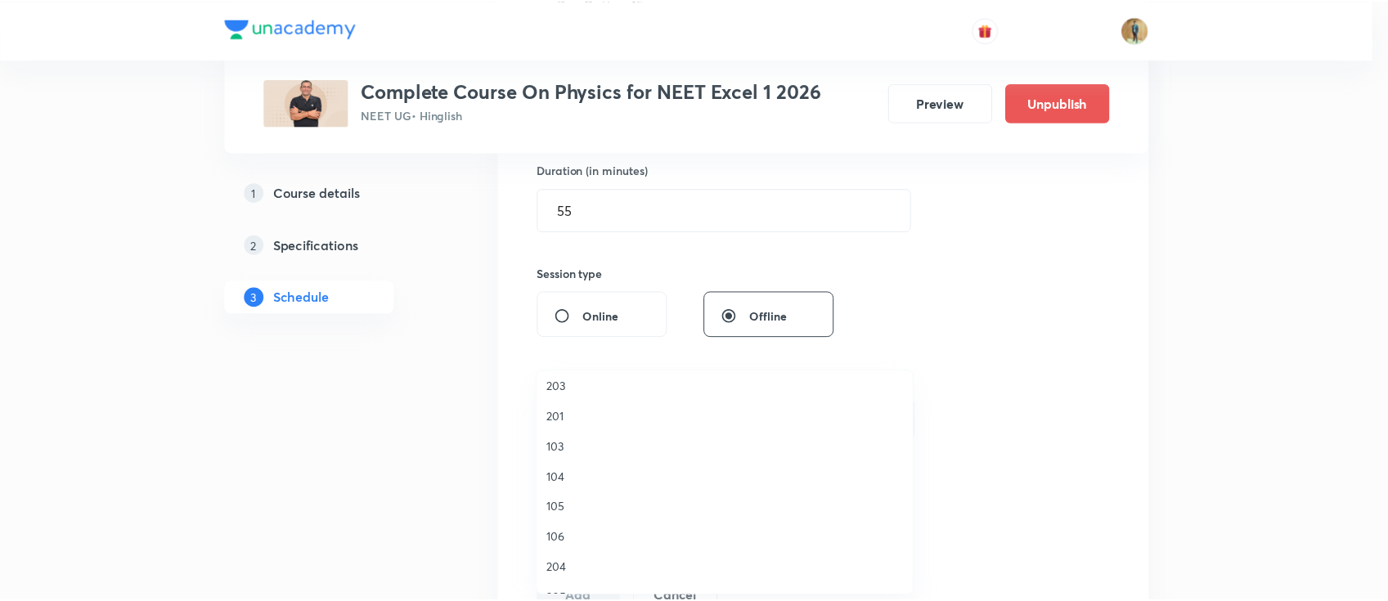
scroll to position [72, 0]
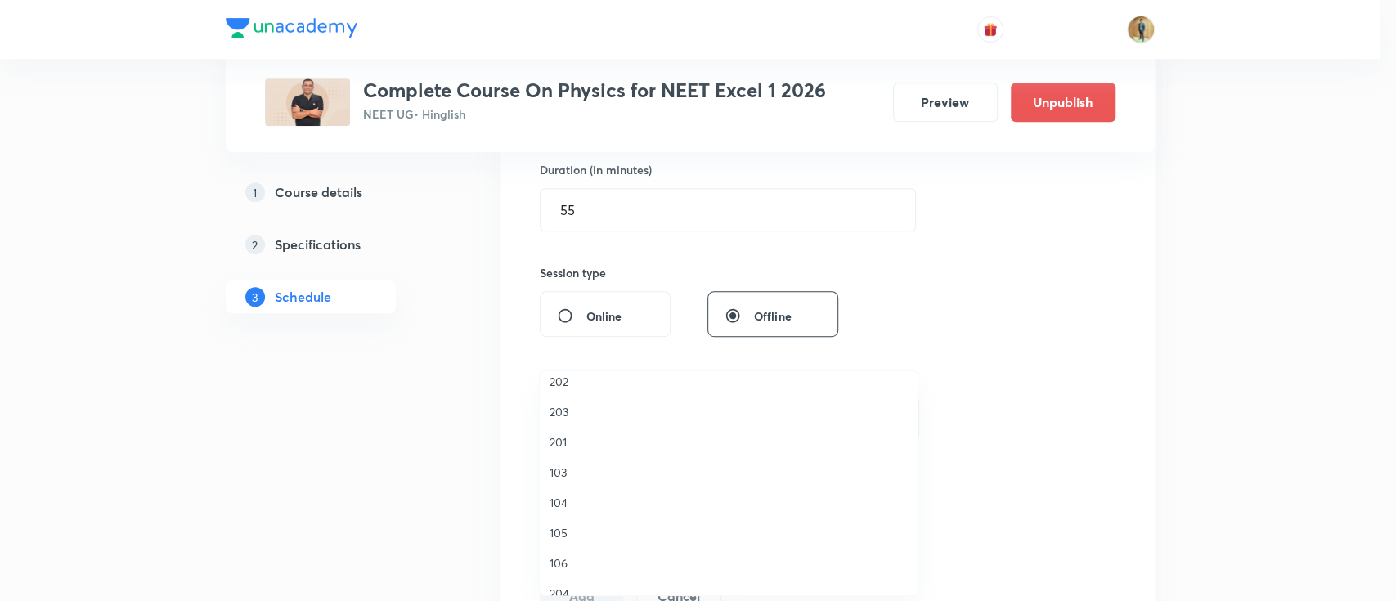
click at [560, 400] on li "203" at bounding box center [729, 412] width 378 height 30
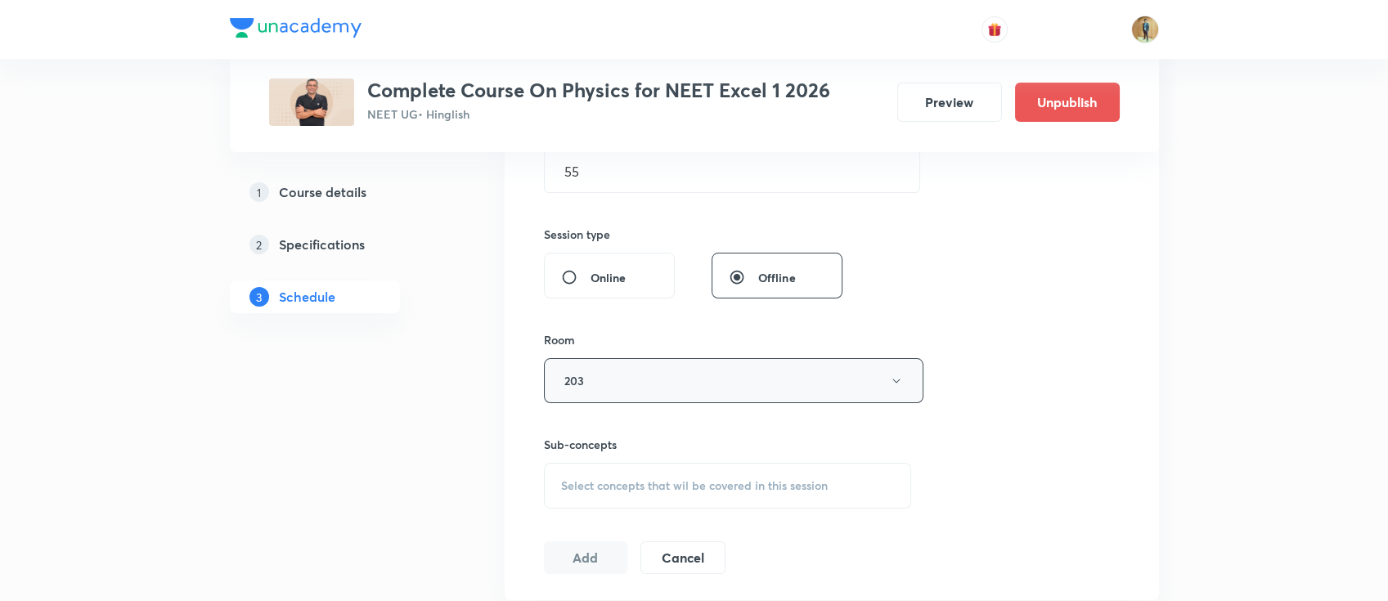
scroll to position [726, 0]
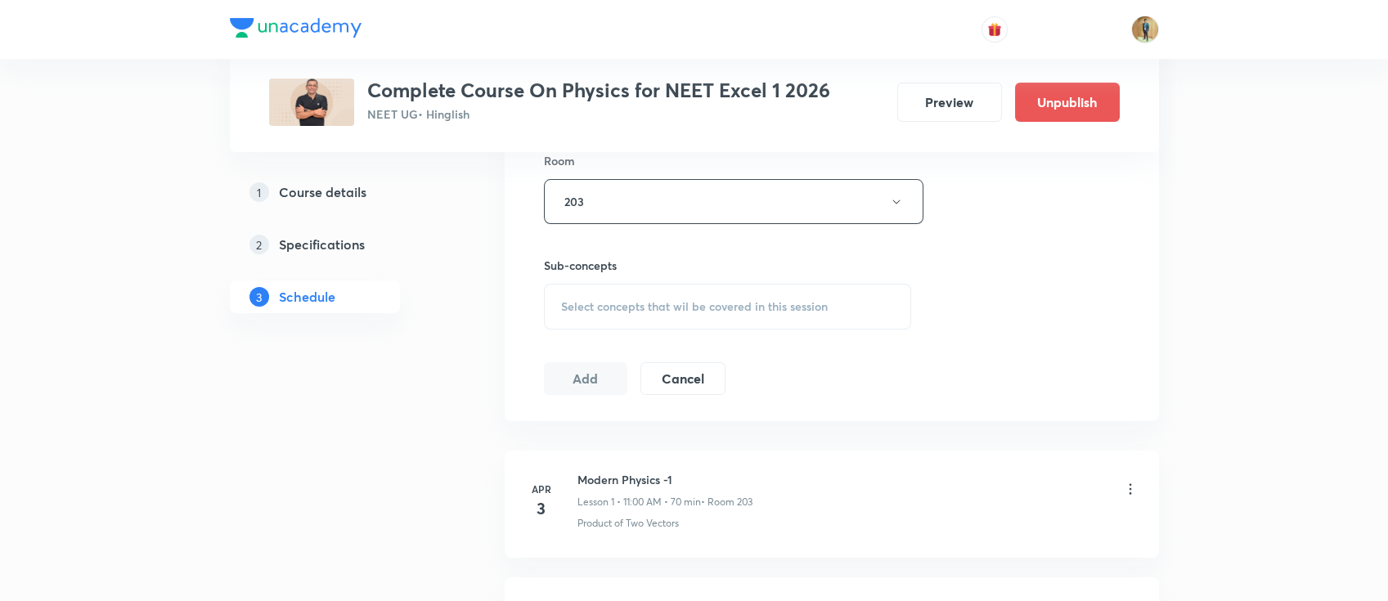
click at [632, 316] on div "Select concepts that wil be covered in this session" at bounding box center [728, 307] width 368 height 46
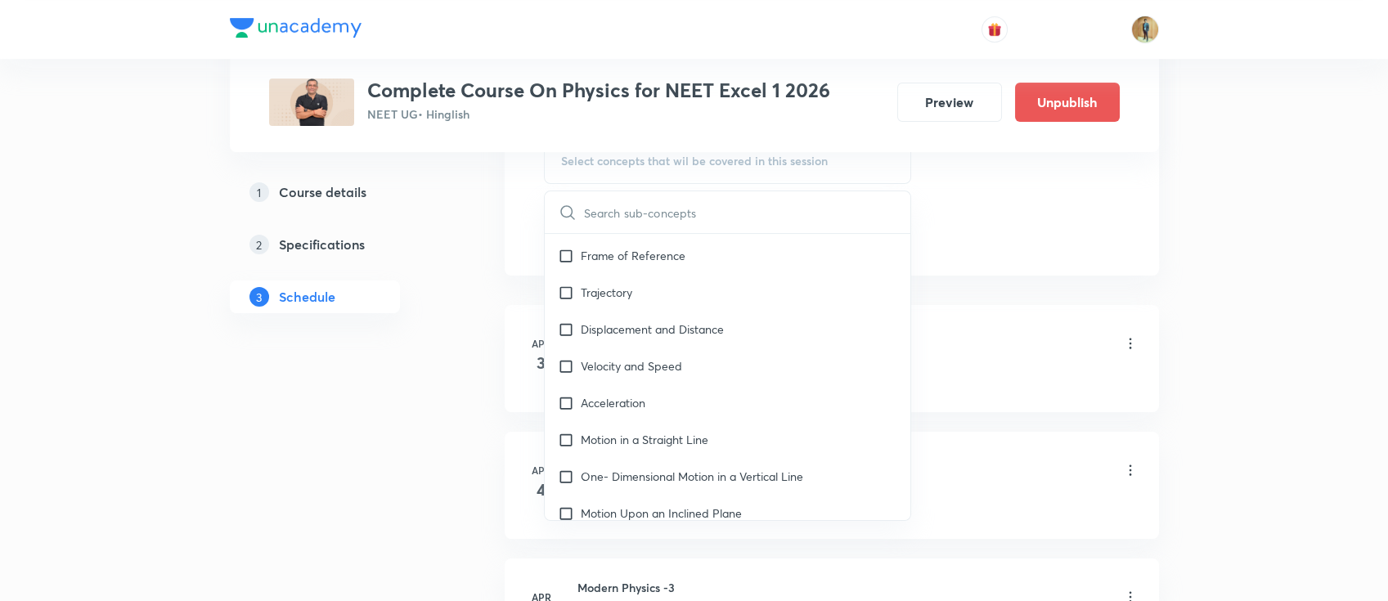
scroll to position [2617, 0]
click at [618, 394] on p "One- Dimensional Motion in a Vertical Line" at bounding box center [692, 402] width 222 height 17
click at [618, 348] on div "Acceleration" at bounding box center [728, 329] width 366 height 37
checkbox input "true"
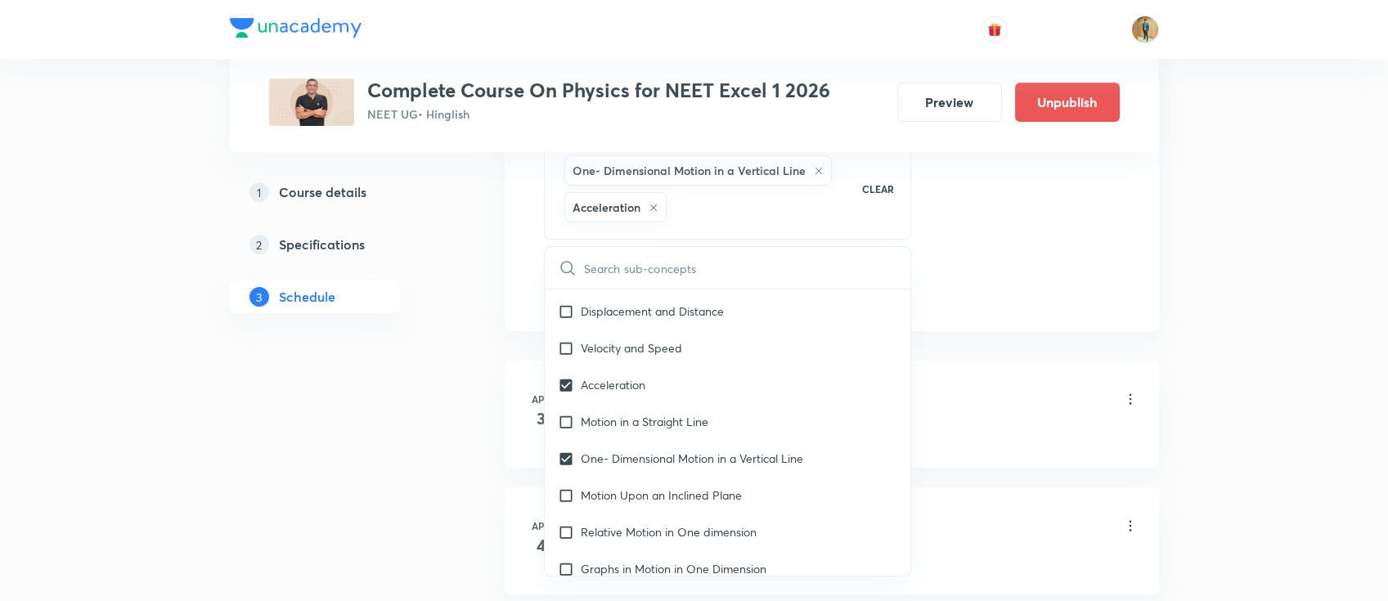
click at [609, 418] on p "Motion in a Straight Line" at bounding box center [645, 421] width 128 height 17
checkbox input "true"
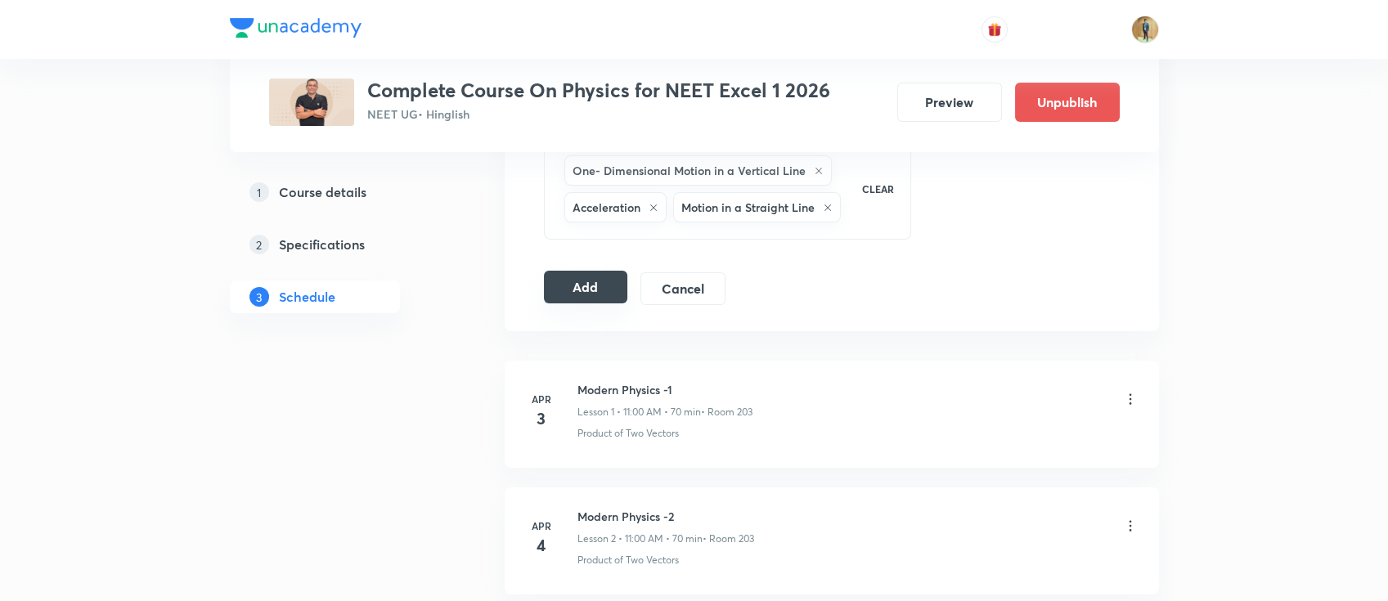
click at [573, 287] on button "Add" at bounding box center [586, 287] width 84 height 33
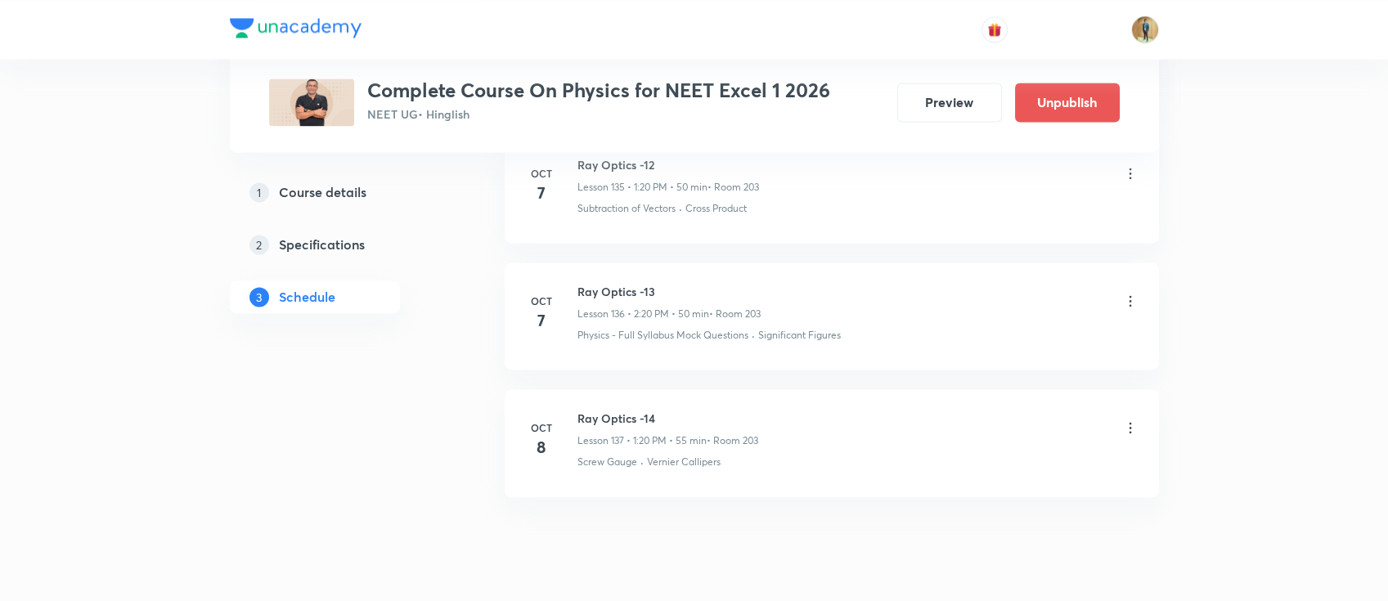
scroll to position [17314, 0]
